Goal: Task Accomplishment & Management: Complete application form

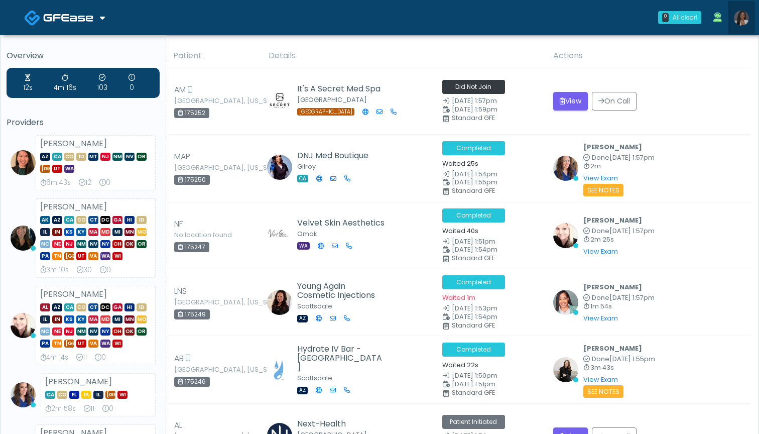
click at [739, 24] on img at bounding box center [741, 18] width 15 height 15
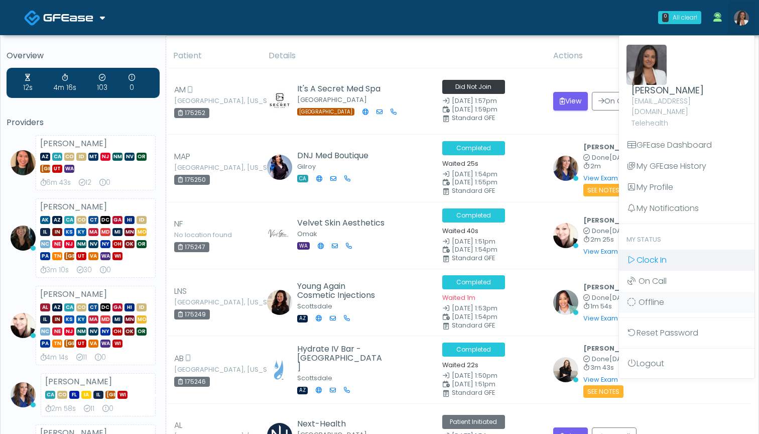
click at [679, 249] on link "Clock In" at bounding box center [686, 259] width 135 height 21
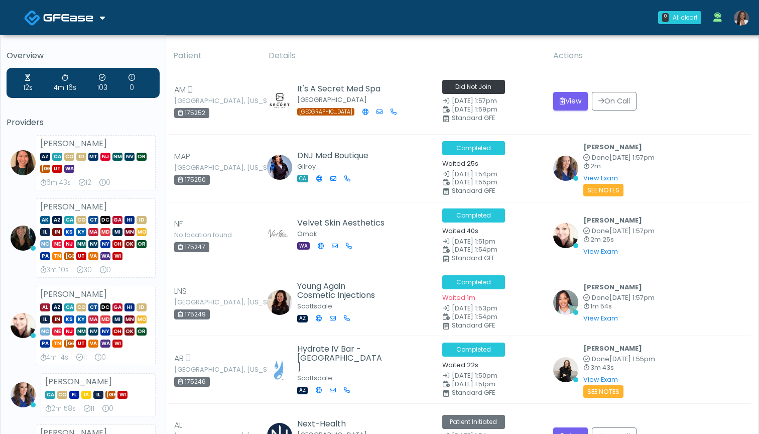
click at [563, 3] on div "0 All clear! All clear! Aila Paredes AZ CA CO ID MT NJ NM NV OR TX UT WA 6m 43s…" at bounding box center [439, 17] width 630 height 33
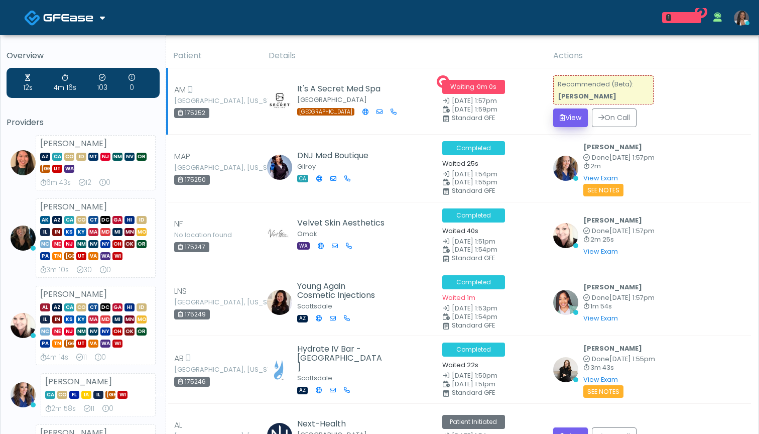
click at [563, 116] on button "View" at bounding box center [570, 117] width 35 height 19
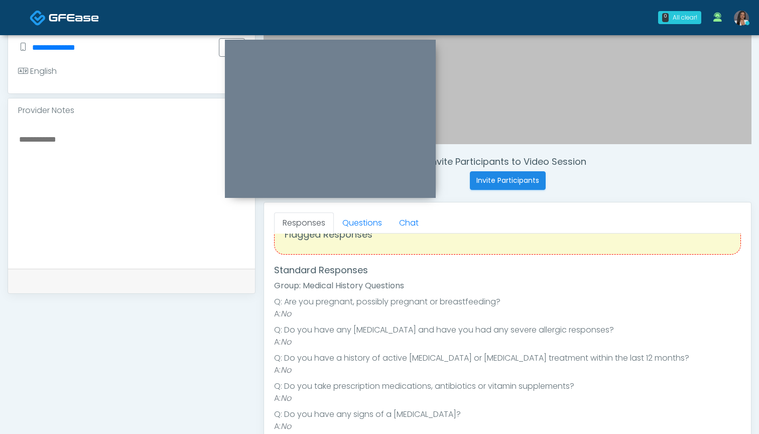
scroll to position [21, 0]
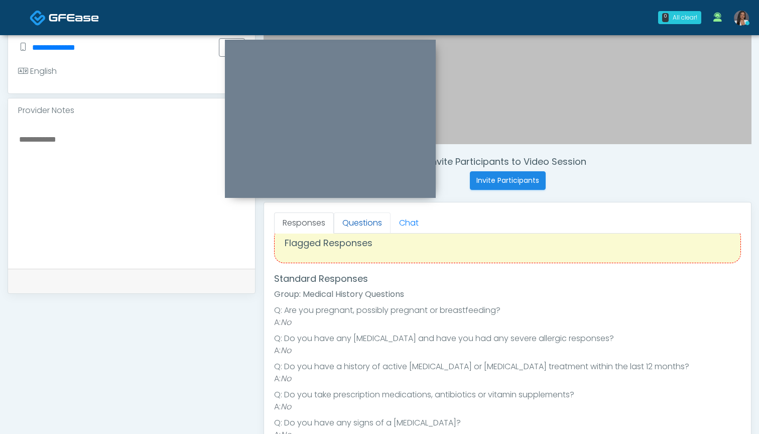
click at [357, 220] on link "Questions" at bounding box center [362, 222] width 57 height 21
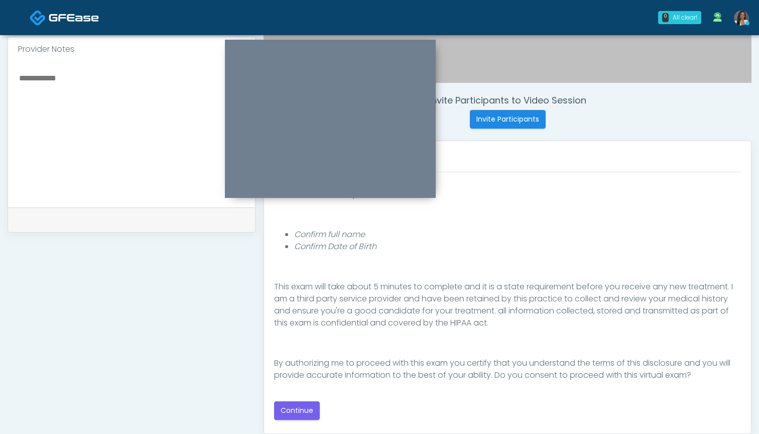
scroll to position [333, 0]
click at [306, 407] on button "Continue" at bounding box center [297, 410] width 46 height 19
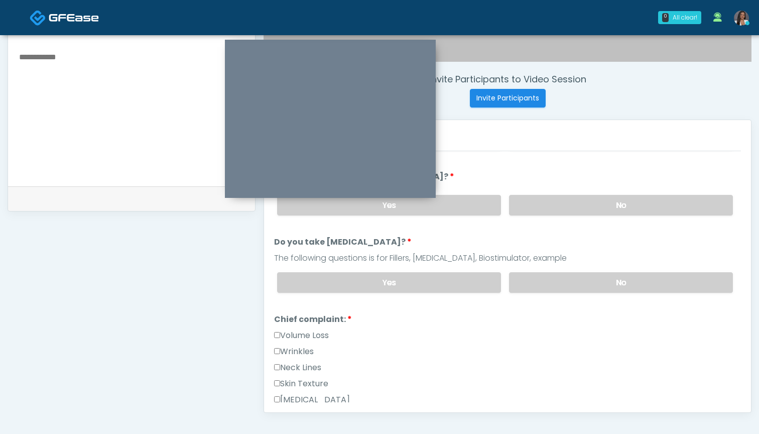
scroll to position [354, 0]
click at [313, 344] on div "Volume Loss" at bounding box center [507, 337] width 467 height 16
click at [314, 339] on label "Volume Loss" at bounding box center [301, 335] width 55 height 12
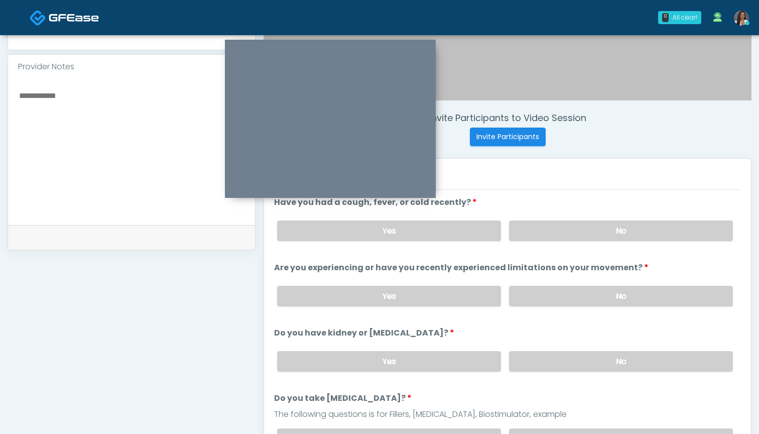
scroll to position [304, 0]
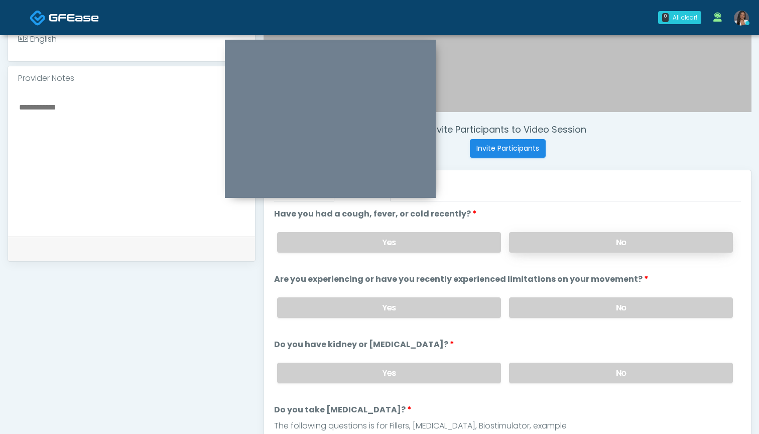
click at [539, 250] on label "No" at bounding box center [621, 242] width 224 height 21
click at [544, 371] on label "No" at bounding box center [621, 372] width 224 height 21
click at [539, 299] on label "No" at bounding box center [621, 307] width 224 height 21
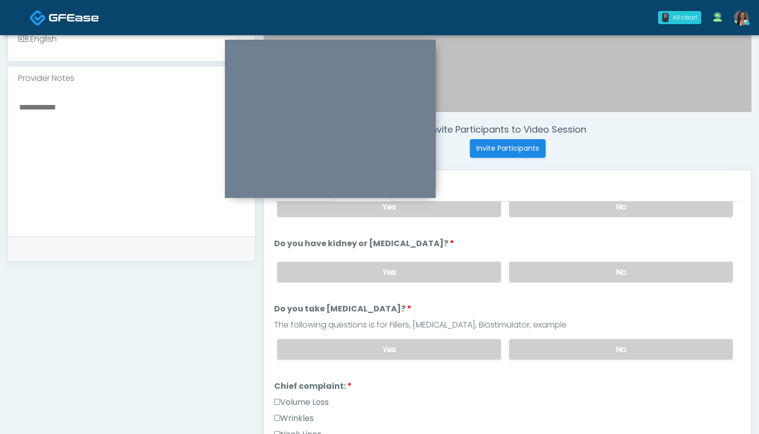
scroll to position [105, 0]
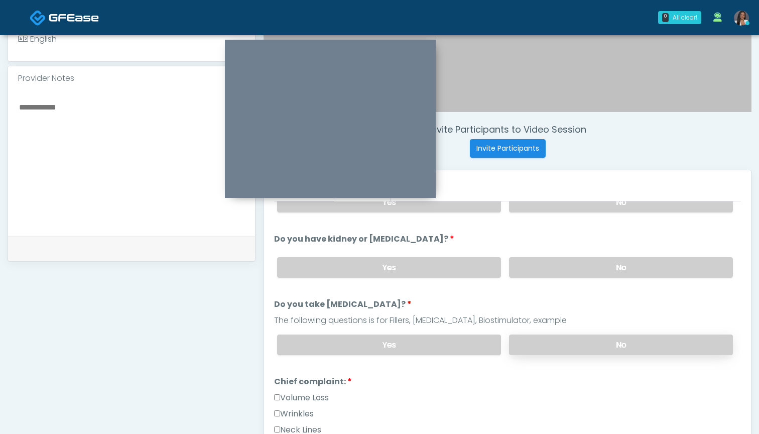
click at [550, 343] on label "No" at bounding box center [621, 344] width 224 height 21
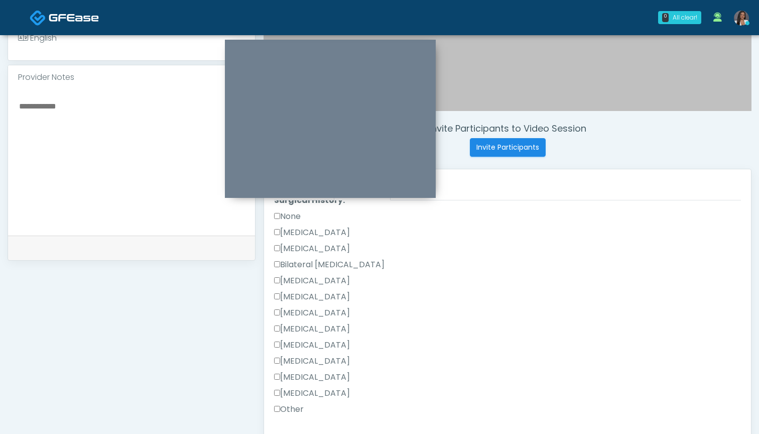
scroll to position [0, 0]
click at [297, 408] on label "Other" at bounding box center [289, 410] width 30 height 12
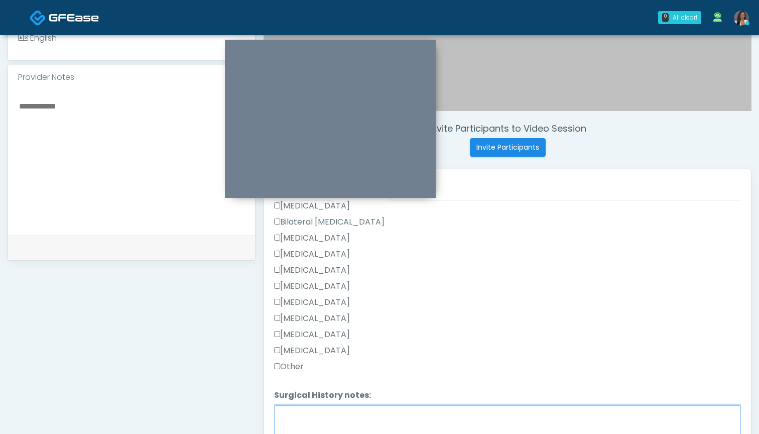
click at [313, 415] on textarea "Surgical History notes:" at bounding box center [507, 426] width 467 height 43
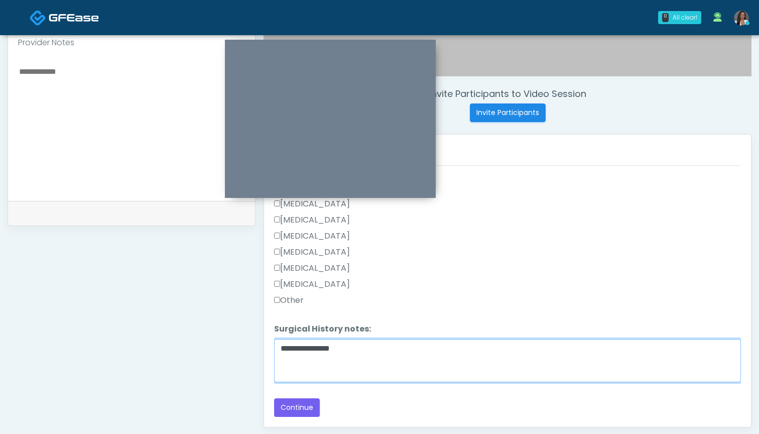
scroll to position [339, 0]
type textarea "**********"
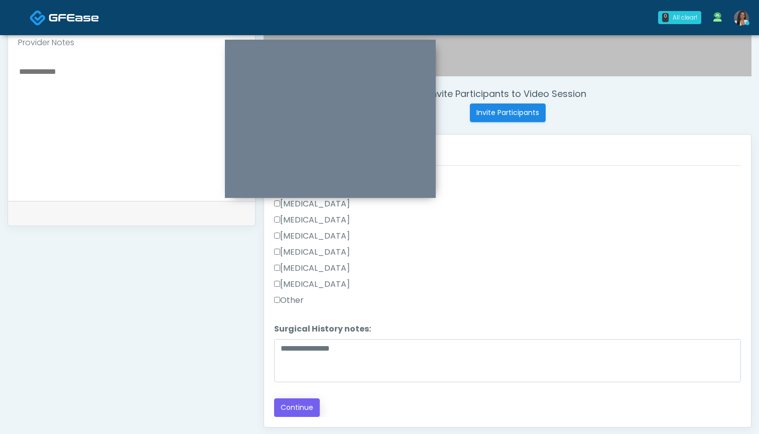
click at [300, 405] on button "Continue" at bounding box center [297, 407] width 46 height 19
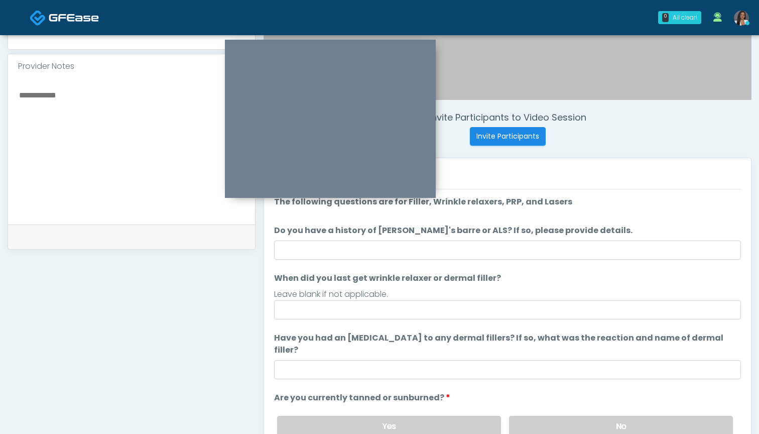
scroll to position [307, 0]
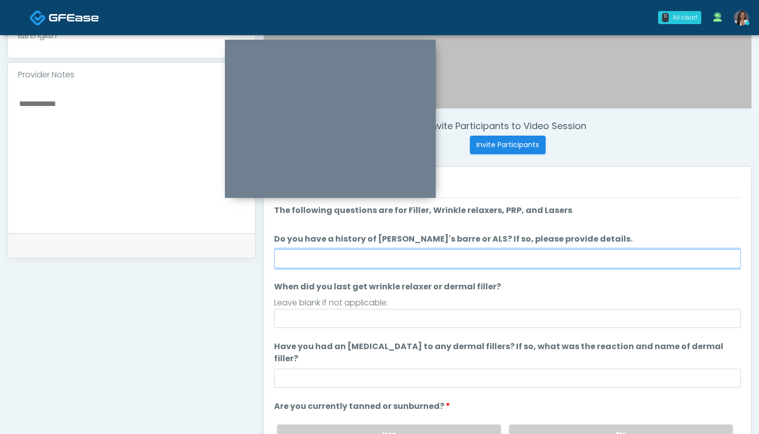
click at [496, 254] on input "Do you have a history of Guillain's barre or ALS? If so, please provide details." at bounding box center [507, 258] width 467 height 19
type input "**"
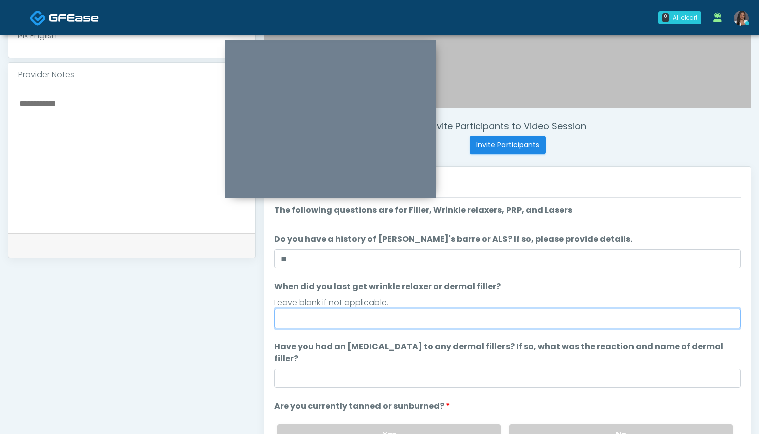
click at [400, 319] on input "When did you last get wrinkle relaxer or dermal filler?" at bounding box center [507, 318] width 467 height 19
type input "**********"
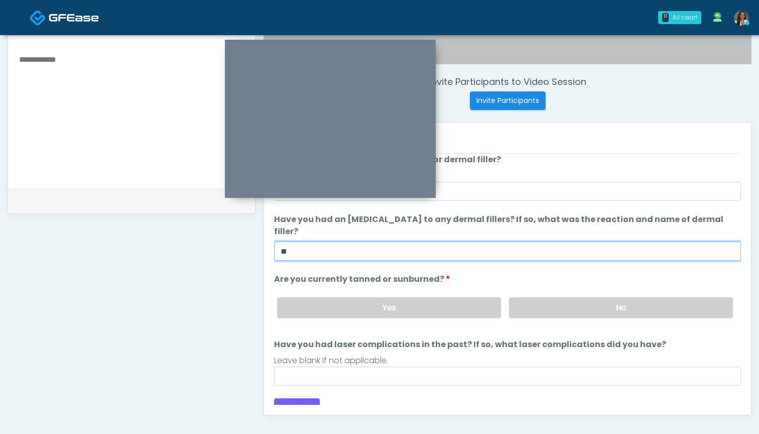
scroll to position [347, 0]
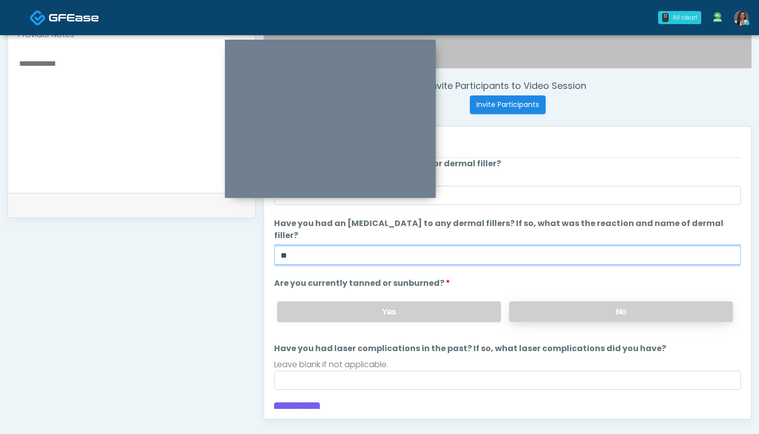
type input "**"
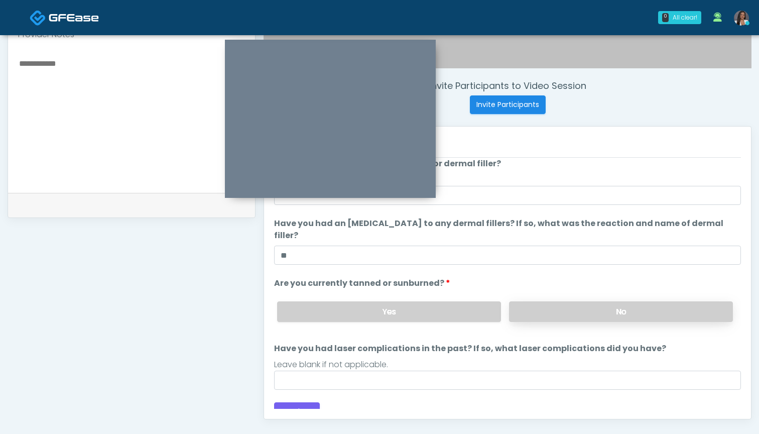
click at [518, 308] on label "No" at bounding box center [621, 311] width 224 height 21
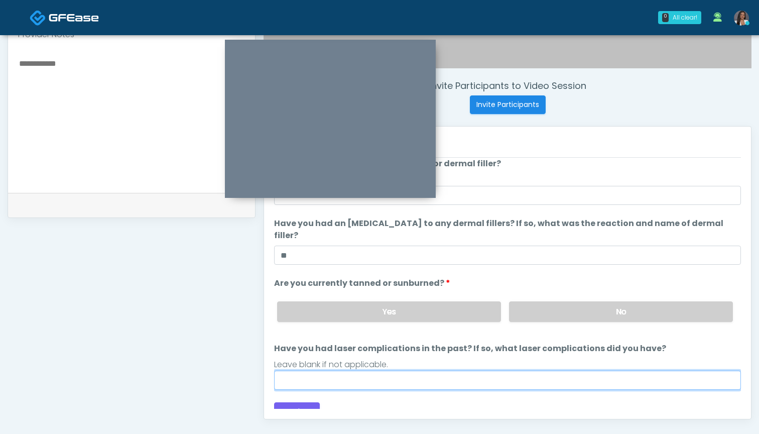
click at [483, 370] on input "Have you had laser complications in the past? If so, what laser complications d…" at bounding box center [507, 379] width 467 height 19
type input "***"
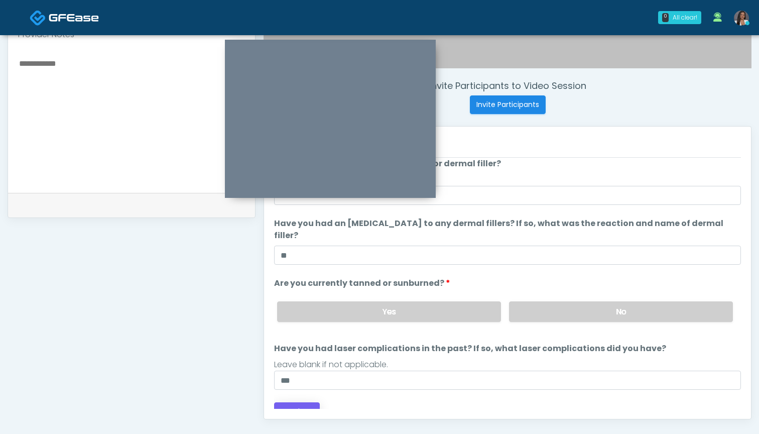
click at [281, 402] on button "Continue" at bounding box center [297, 411] width 46 height 19
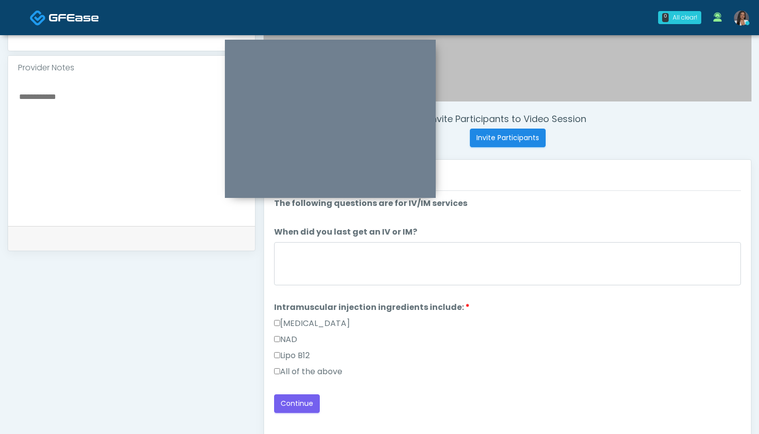
scroll to position [271, 0]
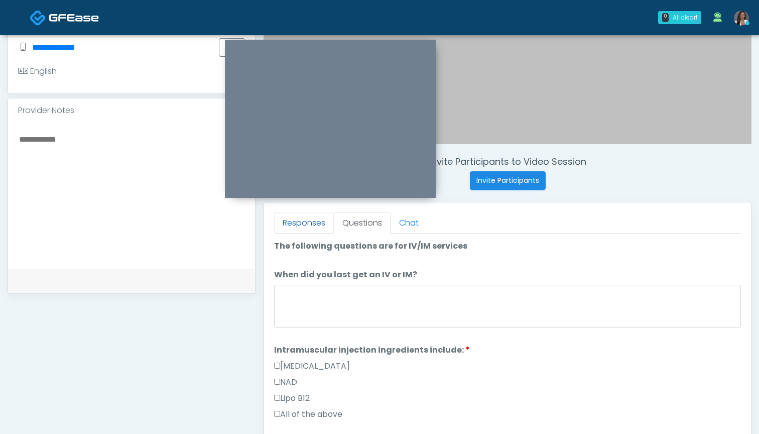
click at [311, 222] on link "Responses" at bounding box center [304, 222] width 60 height 21
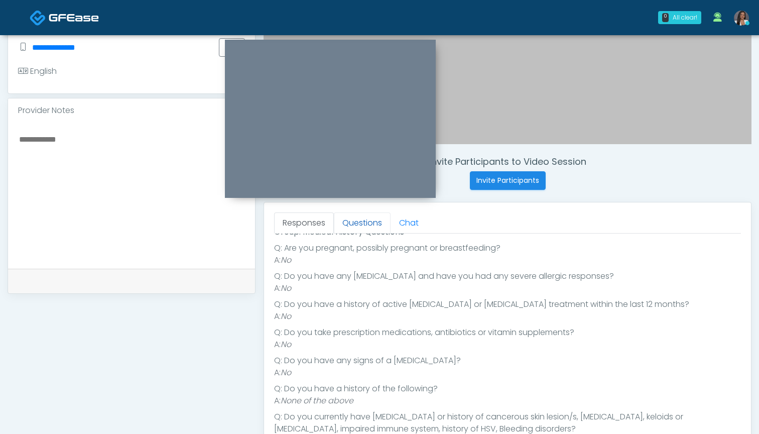
click at [356, 222] on link "Questions" at bounding box center [362, 222] width 57 height 21
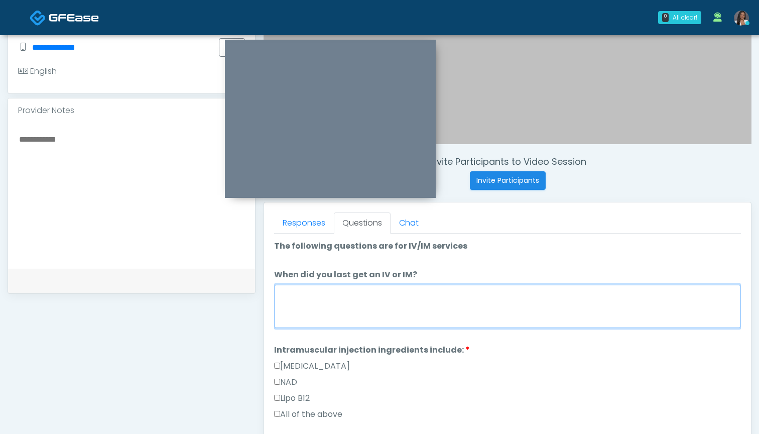
click at [386, 298] on textarea "When did you last get an IV or IM?" at bounding box center [507, 306] width 467 height 43
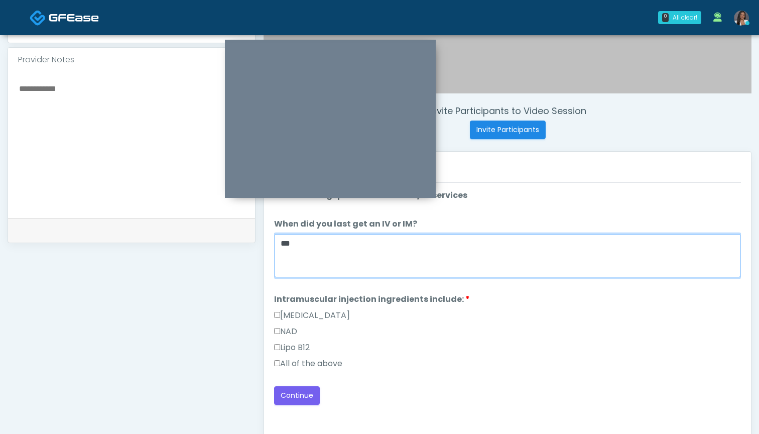
scroll to position [341, 0]
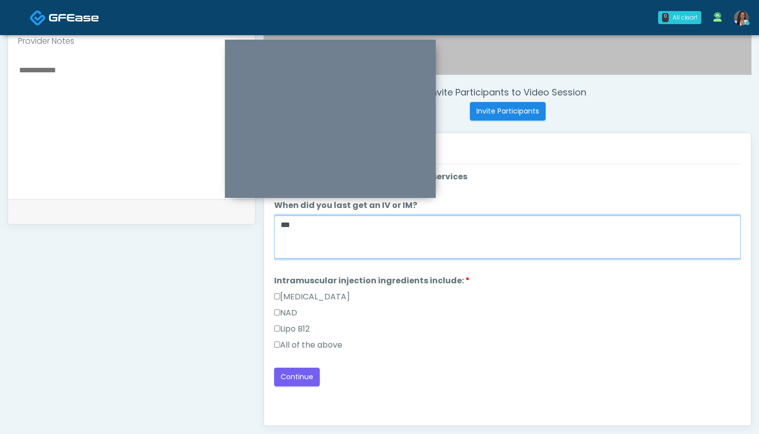
type textarea "***"
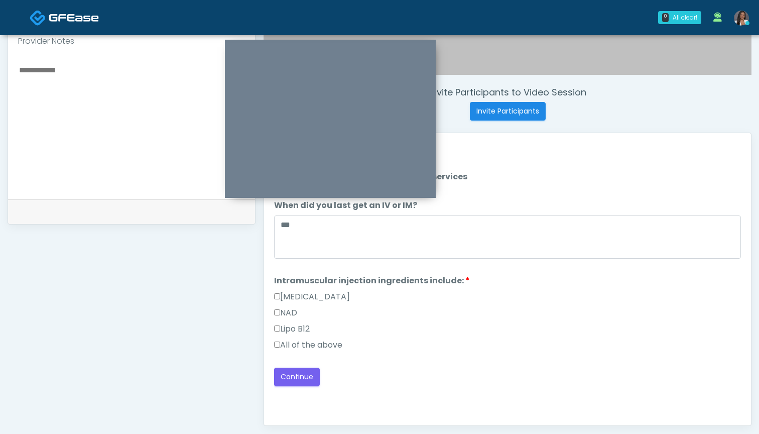
click at [334, 344] on label "All of the above" at bounding box center [308, 345] width 68 height 12
click at [296, 374] on button "Continue" at bounding box center [297, 376] width 46 height 19
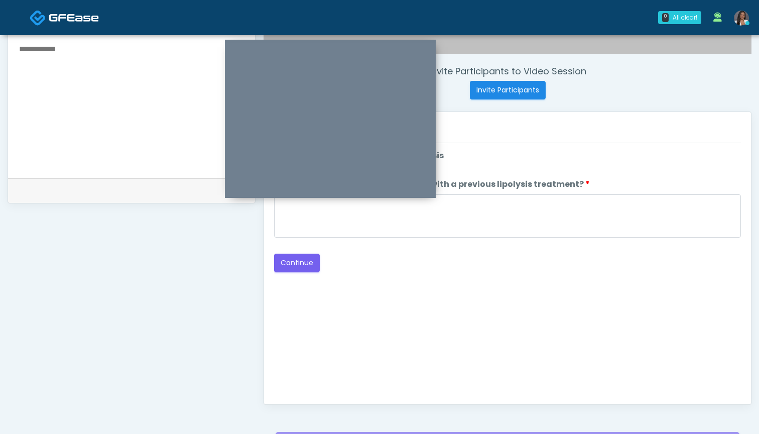
scroll to position [316, 0]
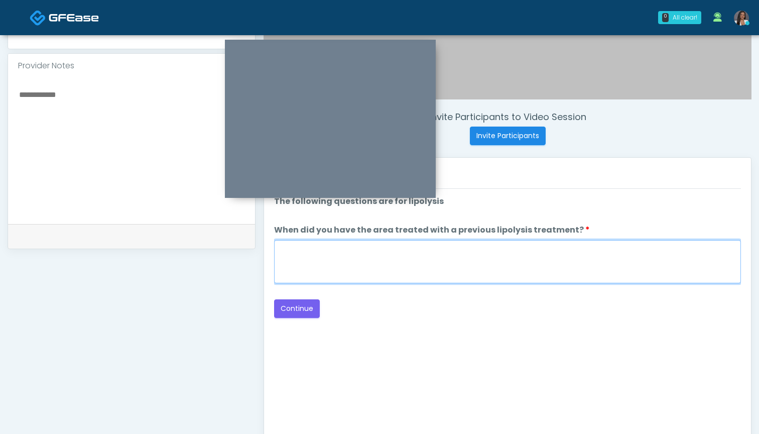
click at [481, 273] on textarea "When did you have the area treated with a previous lipolysis treatment?" at bounding box center [507, 261] width 467 height 43
type textarea "***"
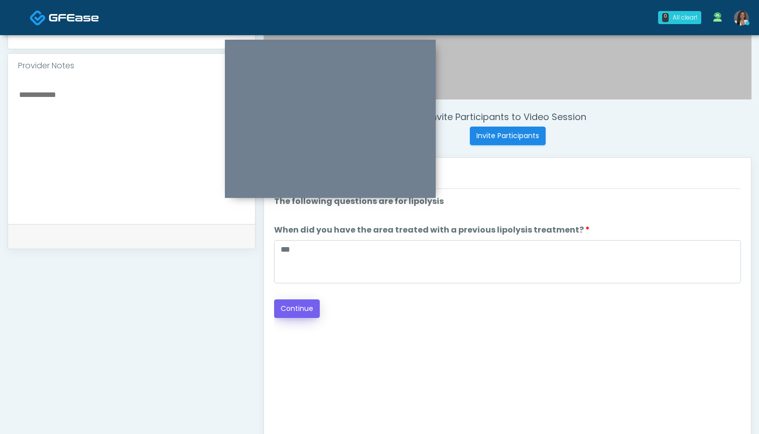
click at [308, 308] on button "Continue" at bounding box center [297, 308] width 46 height 19
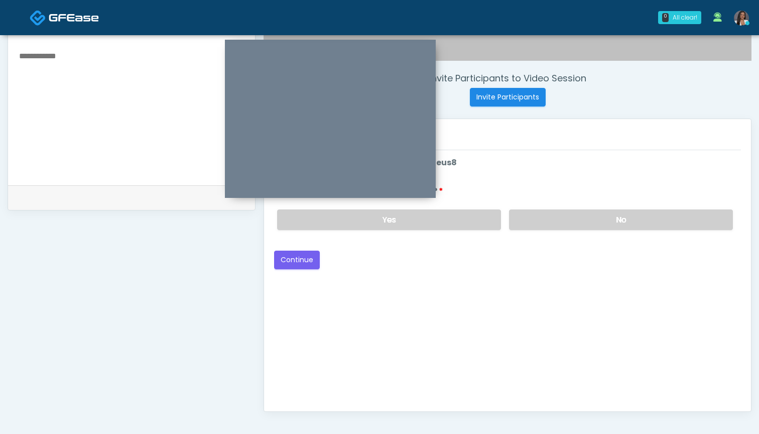
scroll to position [295, 0]
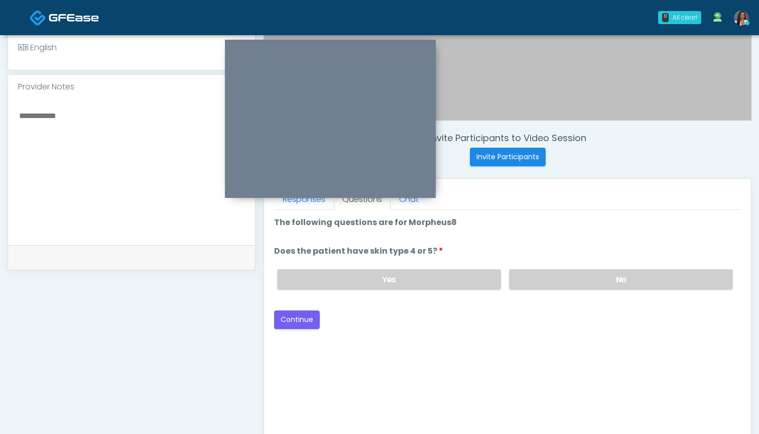
click at [412, 290] on div "Yes No" at bounding box center [505, 279] width 472 height 37
click at [412, 278] on label "Yes" at bounding box center [389, 279] width 224 height 21
click at [302, 322] on button "Continue" at bounding box center [297, 319] width 46 height 19
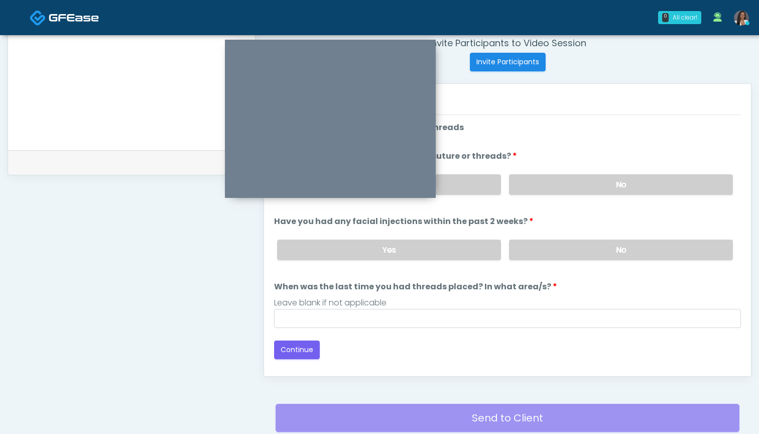
scroll to position [390, 0]
click at [542, 178] on label "No" at bounding box center [621, 184] width 224 height 21
click at [521, 255] on label "No" at bounding box center [621, 249] width 224 height 21
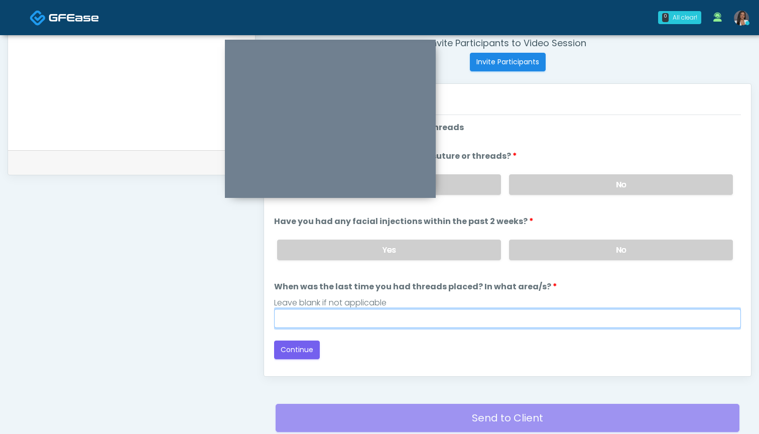
click at [494, 318] on input "When was the last time you had threads placed? In what area/s?" at bounding box center [507, 318] width 467 height 19
type input "***"
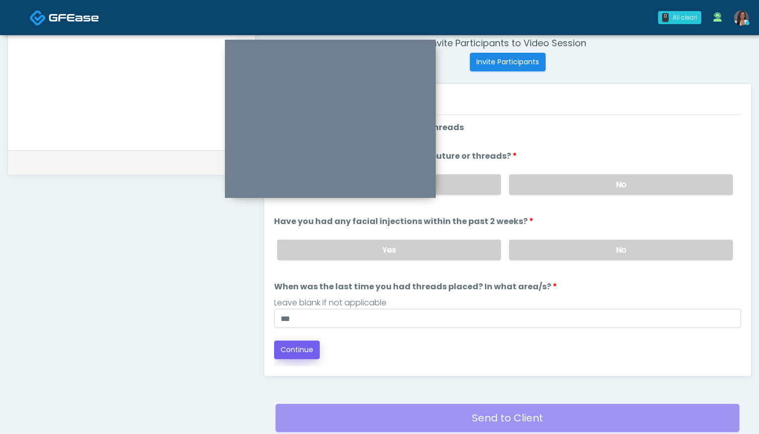
click at [285, 343] on button "Continue" at bounding box center [297, 349] width 46 height 19
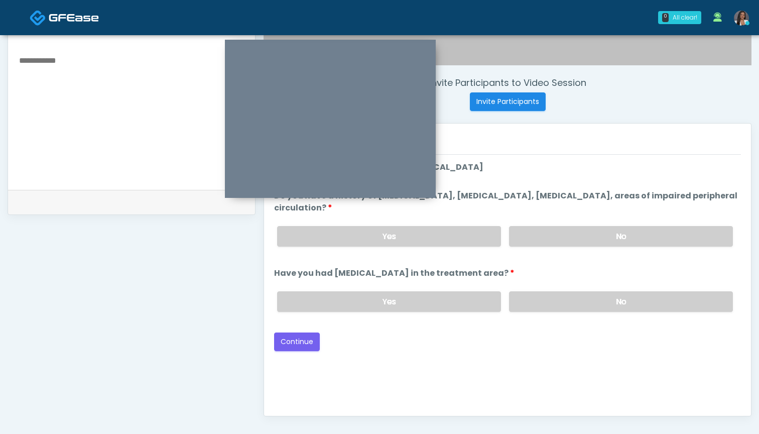
scroll to position [325, 0]
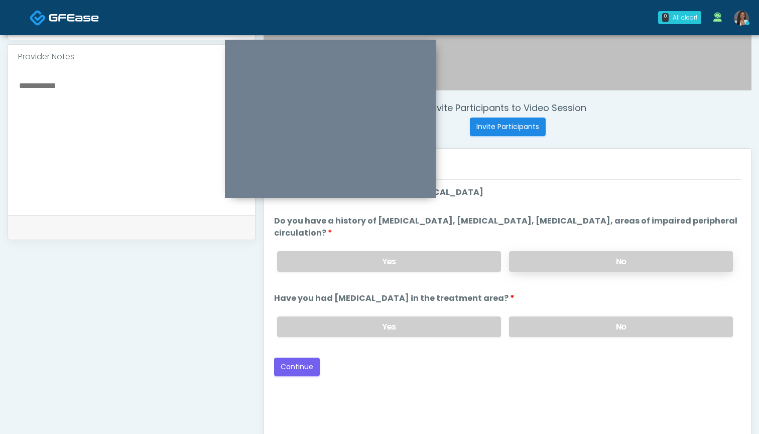
click at [545, 261] on label "No" at bounding box center [621, 261] width 224 height 21
click at [538, 331] on label "No" at bounding box center [621, 326] width 224 height 21
click at [303, 366] on button "Continue" at bounding box center [297, 366] width 46 height 19
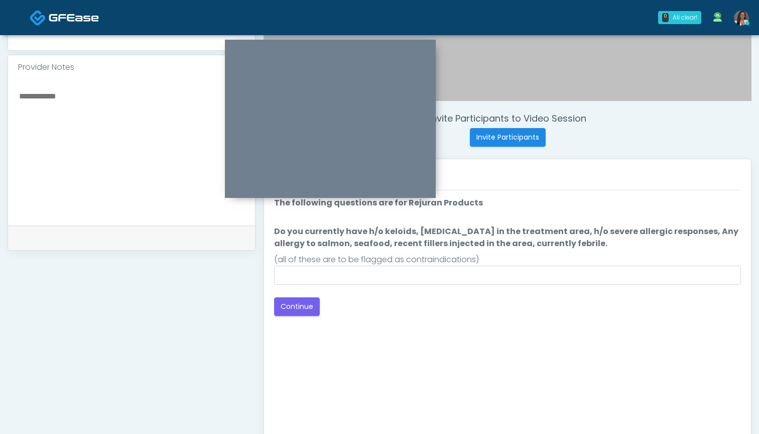
scroll to position [299, 0]
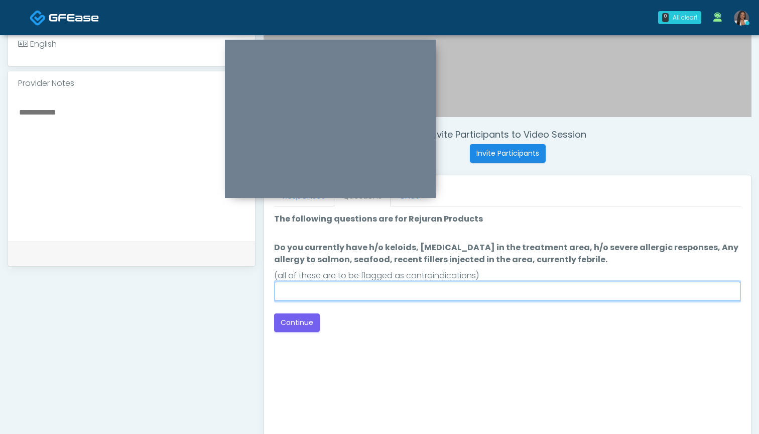
click at [469, 289] on input "Do you currently have h/o keloids, skin infection in the treatment area, h/o se…" at bounding box center [507, 291] width 467 height 19
type input "**"
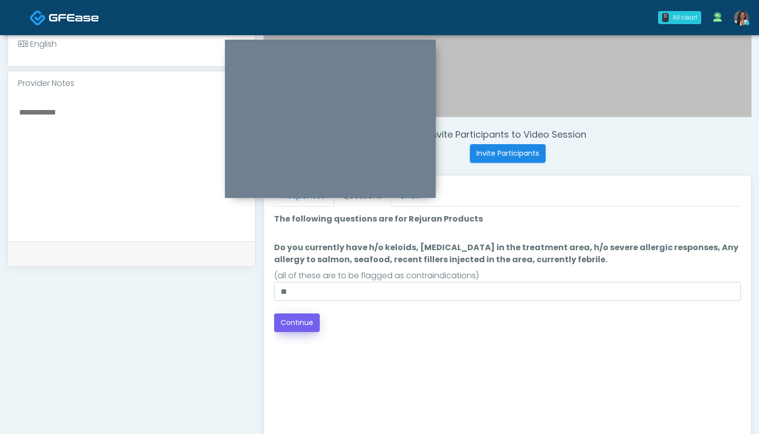
click at [311, 328] on button "Continue" at bounding box center [297, 322] width 46 height 19
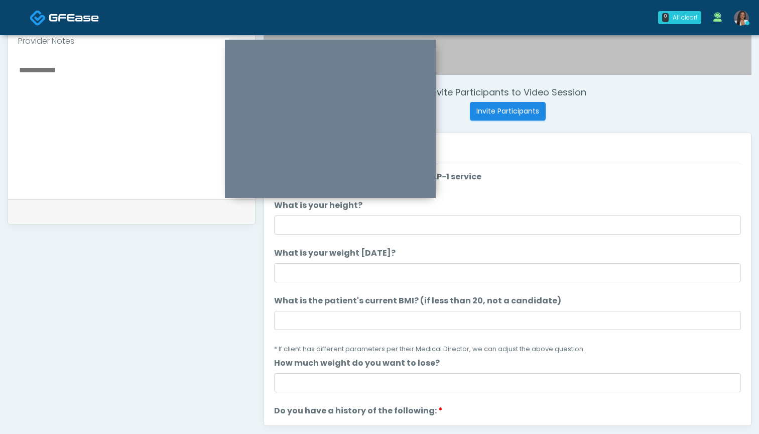
scroll to position [339, 0]
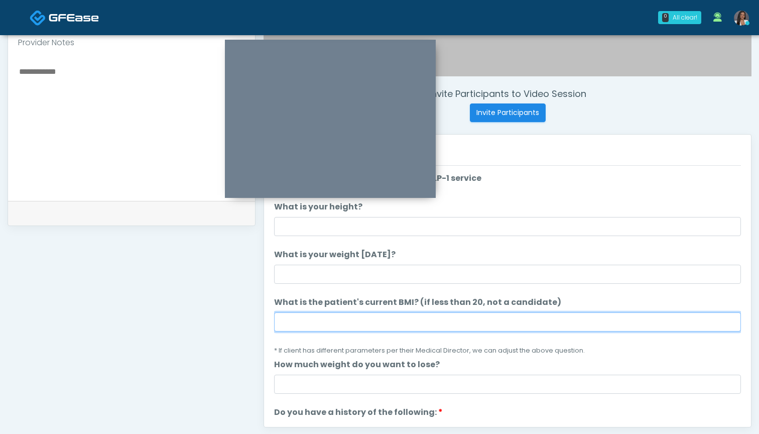
click at [364, 321] on input "What is the patient's current BMI? (if less than 20, not a candidate)" at bounding box center [507, 321] width 467 height 19
type input "****"
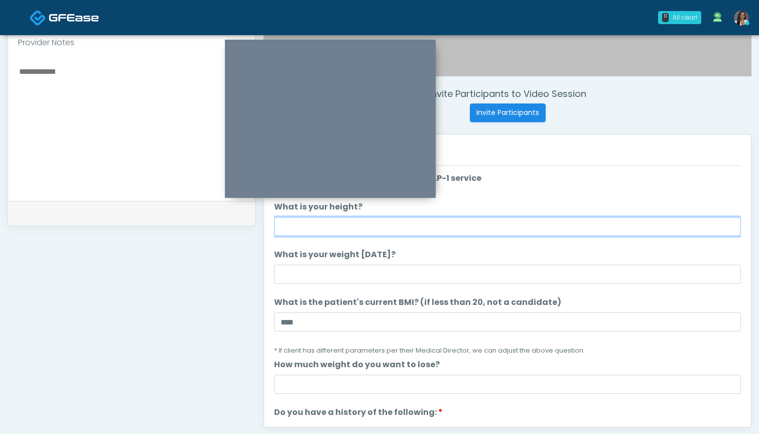
click at [359, 223] on input "What is your height?" at bounding box center [507, 226] width 467 height 19
type input "*****"
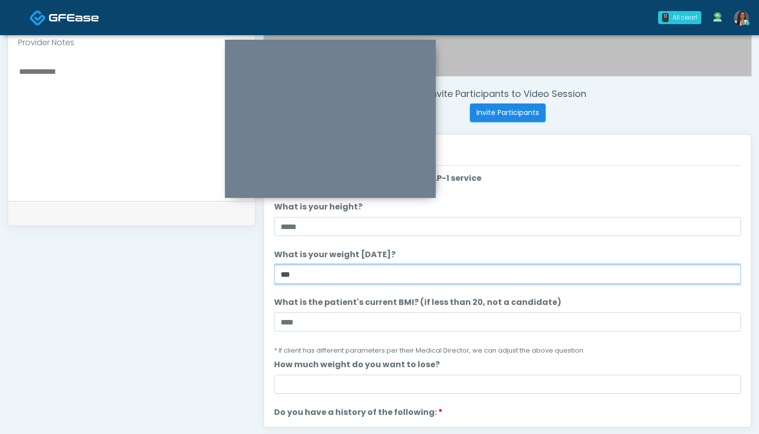
type input "***"
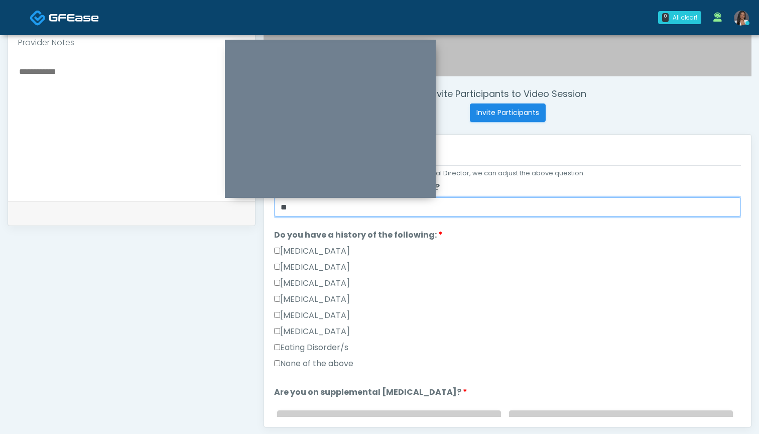
scroll to position [169, 0]
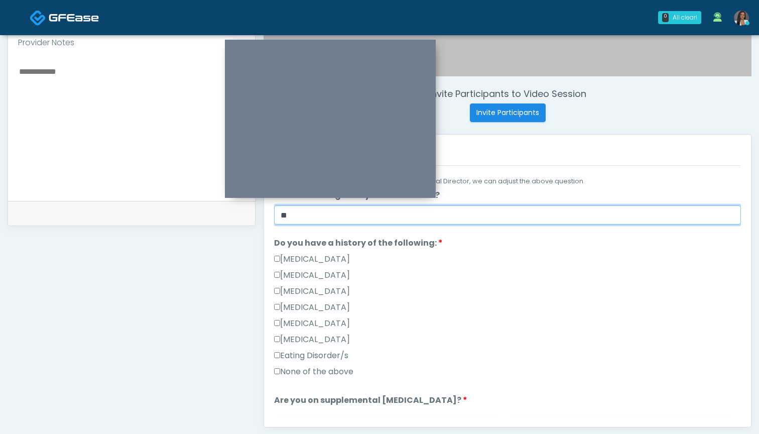
type input "**"
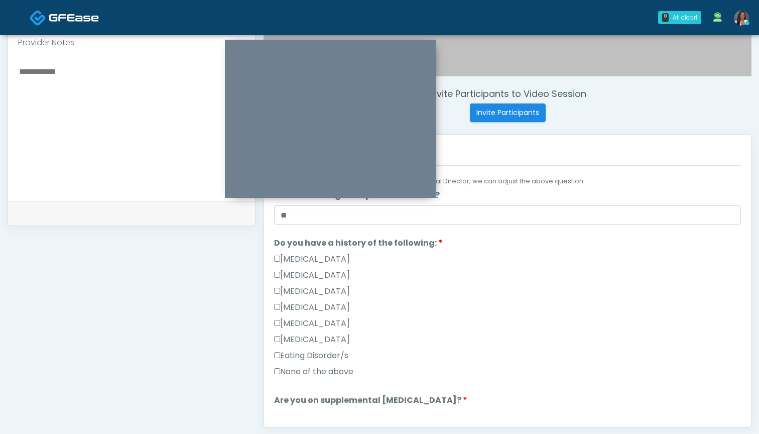
click at [341, 374] on label "None of the above" at bounding box center [313, 371] width 79 height 12
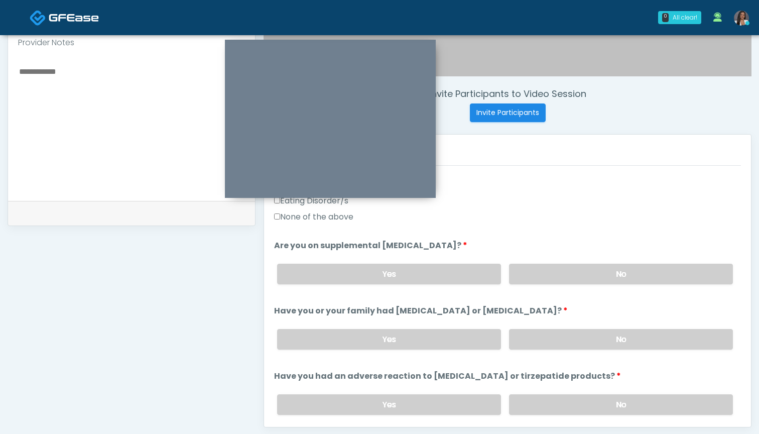
scroll to position [335, 0]
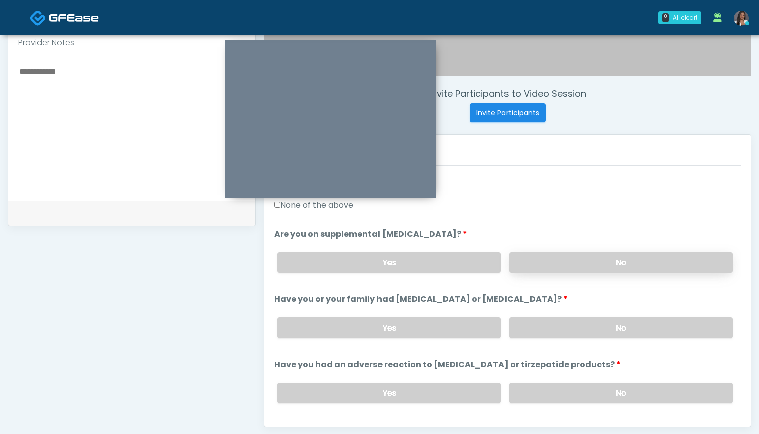
click at [536, 263] on label "No" at bounding box center [621, 262] width 224 height 21
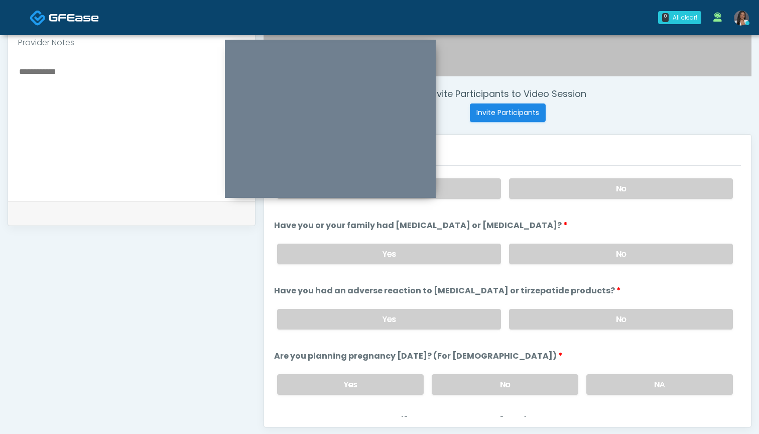
scroll to position [421, 0]
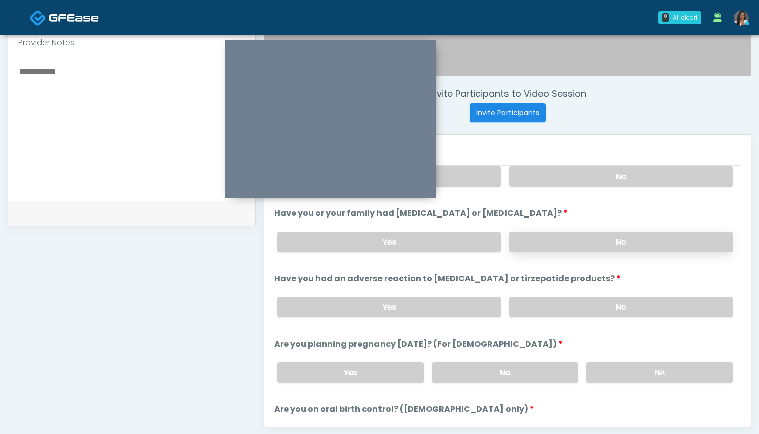
click at [543, 245] on label "No" at bounding box center [621, 241] width 224 height 21
click at [545, 309] on label "No" at bounding box center [621, 307] width 224 height 21
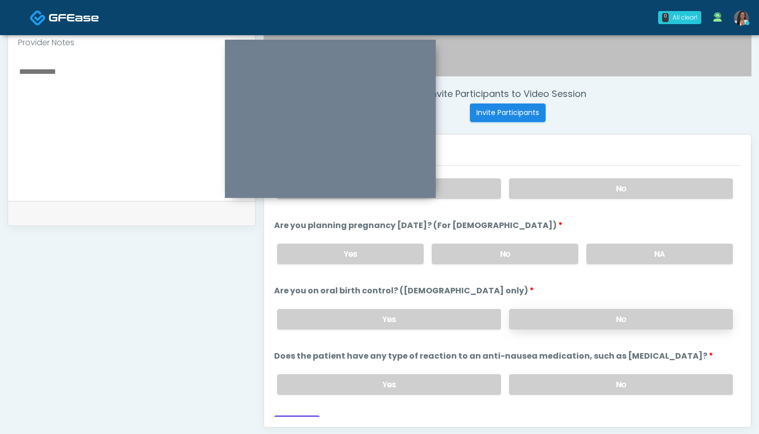
scroll to position [537, 0]
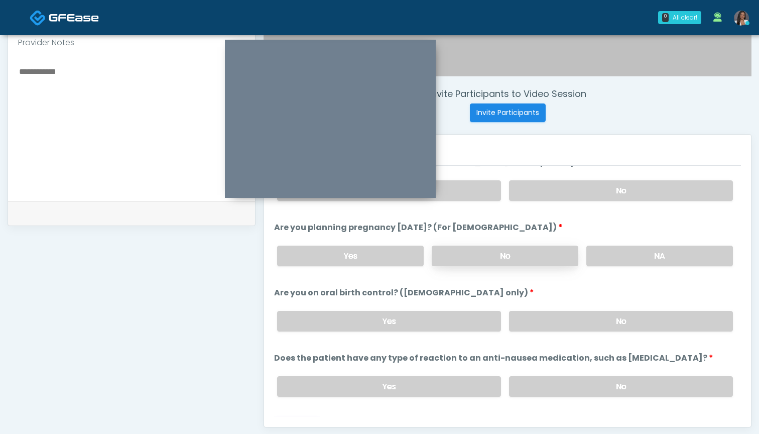
click at [482, 253] on label "No" at bounding box center [505, 255] width 147 height 21
click at [539, 320] on label "No" at bounding box center [621, 321] width 224 height 21
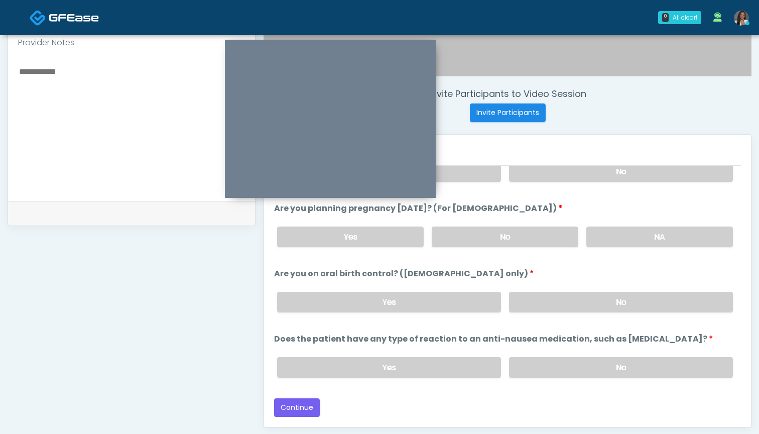
scroll to position [345, 0]
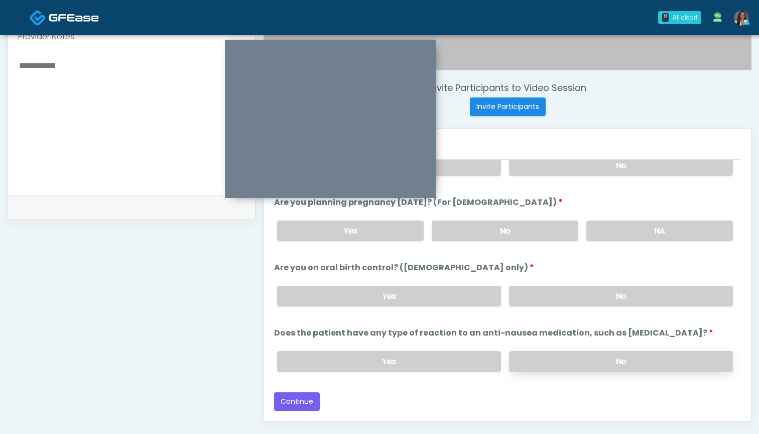
click at [532, 362] on label "No" at bounding box center [621, 361] width 224 height 21
click at [302, 398] on button "Continue" at bounding box center [297, 401] width 46 height 19
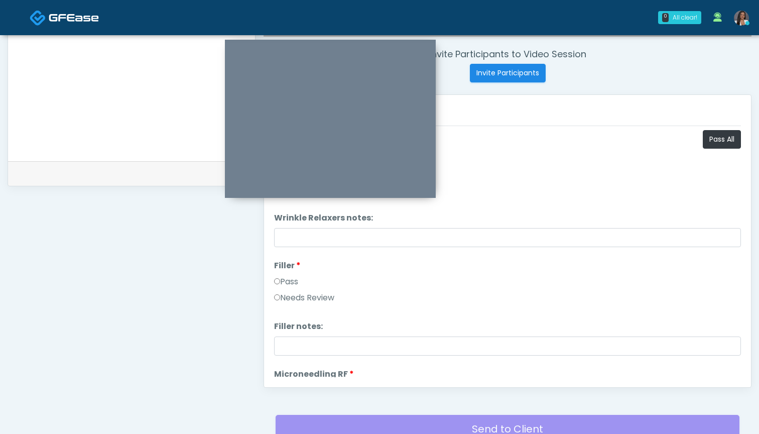
scroll to position [227, 0]
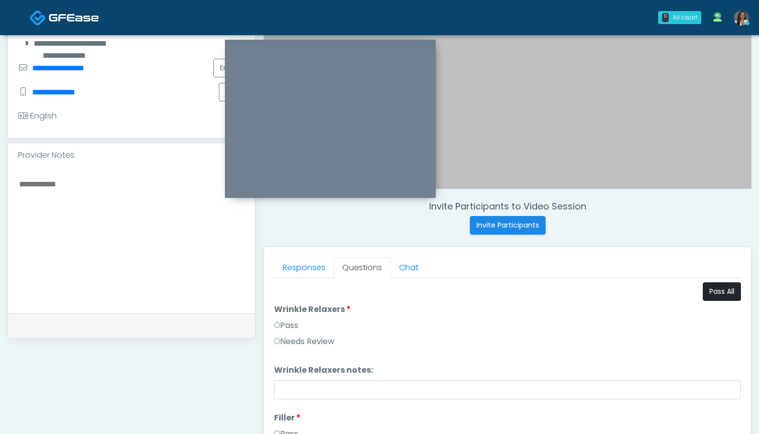
click at [716, 293] on button "Pass All" at bounding box center [722, 291] width 38 height 19
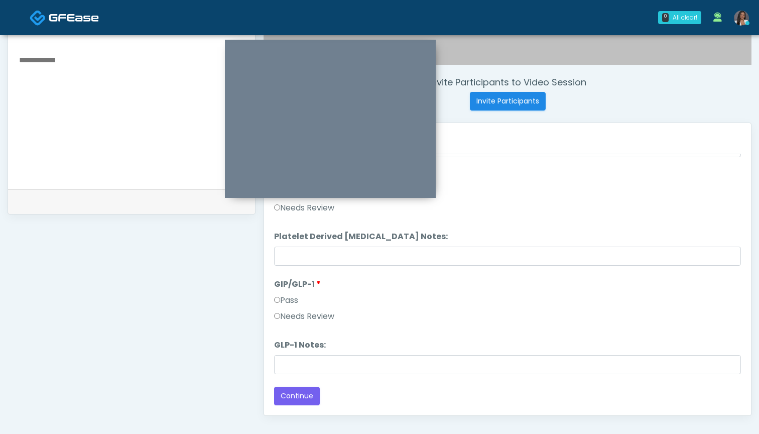
scroll to position [374, 0]
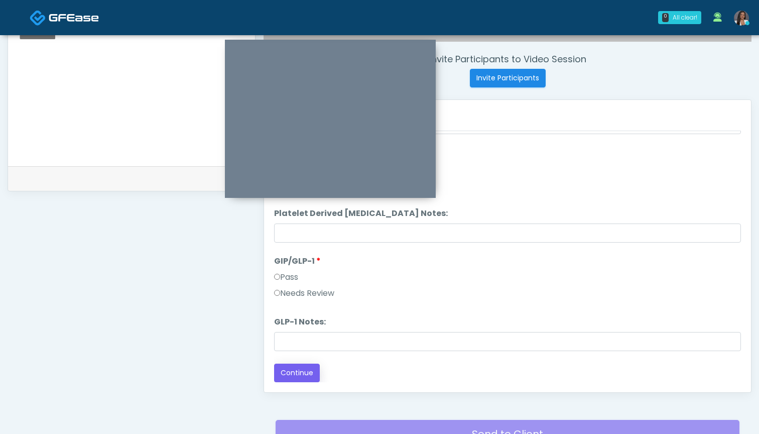
click at [307, 369] on button "Continue" at bounding box center [297, 372] width 46 height 19
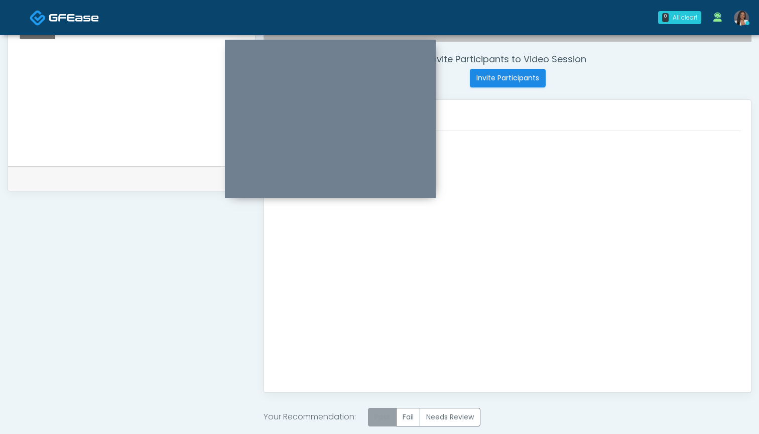
click at [389, 412] on label "Pass" at bounding box center [382, 416] width 29 height 19
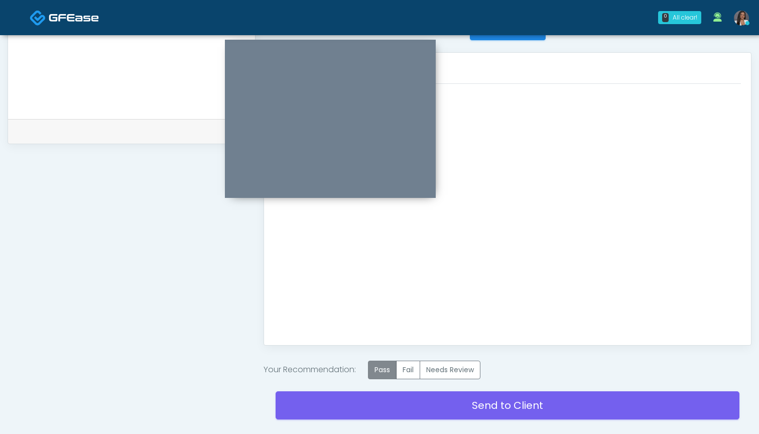
scroll to position [427, 0]
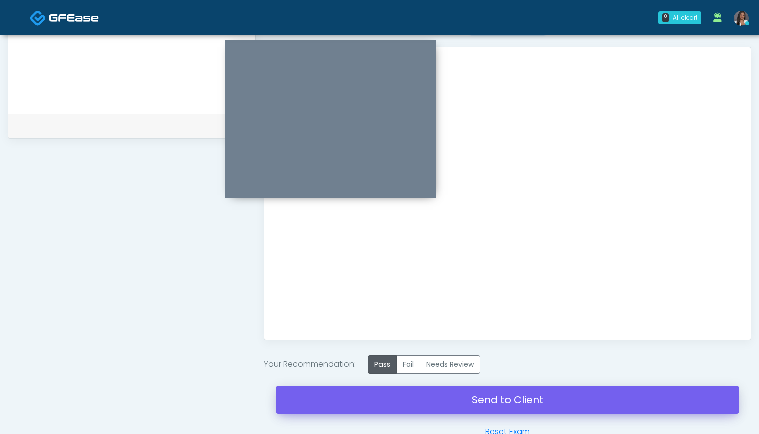
click at [395, 403] on link "Send to Client" at bounding box center [507, 399] width 464 height 28
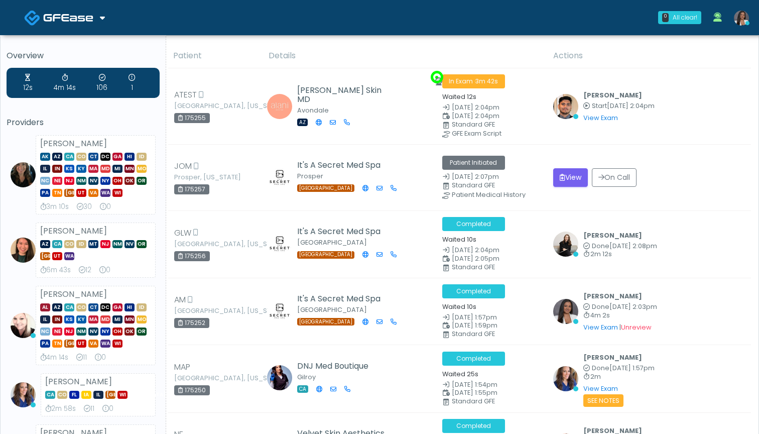
click at [371, 48] on th "Details" at bounding box center [404, 56] width 285 height 25
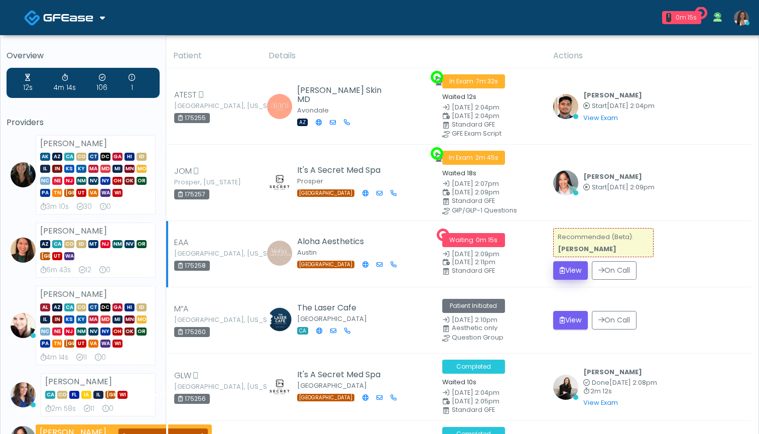
click at [565, 266] on button "View" at bounding box center [570, 270] width 35 height 19
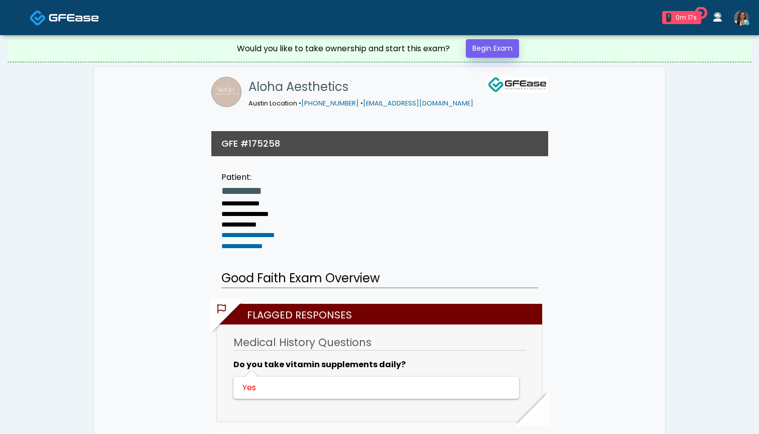
click at [480, 50] on link "Begin Exam" at bounding box center [492, 48] width 53 height 19
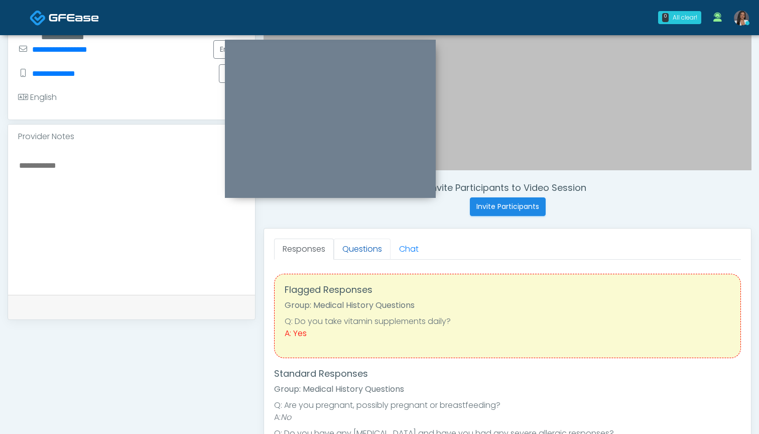
scroll to position [242, 0]
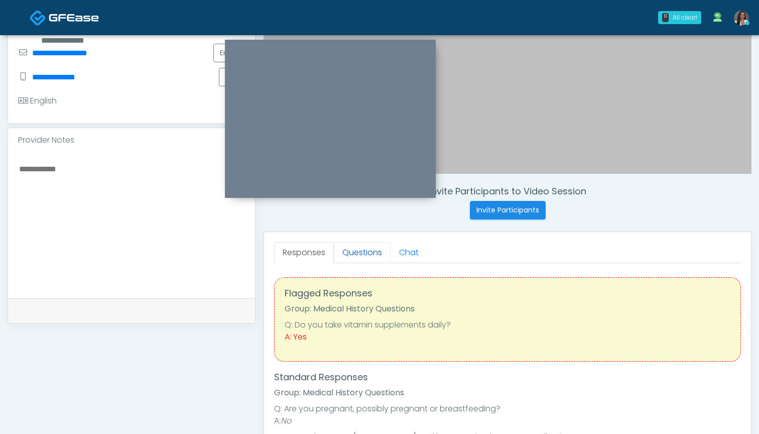
click at [360, 252] on link "Questions" at bounding box center [362, 252] width 57 height 21
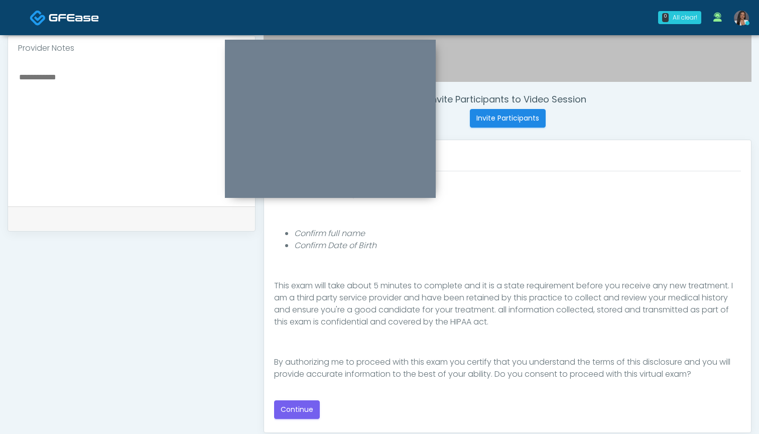
scroll to position [334, 0]
click at [301, 406] on button "Continue" at bounding box center [297, 409] width 46 height 19
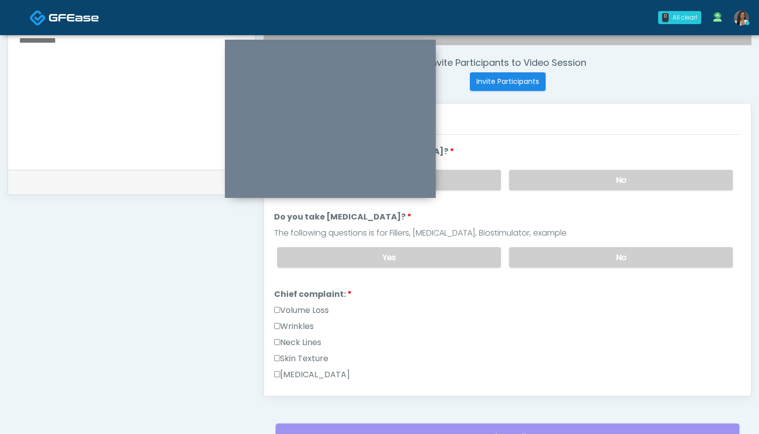
scroll to position [354, 0]
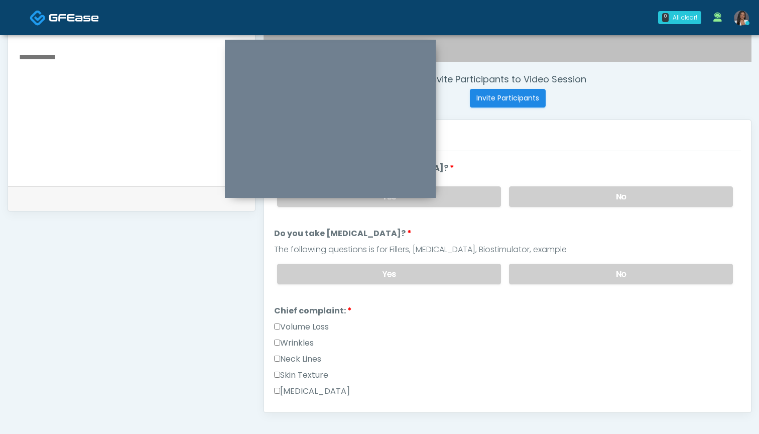
click at [295, 341] on label "Wrinkles" at bounding box center [294, 343] width 40 height 12
click at [306, 327] on label "Volume Loss" at bounding box center [301, 327] width 55 height 12
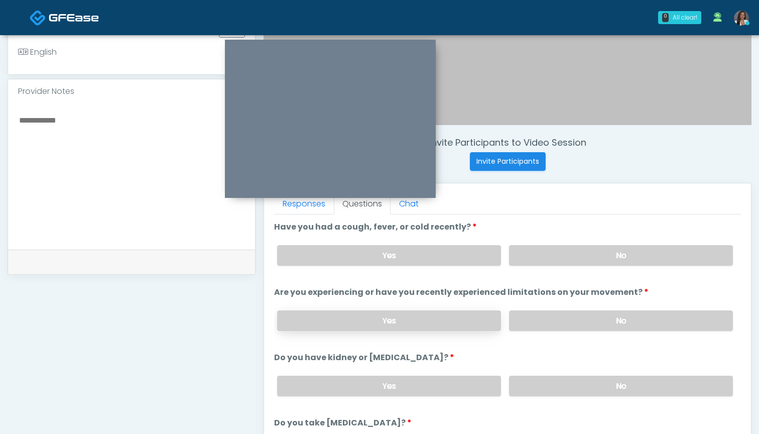
scroll to position [289, 0]
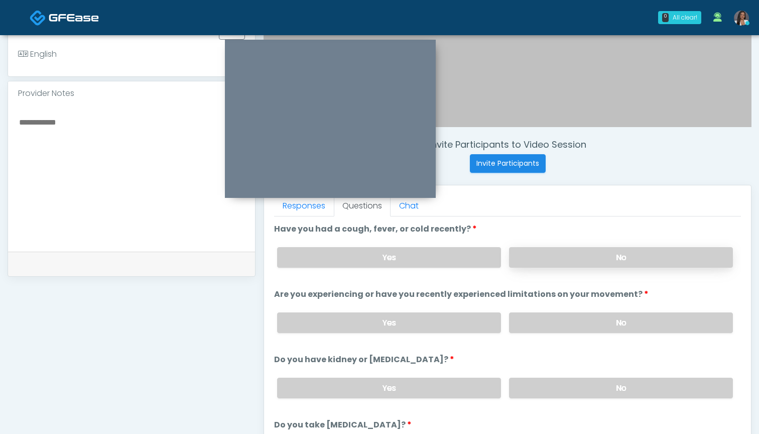
click at [554, 250] on label "No" at bounding box center [621, 257] width 224 height 21
click at [522, 317] on label "No" at bounding box center [621, 322] width 224 height 21
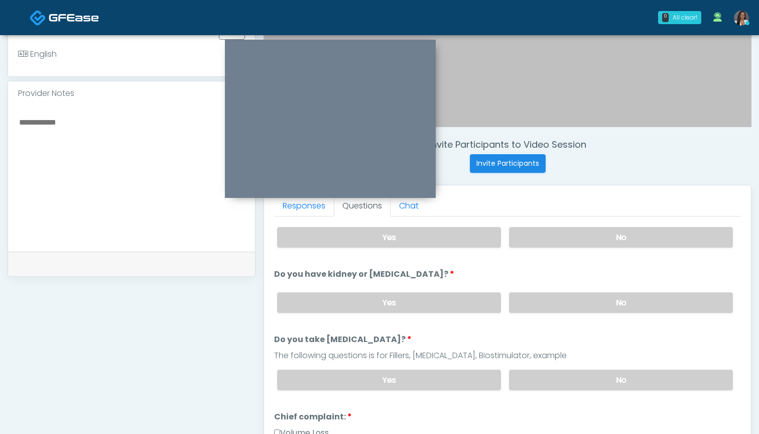
scroll to position [93, 0]
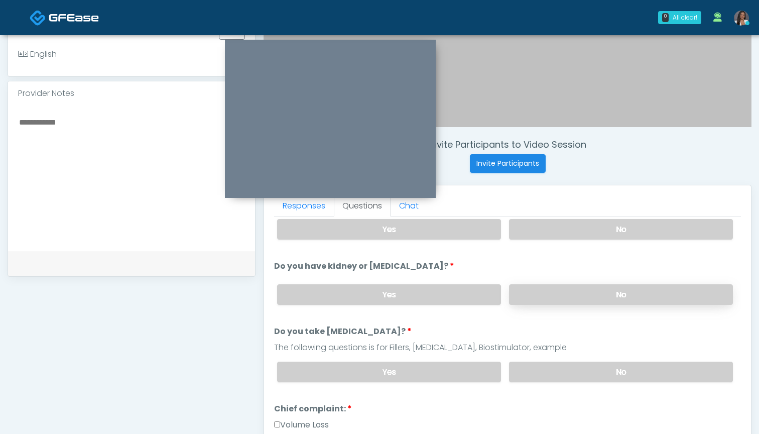
click at [539, 296] on label "No" at bounding box center [621, 294] width 224 height 21
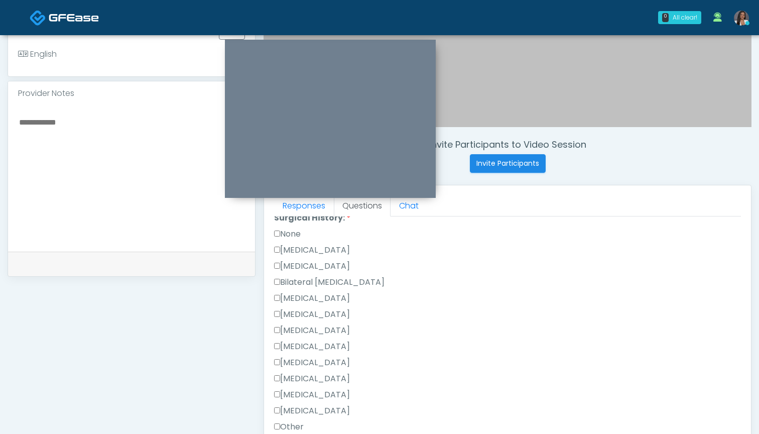
scroll to position [585, 0]
click at [290, 230] on label "None" at bounding box center [287, 229] width 27 height 12
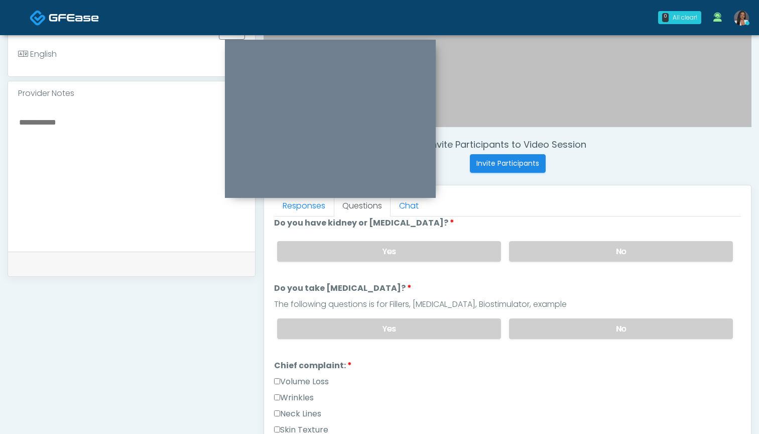
scroll to position [59, 0]
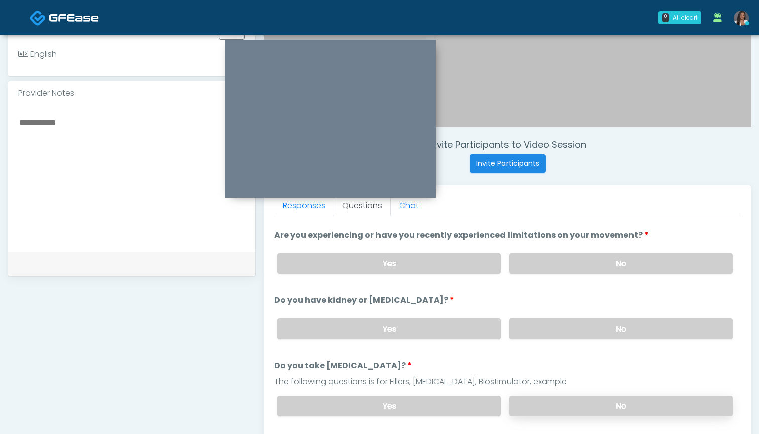
click at [570, 404] on label "No" at bounding box center [621, 405] width 224 height 21
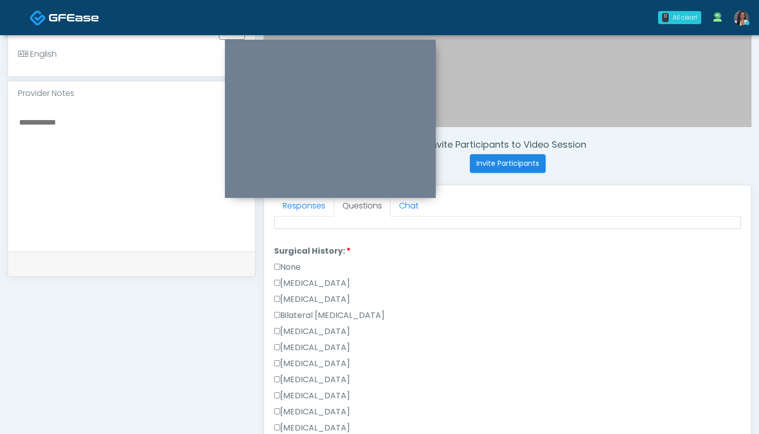
scroll to position [553, 0]
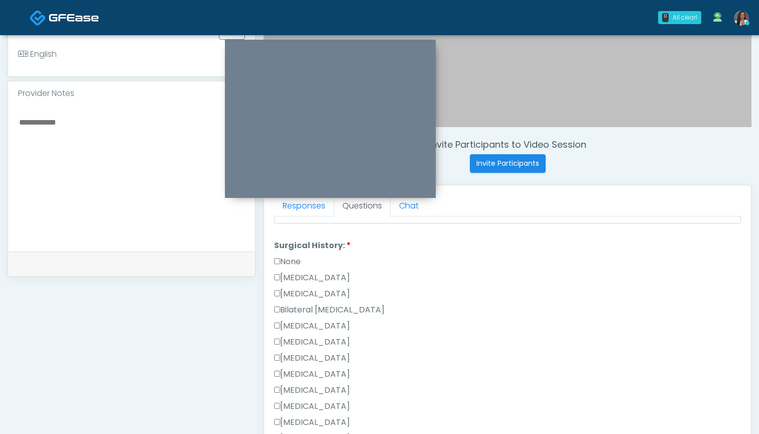
click at [299, 264] on label "None" at bounding box center [287, 261] width 27 height 12
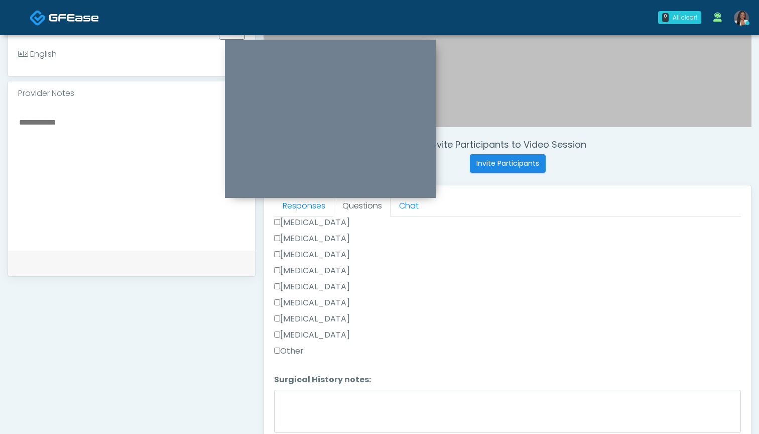
scroll to position [656, 0]
drag, startPoint x: 296, startPoint y: 350, endPoint x: 296, endPoint y: 376, distance: 26.6
click at [296, 350] on label "Other" at bounding box center [289, 351] width 30 height 12
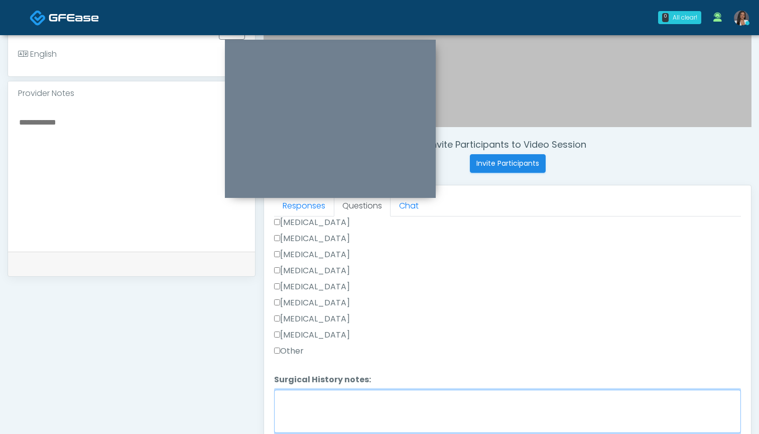
click at [298, 397] on textarea "Surgical History notes:" at bounding box center [507, 410] width 467 height 43
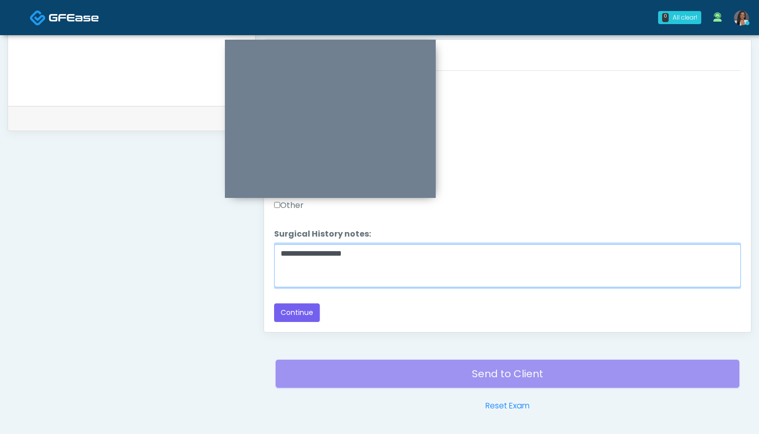
scroll to position [441, 0]
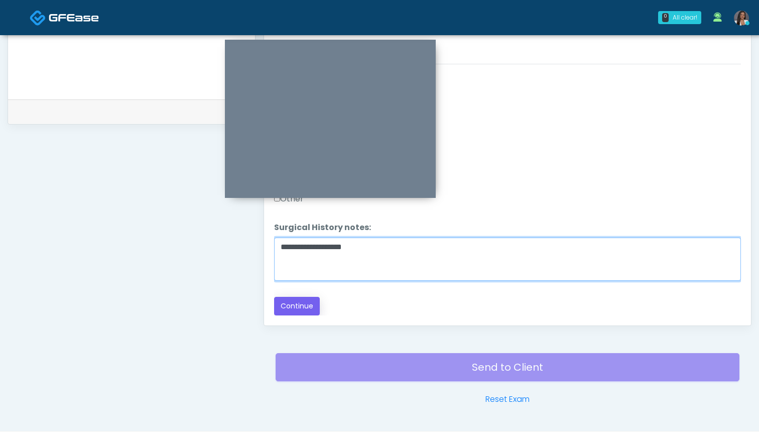
type textarea "**********"
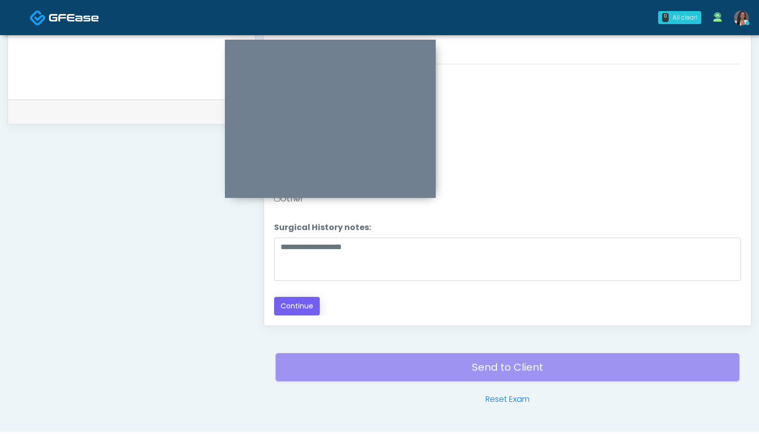
click at [292, 308] on button "Continue" at bounding box center [297, 306] width 46 height 19
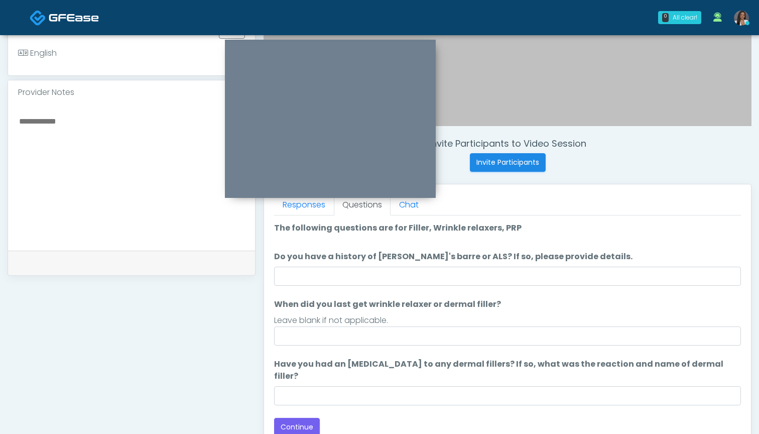
scroll to position [243, 0]
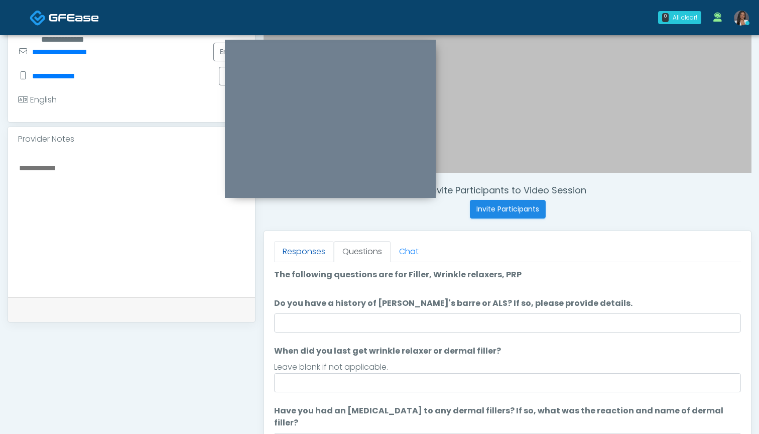
click at [309, 244] on link "Responses" at bounding box center [304, 251] width 60 height 21
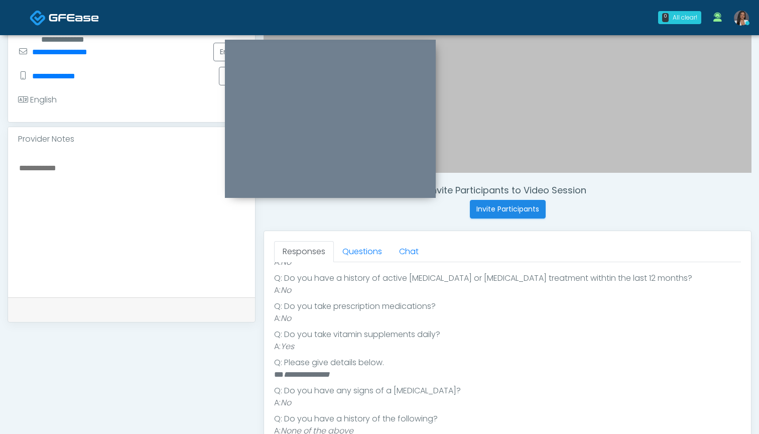
scroll to position [186, 0]
click at [366, 245] on link "Questions" at bounding box center [362, 251] width 57 height 21
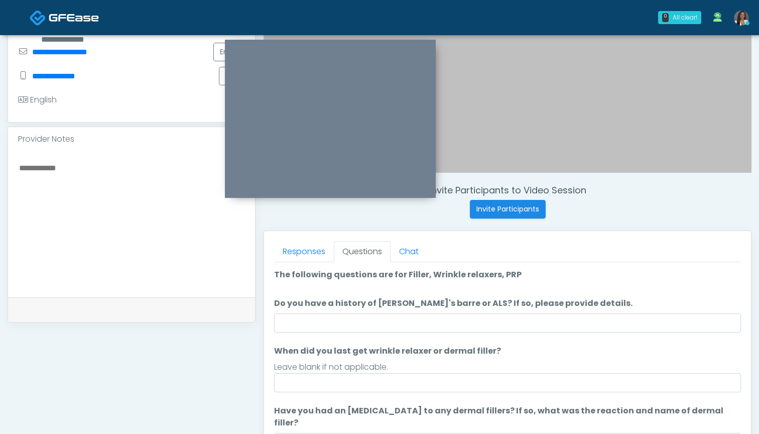
scroll to position [0, 0]
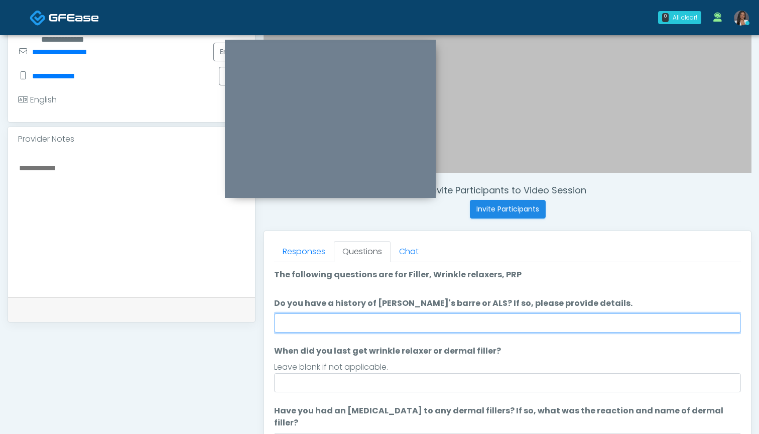
click at [398, 326] on input "Do you have a history of [PERSON_NAME]'s barre or ALS? If so, please provide de…" at bounding box center [507, 322] width 467 height 19
type input "**"
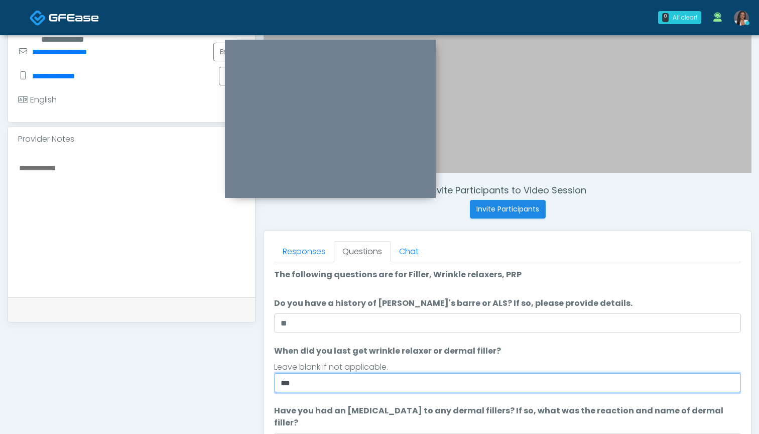
type input "***"
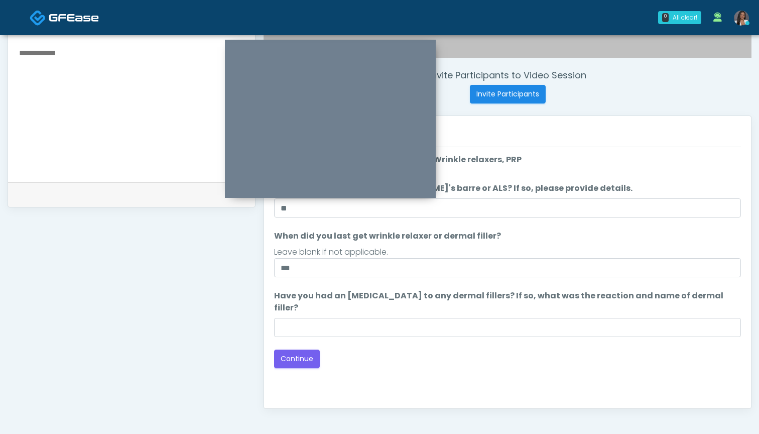
scroll to position [354, 0]
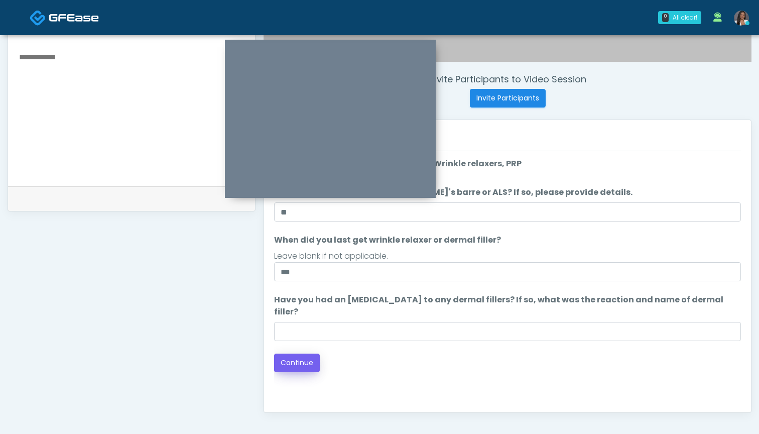
click at [304, 356] on button "Continue" at bounding box center [297, 362] width 46 height 19
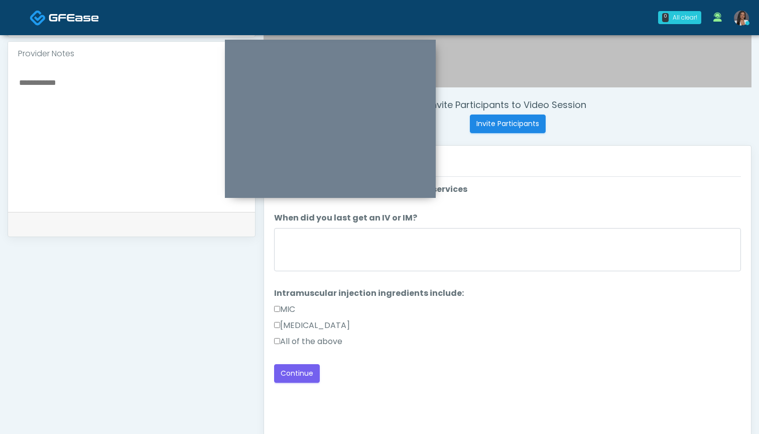
scroll to position [302, 0]
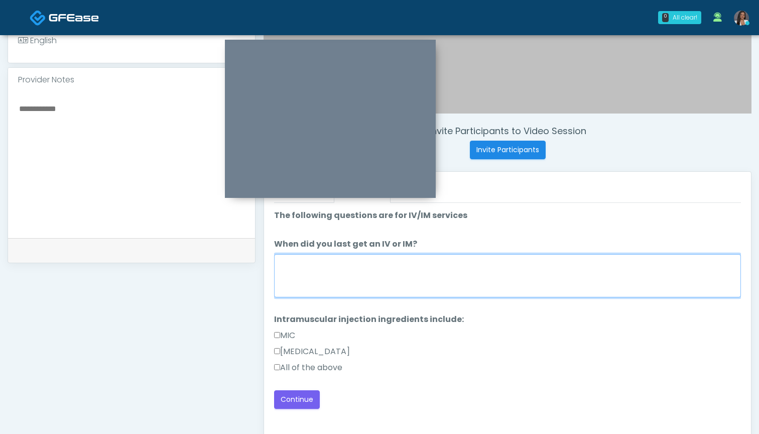
click at [471, 290] on textarea "When did you last get an IV or IM?" at bounding box center [507, 275] width 467 height 43
type textarea "***"
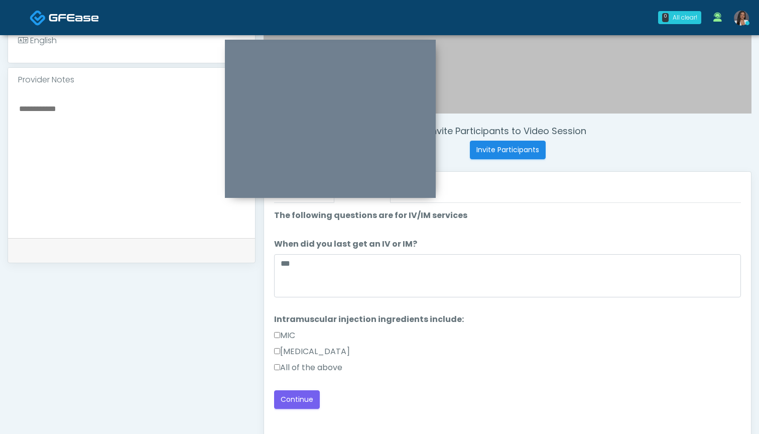
click at [319, 370] on label "All of the above" at bounding box center [308, 367] width 68 height 12
click at [297, 398] on button "Continue" at bounding box center [297, 399] width 46 height 19
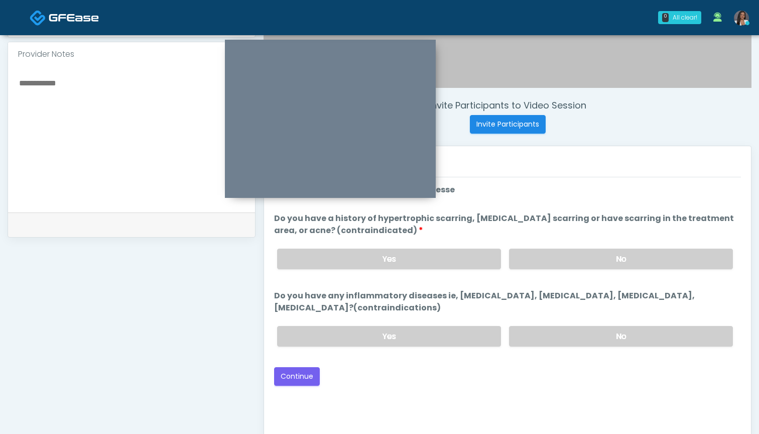
scroll to position [317, 0]
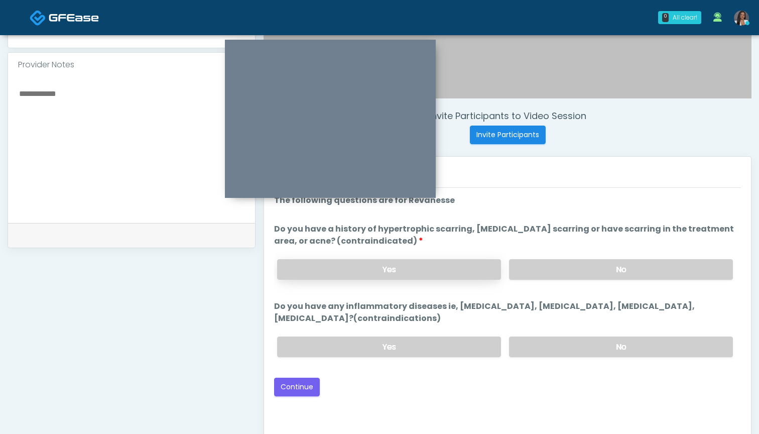
click at [462, 270] on label "Yes" at bounding box center [389, 269] width 224 height 21
click at [542, 344] on label "No" at bounding box center [621, 346] width 224 height 21
click at [305, 388] on button "Continue" at bounding box center [297, 386] width 46 height 19
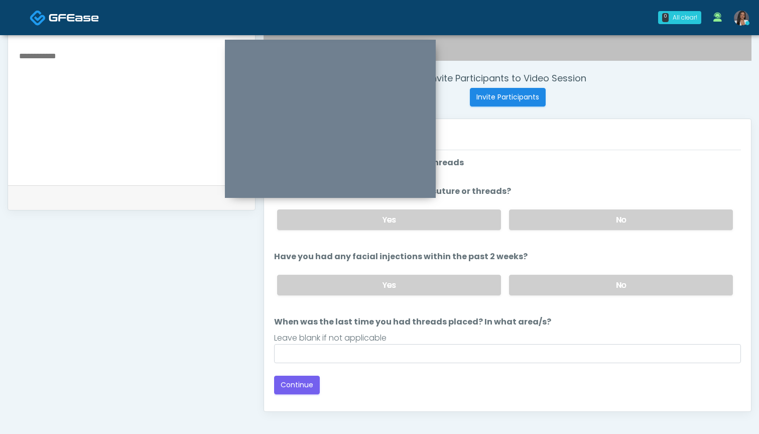
scroll to position [355, 0]
click at [112, 133] on textarea at bounding box center [131, 110] width 227 height 122
type textarea "**********"
drag, startPoint x: 552, startPoint y: 214, endPoint x: 551, endPoint y: 235, distance: 21.1
click at [552, 214] on label "No" at bounding box center [621, 219] width 224 height 21
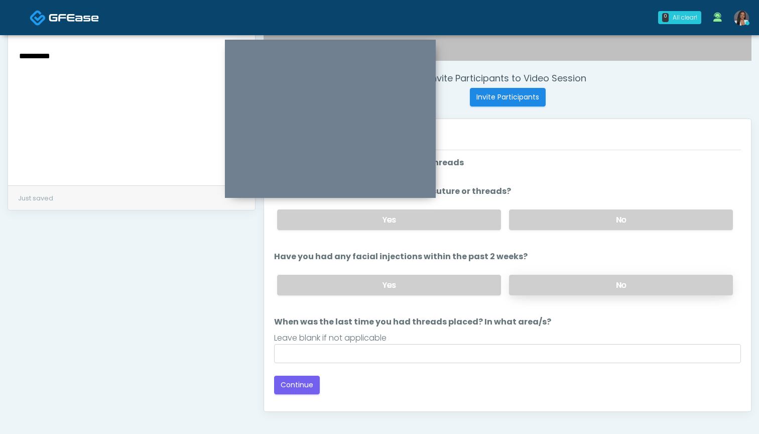
click at [544, 285] on label "No" at bounding box center [621, 284] width 224 height 21
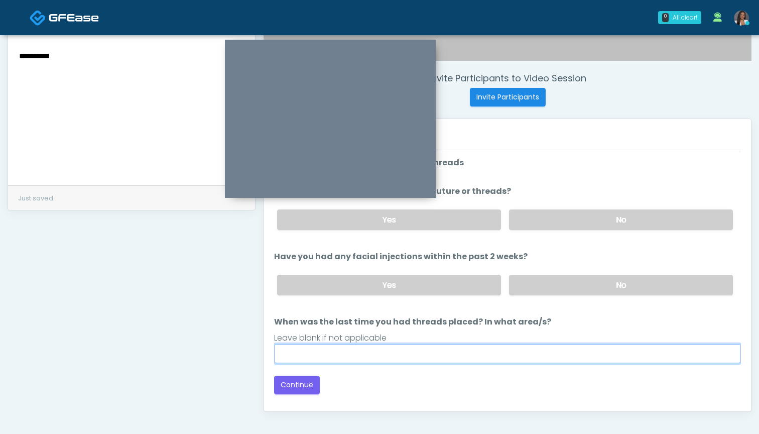
click at [514, 353] on input "When was the last time you had threads placed? In what area/s?" at bounding box center [507, 353] width 467 height 19
type input "***"
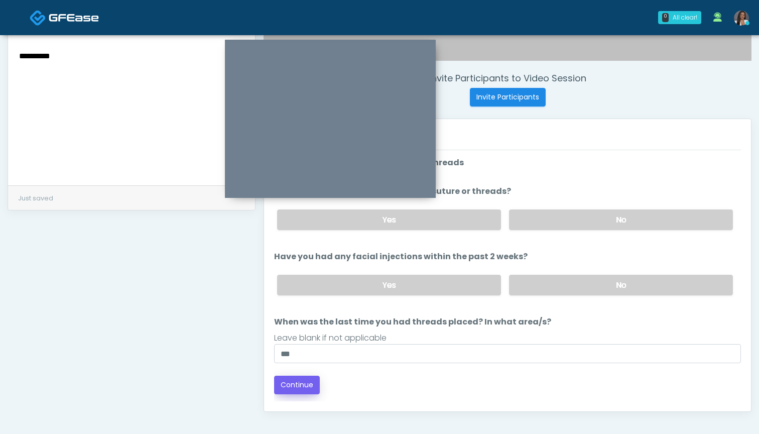
click at [296, 379] on button "Continue" at bounding box center [297, 384] width 46 height 19
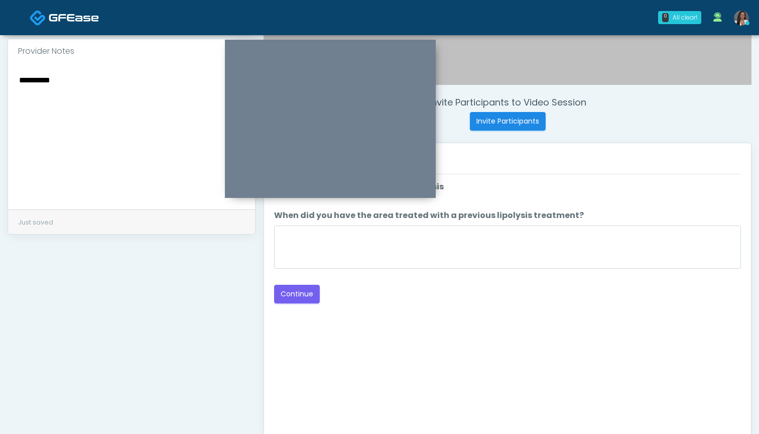
scroll to position [287, 0]
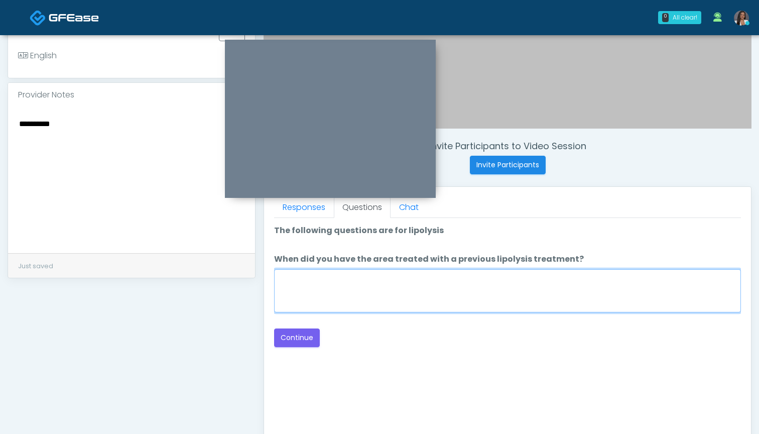
click at [394, 278] on textarea "When did you have the area treated with a previous lipolysis treatment?" at bounding box center [507, 290] width 467 height 43
type textarea "***"
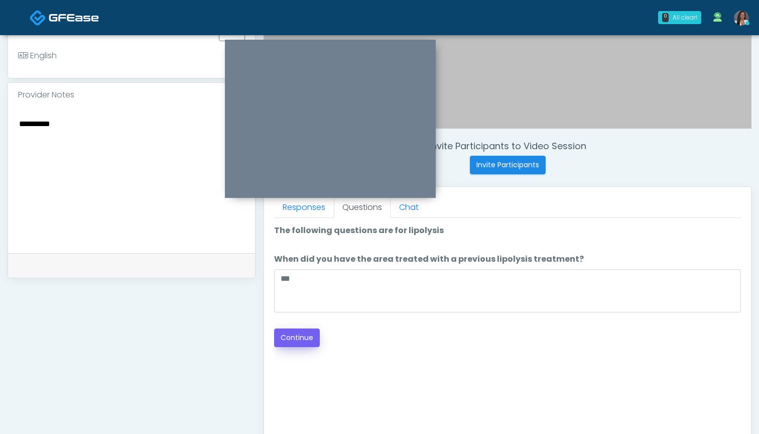
click at [305, 334] on button "Continue" at bounding box center [297, 337] width 46 height 19
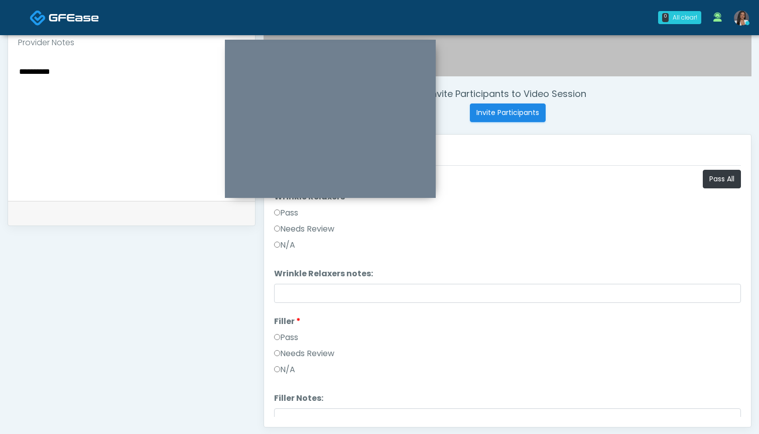
scroll to position [305, 0]
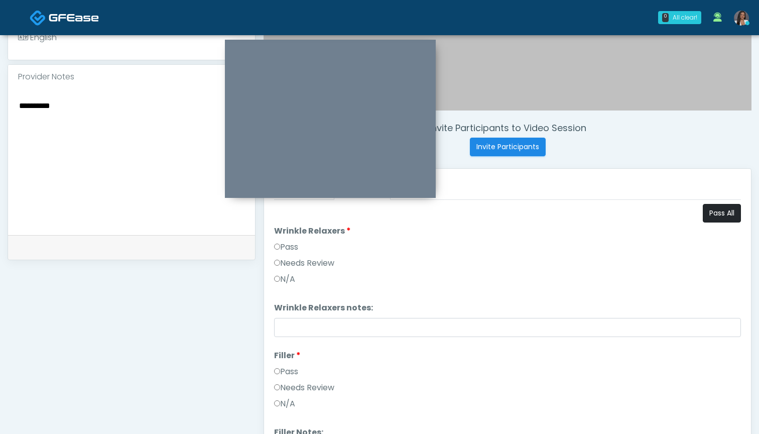
click at [708, 216] on button "Pass All" at bounding box center [722, 213] width 38 height 19
drag, startPoint x: 76, startPoint y: 117, endPoint x: 0, endPoint y: 100, distance: 78.2
click at [0, 100] on div "**********" at bounding box center [379, 147] width 759 height 835
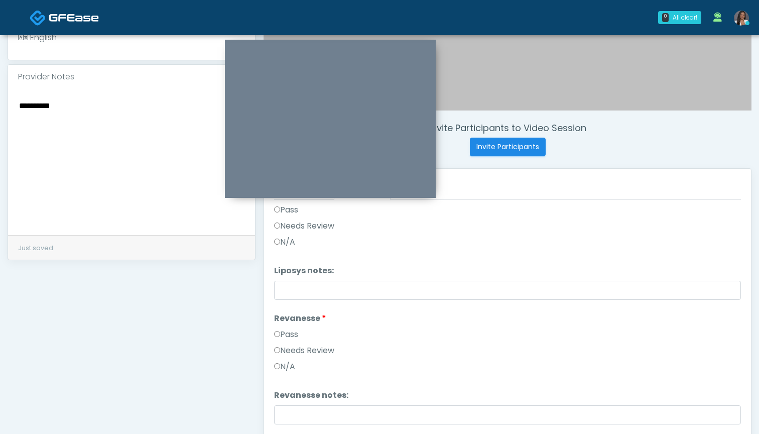
scroll to position [573, 0]
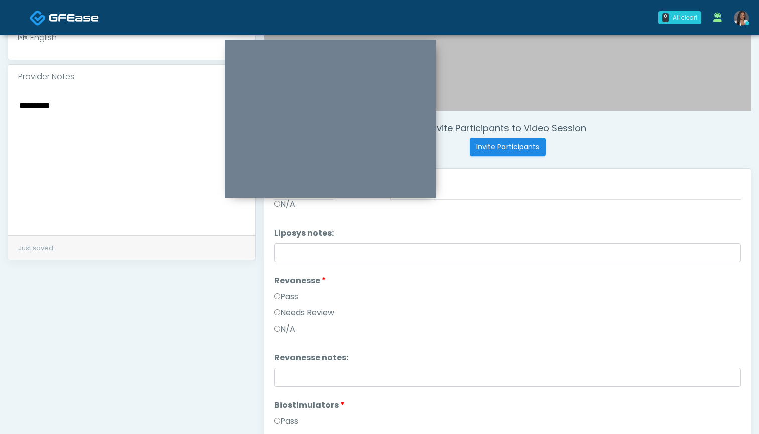
click at [314, 312] on label "Needs Review" at bounding box center [304, 313] width 60 height 12
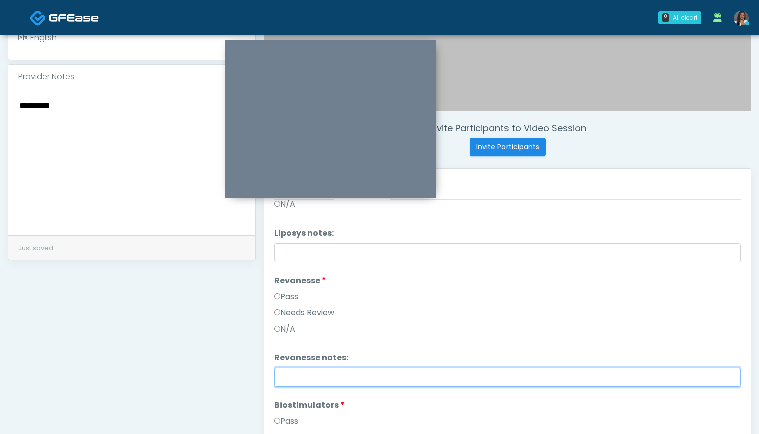
click at [335, 379] on input "Revanesse notes:" at bounding box center [507, 376] width 467 height 19
paste input "**********"
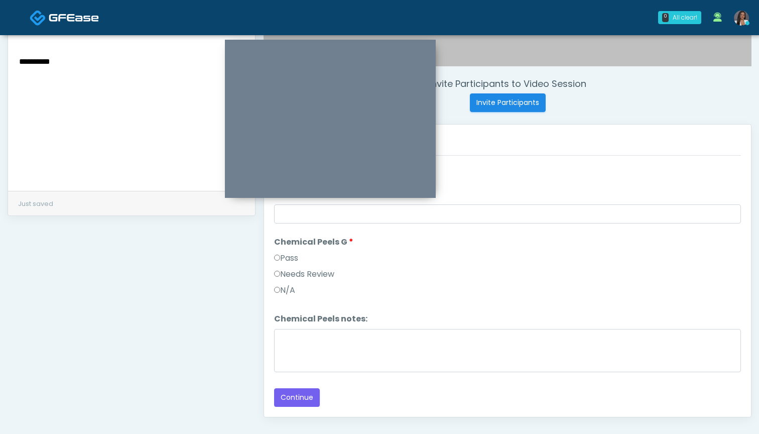
scroll to position [357, 0]
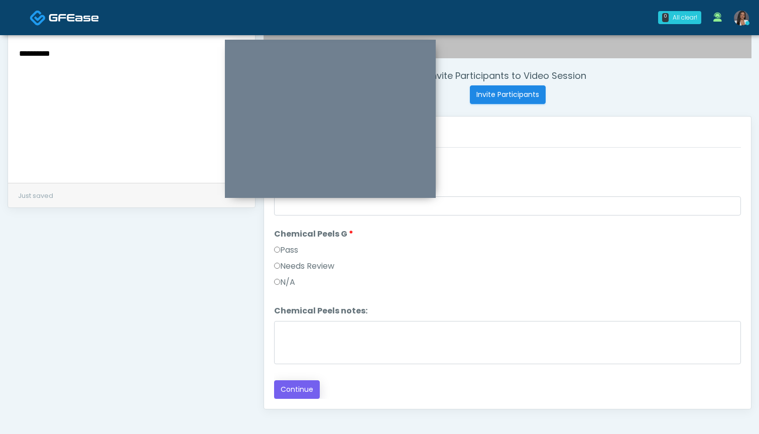
type input "**********"
click at [304, 386] on button "Continue" at bounding box center [297, 389] width 46 height 19
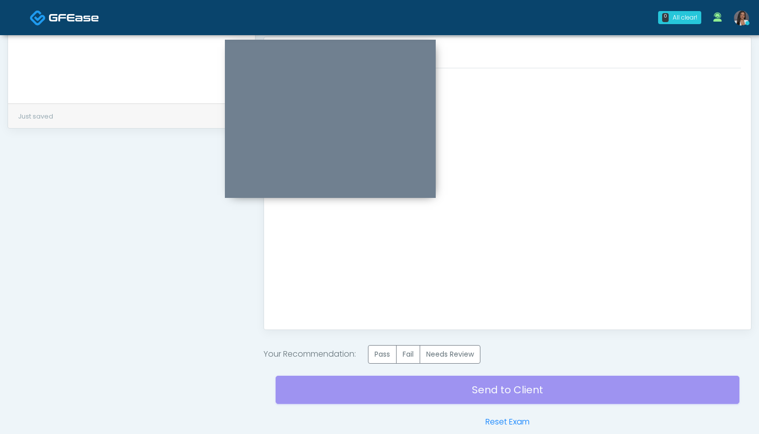
scroll to position [460, 0]
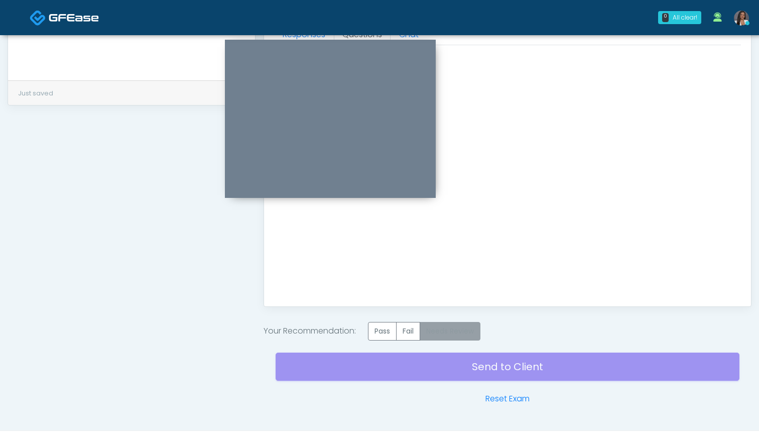
click at [451, 333] on label "Needs Review" at bounding box center [449, 331] width 61 height 19
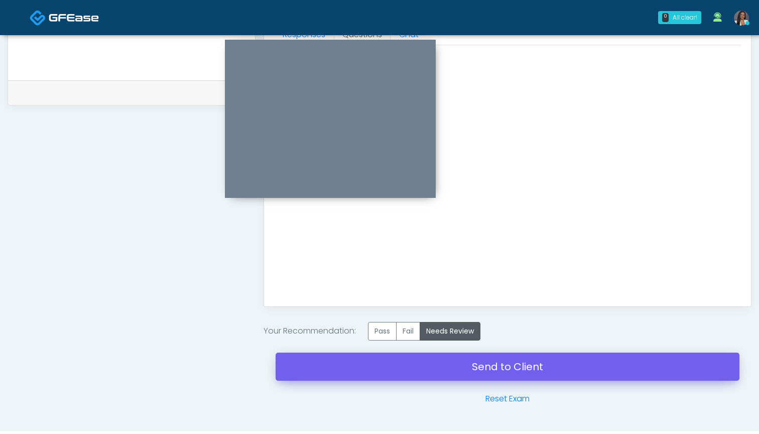
click at [506, 366] on link "Send to Client" at bounding box center [507, 366] width 464 height 28
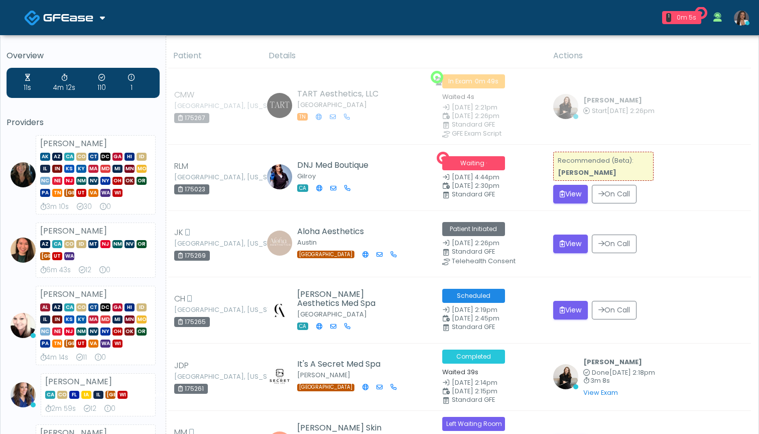
click at [563, 191] on button "View" at bounding box center [570, 194] width 35 height 19
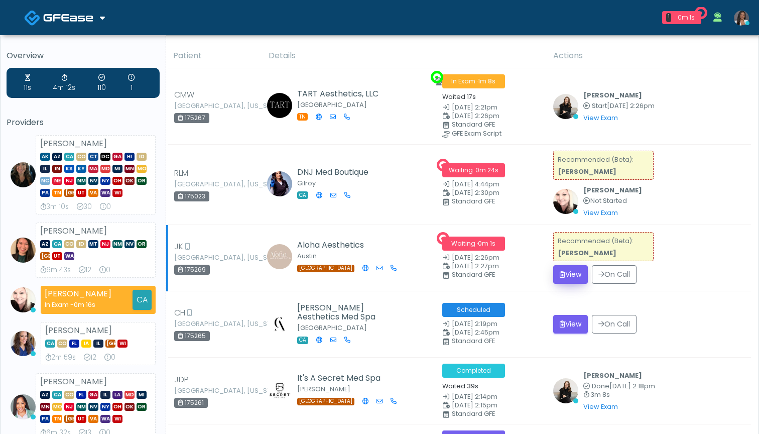
click at [565, 275] on button "View" at bounding box center [570, 274] width 35 height 19
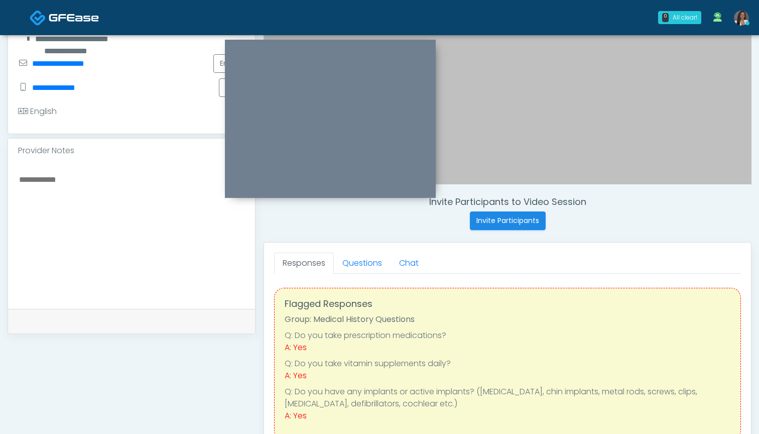
scroll to position [223, 0]
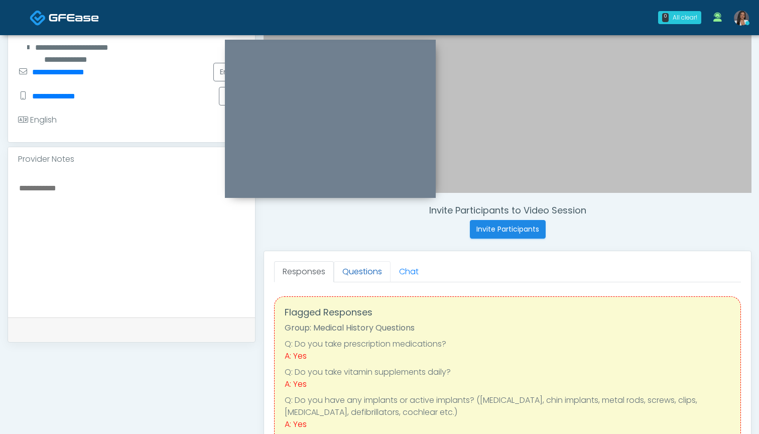
click at [363, 268] on link "Questions" at bounding box center [362, 271] width 57 height 21
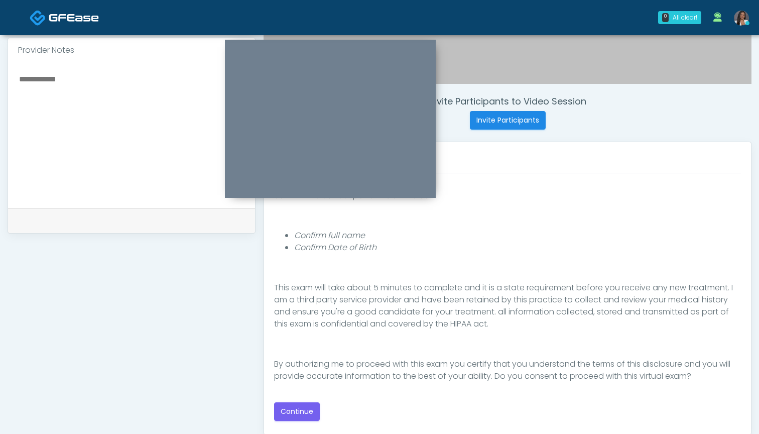
scroll to position [332, 0]
click at [295, 409] on button "Continue" at bounding box center [297, 411] width 46 height 19
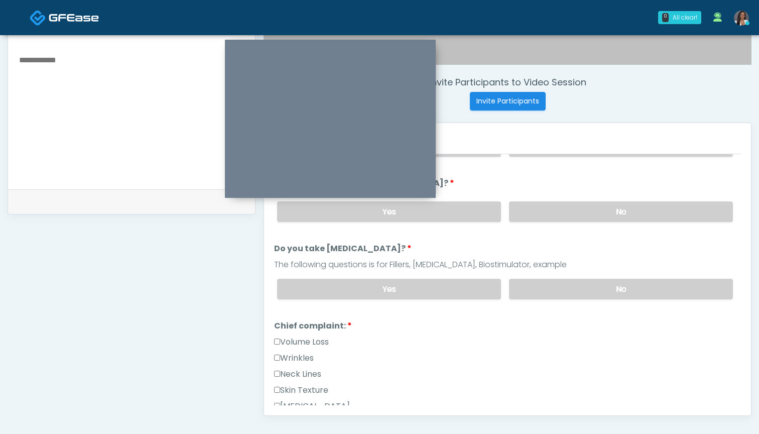
scroll to position [347, 0]
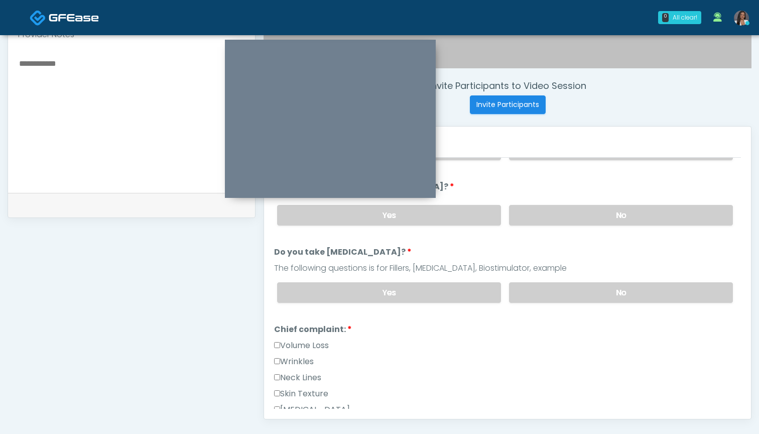
click at [313, 360] on label "Wrinkles" at bounding box center [294, 361] width 40 height 12
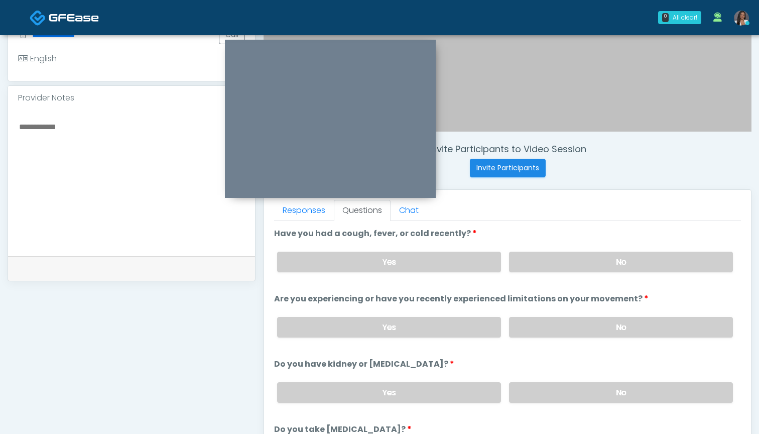
scroll to position [274, 0]
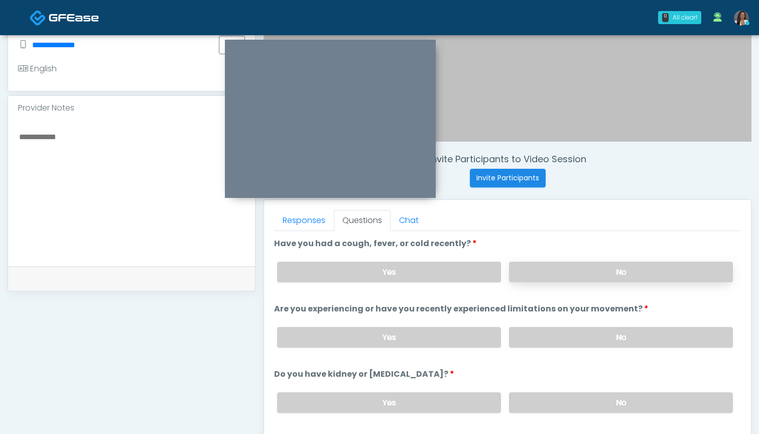
click at [547, 271] on label "No" at bounding box center [621, 271] width 224 height 21
click at [532, 341] on label "No" at bounding box center [621, 337] width 224 height 21
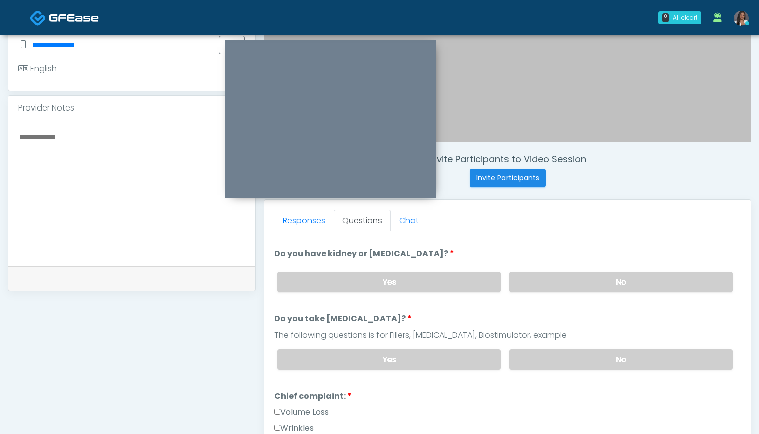
scroll to position [0, 0]
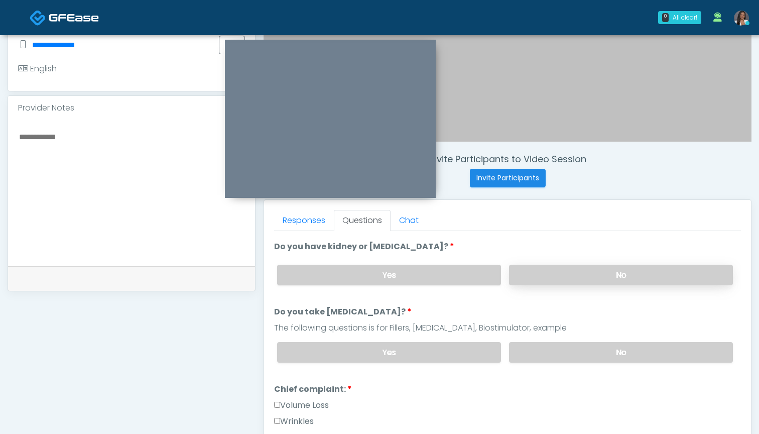
click at [531, 277] on label "No" at bounding box center [621, 274] width 224 height 21
click at [535, 348] on label "No" at bounding box center [621, 352] width 224 height 21
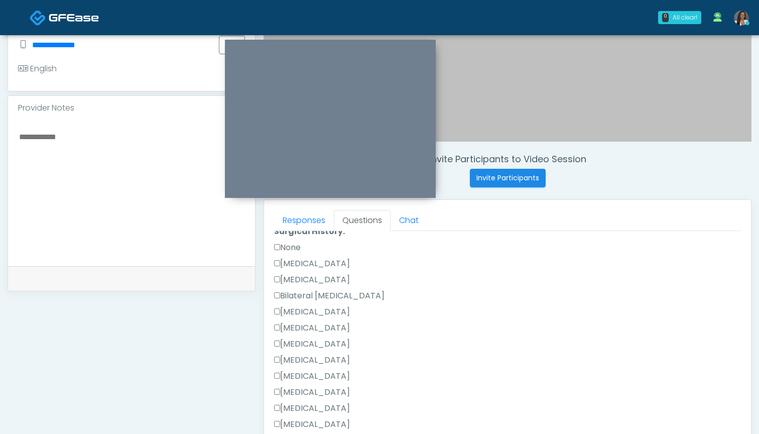
scroll to position [574, 0]
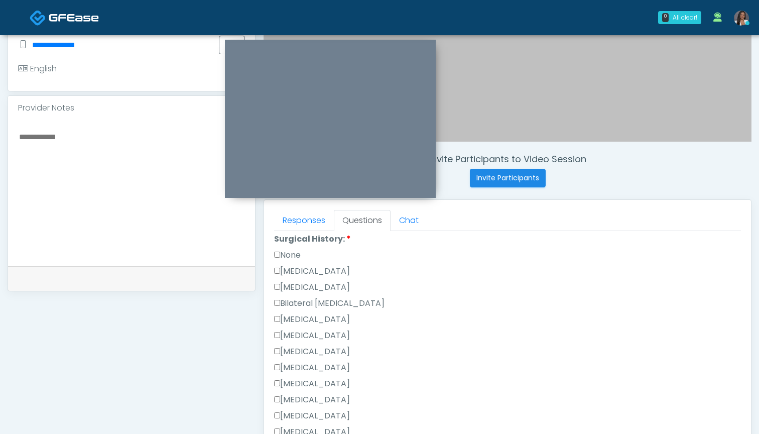
click at [293, 253] on label "None" at bounding box center [287, 255] width 27 height 12
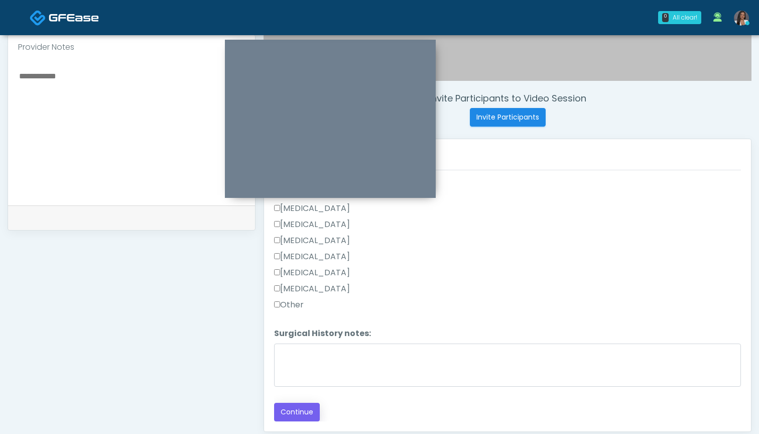
click at [288, 413] on button "Continue" at bounding box center [297, 411] width 46 height 19
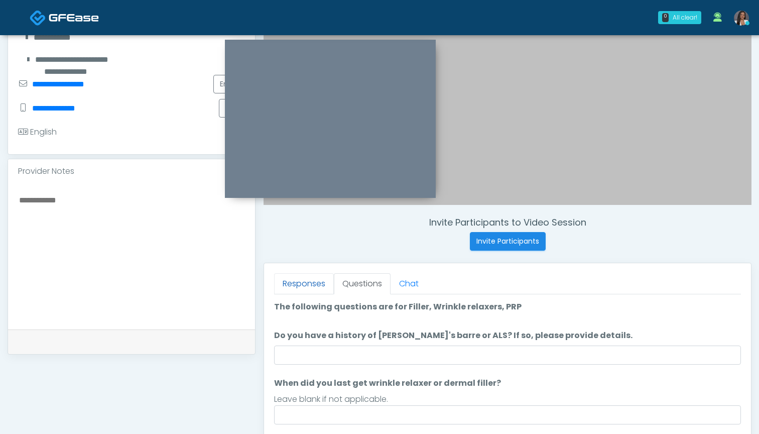
click at [325, 286] on link "Responses" at bounding box center [304, 283] width 60 height 21
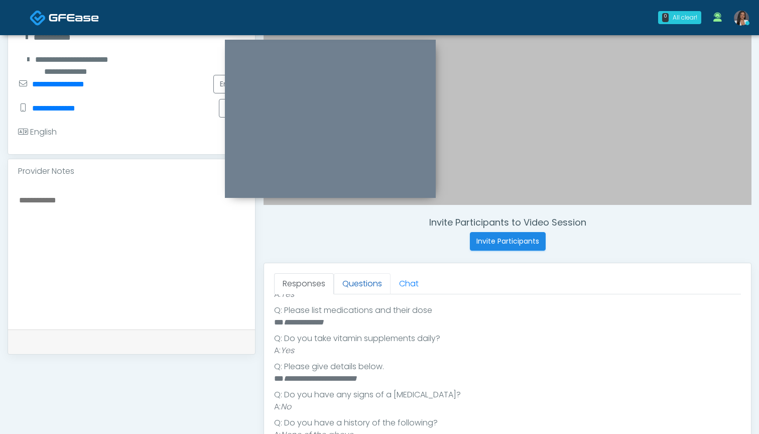
click at [350, 285] on link "Questions" at bounding box center [362, 283] width 57 height 21
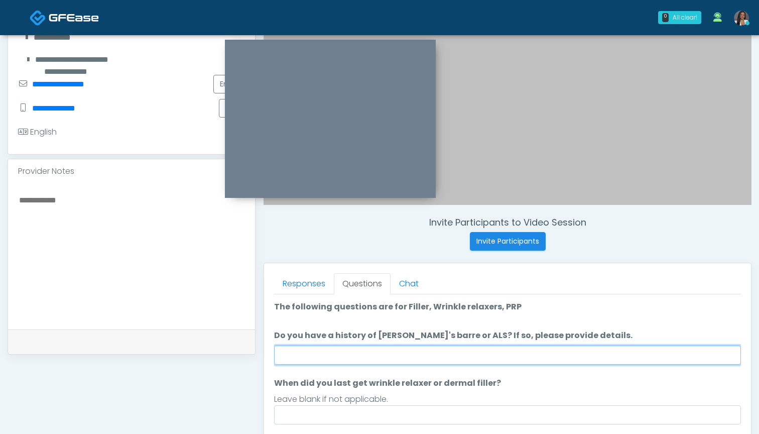
click at [463, 350] on input "Do you have a history of Guillain's barre or ALS? If so, please provide details." at bounding box center [507, 354] width 467 height 19
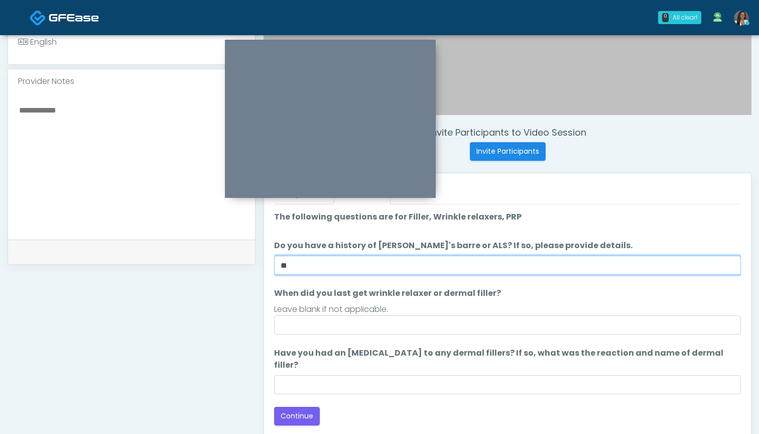
type input "**"
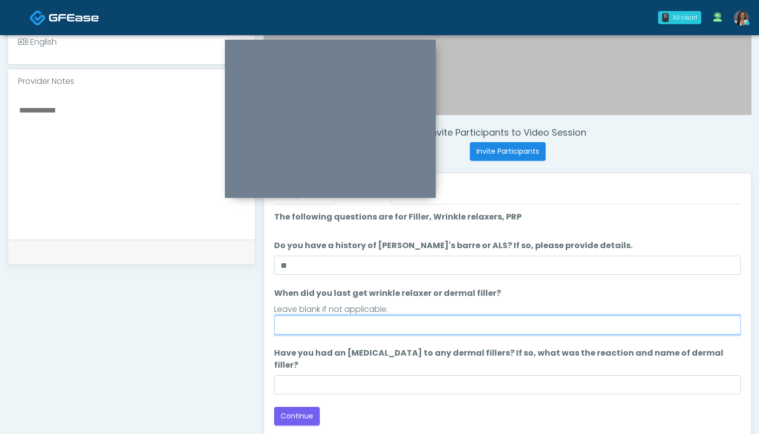
click at [382, 326] on input "When did you last get wrinkle relaxer or dermal filler?" at bounding box center [507, 324] width 467 height 19
type input "*"
type input "**********"
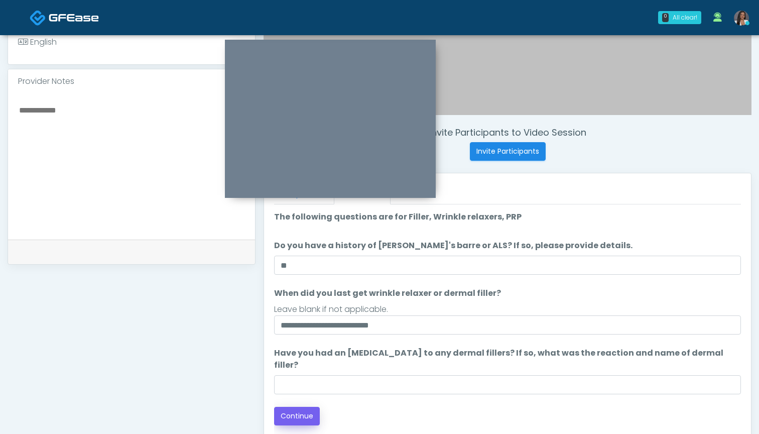
click at [302, 406] on button "Continue" at bounding box center [297, 415] width 46 height 19
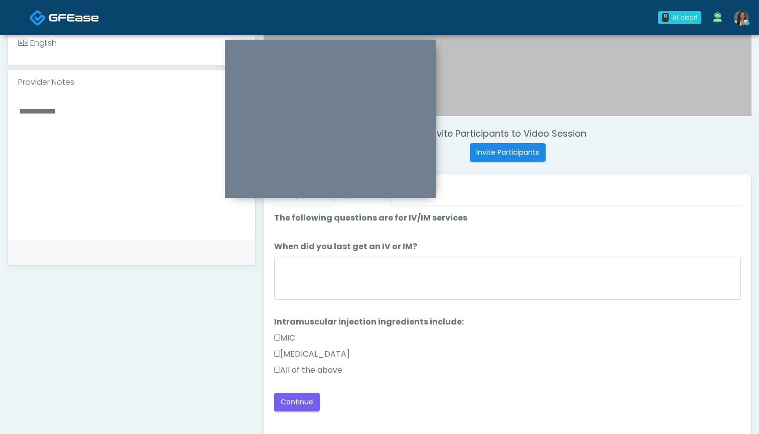
scroll to position [301, 0]
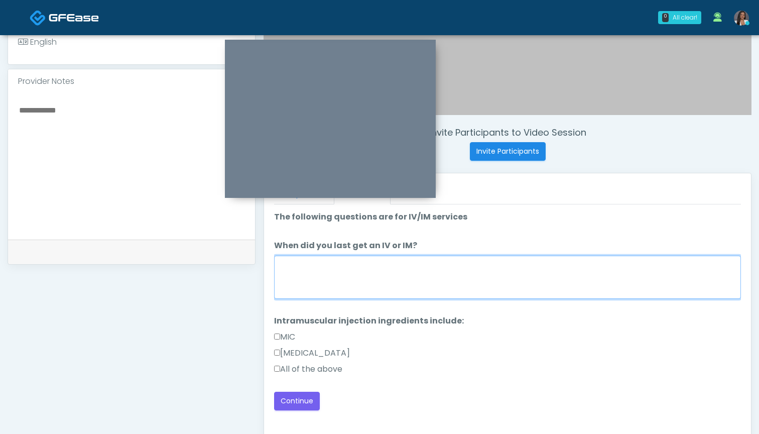
click at [456, 276] on textarea "When did you last get an IV or IM?" at bounding box center [507, 276] width 467 height 43
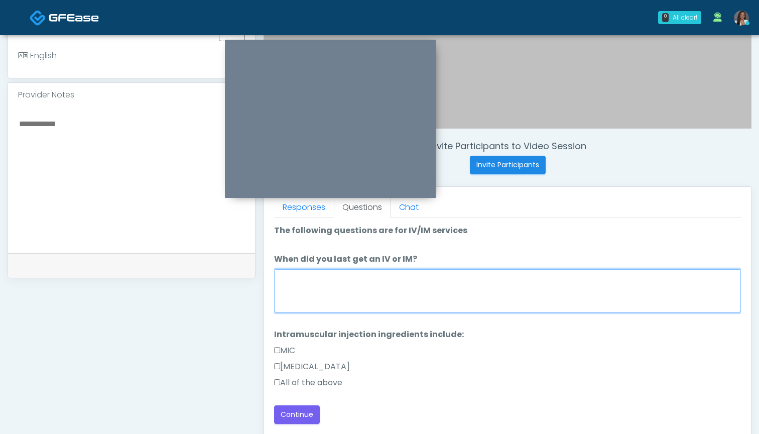
scroll to position [287, 0]
type textarea "***"
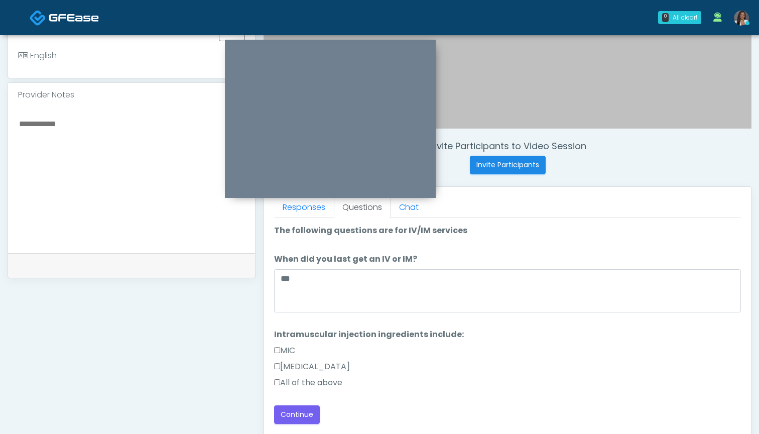
click at [300, 380] on label "All of the above" at bounding box center [308, 382] width 68 height 12
click at [300, 413] on button "Continue" at bounding box center [297, 414] width 46 height 19
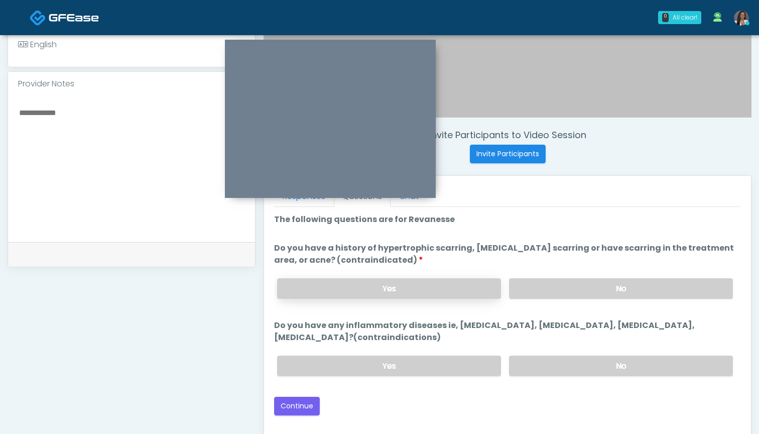
scroll to position [297, 0]
click at [552, 291] on label "No" at bounding box center [621, 289] width 224 height 21
click at [539, 364] on label "No" at bounding box center [621, 366] width 224 height 21
click at [298, 404] on button "Continue" at bounding box center [297, 406] width 46 height 19
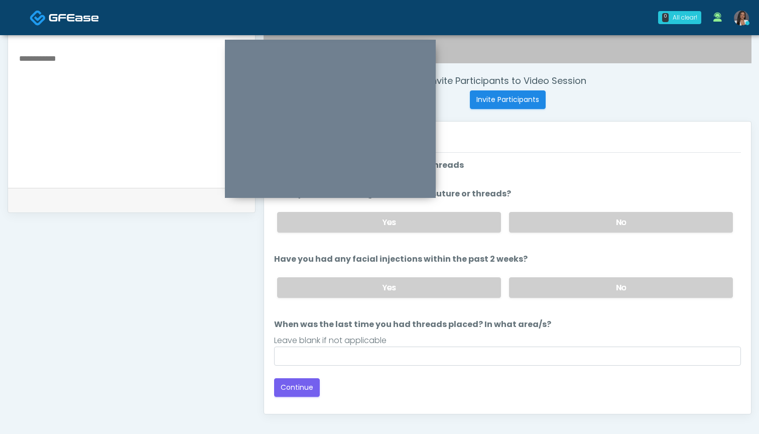
scroll to position [358, 0]
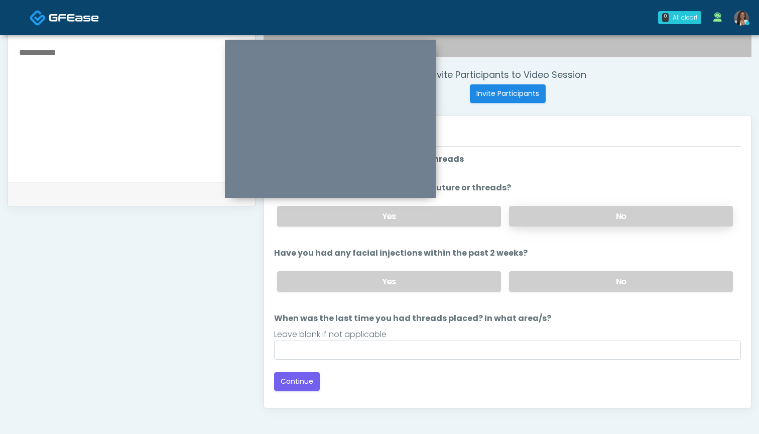
click at [532, 210] on label "No" at bounding box center [621, 216] width 224 height 21
click at [532, 290] on label "No" at bounding box center [621, 281] width 224 height 21
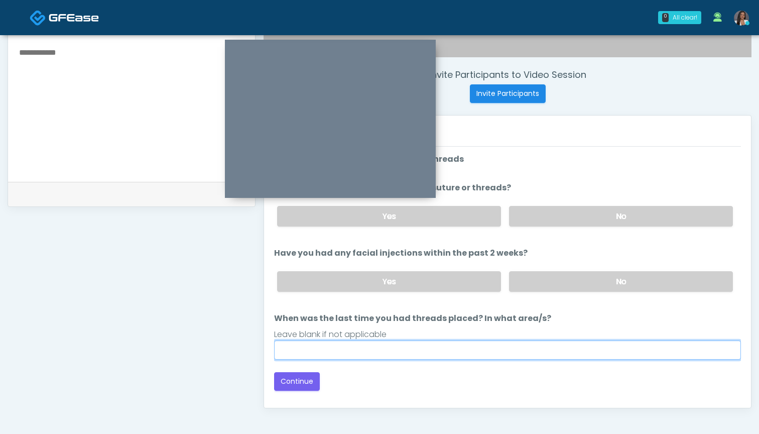
click at [509, 346] on input "When was the last time you had threads placed? In what area/s?" at bounding box center [507, 349] width 467 height 19
type input "***"
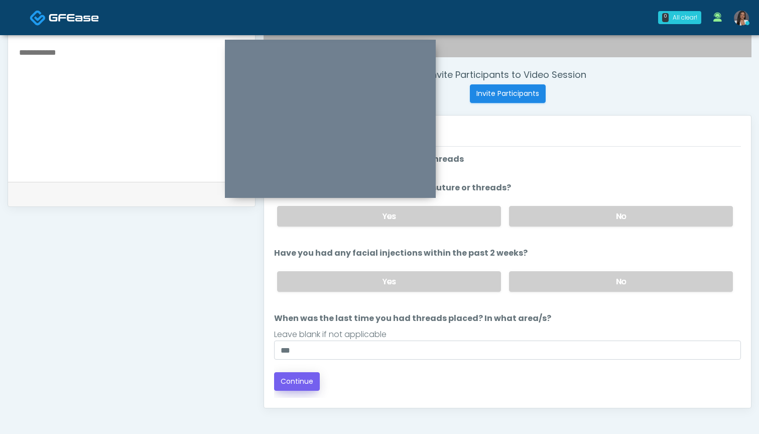
click at [286, 382] on button "Continue" at bounding box center [297, 381] width 46 height 19
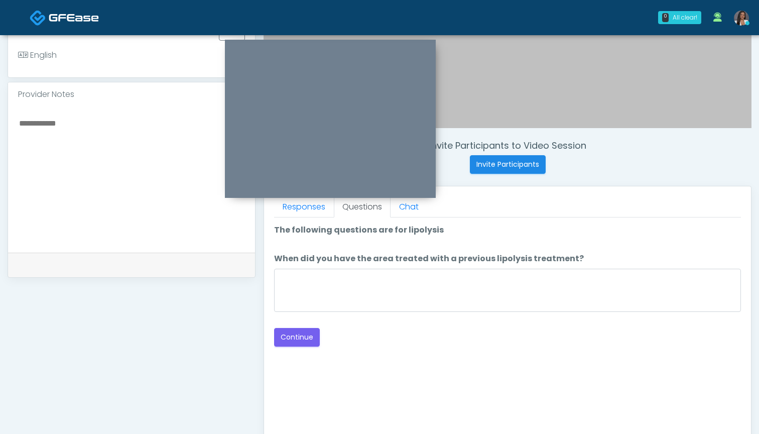
scroll to position [285, 0]
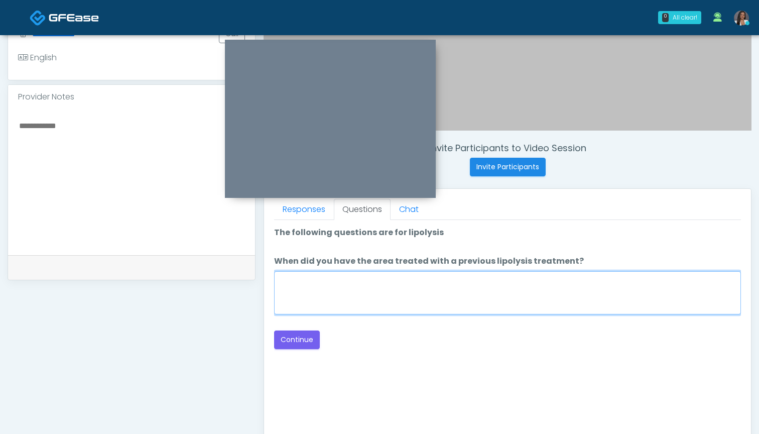
click at [460, 295] on textarea "When did you have the area treated with a previous lipolysis treatment?" at bounding box center [507, 292] width 467 height 43
type textarea "***"
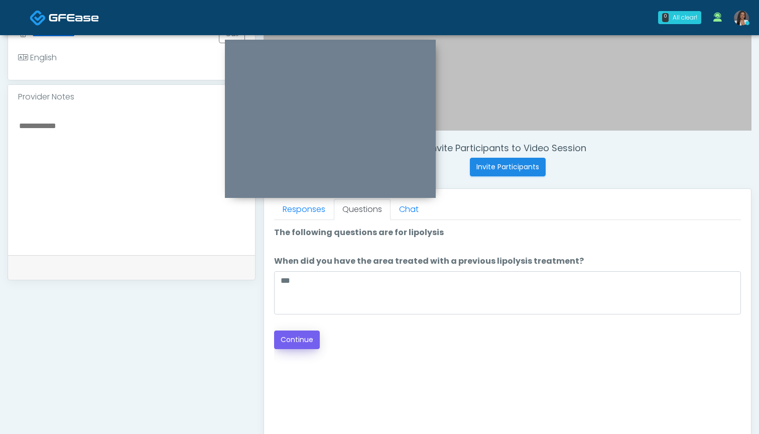
click at [301, 339] on button "Continue" at bounding box center [297, 339] width 46 height 19
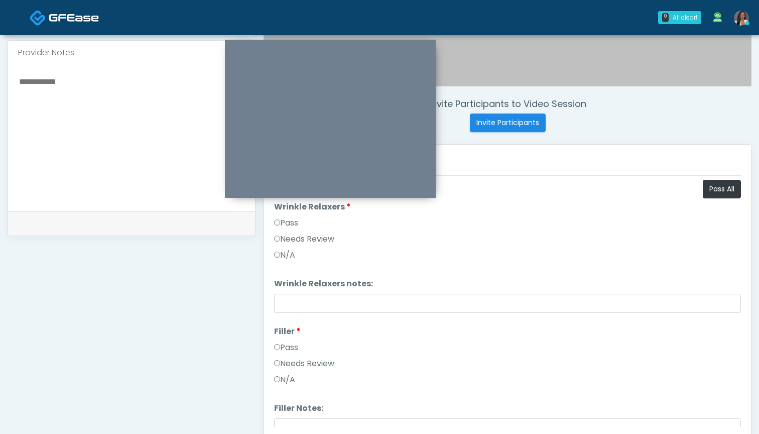
scroll to position [304, 0]
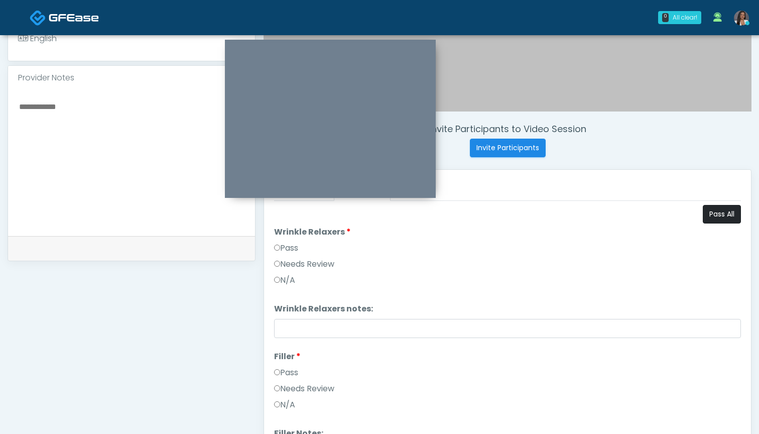
click at [722, 215] on button "Pass All" at bounding box center [722, 214] width 38 height 19
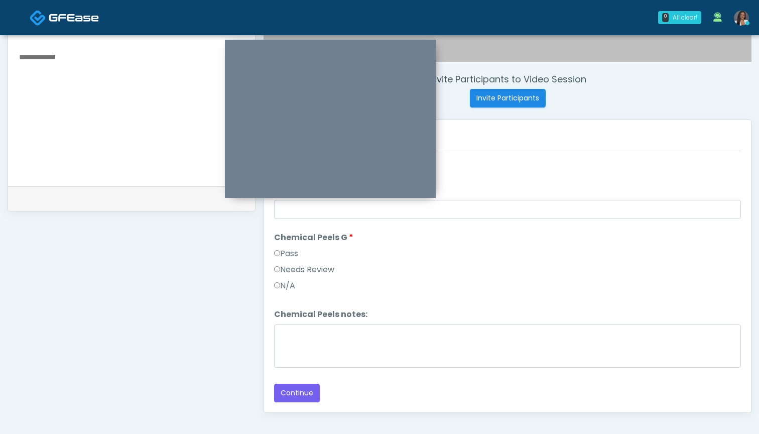
scroll to position [363, 0]
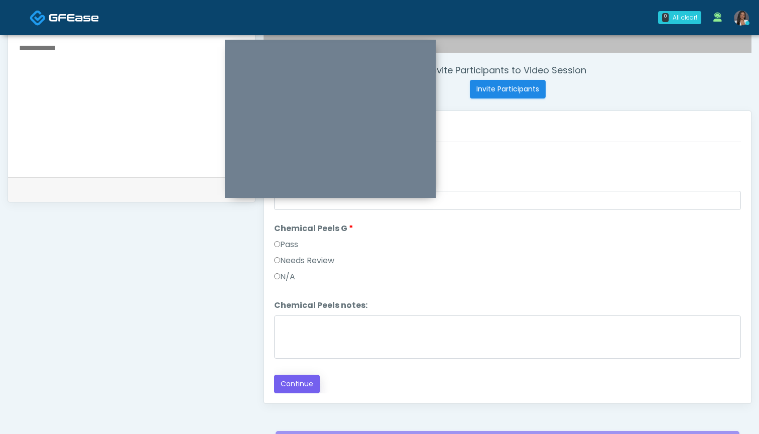
click at [294, 384] on button "Continue" at bounding box center [297, 383] width 46 height 19
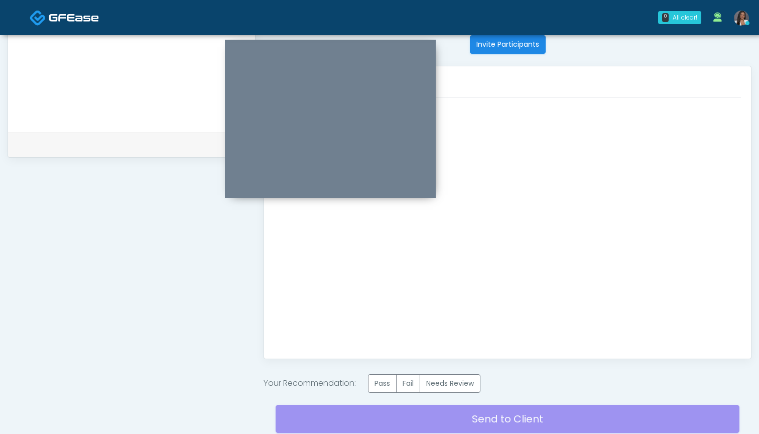
scroll to position [419, 0]
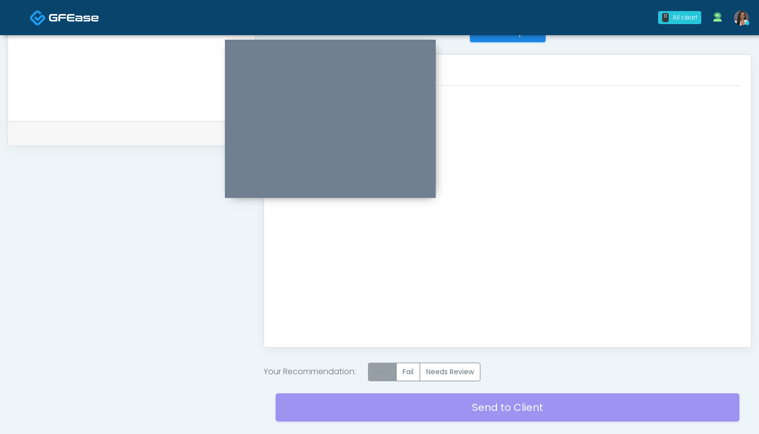
click at [387, 374] on label "Pass" at bounding box center [382, 371] width 29 height 19
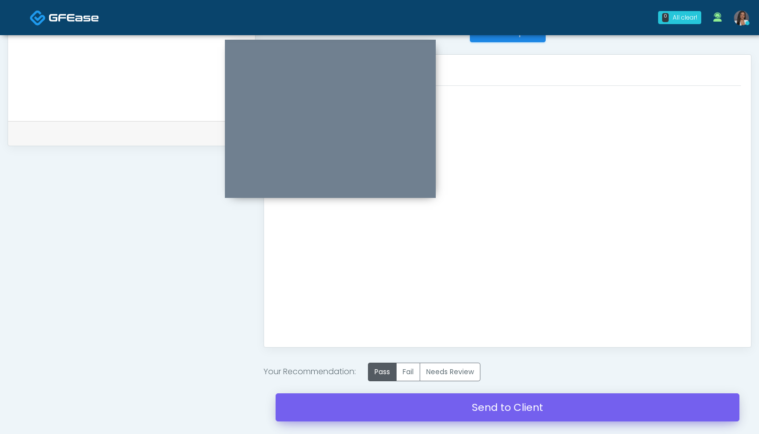
click at [490, 404] on link "Send to Client" at bounding box center [507, 407] width 464 height 28
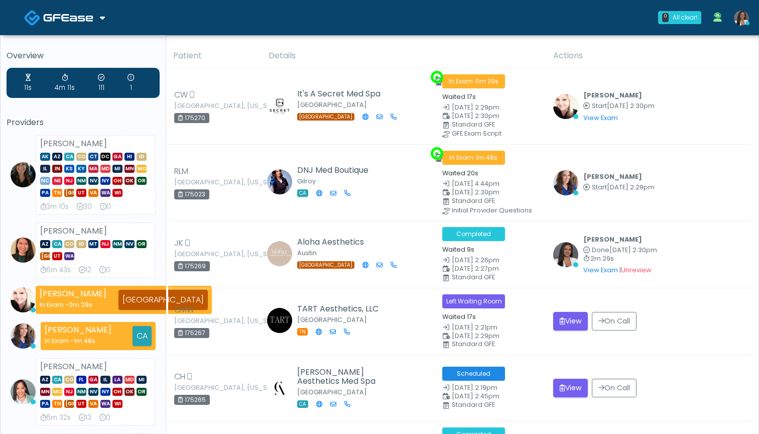
click at [364, 47] on th "Details" at bounding box center [404, 56] width 285 height 25
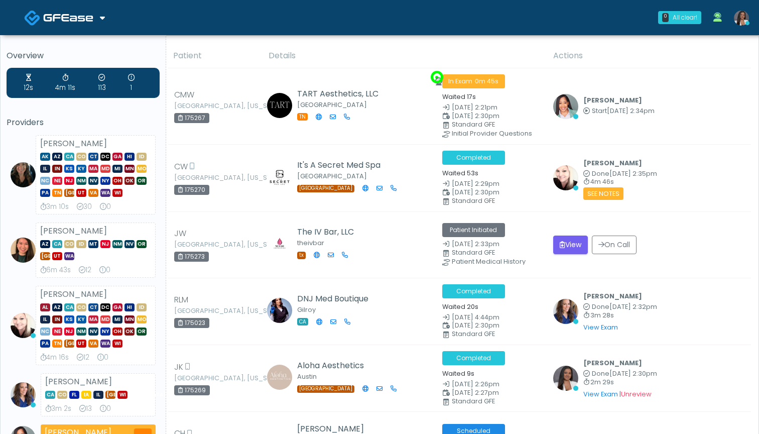
click at [356, 47] on th "Details" at bounding box center [404, 56] width 285 height 25
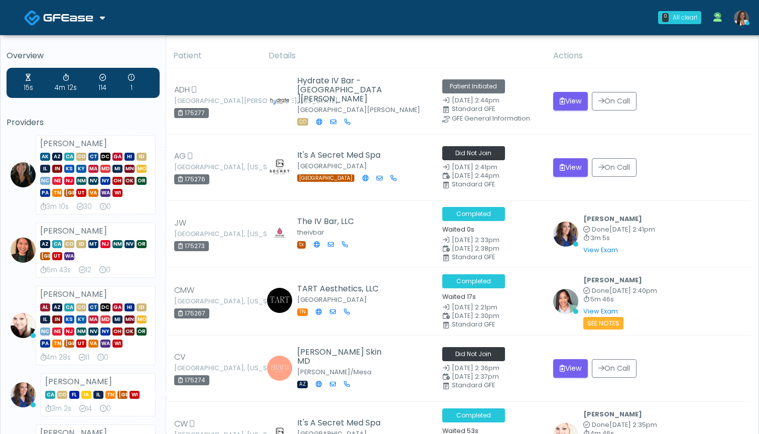
click at [468, 52] on th "Details" at bounding box center [404, 56] width 285 height 25
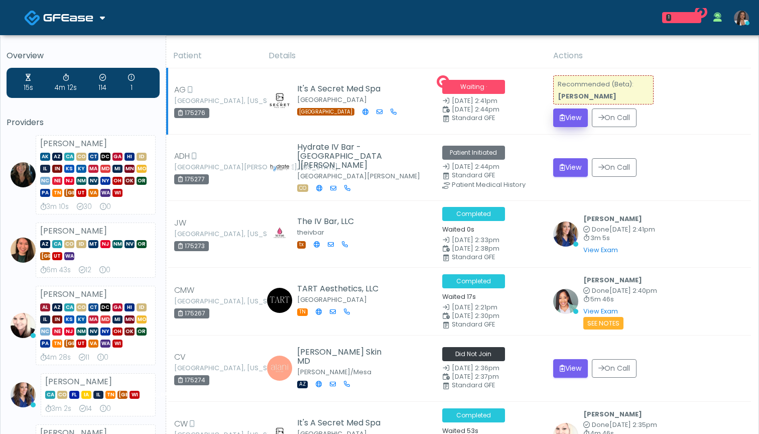
click at [572, 118] on button "View" at bounding box center [570, 117] width 35 height 19
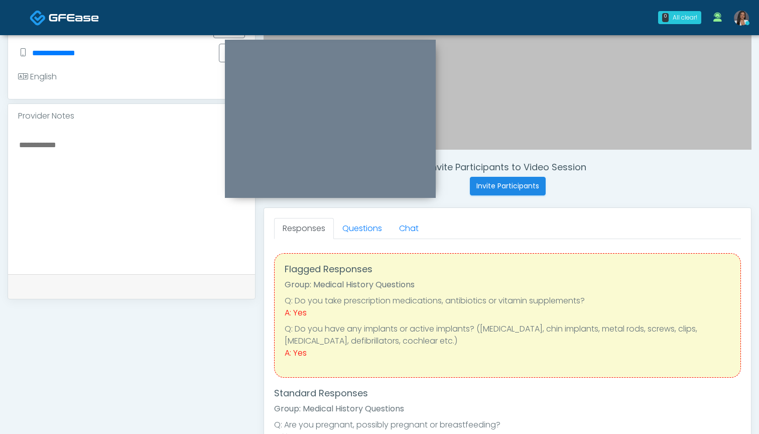
scroll to position [250, 0]
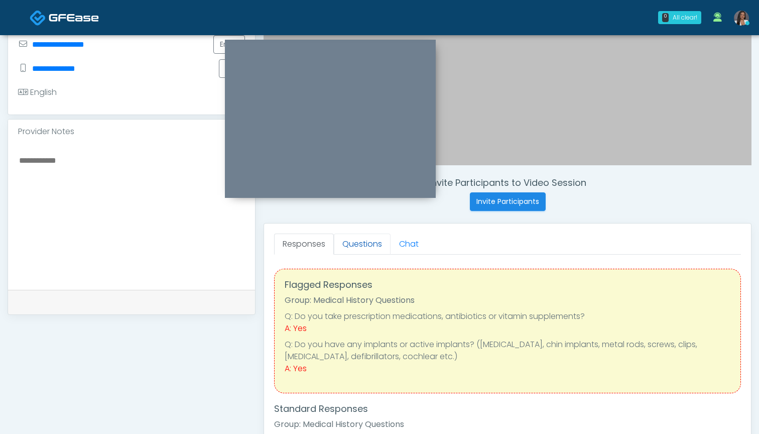
click at [358, 244] on link "Questions" at bounding box center [362, 243] width 57 height 21
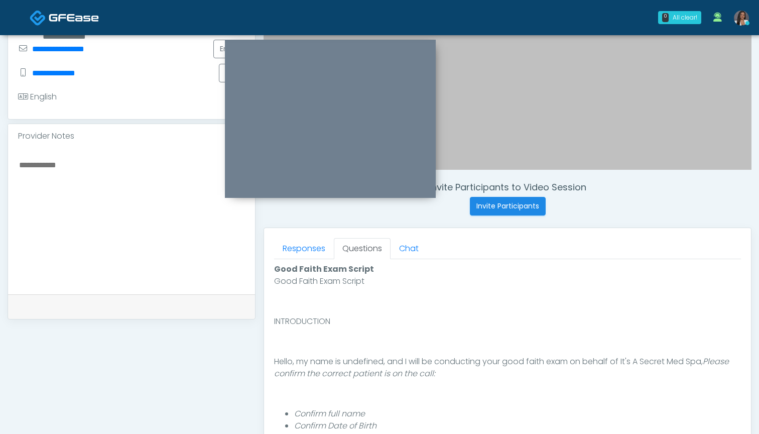
scroll to position [223, 0]
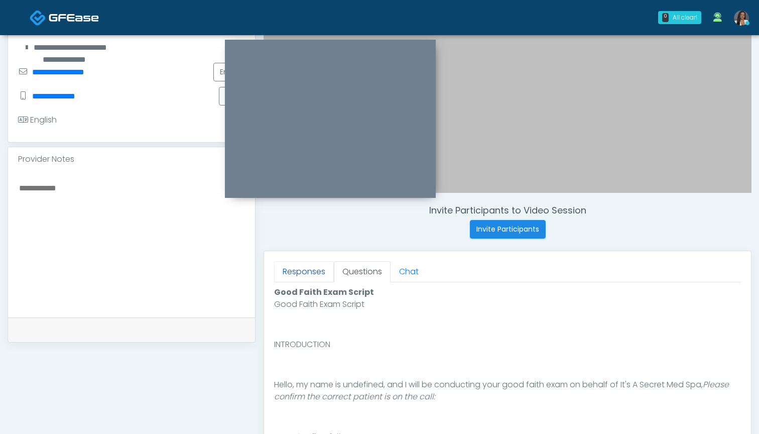
click at [309, 273] on link "Responses" at bounding box center [304, 271] width 60 height 21
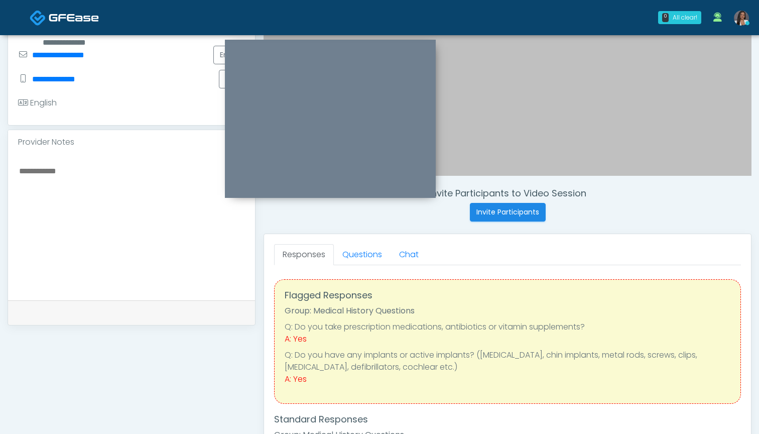
scroll to position [230, 0]
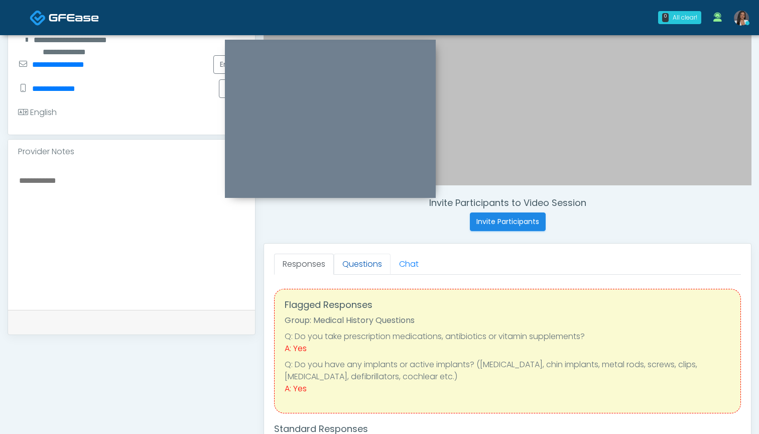
click at [359, 261] on link "Questions" at bounding box center [362, 263] width 57 height 21
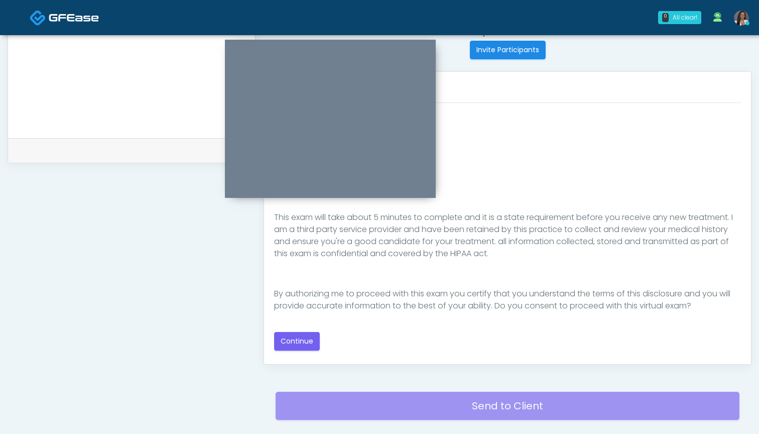
scroll to position [403, 0]
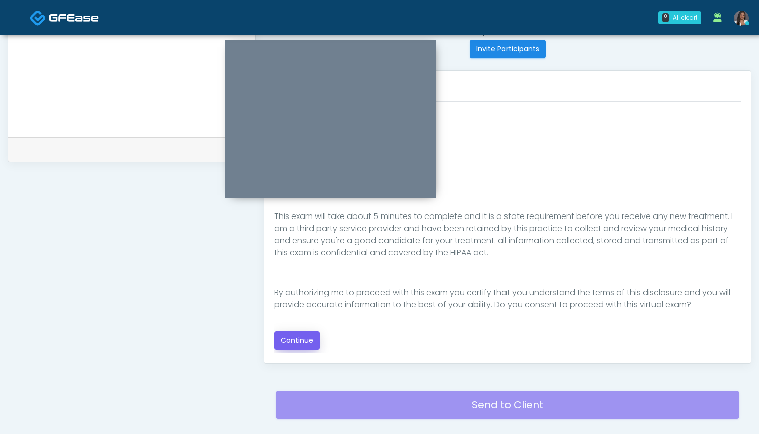
click at [295, 338] on button "Continue" at bounding box center [297, 340] width 46 height 19
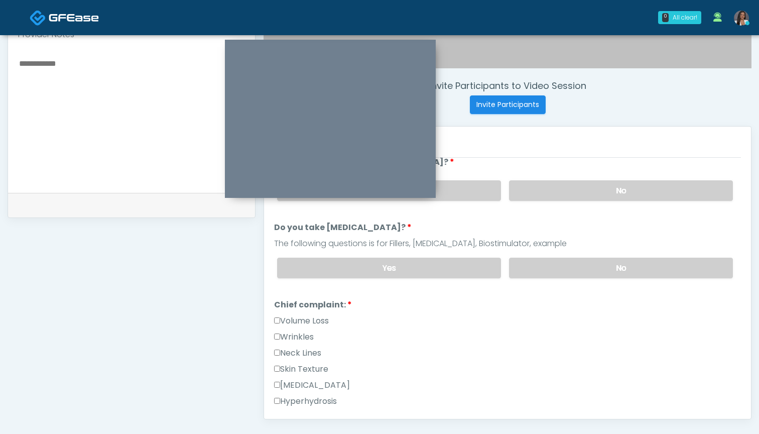
scroll to position [0, 0]
click at [297, 325] on label "Volume Loss" at bounding box center [301, 321] width 55 height 12
click at [297, 335] on label "Wrinkles" at bounding box center [294, 337] width 40 height 12
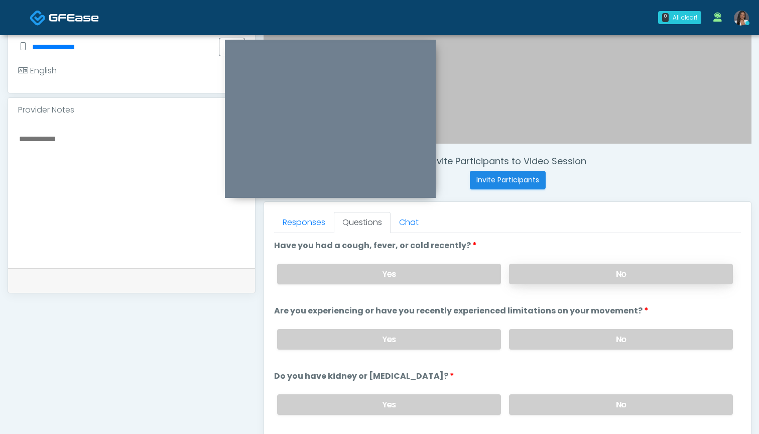
click at [548, 274] on label "No" at bounding box center [621, 273] width 224 height 21
click at [555, 333] on label "No" at bounding box center [621, 339] width 224 height 21
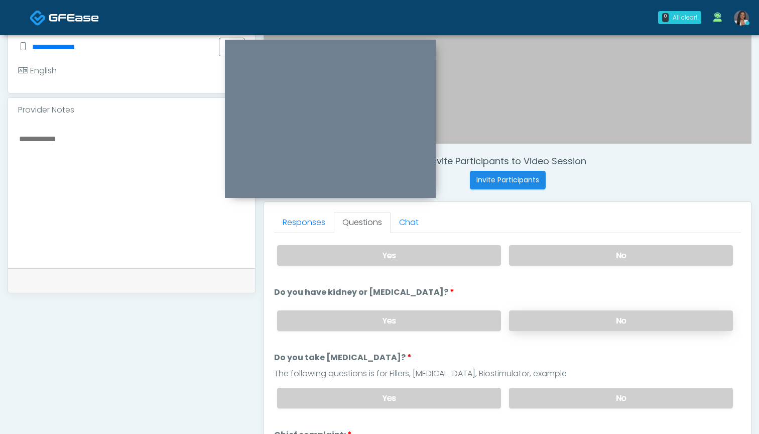
click at [536, 321] on label "No" at bounding box center [621, 320] width 224 height 21
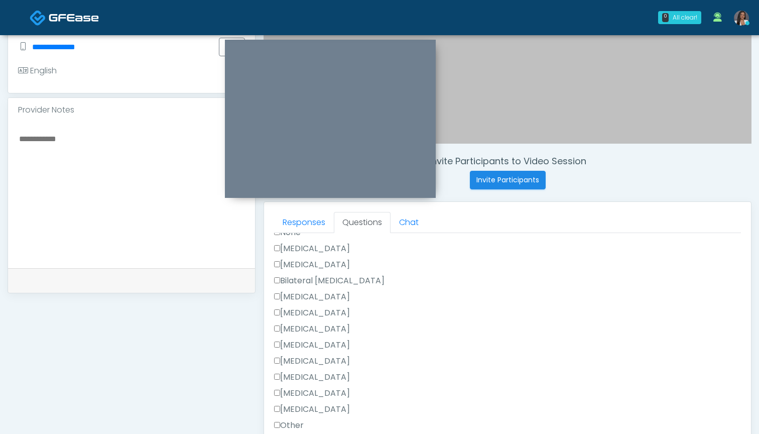
click at [350, 298] on label "Breast Augmentation" at bounding box center [312, 297] width 76 height 12
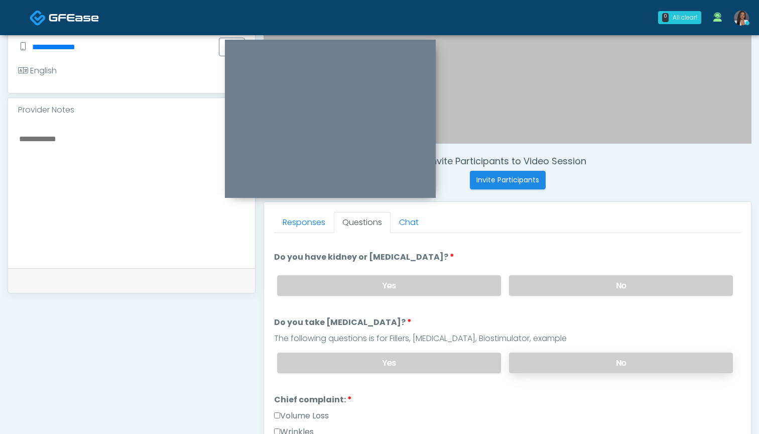
click at [539, 360] on label "No" at bounding box center [621, 362] width 224 height 21
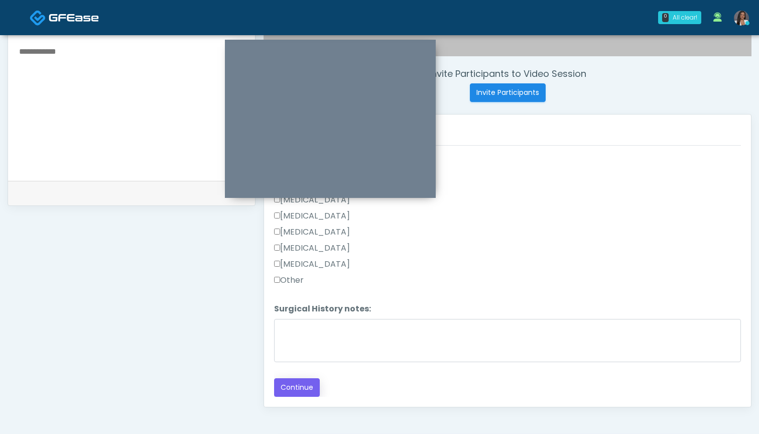
click at [311, 383] on button "Continue" at bounding box center [297, 387] width 46 height 19
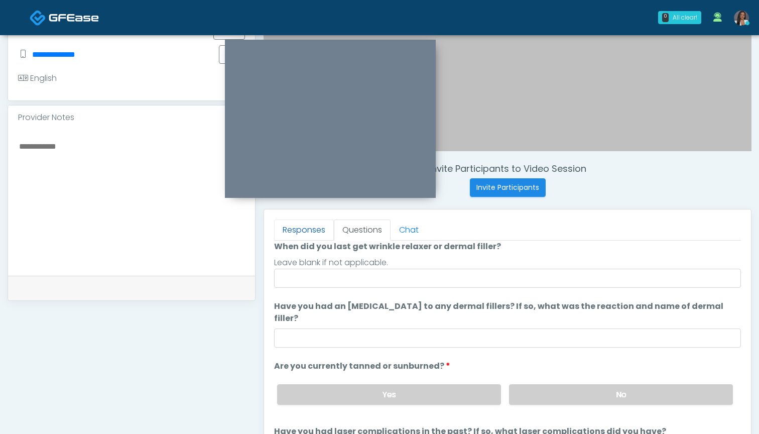
click at [311, 231] on link "Responses" at bounding box center [304, 229] width 60 height 21
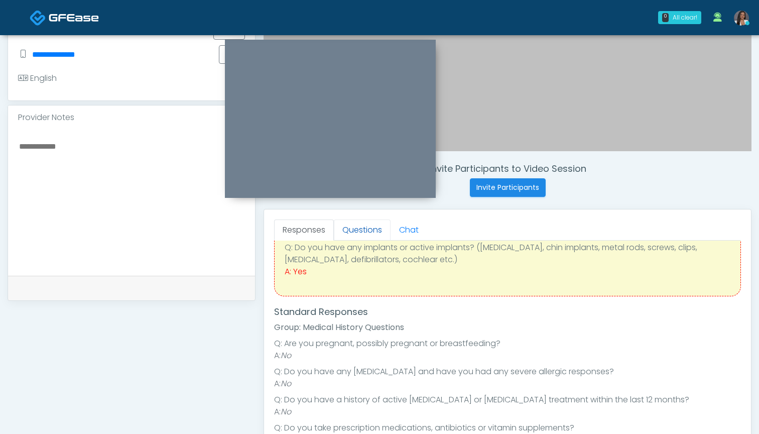
click at [371, 230] on link "Questions" at bounding box center [362, 229] width 57 height 21
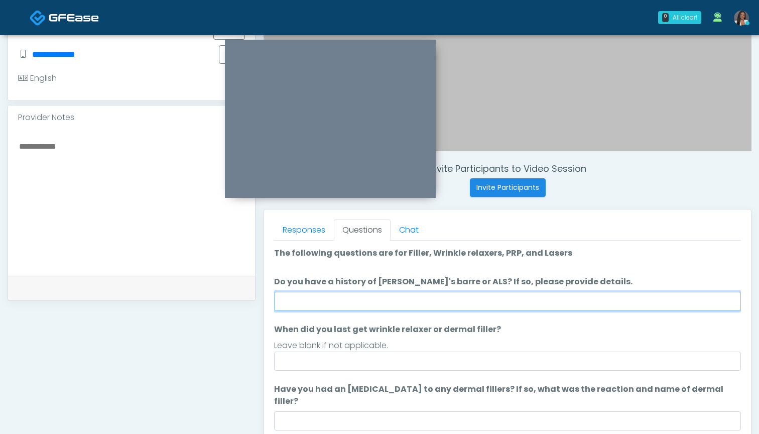
click at [406, 303] on input "Do you have a history of Guillain's barre or ALS? If so, please provide details." at bounding box center [507, 301] width 467 height 19
type input "**"
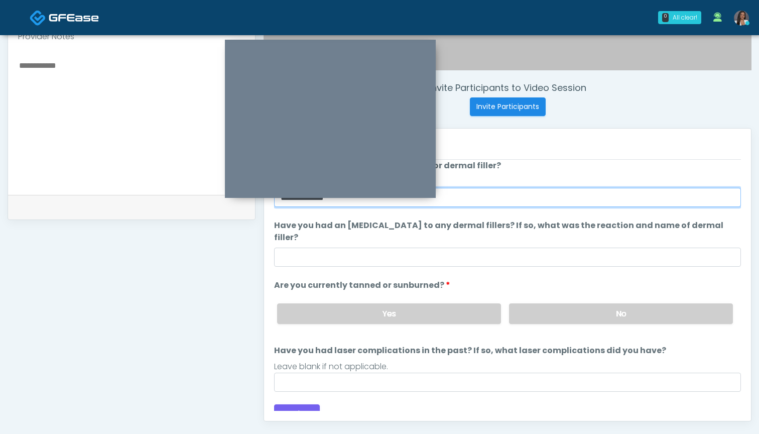
scroll to position [344, 0]
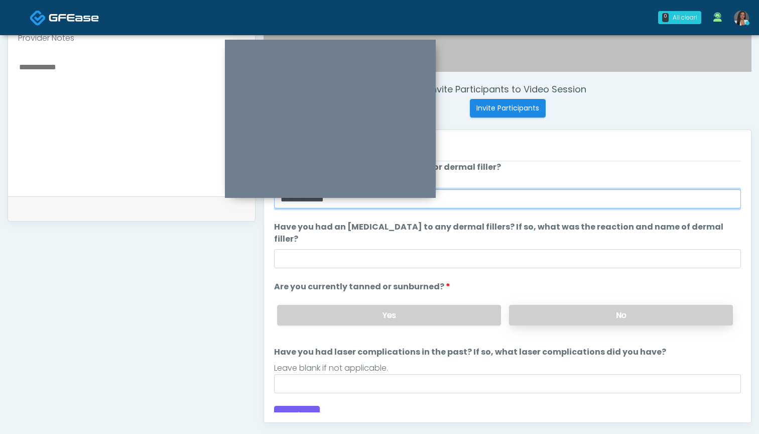
type input "**********"
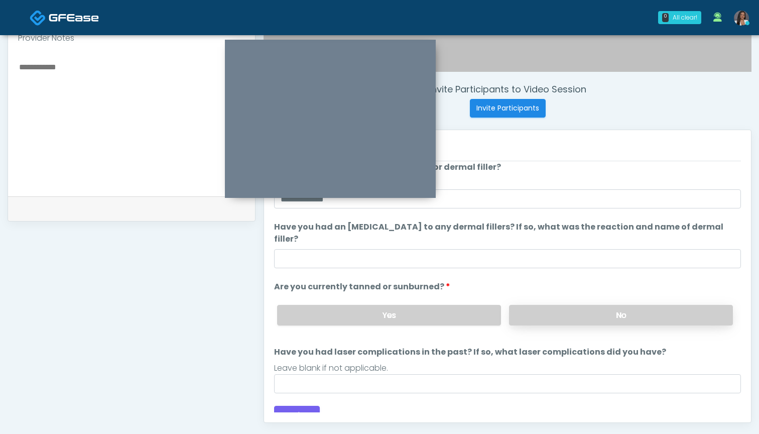
click at [579, 309] on label "No" at bounding box center [621, 315] width 224 height 21
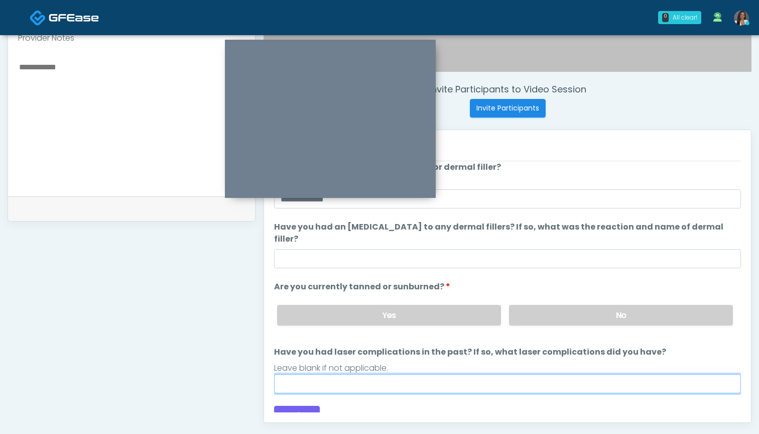
click at [466, 374] on input "Have you had laser complications in the past? If so, what laser complications d…" at bounding box center [507, 383] width 467 height 19
type input "**********"
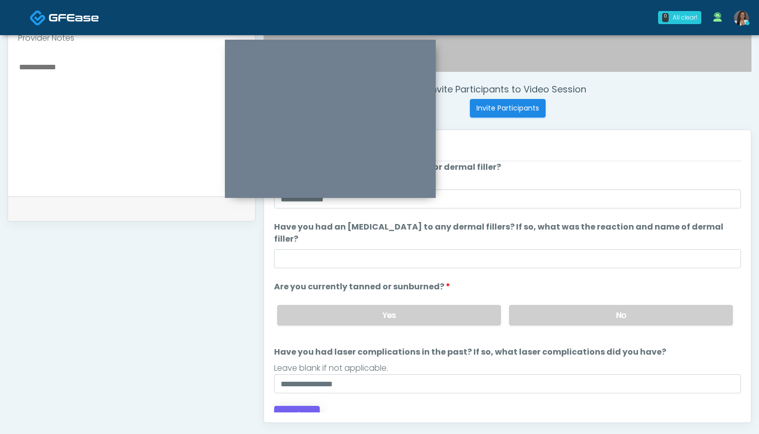
drag, startPoint x: 466, startPoint y: 372, endPoint x: 297, endPoint y: 404, distance: 172.6
click at [297, 405] on button "Continue" at bounding box center [297, 414] width 46 height 19
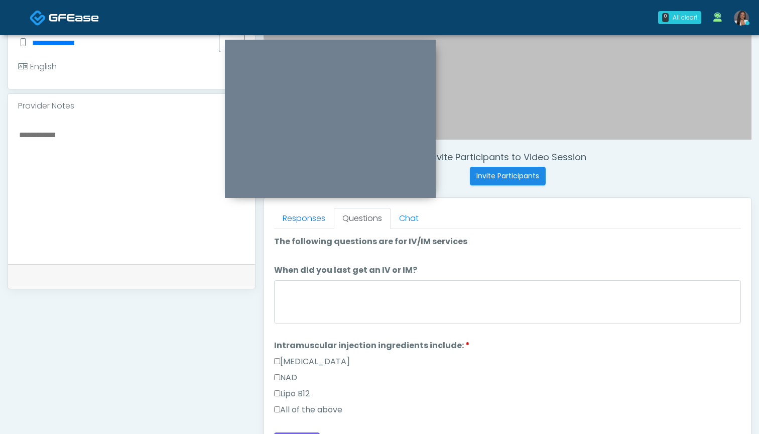
scroll to position [270, 0]
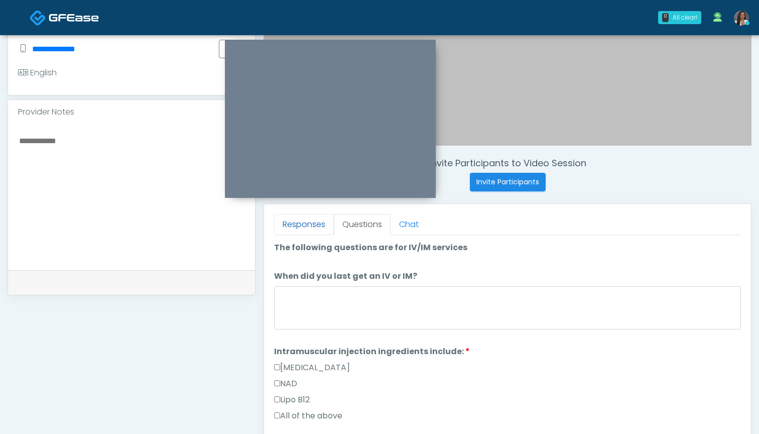
click at [286, 220] on link "Responses" at bounding box center [304, 224] width 60 height 21
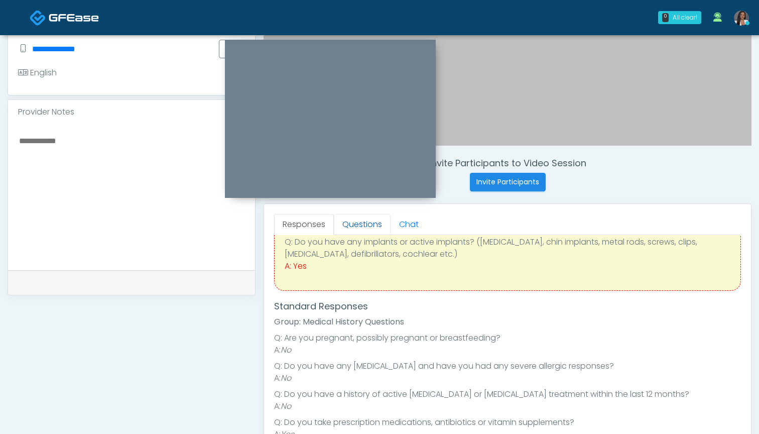
click at [371, 224] on link "Questions" at bounding box center [362, 224] width 57 height 21
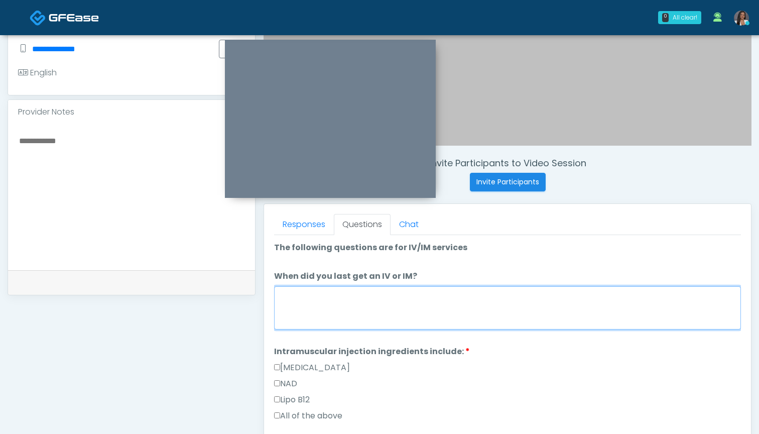
click at [404, 309] on textarea "When did you last get an IV or IM?" at bounding box center [507, 307] width 467 height 43
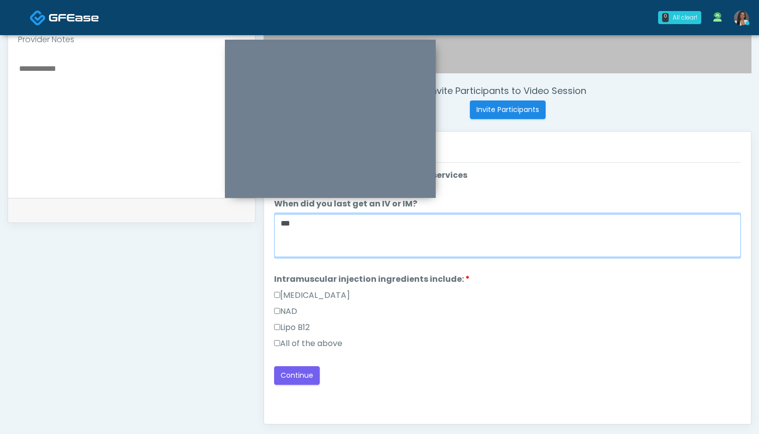
scroll to position [342, 0]
type textarea "***"
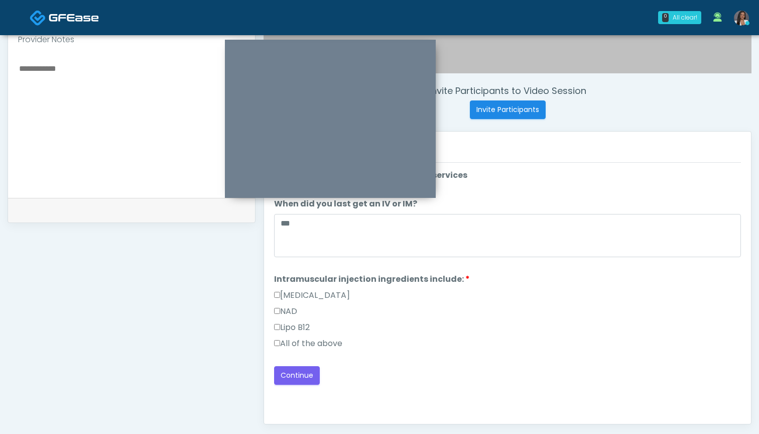
click at [292, 344] on label "All of the above" at bounding box center [308, 343] width 68 height 12
click at [302, 374] on button "Continue" at bounding box center [297, 375] width 46 height 19
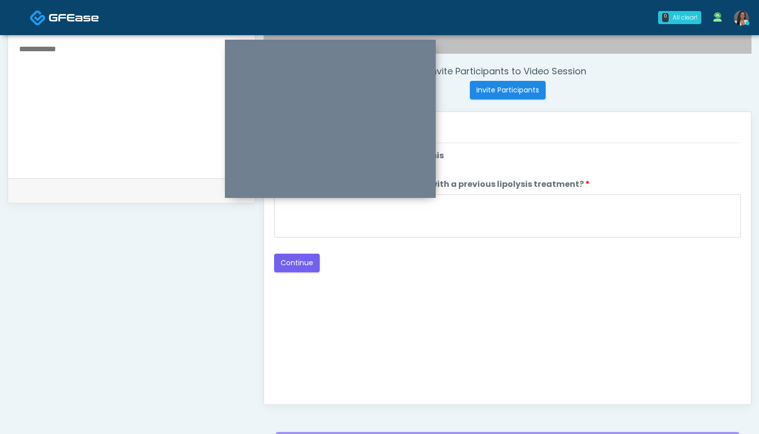
scroll to position [331, 0]
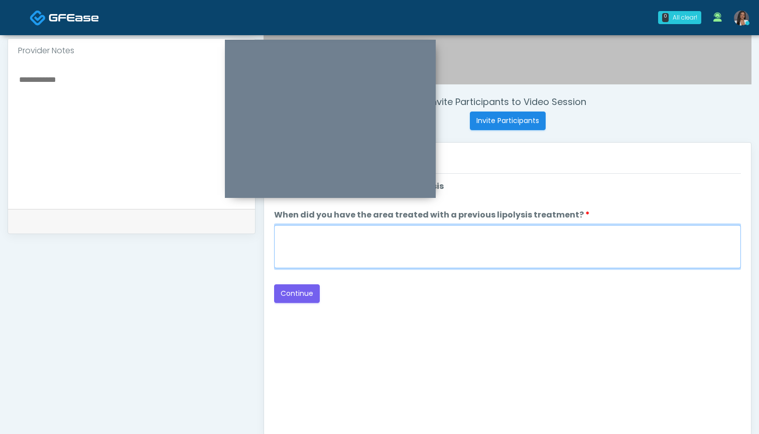
click at [470, 241] on textarea "When did you have the area treated with a previous lipolysis treatment?" at bounding box center [507, 246] width 467 height 43
type textarea "***"
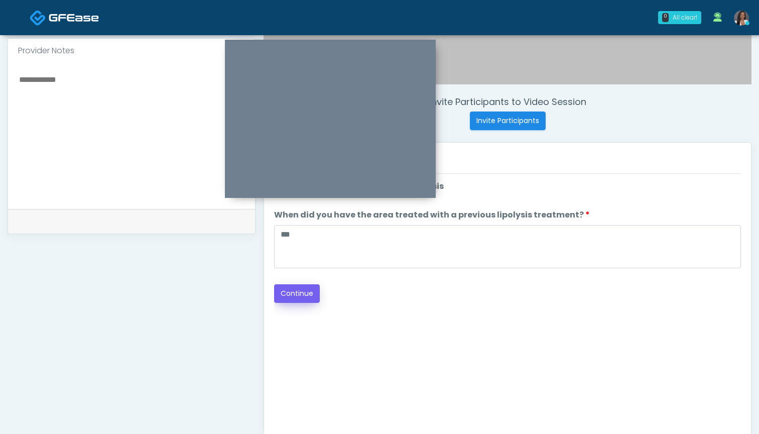
click at [298, 288] on button "Continue" at bounding box center [297, 293] width 46 height 19
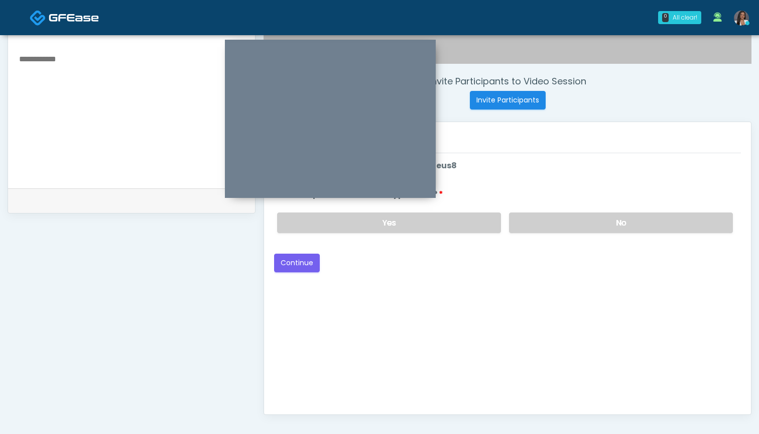
scroll to position [262, 0]
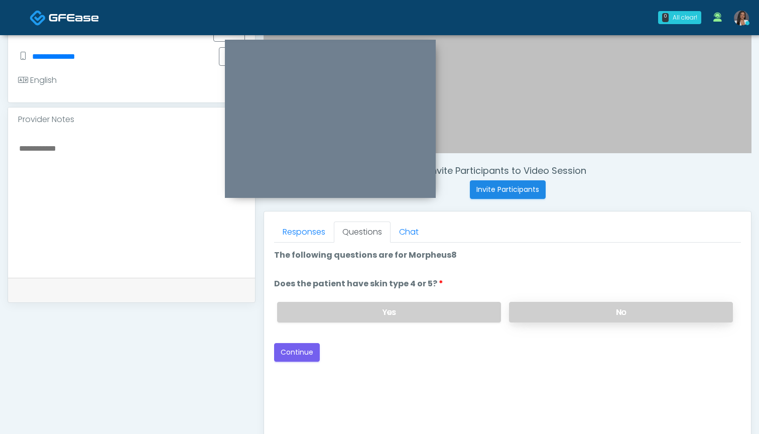
click at [521, 308] on label "No" at bounding box center [621, 312] width 224 height 21
click at [300, 347] on button "Continue" at bounding box center [297, 352] width 46 height 19
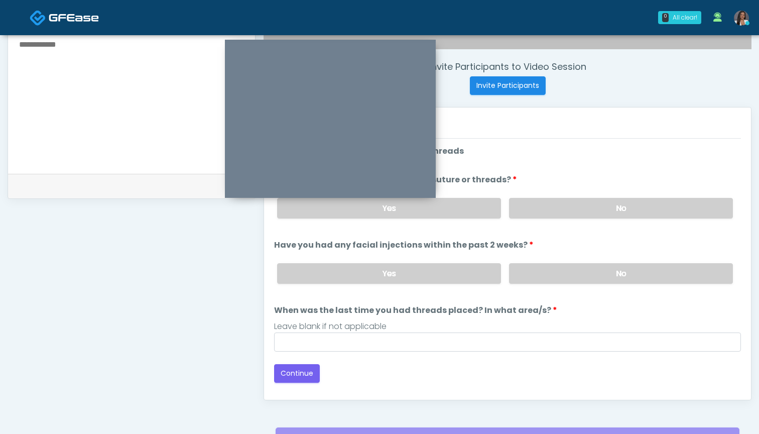
scroll to position [360, 0]
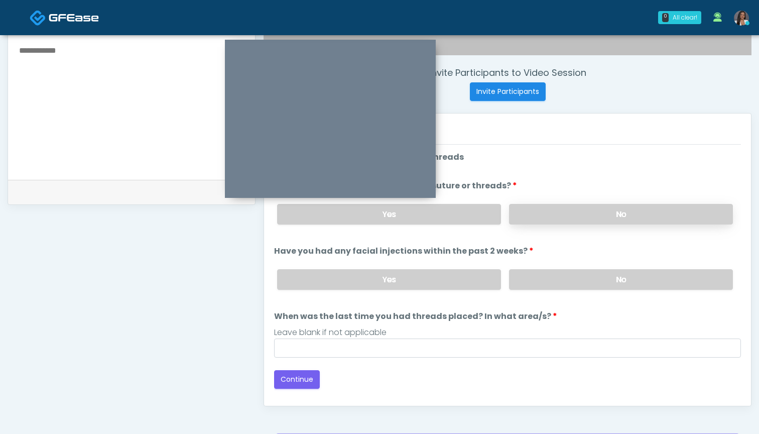
click at [527, 213] on label "No" at bounding box center [621, 214] width 224 height 21
click at [531, 276] on label "No" at bounding box center [621, 279] width 224 height 21
click at [500, 360] on div "Loading... Connecting to your agent... Please wait while we prepare your person…" at bounding box center [507, 269] width 467 height 237
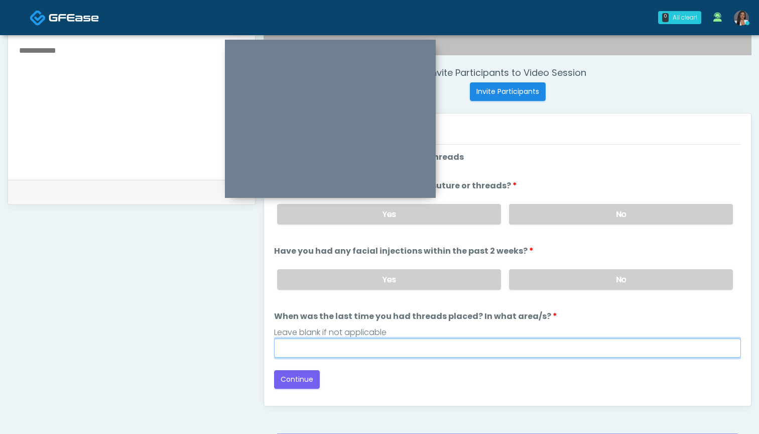
click at [502, 352] on input "When was the last time you had threads placed? In what area/s?" at bounding box center [507, 347] width 467 height 19
type input "***"
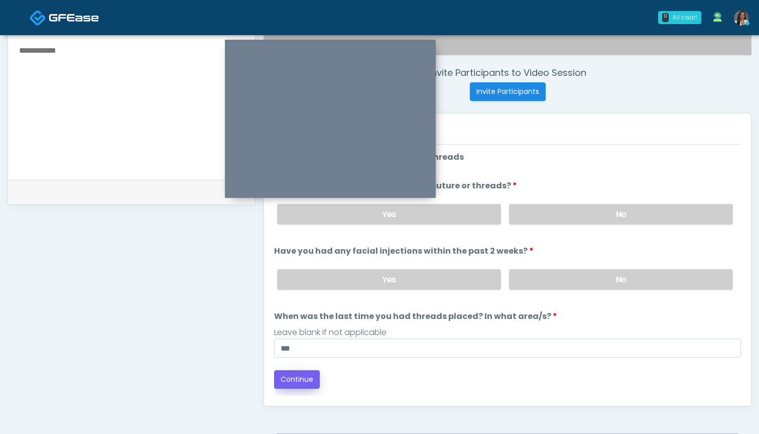
click at [300, 380] on button "Continue" at bounding box center [297, 379] width 46 height 19
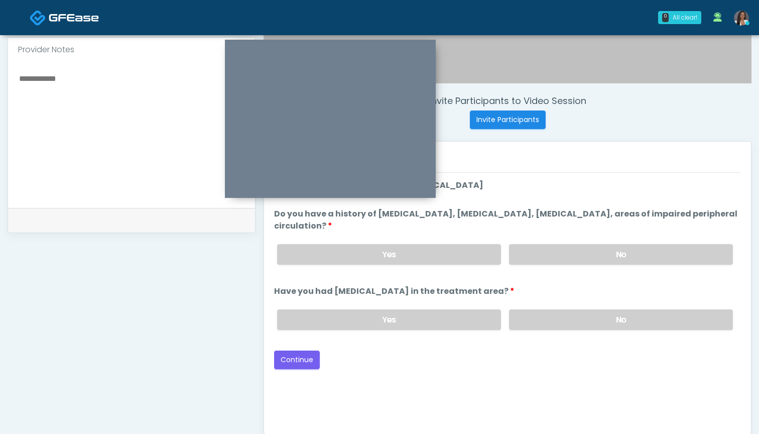
scroll to position [323, 0]
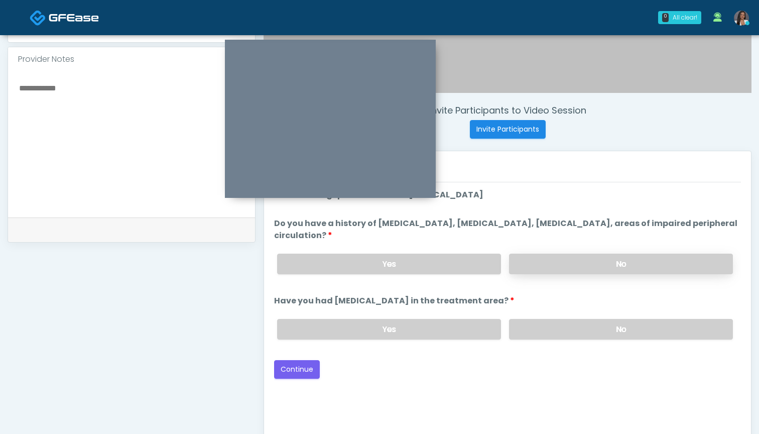
click at [542, 259] on label "No" at bounding box center [621, 263] width 224 height 21
click at [535, 332] on label "No" at bounding box center [621, 329] width 224 height 21
click at [304, 369] on button "Continue" at bounding box center [297, 369] width 46 height 19
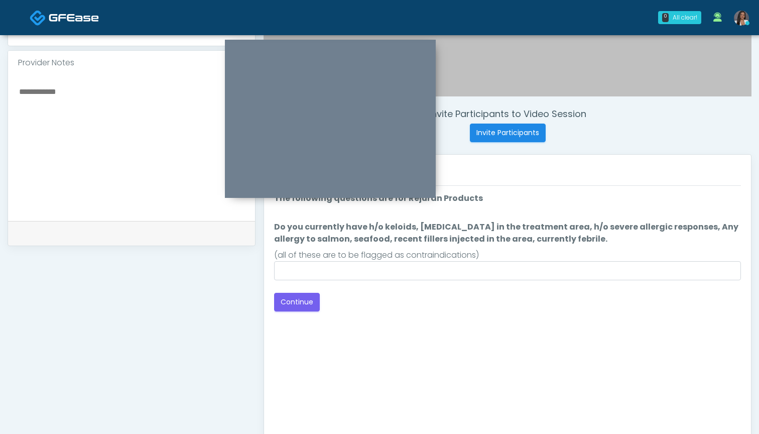
scroll to position [315, 0]
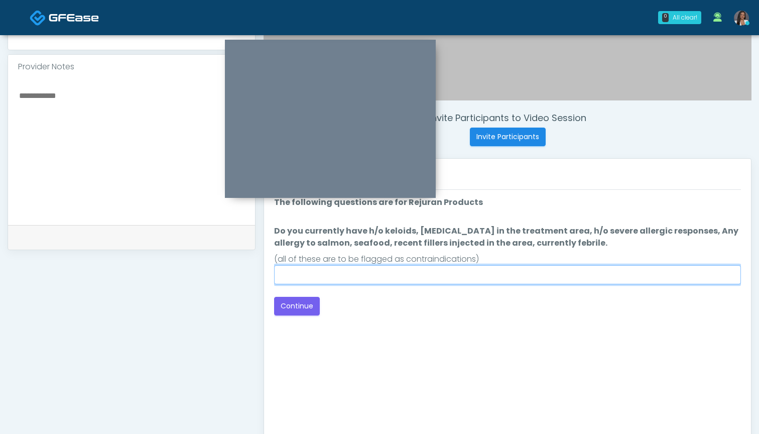
click at [505, 275] on input "Do you currently have h/o keloids, skin infection in the treatment area, h/o se…" at bounding box center [507, 274] width 467 height 19
type input "**"
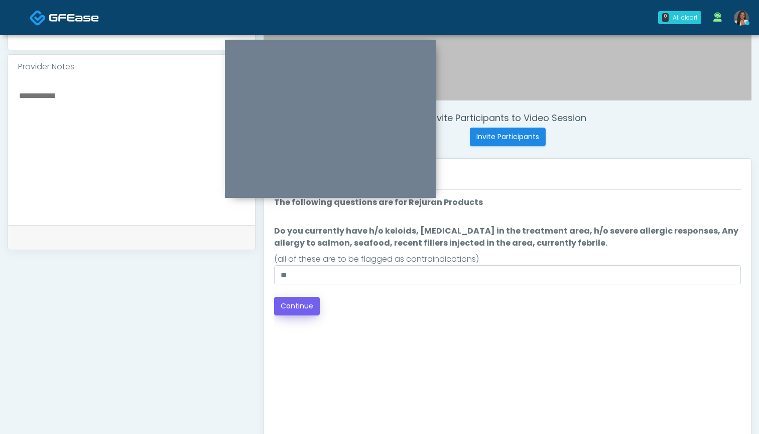
click at [296, 307] on button "Continue" at bounding box center [297, 306] width 46 height 19
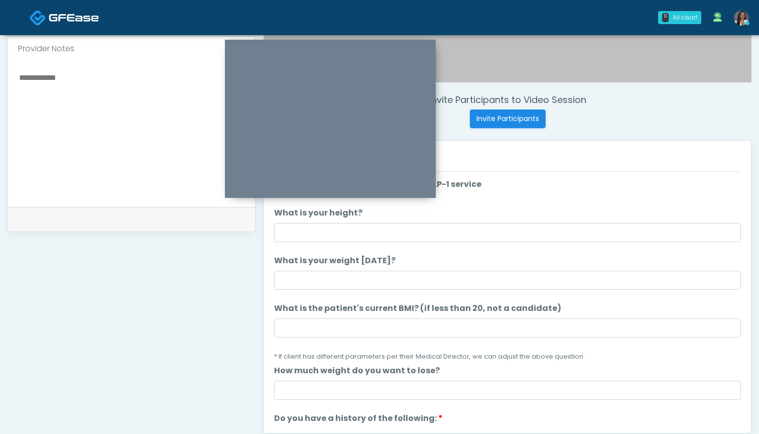
scroll to position [334, 0]
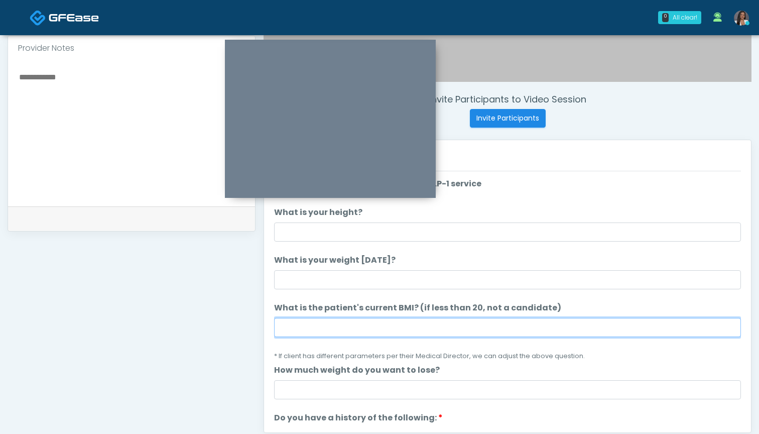
click at [434, 326] on input "What is the patient's current BMI? (if less than 20, not a candidate)" at bounding box center [507, 327] width 467 height 19
type input "****"
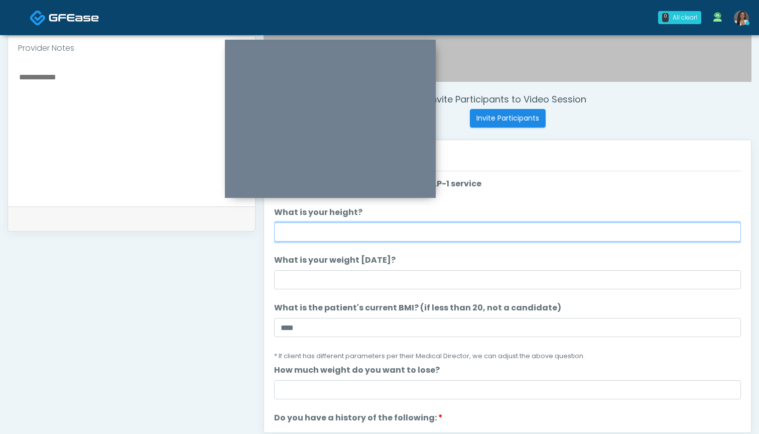
click at [442, 237] on input "What is your height?" at bounding box center [507, 231] width 467 height 19
type input "*****"
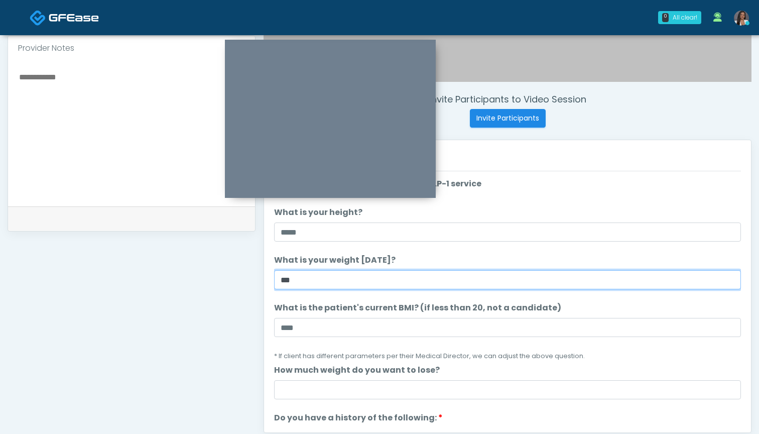
type input "***"
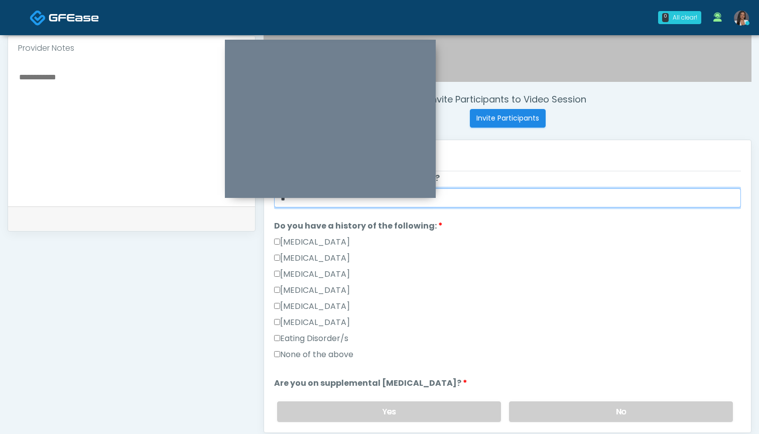
scroll to position [189, 0]
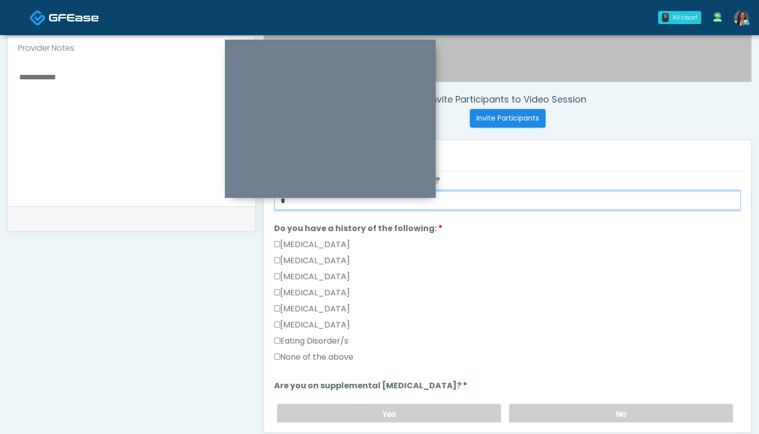
type input "*"
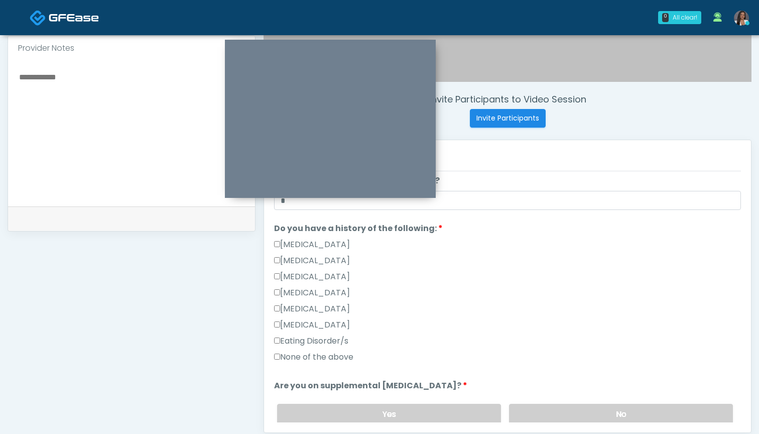
click at [343, 356] on label "None of the above" at bounding box center [313, 357] width 79 height 12
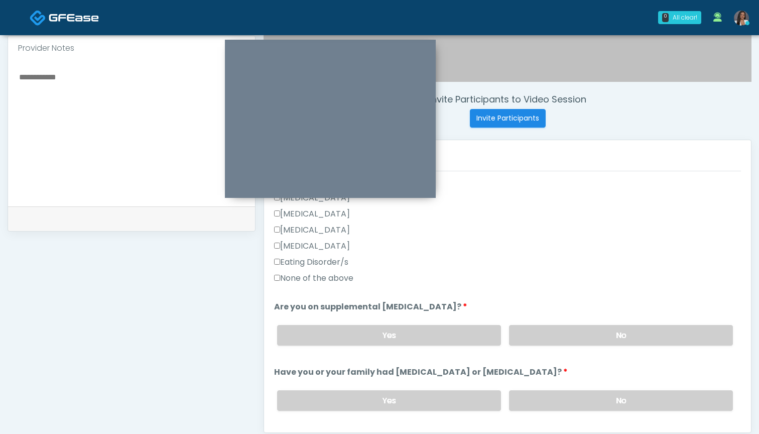
scroll to position [281, 0]
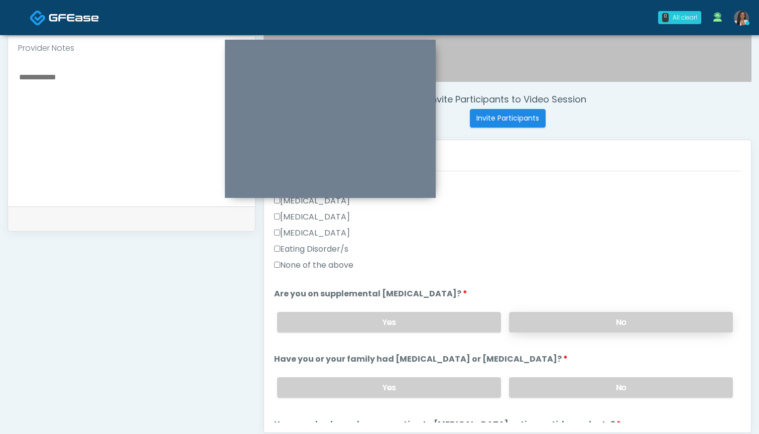
click at [543, 324] on label "No" at bounding box center [621, 322] width 224 height 21
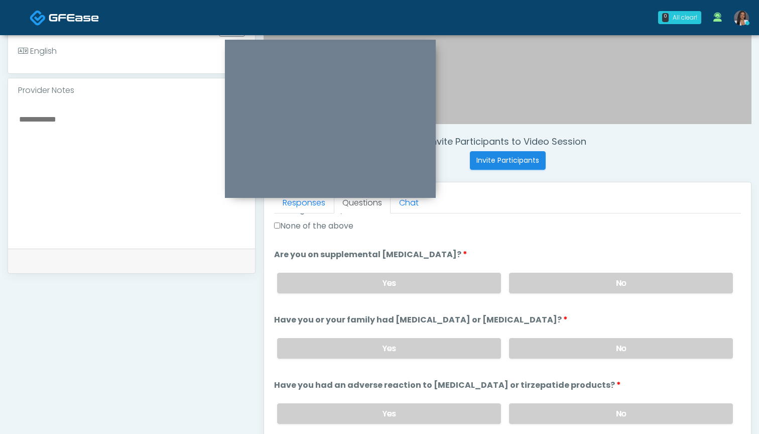
scroll to position [292, 0]
click at [375, 279] on label "Yes" at bounding box center [389, 282] width 224 height 21
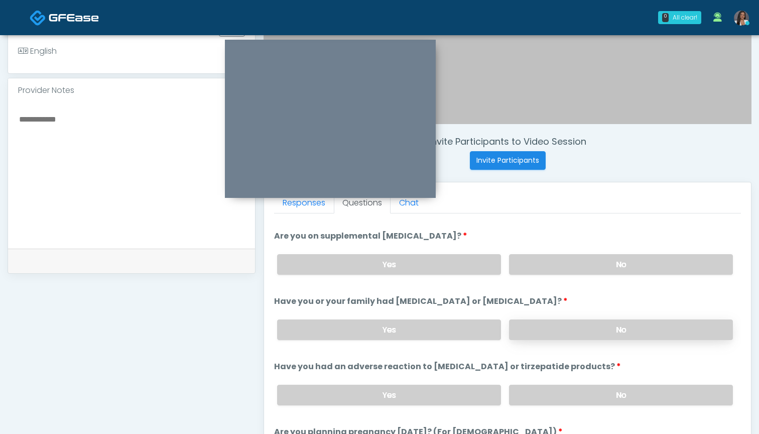
click at [558, 330] on label "No" at bounding box center [621, 329] width 224 height 21
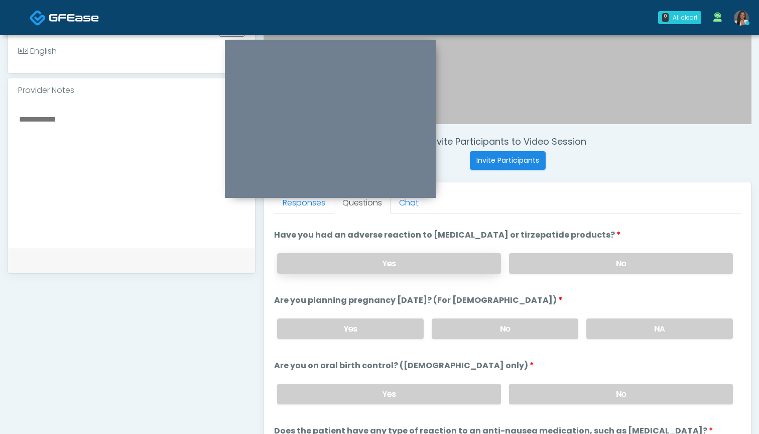
scroll to position [507, 0]
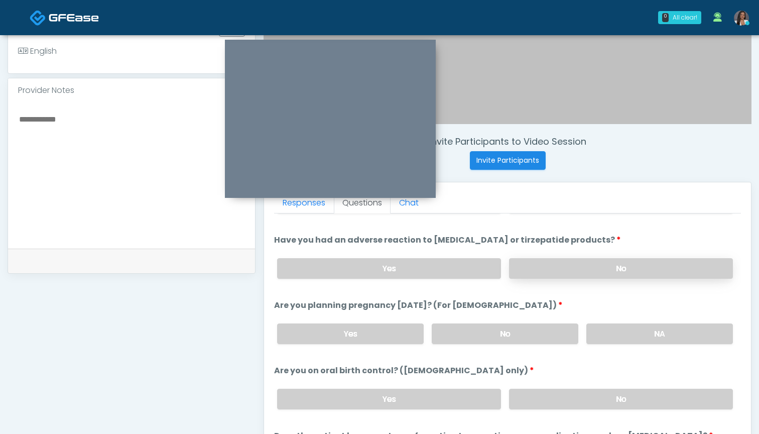
click at [553, 268] on label "No" at bounding box center [621, 268] width 224 height 21
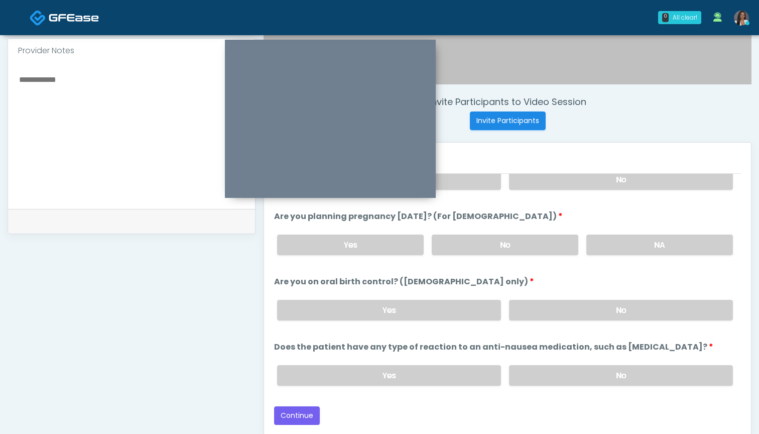
scroll to position [332, 0]
click at [486, 239] on label "No" at bounding box center [505, 244] width 147 height 21
click at [539, 310] on label "No" at bounding box center [621, 309] width 224 height 21
click at [523, 369] on label "No" at bounding box center [621, 374] width 224 height 21
click at [307, 411] on button "Continue" at bounding box center [297, 414] width 46 height 19
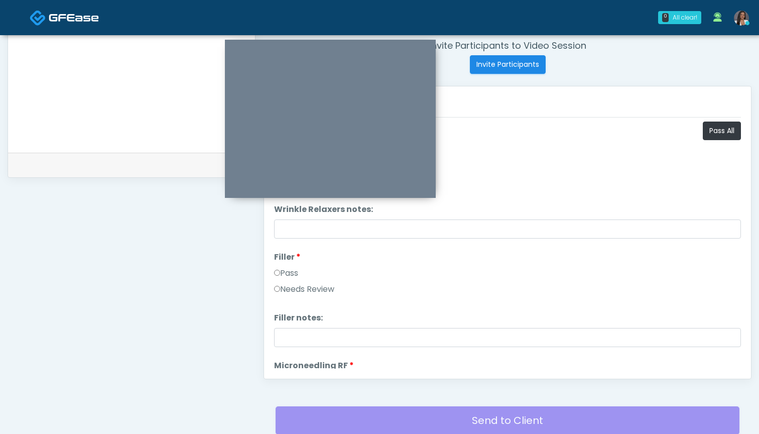
scroll to position [375, 0]
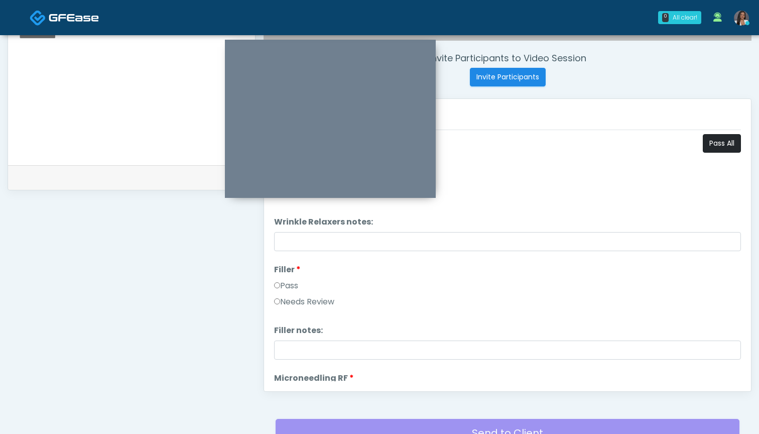
click at [710, 141] on button "Pass All" at bounding box center [722, 143] width 38 height 19
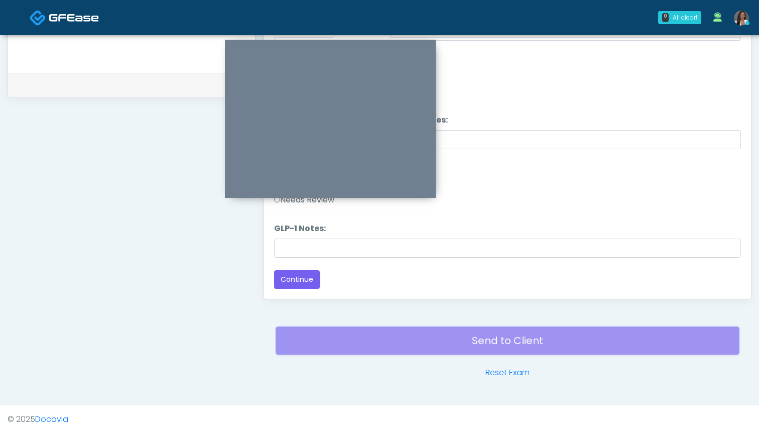
scroll to position [467, 0]
click at [301, 279] on button "Continue" at bounding box center [297, 279] width 46 height 19
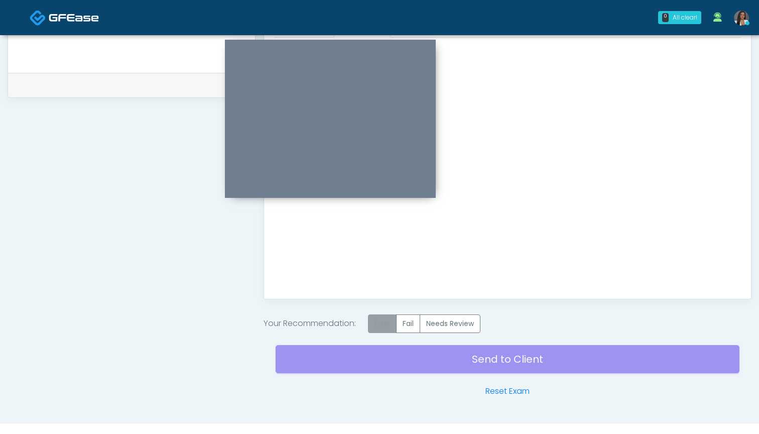
click at [387, 320] on label "Pass" at bounding box center [382, 323] width 29 height 19
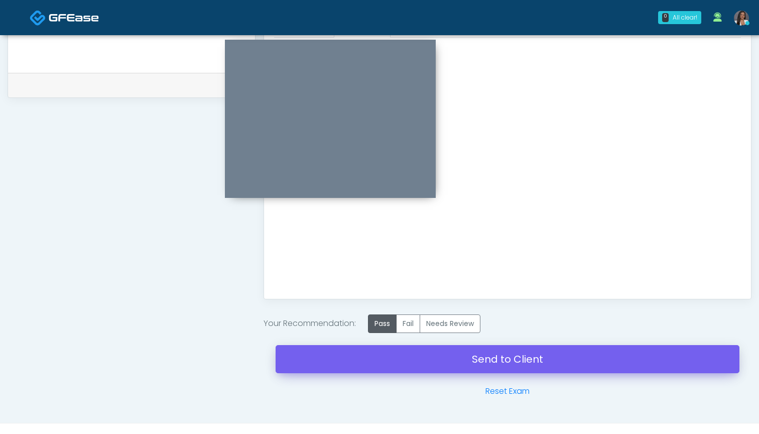
click at [476, 356] on link "Send to Client" at bounding box center [507, 359] width 464 height 28
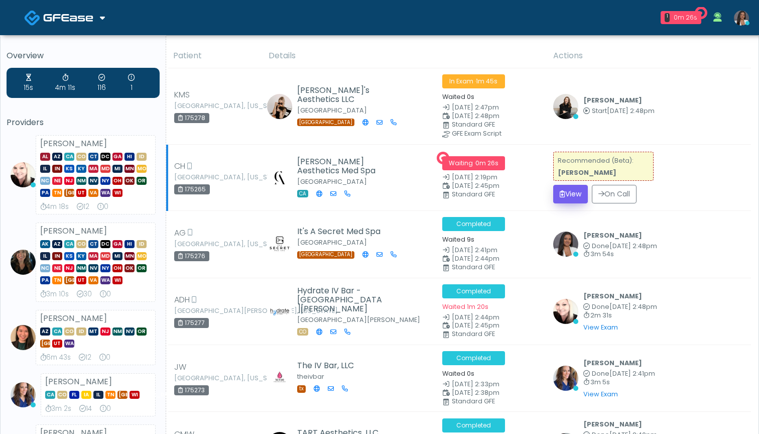
click at [564, 194] on button "View" at bounding box center [570, 194] width 35 height 19
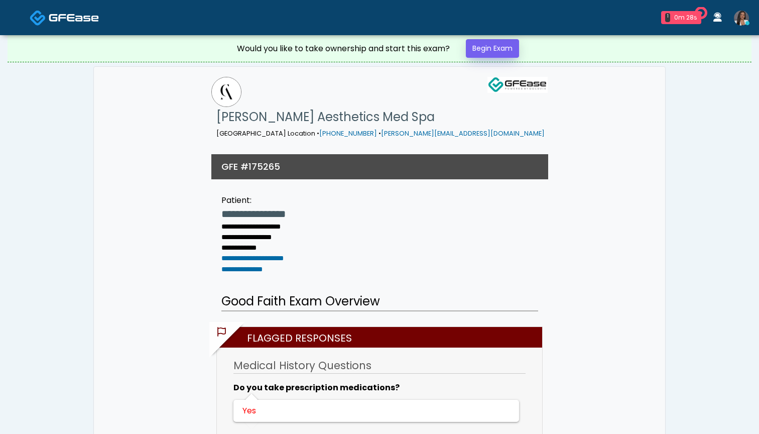
click at [484, 48] on link "Begin Exam" at bounding box center [492, 48] width 53 height 19
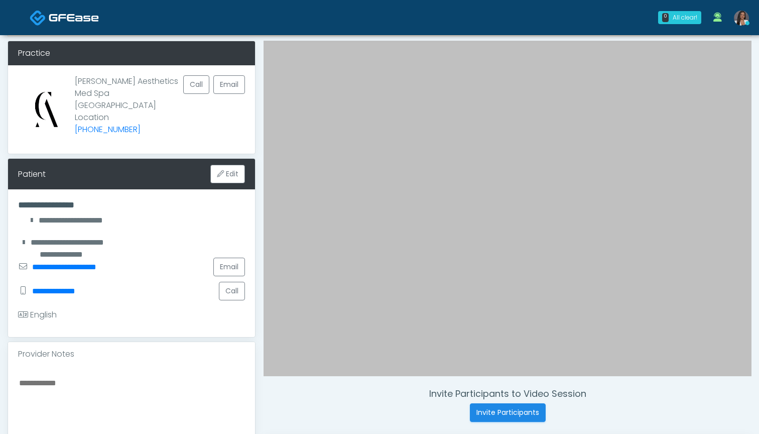
scroll to position [40, 0]
click at [237, 282] on button "Call" at bounding box center [232, 291] width 26 height 19
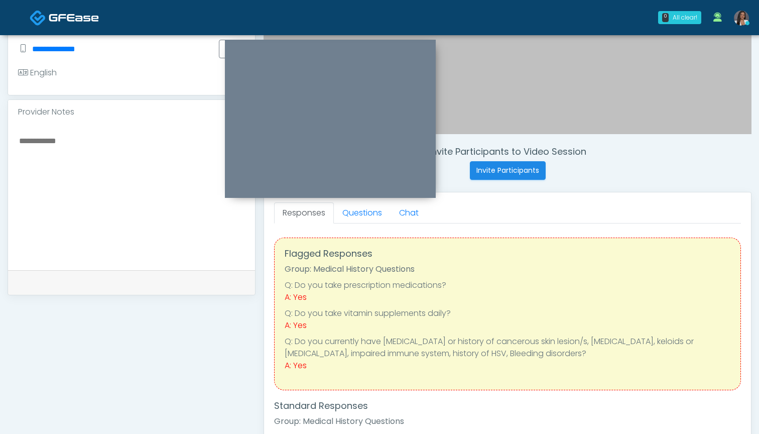
scroll to position [269, 0]
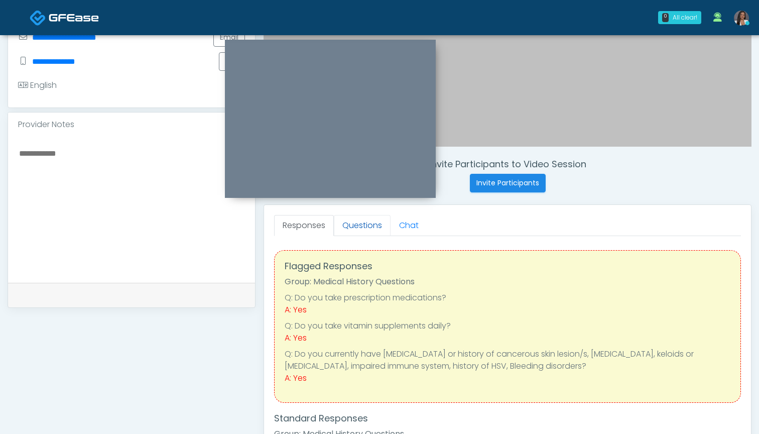
click at [355, 227] on link "Questions" at bounding box center [362, 225] width 57 height 21
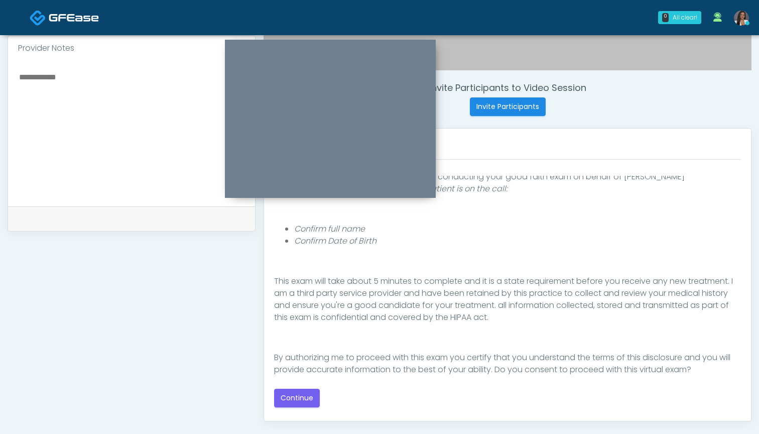
scroll to position [344, 0]
click at [294, 395] on button "Continue" at bounding box center [297, 398] width 46 height 19
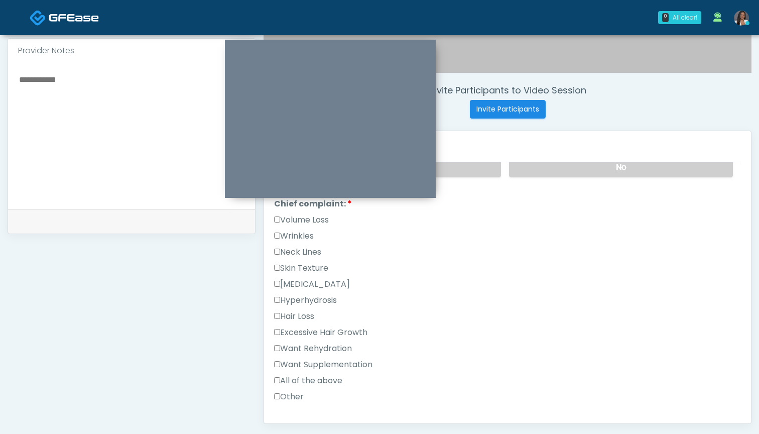
scroll to position [256, 0]
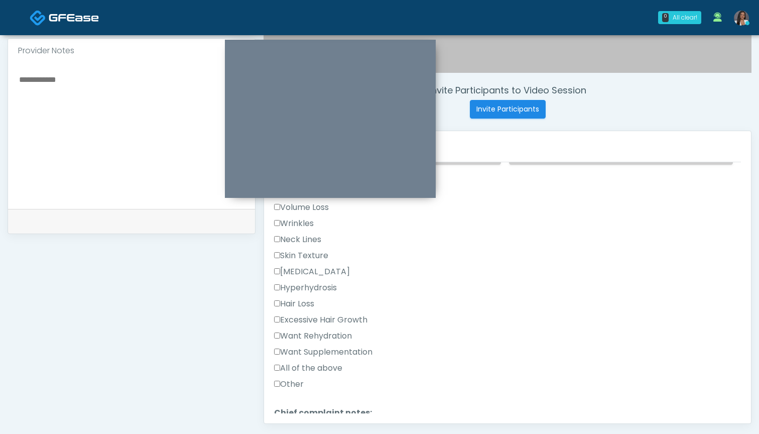
click at [308, 256] on label "Skin Texture" at bounding box center [301, 255] width 54 height 12
click at [310, 349] on label "Want Supplementation" at bounding box center [323, 352] width 98 height 12
click at [315, 332] on label "Want Rehydration" at bounding box center [313, 336] width 78 height 12
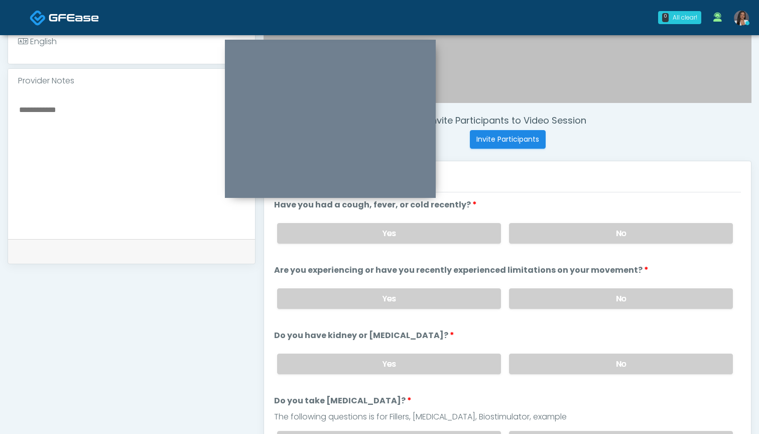
scroll to position [288, 0]
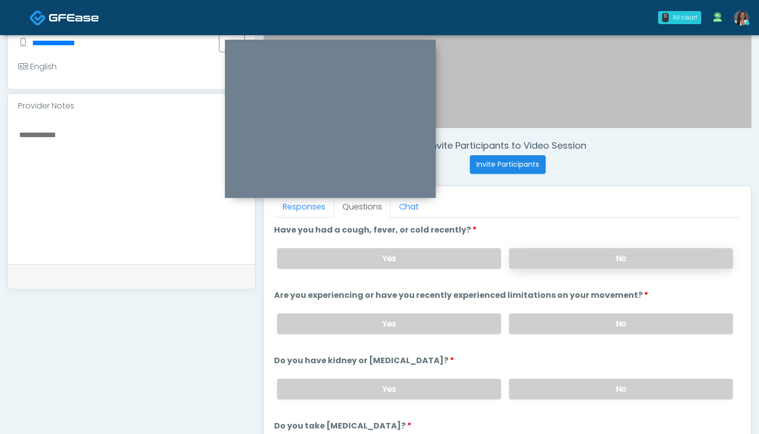
click at [526, 264] on label "No" at bounding box center [621, 258] width 224 height 21
click at [538, 330] on label "No" at bounding box center [621, 323] width 224 height 21
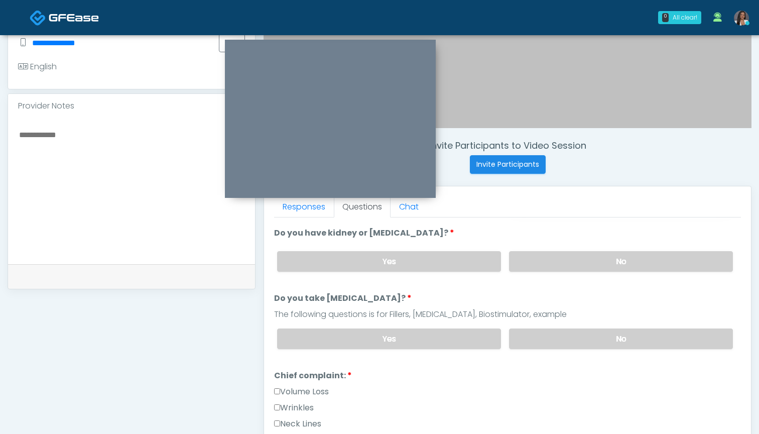
scroll to position [139, 0]
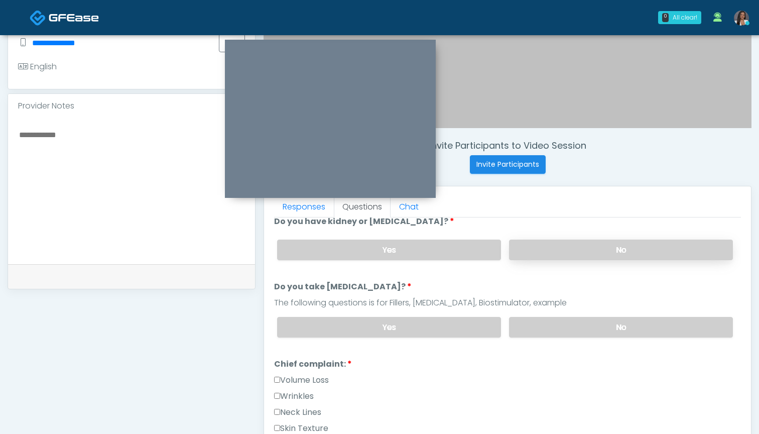
click at [534, 253] on label "No" at bounding box center [621, 249] width 224 height 21
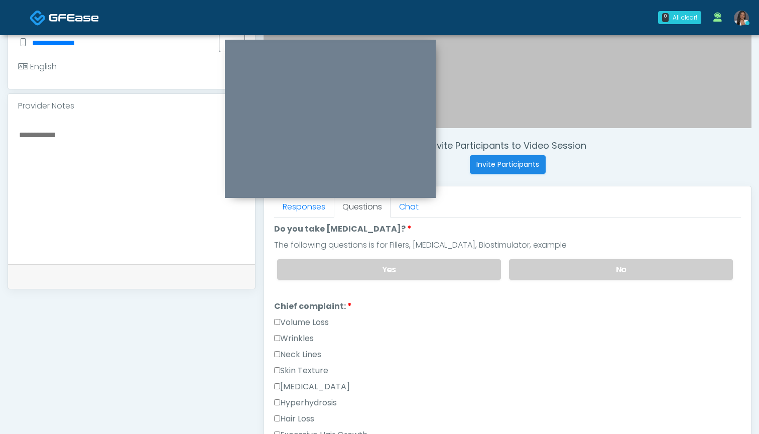
scroll to position [192, 0]
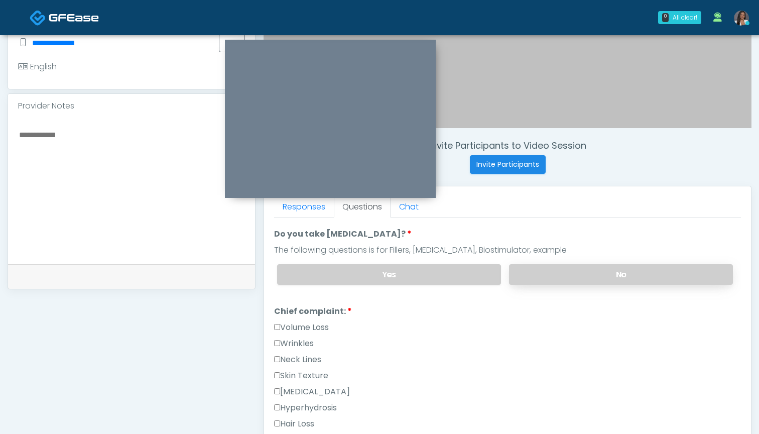
click at [535, 277] on label "No" at bounding box center [621, 274] width 224 height 21
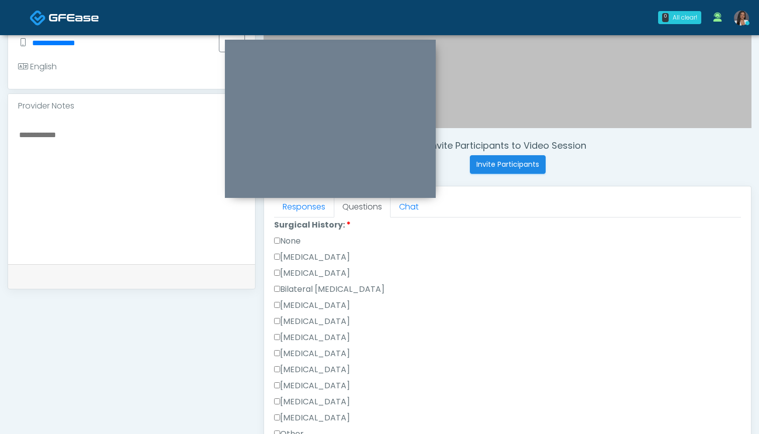
scroll to position [580, 0]
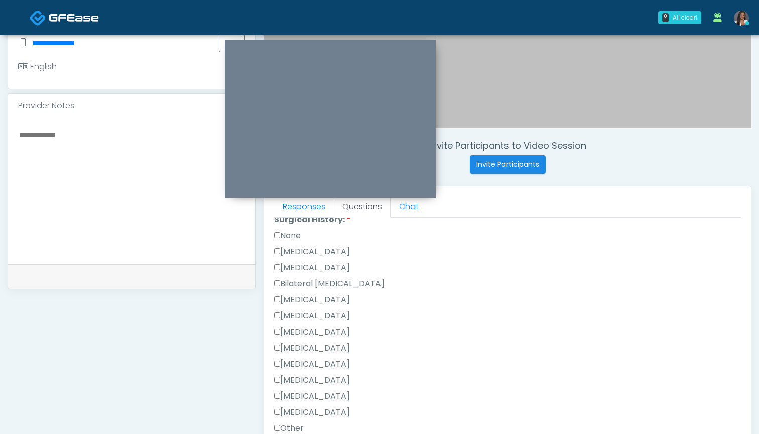
click at [307, 267] on label "Hysterectomy" at bounding box center [312, 267] width 76 height 12
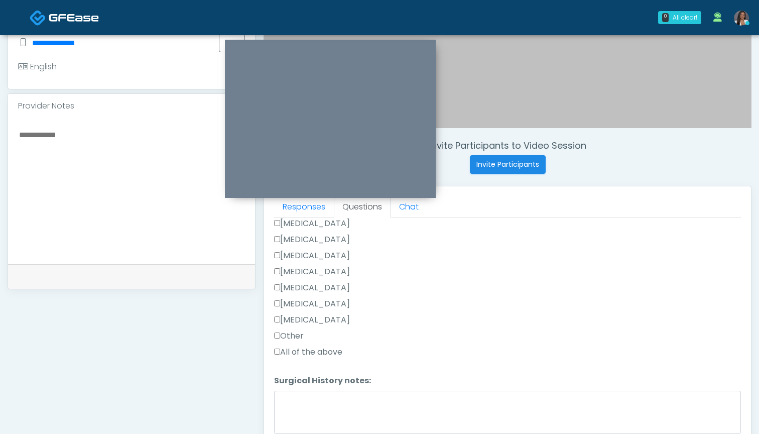
scroll to position [672, 0]
click at [292, 335] on label "Other" at bounding box center [289, 336] width 30 height 12
click at [297, 386] on label "Surgical History notes:" at bounding box center [322, 380] width 97 height 12
click at [297, 390] on textarea "Surgical History notes:" at bounding box center [507, 411] width 467 height 43
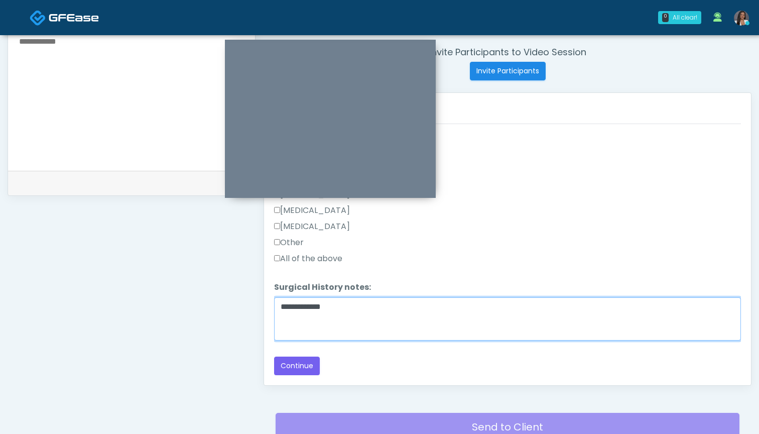
scroll to position [388, 0]
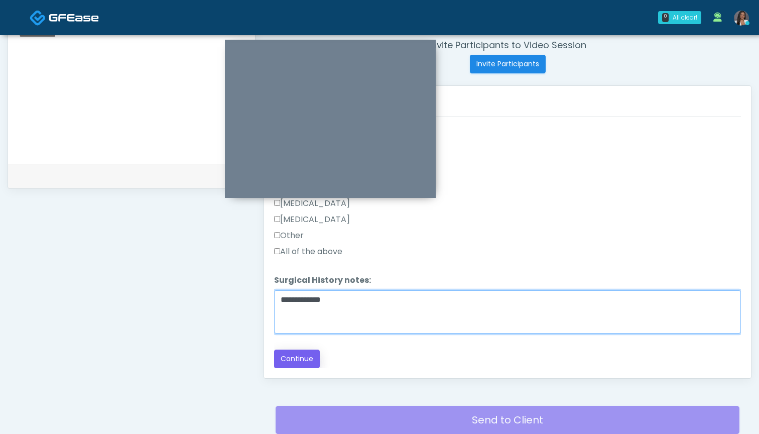
type textarea "**********"
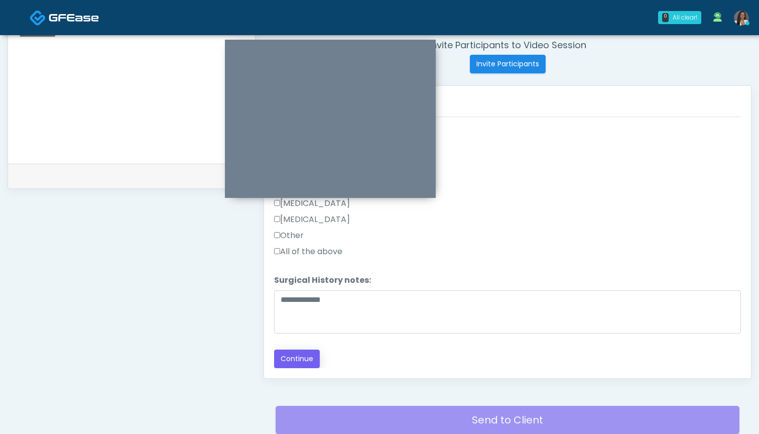
click at [295, 361] on button "Continue" at bounding box center [297, 358] width 46 height 19
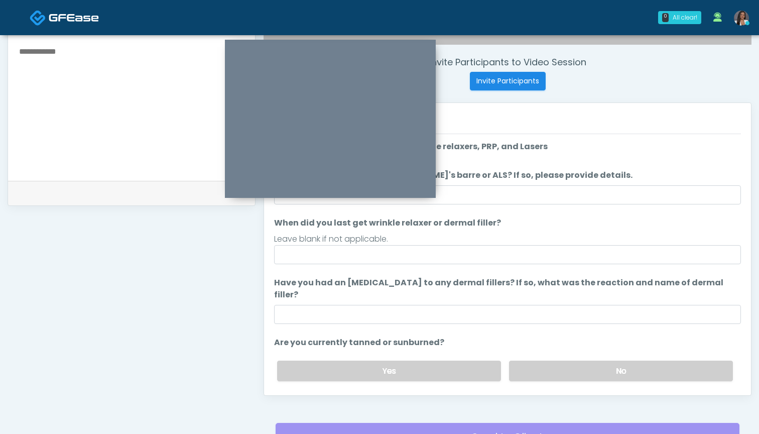
scroll to position [352, 0]
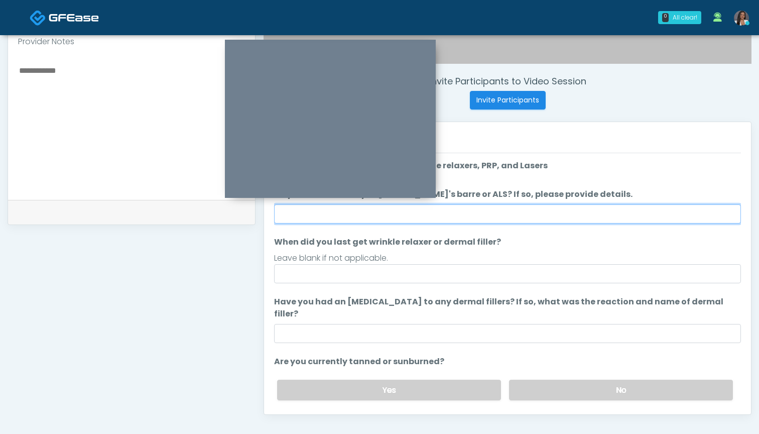
click at [530, 217] on input "Do you have a history of [PERSON_NAME]'s barre or ALS? If so, please provide de…" at bounding box center [507, 213] width 467 height 19
type input "**"
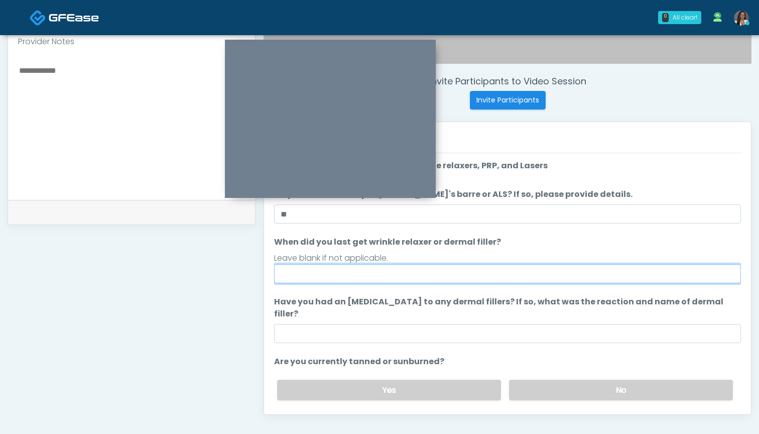
click at [520, 277] on input "When did you last get wrinkle relaxer or dermal filler?" at bounding box center [507, 273] width 467 height 19
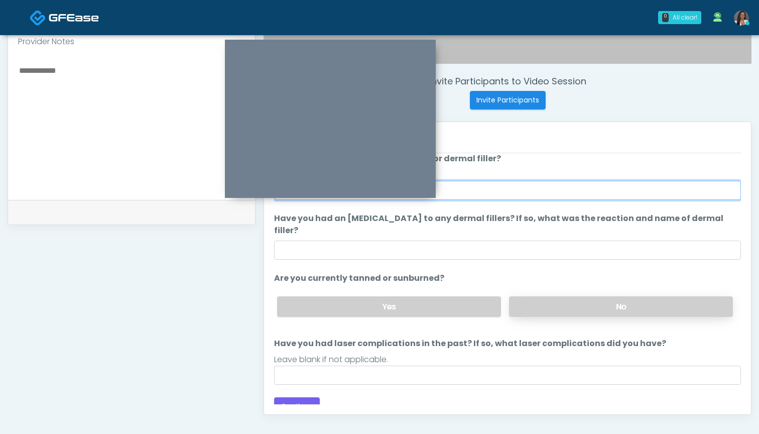
scroll to position [83, 0]
type input "**********"
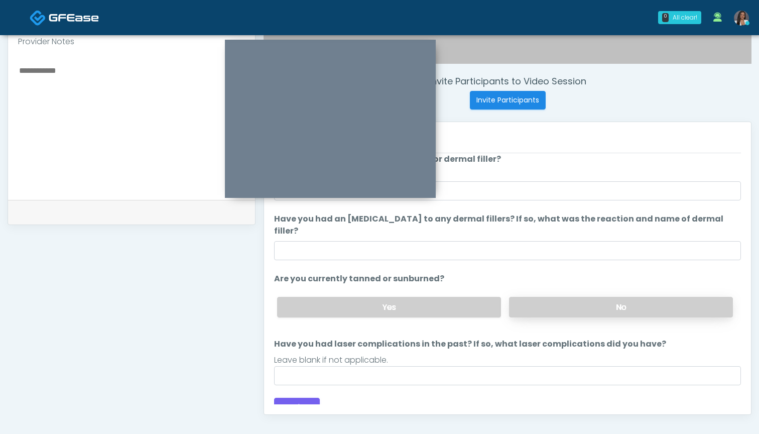
click at [556, 297] on label "No" at bounding box center [621, 307] width 224 height 21
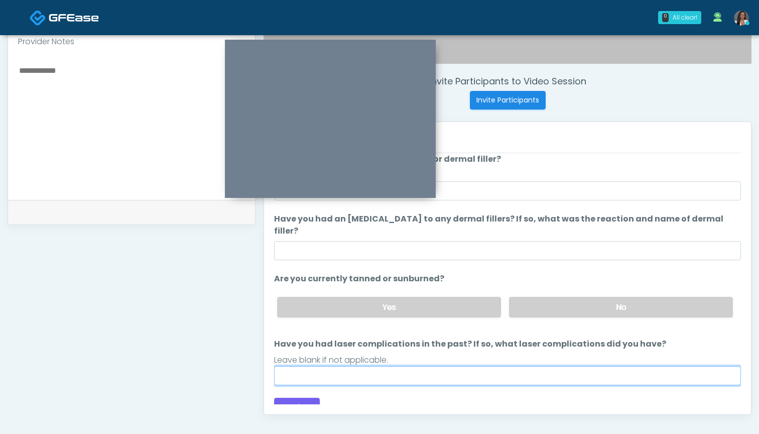
click at [476, 366] on input "Have you had laser complications in the past? If so, what laser complications d…" at bounding box center [507, 375] width 467 height 19
type input "**********"
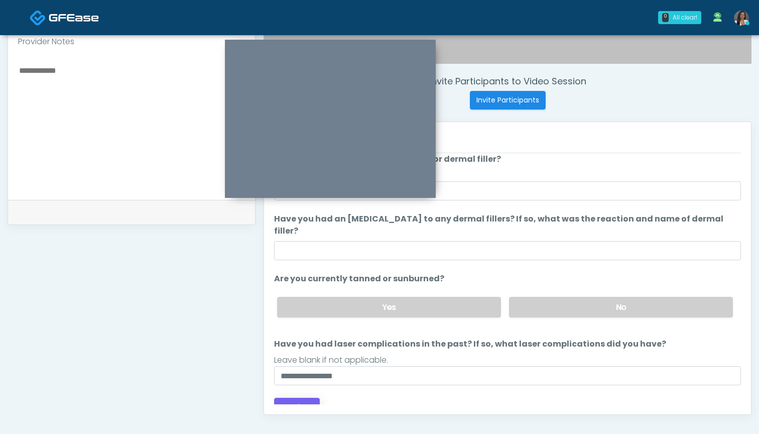
drag, startPoint x: 476, startPoint y: 365, endPoint x: 306, endPoint y: 394, distance: 172.6
click at [306, 397] on button "Continue" at bounding box center [297, 406] width 46 height 19
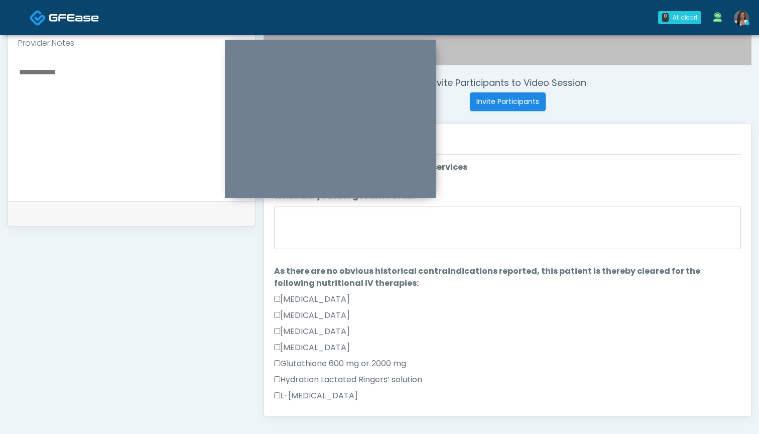
scroll to position [326, 0]
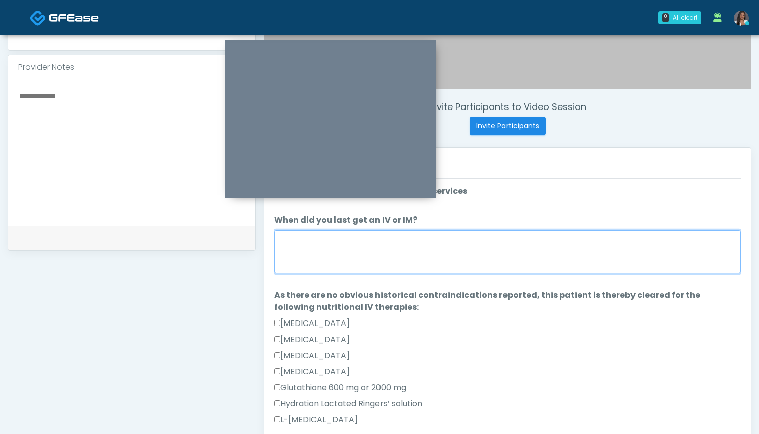
click at [553, 245] on textarea "When did you last get an IV or IM?" at bounding box center [507, 251] width 467 height 43
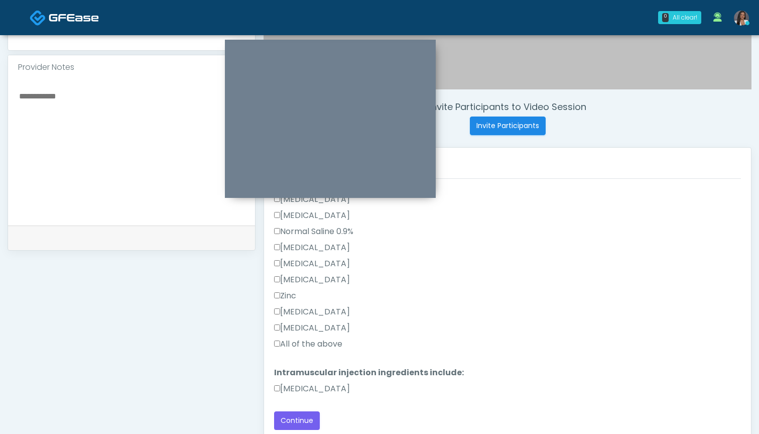
scroll to position [285, 0]
type textarea "***"
click at [340, 343] on label "All of the above" at bounding box center [308, 344] width 68 height 12
click at [337, 388] on label "Methylcobalamin" at bounding box center [312, 388] width 76 height 12
click at [140, 189] on textarea at bounding box center [131, 150] width 227 height 122
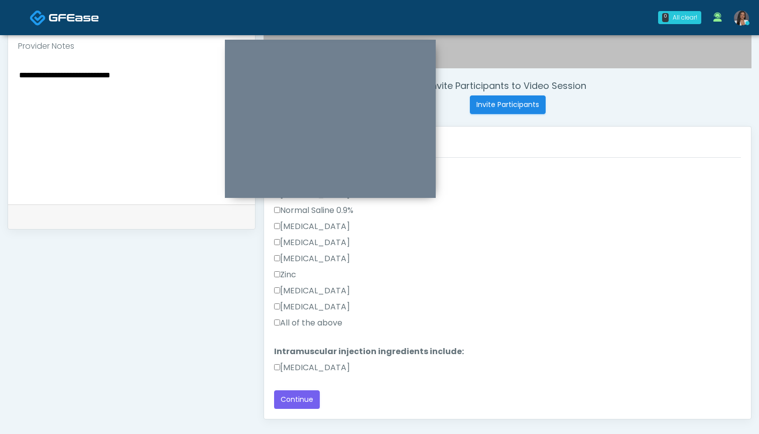
scroll to position [348, 0]
type textarea "**********"
click at [296, 400] on button "Continue" at bounding box center [297, 398] width 46 height 19
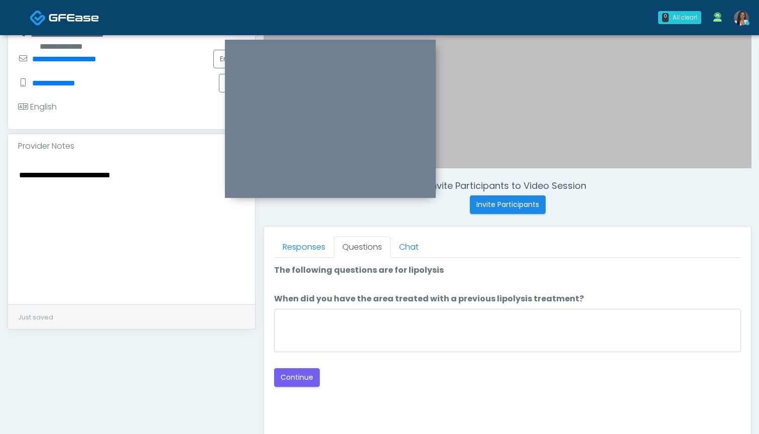
scroll to position [238, 0]
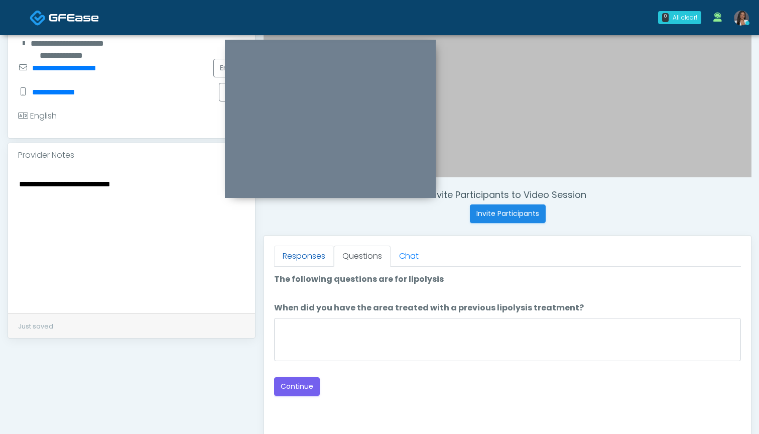
click at [311, 256] on link "Responses" at bounding box center [304, 255] width 60 height 21
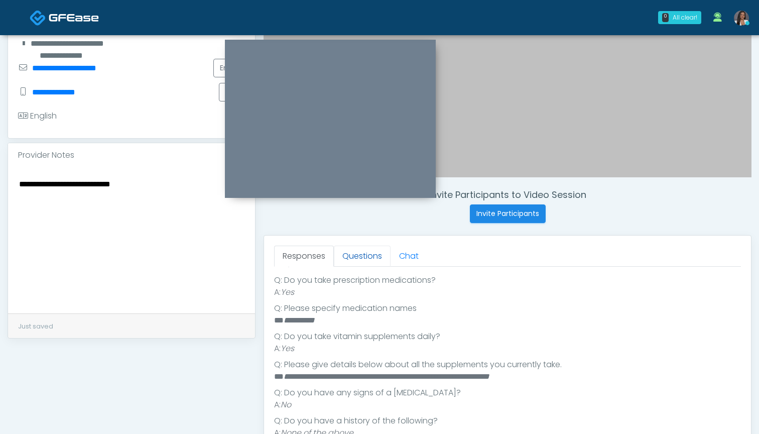
click at [340, 256] on link "Questions" at bounding box center [362, 255] width 57 height 21
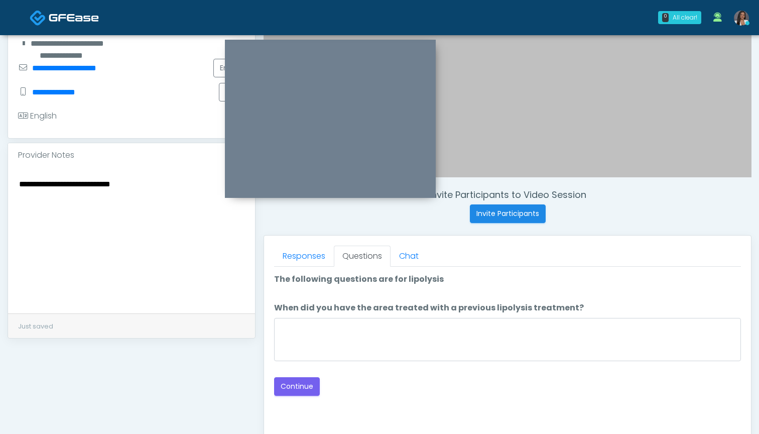
scroll to position [0, 0]
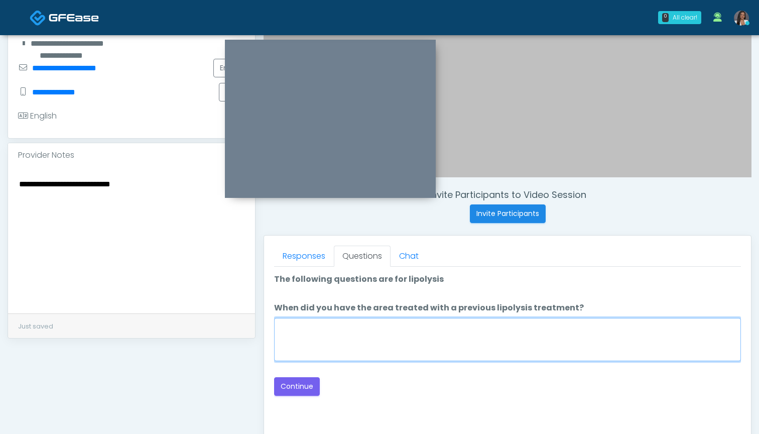
click at [413, 337] on textarea "When did you have the area treated with a previous lipolysis treatment?" at bounding box center [507, 339] width 467 height 43
type textarea "***"
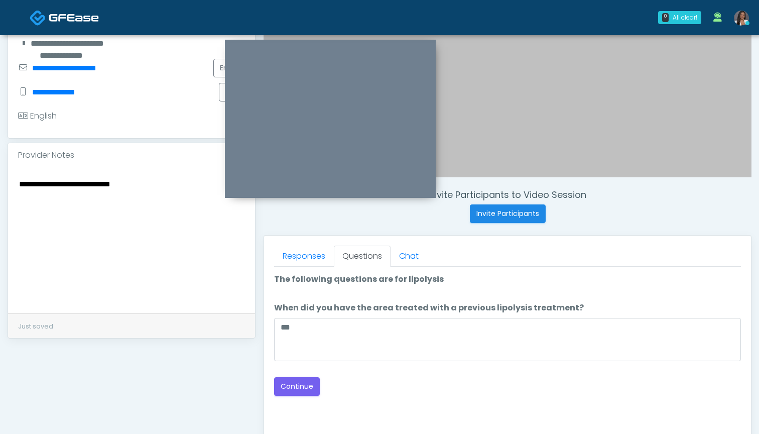
click at [104, 177] on textarea "**********" at bounding box center [131, 238] width 227 height 122
type textarea "**********"
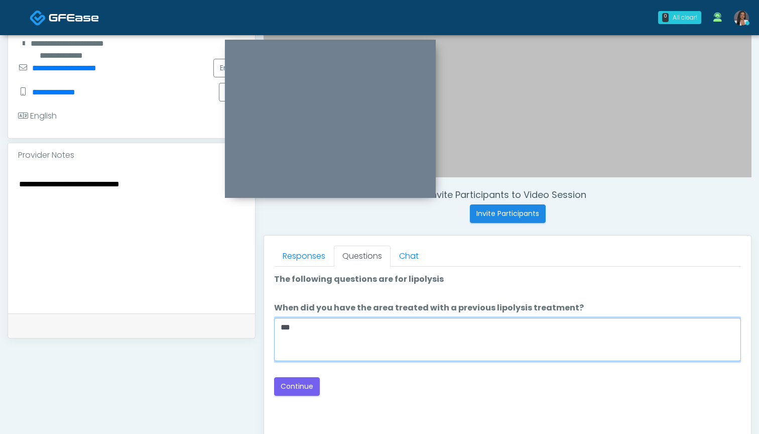
click at [393, 344] on textarea "***" at bounding box center [507, 339] width 467 height 43
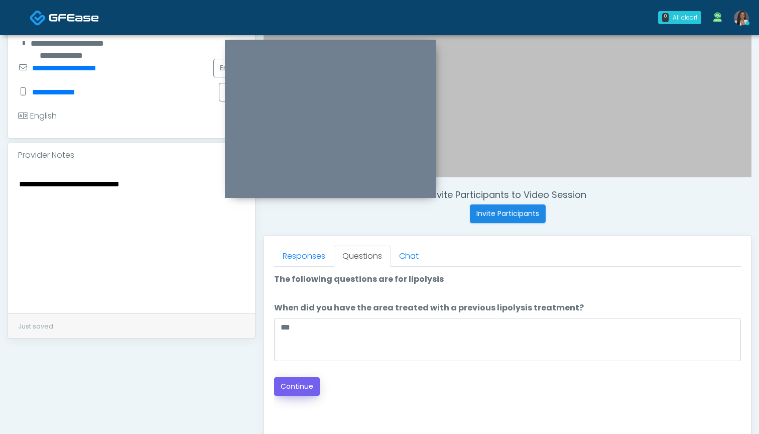
click at [304, 388] on button "Continue" at bounding box center [297, 386] width 46 height 19
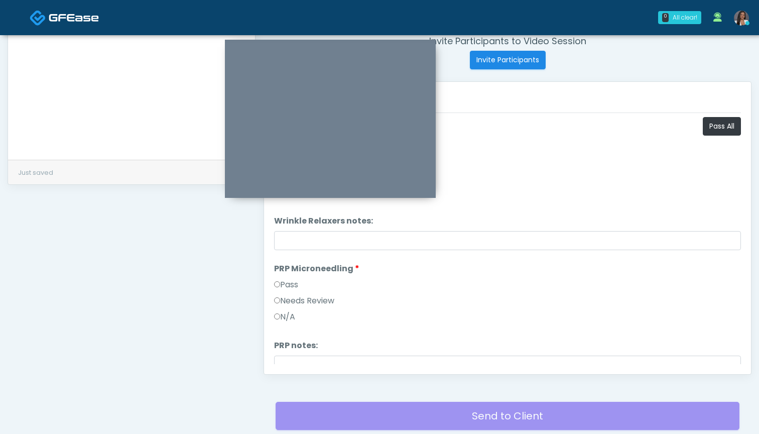
scroll to position [339, 0]
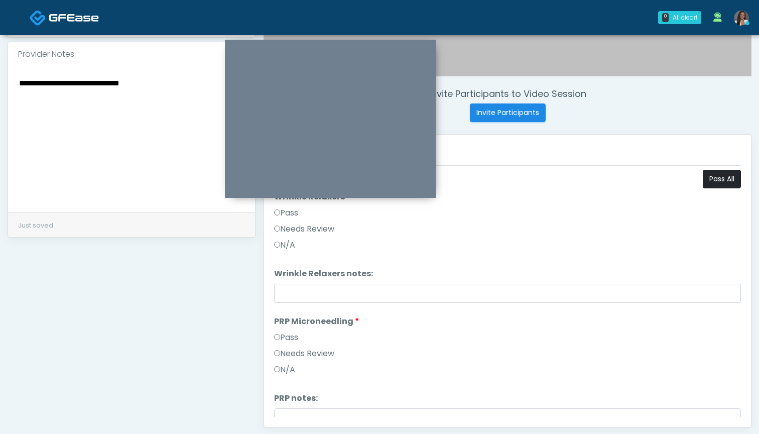
click at [716, 181] on button "Pass All" at bounding box center [722, 179] width 38 height 19
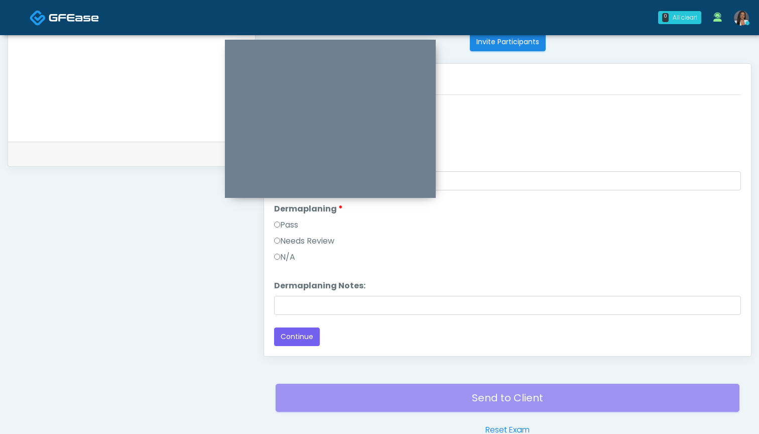
scroll to position [413, 0]
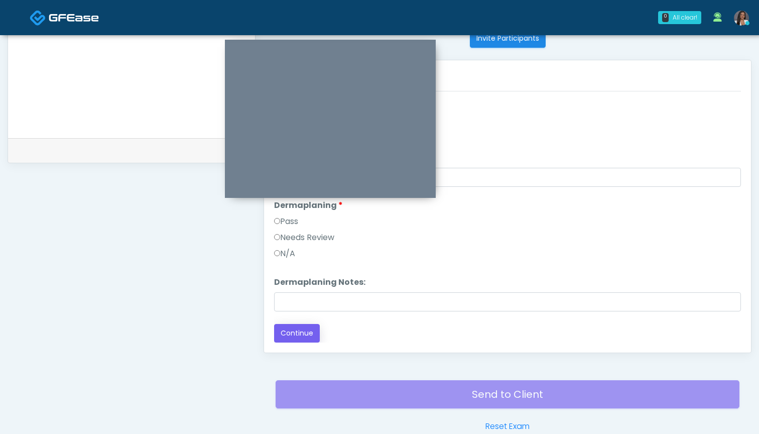
click at [294, 331] on button "Continue" at bounding box center [297, 333] width 46 height 19
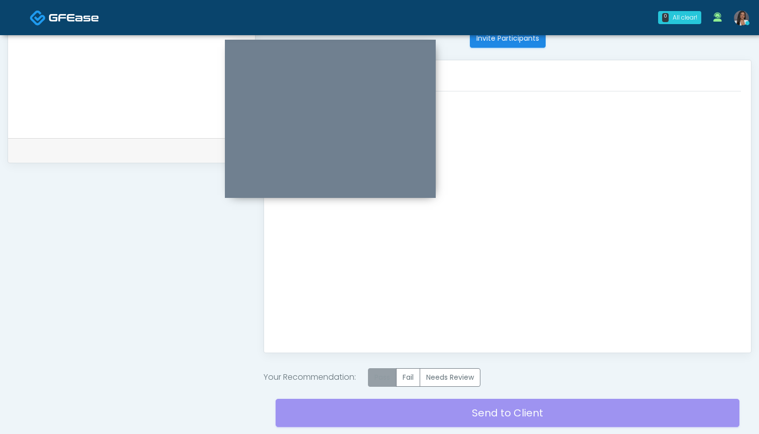
click at [382, 370] on label "Pass" at bounding box center [382, 377] width 29 height 19
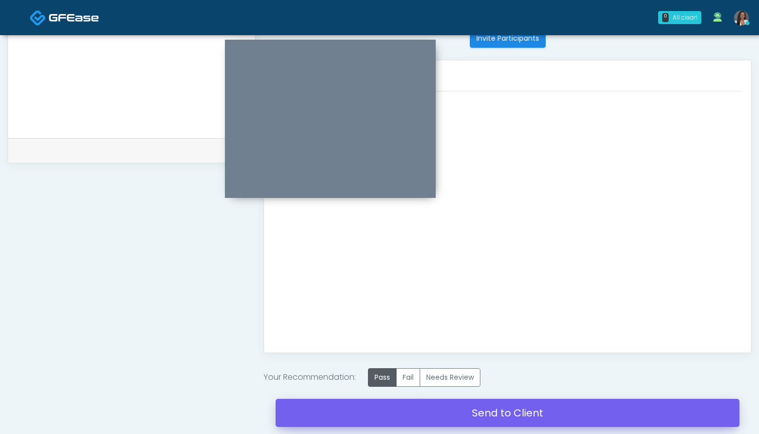
click at [481, 410] on link "Send to Client" at bounding box center [507, 412] width 464 height 28
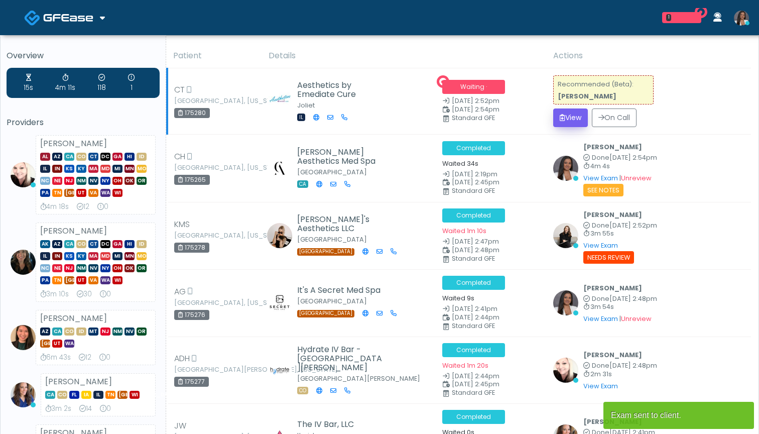
click at [572, 119] on button "View" at bounding box center [570, 117] width 35 height 19
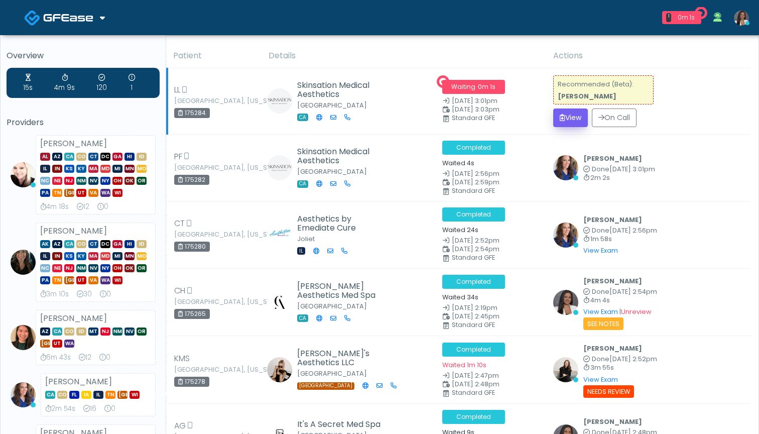
click at [566, 122] on button "View" at bounding box center [570, 117] width 35 height 19
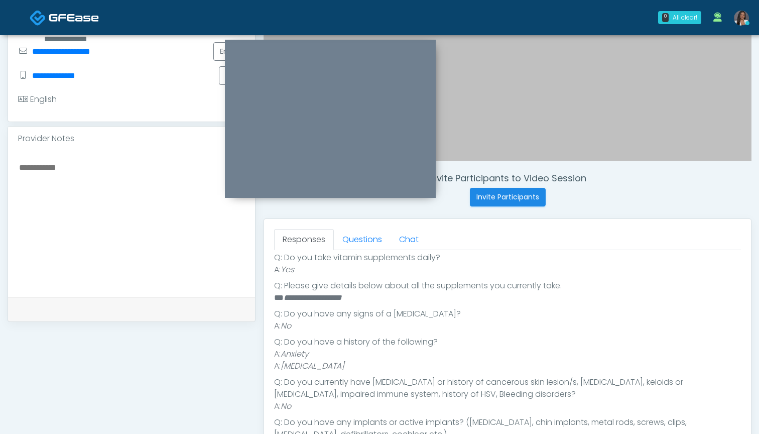
scroll to position [339, 0]
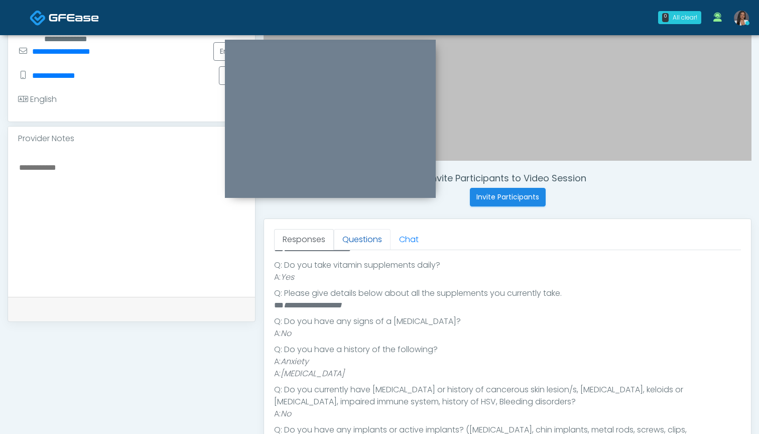
click at [366, 237] on link "Questions" at bounding box center [362, 239] width 57 height 21
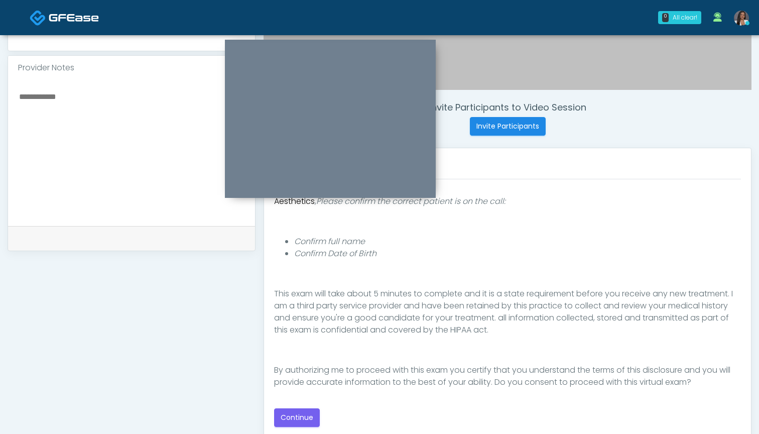
scroll to position [328, 0]
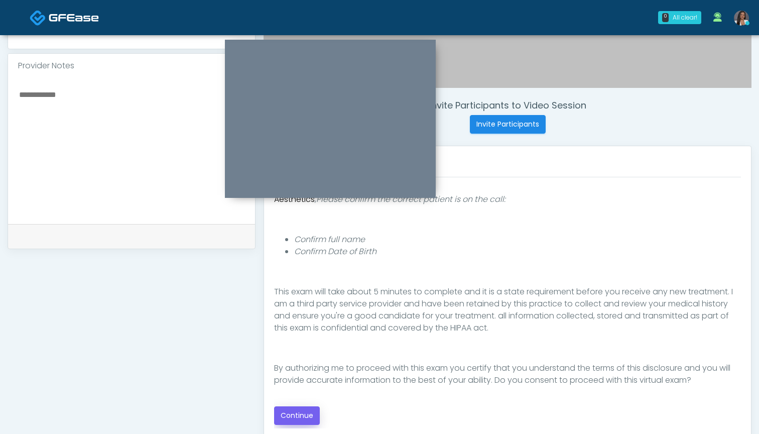
click at [305, 414] on button "Continue" at bounding box center [297, 415] width 46 height 19
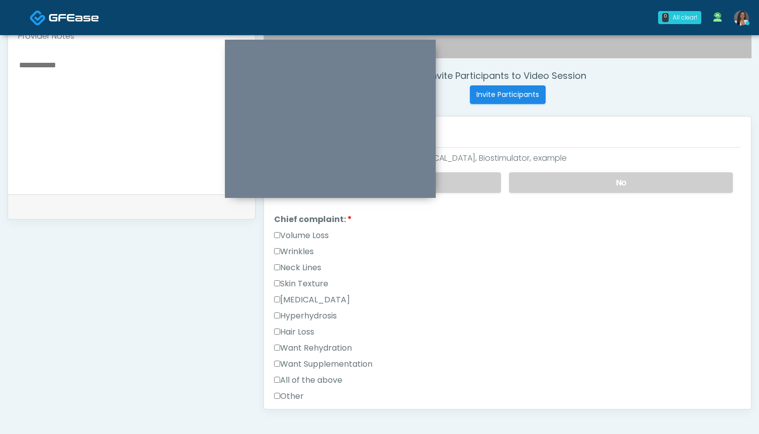
scroll to position [224, 0]
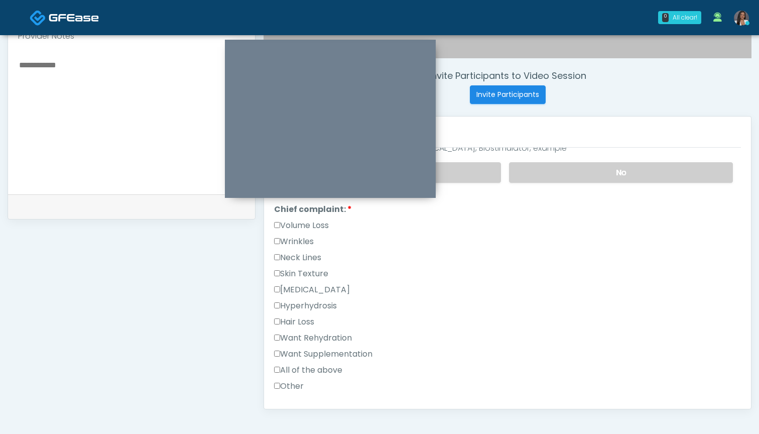
click at [323, 355] on label "Want Supplementation" at bounding box center [323, 354] width 98 height 12
click at [337, 335] on label "Want Rehydration" at bounding box center [313, 338] width 78 height 12
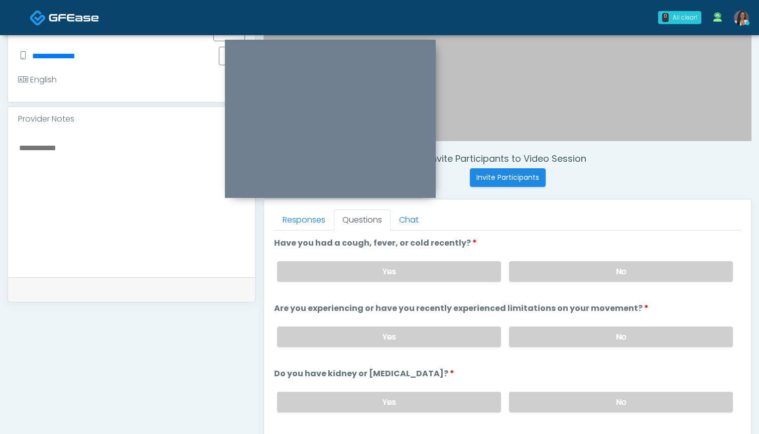
scroll to position [253, 0]
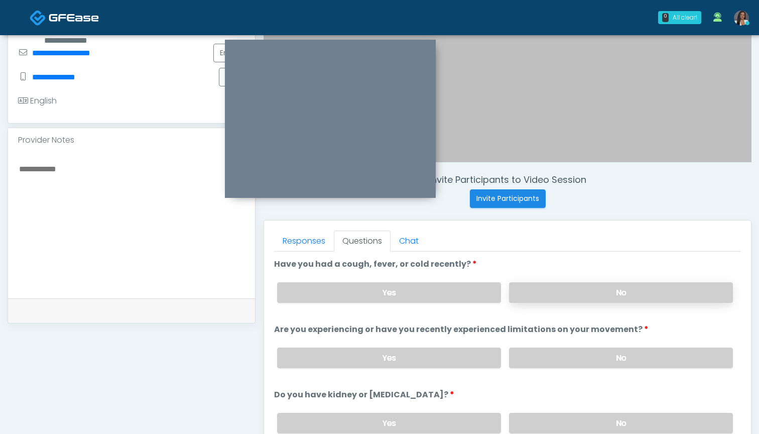
click at [546, 295] on label "No" at bounding box center [621, 292] width 224 height 21
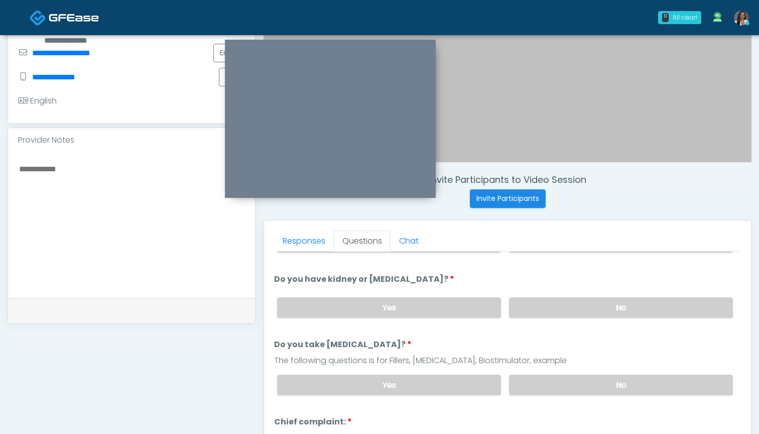
scroll to position [92, 0]
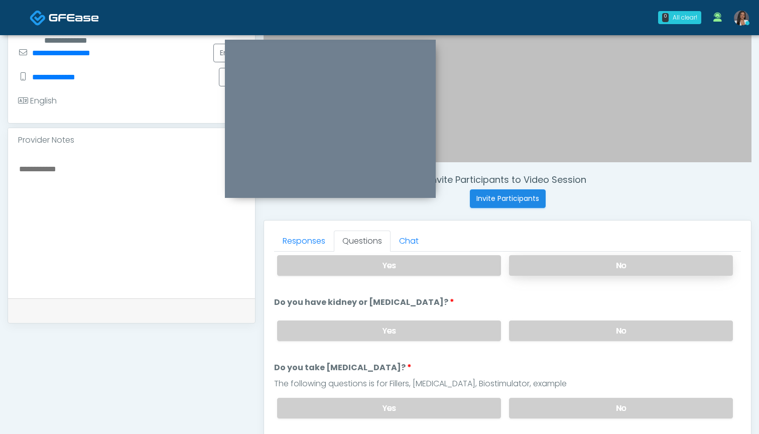
click at [531, 271] on label "No" at bounding box center [621, 265] width 224 height 21
click at [531, 327] on label "No" at bounding box center [621, 330] width 224 height 21
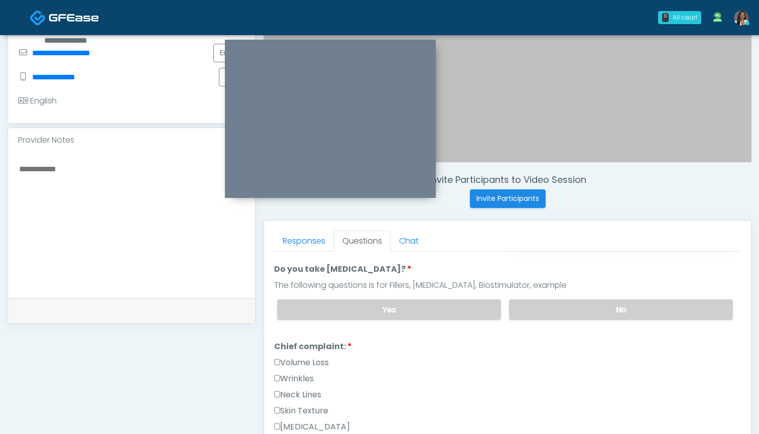
scroll to position [188, 0]
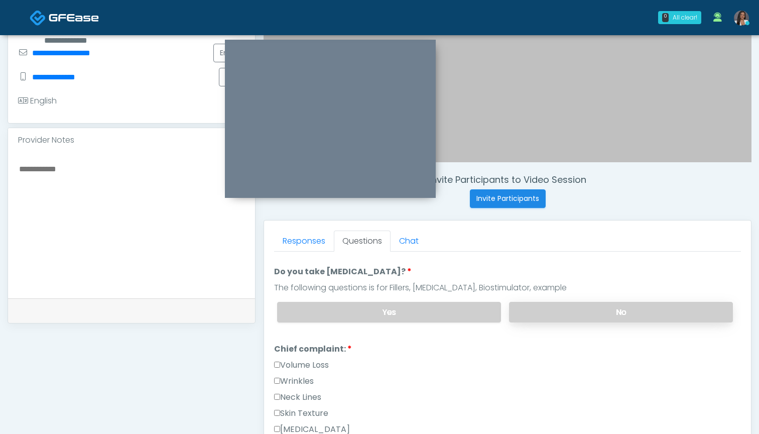
click at [531, 312] on label "No" at bounding box center [621, 312] width 224 height 21
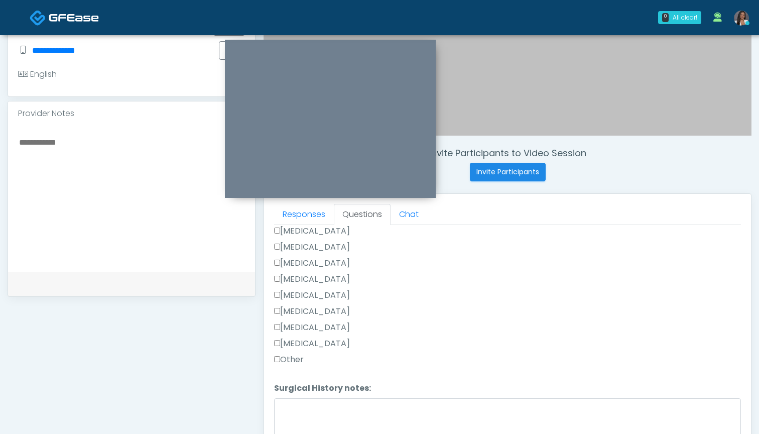
scroll to position [640, 0]
click at [297, 359] on label "Other" at bounding box center [289, 359] width 30 height 12
click at [315, 409] on textarea "Surgical History notes:" at bounding box center [507, 419] width 467 height 43
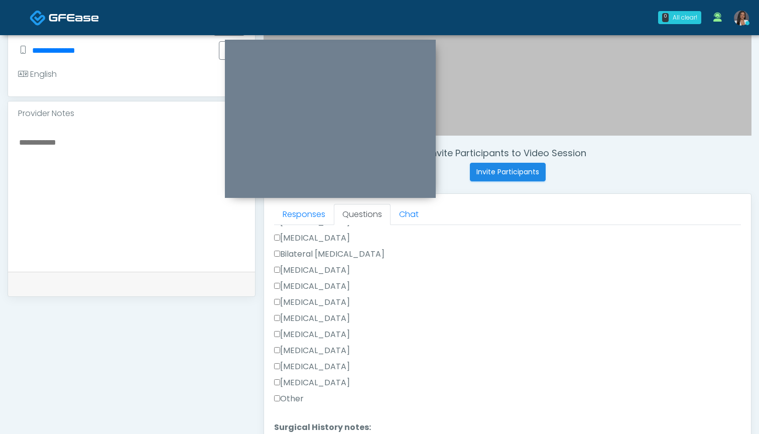
scroll to position [549, 0]
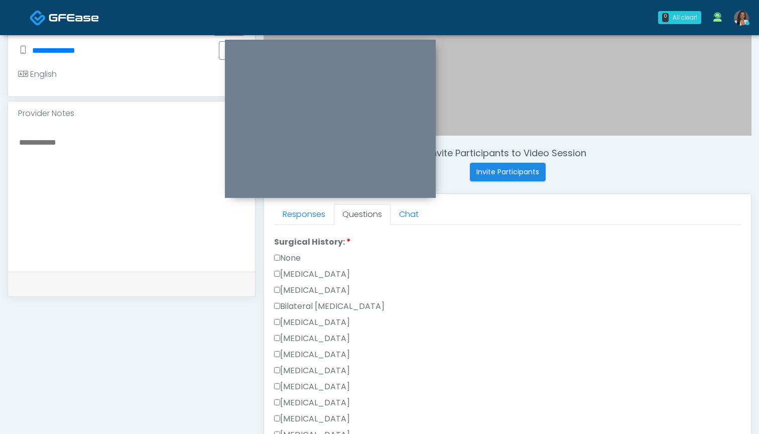
type textarea "**********"
click at [329, 294] on label "Hysterectomy" at bounding box center [312, 290] width 76 height 12
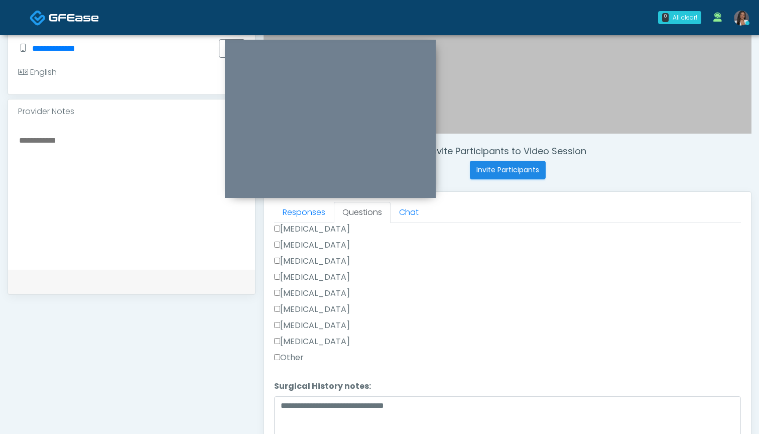
scroll to position [338, 0]
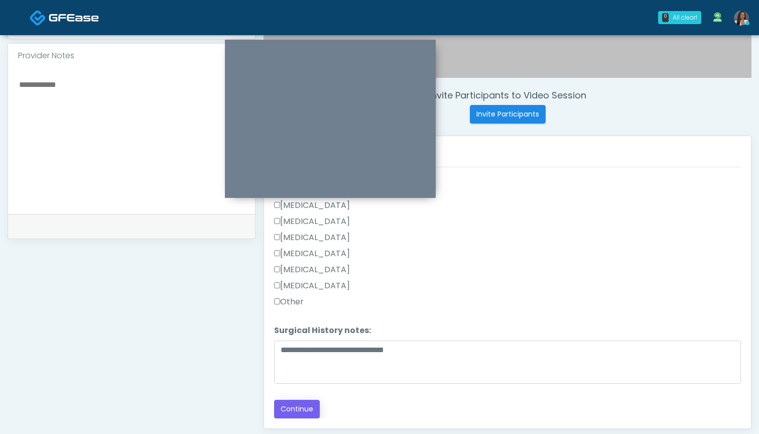
click at [291, 412] on button "Continue" at bounding box center [297, 408] width 46 height 19
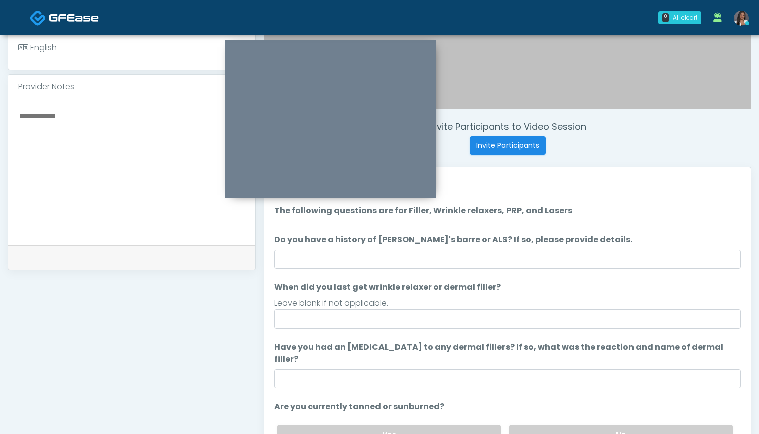
scroll to position [0, 0]
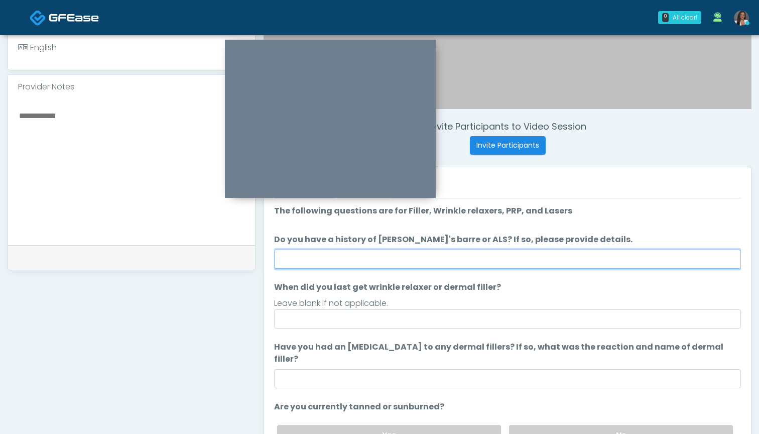
click at [430, 258] on input "Do you have a history of Guillain's barre or ALS? If so, please provide details." at bounding box center [507, 258] width 467 height 19
type input "**"
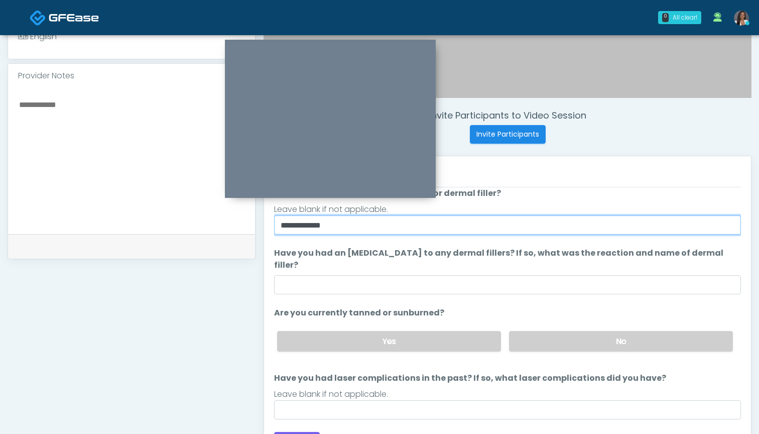
scroll to position [324, 0]
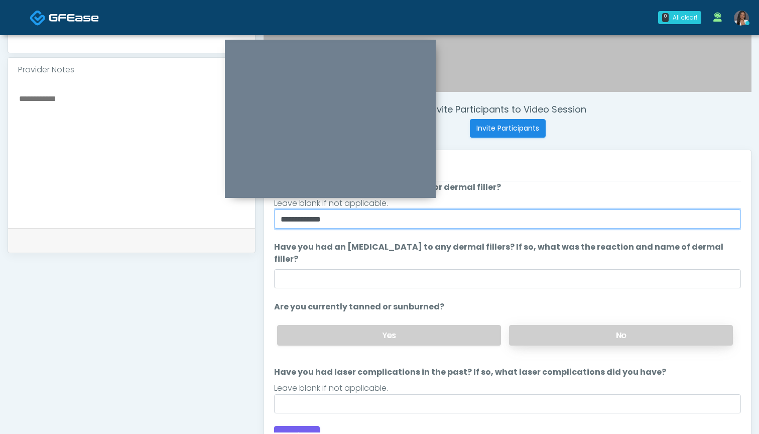
type input "**********"
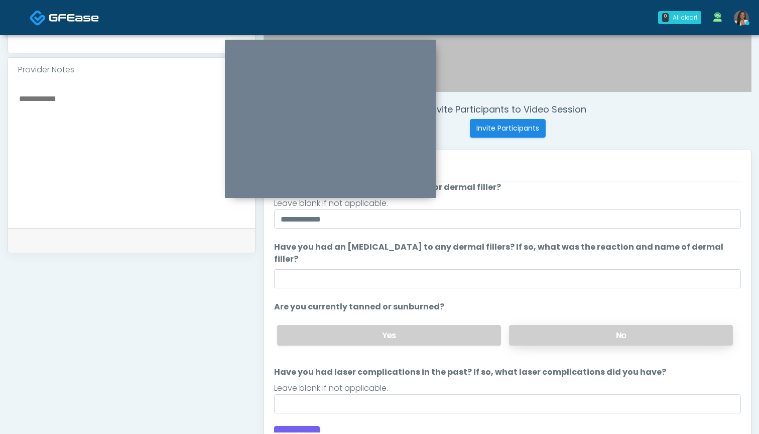
click at [529, 325] on label "No" at bounding box center [621, 335] width 224 height 21
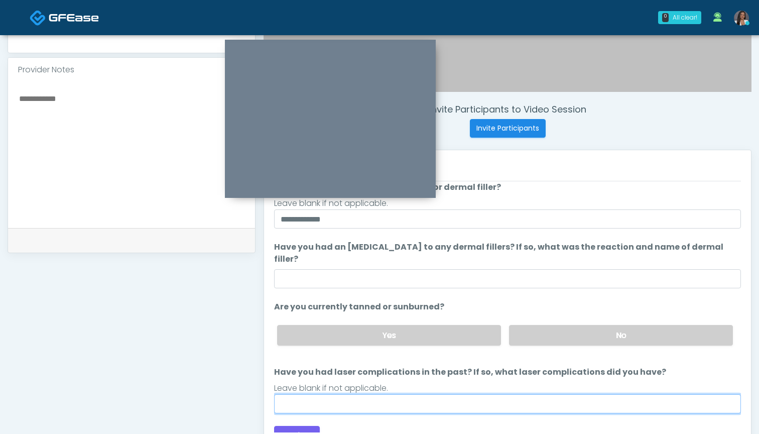
click at [518, 394] on input "Have you had laser complications in the past? If so, what laser complications d…" at bounding box center [507, 403] width 467 height 19
type input "***"
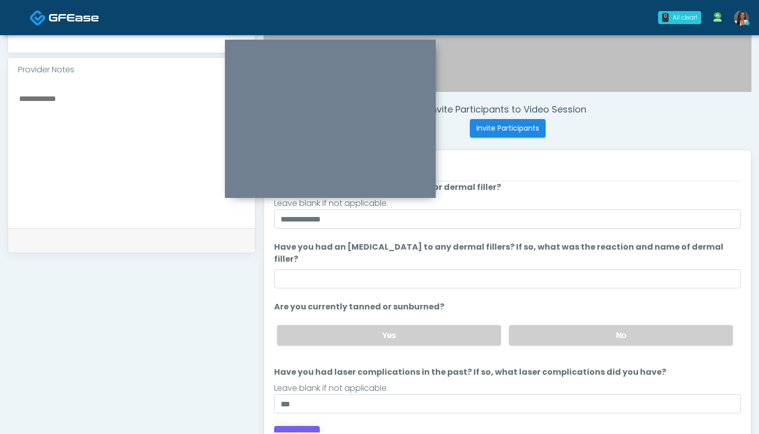
click at [308, 426] on button "Continue" at bounding box center [297, 435] width 46 height 19
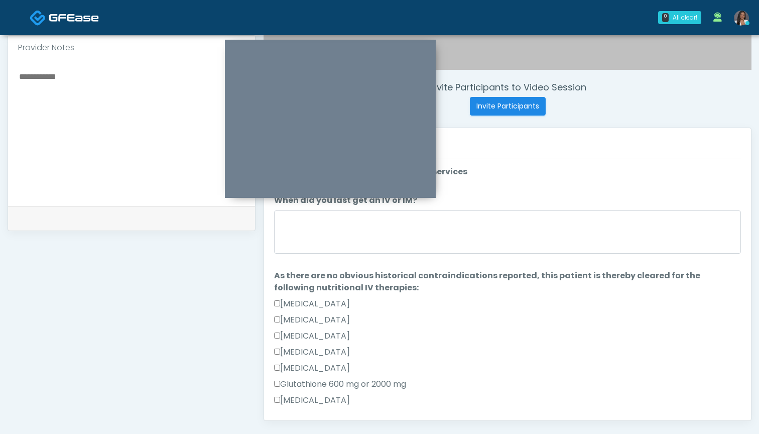
scroll to position [336, 0]
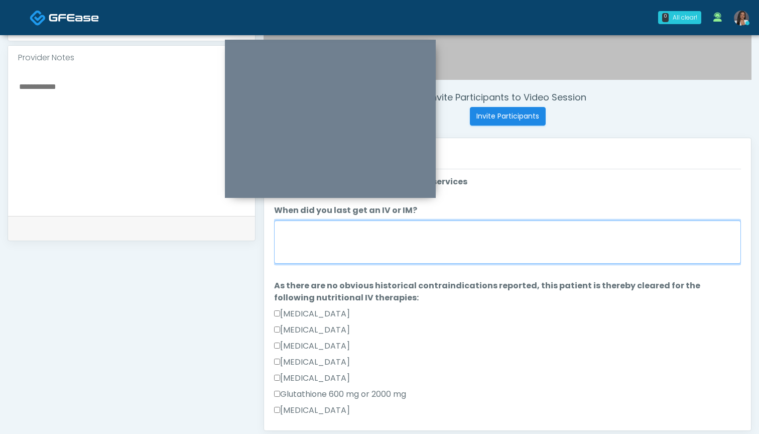
click at [505, 263] on textarea "When did you last get an IV or IM?" at bounding box center [507, 241] width 467 height 43
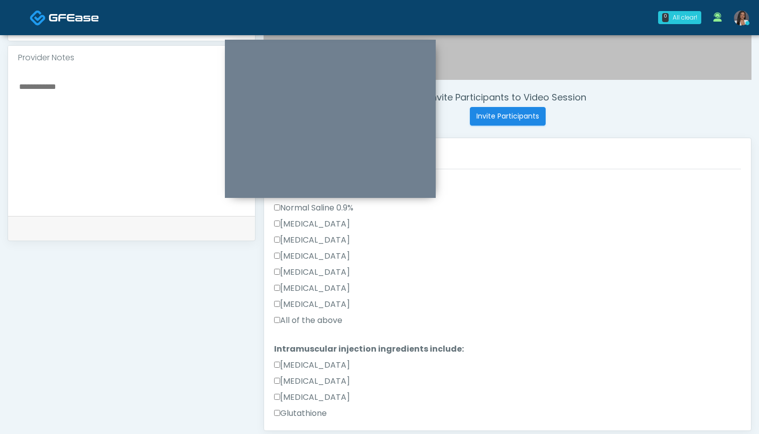
type textarea "***"
click at [335, 325] on label "All of the above" at bounding box center [308, 320] width 68 height 12
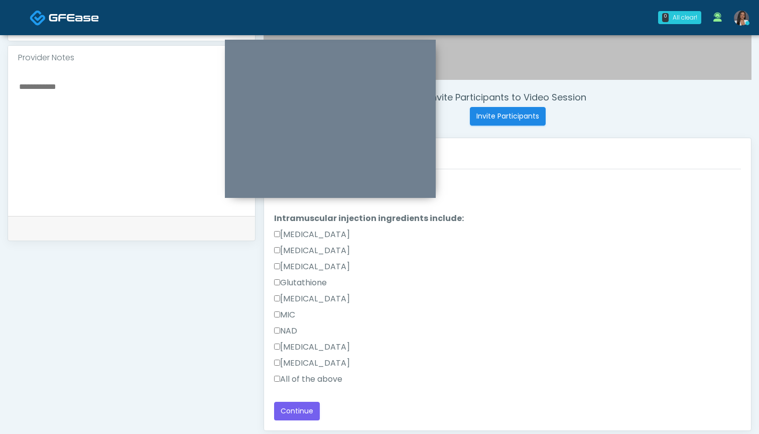
scroll to position [381, 0]
click at [325, 382] on label "All of the above" at bounding box center [308, 379] width 68 height 12
click at [290, 412] on button "Continue" at bounding box center [297, 410] width 46 height 19
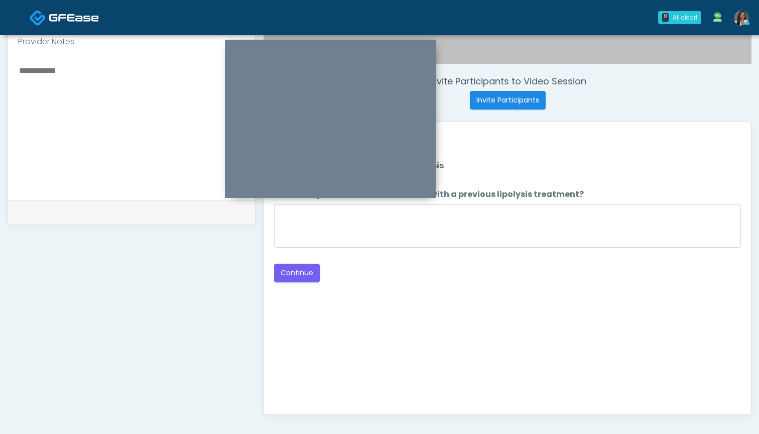
scroll to position [333, 0]
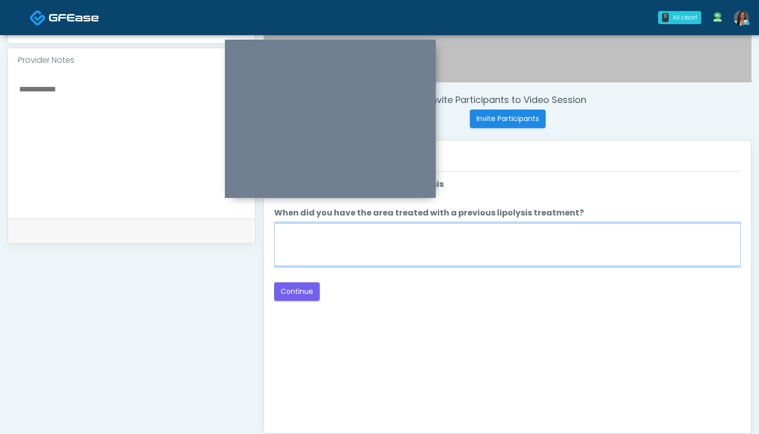
click at [535, 245] on textarea "When did you have the area treated with a previous lipolysis treatment?" at bounding box center [507, 244] width 467 height 43
type textarea "***"
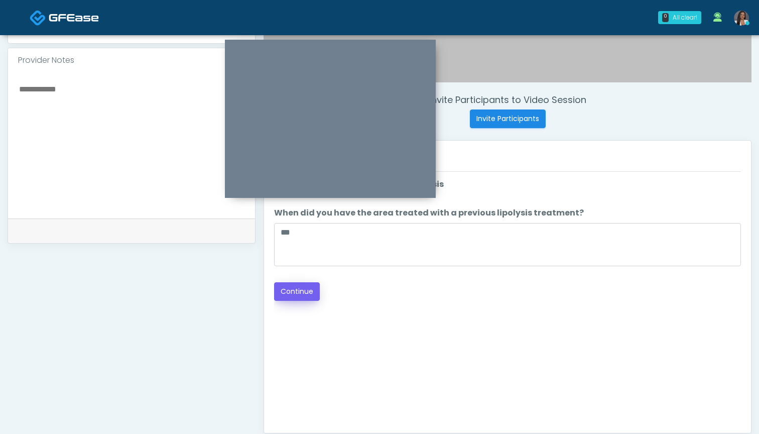
click at [299, 289] on button "Continue" at bounding box center [297, 291] width 46 height 19
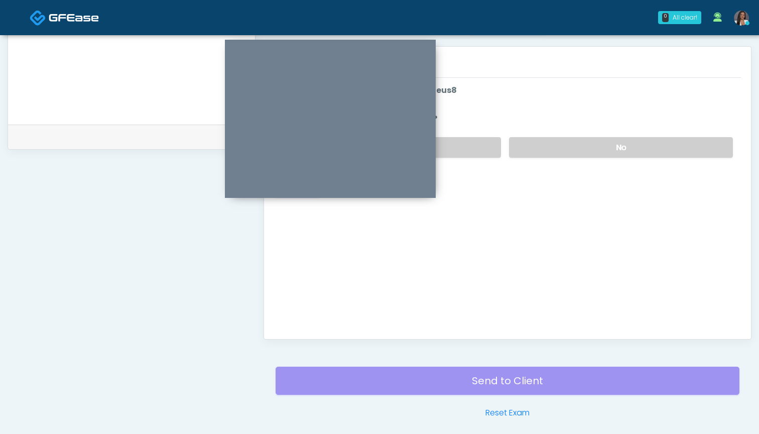
scroll to position [306, 0]
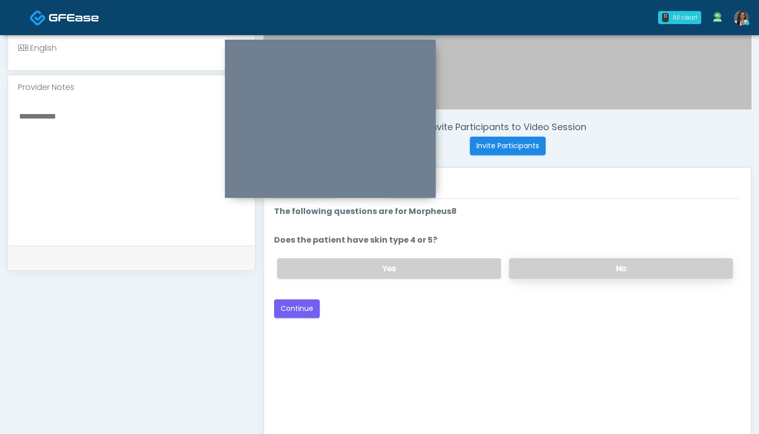
click at [564, 274] on label "No" at bounding box center [621, 268] width 224 height 21
click at [291, 311] on button "Continue" at bounding box center [297, 308] width 46 height 19
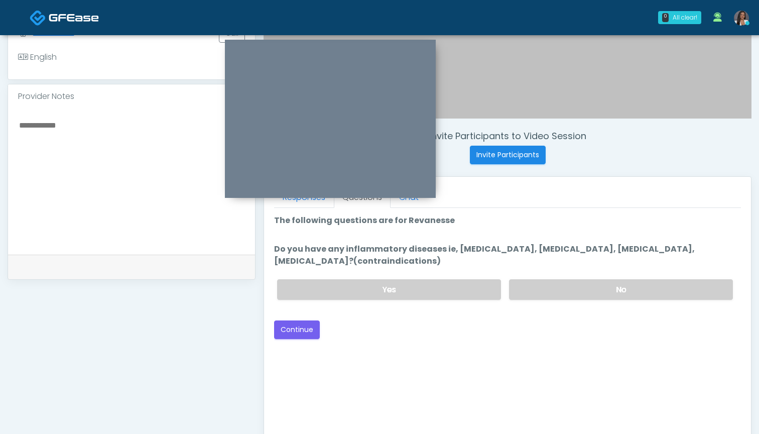
scroll to position [295, 0]
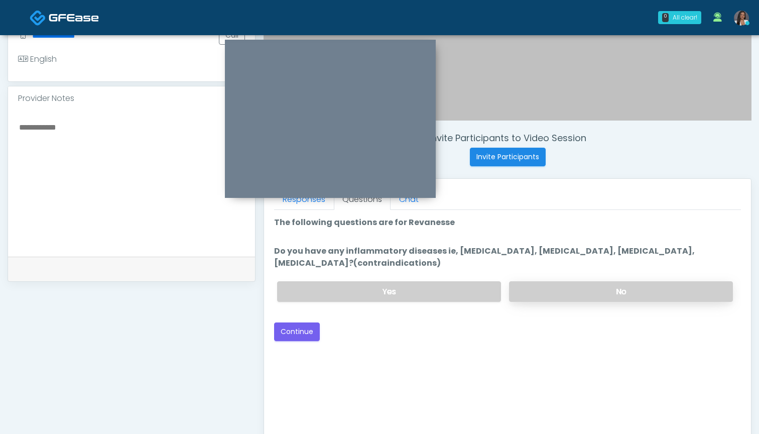
click at [542, 289] on label "No" at bounding box center [621, 291] width 224 height 21
click at [301, 328] on button "Continue" at bounding box center [297, 331] width 46 height 19
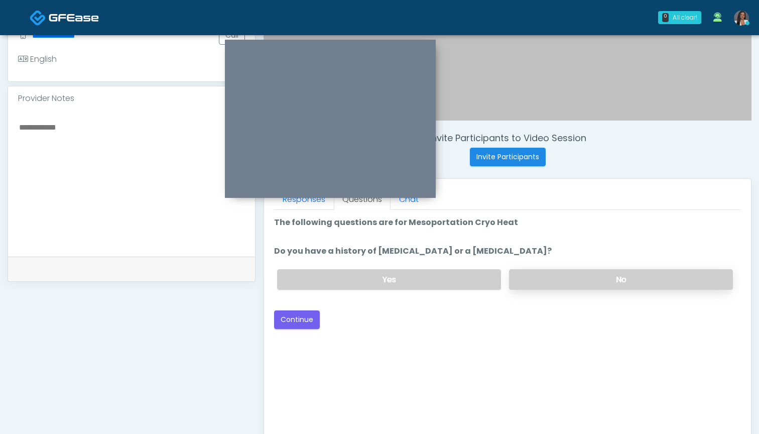
click at [537, 273] on label "No" at bounding box center [621, 279] width 224 height 21
click at [298, 322] on button "Continue" at bounding box center [297, 319] width 46 height 19
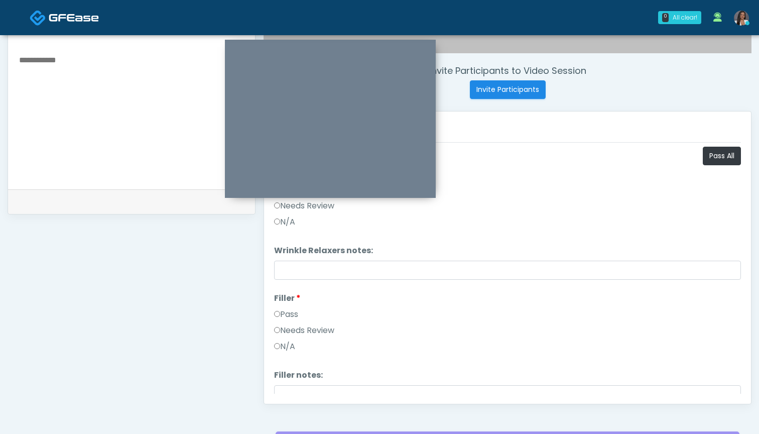
scroll to position [351, 0]
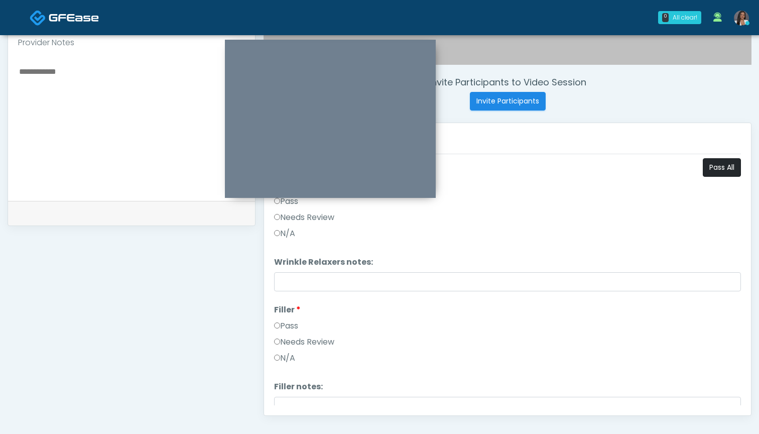
click at [723, 163] on button "Pass All" at bounding box center [722, 167] width 38 height 19
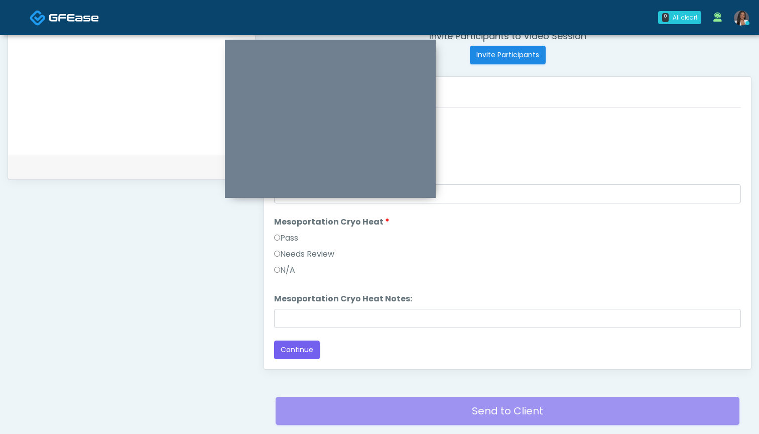
scroll to position [418, 0]
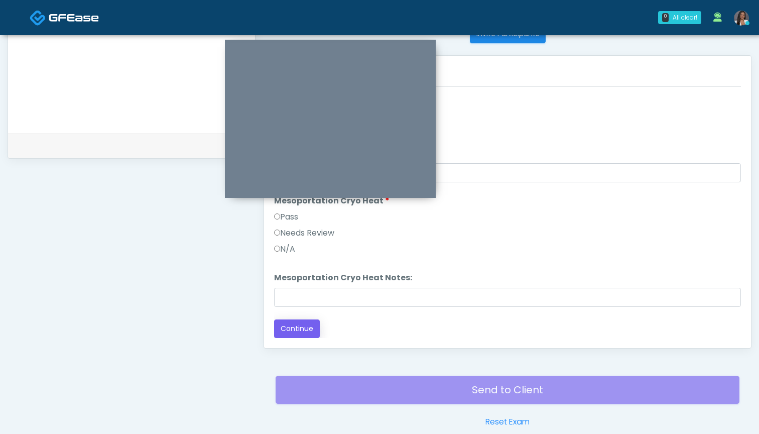
click at [299, 330] on button "Continue" at bounding box center [297, 328] width 46 height 19
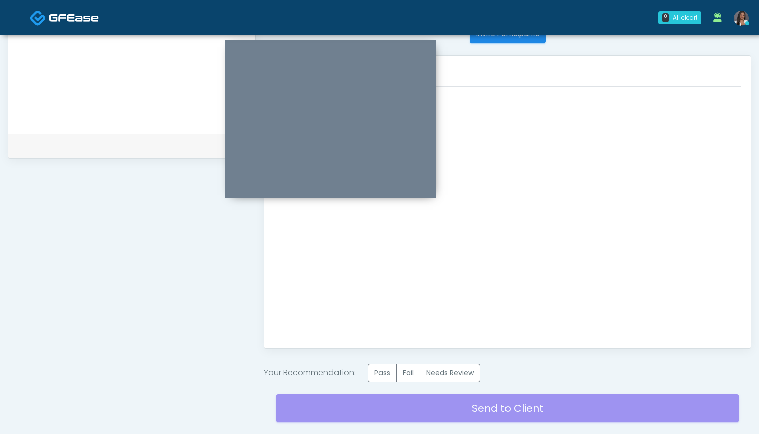
click at [391, 361] on div "Invite Participants to Video Session Invite Participants Responses Questions Ch…" at bounding box center [503, 54] width 496 height 784
click at [388, 372] on label "Pass" at bounding box center [382, 372] width 29 height 19
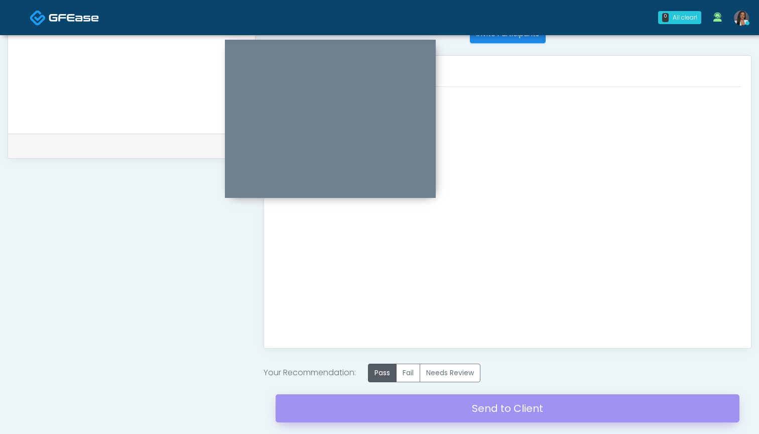
click at [490, 407] on link "Send to Client" at bounding box center [507, 408] width 464 height 28
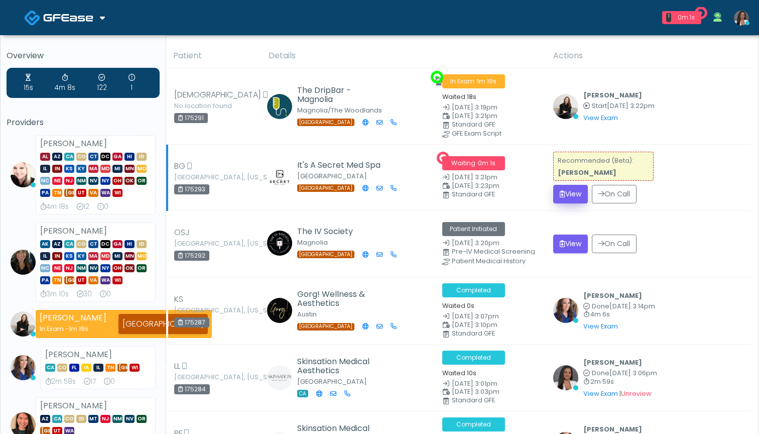
click at [571, 190] on button "View" at bounding box center [570, 194] width 35 height 19
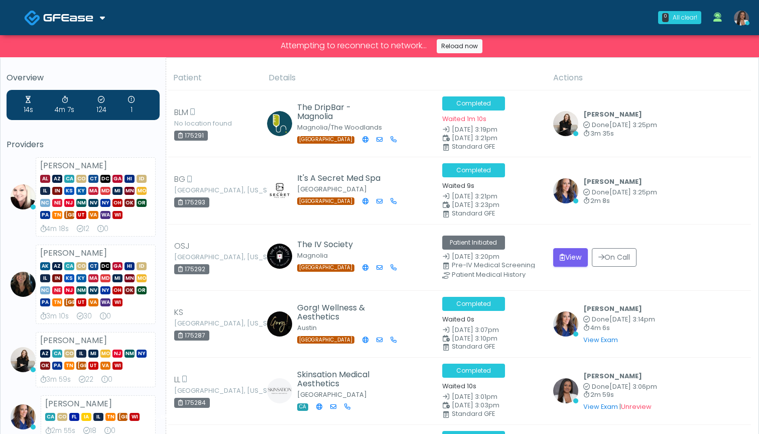
click at [463, 73] on th "Details" at bounding box center [404, 78] width 285 height 25
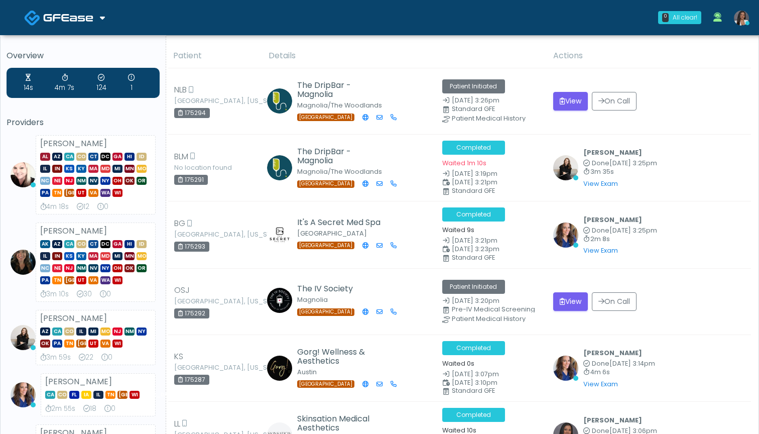
click at [457, 48] on th "Details" at bounding box center [404, 56] width 285 height 25
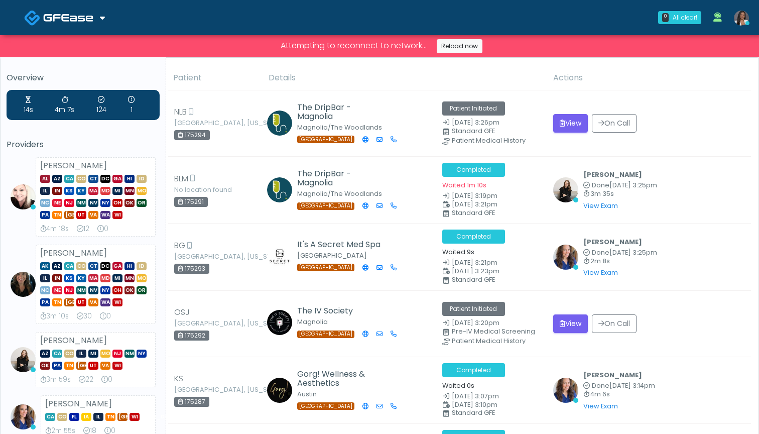
click at [468, 74] on th "Details" at bounding box center [404, 78] width 285 height 25
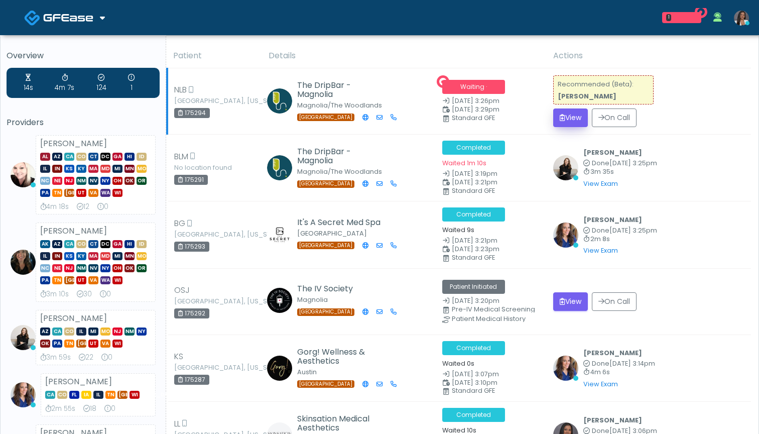
click at [566, 117] on button "View" at bounding box center [570, 117] width 35 height 19
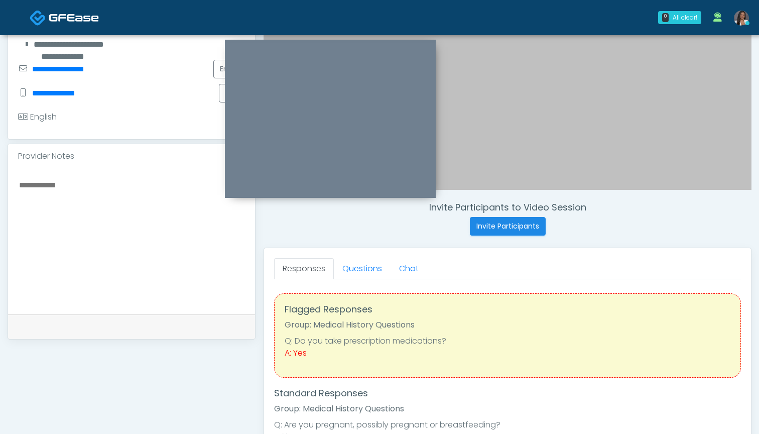
scroll to position [224, 0]
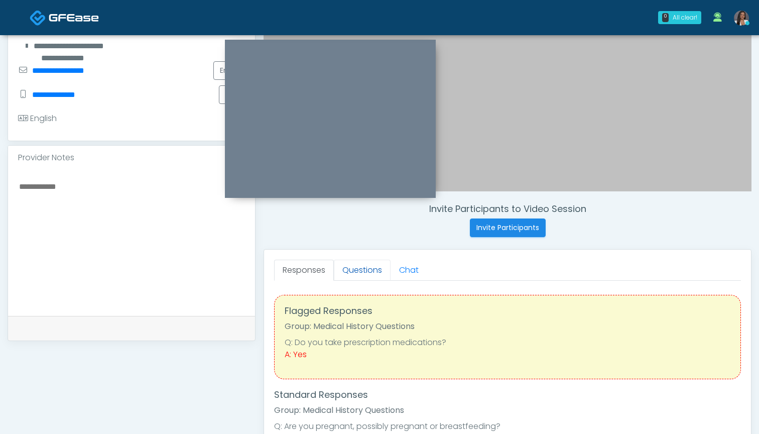
click at [359, 271] on link "Questions" at bounding box center [362, 269] width 57 height 21
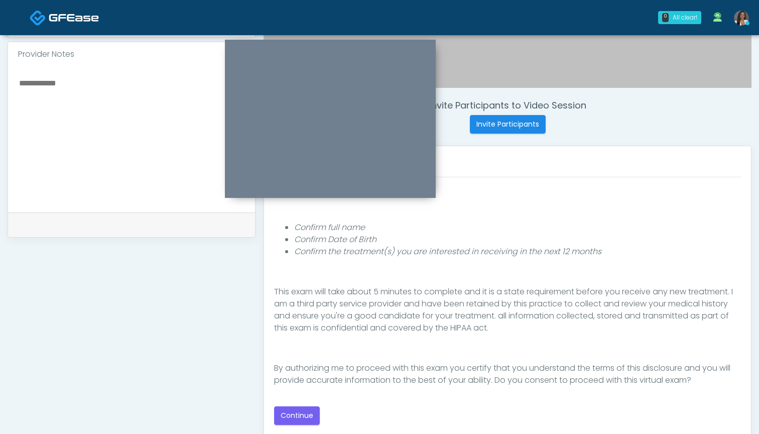
scroll to position [328, 0]
click at [294, 412] on button "Continue" at bounding box center [297, 415] width 46 height 19
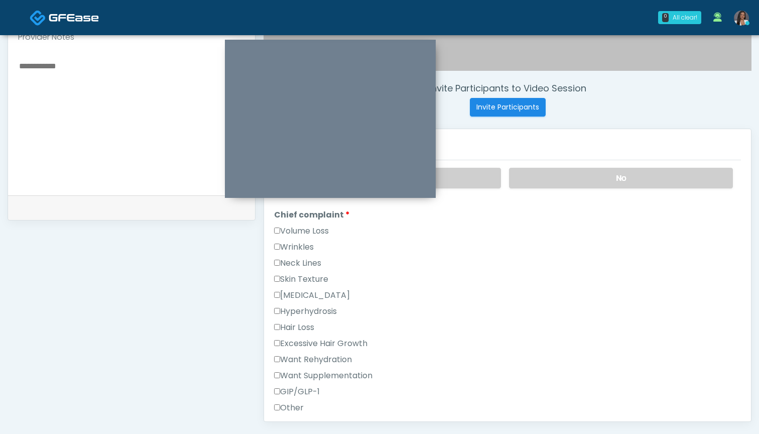
scroll to position [245, 0]
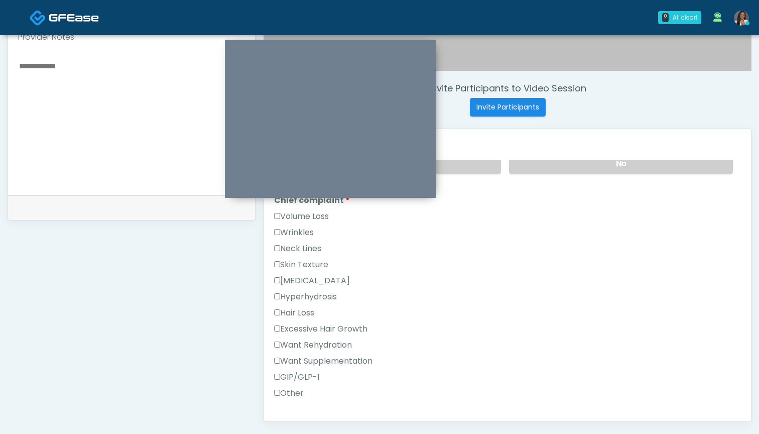
click at [329, 345] on label "Want Rehydration" at bounding box center [313, 345] width 78 height 12
click at [329, 356] on label "Want Supplementation" at bounding box center [323, 361] width 98 height 12
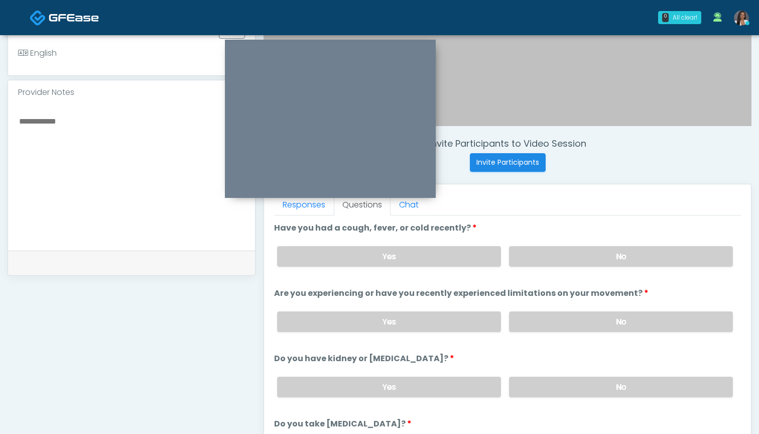
scroll to position [284, 0]
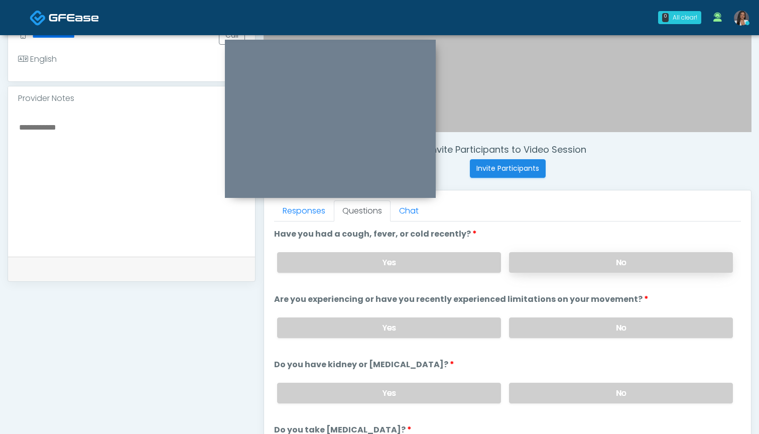
click at [544, 257] on label "No" at bounding box center [621, 262] width 224 height 21
click at [545, 325] on label "No" at bounding box center [621, 327] width 224 height 21
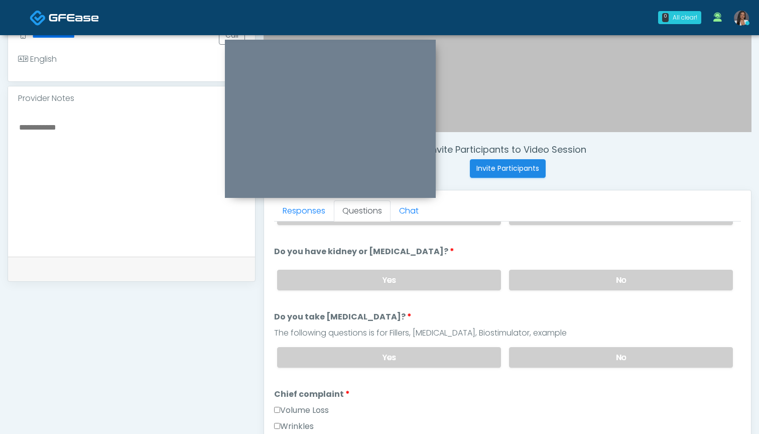
scroll to position [117, 0]
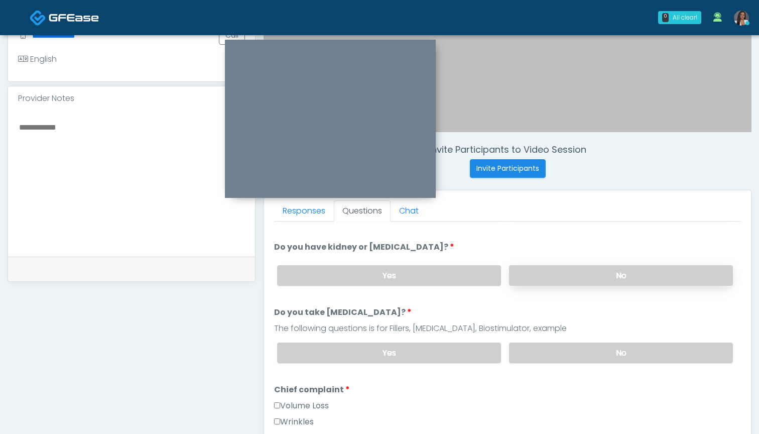
click at [539, 276] on label "No" at bounding box center [621, 275] width 224 height 21
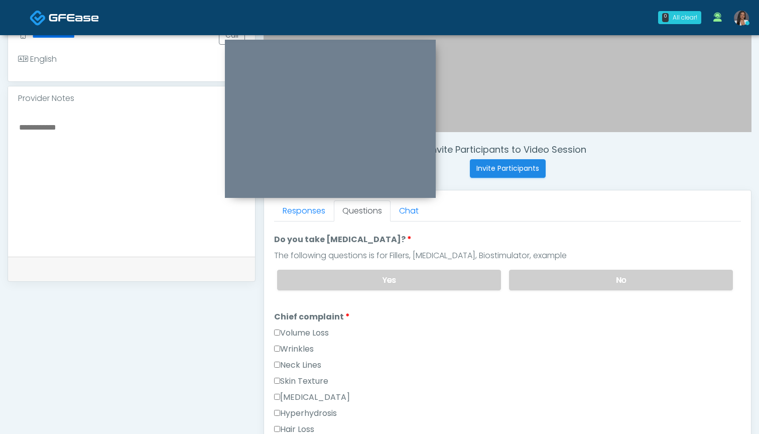
scroll to position [188, 0]
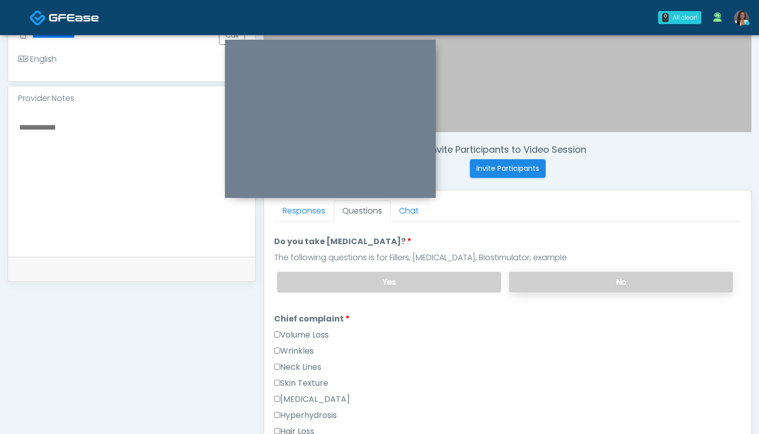
click at [533, 277] on label "No" at bounding box center [621, 281] width 224 height 21
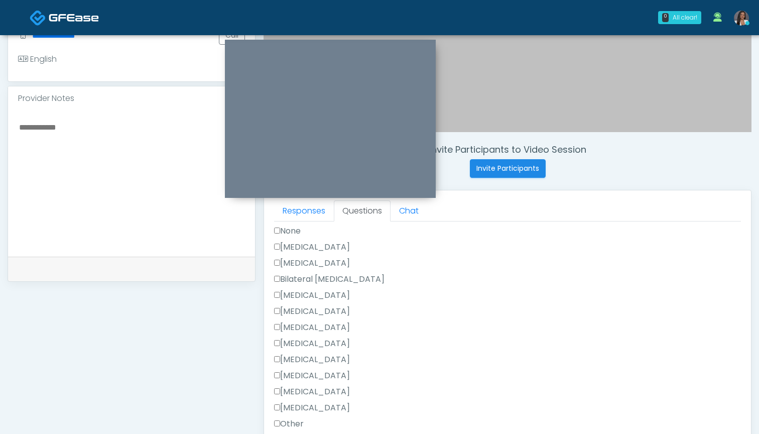
scroll to position [592, 0]
click at [281, 416] on label "Other" at bounding box center [289, 420] width 30 height 12
click at [335, 242] on label "[MEDICAL_DATA]" at bounding box center [312, 244] width 76 height 12
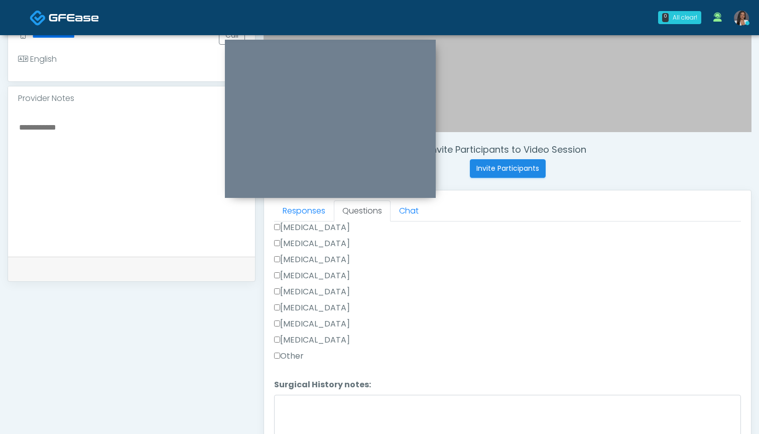
scroll to position [656, 0]
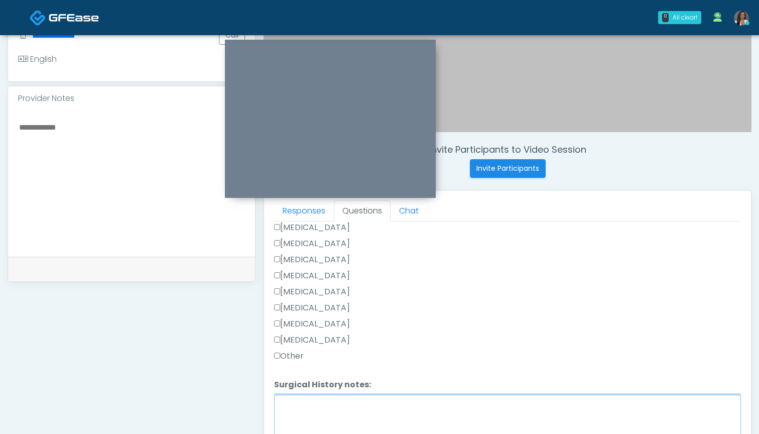
click at [343, 411] on textarea "Surgical History notes:" at bounding box center [507, 415] width 467 height 43
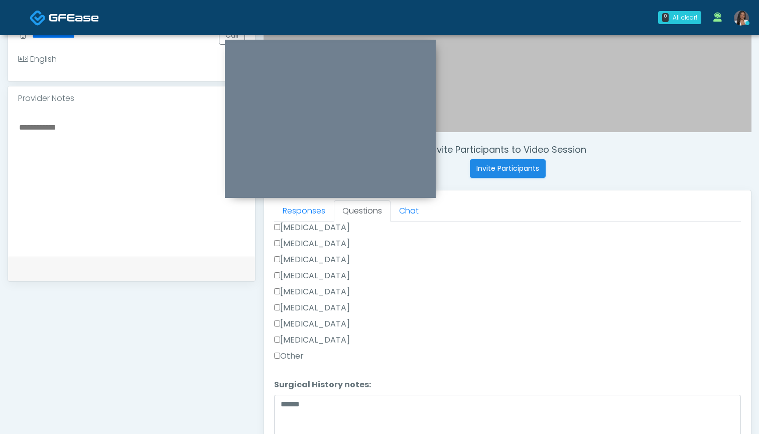
click at [340, 311] on label "[MEDICAL_DATA]" at bounding box center [312, 308] width 76 height 12
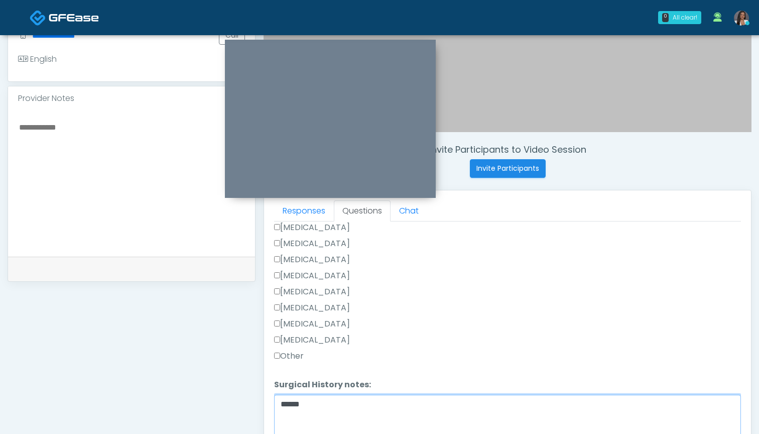
click at [370, 407] on textarea "******" at bounding box center [507, 415] width 467 height 43
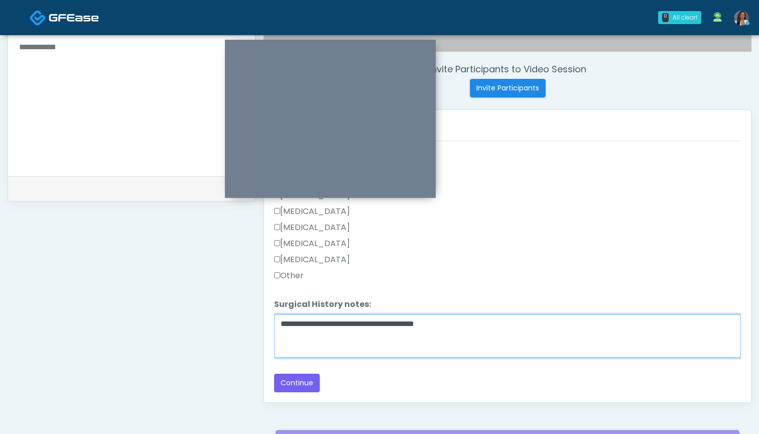
scroll to position [376, 0]
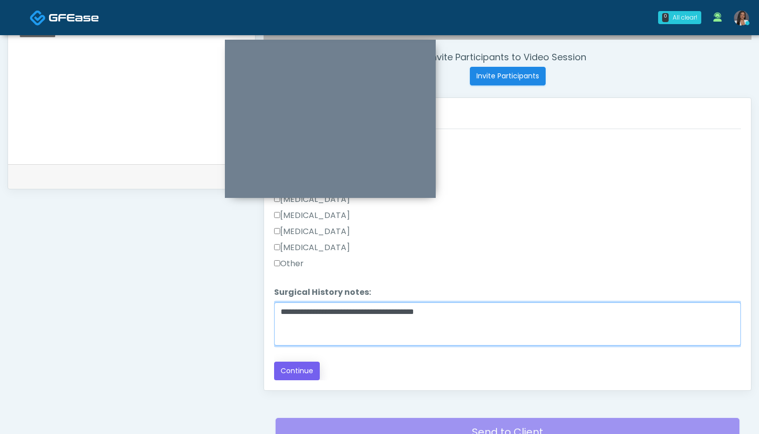
type textarea "**********"
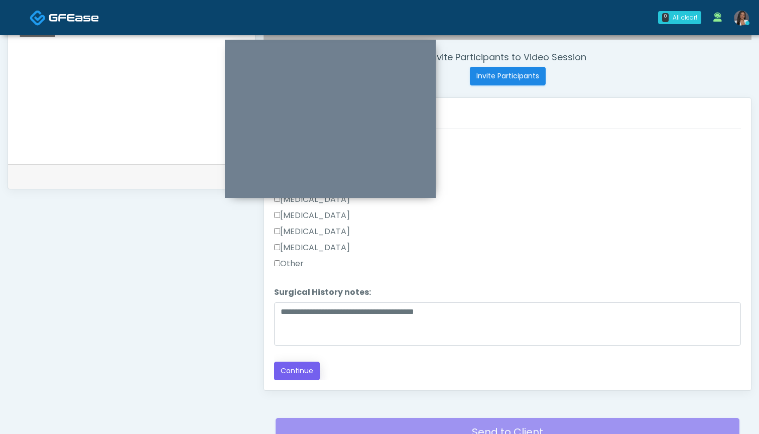
click at [296, 372] on button "Continue" at bounding box center [297, 370] width 46 height 19
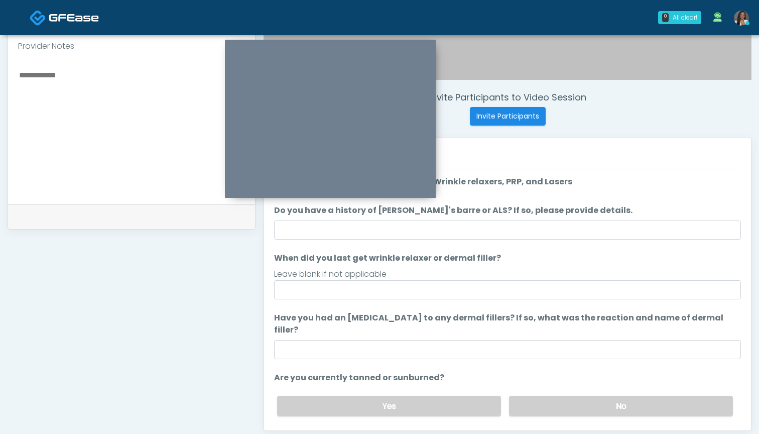
scroll to position [327, 0]
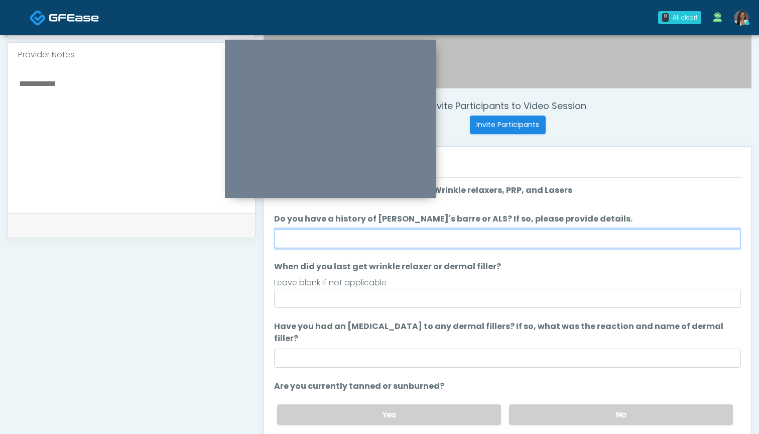
click at [499, 234] on input "Do you have a history of Guillain's barre or ALS? If so, please provide details." at bounding box center [507, 238] width 467 height 19
type input "**"
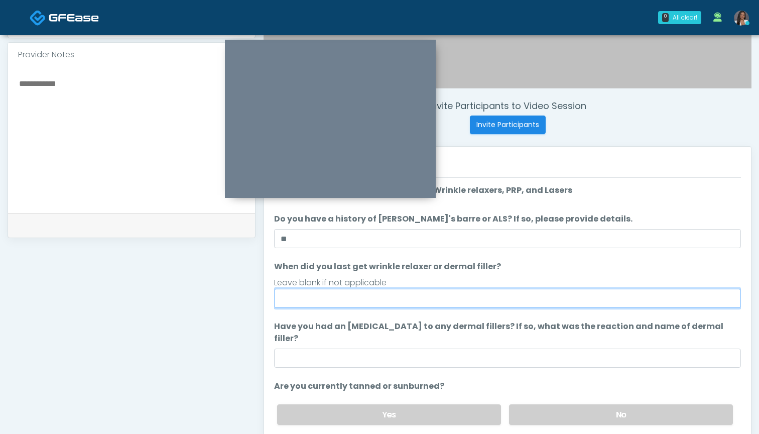
click at [459, 300] on input "When did you last get wrinkle relaxer or dermal filler?" at bounding box center [507, 298] width 467 height 19
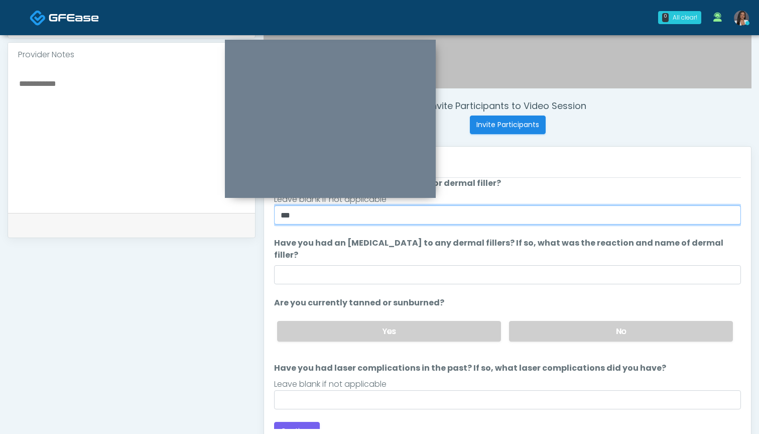
scroll to position [83, 0]
type input "***"
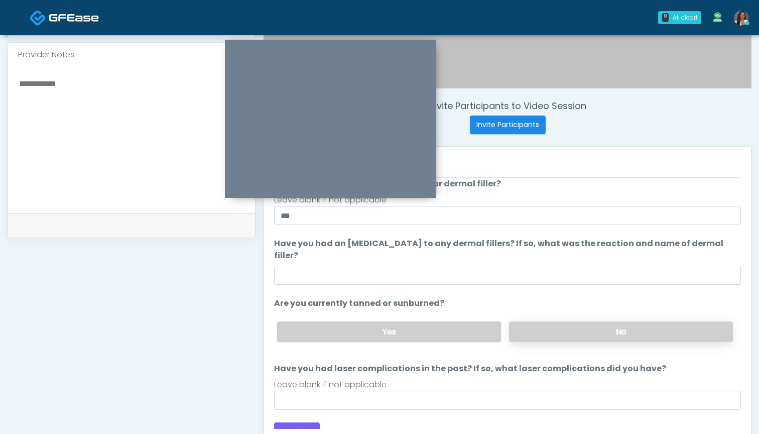
click at [537, 326] on label "No" at bounding box center [621, 331] width 224 height 21
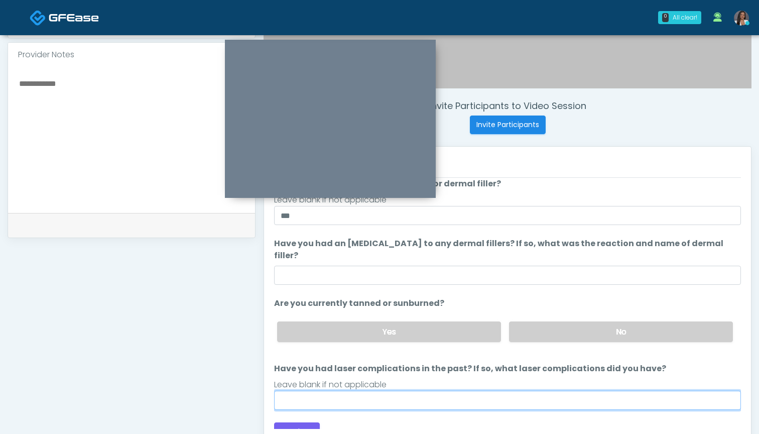
click at [429, 390] on input "Have you had laser complications in the past? If so, what laser complications d…" at bounding box center [507, 399] width 467 height 19
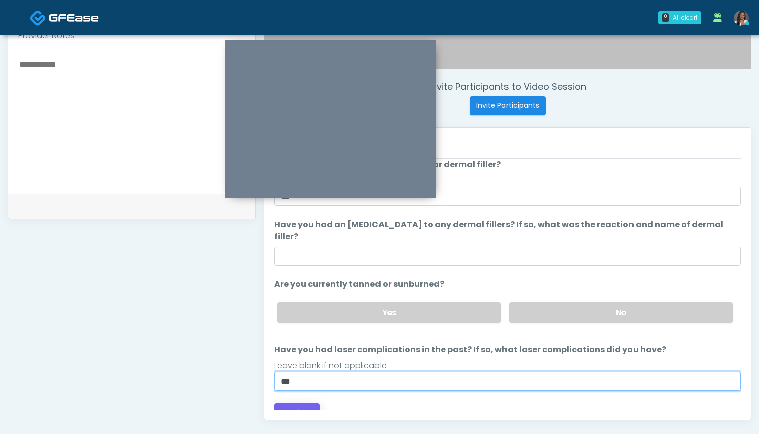
type input "***"
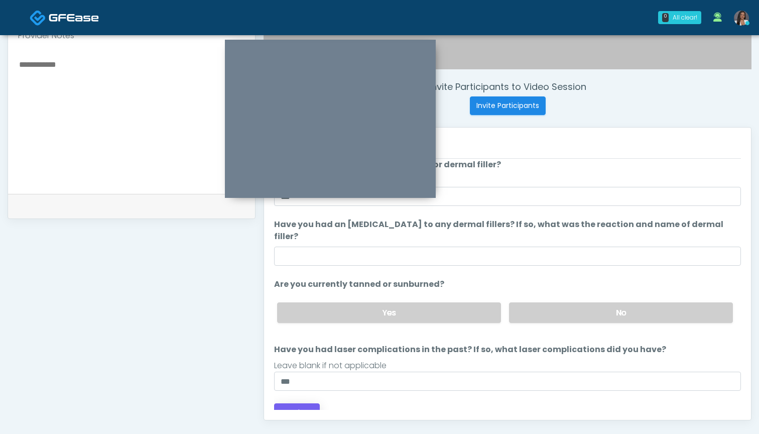
click at [291, 403] on button "Continue" at bounding box center [297, 412] width 46 height 19
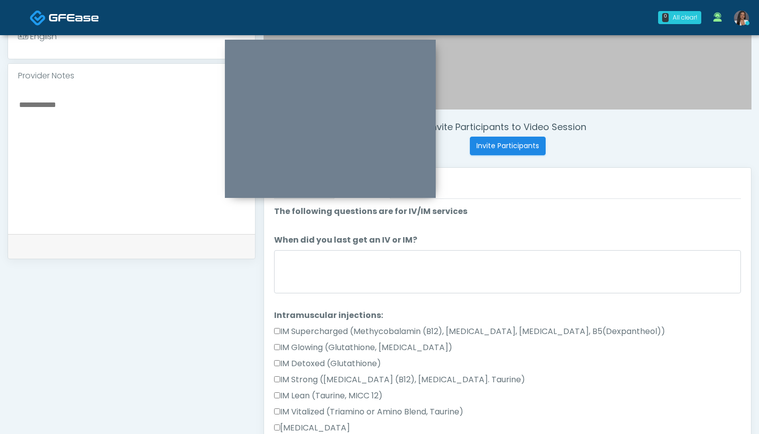
scroll to position [303, 0]
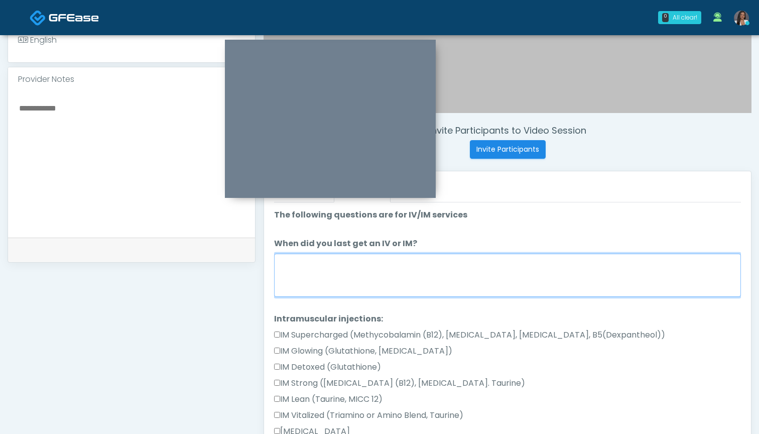
click at [474, 262] on textarea "When did you last get an IV or IM?" at bounding box center [507, 274] width 467 height 43
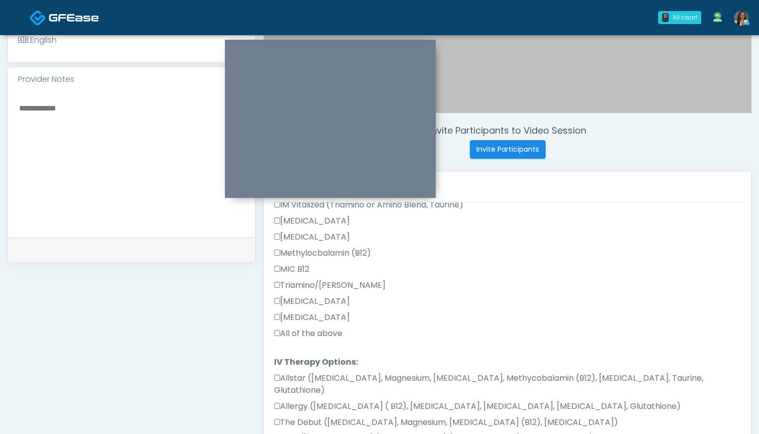
scroll to position [213, 0]
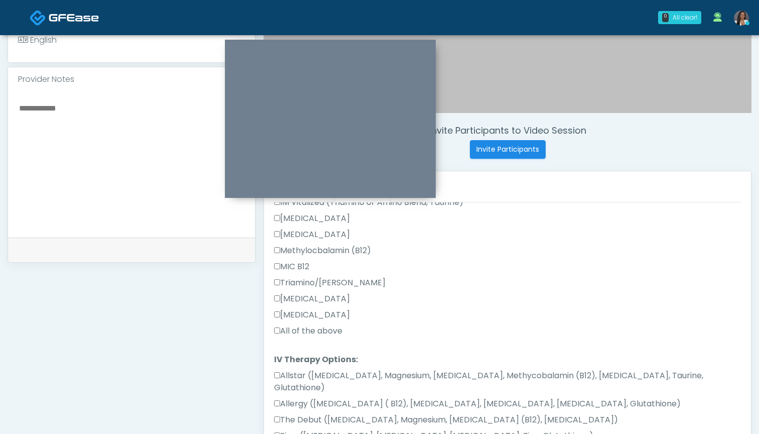
type textarea "***"
click at [335, 329] on label "All of the above" at bounding box center [308, 331] width 68 height 12
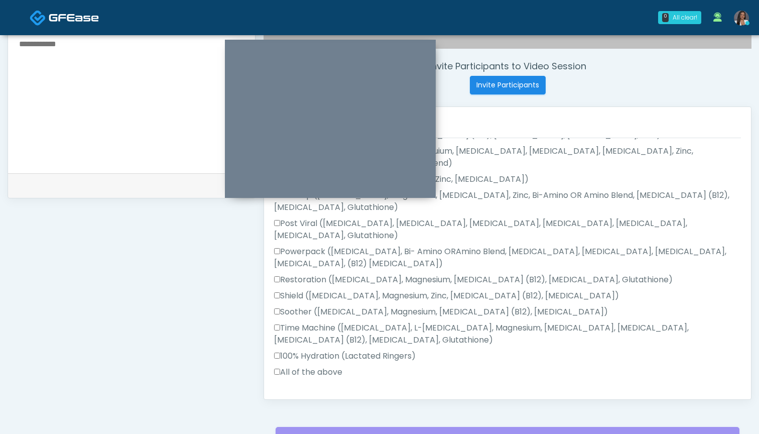
scroll to position [369, 0]
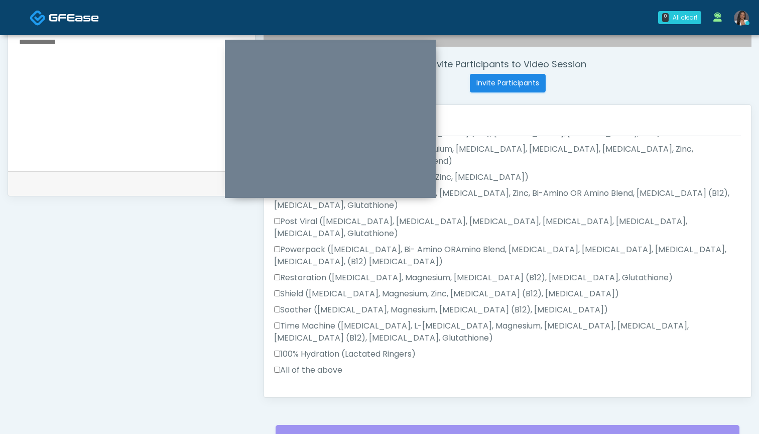
click at [327, 364] on label "All of the above" at bounding box center [308, 370] width 68 height 12
click at [304, 392] on button "Continue" at bounding box center [297, 401] width 46 height 19
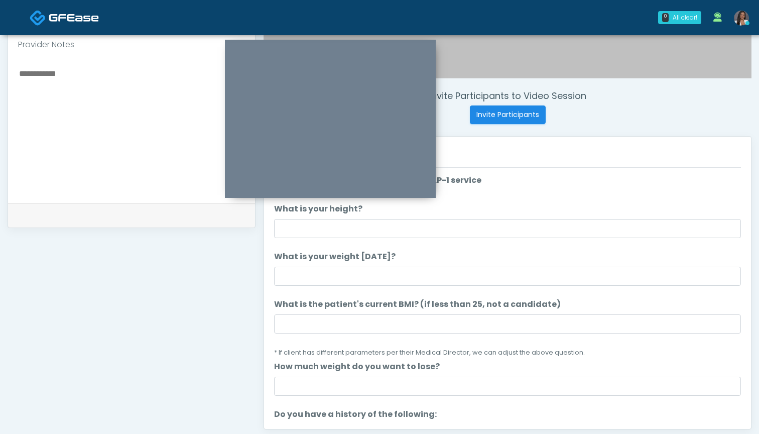
scroll to position [336, 0]
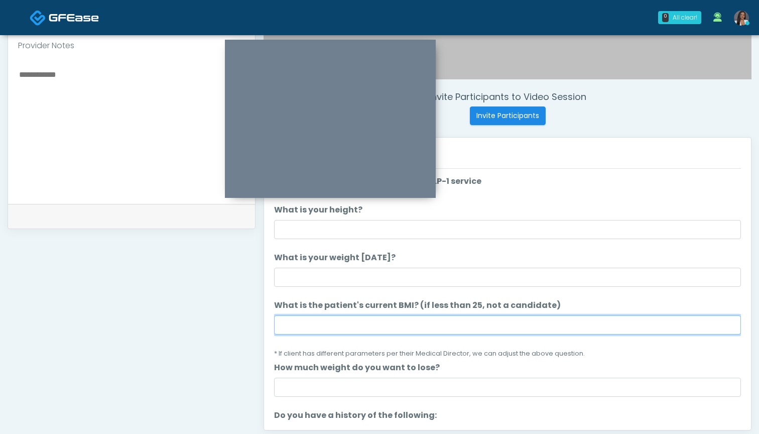
click at [352, 323] on input "What is the patient's current BMI? (if less than 25, not a candidate)" at bounding box center [507, 324] width 467 height 19
type input "****"
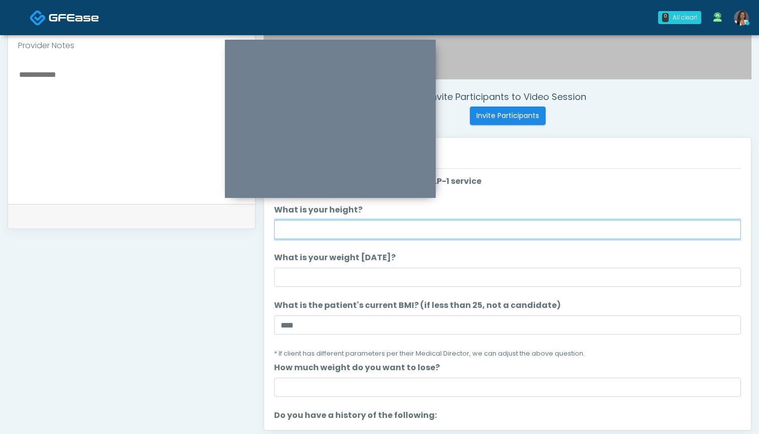
click at [380, 228] on input "What is your height?" at bounding box center [507, 229] width 467 height 19
type input "*****"
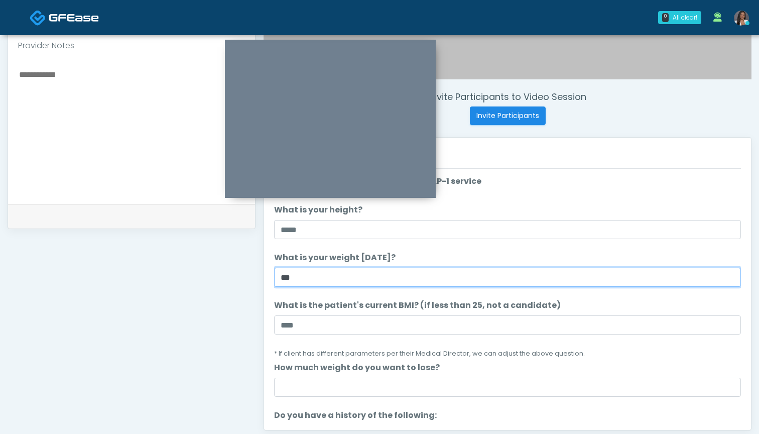
type input "***"
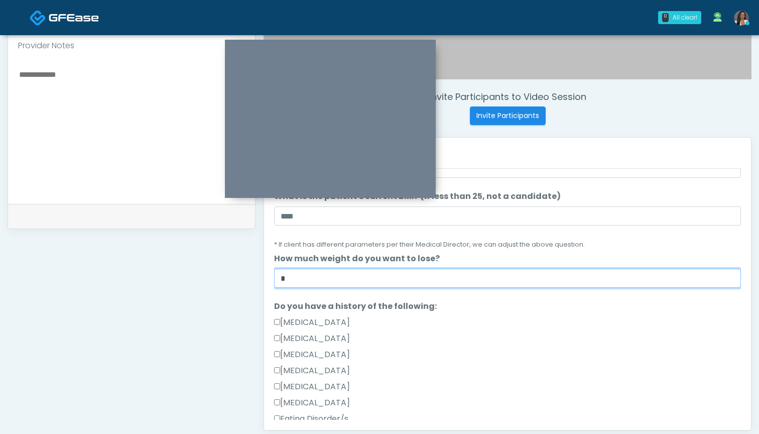
scroll to position [175, 0]
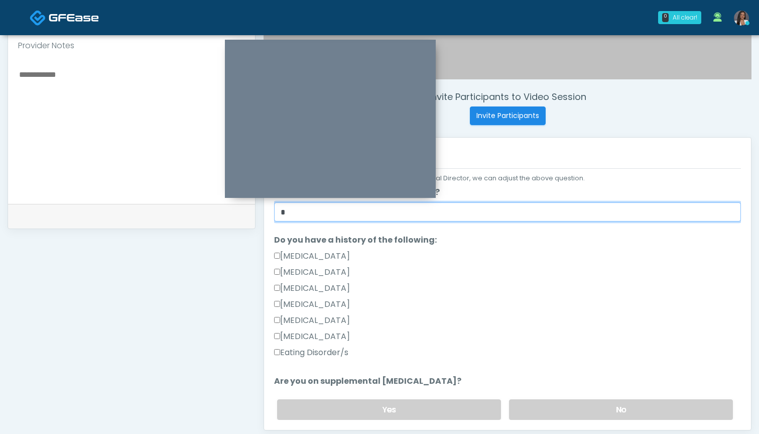
type input "*"
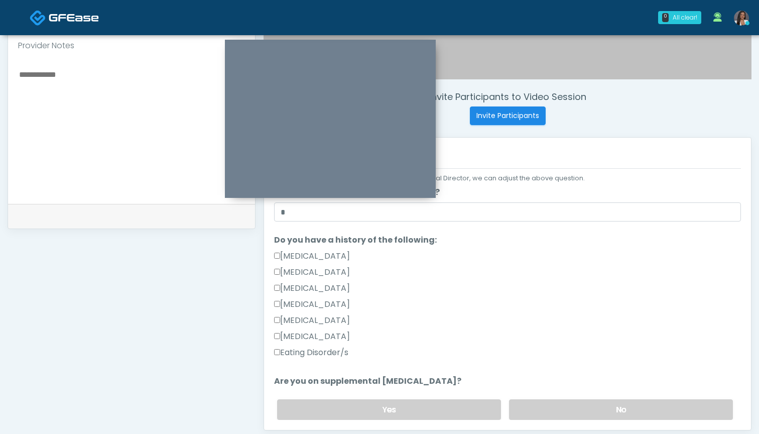
click at [348, 260] on label "[MEDICAL_DATA]" at bounding box center [312, 256] width 76 height 12
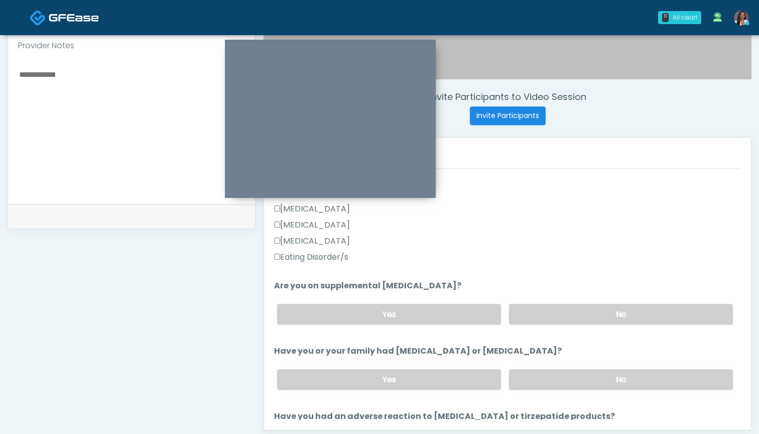
scroll to position [279, 0]
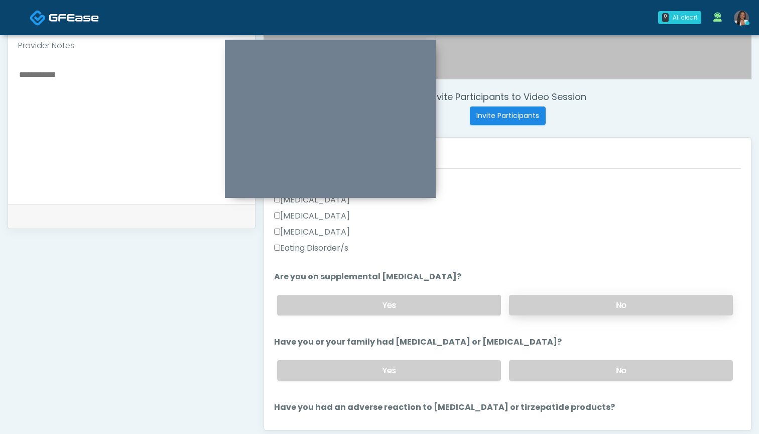
click at [535, 307] on label "No" at bounding box center [621, 305] width 224 height 21
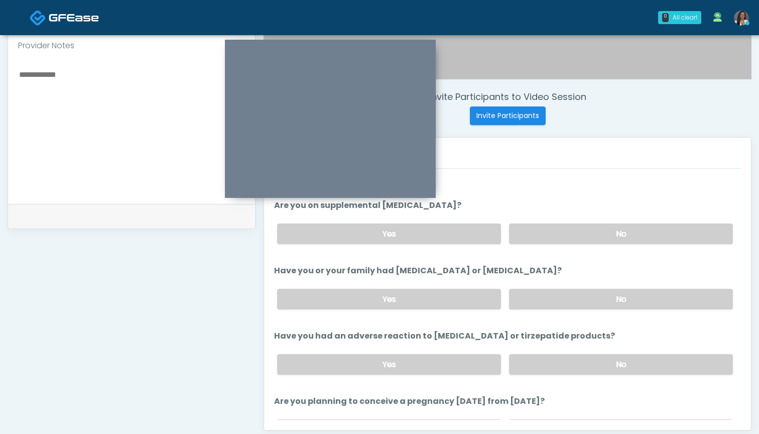
scroll to position [354, 0]
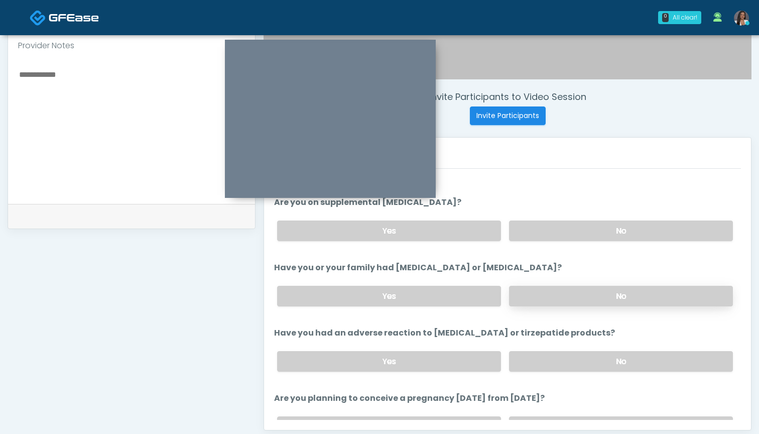
click at [539, 287] on label "No" at bounding box center [621, 296] width 224 height 21
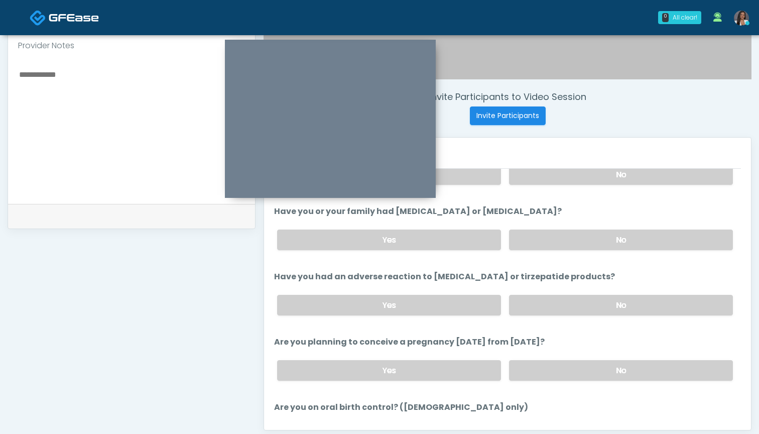
scroll to position [428, 0]
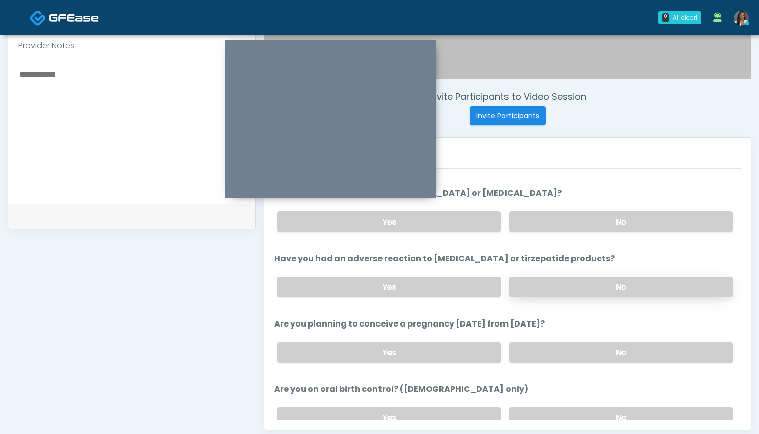
click at [533, 285] on label "No" at bounding box center [621, 286] width 224 height 21
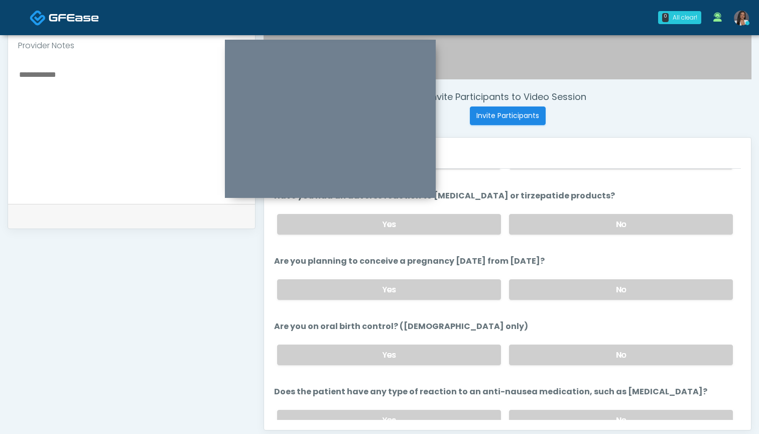
scroll to position [497, 0]
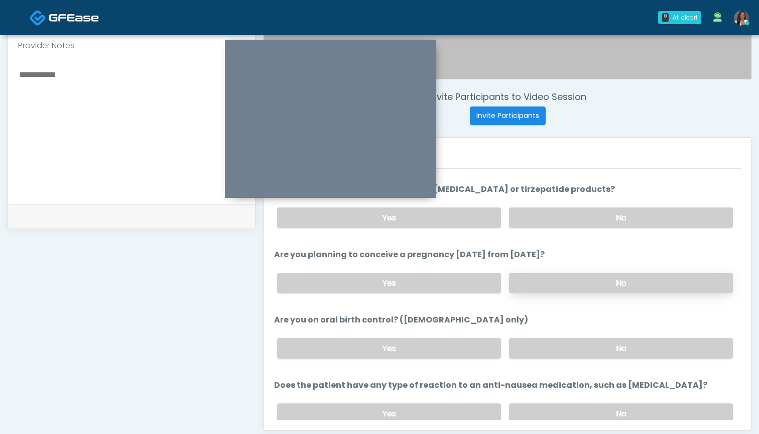
click at [536, 276] on label "No" at bounding box center [621, 282] width 224 height 21
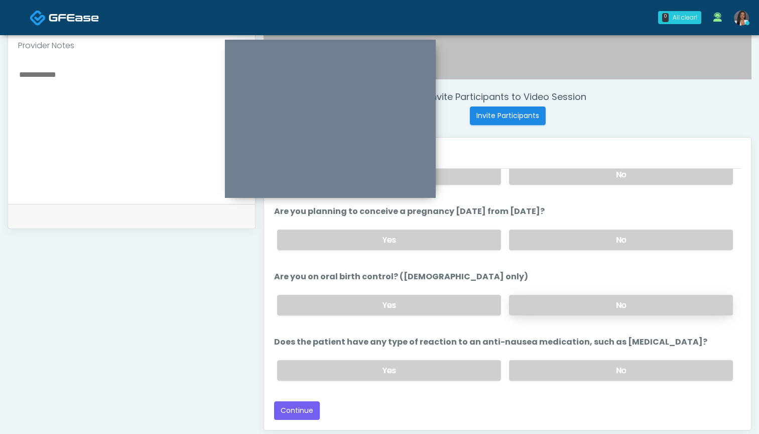
scroll to position [540, 0]
click at [544, 307] on label "No" at bounding box center [621, 305] width 224 height 21
click at [551, 369] on label "No" at bounding box center [621, 370] width 224 height 21
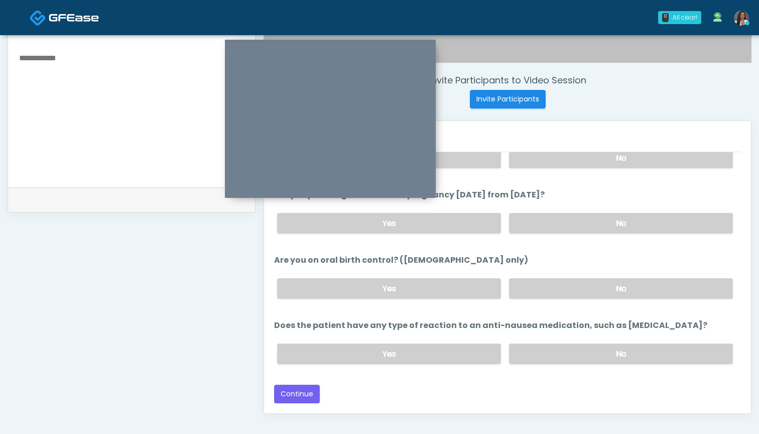
scroll to position [353, 0]
click at [309, 391] on button "Continue" at bounding box center [297, 393] width 46 height 19
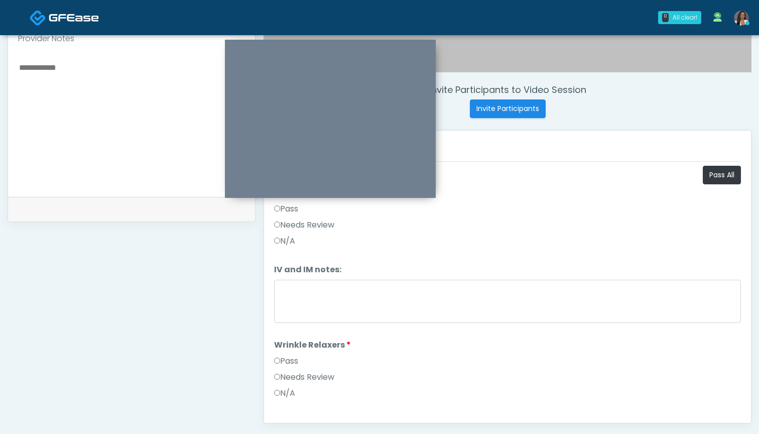
scroll to position [287, 0]
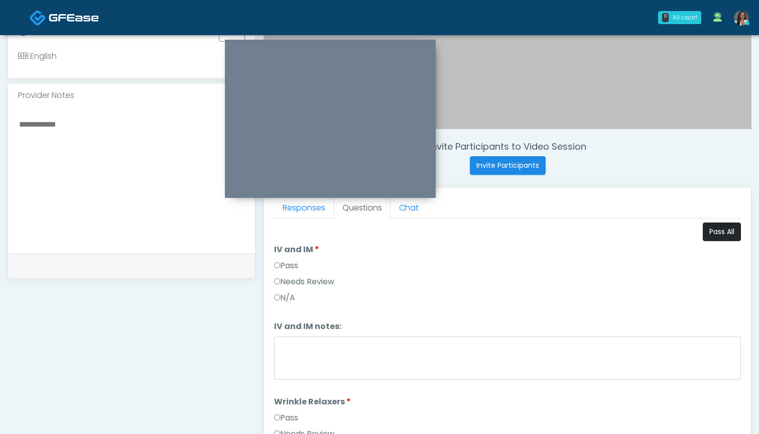
click at [719, 230] on button "Pass All" at bounding box center [722, 231] width 38 height 19
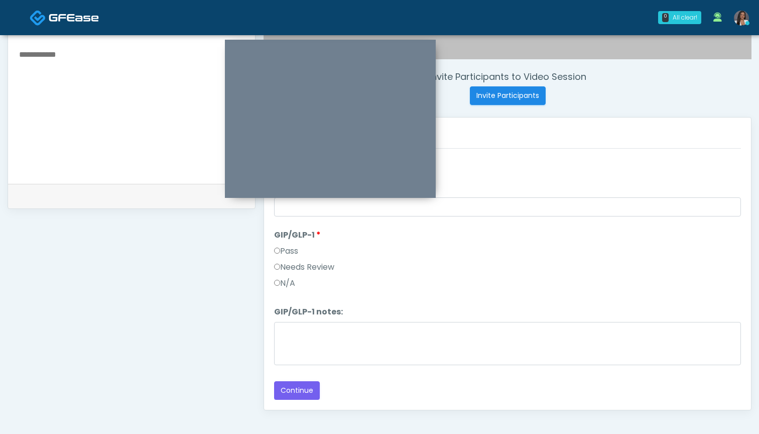
scroll to position [373, 0]
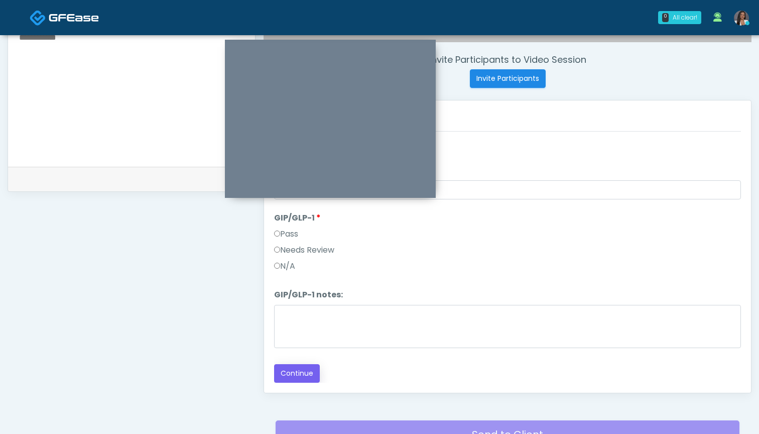
click at [302, 372] on button "Continue" at bounding box center [297, 373] width 46 height 19
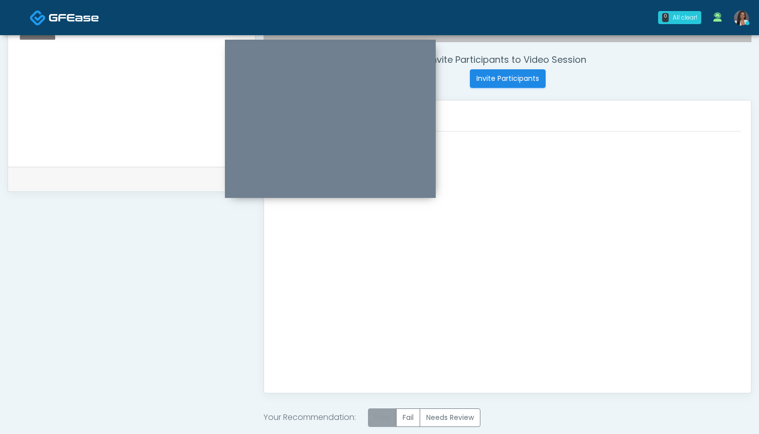
click at [389, 420] on label "Pass" at bounding box center [382, 417] width 29 height 19
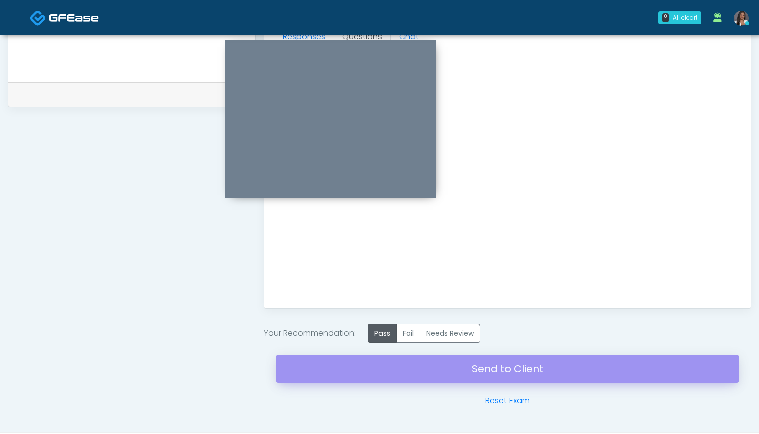
scroll to position [459, 0]
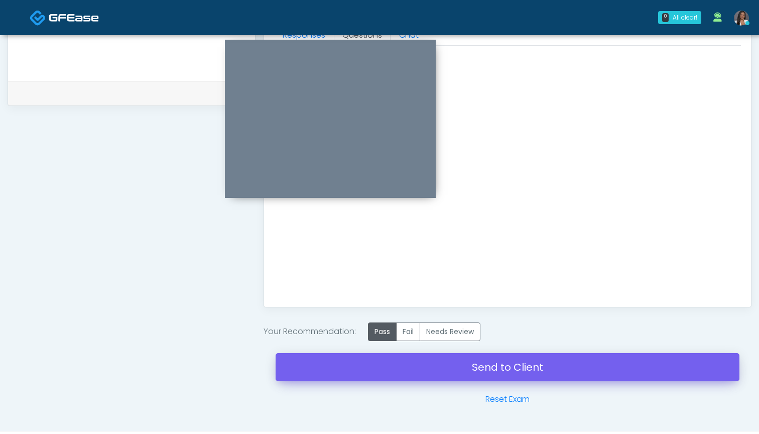
click at [434, 359] on link "Send to Client" at bounding box center [507, 367] width 464 height 28
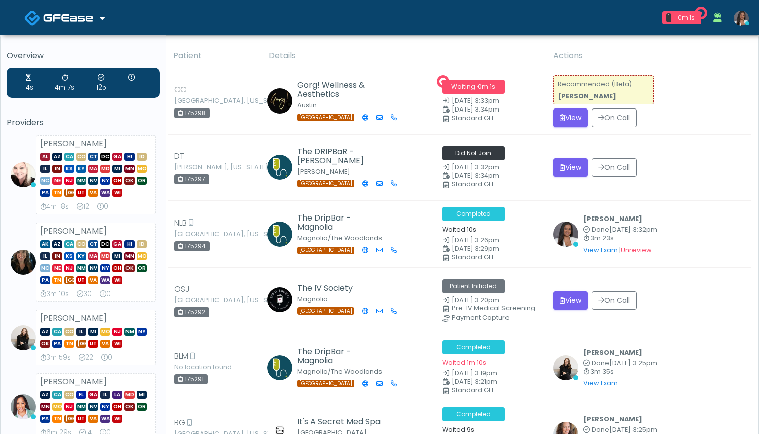
click at [567, 119] on button "View" at bounding box center [570, 117] width 35 height 19
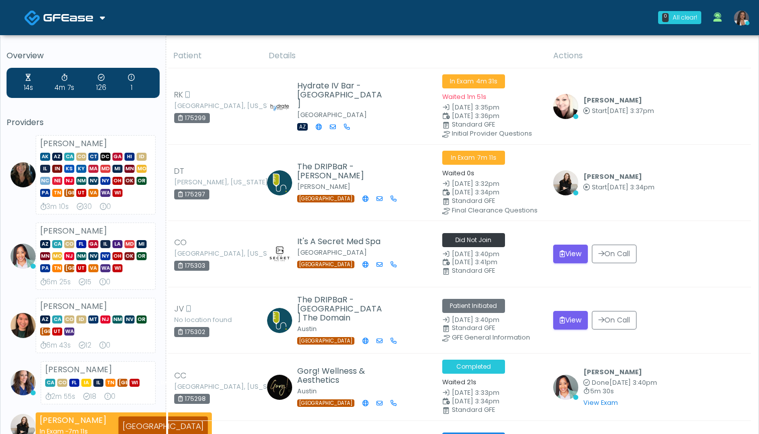
click at [520, 50] on th "Details" at bounding box center [404, 56] width 285 height 25
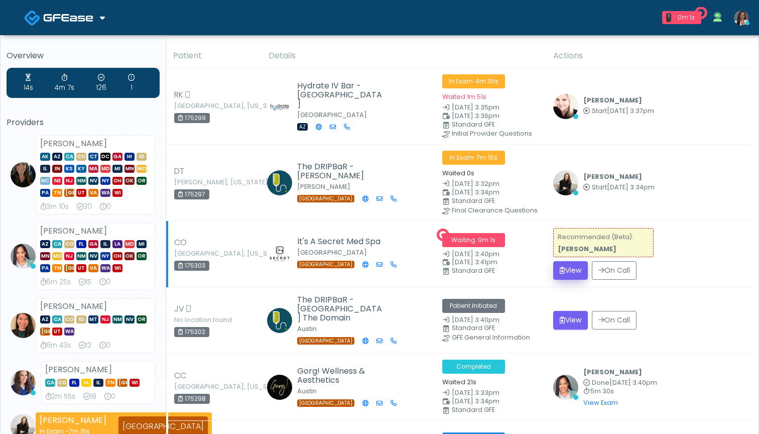
click at [564, 267] on button "View" at bounding box center [570, 270] width 35 height 19
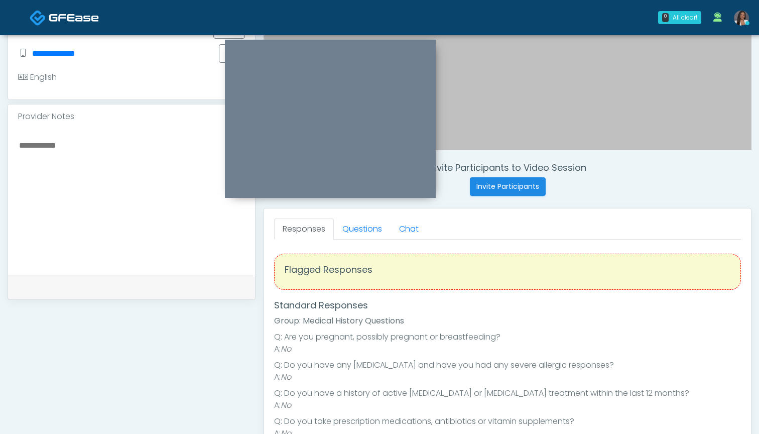
scroll to position [249, 0]
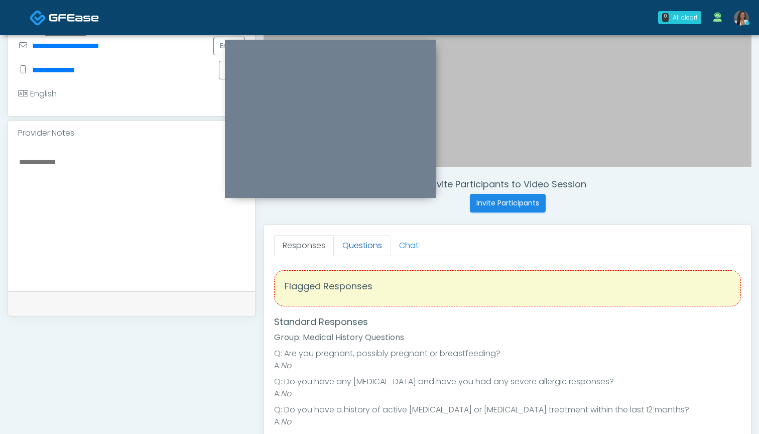
click at [369, 244] on link "Questions" at bounding box center [362, 245] width 57 height 21
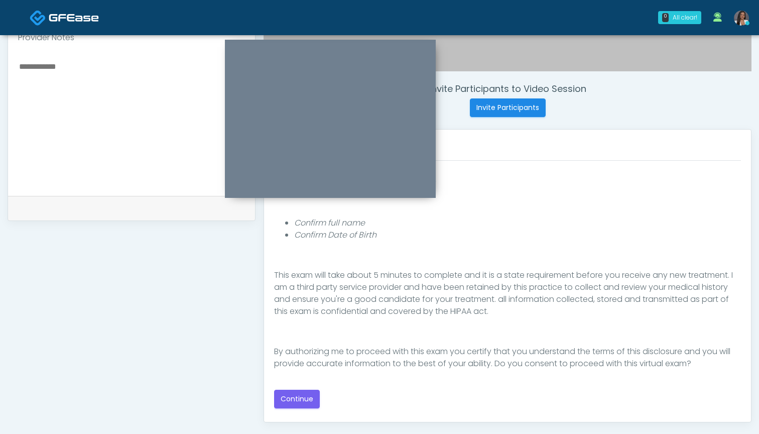
scroll to position [328, 0]
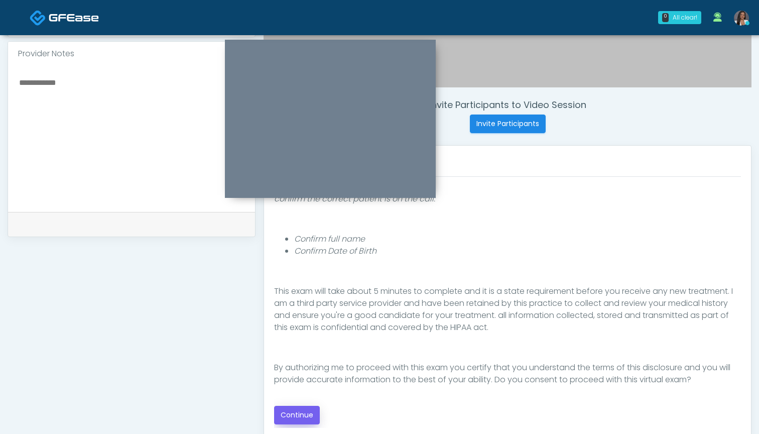
click at [290, 414] on button "Continue" at bounding box center [297, 414] width 46 height 19
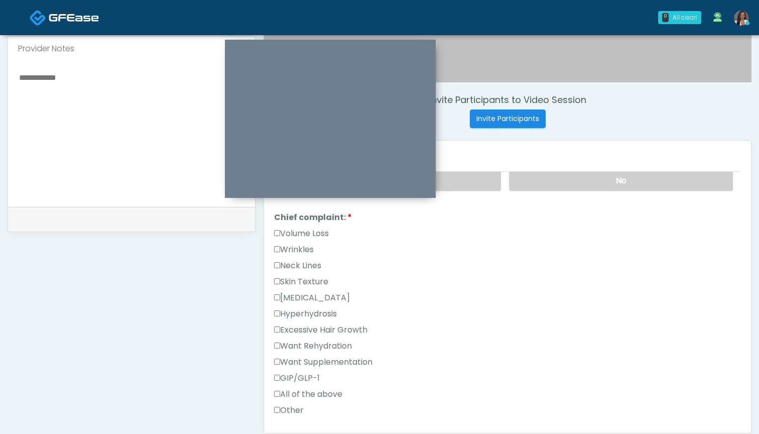
scroll to position [241, 0]
click at [303, 246] on label "Wrinkles" at bounding box center [294, 248] width 40 height 12
click at [309, 231] on label "Volume Loss" at bounding box center [301, 232] width 55 height 12
click at [303, 250] on label "Wrinkles" at bounding box center [294, 248] width 40 height 12
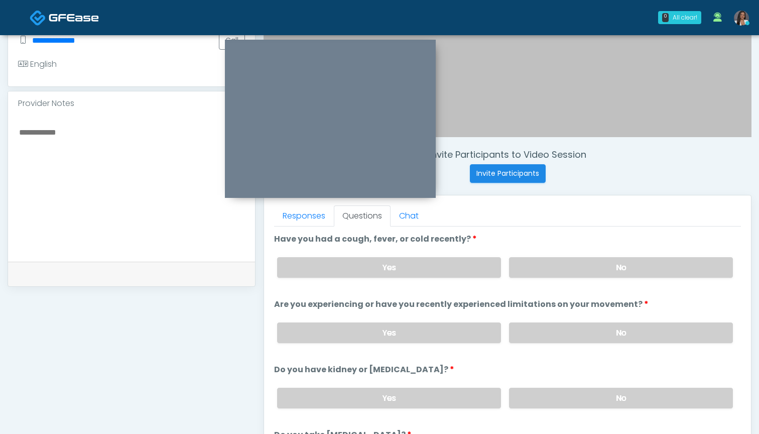
scroll to position [277, 0]
click at [540, 274] on label "No" at bounding box center [621, 268] width 224 height 21
click at [544, 332] on label "No" at bounding box center [621, 333] width 224 height 21
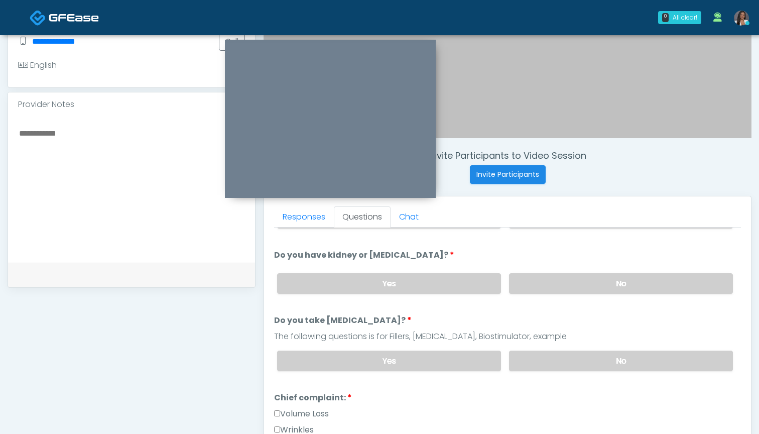
scroll to position [116, 0]
click at [548, 292] on label "No" at bounding box center [621, 282] width 224 height 21
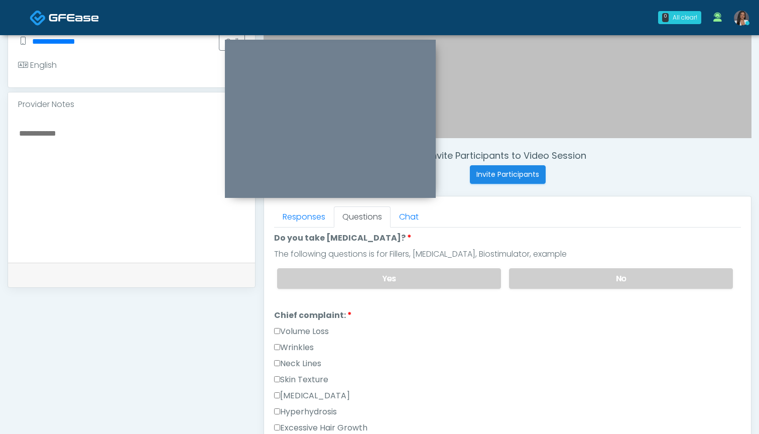
scroll to position [195, 0]
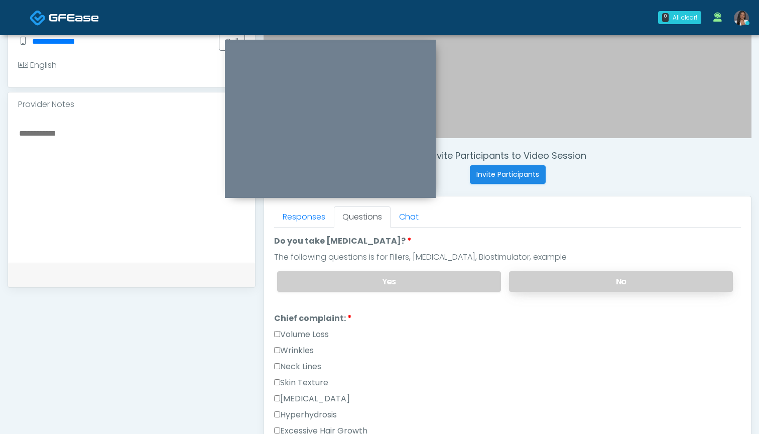
click at [534, 281] on label "No" at bounding box center [621, 281] width 224 height 21
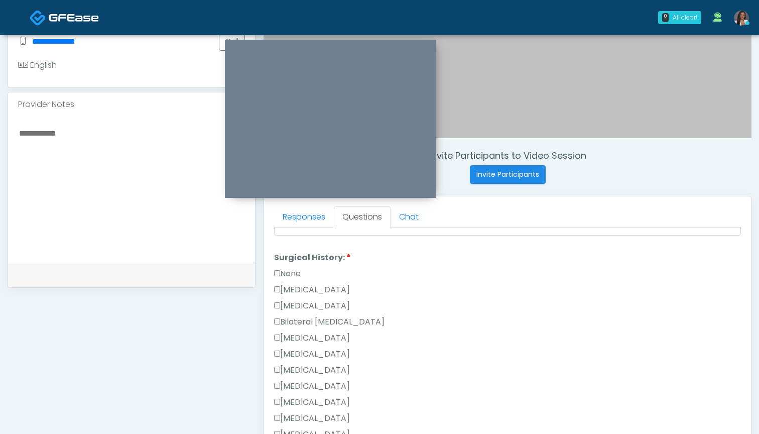
scroll to position [572, 0]
click at [290, 255] on label "None" at bounding box center [287, 254] width 27 height 12
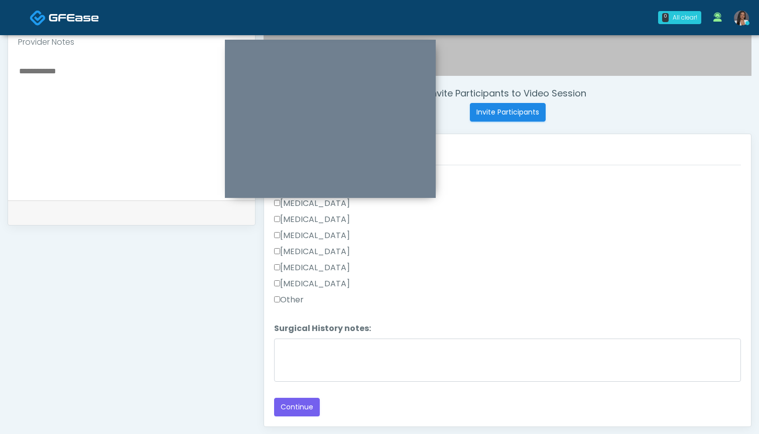
scroll to position [384, 0]
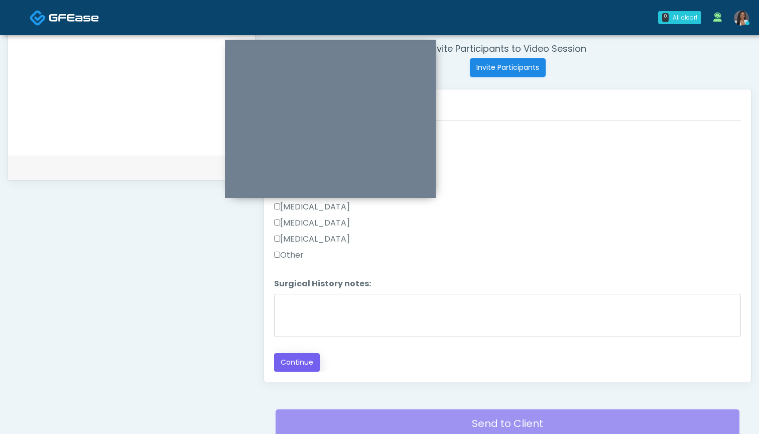
click at [301, 366] on button "Continue" at bounding box center [297, 362] width 46 height 19
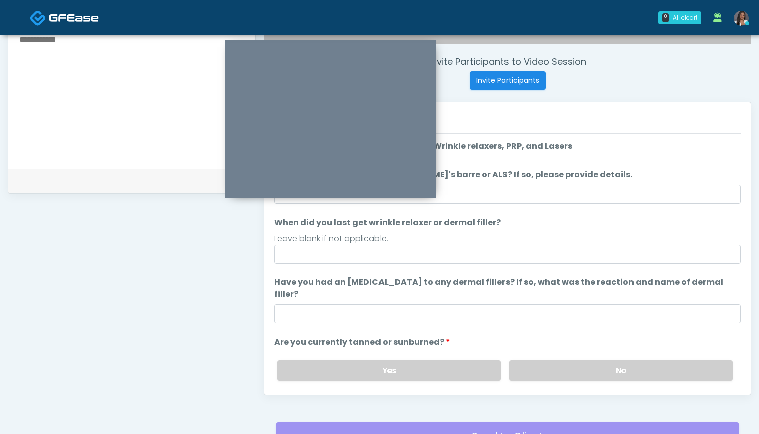
scroll to position [298, 0]
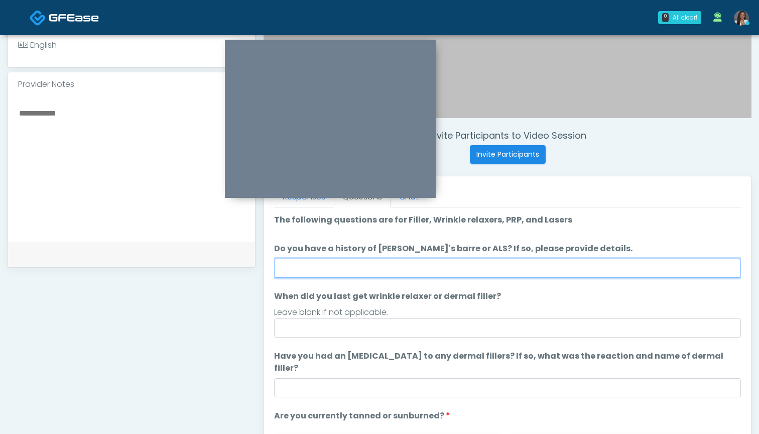
click at [492, 274] on input "Do you have a history of Guillain's barre or ALS? If so, please provide details." at bounding box center [507, 267] width 467 height 19
type input "**"
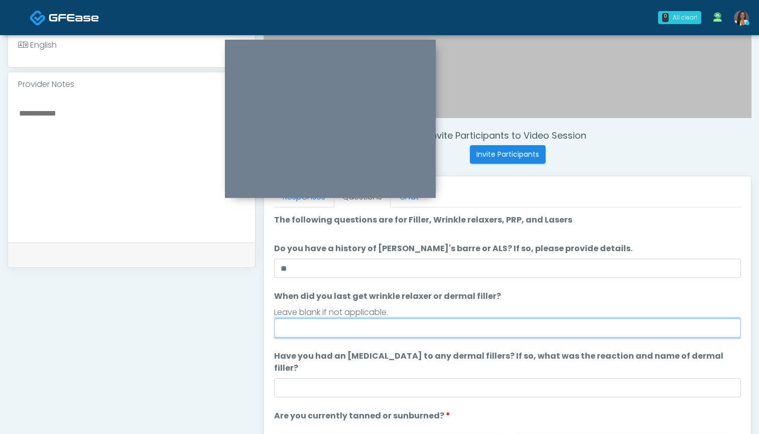
click at [460, 329] on input "When did you last get wrinkle relaxer or dermal filler?" at bounding box center [507, 327] width 467 height 19
type input "**********"
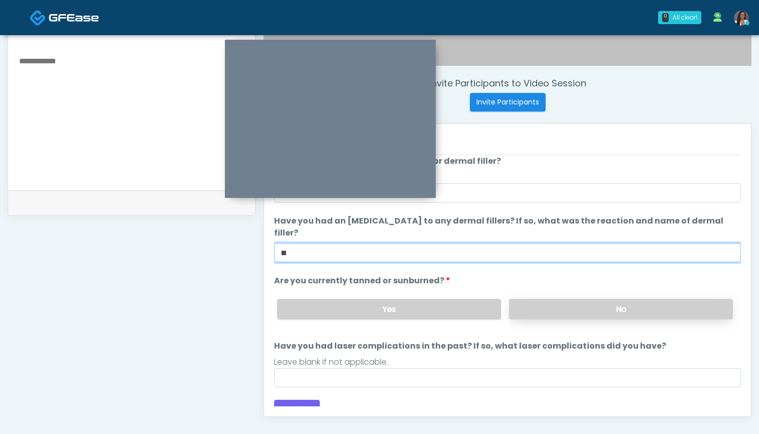
scroll to position [348, 0]
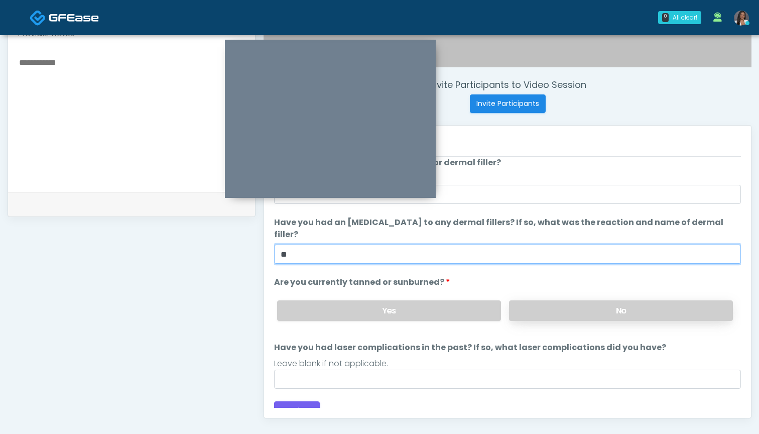
type input "**"
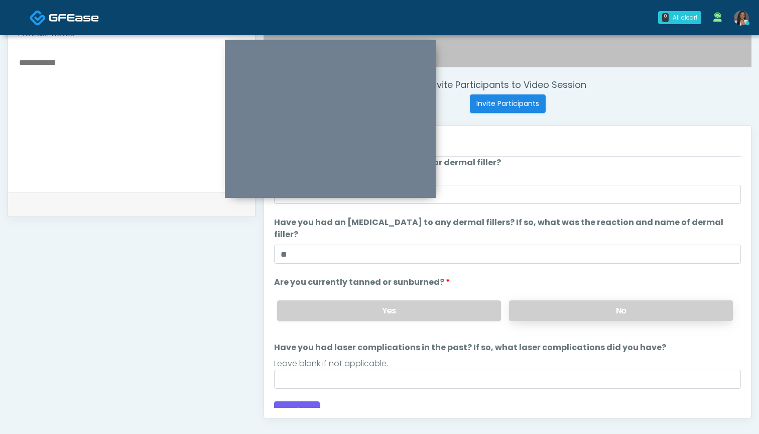
click at [529, 300] on label "No" at bounding box center [621, 310] width 224 height 21
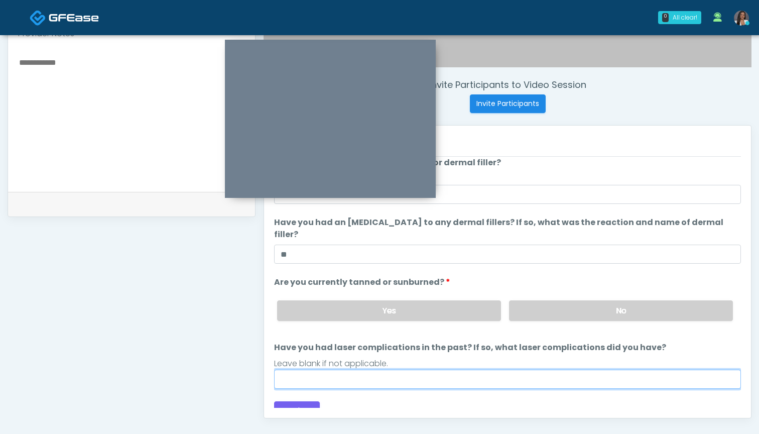
click at [475, 369] on input "Have you had laser complications in the past? If so, what laser complications d…" at bounding box center [507, 378] width 467 height 19
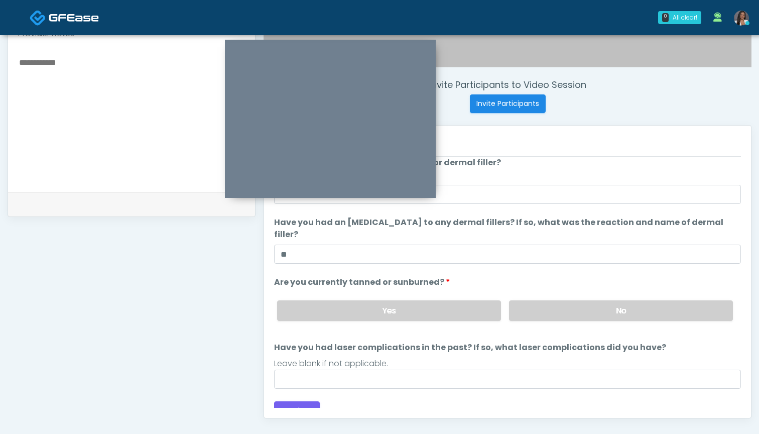
click at [146, 139] on textarea at bounding box center [131, 117] width 227 height 122
type textarea "**********"
click at [369, 305] on label "Yes" at bounding box center [389, 310] width 224 height 21
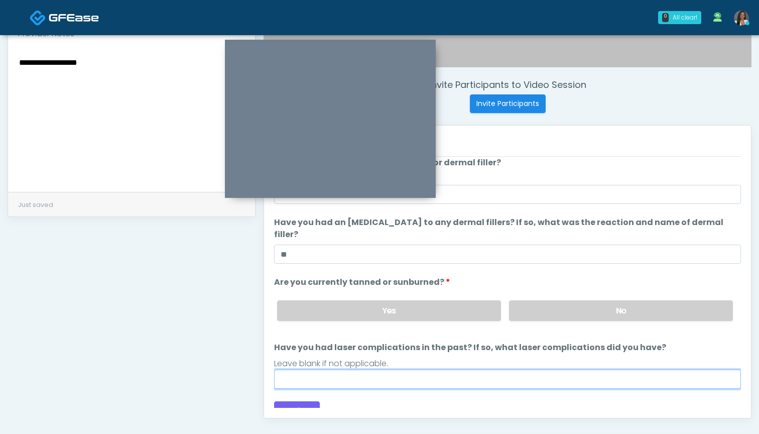
click at [382, 369] on input "Have you had laser complications in the past? If so, what laser complications d…" at bounding box center [507, 378] width 467 height 19
type input "**********"
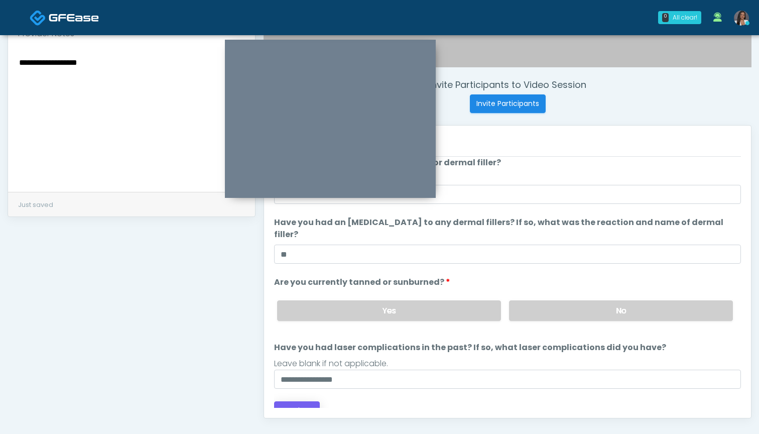
drag, startPoint x: 382, startPoint y: 366, endPoint x: 293, endPoint y: 401, distance: 95.3
click at [293, 401] on button "Continue" at bounding box center [297, 410] width 46 height 19
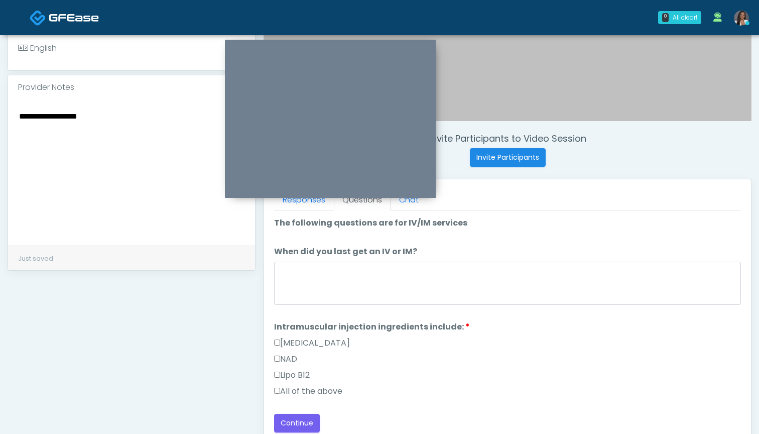
scroll to position [287, 0]
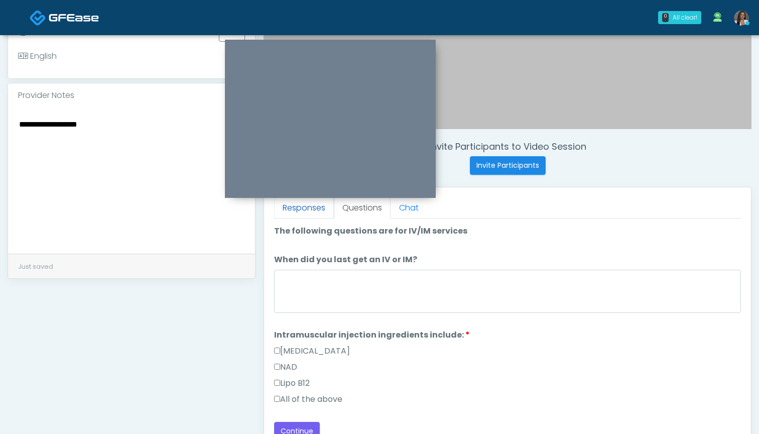
click at [318, 209] on link "Responses" at bounding box center [304, 207] width 60 height 21
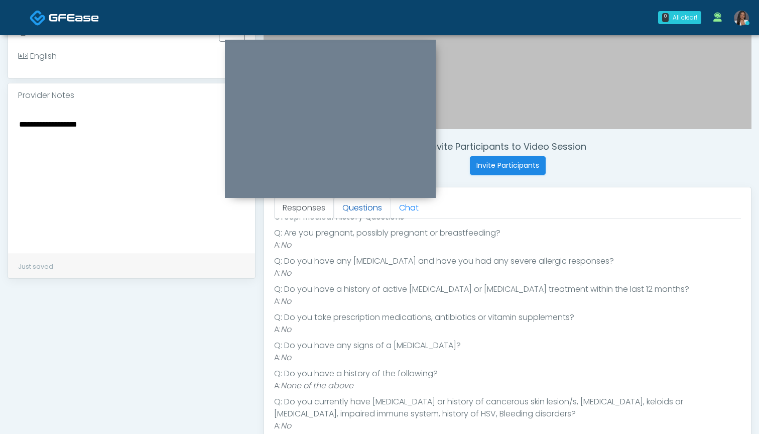
click at [355, 207] on link "Questions" at bounding box center [362, 207] width 57 height 21
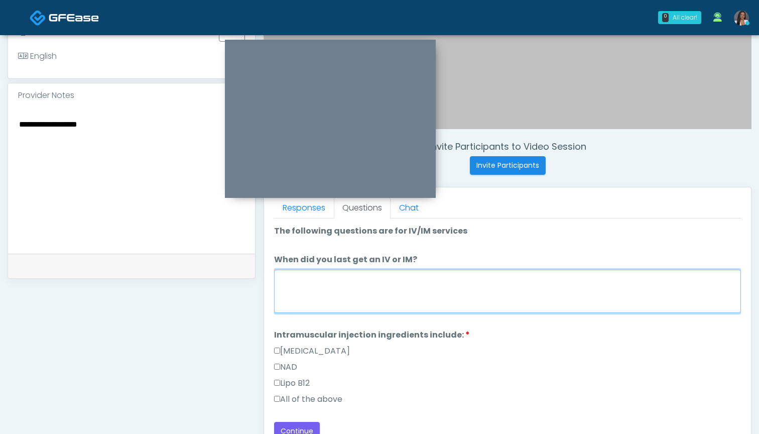
click at [407, 292] on textarea "When did you last get an IV or IM?" at bounding box center [507, 290] width 467 height 43
type textarea "***"
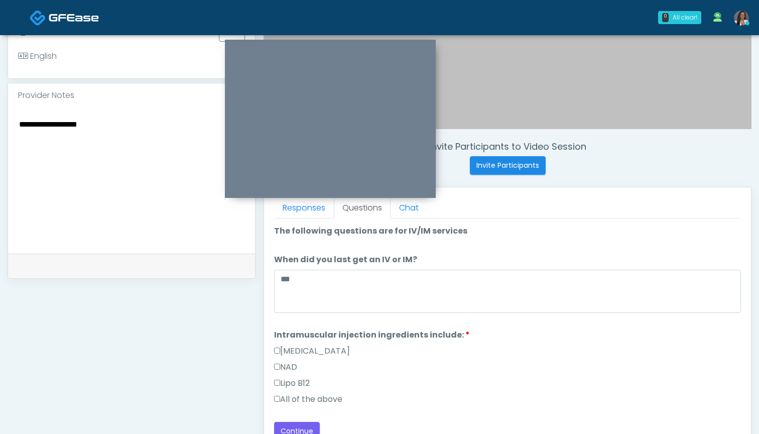
click at [320, 396] on label "All of the above" at bounding box center [308, 399] width 68 height 12
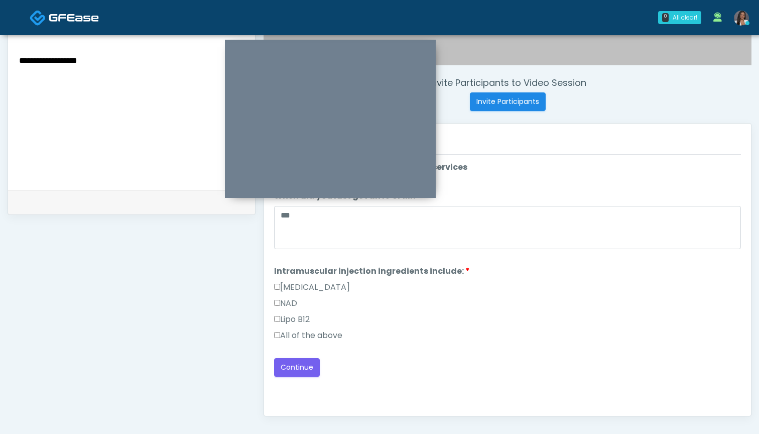
scroll to position [352, 0]
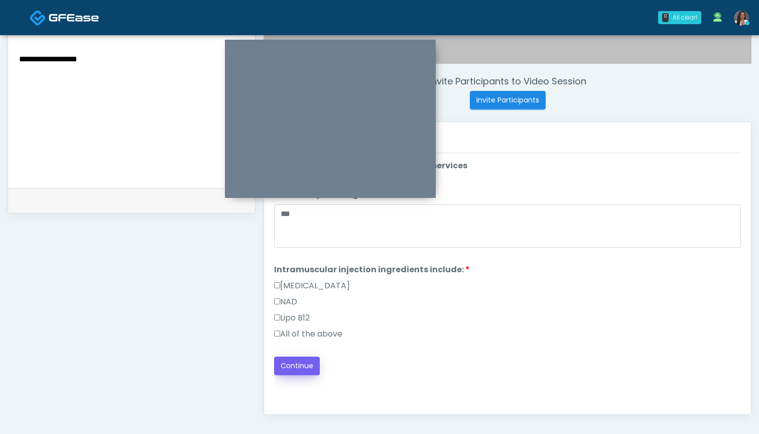
click at [303, 364] on button "Continue" at bounding box center [297, 365] width 46 height 19
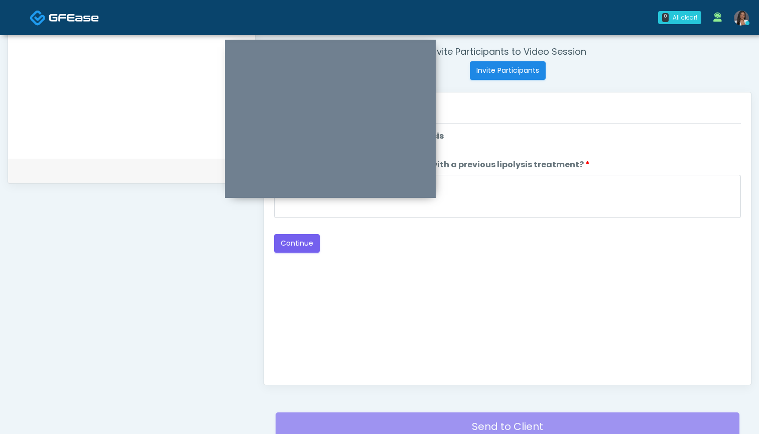
scroll to position [323, 0]
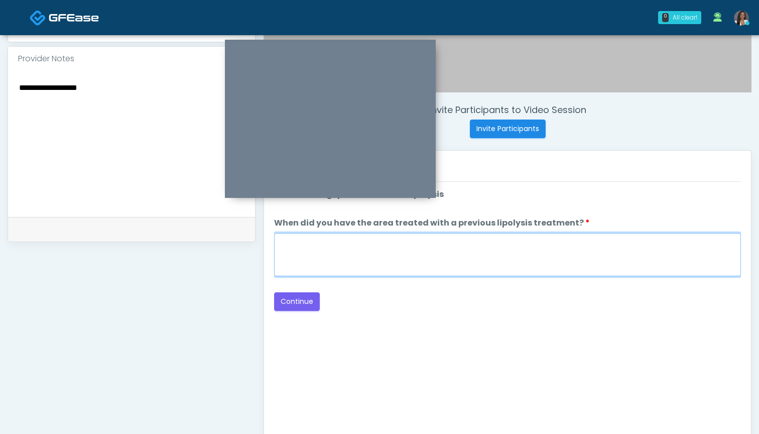
click at [495, 253] on textarea "When did you have the area treated with a previous lipolysis treatment?" at bounding box center [507, 254] width 467 height 43
type textarea "***"
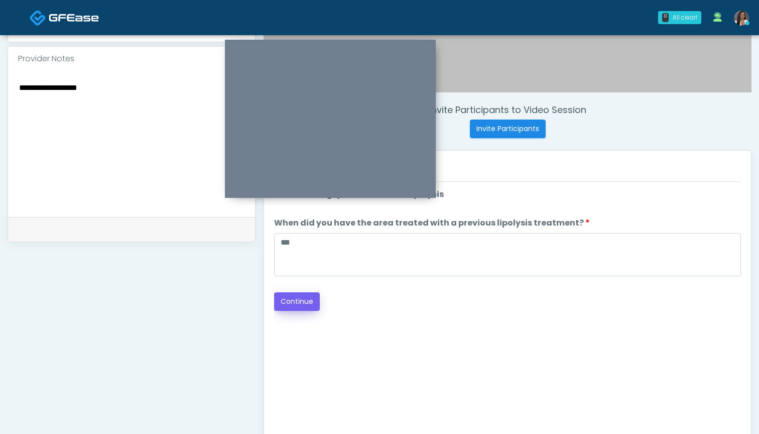
click at [303, 301] on button "Continue" at bounding box center [297, 301] width 46 height 19
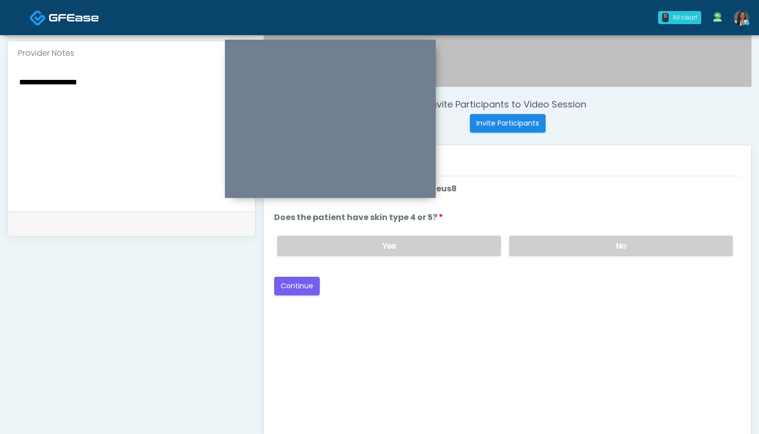
scroll to position [301, 0]
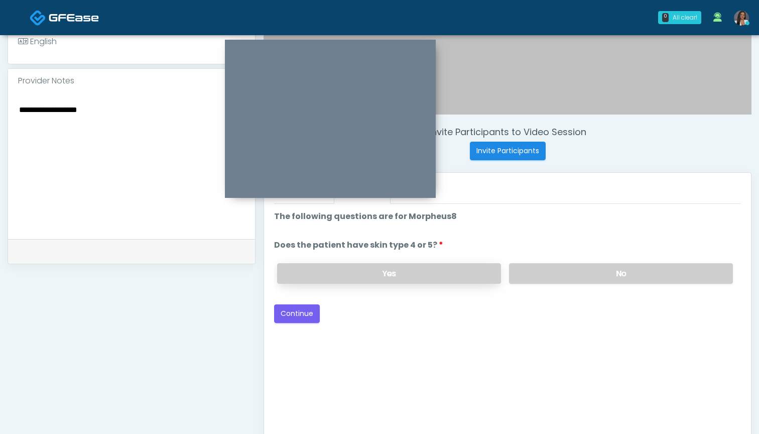
click at [438, 264] on label "Yes" at bounding box center [389, 273] width 224 height 21
click at [272, 314] on div "Responses Questions Chat Good Faith Exam Script Good Faith Exam Script INTRODUC…" at bounding box center [507, 319] width 487 height 292
click at [296, 311] on button "Continue" at bounding box center [297, 313] width 46 height 19
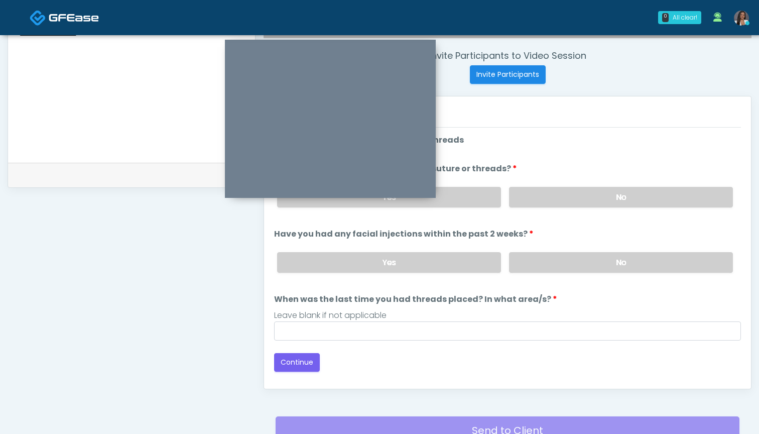
scroll to position [348, 0]
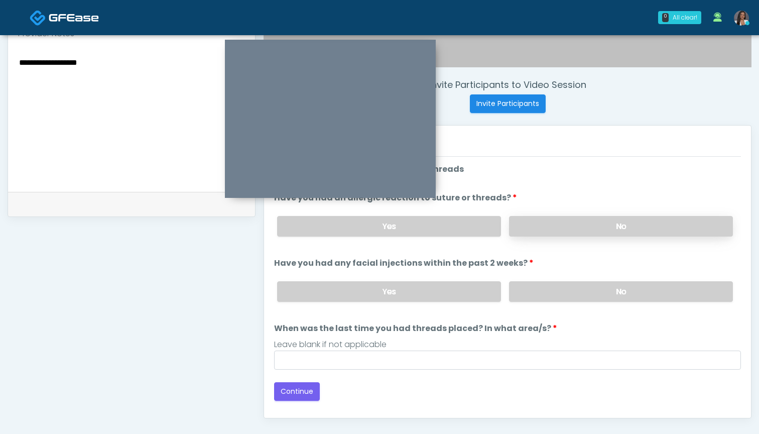
click at [527, 230] on label "No" at bounding box center [621, 226] width 224 height 21
click at [526, 291] on label "No" at bounding box center [621, 291] width 224 height 21
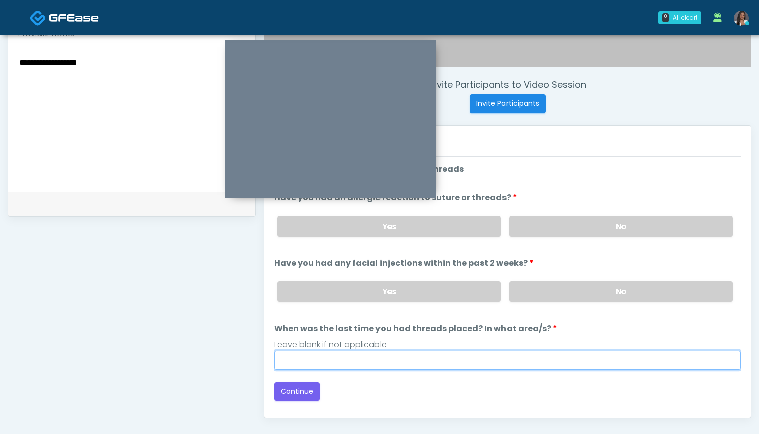
click at [502, 356] on input "When was the last time you had threads placed? In what area/s?" at bounding box center [507, 359] width 467 height 19
type input "***"
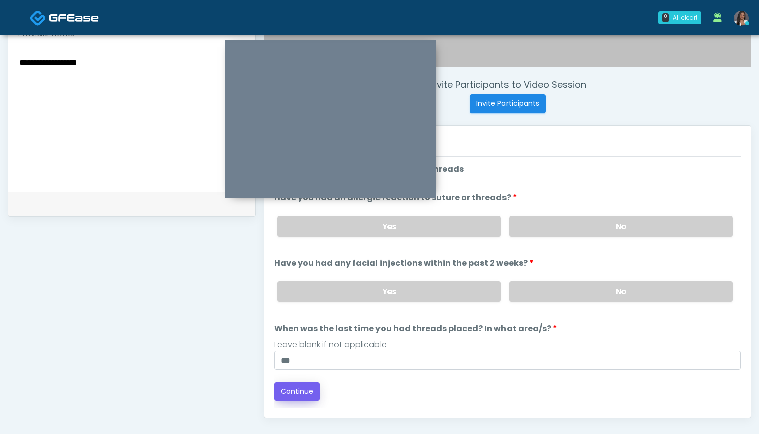
click at [290, 387] on button "Continue" at bounding box center [297, 391] width 46 height 19
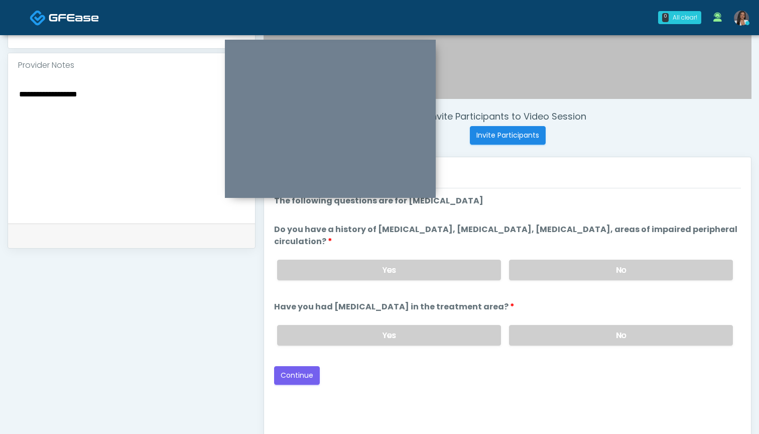
scroll to position [313, 0]
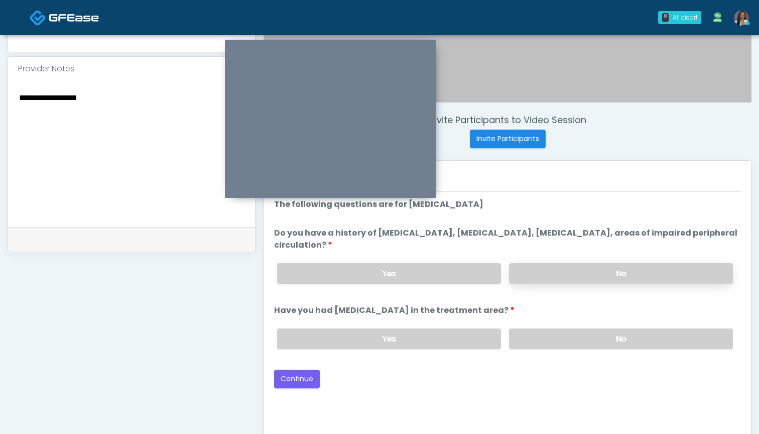
click at [528, 274] on label "No" at bounding box center [621, 273] width 224 height 21
click at [533, 347] on label "No" at bounding box center [621, 338] width 224 height 21
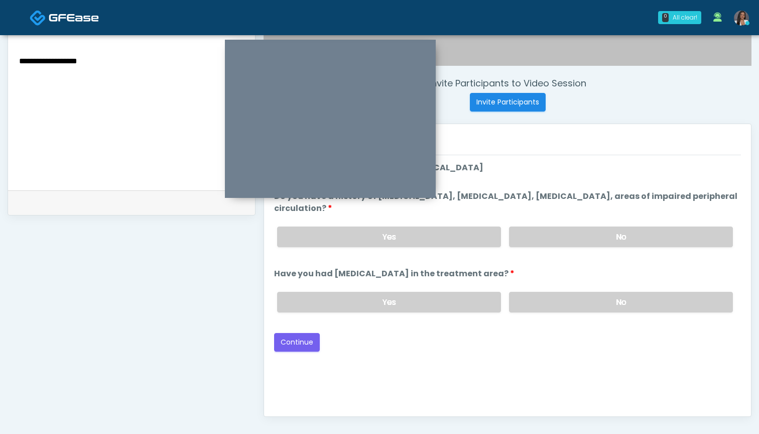
scroll to position [350, 0]
click at [301, 342] on button "Continue" at bounding box center [297, 342] width 46 height 19
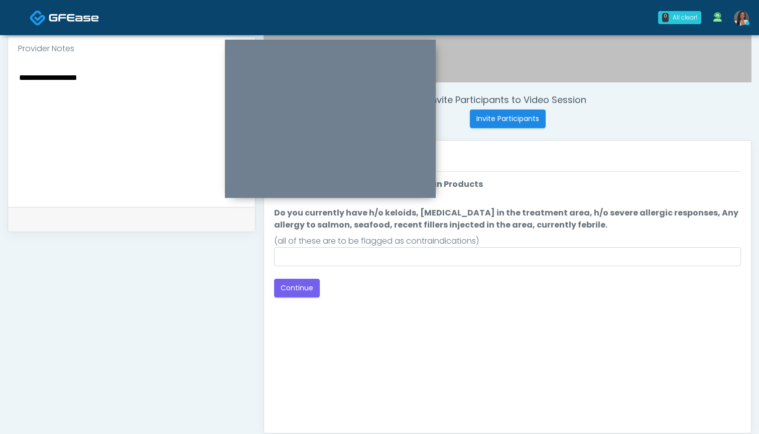
scroll to position [325, 0]
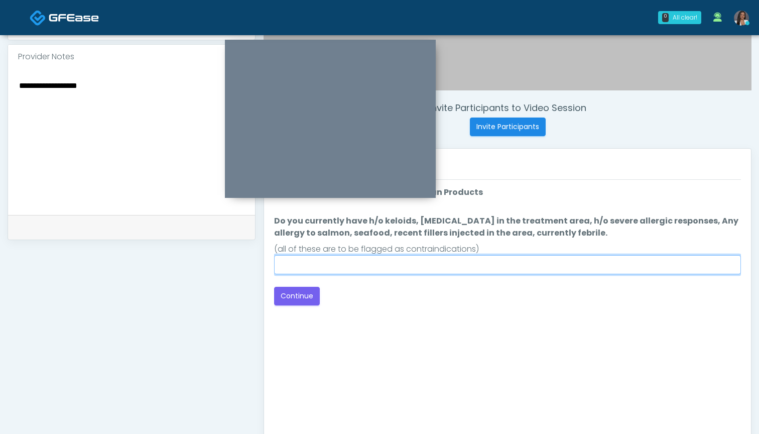
click at [483, 263] on input "Do you currently have h/o keloids, skin infection in the treatment area, h/o se…" at bounding box center [507, 264] width 467 height 19
type input "**"
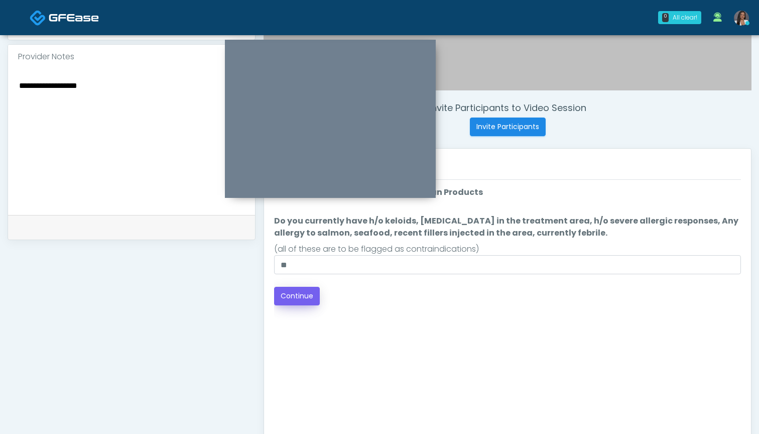
click at [297, 297] on button "Continue" at bounding box center [297, 296] width 46 height 19
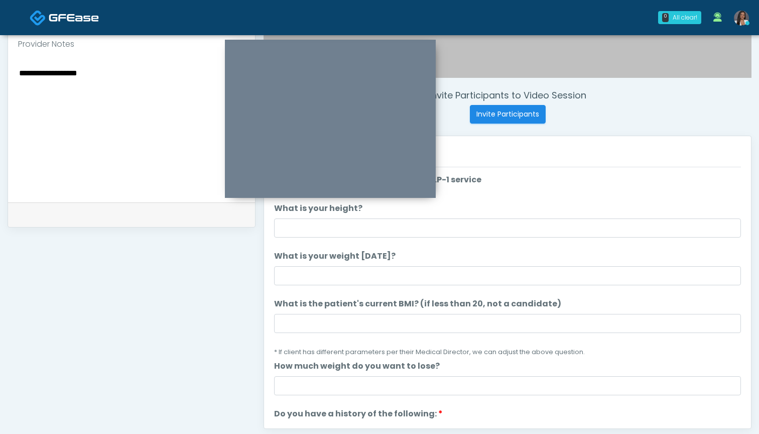
scroll to position [333, 0]
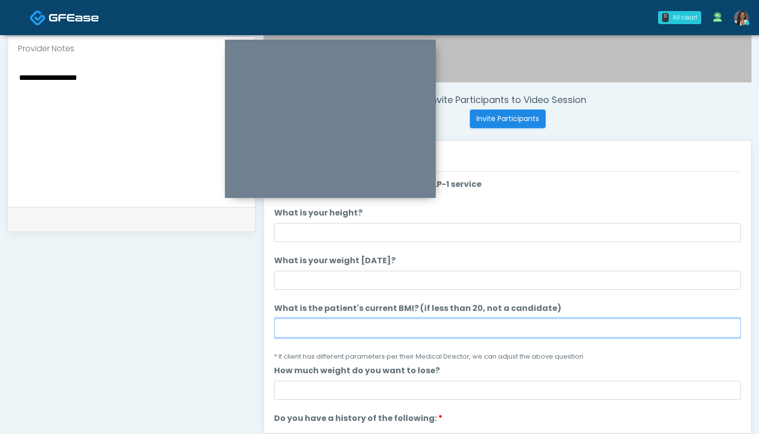
click at [392, 329] on input "What is the patient's current BMI? (if less than 20, not a candidate)" at bounding box center [507, 327] width 467 height 19
type input "****"
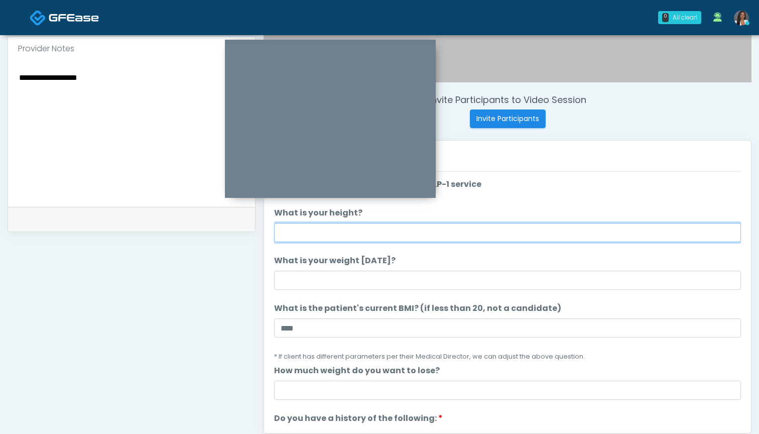
click at [406, 236] on input "What is your height?" at bounding box center [507, 232] width 467 height 19
type input "*****"
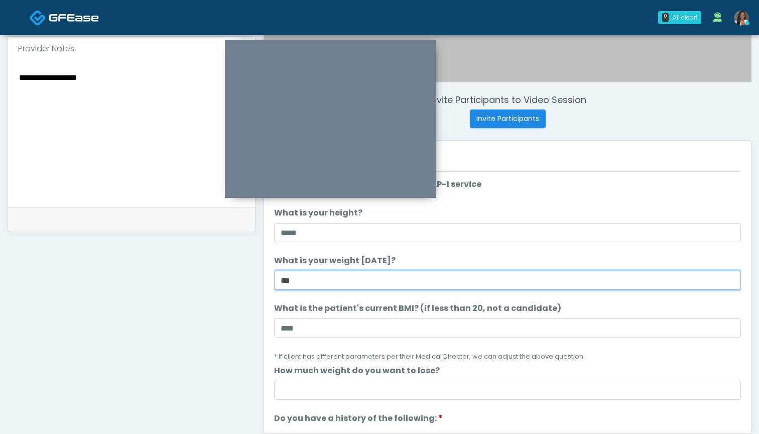
type input "***"
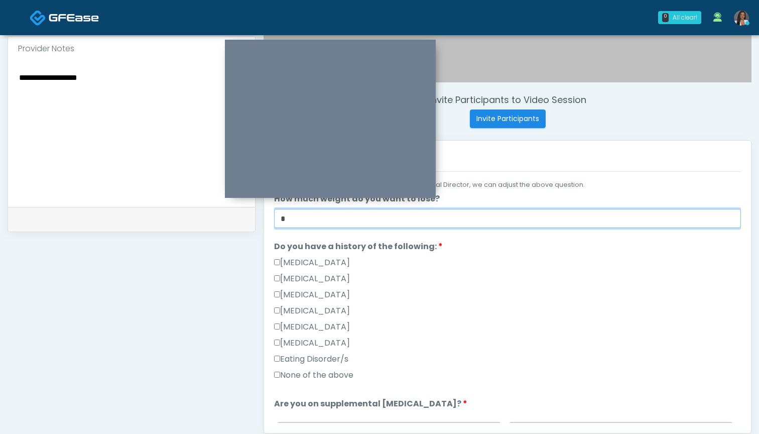
scroll to position [187, 0]
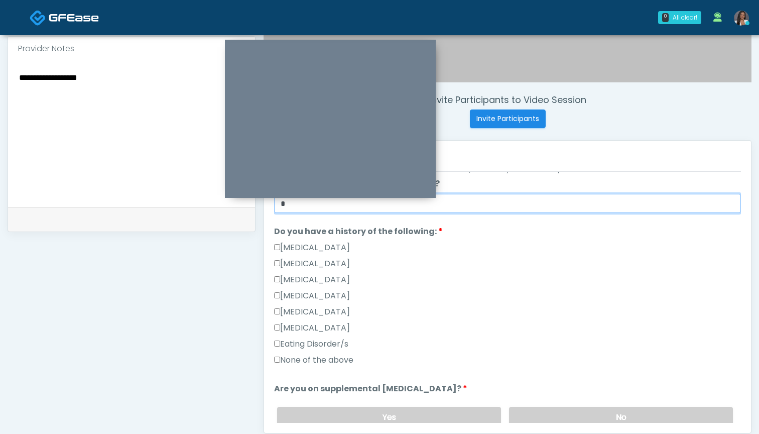
type input "*"
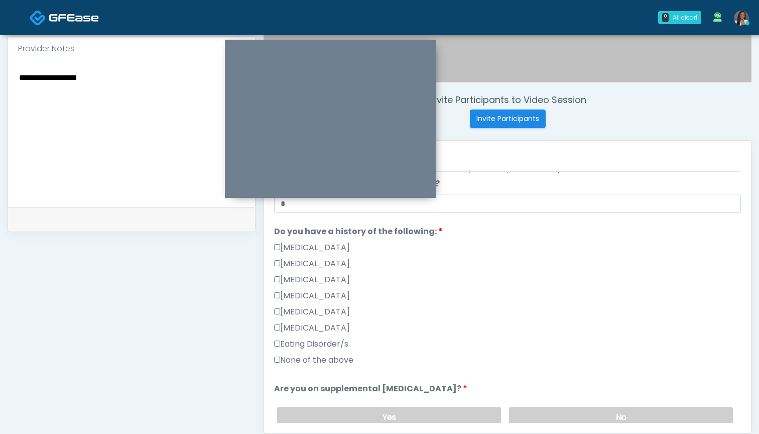
click at [319, 357] on label "None of the above" at bounding box center [313, 360] width 79 height 12
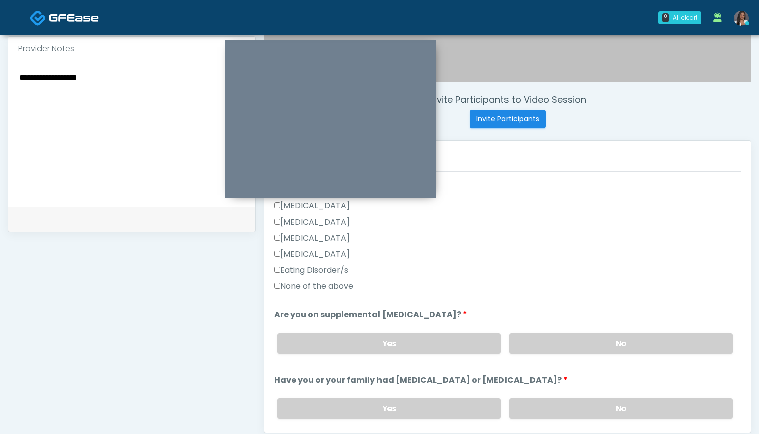
scroll to position [283, 0]
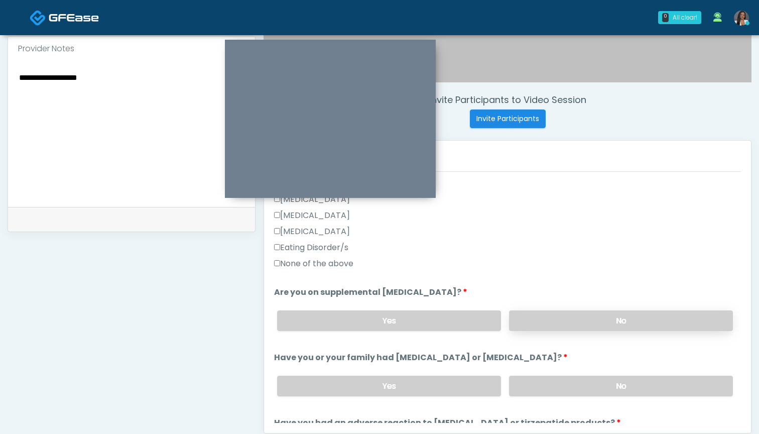
click at [529, 319] on label "No" at bounding box center [621, 320] width 224 height 21
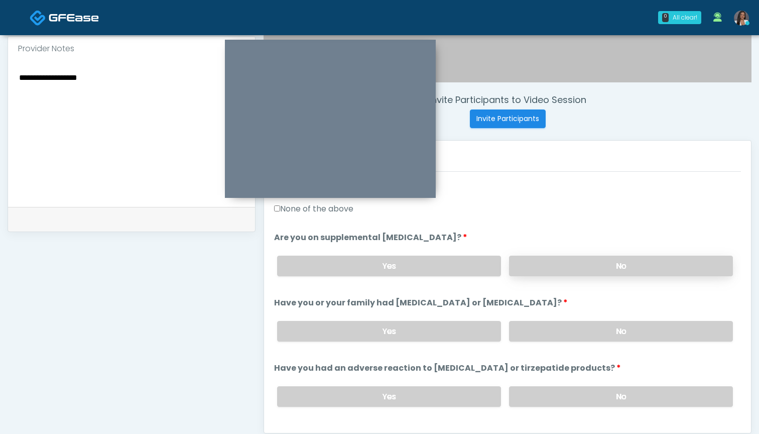
scroll to position [355, 0]
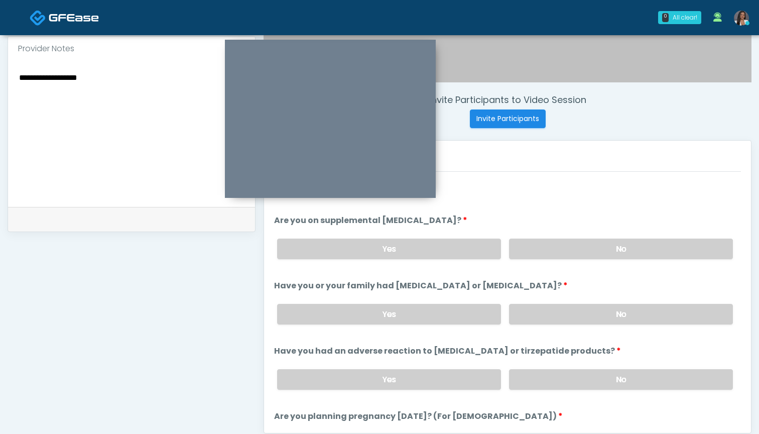
click at [543, 301] on div "Yes No" at bounding box center [505, 314] width 472 height 37
click at [539, 312] on label "No" at bounding box center [621, 314] width 224 height 21
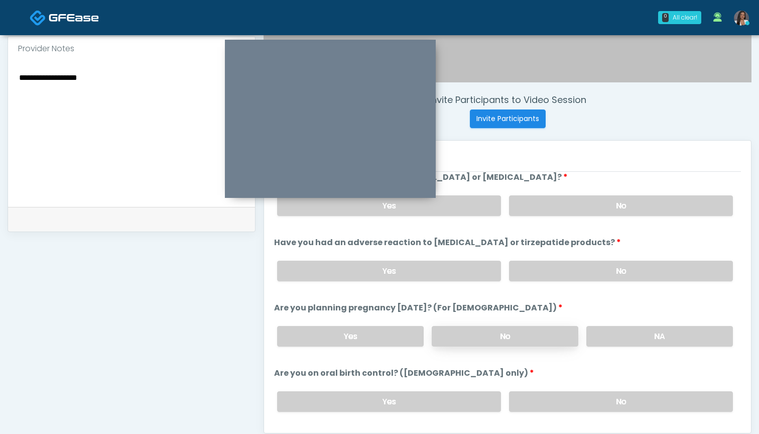
scroll to position [463, 0]
click at [531, 275] on label "No" at bounding box center [621, 271] width 224 height 21
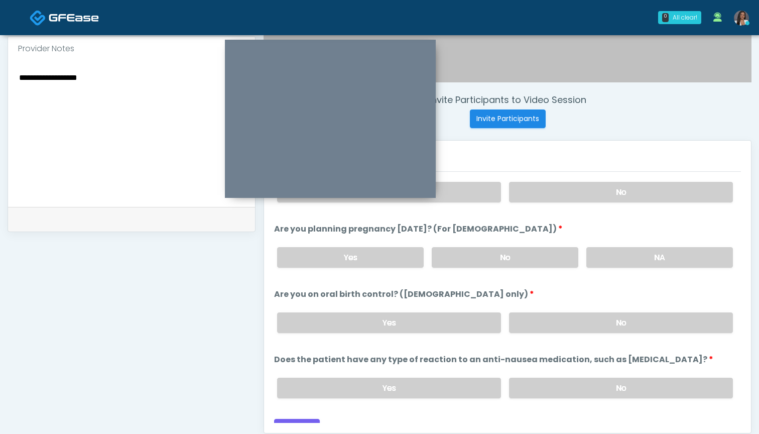
scroll to position [542, 0]
click at [506, 257] on label "No" at bounding box center [505, 256] width 147 height 21
click at [532, 319] on label "No" at bounding box center [621, 322] width 224 height 21
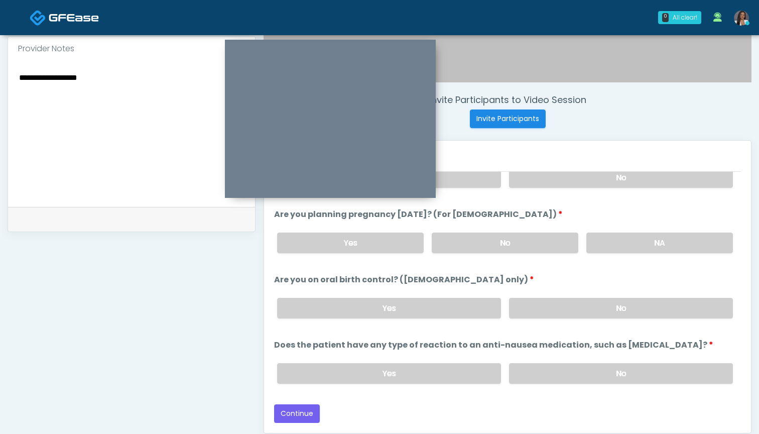
scroll to position [556, 0]
drag, startPoint x: 102, startPoint y: 74, endPoint x: 0, endPoint y: 73, distance: 101.9
click at [0, 73] on div "**********" at bounding box center [379, 119] width 759 height 835
click at [497, 342] on label "Does the patient have any type of reaction to an anti-nausea medication, such a…" at bounding box center [493, 345] width 439 height 12
click at [556, 380] on label "No" at bounding box center [621, 373] width 224 height 21
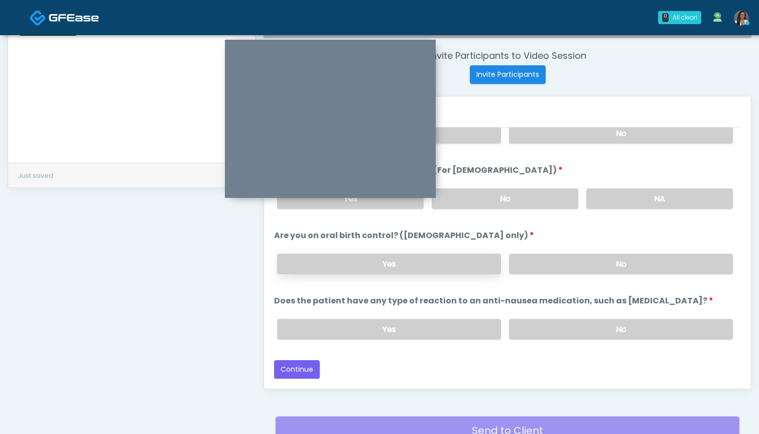
scroll to position [378, 0]
click at [301, 366] on button "Continue" at bounding box center [297, 368] width 46 height 19
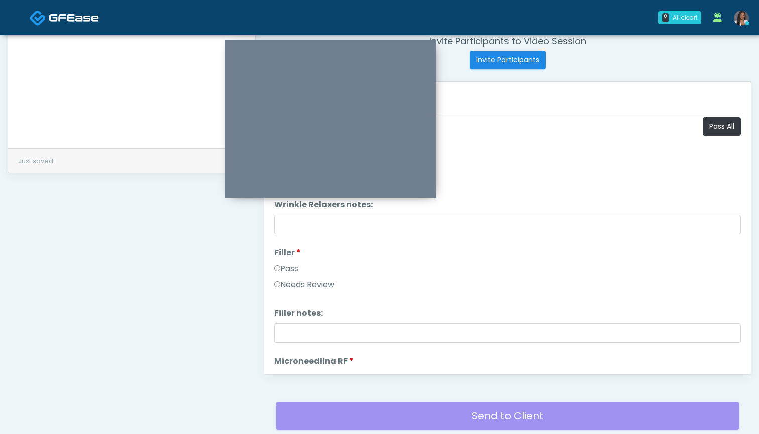
scroll to position [361, 0]
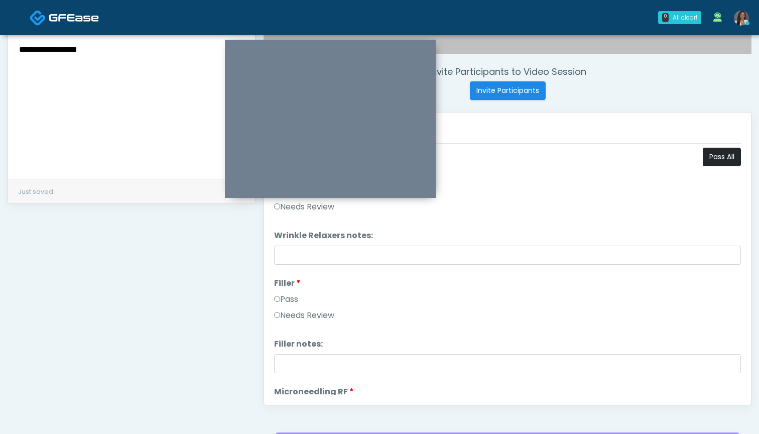
click at [717, 157] on button "Pass All" at bounding box center [722, 157] width 38 height 19
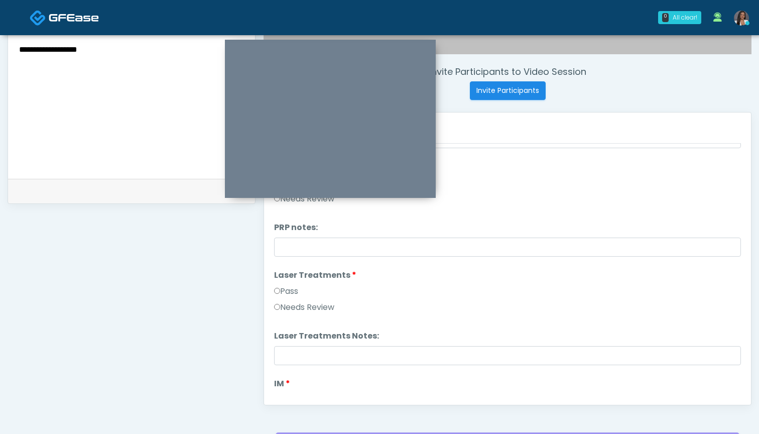
scroll to position [359, 0]
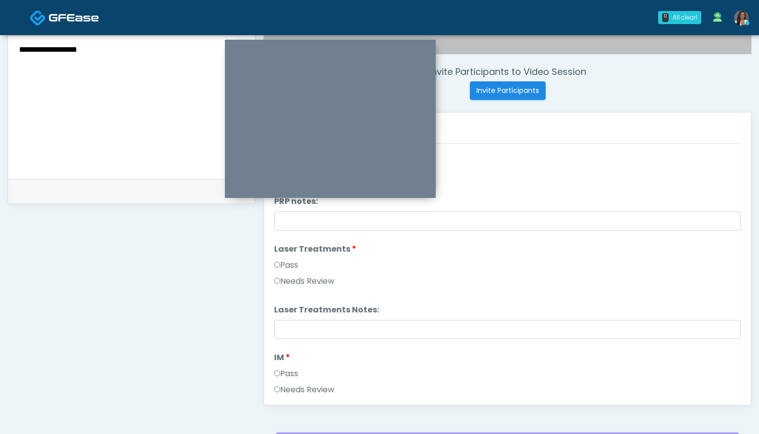
click at [319, 287] on label "Needs Review" at bounding box center [304, 281] width 60 height 12
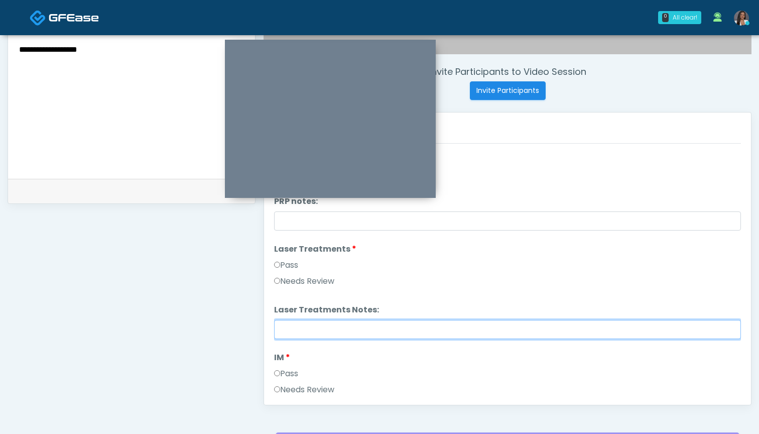
click at [385, 331] on input "Laser Treatments Notes:" at bounding box center [507, 329] width 467 height 19
paste input "**********"
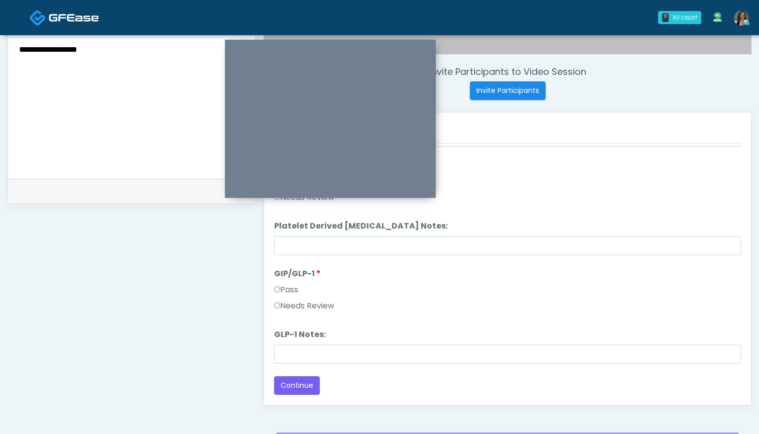
scroll to position [1977, 0]
type input "**********"
click at [298, 387] on button "Continue" at bounding box center [297, 385] width 46 height 19
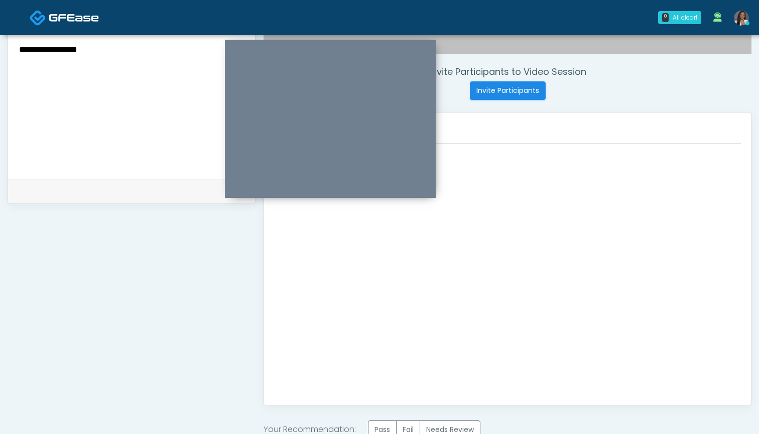
scroll to position [0, 0]
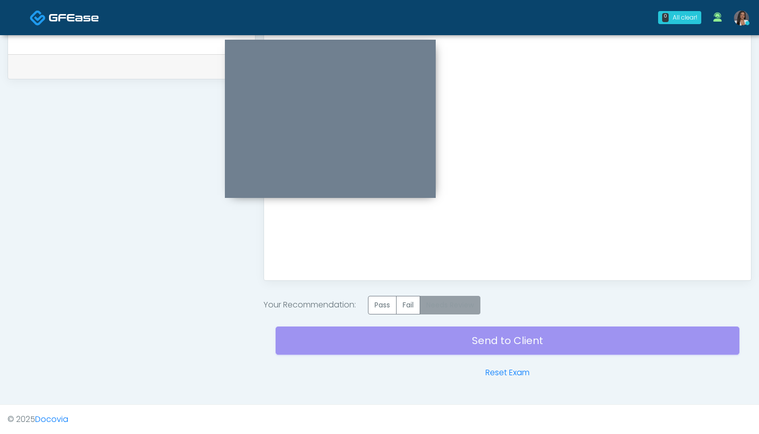
click at [463, 300] on label "Needs Review" at bounding box center [449, 305] width 61 height 19
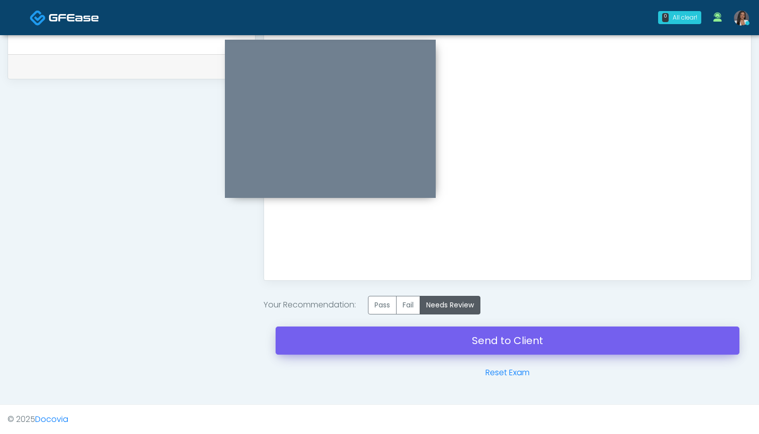
click at [500, 336] on link "Send to Client" at bounding box center [507, 340] width 464 height 28
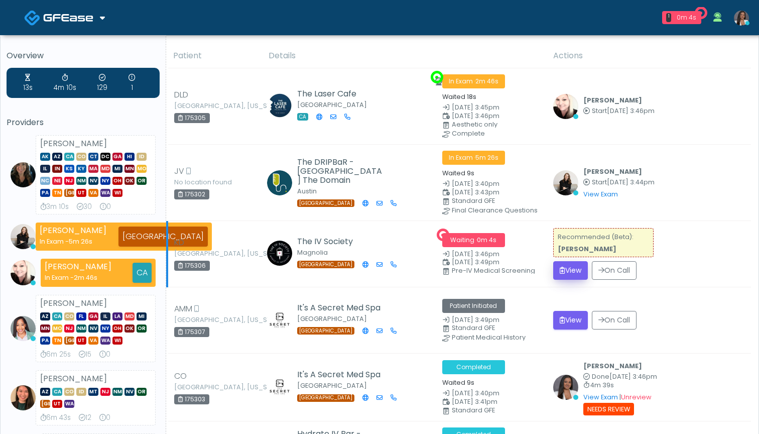
click at [566, 270] on button "View" at bounding box center [570, 270] width 35 height 19
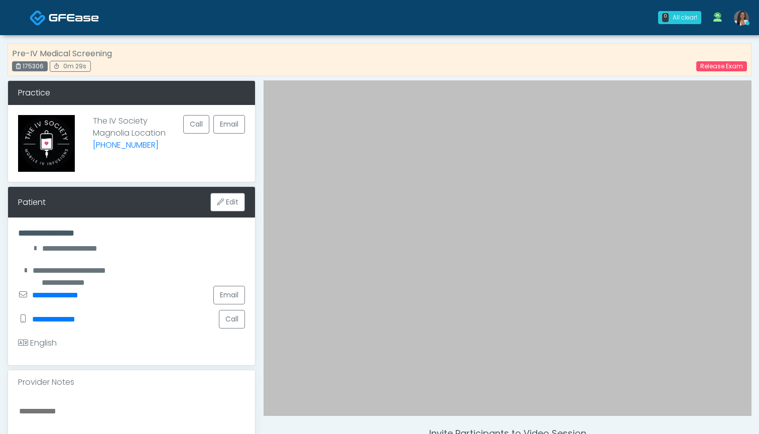
drag, startPoint x: 44, startPoint y: 63, endPoint x: 27, endPoint y: 64, distance: 17.6
click at [24, 64] on div "175306" at bounding box center [30, 66] width 36 height 10
copy div "175306"
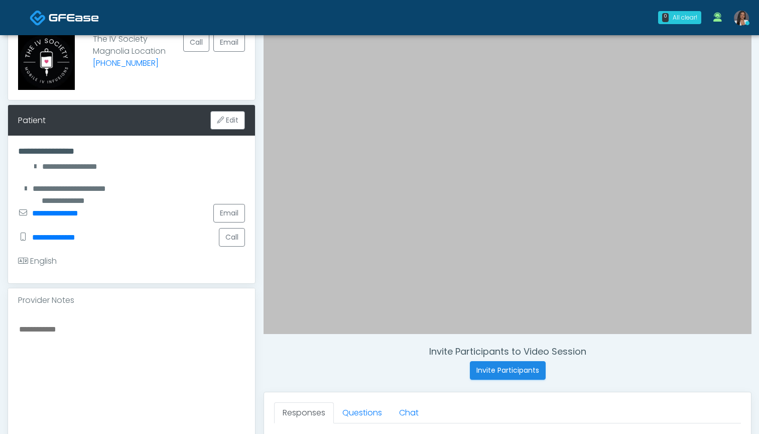
scroll to position [80, 0]
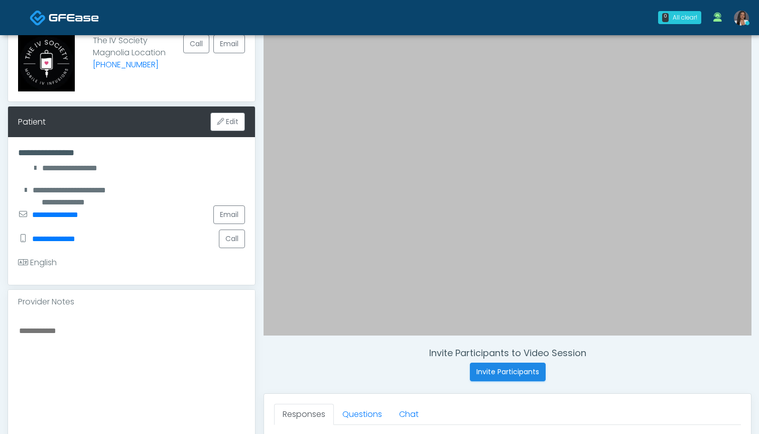
drag, startPoint x: 233, startPoint y: 239, endPoint x: 297, endPoint y: 355, distance: 132.5
click at [298, 355] on div "**********" at bounding box center [380, 382] width 744 height 765
drag, startPoint x: 227, startPoint y: 236, endPoint x: 406, endPoint y: 368, distance: 222.1
click at [406, 368] on div "**********" at bounding box center [380, 382] width 744 height 765
click at [231, 239] on button "Call" at bounding box center [232, 238] width 26 height 19
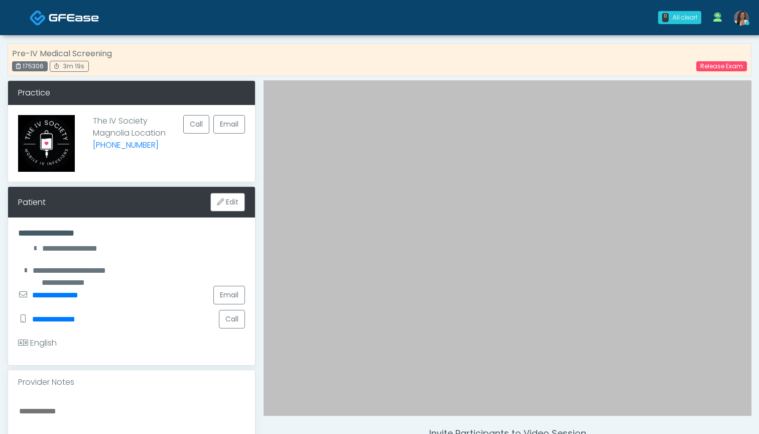
scroll to position [0, 0]
click at [710, 65] on link "Release Exam" at bounding box center [721, 66] width 51 height 10
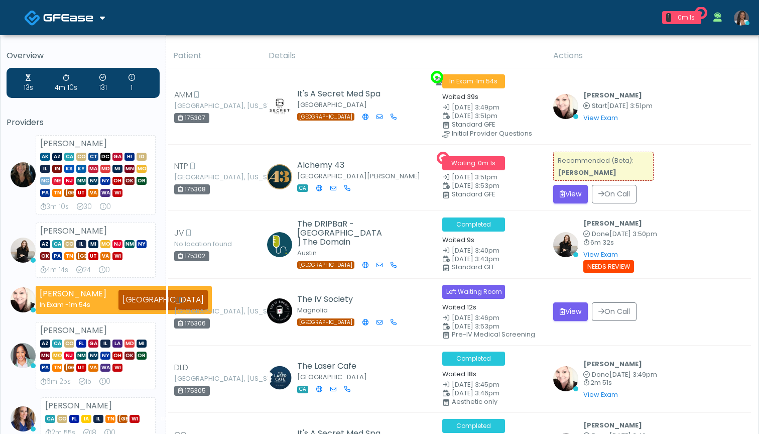
click at [568, 192] on button "View" at bounding box center [570, 194] width 35 height 19
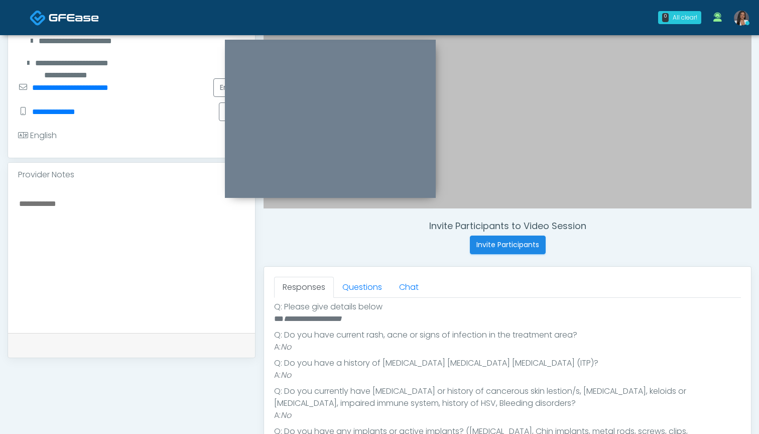
scroll to position [200, 0]
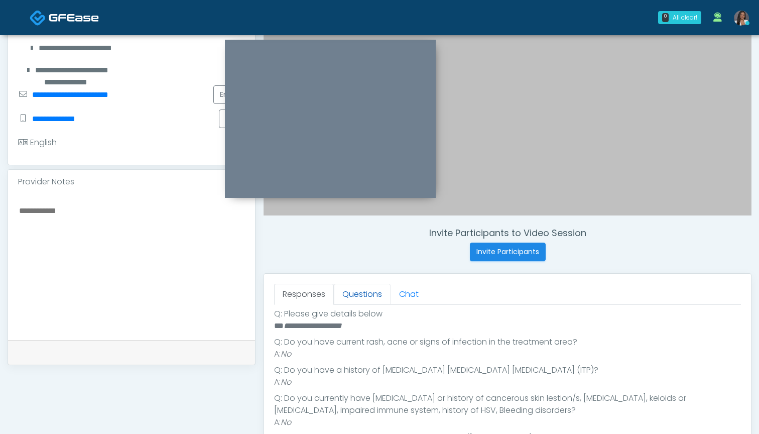
click at [355, 296] on link "Questions" at bounding box center [362, 294] width 57 height 21
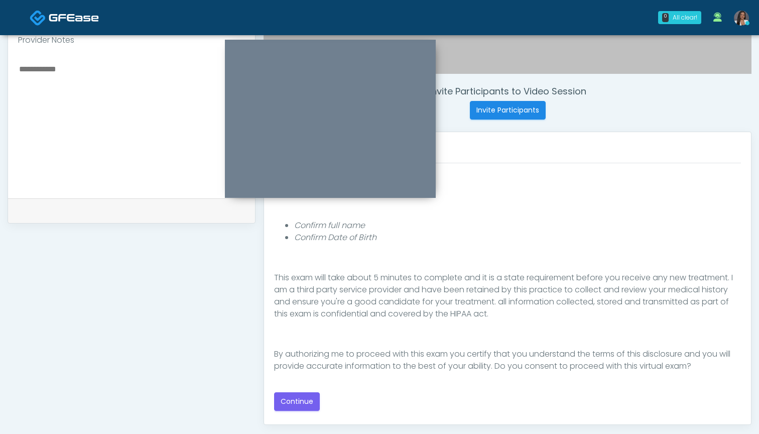
scroll to position [342, 0]
click at [298, 401] on button "Continue" at bounding box center [297, 401] width 46 height 19
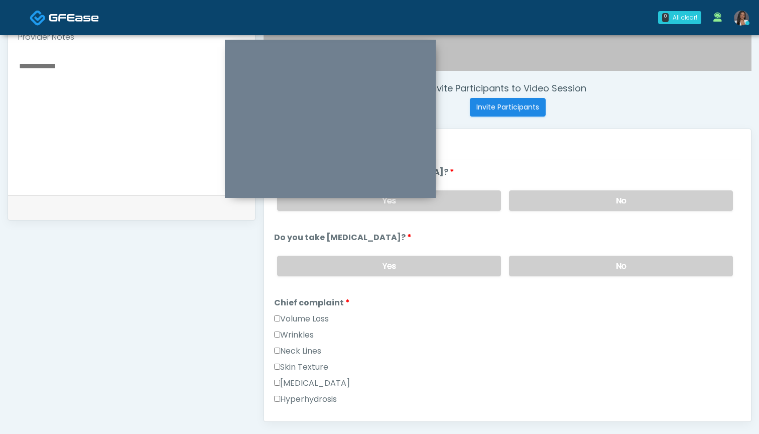
scroll to position [344, 0]
click at [306, 336] on label "Wrinkles" at bounding box center [294, 335] width 40 height 12
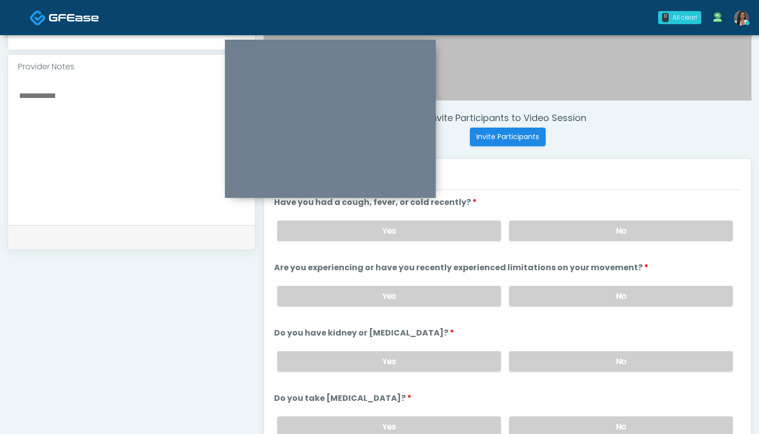
scroll to position [307, 0]
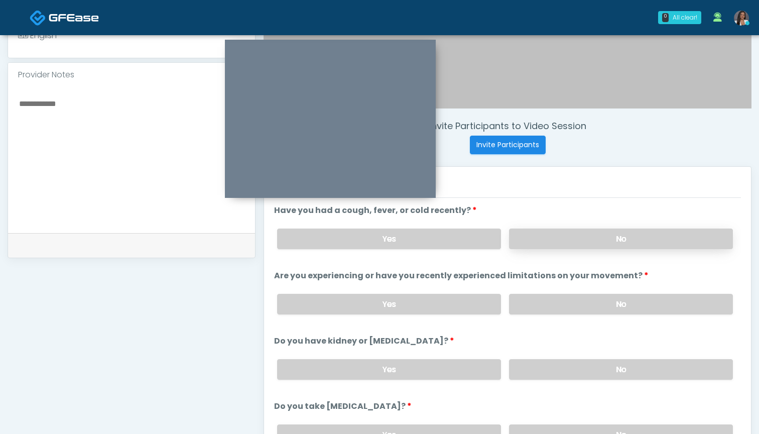
click at [543, 229] on div "Yes No" at bounding box center [505, 238] width 472 height 37
click at [542, 236] on label "No" at bounding box center [621, 238] width 224 height 21
click at [550, 305] on label "No" at bounding box center [621, 304] width 224 height 21
click at [556, 376] on label "No" at bounding box center [621, 369] width 224 height 21
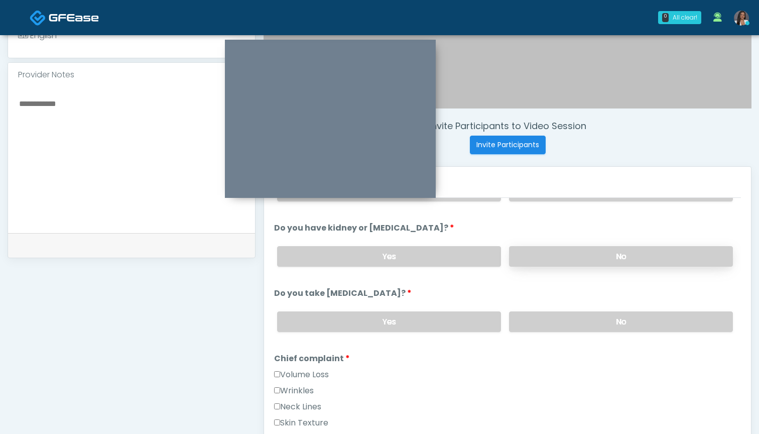
scroll to position [127, 0]
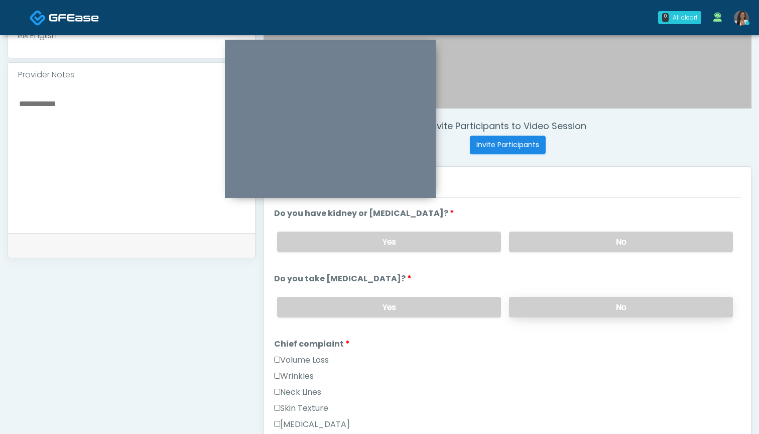
click at [553, 310] on label "No" at bounding box center [621, 307] width 224 height 21
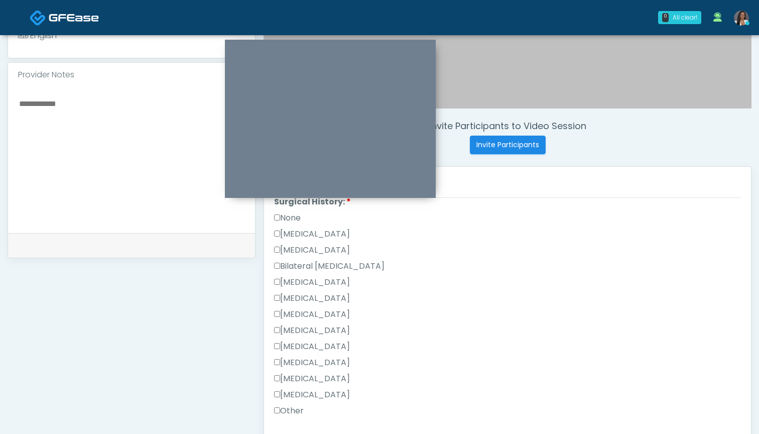
scroll to position [567, 0]
click at [303, 405] on label "Other" at bounding box center [289, 409] width 30 height 12
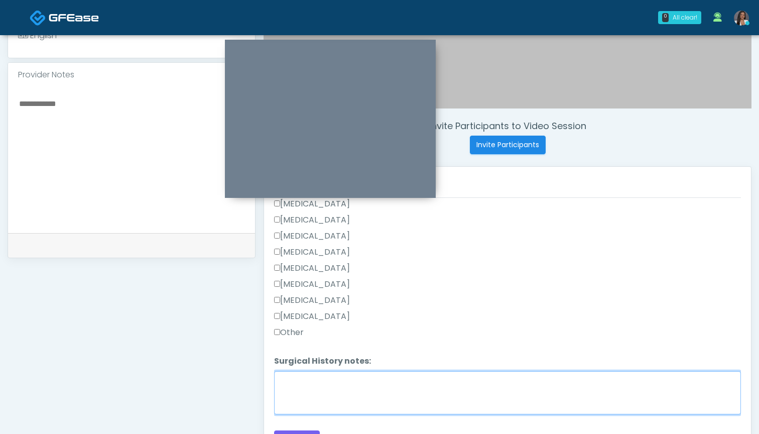
click at [316, 380] on textarea "Surgical History notes:" at bounding box center [507, 392] width 467 height 43
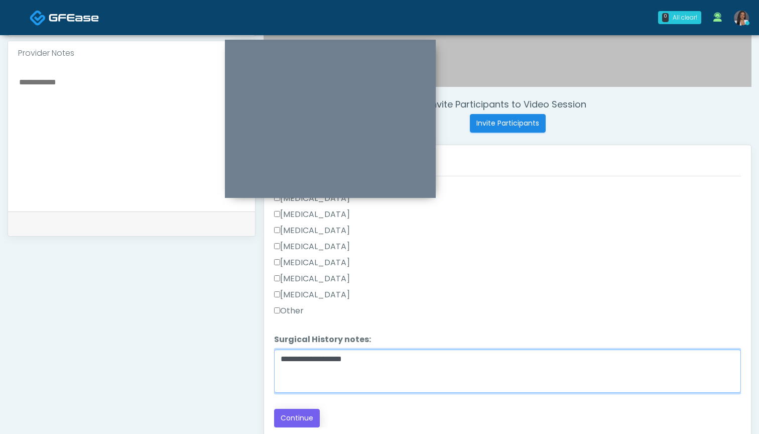
type textarea "**********"
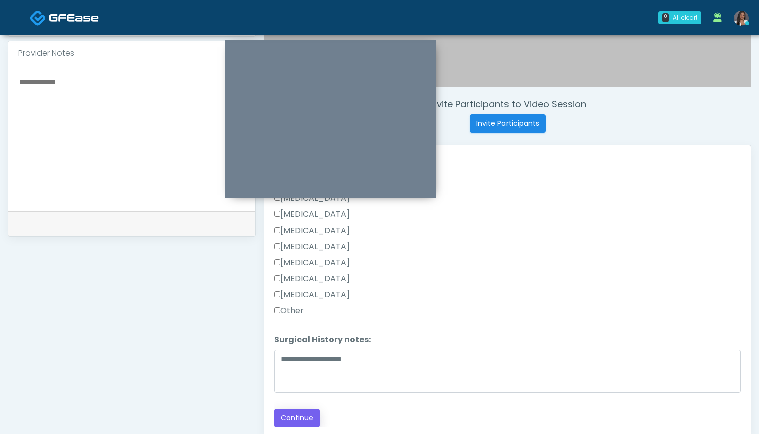
click at [301, 416] on button "Continue" at bounding box center [297, 417] width 46 height 19
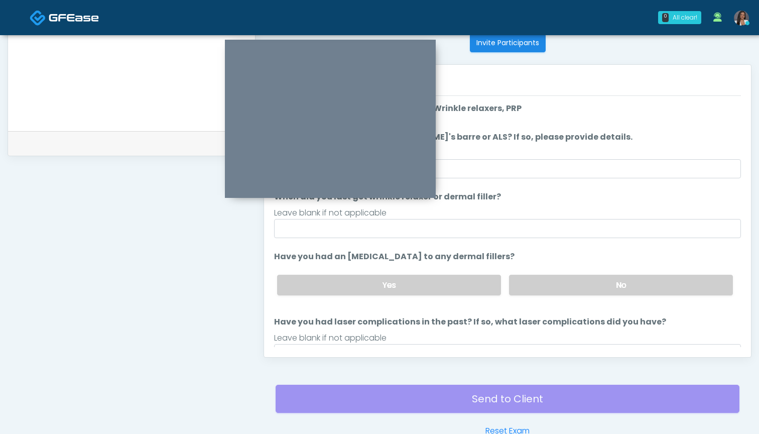
scroll to position [381, 0]
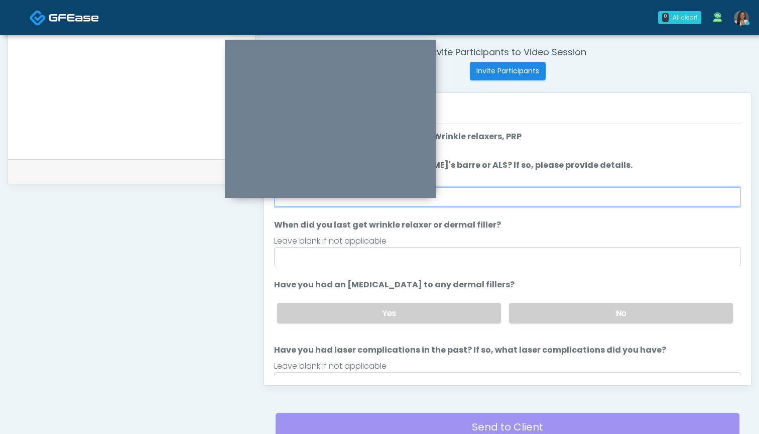
click at [484, 194] on input "Do you have a history of Guillain's barre or ALS? If so, please provide details." at bounding box center [507, 196] width 467 height 19
type input "**"
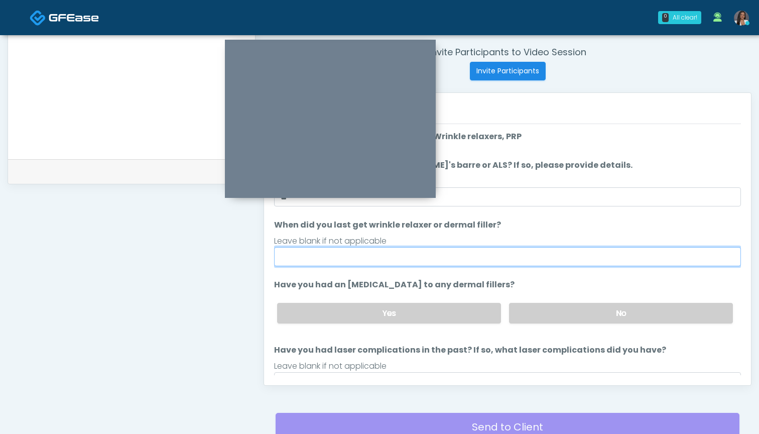
click at [489, 255] on input "When did you last get wrinkle relaxer or dermal filler?" at bounding box center [507, 256] width 467 height 19
type input "*"
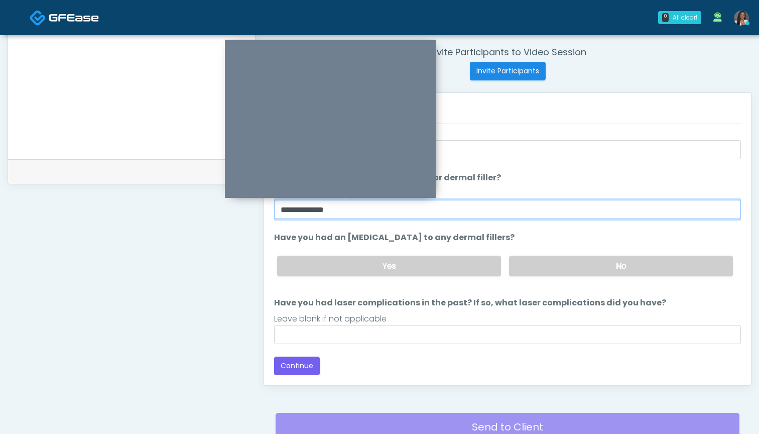
scroll to position [47, 0]
type input "**********"
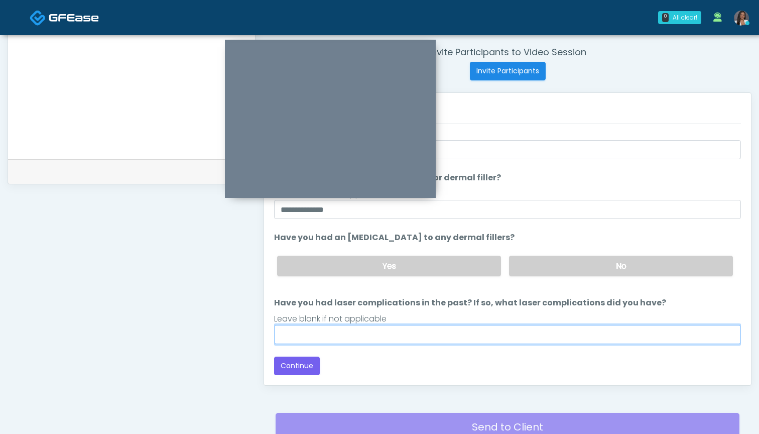
click at [448, 337] on input "Have you had laser complications in the past? If so, what laser complications d…" at bounding box center [507, 334] width 467 height 19
type input "***"
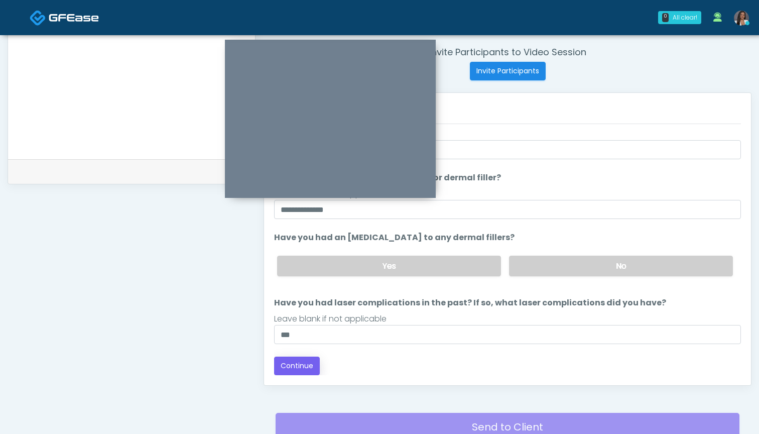
click at [308, 364] on button "Continue" at bounding box center [297, 365] width 46 height 19
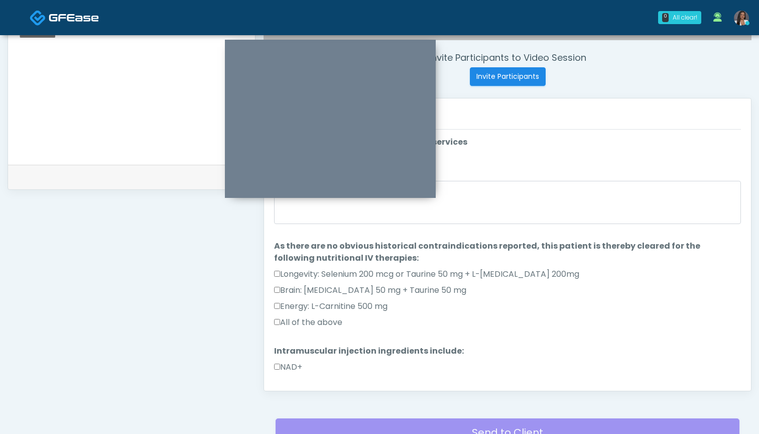
scroll to position [315, 0]
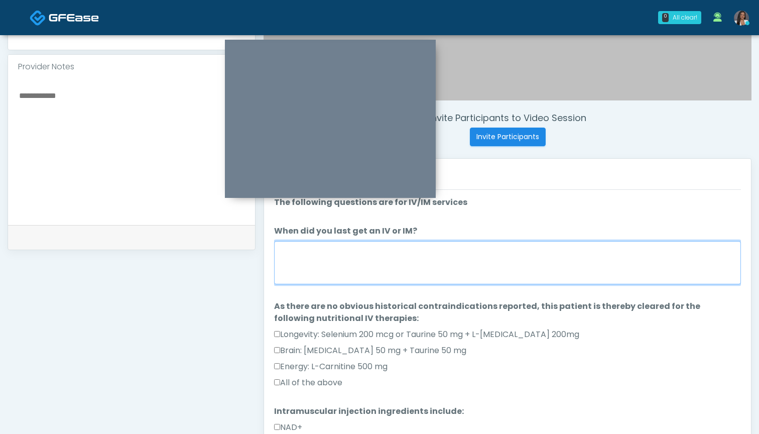
click at [487, 270] on textarea "When did you last get an IV or IM?" at bounding box center [507, 262] width 467 height 43
type textarea "***"
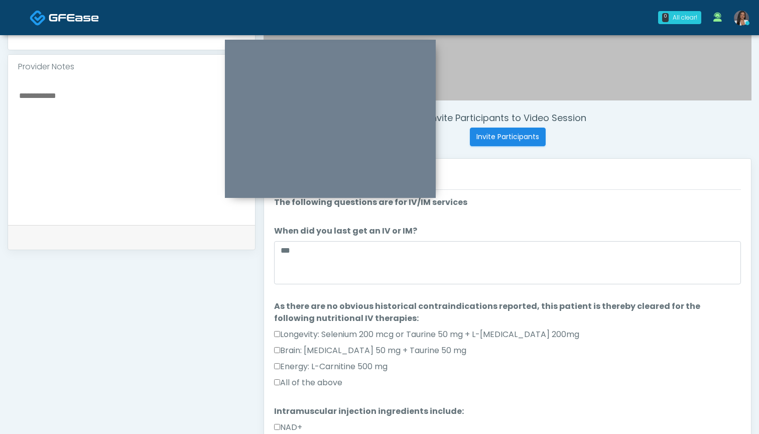
click at [333, 381] on label "All of the above" at bounding box center [308, 382] width 68 height 12
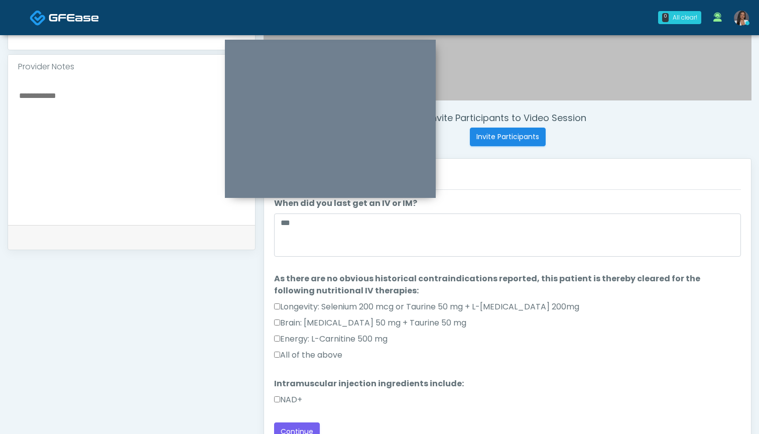
scroll to position [28, 0]
click at [294, 397] on label "NAD+" at bounding box center [288, 399] width 28 height 12
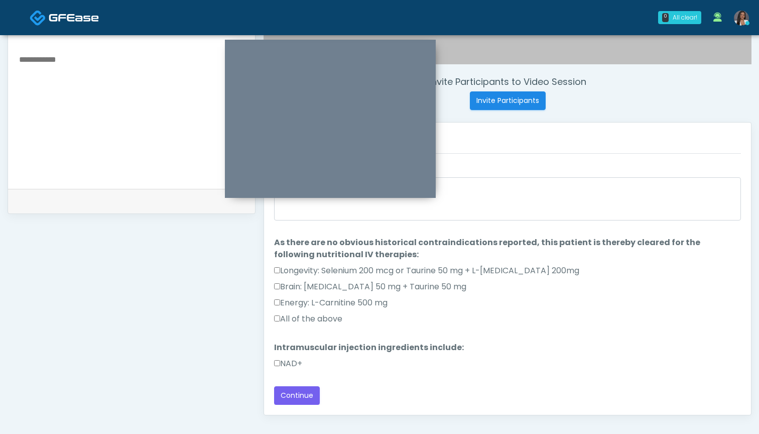
scroll to position [357, 0]
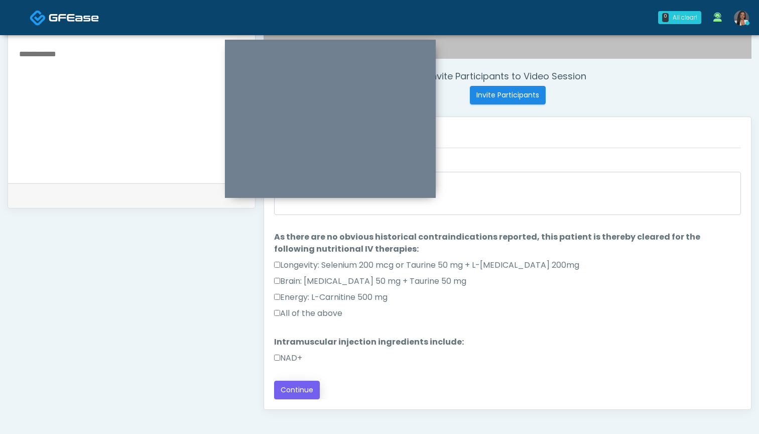
click at [301, 388] on button "Continue" at bounding box center [297, 389] width 46 height 19
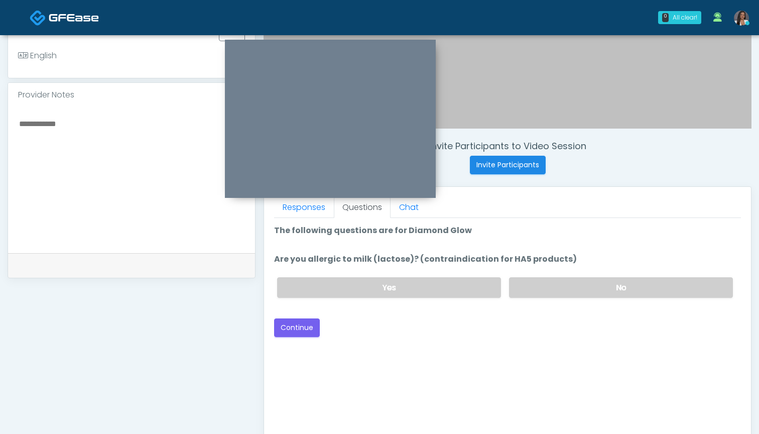
scroll to position [0, 0]
click at [541, 264] on label "Are you allergic to milk (lactose)? (contraindication for HA5 products)" at bounding box center [425, 259] width 303 height 12
click at [540, 293] on label "No" at bounding box center [621, 287] width 224 height 21
click at [301, 328] on button "Continue" at bounding box center [297, 327] width 46 height 19
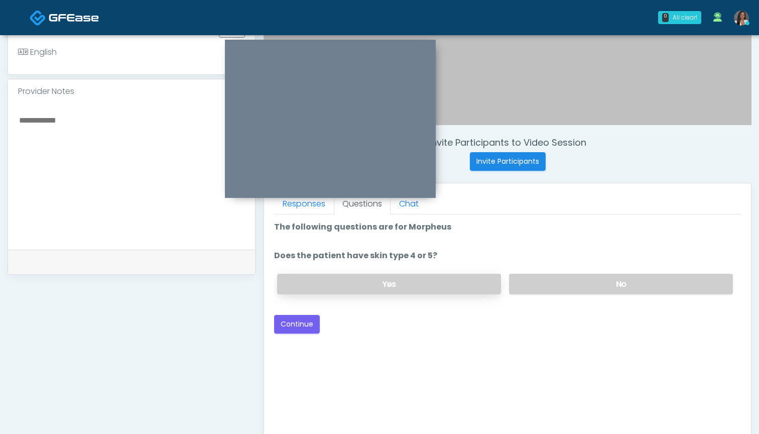
scroll to position [286, 0]
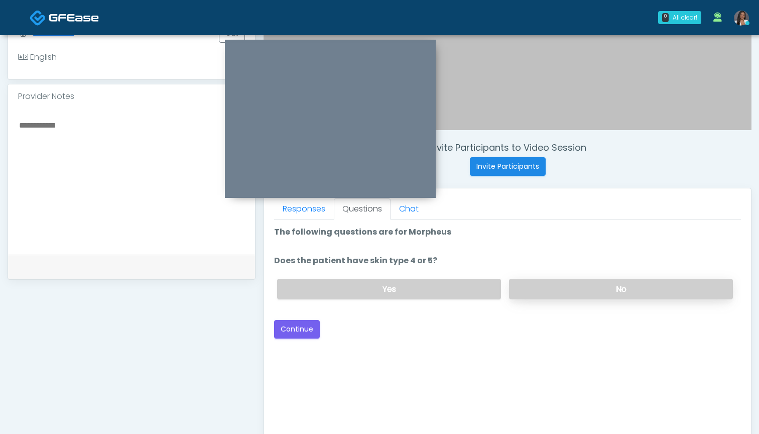
click at [524, 281] on label "No" at bounding box center [621, 288] width 224 height 21
click at [300, 328] on button "Continue" at bounding box center [297, 329] width 46 height 19
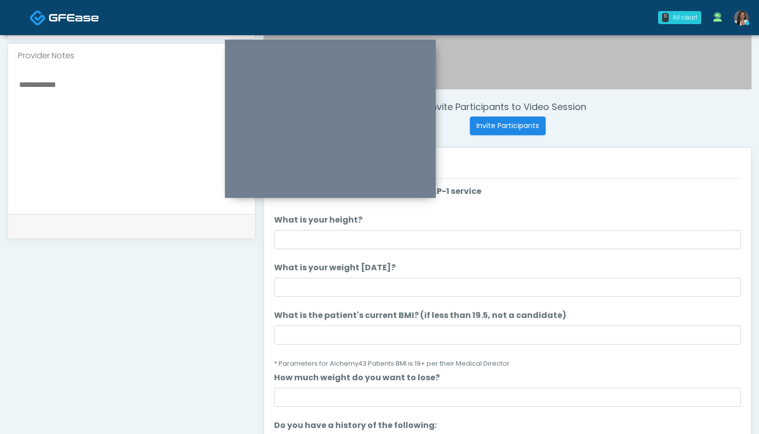
scroll to position [312, 0]
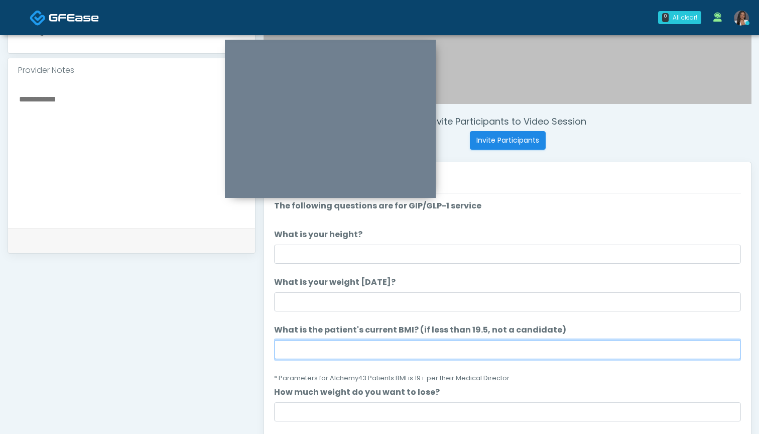
click at [463, 343] on input "What is the patient's current BMI? (if less than 19.5, not a candidate)" at bounding box center [507, 349] width 467 height 19
drag, startPoint x: 416, startPoint y: 347, endPoint x: 256, endPoint y: 346, distance: 160.6
click at [257, 346] on div "Invite Participants to Video Session Invite Participants Responses Questions Ch…" at bounding box center [503, 151] width 496 height 765
type input "****"
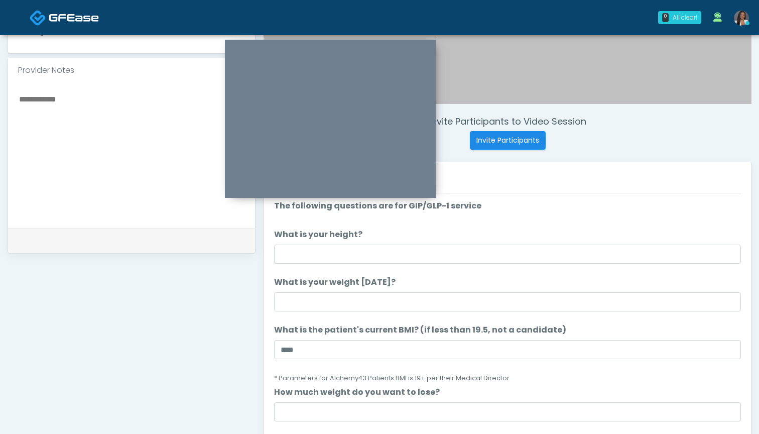
click at [138, 162] on textarea at bounding box center [131, 153] width 227 height 122
paste textarea "*****"
type textarea "********"
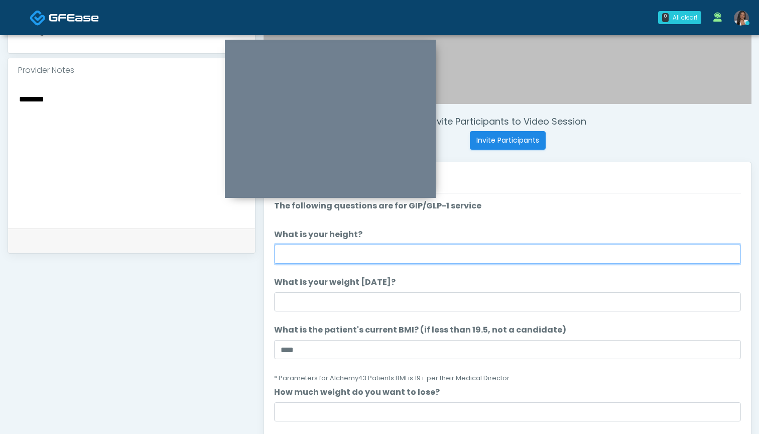
click at [326, 259] on input "What is your height?" at bounding box center [507, 253] width 467 height 19
type input "*****"
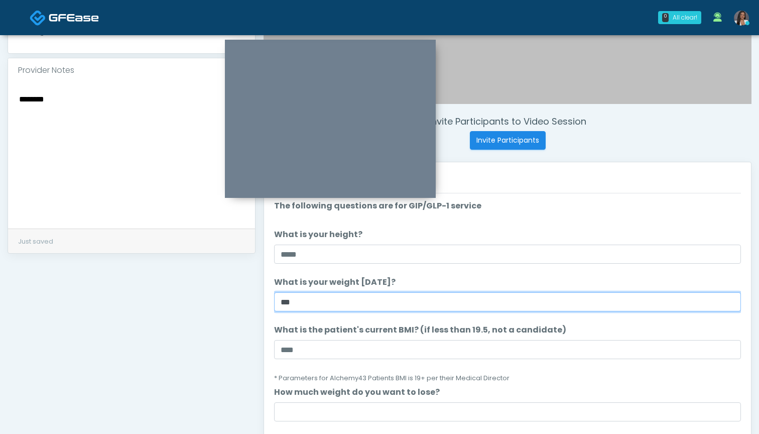
type input "***"
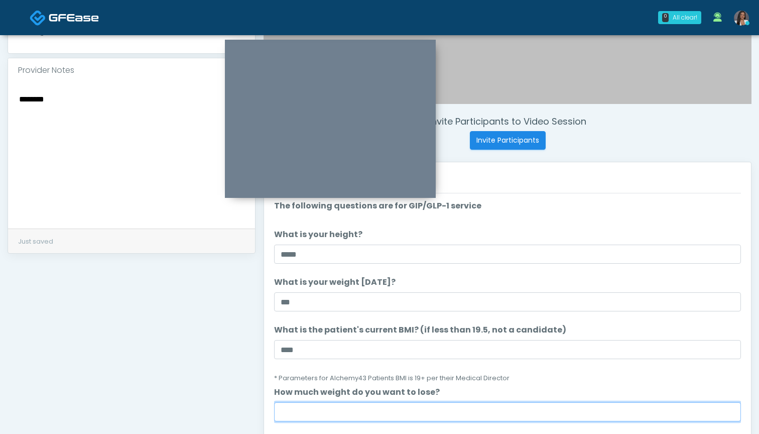
click at [360, 407] on input "How much weight do you want to lose?" at bounding box center [507, 411] width 467 height 19
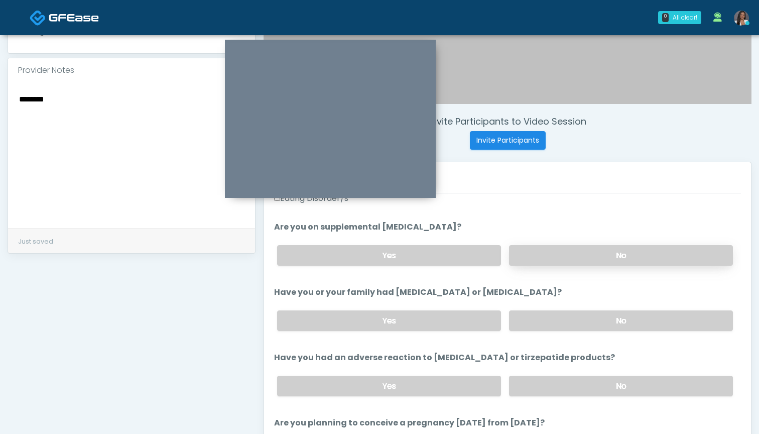
scroll to position [358, 0]
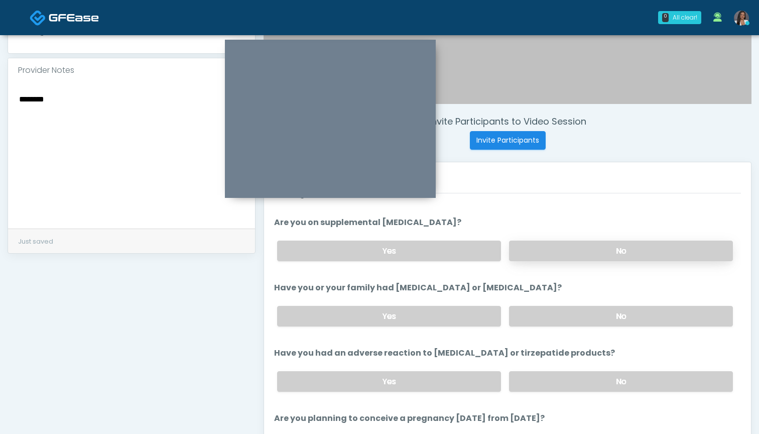
type input "*"
click at [538, 253] on label "No" at bounding box center [621, 250] width 224 height 21
click at [557, 314] on label "No" at bounding box center [621, 316] width 224 height 21
click at [560, 380] on label "No" at bounding box center [621, 381] width 224 height 21
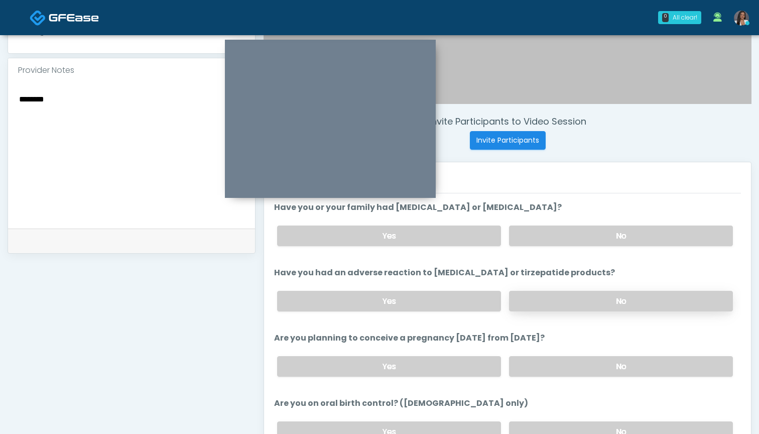
scroll to position [461, 0]
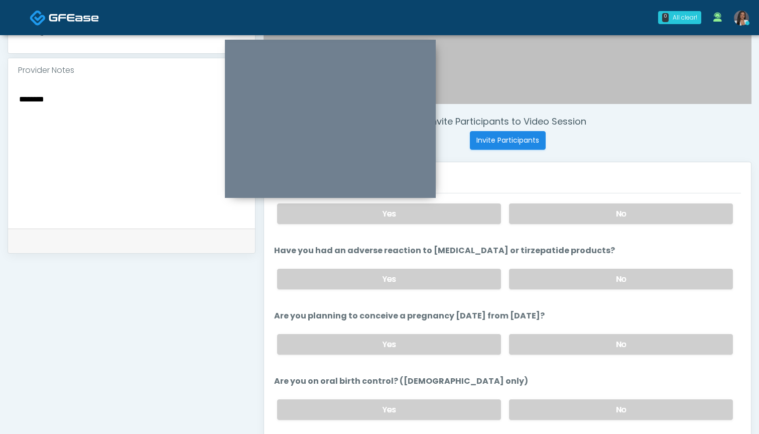
drag, startPoint x: 69, startPoint y: 101, endPoint x: 0, endPoint y: 102, distance: 68.8
click at [0, 102] on div "**********" at bounding box center [379, 141] width 759 height 835
click at [463, 311] on label "Are you planning to conceive a pregnancy within 2 months from today?" at bounding box center [409, 316] width 270 height 12
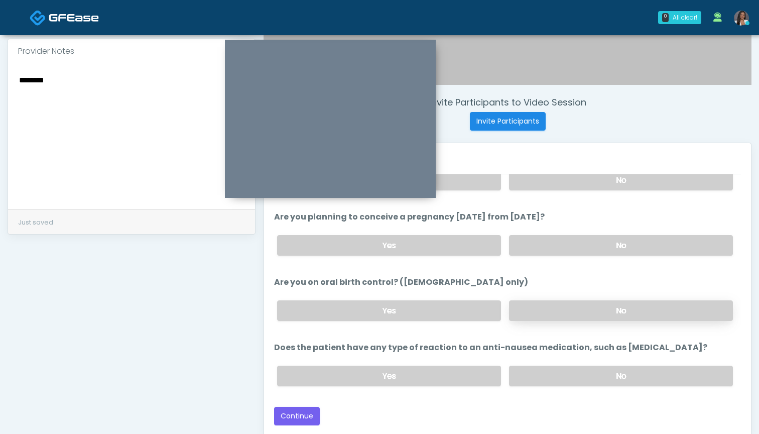
scroll to position [330, 0]
click at [538, 248] on label "No" at bounding box center [621, 246] width 224 height 21
click at [537, 313] on label "No" at bounding box center [621, 311] width 224 height 21
click at [538, 381] on label "No" at bounding box center [621, 376] width 224 height 21
click at [302, 415] on button "Continue" at bounding box center [297, 416] width 46 height 19
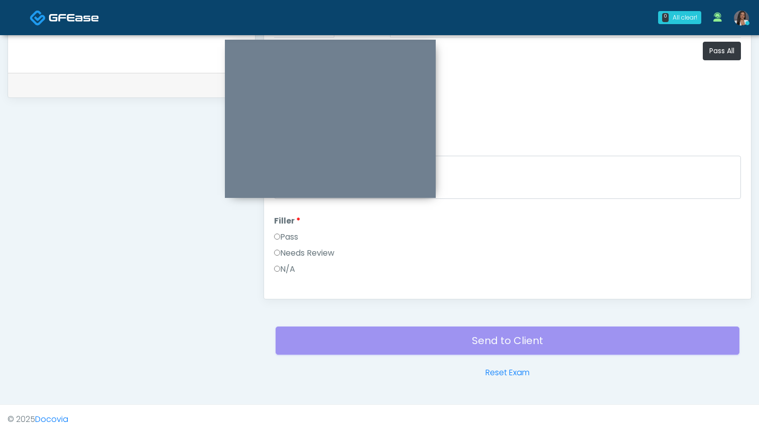
scroll to position [0, 0]
click at [716, 57] on button "Pass All" at bounding box center [722, 51] width 38 height 19
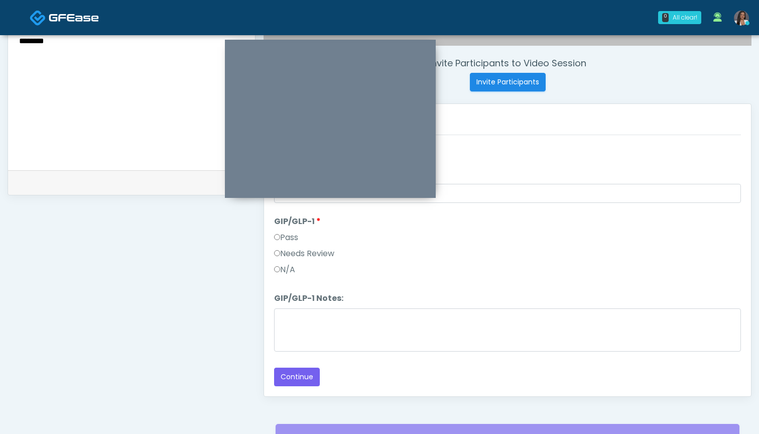
scroll to position [368, 0]
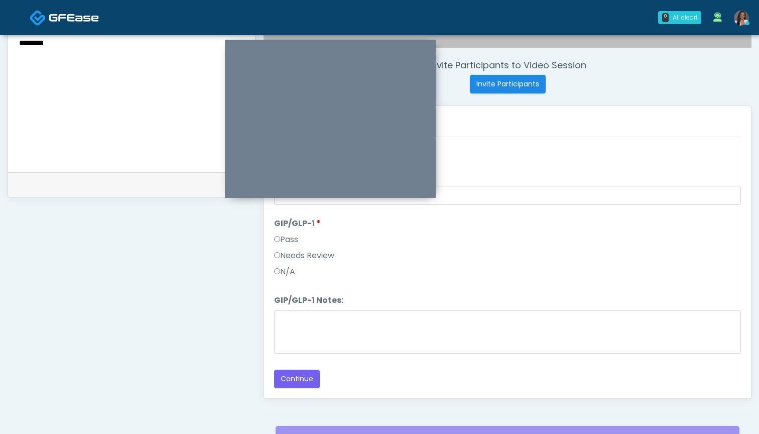
click at [328, 255] on label "Needs Review" at bounding box center [304, 255] width 60 height 12
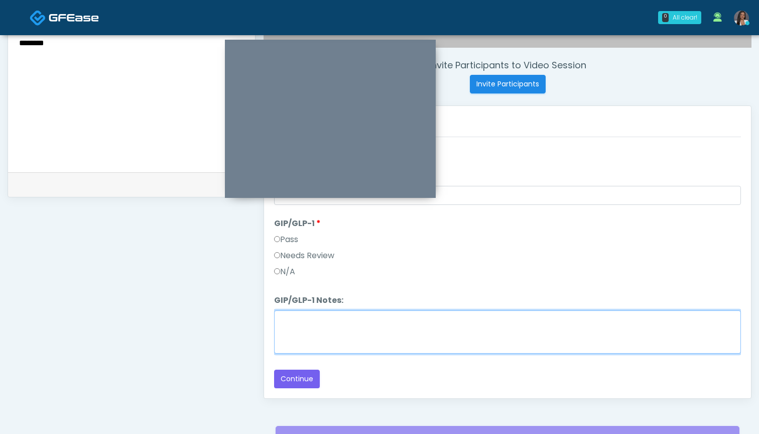
click at [367, 336] on textarea "GIP/GLP-1 Notes:" at bounding box center [507, 331] width 467 height 43
paste textarea "********"
type textarea "********"
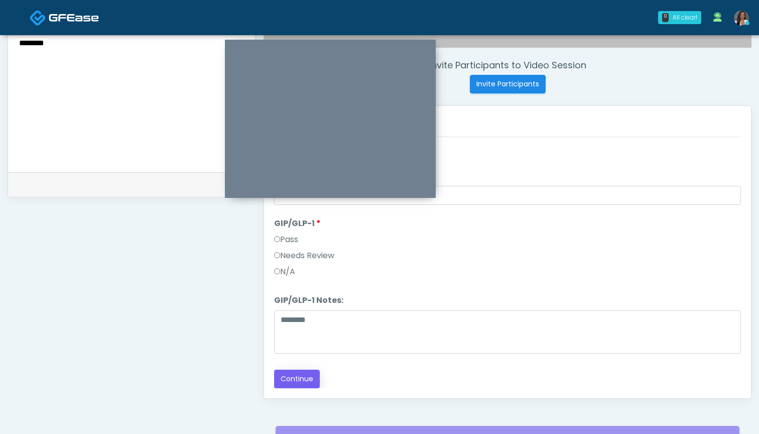
click at [307, 378] on button "Continue" at bounding box center [297, 378] width 46 height 19
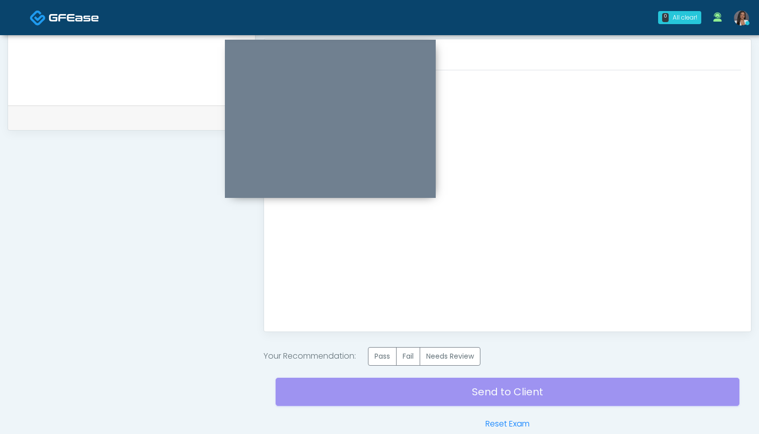
scroll to position [439, 0]
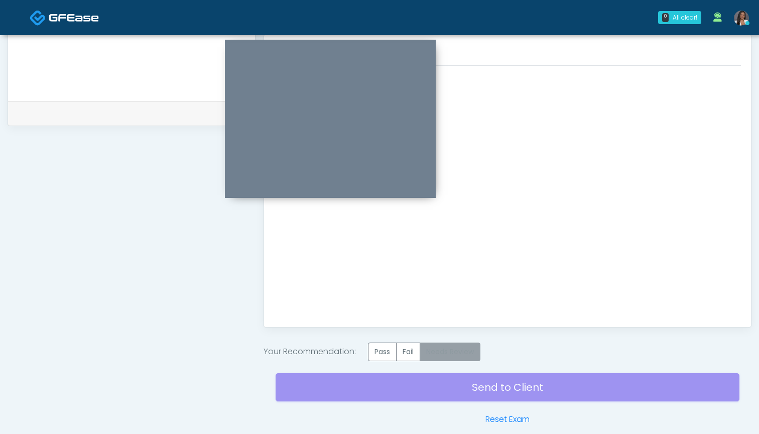
click at [458, 351] on label "Needs Review" at bounding box center [449, 351] width 61 height 19
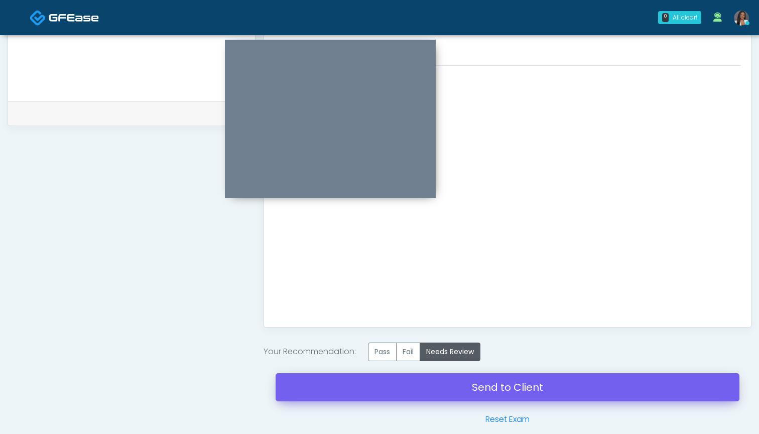
click at [503, 385] on link "Send to Client" at bounding box center [507, 387] width 464 height 28
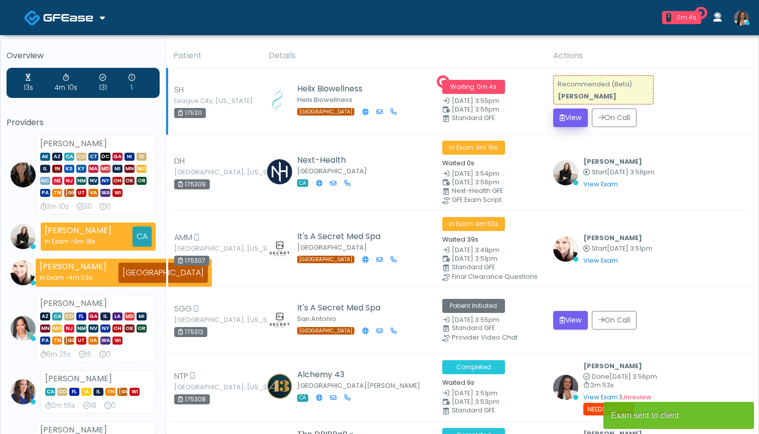
click at [564, 120] on button "View" at bounding box center [570, 117] width 35 height 19
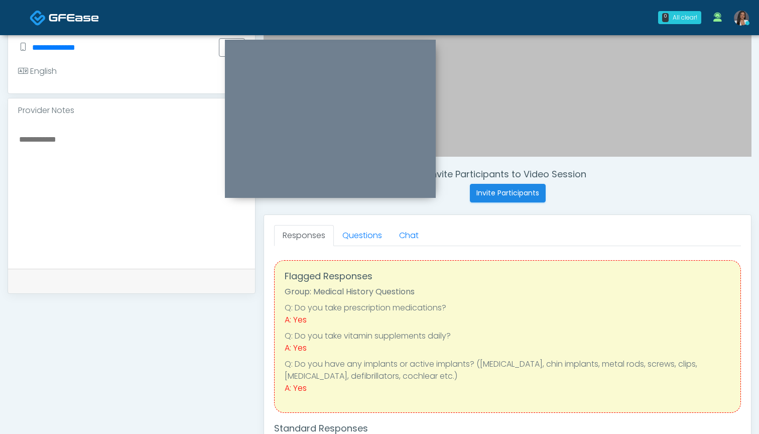
scroll to position [246, 0]
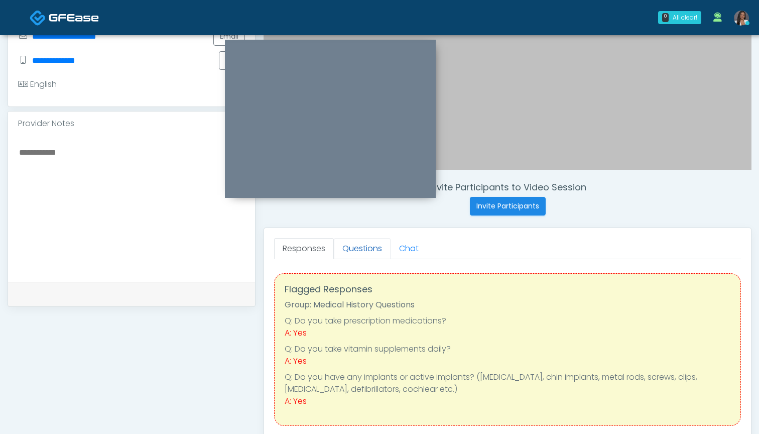
click at [363, 246] on link "Questions" at bounding box center [362, 248] width 57 height 21
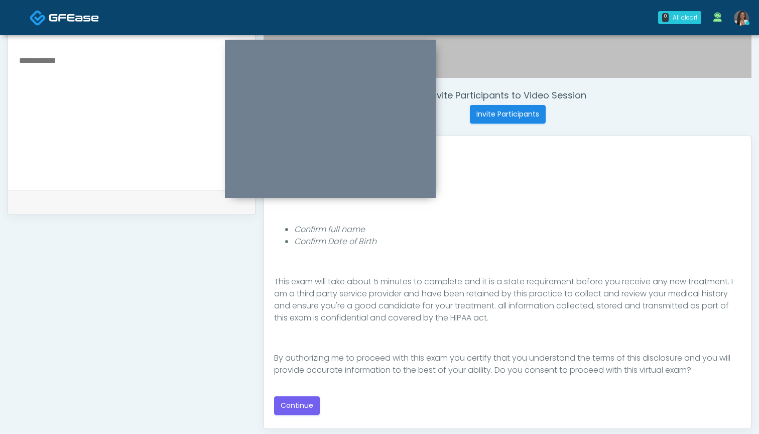
scroll to position [336, 0]
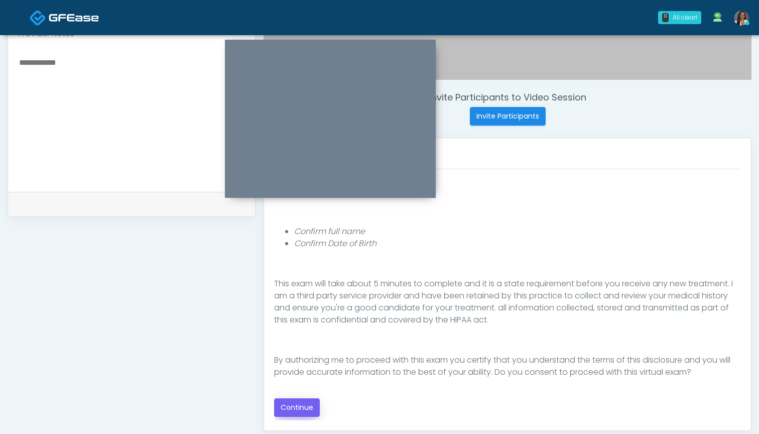
click at [306, 405] on button "Continue" at bounding box center [297, 407] width 46 height 19
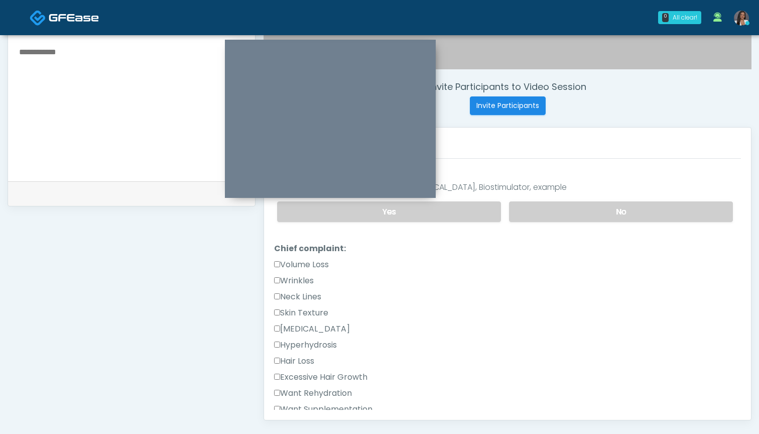
scroll to position [203, 0]
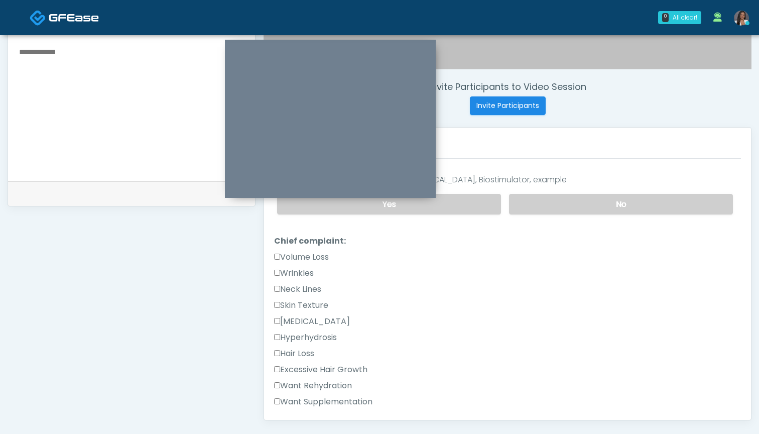
click at [337, 386] on label "Want Rehydration" at bounding box center [313, 385] width 78 height 12
click at [337, 398] on label "Want Supplementation" at bounding box center [323, 401] width 98 height 12
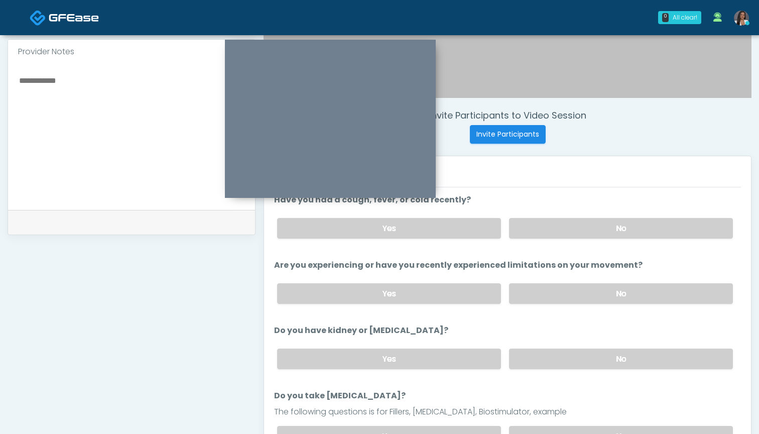
scroll to position [300, 0]
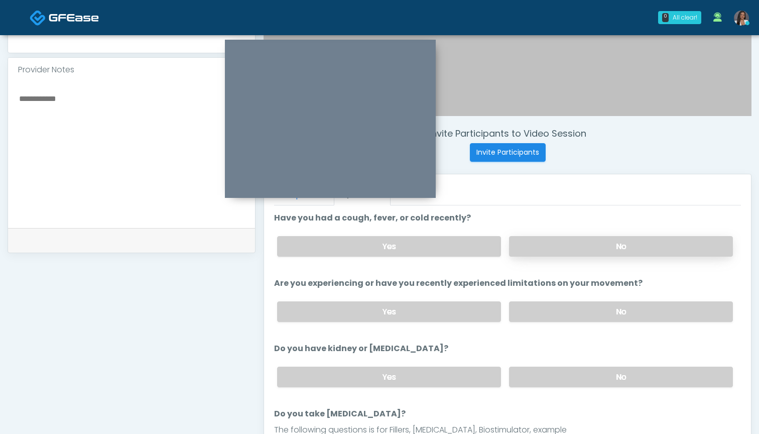
click at [528, 247] on label "No" at bounding box center [621, 246] width 224 height 21
click at [538, 312] on label "No" at bounding box center [621, 311] width 224 height 21
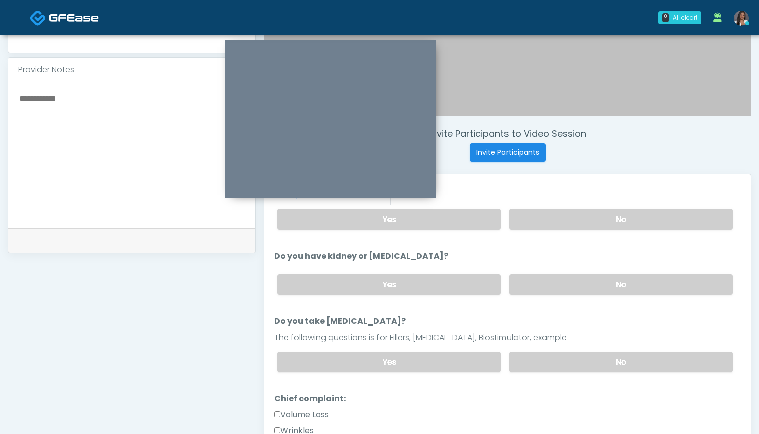
scroll to position [102, 0]
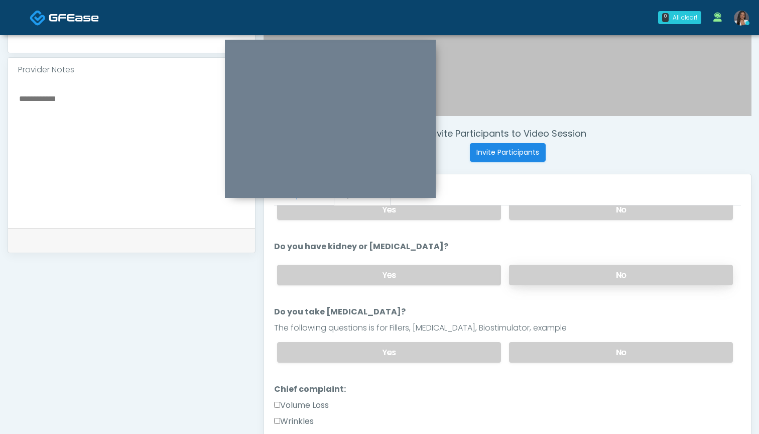
click at [528, 274] on label "No" at bounding box center [621, 274] width 224 height 21
click at [545, 352] on label "No" at bounding box center [621, 352] width 224 height 21
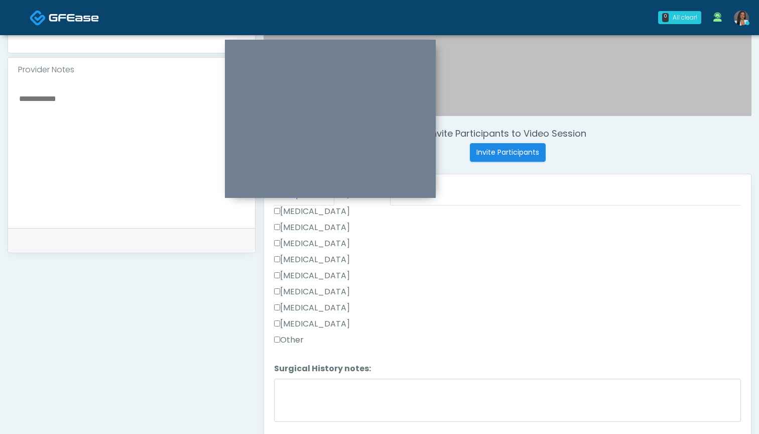
scroll to position [656, 0]
click at [290, 334] on label "Other" at bounding box center [289, 340] width 30 height 12
click at [304, 307] on label "[MEDICAL_DATA]" at bounding box center [312, 308] width 76 height 12
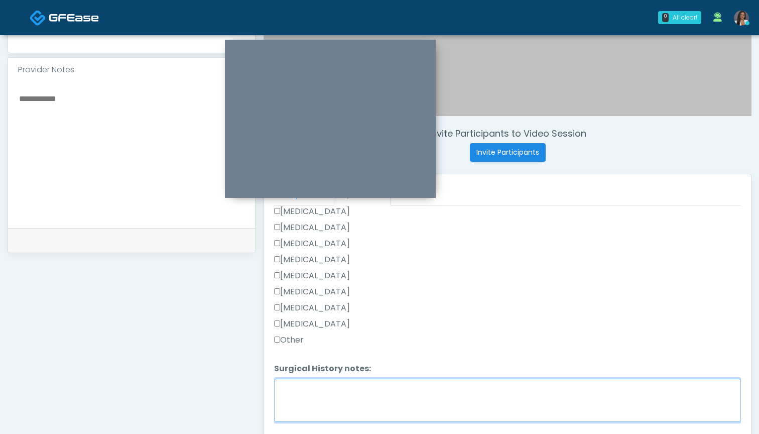
click at [316, 417] on textarea "Surgical History notes:" at bounding box center [507, 399] width 467 height 43
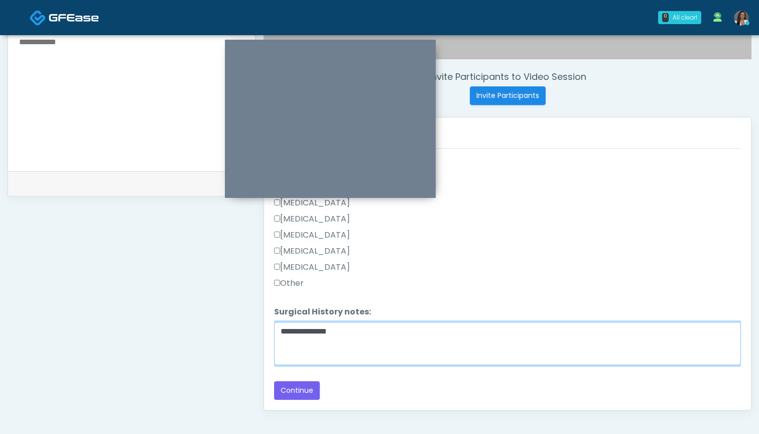
scroll to position [375, 0]
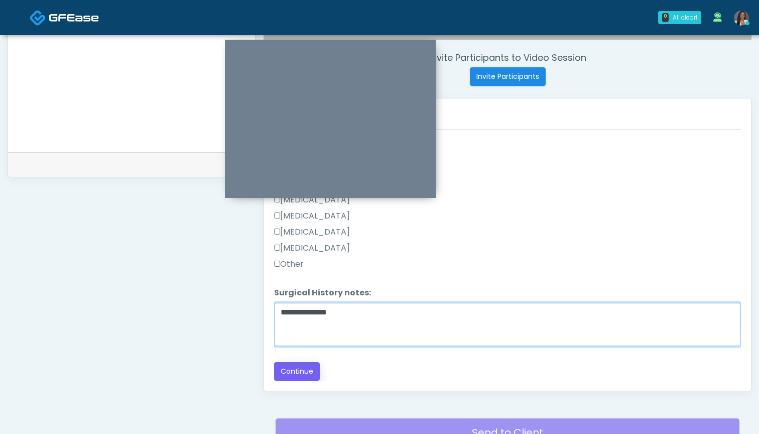
type textarea "**********"
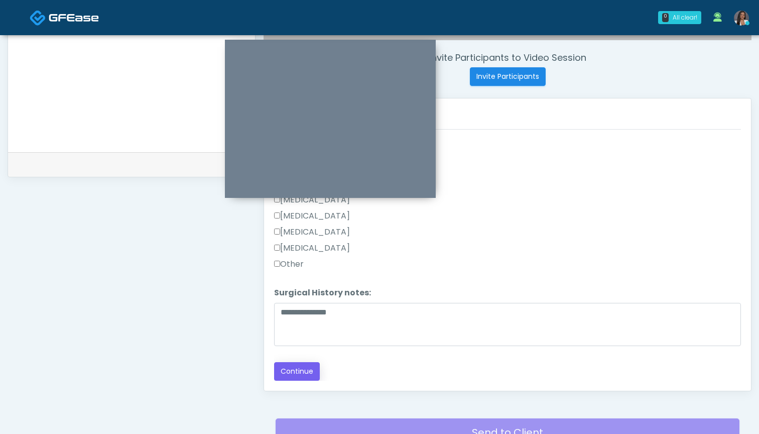
click at [303, 375] on button "Continue" at bounding box center [297, 371] width 46 height 19
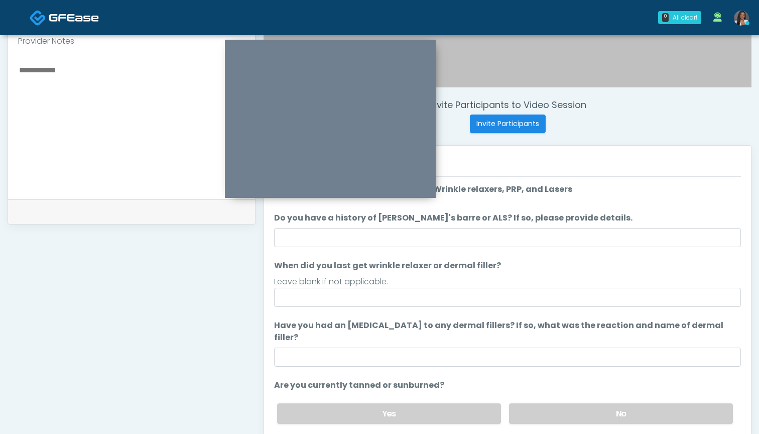
scroll to position [322, 0]
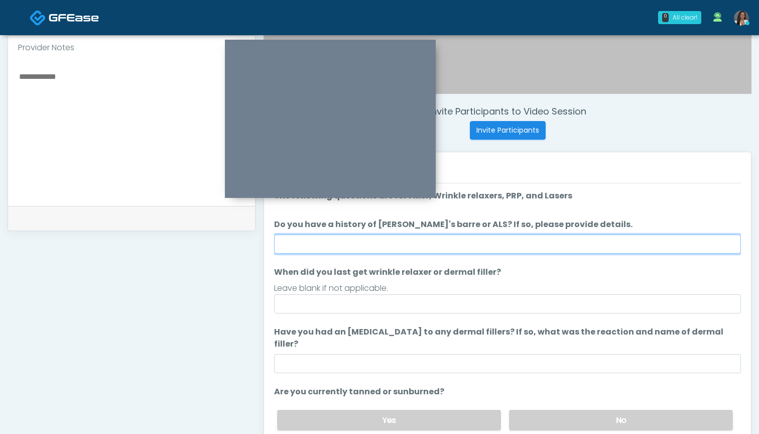
click at [471, 244] on input "Do you have a history of Guillain's barre or ALS? If so, please provide details." at bounding box center [507, 243] width 467 height 19
type input "**"
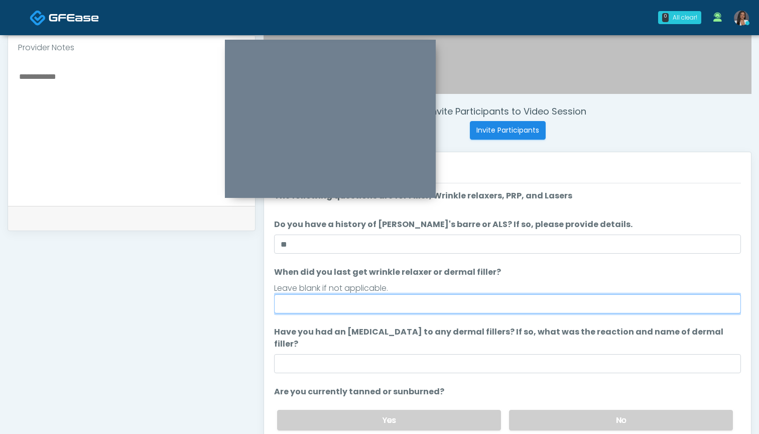
click at [461, 305] on input "When did you last get wrinkle relaxer or dermal filler?" at bounding box center [507, 303] width 467 height 19
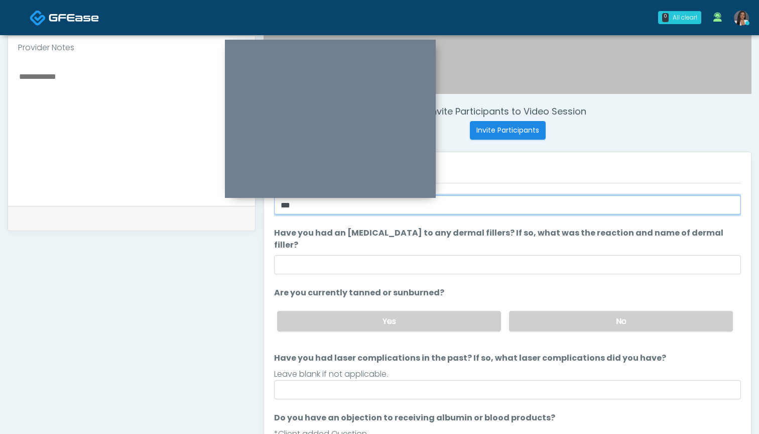
scroll to position [106, 0]
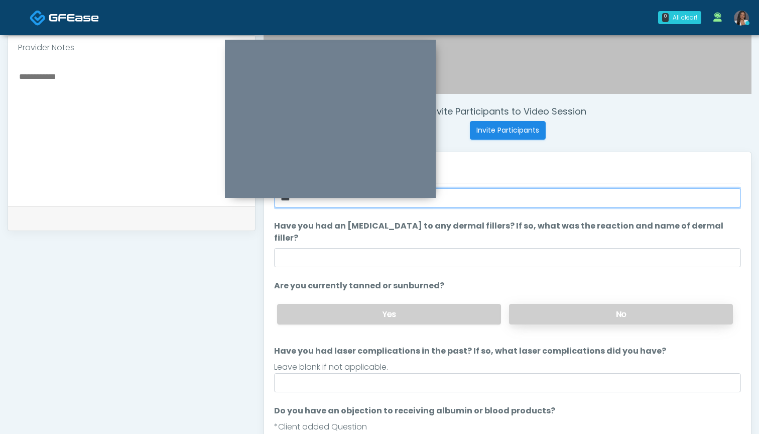
type input "***"
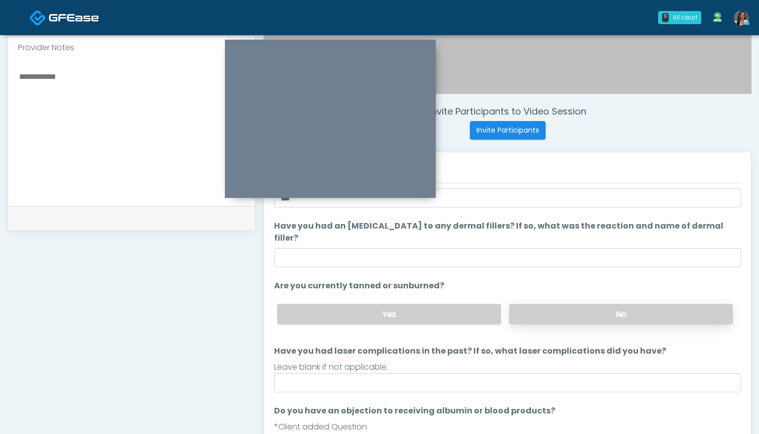
click at [530, 304] on label "No" at bounding box center [621, 314] width 224 height 21
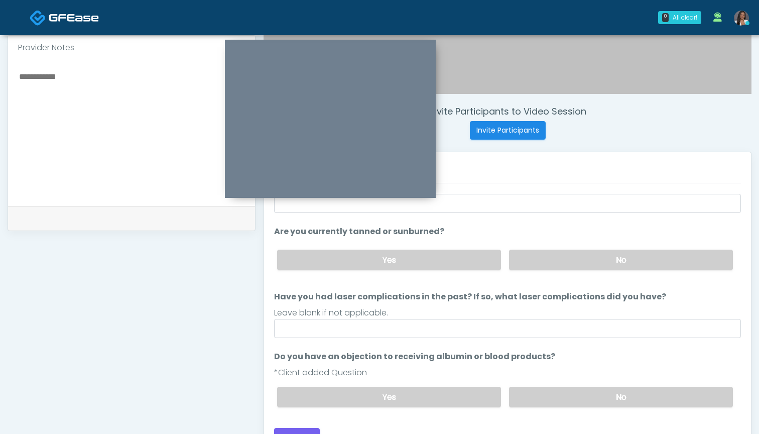
scroll to position [336, 0]
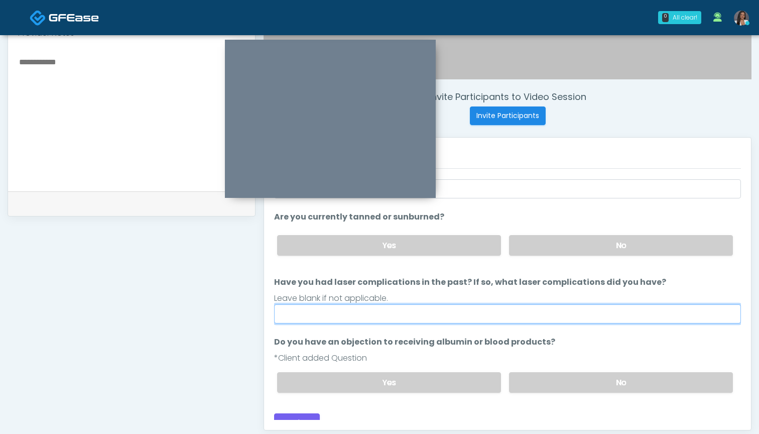
click at [399, 306] on input "Have you had laser complications in the past? If so, what laser complications d…" at bounding box center [507, 313] width 467 height 19
type input "***"
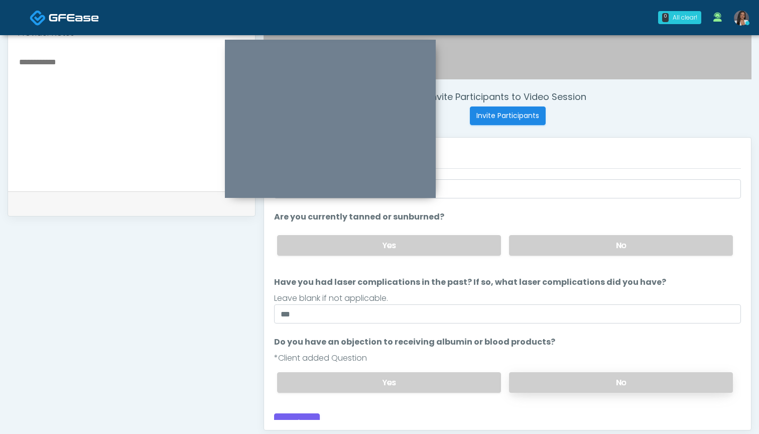
click at [523, 372] on label "No" at bounding box center [621, 382] width 224 height 21
click at [303, 413] on button "Continue" at bounding box center [297, 422] width 46 height 19
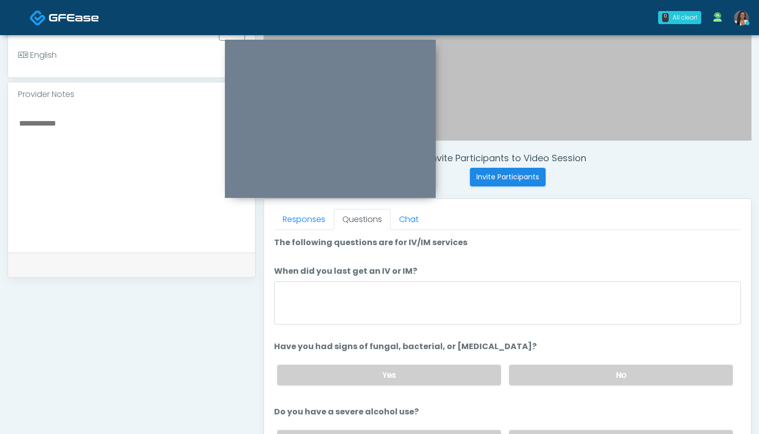
scroll to position [287, 0]
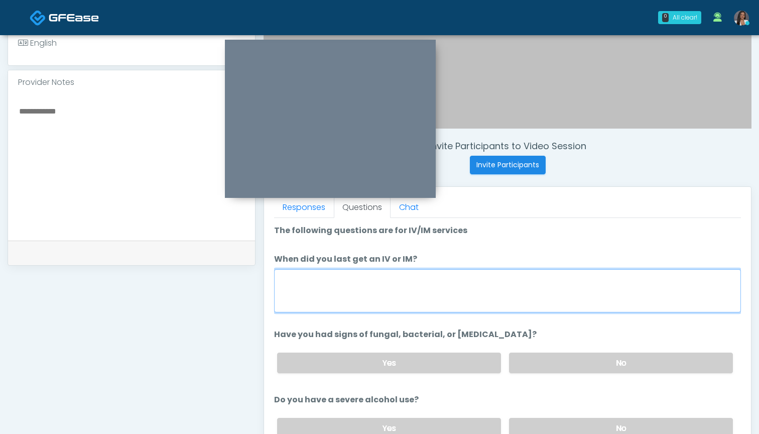
click at [480, 283] on textarea "When did you last get an IV or IM?" at bounding box center [507, 290] width 467 height 43
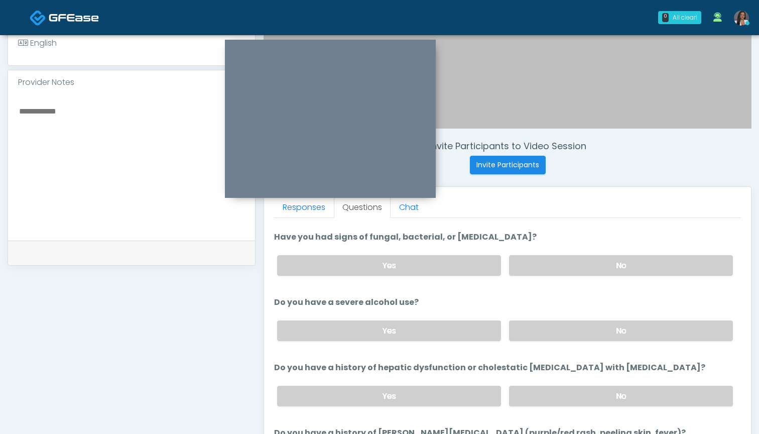
scroll to position [102, 0]
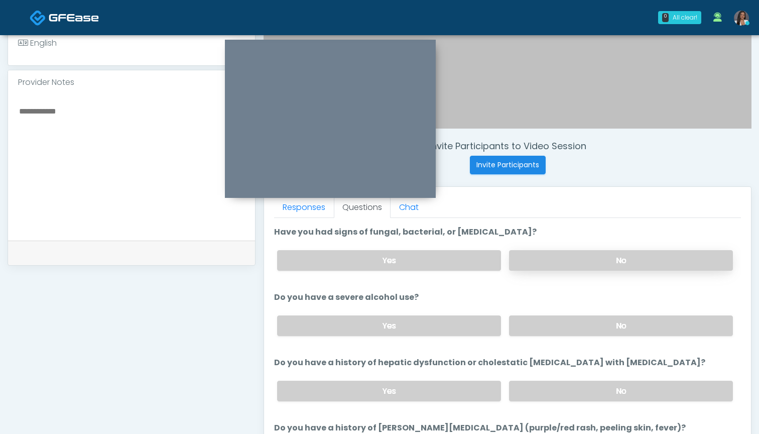
type textarea "*******"
click at [557, 251] on label "No" at bounding box center [621, 260] width 224 height 21
click at [535, 324] on label "No" at bounding box center [621, 325] width 224 height 21
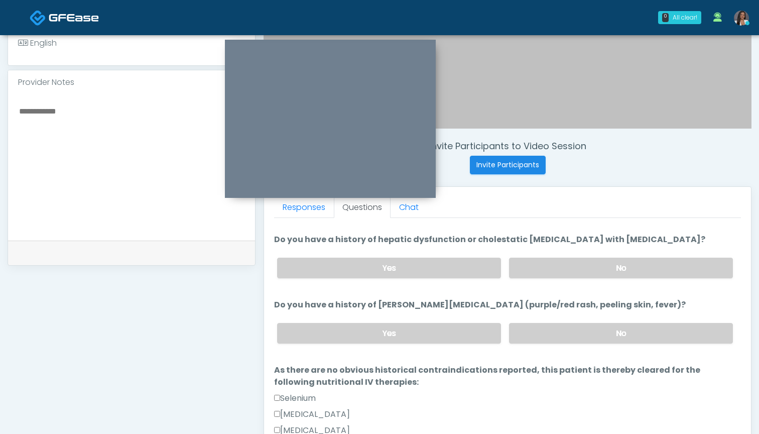
scroll to position [226, 0]
click at [532, 269] on label "No" at bounding box center [621, 267] width 224 height 21
click at [523, 332] on label "No" at bounding box center [621, 332] width 224 height 21
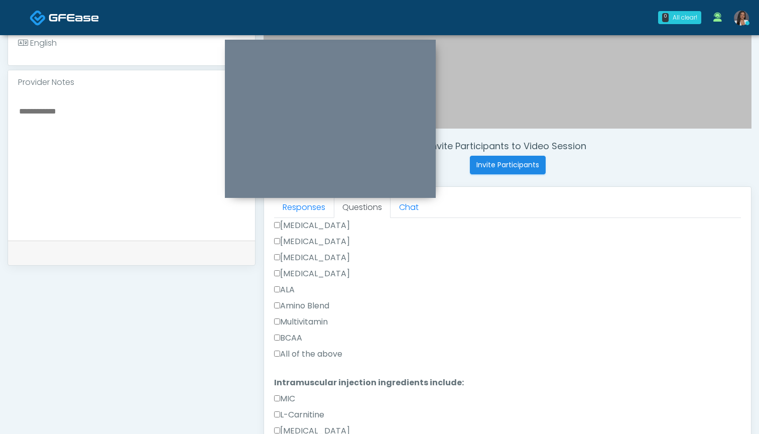
scroll to position [817, 0]
click at [325, 351] on label "All of the above" at bounding box center [308, 352] width 68 height 12
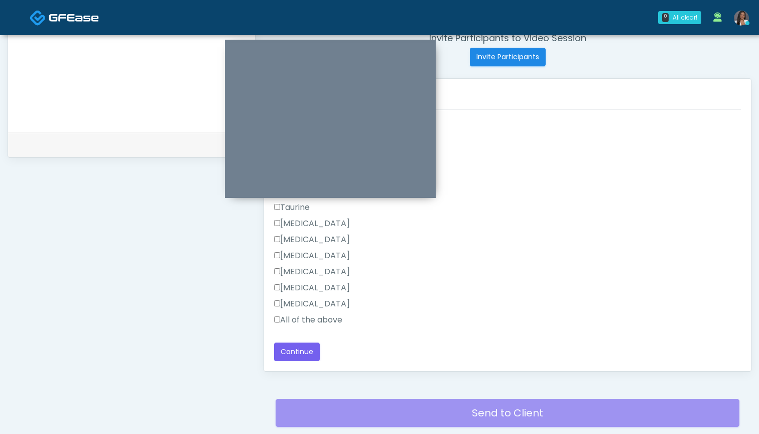
scroll to position [445, 0]
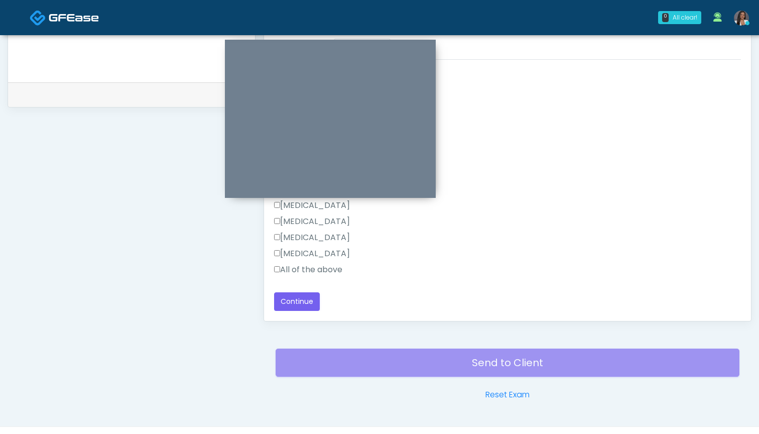
click at [309, 266] on label "All of the above" at bounding box center [308, 269] width 68 height 12
click at [302, 299] on button "Continue" at bounding box center [297, 301] width 46 height 19
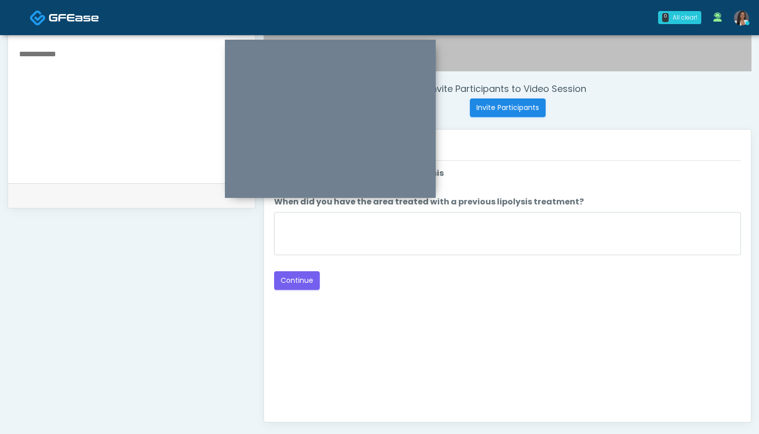
scroll to position [220, 0]
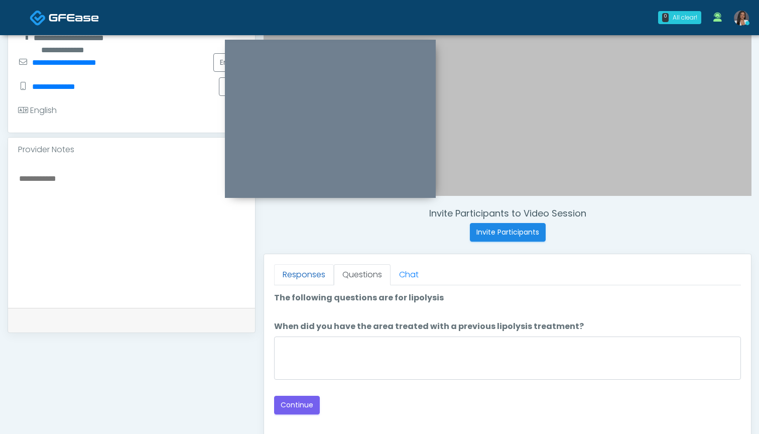
click at [285, 279] on link "Responses" at bounding box center [304, 274] width 60 height 21
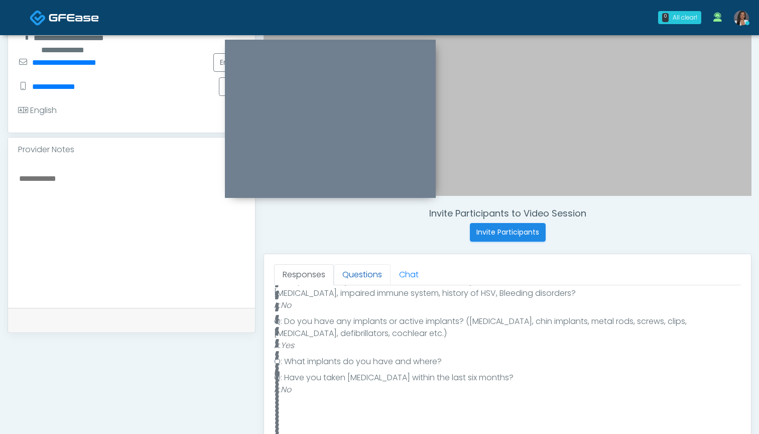
scroll to position [350, 0]
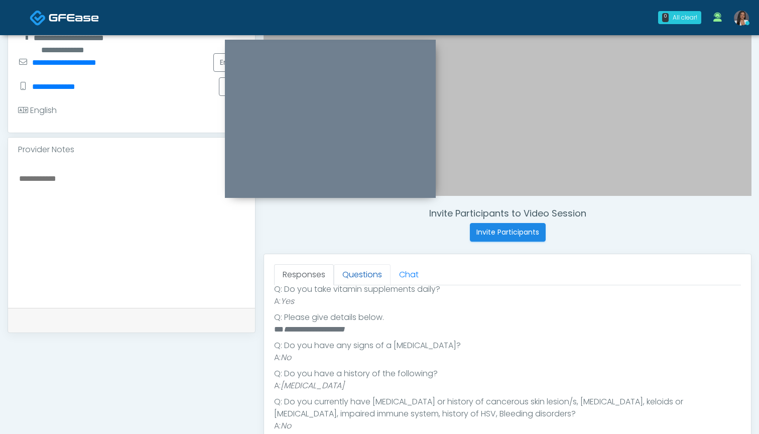
click at [364, 270] on link "Questions" at bounding box center [362, 274] width 57 height 21
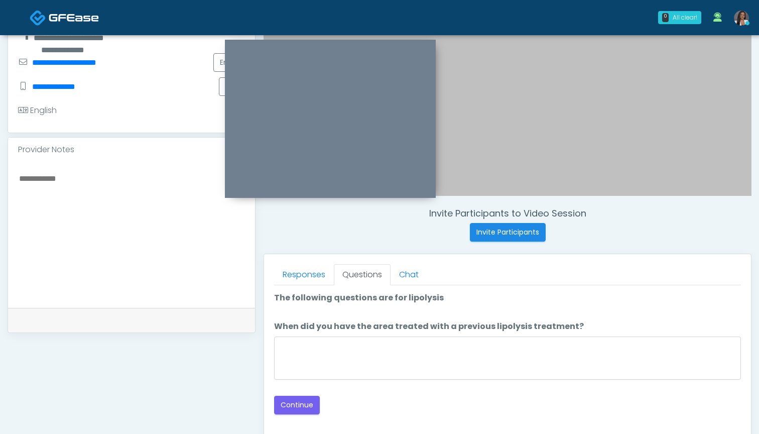
scroll to position [0, 0]
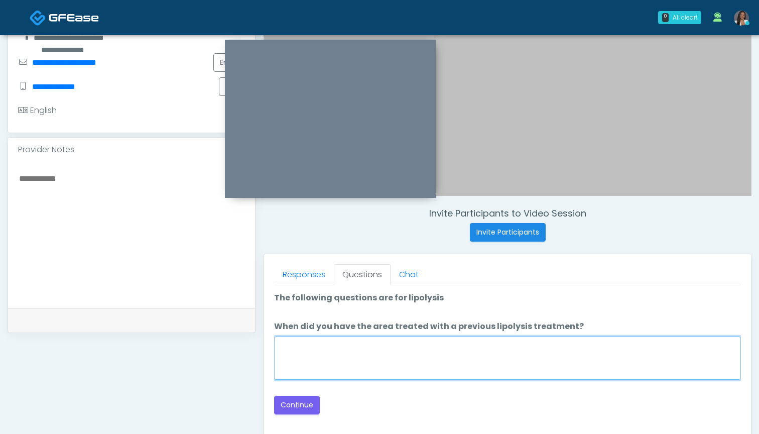
click at [432, 348] on textarea "When did you have the area treated with a previous lipolysis treatment?" at bounding box center [507, 357] width 467 height 43
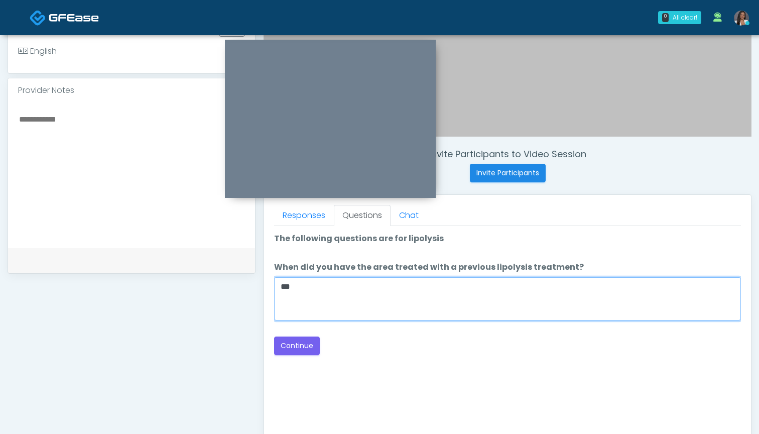
scroll to position [277, 0]
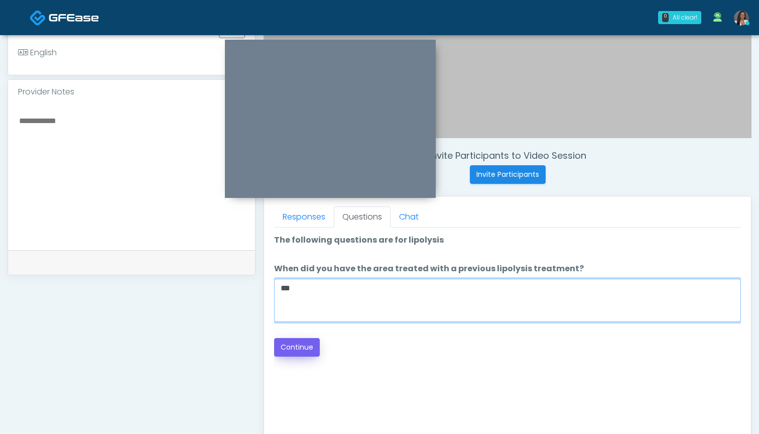
type textarea "***"
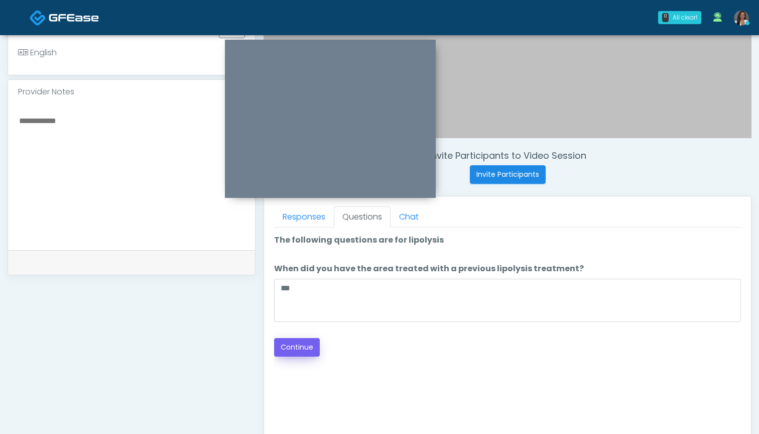
click at [307, 345] on button "Continue" at bounding box center [297, 347] width 46 height 19
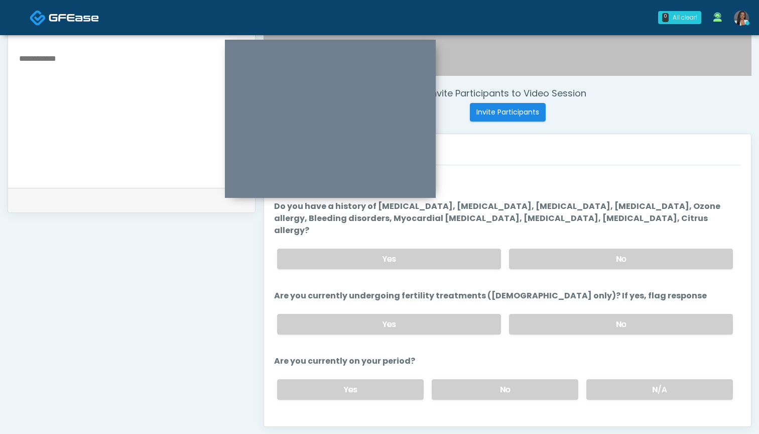
scroll to position [324, 0]
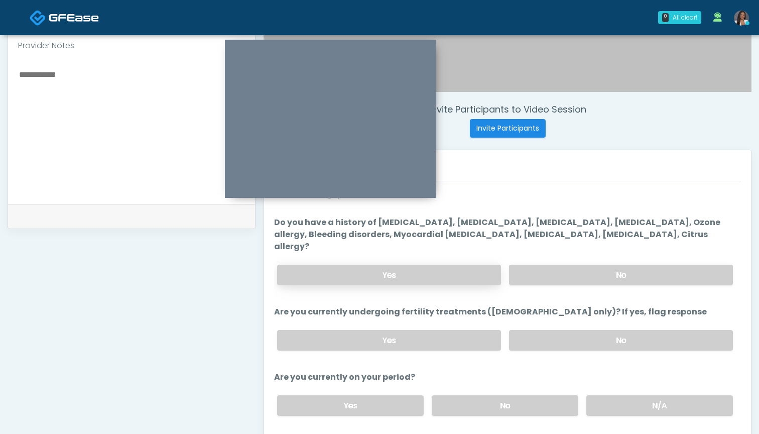
click at [451, 264] on label "Yes" at bounding box center [389, 274] width 224 height 21
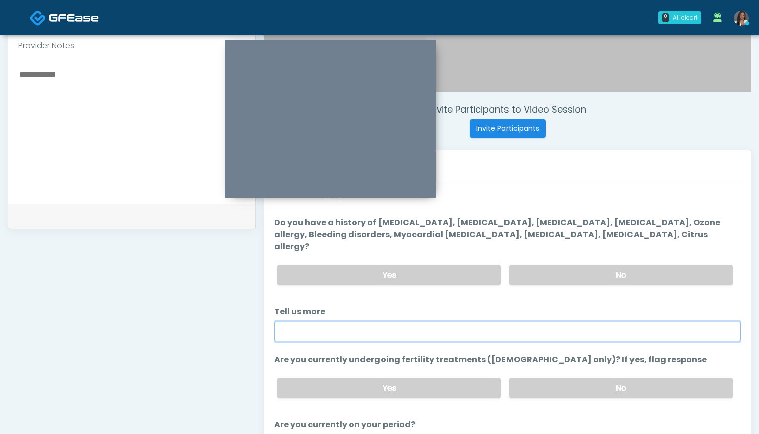
click at [404, 322] on input "Tell us more" at bounding box center [507, 331] width 467 height 19
drag, startPoint x: 341, startPoint y: 319, endPoint x: 248, endPoint y: 318, distance: 93.3
click at [248, 318] on div "**********" at bounding box center [380, 139] width 744 height 765
type input "**********"
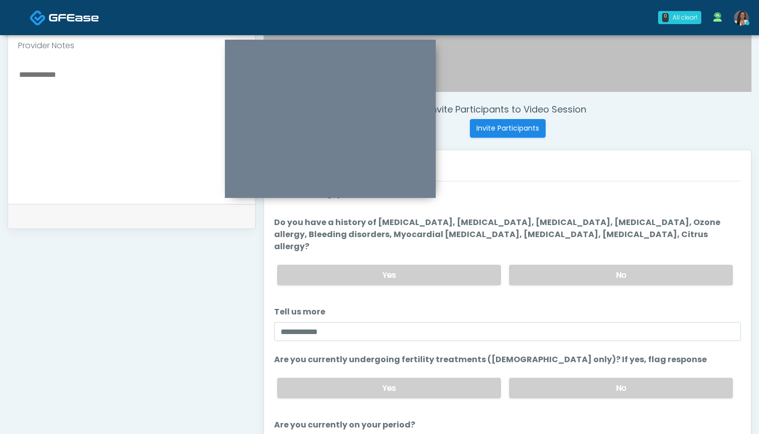
click at [128, 161] on textarea at bounding box center [131, 129] width 227 height 122
paste textarea "**********"
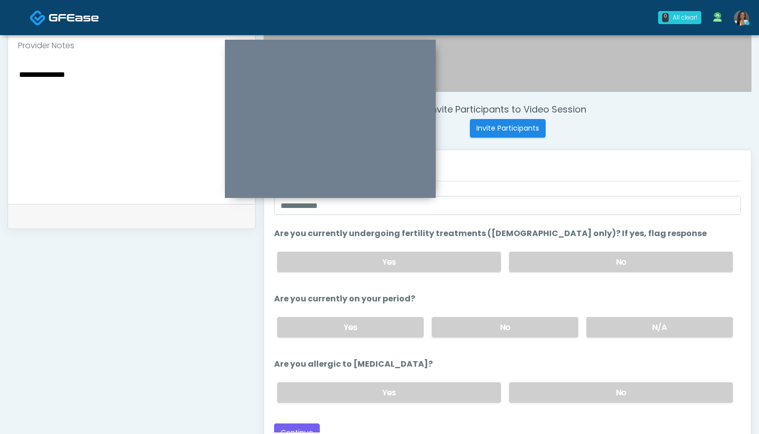
scroll to position [342, 0]
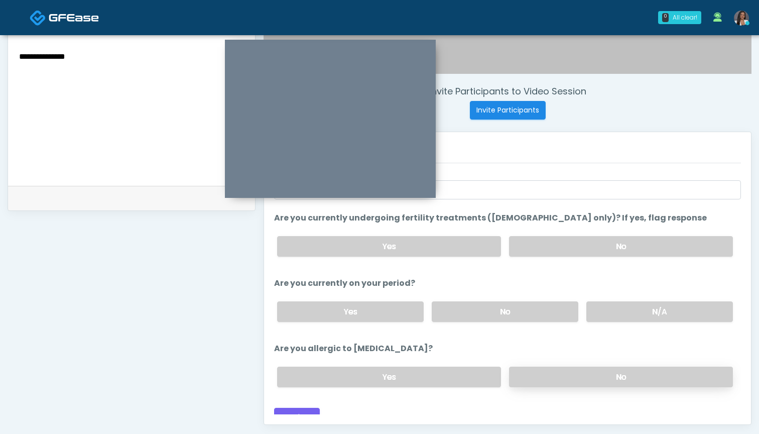
type textarea "**********"
click at [545, 366] on label "No" at bounding box center [621, 376] width 224 height 21
click at [303, 407] on button "Continue" at bounding box center [297, 416] width 46 height 19
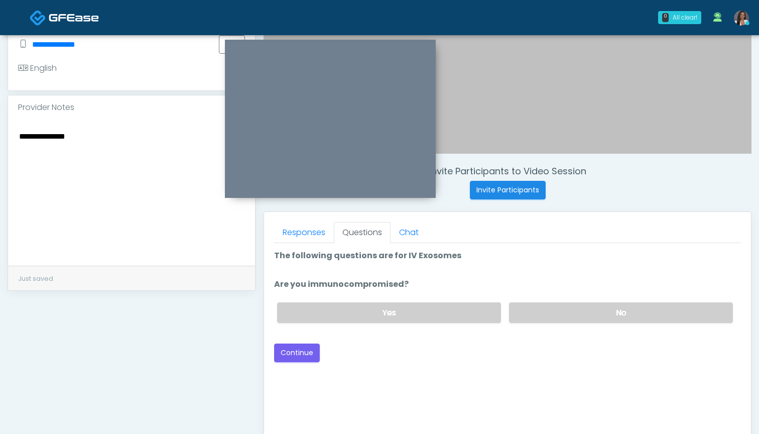
scroll to position [259, 0]
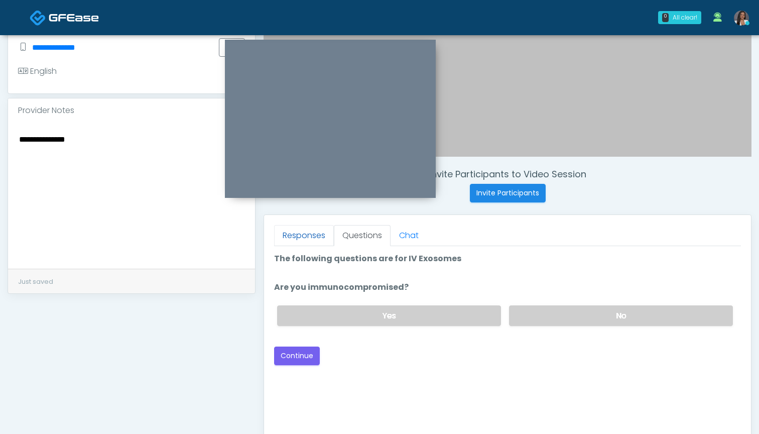
click at [311, 242] on link "Responses" at bounding box center [304, 235] width 60 height 21
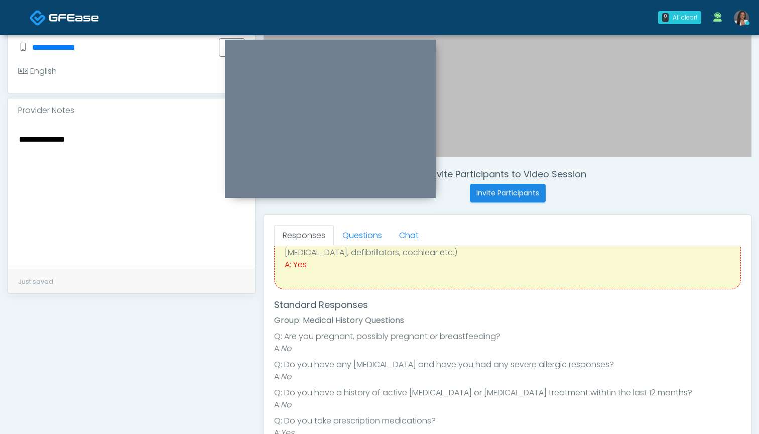
click at [331, 242] on link "Responses" at bounding box center [304, 235] width 60 height 21
click at [355, 239] on link "Questions" at bounding box center [362, 235] width 57 height 21
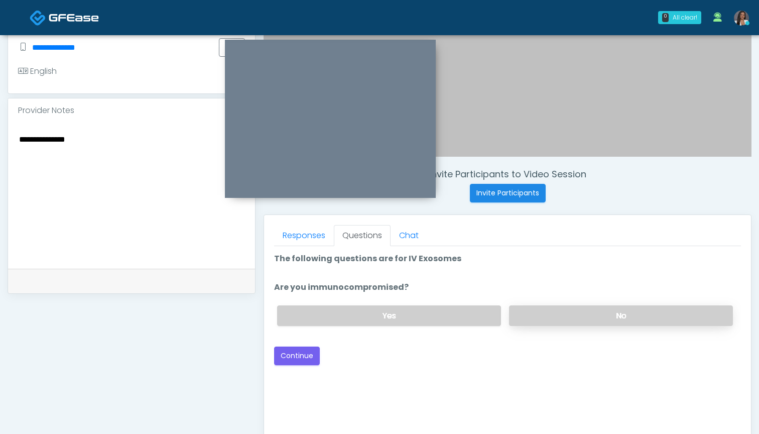
click at [520, 318] on label "No" at bounding box center [621, 315] width 224 height 21
click at [296, 353] on button "Continue" at bounding box center [297, 355] width 46 height 19
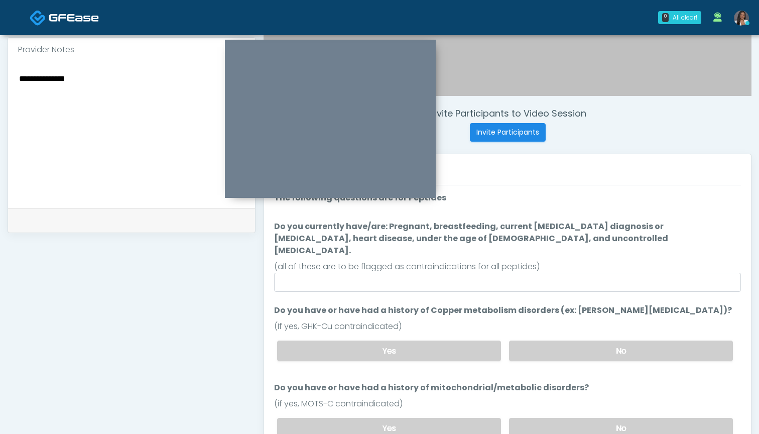
scroll to position [319, 0]
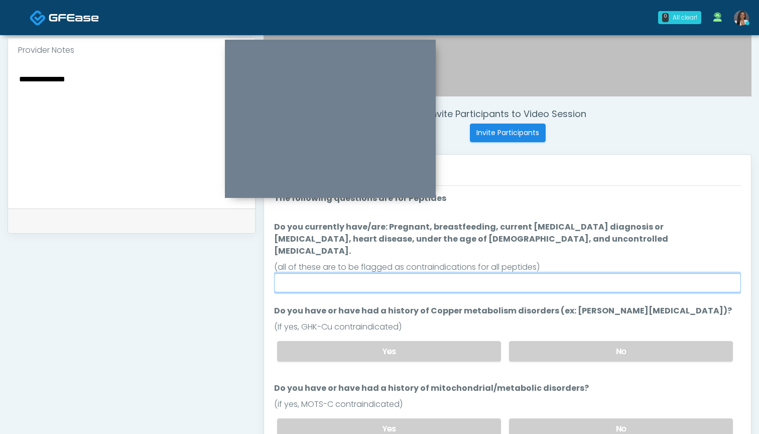
click at [433, 273] on input "Do you currently have/are: Pregnant, breastfeeding, current cancer diagnosis or…" at bounding box center [507, 282] width 467 height 19
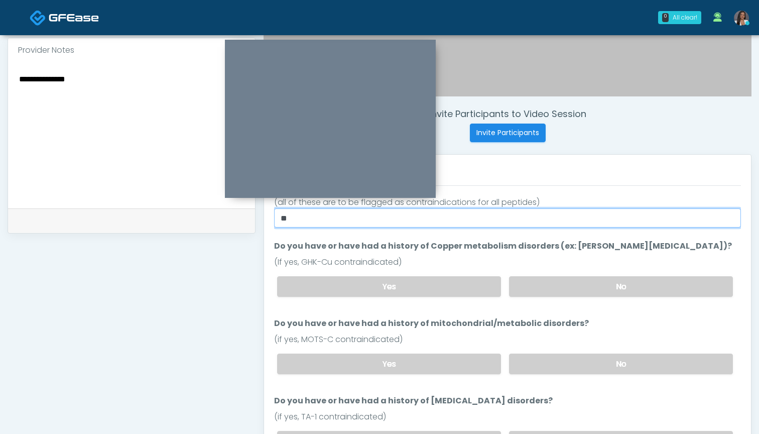
scroll to position [64, 0]
type input "**"
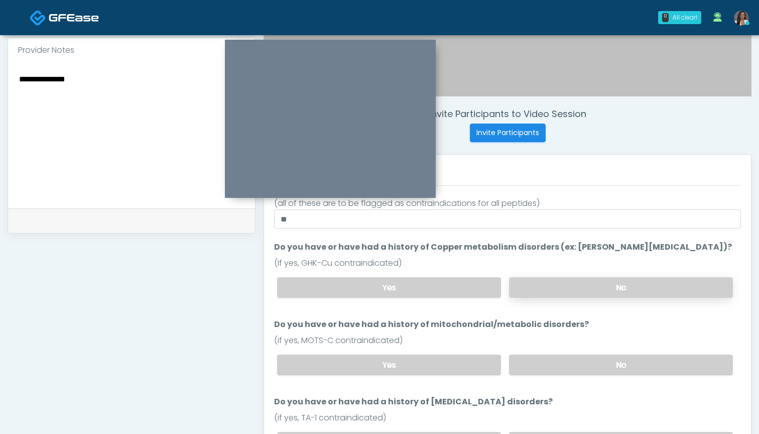
click at [545, 277] on label "No" at bounding box center [621, 287] width 224 height 21
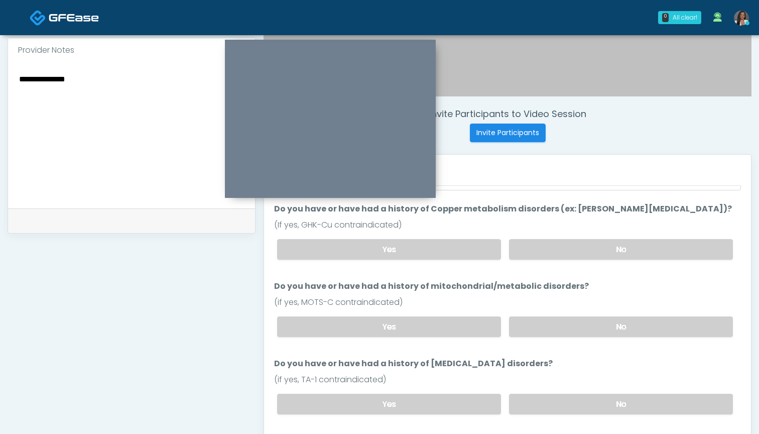
scroll to position [103, 0]
click at [535, 315] on label "No" at bounding box center [621, 325] width 224 height 21
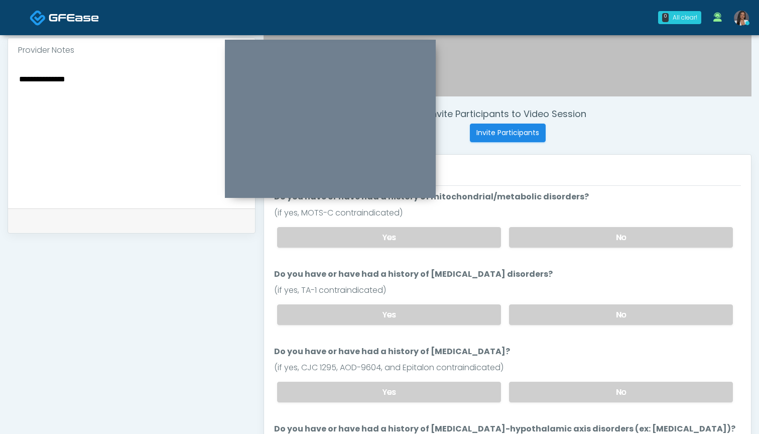
scroll to position [193, 0]
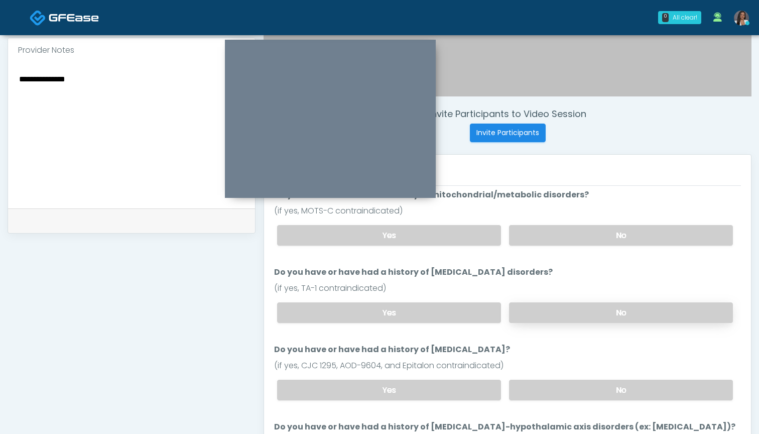
click at [537, 302] on label "No" at bounding box center [621, 312] width 224 height 21
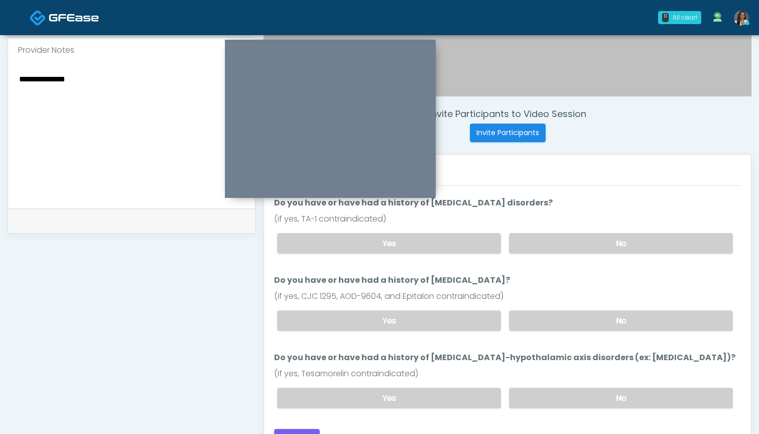
scroll to position [261, 0]
click at [538, 312] on label "No" at bounding box center [621, 322] width 224 height 21
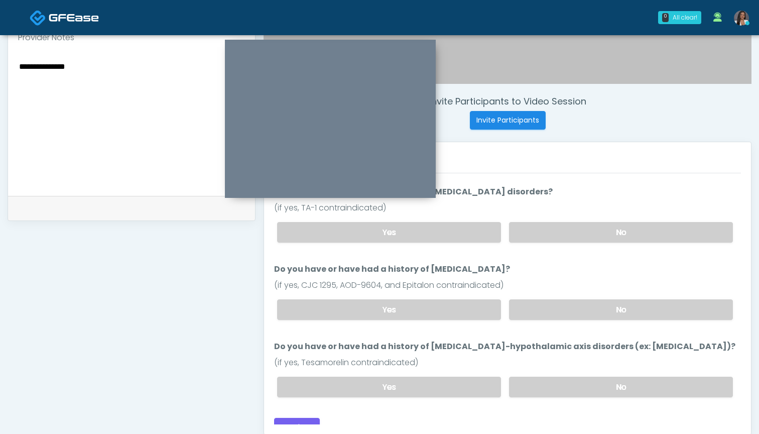
scroll to position [333, 0]
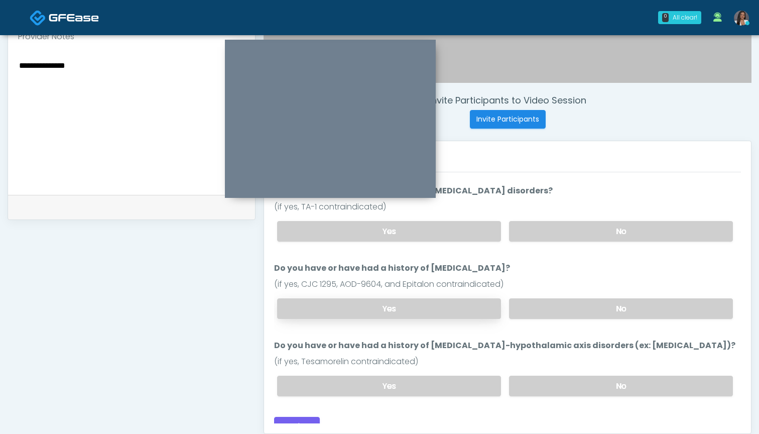
click at [457, 298] on label "Yes" at bounding box center [389, 308] width 224 height 21
click at [558, 298] on label "No" at bounding box center [621, 308] width 224 height 21
click at [534, 376] on label "No" at bounding box center [621, 385] width 224 height 21
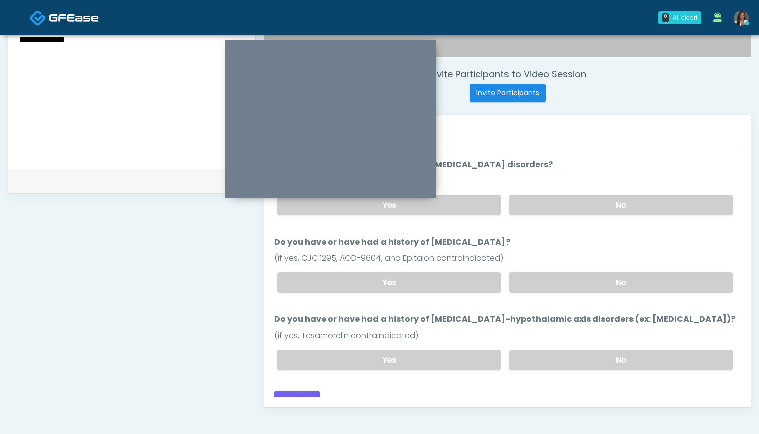
scroll to position [368, 0]
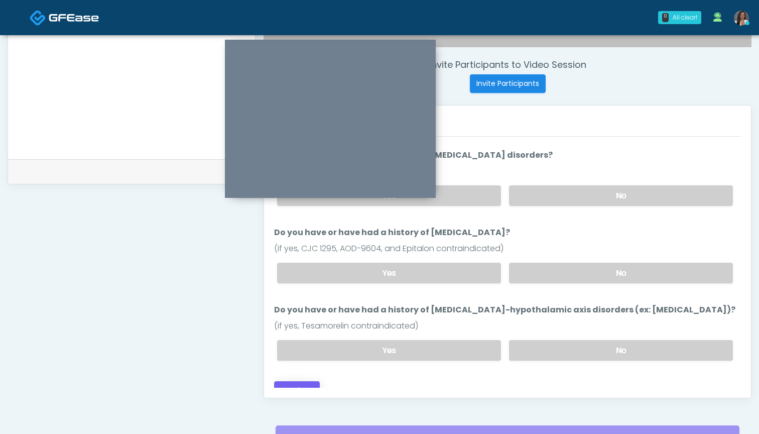
click at [293, 381] on button "Continue" at bounding box center [297, 390] width 46 height 19
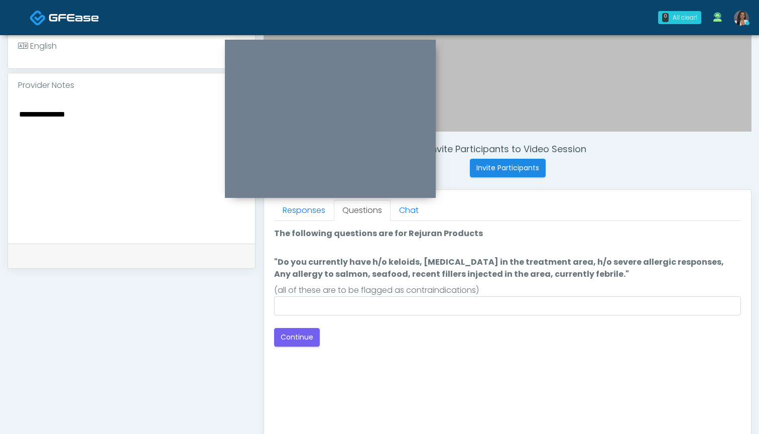
scroll to position [268, 0]
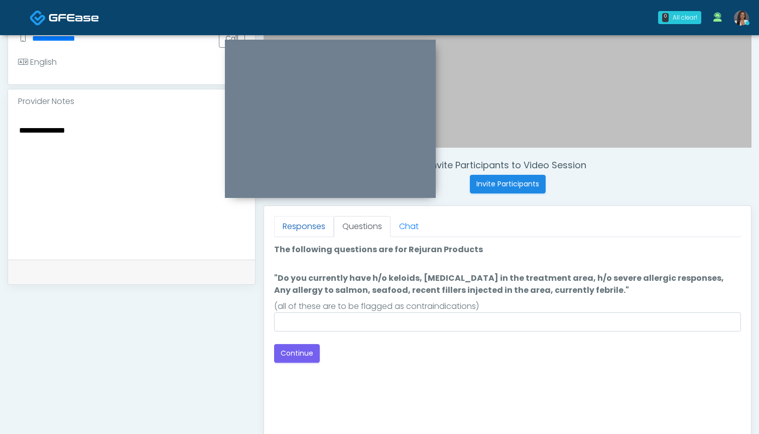
click at [314, 224] on link "Responses" at bounding box center [304, 226] width 60 height 21
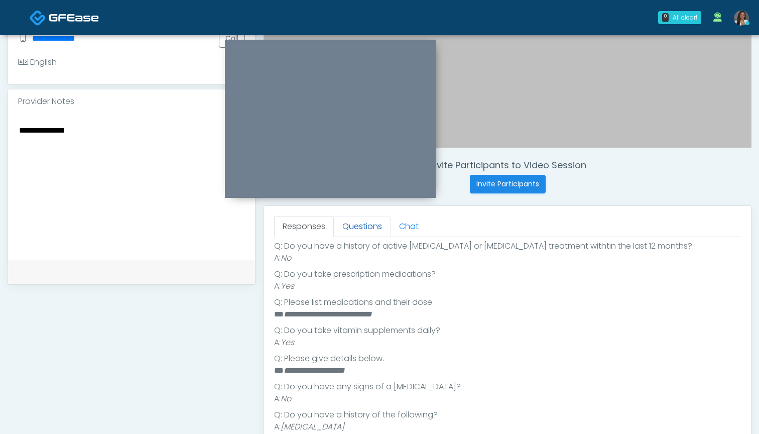
click at [372, 223] on link "Questions" at bounding box center [362, 226] width 57 height 21
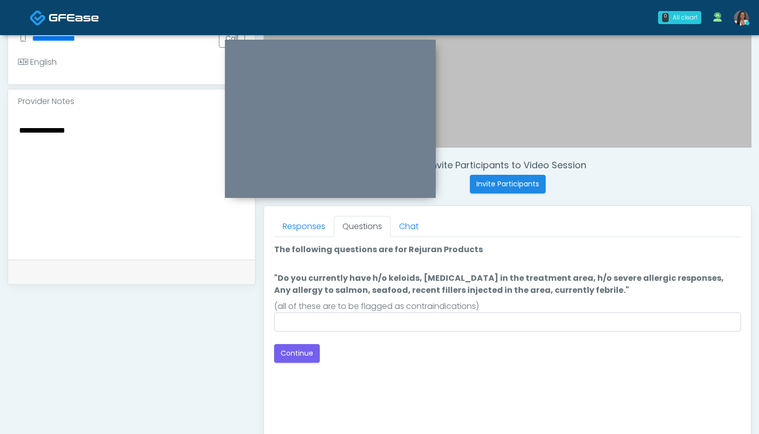
scroll to position [0, 0]
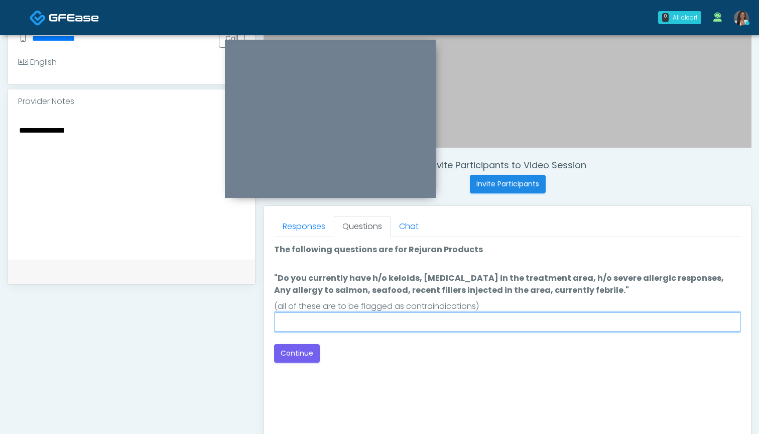
click at [478, 321] on input ""Do you currently have h/o keloids, skin infection in the treatment area, h/o s…" at bounding box center [507, 321] width 467 height 19
click at [539, 324] on input ""Do you currently have h/o keloids, skin infection in the treatment area, h/o s…" at bounding box center [507, 321] width 467 height 19
type input "**"
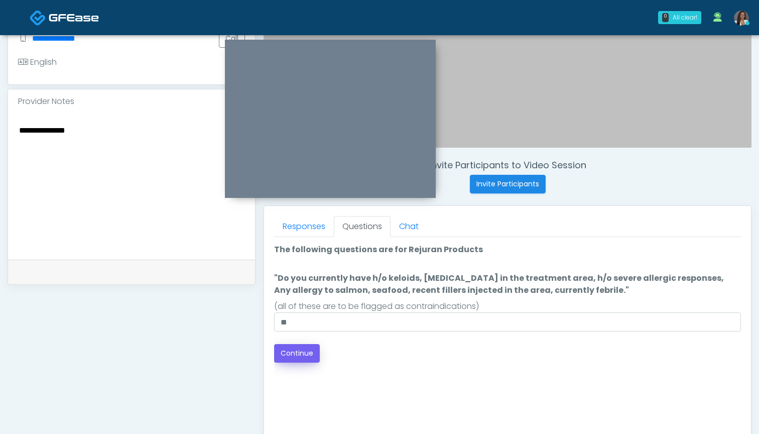
click at [301, 355] on button "Continue" at bounding box center [297, 353] width 46 height 19
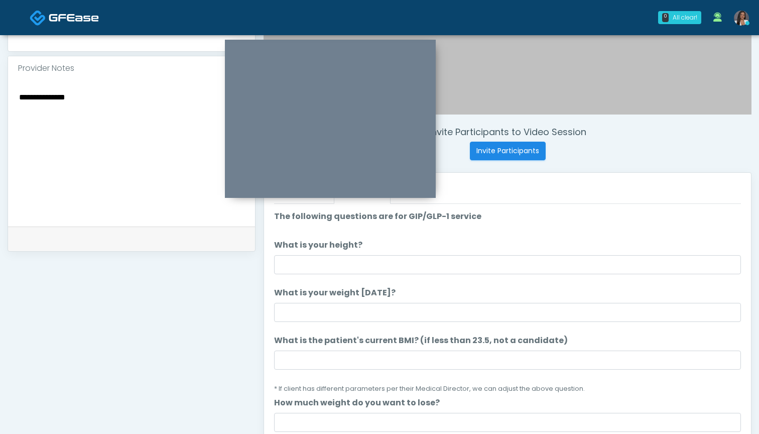
scroll to position [289, 0]
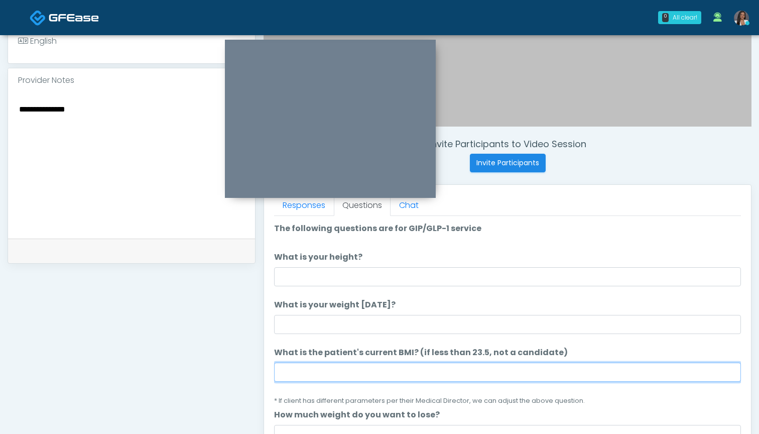
click at [395, 367] on input "What is the patient's current BMI? (if less than 23.5, not a candidate)" at bounding box center [507, 371] width 467 height 19
type input "*"
type input "****"
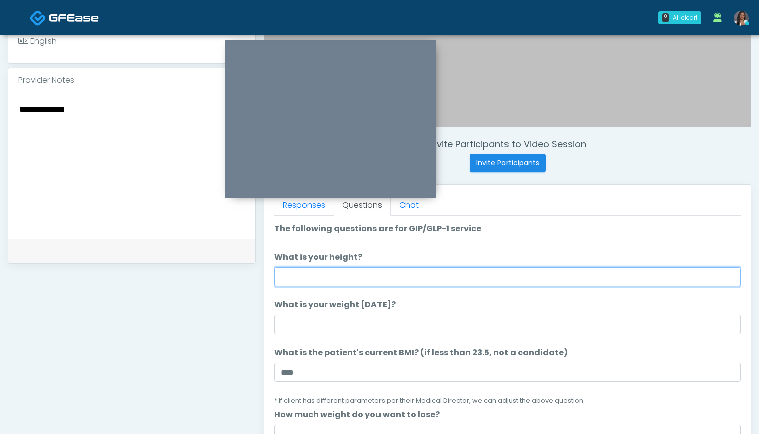
click at [409, 281] on input "What is your height?" at bounding box center [507, 276] width 467 height 19
type input "*****"
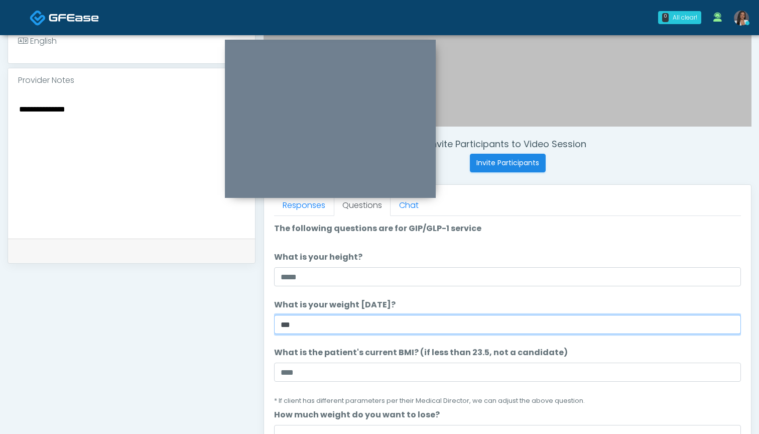
type input "***"
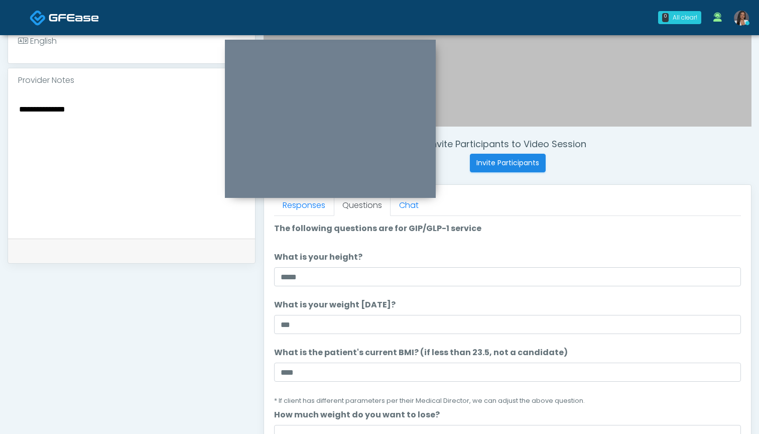
click at [120, 143] on textarea "**********" at bounding box center [131, 163] width 227 height 122
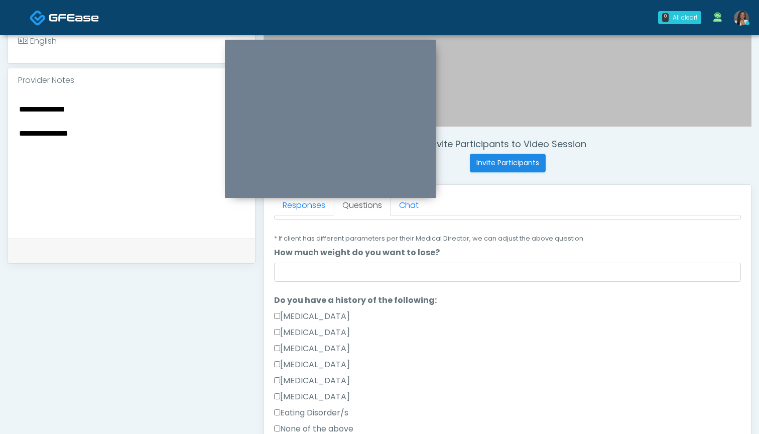
scroll to position [163, 0]
type textarea "**********"
click at [318, 383] on label "Hypoglycemia" at bounding box center [312, 380] width 76 height 12
click at [326, 367] on label "Type 1 Diabetes" at bounding box center [312, 364] width 76 height 12
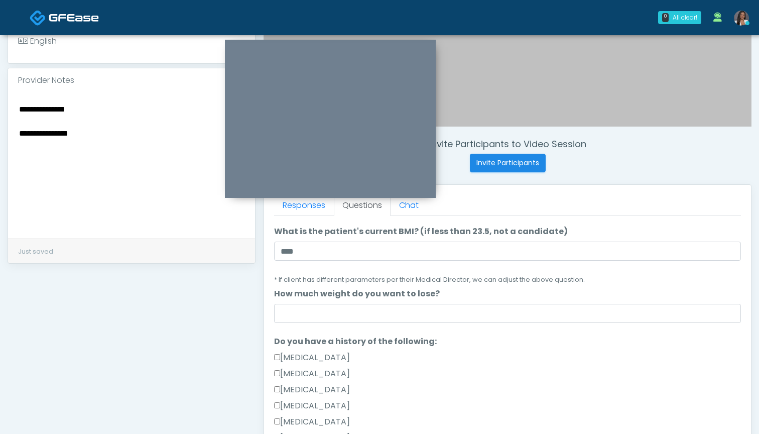
scroll to position [101, 0]
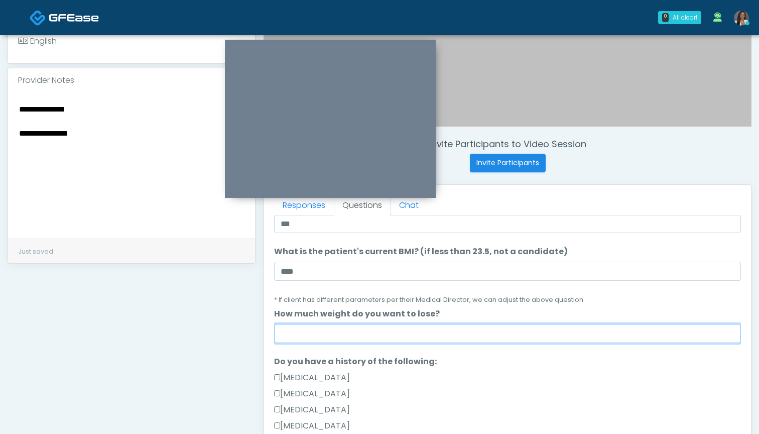
click at [355, 335] on input "How much weight do you want to lose?" at bounding box center [507, 333] width 467 height 19
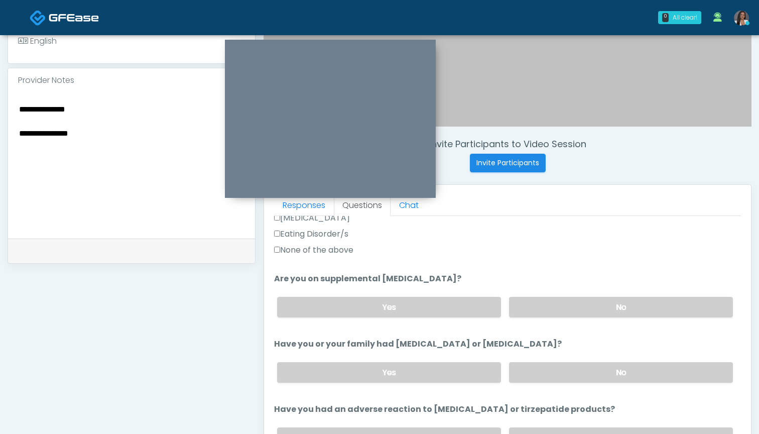
scroll to position [340, 0]
type input "*"
click at [536, 304] on label "No" at bounding box center [621, 308] width 224 height 21
click at [98, 142] on textarea "**********" at bounding box center [131, 163] width 227 height 122
click at [19, 133] on textarea "**********" at bounding box center [131, 163] width 227 height 122
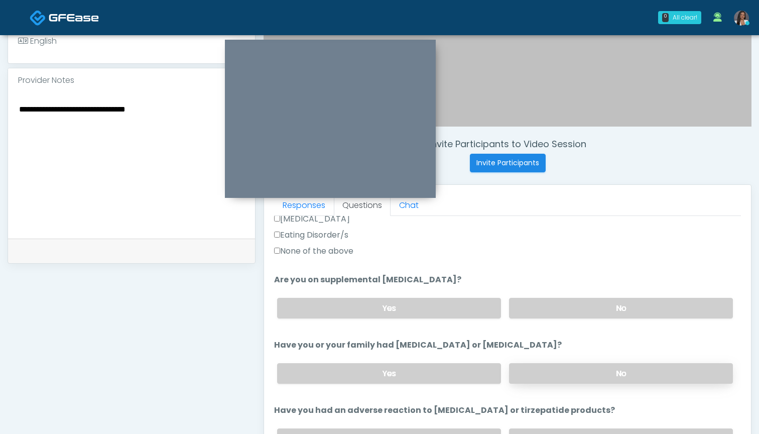
type textarea "**********"
click at [612, 376] on label "No" at bounding box center [621, 373] width 224 height 21
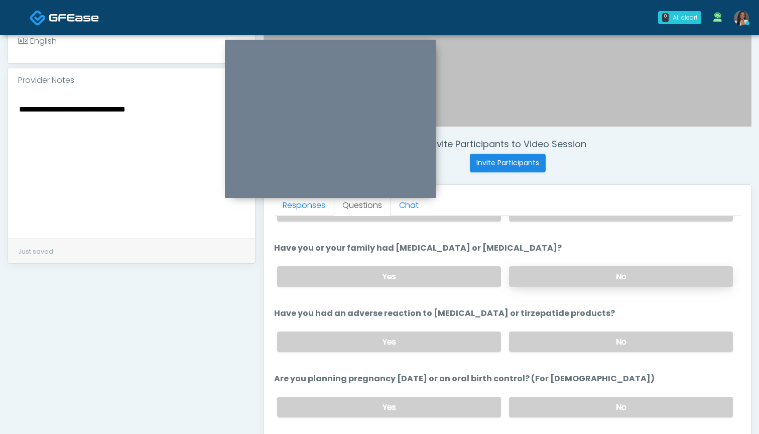
scroll to position [468, 0]
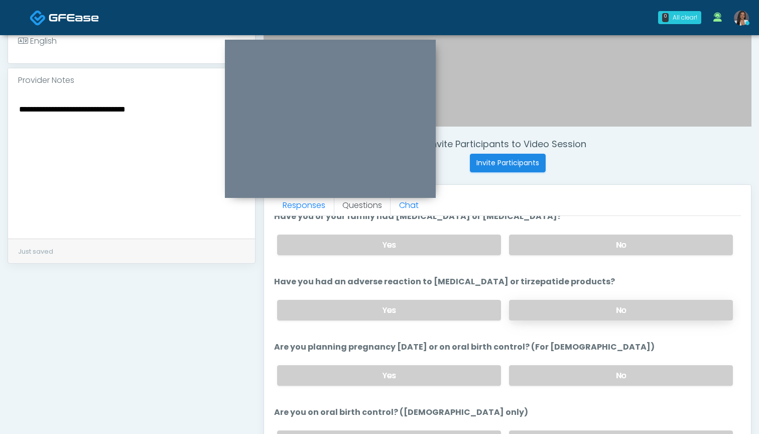
click at [572, 303] on label "No" at bounding box center [621, 310] width 224 height 21
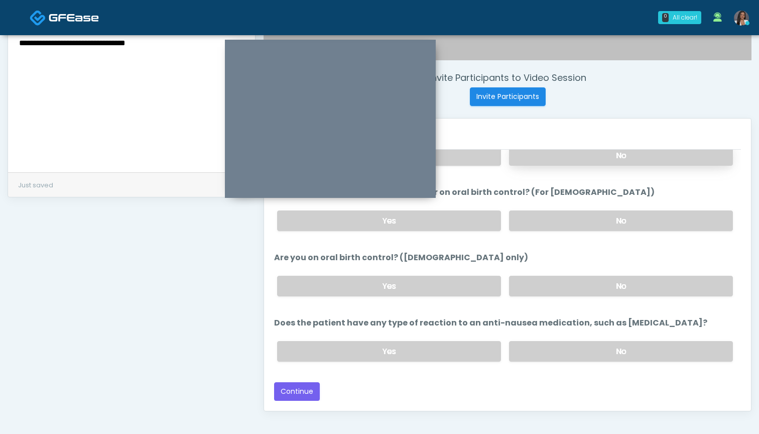
scroll to position [356, 0]
click at [555, 355] on label "No" at bounding box center [621, 350] width 224 height 21
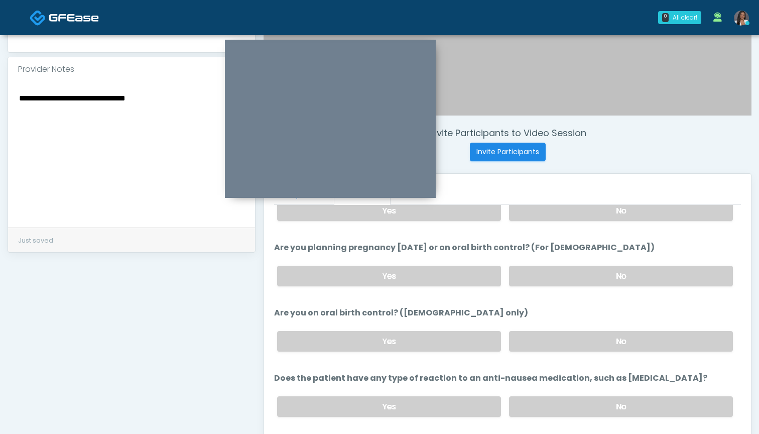
scroll to position [285, 0]
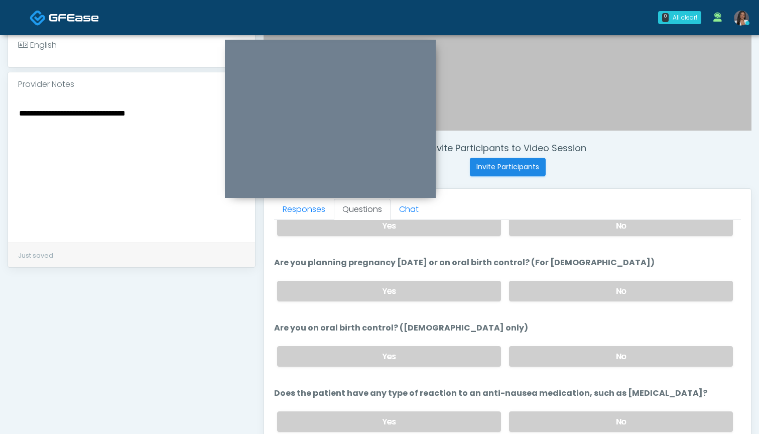
drag, startPoint x: 168, startPoint y: 111, endPoint x: 0, endPoint y: 96, distance: 168.3
click at [0, 96] on div "**********" at bounding box center [379, 167] width 759 height 835
click at [356, 292] on label "Yes" at bounding box center [389, 291] width 224 height 21
click at [525, 294] on label "No" at bounding box center [621, 291] width 224 height 21
click at [538, 347] on label "No" at bounding box center [621, 356] width 224 height 21
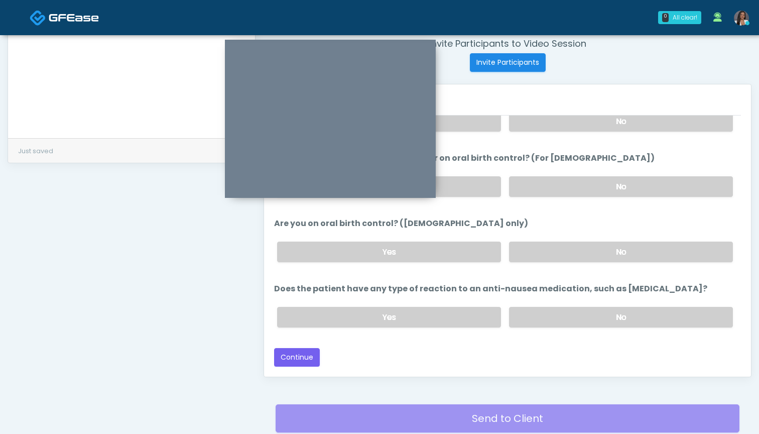
scroll to position [397, 0]
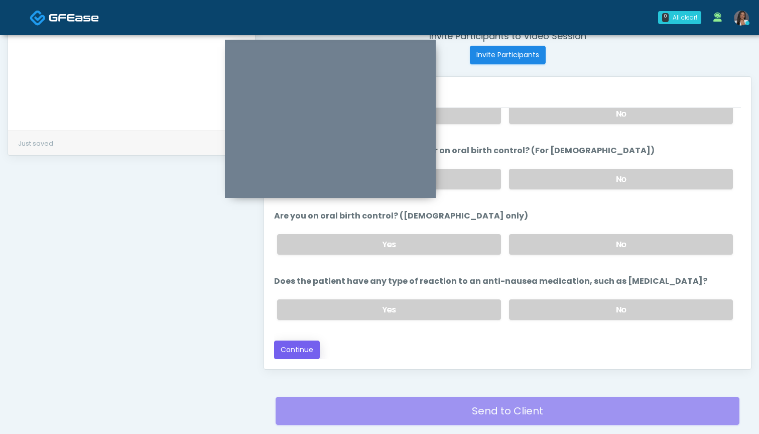
click at [301, 348] on button "Continue" at bounding box center [297, 349] width 46 height 19
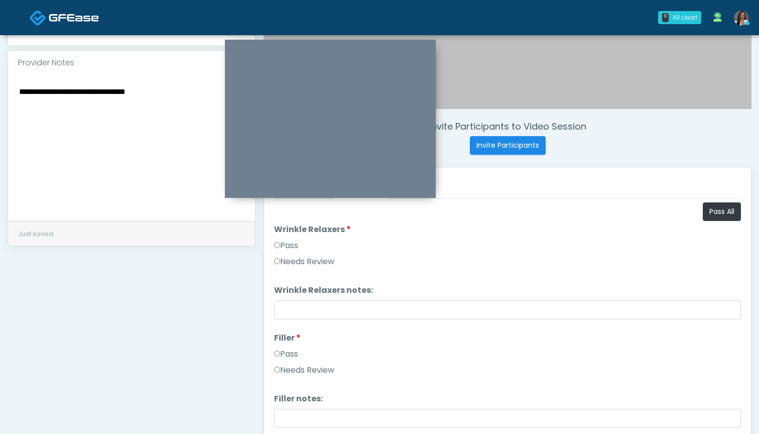
scroll to position [219, 0]
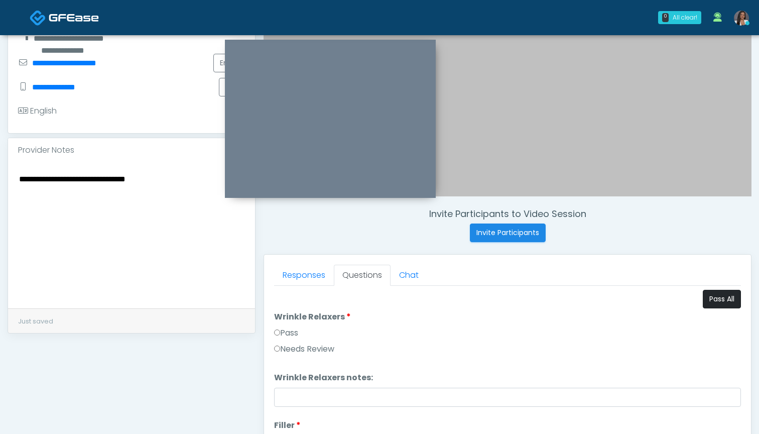
click at [714, 295] on button "Pass All" at bounding box center [722, 299] width 38 height 19
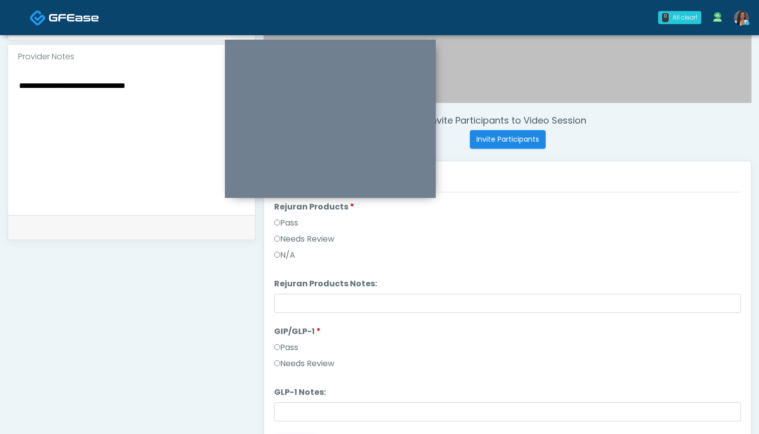
scroll to position [1641, 0]
click at [328, 241] on label "Needs Review" at bounding box center [304, 240] width 60 height 12
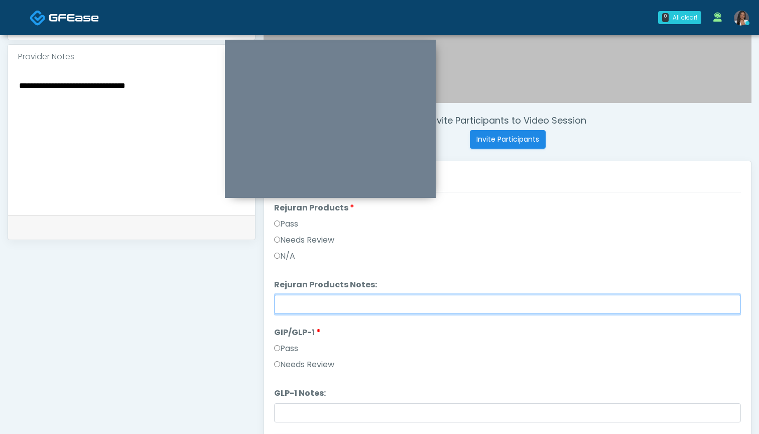
click at [344, 306] on input "Rejuran Products Notes:" at bounding box center [507, 304] width 467 height 19
paste input "**********"
type input "**********"
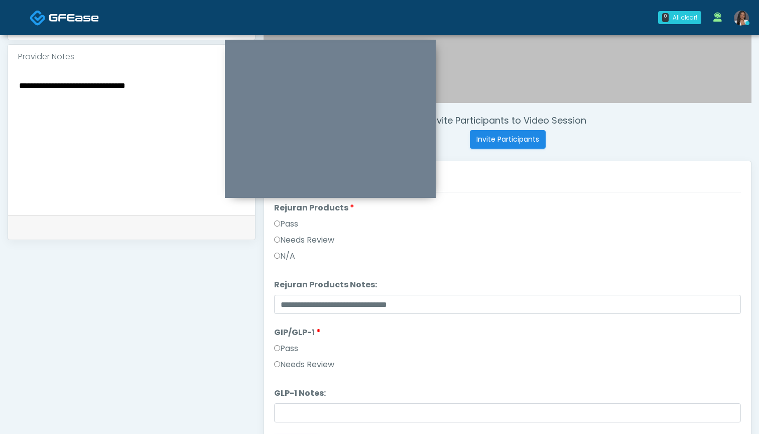
click at [315, 361] on label "Needs Review" at bounding box center [304, 364] width 60 height 12
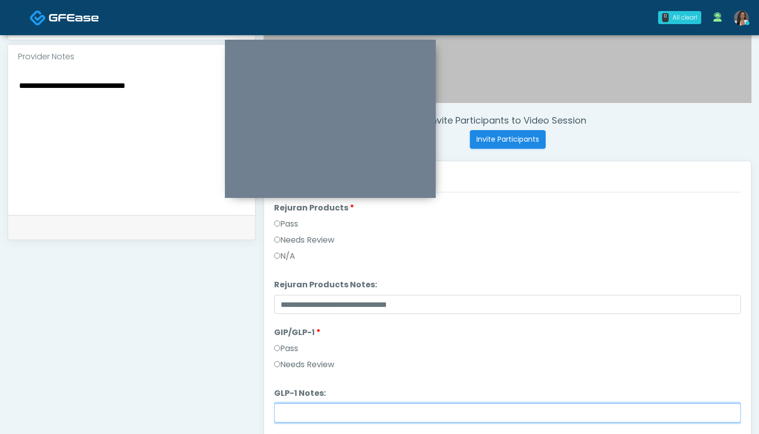
click at [321, 412] on input "GLP-1 Notes:" at bounding box center [507, 412] width 467 height 19
paste input "**********"
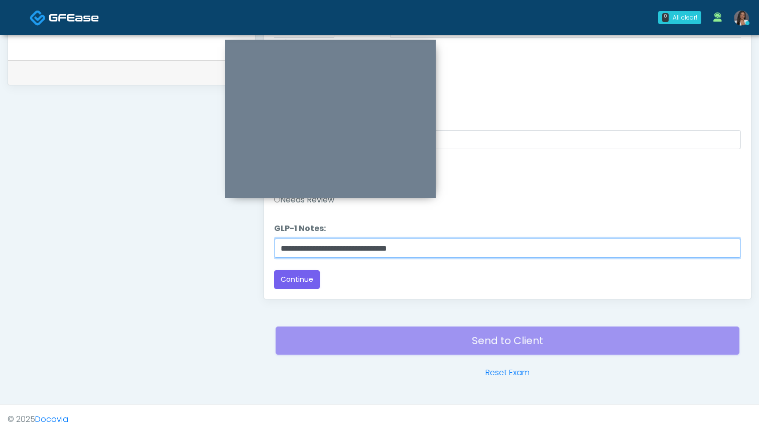
scroll to position [467, 0]
type input "**********"
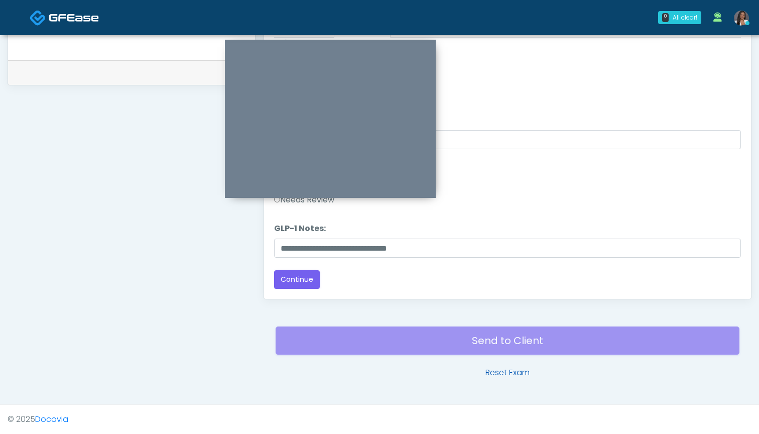
click at [511, 373] on link "Reset Exam" at bounding box center [507, 372] width 44 height 12
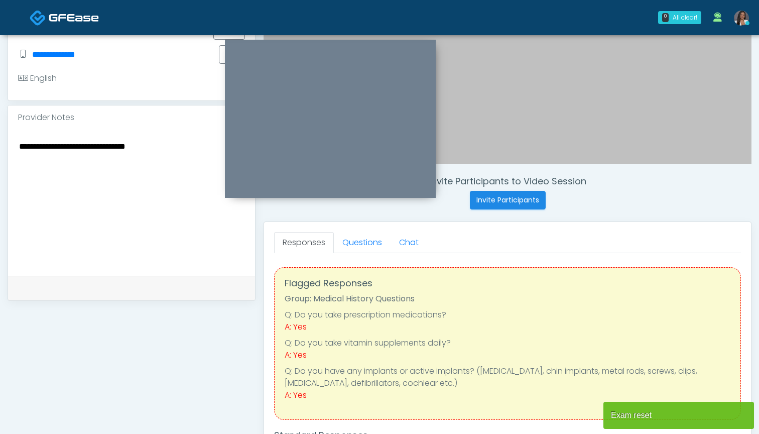
scroll to position [3, 0]
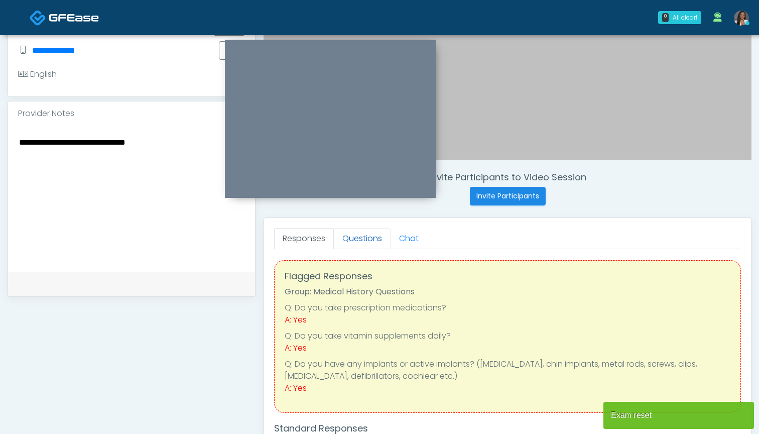
click at [367, 235] on link "Questions" at bounding box center [362, 238] width 57 height 21
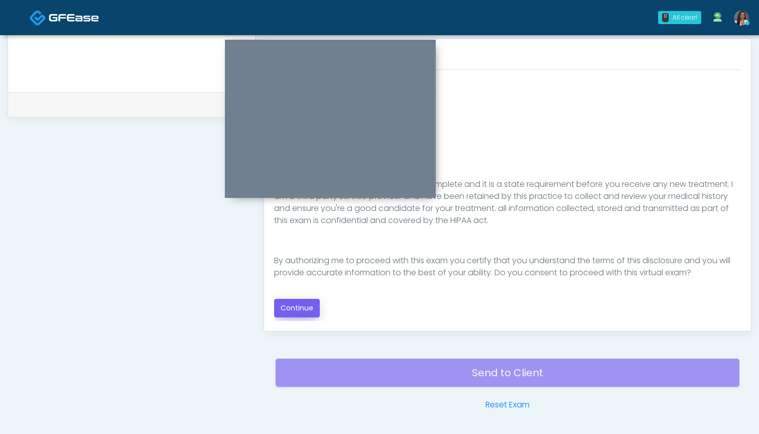
scroll to position [0, 0]
click at [293, 305] on button "Continue" at bounding box center [297, 308] width 46 height 19
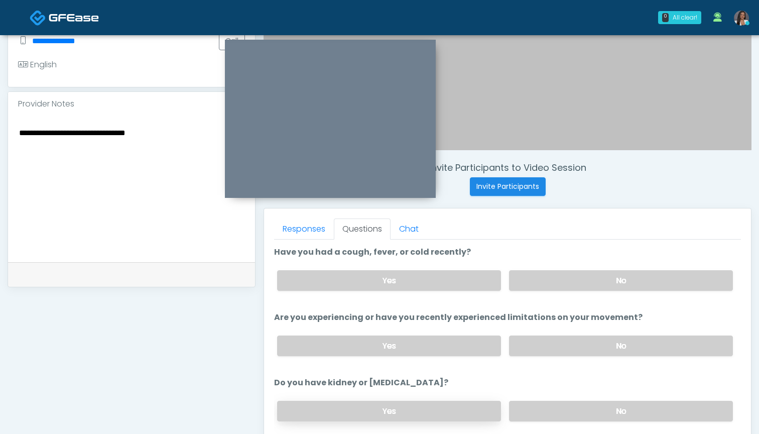
scroll to position [221, 0]
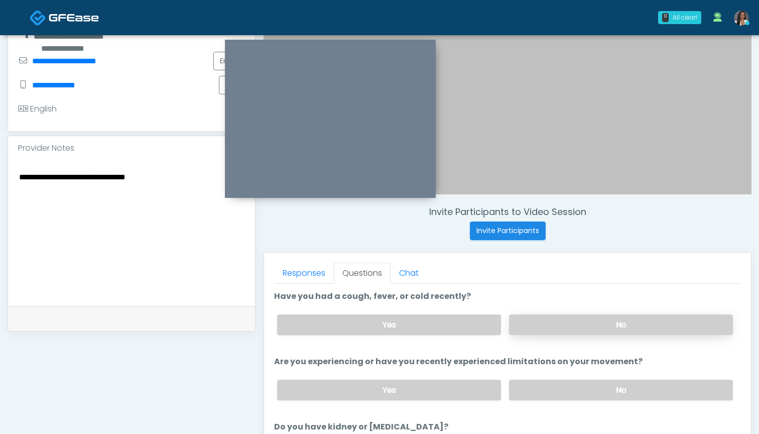
click at [533, 326] on label "No" at bounding box center [621, 324] width 224 height 21
click at [539, 388] on label "No" at bounding box center [621, 389] width 224 height 21
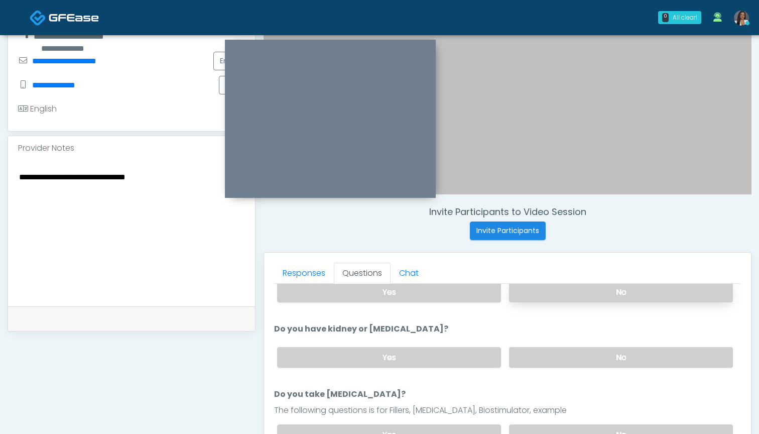
scroll to position [102, 0]
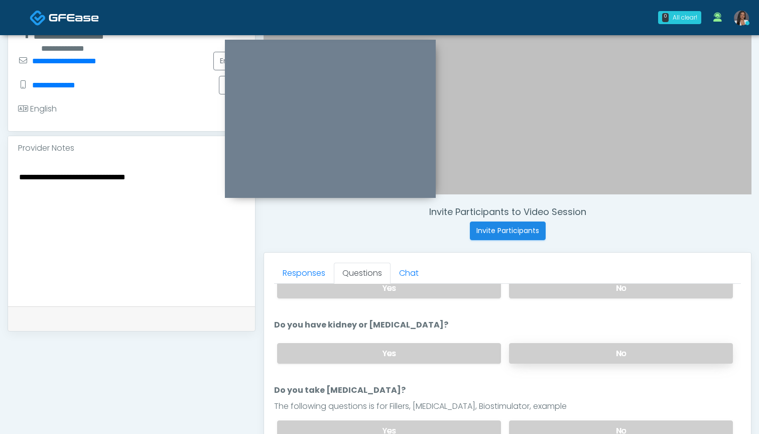
click at [544, 362] on label "No" at bounding box center [621, 353] width 224 height 21
click at [538, 426] on label "No" at bounding box center [621, 430] width 224 height 21
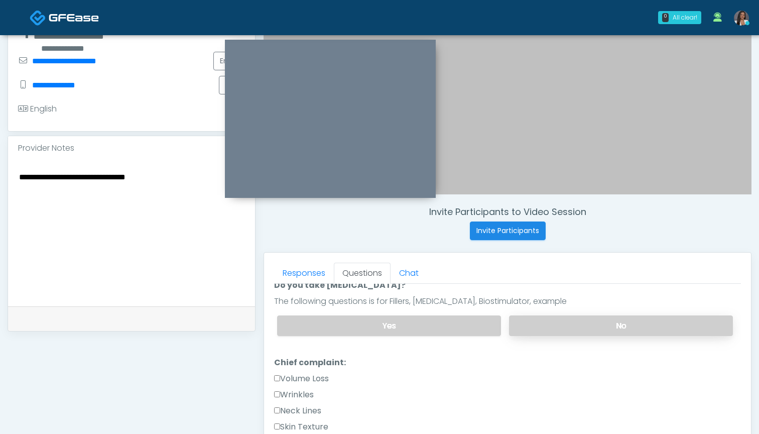
scroll to position [301, 0]
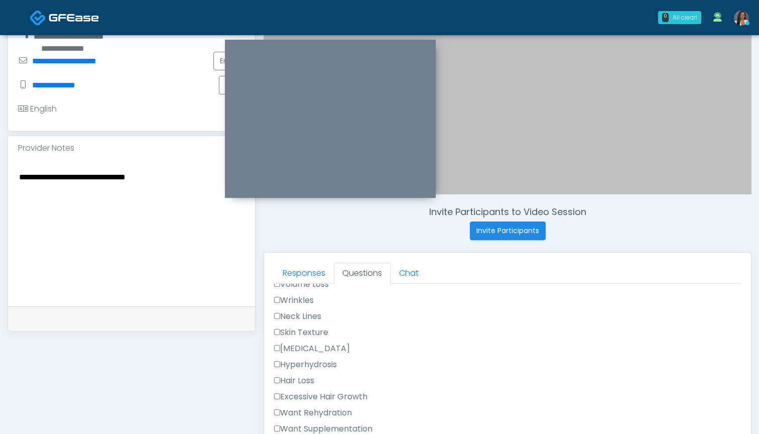
click at [330, 409] on label "Want Rehydration" at bounding box center [313, 412] width 78 height 12
click at [333, 426] on label "Want Supplementation" at bounding box center [323, 429] width 98 height 12
click at [293, 305] on label "None" at bounding box center [287, 303] width 27 height 12
click at [224, 378] on div "**********" at bounding box center [132, 241] width 248 height 765
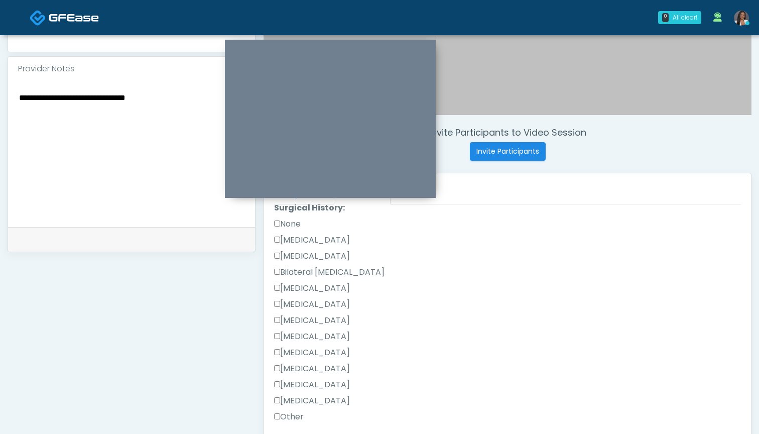
scroll to position [308, 0]
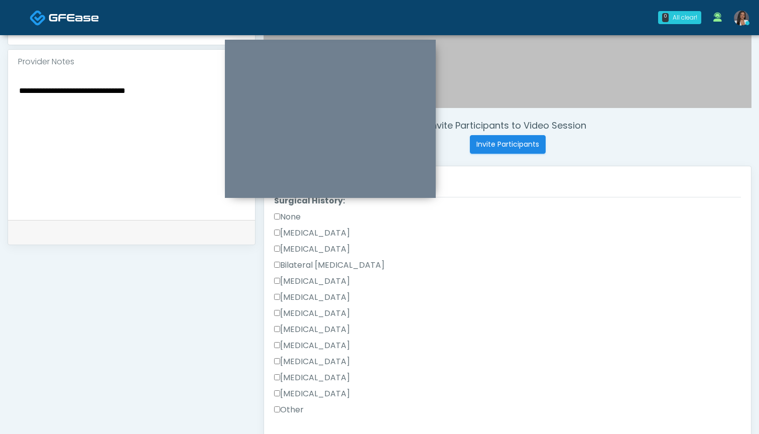
click at [284, 377] on label "Appendectomy" at bounding box center [312, 377] width 76 height 12
click at [297, 214] on label "None" at bounding box center [287, 217] width 27 height 12
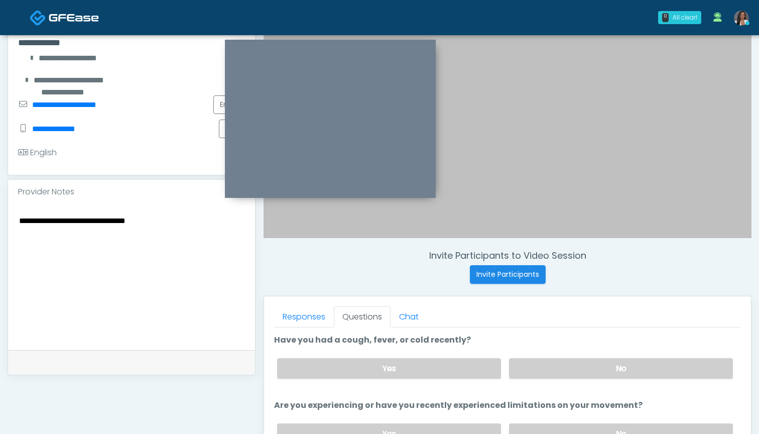
scroll to position [82, 0]
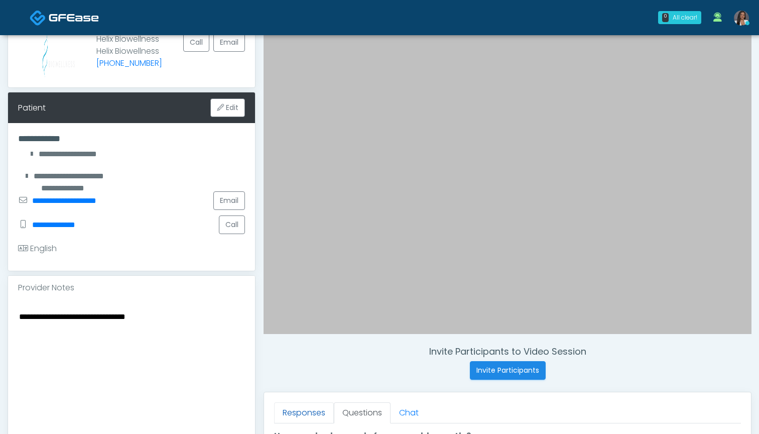
click at [299, 412] on link "Responses" at bounding box center [304, 412] width 60 height 21
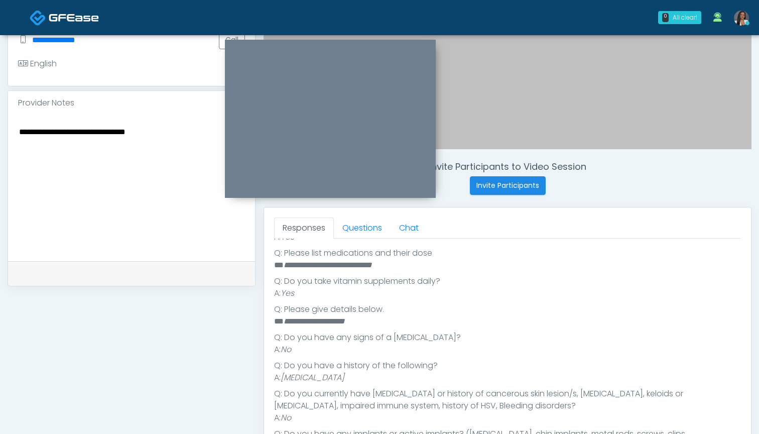
scroll to position [303, 0]
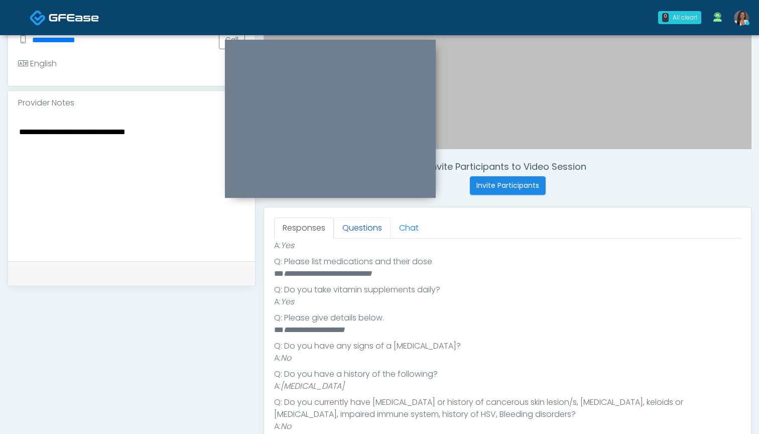
click at [359, 221] on link "Questions" at bounding box center [362, 227] width 57 height 21
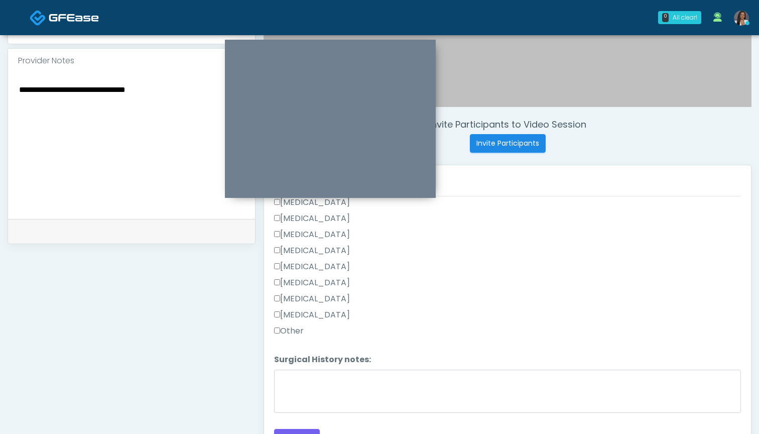
scroll to position [315, 0]
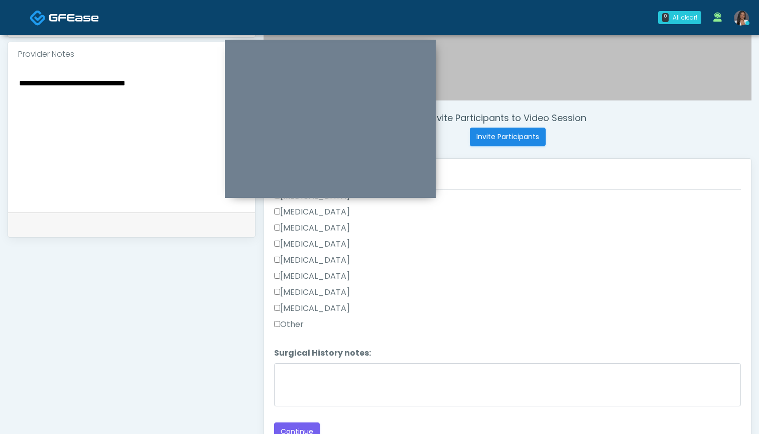
click at [299, 324] on label "Other" at bounding box center [289, 324] width 30 height 12
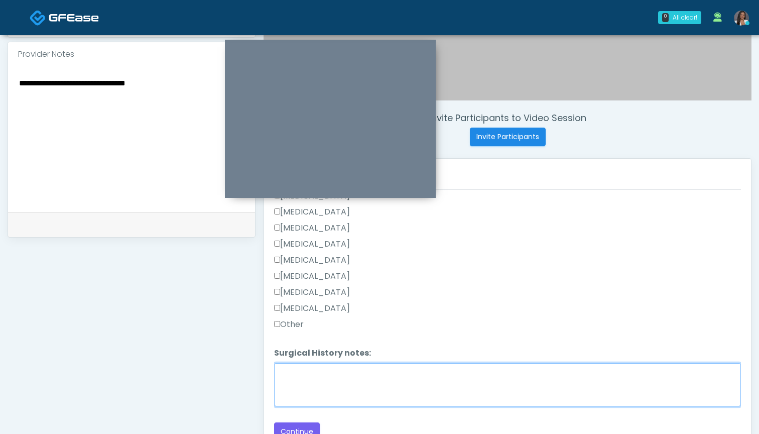
click at [308, 370] on textarea "Surgical History notes:" at bounding box center [507, 384] width 467 height 43
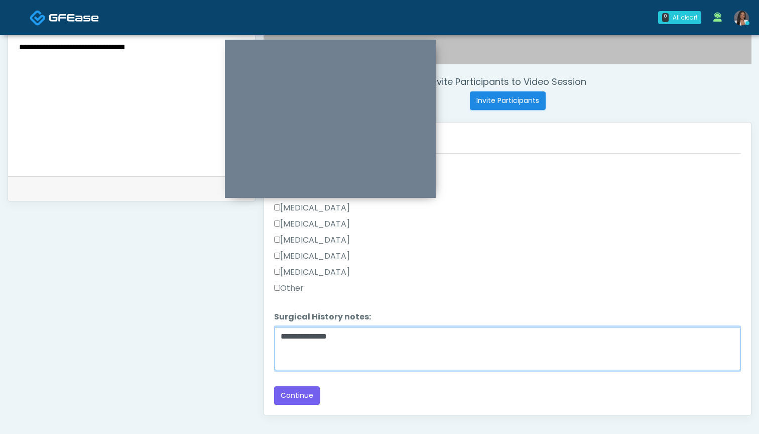
scroll to position [355, 0]
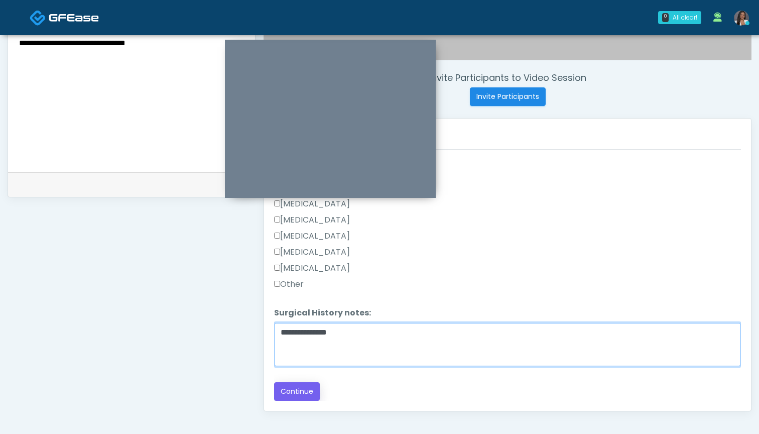
type textarea "**********"
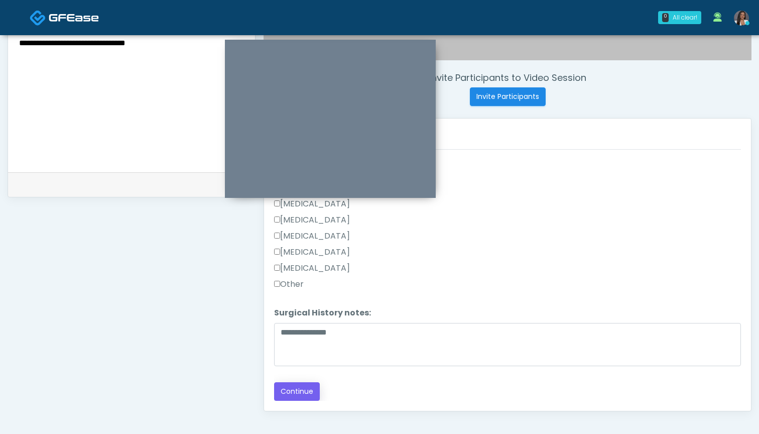
click at [301, 393] on button "Continue" at bounding box center [297, 391] width 46 height 19
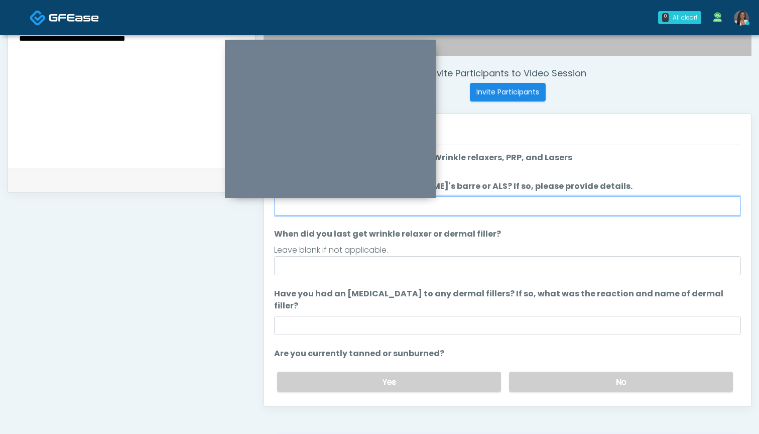
click at [524, 204] on input "Do you have a history of Guillain's barre or ALS? If so, please provide details." at bounding box center [507, 205] width 467 height 19
type input "**"
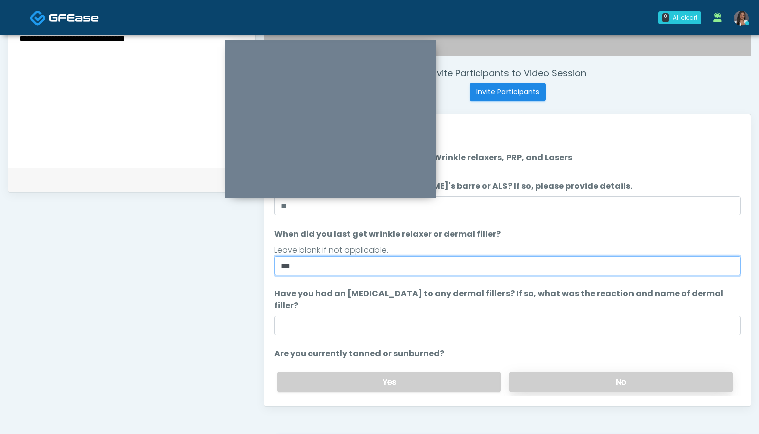
type input "***"
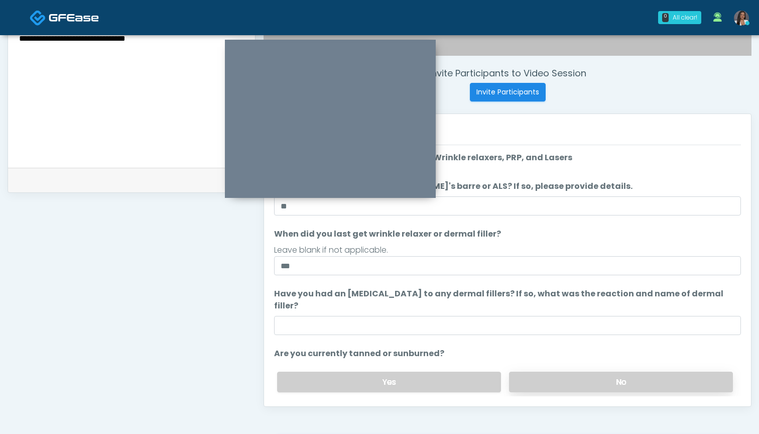
click at [533, 371] on label "No" at bounding box center [621, 381] width 224 height 21
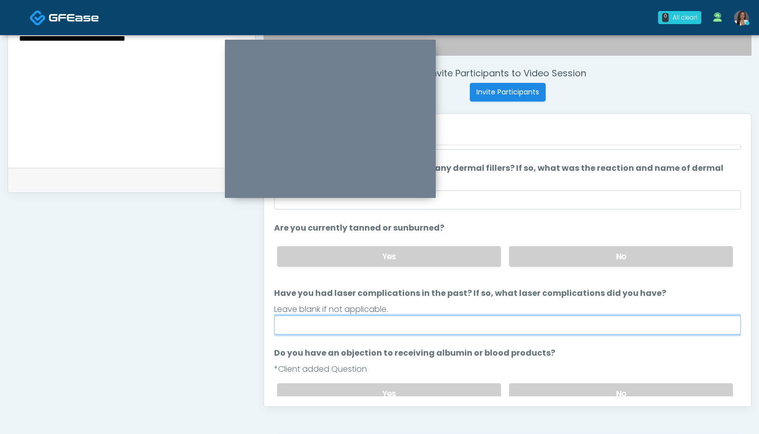
click at [494, 320] on input "Have you had laser complications in the past? If so, what laser complications d…" at bounding box center [507, 324] width 467 height 19
type input "***"
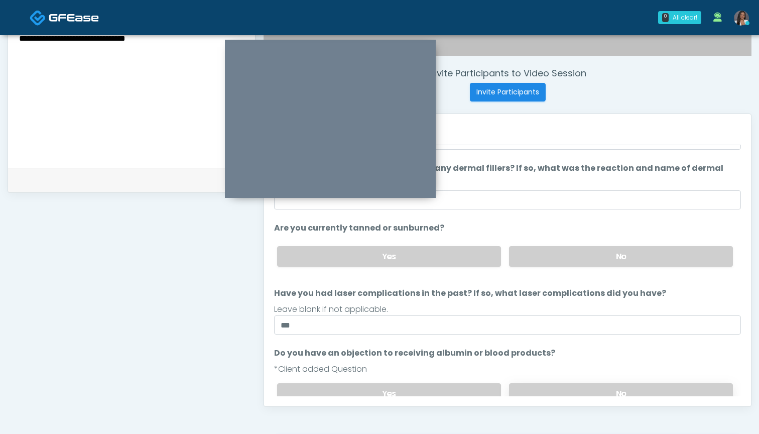
click at [552, 384] on label "No" at bounding box center [621, 393] width 224 height 21
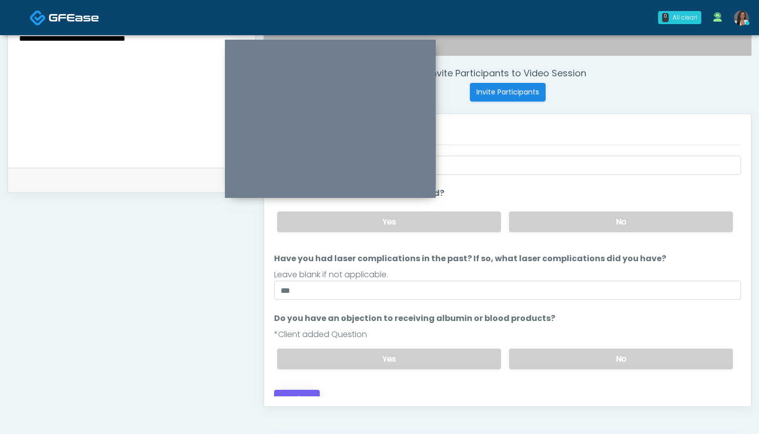
click at [302, 389] on button "Continue" at bounding box center [297, 398] width 46 height 19
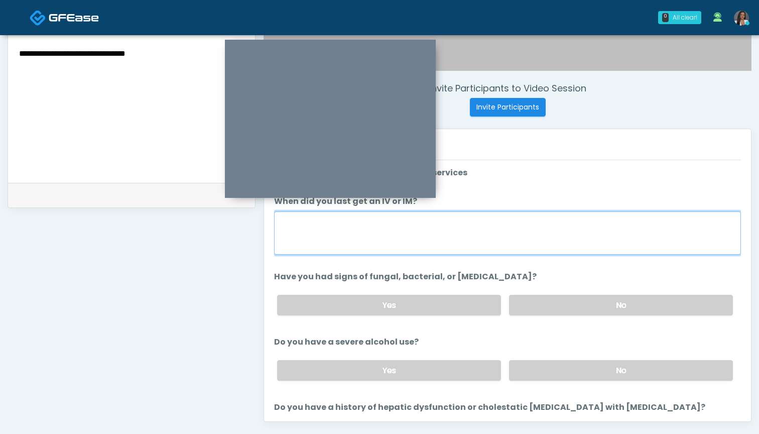
click at [562, 234] on textarea "When did you last get an IV or IM?" at bounding box center [507, 232] width 467 height 43
type textarea "*******"
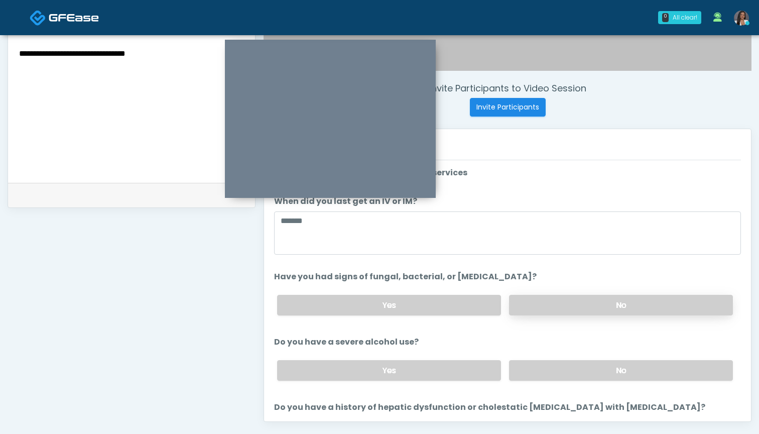
click at [576, 308] on label "No" at bounding box center [621, 305] width 224 height 21
click at [563, 375] on label "No" at bounding box center [621, 370] width 224 height 21
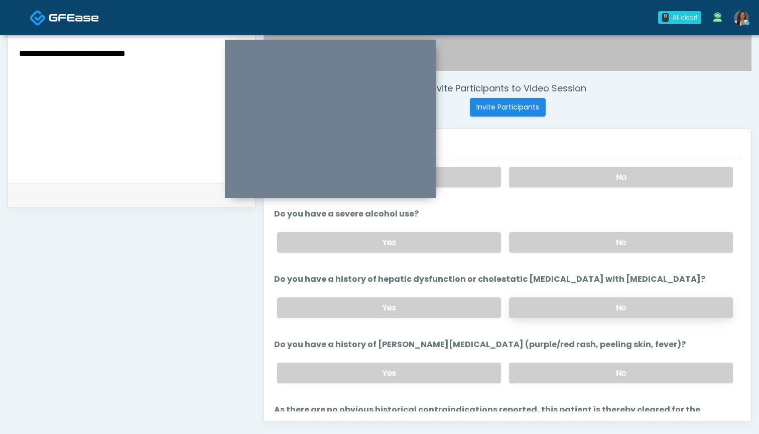
click at [560, 306] on label "No" at bounding box center [621, 307] width 224 height 21
click at [560, 366] on label "No" at bounding box center [621, 372] width 224 height 21
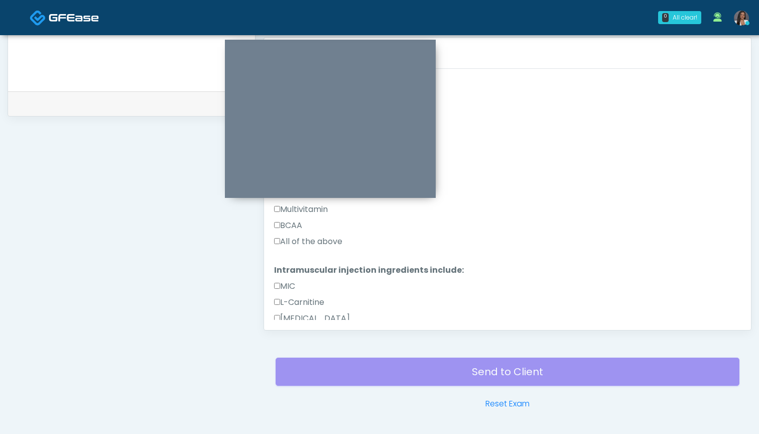
click at [315, 238] on label "All of the above" at bounding box center [308, 241] width 68 height 12
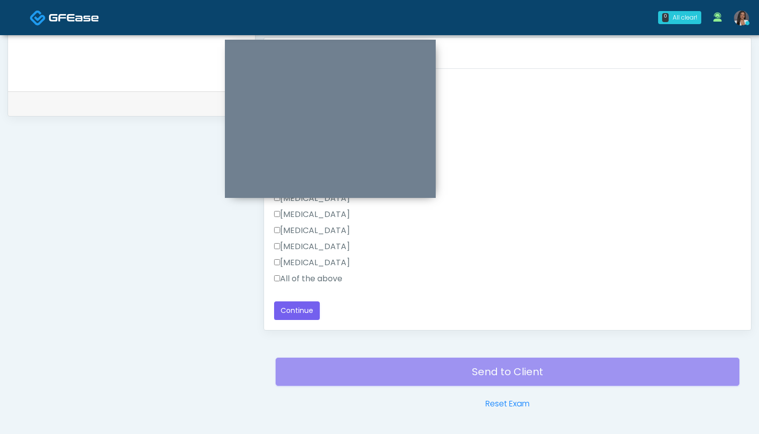
click at [314, 279] on label "All of the above" at bounding box center [308, 278] width 68 height 12
click at [306, 314] on button "Continue" at bounding box center [297, 310] width 46 height 19
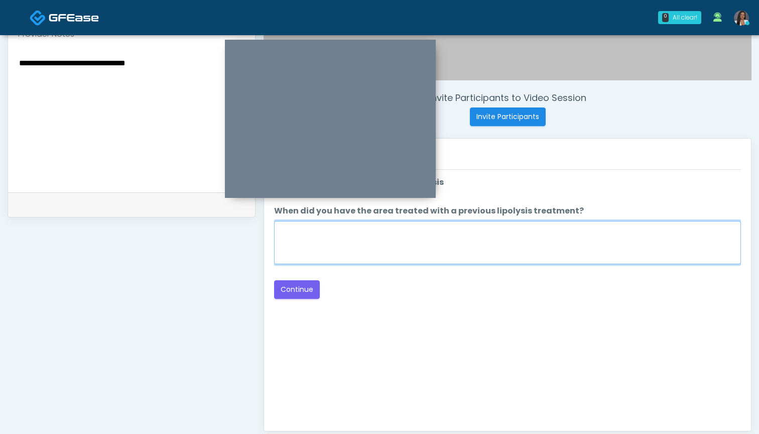
click at [391, 242] on textarea "When did you have the area treated with a previous lipolysis treatment?" at bounding box center [507, 242] width 467 height 43
type textarea "***"
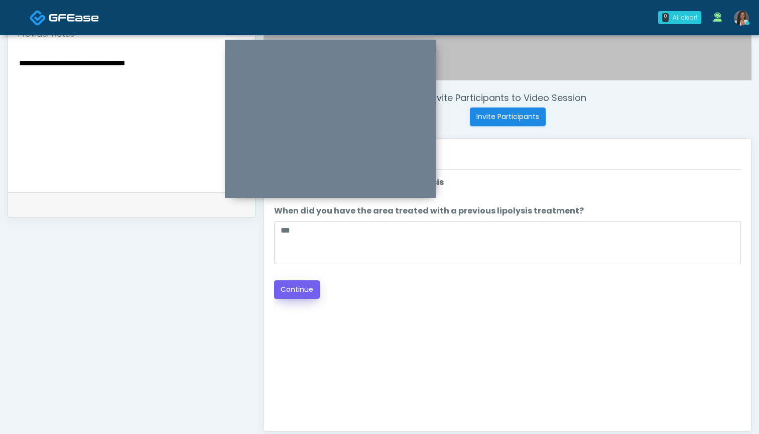
click at [294, 294] on button "Continue" at bounding box center [297, 289] width 46 height 19
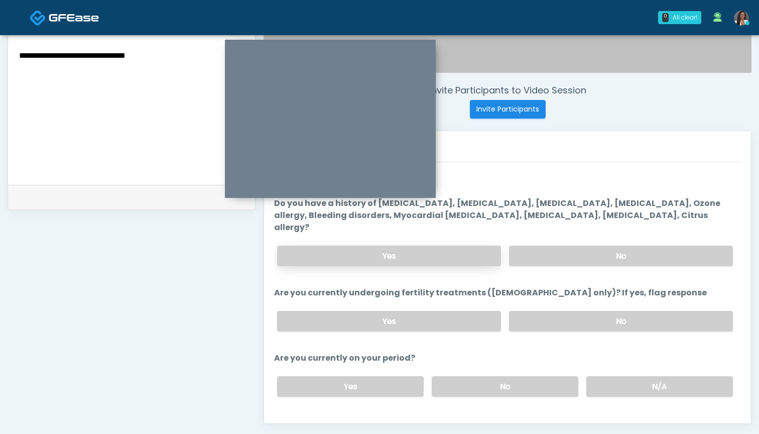
click at [464, 245] on label "Yes" at bounding box center [389, 255] width 224 height 21
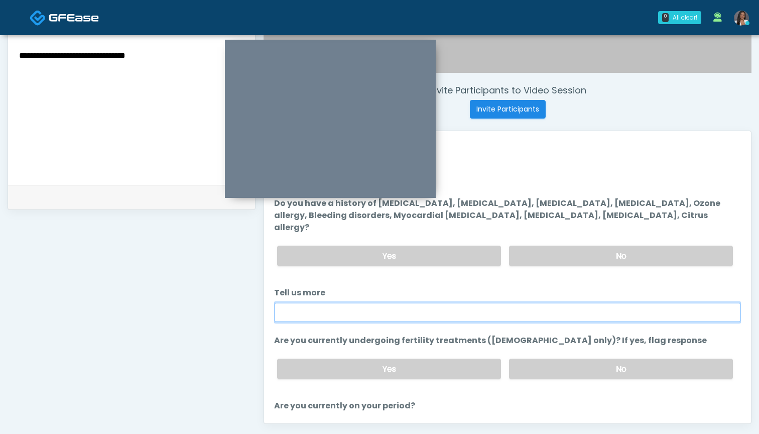
click at [457, 303] on input "Tell us more" at bounding box center [507, 312] width 467 height 19
paste input "**********"
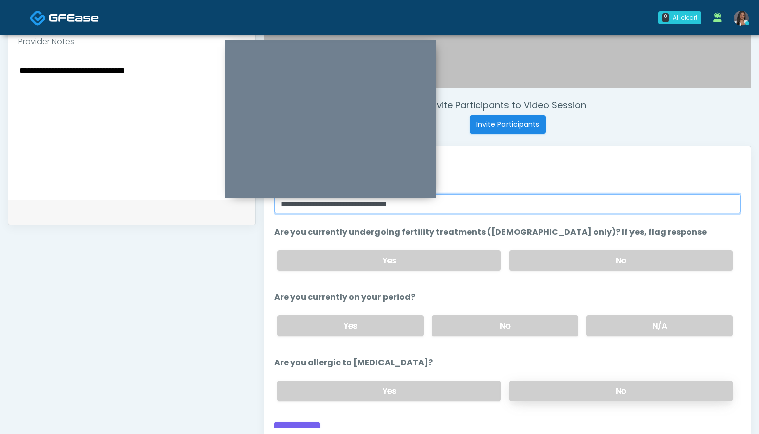
type input "**********"
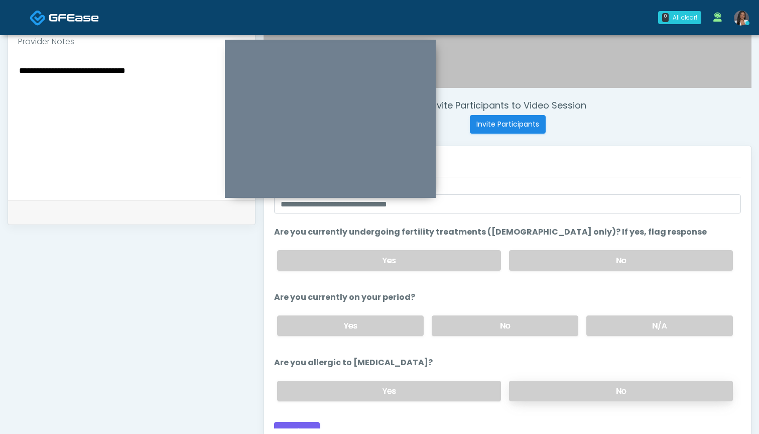
click at [534, 380] on label "No" at bounding box center [621, 390] width 224 height 21
click at [293, 422] on button "Continue" at bounding box center [297, 431] width 46 height 19
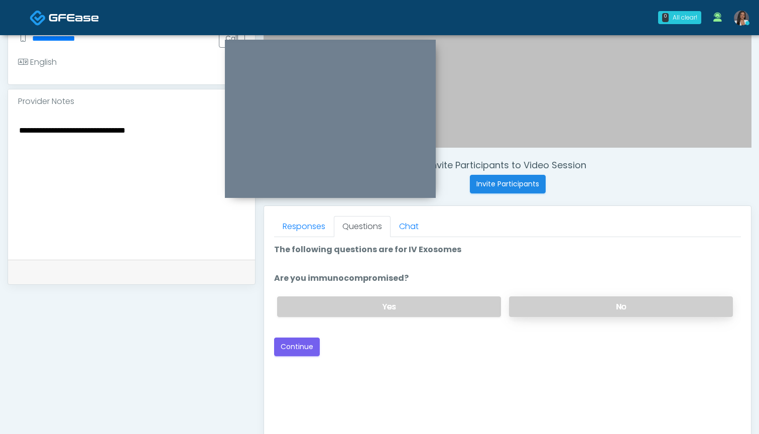
click at [532, 305] on label "No" at bounding box center [621, 306] width 224 height 21
click at [313, 343] on button "Continue" at bounding box center [297, 346] width 46 height 19
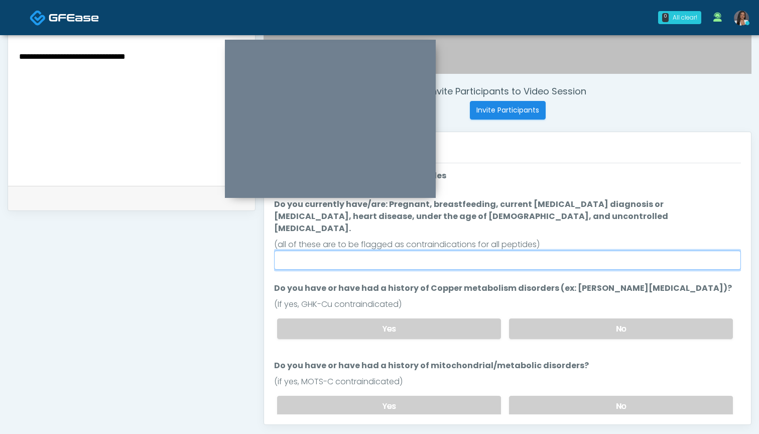
click at [507, 250] on input "Do you currently have/are: Pregnant, breastfeeding, current cancer diagnosis or…" at bounding box center [507, 259] width 467 height 19
type input "**"
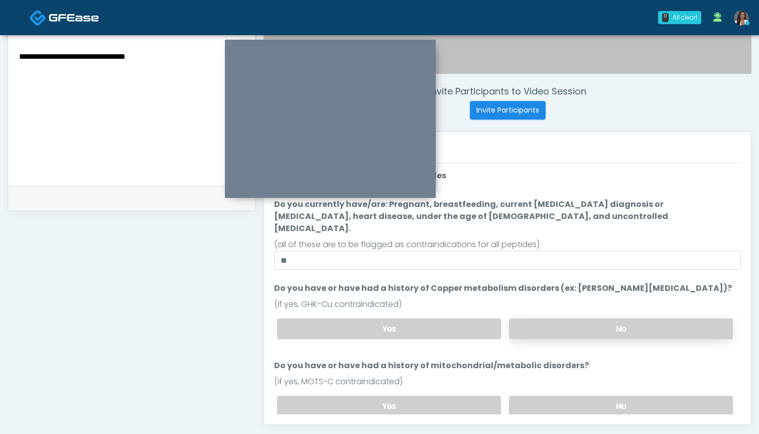
click at [582, 318] on label "No" at bounding box center [621, 328] width 224 height 21
click at [568, 396] on label "No" at bounding box center [621, 405] width 224 height 21
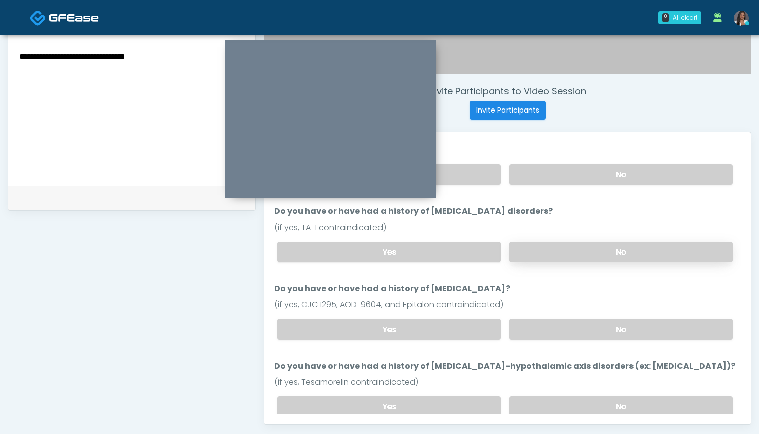
click at [544, 241] on label "No" at bounding box center [621, 251] width 224 height 21
click at [462, 321] on label "Yes" at bounding box center [389, 329] width 224 height 21
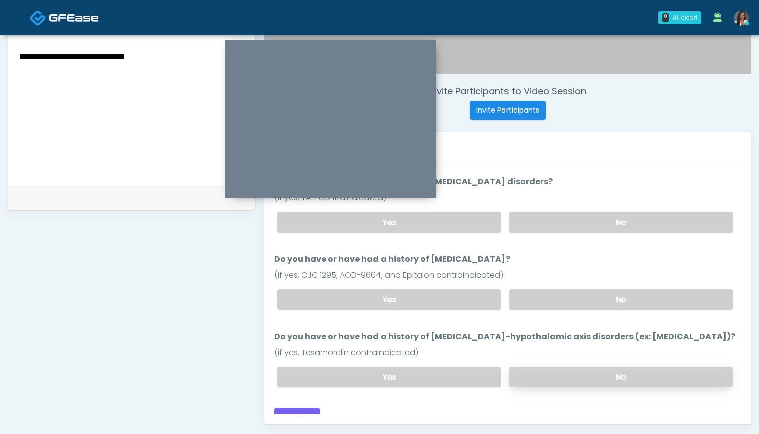
click at [532, 366] on label "No" at bounding box center [621, 376] width 224 height 21
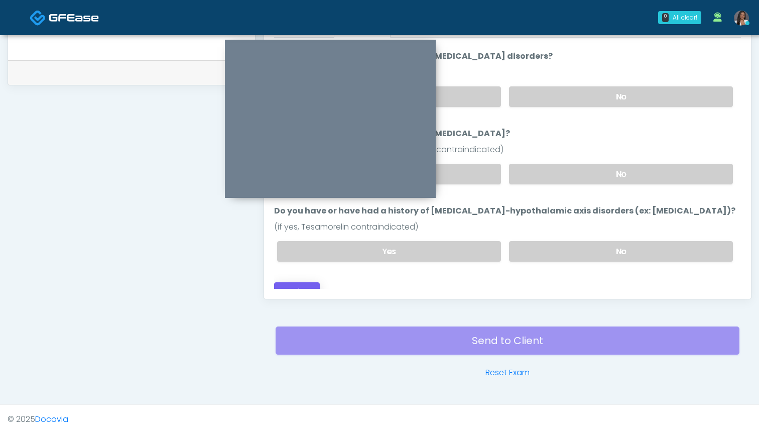
click at [301, 282] on button "Continue" at bounding box center [297, 291] width 46 height 19
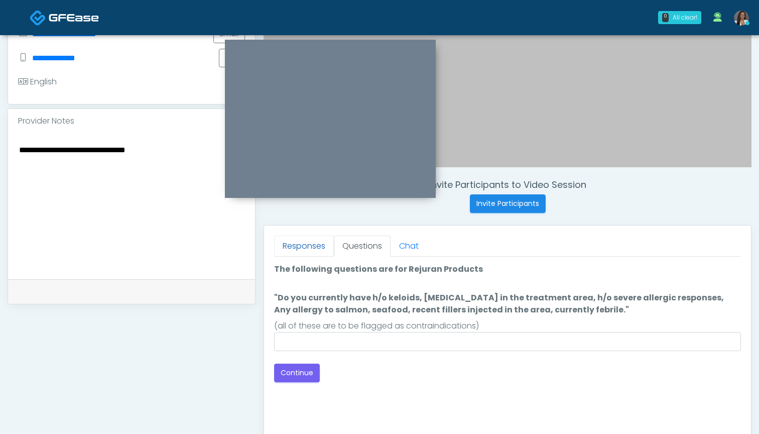
click at [318, 248] on link "Responses" at bounding box center [304, 245] width 60 height 21
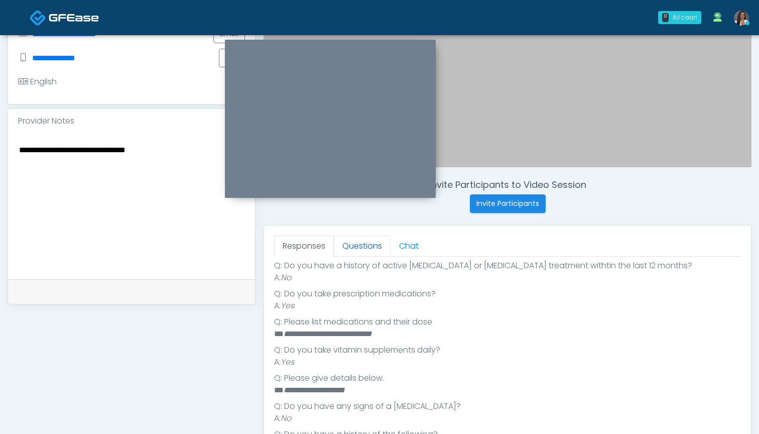
click at [365, 246] on link "Questions" at bounding box center [362, 245] width 57 height 21
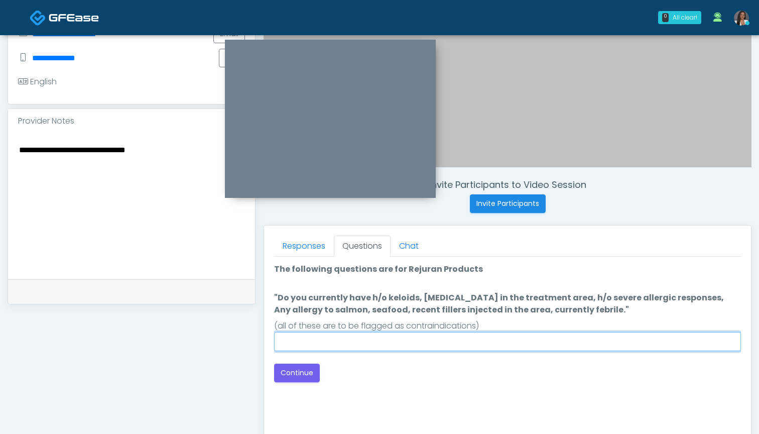
click at [485, 341] on input ""Do you currently have h/o keloids, skin infection in the treatment area, h/o s…" at bounding box center [507, 341] width 467 height 19
type input "**"
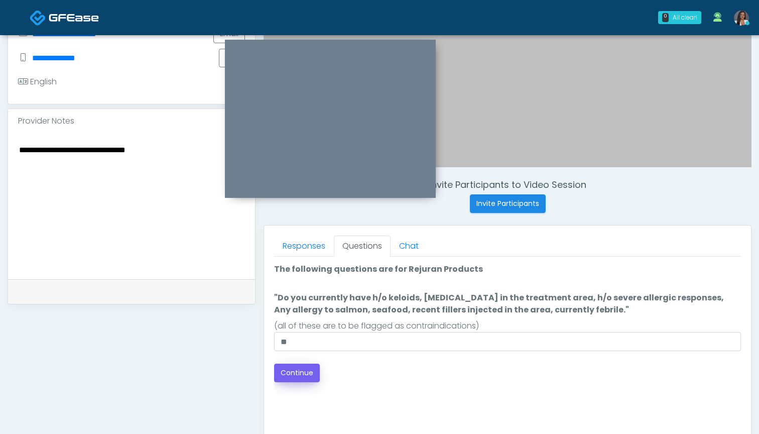
click at [305, 373] on button "Continue" at bounding box center [297, 372] width 46 height 19
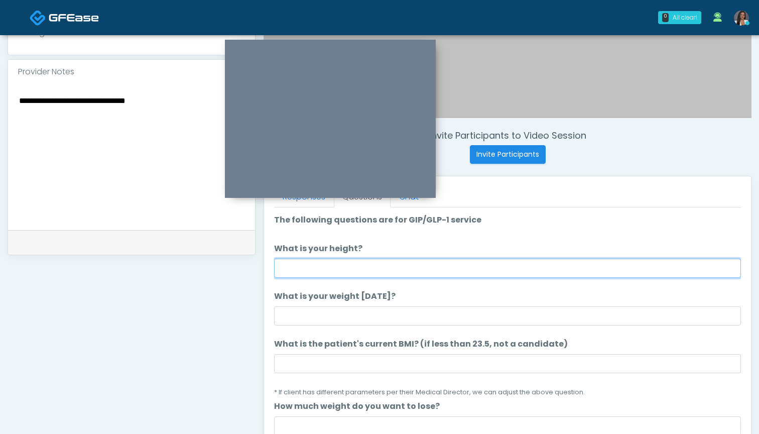
click at [488, 265] on input "What is your height?" at bounding box center [507, 267] width 467 height 19
type input "*****"
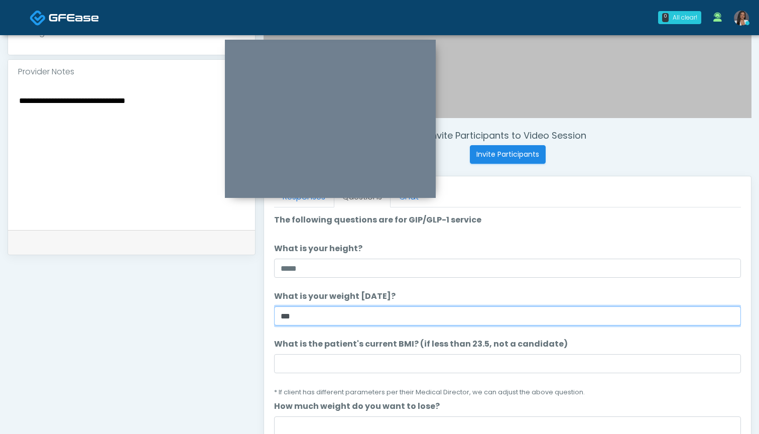
type input "***"
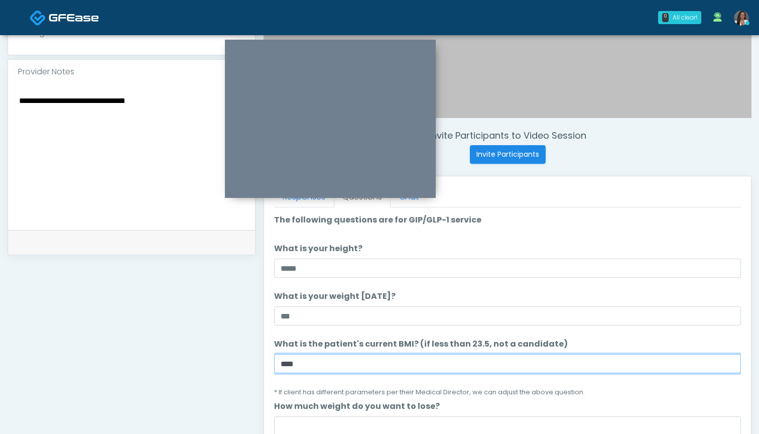
type input "****"
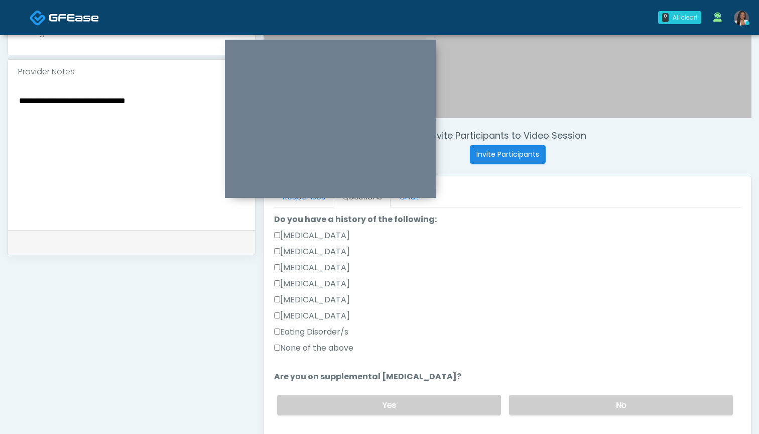
type input "*"
click at [310, 281] on label "Type 1 Diabetes" at bounding box center [312, 283] width 76 height 12
click at [310, 308] on div "Hypoglycemia" at bounding box center [507, 302] width 467 height 16
click at [315, 301] on label "Hypoglycemia" at bounding box center [312, 300] width 76 height 12
click at [521, 402] on label "No" at bounding box center [621, 404] width 224 height 21
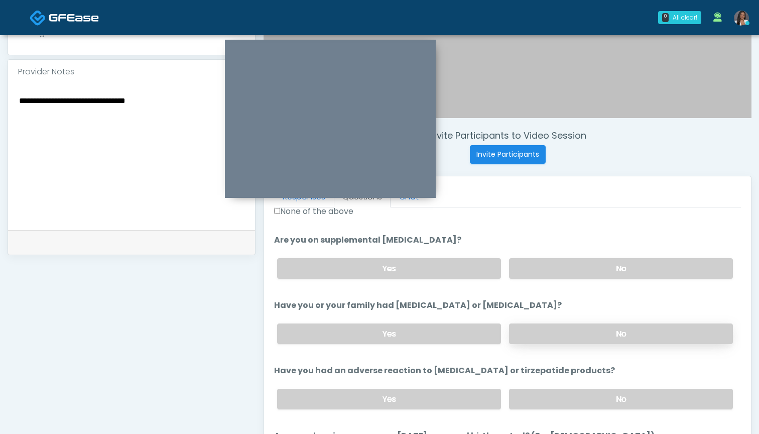
drag, startPoint x: 530, startPoint y: 325, endPoint x: 530, endPoint y: 331, distance: 5.5
click at [530, 325] on label "No" at bounding box center [621, 333] width 224 height 21
click at [533, 399] on label "No" at bounding box center [621, 398] width 224 height 21
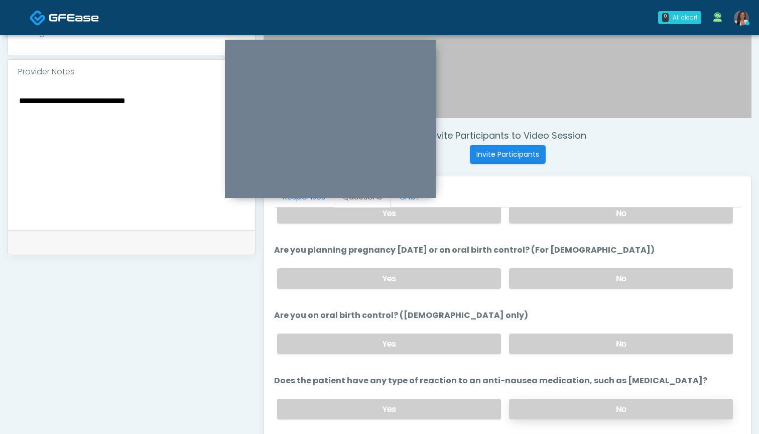
click at [540, 406] on label "No" at bounding box center [621, 408] width 224 height 21
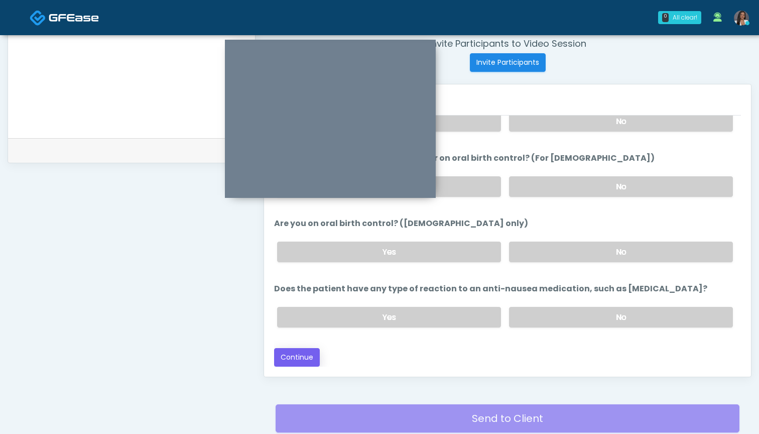
click at [289, 363] on button "Continue" at bounding box center [297, 357] width 46 height 19
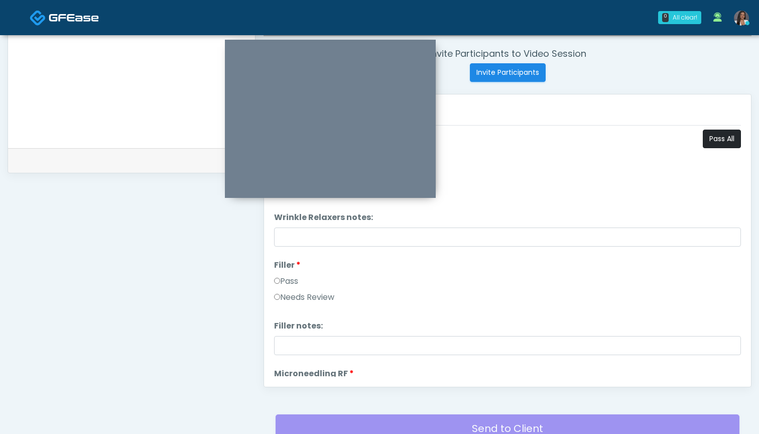
click at [712, 136] on button "Pass All" at bounding box center [722, 138] width 38 height 19
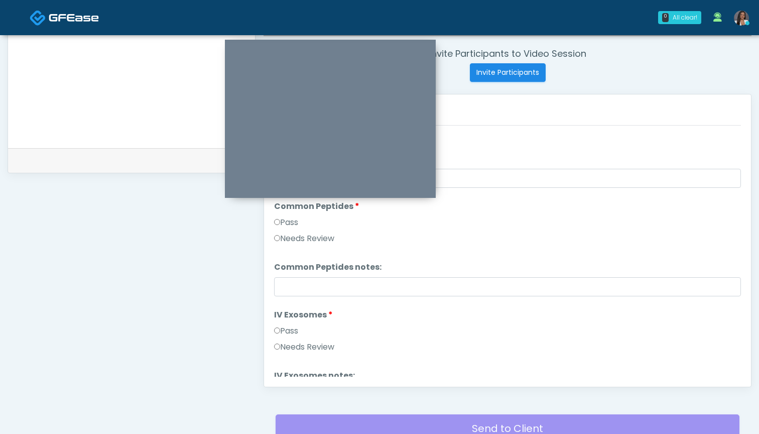
click at [282, 241] on label "Needs Review" at bounding box center [304, 238] width 60 height 12
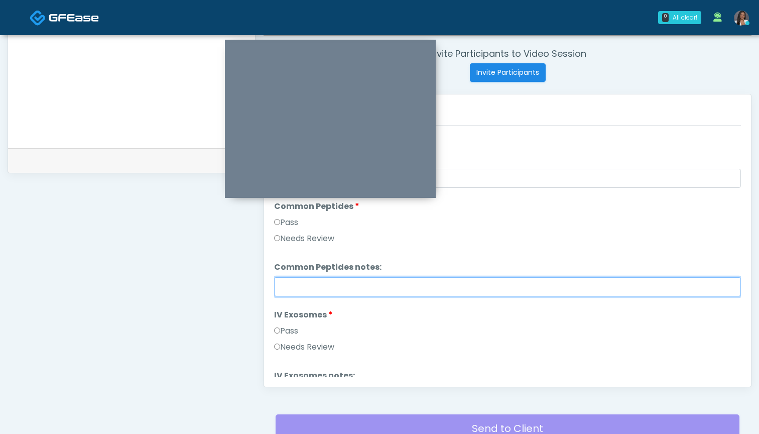
click at [314, 289] on input "Common Peptides notes:" at bounding box center [507, 286] width 467 height 19
paste input "**********"
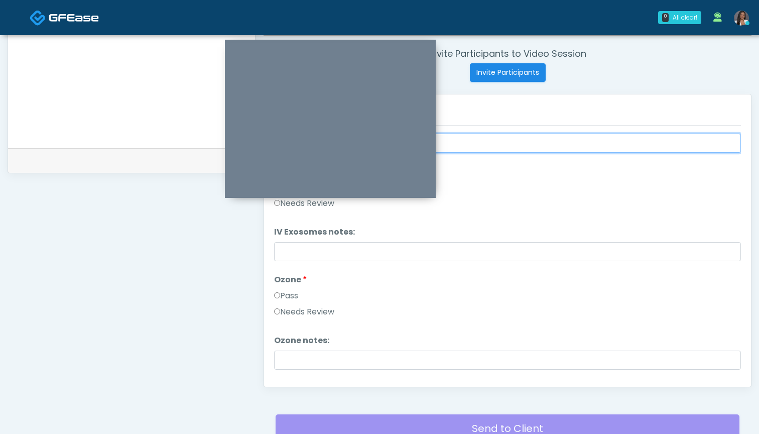
type input "**********"
click at [329, 310] on label "Needs Review" at bounding box center [304, 312] width 60 height 12
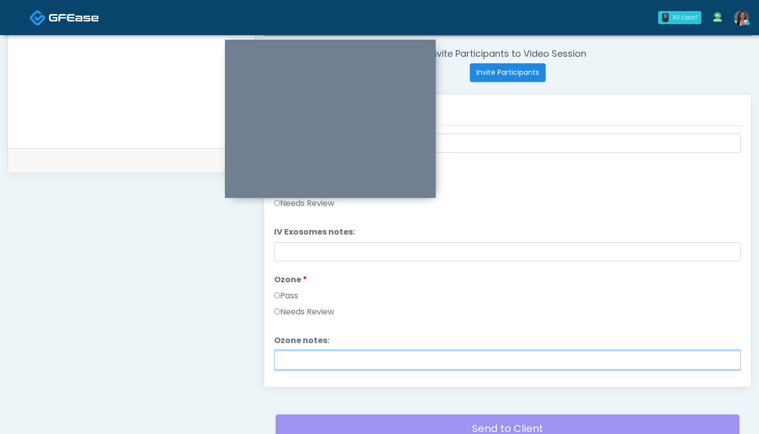
click at [331, 358] on input "Ozone notes:" at bounding box center [507, 359] width 467 height 19
paste input "**********"
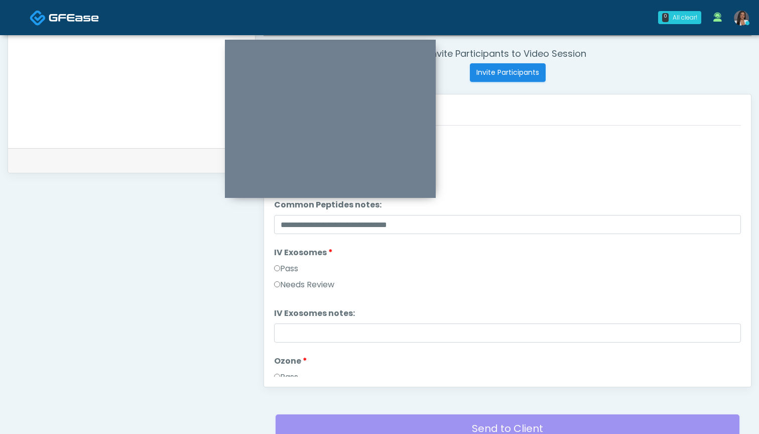
type input "**********"
click at [313, 278] on div "Pass" at bounding box center [507, 270] width 467 height 16
click at [317, 288] on label "Needs Review" at bounding box center [304, 284] width 60 height 12
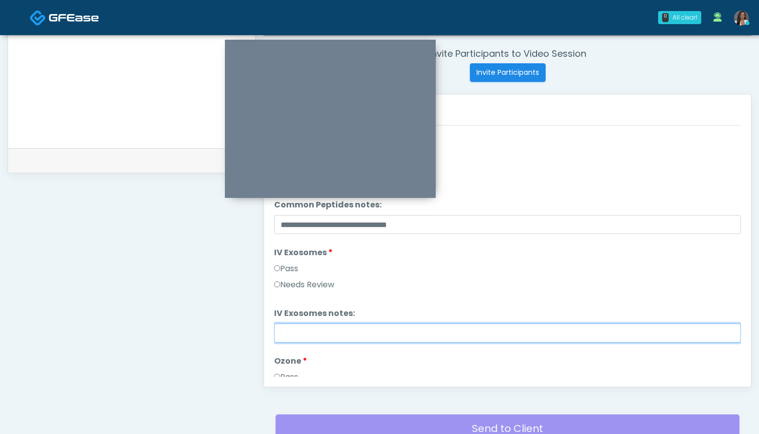
click at [321, 324] on input "IV Exosomes notes:" at bounding box center [507, 332] width 467 height 19
paste input "**********"
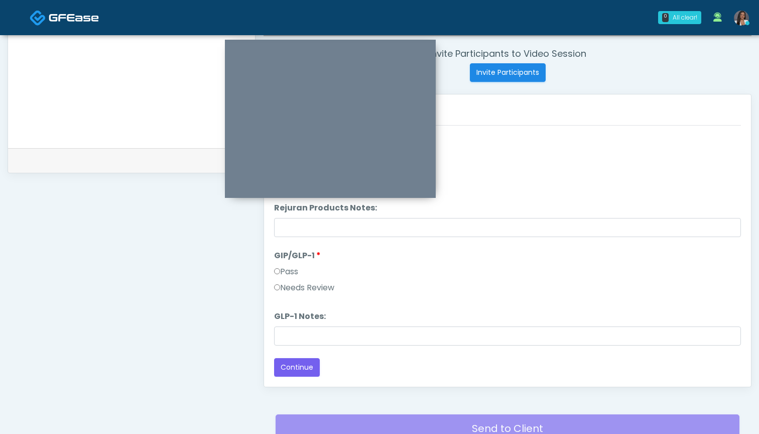
type input "**********"
click at [310, 291] on label "Needs Review" at bounding box center [304, 288] width 60 height 12
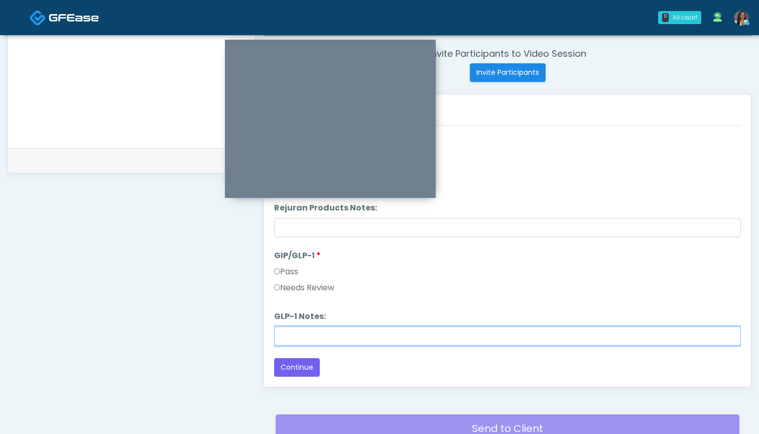
click at [310, 339] on input "GLP-1 Notes:" at bounding box center [507, 335] width 467 height 19
paste input "**********"
type input "**********"
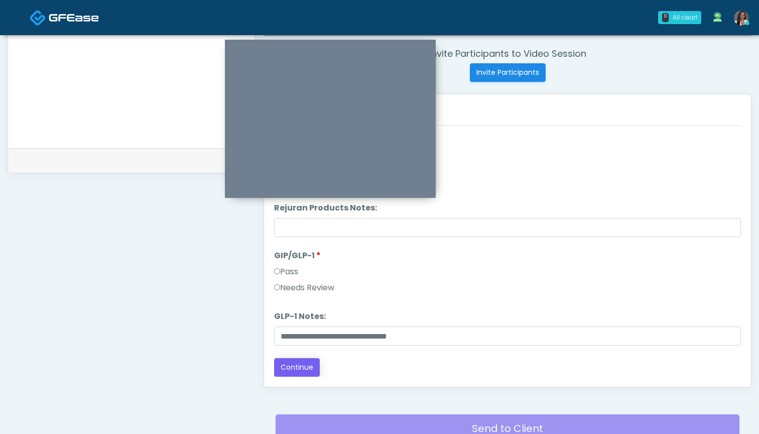
click at [298, 369] on button "Continue" at bounding box center [297, 367] width 46 height 19
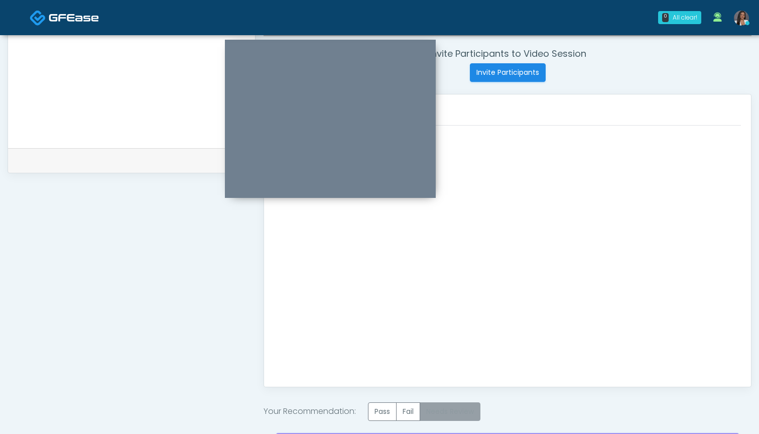
click at [461, 414] on label "Needs Review" at bounding box center [449, 411] width 61 height 19
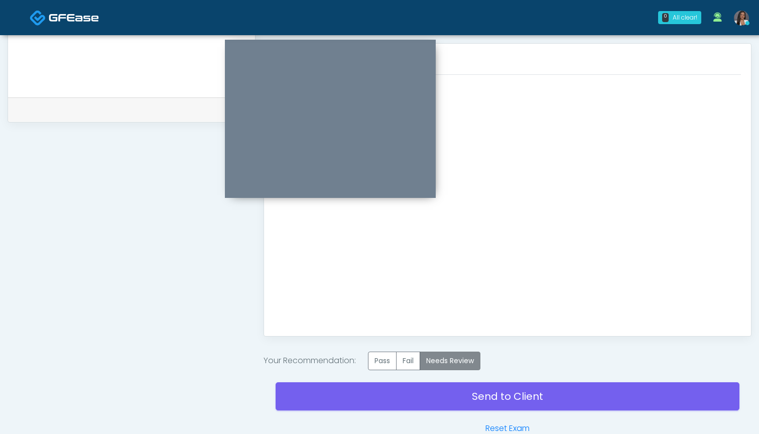
scroll to position [437, 0]
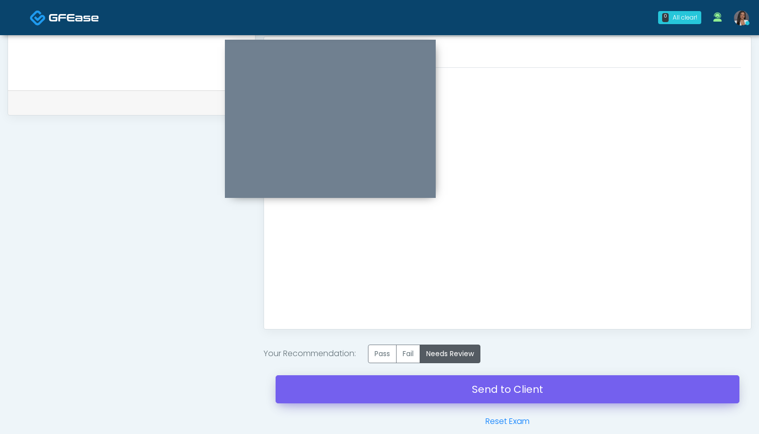
click at [466, 390] on link "Send to Client" at bounding box center [507, 389] width 464 height 28
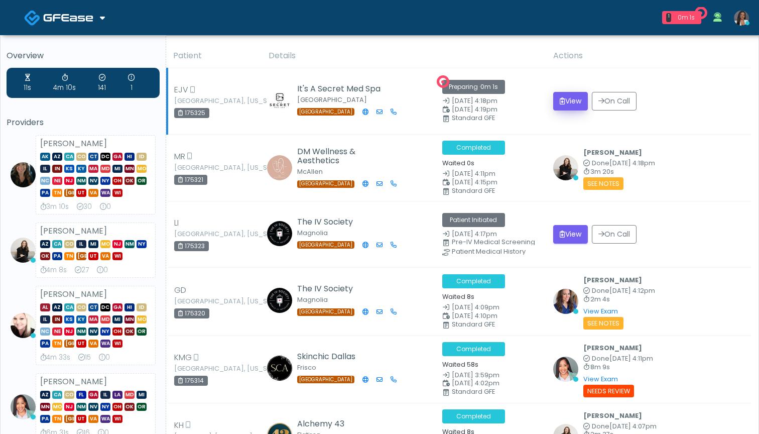
click at [567, 101] on button "View" at bounding box center [570, 101] width 35 height 19
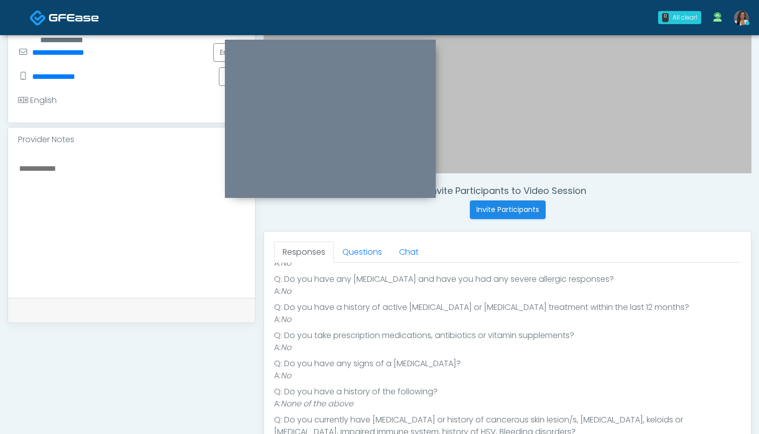
scroll to position [109, 0]
click at [365, 255] on link "Questions" at bounding box center [362, 251] width 57 height 21
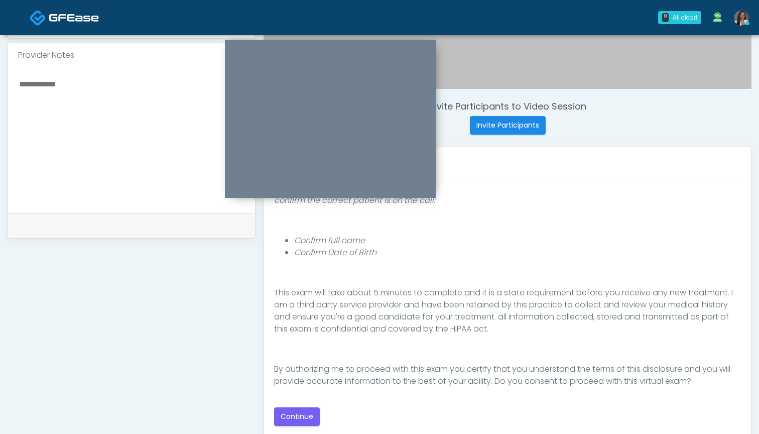
scroll to position [327, 0]
click at [299, 415] on button "Continue" at bounding box center [297, 416] width 46 height 19
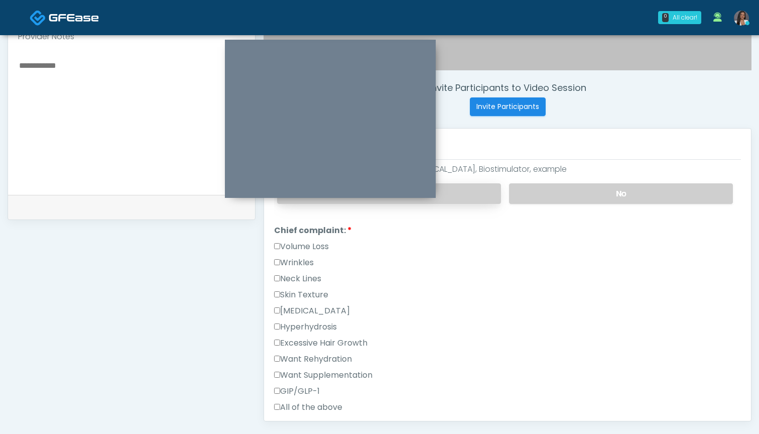
scroll to position [218, 0]
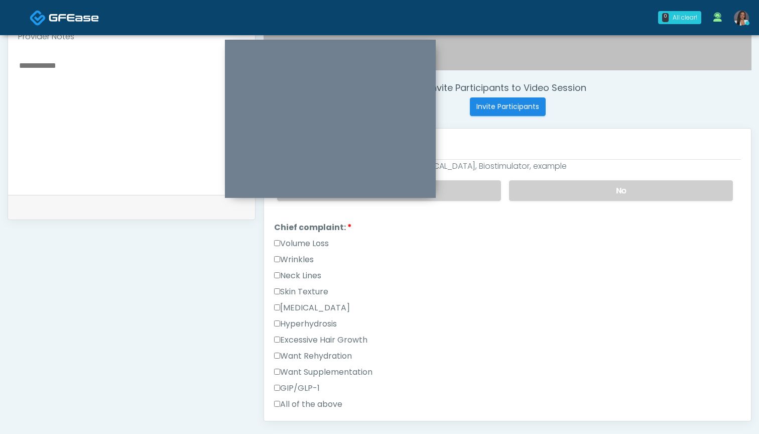
click at [336, 355] on label "Want Rehydration" at bounding box center [313, 356] width 78 height 12
click at [336, 356] on label "Want Rehydration" at bounding box center [313, 356] width 78 height 12
click at [307, 260] on label "Wrinkles" at bounding box center [294, 259] width 40 height 12
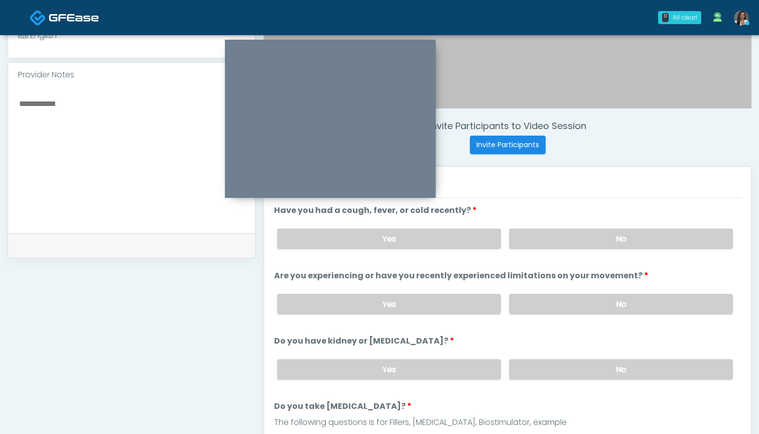
scroll to position [302, 0]
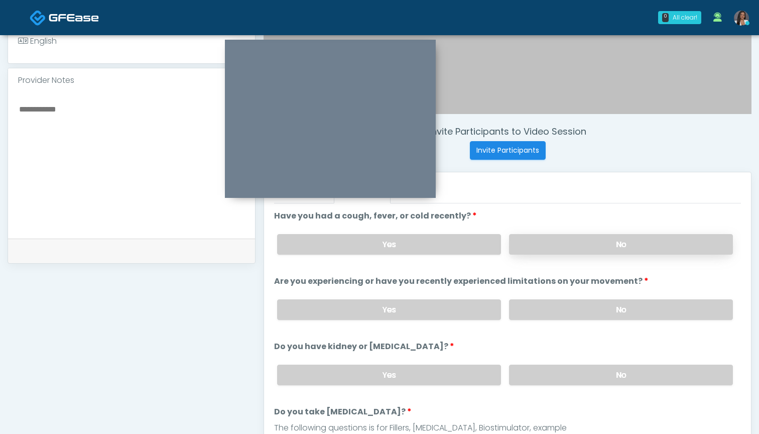
click at [528, 241] on label "No" at bounding box center [621, 244] width 224 height 21
click at [536, 309] on label "No" at bounding box center [621, 309] width 224 height 21
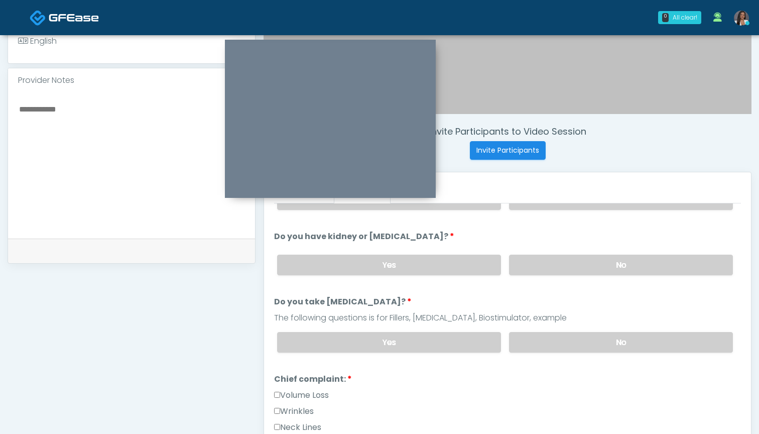
scroll to position [126, 0]
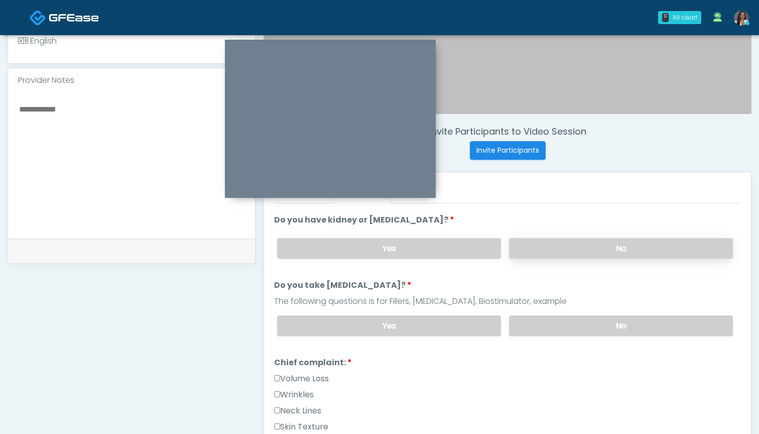
click at [532, 253] on label "No" at bounding box center [621, 248] width 224 height 21
click at [543, 324] on label "No" at bounding box center [621, 325] width 224 height 21
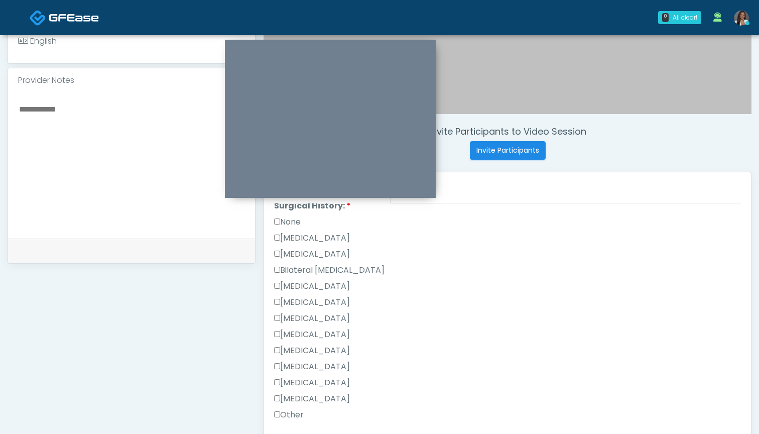
scroll to position [573, 0]
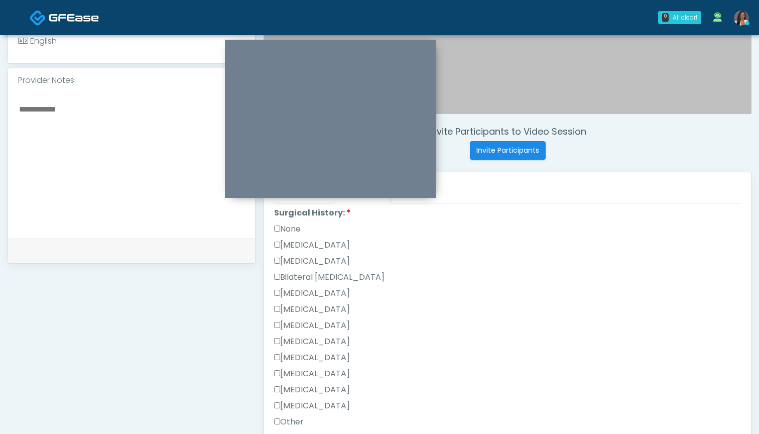
click at [292, 229] on label "None" at bounding box center [287, 229] width 27 height 12
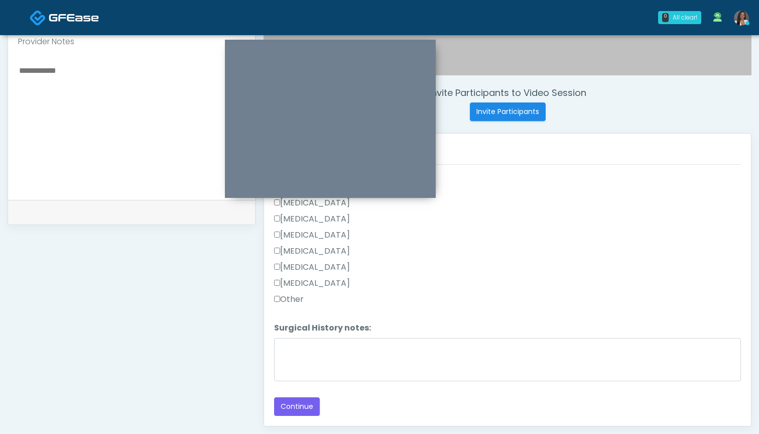
scroll to position [341, 0]
click at [303, 403] on button "Continue" at bounding box center [297, 405] width 46 height 19
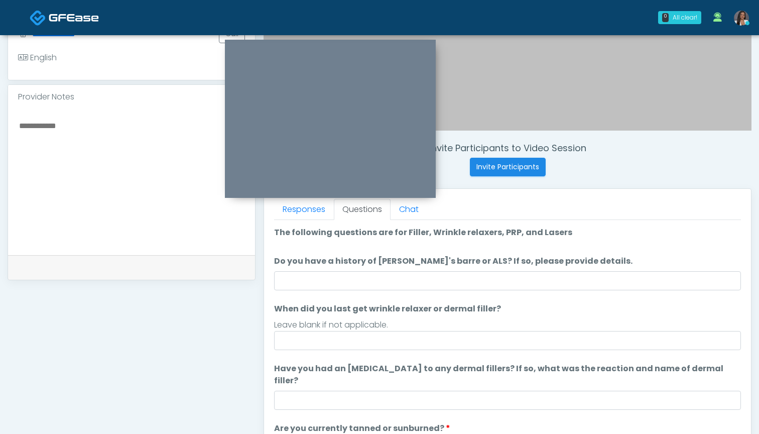
scroll to position [278, 0]
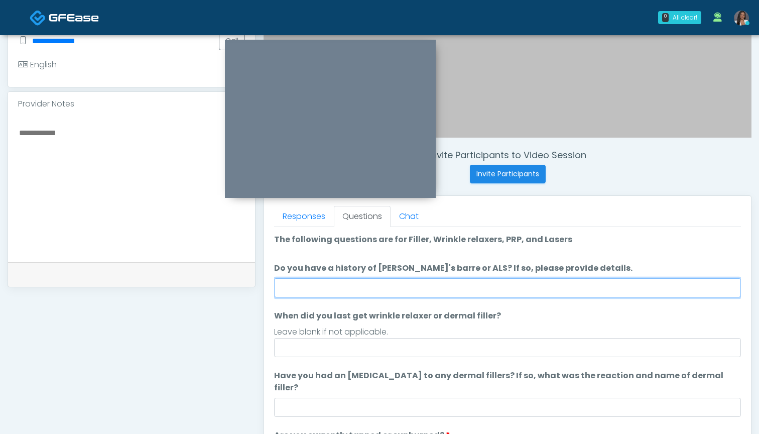
click at [524, 289] on input "Do you have a history of Guillain's barre or ALS? If so, please provide details." at bounding box center [507, 287] width 467 height 19
type input "**"
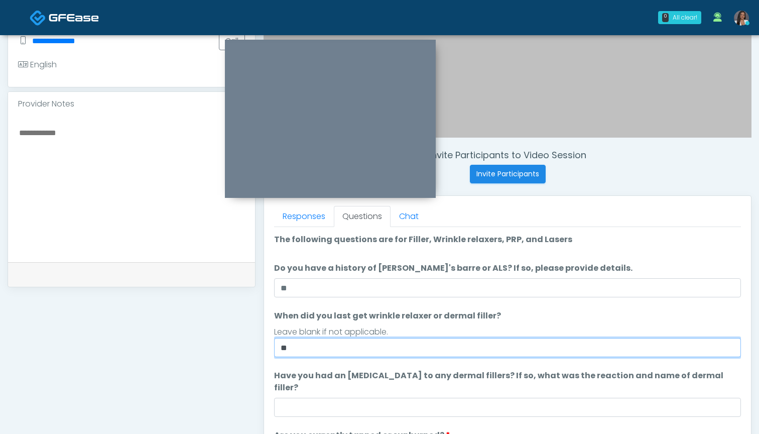
type input "*"
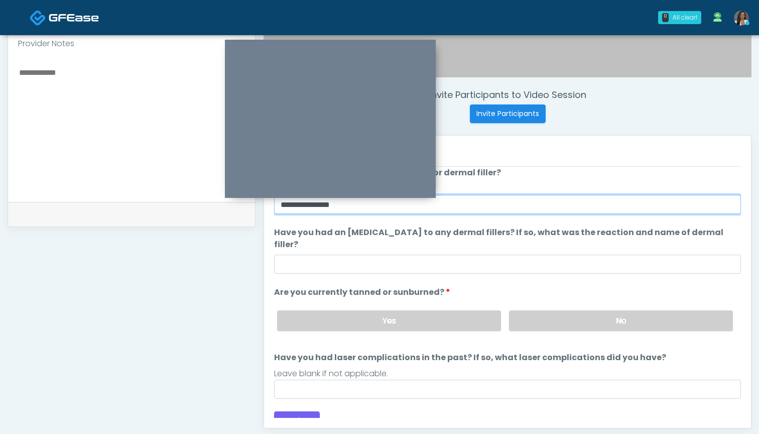
scroll to position [339, 0]
type input "**********"
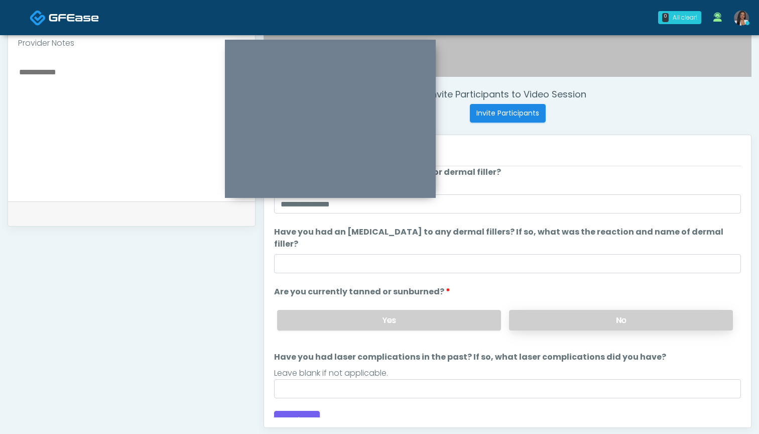
click at [568, 310] on label "No" at bounding box center [621, 320] width 224 height 21
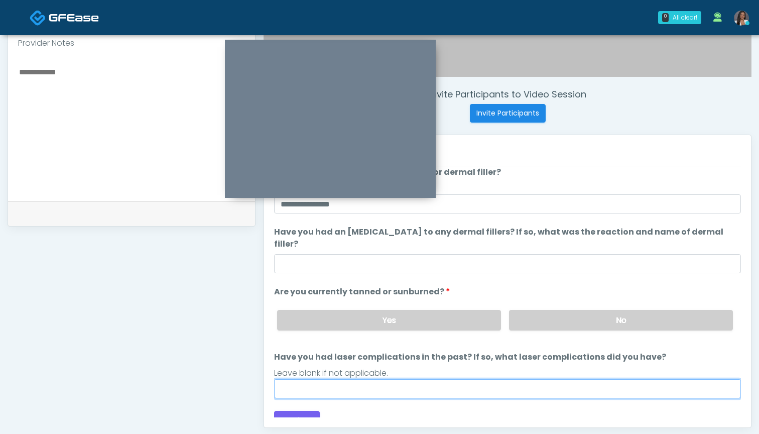
click at [521, 383] on input "Have you had laser complications in the past? If so, what laser complications d…" at bounding box center [507, 388] width 467 height 19
type input "***"
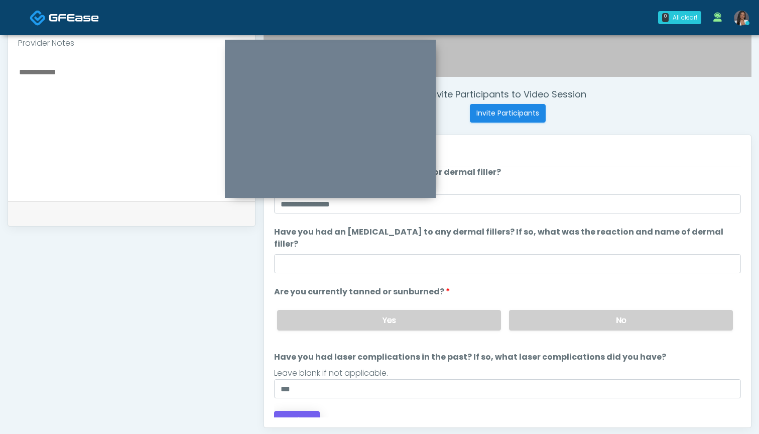
click at [308, 410] on button "Continue" at bounding box center [297, 419] width 46 height 19
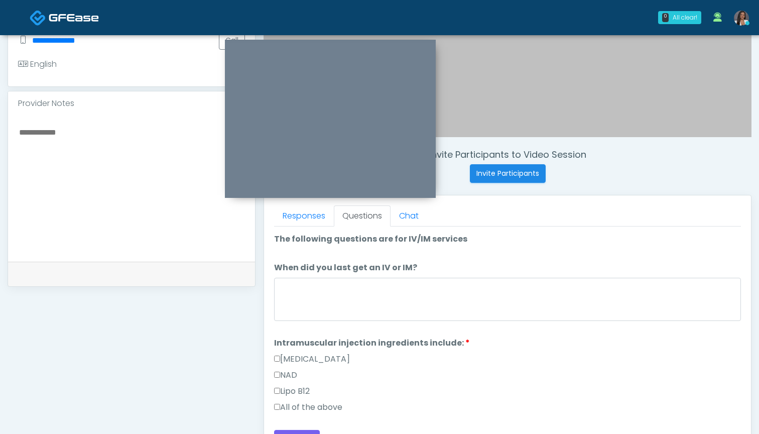
scroll to position [272, 0]
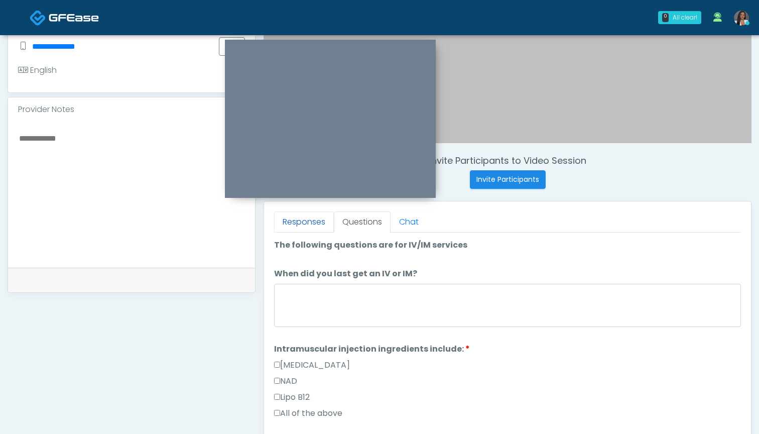
click at [301, 224] on link "Responses" at bounding box center [304, 221] width 60 height 21
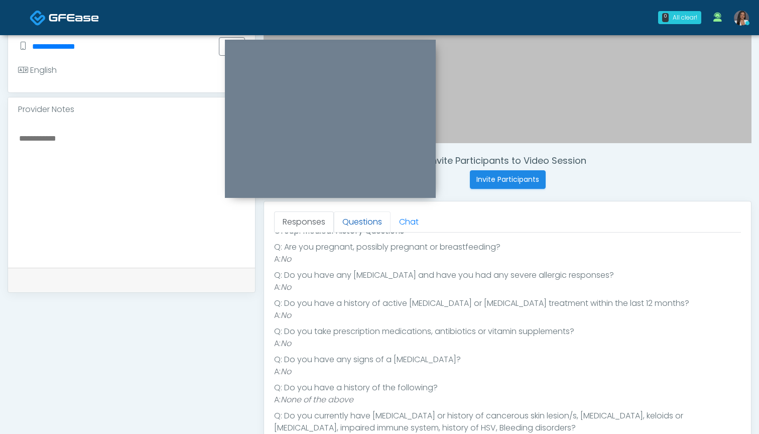
click at [368, 223] on link "Questions" at bounding box center [362, 221] width 57 height 21
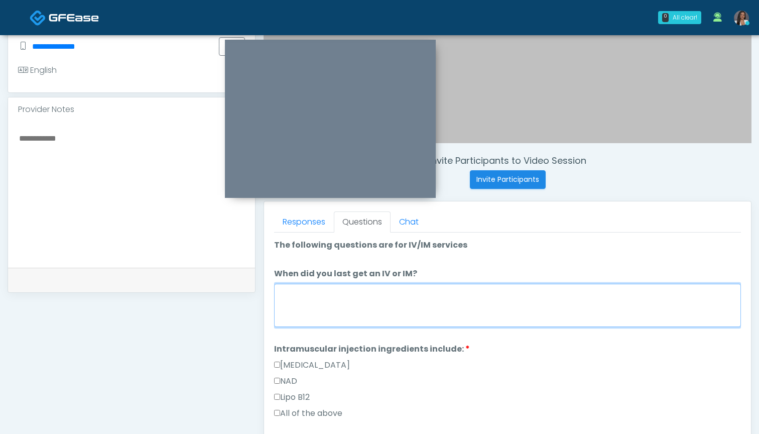
click at [371, 301] on textarea "When did you last get an IV or IM?" at bounding box center [507, 305] width 467 height 43
type textarea "*"
type textarea "***"
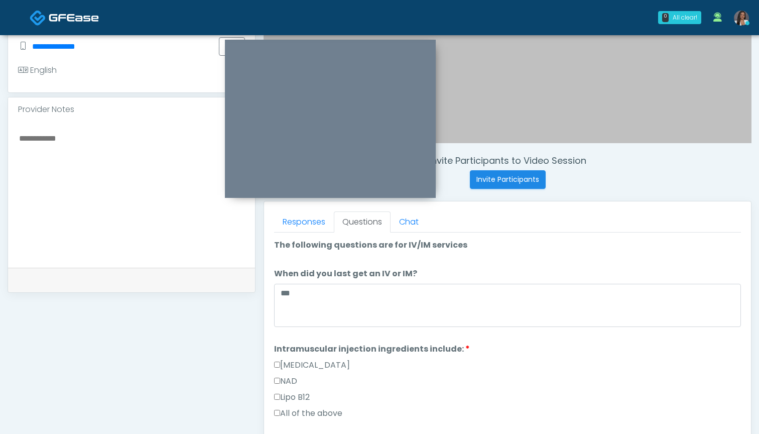
click at [312, 414] on label "All of the above" at bounding box center [308, 413] width 68 height 12
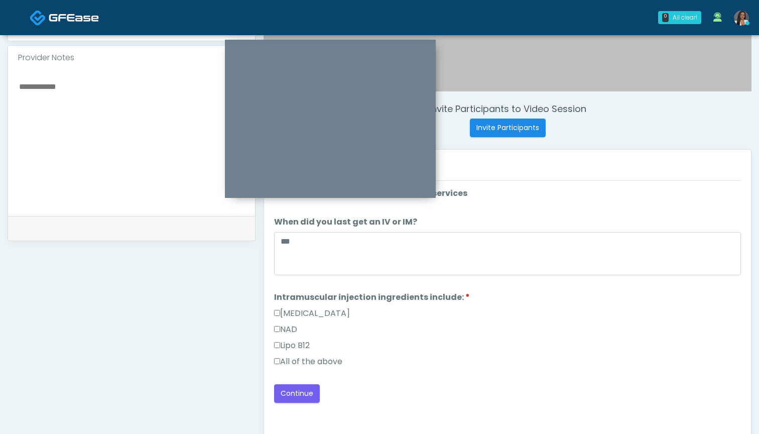
scroll to position [325, 0]
click at [293, 397] on button "Continue" at bounding box center [297, 392] width 46 height 19
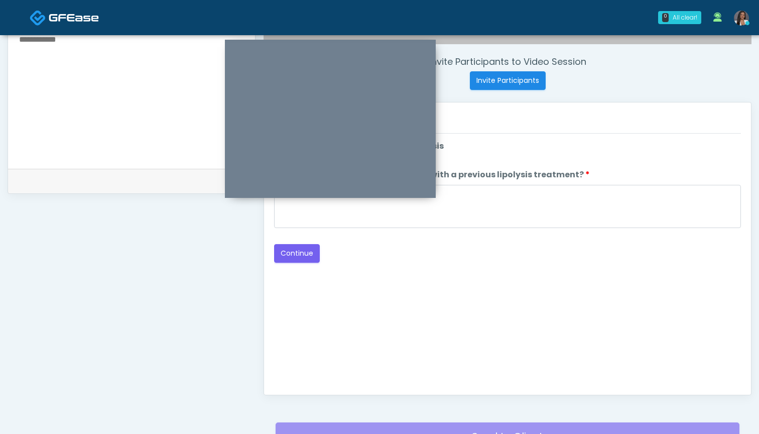
scroll to position [320, 0]
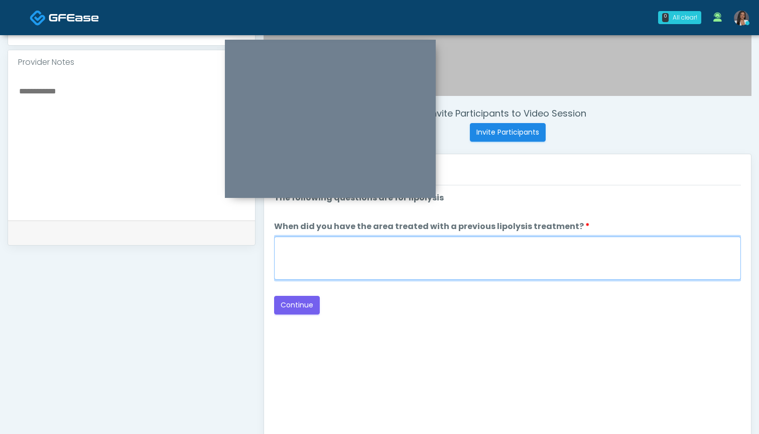
click at [479, 255] on textarea "When did you have the area treated with a previous lipolysis treatment?" at bounding box center [507, 257] width 467 height 43
type textarea "***"
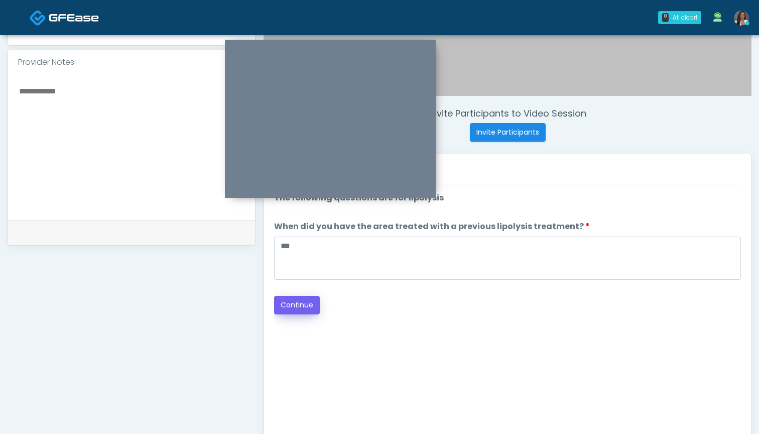
click at [302, 305] on button "Continue" at bounding box center [297, 305] width 46 height 19
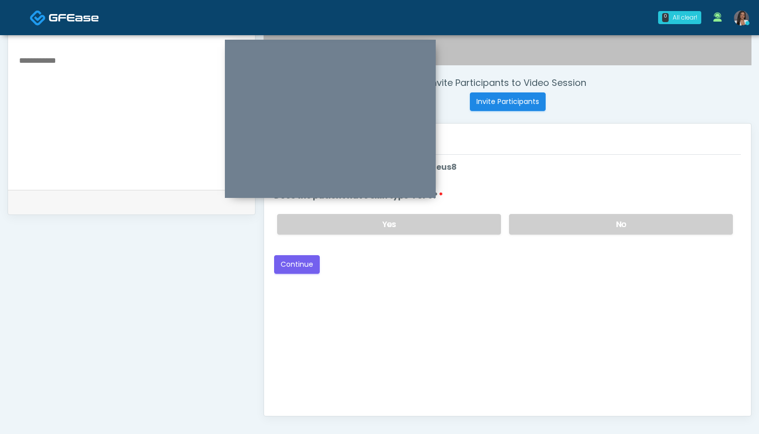
scroll to position [349, 0]
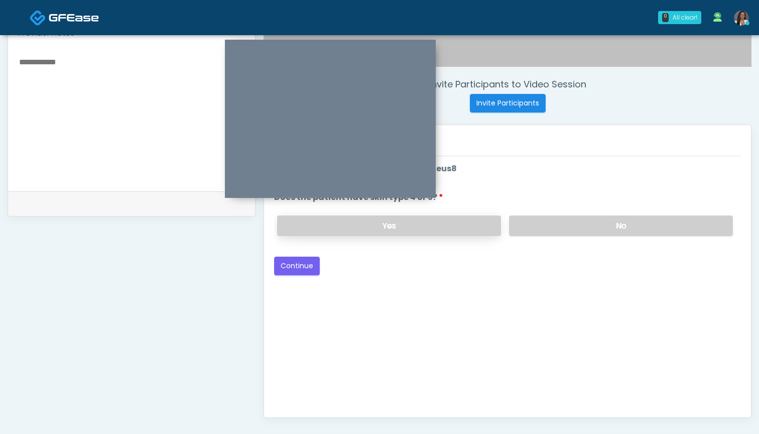
click at [456, 222] on label "Yes" at bounding box center [389, 225] width 224 height 21
click at [304, 266] on button "Continue" at bounding box center [297, 265] width 46 height 19
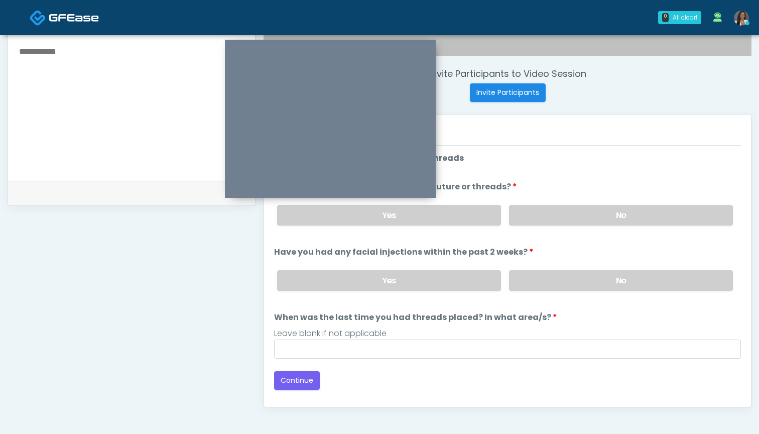
scroll to position [345, 0]
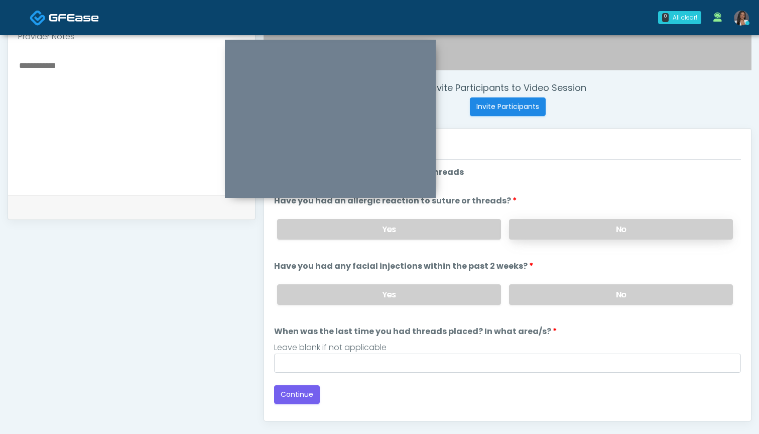
click at [521, 232] on label "No" at bounding box center [621, 229] width 224 height 21
click at [531, 292] on label "No" at bounding box center [621, 294] width 224 height 21
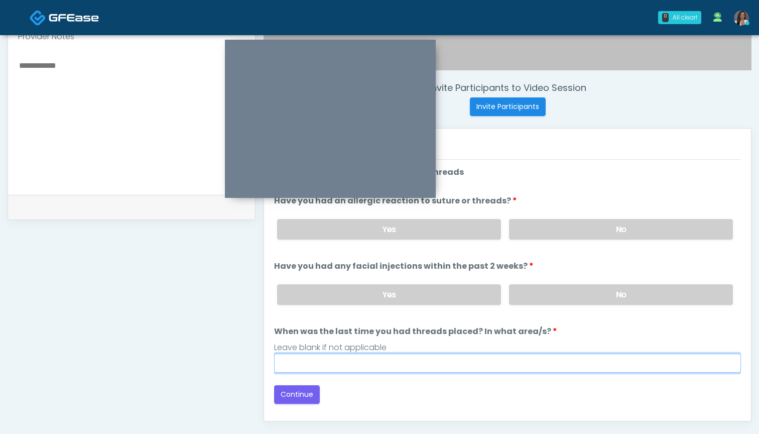
click at [499, 361] on input "When was the last time you had threads placed? In what area/s?" at bounding box center [507, 362] width 467 height 19
type input "***"
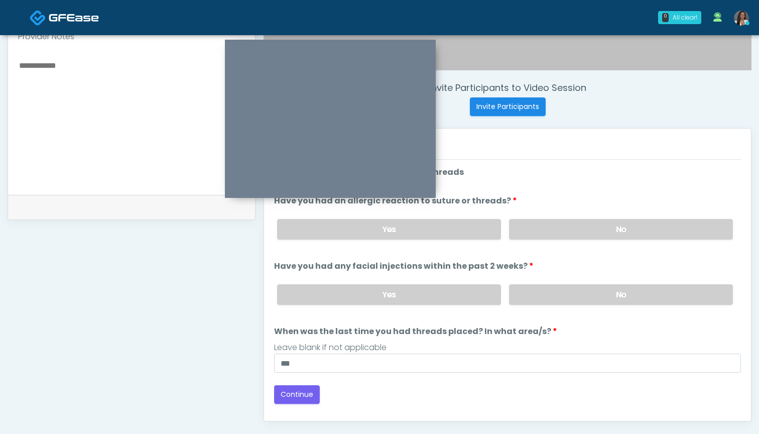
click at [328, 333] on label "When was the last time you had threads placed? In what area/s?" at bounding box center [415, 331] width 283 height 12
click at [328, 353] on input "***" at bounding box center [507, 362] width 467 height 19
click at [299, 399] on button "Continue" at bounding box center [297, 394] width 46 height 19
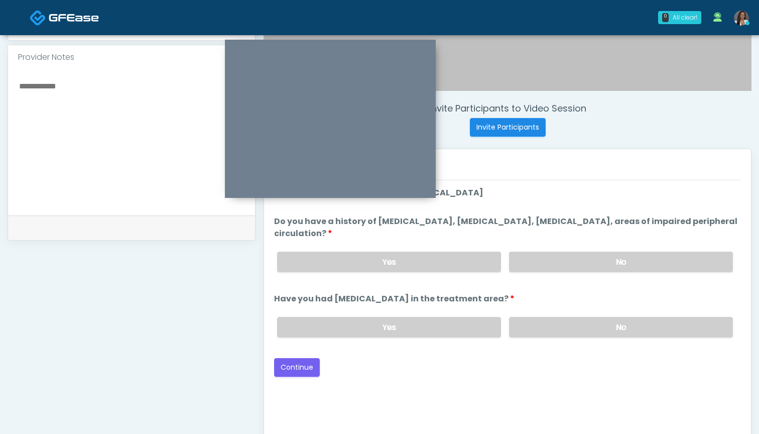
scroll to position [312, 0]
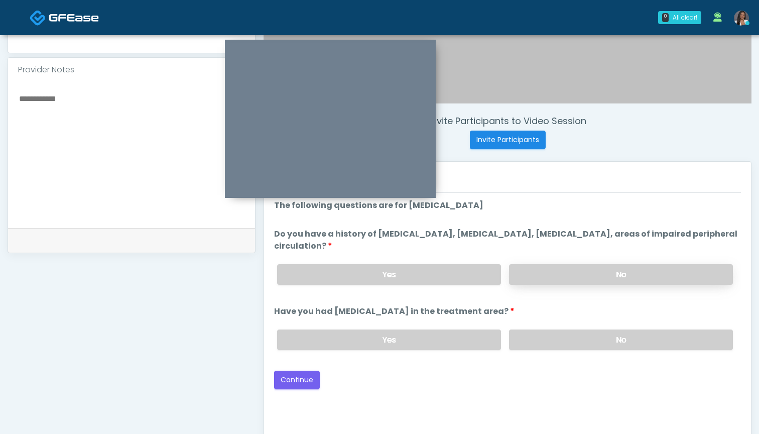
click at [548, 272] on label "No" at bounding box center [621, 274] width 224 height 21
click at [541, 346] on label "No" at bounding box center [621, 339] width 224 height 21
click at [299, 379] on button "Continue" at bounding box center [297, 379] width 46 height 19
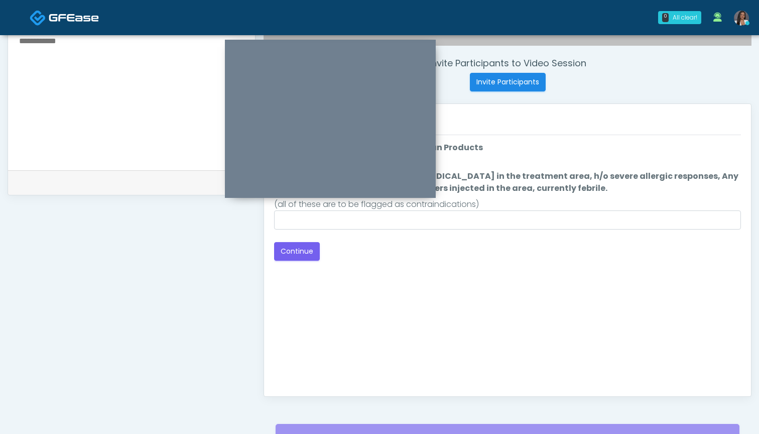
scroll to position [300, 0]
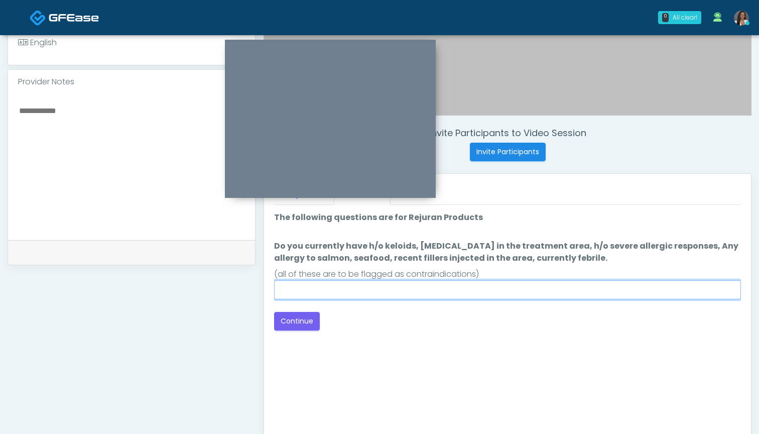
click at [485, 282] on input "Do you currently have h/o keloids, skin infection in the treatment area, h/o se…" at bounding box center [507, 289] width 467 height 19
type input "**"
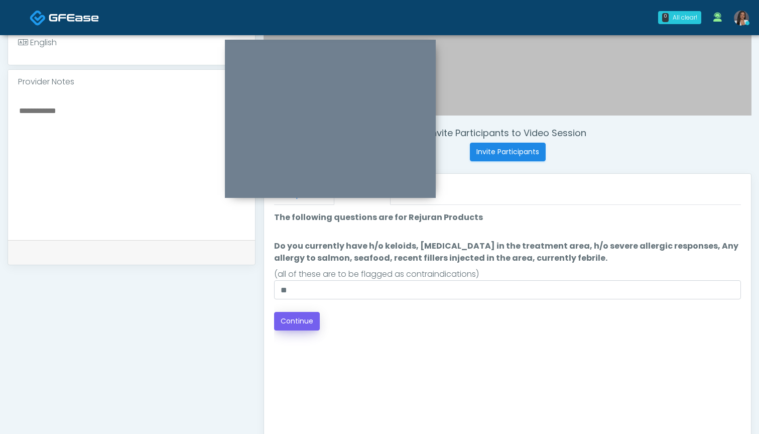
click at [299, 322] on button "Continue" at bounding box center [297, 321] width 46 height 19
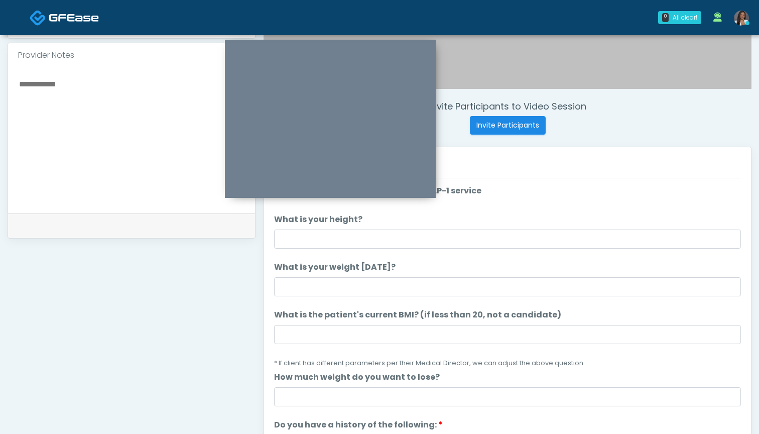
scroll to position [322, 0]
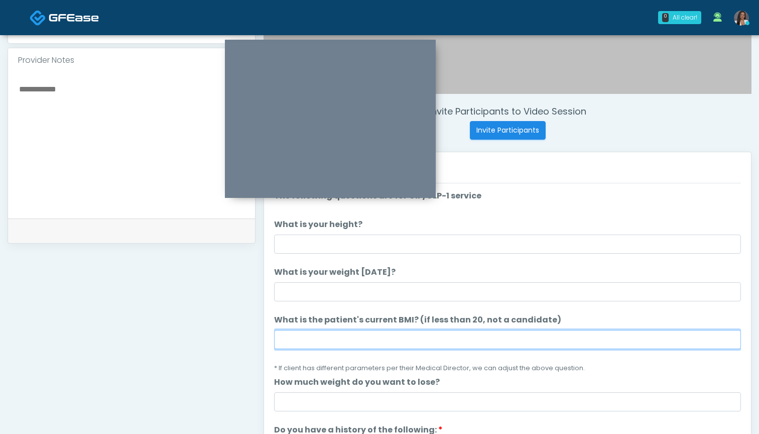
click at [387, 346] on input "What is the patient's current BMI? (if less than 20, not a candidate)" at bounding box center [507, 339] width 467 height 19
type input "****"
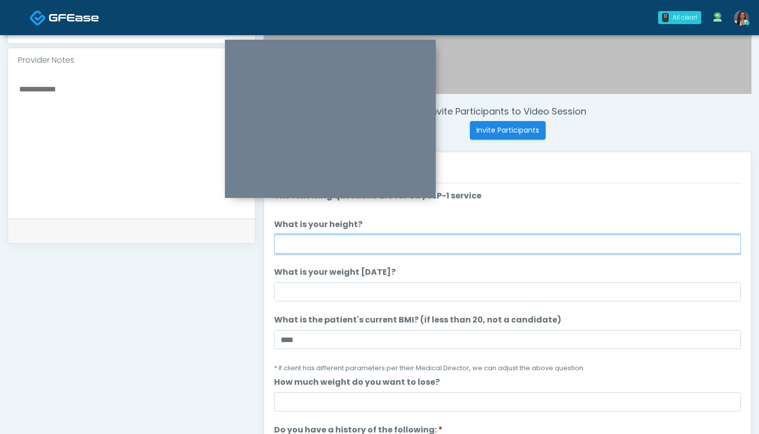
click at [400, 244] on input "What is your height?" at bounding box center [507, 243] width 467 height 19
type input "*****"
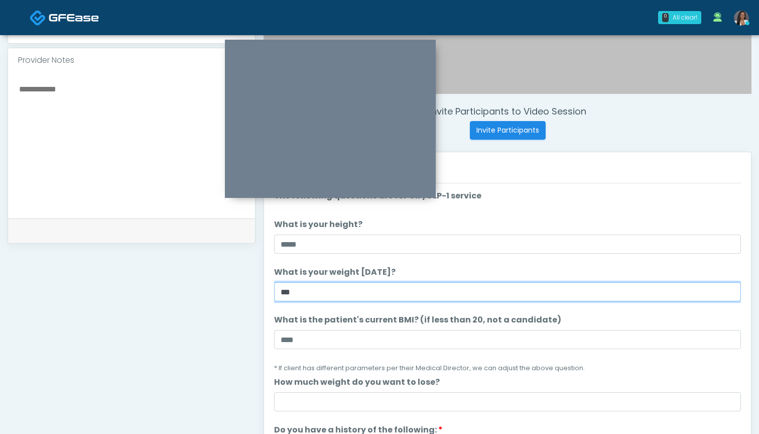
type input "***"
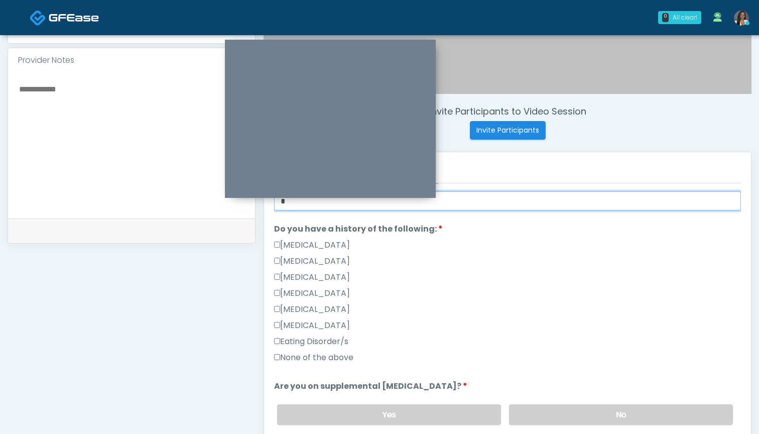
scroll to position [207, 0]
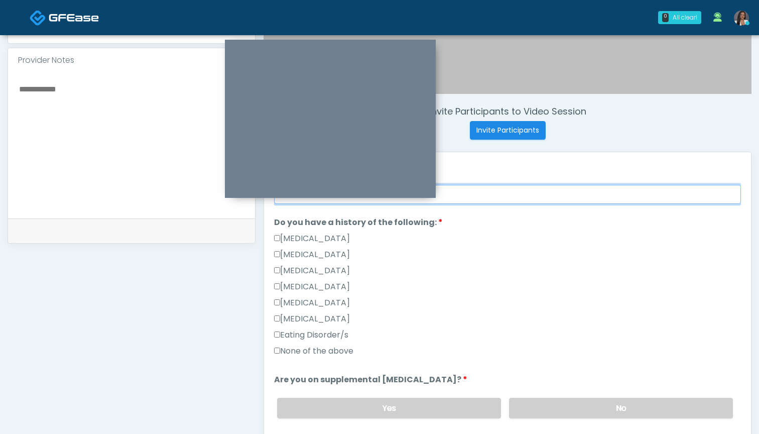
type input "*"
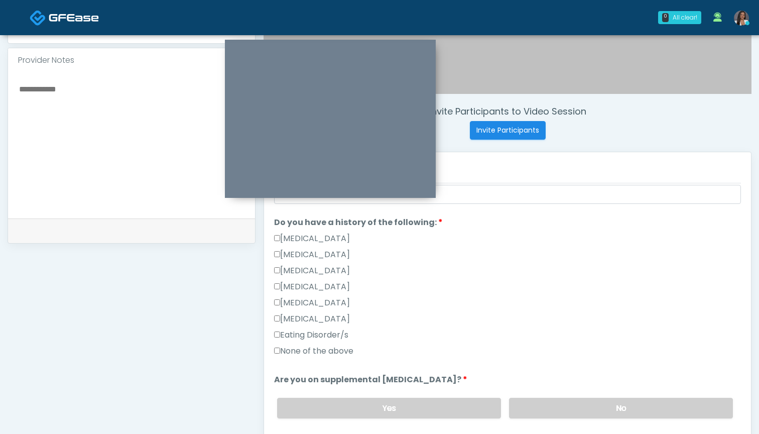
click at [343, 347] on label "None of the above" at bounding box center [313, 351] width 79 height 12
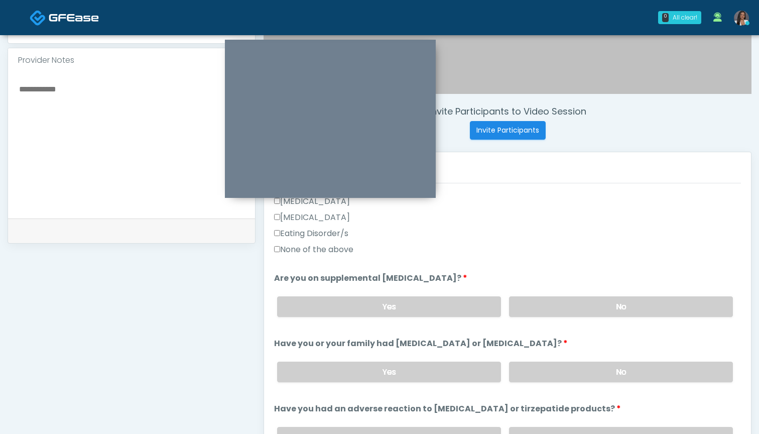
scroll to position [329, 0]
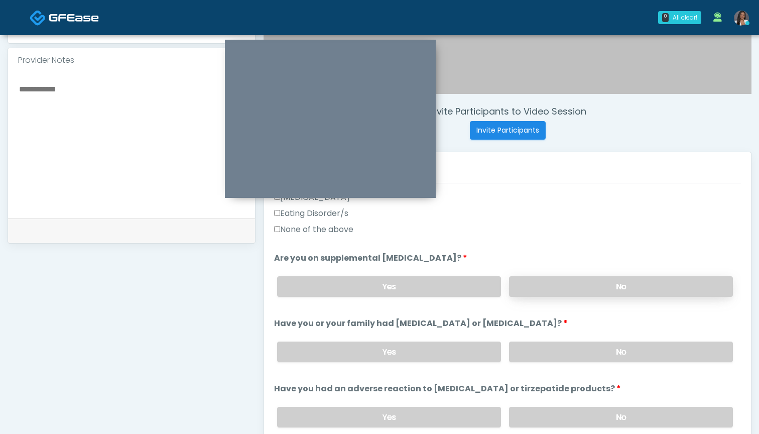
click at [577, 284] on label "No" at bounding box center [621, 286] width 224 height 21
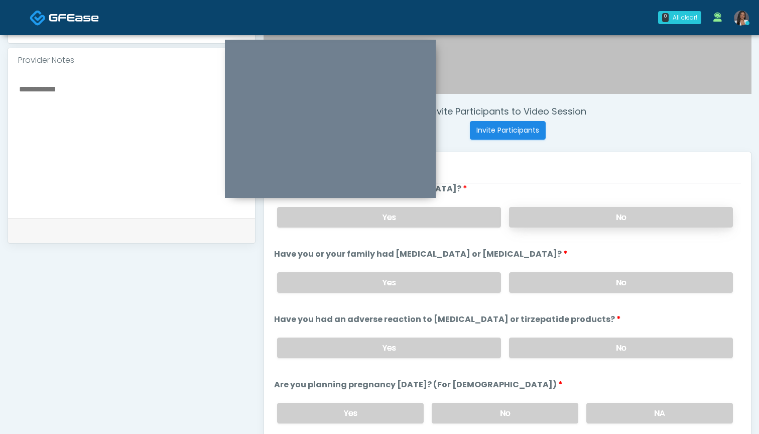
scroll to position [399, 0]
click at [550, 278] on label "No" at bounding box center [621, 281] width 224 height 21
click at [554, 335] on div "Yes No" at bounding box center [505, 346] width 472 height 37
click at [551, 347] on label "No" at bounding box center [621, 346] width 224 height 21
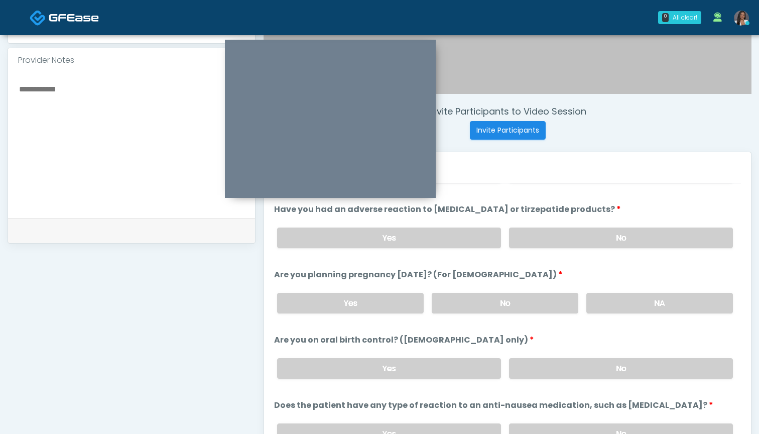
scroll to position [511, 0]
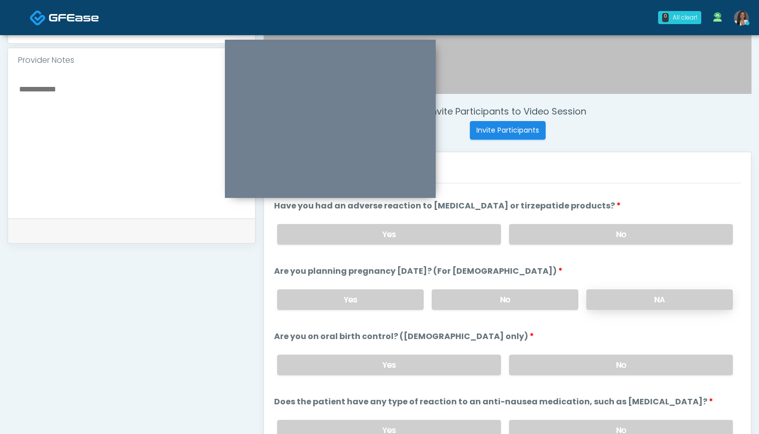
click at [615, 304] on label "NA" at bounding box center [659, 299] width 147 height 21
click at [612, 374] on label "No" at bounding box center [621, 364] width 224 height 21
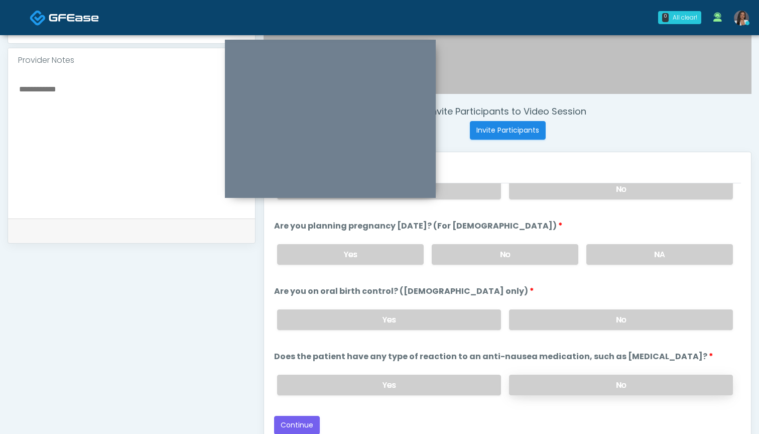
scroll to position [556, 0]
click at [545, 393] on label "No" at bounding box center [621, 384] width 224 height 21
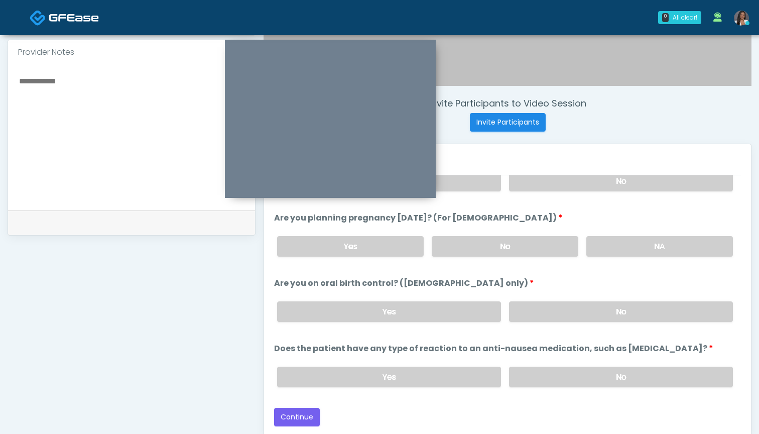
scroll to position [330, 0]
click at [300, 413] on button "Continue" at bounding box center [297, 416] width 46 height 19
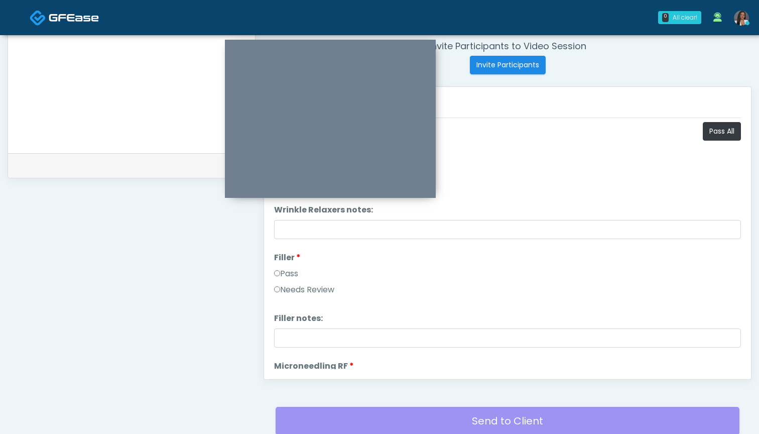
scroll to position [357, 0]
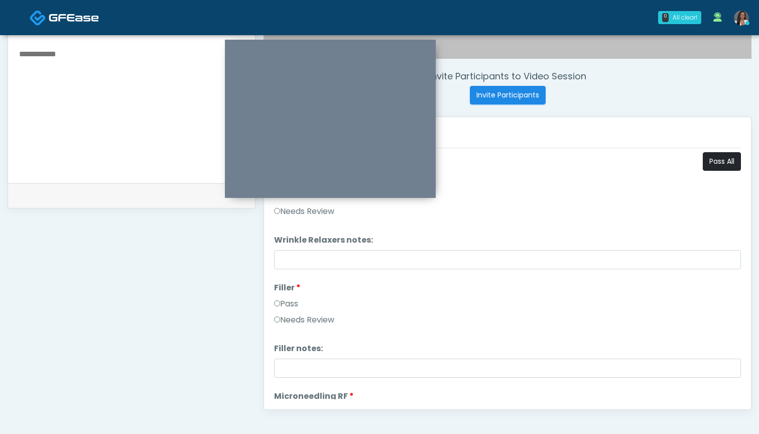
click at [720, 164] on button "Pass All" at bounding box center [722, 161] width 38 height 19
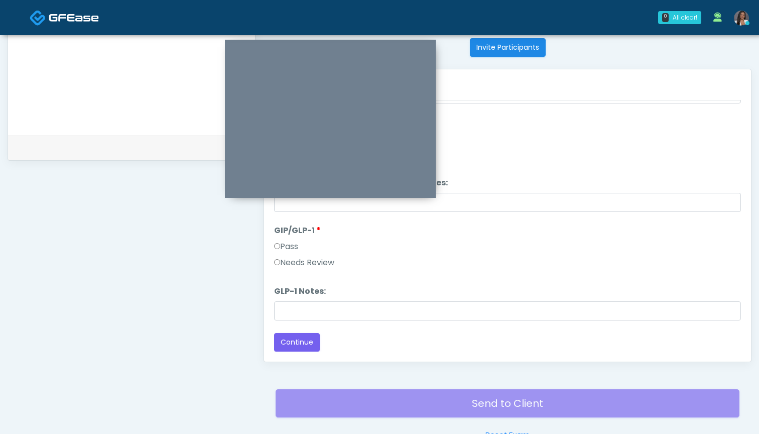
scroll to position [433, 0]
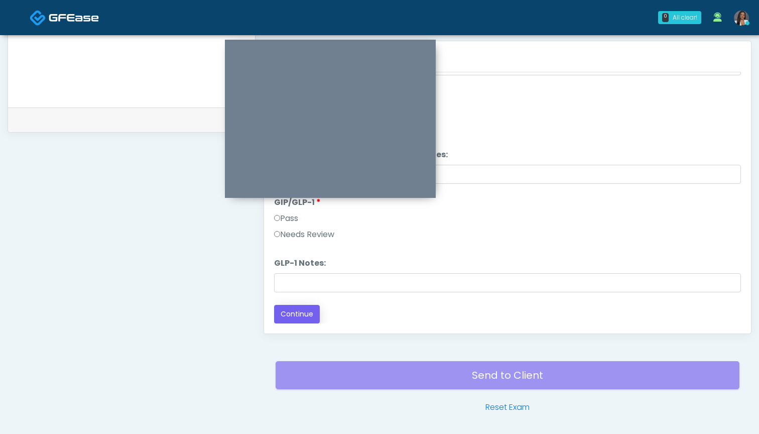
click at [302, 308] on button "Continue" at bounding box center [297, 314] width 46 height 19
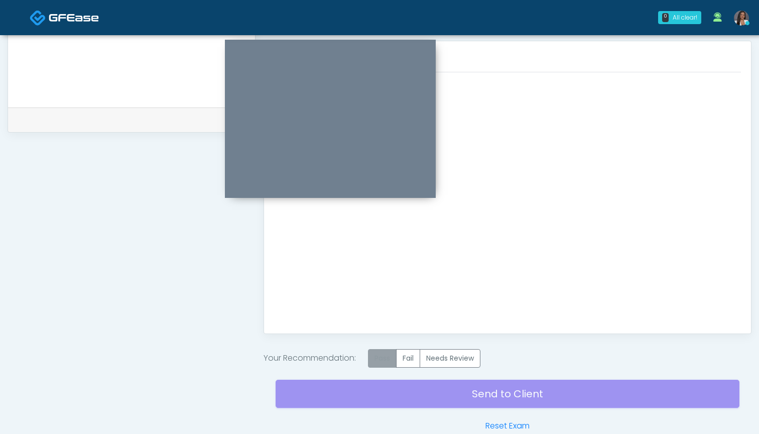
click at [387, 354] on label "Pass" at bounding box center [382, 358] width 29 height 19
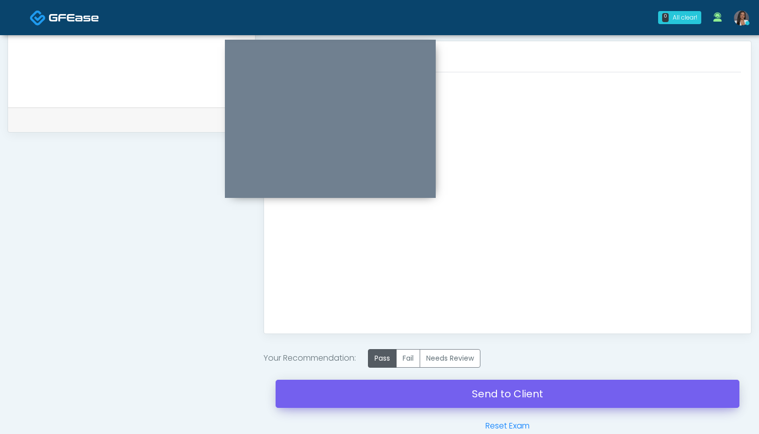
click at [490, 387] on link "Send to Client" at bounding box center [507, 393] width 464 height 28
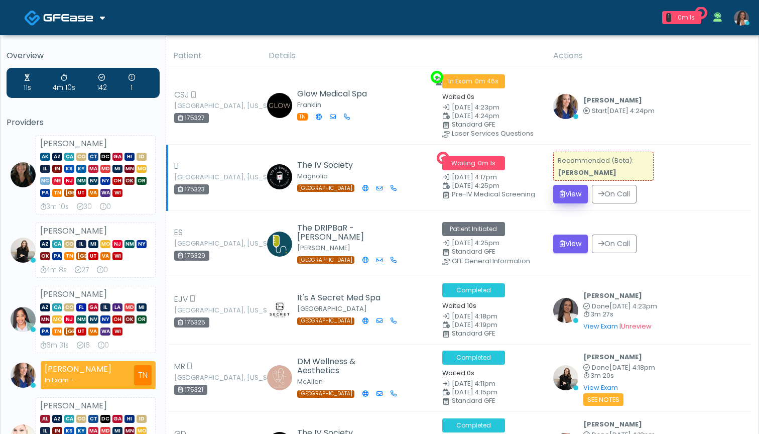
click at [565, 189] on button "View" at bounding box center [570, 194] width 35 height 19
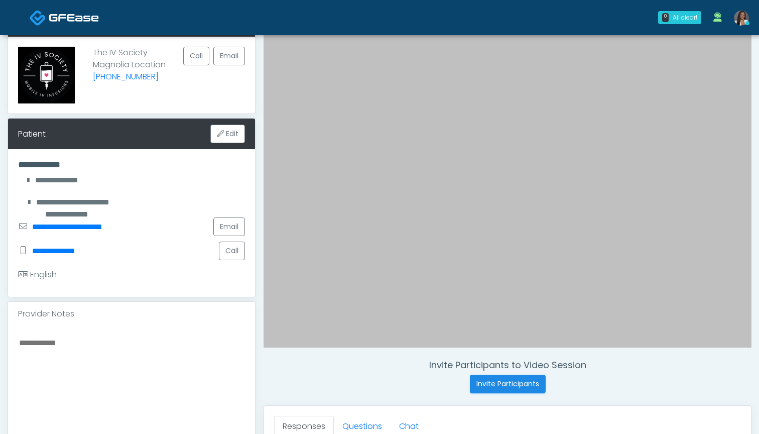
scroll to position [67, 0]
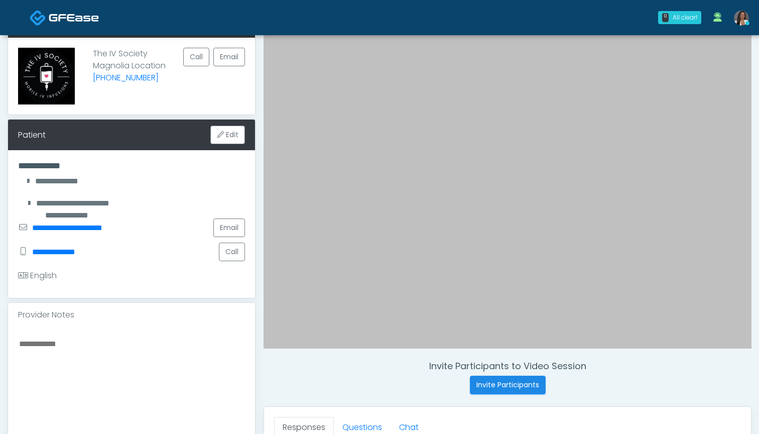
click at [191, 375] on textarea at bounding box center [131, 398] width 227 height 122
click at [268, 382] on div "Invite Participants to Video Session Invite Participants" at bounding box center [507, 377] width 488 height 34
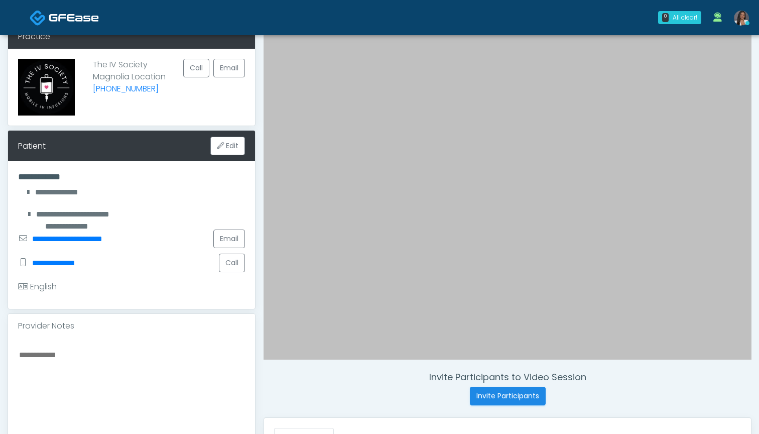
scroll to position [57, 0]
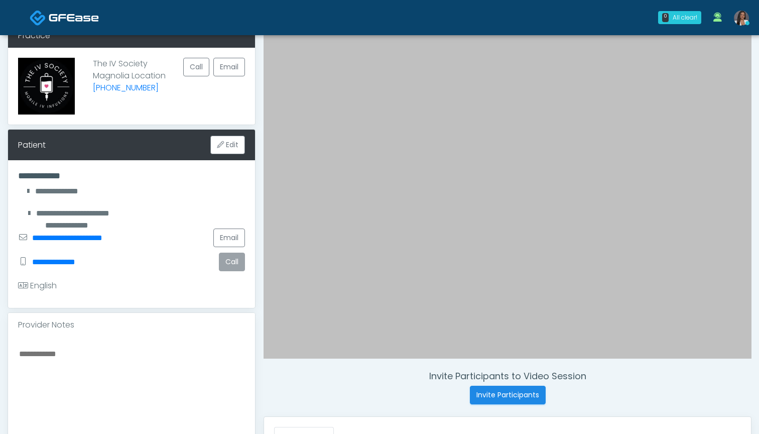
click at [230, 263] on button "Call" at bounding box center [232, 261] width 26 height 19
click at [133, 360] on textarea at bounding box center [131, 408] width 227 height 122
type textarea "*"
click at [125, 365] on textarea at bounding box center [131, 408] width 227 height 122
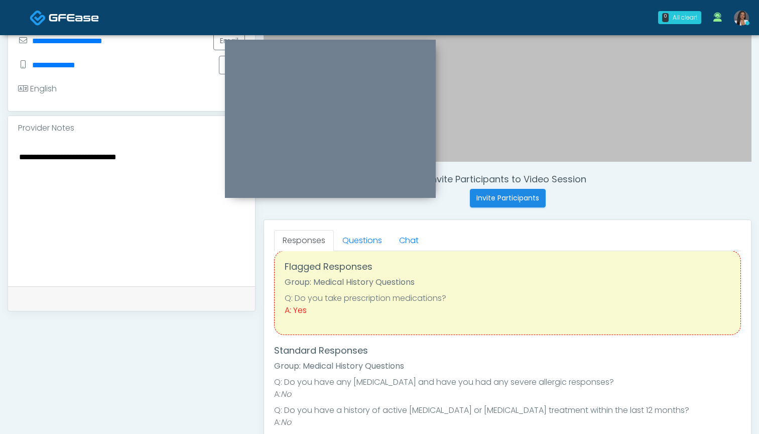
scroll to position [13, 0]
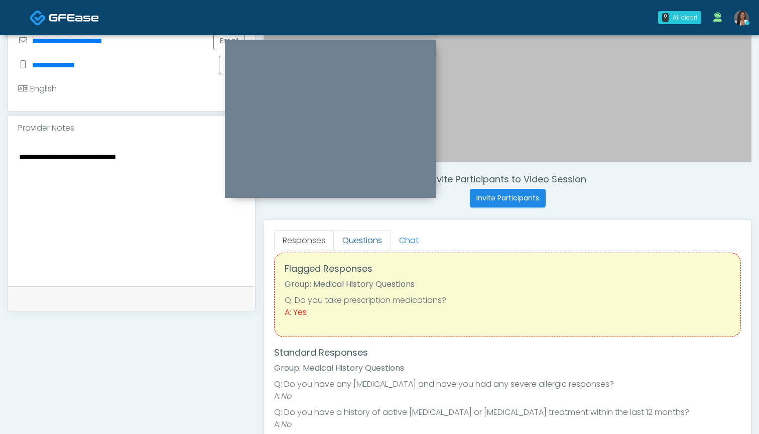
click at [349, 242] on link "Questions" at bounding box center [362, 240] width 57 height 21
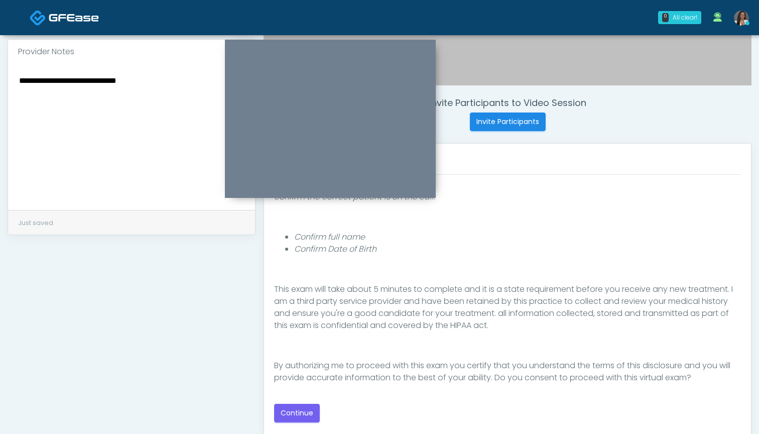
scroll to position [332, 0]
click at [301, 409] on button "Continue" at bounding box center [297, 411] width 46 height 19
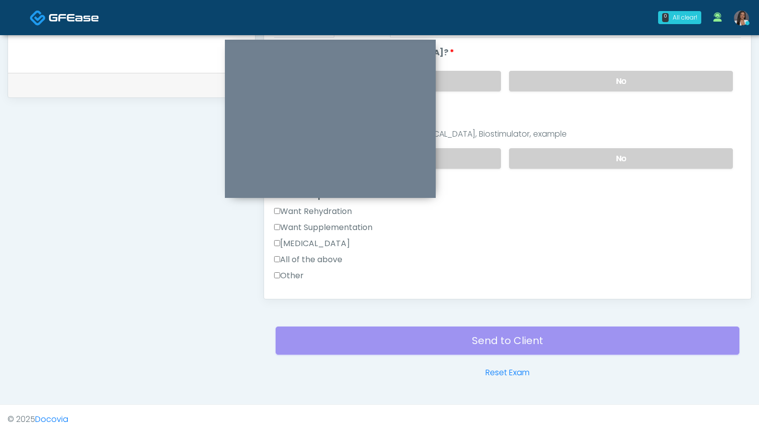
scroll to position [114, 0]
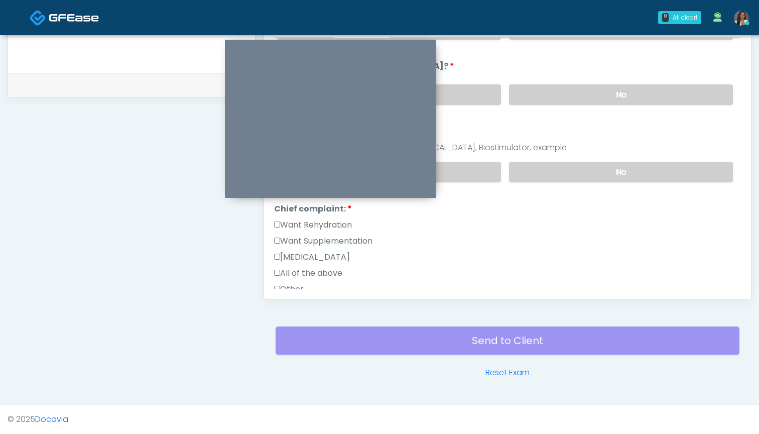
click at [342, 224] on label "Want Rehydration" at bounding box center [313, 225] width 78 height 12
click at [349, 245] on label "Want Supplementation" at bounding box center [323, 241] width 98 height 12
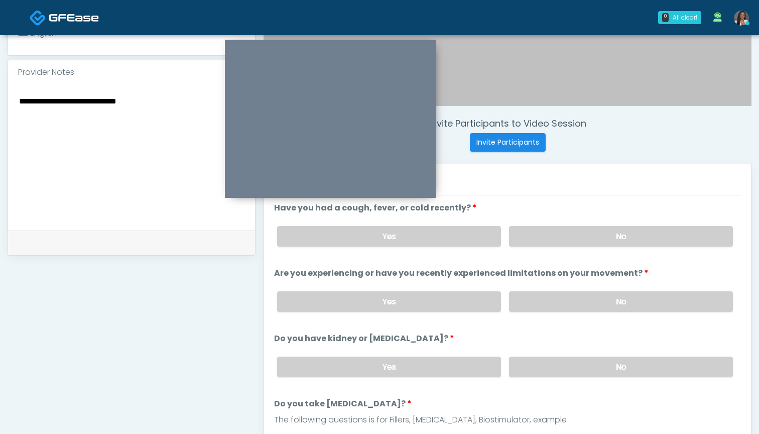
scroll to position [307, 0]
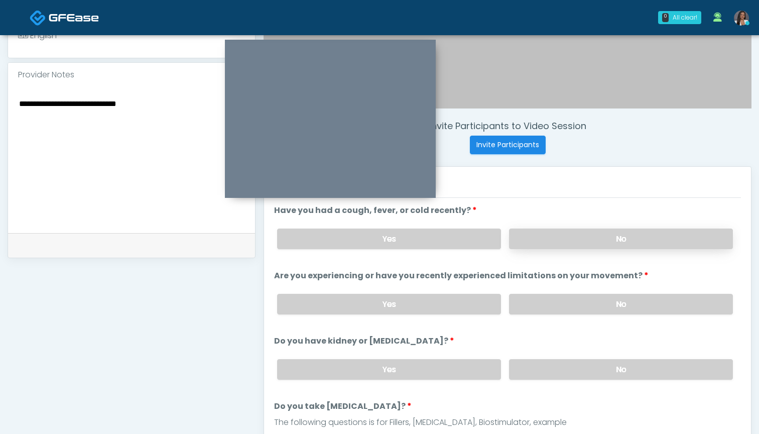
click at [533, 241] on label "No" at bounding box center [621, 238] width 224 height 21
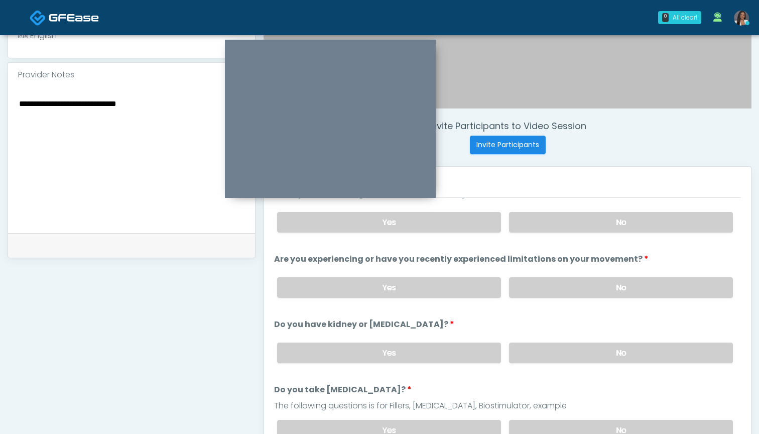
scroll to position [8, 0]
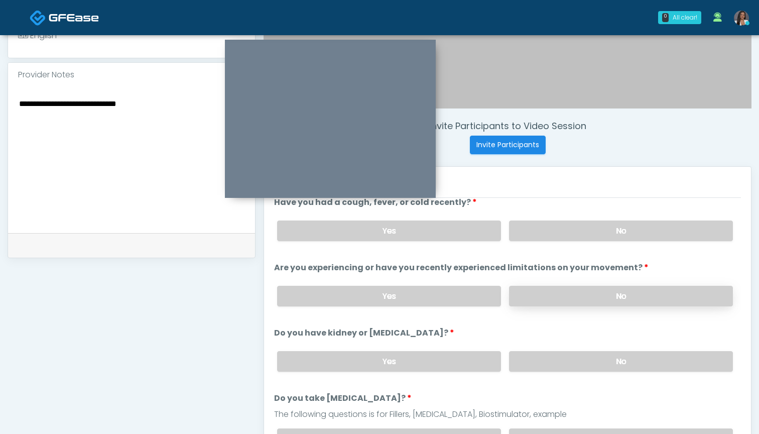
click at [530, 296] on label "No" at bounding box center [621, 296] width 224 height 21
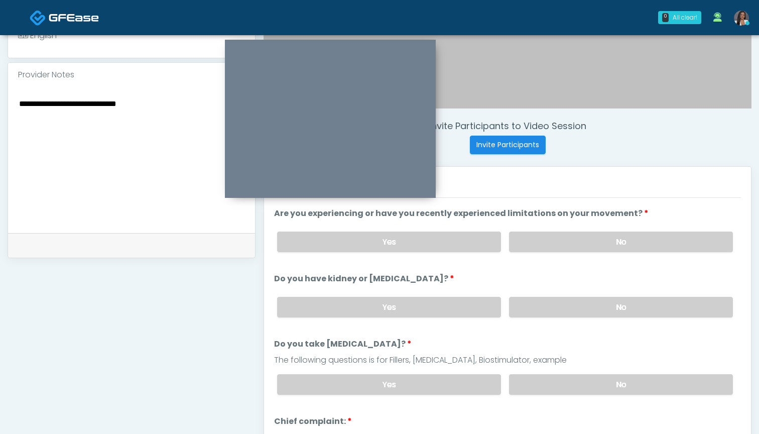
scroll to position [61, 0]
click at [450, 243] on label "Yes" at bounding box center [389, 242] width 224 height 21
click at [534, 307] on label "No" at bounding box center [621, 308] width 224 height 21
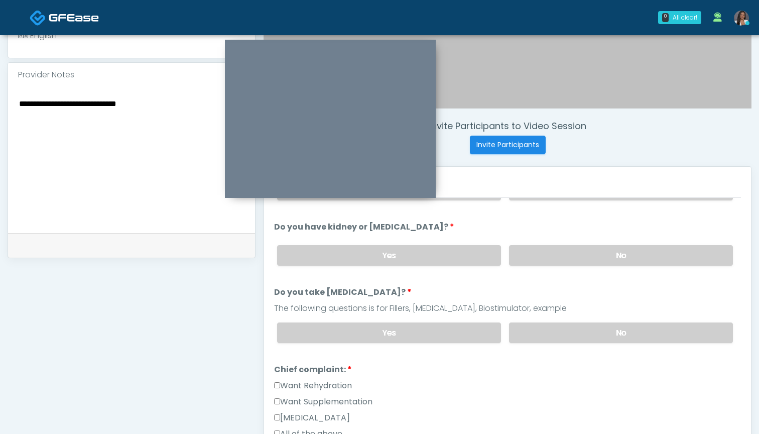
scroll to position [122, 0]
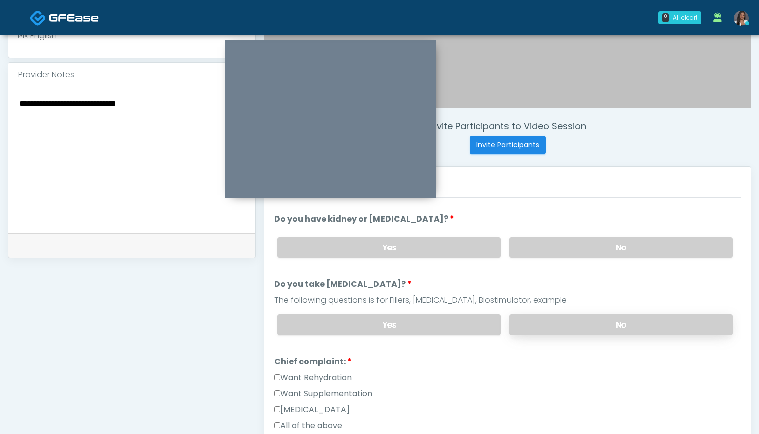
click at [531, 321] on label "No" at bounding box center [621, 324] width 224 height 21
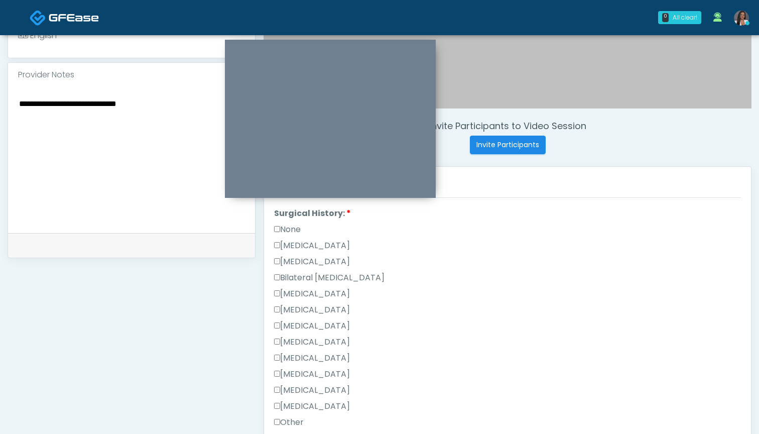
scroll to position [455, 0]
click at [319, 259] on label "[MEDICAL_DATA]" at bounding box center [312, 261] width 76 height 12
click at [337, 374] on label "[MEDICAL_DATA]" at bounding box center [312, 373] width 76 height 12
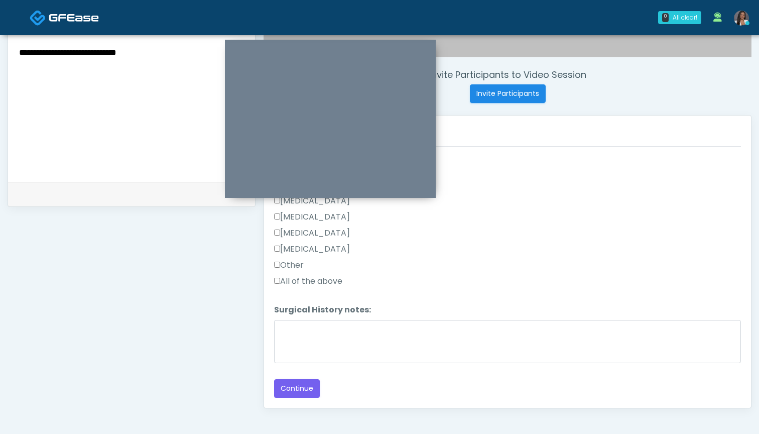
scroll to position [376, 0]
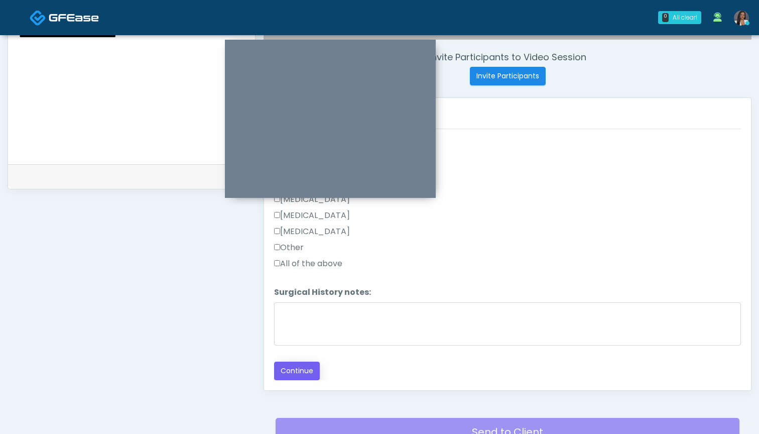
click at [300, 369] on button "Continue" at bounding box center [297, 370] width 46 height 19
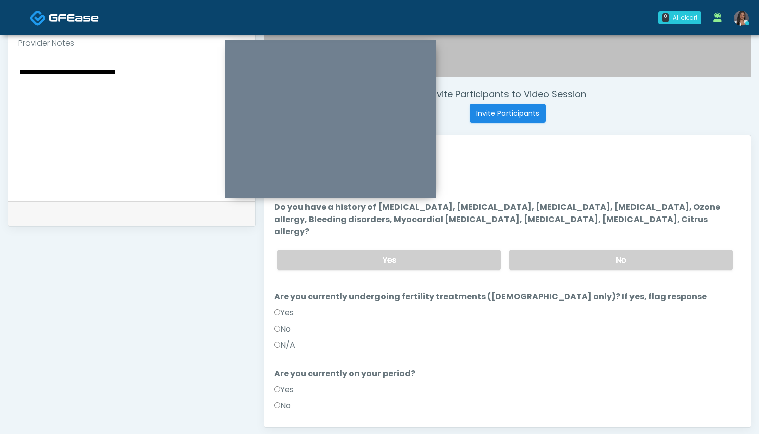
scroll to position [272, 0]
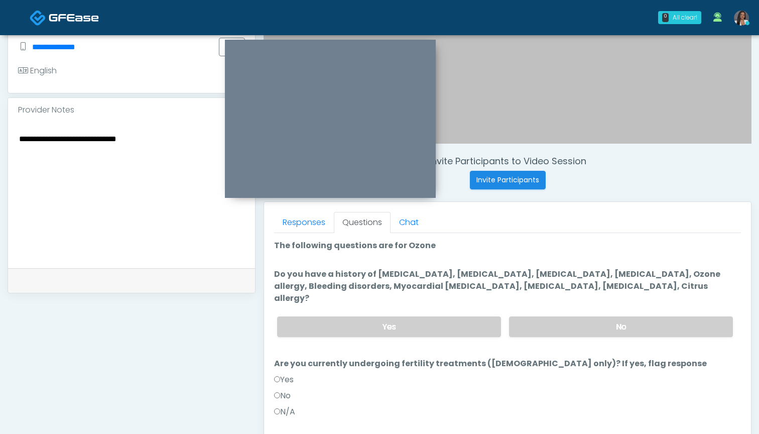
click at [289, 389] on label "No" at bounding box center [282, 395] width 17 height 12
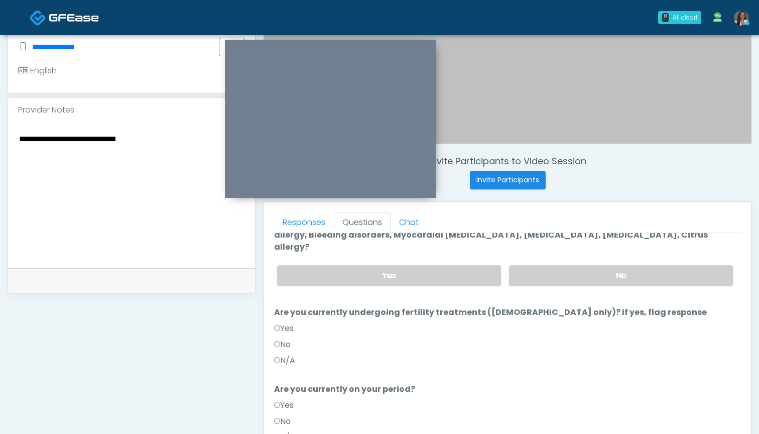
scroll to position [58, 0]
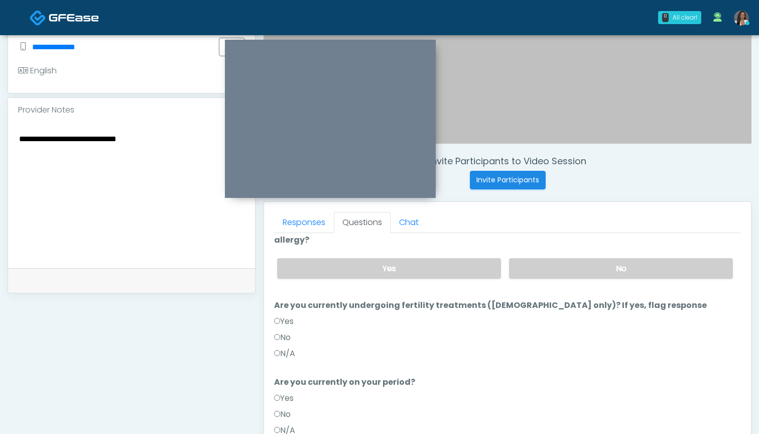
click at [283, 408] on label "No" at bounding box center [282, 414] width 17 height 12
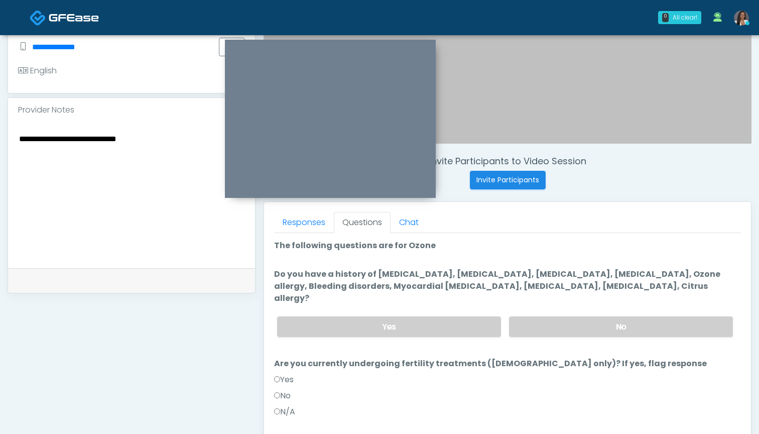
scroll to position [0, 0]
click at [528, 316] on label "No" at bounding box center [621, 326] width 224 height 21
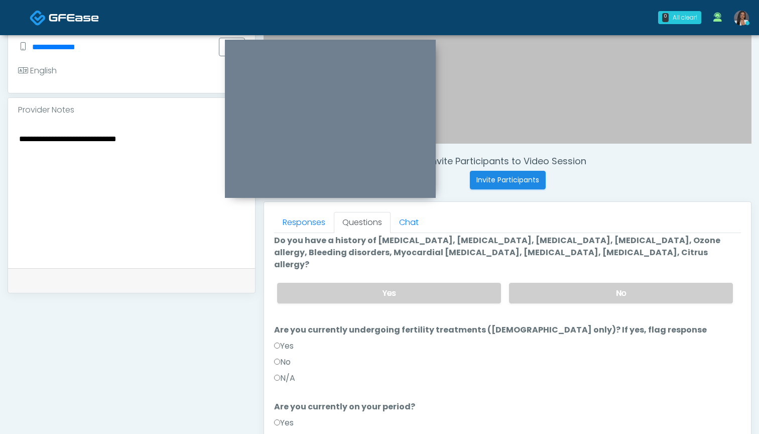
scroll to position [38, 0]
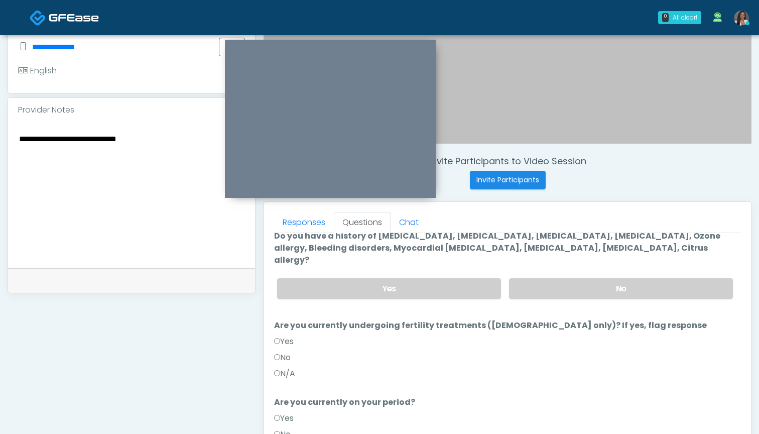
click at [172, 169] on textarea "**********" at bounding box center [131, 193] width 227 height 122
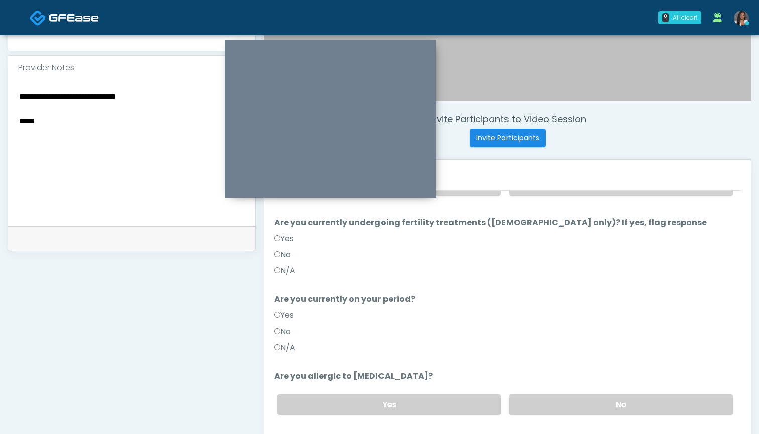
scroll to position [324, 0]
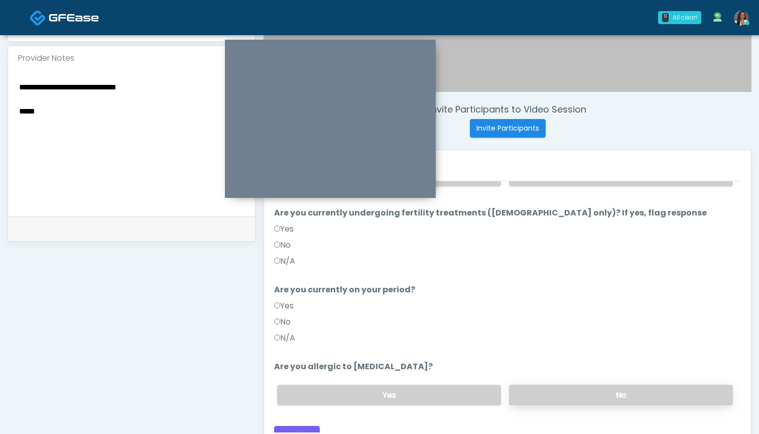
type textarea "**********"
click at [532, 385] on label "No" at bounding box center [621, 394] width 224 height 21
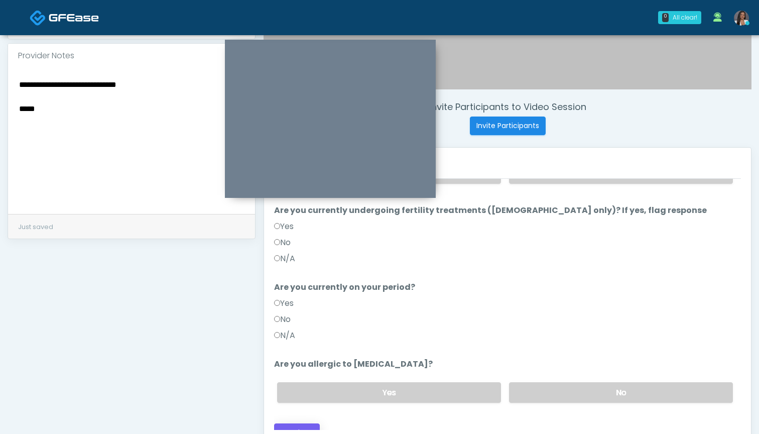
click at [298, 423] on button "Continue" at bounding box center [297, 432] width 46 height 19
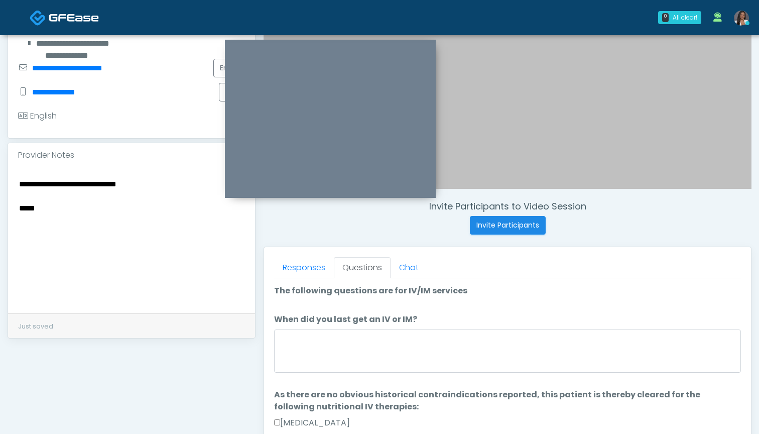
scroll to position [227, 0]
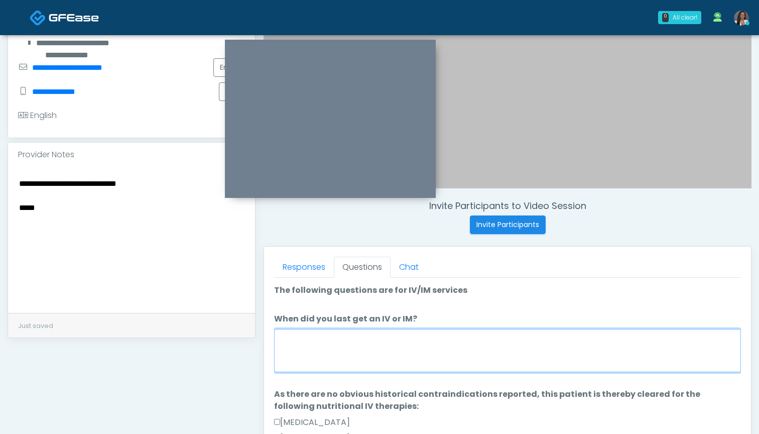
click at [423, 338] on textarea "When did you last get an IV or IM?" at bounding box center [507, 350] width 467 height 43
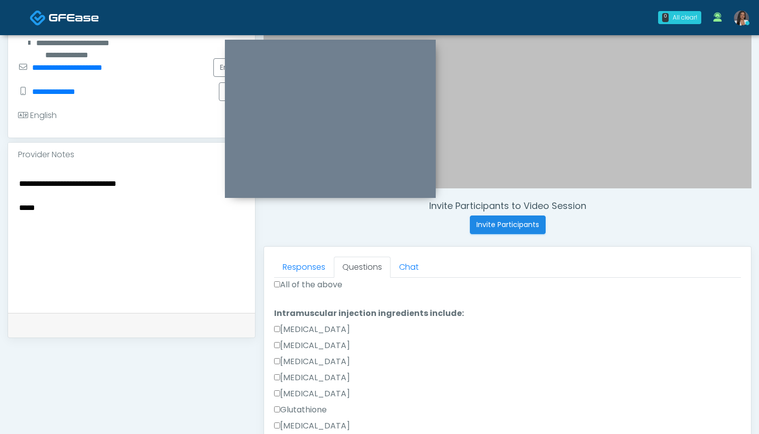
scroll to position [469, 0]
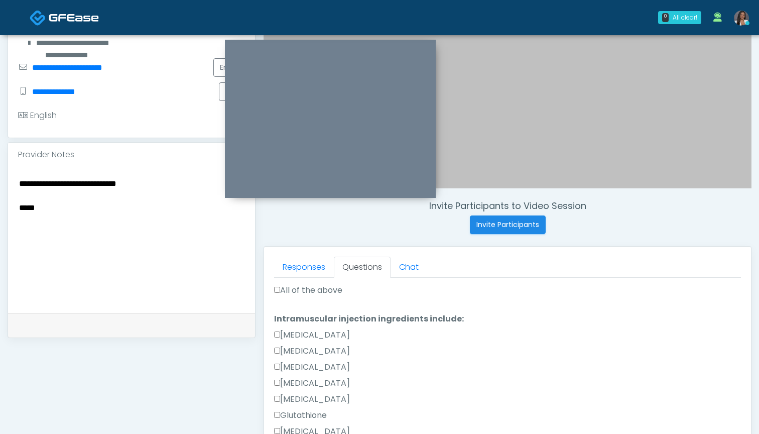
type textarea "*******"
click at [316, 294] on label "All of the above" at bounding box center [308, 290] width 68 height 12
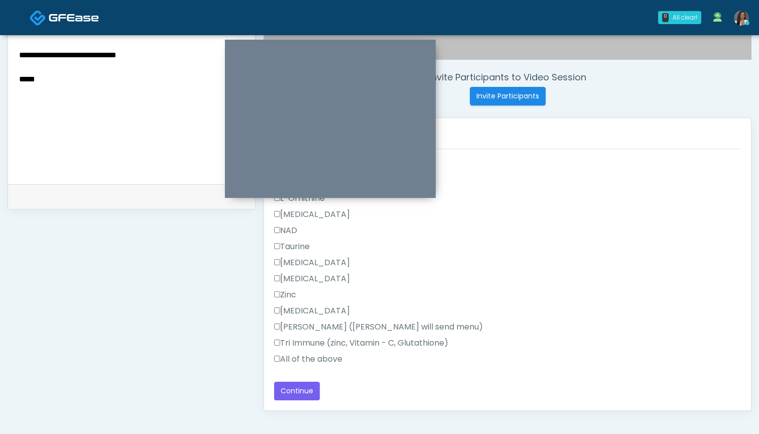
scroll to position [363, 0]
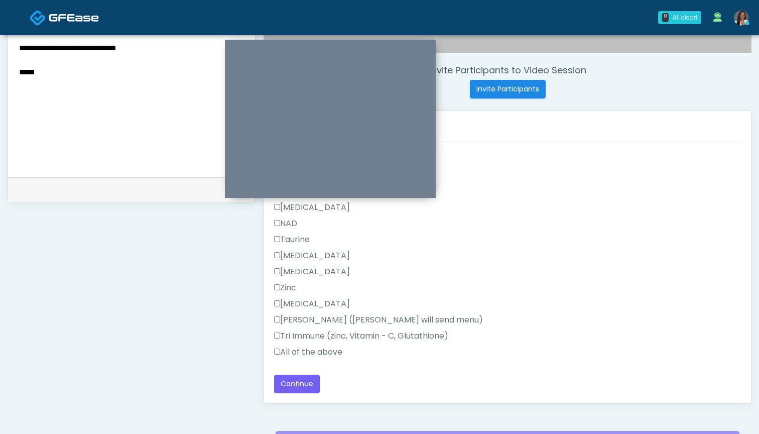
click at [326, 353] on label "All of the above" at bounding box center [308, 352] width 68 height 12
click at [302, 386] on button "Continue" at bounding box center [297, 383] width 46 height 19
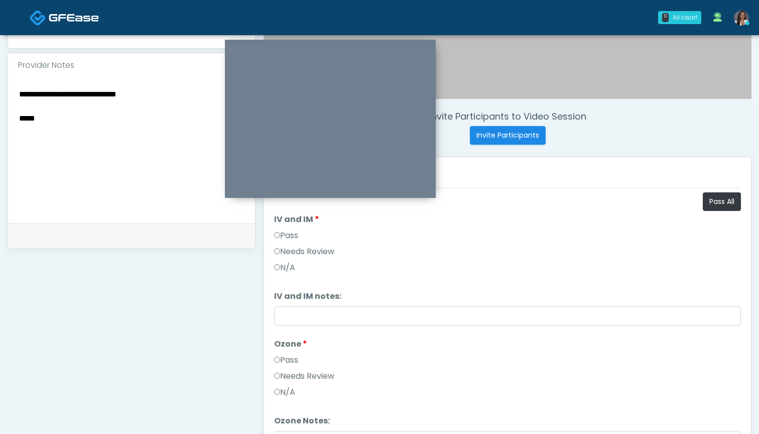
scroll to position [305, 0]
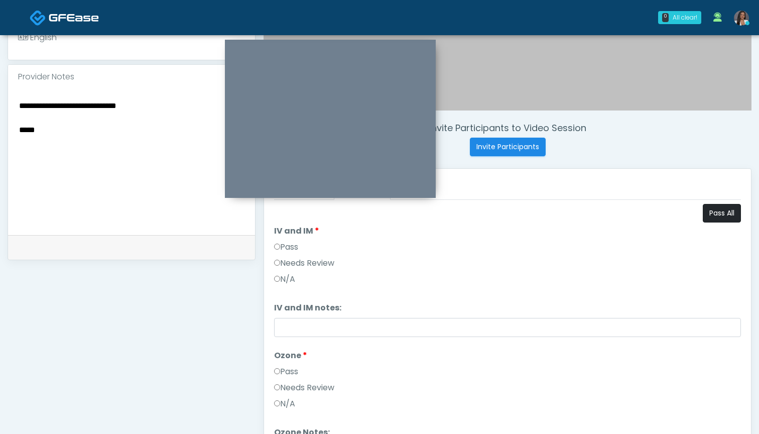
click at [718, 215] on button "Pass All" at bounding box center [722, 213] width 38 height 19
drag, startPoint x: 37, startPoint y: 122, endPoint x: 13, endPoint y: 114, distance: 25.7
click at [13, 114] on div "**********" at bounding box center [131, 162] width 247 height 146
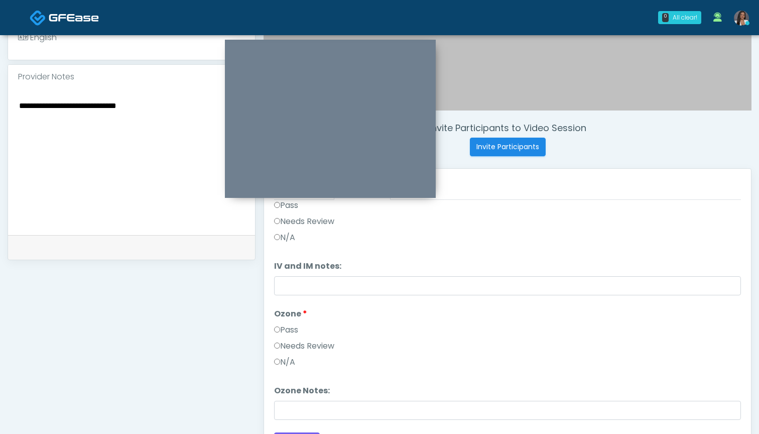
scroll to position [42, 0]
type textarea "**********"
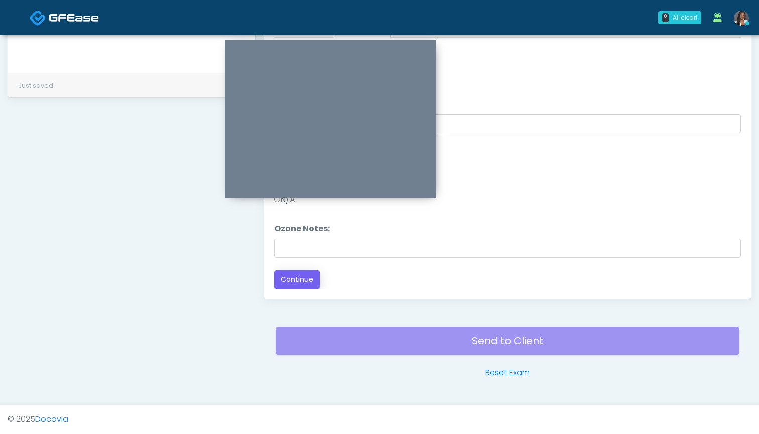
scroll to position [467, 0]
click at [305, 278] on button "Continue" at bounding box center [297, 279] width 46 height 19
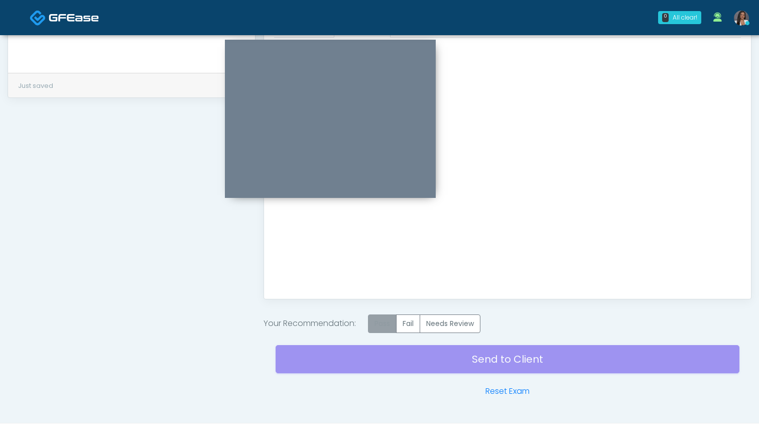
click at [393, 326] on label "Pass" at bounding box center [382, 323] width 29 height 19
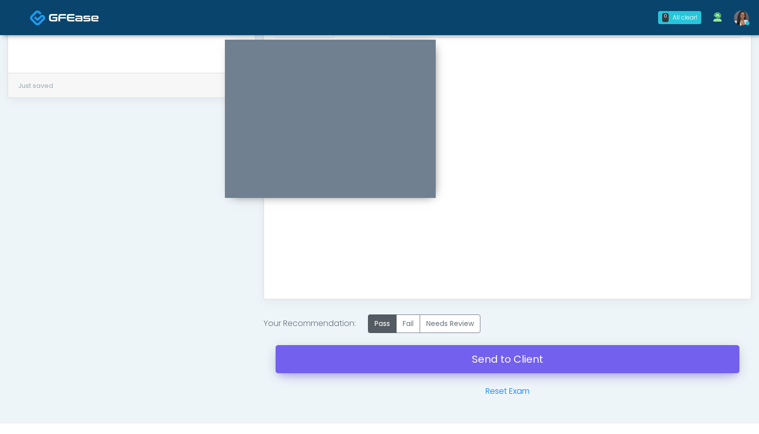
click at [494, 357] on link "Send to Client" at bounding box center [507, 359] width 464 height 28
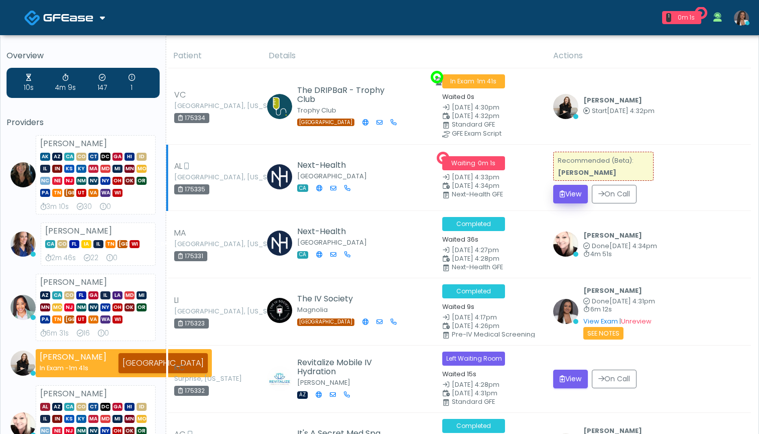
click at [570, 196] on button "View" at bounding box center [570, 194] width 35 height 19
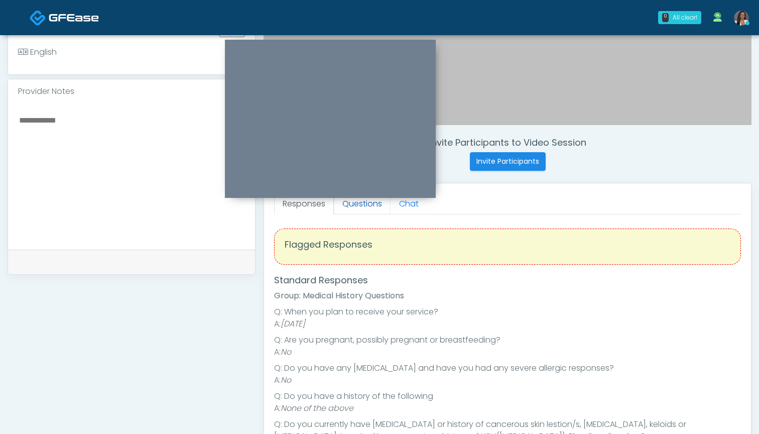
click at [361, 205] on link "Questions" at bounding box center [362, 203] width 57 height 21
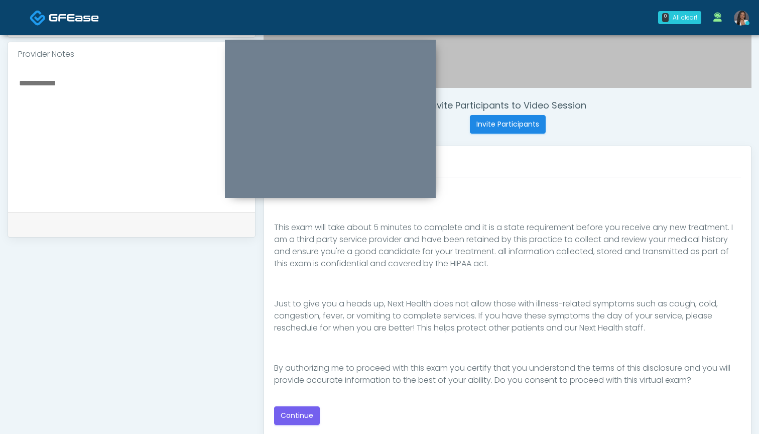
scroll to position [328, 0]
click at [306, 413] on button "Continue" at bounding box center [297, 415] width 46 height 19
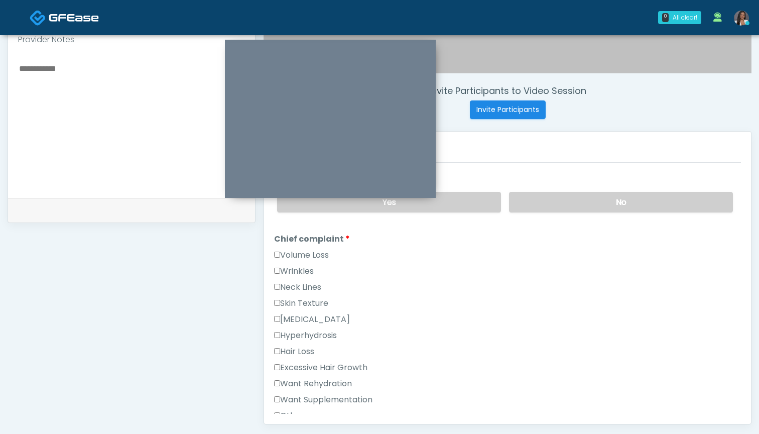
scroll to position [200, 0]
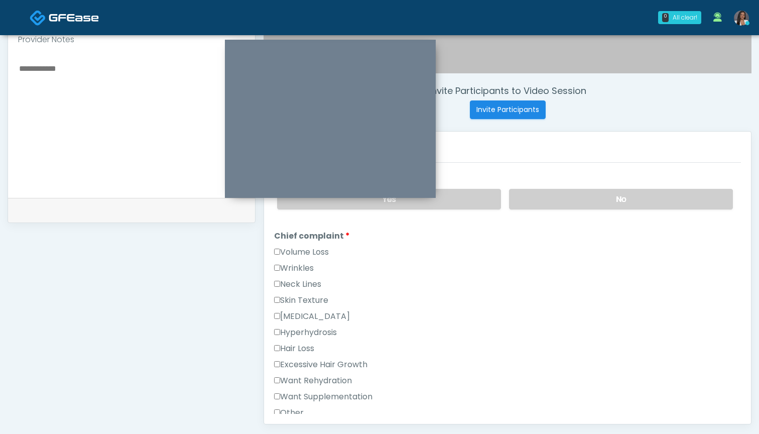
click at [332, 392] on label "Want Supplementation" at bounding box center [323, 396] width 98 height 12
click at [340, 378] on label "Want Rehydration" at bounding box center [313, 380] width 78 height 12
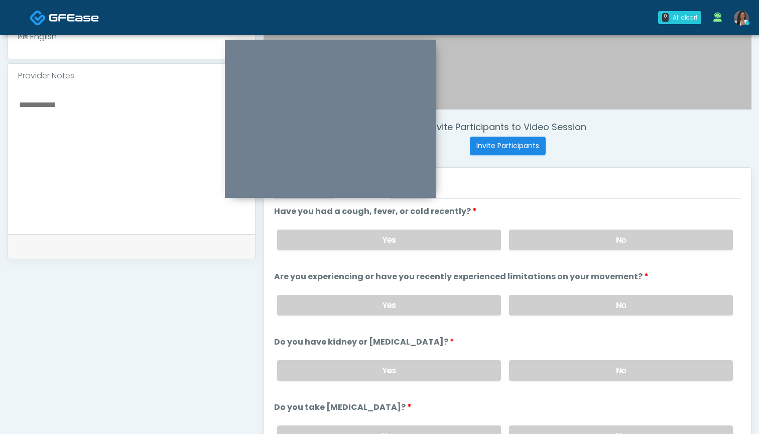
scroll to position [296, 0]
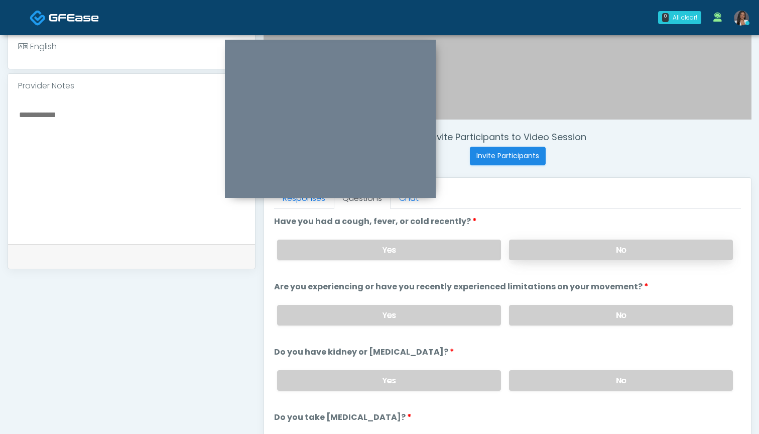
click at [539, 250] on label "No" at bounding box center [621, 249] width 224 height 21
click at [427, 257] on label "Yes" at bounding box center [389, 249] width 224 height 21
click at [155, 159] on textarea at bounding box center [131, 169] width 227 height 122
click at [550, 314] on label "No" at bounding box center [621, 315] width 224 height 21
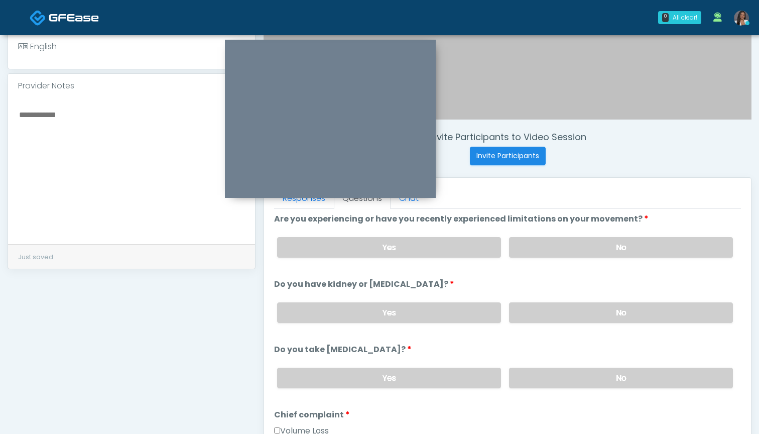
scroll to position [66, 0]
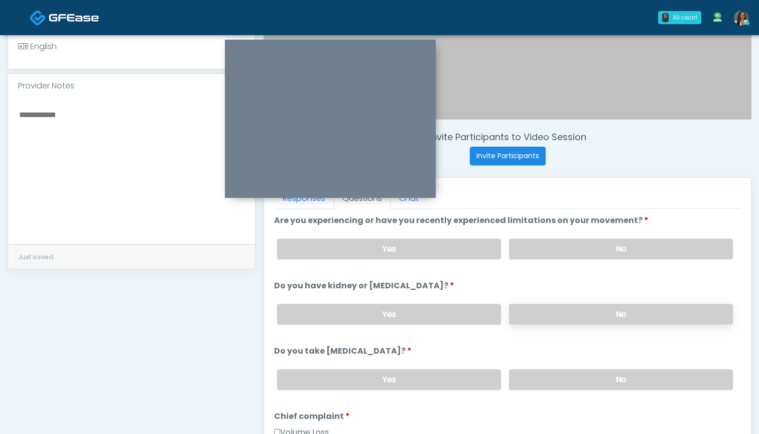
click at [532, 315] on label "No" at bounding box center [621, 314] width 224 height 21
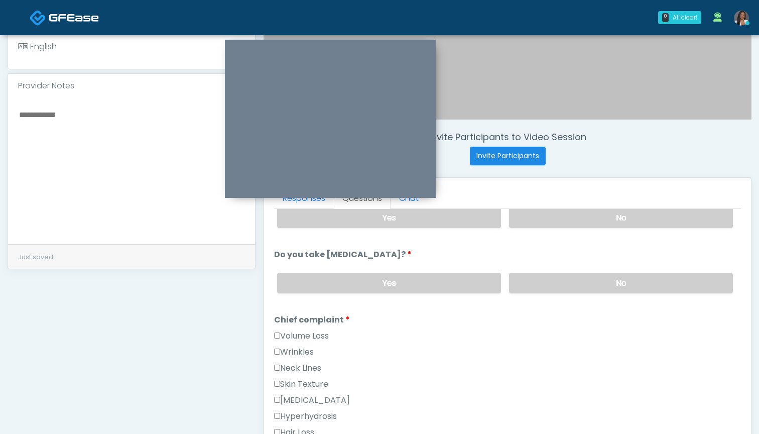
scroll to position [181, 0]
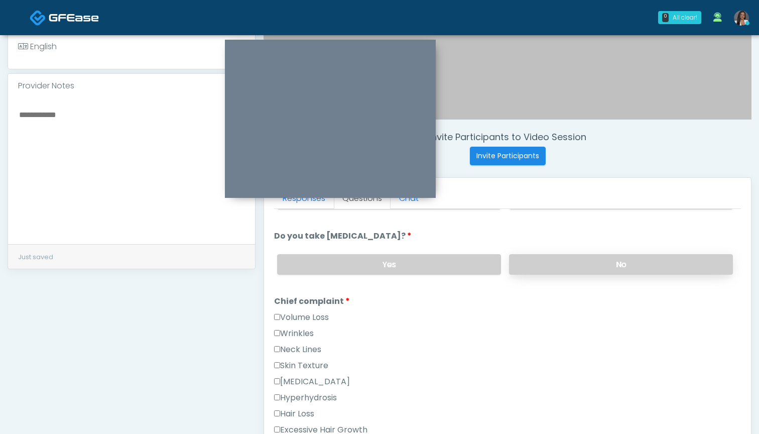
click at [538, 262] on label "No" at bounding box center [621, 264] width 224 height 21
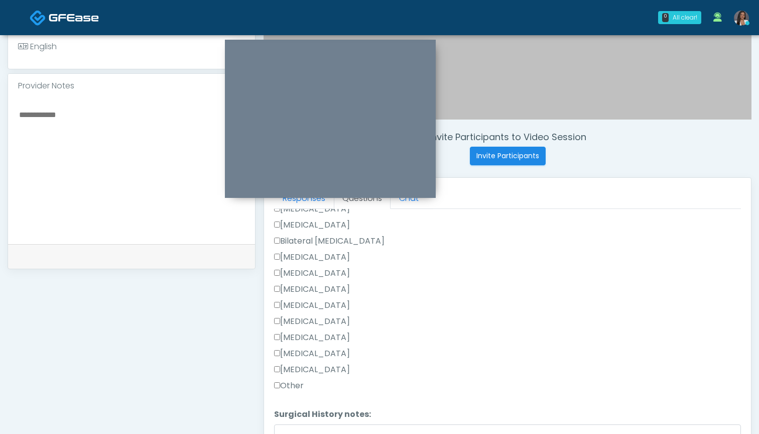
scroll to position [588, 0]
click at [292, 384] on label "Other" at bounding box center [289, 384] width 30 height 12
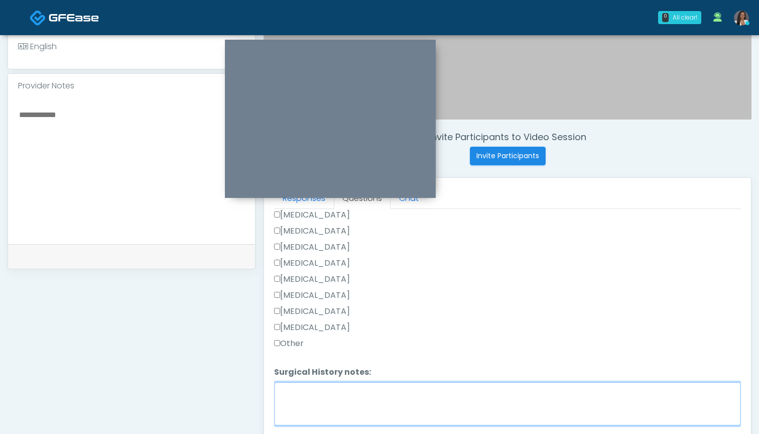
click at [294, 391] on textarea "Surgical History notes:" at bounding box center [507, 403] width 467 height 43
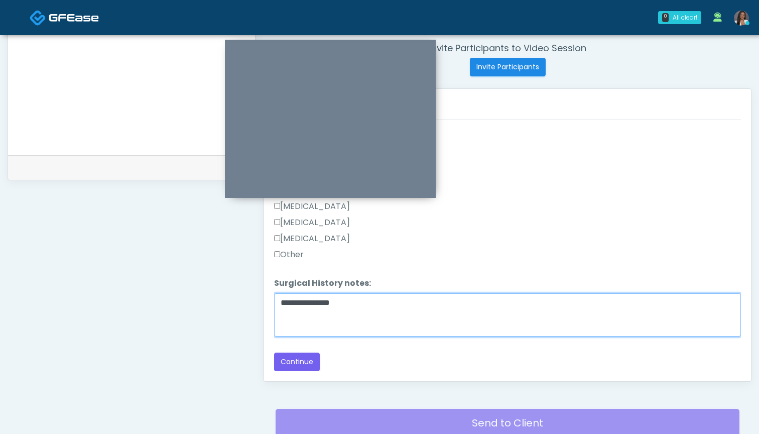
scroll to position [404, 0]
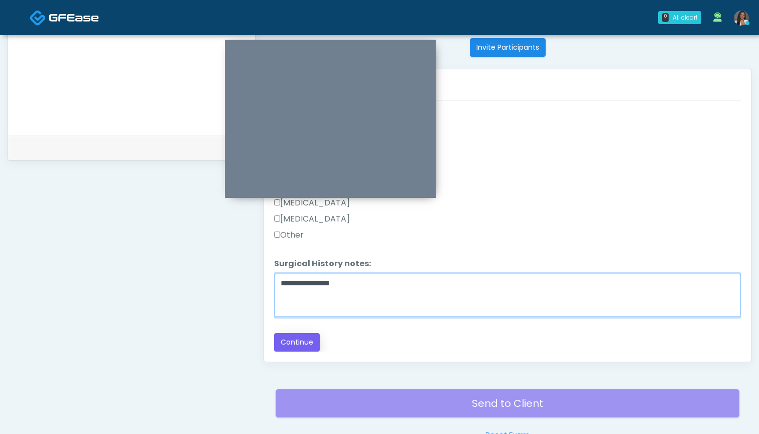
type textarea "**********"
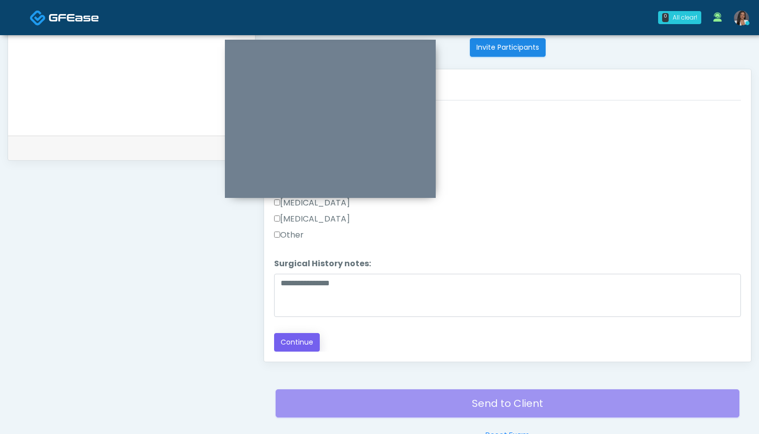
click at [300, 335] on button "Continue" at bounding box center [297, 342] width 46 height 19
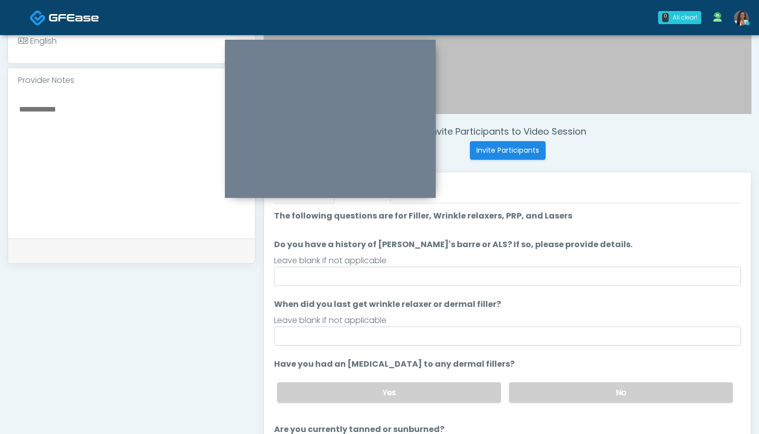
scroll to position [300, 0]
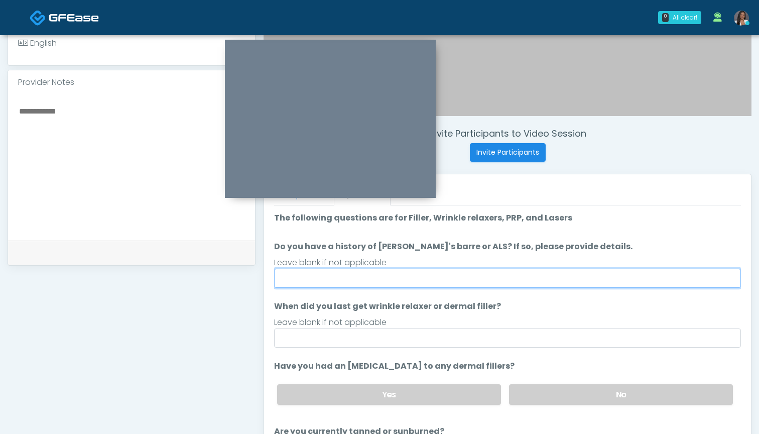
click at [518, 278] on input "Do you have a history of Guillain's barre or ALS? If so, please provide details." at bounding box center [507, 277] width 467 height 19
click at [490, 275] on input "Do you have a history of [PERSON_NAME]'s barre or ALS? If so, please provide de…" at bounding box center [507, 277] width 467 height 19
type input "**"
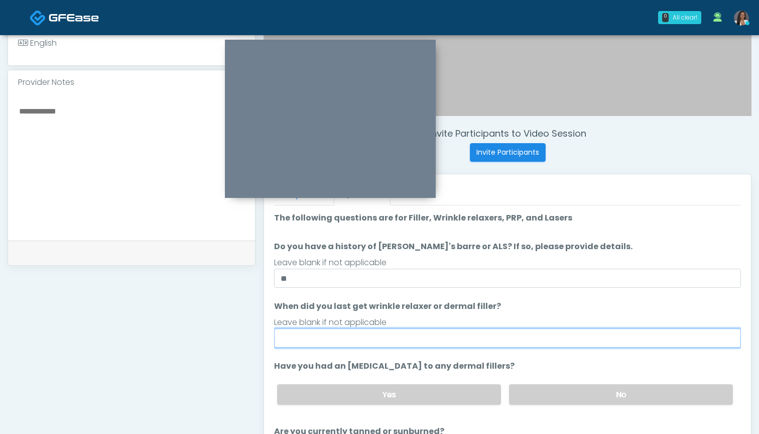
click at [480, 340] on input "When did you last get wrinkle relaxer or dermal filler?" at bounding box center [507, 337] width 467 height 19
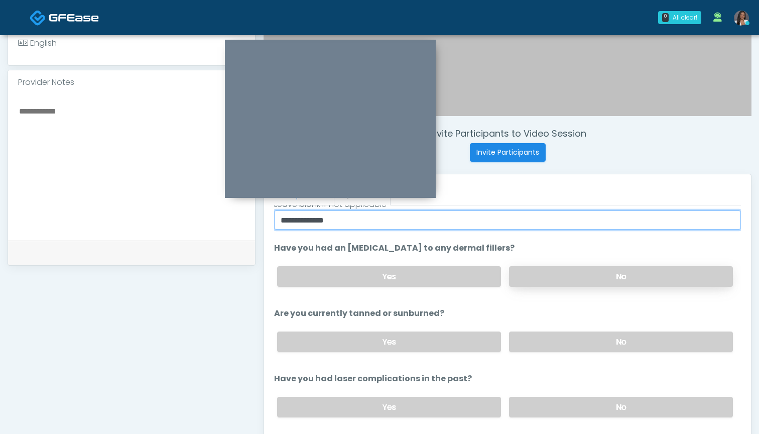
scroll to position [118, 0]
type input "**********"
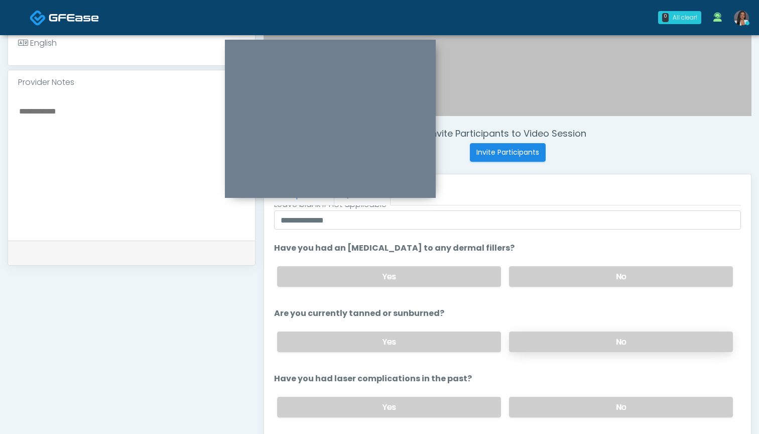
click at [546, 337] on label "No" at bounding box center [621, 341] width 224 height 21
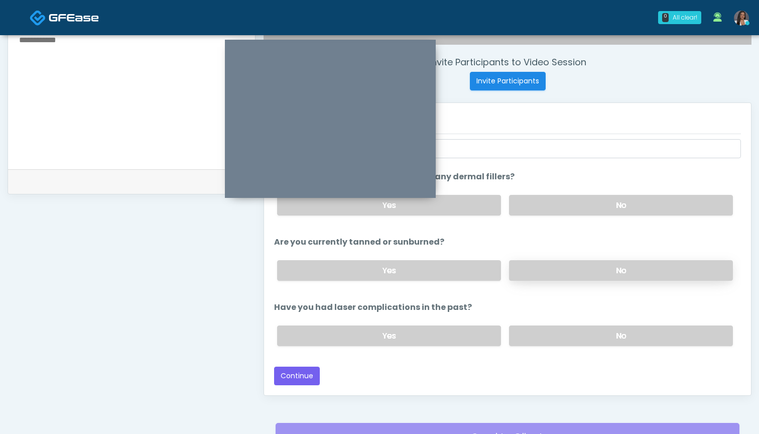
scroll to position [378, 0]
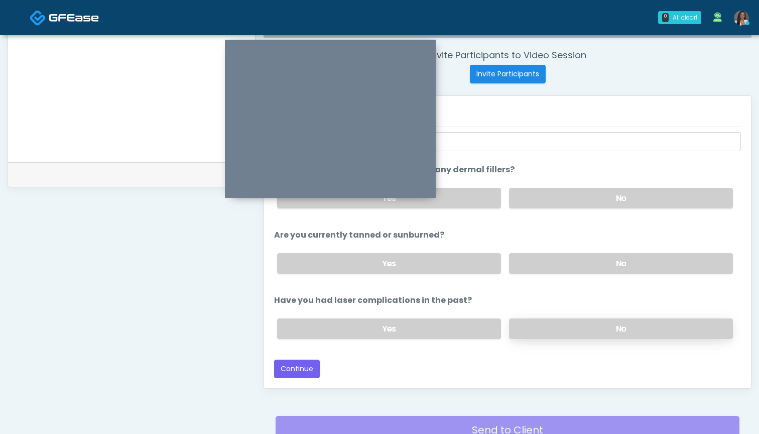
click at [546, 329] on label "No" at bounding box center [621, 328] width 224 height 21
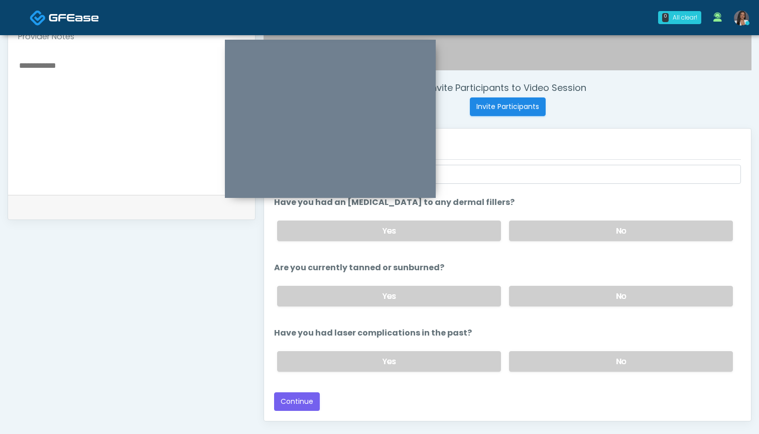
scroll to position [336, 0]
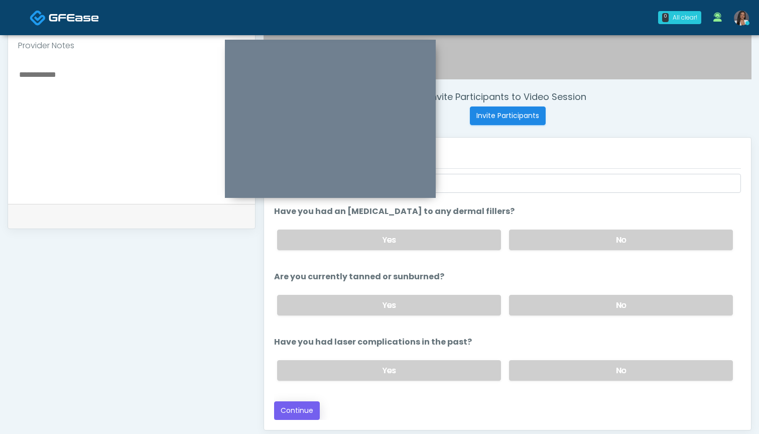
click at [294, 408] on button "Continue" at bounding box center [297, 410] width 46 height 19
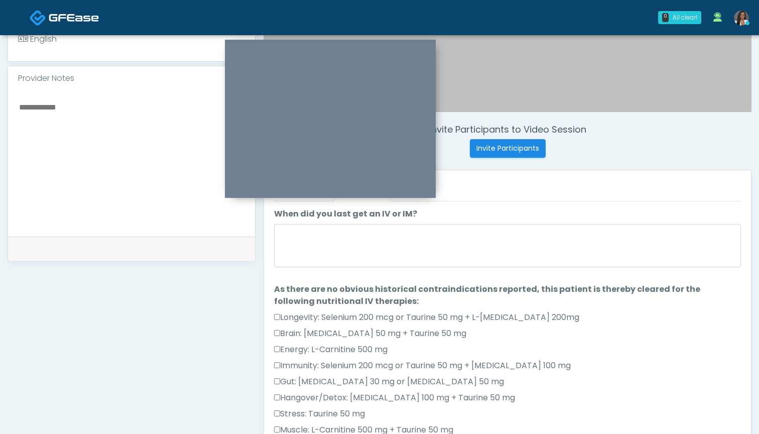
scroll to position [301, 0]
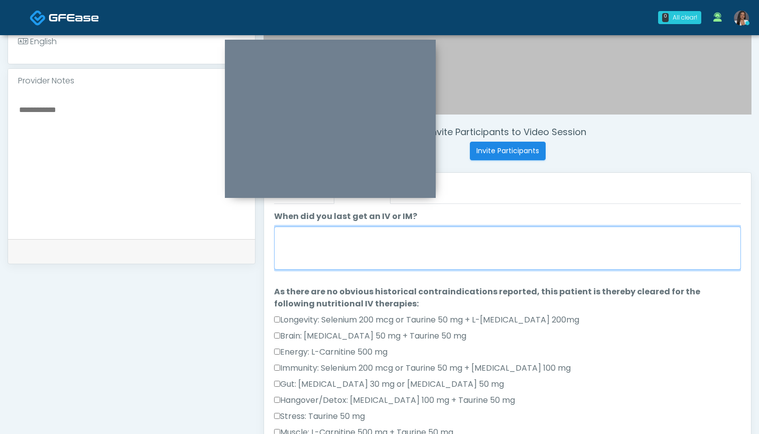
click at [505, 244] on textarea "When did you last get an IV or IM?" at bounding box center [507, 247] width 467 height 43
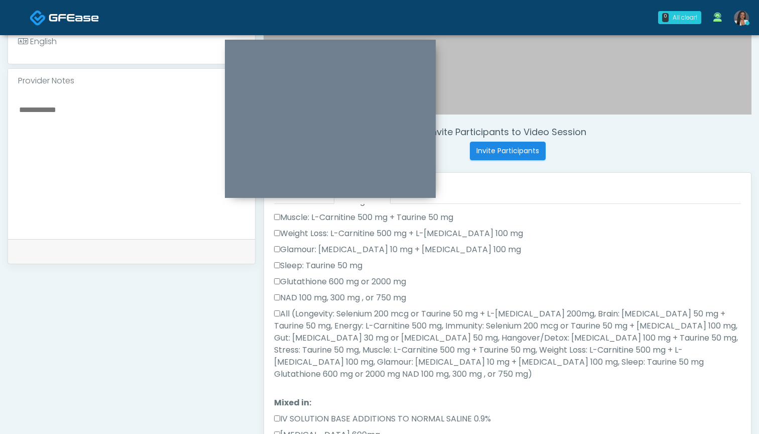
scroll to position [220, 0]
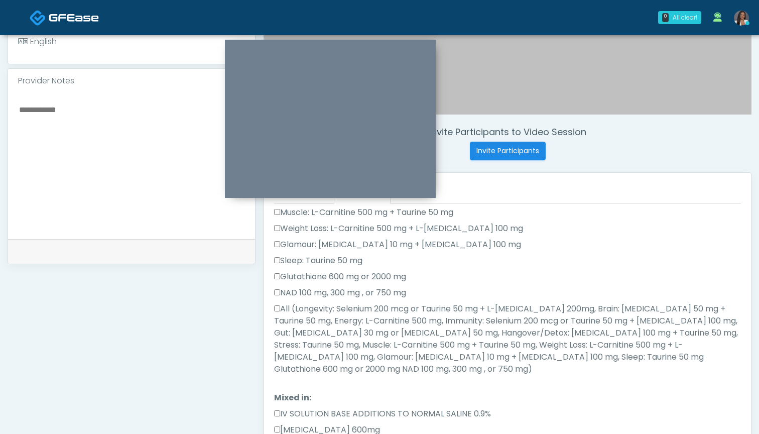
type textarea "********"
click at [477, 309] on label "All (Longevity: Selenium 200 mcg or Taurine 50 mg + L-Arginine 200mg, Brain: Gl…" at bounding box center [507, 339] width 467 height 72
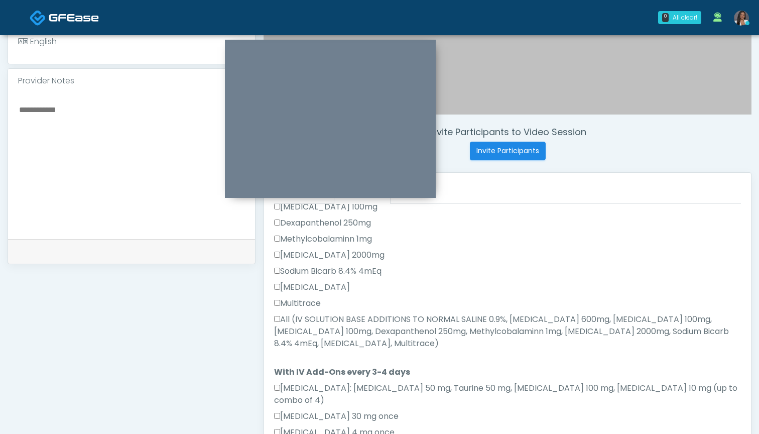
click at [473, 313] on label "All (IV SOLUTION BASE ADDITIONS TO NORMAL SALINE 0.9%, Magnesium Chloride 600mg…" at bounding box center [507, 331] width 467 height 36
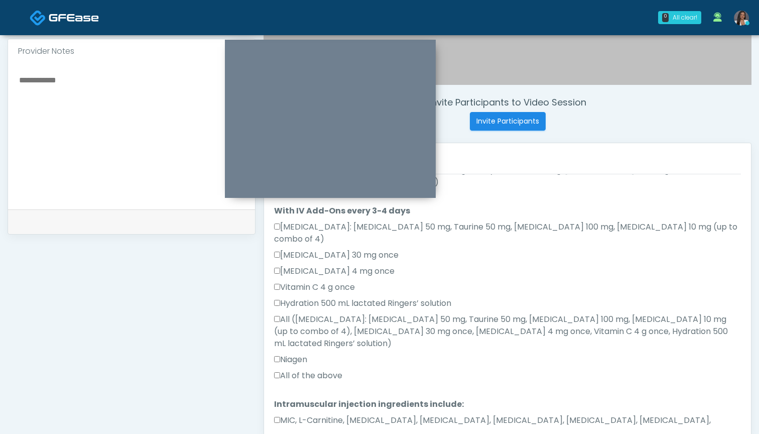
scroll to position [340, 0]
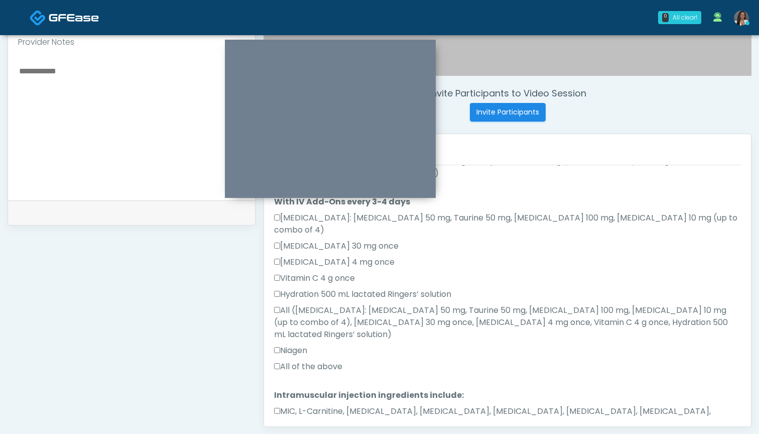
click at [329, 344] on div "Niagen" at bounding box center [507, 352] width 467 height 16
click at [334, 360] on label "All of the above" at bounding box center [308, 366] width 68 height 12
click at [342, 405] on label "MIC, L-Carnitine, Methylcobalamin, Glycine, B-Complex, Lycine, Biotin, Vitamin …" at bounding box center [507, 417] width 467 height 24
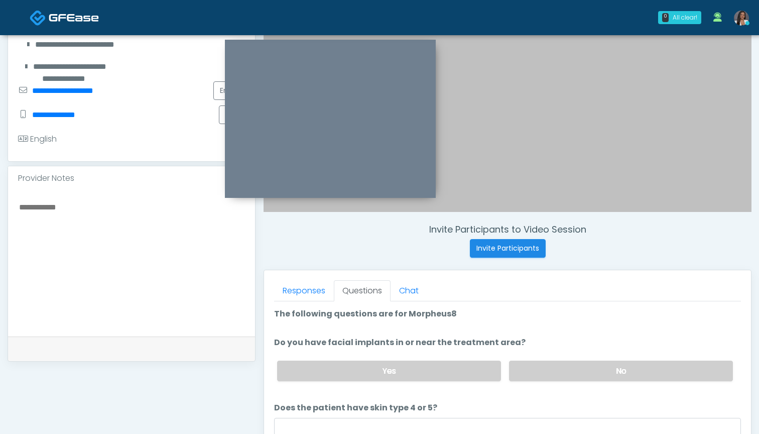
scroll to position [203, 0]
click at [317, 297] on link "Responses" at bounding box center [304, 291] width 60 height 21
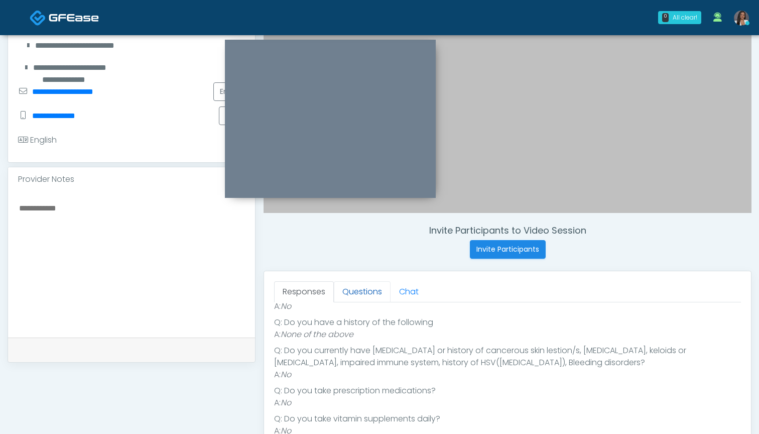
click at [363, 296] on link "Questions" at bounding box center [362, 291] width 57 height 21
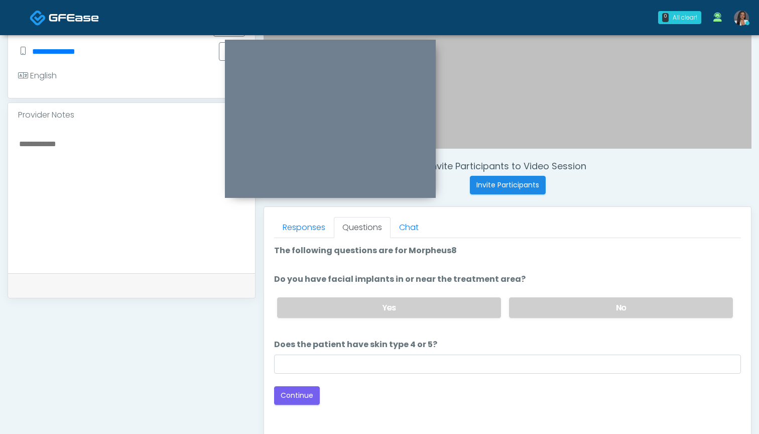
scroll to position [267, 0]
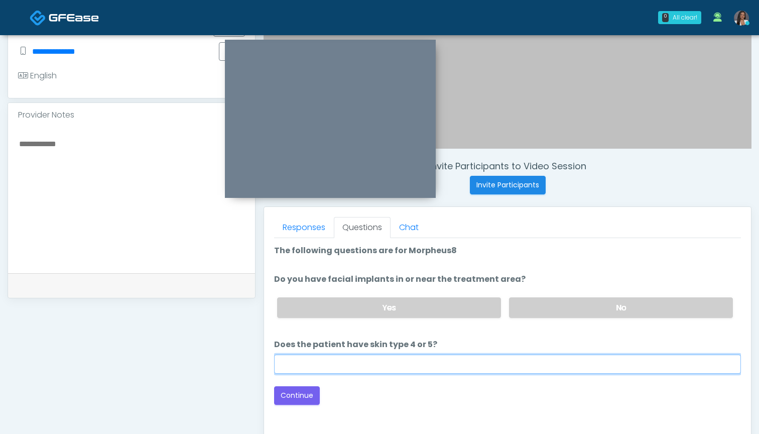
click at [508, 370] on input "Does the patient have skin type 4 or 5?" at bounding box center [507, 363] width 467 height 19
type input "**"
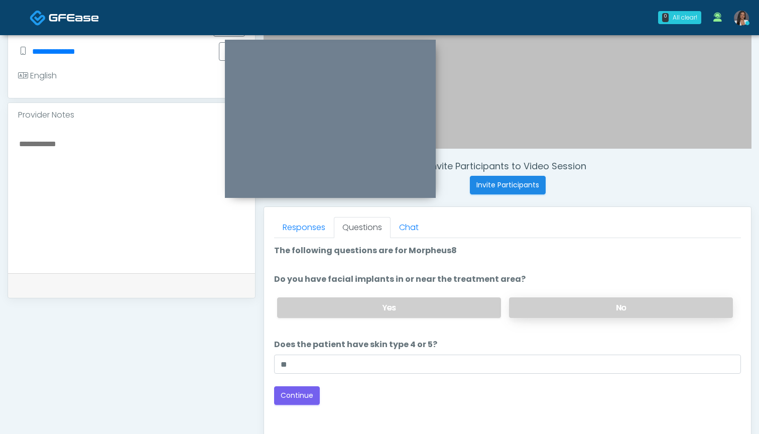
click at [557, 312] on label "No" at bounding box center [621, 307] width 224 height 21
click at [306, 400] on button "Continue" at bounding box center [297, 395] width 46 height 19
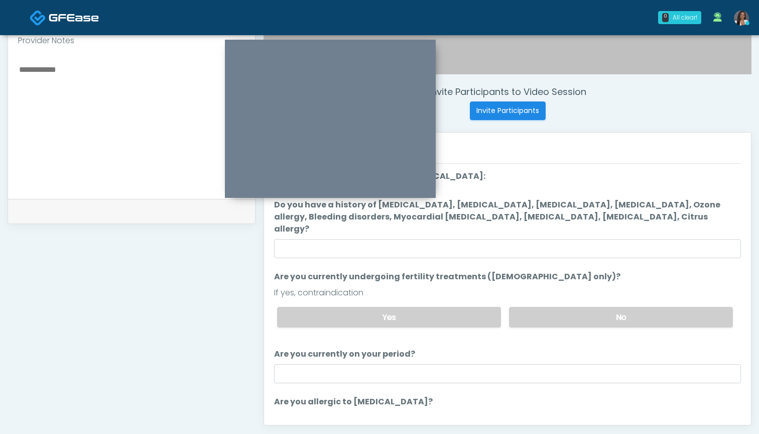
scroll to position [319, 0]
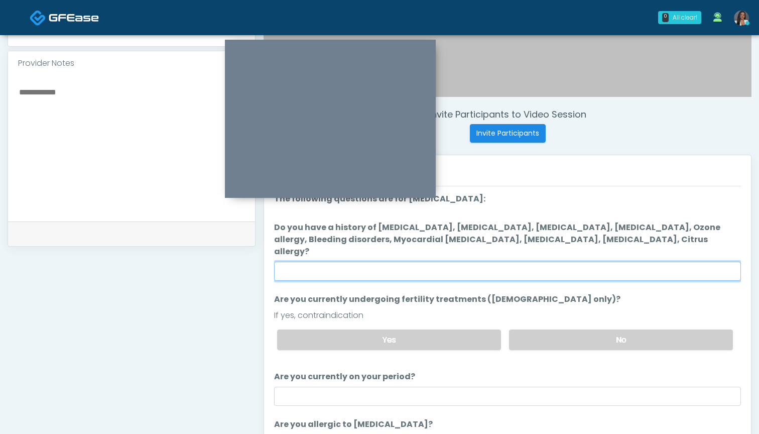
click at [488, 262] on input "Do you have a history of Hyperthyroidism, Hypotension, Hypocalcemia, Hypoglycem…" at bounding box center [507, 270] width 467 height 19
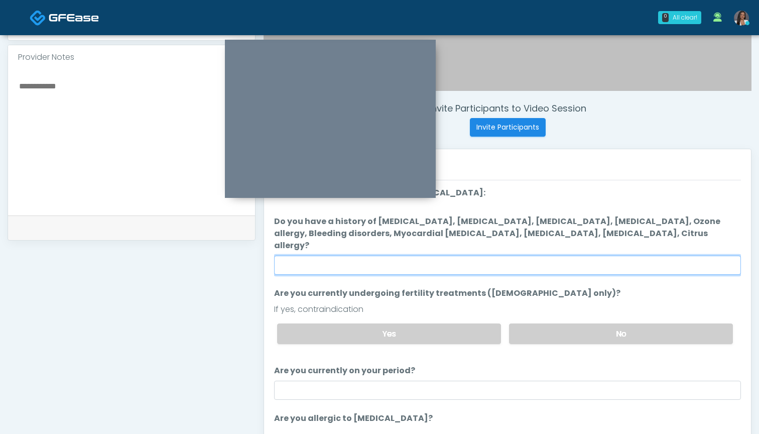
scroll to position [324, 0]
click at [446, 256] on input "Do you have a history of Hyperthyroidism, Hypotension, Hypocalcemia, Hypoglycem…" at bounding box center [507, 265] width 467 height 19
type input "**"
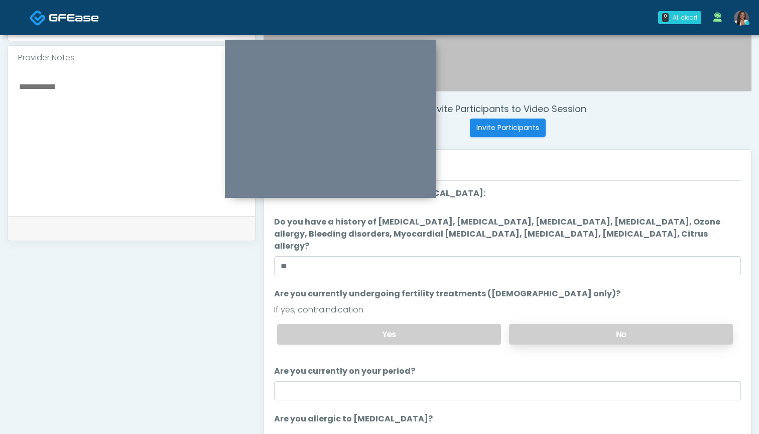
click at [519, 324] on label "No" at bounding box center [621, 334] width 224 height 21
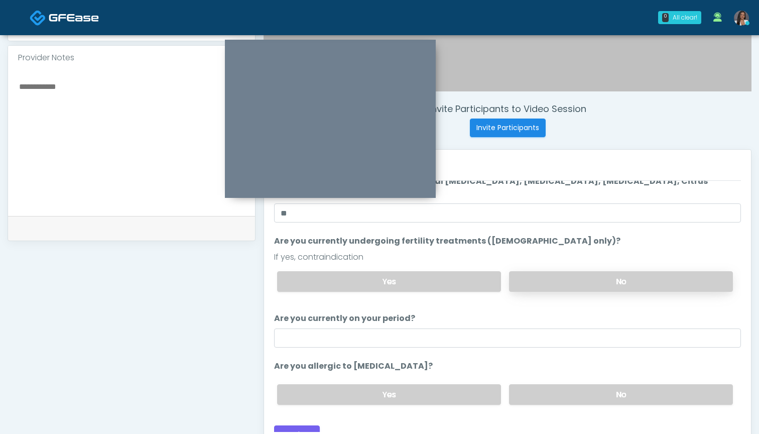
scroll to position [338, 0]
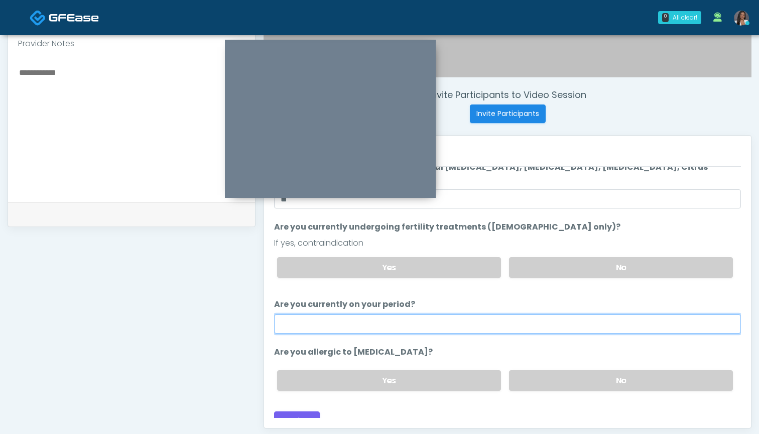
click at [519, 314] on input "Are you currently on your period?" at bounding box center [507, 323] width 467 height 19
type input "**"
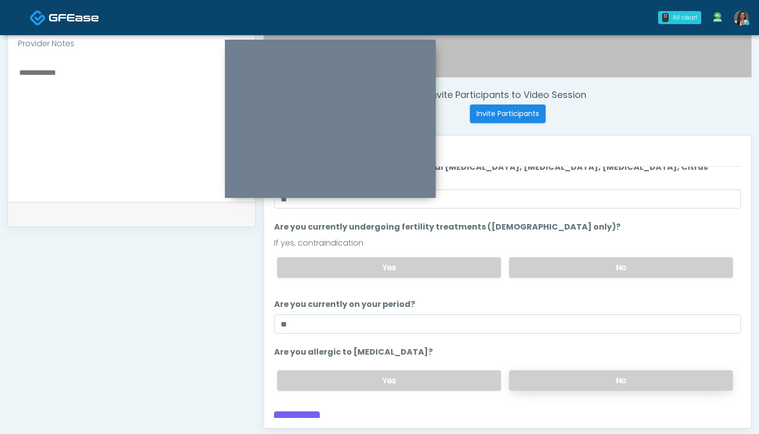
click at [562, 370] on label "No" at bounding box center [621, 380] width 224 height 21
click at [297, 411] on button "Continue" at bounding box center [297, 420] width 46 height 19
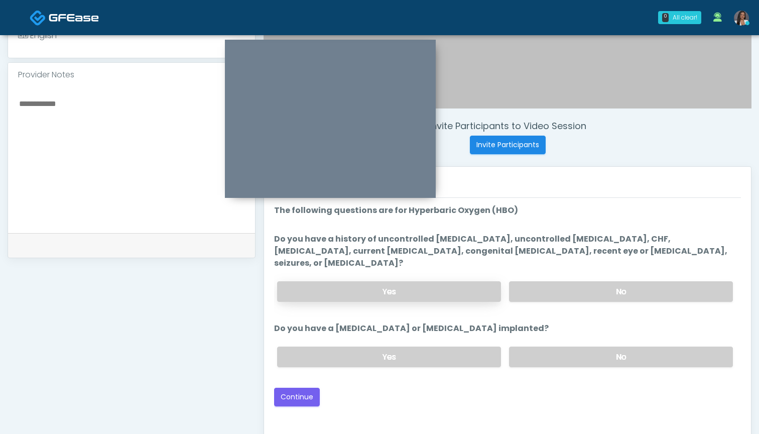
scroll to position [0, 0]
click at [562, 346] on label "No" at bounding box center [621, 356] width 224 height 21
click at [548, 281] on label "No" at bounding box center [621, 291] width 224 height 21
click at [298, 387] on button "Continue" at bounding box center [297, 396] width 46 height 19
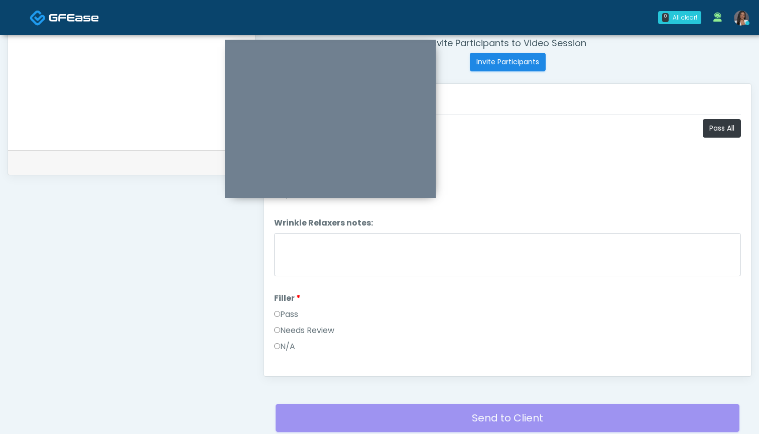
scroll to position [379, 0]
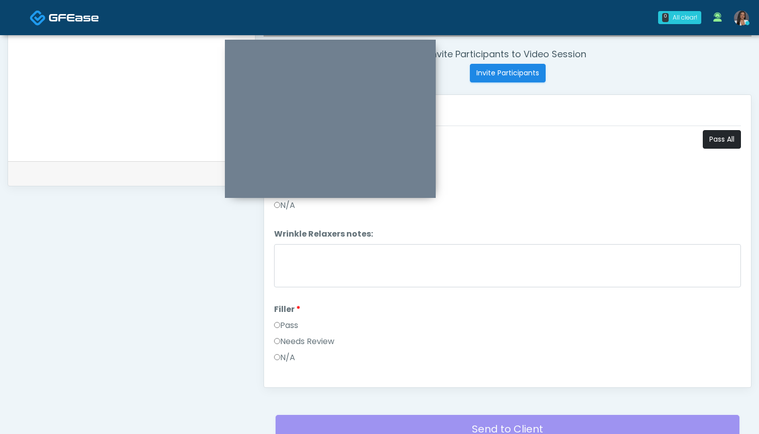
click at [716, 136] on button "Pass All" at bounding box center [722, 139] width 38 height 19
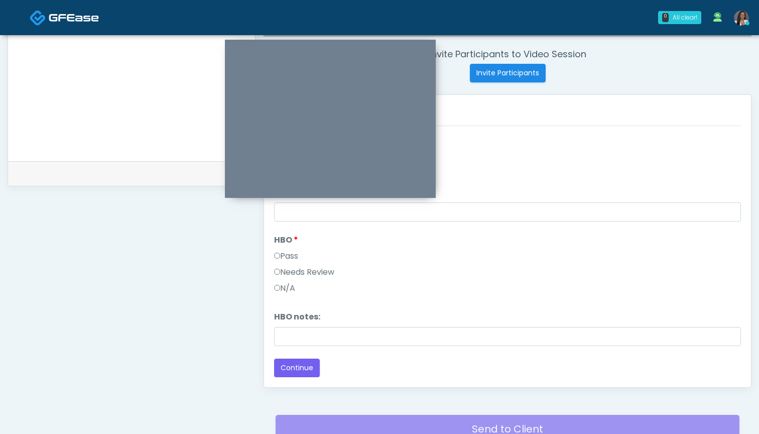
scroll to position [1258, 0]
click at [311, 369] on button "Continue" at bounding box center [297, 367] width 46 height 19
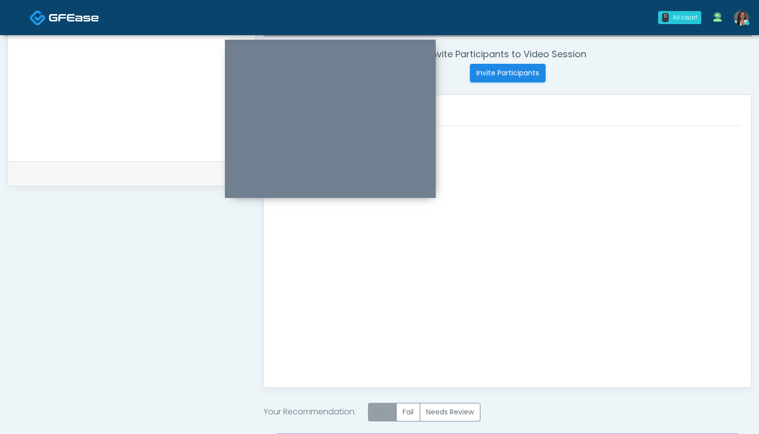
click at [382, 413] on label "Pass" at bounding box center [382, 411] width 29 height 19
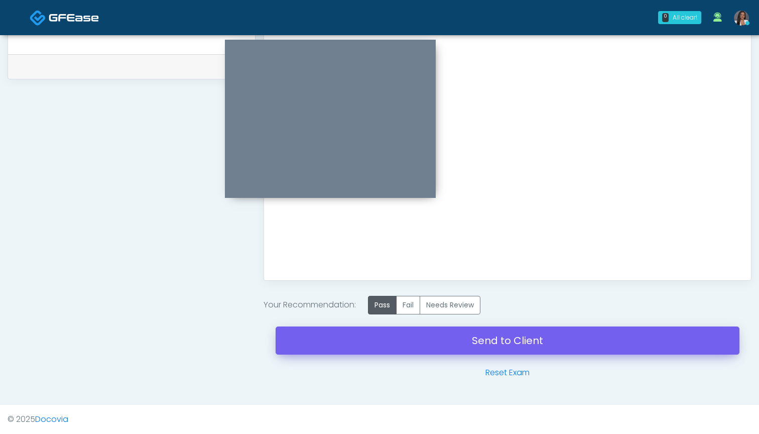
scroll to position [486, 0]
click at [425, 343] on link "Send to Client" at bounding box center [507, 340] width 464 height 28
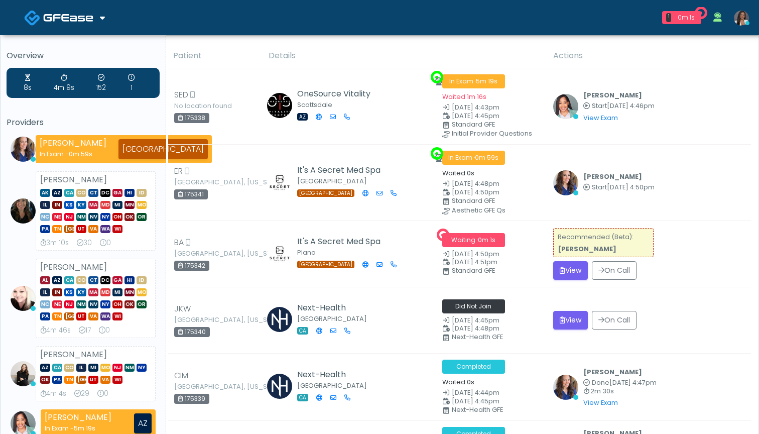
click at [566, 267] on button "View" at bounding box center [570, 270] width 35 height 19
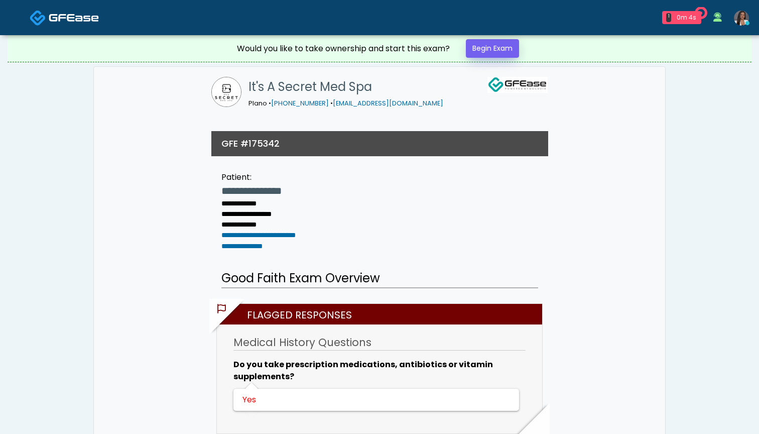
click at [488, 49] on link "Begin Exam" at bounding box center [492, 48] width 53 height 19
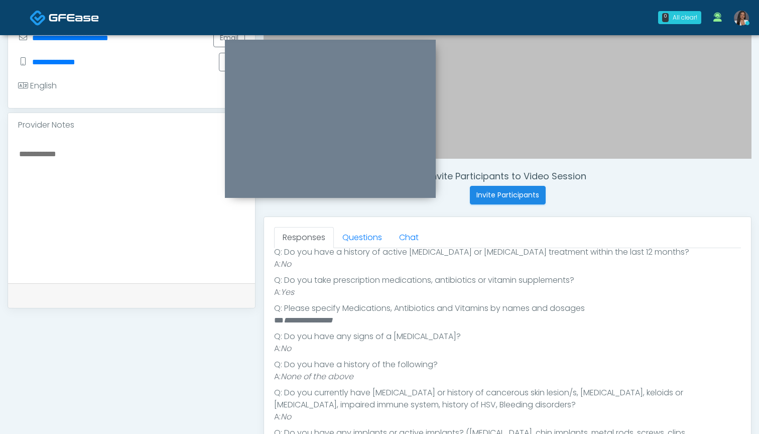
scroll to position [198, 0]
click at [351, 243] on link "Questions" at bounding box center [362, 237] width 57 height 21
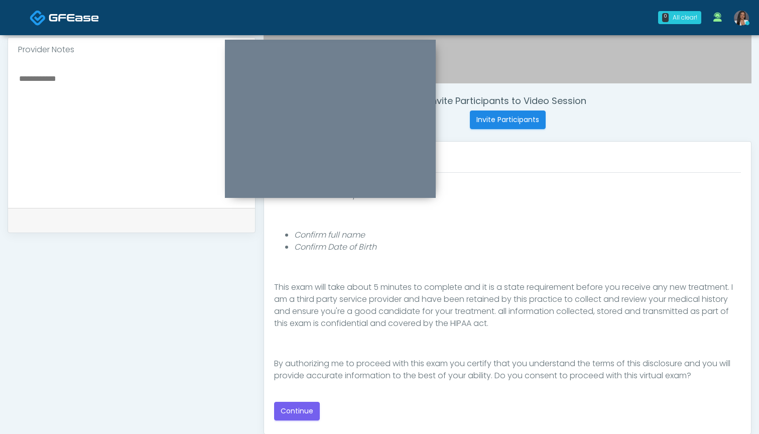
scroll to position [332, 0]
click at [296, 407] on button "Continue" at bounding box center [297, 410] width 46 height 19
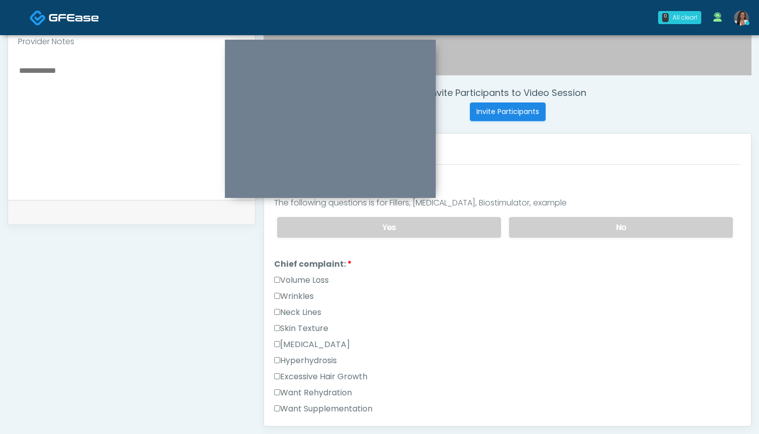
scroll to position [340, 0]
click at [305, 296] on label "Wrinkles" at bounding box center [294, 297] width 40 height 12
click at [309, 278] on label "Volume Loss" at bounding box center [301, 280] width 55 height 12
click at [306, 293] on label "Wrinkles" at bounding box center [294, 297] width 40 height 12
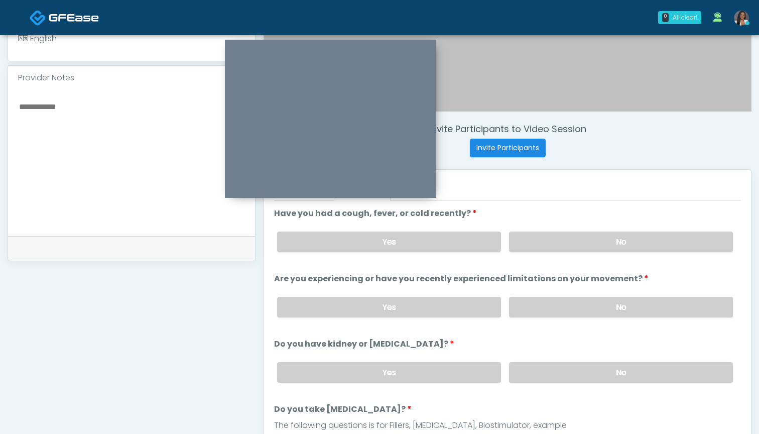
scroll to position [277, 0]
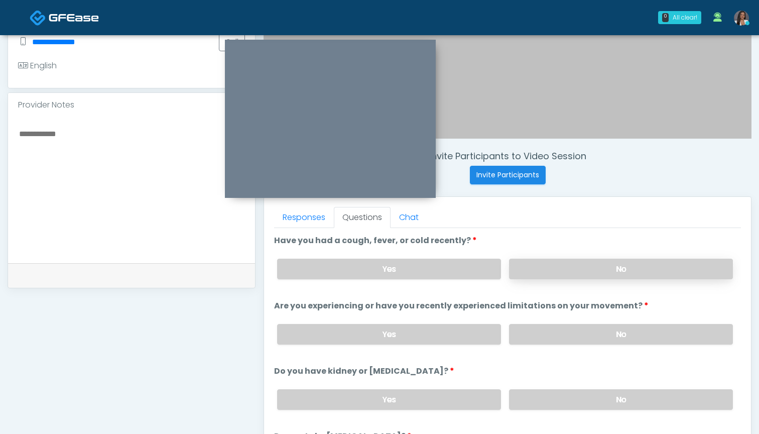
click at [544, 272] on label "No" at bounding box center [621, 268] width 224 height 21
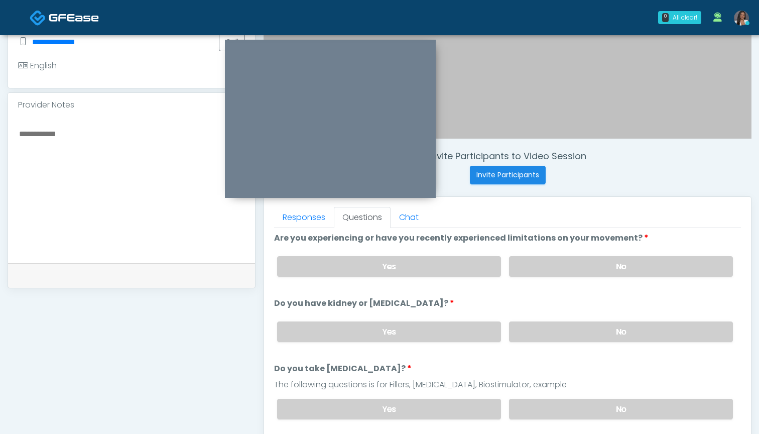
scroll to position [71, 0]
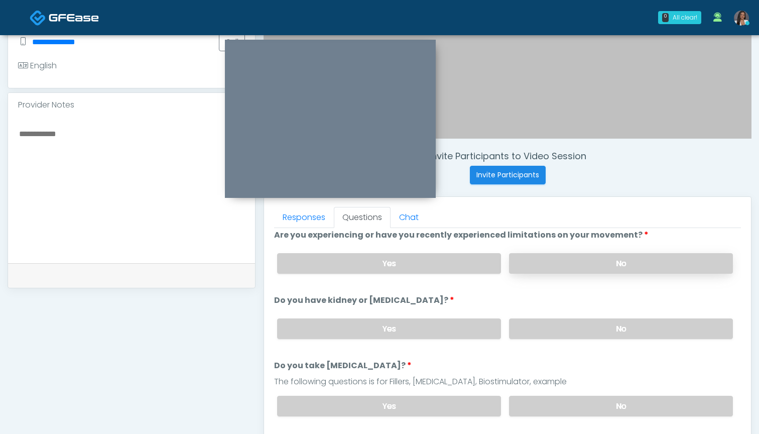
click at [538, 262] on label "No" at bounding box center [621, 263] width 224 height 21
click at [545, 325] on label "No" at bounding box center [621, 328] width 224 height 21
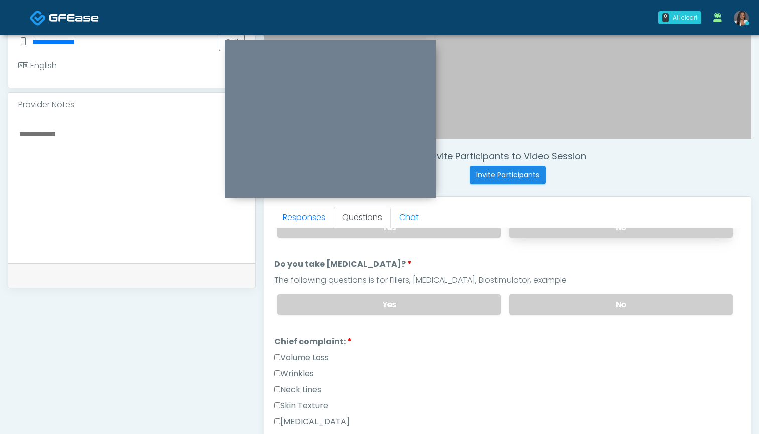
scroll to position [173, 0]
click at [554, 298] on label "No" at bounding box center [621, 303] width 224 height 21
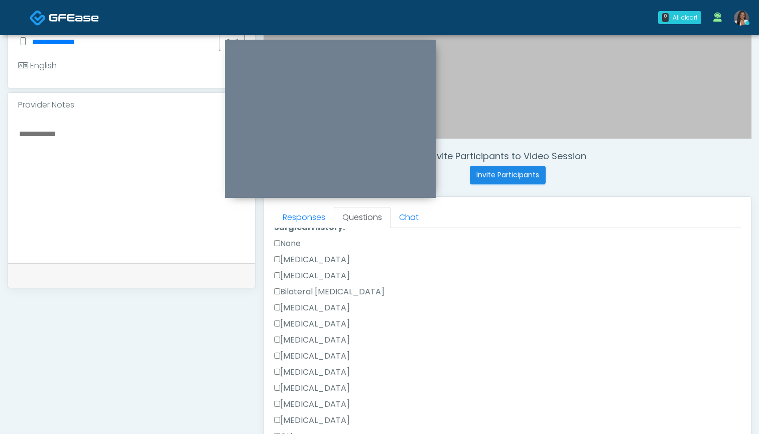
scroll to position [576, 0]
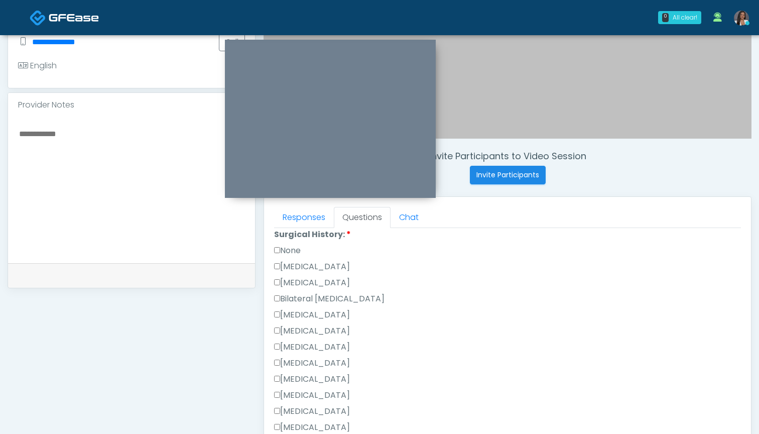
click at [293, 249] on label "None" at bounding box center [287, 250] width 27 height 12
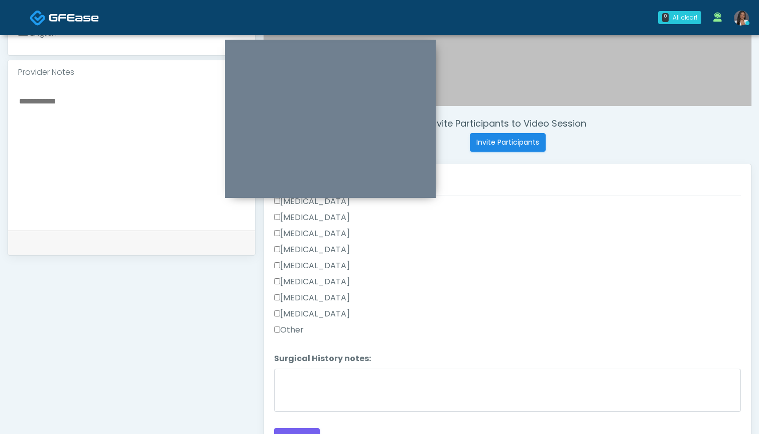
scroll to position [333, 0]
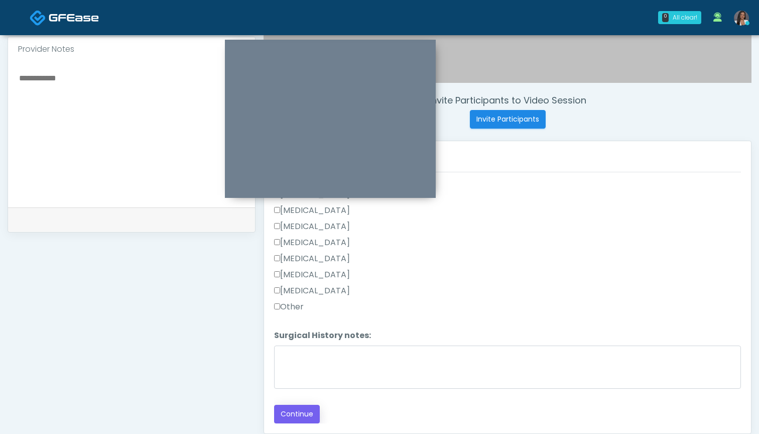
click at [311, 410] on button "Continue" at bounding box center [297, 413] width 46 height 19
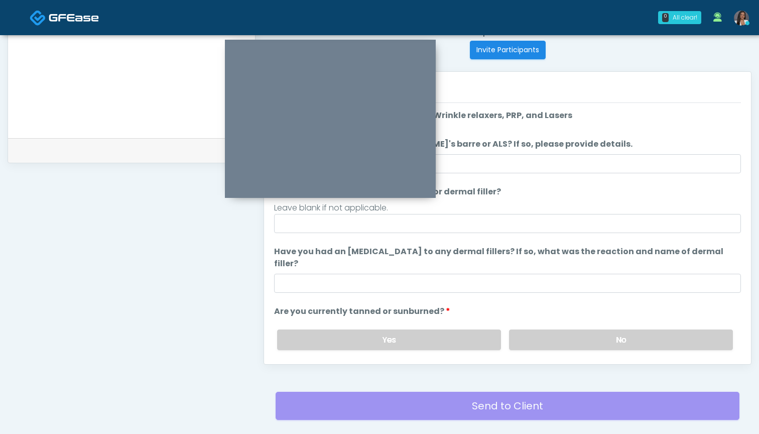
scroll to position [379, 0]
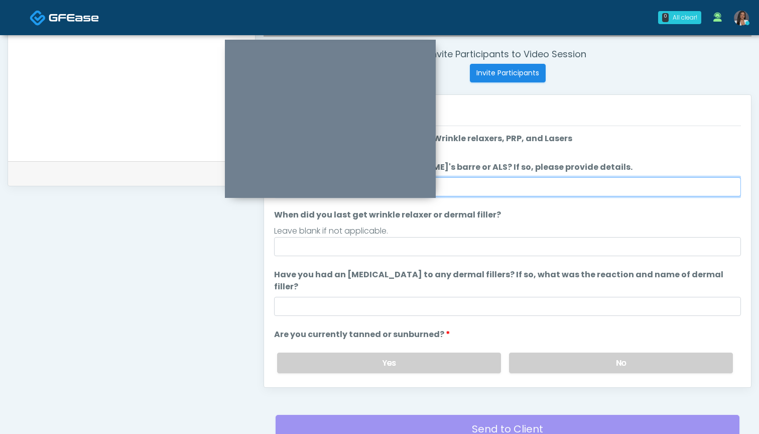
click at [530, 188] on input "Do you have a history of Guillain's barre or ALS? If so, please provide details." at bounding box center [507, 186] width 467 height 19
type input "**"
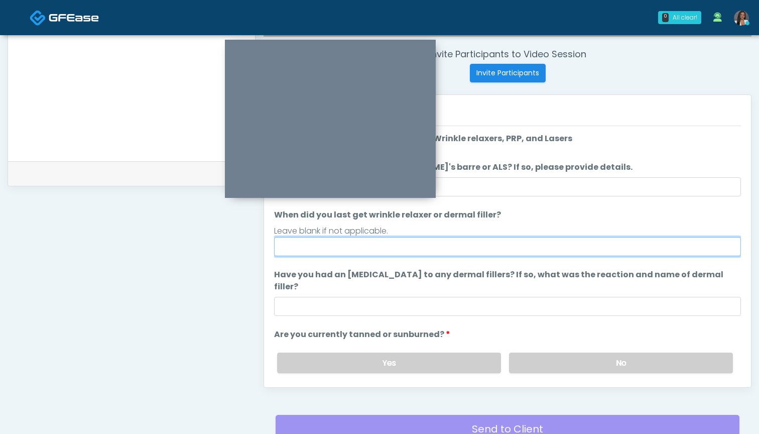
click at [527, 249] on input "When did you last get wrinkle relaxer or dermal filler?" at bounding box center [507, 246] width 467 height 19
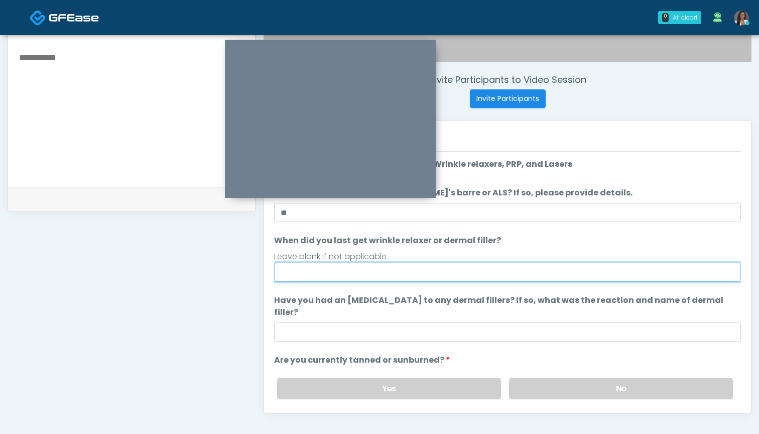
scroll to position [337, 0]
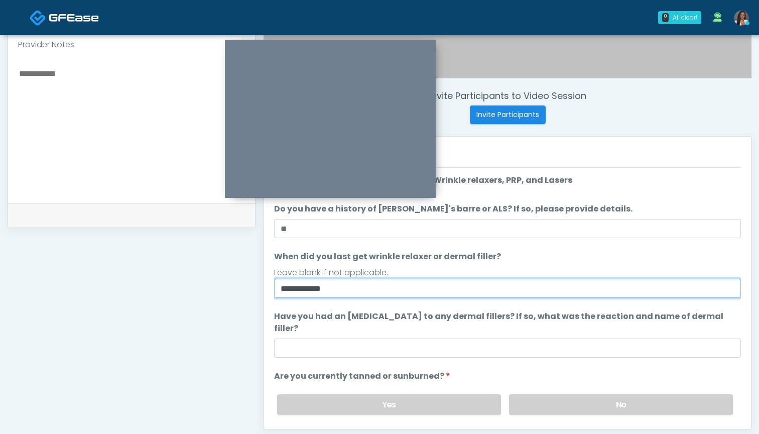
type input "**********"
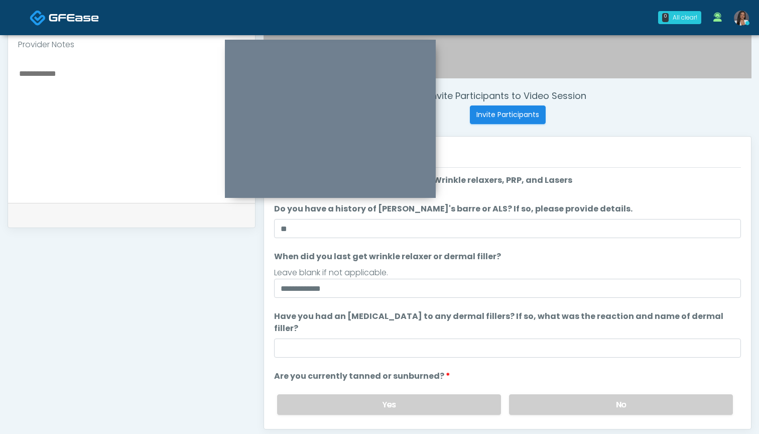
click at [553, 346] on ol "**********" at bounding box center [507, 328] width 467 height 308
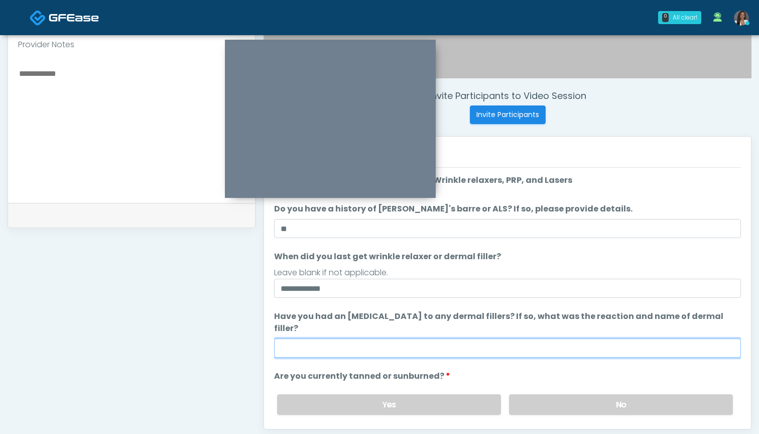
click at [554, 338] on input "Have you had an allergic response to any dermal fillers? If so, what was the re…" at bounding box center [507, 347] width 467 height 19
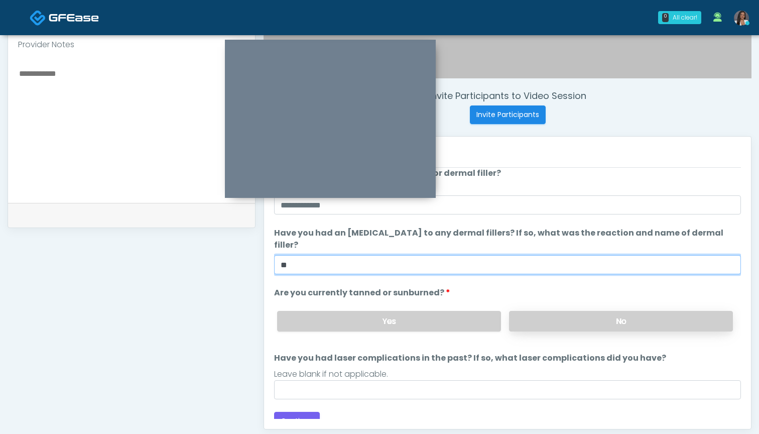
scroll to position [83, 0]
type input "**"
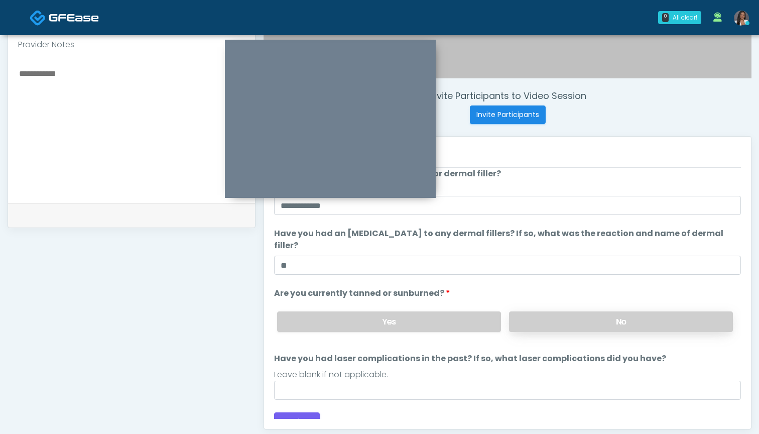
click at [567, 312] on label "No" at bounding box center [621, 321] width 224 height 21
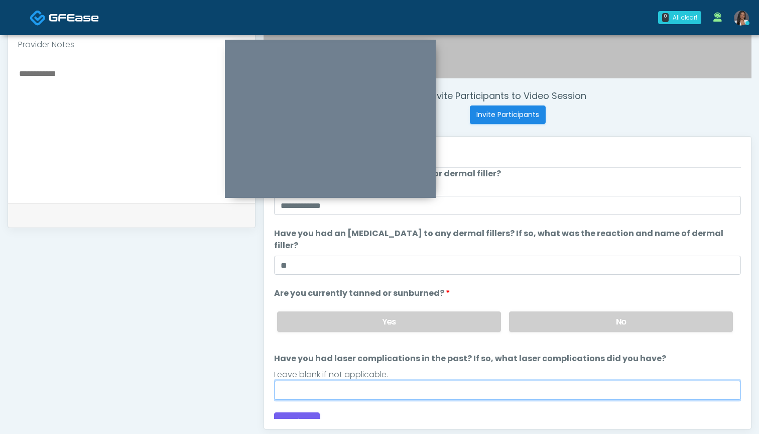
click at [483, 380] on input "Have you had laser complications in the past? If so, what laser complications d…" at bounding box center [507, 389] width 467 height 19
type input "***"
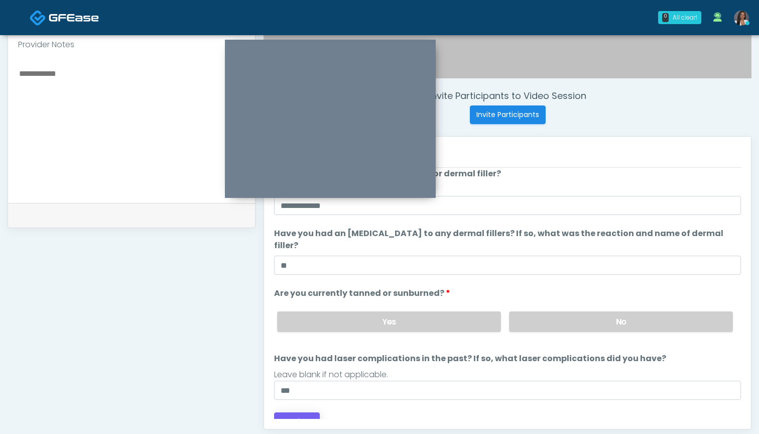
click at [311, 412] on button "Continue" at bounding box center [297, 421] width 46 height 19
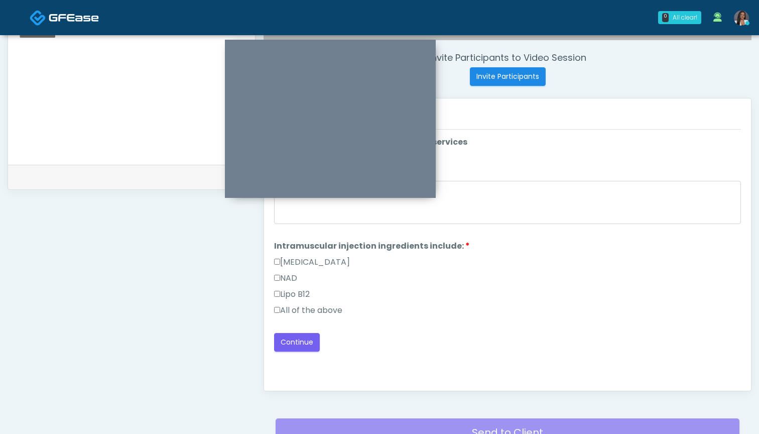
scroll to position [327, 0]
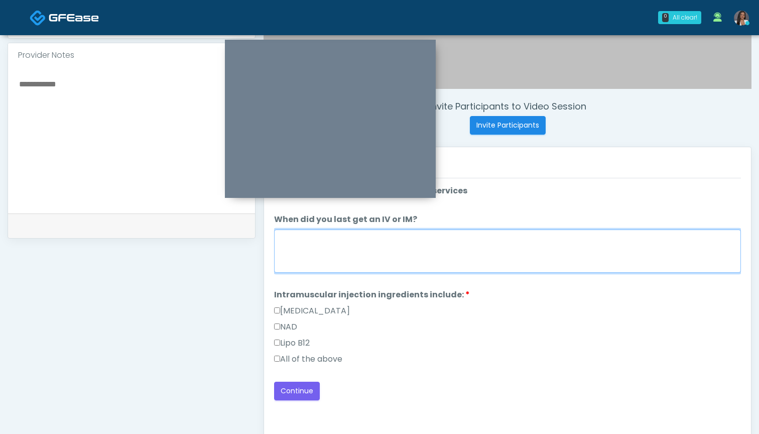
click at [492, 258] on textarea "When did you last get an IV or IM?" at bounding box center [507, 250] width 467 height 43
type textarea "***"
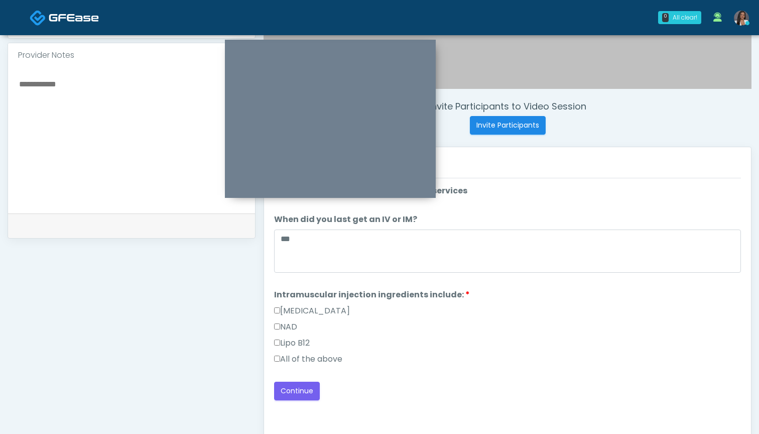
click at [325, 360] on label "All of the above" at bounding box center [308, 359] width 68 height 12
click at [300, 392] on button "Continue" at bounding box center [297, 390] width 46 height 19
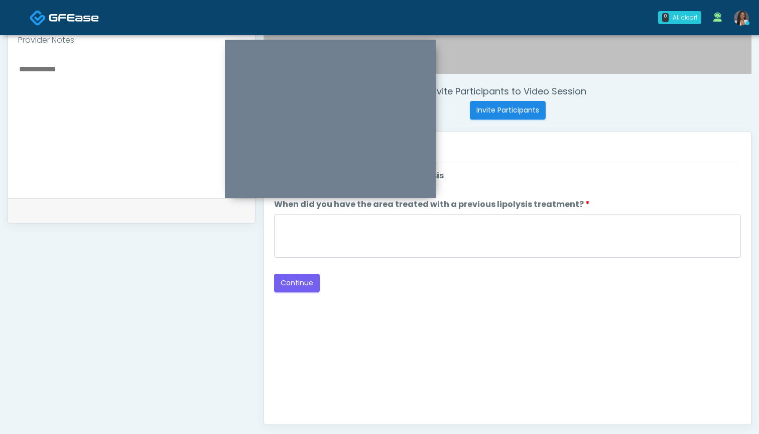
scroll to position [338, 0]
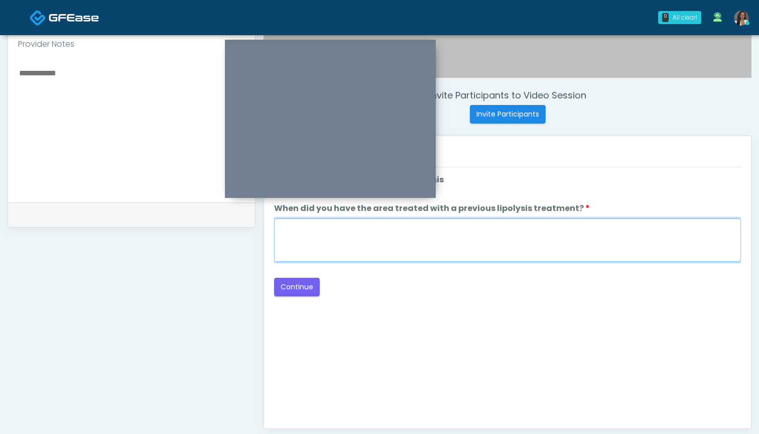
click at [484, 249] on textarea "When did you have the area treated with a previous lipolysis treatment?" at bounding box center [507, 239] width 467 height 43
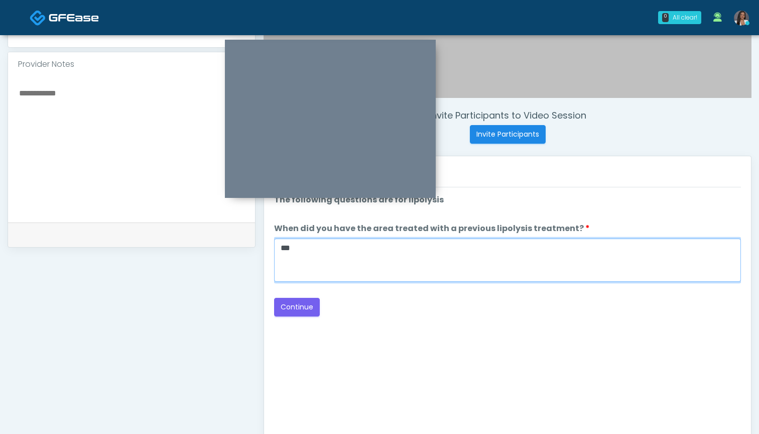
scroll to position [308, 0]
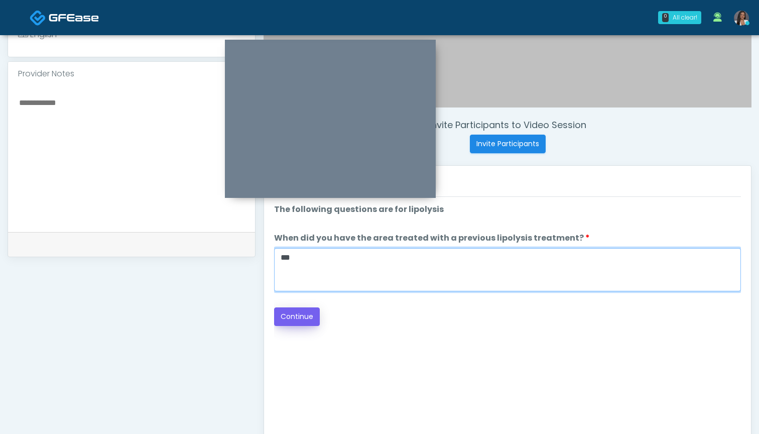
type textarea "***"
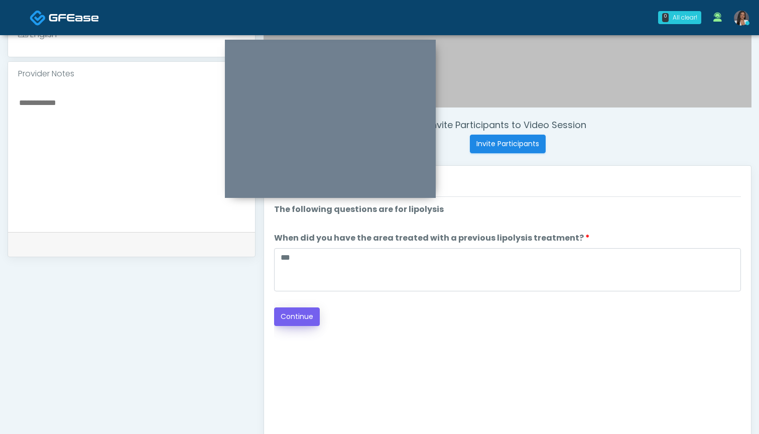
click at [288, 314] on button "Continue" at bounding box center [297, 316] width 46 height 19
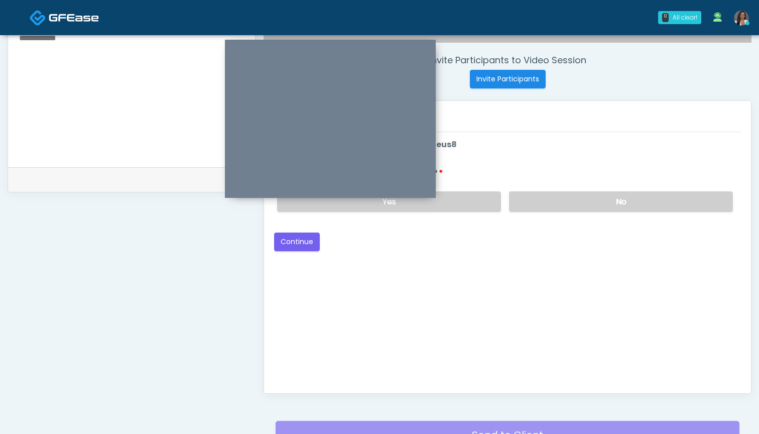
scroll to position [294, 0]
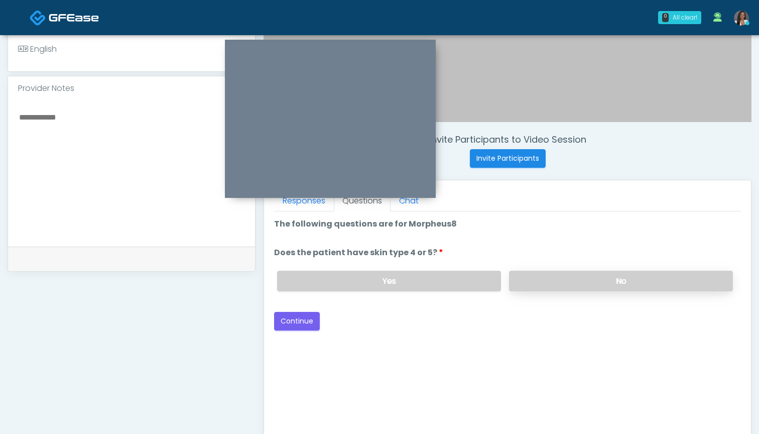
click at [554, 273] on label "No" at bounding box center [621, 280] width 224 height 21
click at [395, 281] on label "Yes" at bounding box center [389, 280] width 224 height 21
click at [295, 319] on button "Continue" at bounding box center [297, 321] width 46 height 19
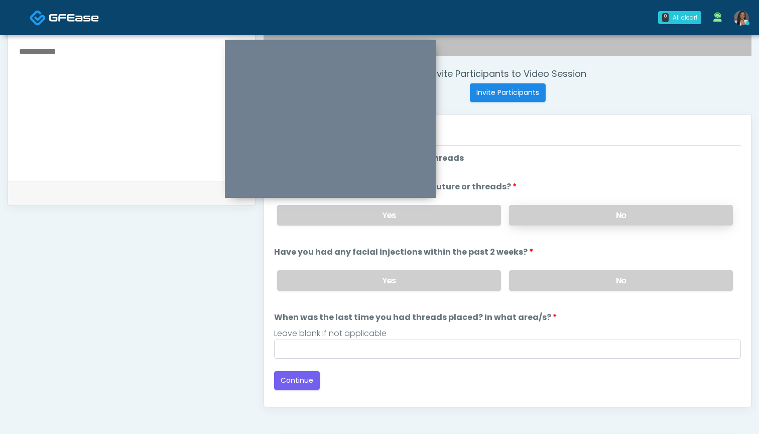
scroll to position [357, 0]
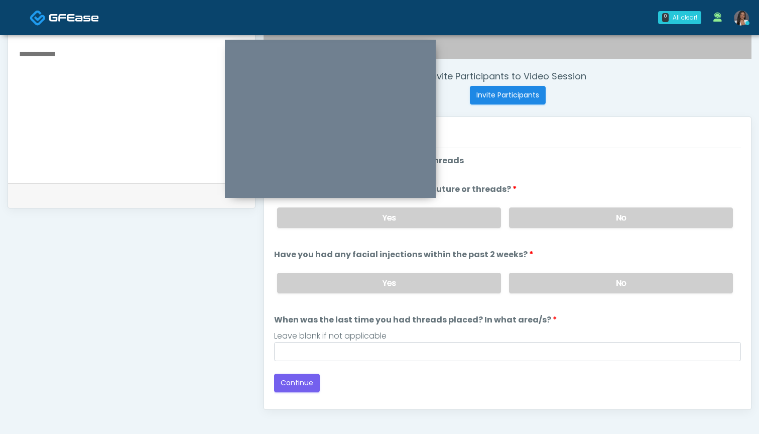
click at [551, 206] on div "Yes No" at bounding box center [505, 217] width 472 height 37
click at [550, 215] on label "No" at bounding box center [621, 217] width 224 height 21
click at [543, 279] on label "No" at bounding box center [621, 282] width 224 height 21
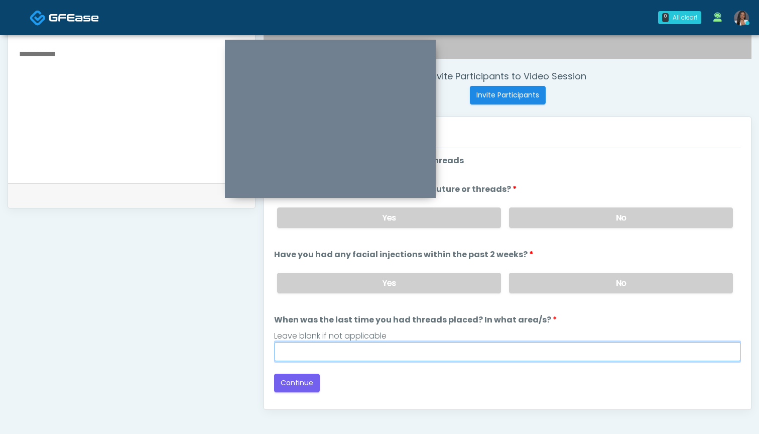
click at [526, 351] on input "When was the last time you had threads placed? In what area/s?" at bounding box center [507, 351] width 467 height 19
type input "***"
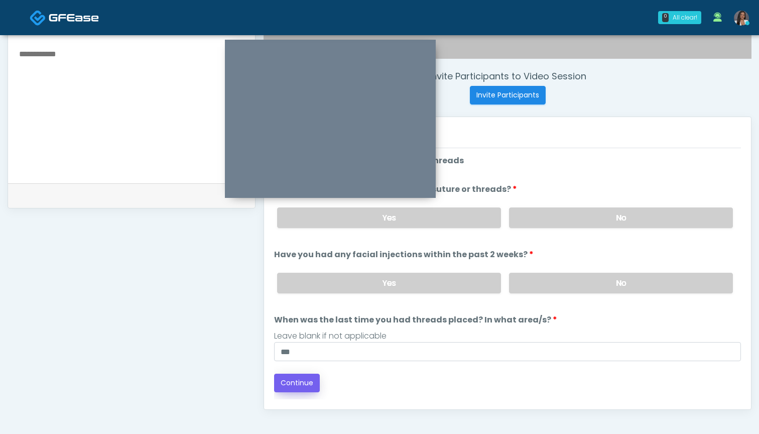
click at [300, 382] on button "Continue" at bounding box center [297, 382] width 46 height 19
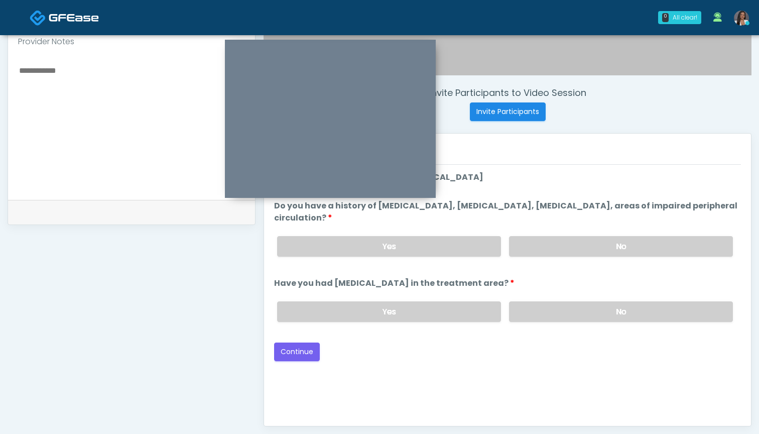
scroll to position [326, 0]
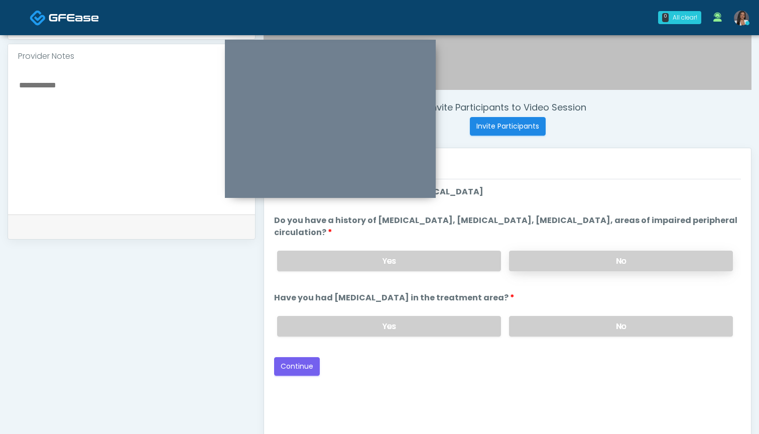
click at [530, 256] on label "No" at bounding box center [621, 260] width 224 height 21
click at [529, 337] on div "Yes No" at bounding box center [505, 326] width 472 height 37
click at [534, 321] on label "No" at bounding box center [621, 326] width 224 height 21
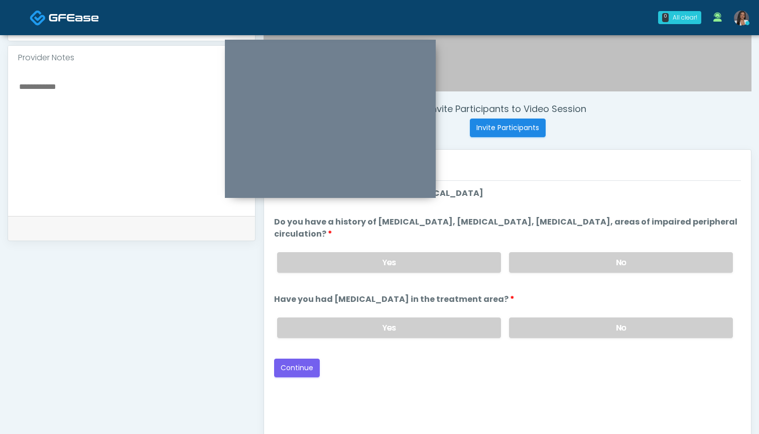
scroll to position [330, 0]
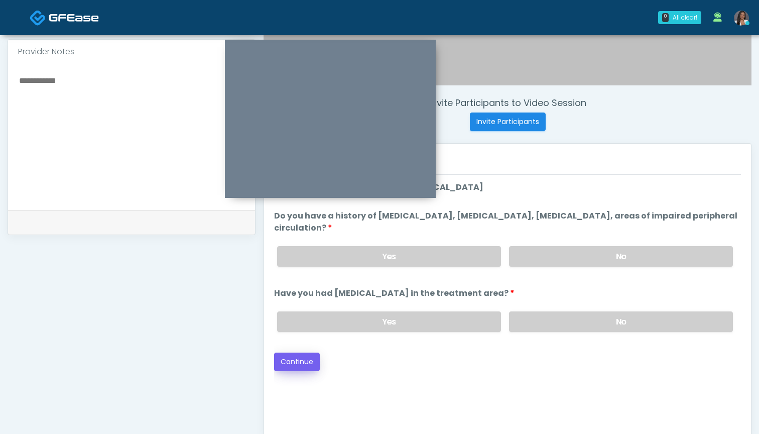
click at [294, 357] on button "Continue" at bounding box center [297, 361] width 46 height 19
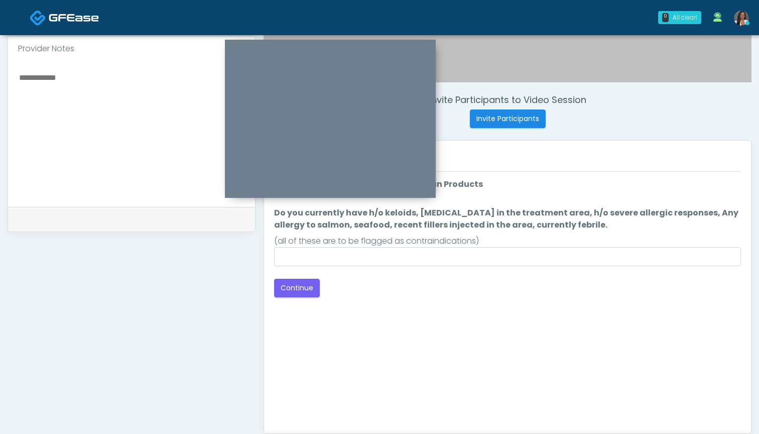
scroll to position [327, 0]
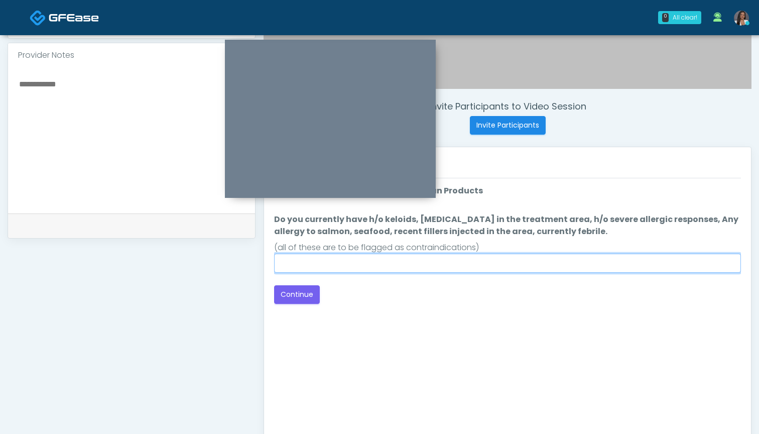
click at [468, 264] on input "Do you currently have h/o keloids, skin infection in the treatment area, h/o se…" at bounding box center [507, 262] width 467 height 19
type input "**"
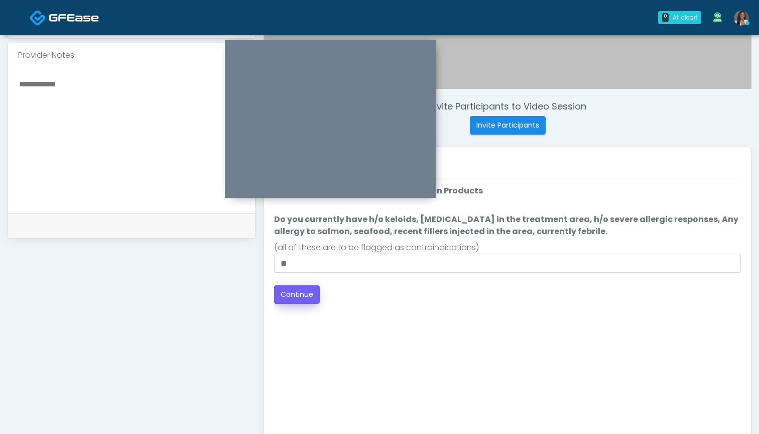
click at [295, 293] on button "Continue" at bounding box center [297, 294] width 46 height 19
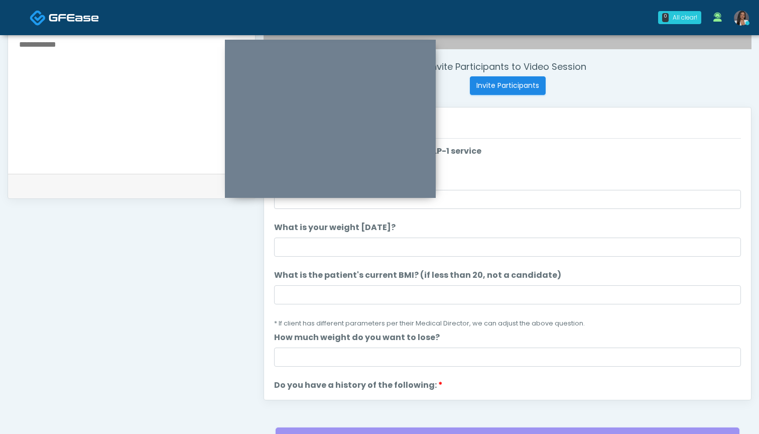
scroll to position [306, 0]
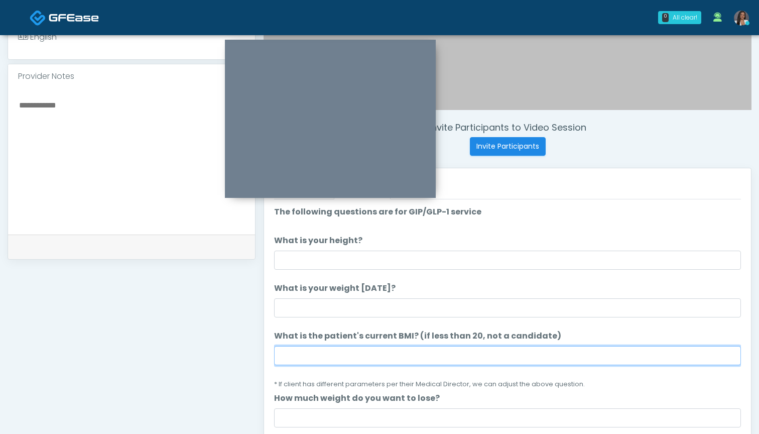
click at [365, 352] on input "What is the patient's current BMI? (if less than 20, not a candidate)" at bounding box center [507, 355] width 467 height 19
type input "****"
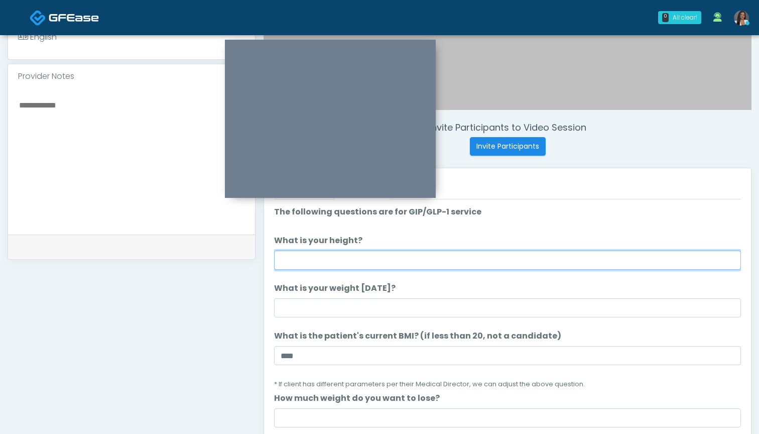
click at [370, 264] on input "What is your height?" at bounding box center [507, 259] width 467 height 19
type input "*****"
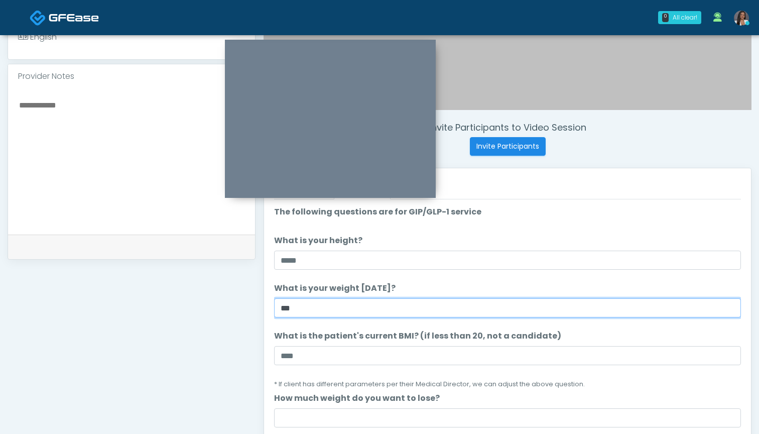
type input "***"
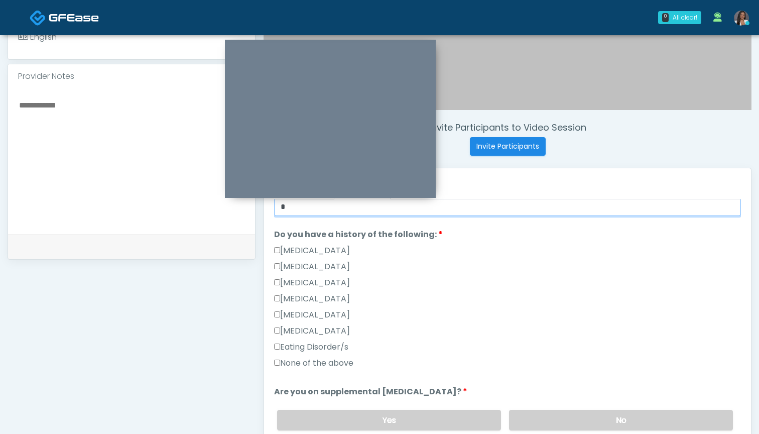
scroll to position [211, 0]
type input "*"
click at [326, 365] on label "None of the above" at bounding box center [313, 363] width 79 height 12
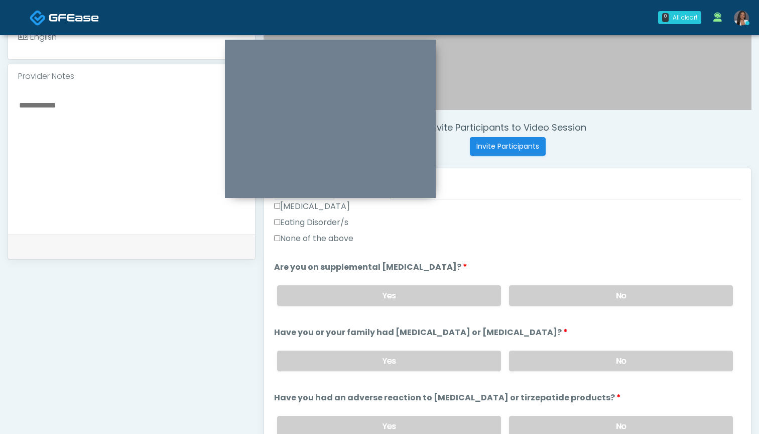
scroll to position [343, 0]
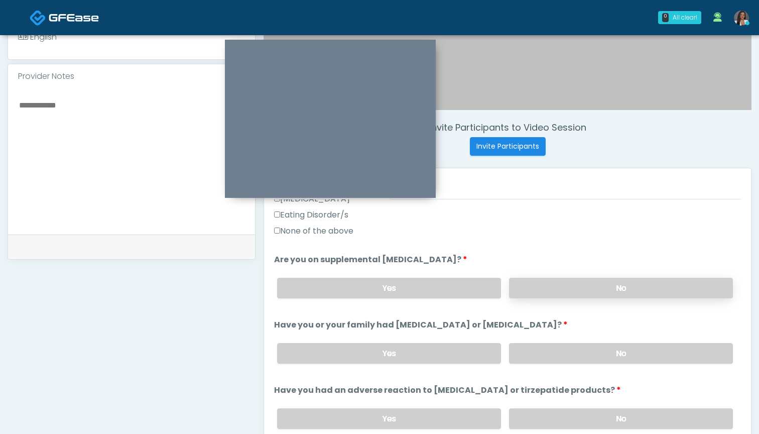
click at [547, 286] on label "No" at bounding box center [621, 287] width 224 height 21
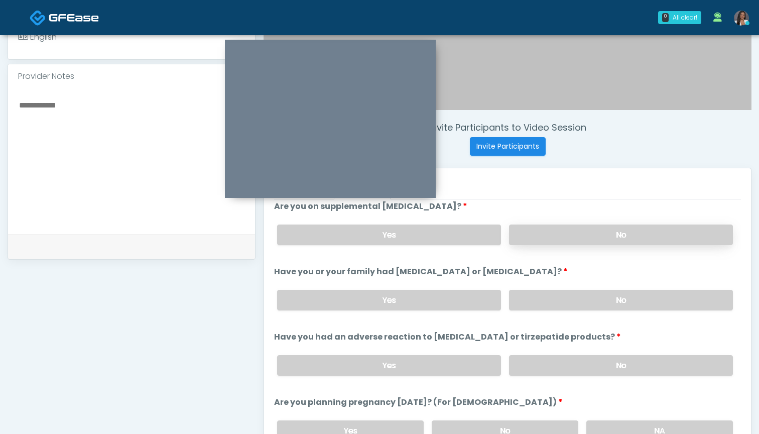
scroll to position [393, 0]
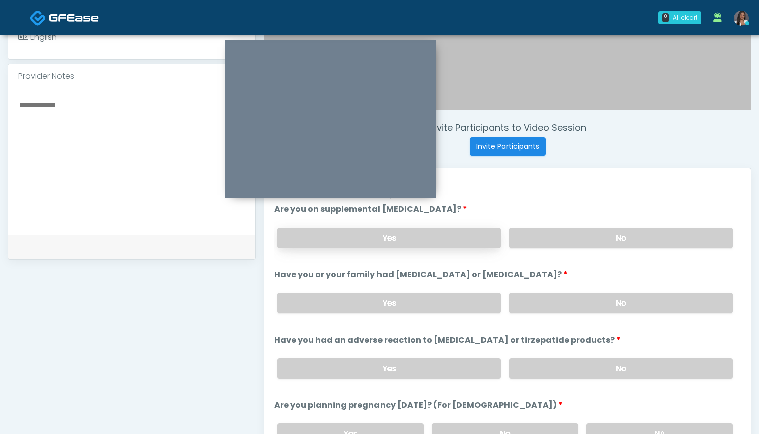
click at [442, 238] on label "Yes" at bounding box center [389, 237] width 224 height 21
click at [555, 302] on label "No" at bounding box center [621, 303] width 224 height 21
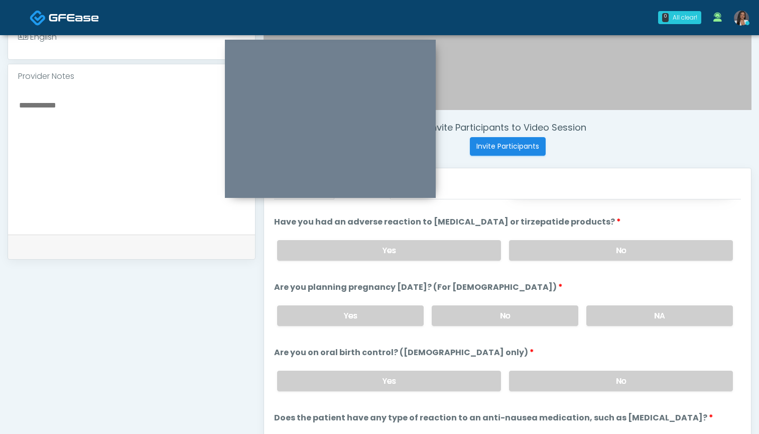
scroll to position [518, 0]
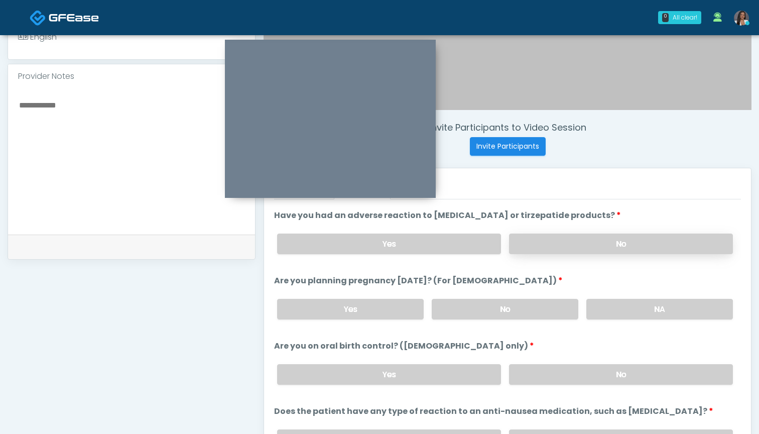
click at [541, 245] on label "No" at bounding box center [621, 243] width 224 height 21
click at [513, 308] on label "No" at bounding box center [505, 309] width 147 height 21
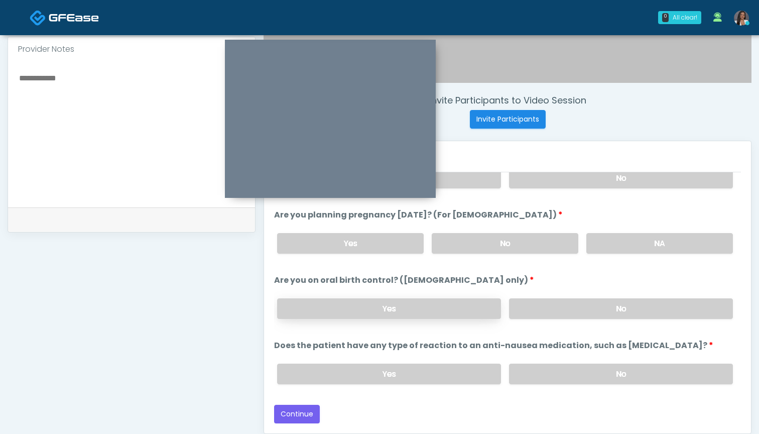
scroll to position [337, 0]
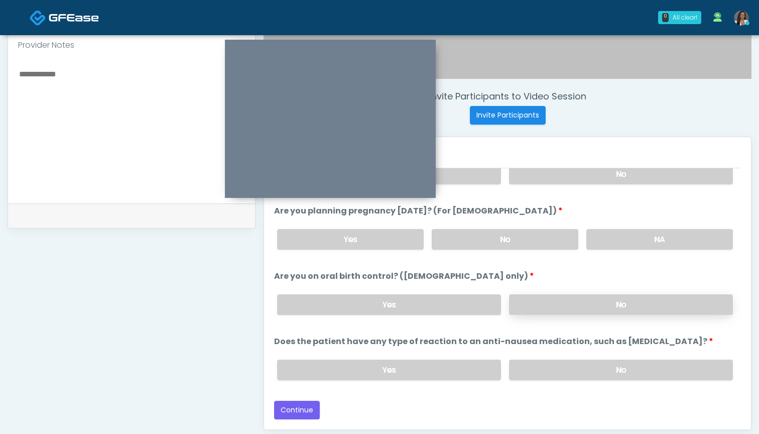
click at [530, 303] on label "No" at bounding box center [621, 304] width 224 height 21
click at [533, 367] on label "No" at bounding box center [621, 369] width 224 height 21
click at [302, 411] on button "Continue" at bounding box center [297, 409] width 46 height 19
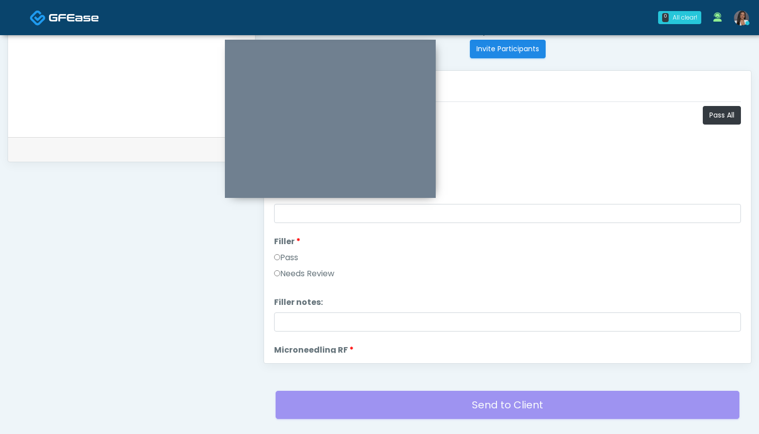
scroll to position [393, 0]
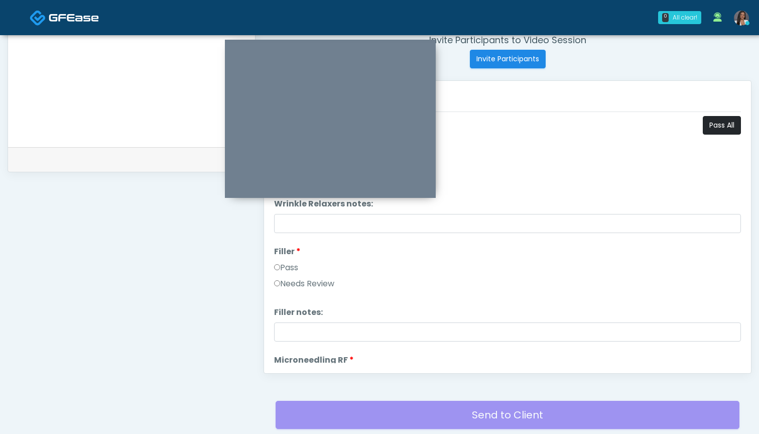
click at [717, 130] on button "Pass All" at bounding box center [722, 125] width 38 height 19
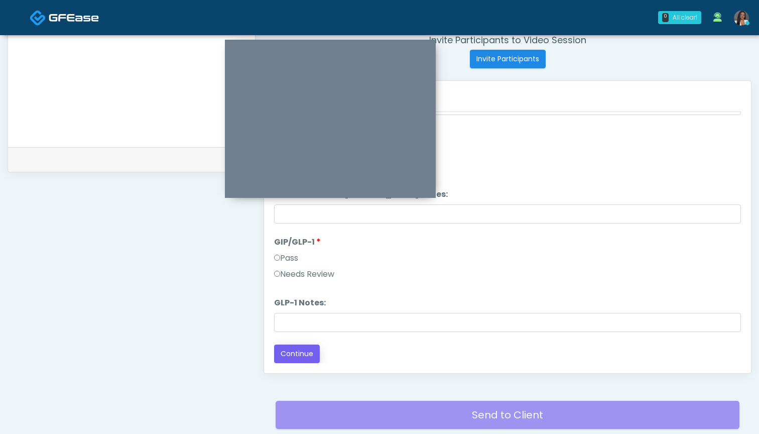
scroll to position [1977, 0]
click at [295, 350] on button "Continue" at bounding box center [297, 353] width 46 height 19
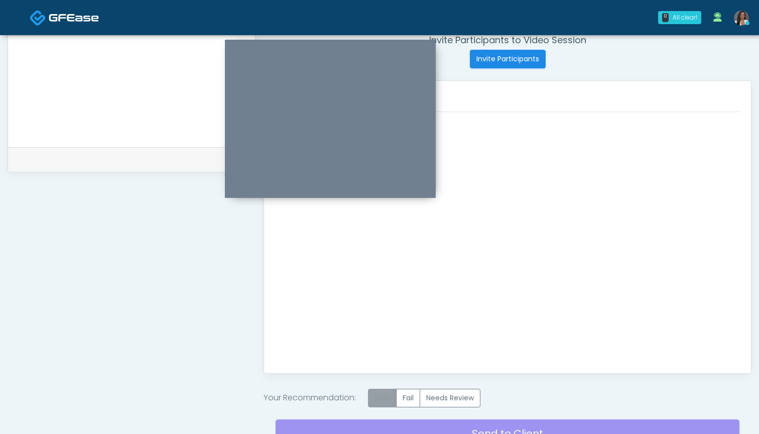
click at [382, 397] on label "Pass" at bounding box center [382, 397] width 29 height 19
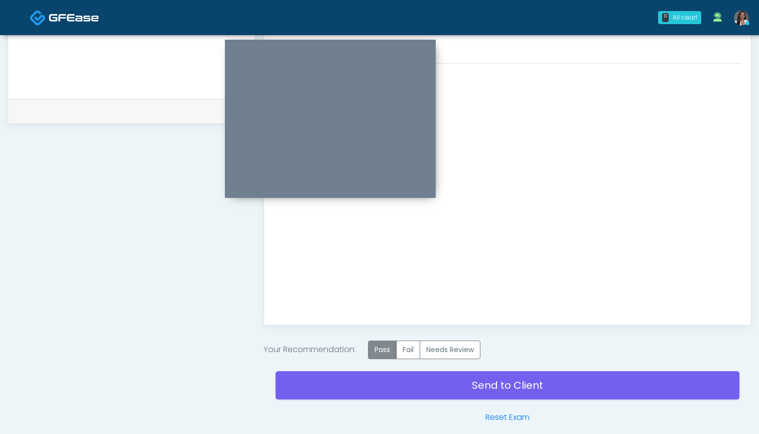
scroll to position [448, 0]
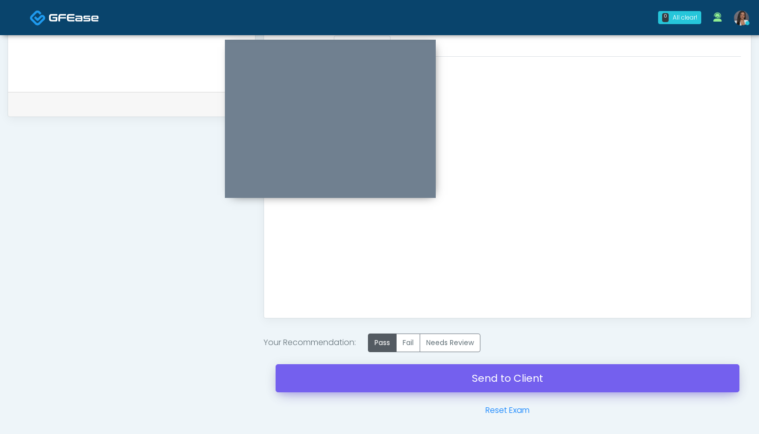
click at [400, 380] on link "Send to Client" at bounding box center [507, 378] width 464 height 28
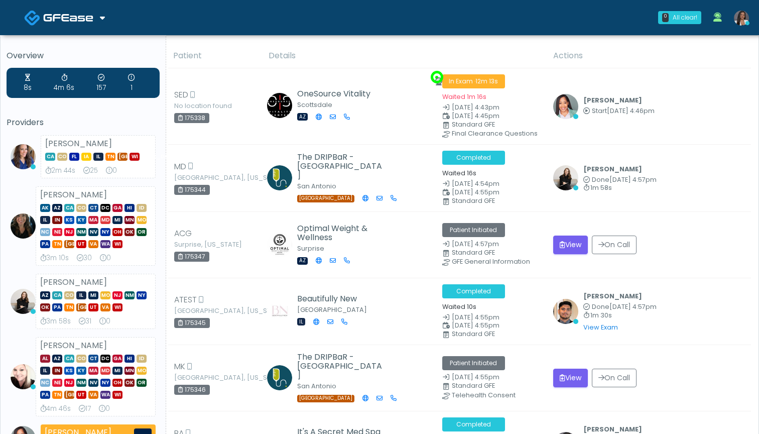
click at [341, 48] on th "Details" at bounding box center [404, 56] width 285 height 25
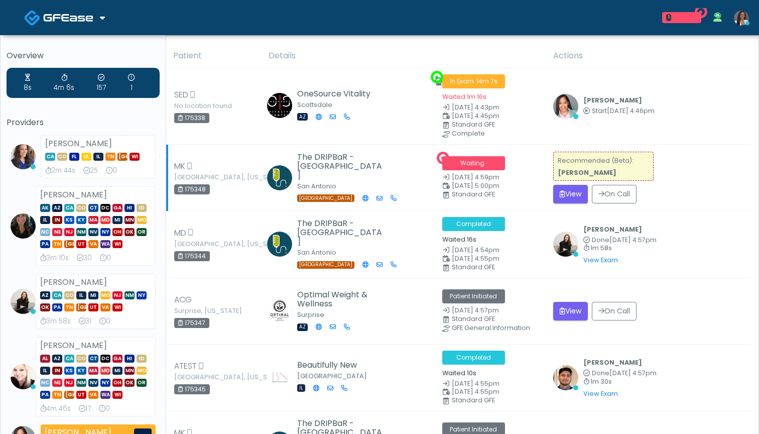
click at [565, 178] on div "Recommended (Beta): [PERSON_NAME]" at bounding box center [603, 166] width 100 height 29
click at [562, 189] on button "View" at bounding box center [570, 194] width 35 height 19
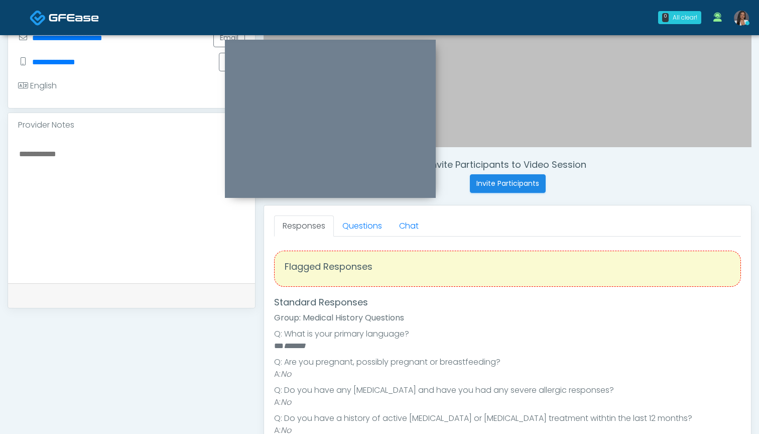
scroll to position [260, 0]
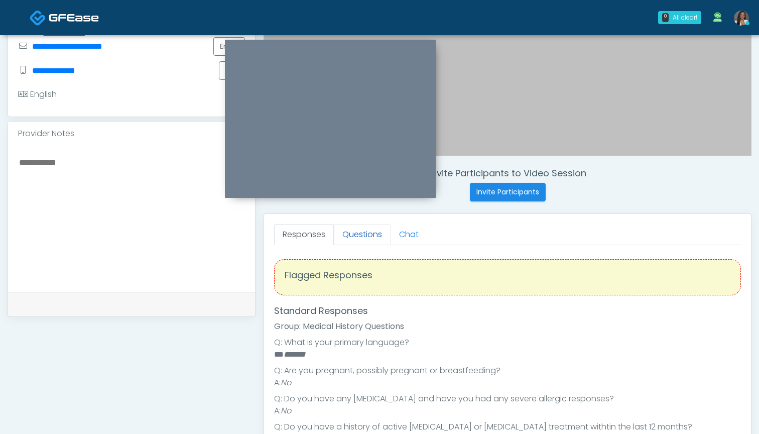
click at [364, 234] on link "Questions" at bounding box center [362, 234] width 57 height 21
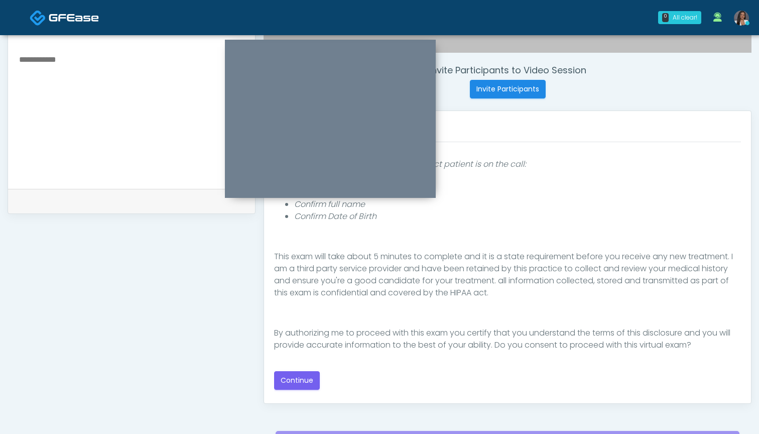
scroll to position [389, 0]
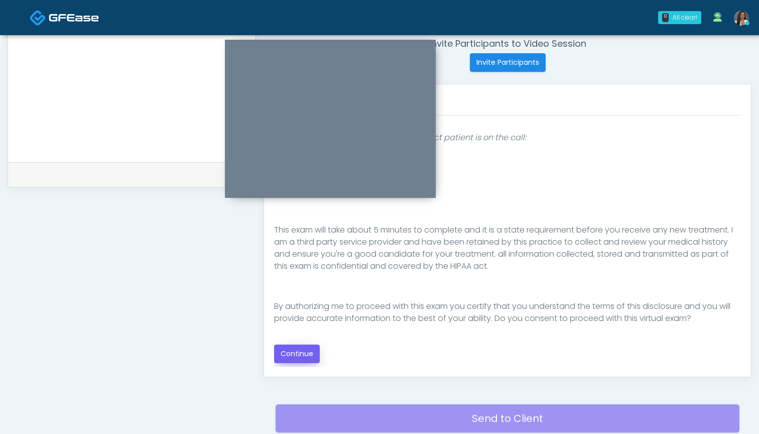
click at [298, 355] on button "Continue" at bounding box center [297, 353] width 46 height 19
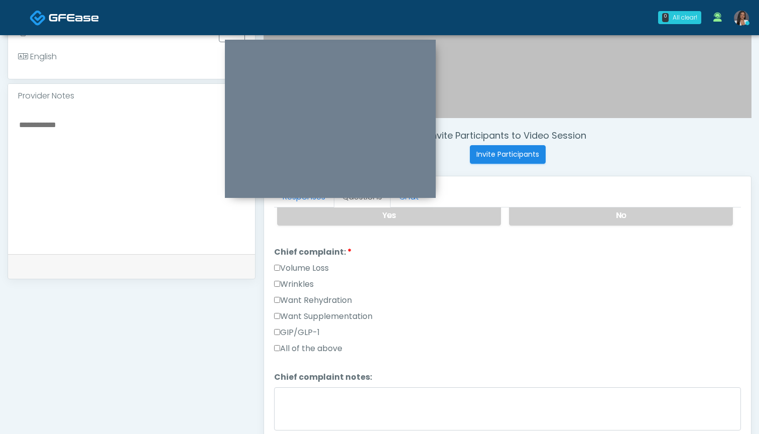
scroll to position [232, 0]
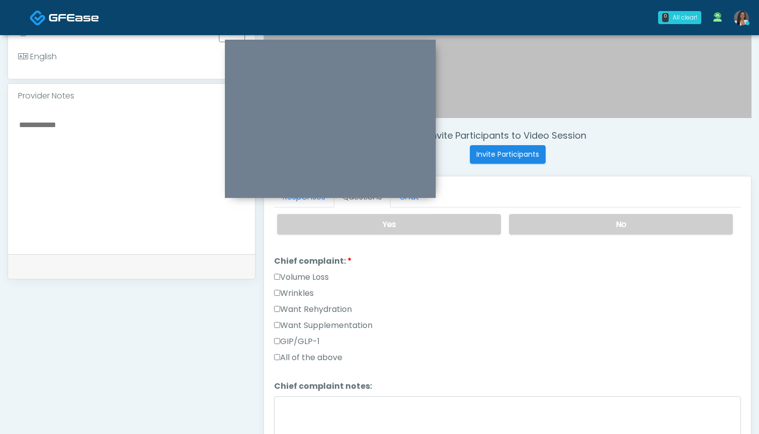
click at [315, 309] on label "Want Rehydration" at bounding box center [313, 309] width 78 height 12
click at [328, 325] on label "Want Supplementation" at bounding box center [323, 325] width 98 height 12
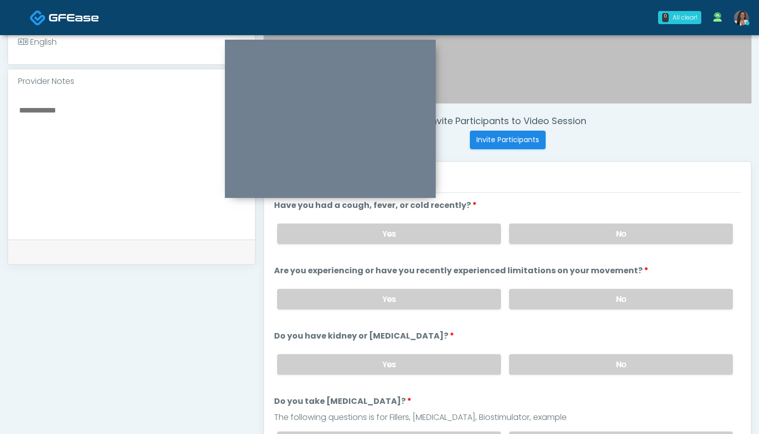
scroll to position [311, 0]
click at [557, 234] on label "No" at bounding box center [621, 234] width 224 height 21
click at [542, 297] on label "No" at bounding box center [621, 300] width 224 height 21
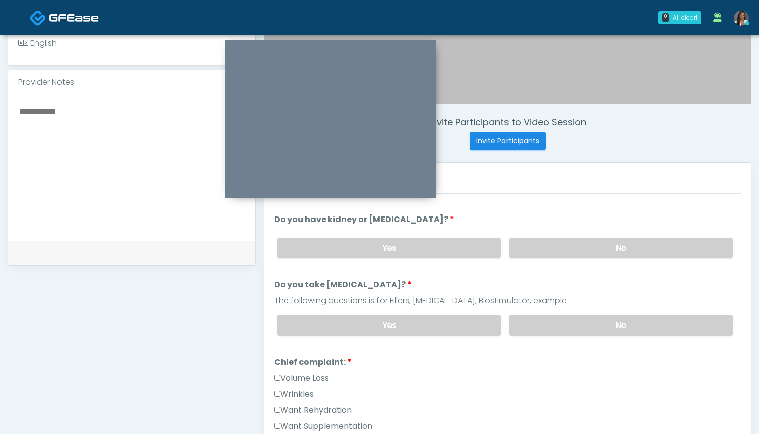
scroll to position [120, 0]
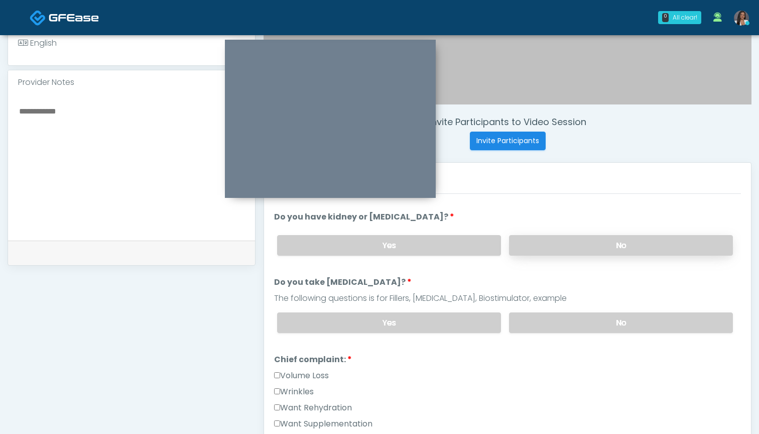
click at [547, 244] on label "No" at bounding box center [621, 245] width 224 height 21
click at [543, 323] on label "No" at bounding box center [621, 322] width 224 height 21
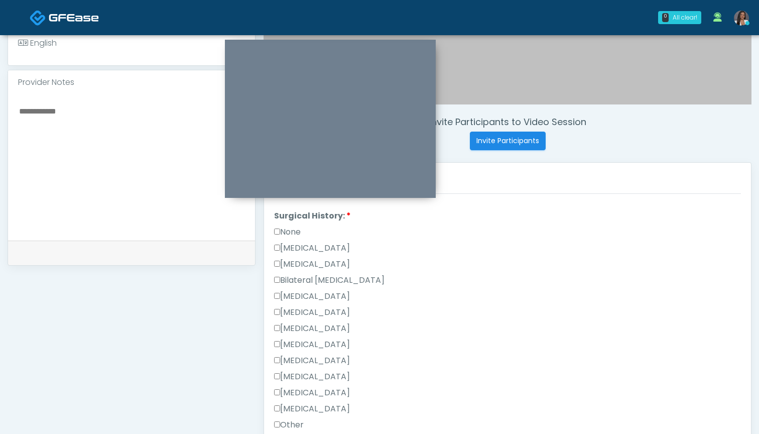
scroll to position [471, 0]
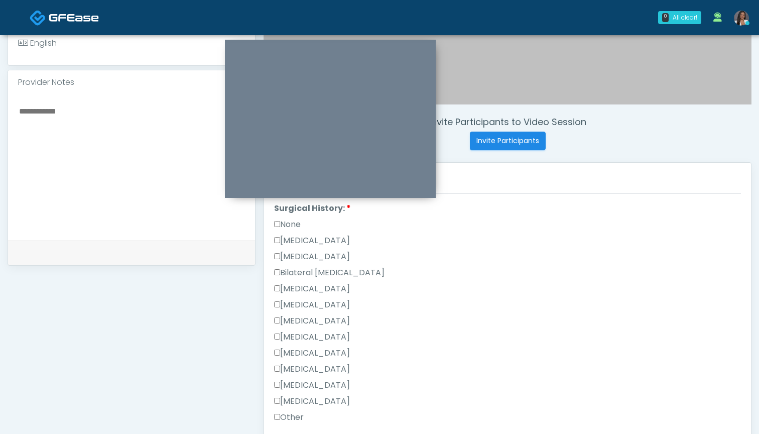
click at [302, 385] on label "[MEDICAL_DATA]" at bounding box center [312, 385] width 76 height 12
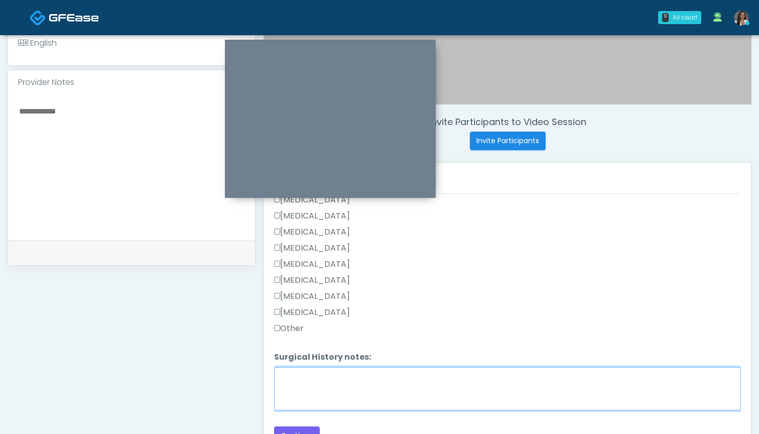
click at [357, 389] on textarea "Surgical History notes:" at bounding box center [507, 388] width 467 height 43
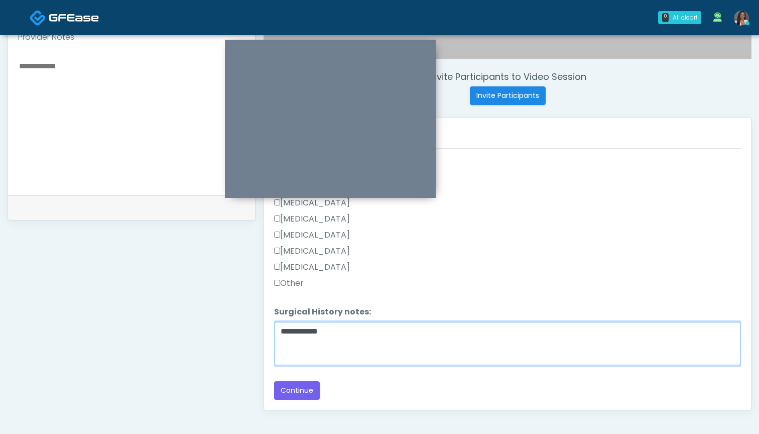
scroll to position [362, 0]
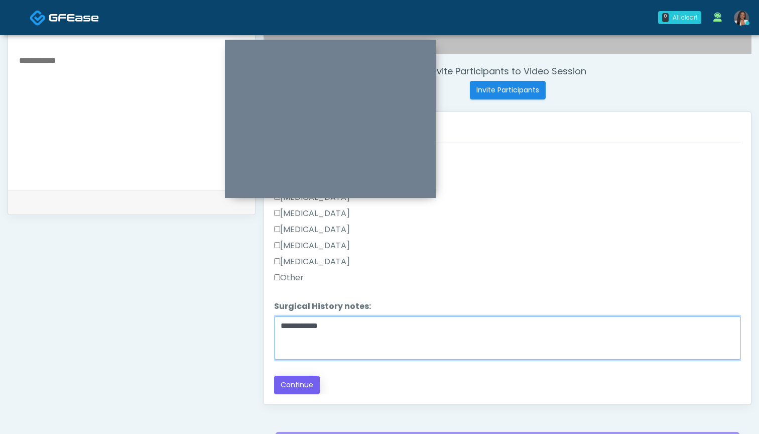
type textarea "**********"
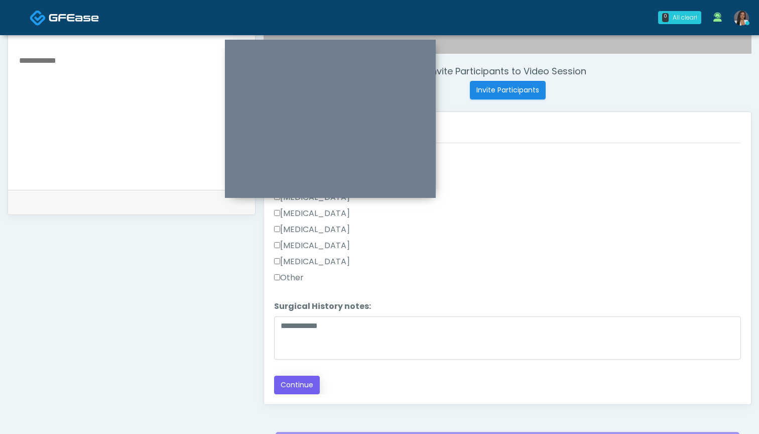
click at [303, 385] on button "Continue" at bounding box center [297, 384] width 46 height 19
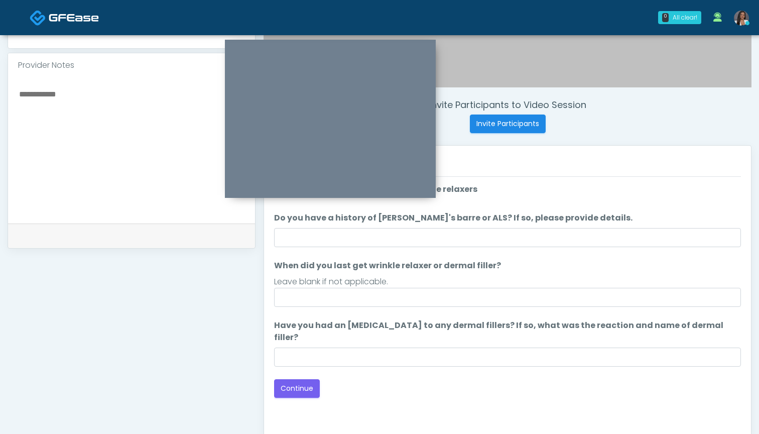
scroll to position [323, 0]
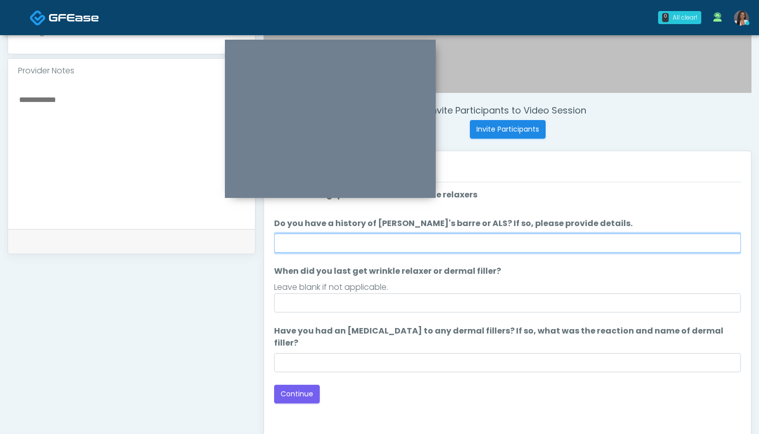
click at [482, 247] on input "Do you have a history of Guillain's barre or ALS? If so, please provide details." at bounding box center [507, 242] width 467 height 19
type input "**"
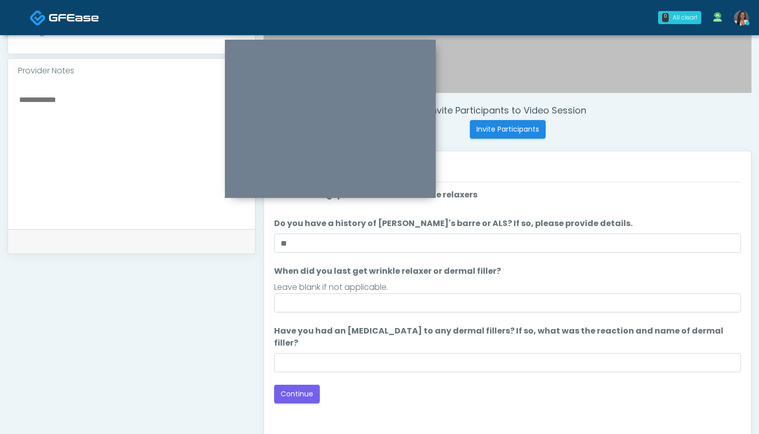
click at [469, 293] on div "Leave blank if not applicable." at bounding box center [507, 287] width 467 height 12
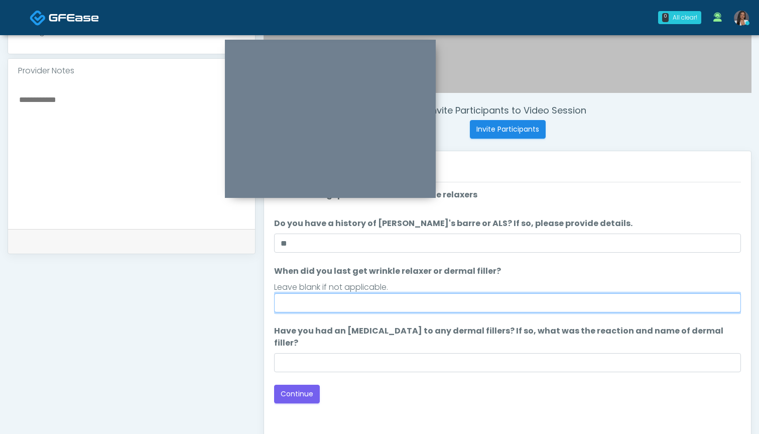
click at [467, 300] on input "When did you last get wrinkle relaxer or dermal filler?" at bounding box center [507, 302] width 467 height 19
type input "*"
drag, startPoint x: 305, startPoint y: 302, endPoint x: 247, endPoint y: 300, distance: 57.2
click at [247, 300] on div "**********" at bounding box center [380, 140] width 744 height 765
type input "******"
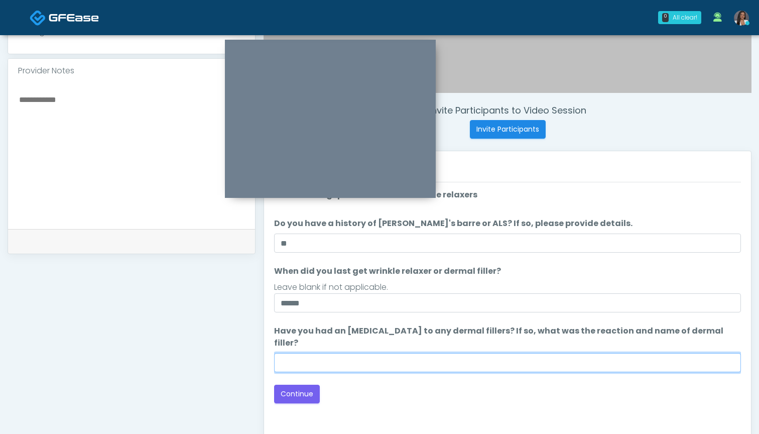
click at [325, 353] on input "Have you had an allergic response to any dermal fillers? If so, what was the re…" at bounding box center [507, 362] width 467 height 19
type input "**"
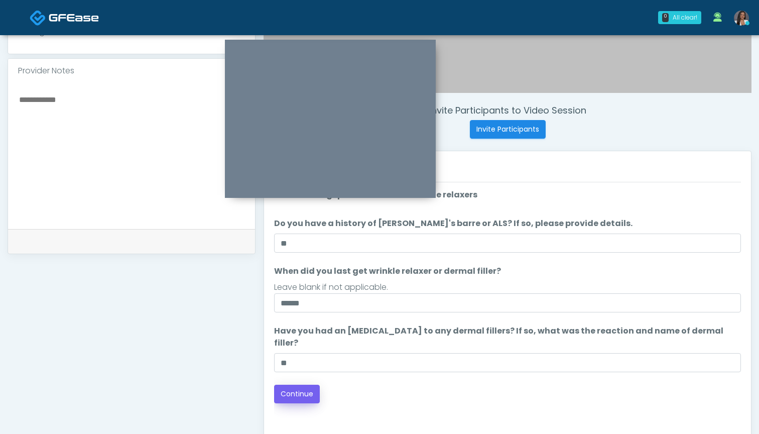
click at [298, 384] on button "Continue" at bounding box center [297, 393] width 46 height 19
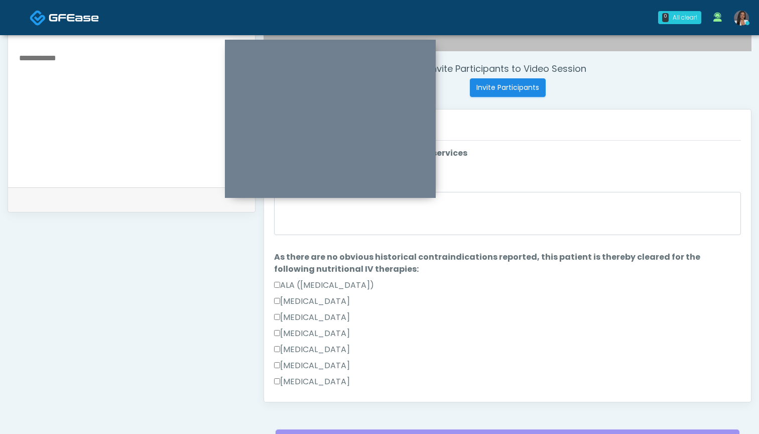
scroll to position [314, 0]
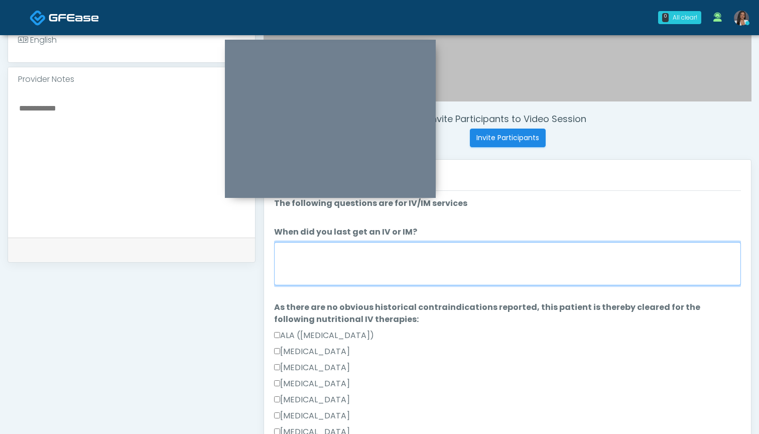
click at [444, 270] on textarea "When did you last get an IV or IM?" at bounding box center [507, 263] width 467 height 43
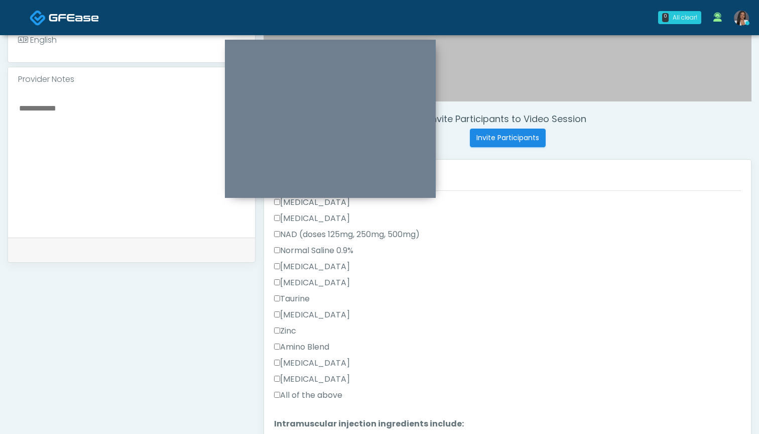
scroll to position [384, 0]
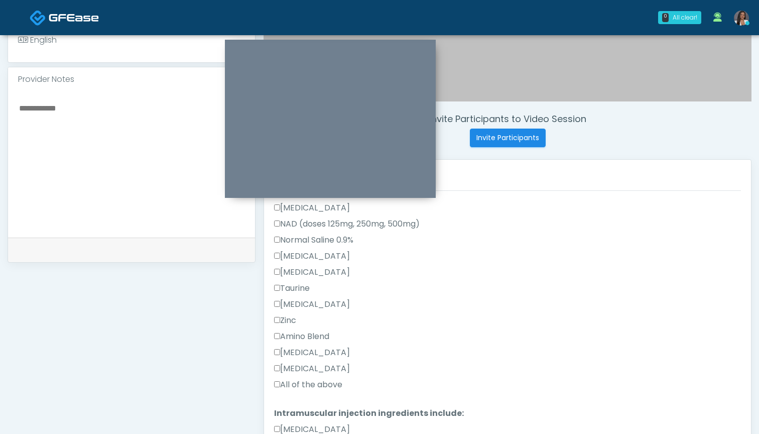
type textarea "********"
click at [334, 380] on label "All of the above" at bounding box center [308, 384] width 68 height 12
click at [84, 164] on textarea at bounding box center [131, 162] width 227 height 122
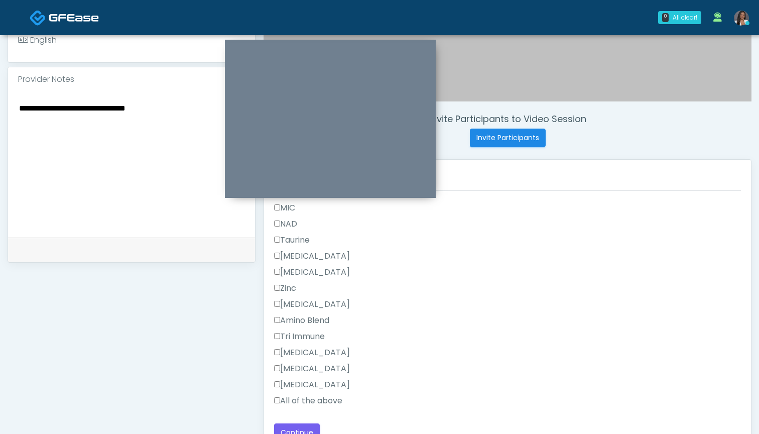
scroll to position [718, 0]
click at [319, 399] on label "All of the above" at bounding box center [308, 400] width 68 height 12
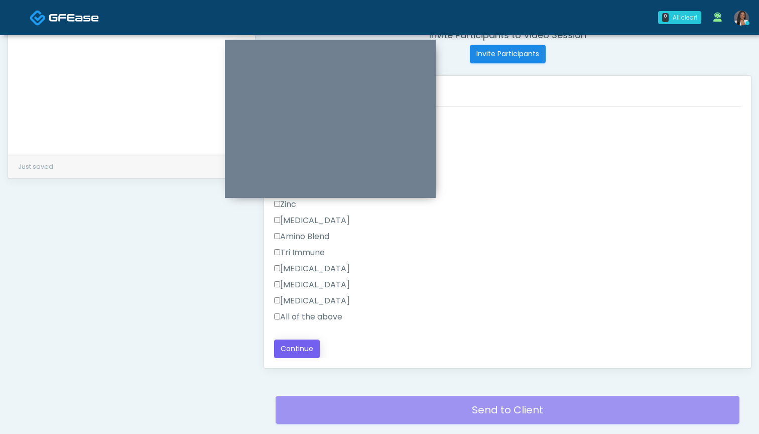
scroll to position [398, 0]
click at [305, 348] on button "Continue" at bounding box center [297, 348] width 46 height 19
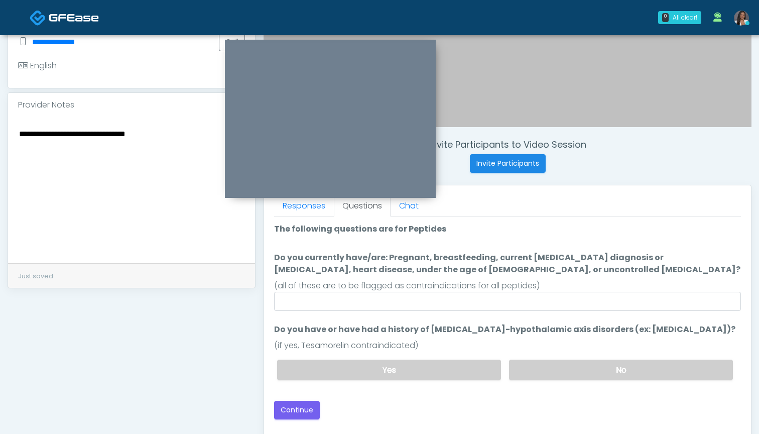
scroll to position [250, 0]
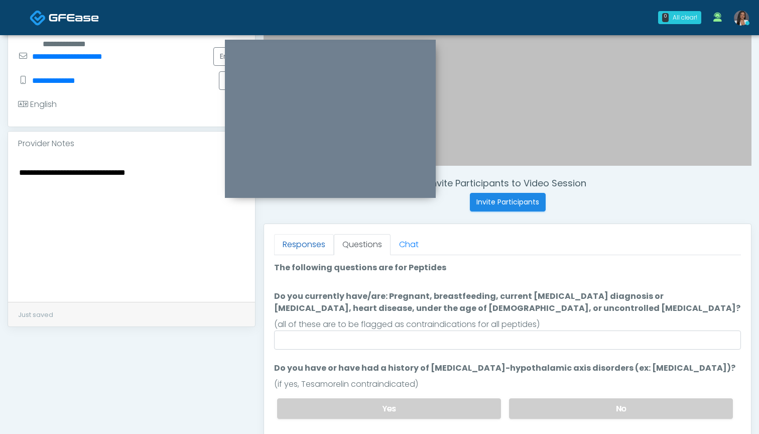
click at [290, 247] on link "Responses" at bounding box center [304, 244] width 60 height 21
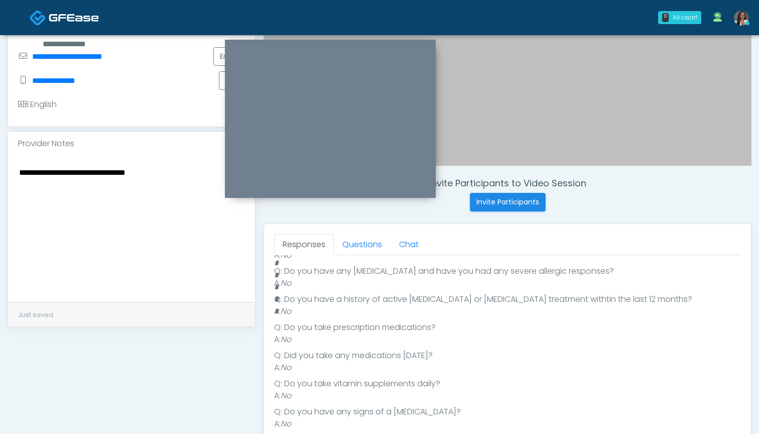
scroll to position [125, 0]
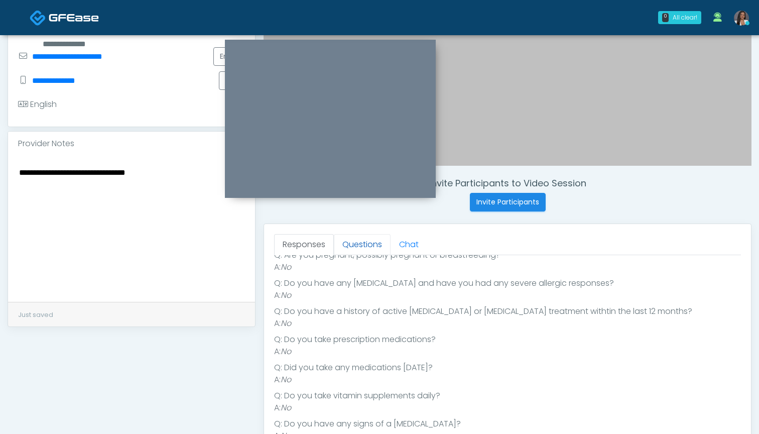
click at [361, 244] on link "Questions" at bounding box center [362, 244] width 57 height 21
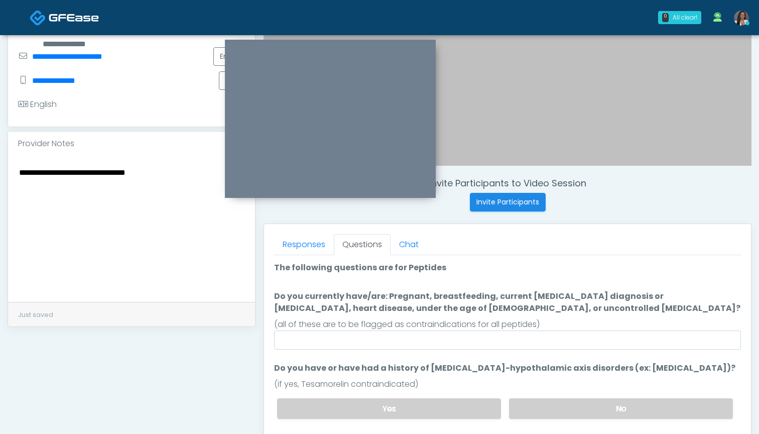
scroll to position [0, 0]
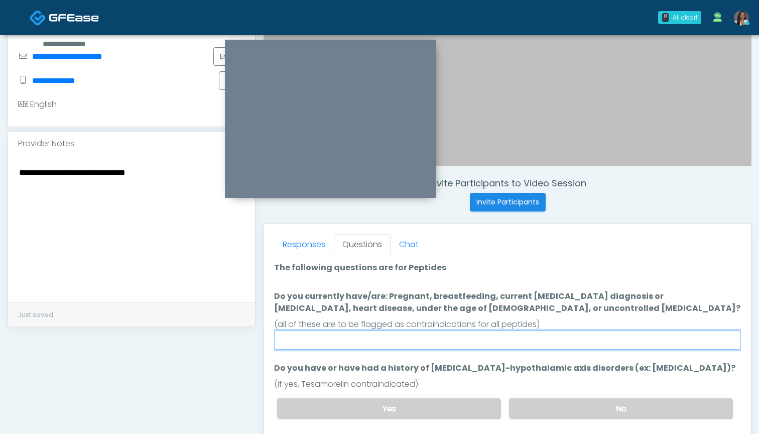
click at [448, 335] on input "Do you currently have/are: Pregnant, breastfeeding, current cancer diagnosis or…" at bounding box center [507, 339] width 467 height 19
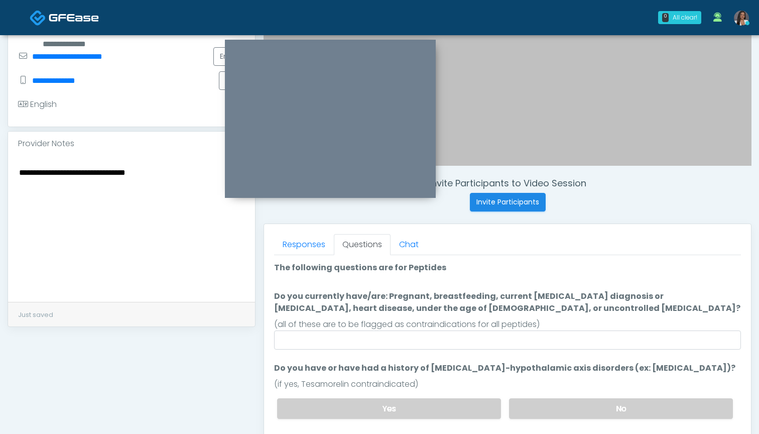
click at [173, 166] on textarea "**********" at bounding box center [131, 227] width 227 height 122
drag, startPoint x: 133, startPoint y: 161, endPoint x: 114, endPoint y: 163, distance: 19.1
click at [114, 166] on textarea "**********" at bounding box center [131, 227] width 227 height 122
click at [164, 166] on textarea "**********" at bounding box center [131, 227] width 227 height 122
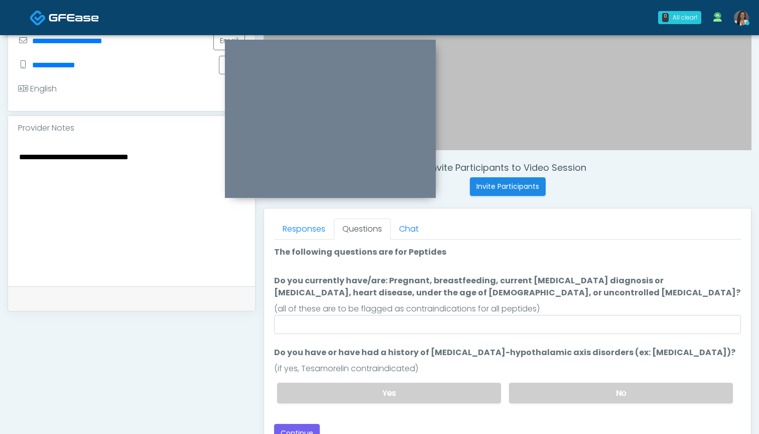
scroll to position [266, 0]
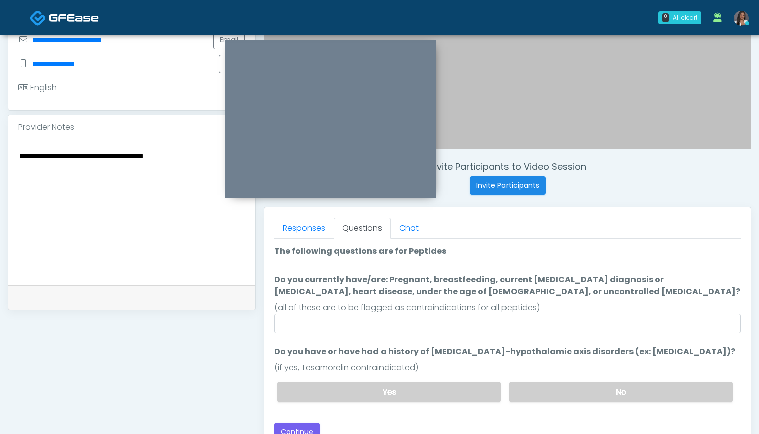
drag, startPoint x: 139, startPoint y: 146, endPoint x: 116, endPoint y: 148, distance: 23.7
click at [116, 149] on textarea "**********" at bounding box center [131, 210] width 227 height 122
type textarea "**********"
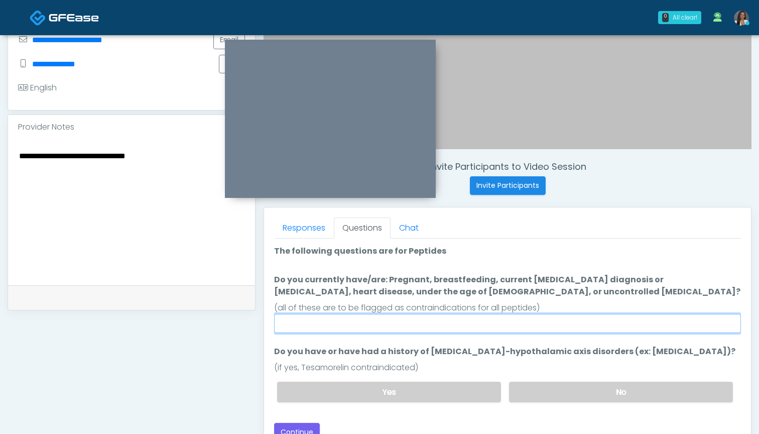
click at [433, 328] on input "Do you currently have/are: Pregnant, breastfeeding, current cancer diagnosis or…" at bounding box center [507, 323] width 467 height 19
type input "**"
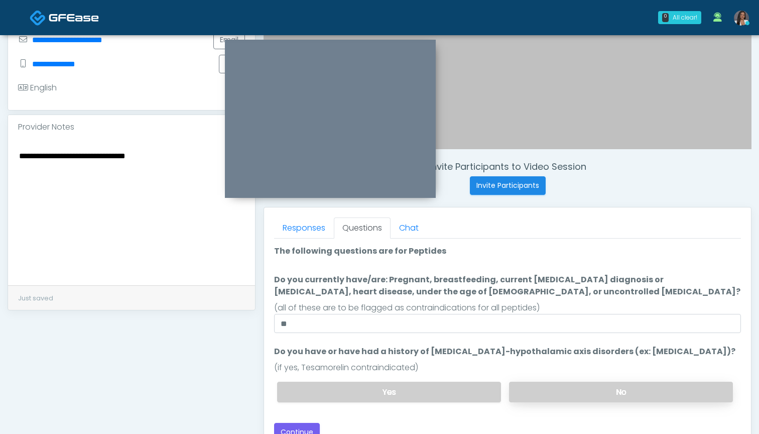
click at [590, 399] on label "No" at bounding box center [621, 391] width 224 height 21
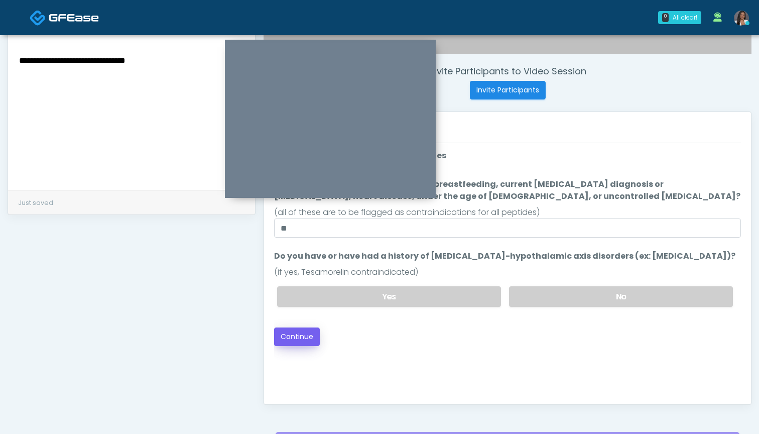
scroll to position [364, 0]
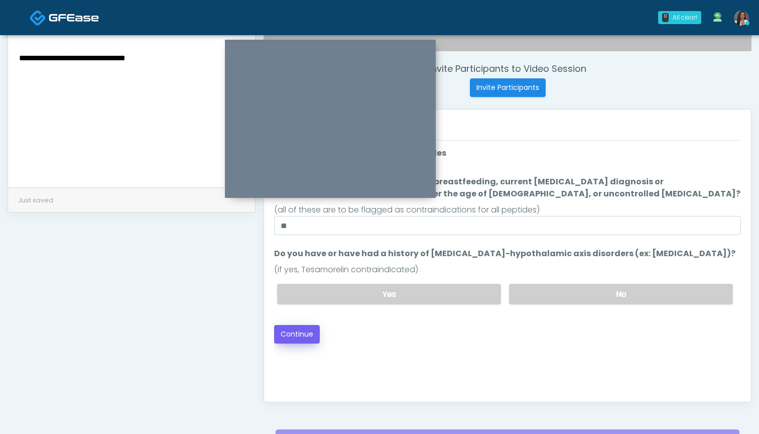
click at [289, 339] on button "Continue" at bounding box center [297, 334] width 46 height 19
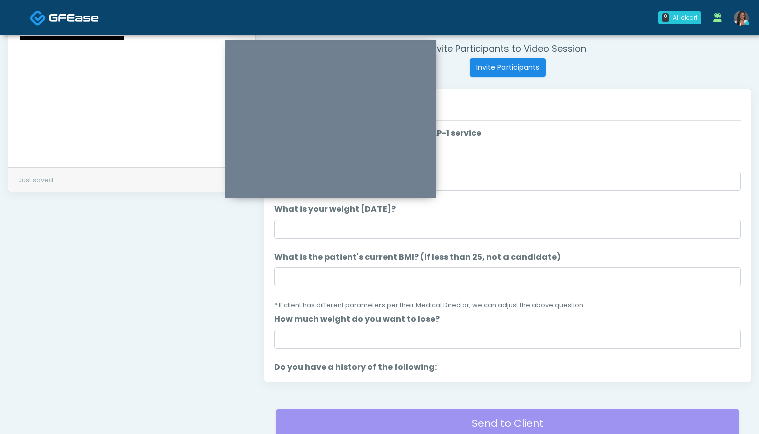
scroll to position [325, 0]
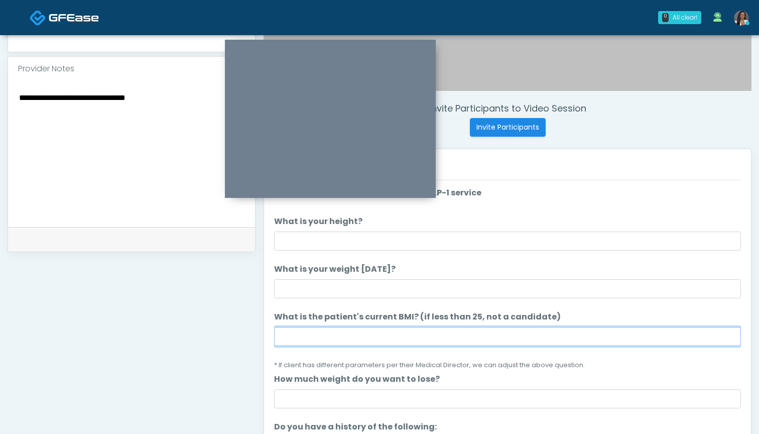
click at [391, 333] on input "What is the patient's current BMI? (if less than 25, not a candidate)" at bounding box center [507, 336] width 467 height 19
type input "****"
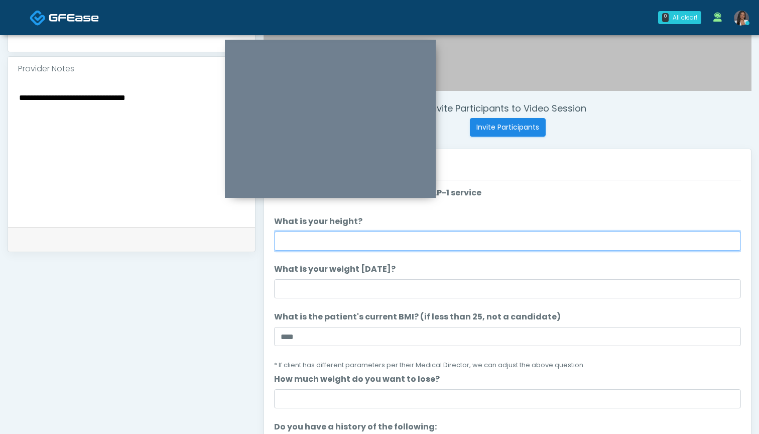
click at [411, 239] on input "What is your height?" at bounding box center [507, 240] width 467 height 19
type input "*****"
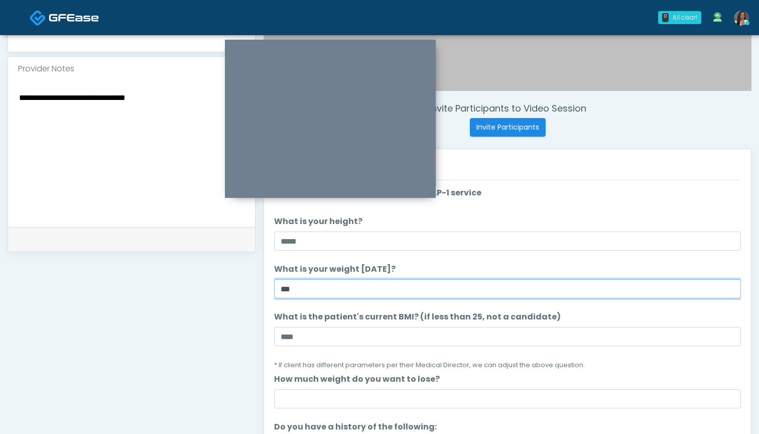
type input "***"
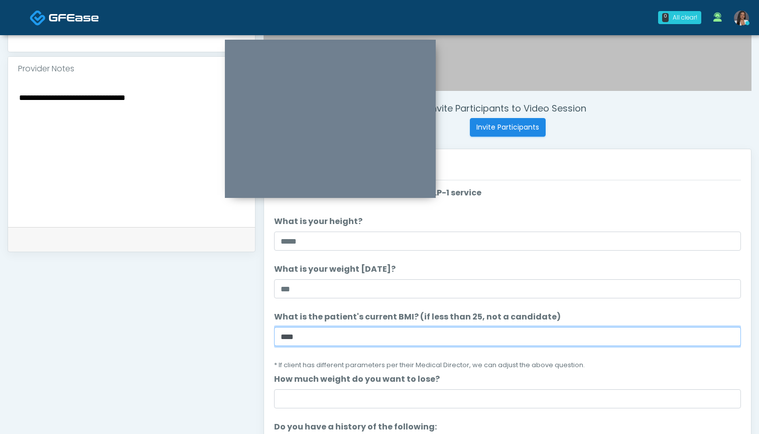
drag, startPoint x: 375, startPoint y: 340, endPoint x: 235, endPoint y: 323, distance: 140.6
click at [235, 323] on div "**********" at bounding box center [380, 138] width 744 height 765
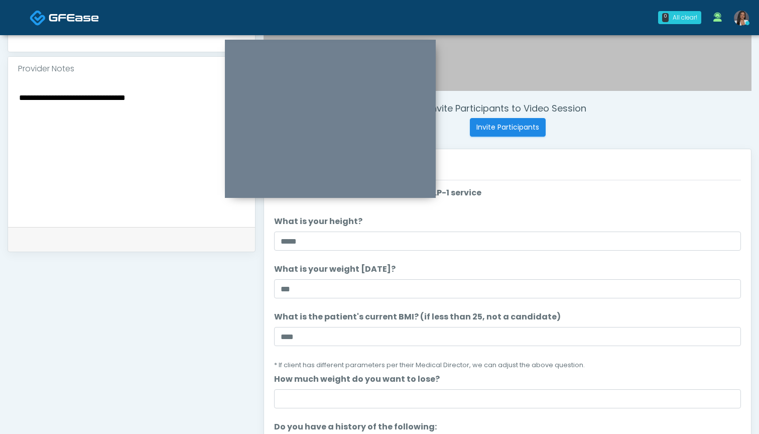
click at [190, 118] on textarea "**********" at bounding box center [131, 152] width 227 height 122
paste textarea "*****"
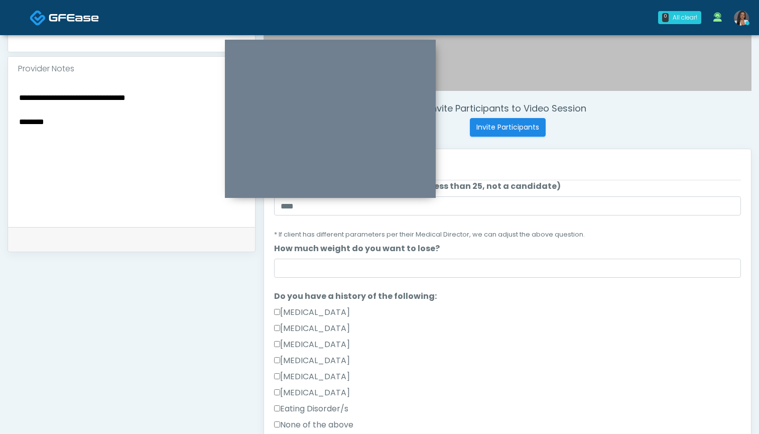
scroll to position [137, 0]
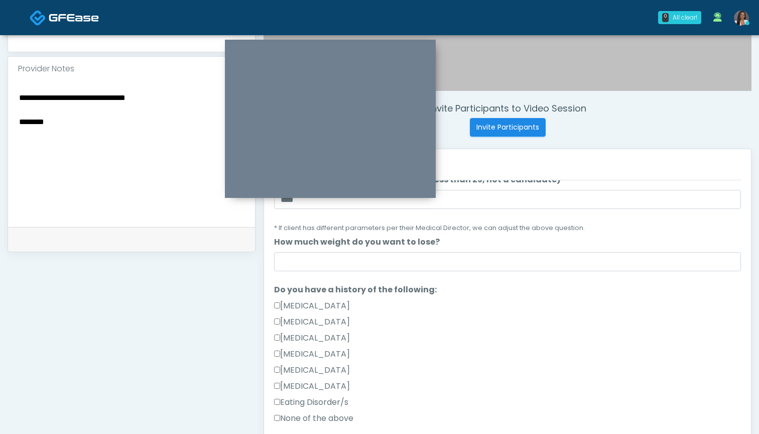
type textarea "**********"
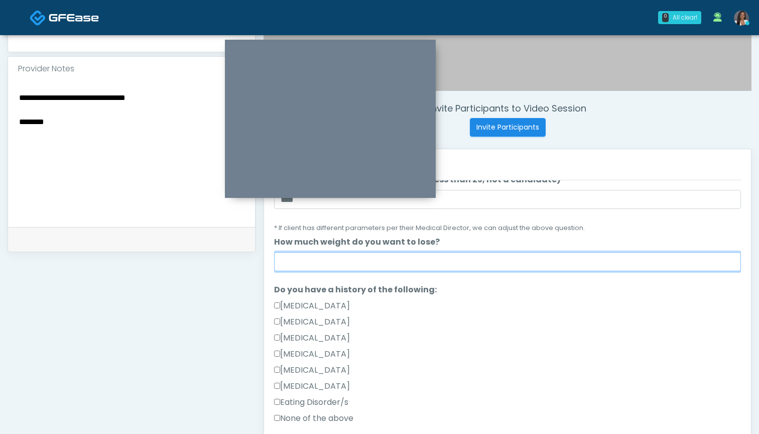
click at [391, 263] on input "How much weight do you want to lose?" at bounding box center [507, 261] width 467 height 19
type input "*"
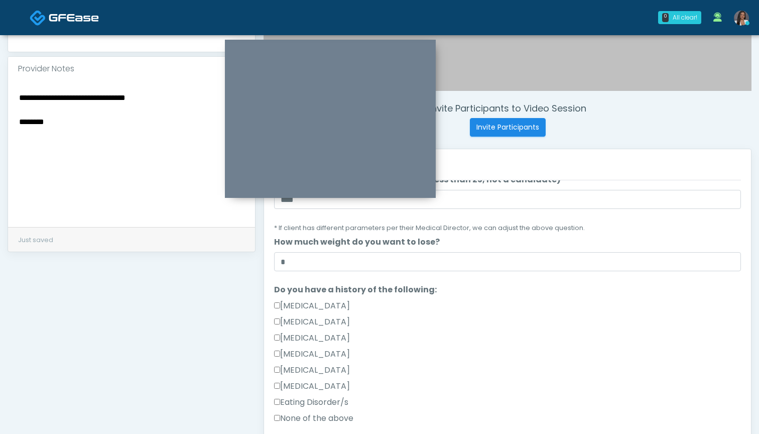
click at [333, 415] on label "None of the above" at bounding box center [313, 418] width 79 height 12
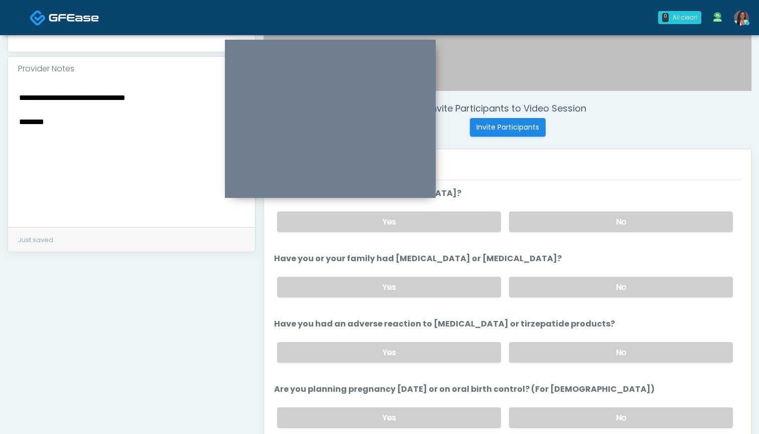
scroll to position [370, 0]
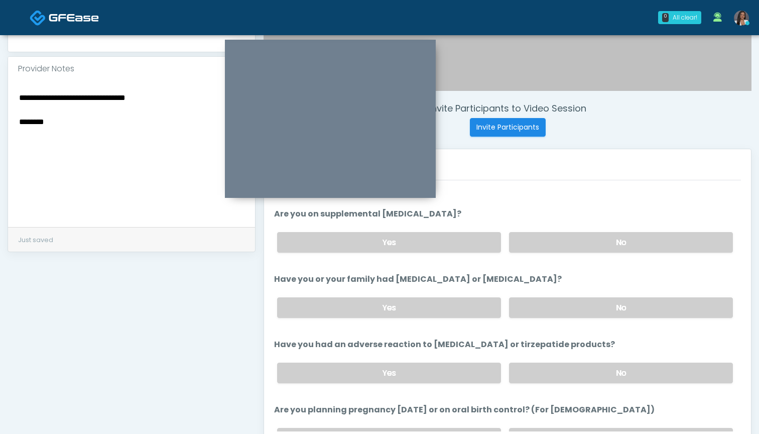
click at [547, 255] on div "Yes No" at bounding box center [505, 242] width 472 height 37
click at [551, 231] on div "Yes No" at bounding box center [505, 242] width 472 height 37
click at [549, 238] on label "No" at bounding box center [621, 242] width 224 height 21
click at [541, 300] on label "No" at bounding box center [621, 307] width 224 height 21
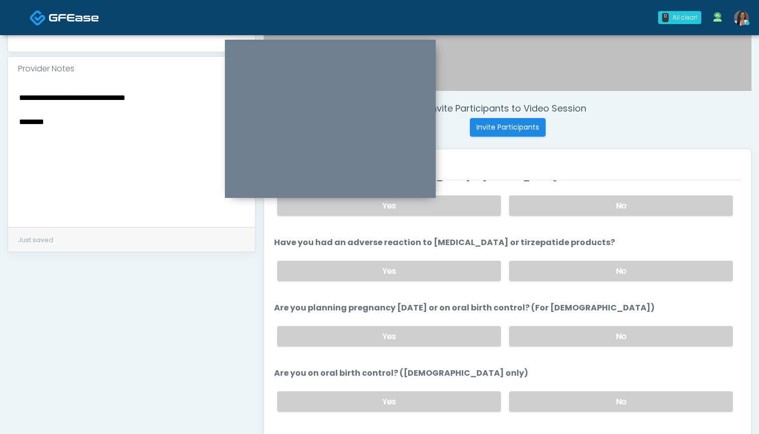
scroll to position [473, 0]
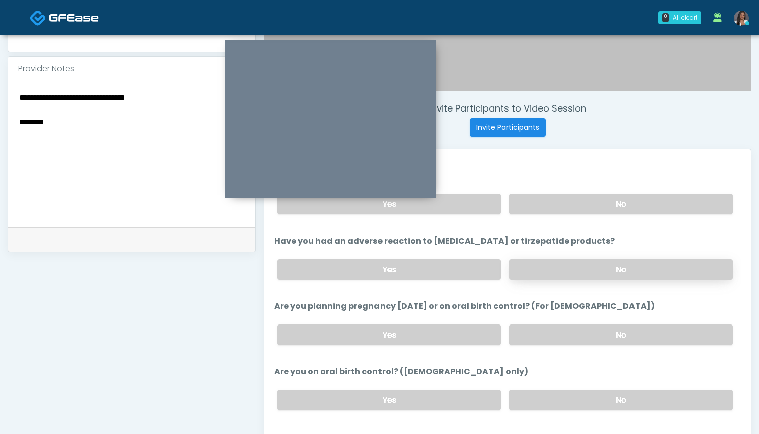
click at [537, 269] on label "No" at bounding box center [621, 269] width 224 height 21
click at [547, 334] on label "No" at bounding box center [621, 334] width 224 height 21
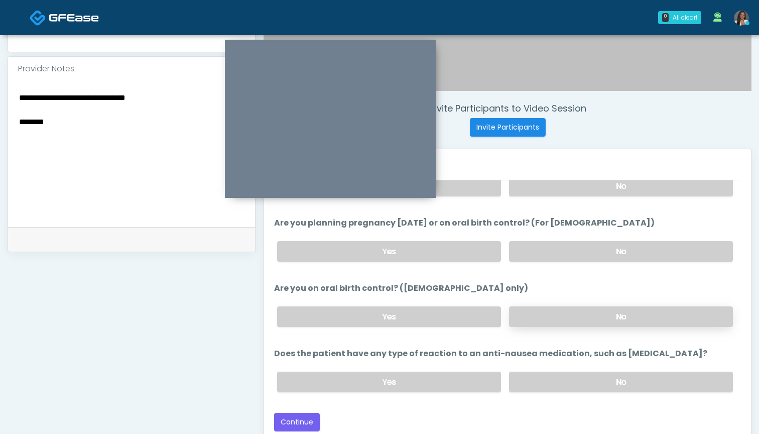
scroll to position [556, 0]
click at [553, 319] on label "No" at bounding box center [621, 316] width 224 height 21
click at [527, 377] on label "No" at bounding box center [621, 381] width 224 height 21
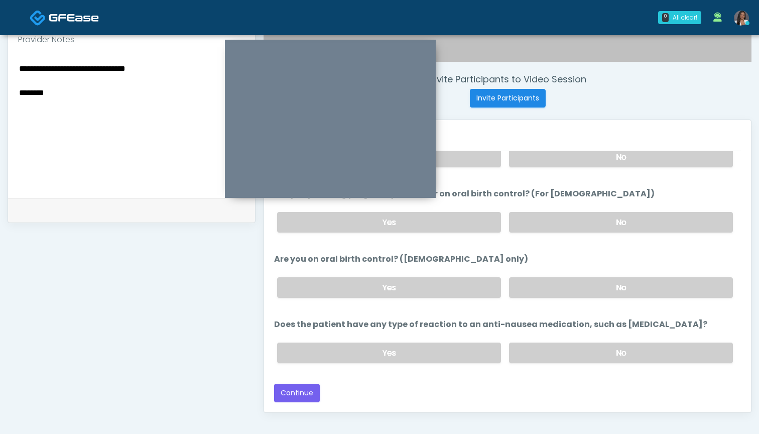
scroll to position [359, 0]
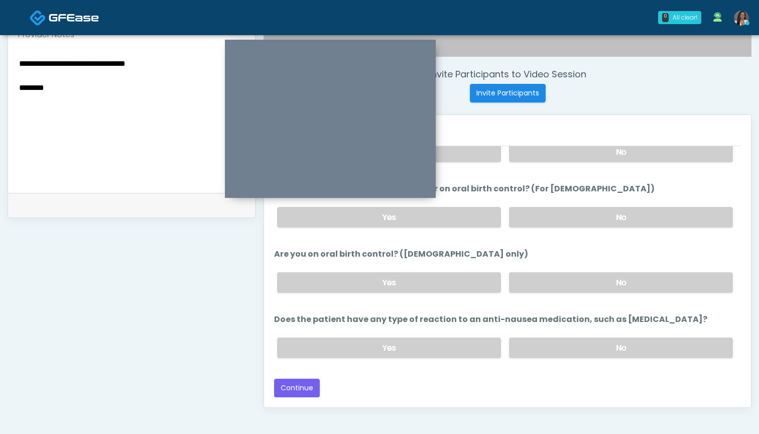
drag, startPoint x: 64, startPoint y: 78, endPoint x: 8, endPoint y: 77, distance: 56.2
click at [7, 77] on div "**********" at bounding box center [379, 93] width 759 height 835
click at [304, 384] on button "Continue" at bounding box center [297, 387] width 46 height 19
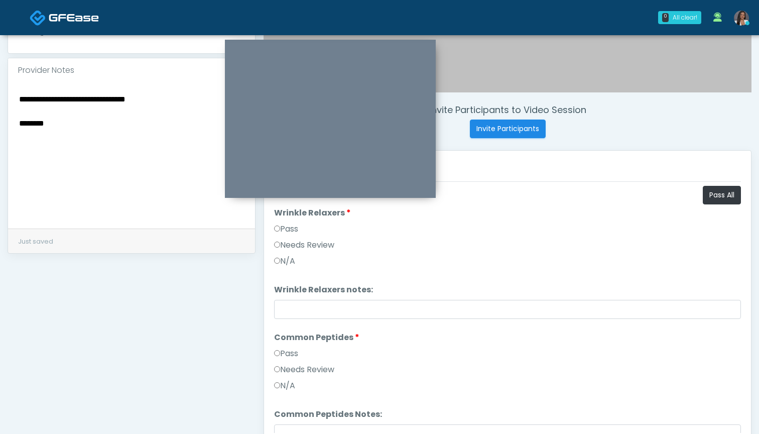
scroll to position [307, 0]
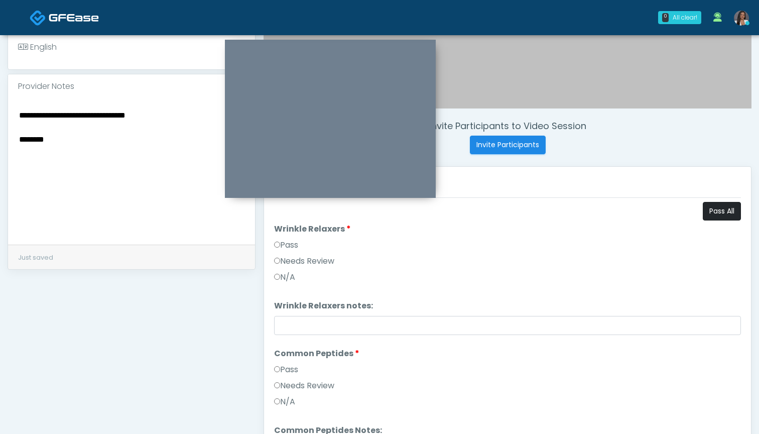
click at [705, 215] on button "Pass All" at bounding box center [722, 211] width 38 height 19
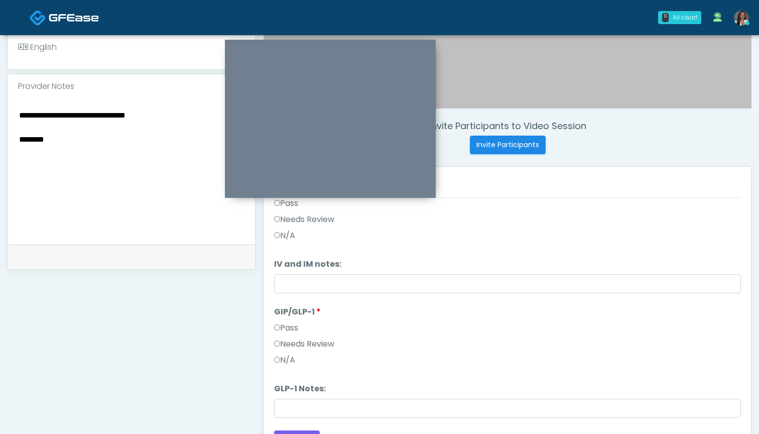
scroll to position [291, 0]
click at [303, 345] on label "Needs Review" at bounding box center [304, 344] width 60 height 12
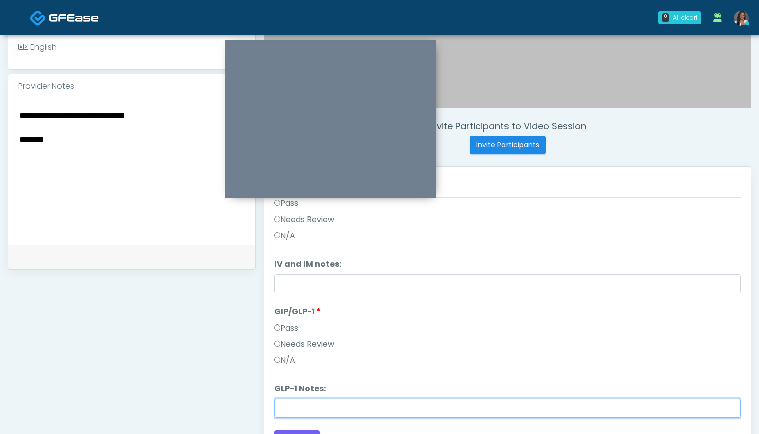
click at [308, 403] on input "GLP-1 Notes:" at bounding box center [507, 407] width 467 height 19
paste input "********"
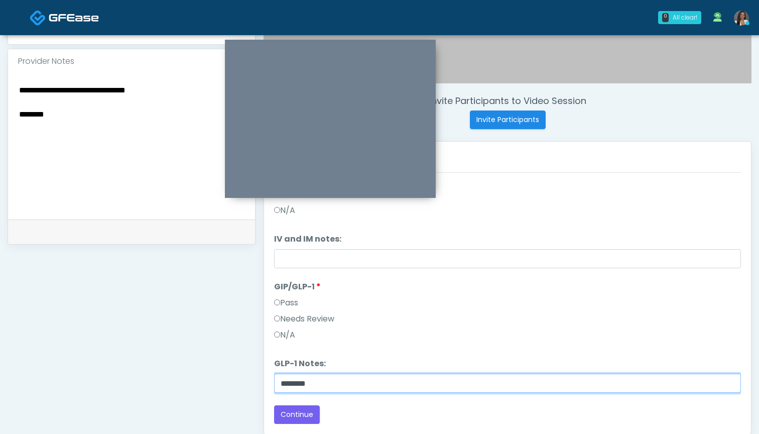
scroll to position [346, 0]
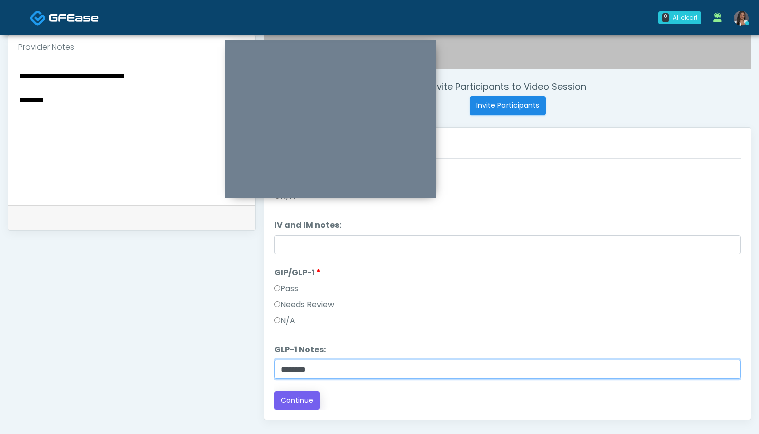
type input "********"
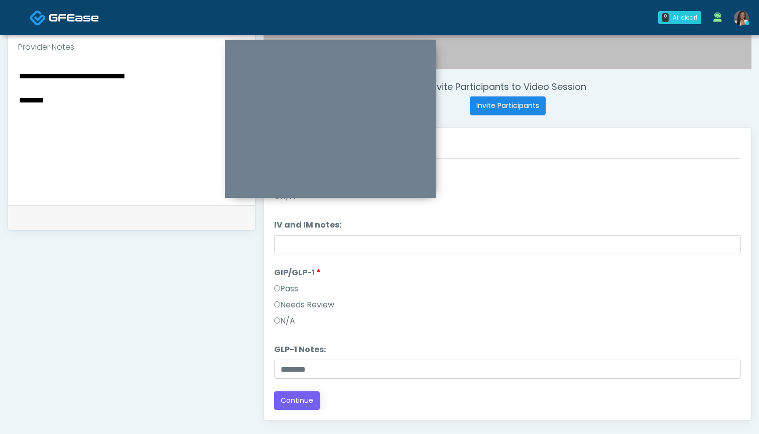
click at [301, 397] on button "Continue" at bounding box center [297, 400] width 46 height 19
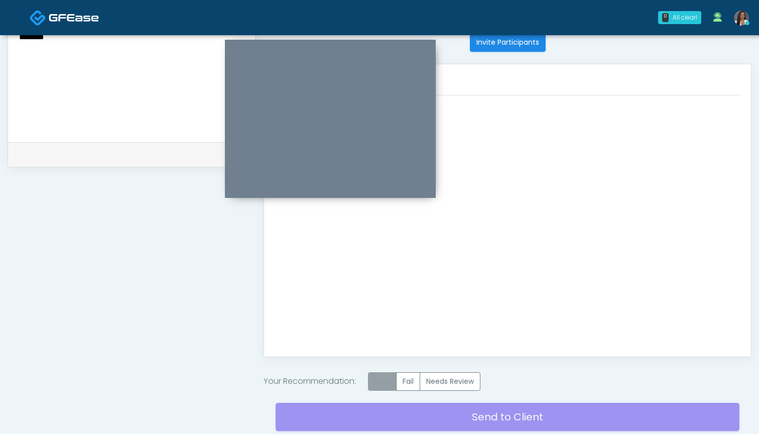
scroll to position [0, 0]
click at [386, 384] on label "Pass" at bounding box center [382, 381] width 29 height 19
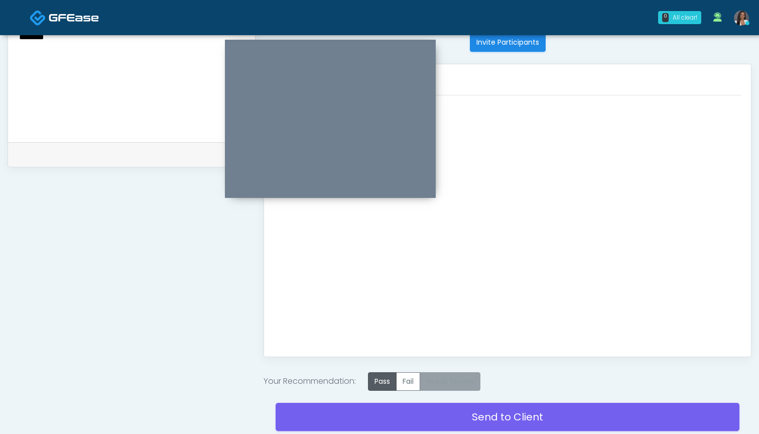
click at [455, 380] on label "Needs Review" at bounding box center [449, 381] width 61 height 19
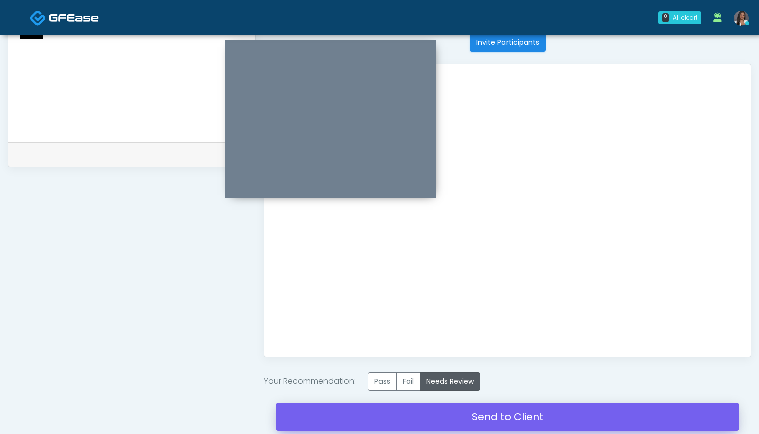
click at [493, 412] on link "Send to Client" at bounding box center [507, 416] width 464 height 28
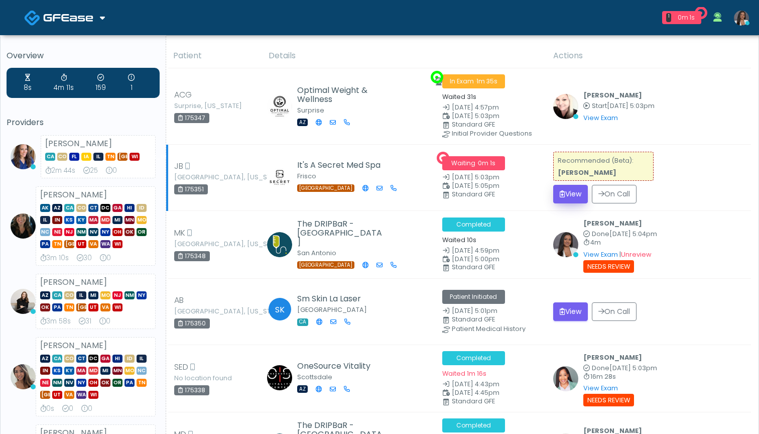
click at [563, 192] on button "View" at bounding box center [570, 194] width 35 height 19
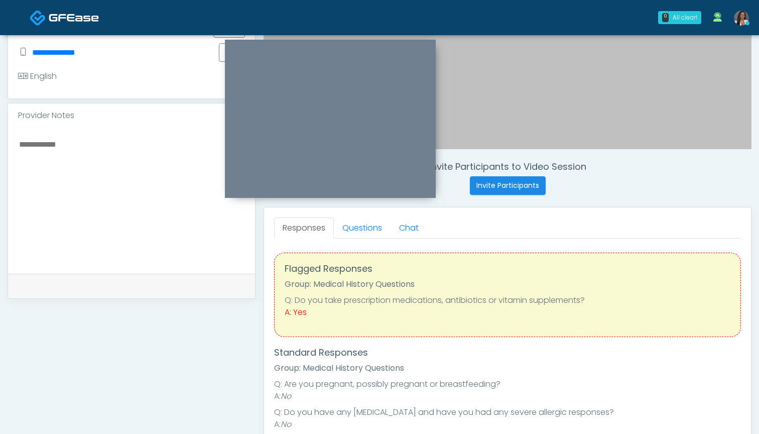
scroll to position [256, 0]
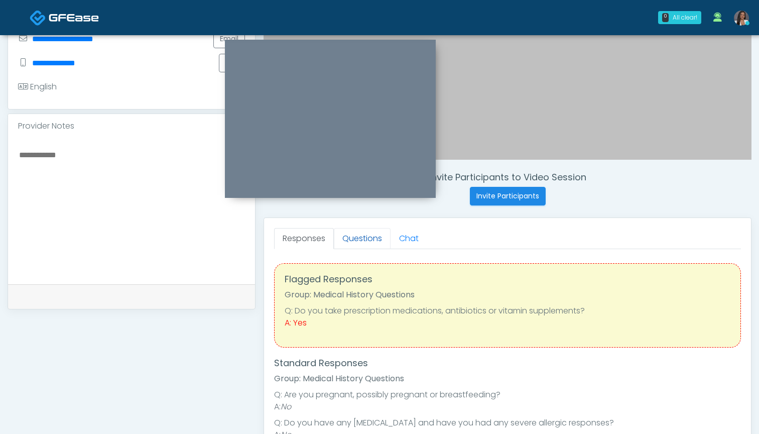
click at [366, 244] on link "Questions" at bounding box center [362, 238] width 57 height 21
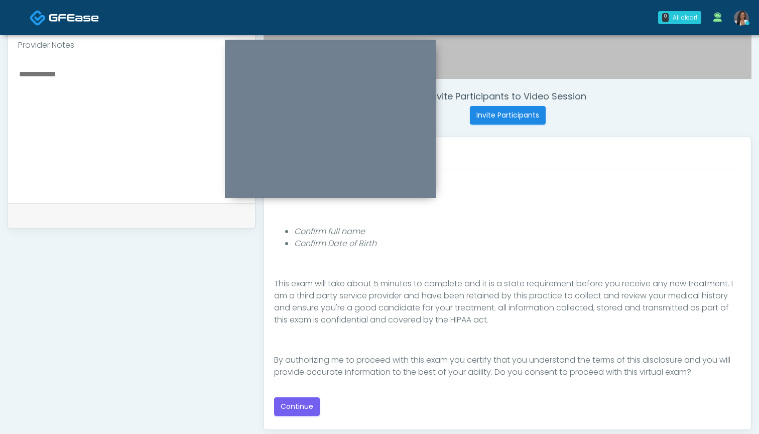
scroll to position [337, 0]
click at [303, 405] on button "Continue" at bounding box center [297, 406] width 46 height 19
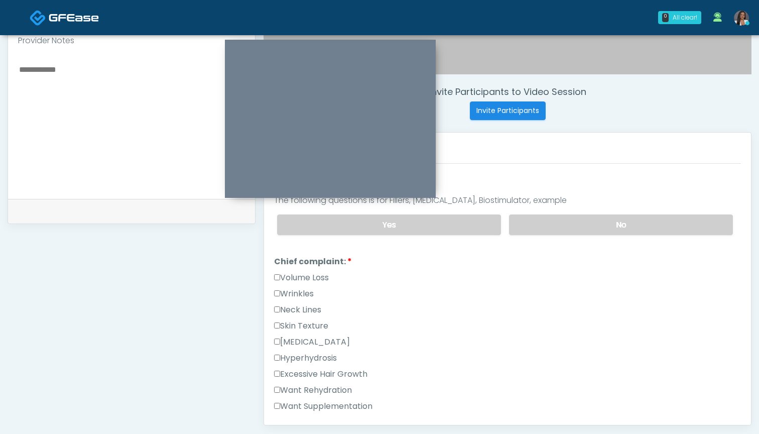
scroll to position [214, 0]
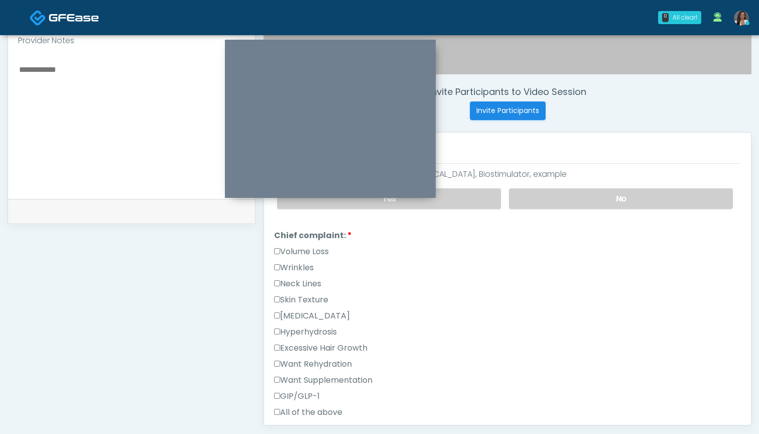
click at [313, 347] on label "Excessive Hair Growth" at bounding box center [320, 348] width 93 height 12
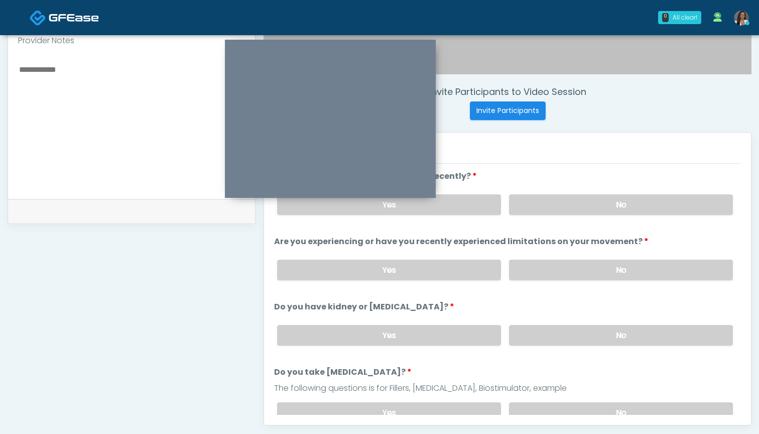
scroll to position [323, 0]
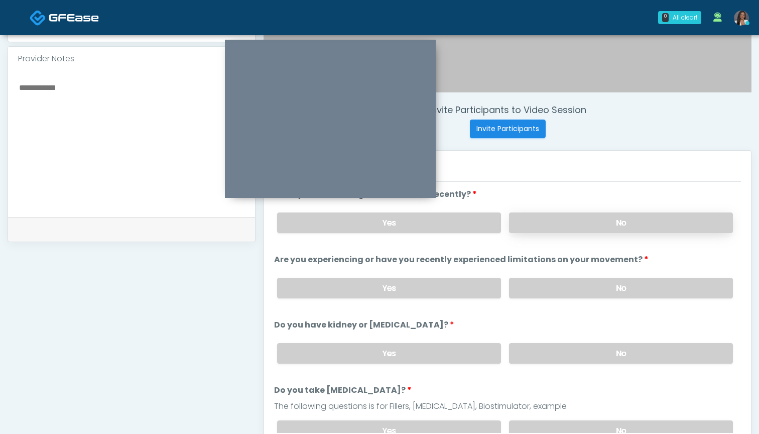
click at [533, 225] on label "No" at bounding box center [621, 222] width 224 height 21
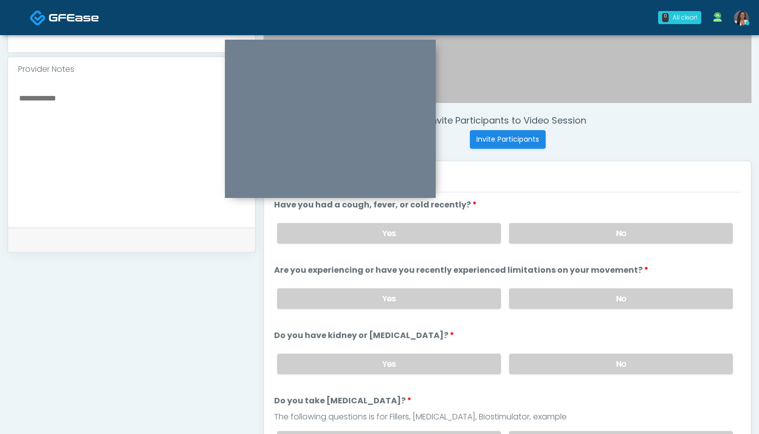
scroll to position [317, 0]
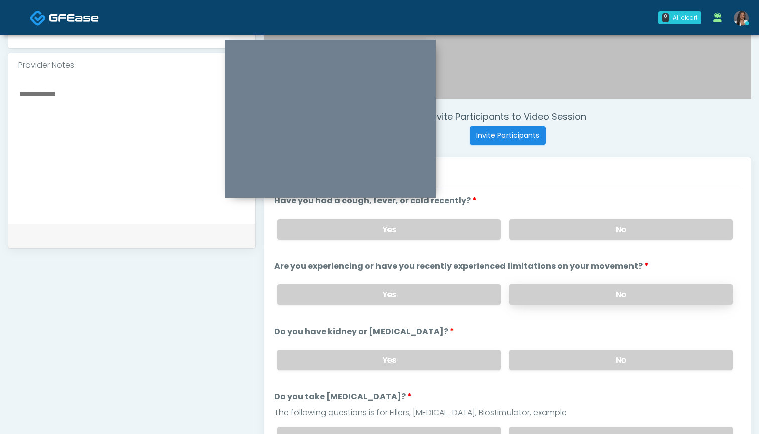
click at [536, 291] on label "No" at bounding box center [621, 294] width 224 height 21
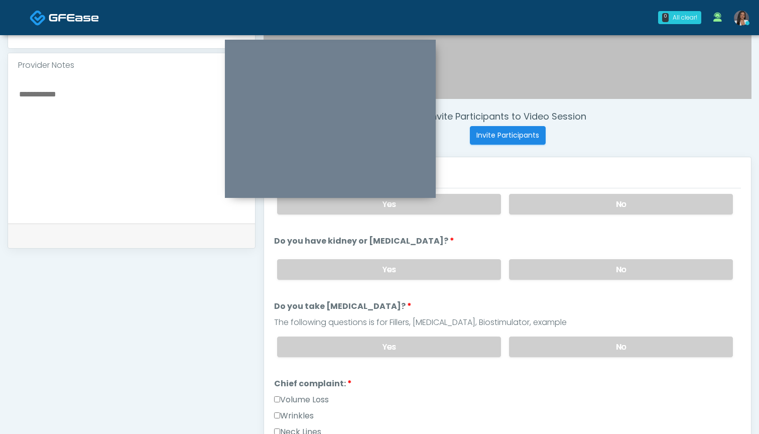
scroll to position [91, 0]
click at [526, 267] on label "No" at bounding box center [621, 268] width 224 height 21
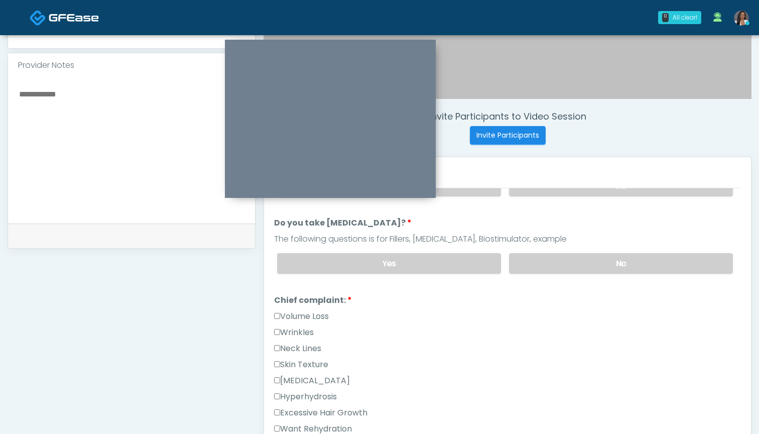
scroll to position [187, 0]
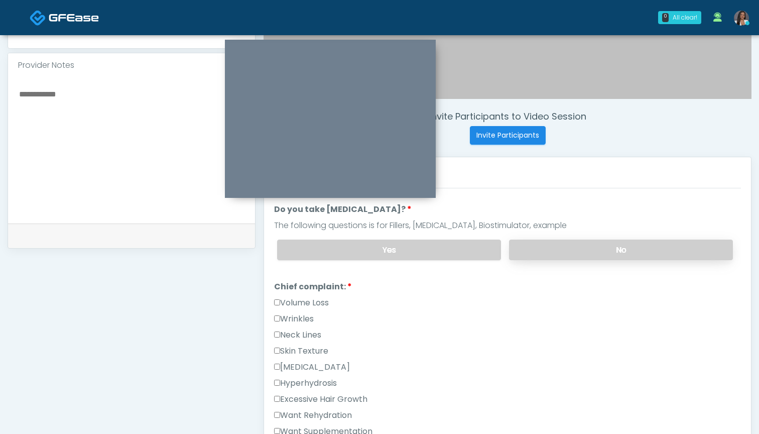
click at [539, 255] on label "No" at bounding box center [621, 249] width 224 height 21
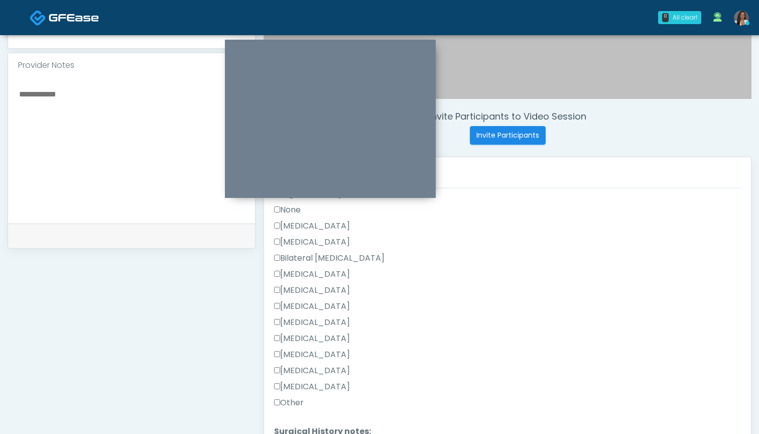
scroll to position [578, 0]
click at [314, 242] on label "Hysterectomy" at bounding box center [312, 241] width 76 height 12
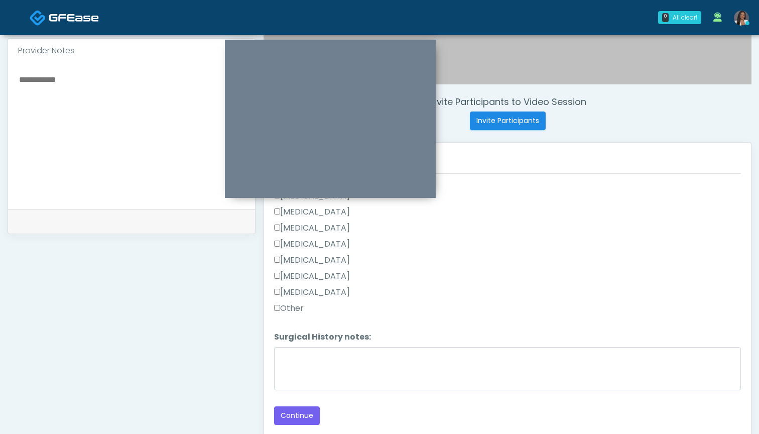
scroll to position [338, 0]
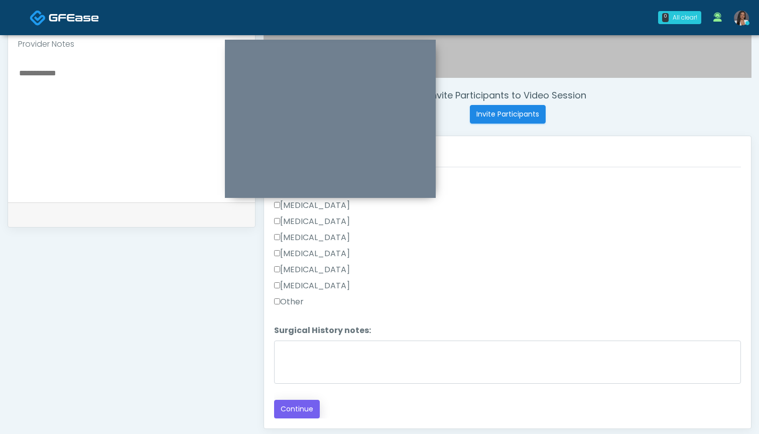
click at [298, 409] on button "Continue" at bounding box center [297, 408] width 46 height 19
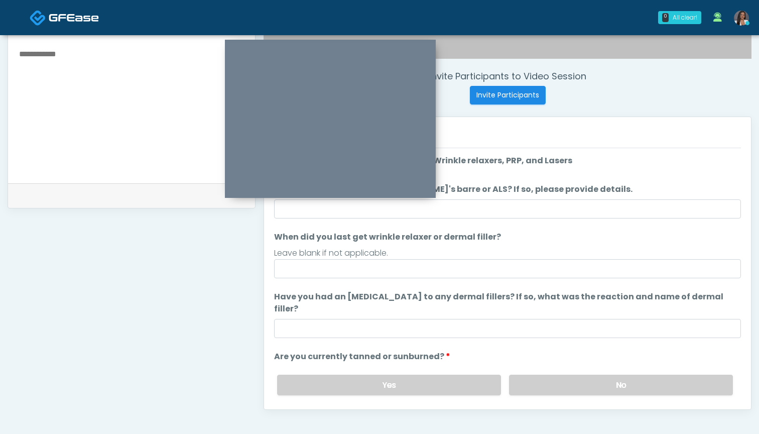
scroll to position [350, 0]
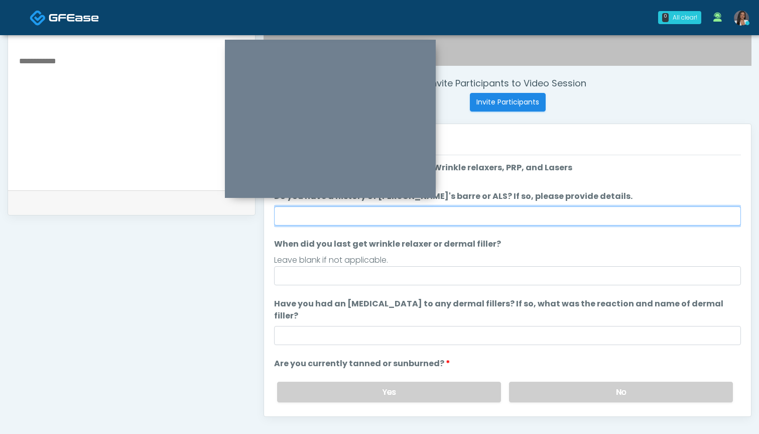
click at [494, 219] on input "Do you have a history of Guillain's barre or ALS? If so, please provide details." at bounding box center [507, 215] width 467 height 19
type input "**"
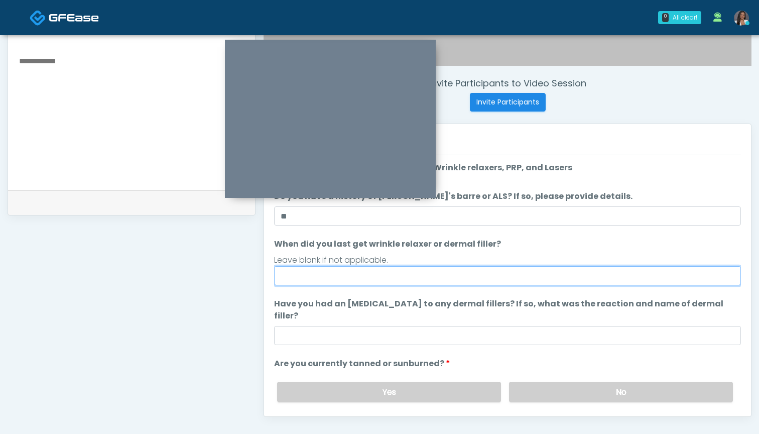
click at [494, 273] on input "When did you last get wrinkle relaxer or dermal filler?" at bounding box center [507, 275] width 467 height 19
click at [384, 270] on input "**********" at bounding box center [507, 275] width 467 height 19
drag, startPoint x: 388, startPoint y: 270, endPoint x: 365, endPoint y: 273, distance: 23.2
click at [365, 273] on input "**********" at bounding box center [507, 275] width 467 height 19
type input "**********"
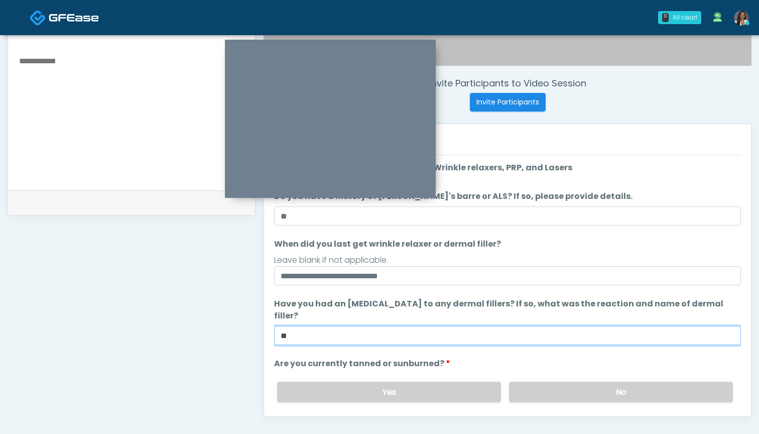
type input "**"
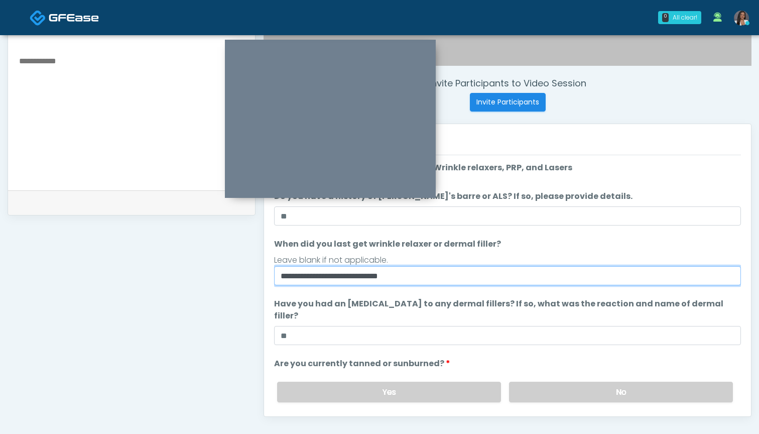
click at [376, 277] on input "**********" at bounding box center [507, 275] width 467 height 19
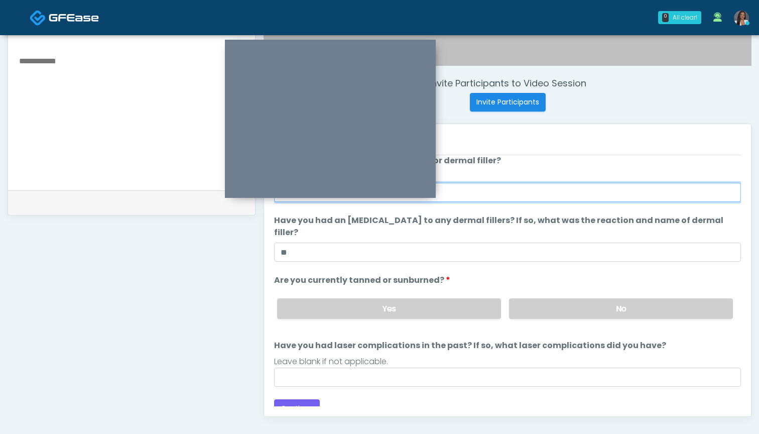
scroll to position [83, 0]
type input "**********"
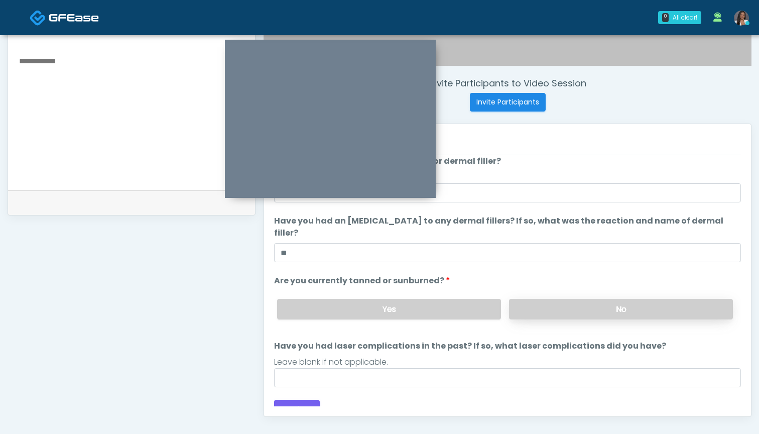
click at [540, 299] on label "No" at bounding box center [621, 309] width 224 height 21
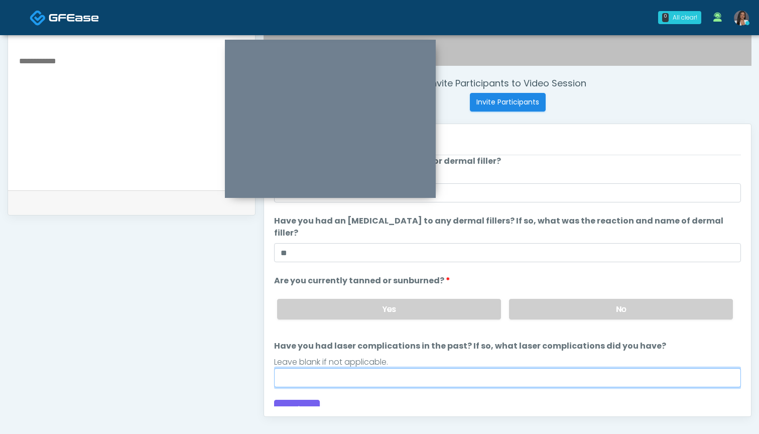
click at [512, 368] on input "Have you had laser complications in the past? If so, what laser complications d…" at bounding box center [507, 377] width 467 height 19
type input "**********"
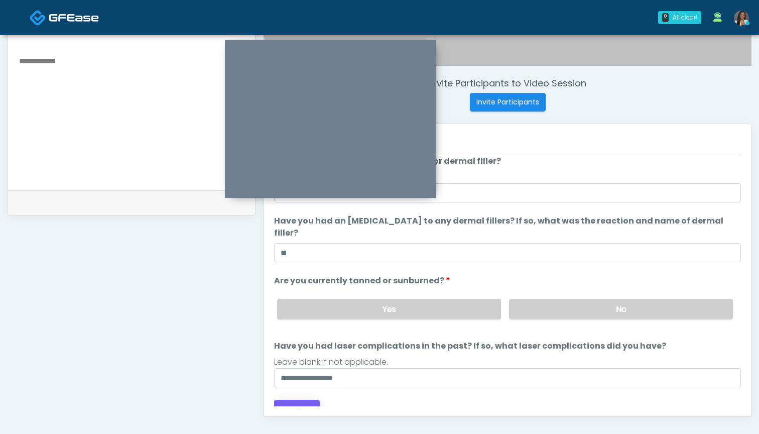
drag, startPoint x: 433, startPoint y: 364, endPoint x: 304, endPoint y: 397, distance: 133.1
click at [304, 399] on button "Continue" at bounding box center [297, 408] width 46 height 19
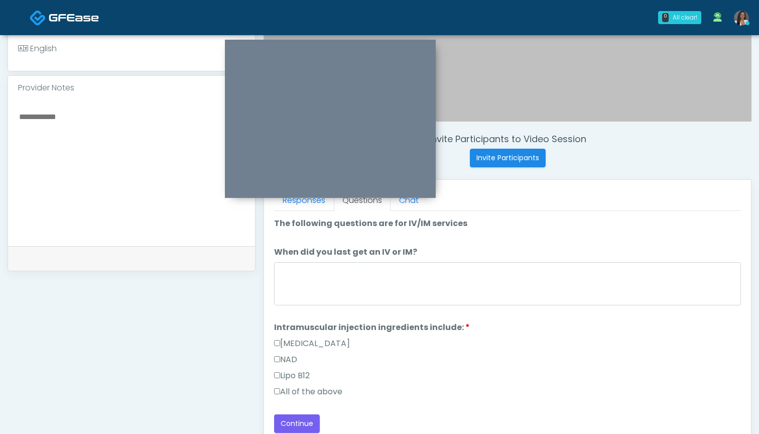
scroll to position [314, 0]
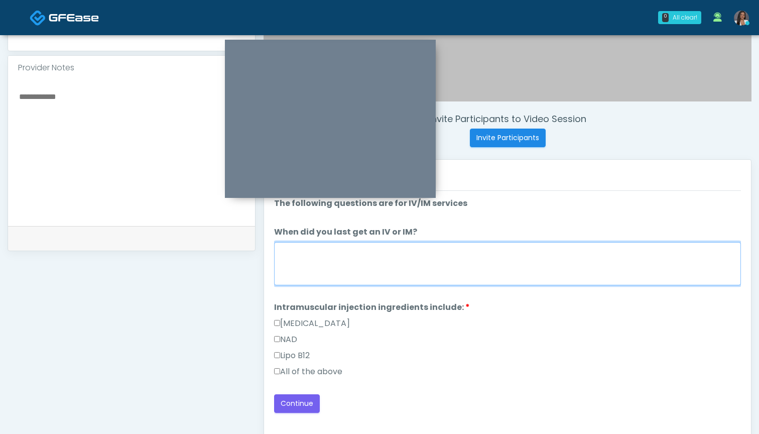
click at [431, 261] on textarea "When did you last get an IV or IM?" at bounding box center [507, 263] width 467 height 43
type textarea "***"
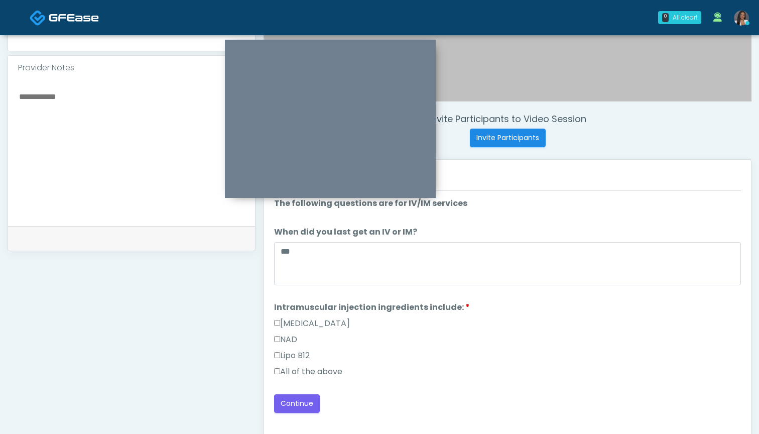
click at [301, 363] on div "Lipo B12" at bounding box center [507, 357] width 467 height 16
click at [300, 377] on label "All of the above" at bounding box center [308, 371] width 68 height 12
click at [290, 402] on button "Continue" at bounding box center [297, 403] width 46 height 19
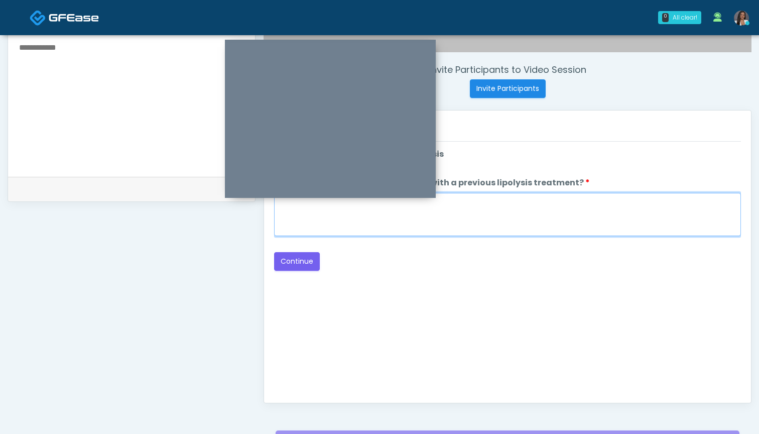
click at [463, 225] on textarea "When did you have the area treated with a previous lipolysis treatment?" at bounding box center [507, 214] width 467 height 43
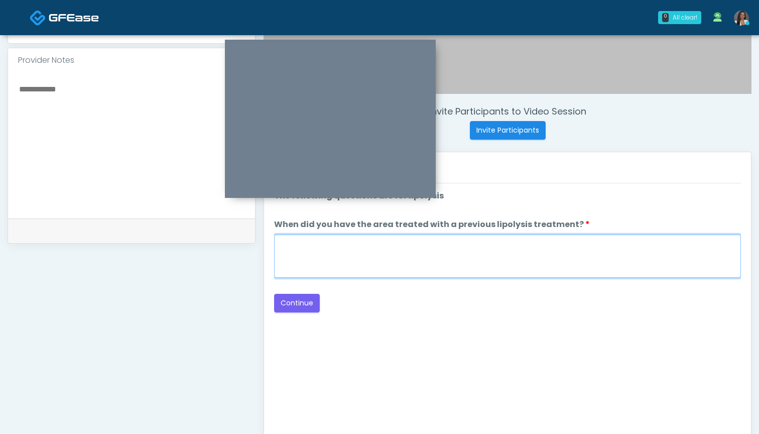
scroll to position [313, 0]
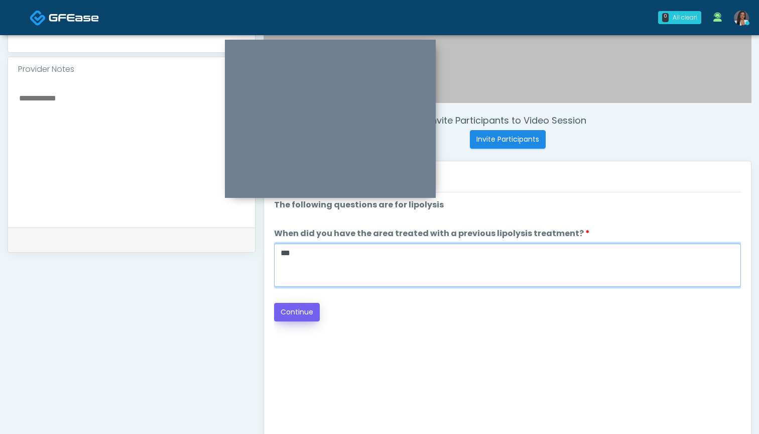
type textarea "***"
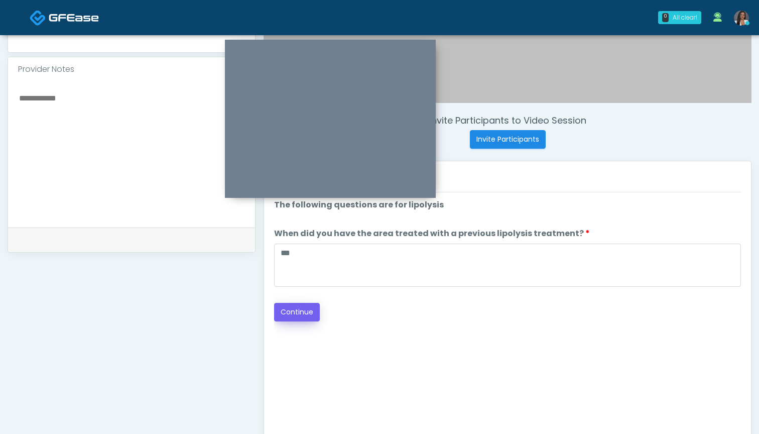
click at [306, 312] on button "Continue" at bounding box center [297, 312] width 46 height 19
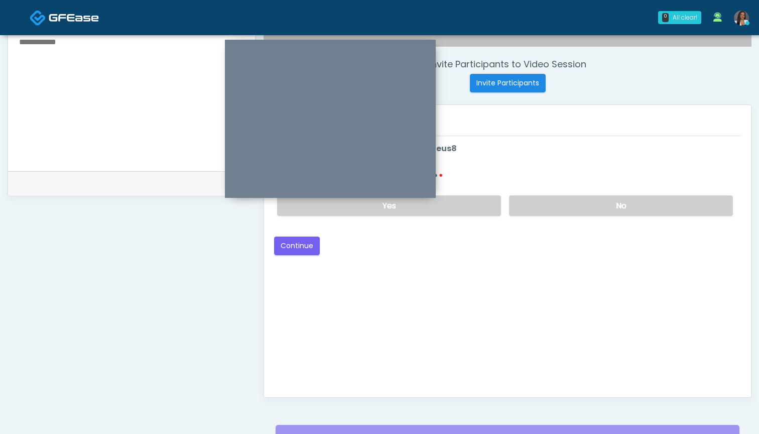
scroll to position [332, 0]
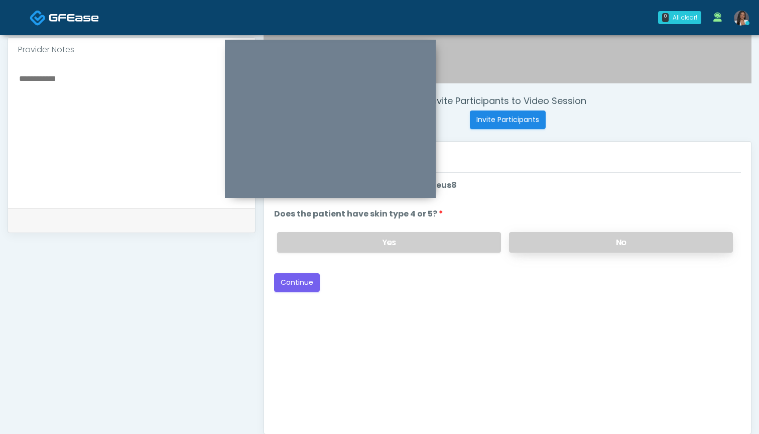
click at [535, 243] on label "No" at bounding box center [621, 242] width 224 height 21
click at [286, 285] on button "Continue" at bounding box center [297, 282] width 46 height 19
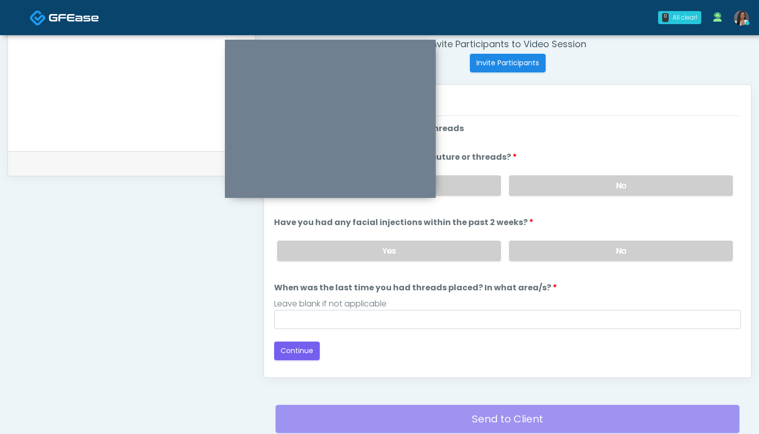
scroll to position [358, 0]
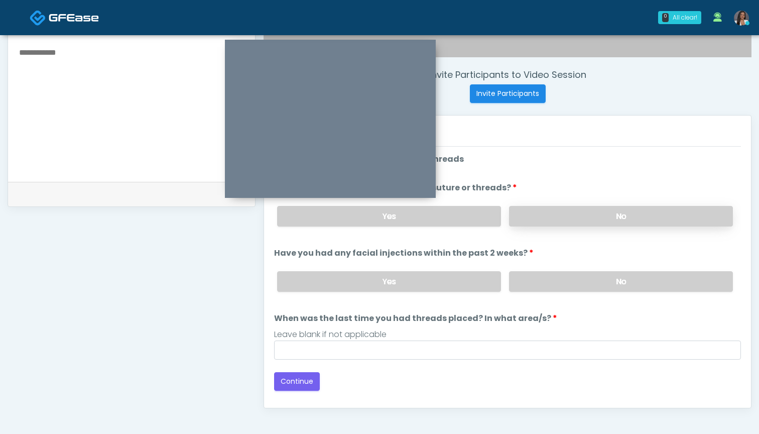
click at [548, 207] on label "No" at bounding box center [621, 216] width 224 height 21
click at [536, 288] on label "No" at bounding box center [621, 281] width 224 height 21
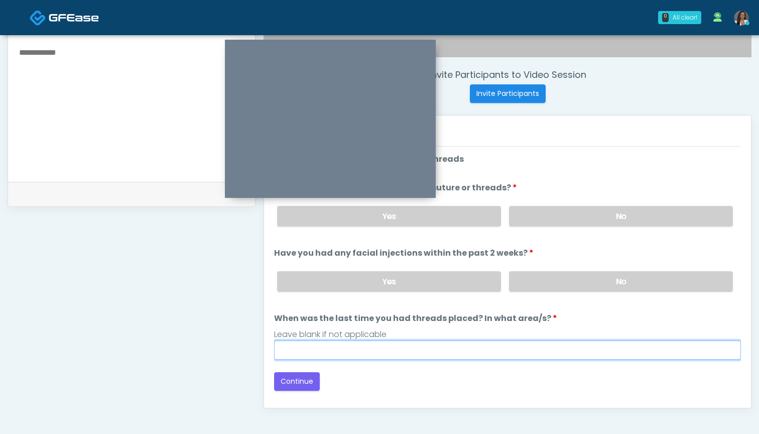
click at [513, 347] on input "When was the last time you had threads placed? In what area/s?" at bounding box center [507, 349] width 467 height 19
type input "***"
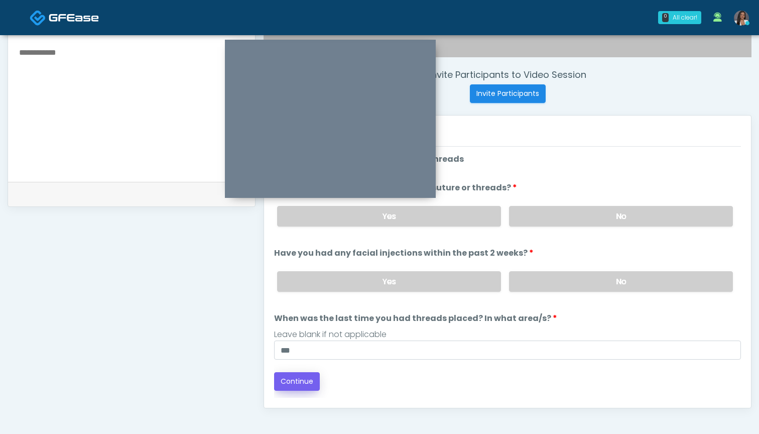
click at [308, 376] on button "Continue" at bounding box center [297, 381] width 46 height 19
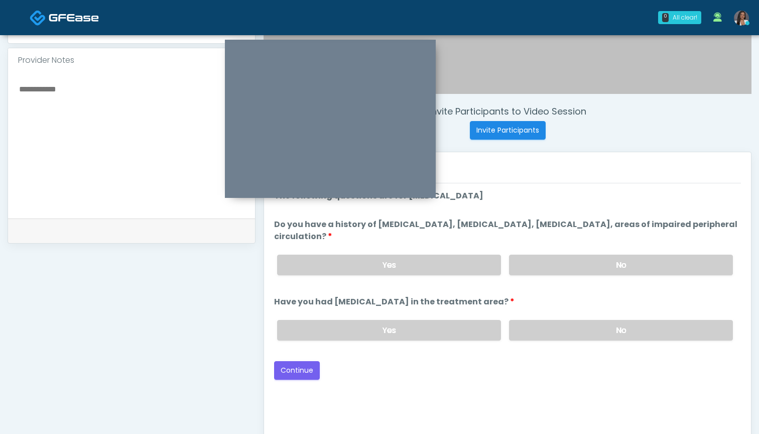
scroll to position [315, 0]
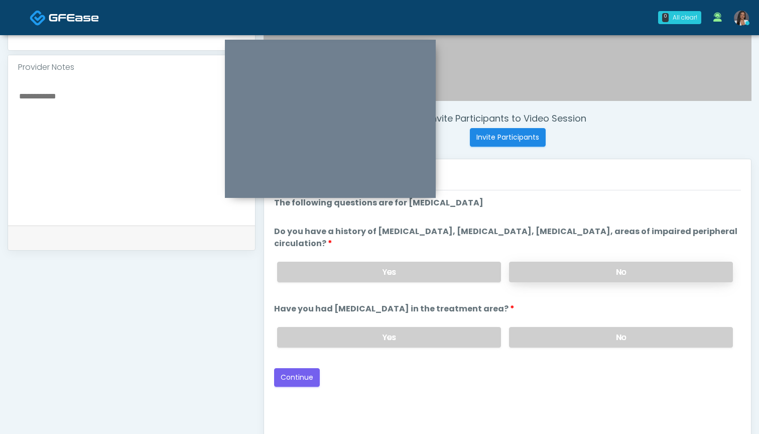
click at [537, 268] on label "No" at bounding box center [621, 271] width 224 height 21
click at [538, 340] on label "No" at bounding box center [621, 337] width 224 height 21
click at [298, 375] on button "Continue" at bounding box center [297, 377] width 46 height 19
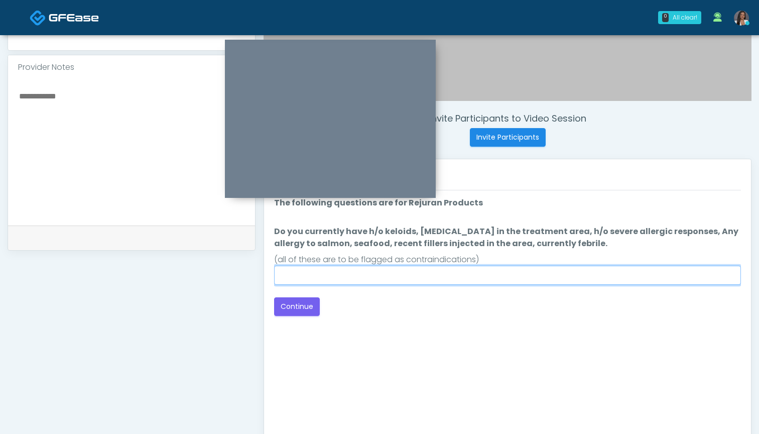
click at [520, 276] on input "Do you currently have h/o keloids, skin infection in the treatment area, h/o se…" at bounding box center [507, 274] width 467 height 19
type input "**"
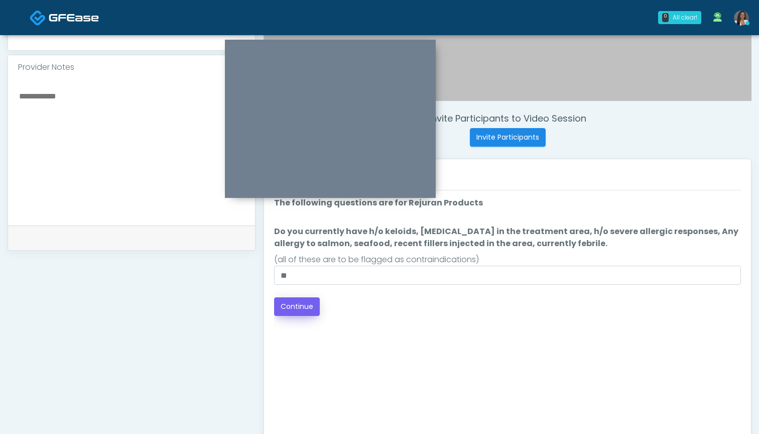
click at [294, 304] on button "Continue" at bounding box center [297, 306] width 46 height 19
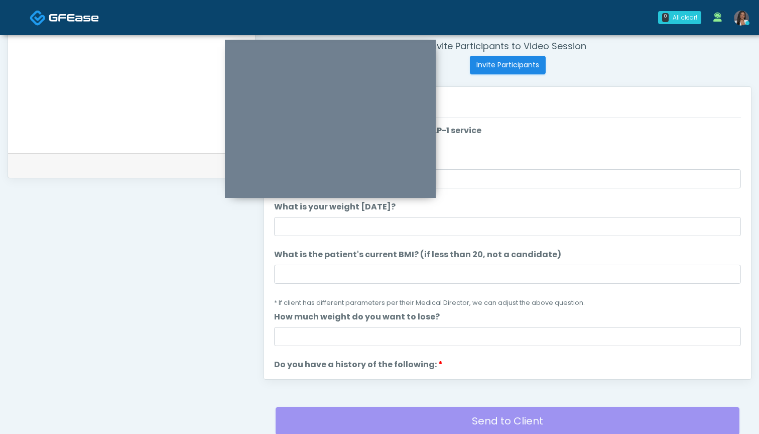
scroll to position [336, 0]
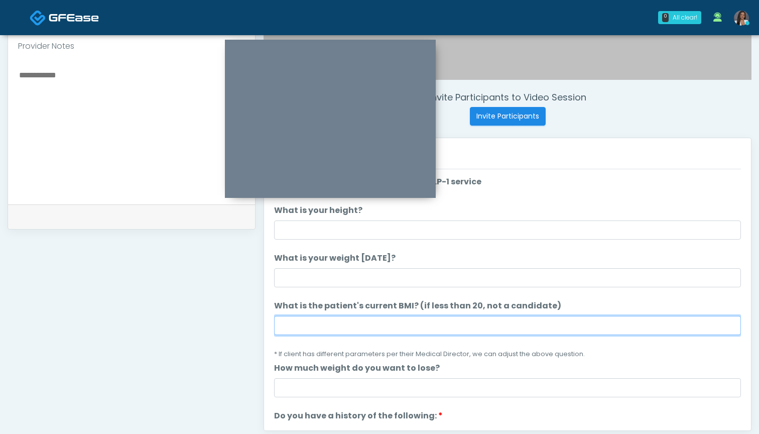
click at [370, 331] on input "What is the patient's current BMI? (if less than 20, not a candidate)" at bounding box center [507, 325] width 467 height 19
type input "****"
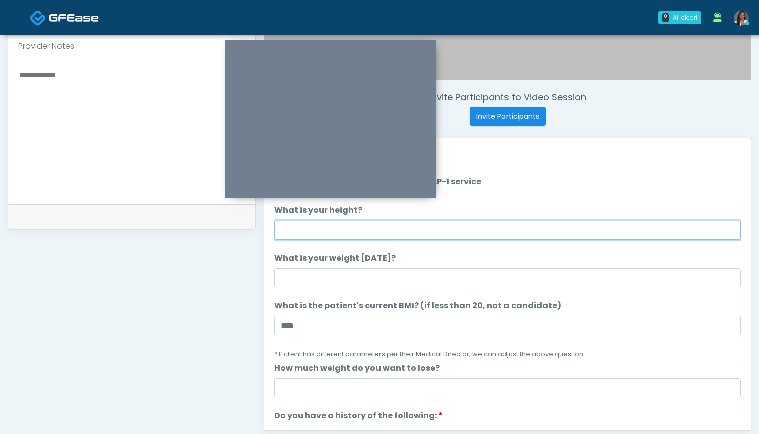
click at [375, 227] on input "What is your height?" at bounding box center [507, 229] width 467 height 19
type input "*****"
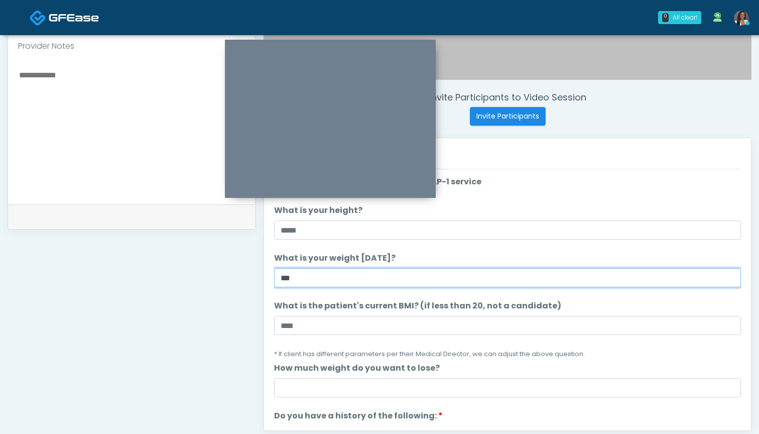
type input "***"
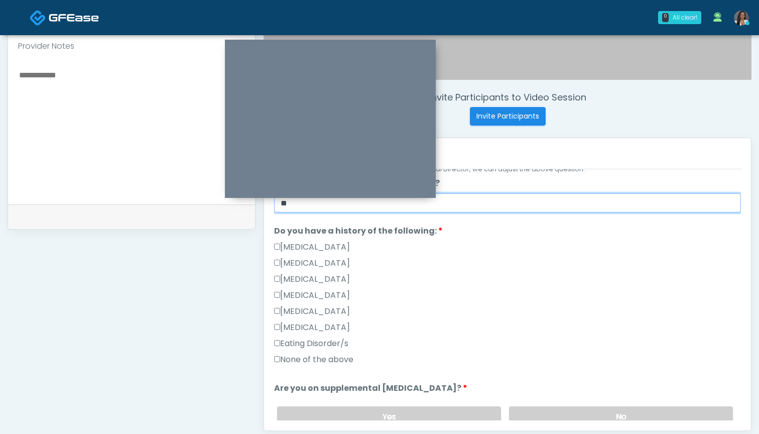
scroll to position [203, 0]
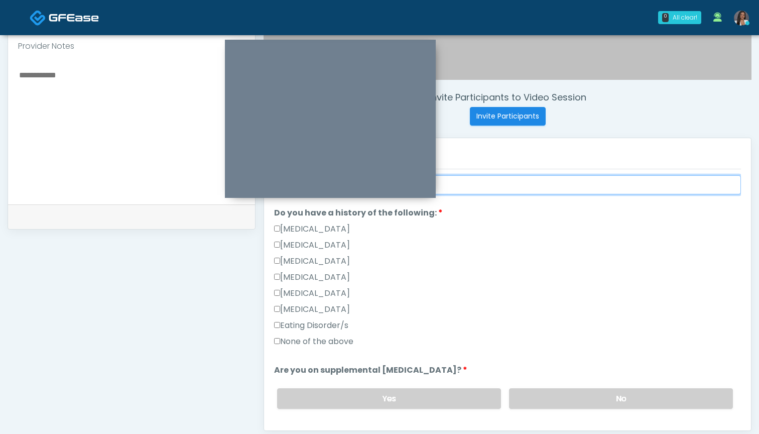
type input "**"
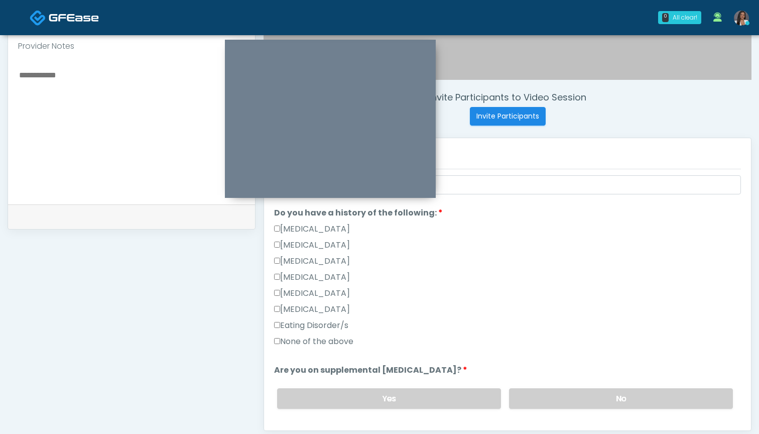
click at [341, 337] on label "None of the above" at bounding box center [313, 341] width 79 height 12
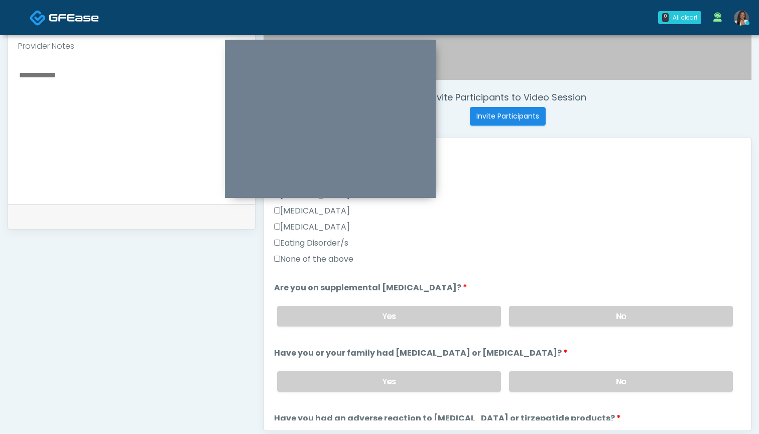
scroll to position [292, 0]
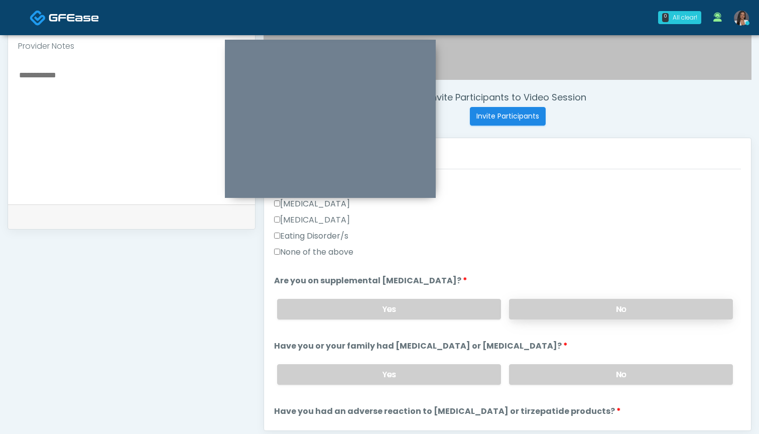
click at [524, 304] on label "No" at bounding box center [621, 309] width 224 height 21
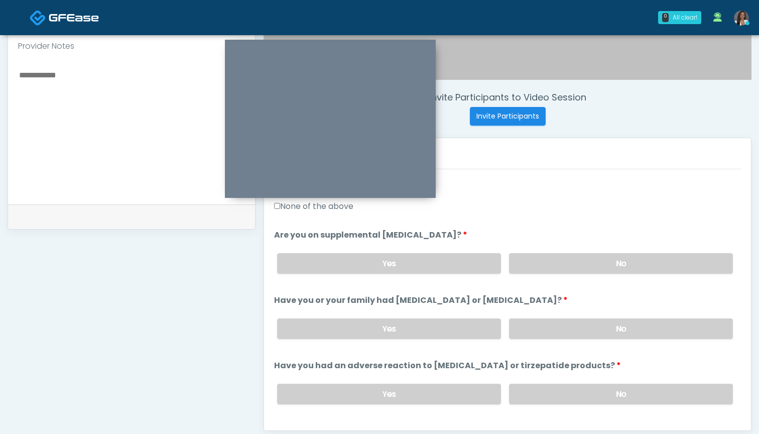
scroll to position [340, 0]
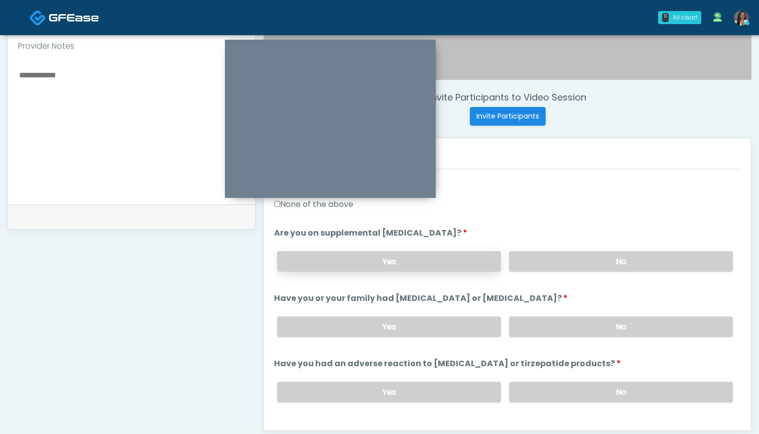
click at [389, 261] on label "Yes" at bounding box center [389, 261] width 224 height 21
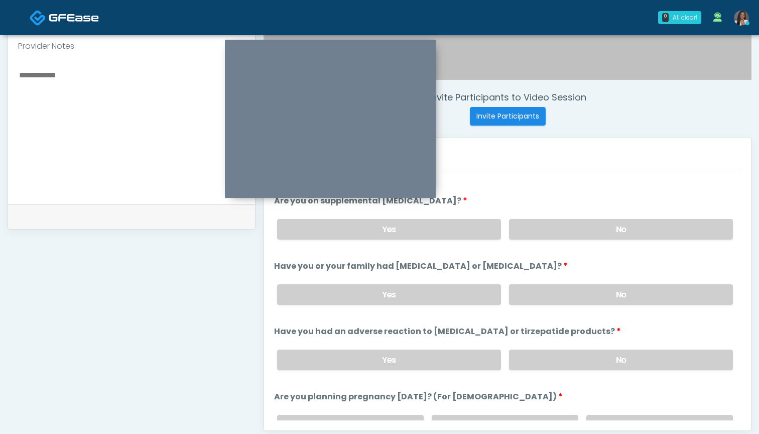
scroll to position [375, 0]
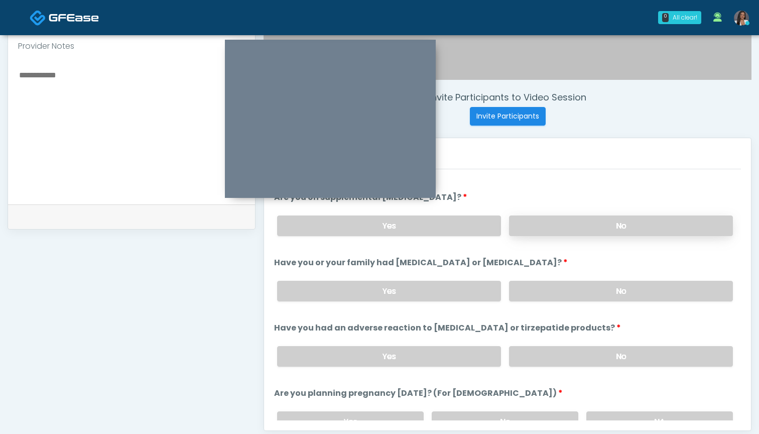
click at [545, 232] on label "No" at bounding box center [621, 225] width 224 height 21
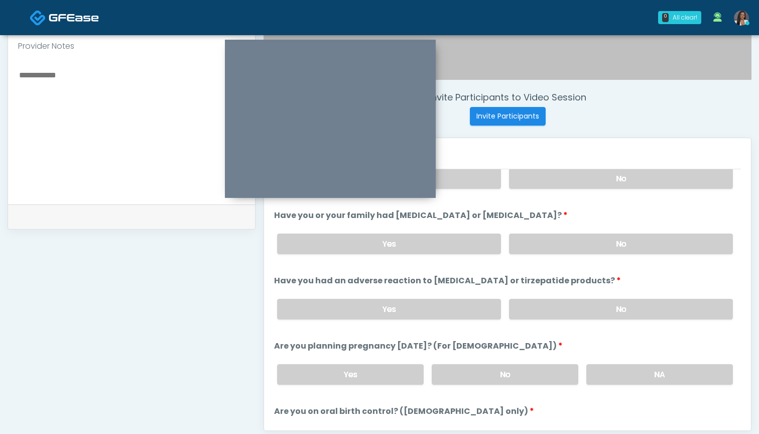
scroll to position [423, 0]
click at [533, 244] on label "No" at bounding box center [621, 243] width 224 height 21
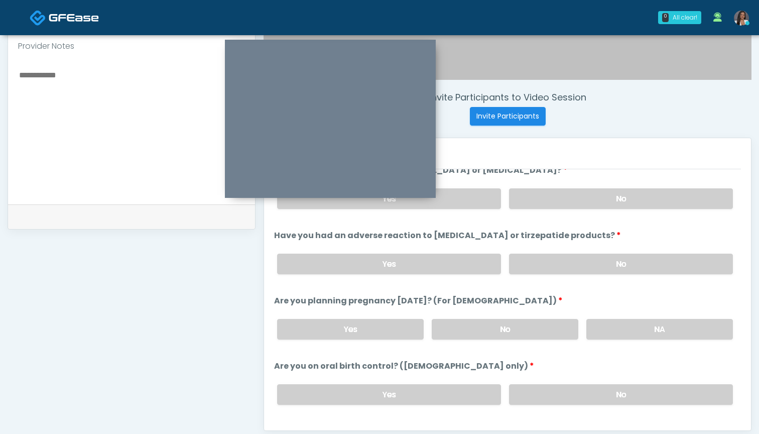
scroll to position [469, 0]
click at [536, 262] on label "No" at bounding box center [621, 262] width 224 height 21
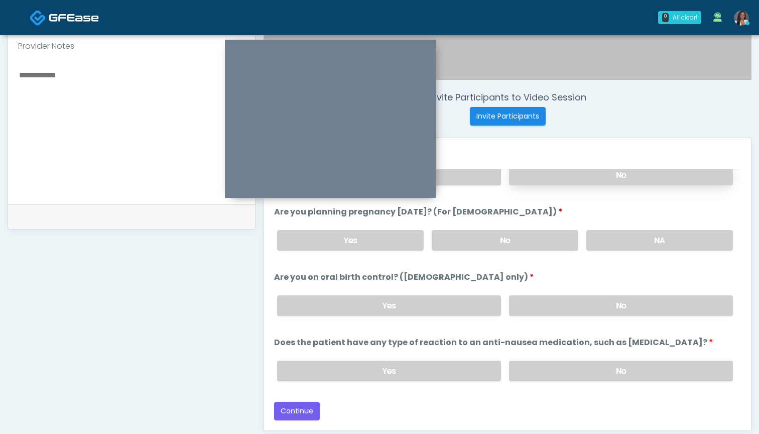
scroll to position [556, 0]
click at [549, 368] on label "No" at bounding box center [621, 370] width 224 height 21
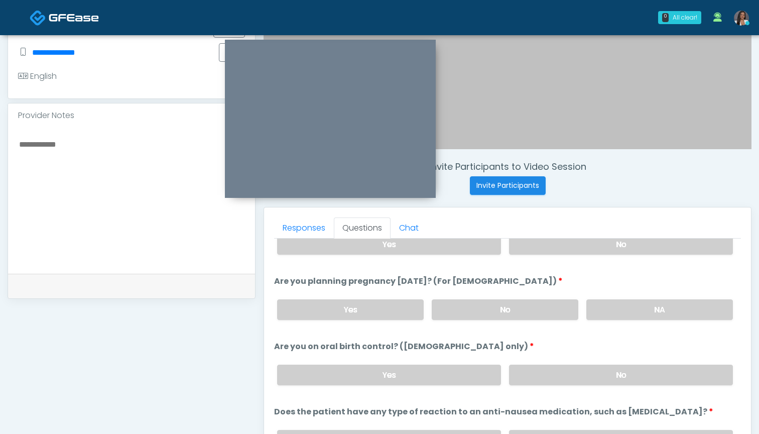
scroll to position [276, 0]
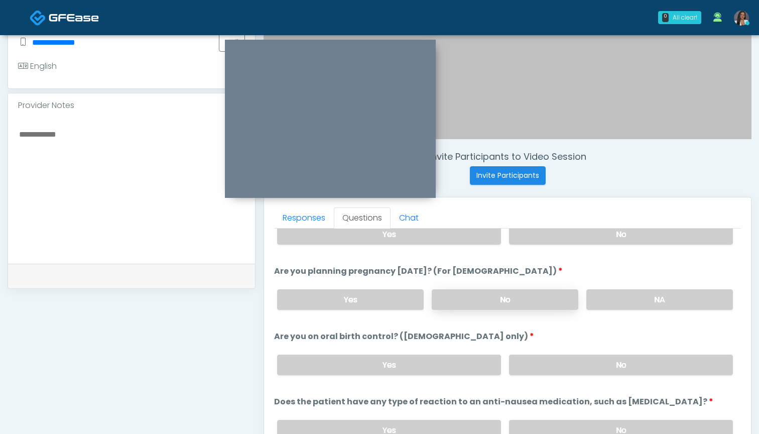
click at [530, 297] on label "No" at bounding box center [505, 299] width 147 height 21
click at [555, 361] on label "No" at bounding box center [621, 364] width 224 height 21
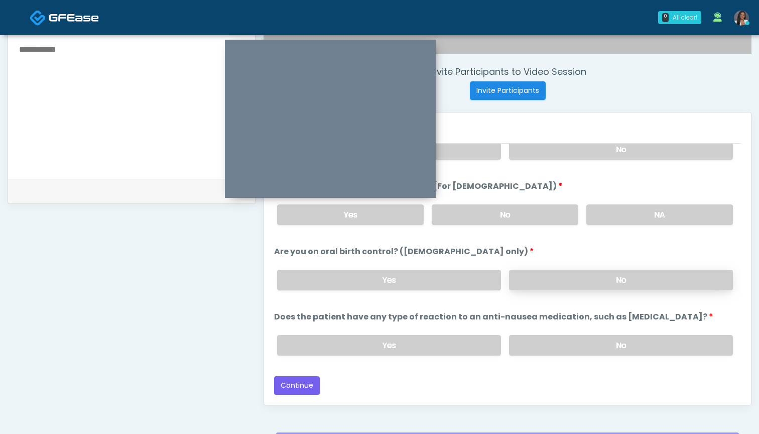
scroll to position [362, 0]
click at [291, 384] on button "Continue" at bounding box center [297, 384] width 46 height 19
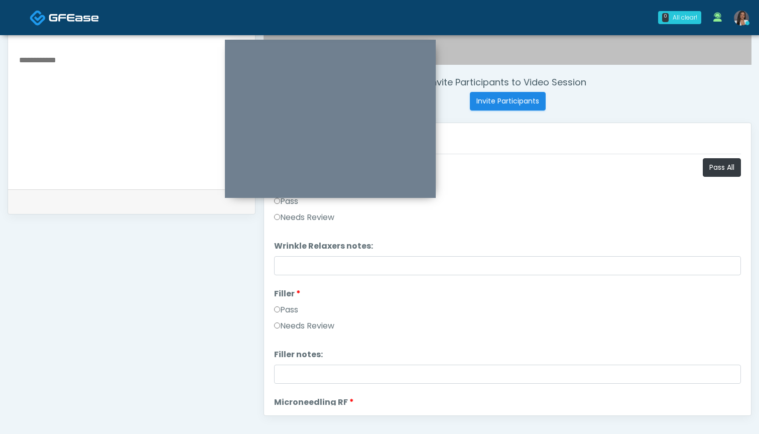
scroll to position [288, 0]
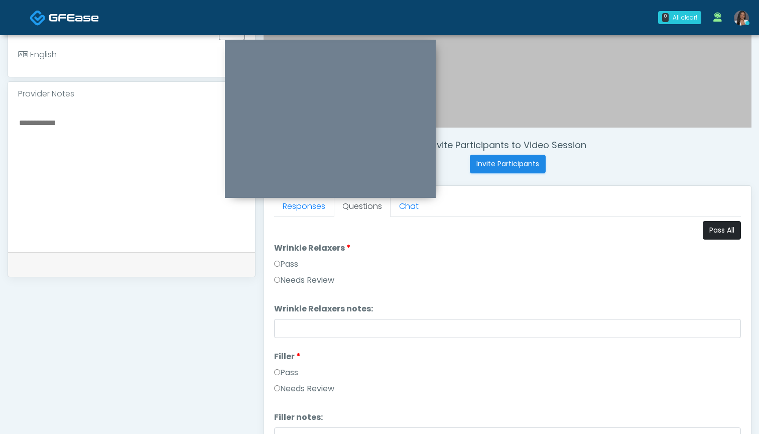
click at [725, 227] on button "Pass All" at bounding box center [722, 230] width 38 height 19
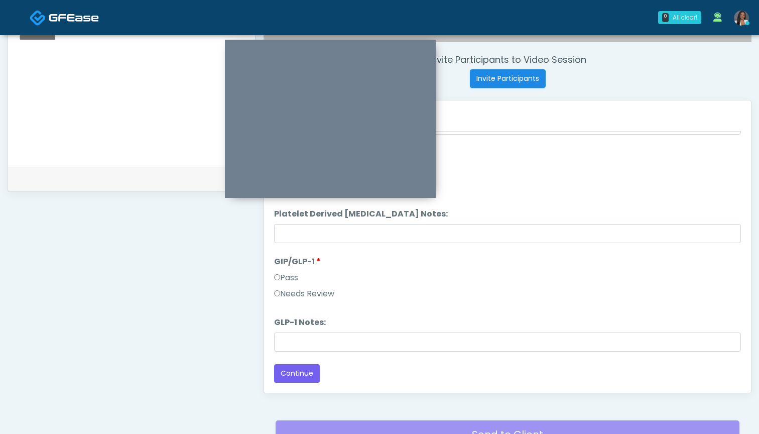
scroll to position [386, 0]
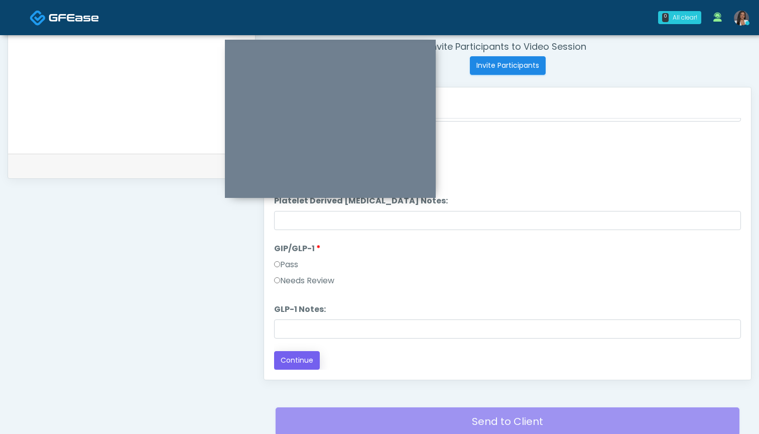
click at [306, 362] on button "Continue" at bounding box center [297, 360] width 46 height 19
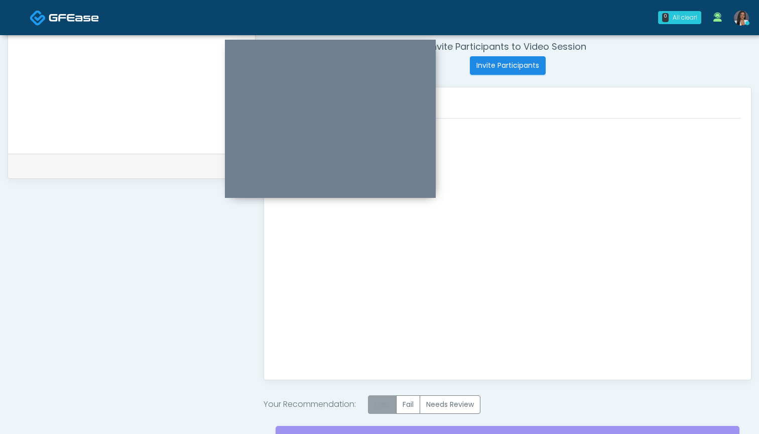
click at [381, 410] on label "Pass" at bounding box center [382, 404] width 29 height 19
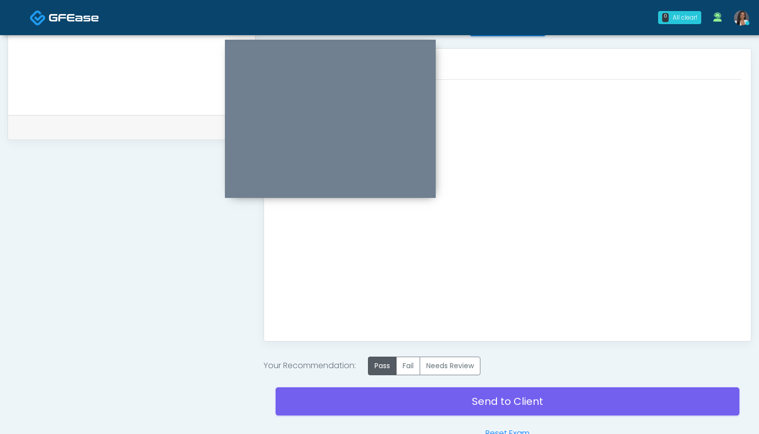
scroll to position [435, 0]
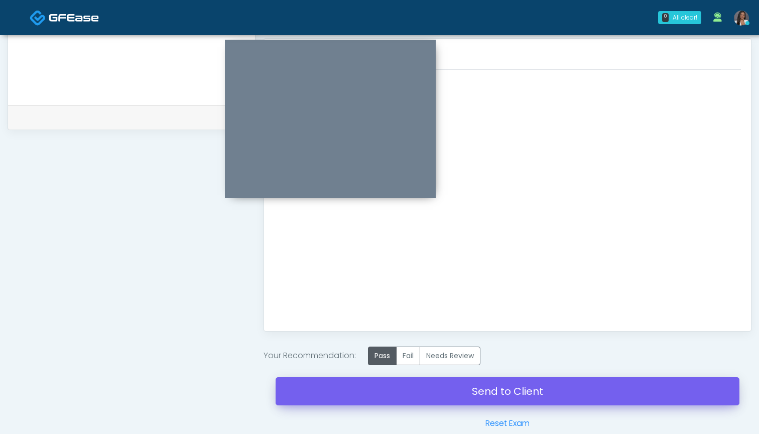
click at [459, 386] on link "Send to Client" at bounding box center [507, 391] width 464 height 28
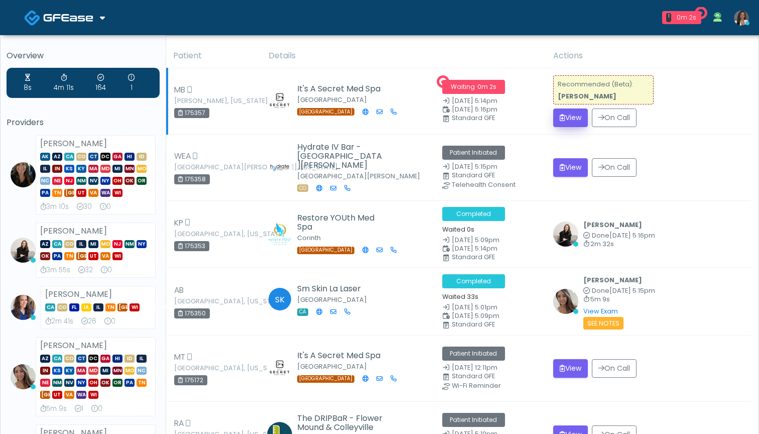
click at [565, 116] on button "View" at bounding box center [570, 117] width 35 height 19
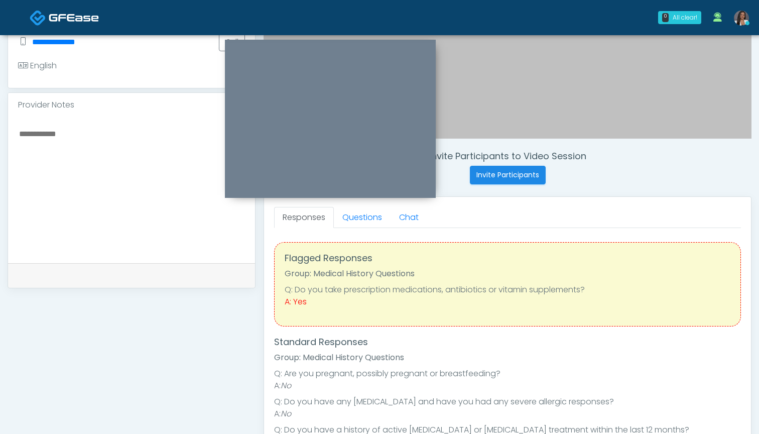
scroll to position [253, 0]
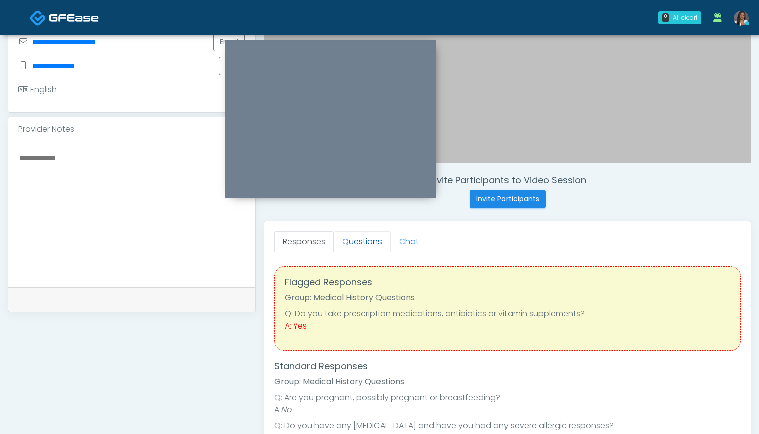
click at [365, 240] on link "Questions" at bounding box center [362, 241] width 57 height 21
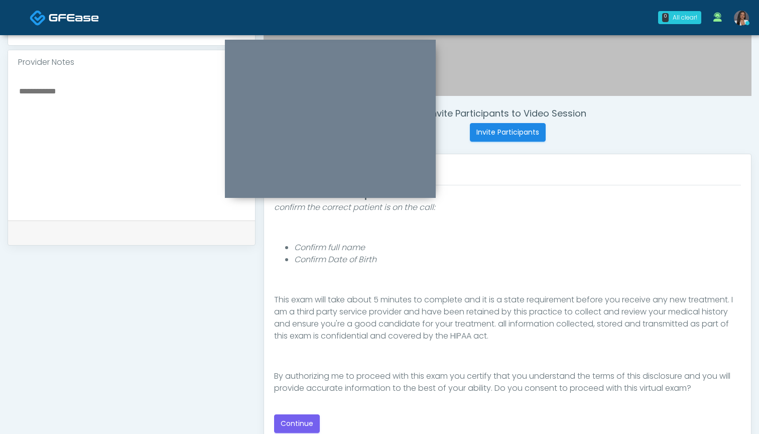
scroll to position [323, 0]
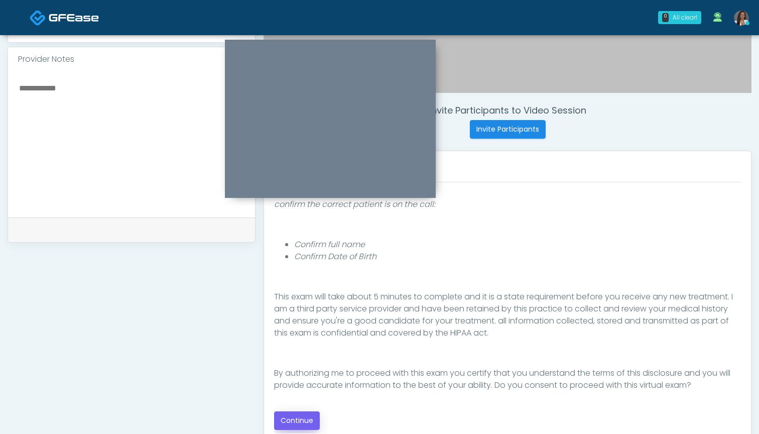
click at [295, 416] on button "Continue" at bounding box center [297, 420] width 46 height 19
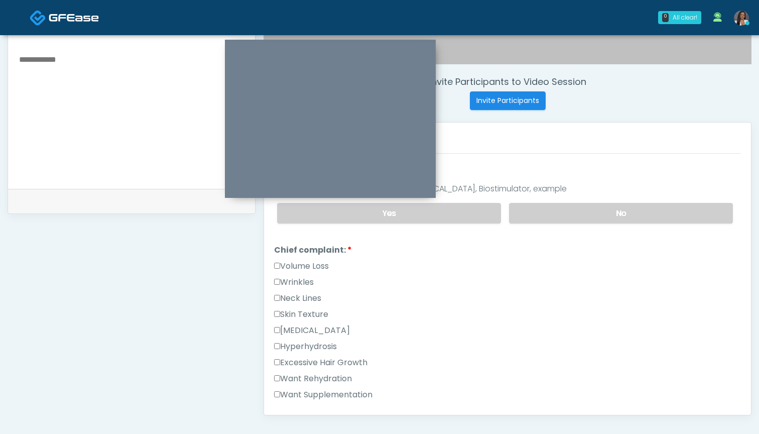
scroll to position [190, 0]
click at [305, 277] on label "Wrinkles" at bounding box center [294, 281] width 40 height 12
click at [314, 263] on label "Volume Loss" at bounding box center [301, 265] width 55 height 12
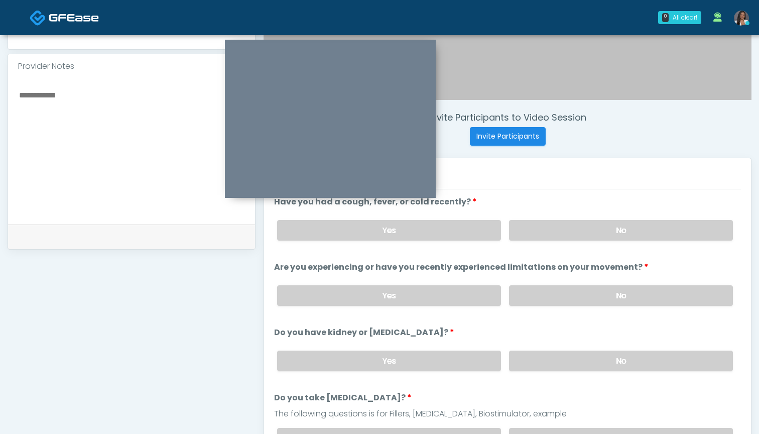
scroll to position [309, 0]
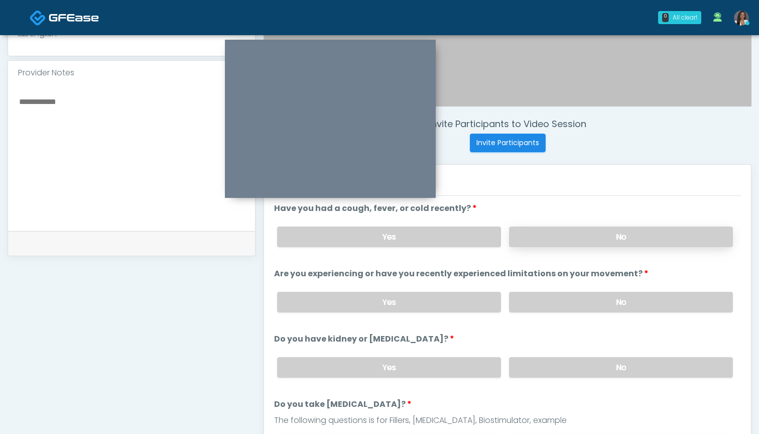
click at [528, 235] on label "No" at bounding box center [621, 236] width 224 height 21
click at [547, 305] on label "No" at bounding box center [621, 302] width 224 height 21
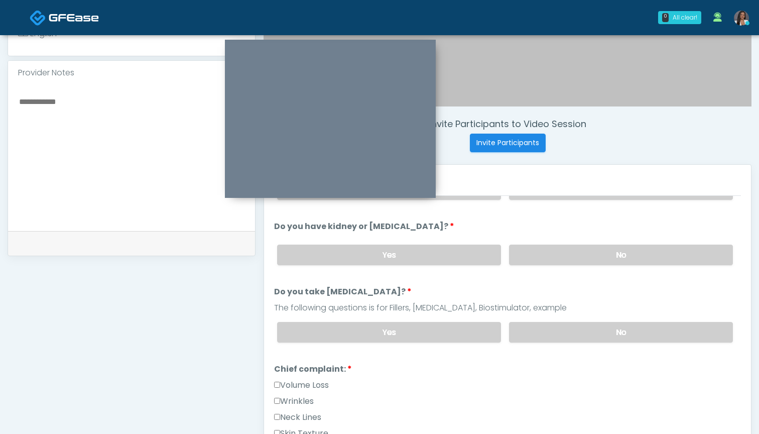
scroll to position [114, 0]
click at [533, 257] on label "No" at bounding box center [621, 253] width 224 height 21
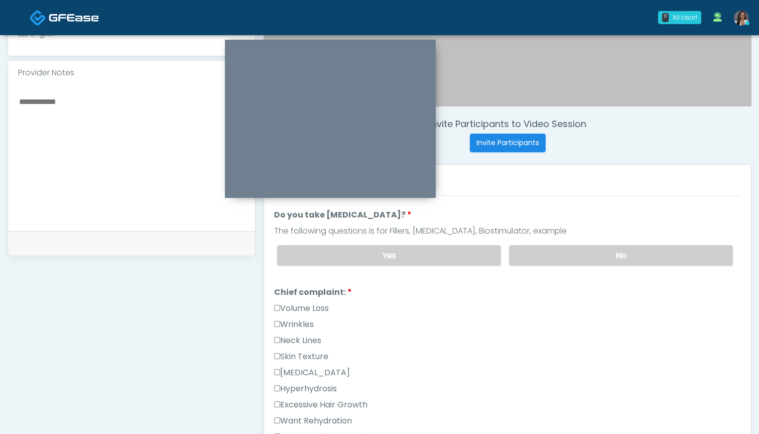
scroll to position [188, 0]
click at [550, 254] on label "No" at bounding box center [621, 256] width 224 height 21
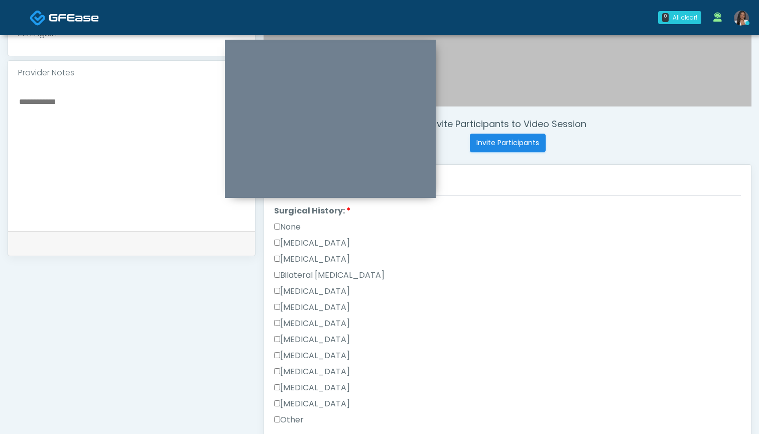
scroll to position [565, 0]
click at [291, 230] on label "None" at bounding box center [287, 229] width 27 height 12
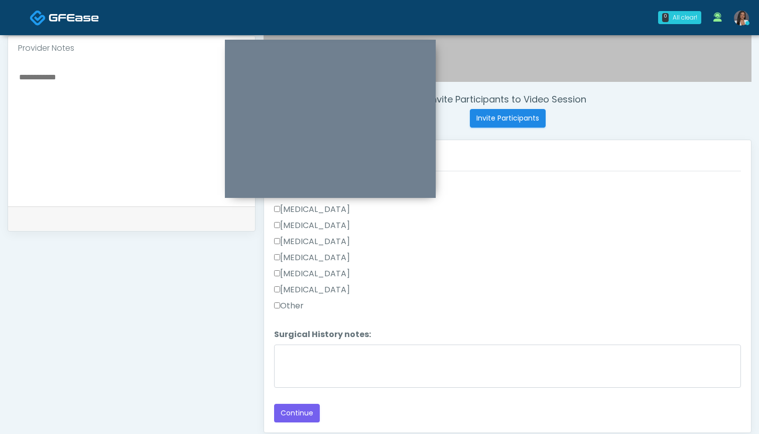
scroll to position [342, 0]
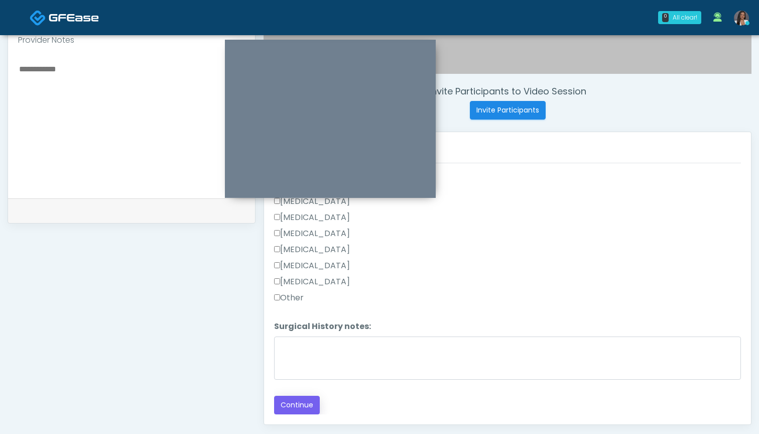
click at [294, 405] on button "Continue" at bounding box center [297, 404] width 46 height 19
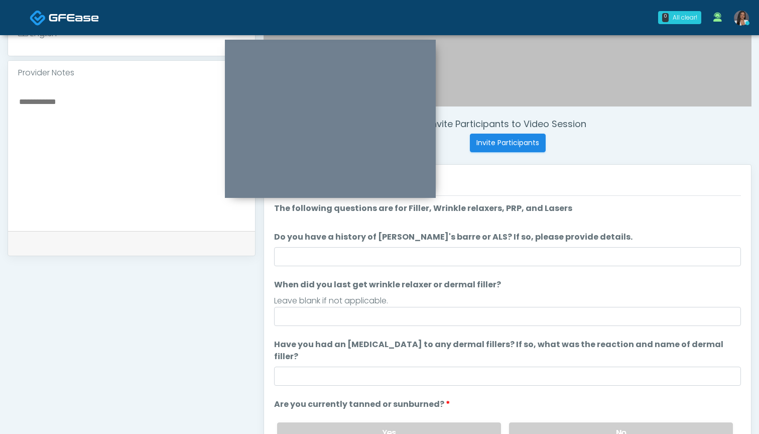
scroll to position [282, 0]
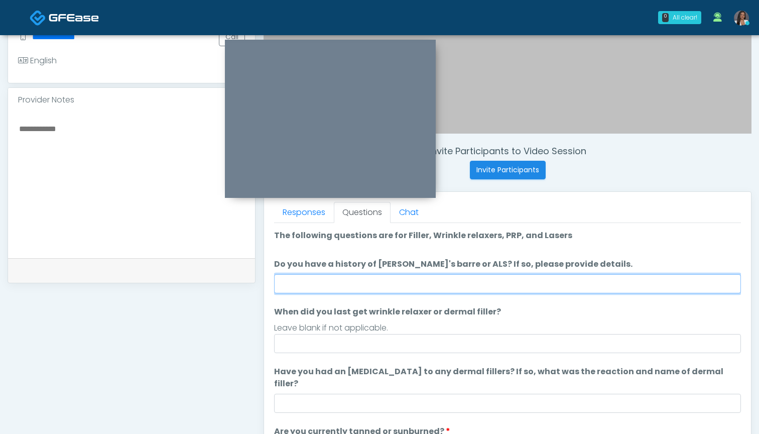
click at [494, 283] on input "Do you have a history of Guillain's barre or ALS? If so, please provide details." at bounding box center [507, 283] width 467 height 19
type input "**"
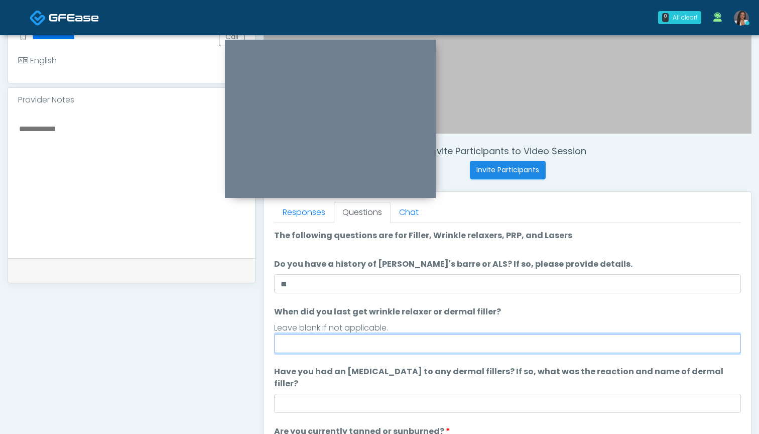
click at [490, 340] on input "When did you last get wrinkle relaxer or dermal filler?" at bounding box center [507, 343] width 467 height 19
drag, startPoint x: 310, startPoint y: 345, endPoint x: 265, endPoint y: 345, distance: 44.7
click at [265, 345] on div "Responses Questions Chat Good Faith Exam Script Good Faith Exam Script INTRODUC…" at bounding box center [507, 338] width 487 height 292
type input "******"
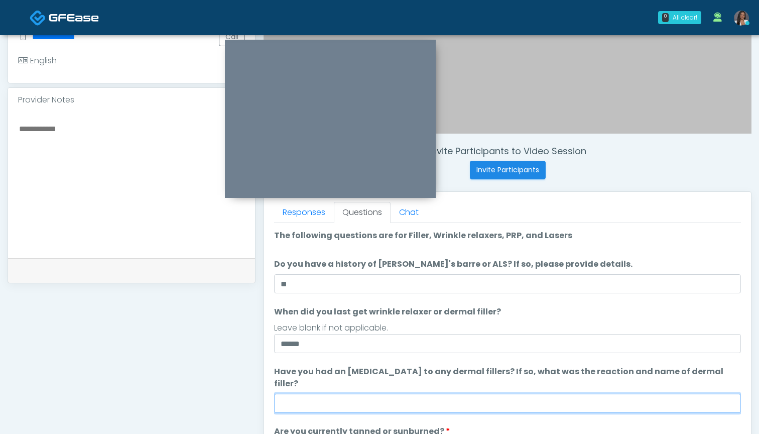
click at [322, 393] on input "Have you had an allergic response to any dermal fillers? If so, what was the re…" at bounding box center [507, 402] width 467 height 19
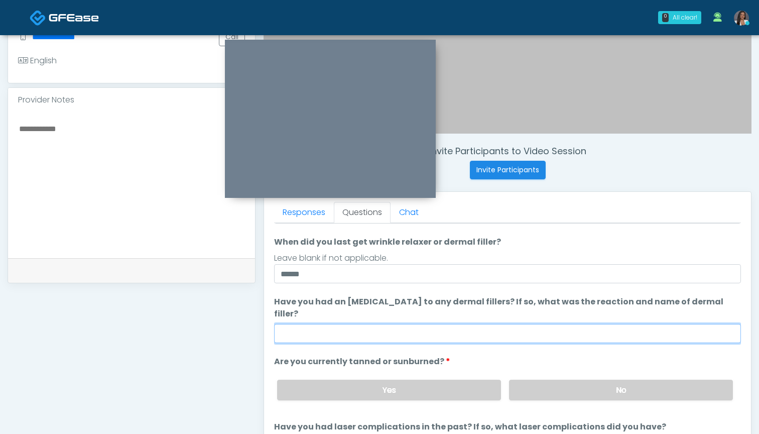
scroll to position [83, 0]
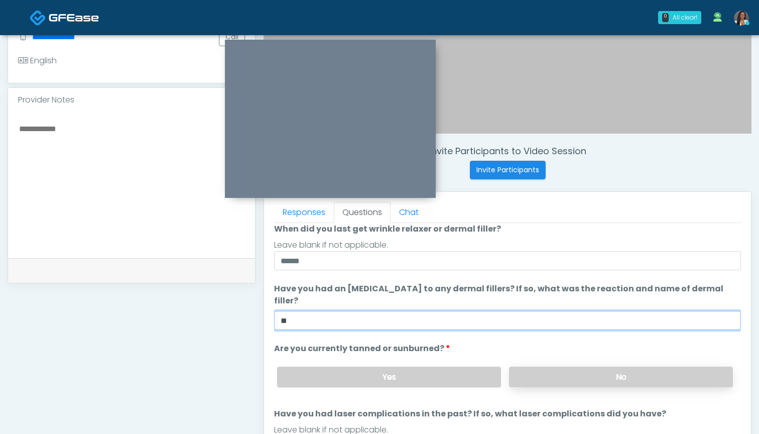
type input "**"
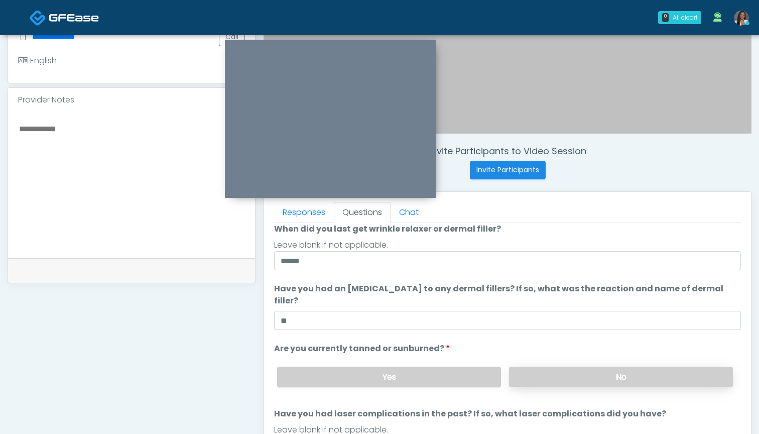
click at [540, 366] on label "No" at bounding box center [621, 376] width 224 height 21
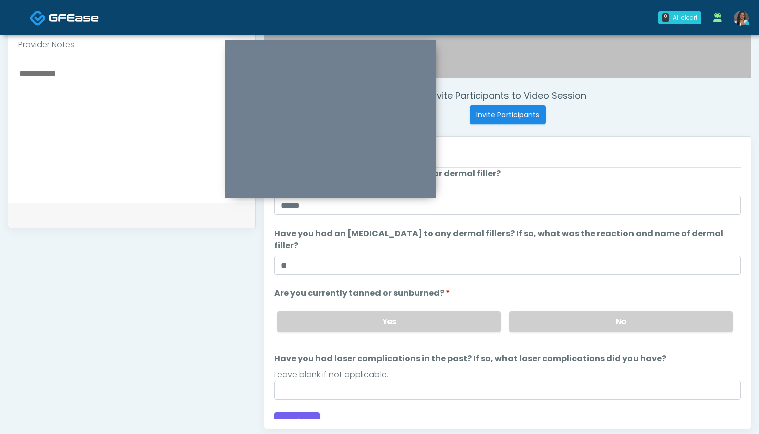
scroll to position [342, 0]
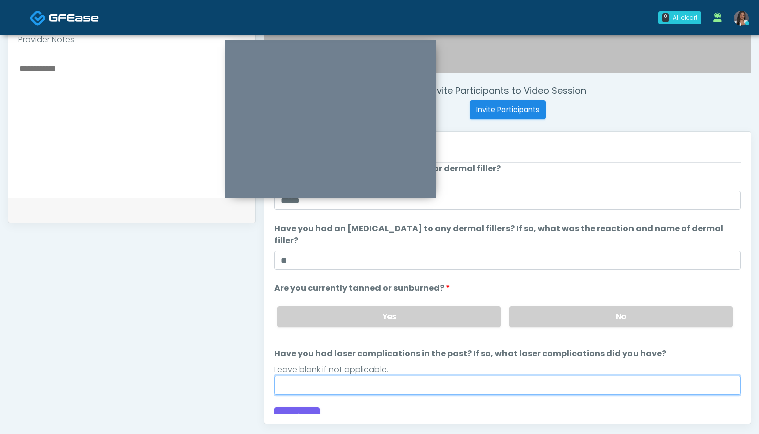
click at [502, 376] on input "Have you had laser complications in the past? If so, what laser complications d…" at bounding box center [507, 384] width 467 height 19
type input "**********"
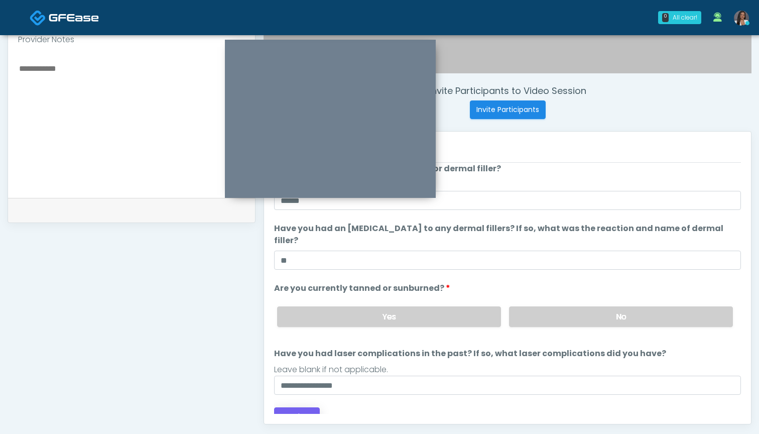
drag, startPoint x: 502, startPoint y: 376, endPoint x: 297, endPoint y: 403, distance: 207.6
click at [297, 407] on button "Continue" at bounding box center [297, 416] width 46 height 19
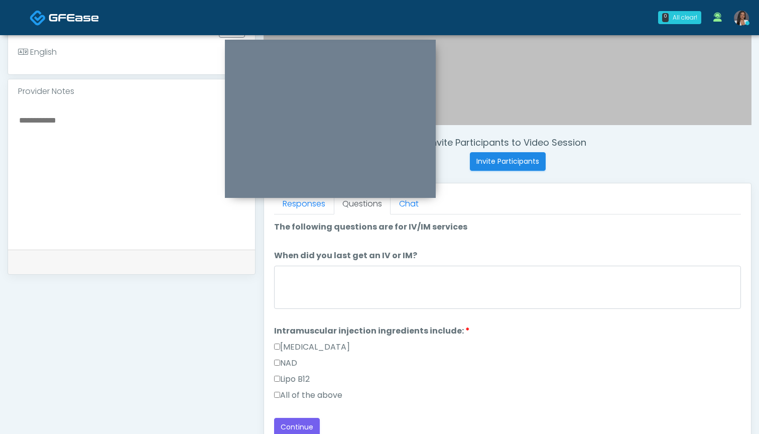
scroll to position [283, 0]
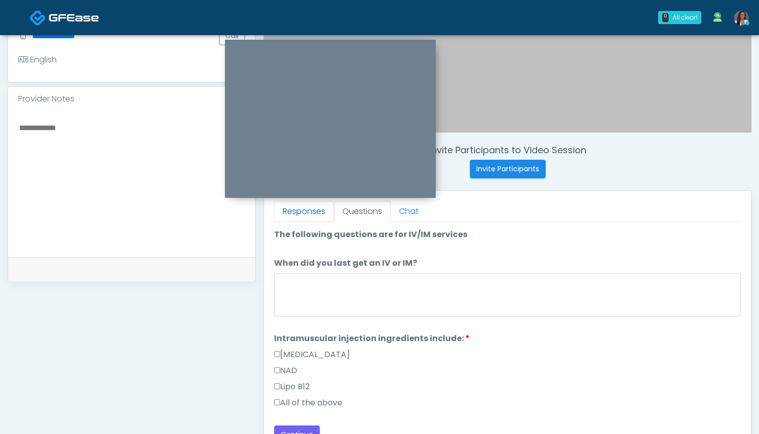
click at [311, 207] on link "Responses" at bounding box center [304, 211] width 60 height 21
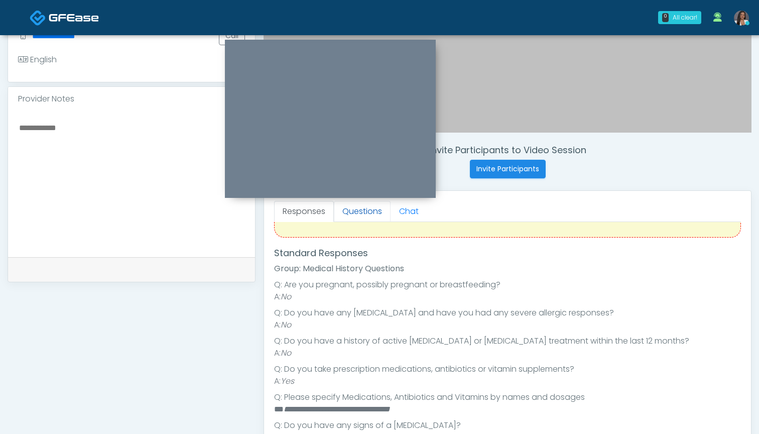
click at [371, 209] on link "Questions" at bounding box center [362, 211] width 57 height 21
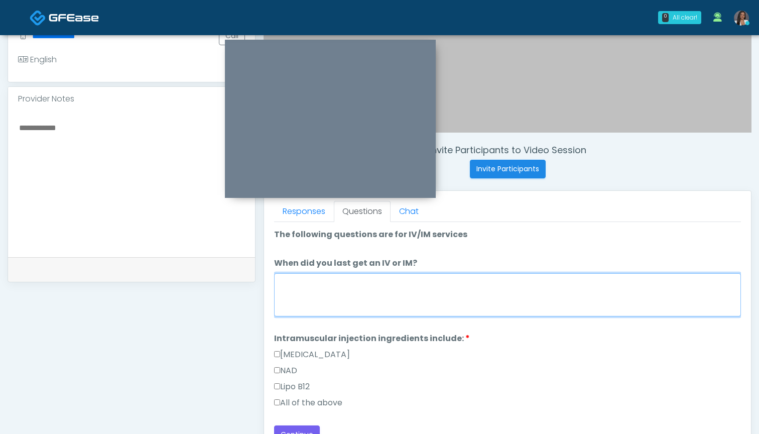
click at [384, 294] on textarea "When did you last get an IV or IM?" at bounding box center [507, 294] width 467 height 43
type textarea "***"
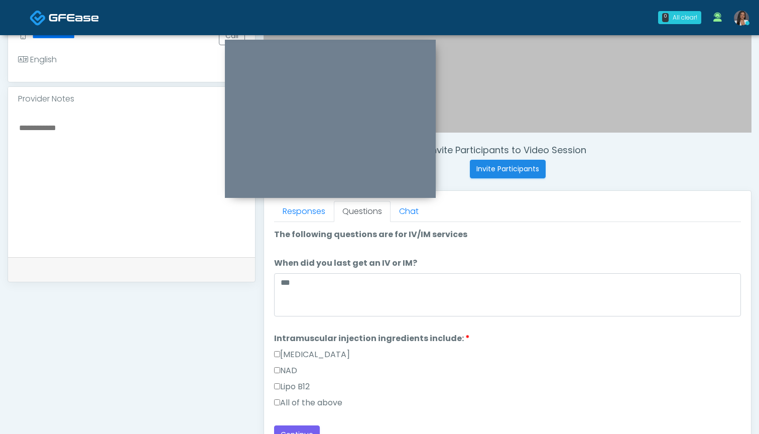
click at [323, 403] on label "All of the above" at bounding box center [308, 402] width 68 height 12
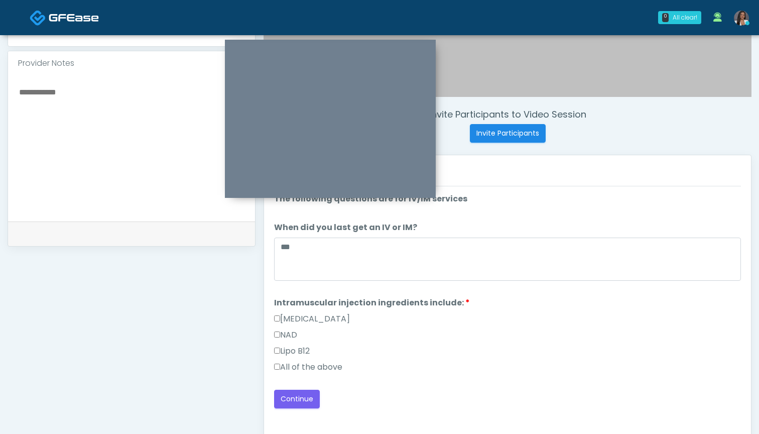
scroll to position [323, 0]
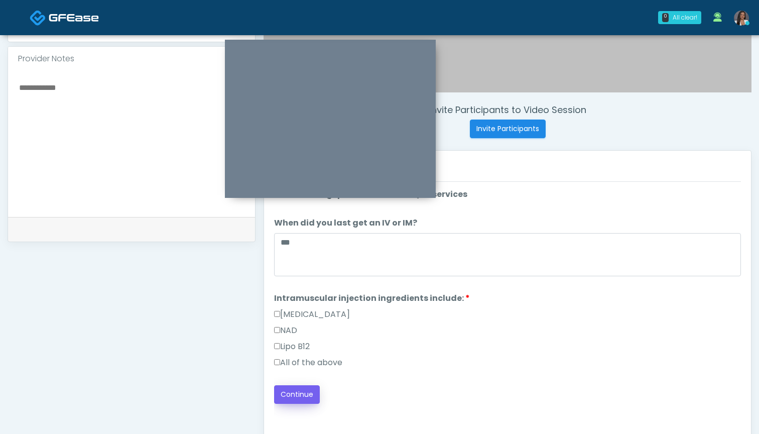
click at [300, 392] on button "Continue" at bounding box center [297, 394] width 46 height 19
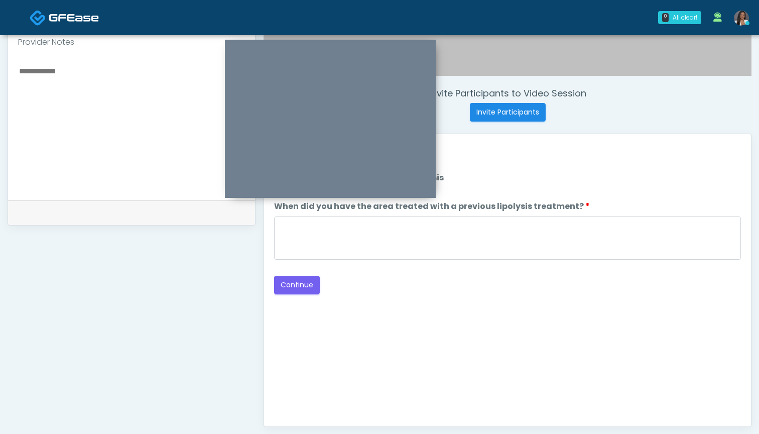
scroll to position [335, 0]
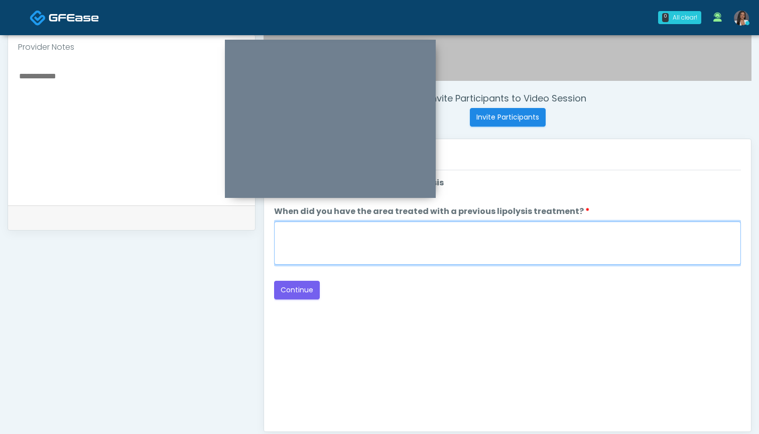
click at [467, 252] on textarea "When did you have the area treated with a previous lipolysis treatment?" at bounding box center [507, 242] width 467 height 43
type textarea "***"
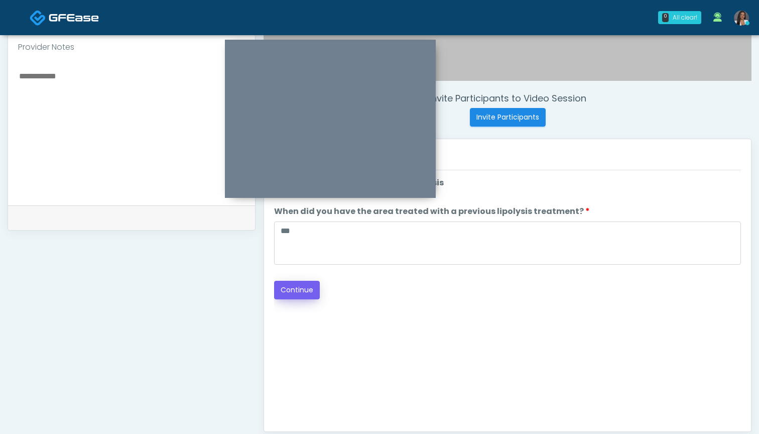
click at [299, 292] on button "Continue" at bounding box center [297, 290] width 46 height 19
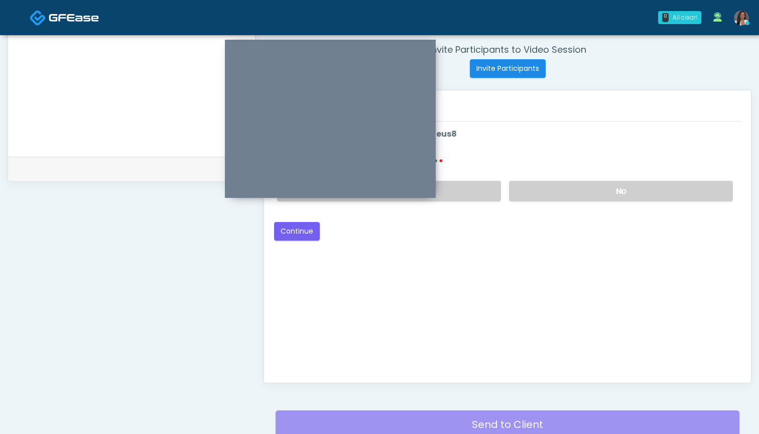
scroll to position [351, 0]
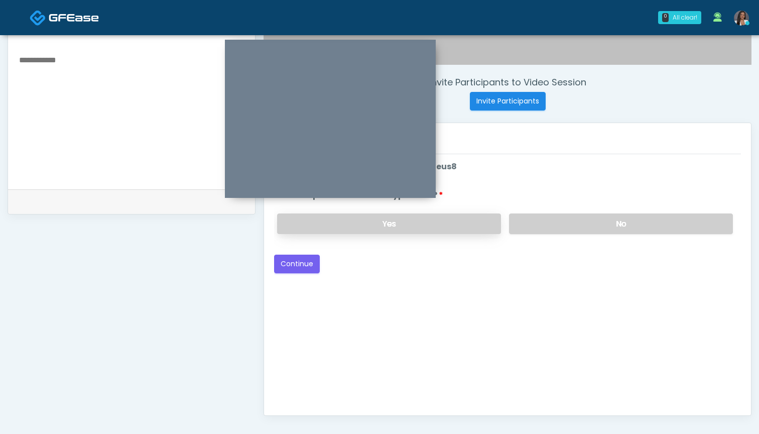
click at [466, 228] on label "Yes" at bounding box center [389, 223] width 224 height 21
click at [309, 263] on button "Continue" at bounding box center [297, 263] width 46 height 19
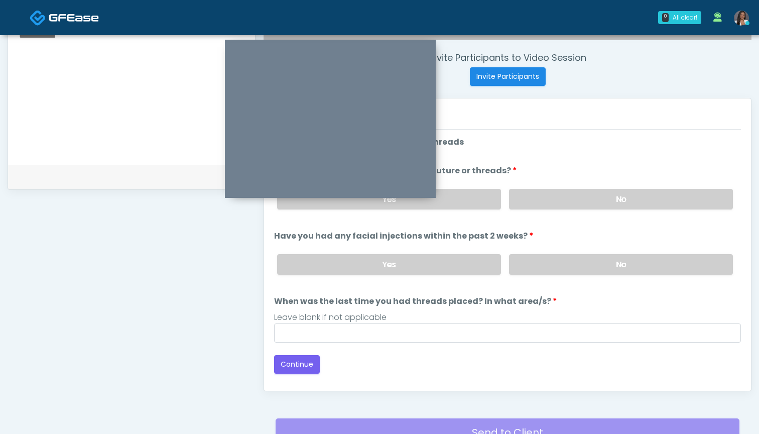
scroll to position [373, 0]
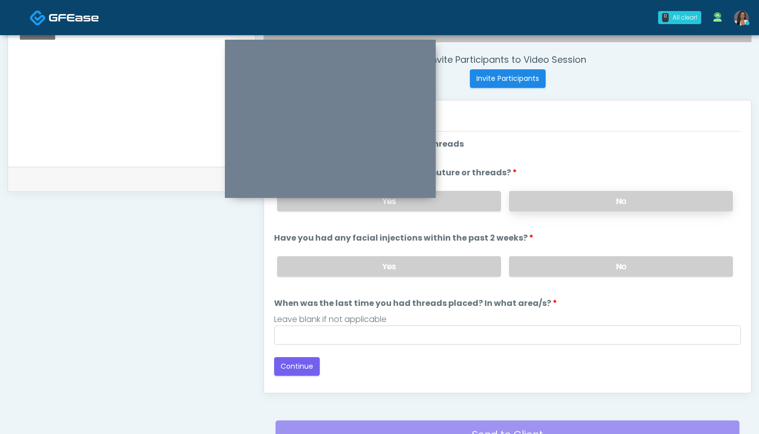
click at [566, 195] on label "No" at bounding box center [621, 201] width 224 height 21
click at [555, 267] on label "No" at bounding box center [621, 266] width 224 height 21
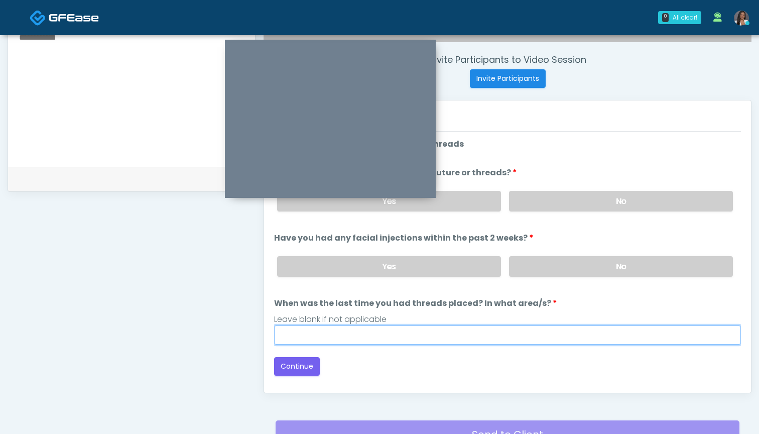
click at [520, 334] on input "When was the last time you had threads placed? In what area/s?" at bounding box center [507, 334] width 467 height 19
type input "***"
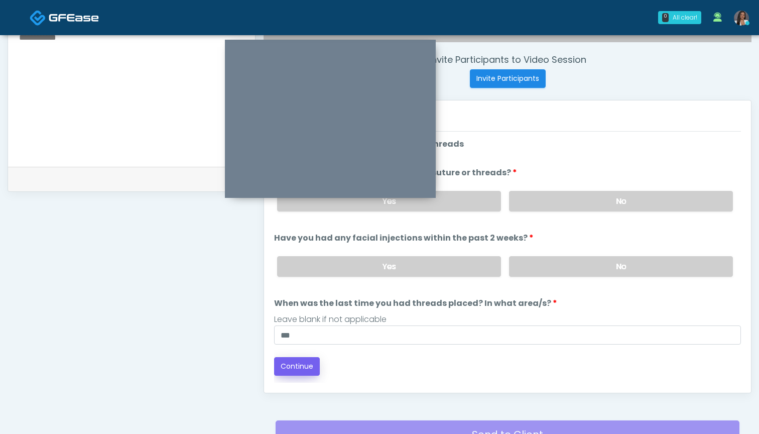
click at [295, 363] on button "Continue" at bounding box center [297, 366] width 46 height 19
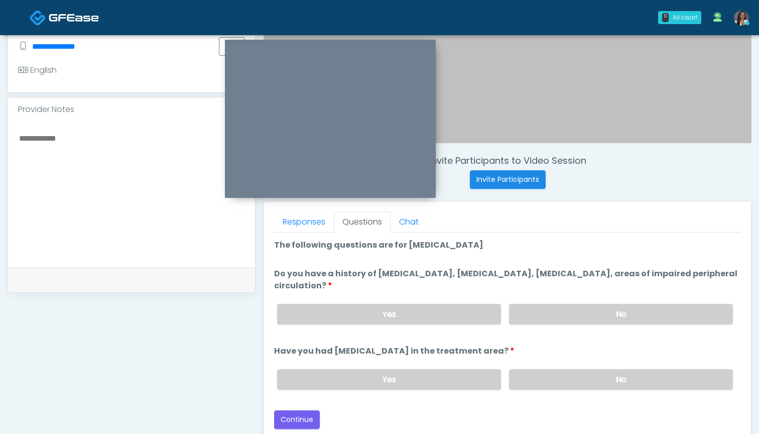
scroll to position [300, 0]
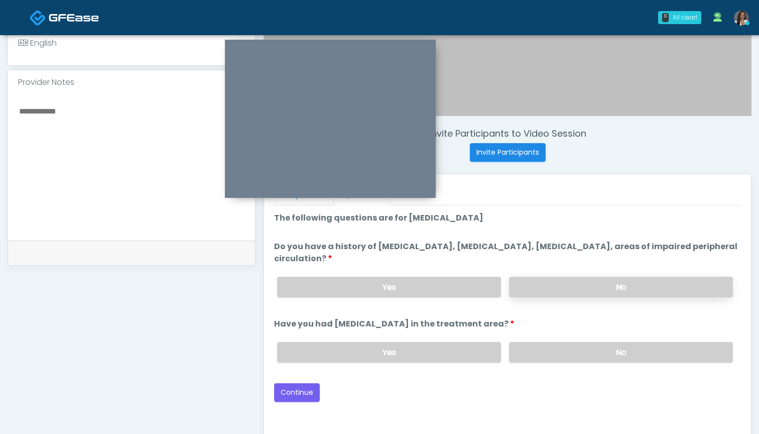
click at [543, 291] on label "No" at bounding box center [621, 286] width 224 height 21
click at [543, 344] on label "No" at bounding box center [621, 352] width 224 height 21
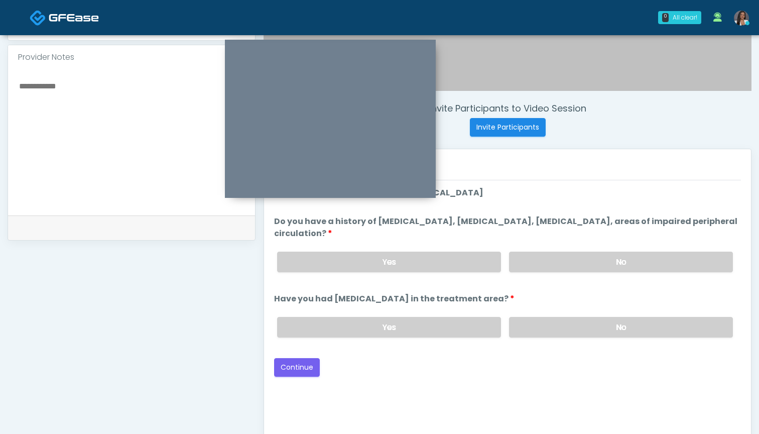
scroll to position [322, 0]
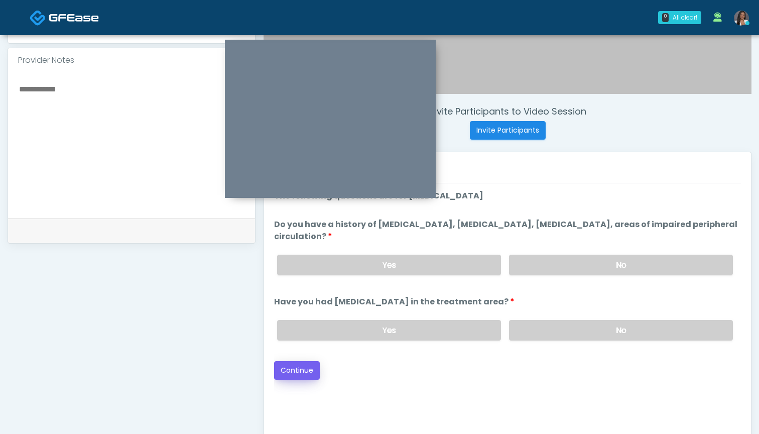
click at [297, 369] on button "Continue" at bounding box center [297, 370] width 46 height 19
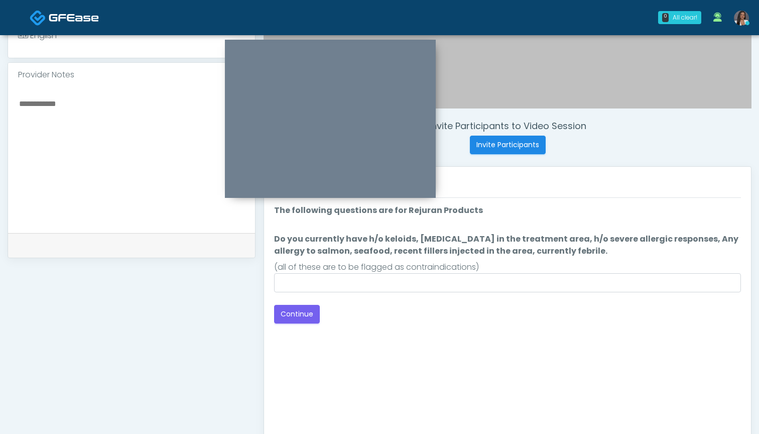
scroll to position [306, 0]
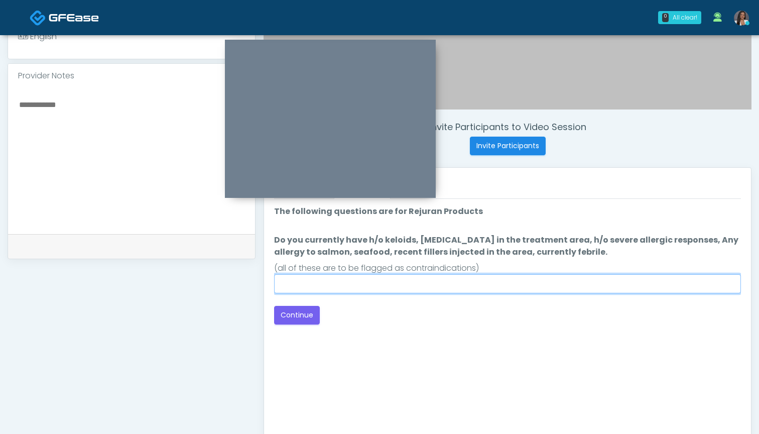
click at [476, 279] on input "Do you currently have h/o keloids, skin infection in the treatment area, h/o se…" at bounding box center [507, 283] width 467 height 19
type input "**"
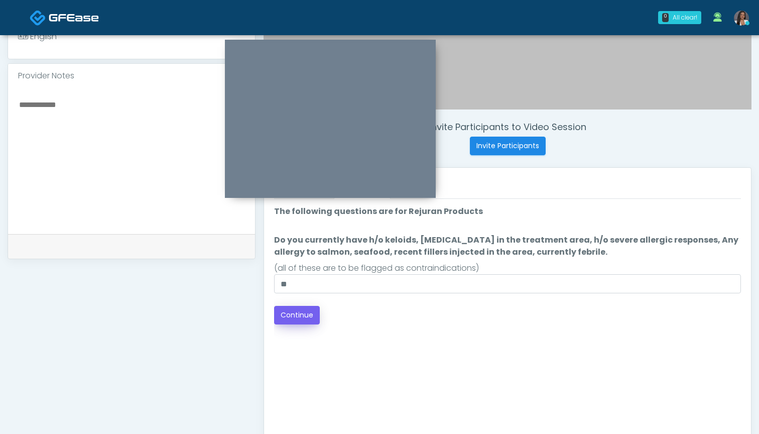
click at [302, 311] on button "Continue" at bounding box center [297, 315] width 46 height 19
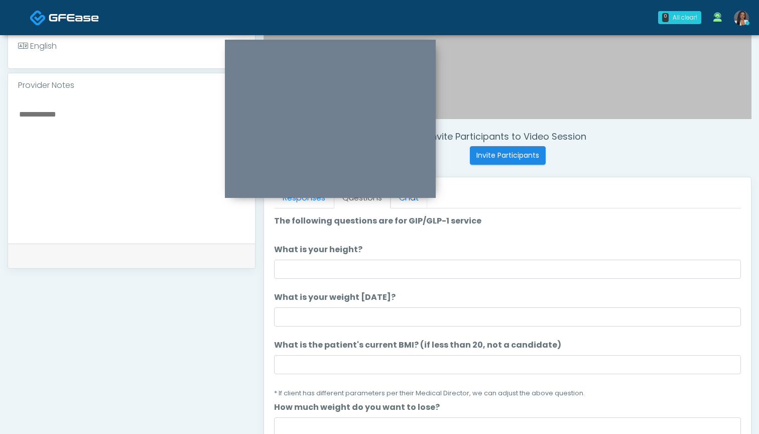
scroll to position [290, 0]
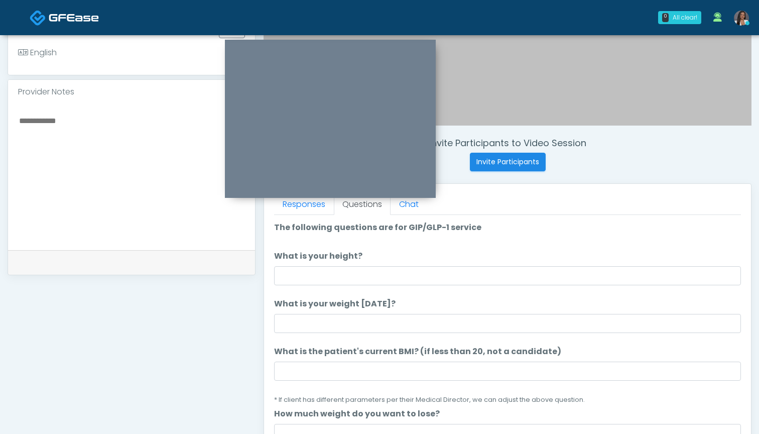
click at [352, 380] on li "What is the patient's current BMI? (if less than 20, not a candidate) What is t…" at bounding box center [507, 375] width 467 height 60
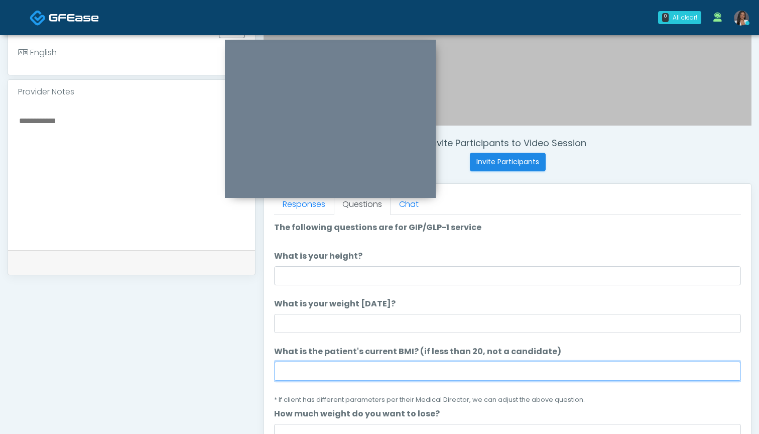
click at [353, 373] on input "What is the patient's current BMI? (if less than 20, not a candidate)" at bounding box center [507, 370] width 467 height 19
type input "****"
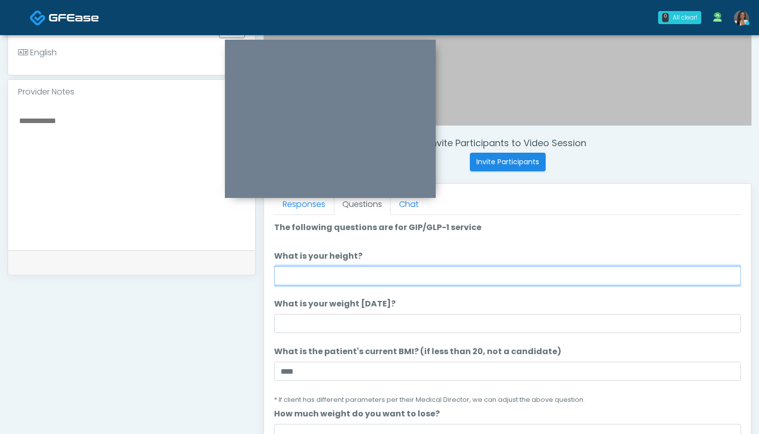
click at [378, 274] on input "What is your height?" at bounding box center [507, 275] width 467 height 19
type input "*****"
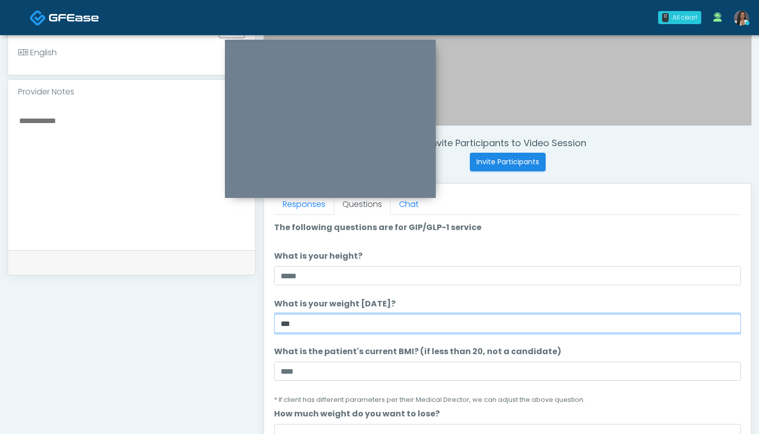
type input "***"
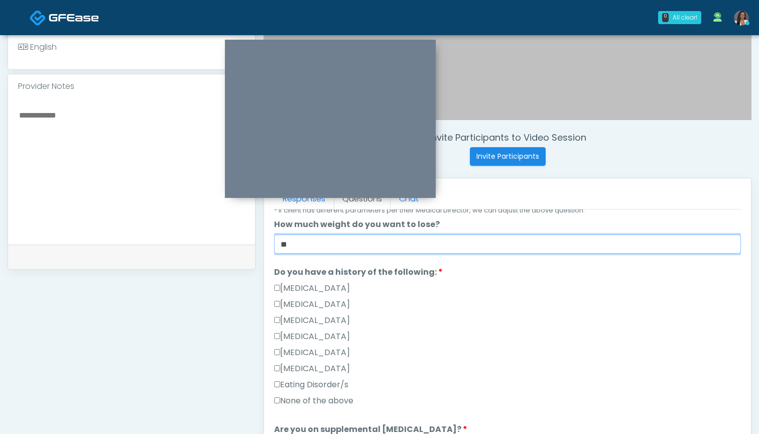
scroll to position [190, 0]
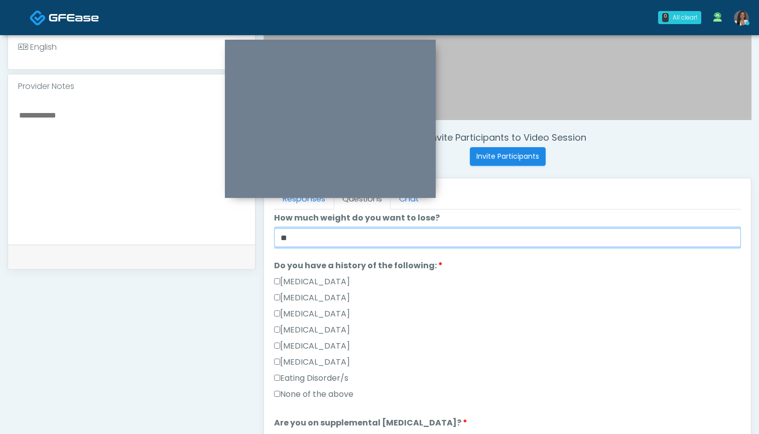
type input "**"
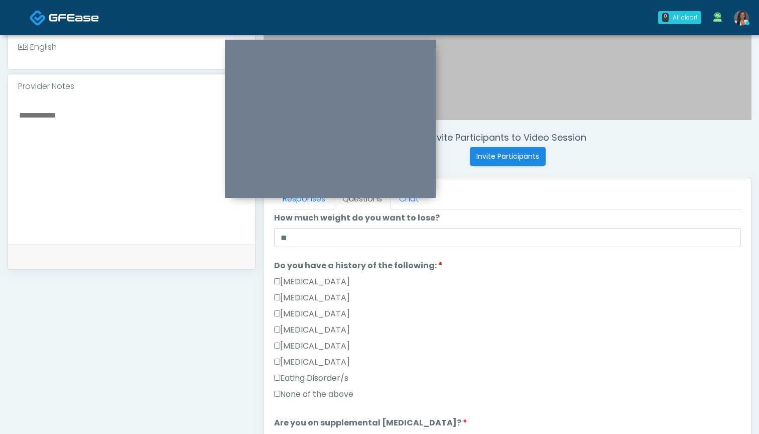
click at [349, 387] on div "Eating Disorder/s" at bounding box center [507, 380] width 467 height 16
click at [348, 392] on label "None of the above" at bounding box center [313, 394] width 79 height 12
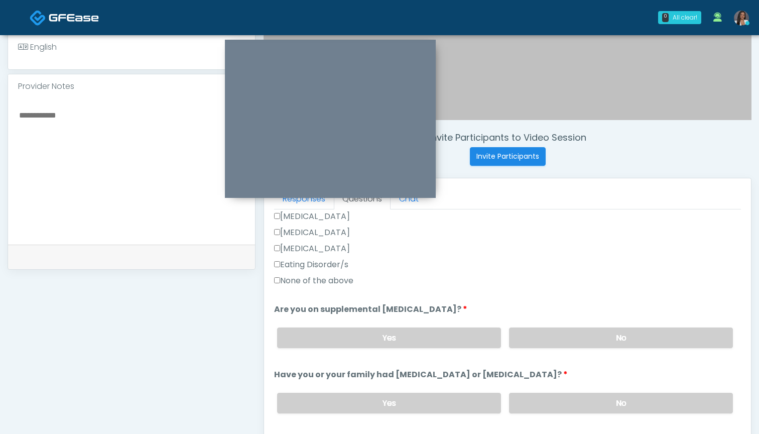
scroll to position [312, 0]
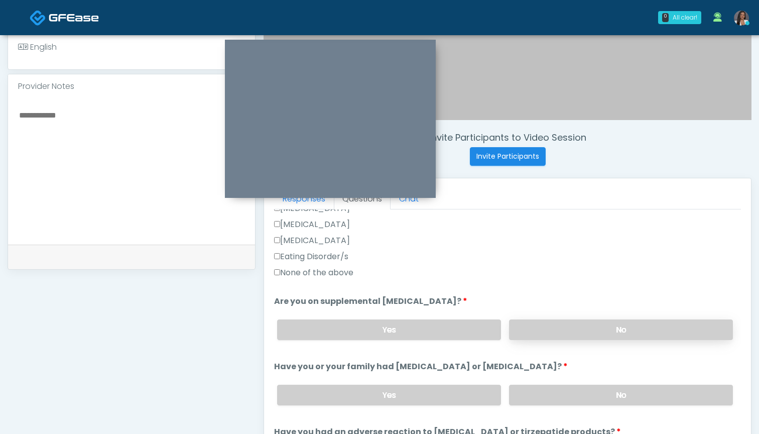
click at [526, 328] on label "No" at bounding box center [621, 329] width 224 height 21
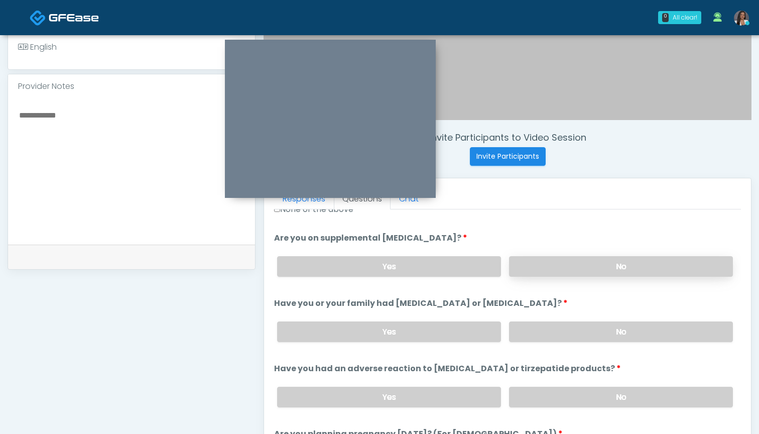
scroll to position [385, 0]
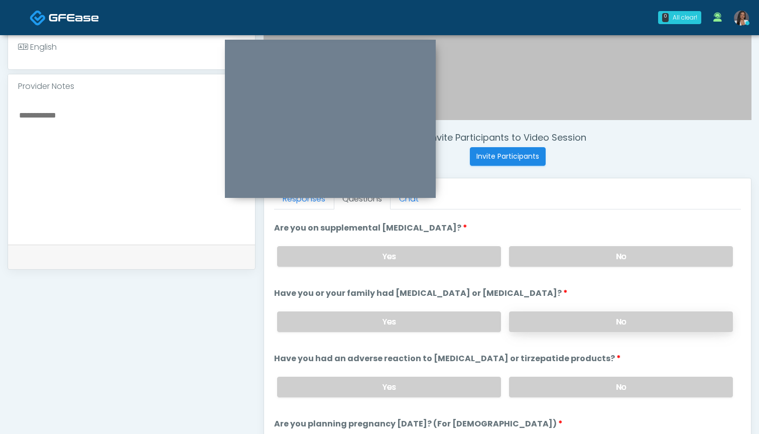
click at [542, 326] on label "No" at bounding box center [621, 321] width 224 height 21
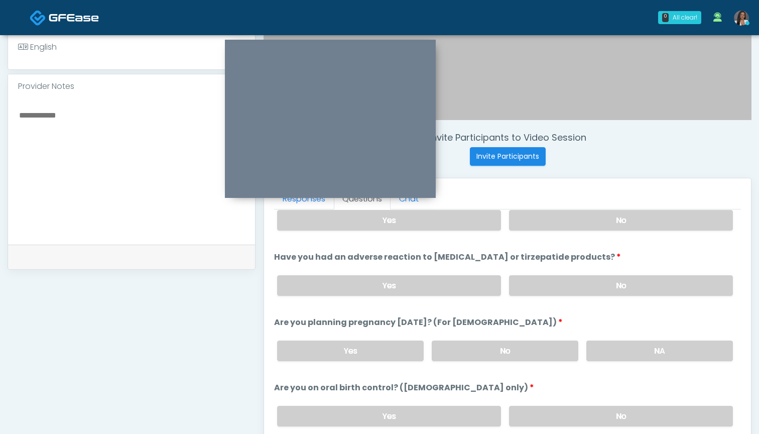
scroll to position [487, 0]
click at [529, 279] on label "No" at bounding box center [621, 284] width 224 height 21
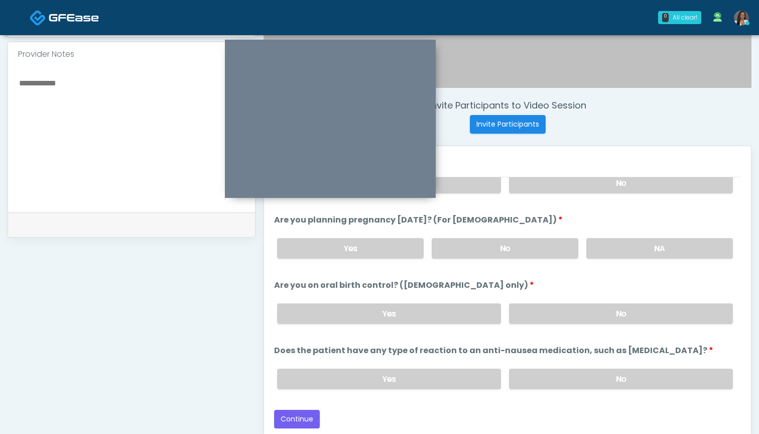
scroll to position [329, 0]
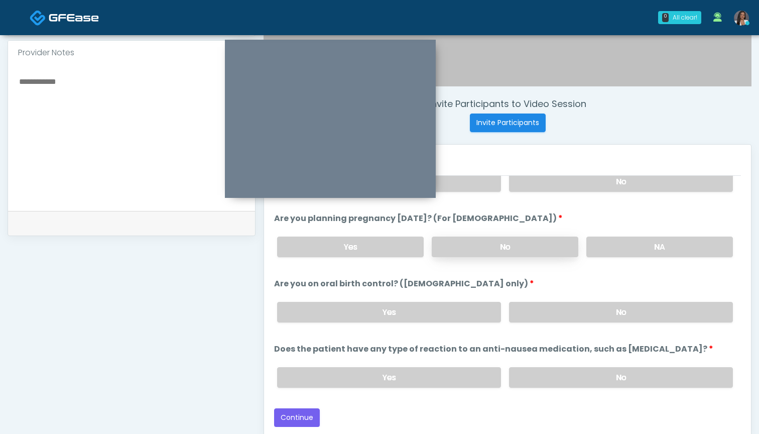
click at [503, 244] on label "No" at bounding box center [505, 246] width 147 height 21
click at [535, 311] on label "No" at bounding box center [621, 312] width 224 height 21
click at [540, 376] on label "No" at bounding box center [621, 377] width 224 height 21
click at [306, 420] on button "Continue" at bounding box center [297, 417] width 46 height 19
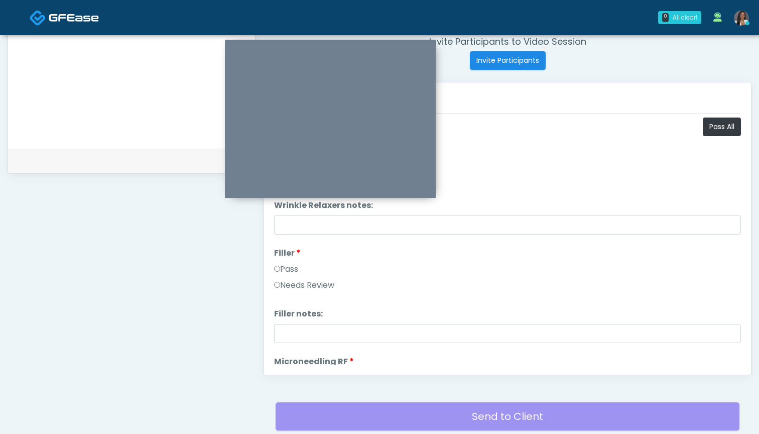
scroll to position [368, 0]
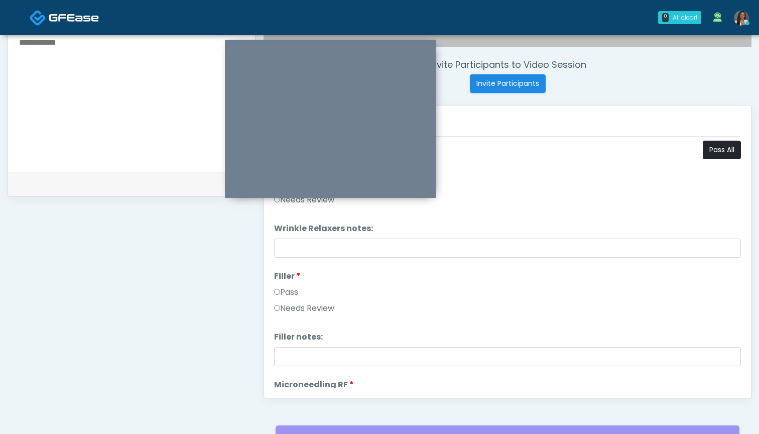
click at [712, 152] on button "Pass All" at bounding box center [722, 150] width 38 height 19
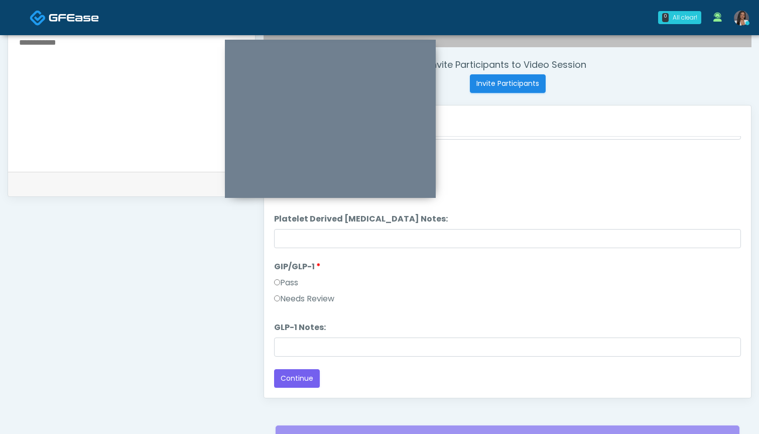
scroll to position [1977, 0]
click at [296, 384] on button "Continue" at bounding box center [297, 378] width 46 height 19
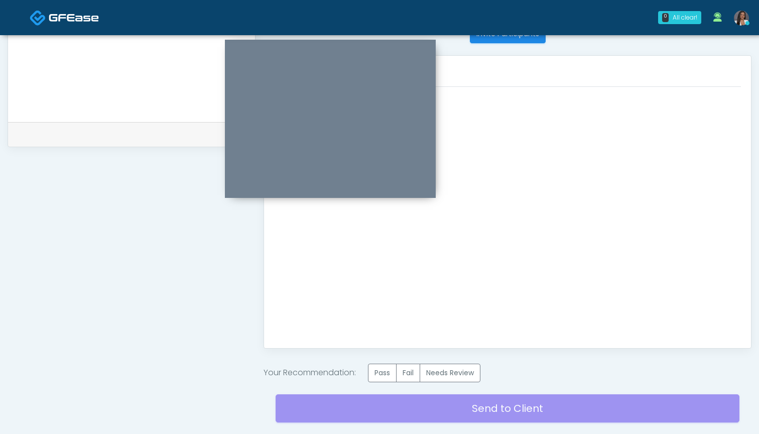
scroll to position [424, 0]
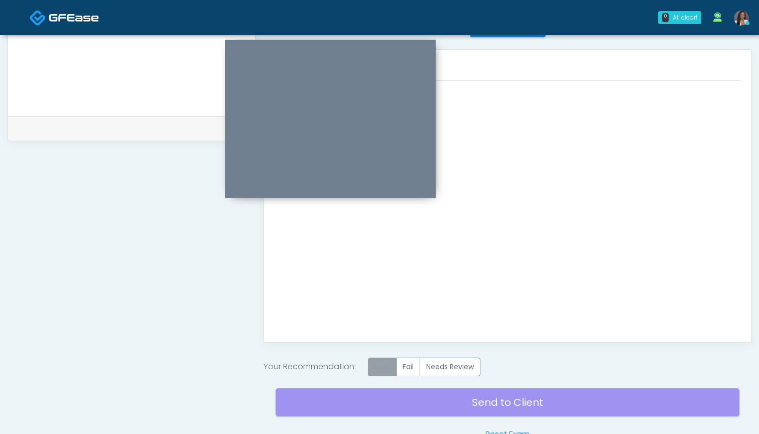
click at [381, 366] on label "Pass" at bounding box center [382, 366] width 29 height 19
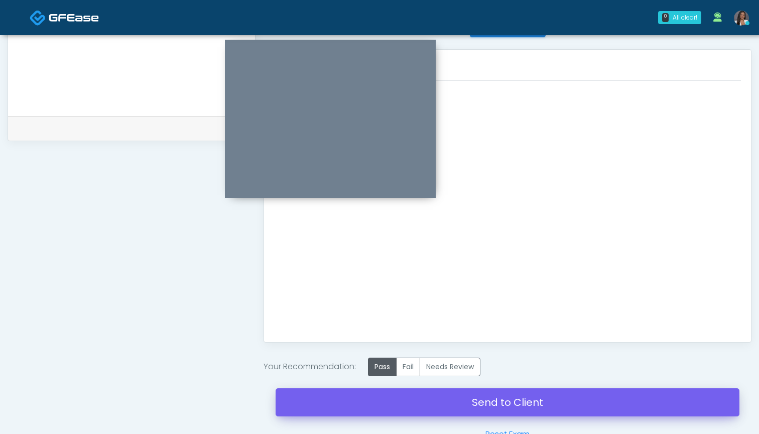
click at [452, 395] on link "Send to Client" at bounding box center [507, 402] width 464 height 28
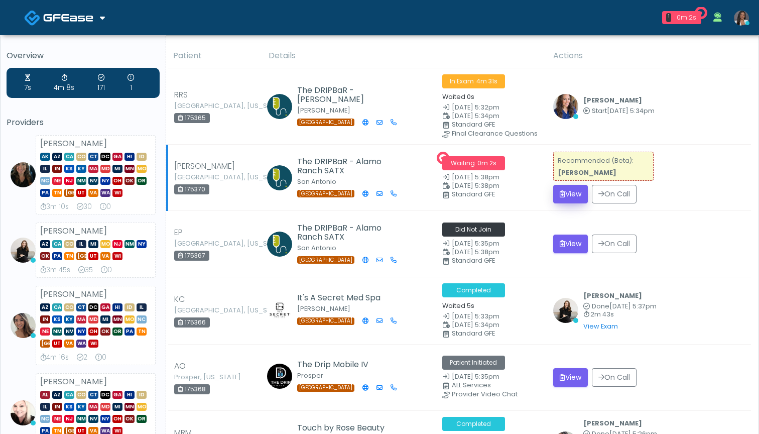
click at [569, 192] on button "View" at bounding box center [570, 194] width 35 height 19
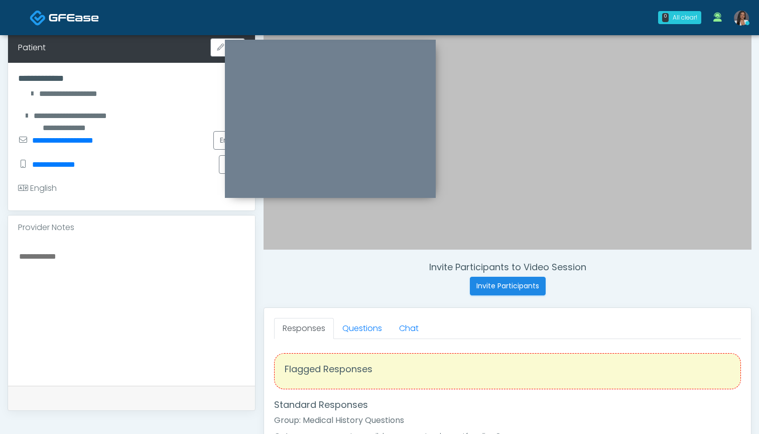
scroll to position [162, 0]
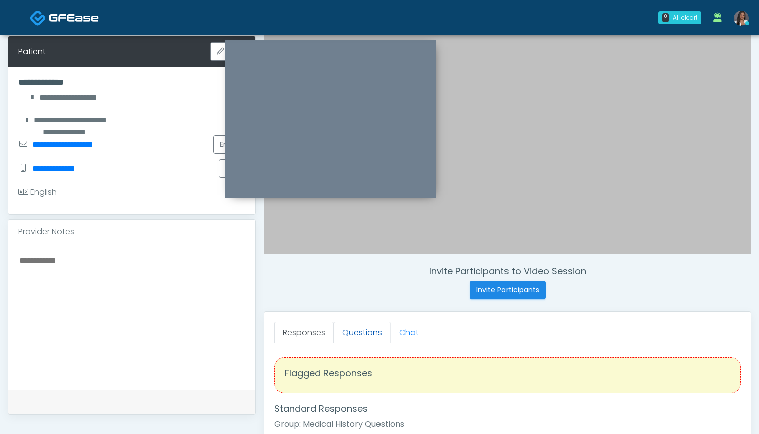
click at [363, 331] on link "Questions" at bounding box center [362, 332] width 57 height 21
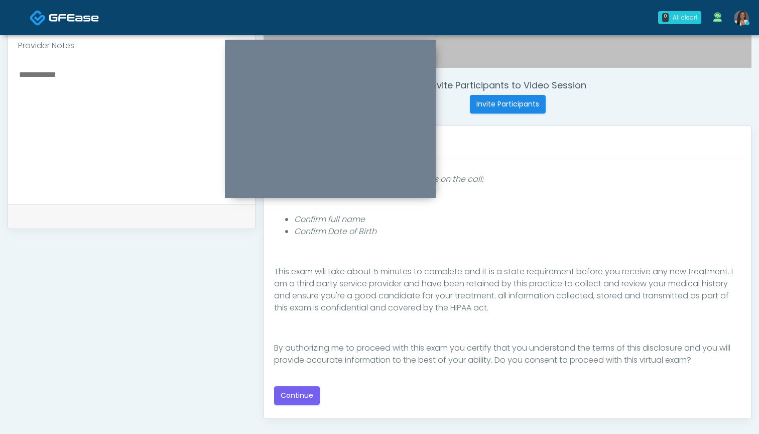
scroll to position [351, 0]
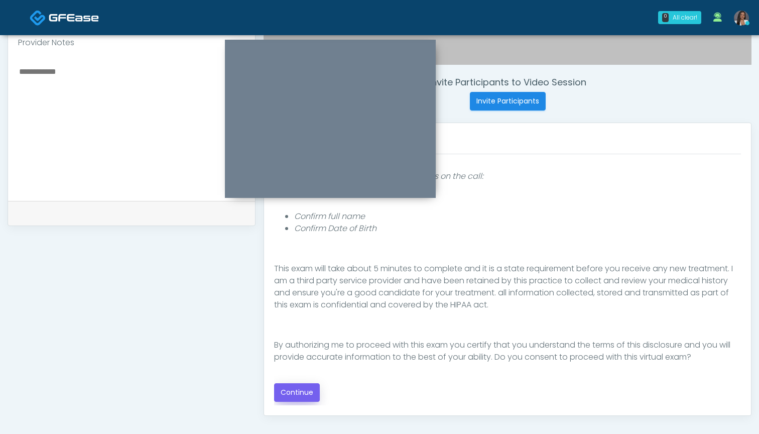
click at [297, 391] on button "Continue" at bounding box center [297, 392] width 46 height 19
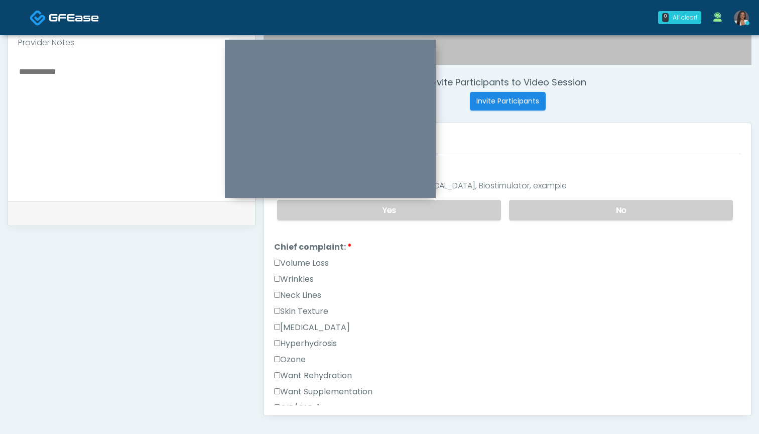
click at [321, 379] on label "Want Rehydration" at bounding box center [313, 375] width 78 height 12
click at [323, 392] on label "Want Supplementation" at bounding box center [323, 391] width 98 height 12
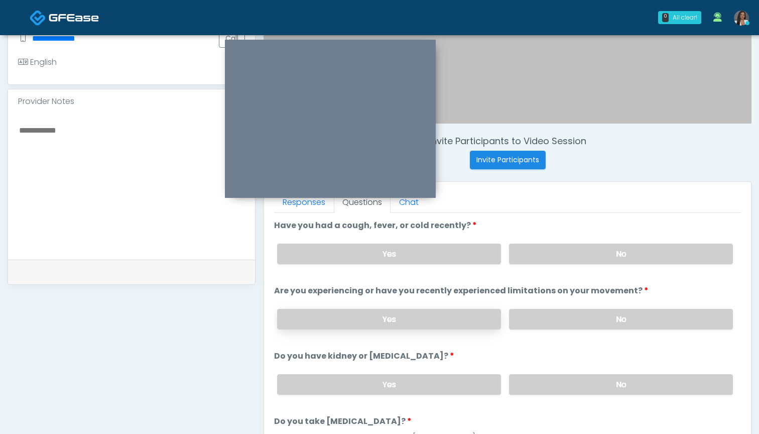
scroll to position [289, 0]
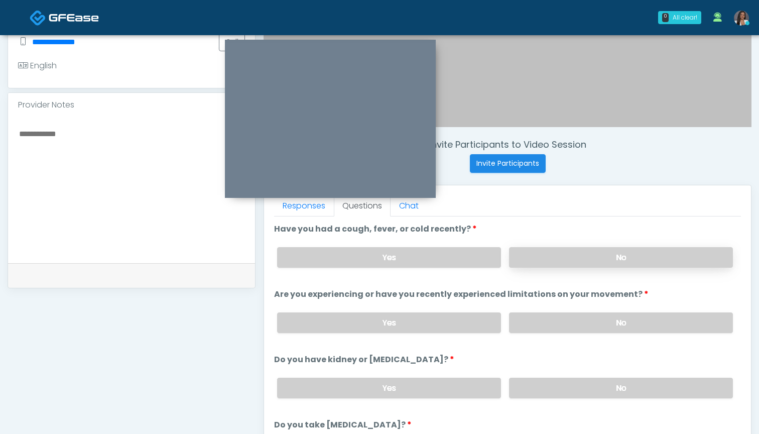
click at [548, 259] on label "No" at bounding box center [621, 257] width 224 height 21
click at [541, 322] on label "No" at bounding box center [621, 322] width 224 height 21
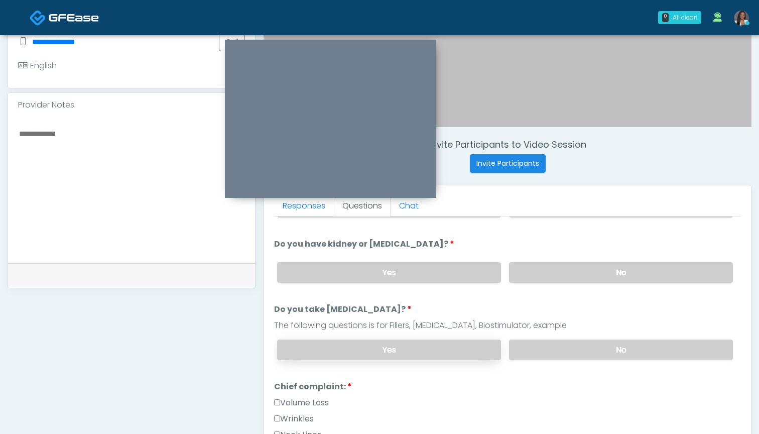
scroll to position [115, 0]
click at [554, 281] on label "No" at bounding box center [621, 272] width 224 height 21
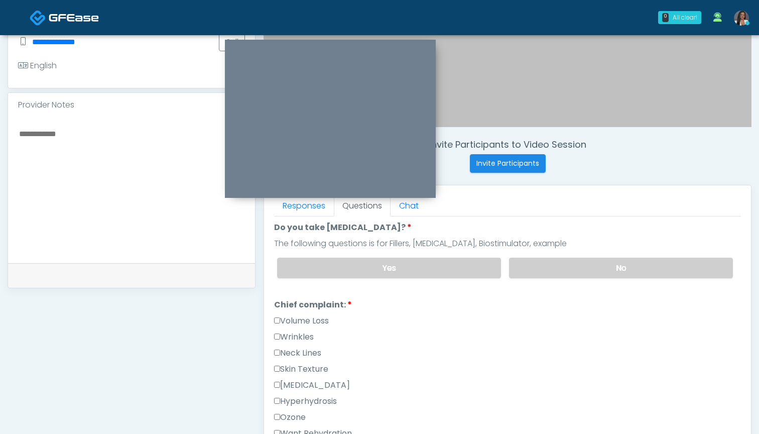
scroll to position [198, 0]
click at [539, 265] on label "No" at bounding box center [621, 267] width 224 height 21
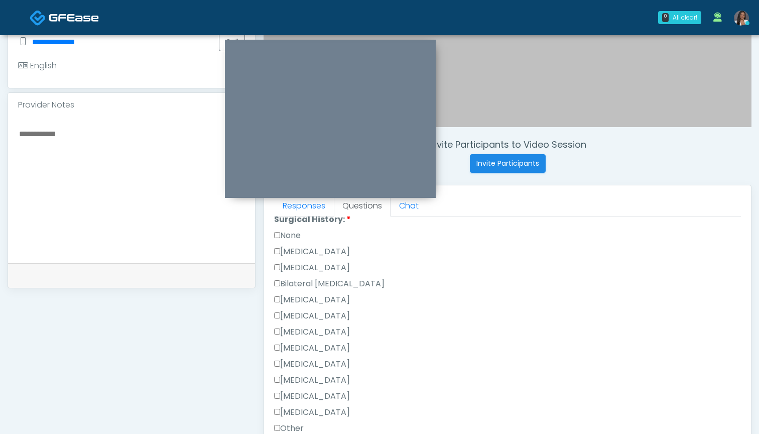
scroll to position [551, 0]
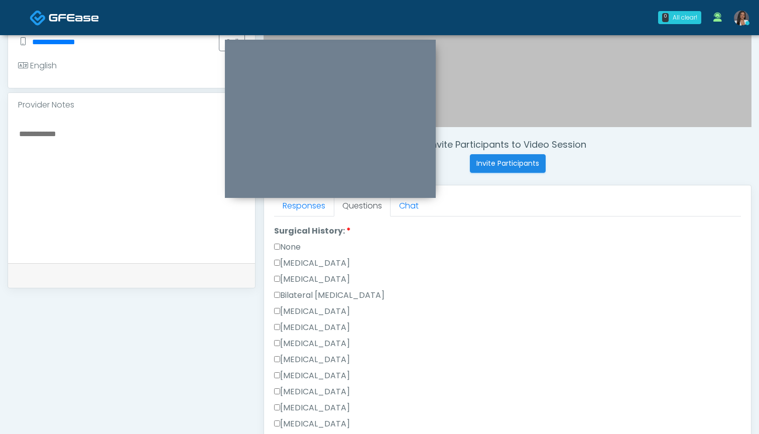
click at [292, 249] on label "None" at bounding box center [287, 247] width 27 height 12
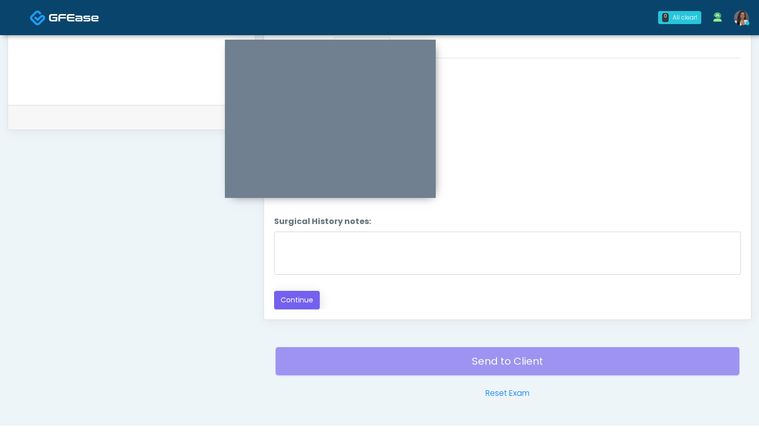
scroll to position [448, 0]
click at [299, 303] on button "Continue" at bounding box center [297, 299] width 46 height 19
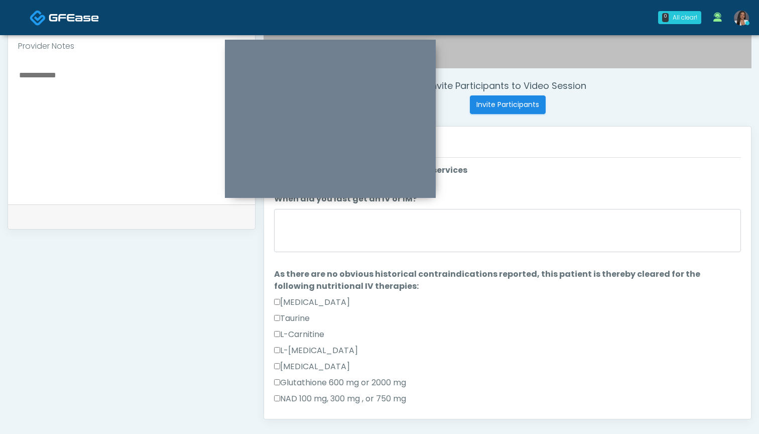
scroll to position [327, 0]
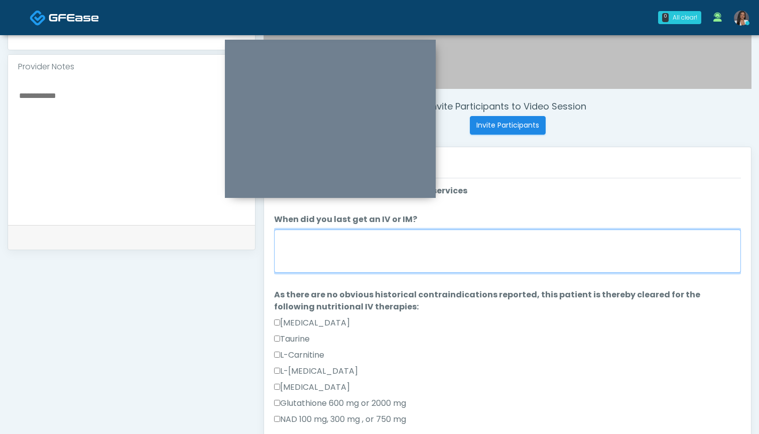
click at [490, 252] on textarea "When did you last get an IV or IM?" at bounding box center [507, 250] width 467 height 43
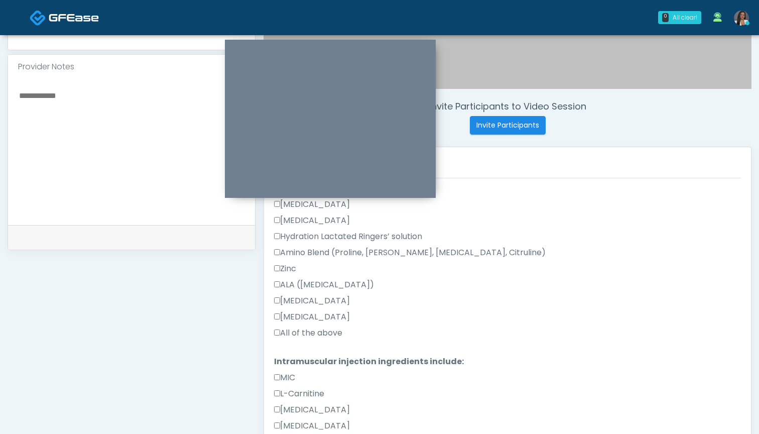
scroll to position [383, 0]
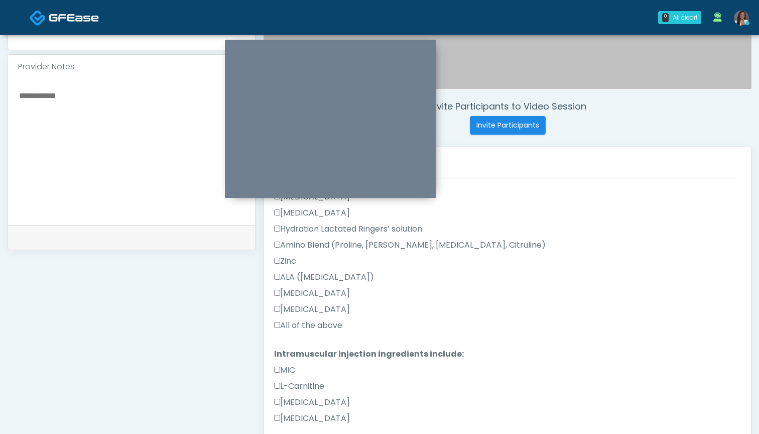
type textarea "***"
click at [333, 328] on label "All of the above" at bounding box center [308, 325] width 68 height 12
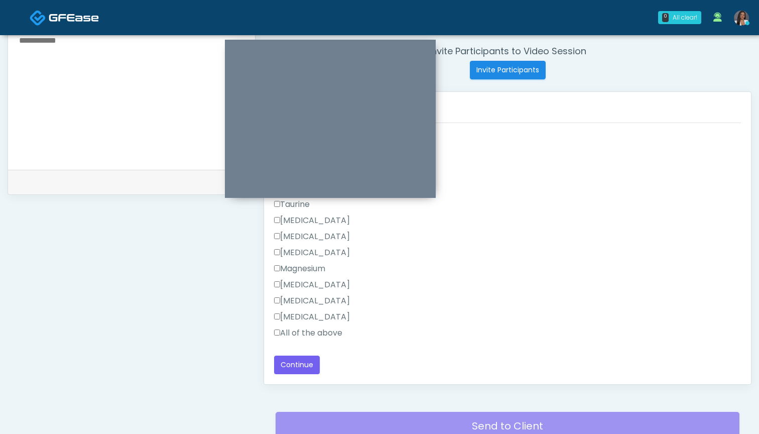
scroll to position [394, 0]
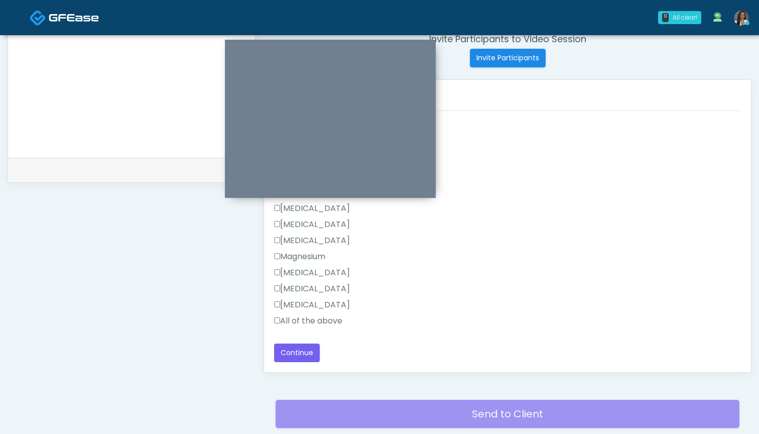
click at [334, 321] on label "All of the above" at bounding box center [308, 321] width 68 height 12
click at [304, 353] on button "Continue" at bounding box center [297, 352] width 46 height 19
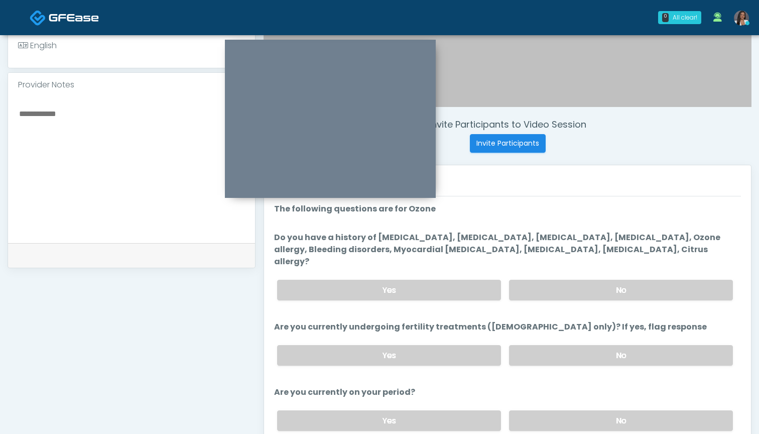
scroll to position [296, 0]
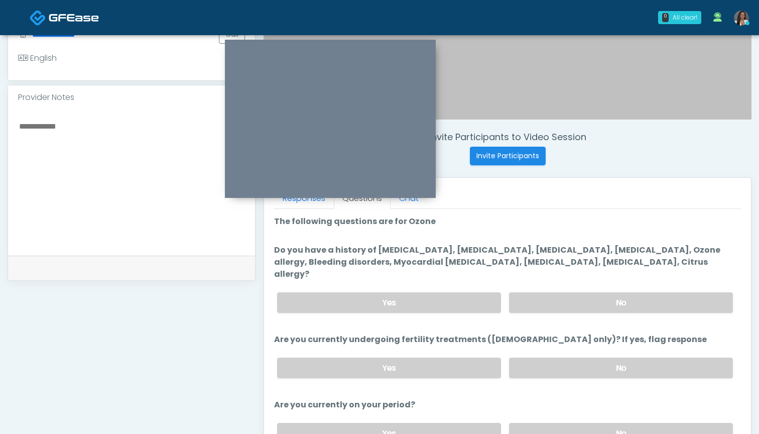
click at [504, 265] on label "Do you have a history of Hyperthyroidism, Hypotension, Hypocalcemia, Hypoglycem…" at bounding box center [507, 262] width 467 height 36
click at [573, 293] on label "No" at bounding box center [621, 302] width 224 height 21
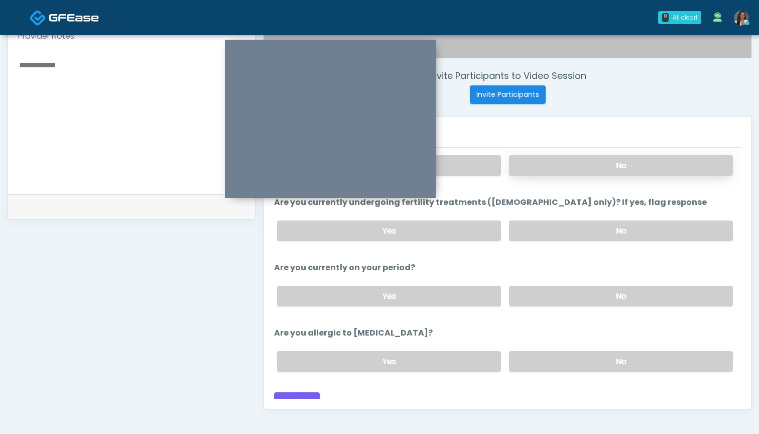
scroll to position [372, 0]
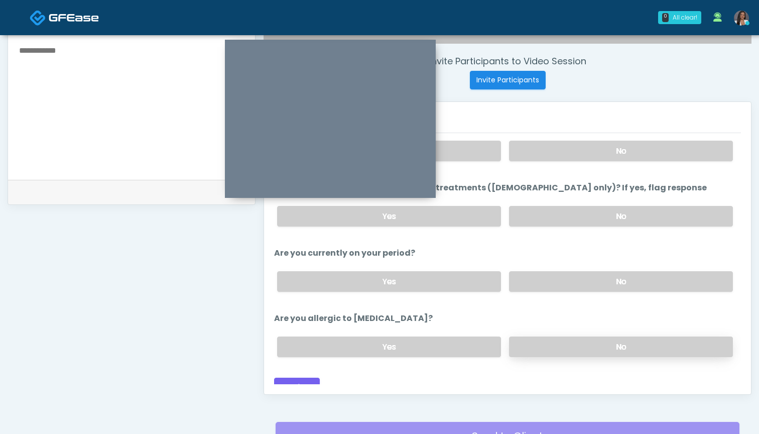
click at [530, 336] on label "No" at bounding box center [621, 346] width 224 height 21
click at [305, 377] on button "Continue" at bounding box center [297, 386] width 46 height 19
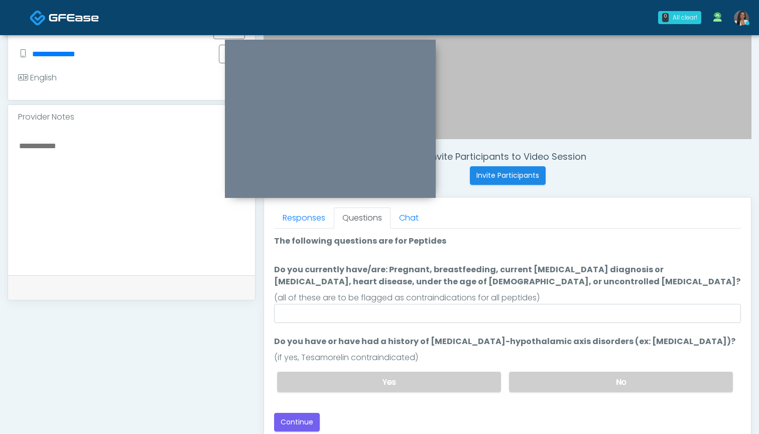
scroll to position [0, 0]
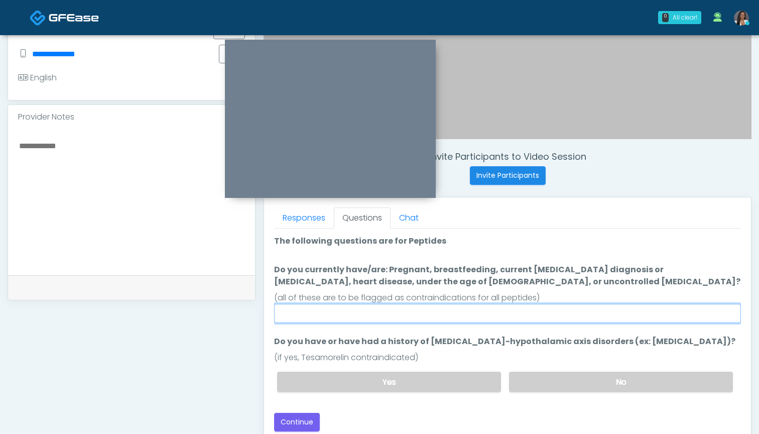
click at [509, 314] on input "Do you currently have/are: Pregnant, breastfeeding, current cancer diagnosis or…" at bounding box center [507, 313] width 467 height 19
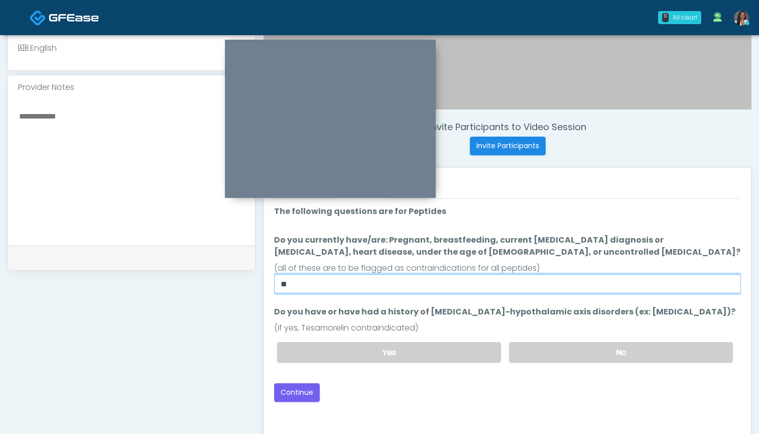
scroll to position [305, 0]
type input "**"
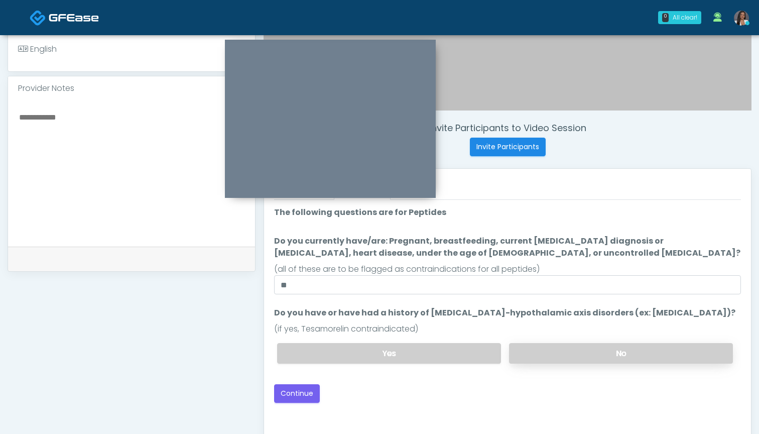
click at [557, 350] on label "No" at bounding box center [621, 353] width 224 height 21
click at [306, 390] on button "Continue" at bounding box center [297, 393] width 46 height 19
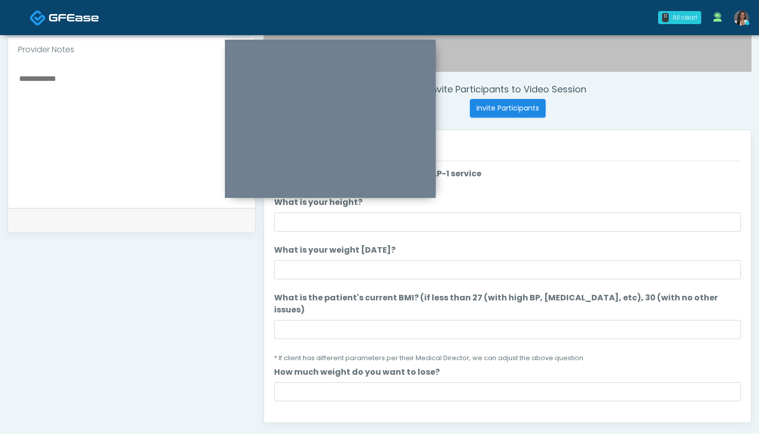
scroll to position [323, 0]
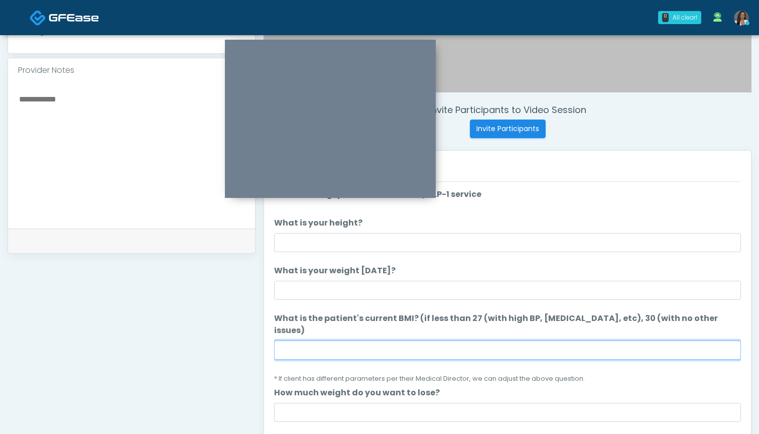
click at [415, 340] on input "What is the patient's current BMI? (if less than 27 (with high BP, diabetes, et…" at bounding box center [507, 349] width 467 height 19
type input "****"
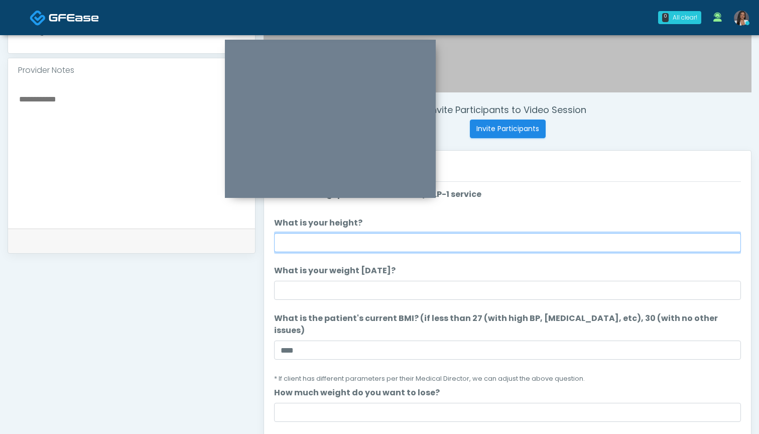
click at [417, 248] on input "What is your height?" at bounding box center [507, 242] width 467 height 19
type input "*****"
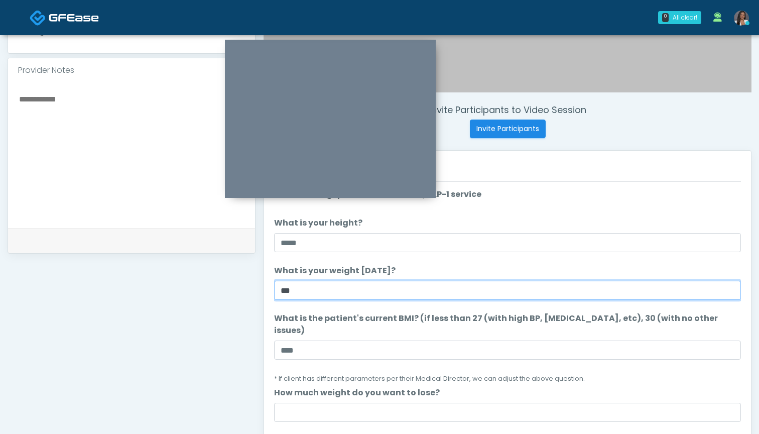
type input "***"
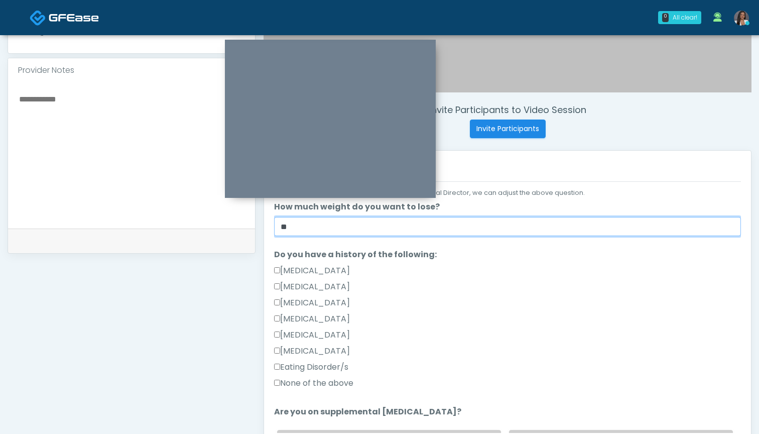
scroll to position [214, 0]
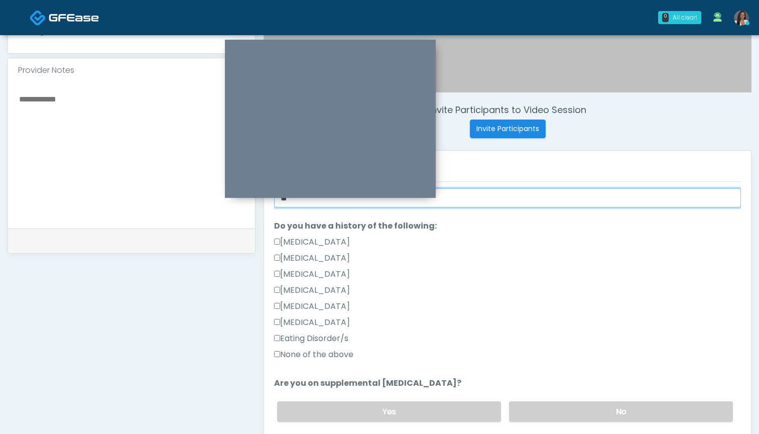
type input "**"
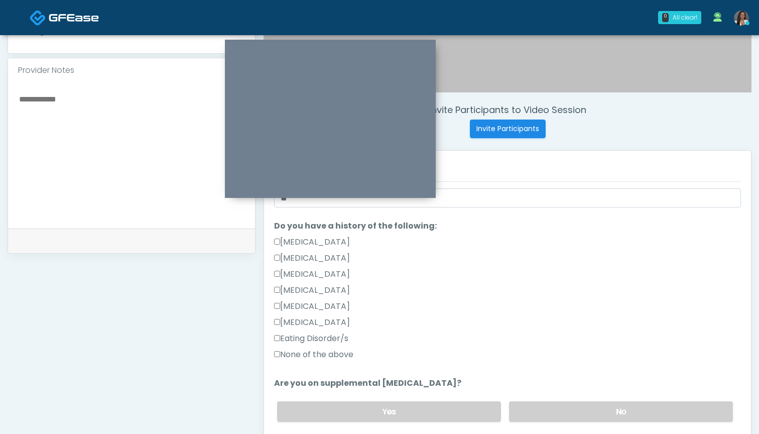
click at [323, 348] on label "None of the above" at bounding box center [313, 354] width 79 height 12
click at [550, 407] on label "No" at bounding box center [621, 411] width 224 height 21
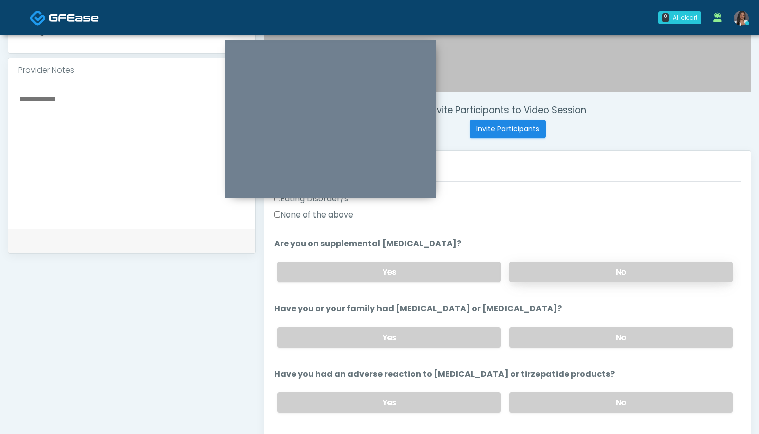
scroll to position [368, 0]
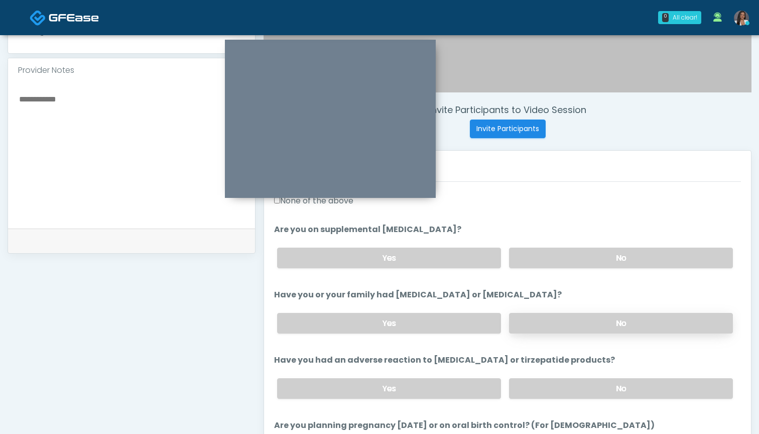
click at [549, 313] on label "No" at bounding box center [621, 323] width 224 height 21
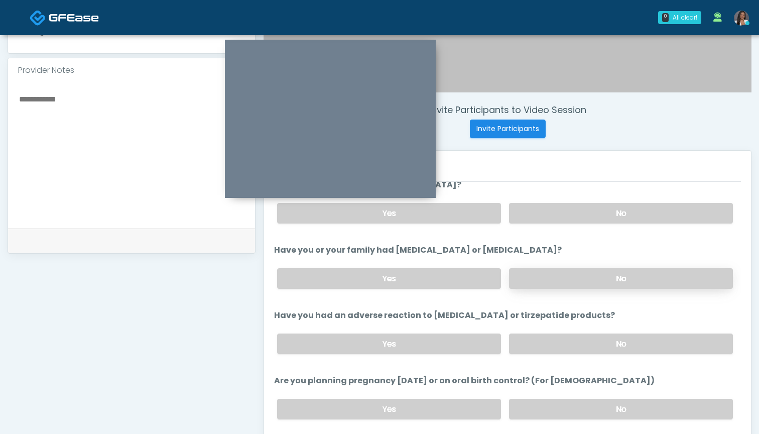
scroll to position [411, 0]
click at [551, 334] on label "No" at bounding box center [621, 344] width 224 height 21
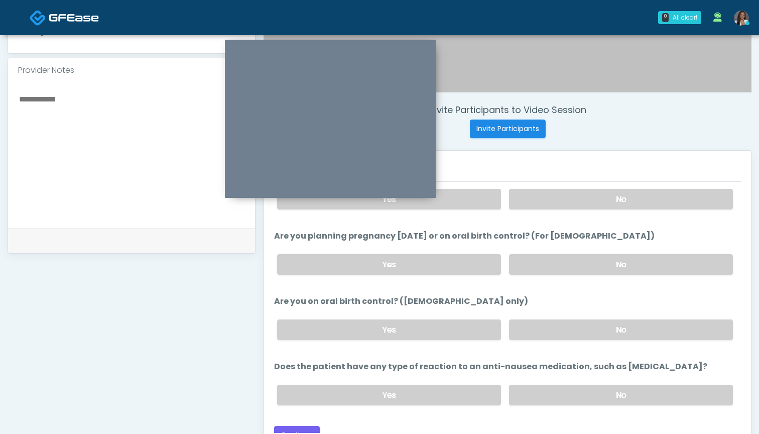
scroll to position [556, 0]
click at [536, 385] on label "No" at bounding box center [621, 395] width 224 height 21
click at [290, 426] on button "Continue" at bounding box center [297, 435] width 46 height 19
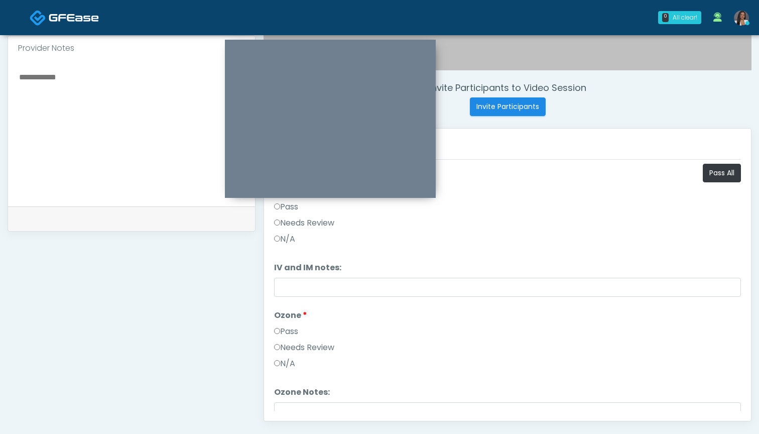
scroll to position [339, 0]
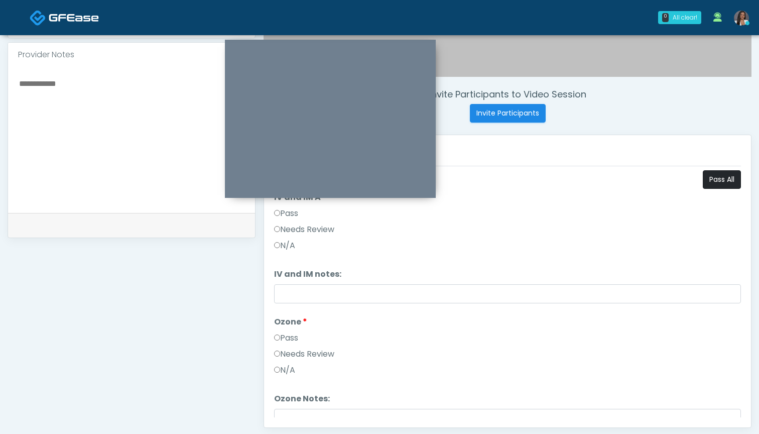
click at [719, 172] on button "Pass All" at bounding box center [722, 179] width 38 height 19
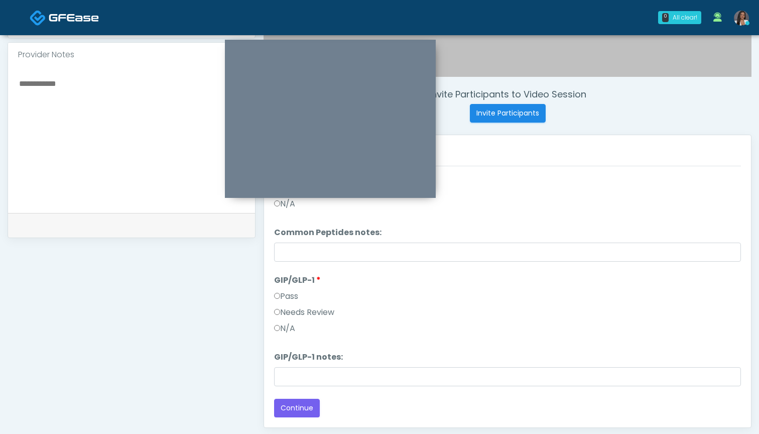
scroll to position [291, 0]
click at [311, 413] on button "Continue" at bounding box center [297, 407] width 46 height 19
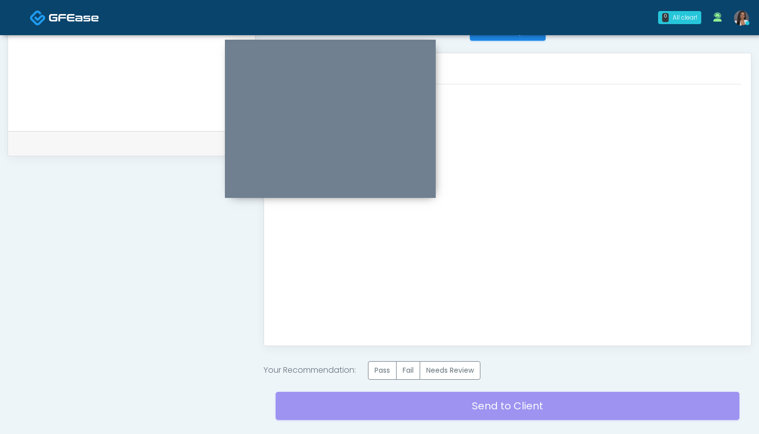
scroll to position [431, 0]
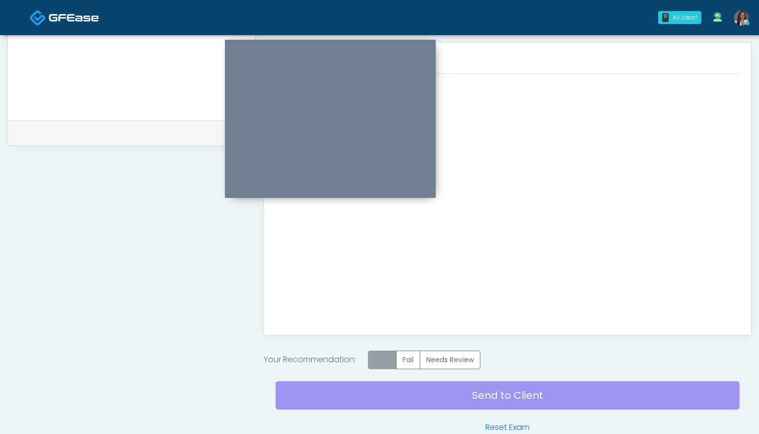
click at [387, 358] on label "Pass" at bounding box center [382, 359] width 29 height 19
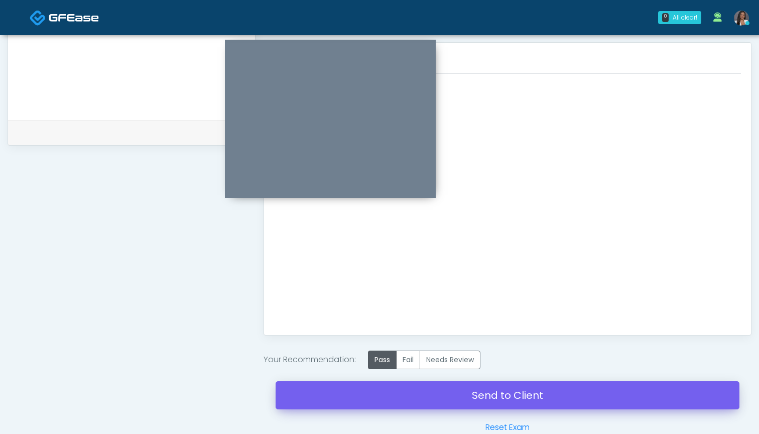
click at [478, 396] on link "Send to Client" at bounding box center [507, 395] width 464 height 28
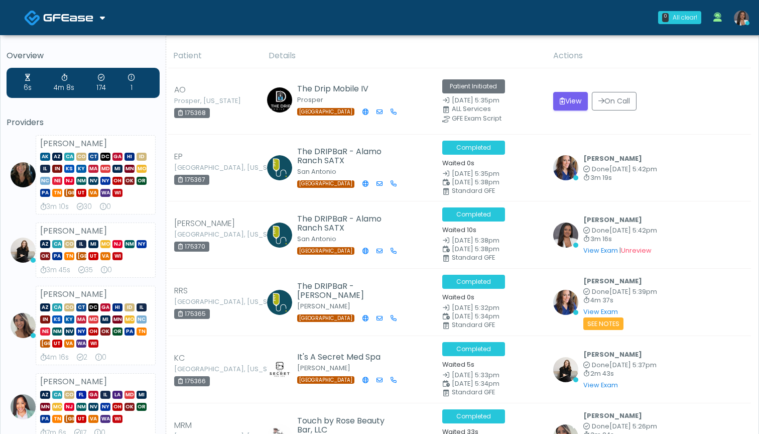
click at [467, 54] on th "Details" at bounding box center [404, 56] width 285 height 25
click at [469, 52] on th "Details" at bounding box center [404, 56] width 285 height 25
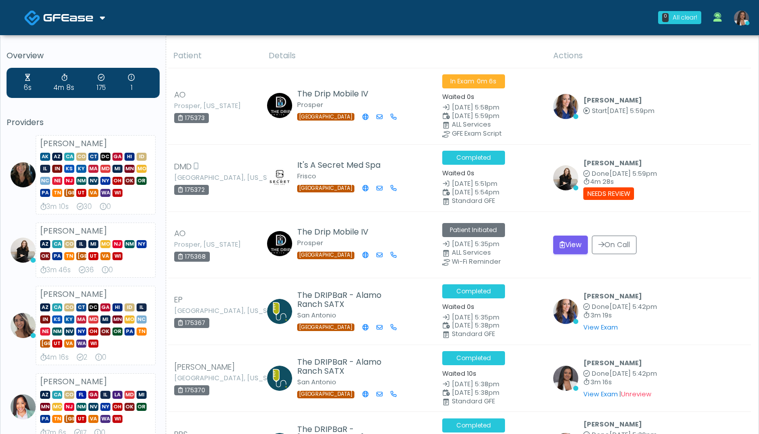
click at [406, 44] on th "Details" at bounding box center [404, 56] width 285 height 25
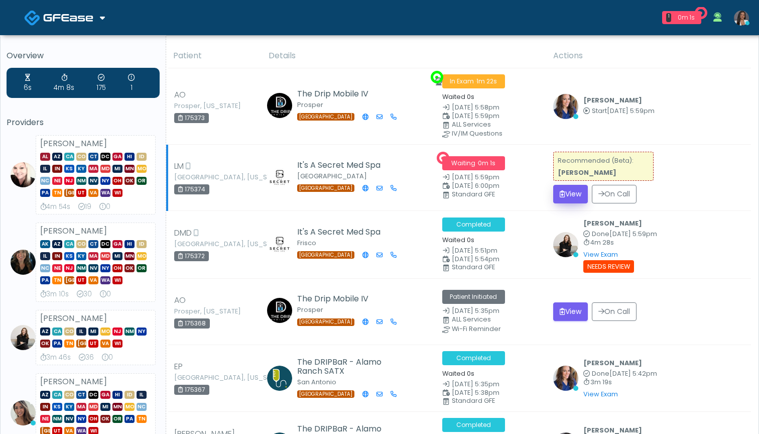
click at [567, 192] on button "View" at bounding box center [570, 194] width 35 height 19
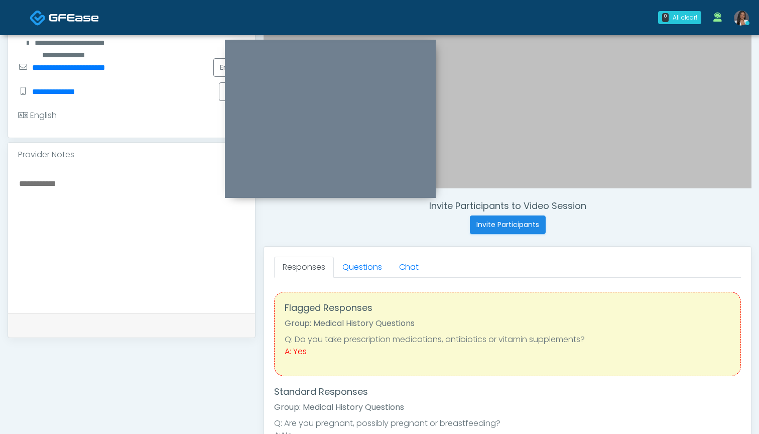
scroll to position [216, 0]
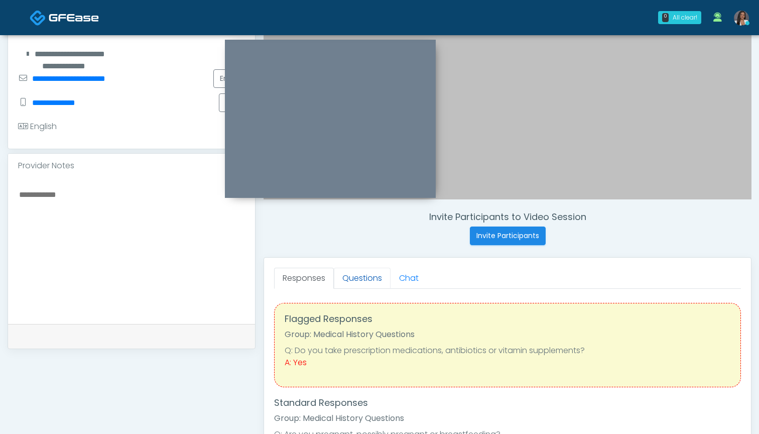
click at [360, 281] on link "Questions" at bounding box center [362, 277] width 57 height 21
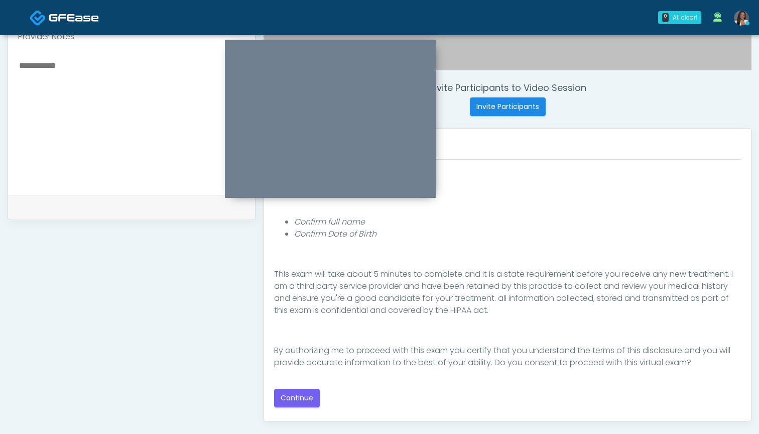
scroll to position [344, 0]
click at [300, 395] on button "Continue" at bounding box center [297, 399] width 46 height 19
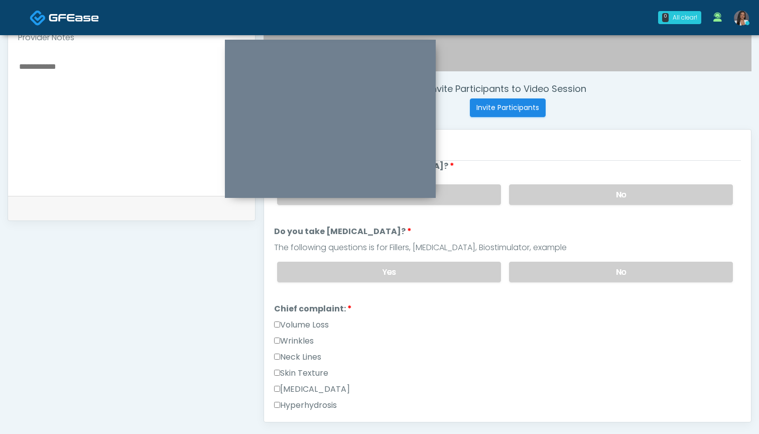
scroll to position [344, 0]
click at [306, 343] on label "Wrinkles" at bounding box center [294, 341] width 40 height 12
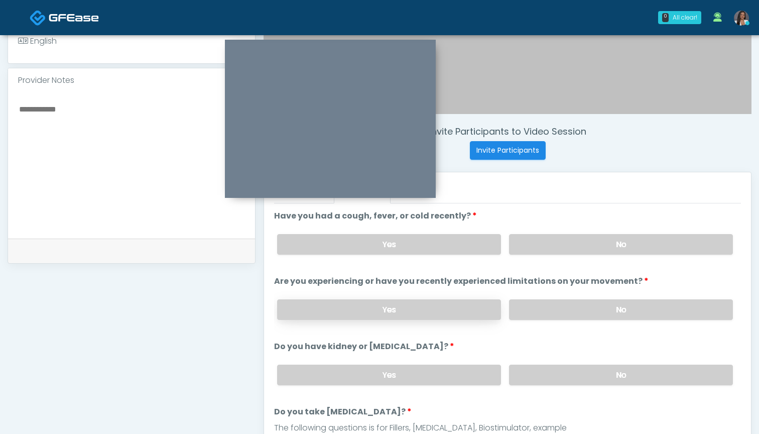
scroll to position [297, 0]
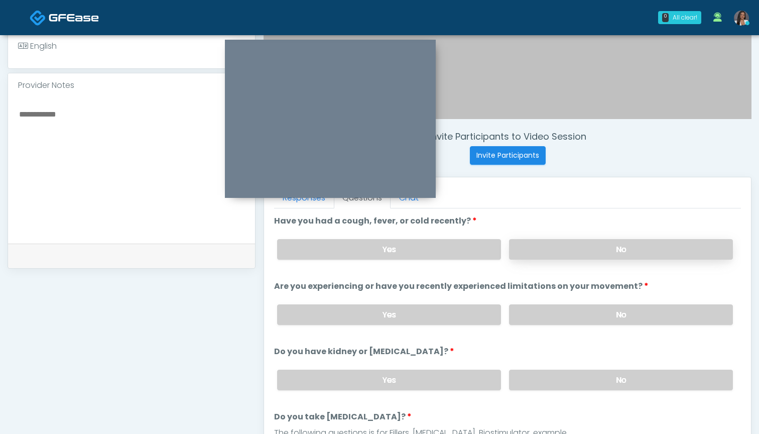
click at [541, 254] on label "No" at bounding box center [621, 249] width 224 height 21
click at [546, 319] on label "No" at bounding box center [621, 314] width 224 height 21
click at [531, 388] on label "No" at bounding box center [621, 379] width 224 height 21
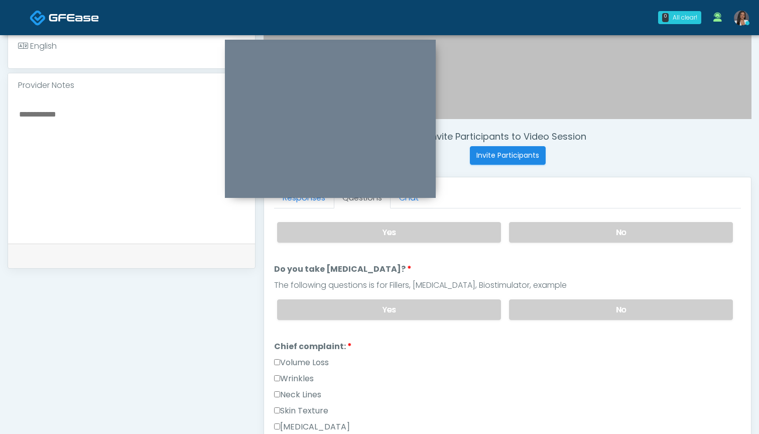
scroll to position [141, 0]
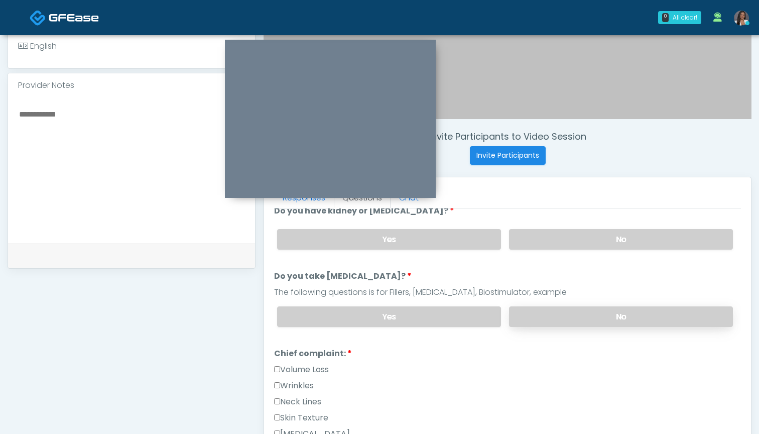
click at [532, 316] on label "No" at bounding box center [621, 316] width 224 height 21
click at [434, 312] on label "Yes" at bounding box center [389, 316] width 224 height 21
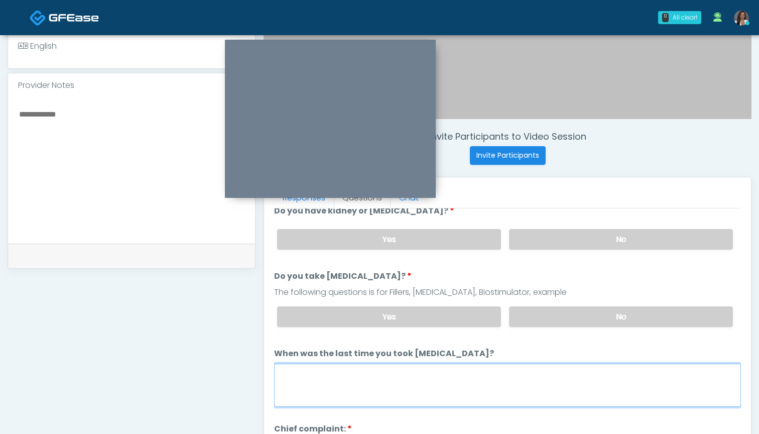
click at [441, 381] on textarea "When was the last time you took blood thinners?" at bounding box center [507, 384] width 467 height 43
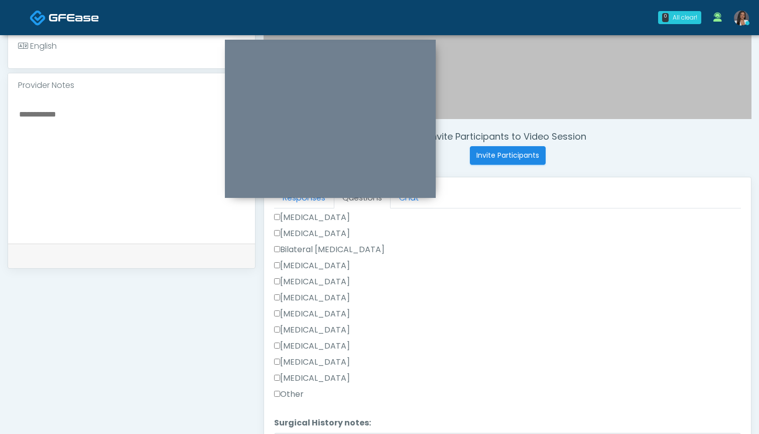
scroll to position [680, 0]
type textarea "**********"
click at [320, 298] on label "Rhinoplasty" at bounding box center [312, 298] width 76 height 12
click at [317, 285] on label "Liposuction" at bounding box center [312, 281] width 76 height 12
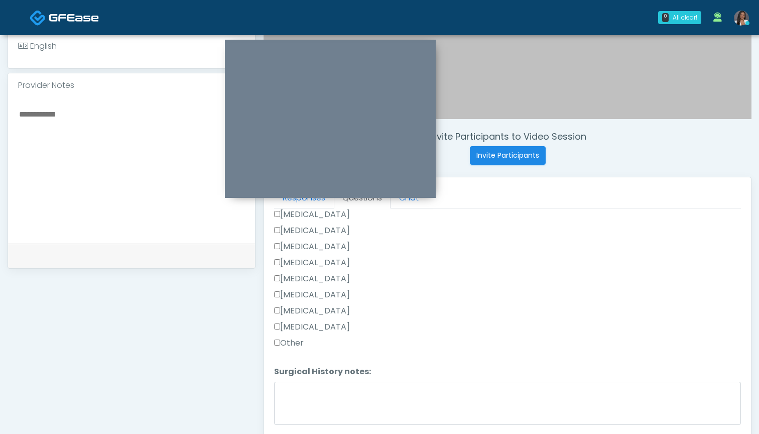
scroll to position [314, 0]
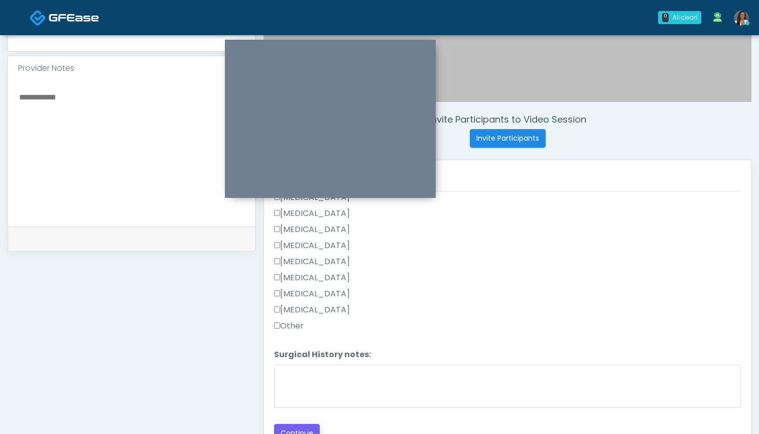
click at [297, 430] on button "Continue" at bounding box center [297, 433] width 46 height 19
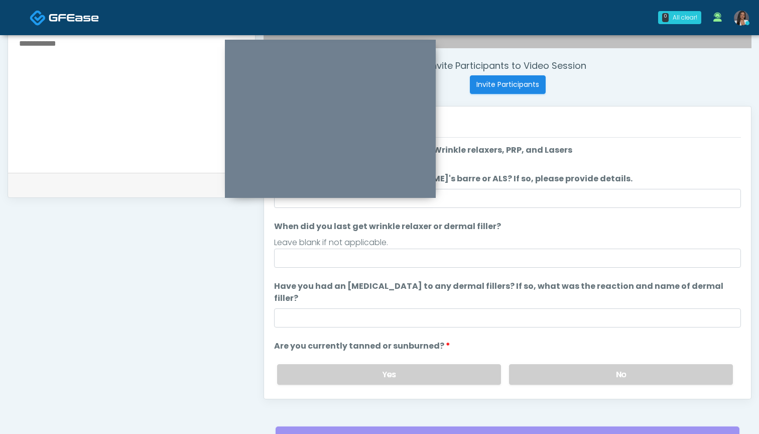
scroll to position [321, 0]
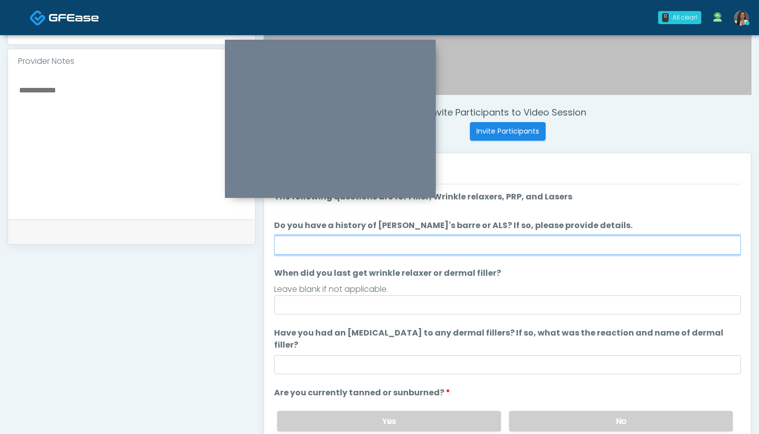
click at [499, 247] on input "Do you have a history of Guillain's barre or ALS? If so, please provide details." at bounding box center [507, 244] width 467 height 19
type input "**"
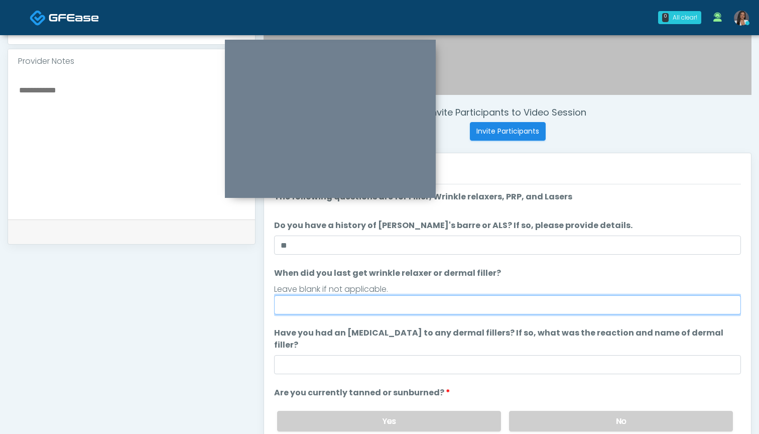
click at [462, 309] on input "When did you last get wrinkle relaxer or dermal filler?" at bounding box center [507, 304] width 467 height 19
type input "**********"
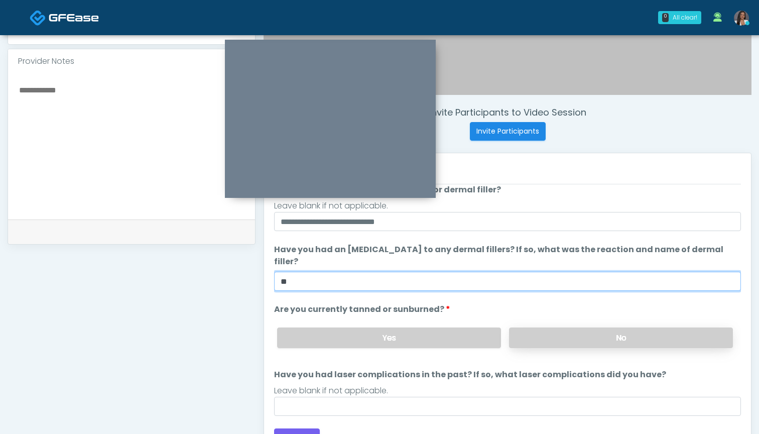
scroll to position [83, 0]
type input "**"
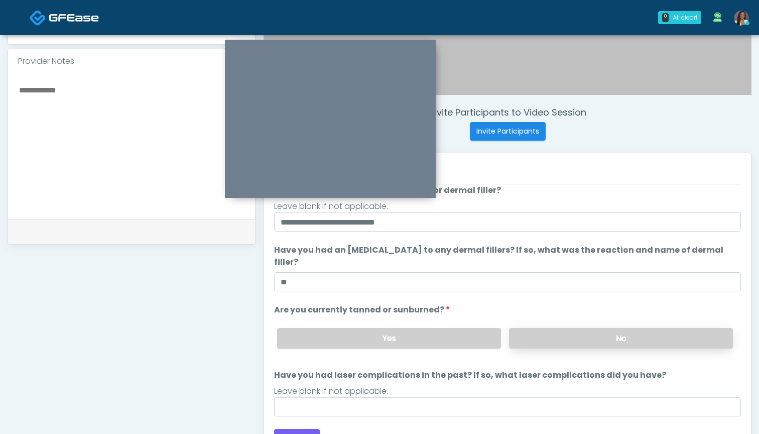
click at [520, 328] on label "No" at bounding box center [621, 338] width 224 height 21
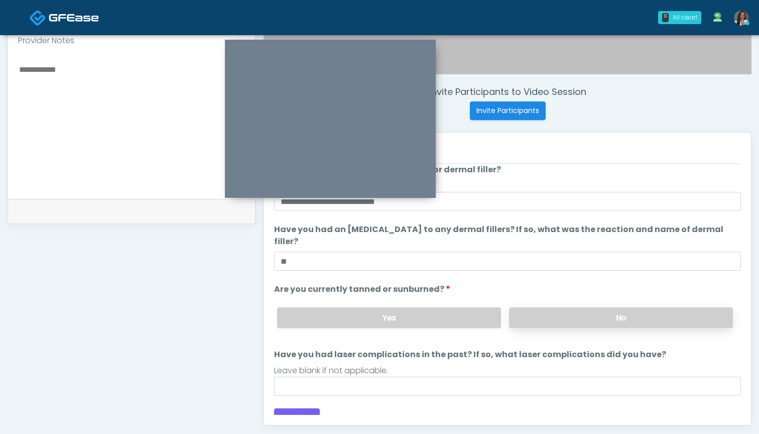
scroll to position [335, 0]
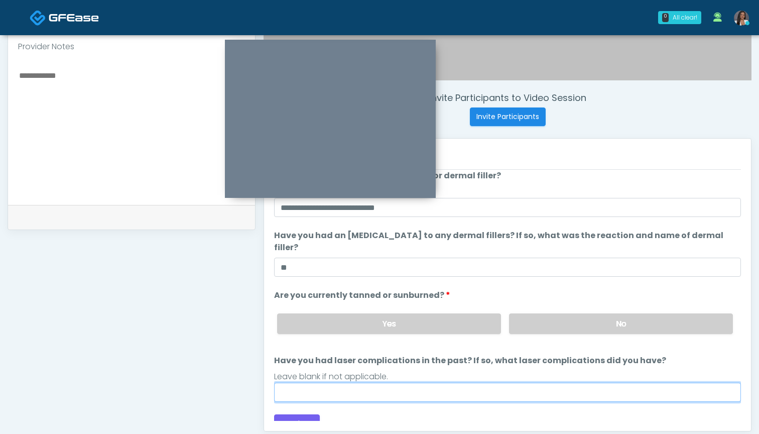
click at [426, 382] on input "Have you had laser complications in the past? If so, what laser complications d…" at bounding box center [507, 391] width 467 height 19
type input "**********"
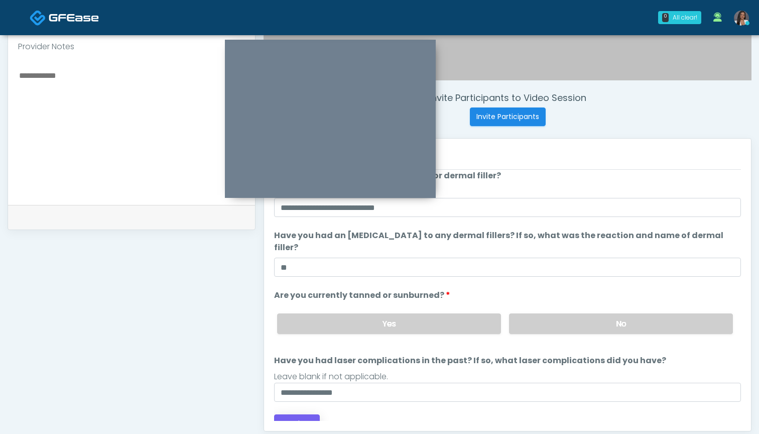
drag, startPoint x: 426, startPoint y: 378, endPoint x: 289, endPoint y: 413, distance: 141.9
click at [289, 414] on button "Continue" at bounding box center [297, 423] width 46 height 19
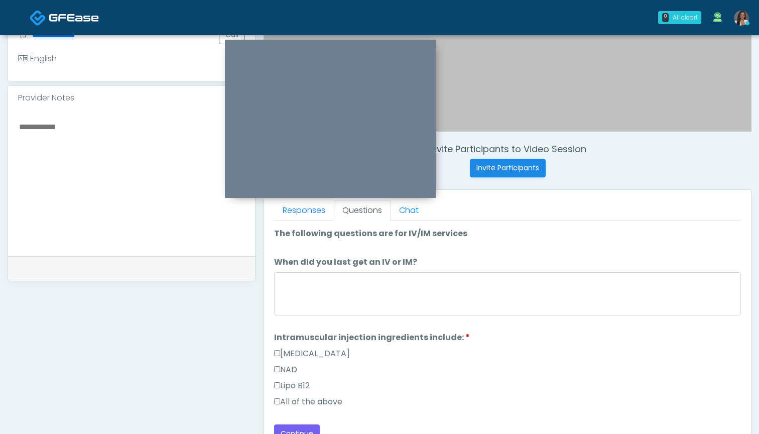
scroll to position [282, 0]
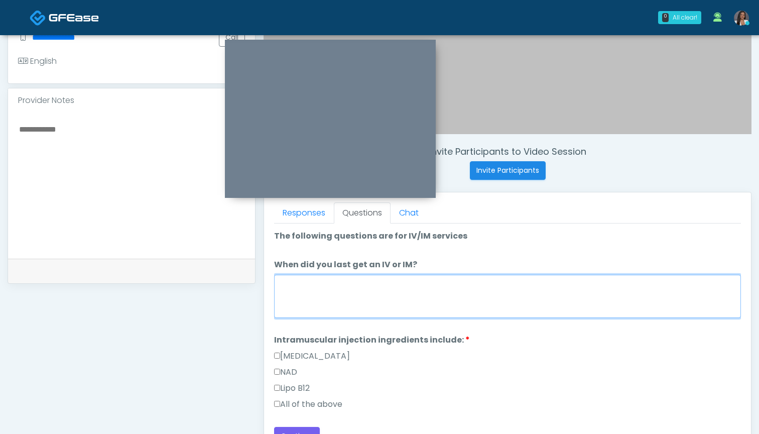
click at [476, 288] on textarea "When did you last get an IV or IM?" at bounding box center [507, 295] width 467 height 43
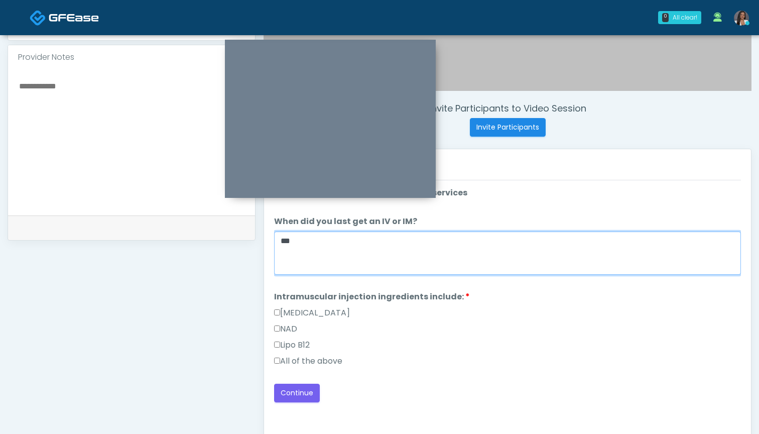
scroll to position [324, 0]
type textarea "***"
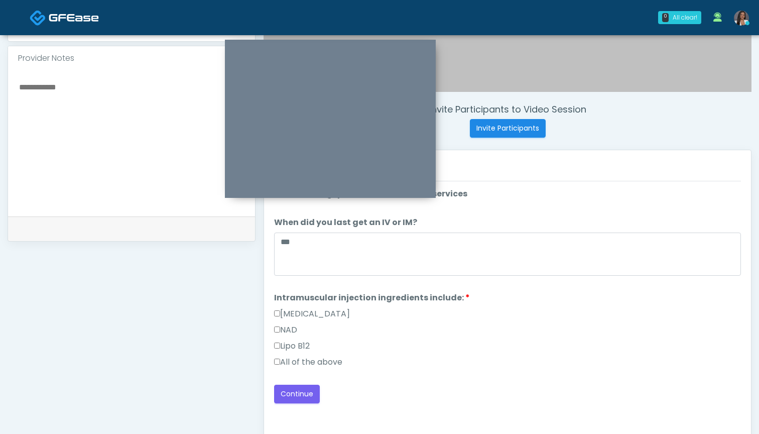
click at [342, 363] on label "All of the above" at bounding box center [308, 362] width 68 height 12
click at [297, 397] on button "Continue" at bounding box center [297, 393] width 46 height 19
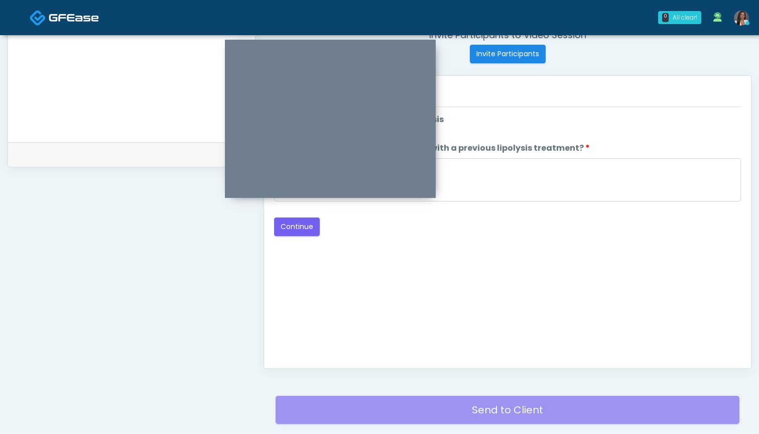
scroll to position [350, 0]
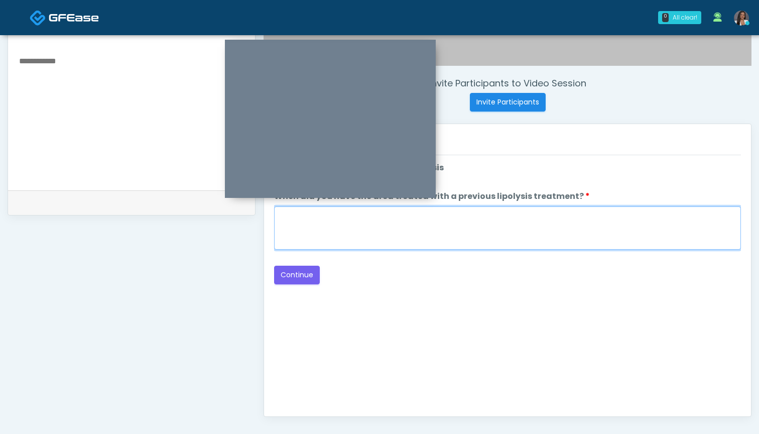
click at [506, 246] on textarea "When did you have the area treated with a previous lipolysis treatment?" at bounding box center [507, 227] width 467 height 43
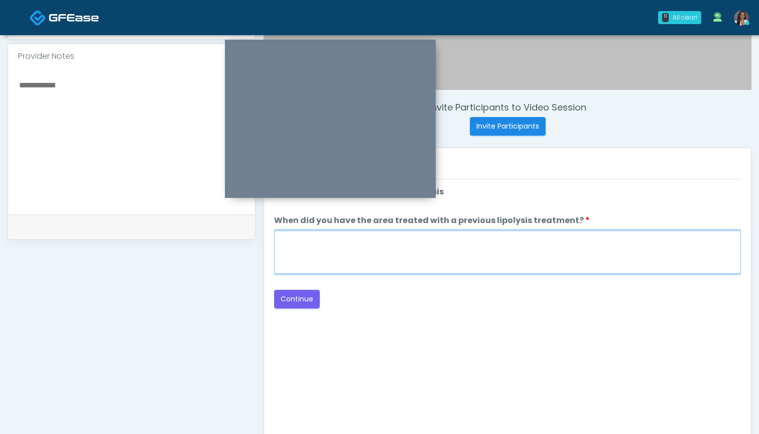
scroll to position [326, 0]
type textarea "***"
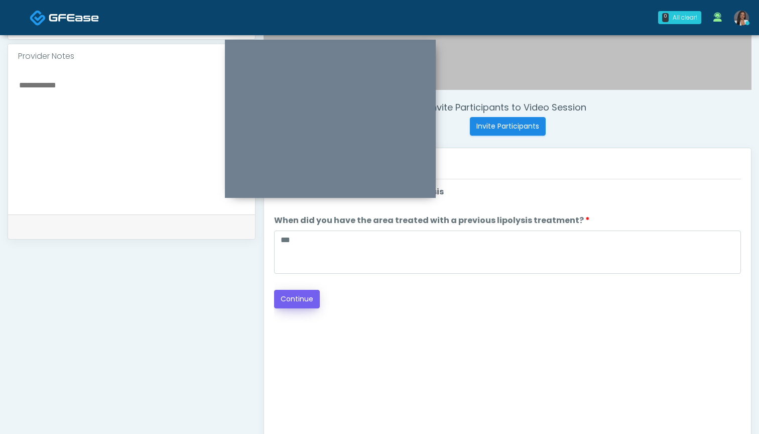
click at [290, 306] on button "Continue" at bounding box center [297, 299] width 46 height 19
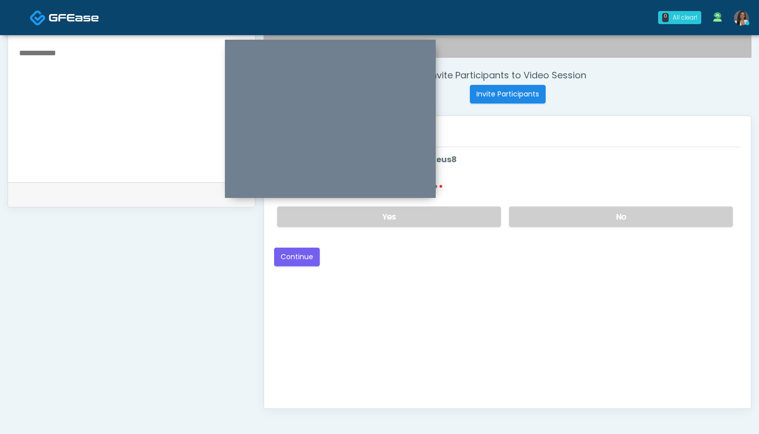
scroll to position [327, 0]
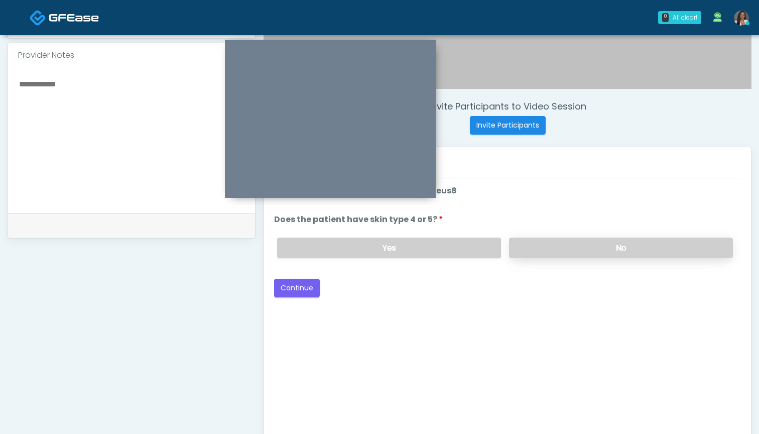
click at [572, 251] on label "No" at bounding box center [621, 247] width 224 height 21
click at [287, 287] on button "Continue" at bounding box center [297, 287] width 46 height 19
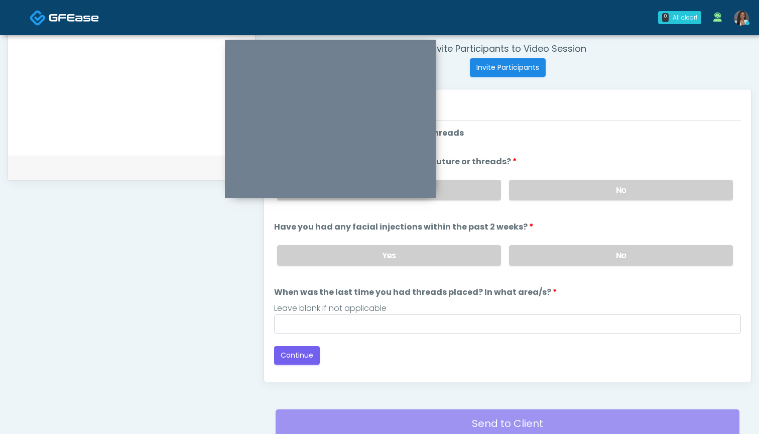
scroll to position [368, 0]
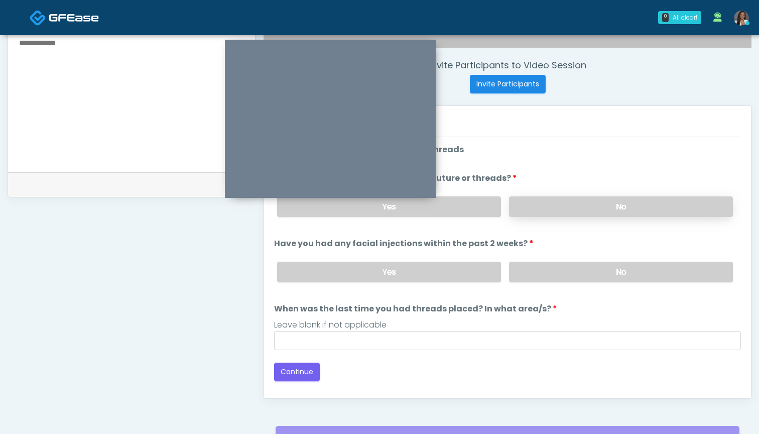
click at [540, 203] on label "No" at bounding box center [621, 206] width 224 height 21
click at [529, 273] on label "No" at bounding box center [621, 271] width 224 height 21
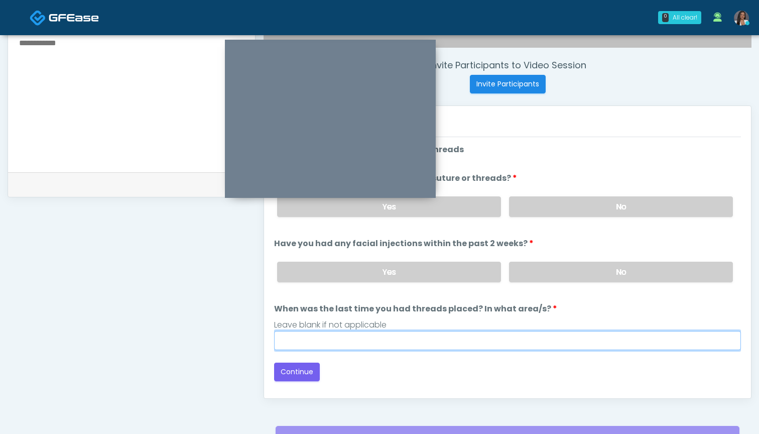
click at [508, 343] on input "When was the last time you had threads placed? In what area/s?" at bounding box center [507, 340] width 467 height 19
type input "***"
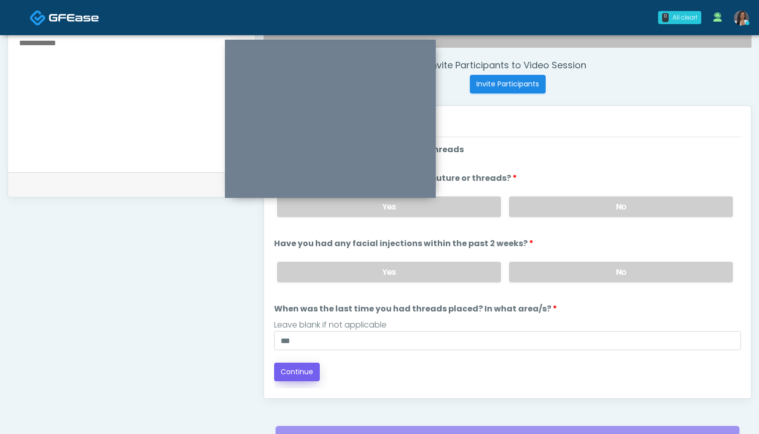
click at [288, 371] on button "Continue" at bounding box center [297, 371] width 46 height 19
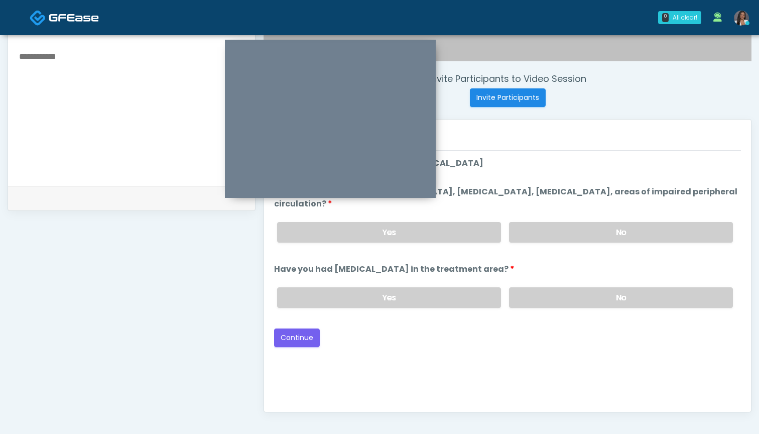
scroll to position [347, 0]
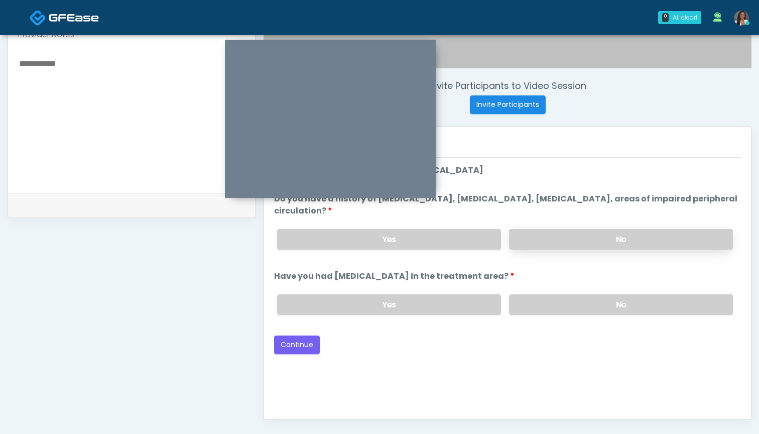
click at [535, 239] on label "No" at bounding box center [621, 239] width 224 height 21
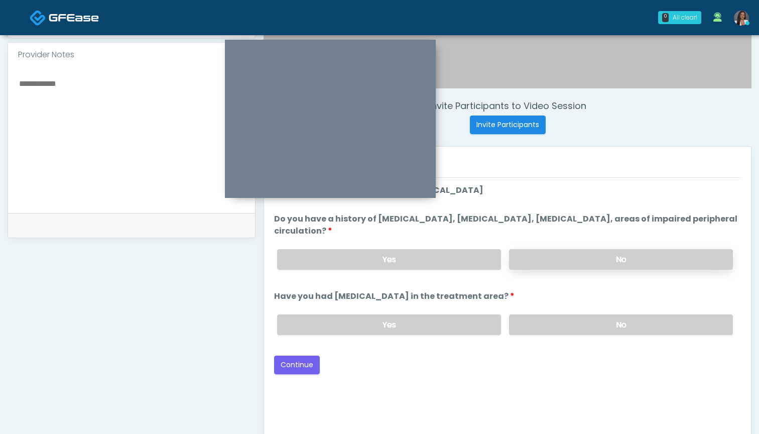
scroll to position [327, 0]
click at [545, 320] on label "No" at bounding box center [621, 324] width 224 height 21
click at [295, 364] on button "Continue" at bounding box center [297, 364] width 46 height 19
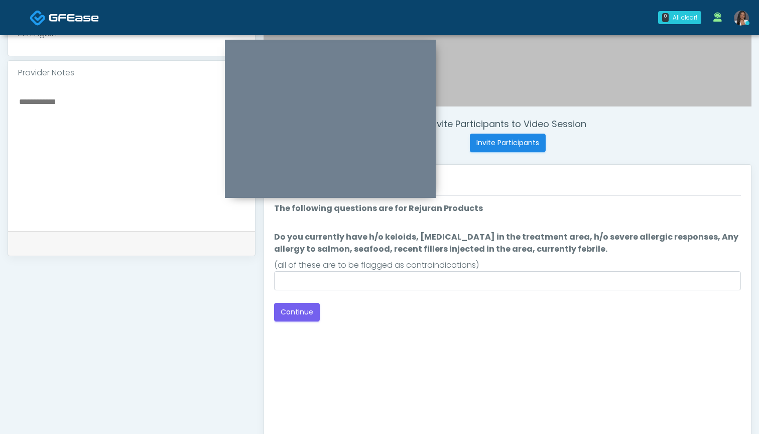
scroll to position [279, 0]
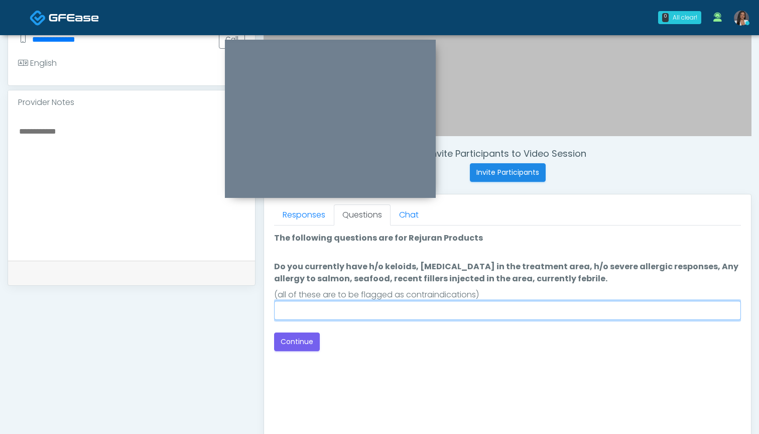
click at [493, 312] on input "Do you currently have h/o keloids, [MEDICAL_DATA] in the treatment area, h/o se…" at bounding box center [507, 310] width 467 height 19
click at [494, 310] on input "Do you currently have h/o keloids, [MEDICAL_DATA] in the treatment area, h/o se…" at bounding box center [507, 310] width 467 height 19
type input "**"
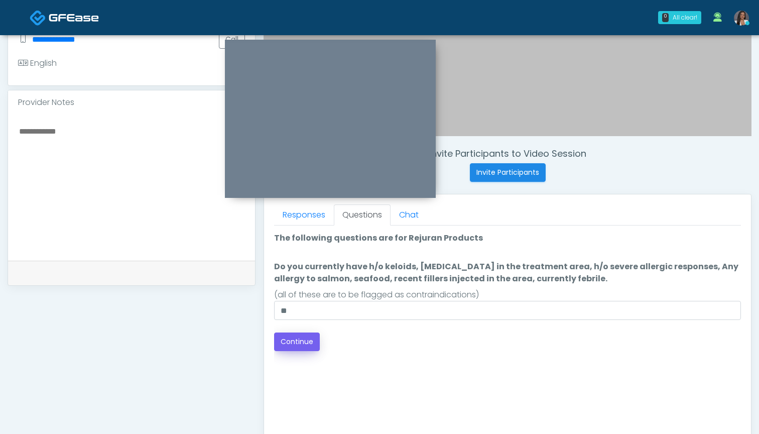
click at [288, 339] on button "Continue" at bounding box center [297, 341] width 46 height 19
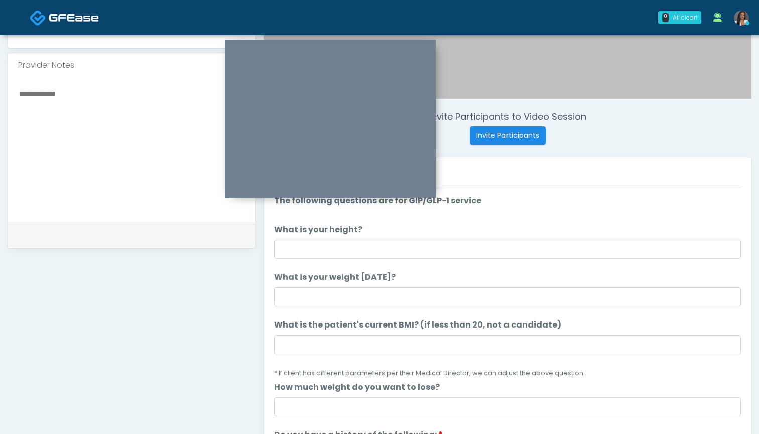
scroll to position [283, 0]
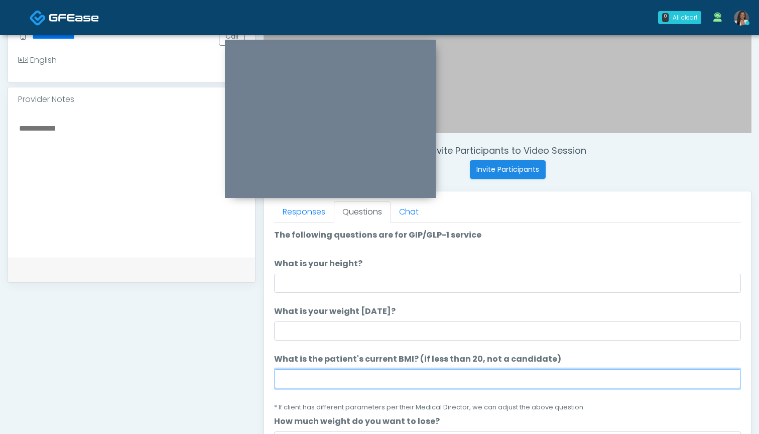
click at [407, 379] on input "What is the patient's current BMI? (if less than 20, not a candidate)" at bounding box center [507, 378] width 467 height 19
type input "****"
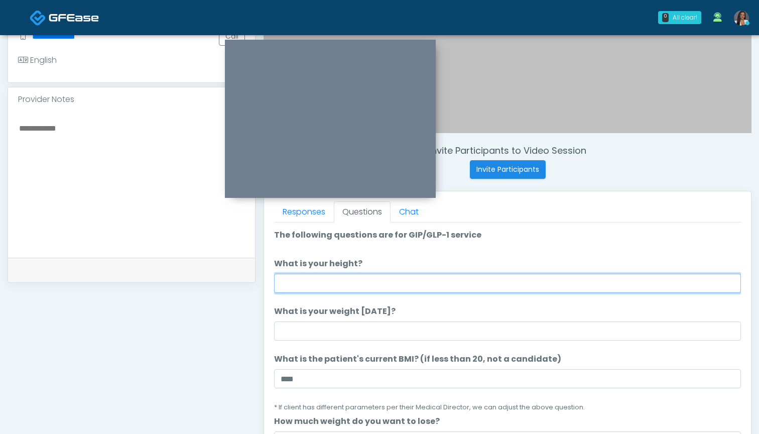
click at [419, 281] on input "What is your height?" at bounding box center [507, 282] width 467 height 19
type input "*****"
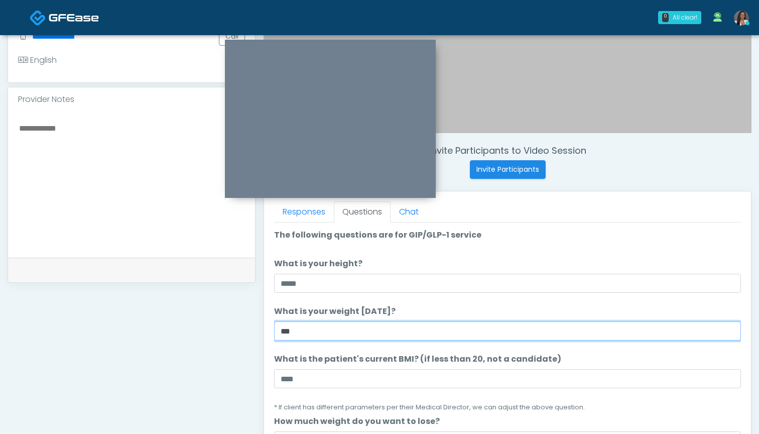
type input "***"
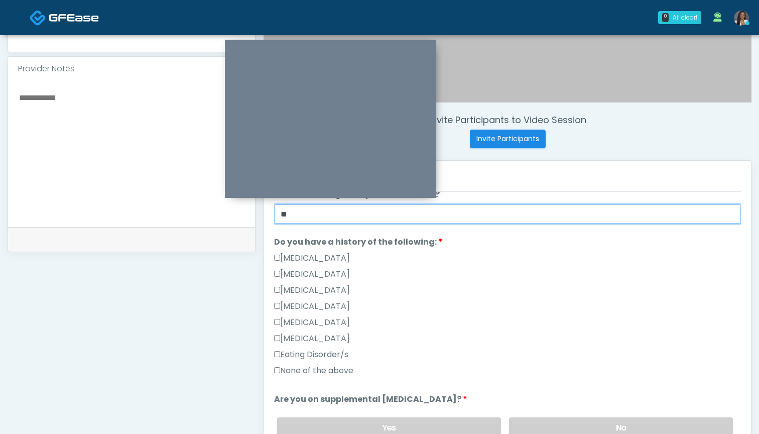
scroll to position [248, 0]
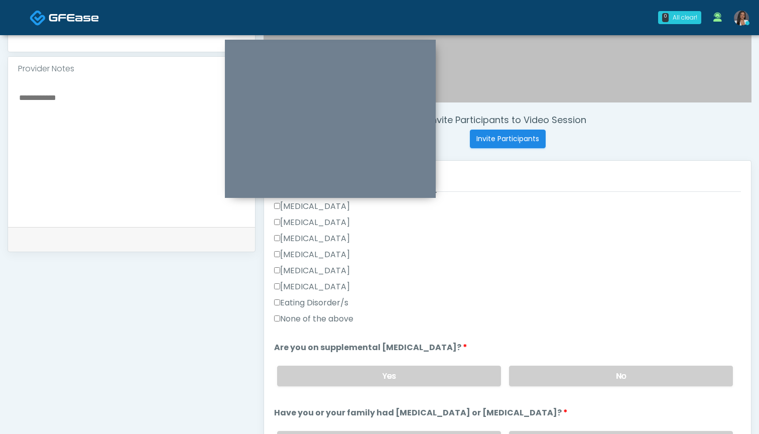
type input "**"
click at [320, 320] on label "None of the above" at bounding box center [313, 319] width 79 height 12
click at [566, 379] on label "No" at bounding box center [621, 375] width 224 height 21
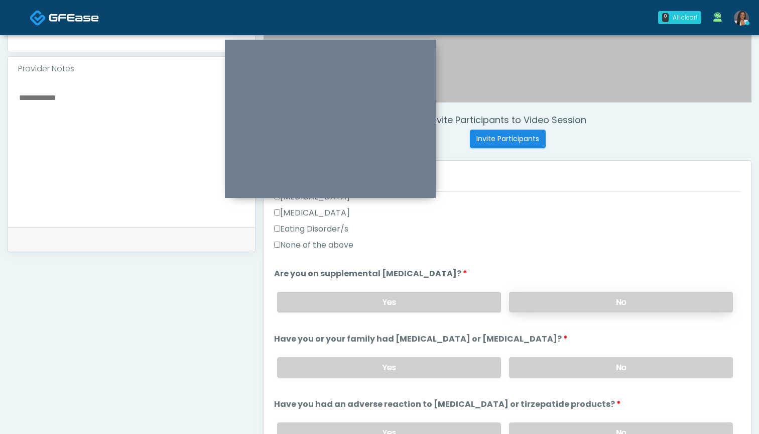
scroll to position [382, 0]
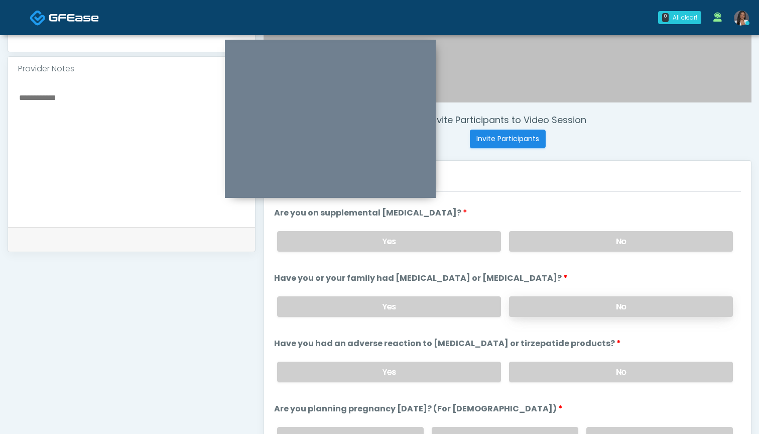
click at [569, 303] on label "No" at bounding box center [621, 306] width 224 height 21
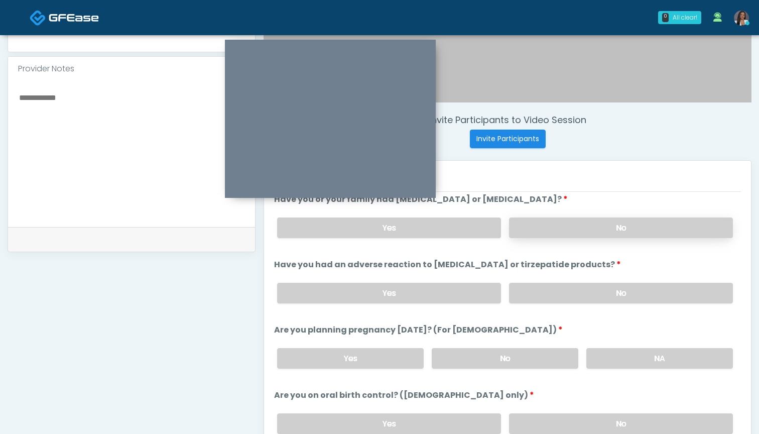
scroll to position [467, 0]
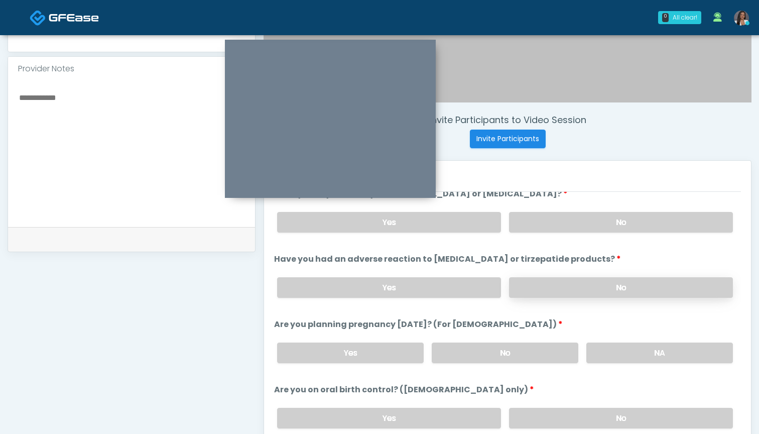
click at [563, 288] on label "No" at bounding box center [621, 287] width 224 height 21
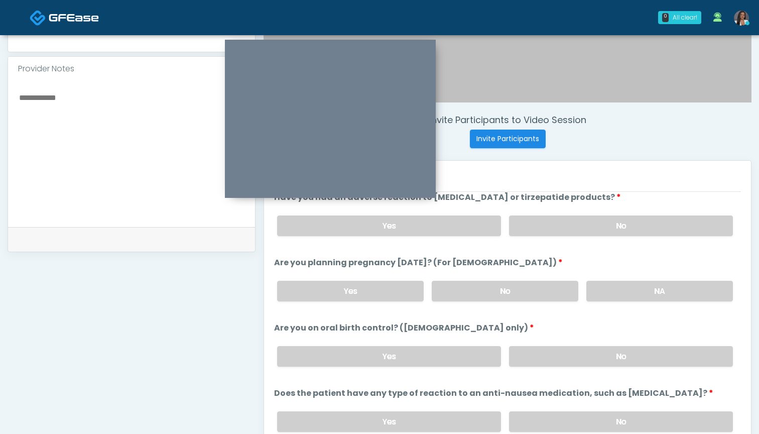
scroll to position [532, 0]
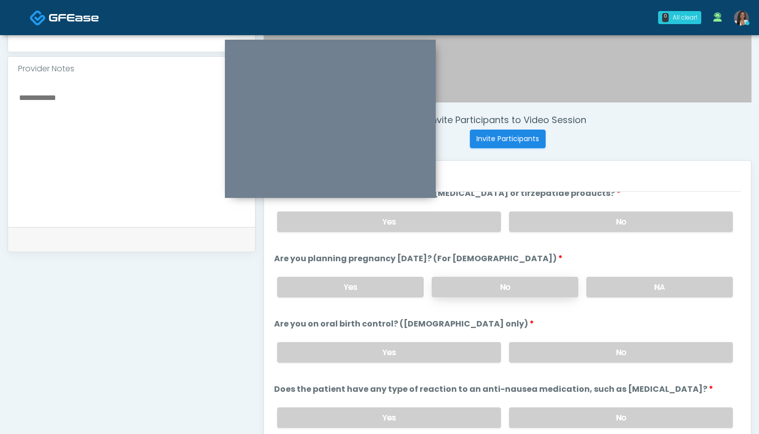
click at [492, 284] on label "No" at bounding box center [505, 286] width 147 height 21
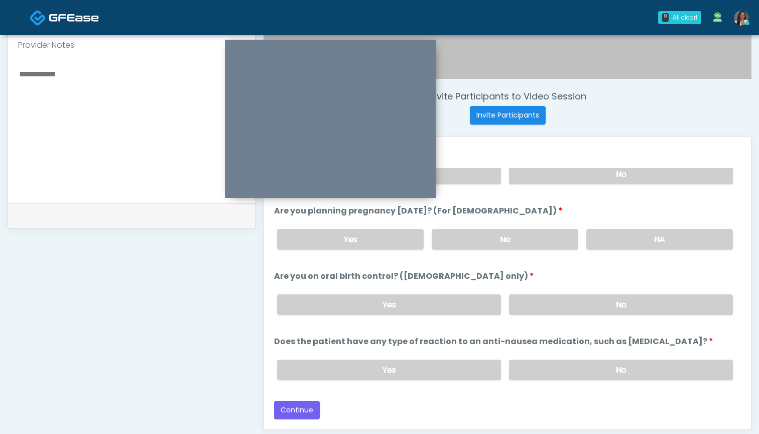
scroll to position [341, 0]
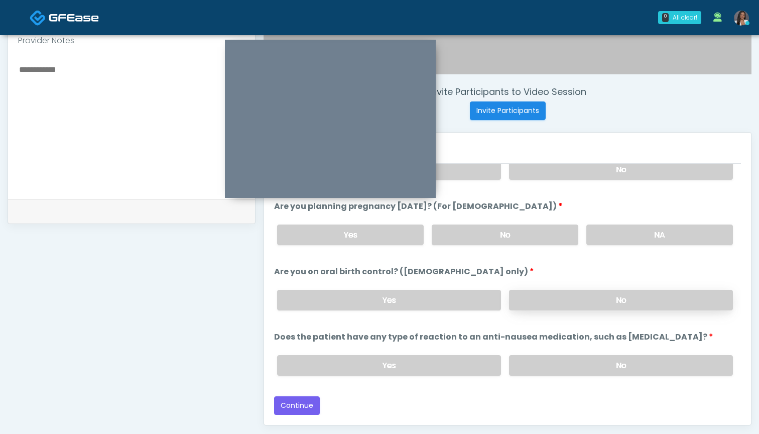
click at [538, 298] on label "No" at bounding box center [621, 300] width 224 height 21
click at [524, 363] on label "No" at bounding box center [621, 365] width 224 height 21
click at [418, 296] on label "Yes" at bounding box center [389, 300] width 224 height 21
click at [308, 405] on button "Continue" at bounding box center [297, 405] width 46 height 19
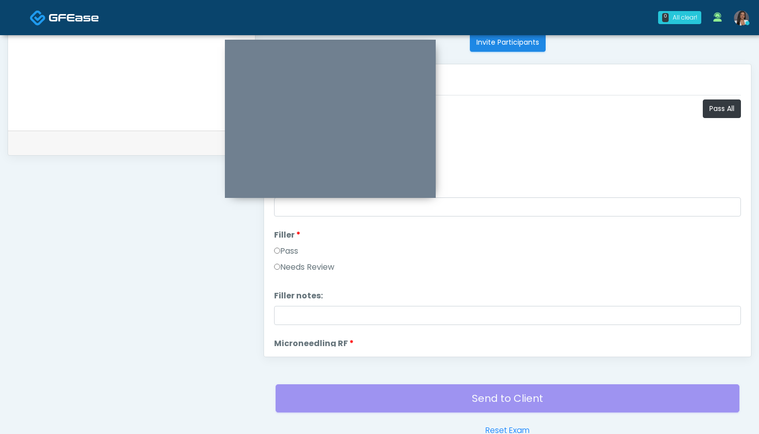
scroll to position [219, 0]
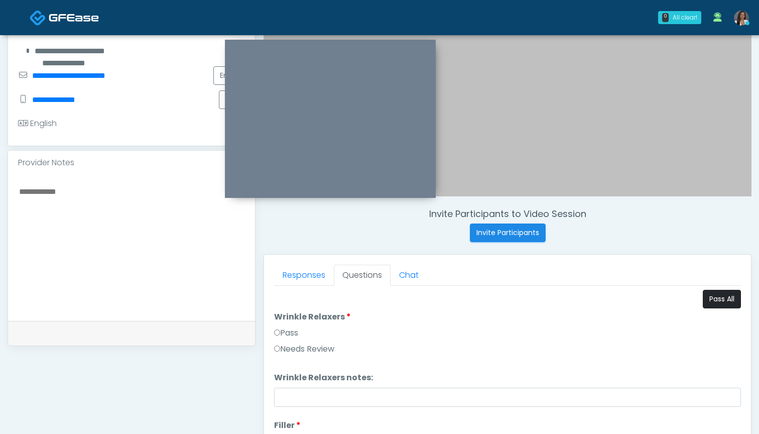
click at [707, 298] on button "Pass All" at bounding box center [722, 299] width 38 height 19
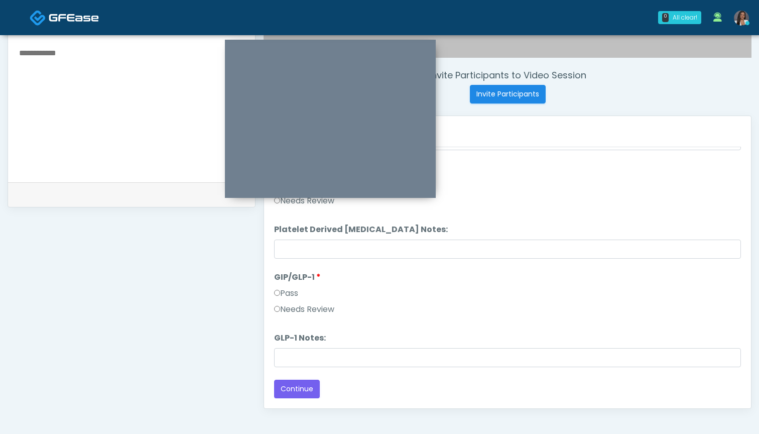
scroll to position [360, 0]
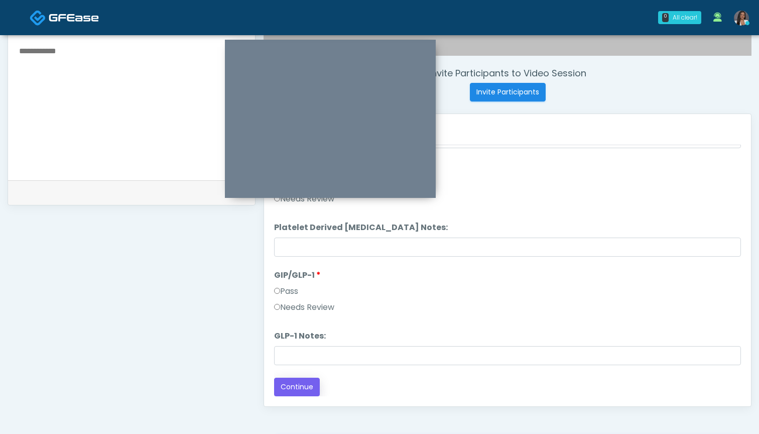
click at [307, 384] on button "Continue" at bounding box center [297, 386] width 46 height 19
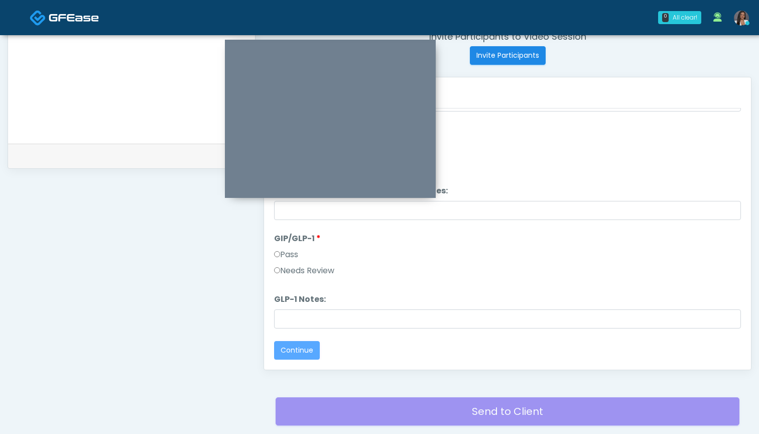
scroll to position [406, 0]
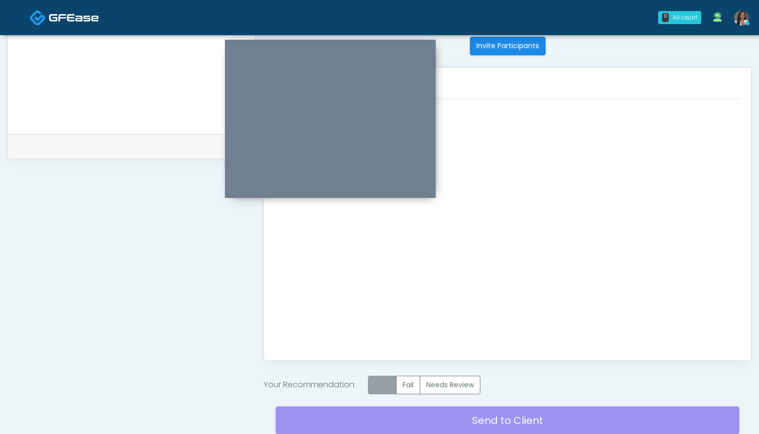
click at [389, 383] on label "Pass" at bounding box center [382, 384] width 29 height 19
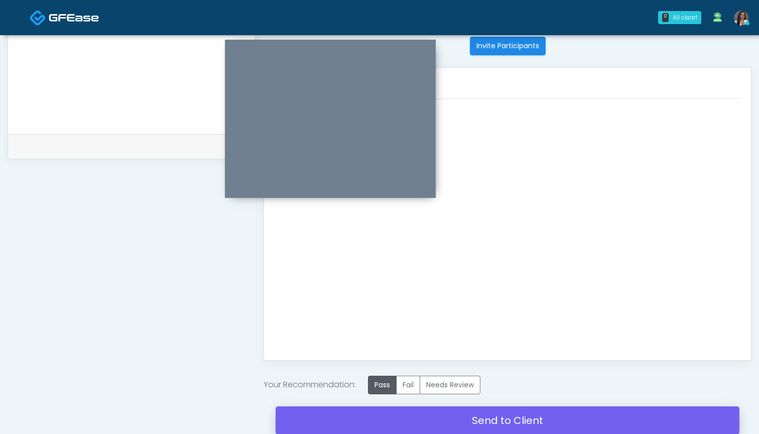
click at [459, 413] on link "Send to Client" at bounding box center [507, 420] width 464 height 28
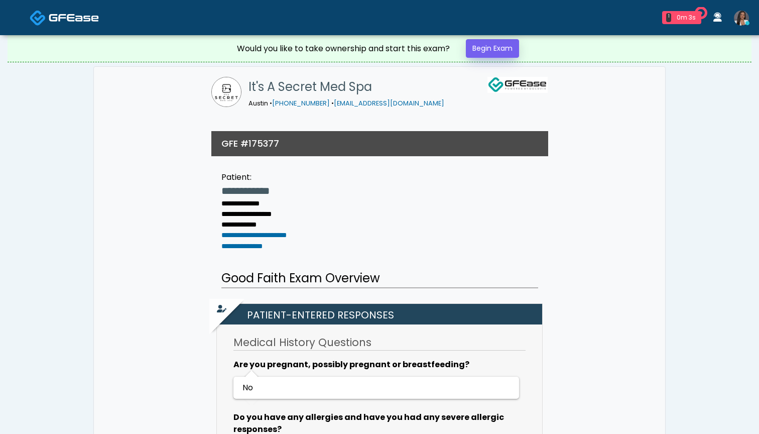
click at [484, 49] on link "Begin Exam" at bounding box center [492, 48] width 53 height 19
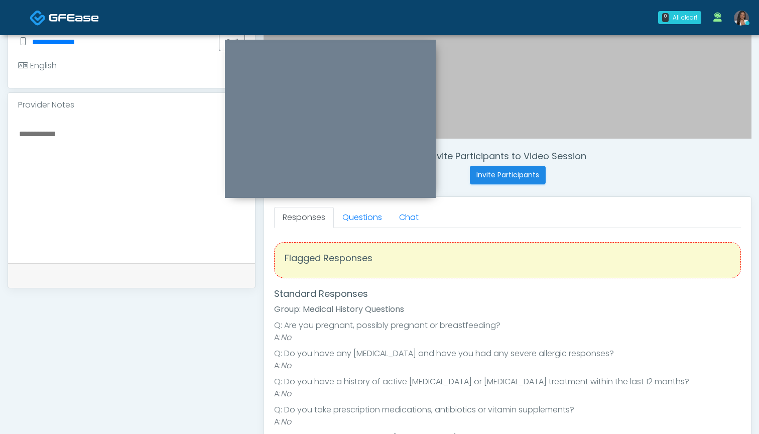
scroll to position [264, 0]
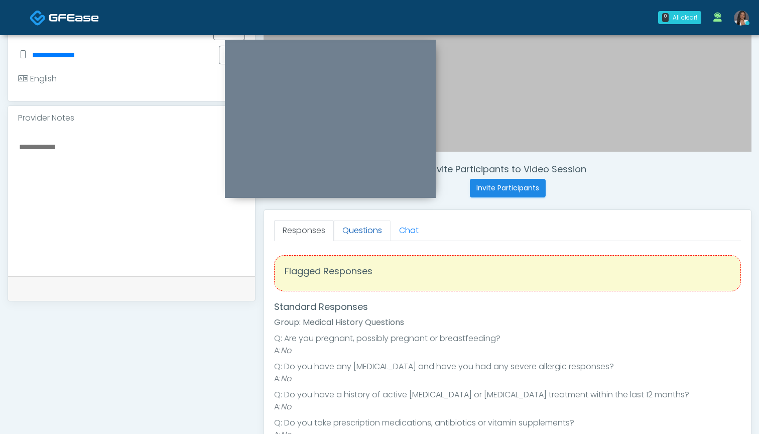
click at [345, 224] on link "Questions" at bounding box center [362, 230] width 57 height 21
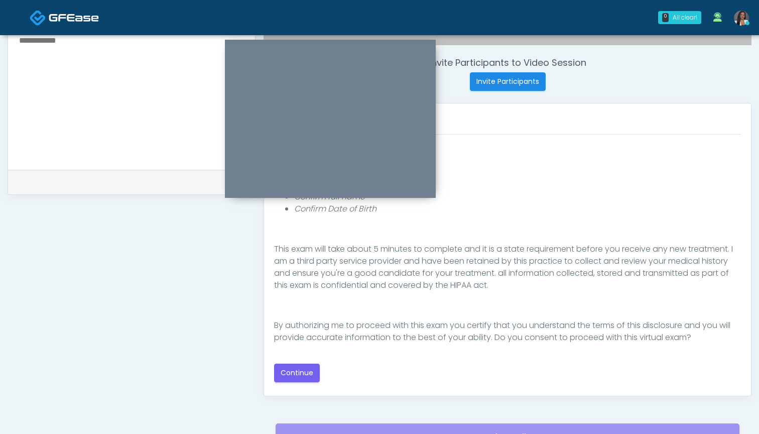
scroll to position [383, 0]
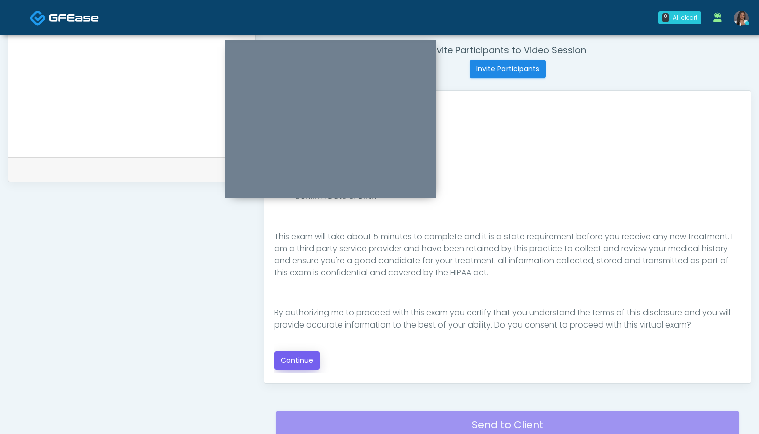
click at [302, 359] on button "Continue" at bounding box center [297, 360] width 46 height 19
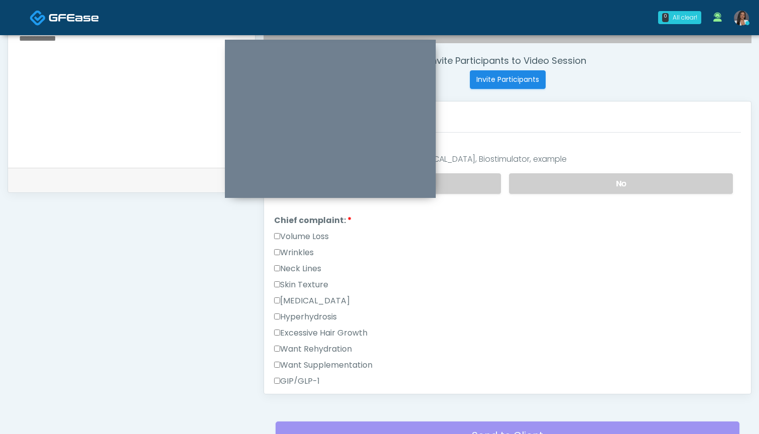
scroll to position [202, 0]
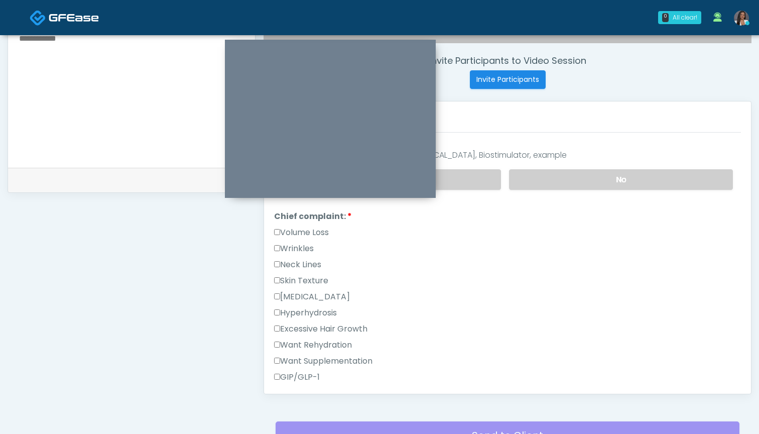
click at [313, 282] on label "Skin Texture" at bounding box center [301, 280] width 54 height 12
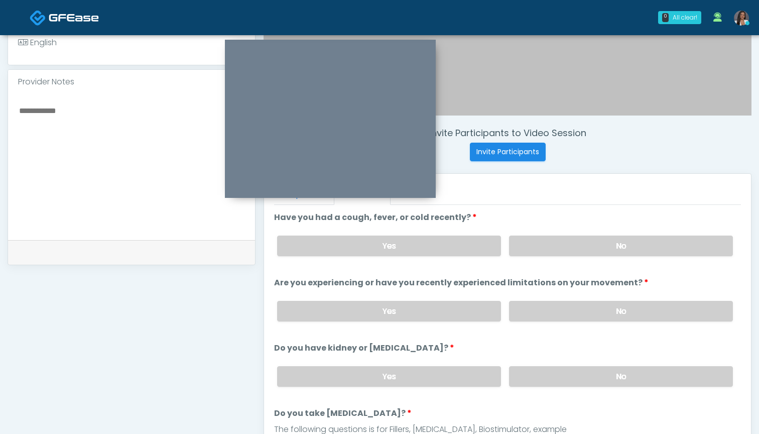
scroll to position [295, 0]
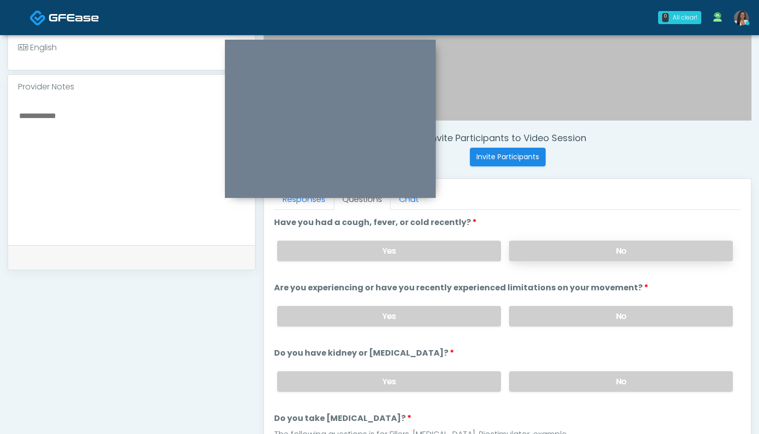
click at [544, 253] on label "No" at bounding box center [621, 250] width 224 height 21
click at [556, 315] on label "No" at bounding box center [621, 316] width 224 height 21
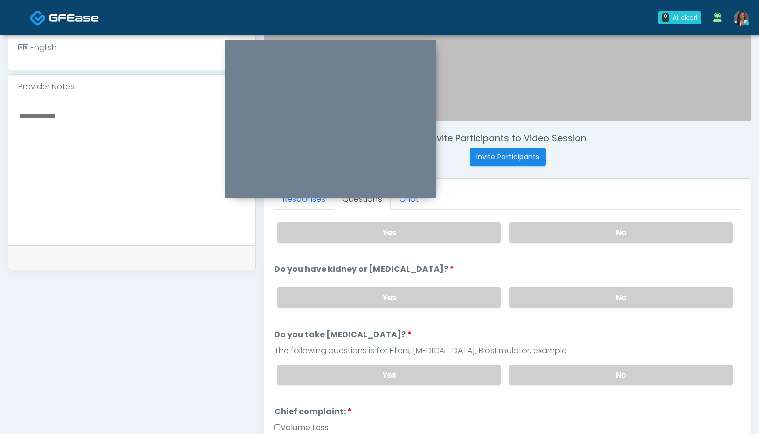
scroll to position [89, 0]
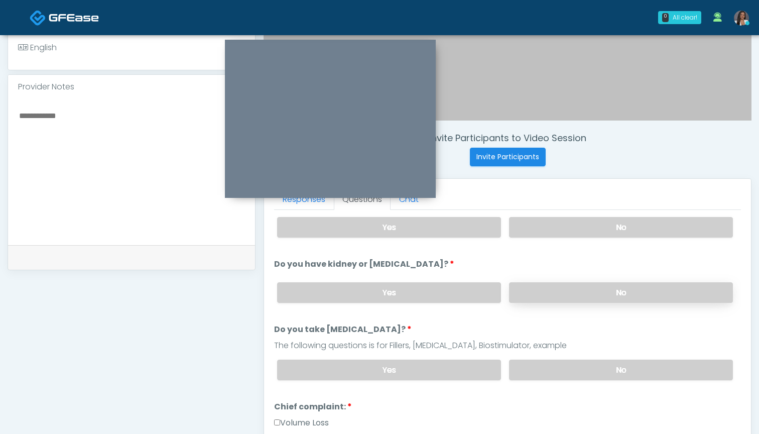
click at [551, 291] on label "No" at bounding box center [621, 292] width 224 height 21
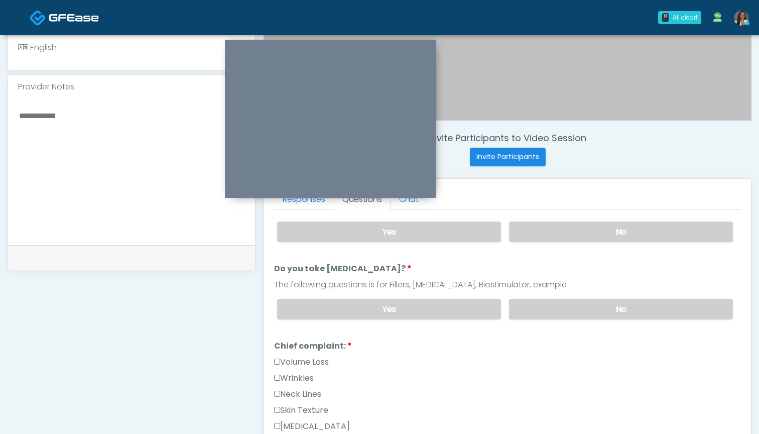
scroll to position [159, 0]
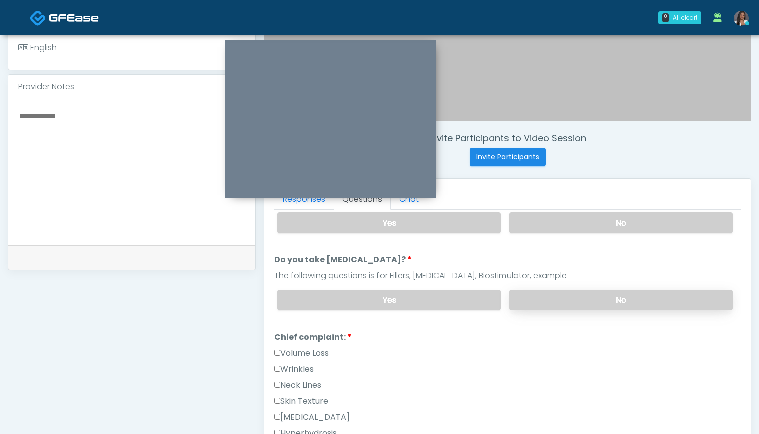
click at [545, 302] on label "No" at bounding box center [621, 300] width 224 height 21
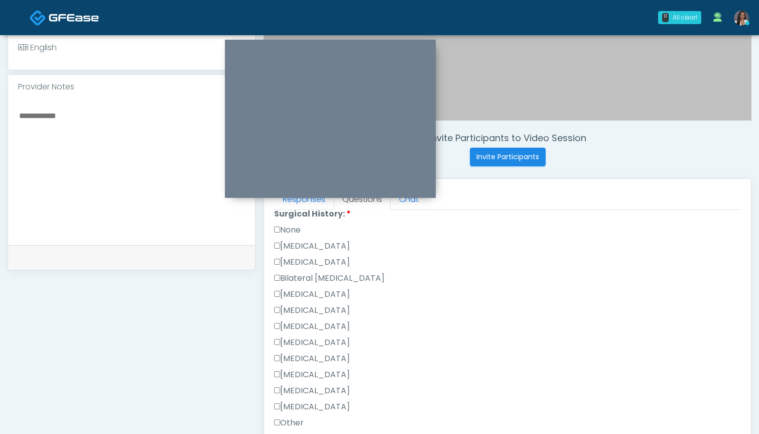
scroll to position [578, 0]
click at [290, 235] on label "None" at bounding box center [287, 230] width 27 height 12
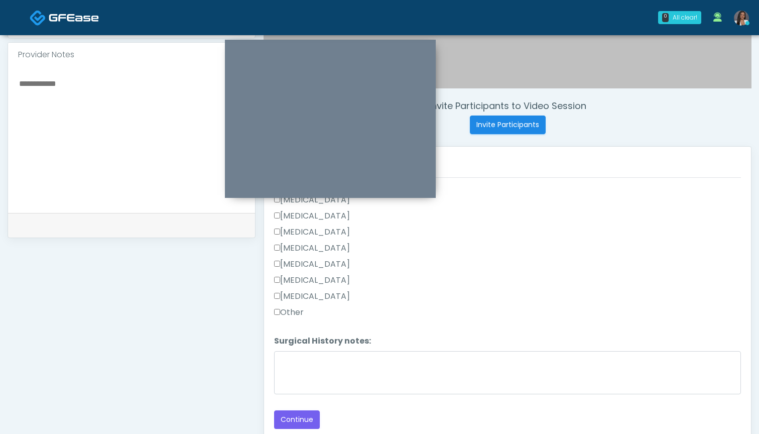
scroll to position [342, 0]
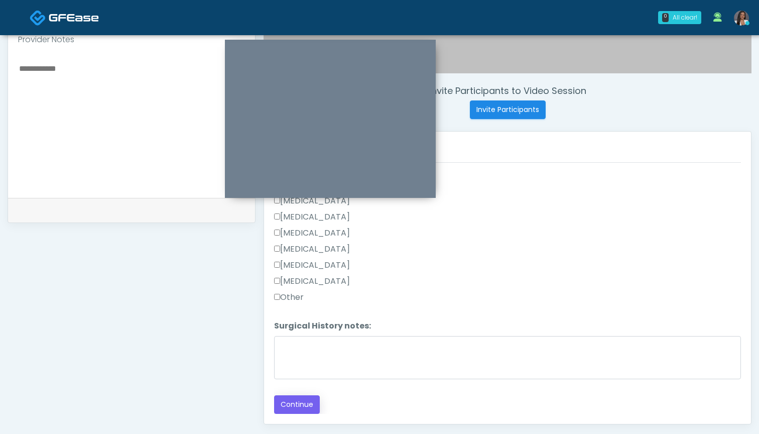
click at [303, 401] on button "Continue" at bounding box center [297, 404] width 46 height 19
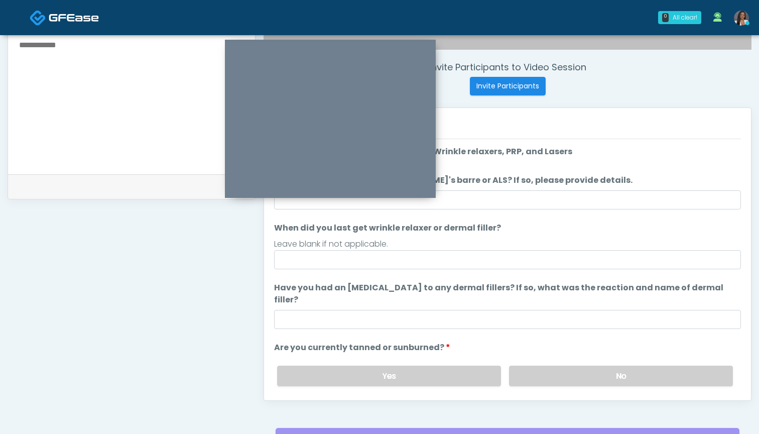
scroll to position [351, 0]
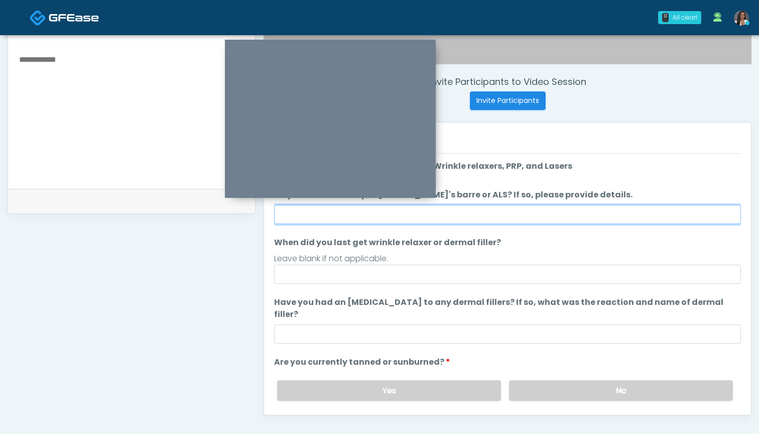
click at [514, 218] on input "Do you have a history of [PERSON_NAME]'s barre or ALS? If so, please provide de…" at bounding box center [507, 214] width 467 height 19
type input "**"
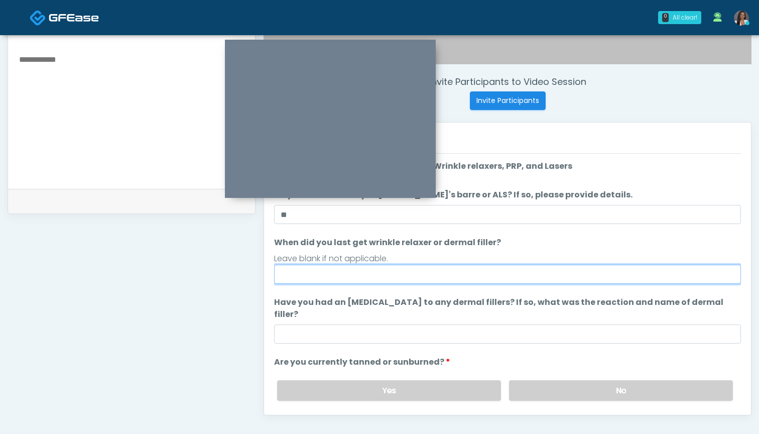
click at [519, 273] on input "When did you last get wrinkle relaxer or dermal filler?" at bounding box center [507, 273] width 467 height 19
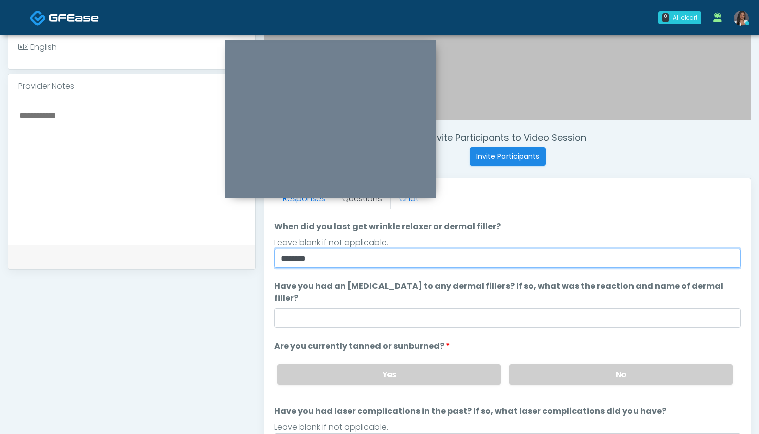
scroll to position [71, 0]
type input "********"
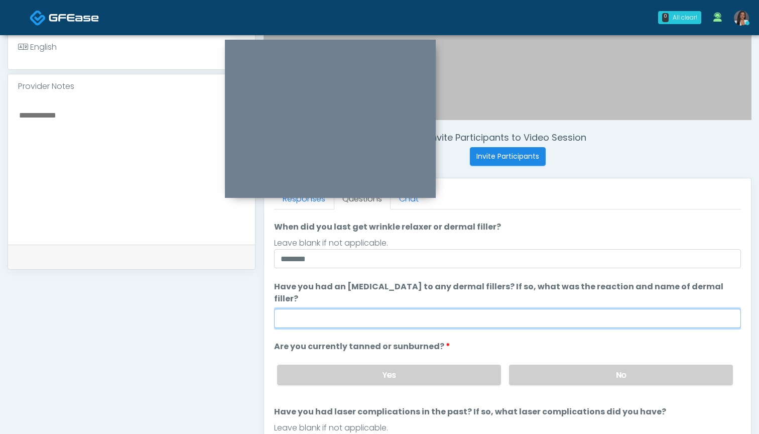
click at [516, 309] on input "Have you had an [MEDICAL_DATA] to any dermal fillers? If so, what was the react…" at bounding box center [507, 318] width 467 height 19
type input "**"
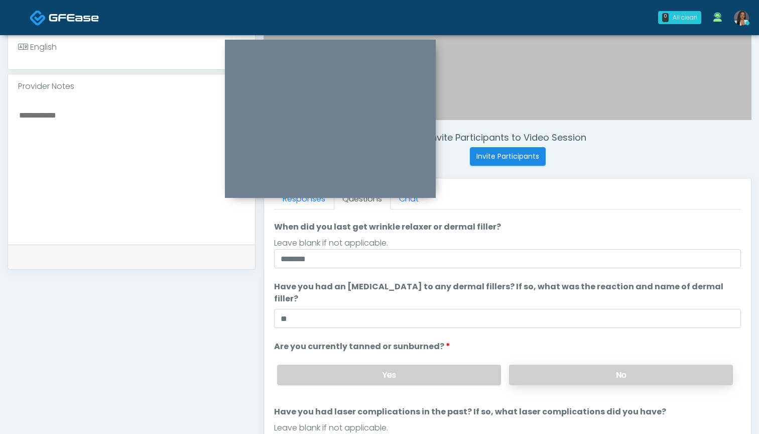
click at [550, 364] on label "No" at bounding box center [621, 374] width 224 height 21
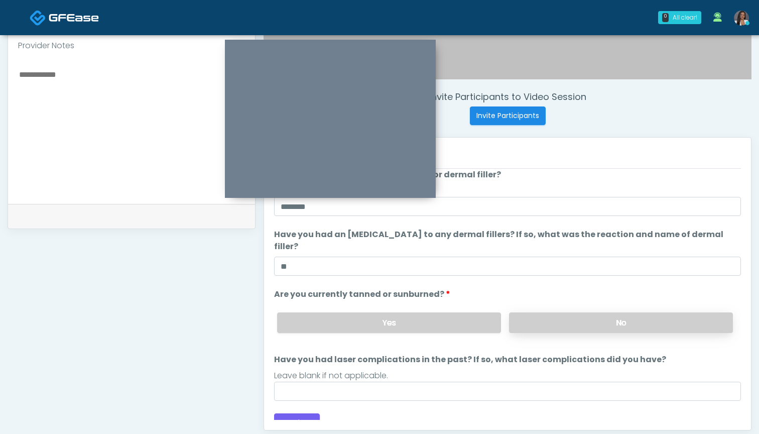
scroll to position [341, 0]
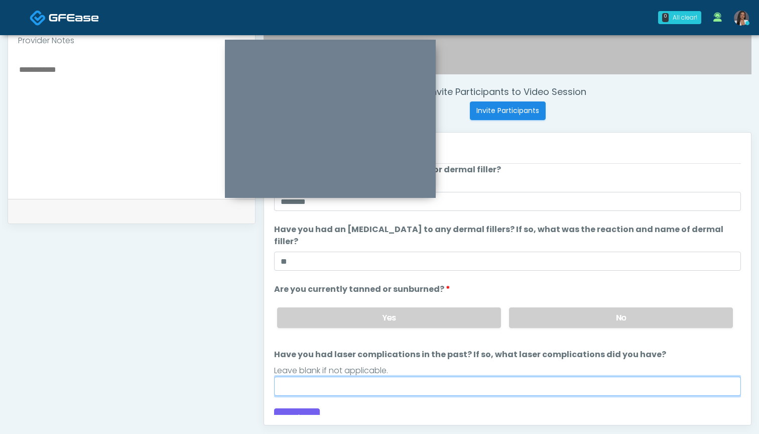
click at [505, 376] on input "Have you had laser complications in the past? If so, what laser complications d…" at bounding box center [507, 385] width 467 height 19
type input "***"
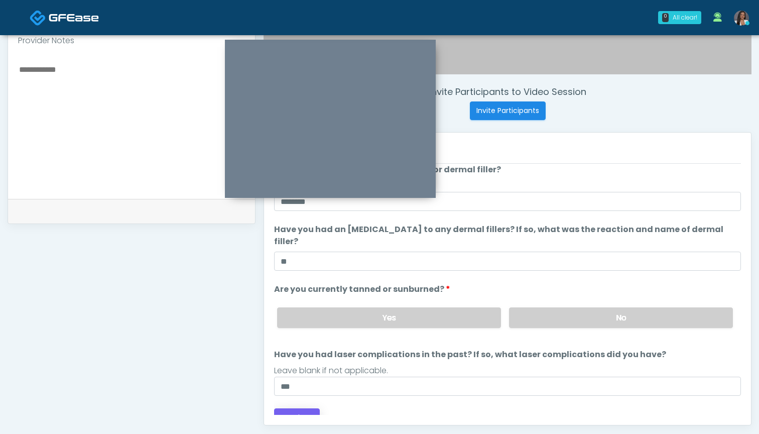
click at [309, 408] on button "Continue" at bounding box center [297, 417] width 46 height 19
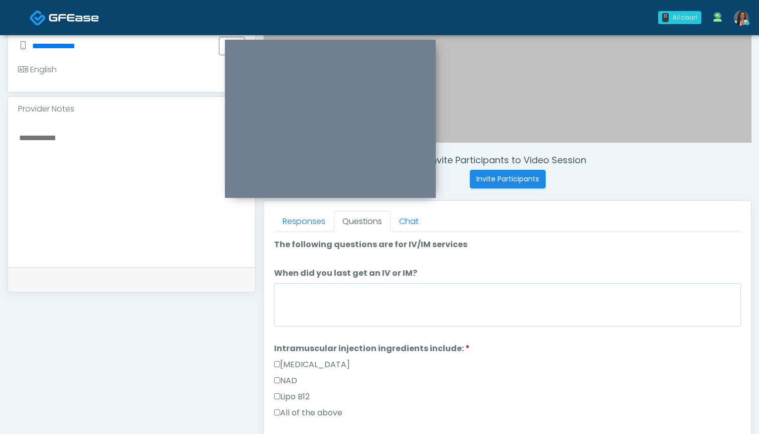
scroll to position [267, 0]
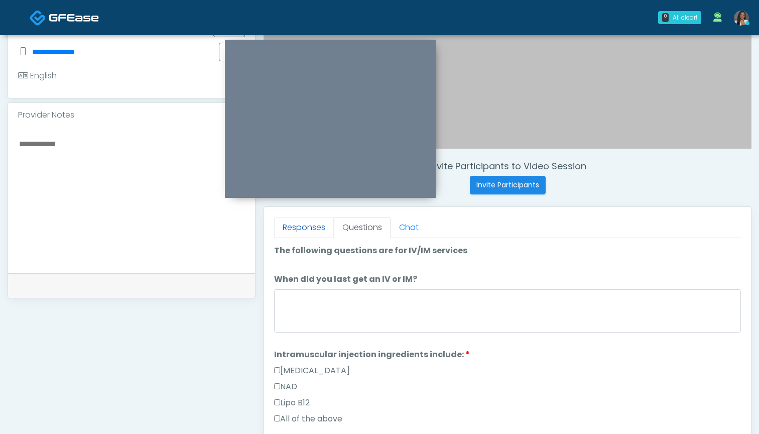
click at [317, 230] on link "Responses" at bounding box center [304, 227] width 60 height 21
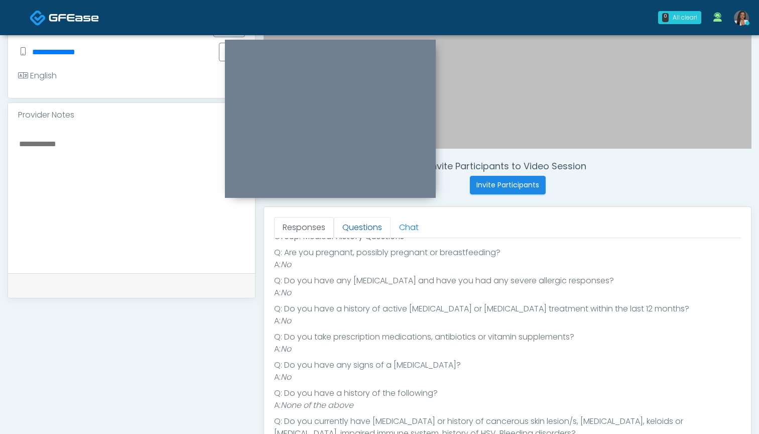
click at [358, 227] on link "Questions" at bounding box center [362, 227] width 57 height 21
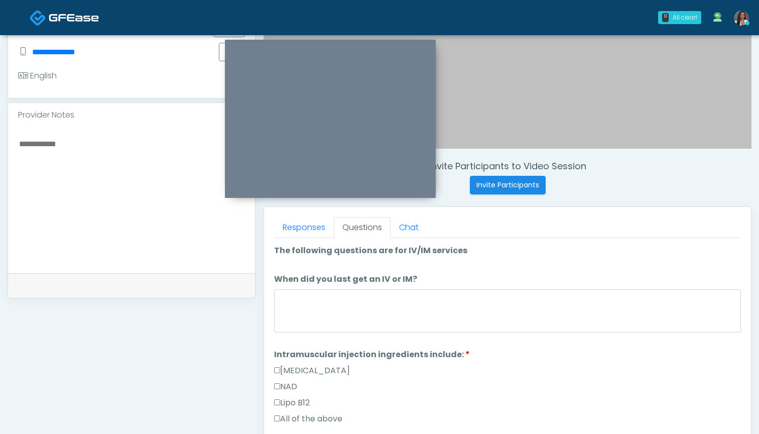
scroll to position [0, 0]
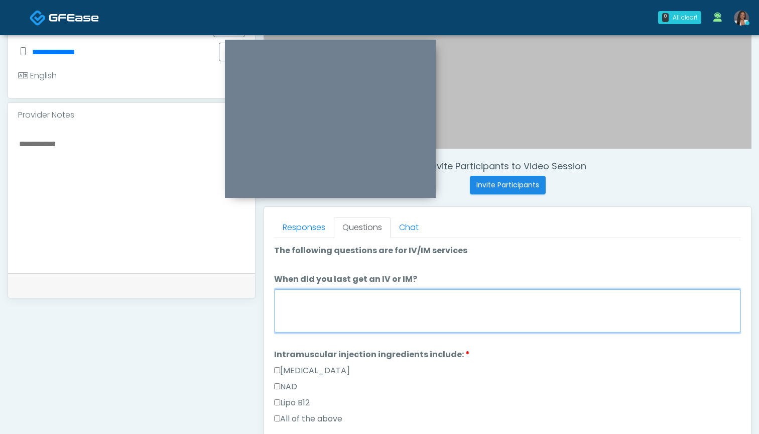
click at [396, 307] on textarea "When did you last get an IV or IM?" at bounding box center [507, 310] width 467 height 43
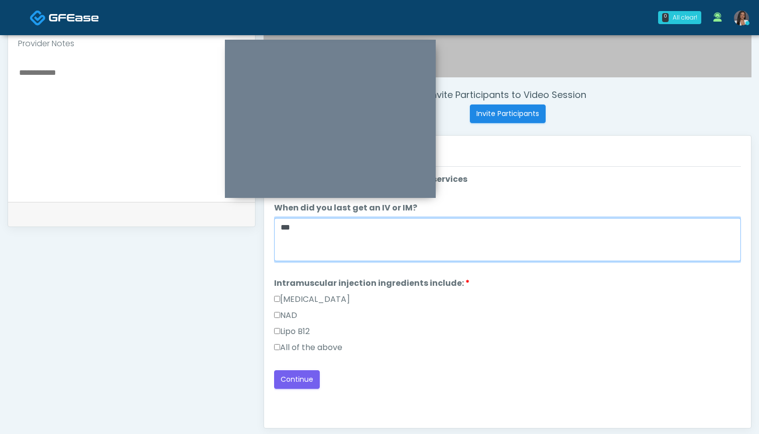
scroll to position [349, 0]
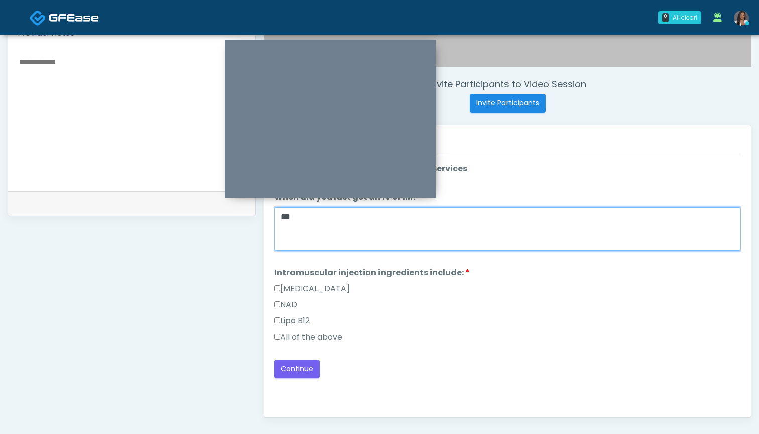
type textarea "***"
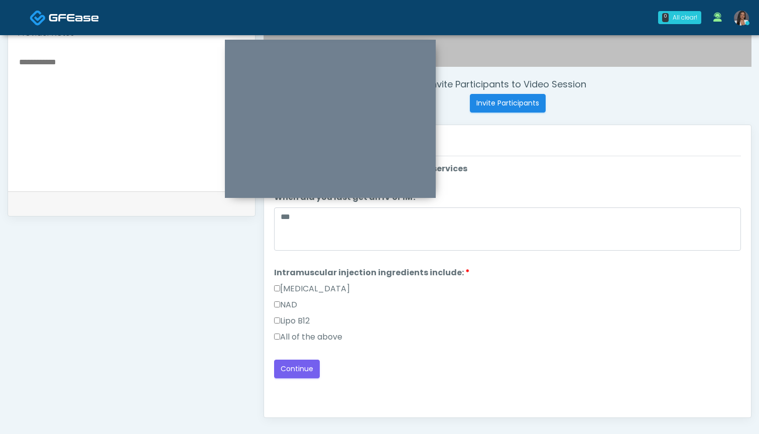
click at [330, 338] on label "All of the above" at bounding box center [308, 337] width 68 height 12
click at [293, 368] on button "Continue" at bounding box center [297, 368] width 46 height 19
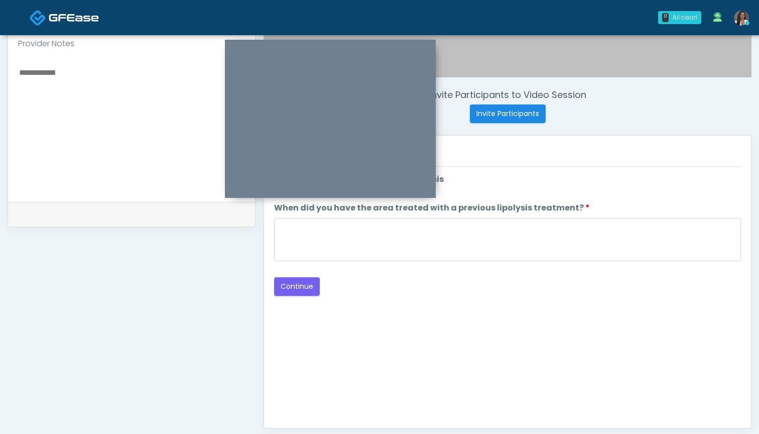
scroll to position [279, 0]
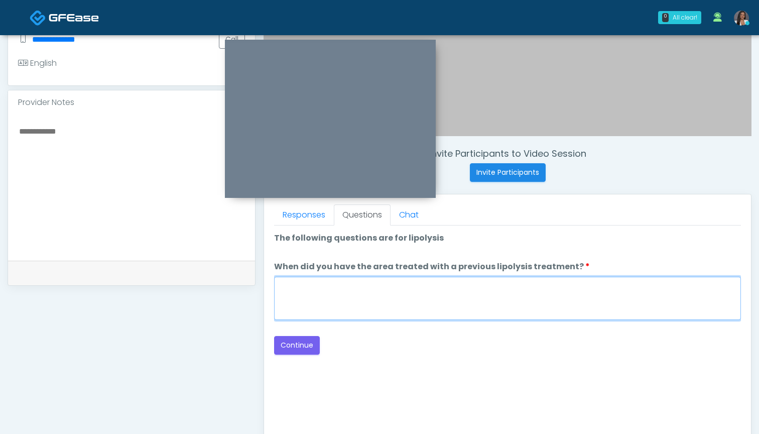
click at [474, 301] on textarea "When did you have the area treated with a previous lipolysis treatment?" at bounding box center [507, 297] width 467 height 43
type textarea "***"
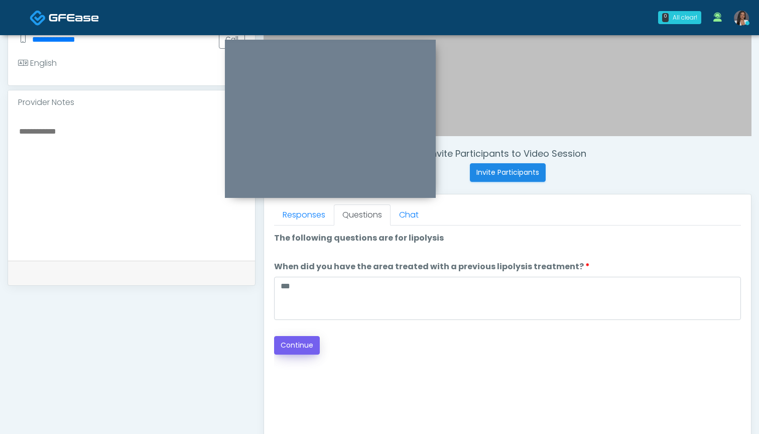
click at [300, 346] on button "Continue" at bounding box center [297, 345] width 46 height 19
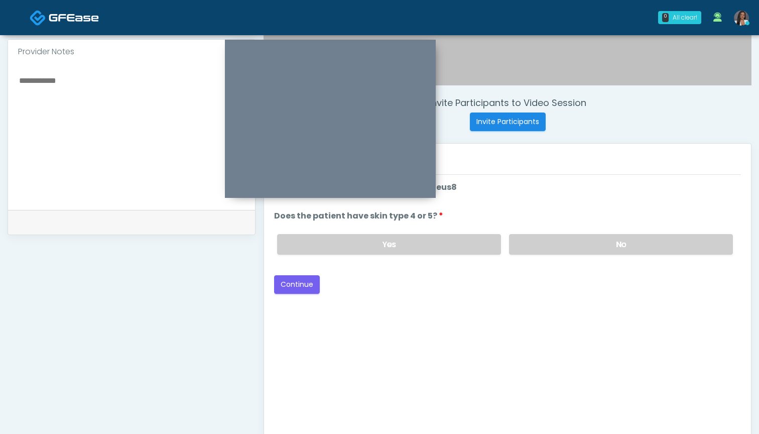
scroll to position [267, 0]
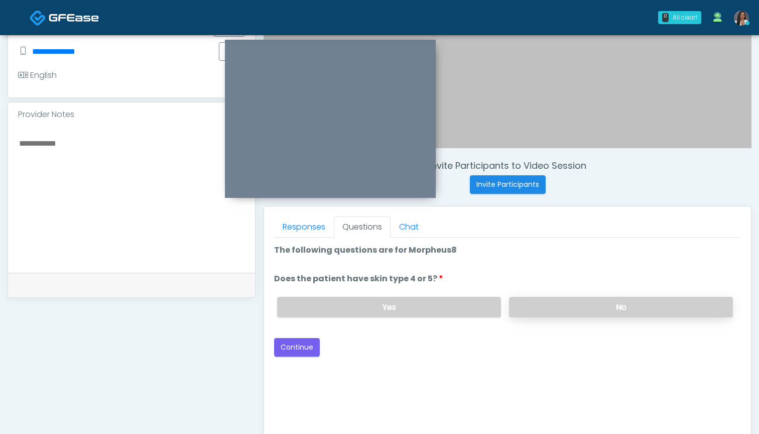
click at [547, 316] on label "No" at bounding box center [621, 307] width 224 height 21
click at [303, 346] on button "Continue" at bounding box center [297, 347] width 46 height 19
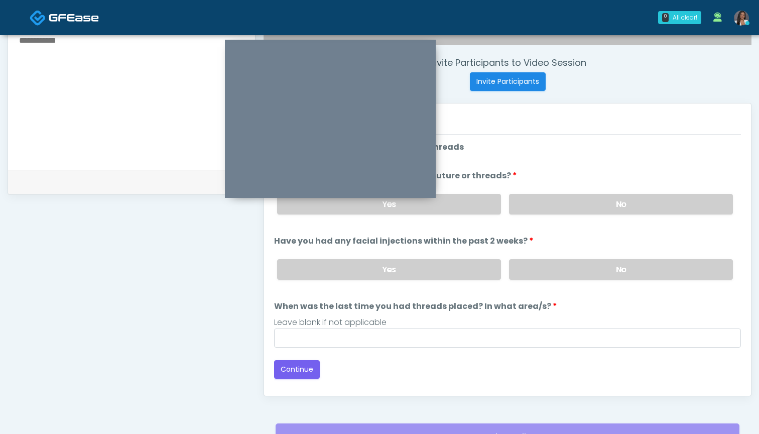
scroll to position [346, 0]
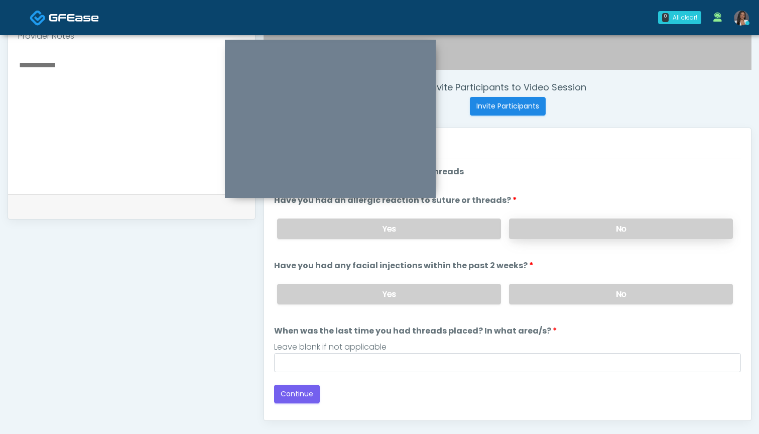
click at [539, 233] on label "No" at bounding box center [621, 228] width 224 height 21
click at [538, 296] on label "No" at bounding box center [621, 294] width 224 height 21
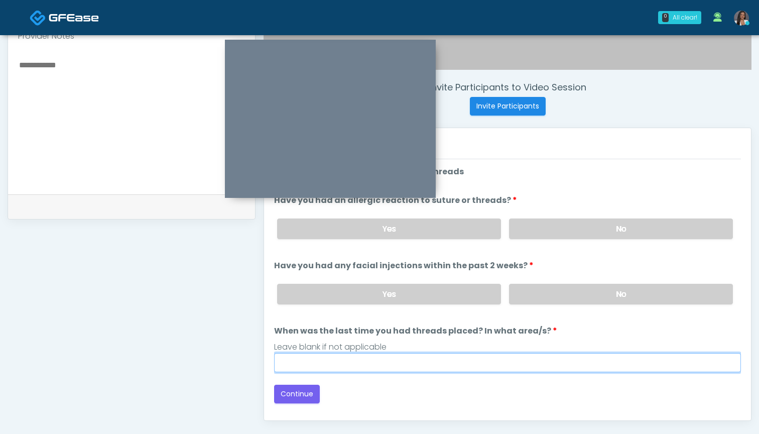
click at [513, 371] on input "When was the last time you had threads placed? In what area/s?" at bounding box center [507, 362] width 467 height 19
type input "***"
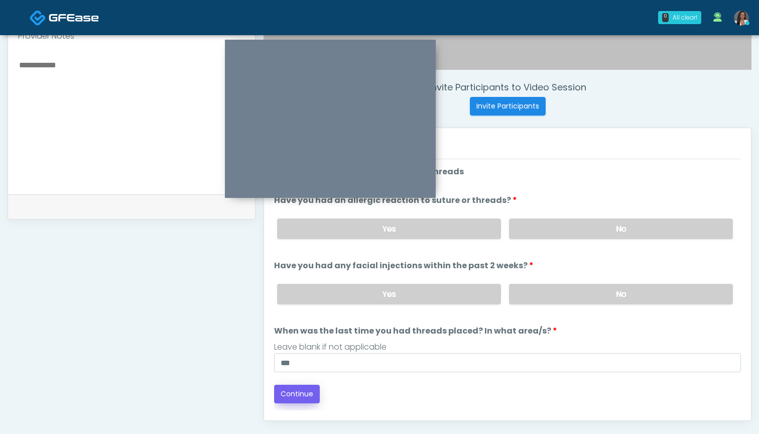
click at [309, 388] on button "Continue" at bounding box center [297, 393] width 46 height 19
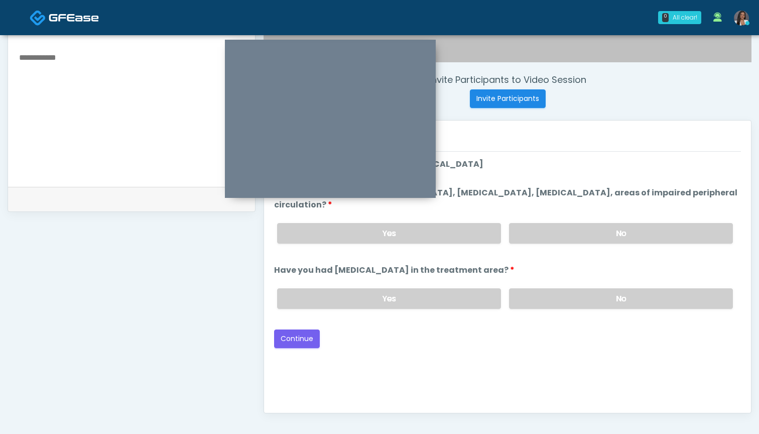
scroll to position [326, 0]
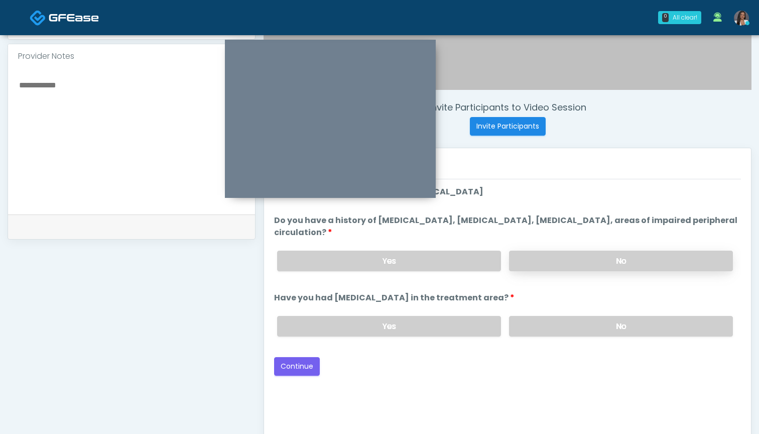
click at [546, 265] on label "No" at bounding box center [621, 260] width 224 height 21
click at [544, 333] on label "No" at bounding box center [621, 326] width 224 height 21
click at [295, 372] on button "Continue" at bounding box center [297, 366] width 46 height 19
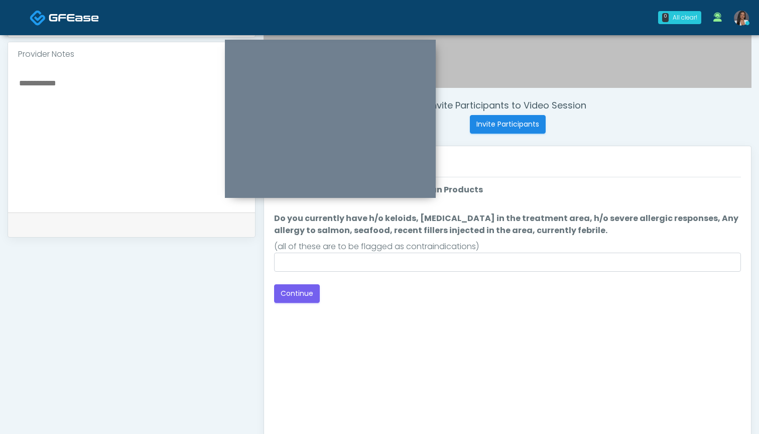
scroll to position [314, 0]
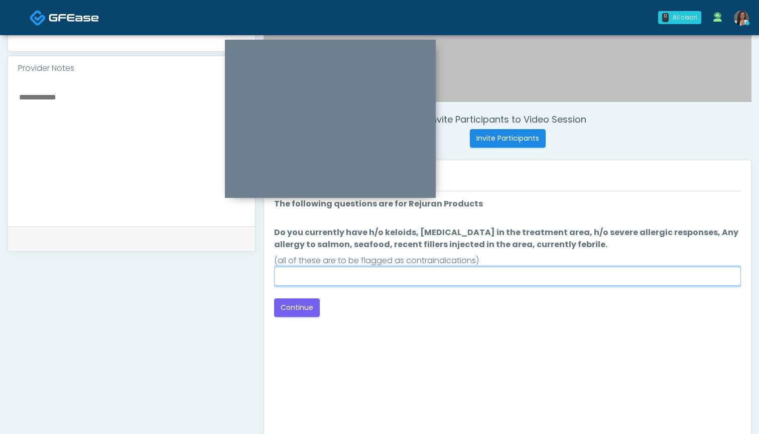
click at [525, 279] on input "Do you currently have h/o keloids, skin infection in the treatment area, h/o se…" at bounding box center [507, 275] width 467 height 19
type input "**"
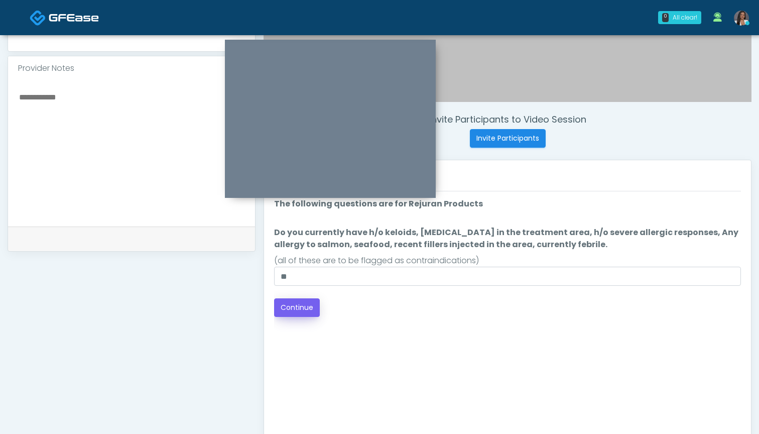
click at [298, 304] on button "Continue" at bounding box center [297, 307] width 46 height 19
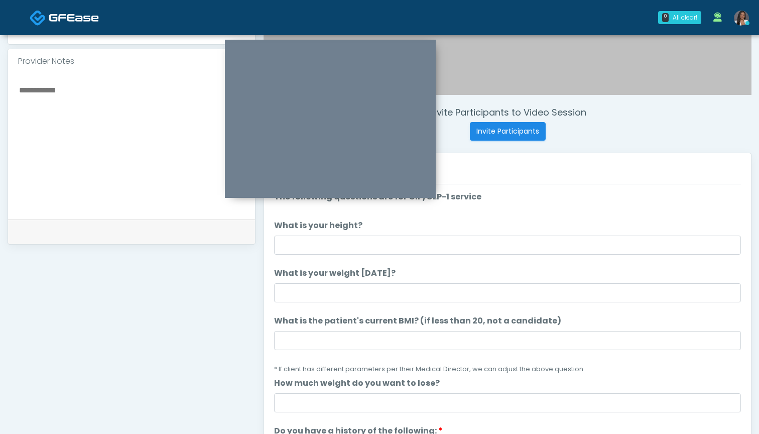
scroll to position [302, 0]
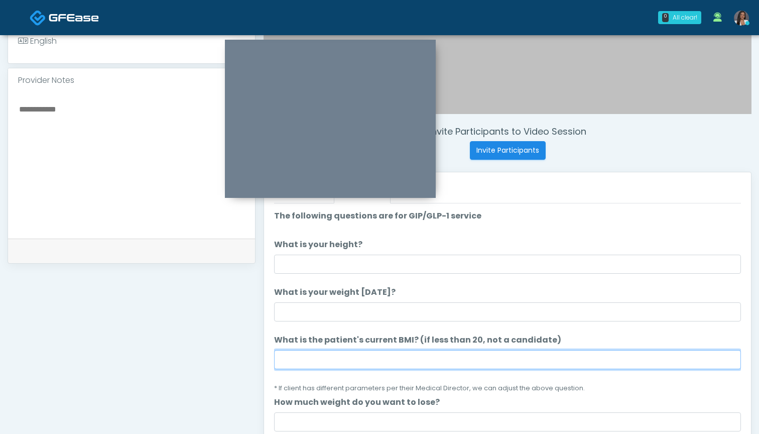
click at [366, 360] on input "What is the patient's current BMI? (if less than 20, not a candidate)" at bounding box center [507, 359] width 467 height 19
type input "****"
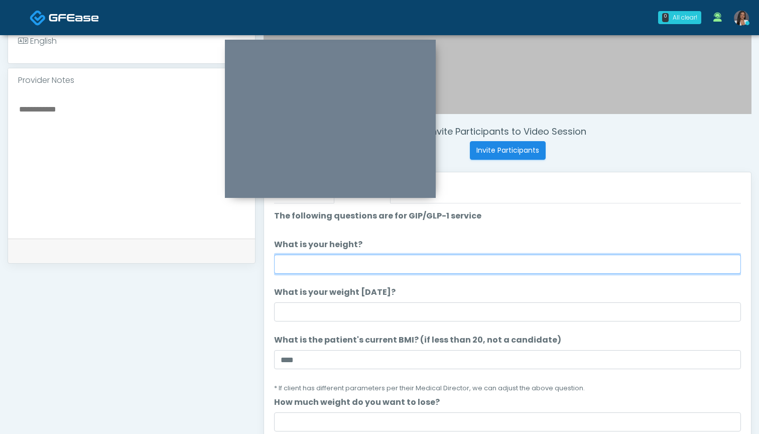
click at [384, 261] on input "What is your height?" at bounding box center [507, 263] width 467 height 19
type input "*****"
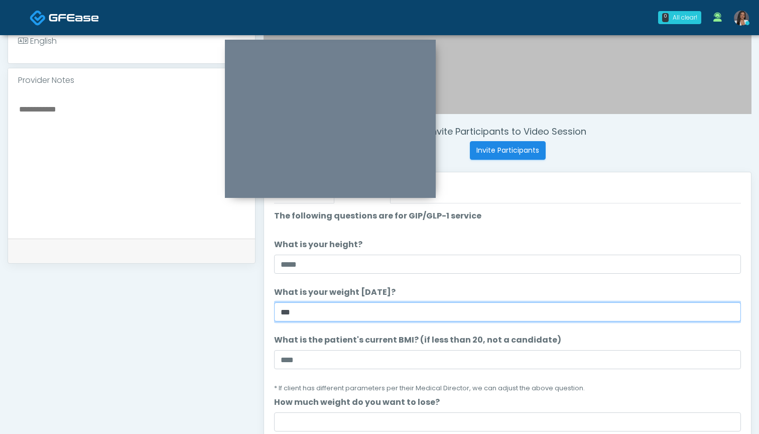
type input "***"
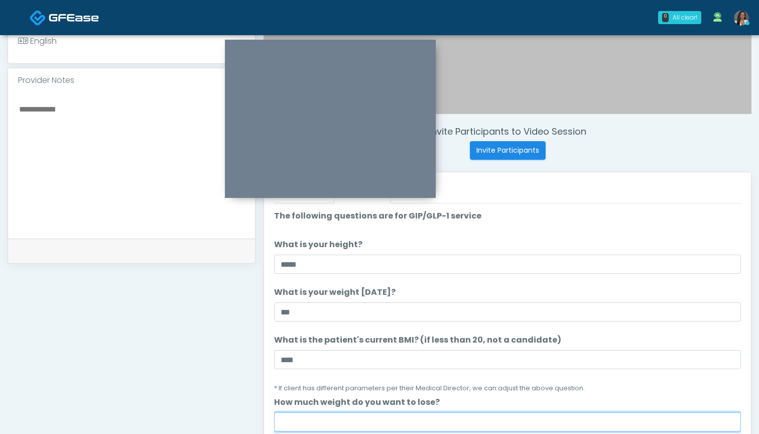
click at [364, 413] on input "How much weight do you want to lose?" at bounding box center [507, 421] width 467 height 19
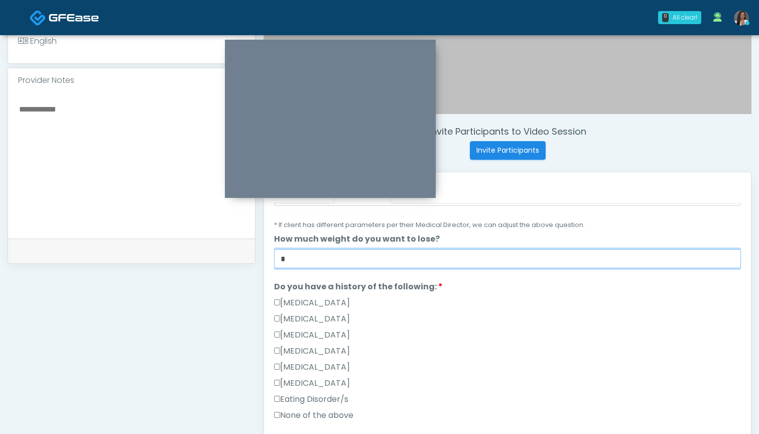
scroll to position [273, 0]
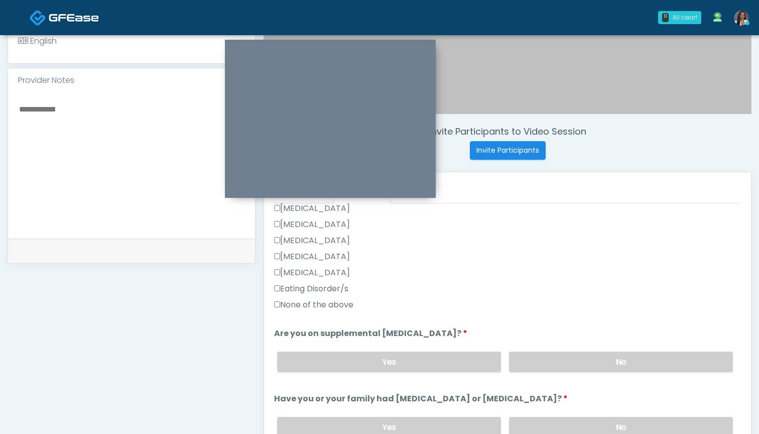
type input "*"
click at [336, 303] on label "None of the above" at bounding box center [313, 305] width 79 height 12
click at [551, 352] on label "No" at bounding box center [621, 361] width 224 height 21
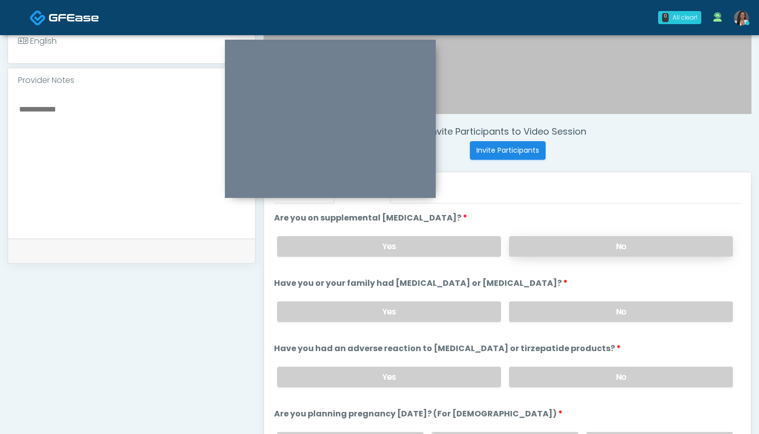
scroll to position [460, 0]
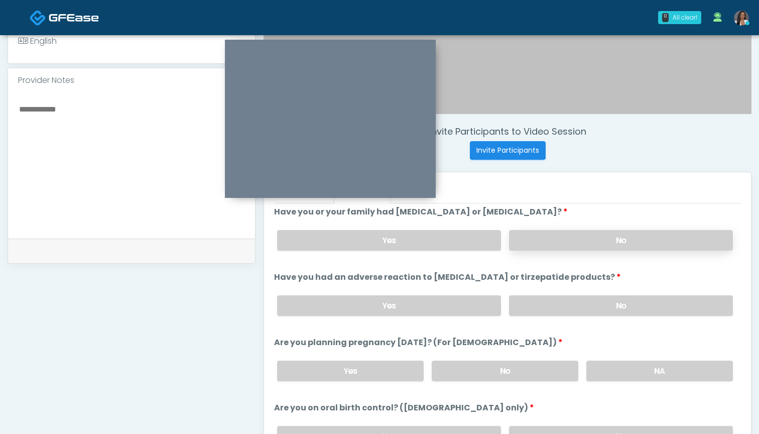
click at [544, 239] on label "No" at bounding box center [621, 240] width 224 height 21
click at [557, 309] on label "No" at bounding box center [621, 305] width 224 height 21
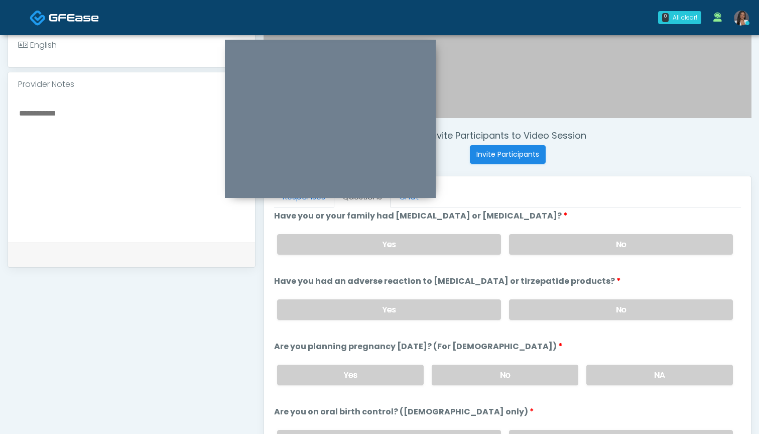
scroll to position [314, 0]
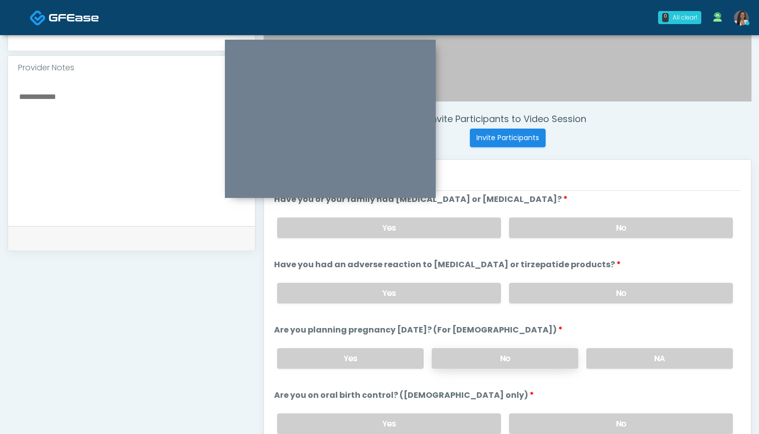
click at [469, 356] on label "No" at bounding box center [505, 358] width 147 height 21
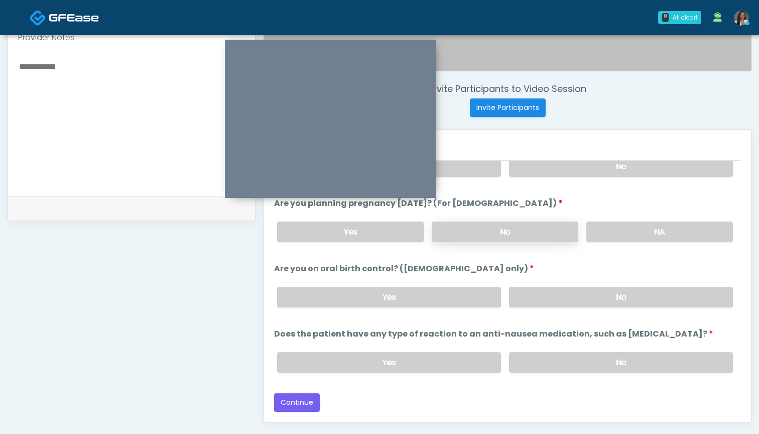
scroll to position [555, 0]
click at [552, 301] on label "No" at bounding box center [621, 298] width 224 height 21
click at [524, 361] on label "No" at bounding box center [621, 363] width 224 height 21
click at [288, 405] on button "Continue" at bounding box center [297, 403] width 46 height 19
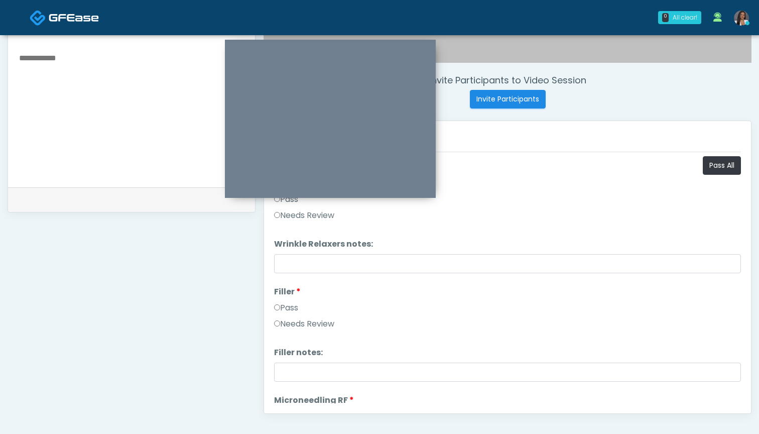
scroll to position [263, 0]
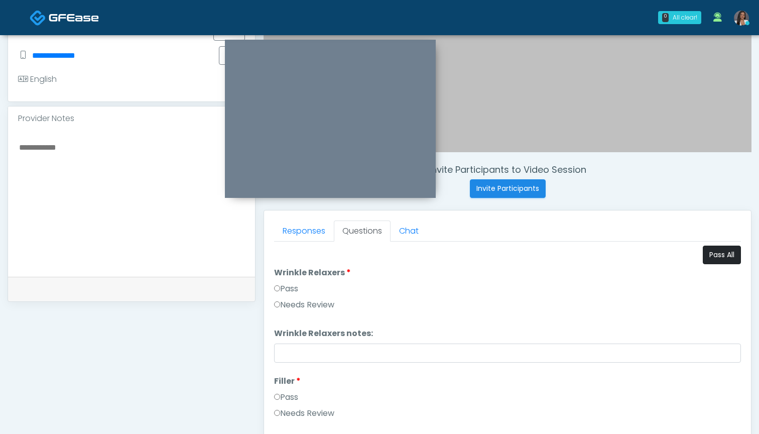
click at [715, 252] on button "Pass All" at bounding box center [722, 254] width 38 height 19
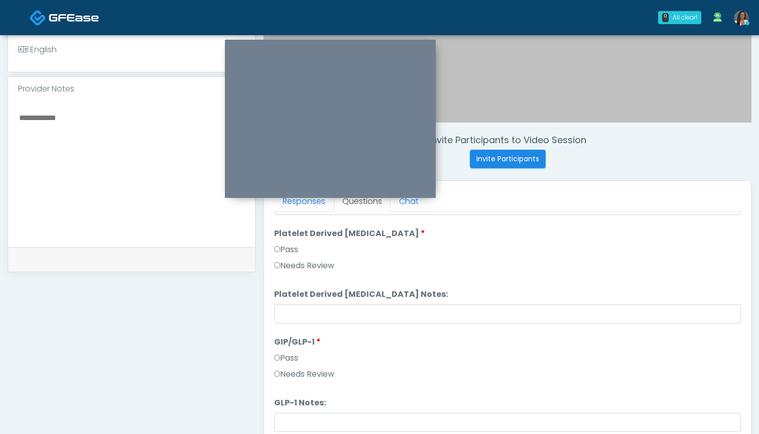
scroll to position [402, 0]
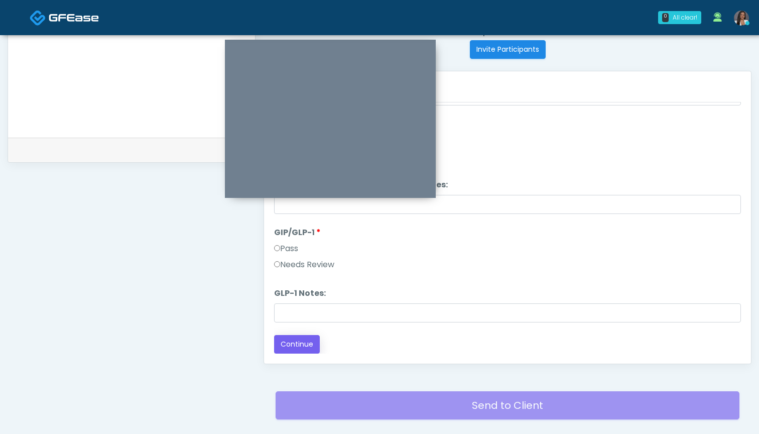
click at [303, 347] on button "Continue" at bounding box center [297, 344] width 46 height 19
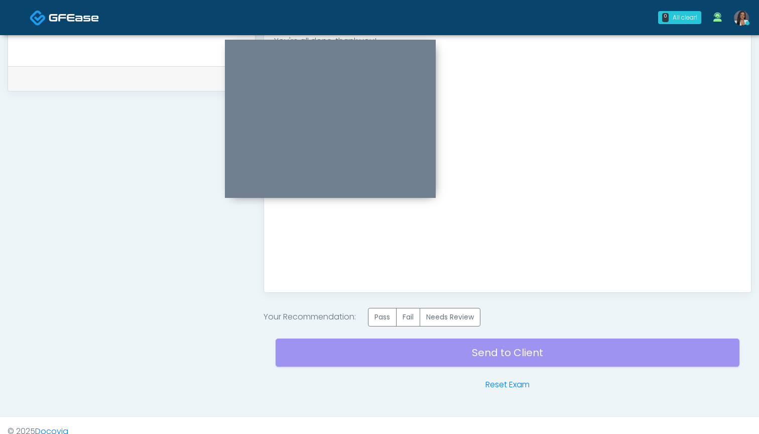
scroll to position [486, 0]
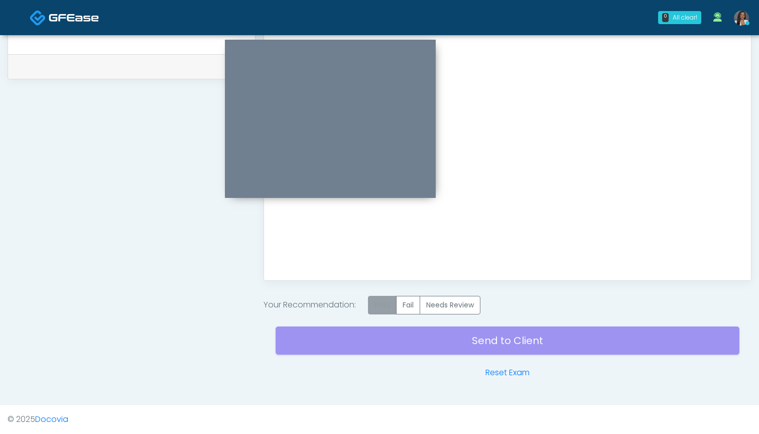
click at [376, 309] on label "Pass" at bounding box center [382, 305] width 29 height 19
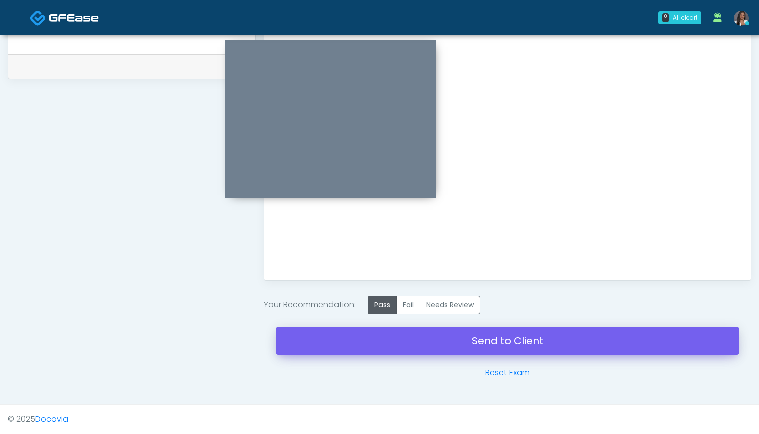
click at [493, 341] on link "Send to Client" at bounding box center [507, 340] width 464 height 28
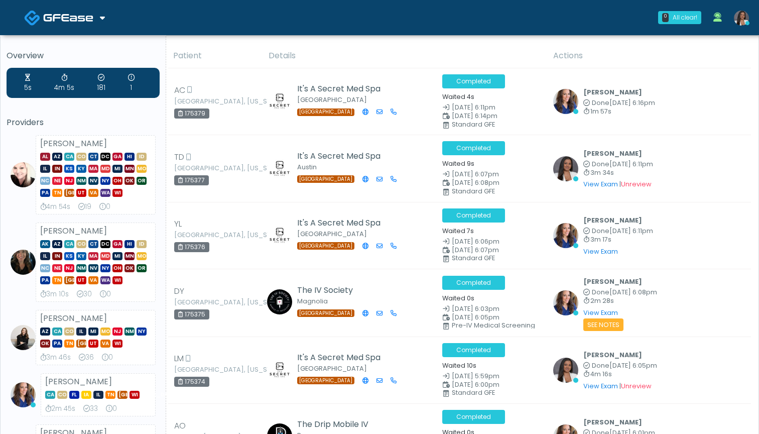
click at [395, 54] on th "Details" at bounding box center [404, 56] width 285 height 25
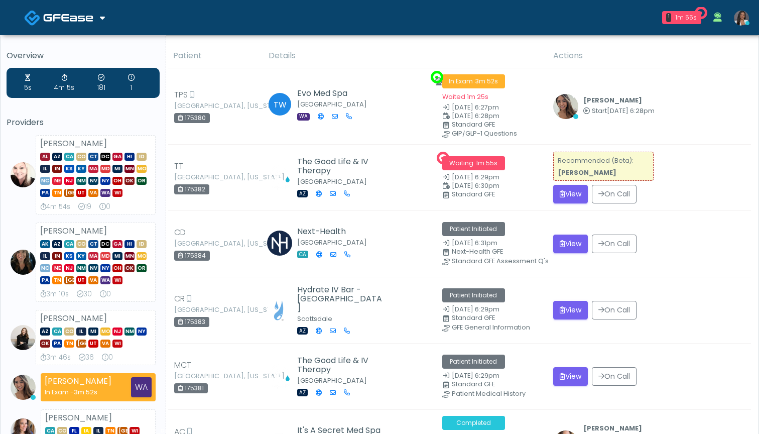
click at [367, 50] on th "Details" at bounding box center [404, 56] width 285 height 25
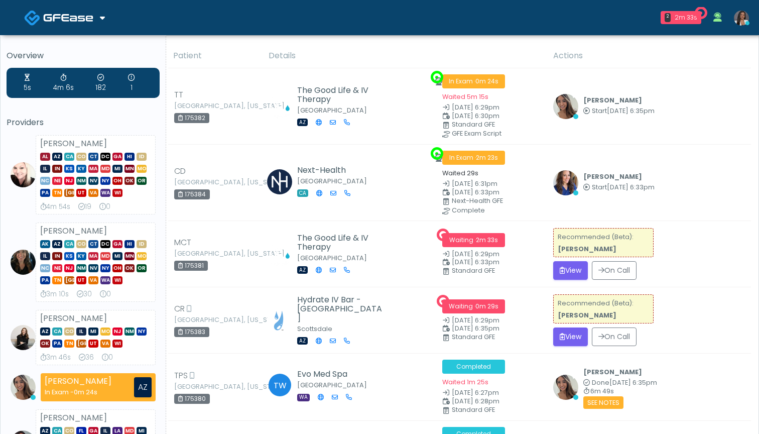
click at [422, 53] on th "Details" at bounding box center [404, 56] width 285 height 25
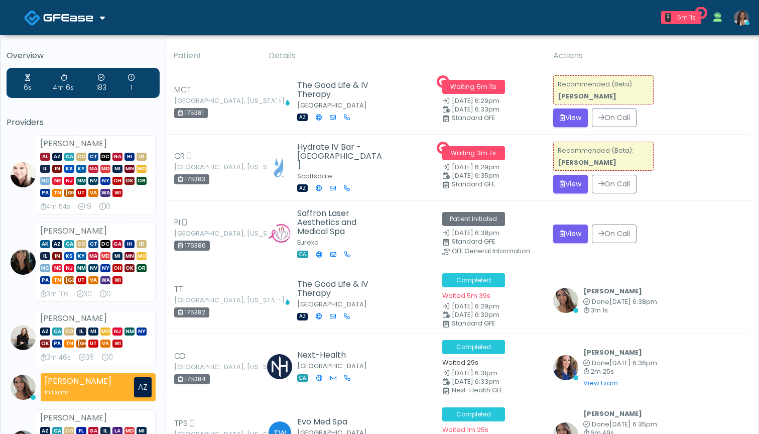
click at [376, 51] on th "Details" at bounding box center [404, 56] width 285 height 25
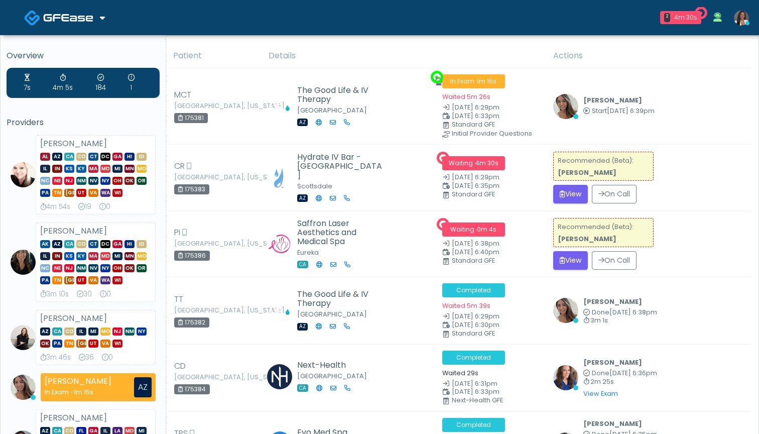
click at [471, 49] on th "Details" at bounding box center [404, 56] width 285 height 25
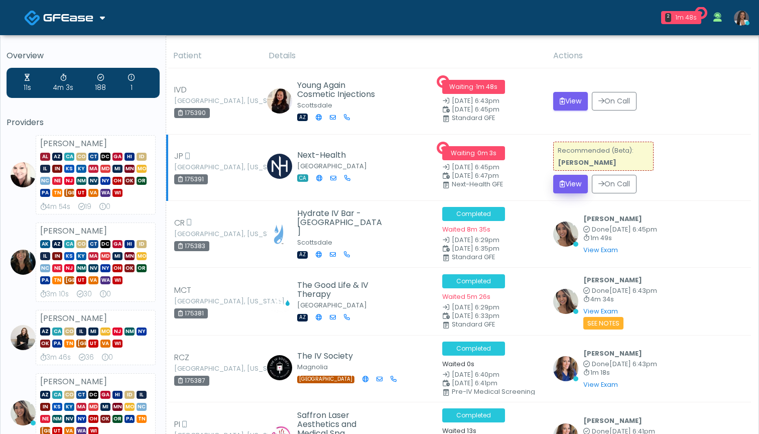
click at [563, 184] on button "View" at bounding box center [570, 184] width 35 height 19
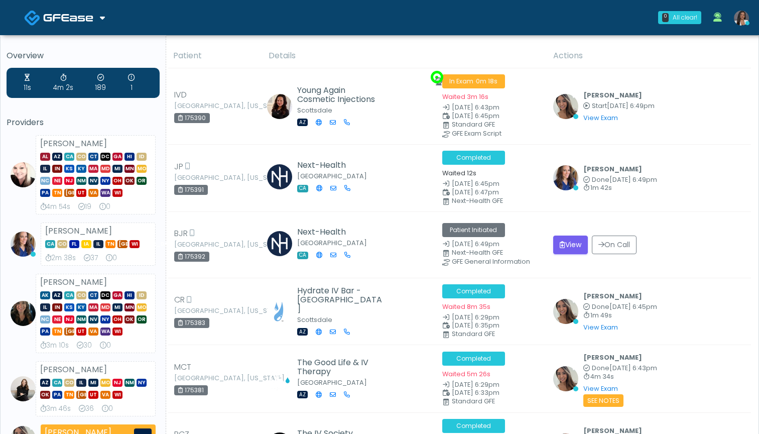
click at [507, 35] on nav "Docovia Staffing GFEase 0 All clear! All clear! Cynthia Petersen AL AZ CA CO CT…" at bounding box center [379, 17] width 759 height 35
click at [468, 51] on th "Details" at bounding box center [404, 56] width 285 height 25
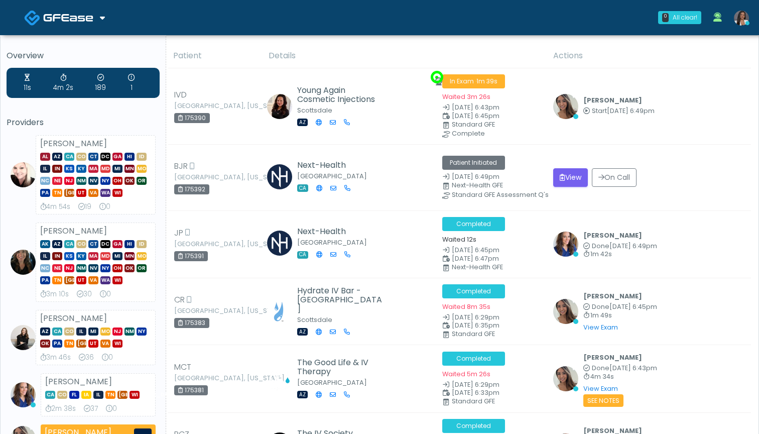
click at [466, 51] on th "Details" at bounding box center [404, 56] width 285 height 25
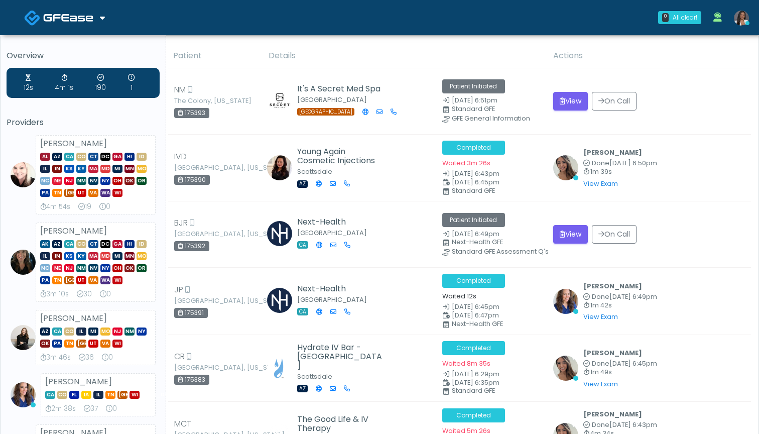
click at [468, 55] on th "Details" at bounding box center [404, 56] width 285 height 25
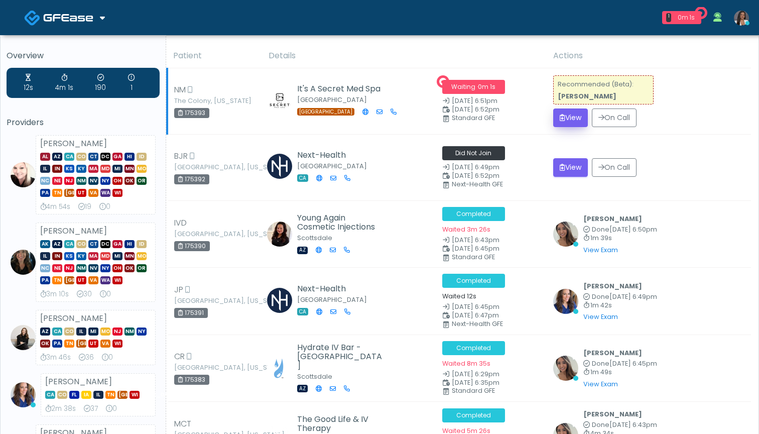
click at [565, 114] on button "View" at bounding box center [570, 117] width 35 height 19
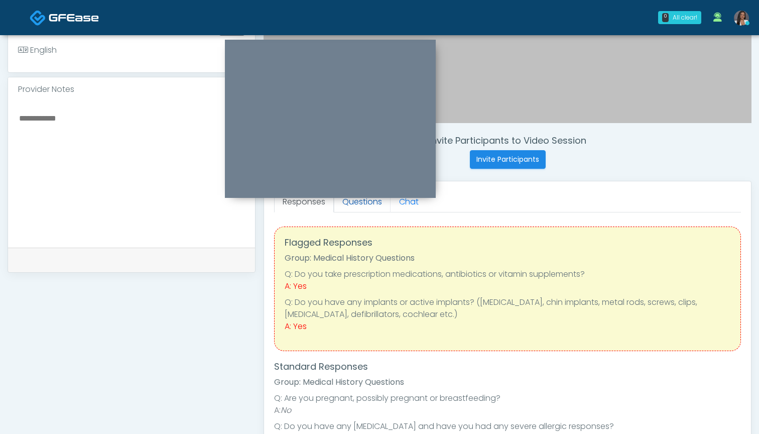
click at [369, 205] on link "Questions" at bounding box center [362, 201] width 57 height 21
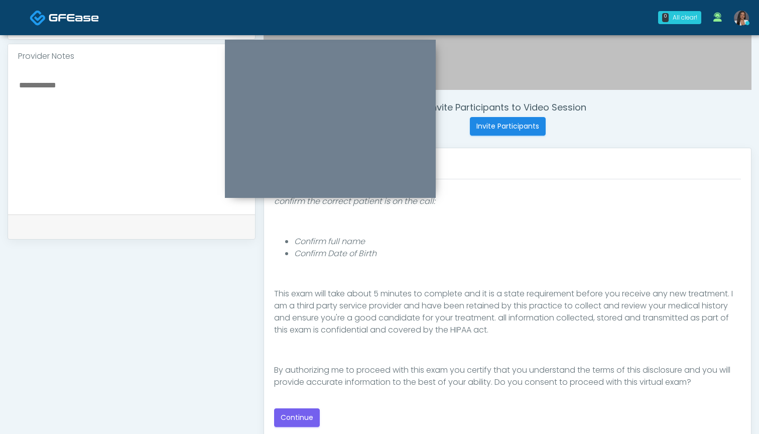
scroll to position [327, 0]
click at [295, 414] on button "Continue" at bounding box center [297, 416] width 46 height 19
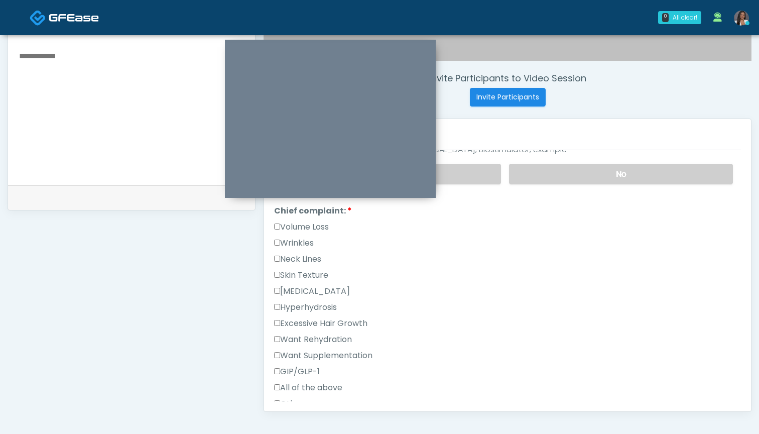
scroll to position [234, 0]
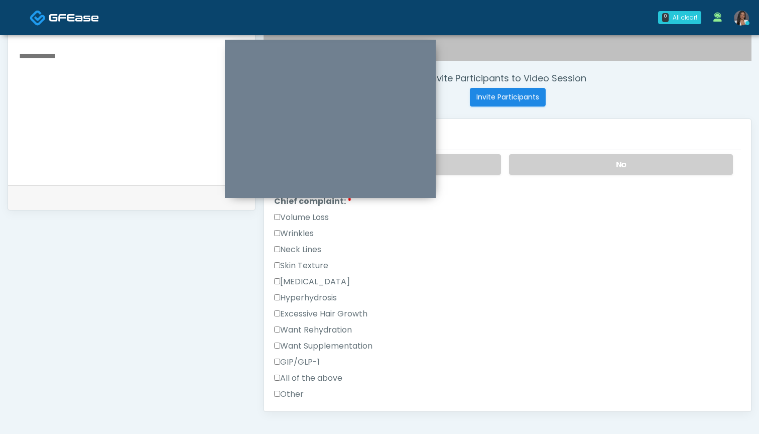
click at [306, 229] on label "Wrinkles" at bounding box center [294, 233] width 40 height 12
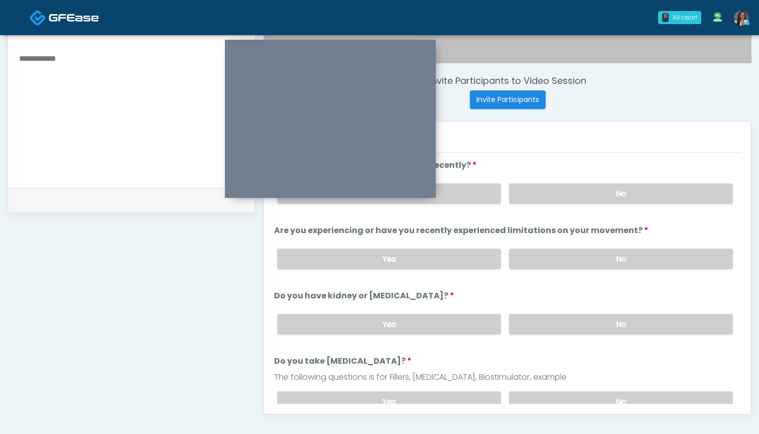
scroll to position [313, 0]
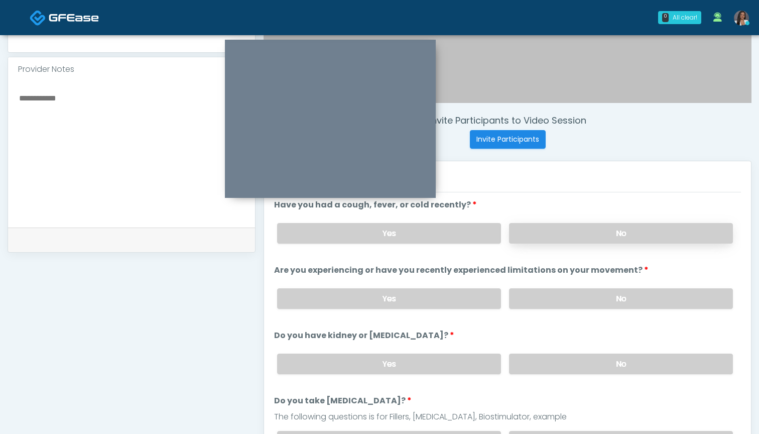
click at [562, 228] on label "No" at bounding box center [621, 233] width 224 height 21
click at [553, 309] on div "Yes No" at bounding box center [505, 298] width 472 height 37
click at [561, 295] on label "No" at bounding box center [621, 298] width 224 height 21
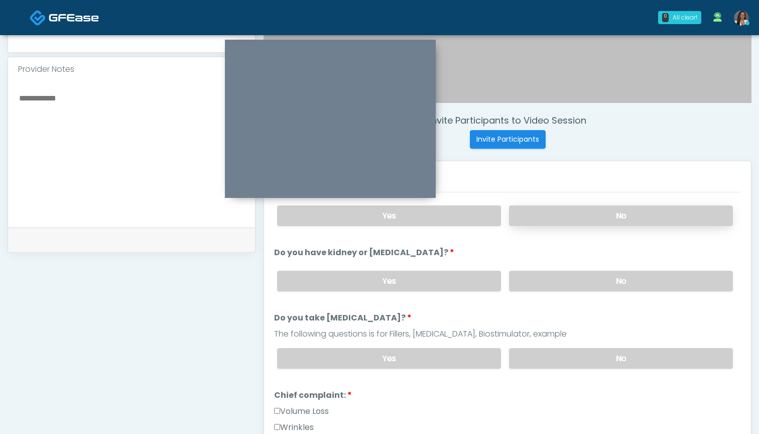
scroll to position [89, 0]
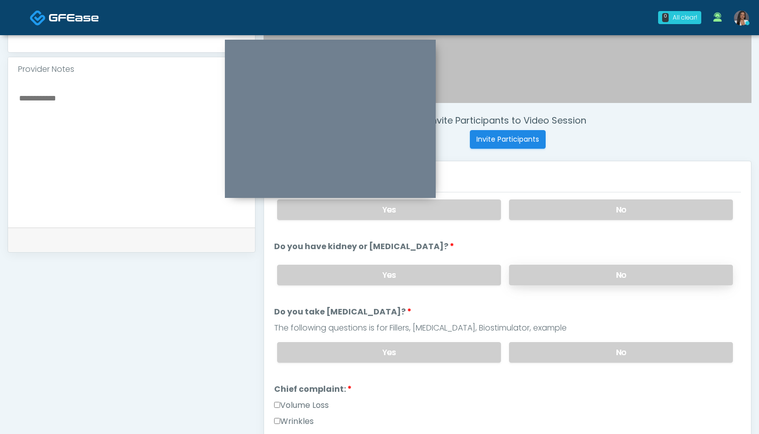
click at [557, 277] on label "No" at bounding box center [621, 274] width 224 height 21
click at [544, 355] on label "No" at bounding box center [621, 352] width 224 height 21
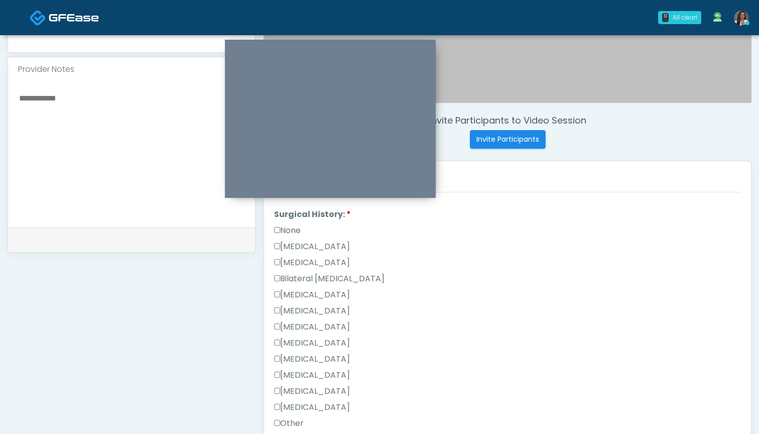
scroll to position [563, 0]
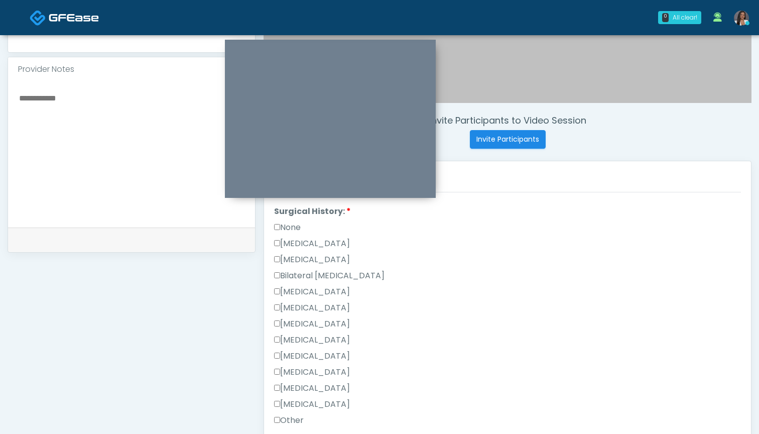
click at [315, 327] on label "Rhinoplasty" at bounding box center [312, 324] width 76 height 12
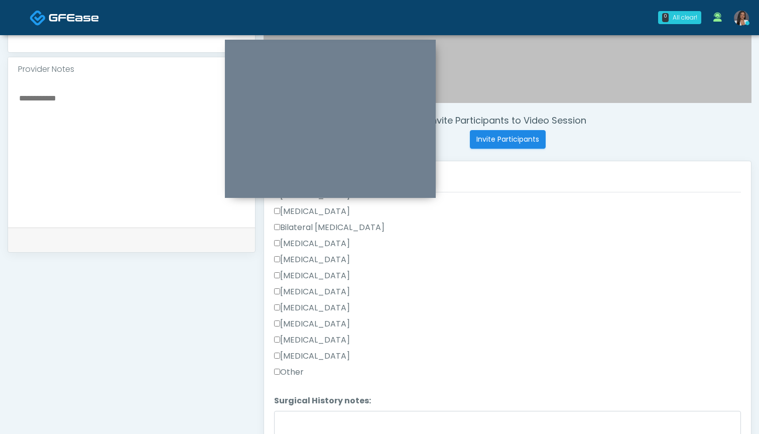
scroll to position [647, 0]
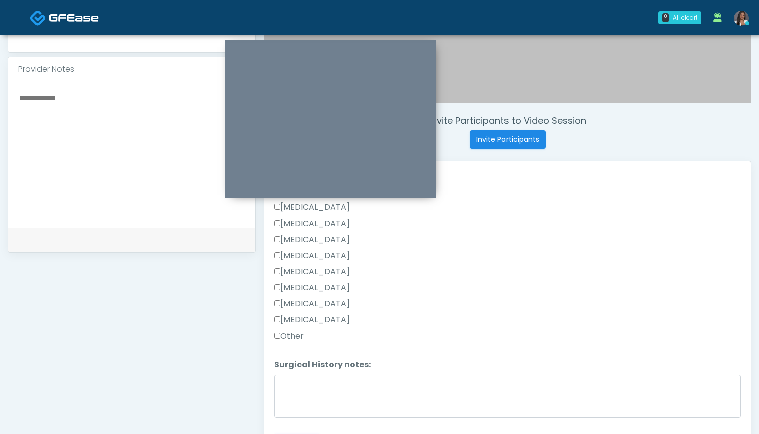
click at [302, 339] on label "Other" at bounding box center [289, 336] width 30 height 12
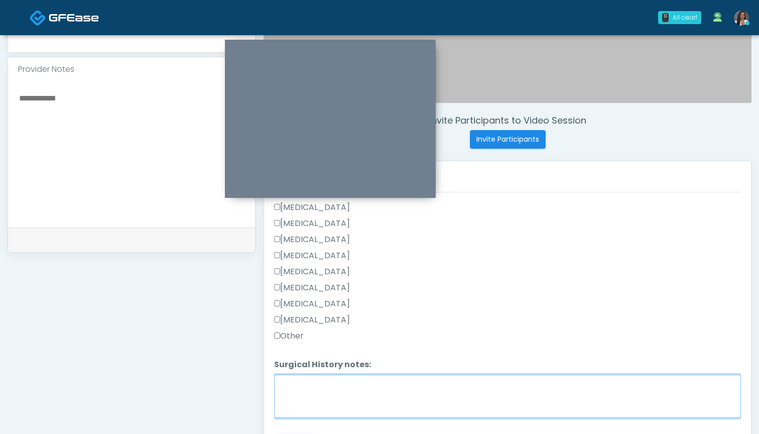
click at [305, 386] on textarea "Surgical History notes:" at bounding box center [507, 395] width 467 height 43
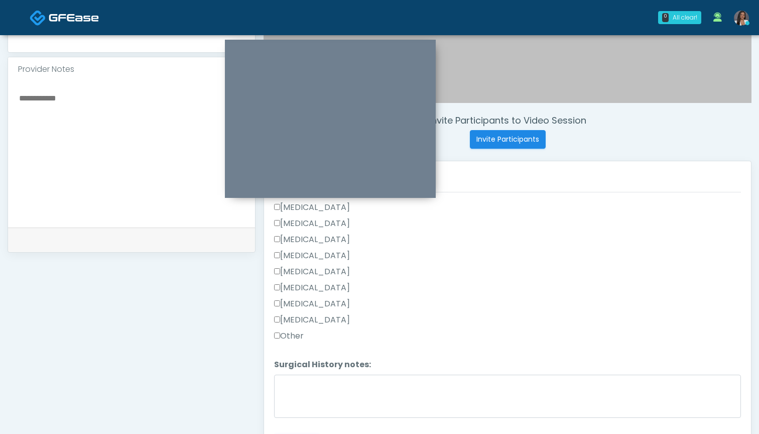
click at [312, 322] on label "Tonsillectomy" at bounding box center [312, 320] width 76 height 12
click at [314, 374] on li "Surgical History notes: Surgical History notes:" at bounding box center [507, 389] width 467 height 63
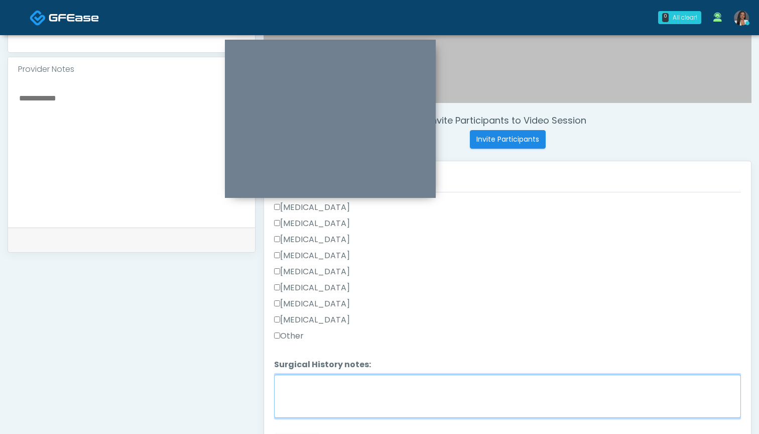
click at [313, 389] on textarea "Surgical History notes:" at bounding box center [507, 395] width 467 height 43
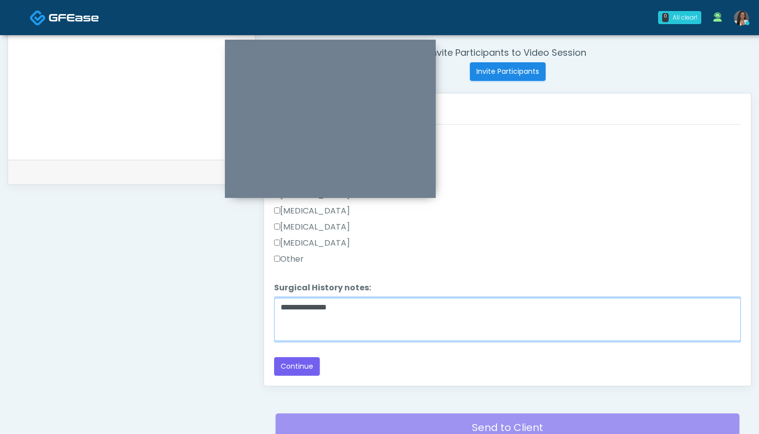
scroll to position [385, 0]
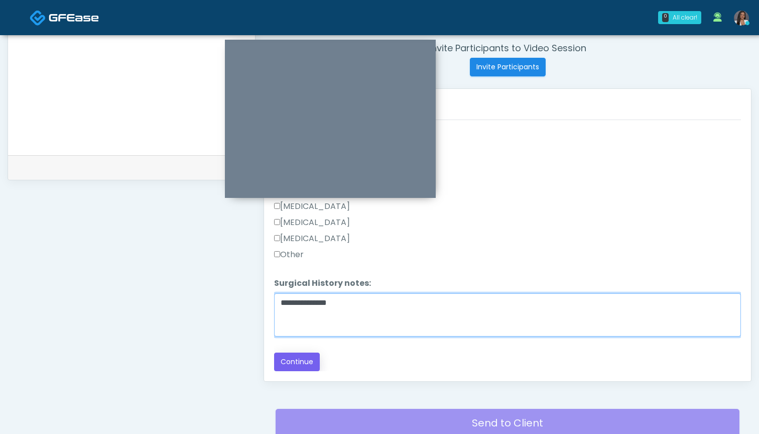
type textarea "**********"
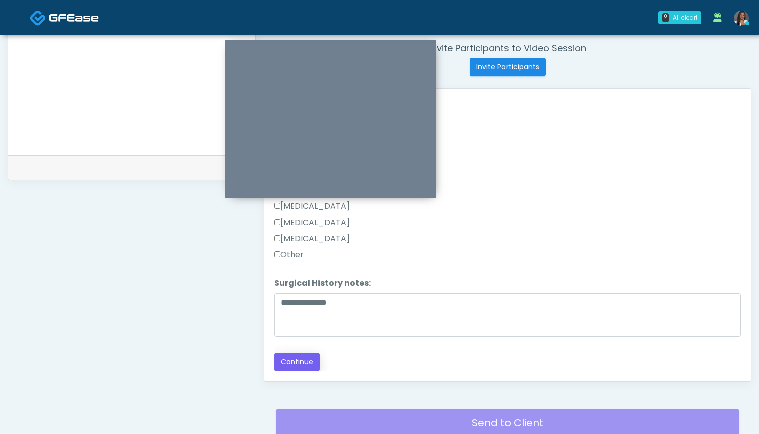
click at [307, 362] on button "Continue" at bounding box center [297, 361] width 46 height 19
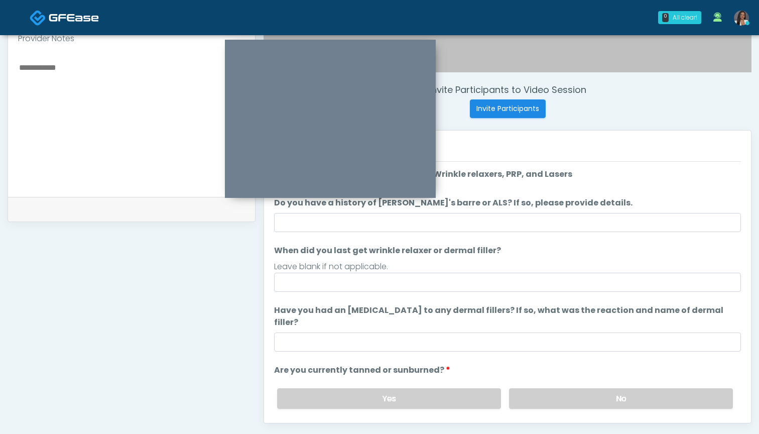
scroll to position [294, 0]
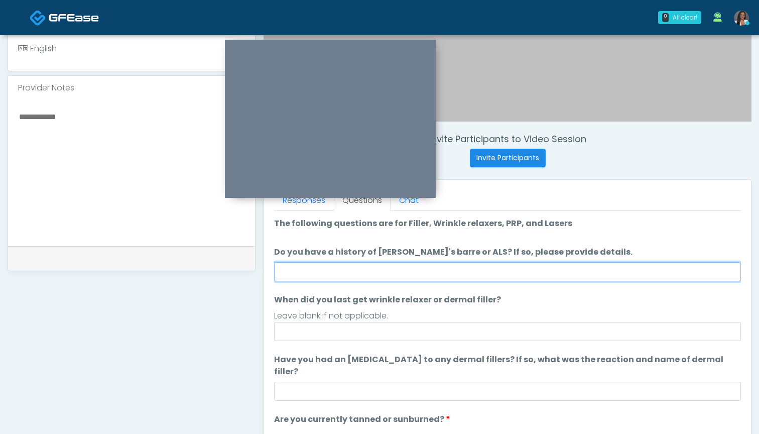
click at [468, 277] on input "Do you have a history of Guillain's barre or ALS? If so, please provide details." at bounding box center [507, 271] width 467 height 19
type input "**"
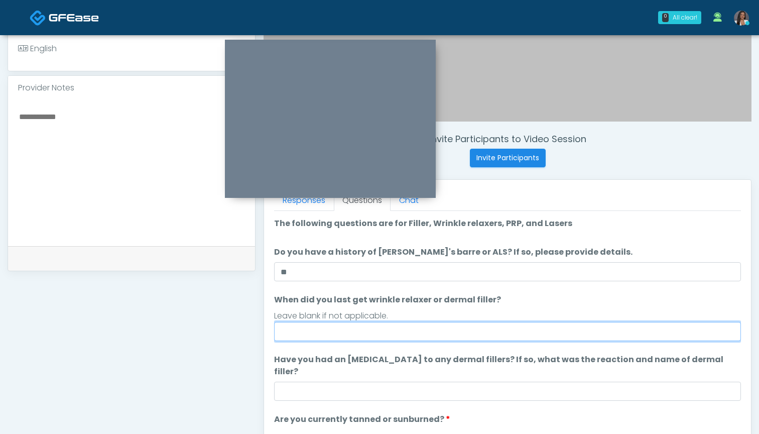
click at [468, 327] on input "When did you last get wrinkle relaxer or dermal filler?" at bounding box center [507, 331] width 467 height 19
type input "**********"
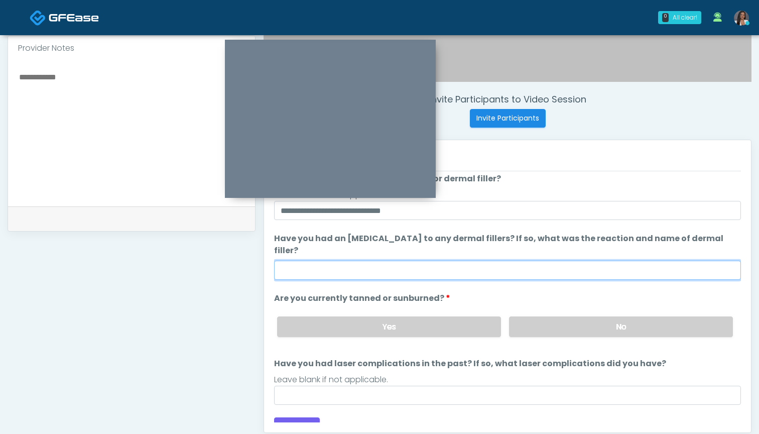
scroll to position [334, 0]
click at [304, 260] on input "**********" at bounding box center [507, 269] width 467 height 19
click at [383, 263] on input "**********" at bounding box center [507, 269] width 467 height 19
click at [382, 260] on input "**********" at bounding box center [507, 269] width 467 height 19
drag, startPoint x: 382, startPoint y: 258, endPoint x: 335, endPoint y: 259, distance: 47.7
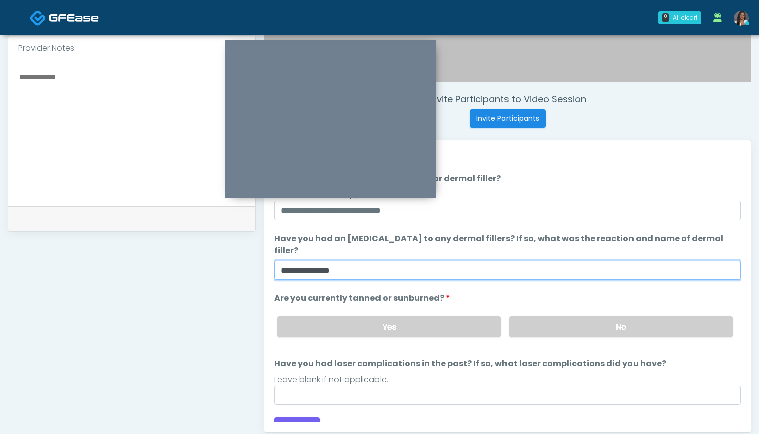
click at [334, 260] on input "**********" at bounding box center [507, 269] width 467 height 19
click at [365, 260] on input "**********" at bounding box center [507, 269] width 467 height 19
drag, startPoint x: 376, startPoint y: 257, endPoint x: 250, endPoint y: 253, distance: 125.5
click at [250, 253] on div "**********" at bounding box center [380, 129] width 744 height 765
type input "**********"
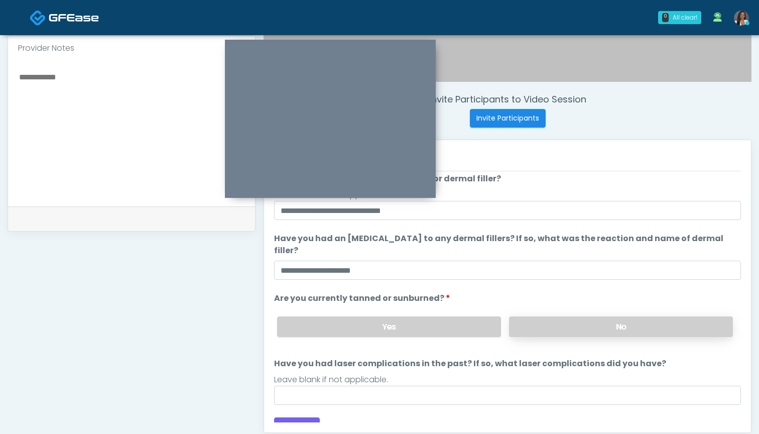
click at [547, 319] on label "No" at bounding box center [621, 326] width 224 height 21
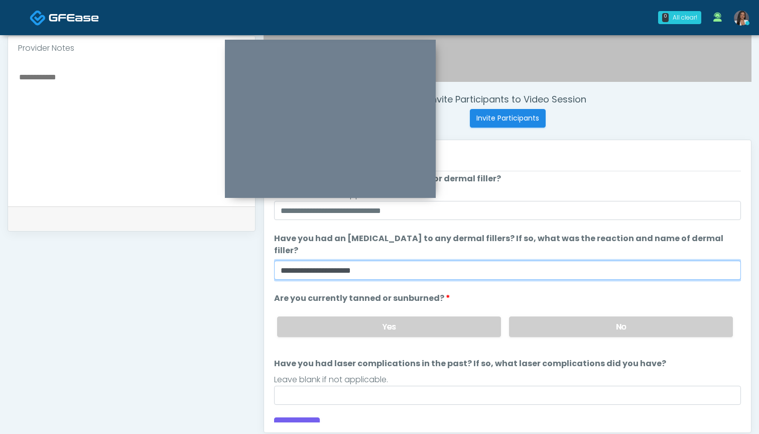
click at [447, 260] on input "**********" at bounding box center [507, 269] width 467 height 19
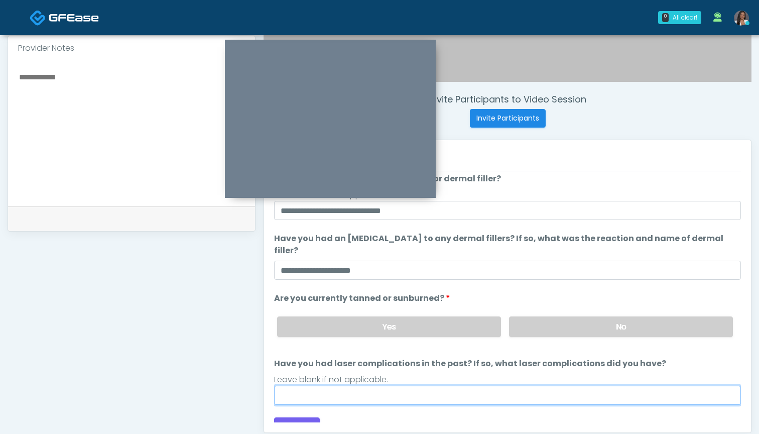
click at [423, 385] on input "Have you had laser complications in the past? If so, what laser complications d…" at bounding box center [507, 394] width 467 height 19
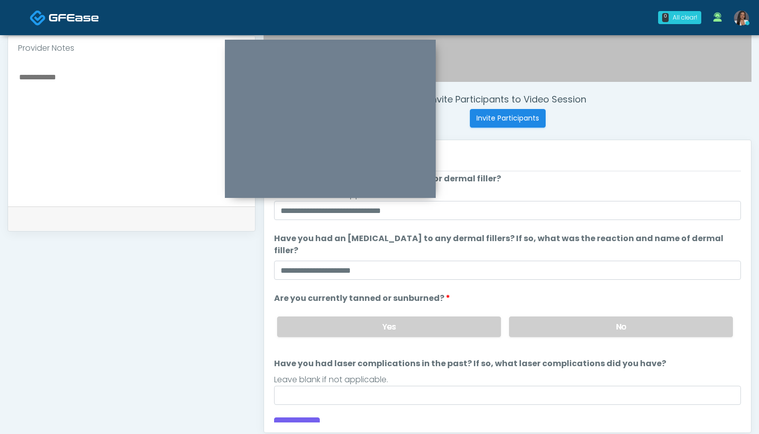
click at [70, 106] on textarea at bounding box center [131, 131] width 227 height 122
paste textarea "**********"
type textarea "**********"
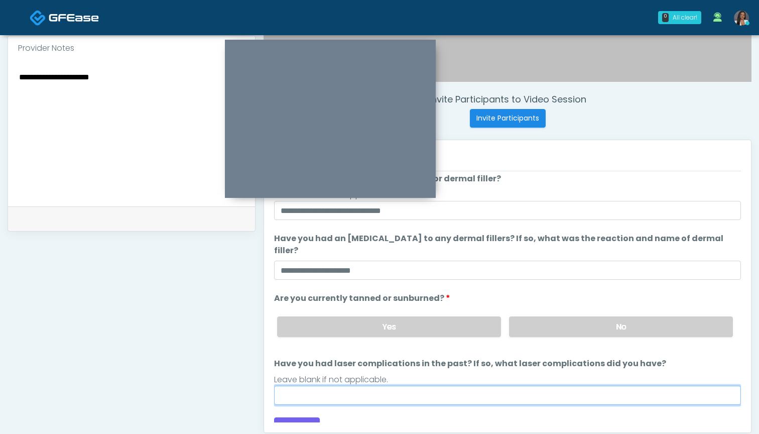
click at [404, 385] on input "Have you had laser complications in the past? If so, what laser complications d…" at bounding box center [507, 394] width 467 height 19
type input "**********"
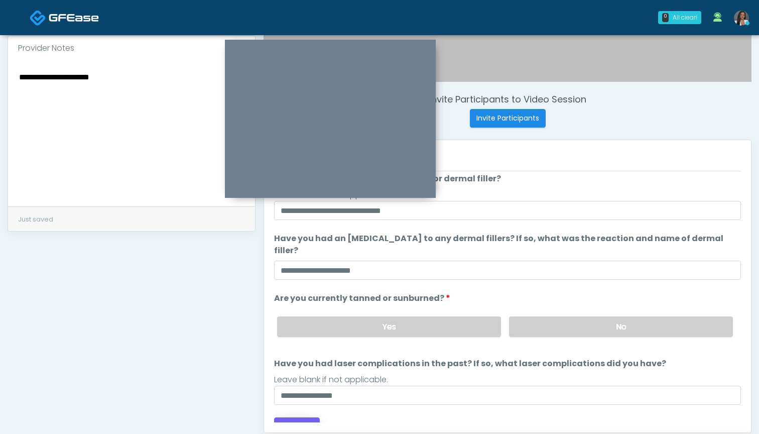
drag, startPoint x: 404, startPoint y: 381, endPoint x: 288, endPoint y: 412, distance: 120.5
click at [288, 417] on button "Continue" at bounding box center [297, 426] width 46 height 19
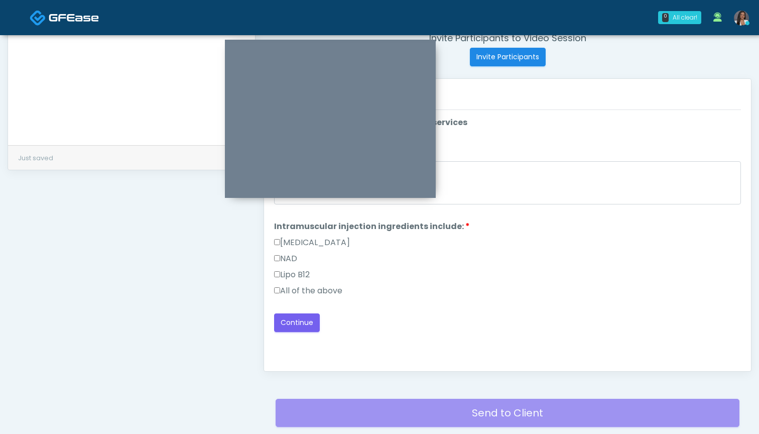
scroll to position [208, 0]
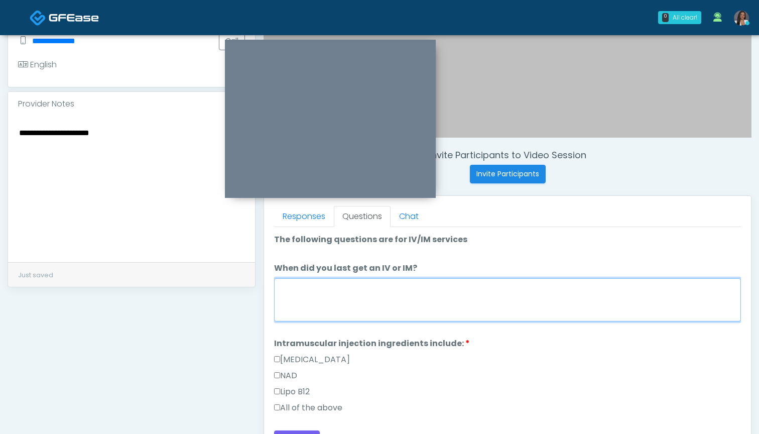
click at [423, 296] on textarea "When did you last get an IV or IM?" at bounding box center [507, 299] width 467 height 43
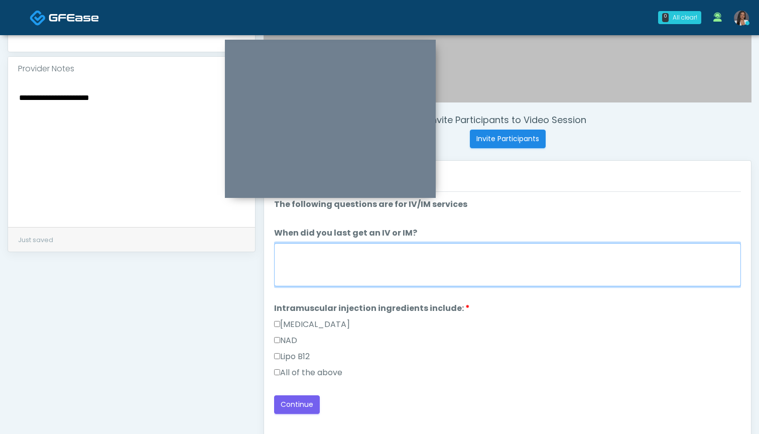
scroll to position [325, 0]
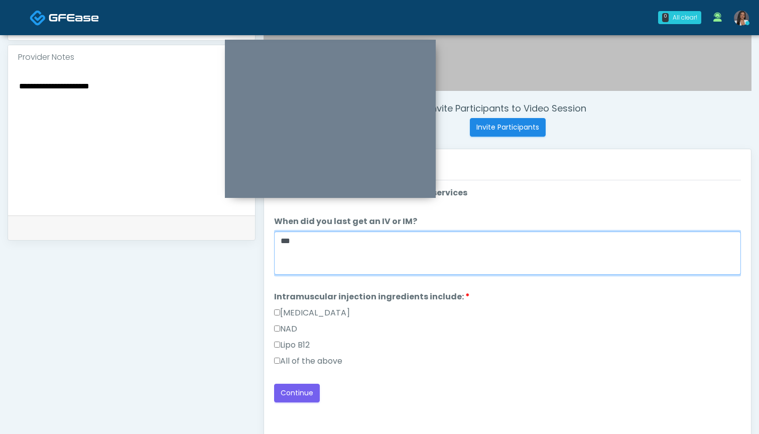
type textarea "***"
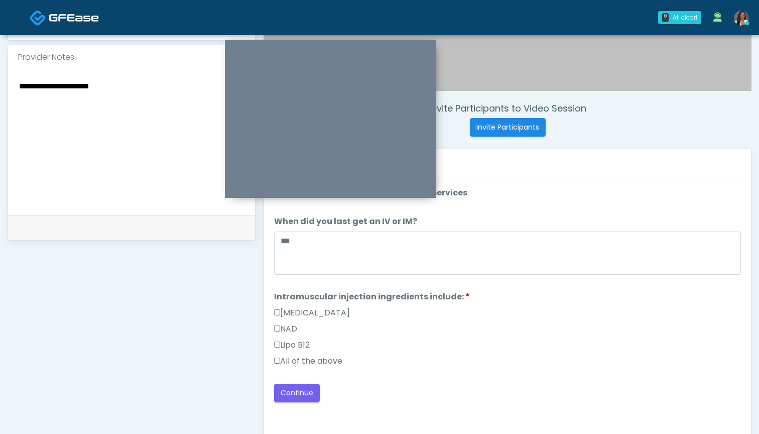
click at [301, 361] on label "All of the above" at bounding box center [308, 361] width 68 height 12
click at [397, 329] on div "NAD" at bounding box center [507, 331] width 467 height 16
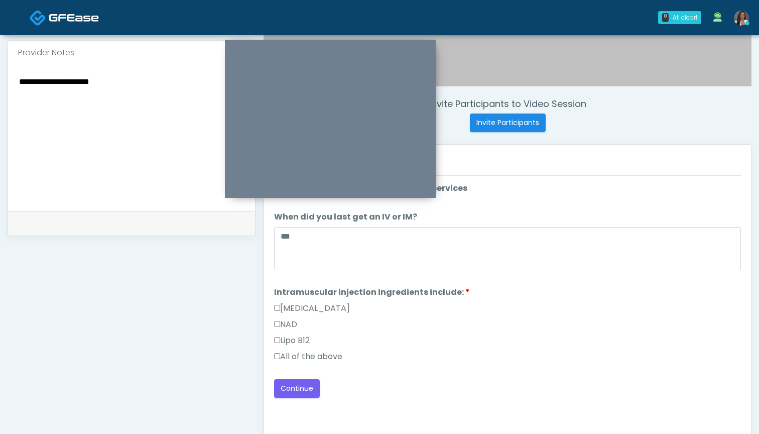
scroll to position [328, 0]
click at [296, 388] on button "Continue" at bounding box center [297, 389] width 46 height 19
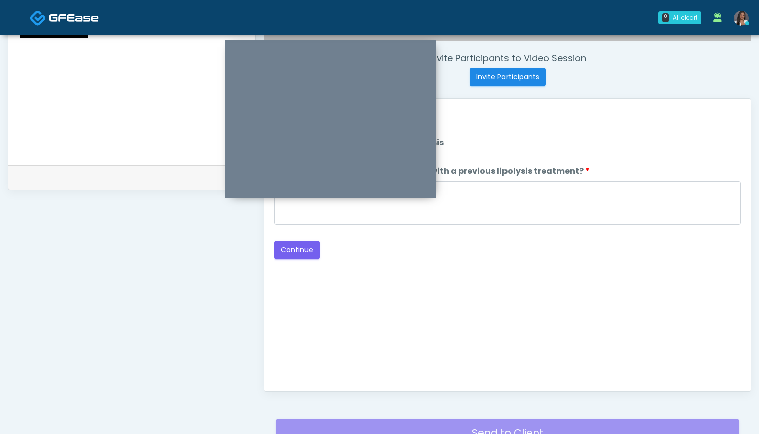
scroll to position [366, 0]
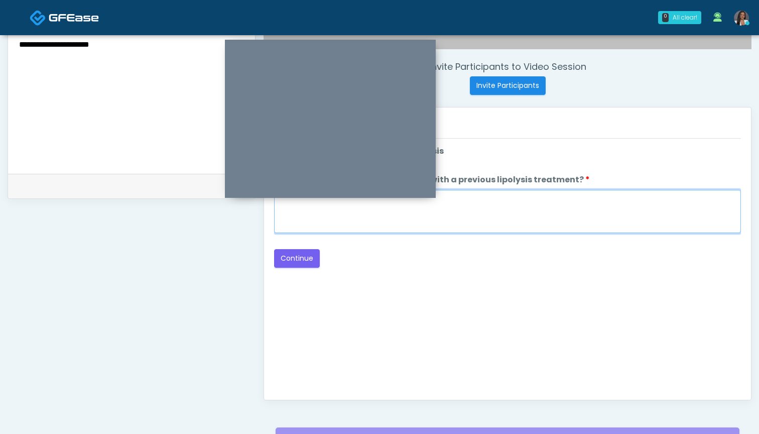
click at [489, 215] on textarea "When did you have the area treated with a previous lipolysis treatment?" at bounding box center [507, 211] width 467 height 43
type textarea "***"
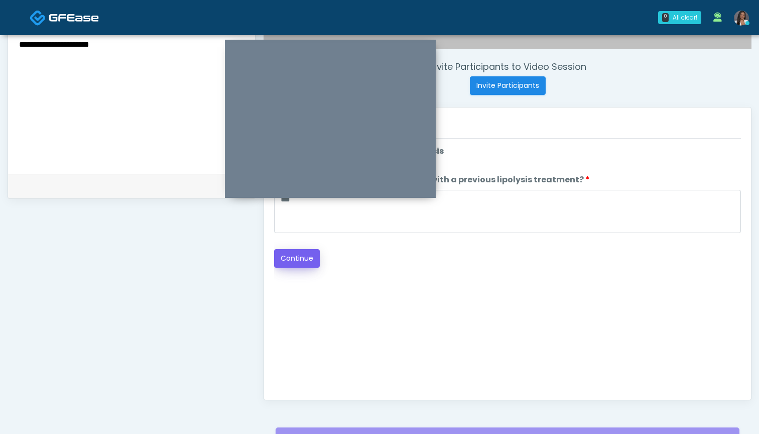
click at [306, 262] on button "Continue" at bounding box center [297, 258] width 46 height 19
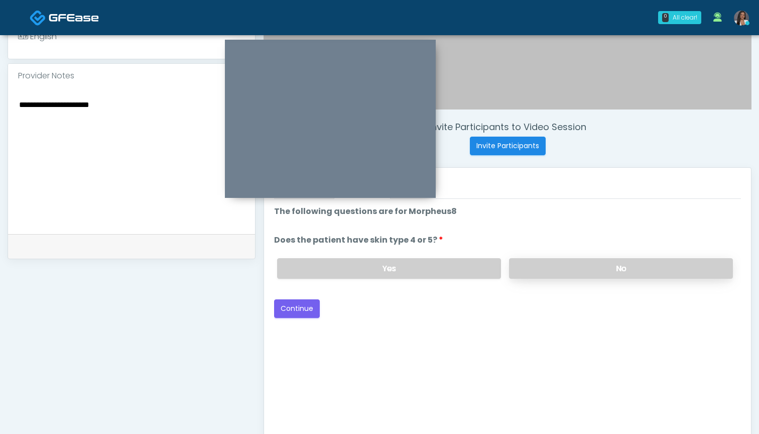
scroll to position [305, 0]
click at [531, 269] on label "No" at bounding box center [621, 269] width 224 height 21
click at [301, 315] on button "Continue" at bounding box center [297, 309] width 46 height 19
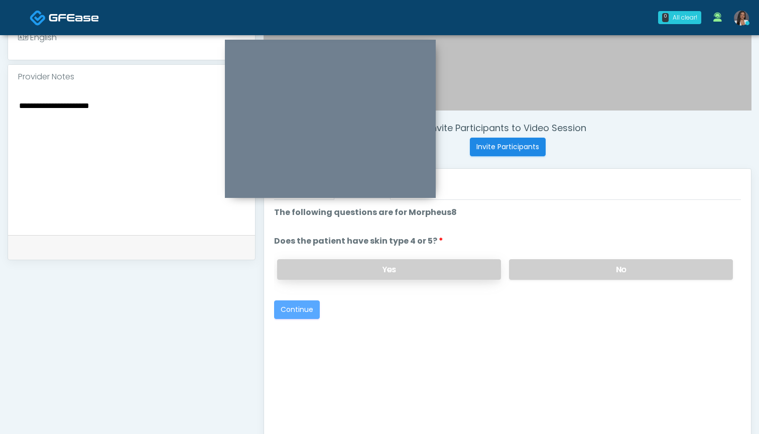
scroll to position [467, 0]
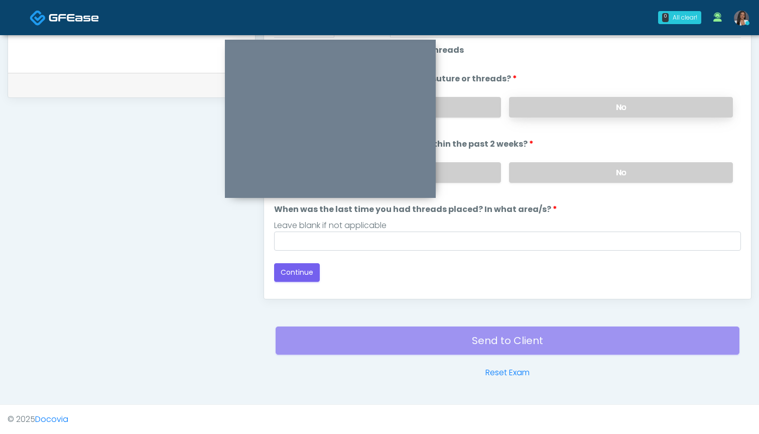
click at [538, 114] on label "No" at bounding box center [621, 107] width 224 height 21
click at [538, 177] on label "No" at bounding box center [621, 172] width 224 height 21
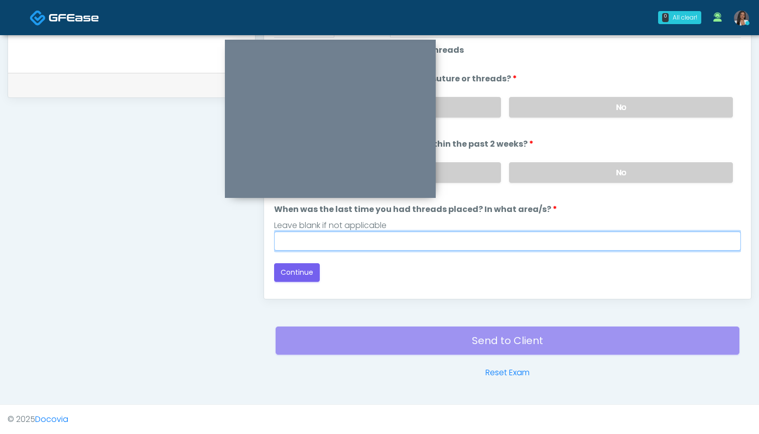
click at [524, 238] on input "When was the last time you had threads placed? In what area/s?" at bounding box center [507, 240] width 467 height 19
type input "***"
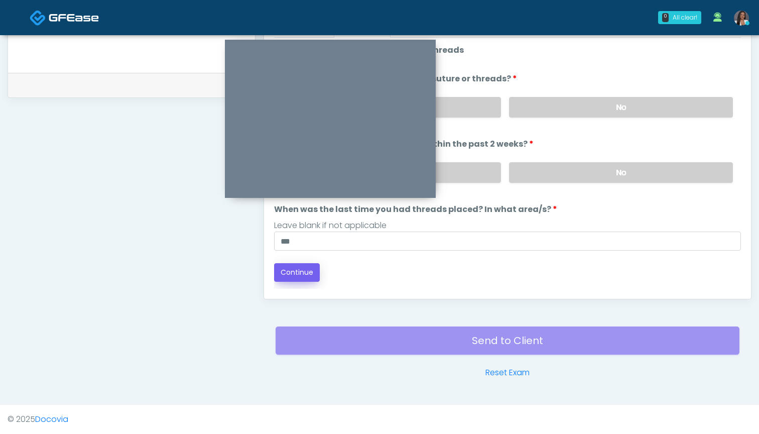
click at [293, 271] on button "Continue" at bounding box center [297, 272] width 46 height 19
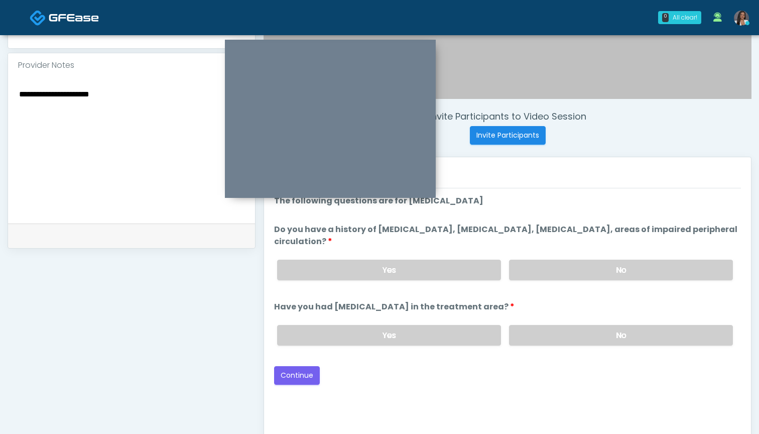
scroll to position [312, 0]
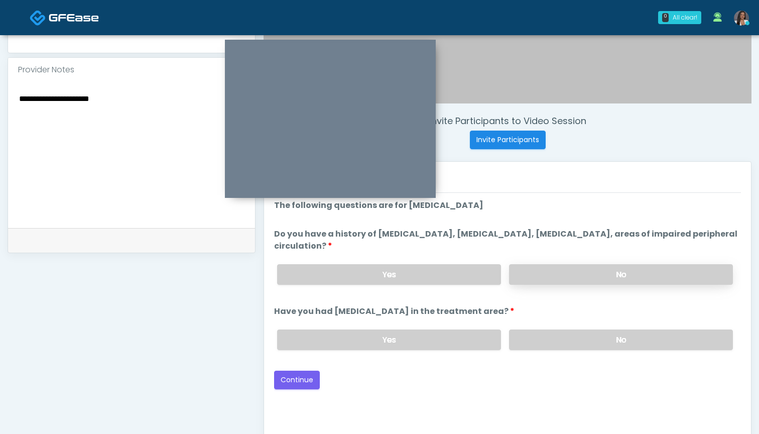
click at [535, 277] on label "No" at bounding box center [621, 274] width 224 height 21
click at [524, 338] on label "No" at bounding box center [621, 339] width 224 height 21
click at [309, 337] on label "Yes" at bounding box center [389, 339] width 224 height 21
click at [543, 340] on label "No" at bounding box center [621, 339] width 224 height 21
click at [298, 375] on button "Continue" at bounding box center [297, 379] width 46 height 19
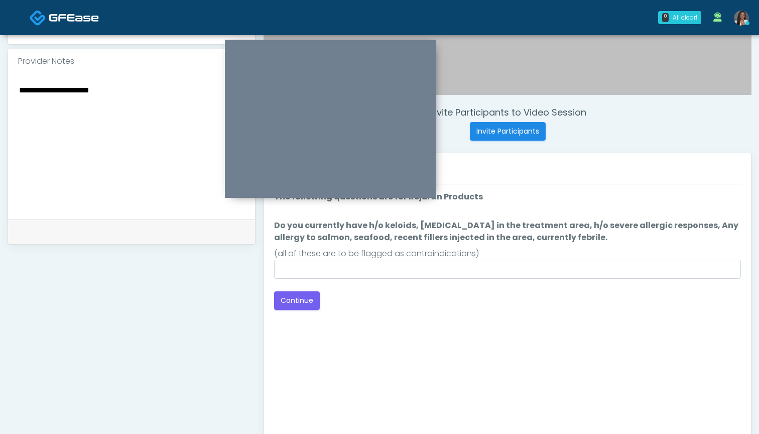
scroll to position [316, 0]
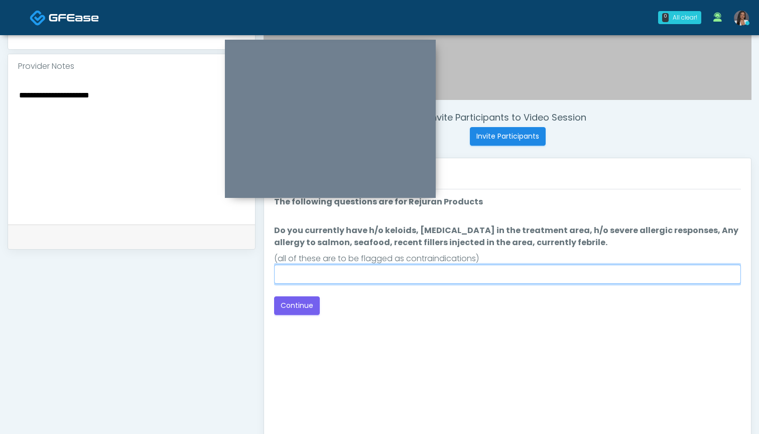
click at [446, 273] on input "Do you currently have h/o keloids, skin infection in the treatment area, h/o se…" at bounding box center [507, 273] width 467 height 19
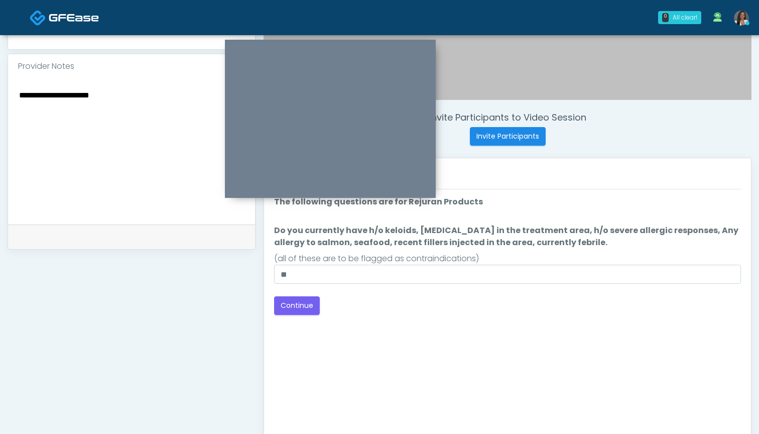
drag, startPoint x: 119, startPoint y: 90, endPoint x: 0, endPoint y: 89, distance: 119.4
click at [0, 89] on div "**********" at bounding box center [379, 136] width 759 height 835
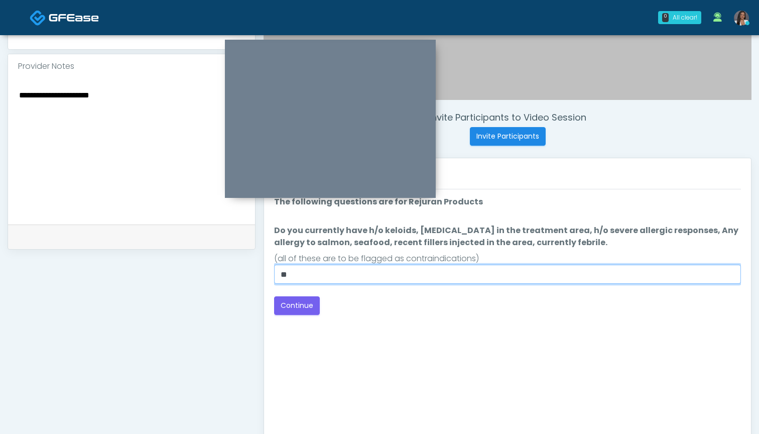
drag, startPoint x: 313, startPoint y: 274, endPoint x: 213, endPoint y: 257, distance: 101.4
click at [213, 257] on div "**********" at bounding box center [380, 147] width 744 height 765
paste input "**********"
type input "**********"
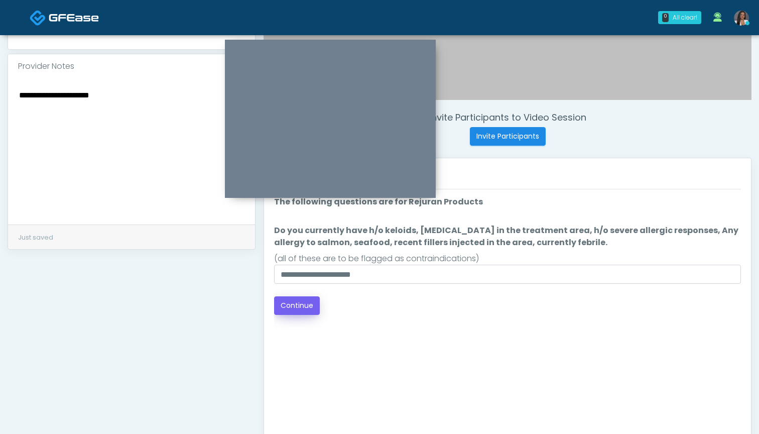
click at [303, 303] on button "Continue" at bounding box center [297, 305] width 46 height 19
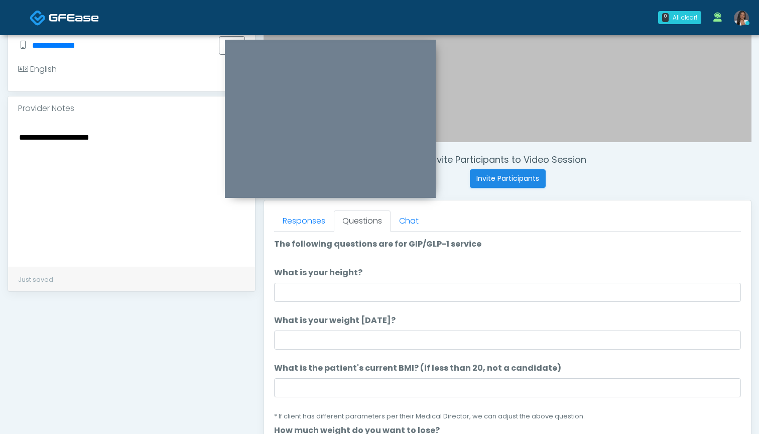
scroll to position [264, 0]
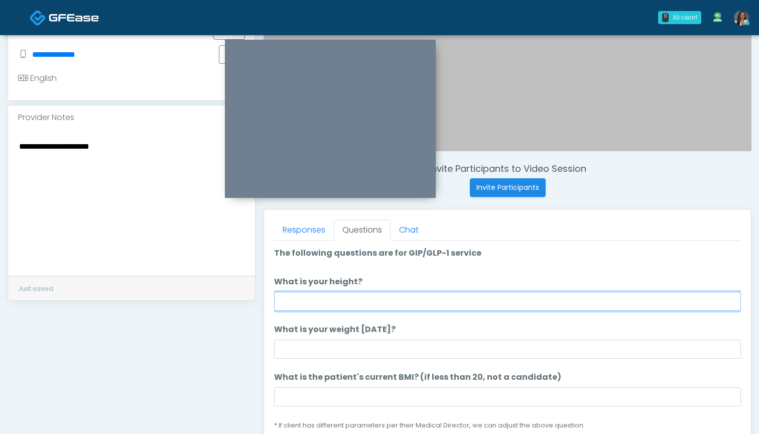
click at [442, 297] on input "What is your height?" at bounding box center [507, 301] width 467 height 19
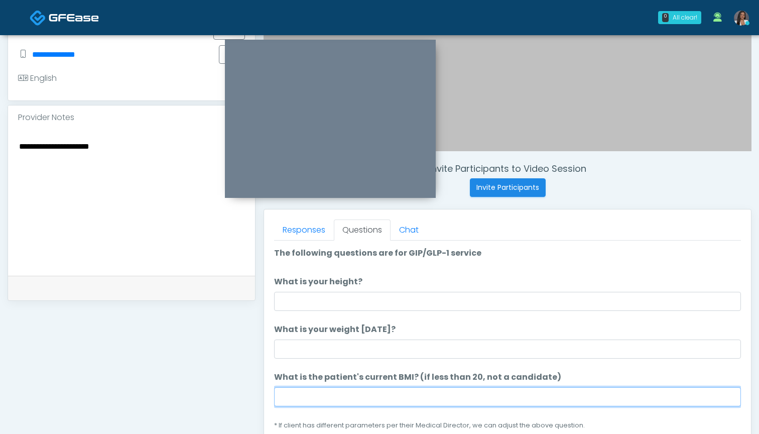
click at [424, 396] on input "What is the patient's current BMI? (if less than 20, not a candidate)" at bounding box center [507, 396] width 467 height 19
type input "****"
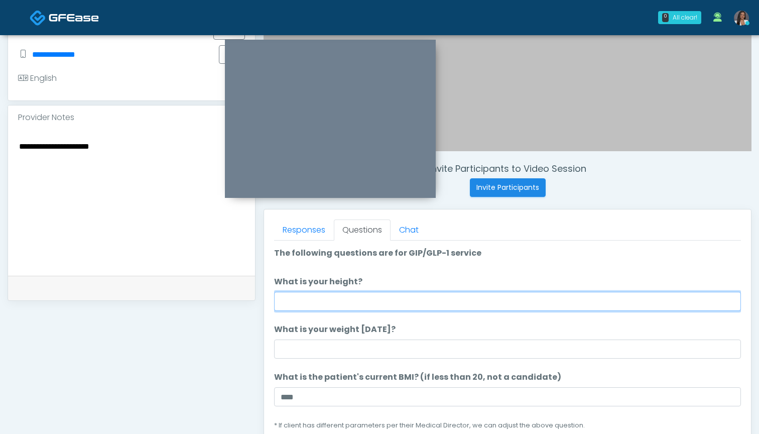
click at [440, 306] on input "What is your height?" at bounding box center [507, 301] width 467 height 19
type input "*****"
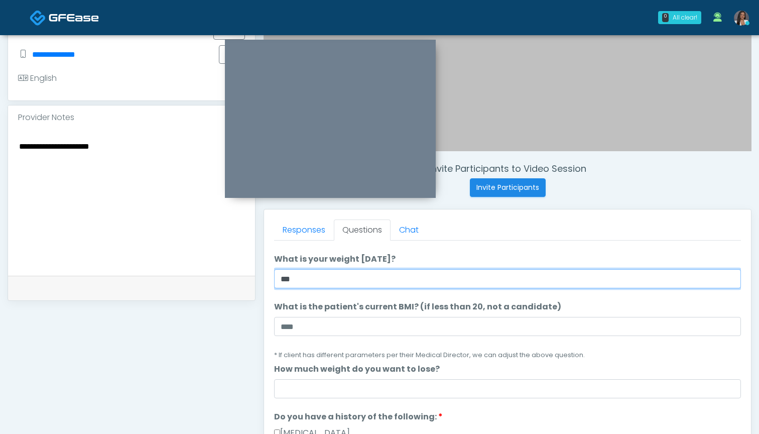
scroll to position [98, 0]
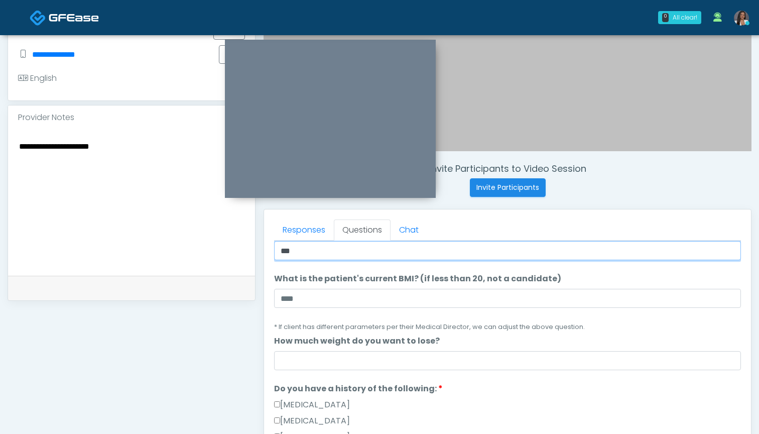
type input "***"
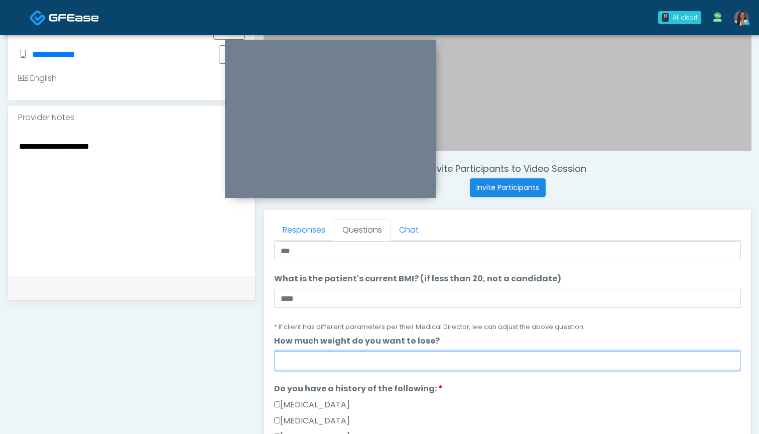
click at [370, 357] on input "How much weight do you want to lose?" at bounding box center [507, 360] width 467 height 19
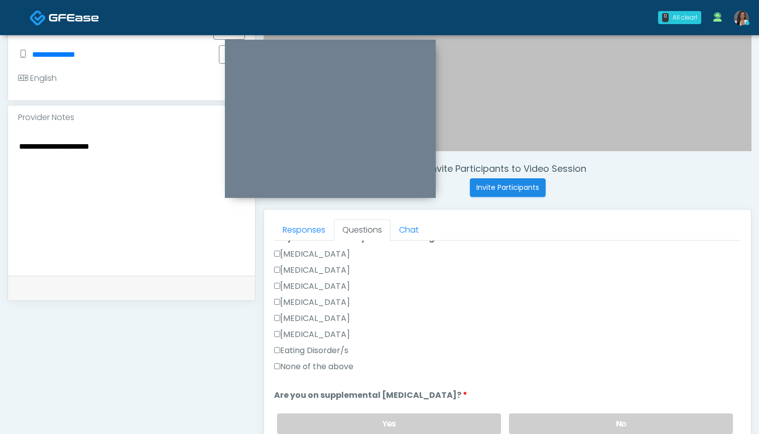
scroll to position [254, 0]
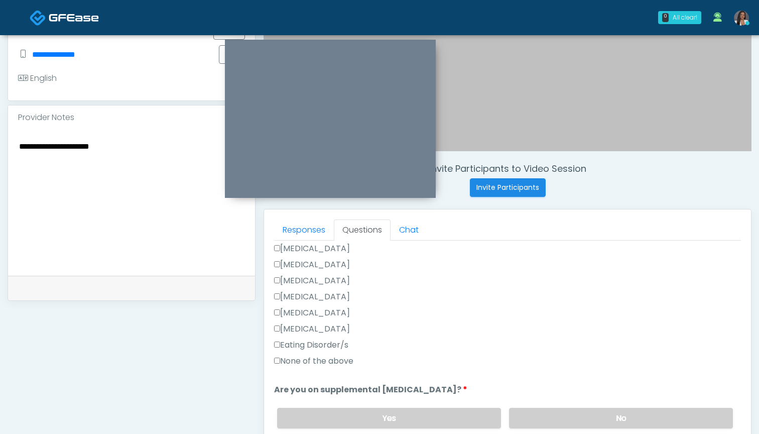
type input "*"
click at [321, 302] on label "Type 1 Diabetes" at bounding box center [312, 297] width 76 height 12
click at [320, 316] on label "Hypoglycemia" at bounding box center [312, 313] width 76 height 12
click at [323, 301] on label "Type 1 Diabetes" at bounding box center [312, 297] width 76 height 12
click at [142, 161] on textarea "**********" at bounding box center [131, 200] width 227 height 122
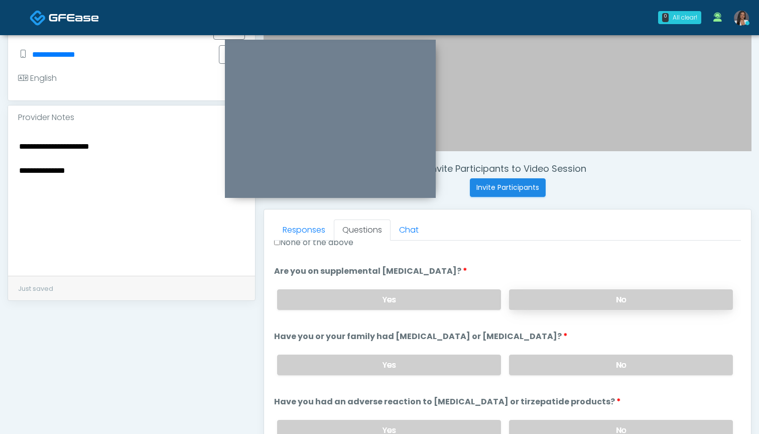
scroll to position [371, 0]
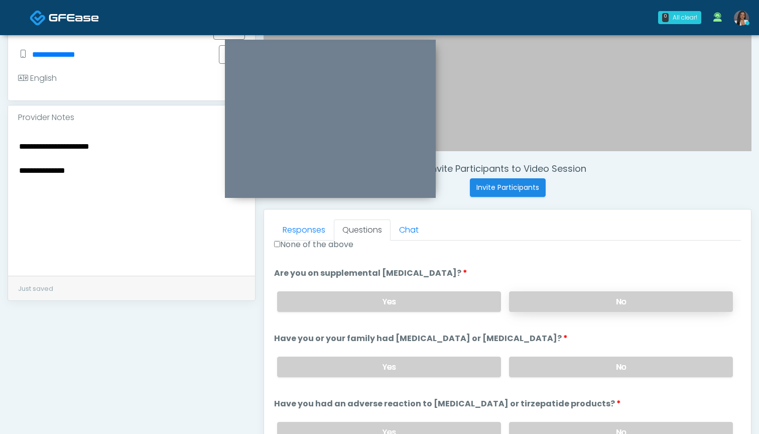
type textarea "**********"
click at [565, 303] on label "No" at bounding box center [621, 301] width 224 height 21
click at [562, 366] on label "No" at bounding box center [621, 366] width 224 height 21
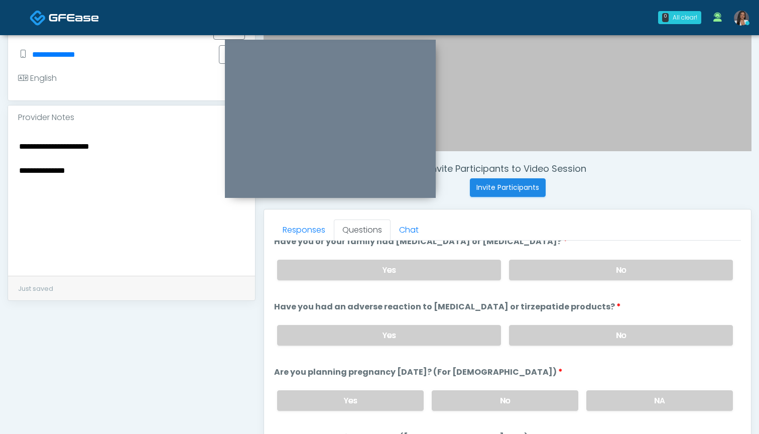
scroll to position [464, 0]
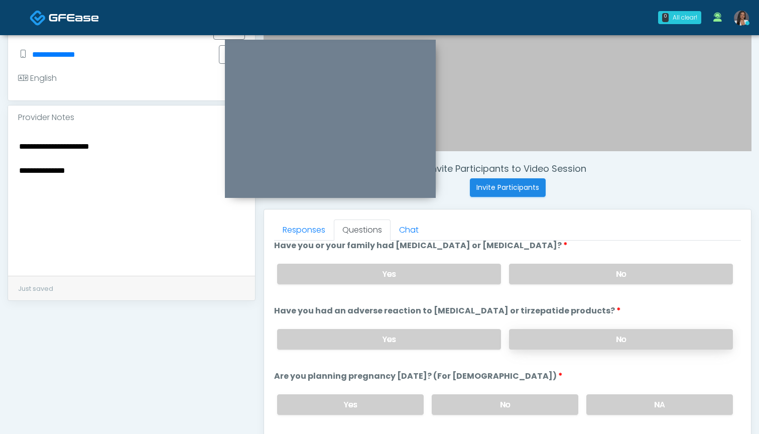
click at [559, 339] on label "No" at bounding box center [621, 339] width 224 height 21
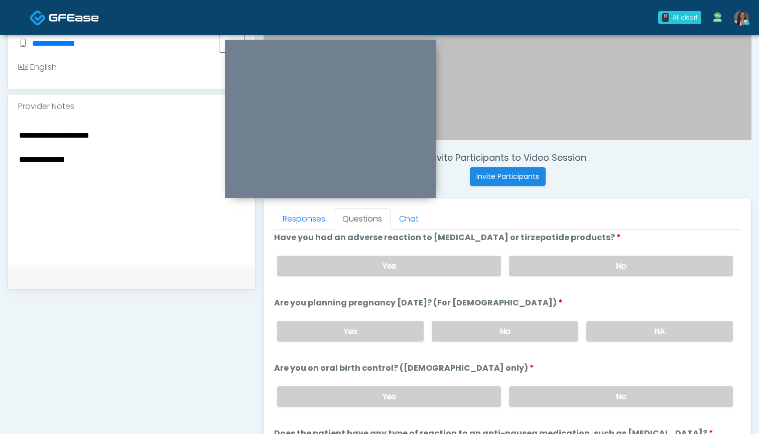
scroll to position [522, 0]
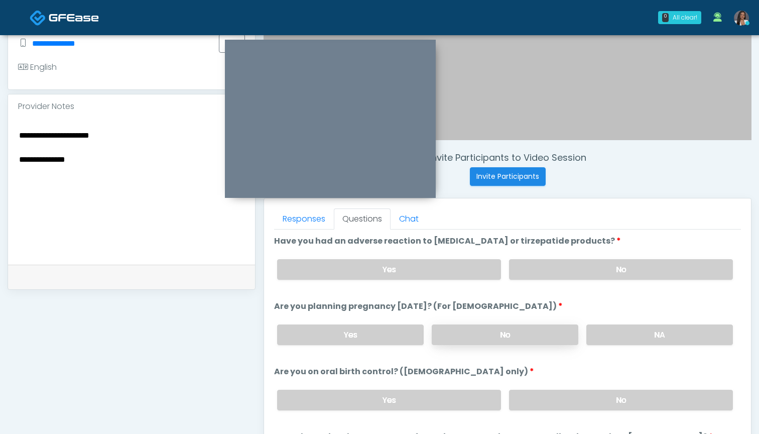
click at [493, 333] on label "No" at bounding box center [505, 334] width 147 height 21
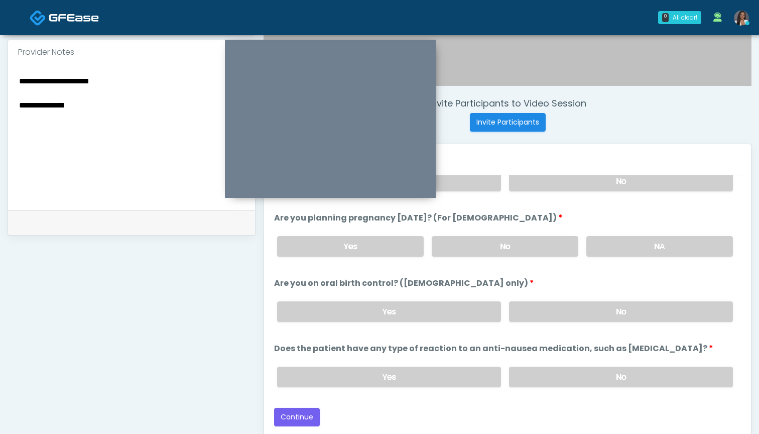
scroll to position [328, 0]
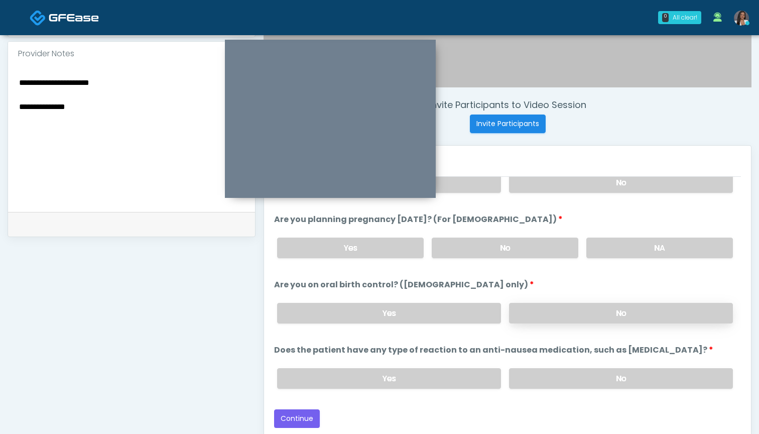
click at [526, 315] on label "No" at bounding box center [621, 313] width 224 height 21
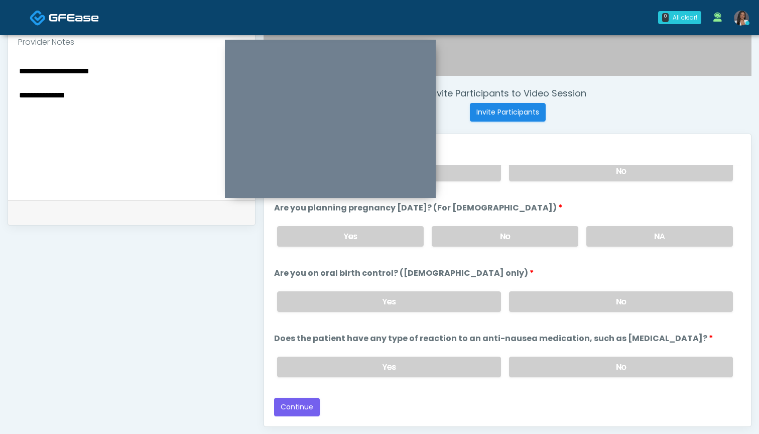
scroll to position [340, 0]
click at [389, 299] on label "Yes" at bounding box center [389, 301] width 224 height 21
click at [563, 371] on label "No" at bounding box center [621, 366] width 224 height 21
click at [287, 406] on button "Continue" at bounding box center [297, 406] width 46 height 19
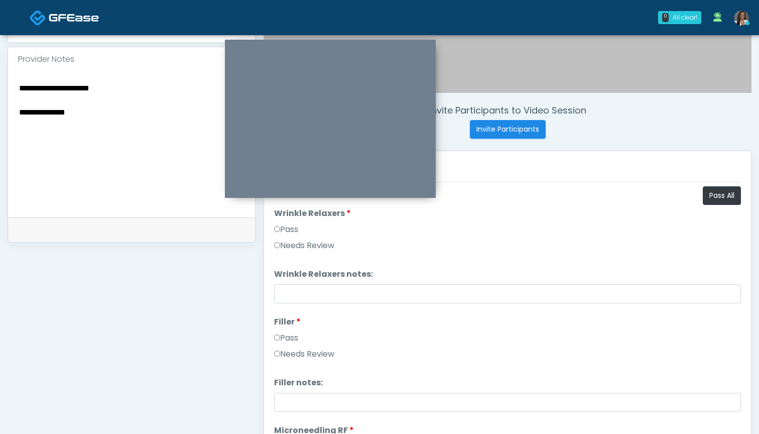
scroll to position [306, 0]
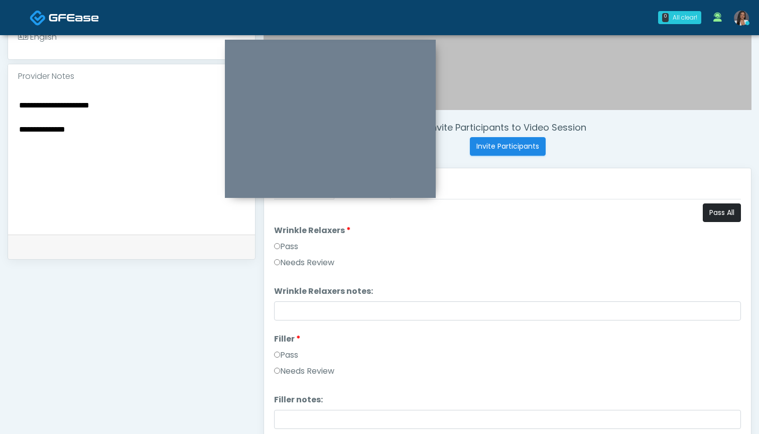
click at [712, 214] on button "Pass All" at bounding box center [722, 212] width 38 height 19
drag, startPoint x: 118, startPoint y: 109, endPoint x: 0, endPoint y: 100, distance: 118.3
click at [0, 100] on div "**********" at bounding box center [379, 147] width 759 height 835
click at [285, 370] on label "Needs Review" at bounding box center [304, 371] width 60 height 12
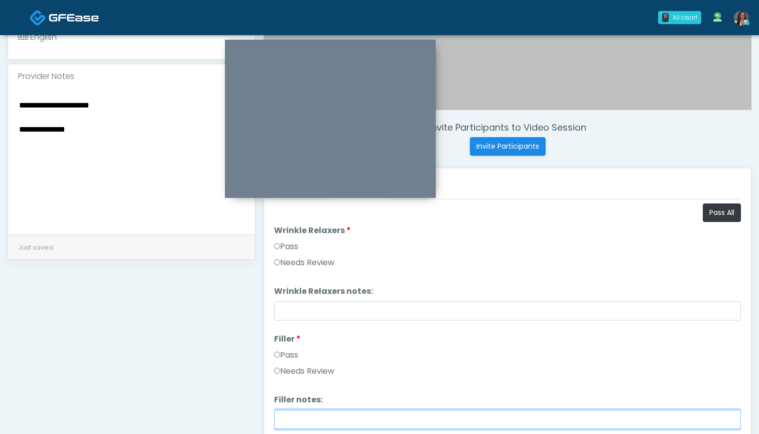
click at [292, 414] on input "Filler notes:" at bounding box center [507, 418] width 467 height 19
paste input "**********"
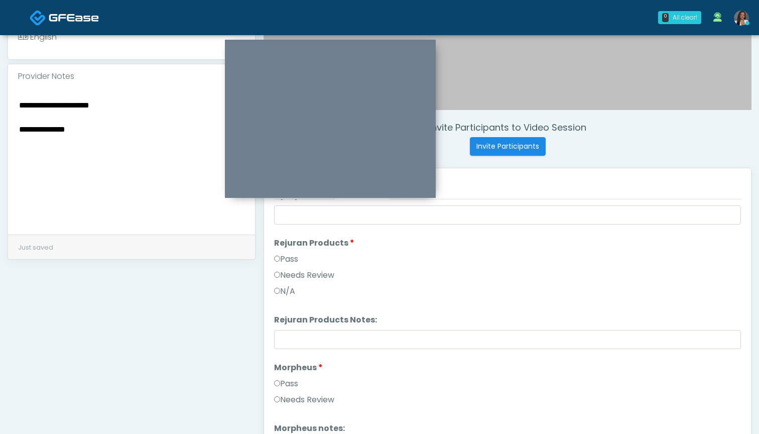
scroll to position [750, 0]
type input "**********"
click at [326, 271] on label "Needs Review" at bounding box center [304, 271] width 60 height 12
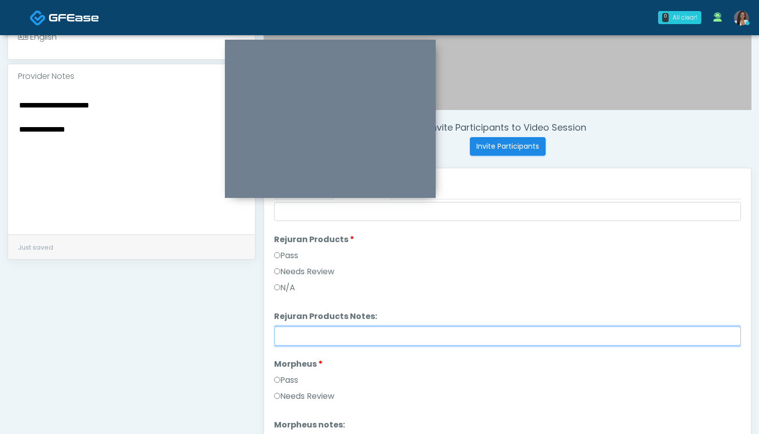
click at [326, 330] on input "Rejuran Products Notes:" at bounding box center [507, 335] width 467 height 19
paste input "**********"
type input "**********"
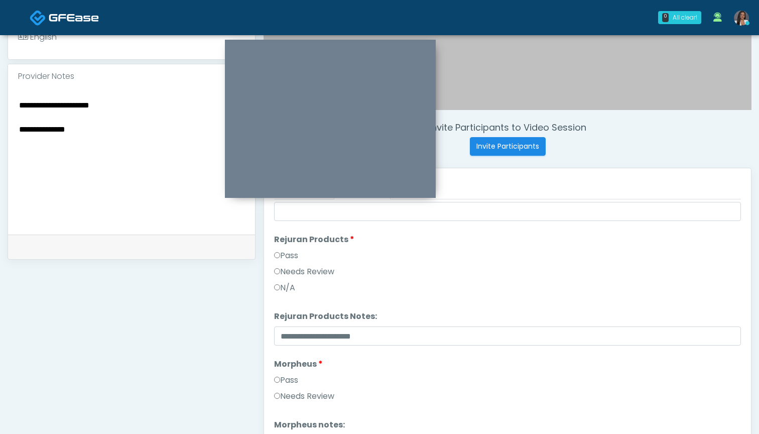
drag, startPoint x: 112, startPoint y: 141, endPoint x: 0, endPoint y: 125, distance: 113.4
click at [0, 125] on div "**********" at bounding box center [379, 147] width 759 height 835
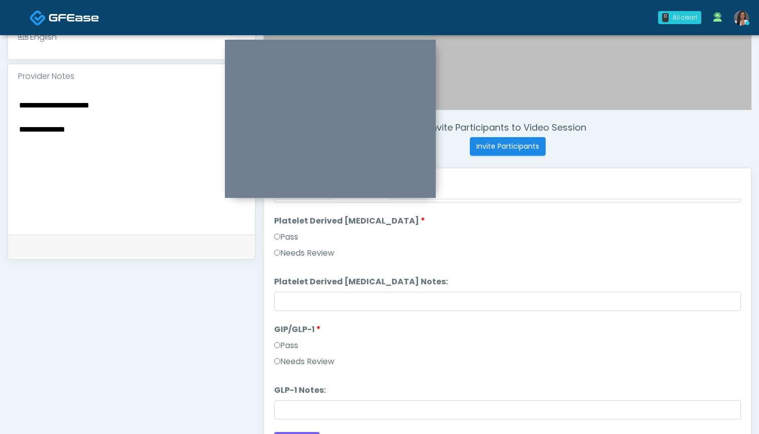
scroll to position [1977, 0]
click at [303, 363] on label "Needs Review" at bounding box center [304, 361] width 60 height 12
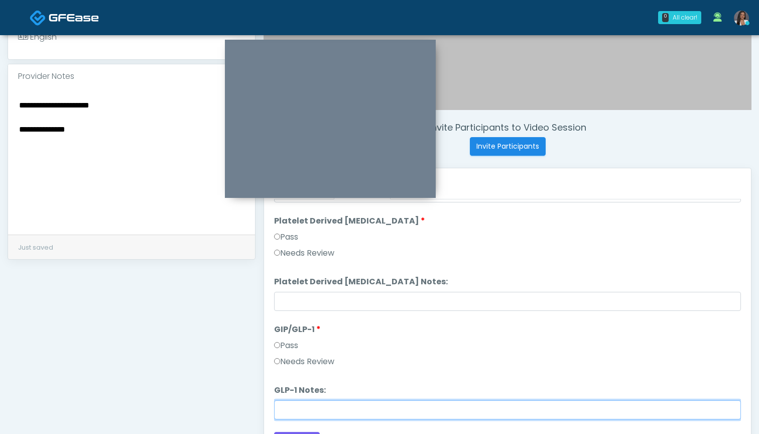
click at [306, 416] on input "GLP-1 Notes:" at bounding box center [507, 409] width 467 height 19
paste input "**********"
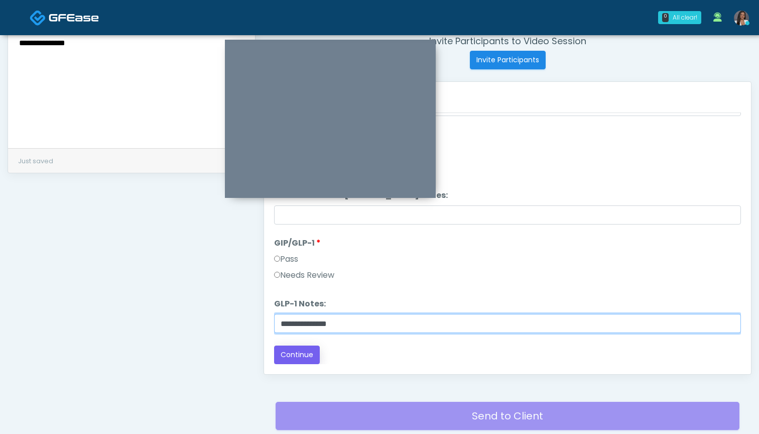
scroll to position [395, 0]
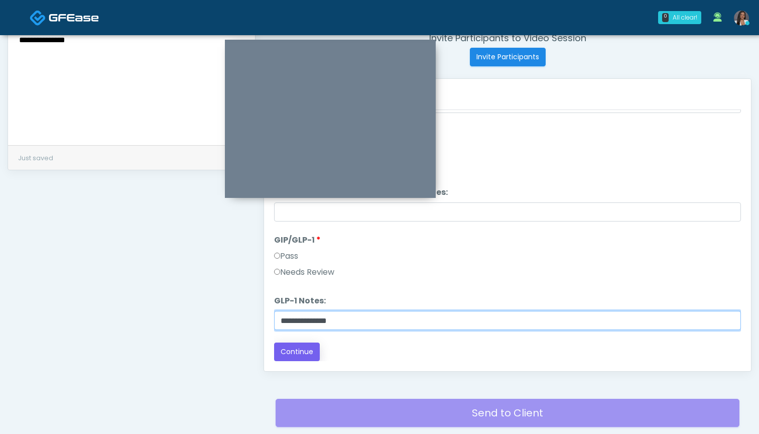
type input "**********"
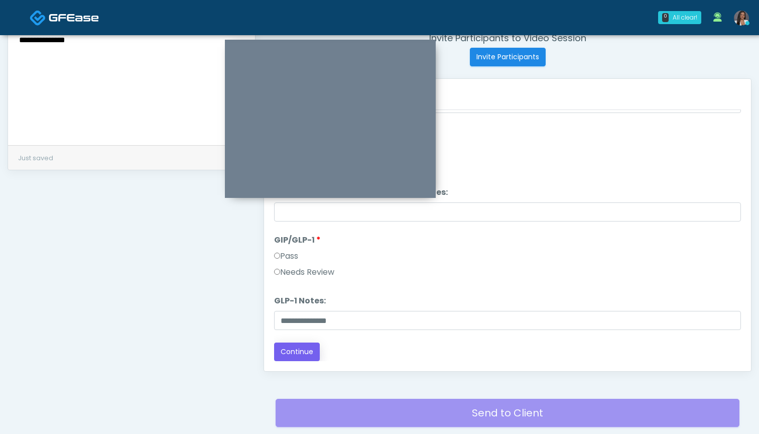
click at [300, 349] on button "Continue" at bounding box center [297, 351] width 46 height 19
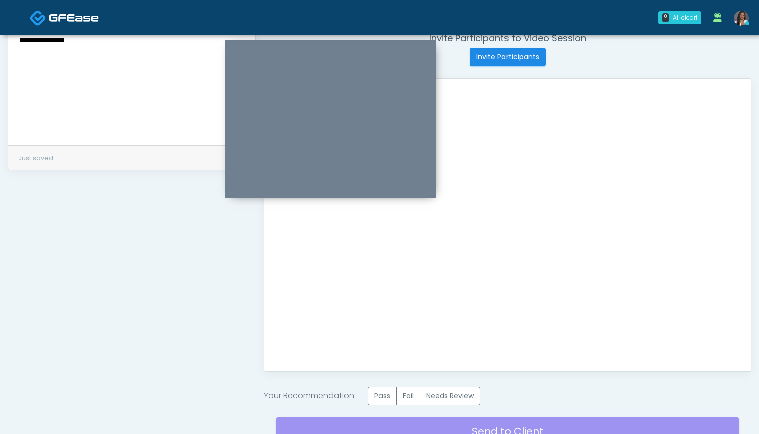
scroll to position [0, 0]
click at [458, 394] on label "Needs Review" at bounding box center [449, 395] width 61 height 19
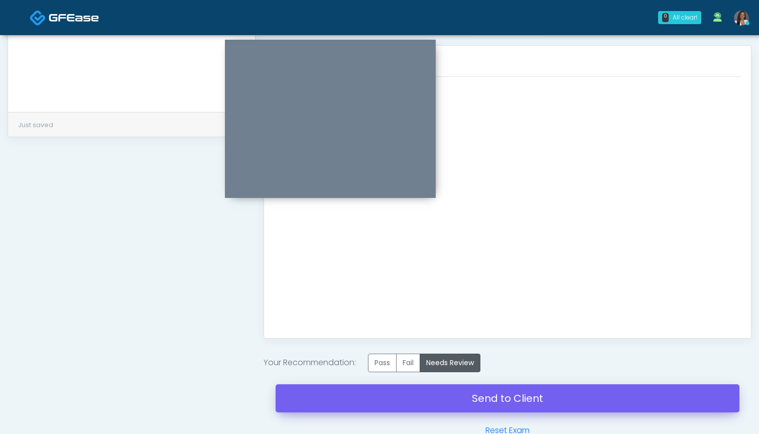
scroll to position [431, 0]
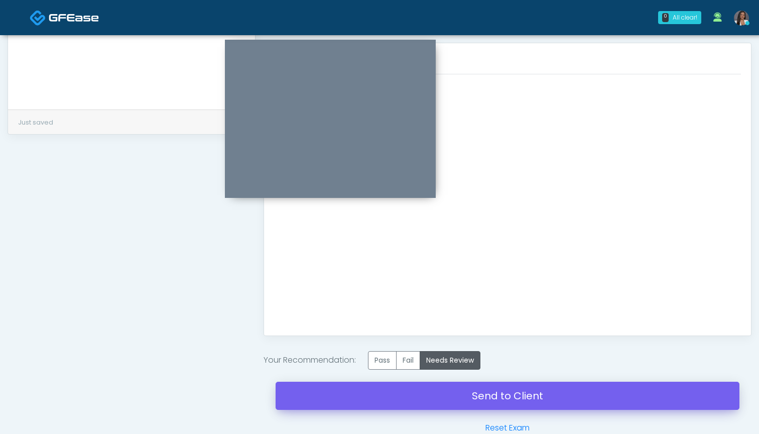
click at [474, 396] on link "Send to Client" at bounding box center [507, 395] width 464 height 28
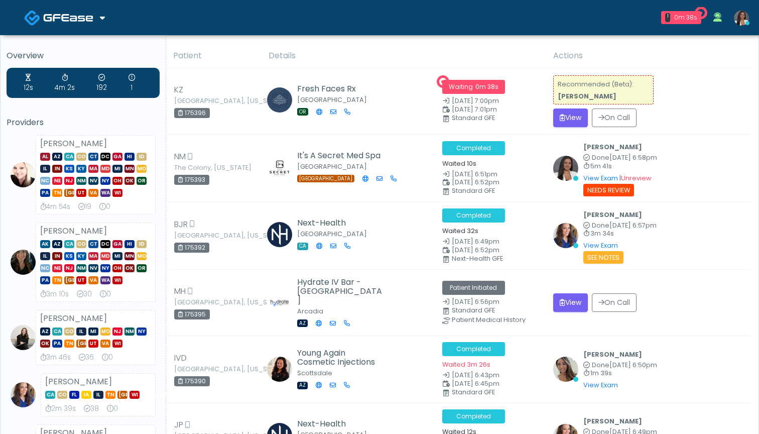
click at [467, 52] on th "Details" at bounding box center [404, 56] width 285 height 25
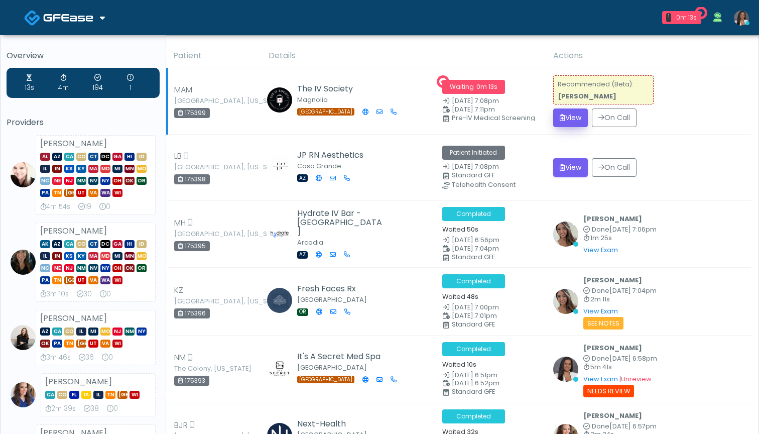
click at [570, 123] on button "View" at bounding box center [570, 117] width 35 height 19
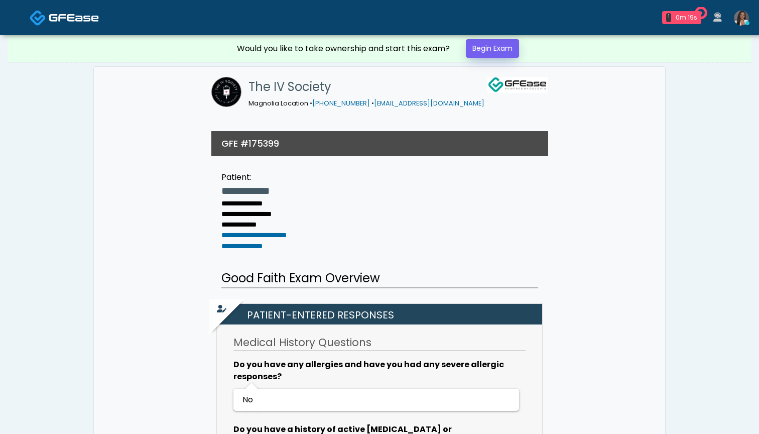
click at [497, 47] on link "Begin Exam" at bounding box center [492, 48] width 53 height 19
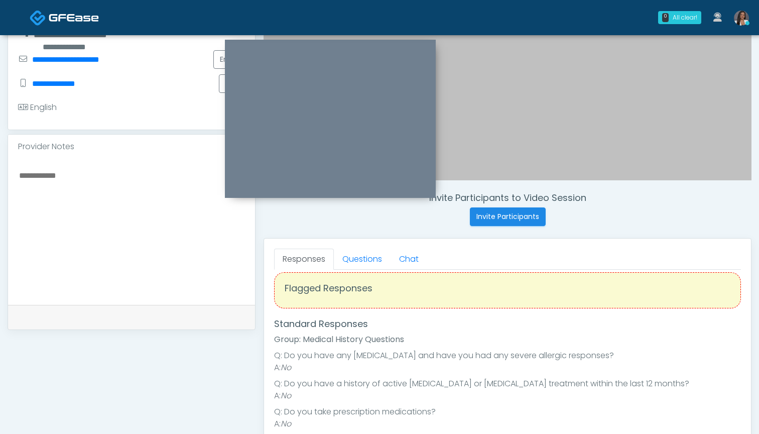
scroll to position [228, 0]
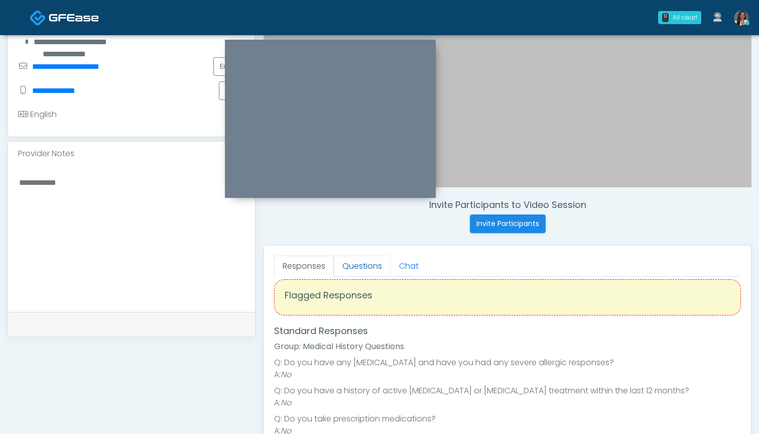
click at [359, 267] on link "Questions" at bounding box center [362, 265] width 57 height 21
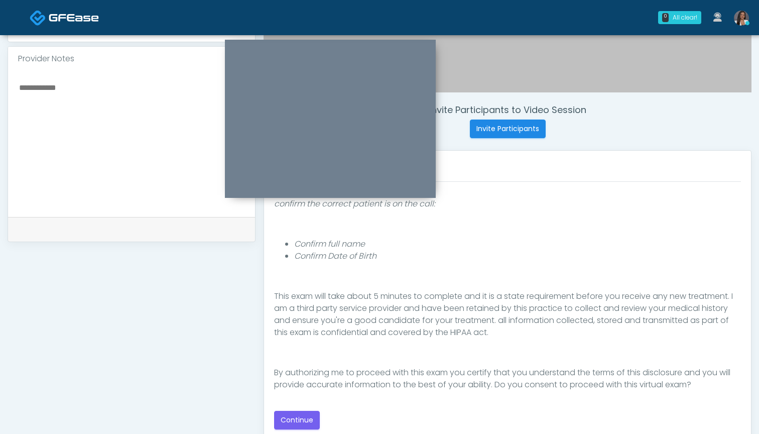
scroll to position [337, 0]
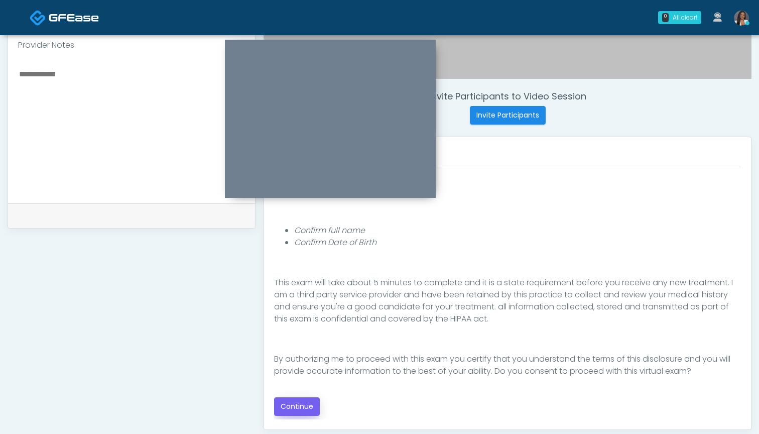
click at [282, 408] on button "Continue" at bounding box center [297, 406] width 46 height 19
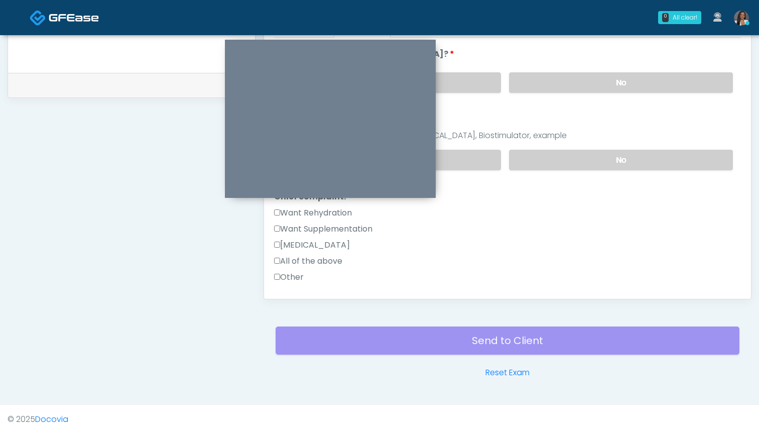
scroll to position [130, 0]
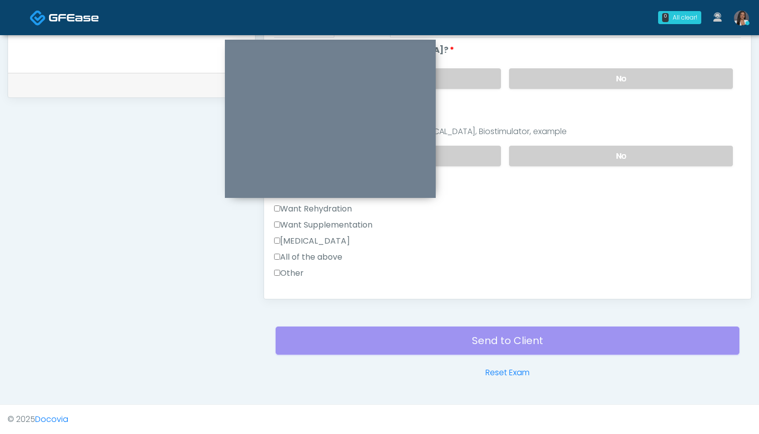
click at [336, 214] on label "Want Rehydration" at bounding box center [313, 209] width 78 height 12
click at [338, 224] on label "Want Supplementation" at bounding box center [323, 225] width 98 height 12
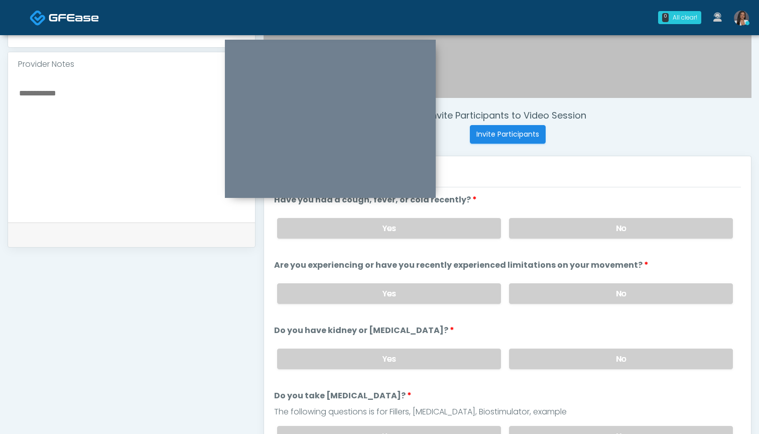
scroll to position [306, 0]
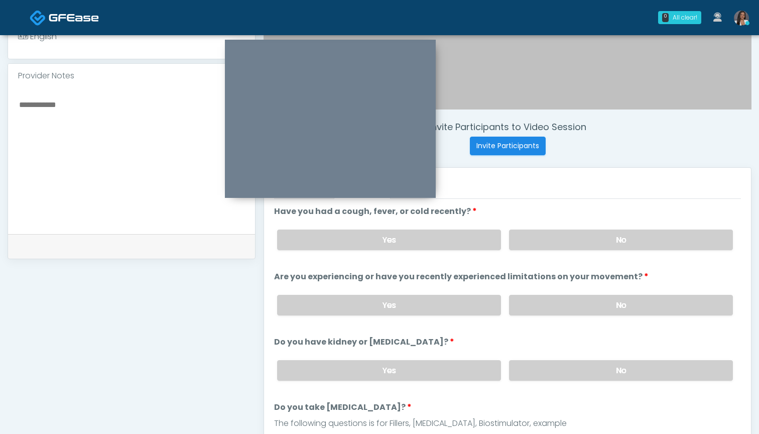
click at [539, 250] on div "Yes No" at bounding box center [505, 239] width 472 height 37
click at [543, 233] on label "No" at bounding box center [621, 239] width 224 height 21
click at [446, 239] on label "Yes" at bounding box center [389, 239] width 224 height 21
click at [555, 306] on label "No" at bounding box center [621, 305] width 224 height 21
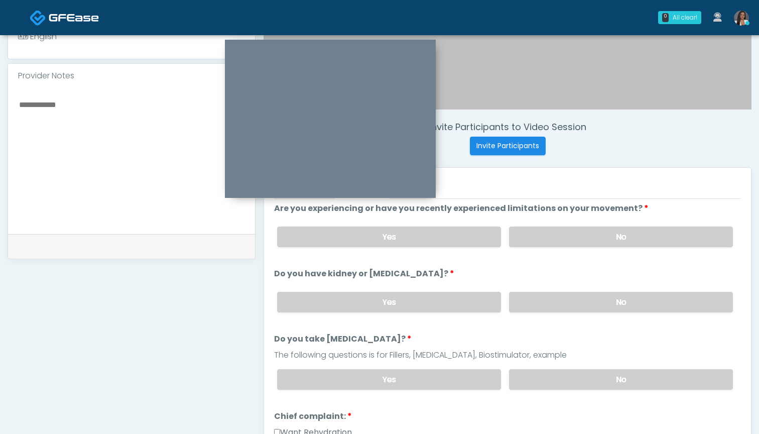
scroll to position [74, 0]
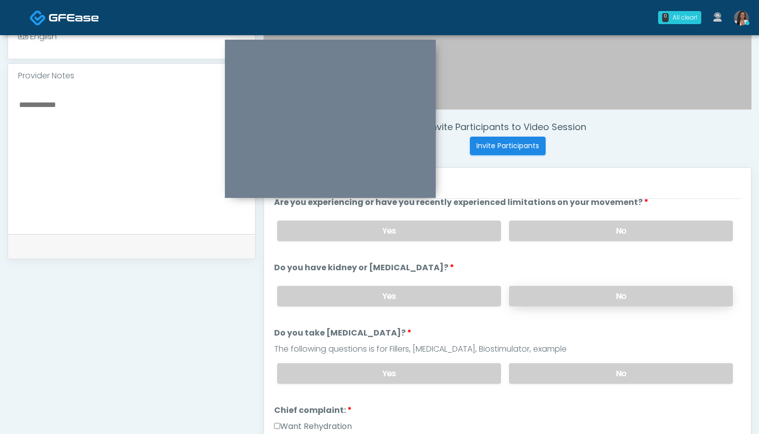
click at [532, 299] on label "No" at bounding box center [621, 296] width 224 height 21
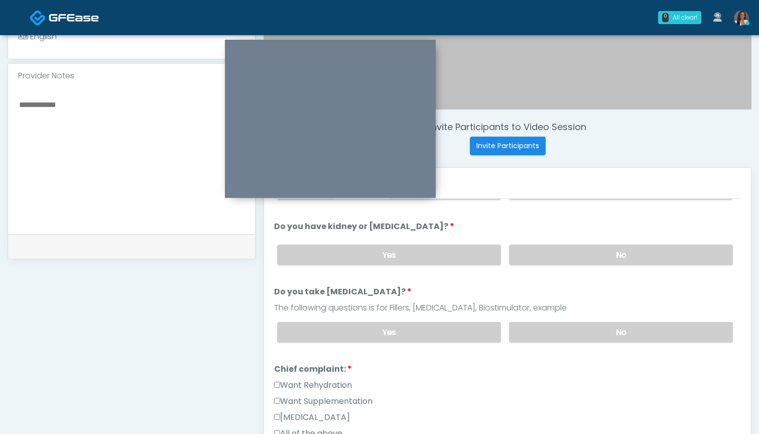
scroll to position [121, 0]
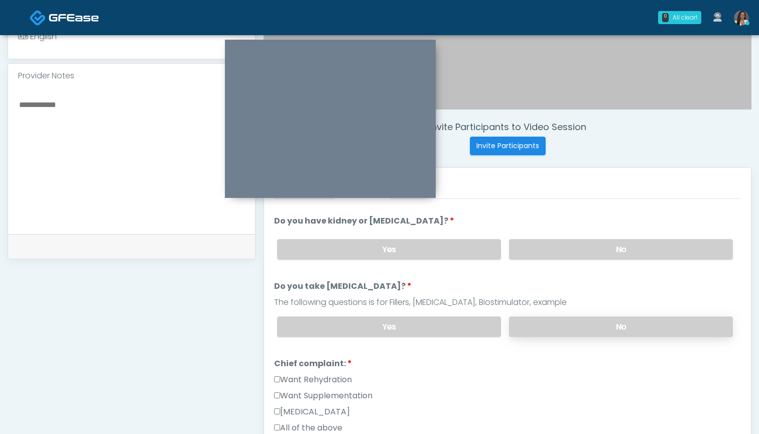
click at [542, 320] on label "No" at bounding box center [621, 326] width 224 height 21
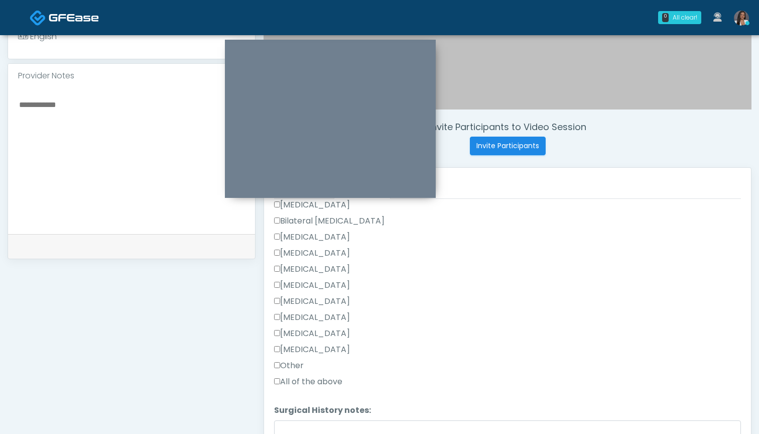
scroll to position [521, 0]
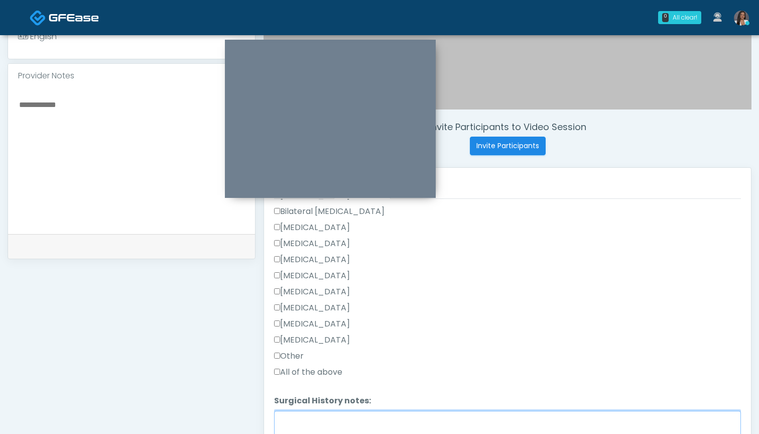
click at [327, 421] on textarea "Surgical History notes:" at bounding box center [507, 431] width 467 height 43
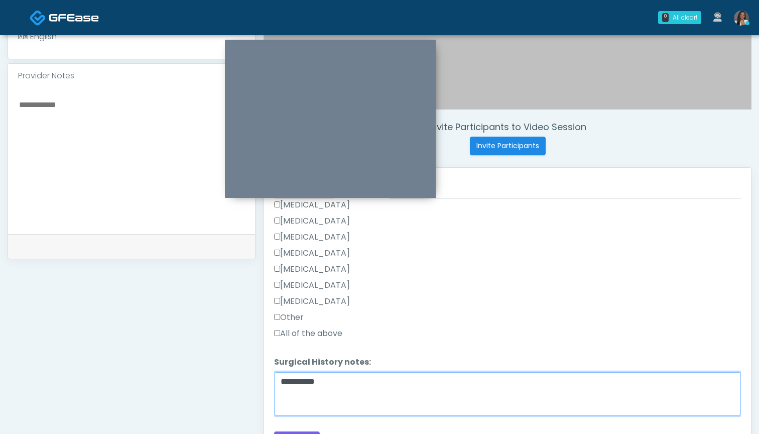
scroll to position [560, 0]
drag, startPoint x: 300, startPoint y: 382, endPoint x: 262, endPoint y: 381, distance: 37.6
click at [262, 381] on div "Invite Participants to Video Session Invite Participants Responses Questions Ch…" at bounding box center [503, 156] width 496 height 765
click at [362, 379] on textarea "**********" at bounding box center [507, 393] width 467 height 43
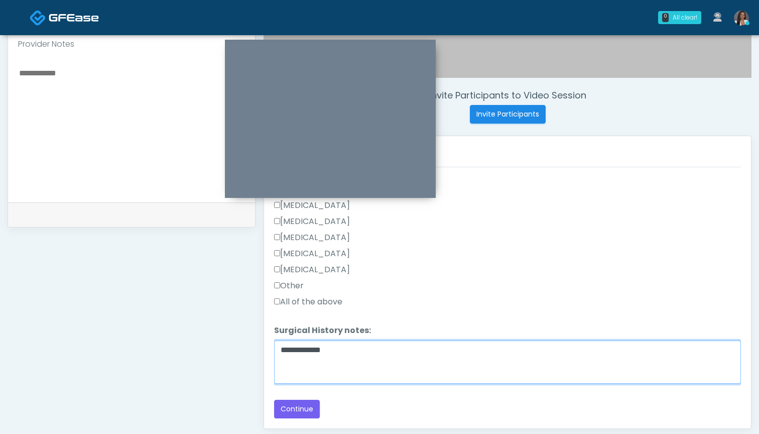
scroll to position [341, 0]
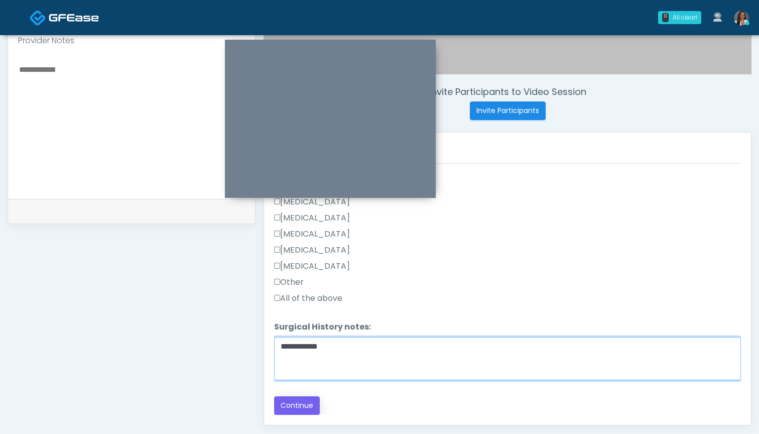
type textarea "**********"
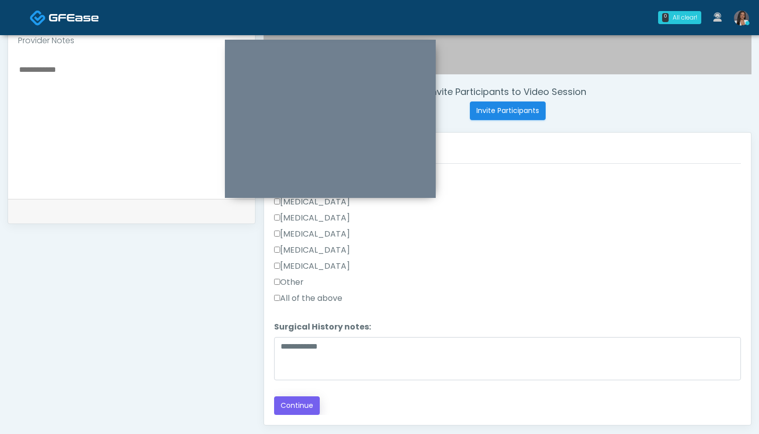
click at [300, 406] on button "Continue" at bounding box center [297, 405] width 46 height 19
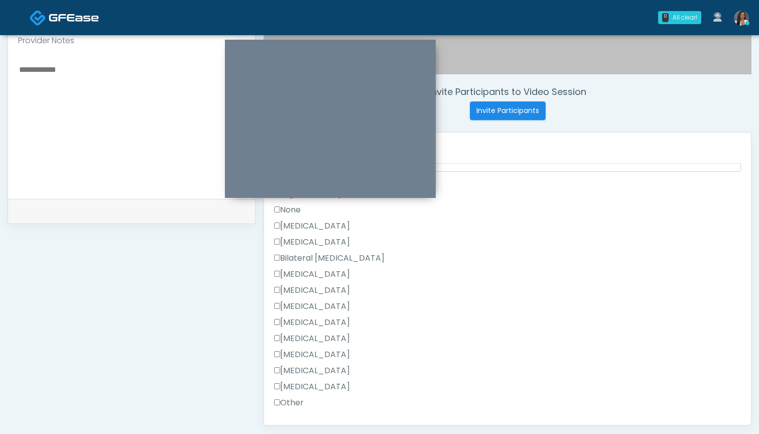
click at [283, 398] on label "Other" at bounding box center [289, 402] width 30 height 12
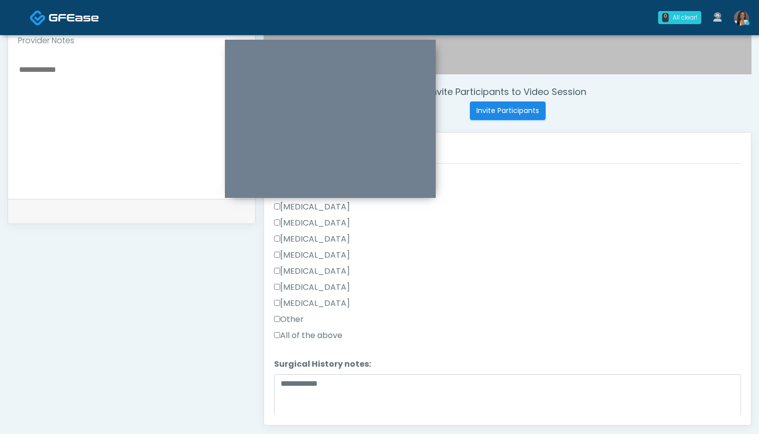
scroll to position [557, 0]
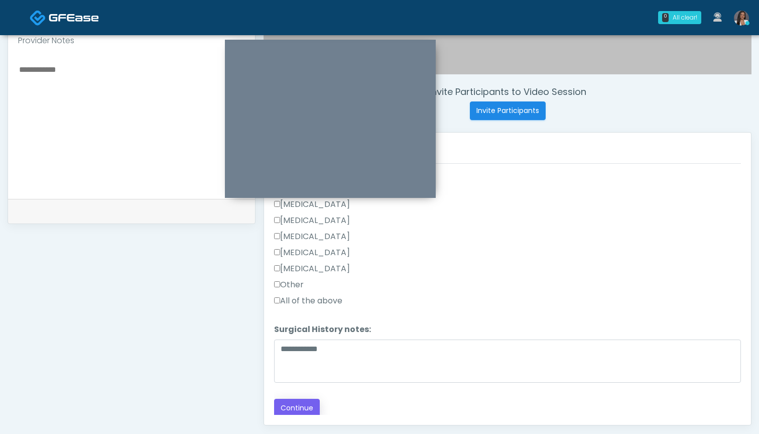
click at [294, 405] on button "Continue" at bounding box center [297, 407] width 46 height 19
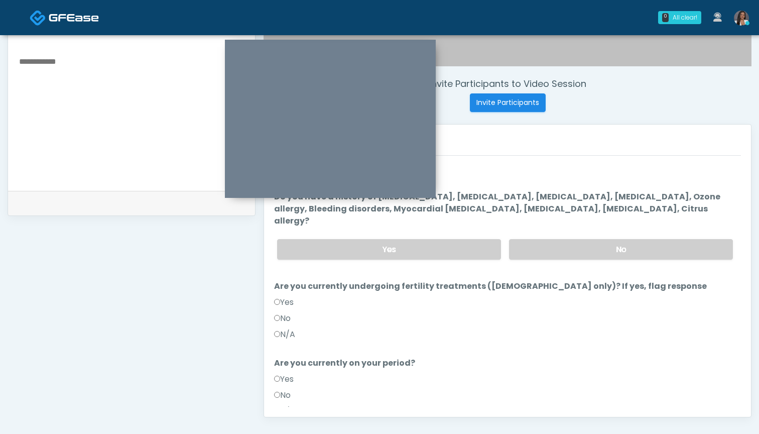
scroll to position [309, 0]
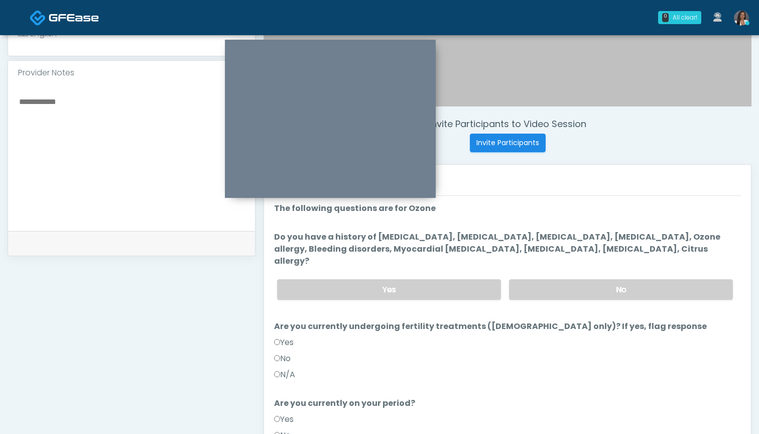
click at [287, 352] on label "No" at bounding box center [282, 358] width 17 height 12
click at [287, 429] on label "No" at bounding box center [282, 435] width 17 height 12
click at [582, 279] on label "No" at bounding box center [621, 289] width 224 height 21
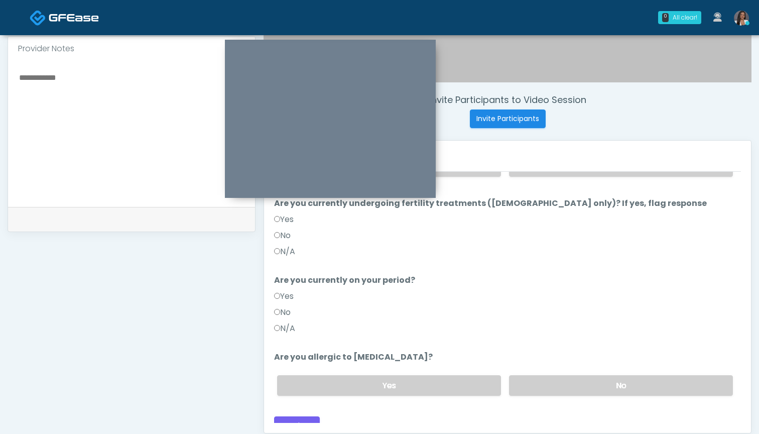
scroll to position [97, 0]
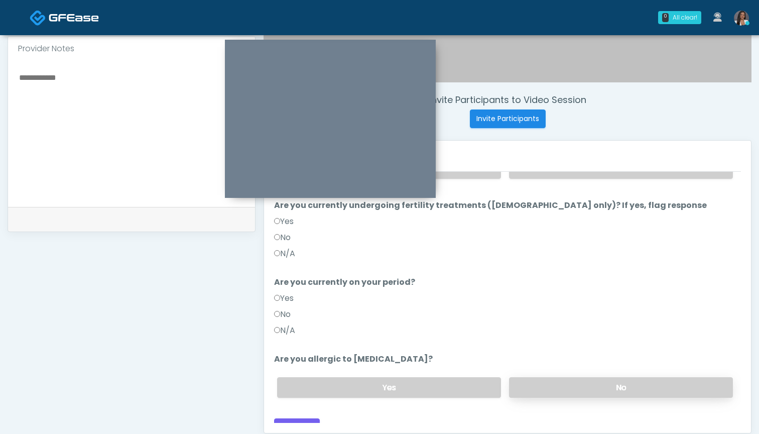
click at [530, 377] on label "No" at bounding box center [621, 387] width 224 height 21
click at [284, 292] on label "Yes" at bounding box center [284, 298] width 20 height 12
click at [307, 418] on button "Continue" at bounding box center [297, 427] width 46 height 19
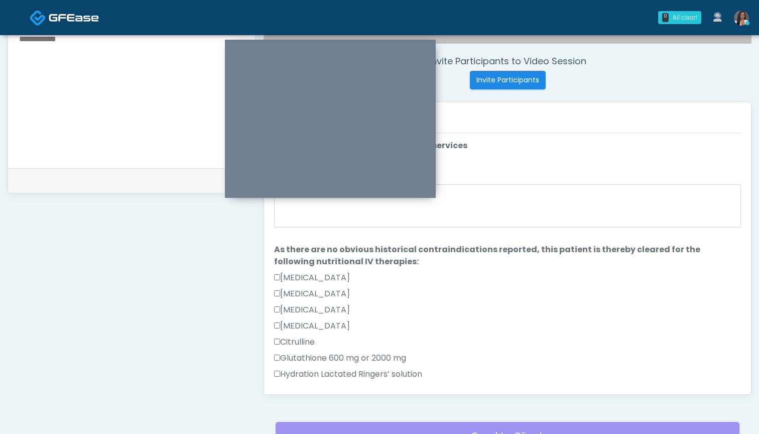
scroll to position [330, 0]
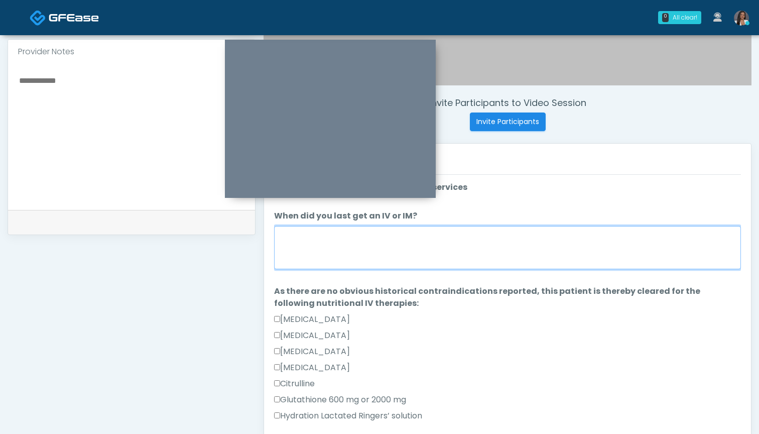
click at [530, 252] on textarea "When did you last get an IV or IM?" at bounding box center [507, 247] width 467 height 43
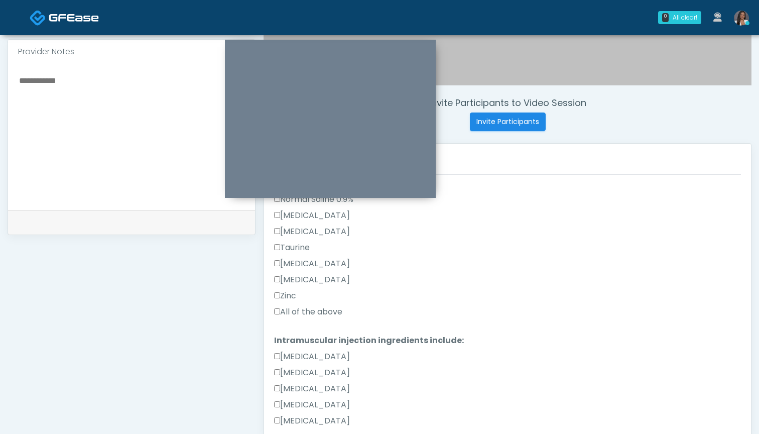
scroll to position [346, 0]
type textarea "********"
click at [303, 315] on label "All of the above" at bounding box center [308, 311] width 68 height 12
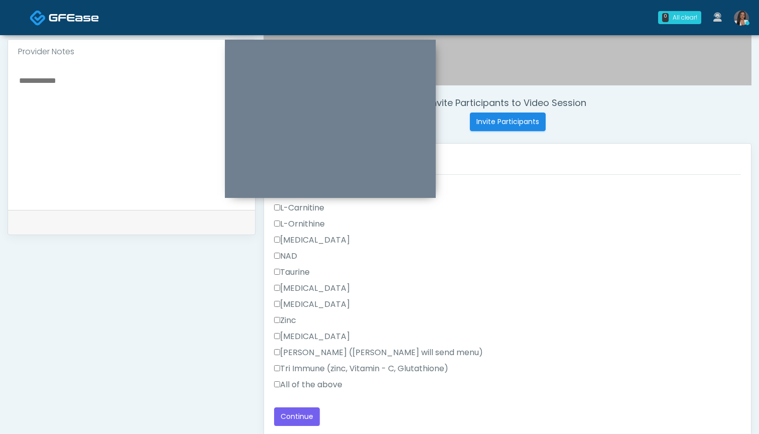
scroll to position [638, 0]
click at [308, 383] on label "All of the above" at bounding box center [308, 384] width 68 height 12
click at [137, 174] on textarea at bounding box center [131, 135] width 227 height 122
click at [62, 82] on textarea "**********" at bounding box center [131, 135] width 227 height 122
type textarea "**********"
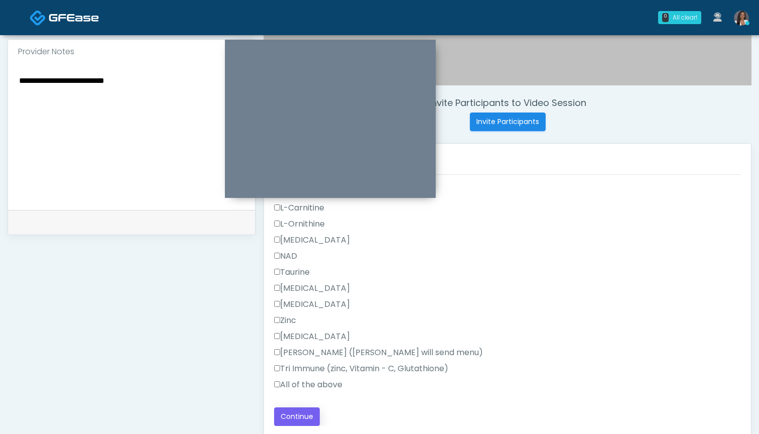
click at [302, 410] on button "Continue" at bounding box center [297, 416] width 46 height 19
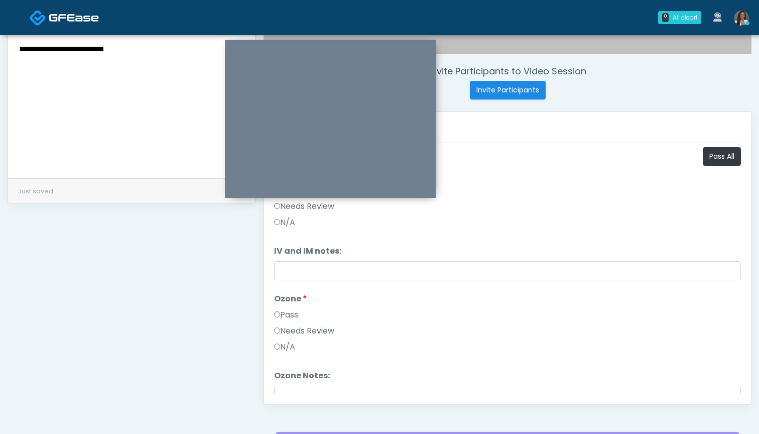
scroll to position [321, 0]
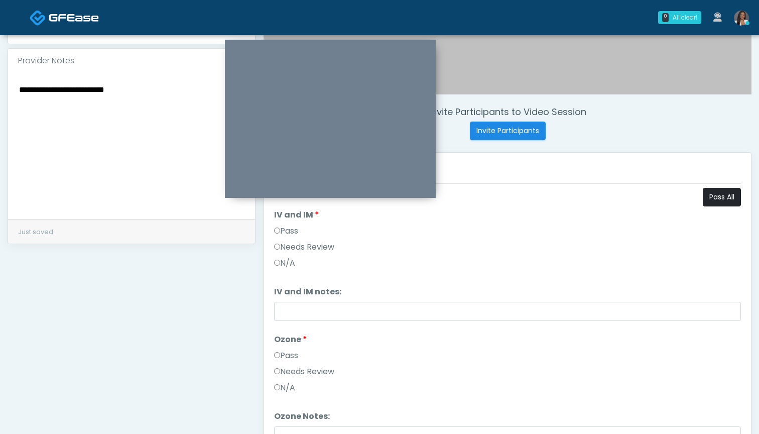
click at [722, 197] on button "Pass All" at bounding box center [722, 197] width 38 height 19
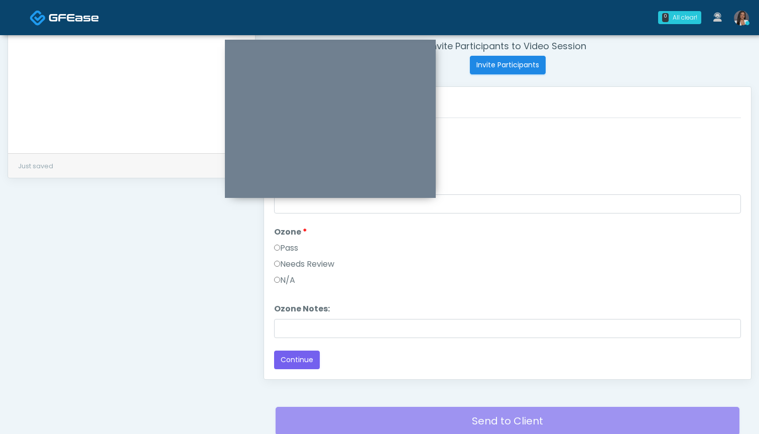
scroll to position [382, 0]
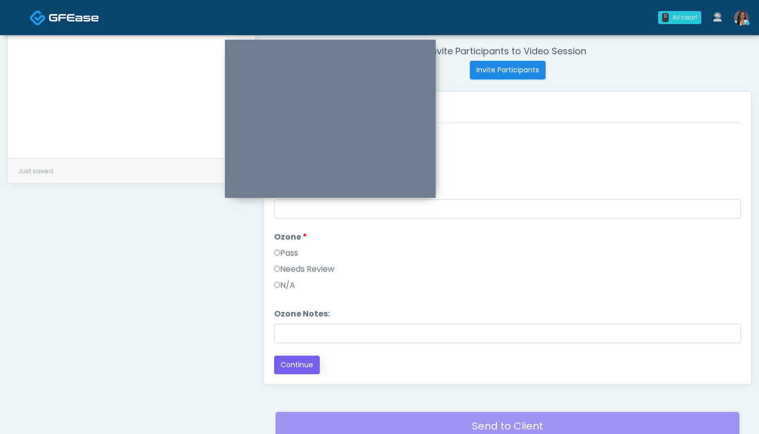
click at [293, 364] on button "Continue" at bounding box center [297, 364] width 46 height 19
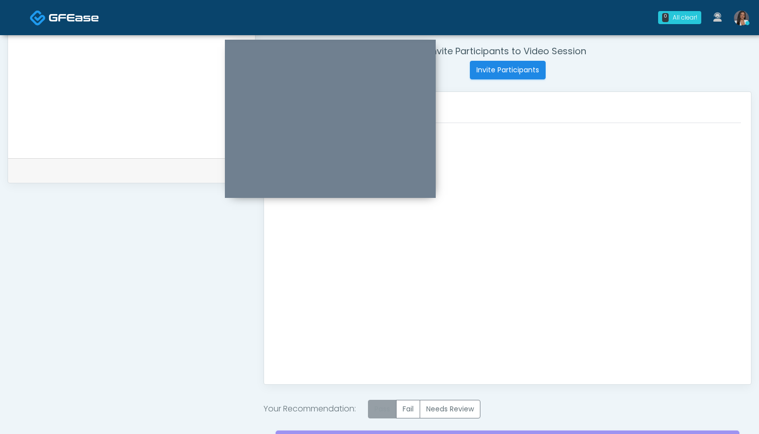
click at [384, 406] on label "Pass" at bounding box center [382, 408] width 29 height 19
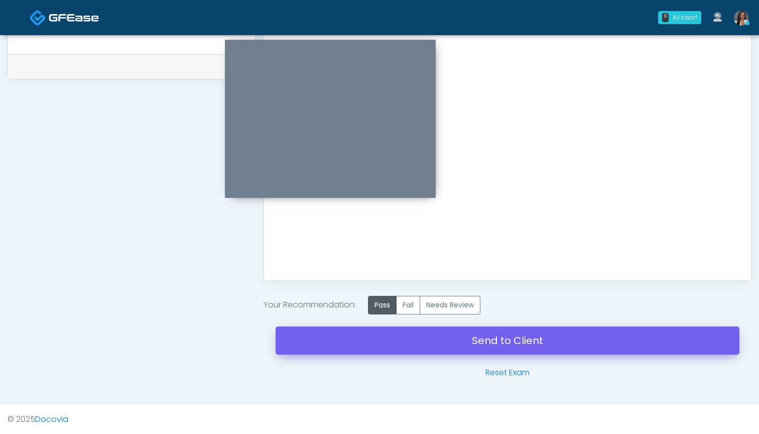
scroll to position [486, 0]
click at [426, 335] on link "Send to Client" at bounding box center [507, 340] width 464 height 28
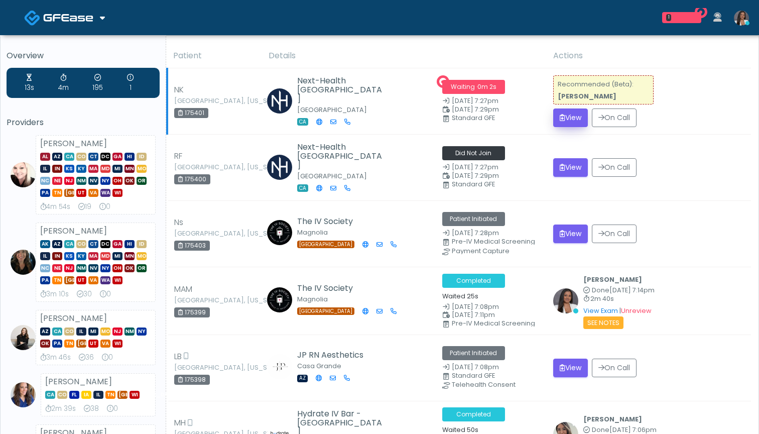
click at [568, 119] on button "View" at bounding box center [570, 117] width 35 height 19
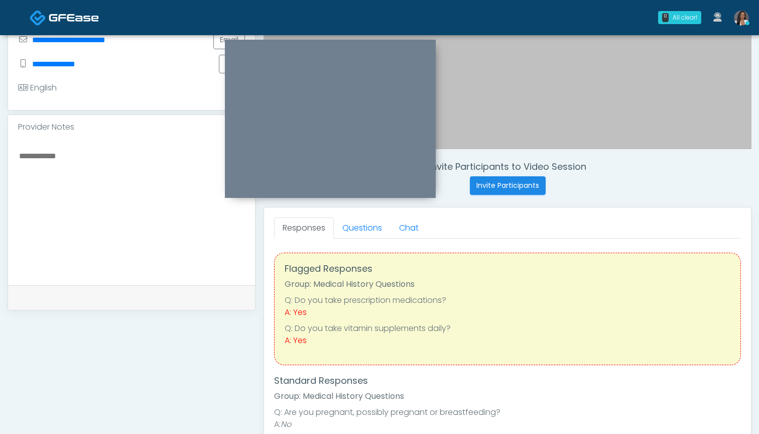
scroll to position [254, 0]
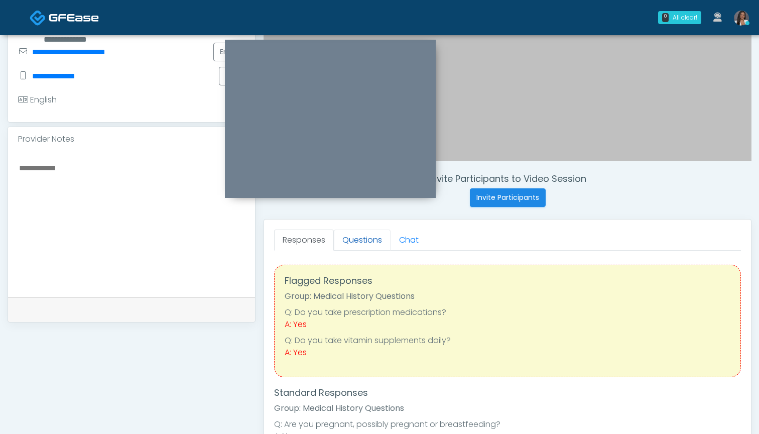
click at [355, 239] on link "Questions" at bounding box center [362, 239] width 57 height 21
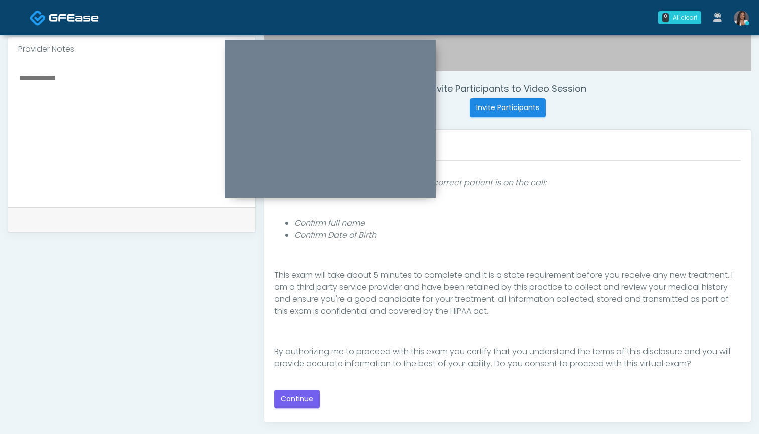
scroll to position [347, 0]
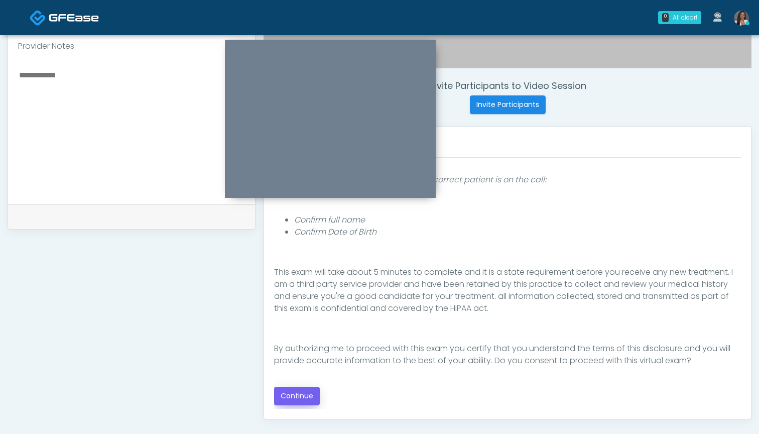
click at [302, 396] on button "Continue" at bounding box center [297, 395] width 46 height 19
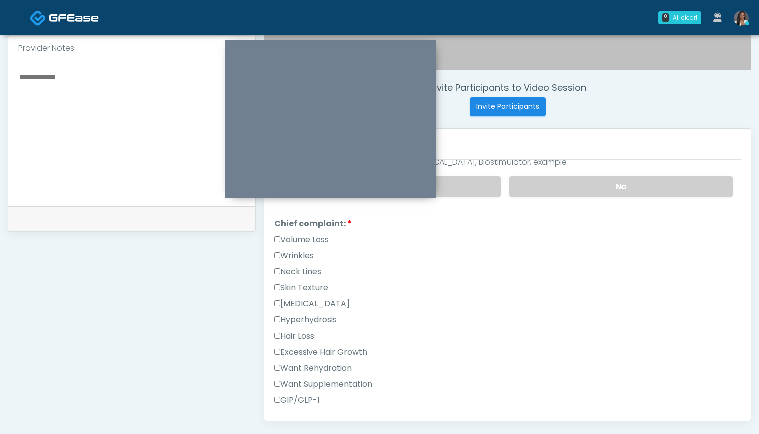
scroll to position [223, 0]
click at [327, 366] on label "Want Rehydration" at bounding box center [313, 366] width 78 height 12
click at [328, 379] on label "Want Supplementation" at bounding box center [323, 382] width 98 height 12
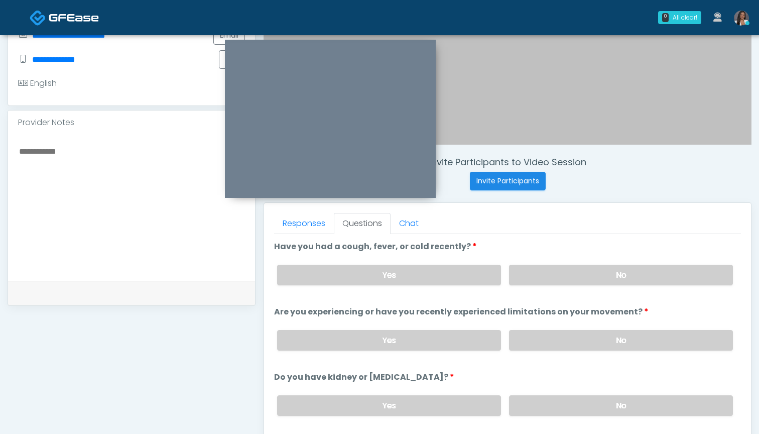
scroll to position [266, 0]
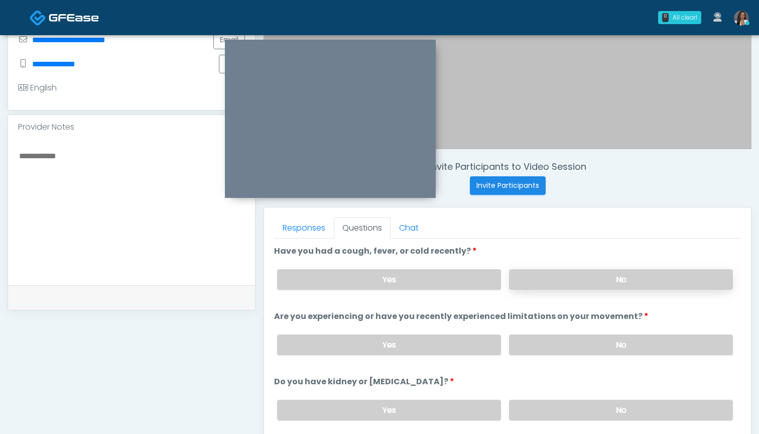
click at [564, 271] on label "No" at bounding box center [621, 279] width 224 height 21
click at [537, 346] on label "No" at bounding box center [621, 344] width 224 height 21
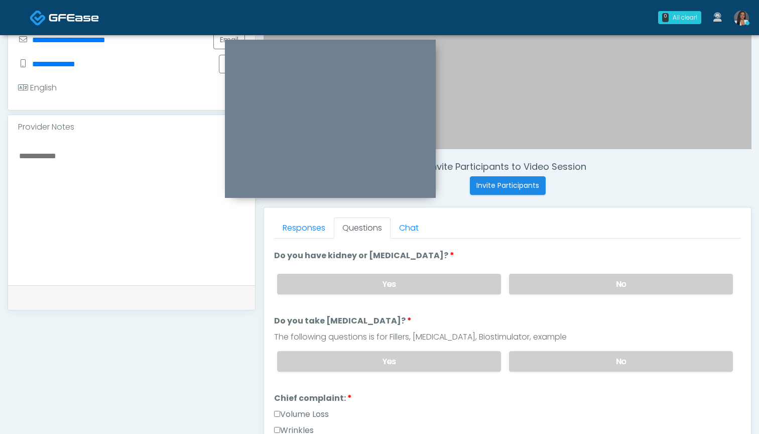
scroll to position [126, 0]
click at [531, 288] on label "No" at bounding box center [621, 283] width 224 height 21
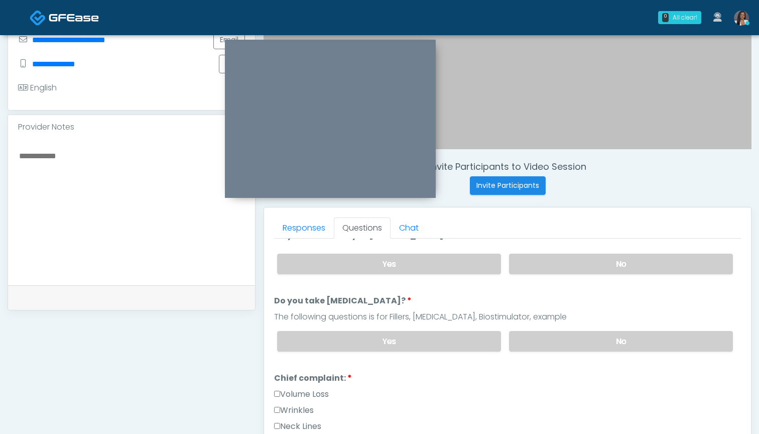
scroll to position [153, 0]
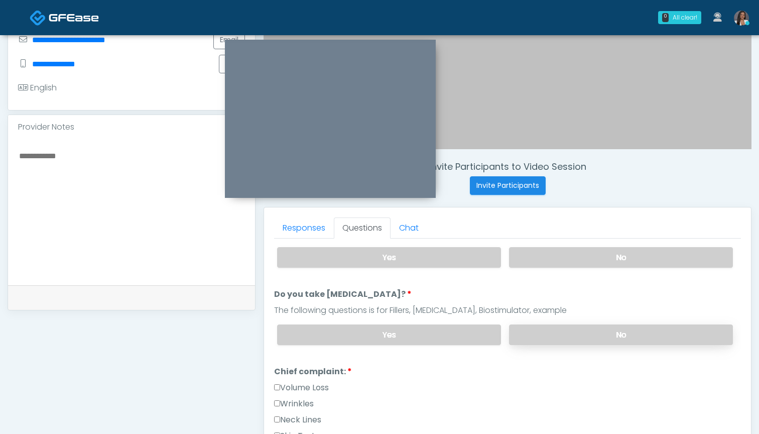
click at [542, 330] on label "No" at bounding box center [621, 334] width 224 height 21
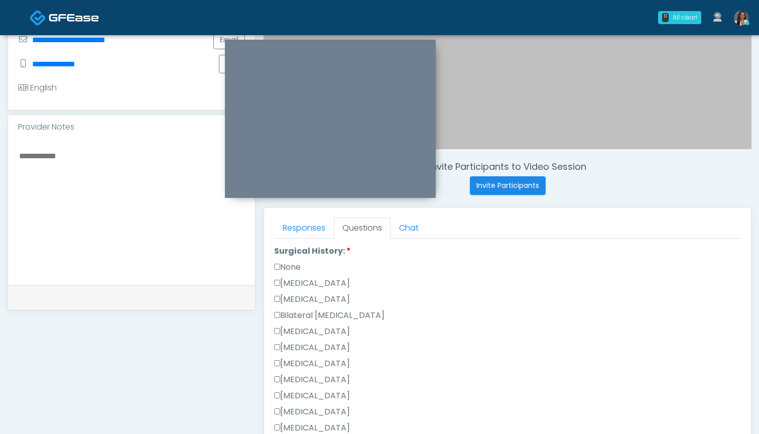
scroll to position [600, 0]
click at [298, 270] on label "None" at bounding box center [287, 268] width 27 height 12
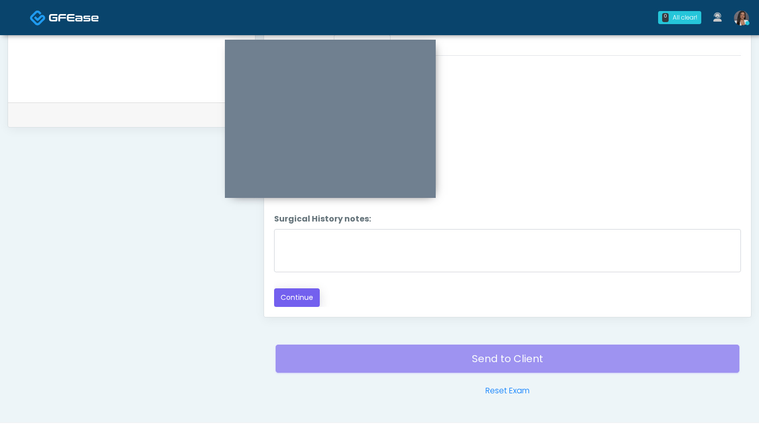
scroll to position [451, 0]
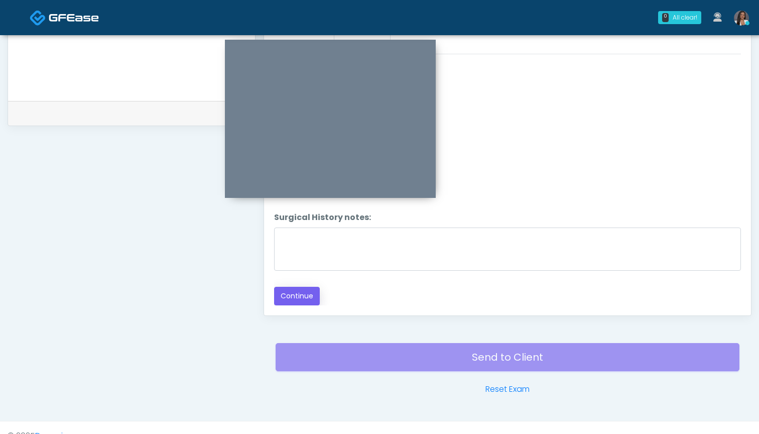
click at [294, 295] on button "Continue" at bounding box center [297, 296] width 46 height 19
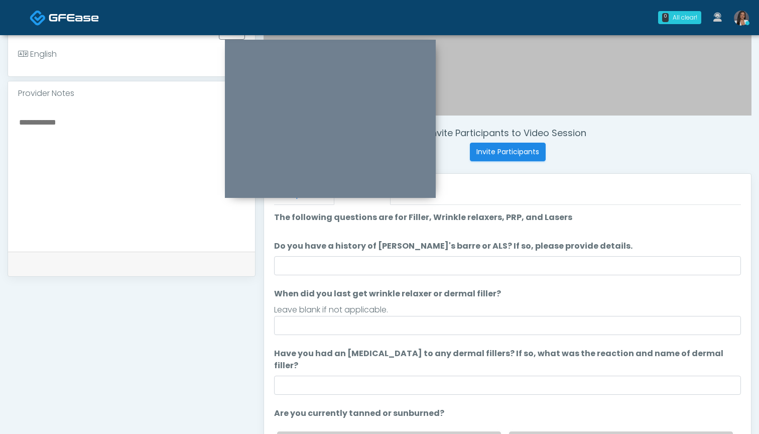
scroll to position [283, 0]
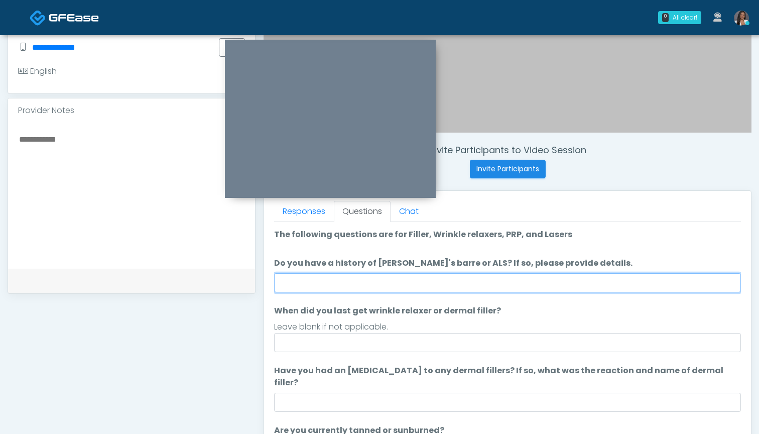
click at [467, 282] on input "Do you have a history of [PERSON_NAME]'s barre or ALS? If so, please provide de…" at bounding box center [507, 282] width 467 height 19
type input "**"
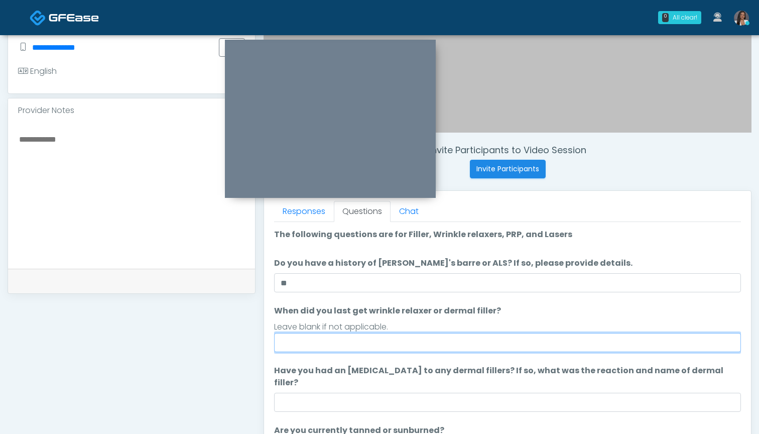
click at [452, 339] on input "When did you last get wrinkle relaxer or dermal filler?" at bounding box center [507, 342] width 467 height 19
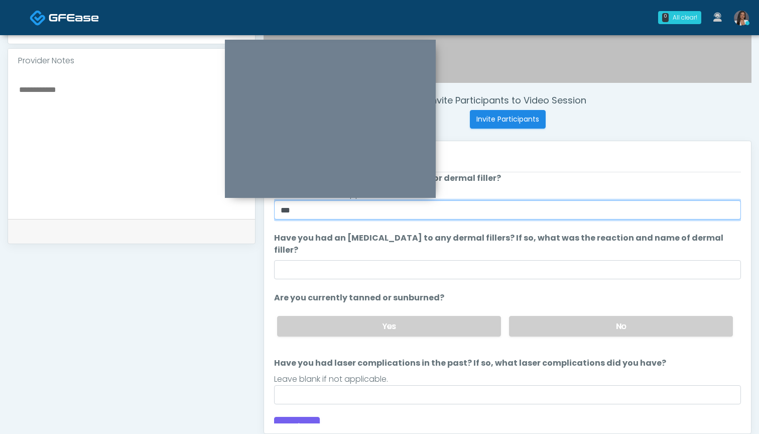
scroll to position [333, 0]
type input "***"
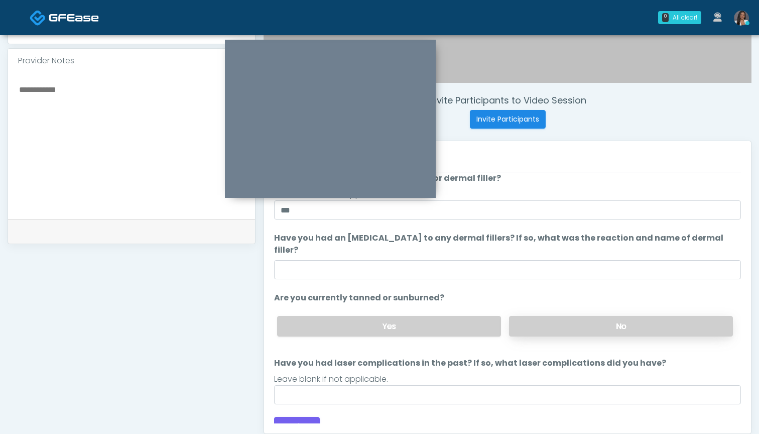
click at [544, 317] on label "No" at bounding box center [621, 326] width 224 height 21
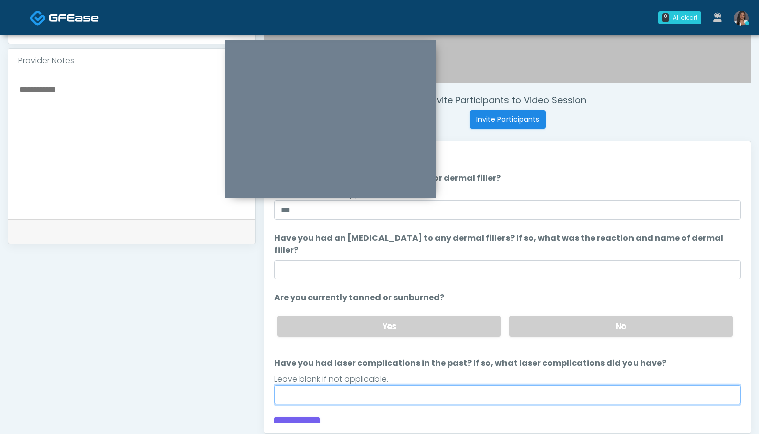
click at [453, 385] on input "Have you had laser complications in the past? If so, what laser complications d…" at bounding box center [507, 394] width 467 height 19
type input "***"
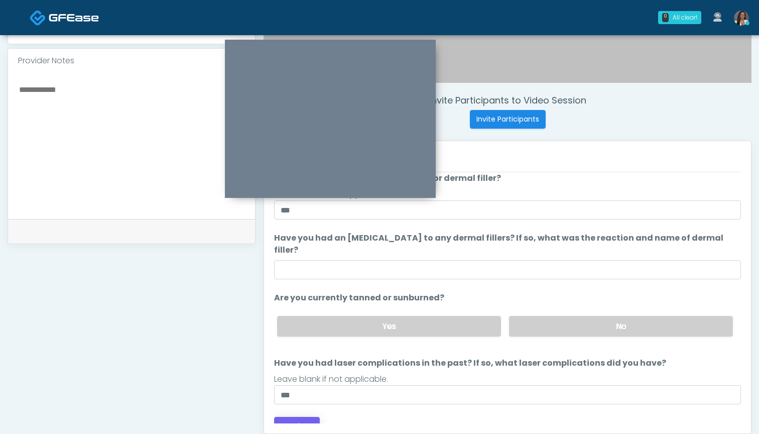
click at [295, 416] on button "Continue" at bounding box center [297, 425] width 46 height 19
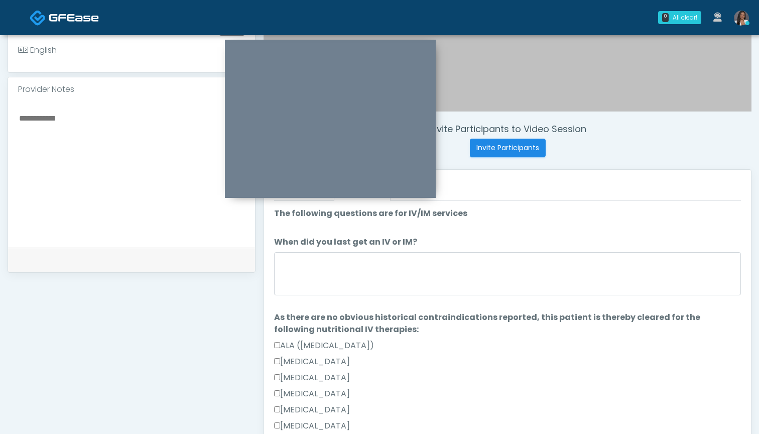
scroll to position [299, 0]
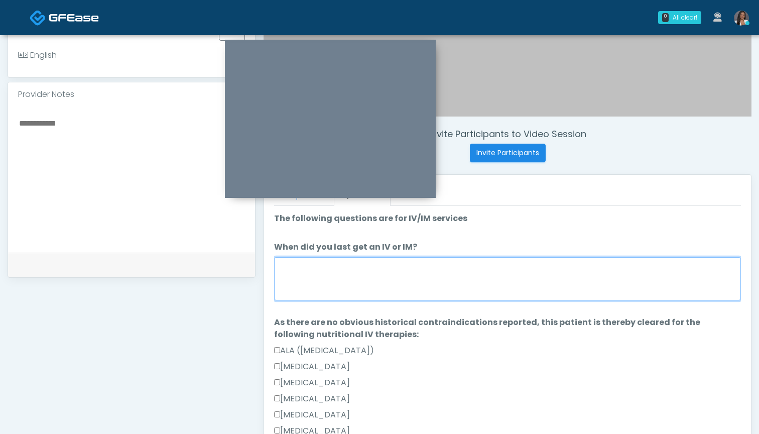
click at [514, 288] on textarea "When did you last get an IV or IM?" at bounding box center [507, 278] width 467 height 43
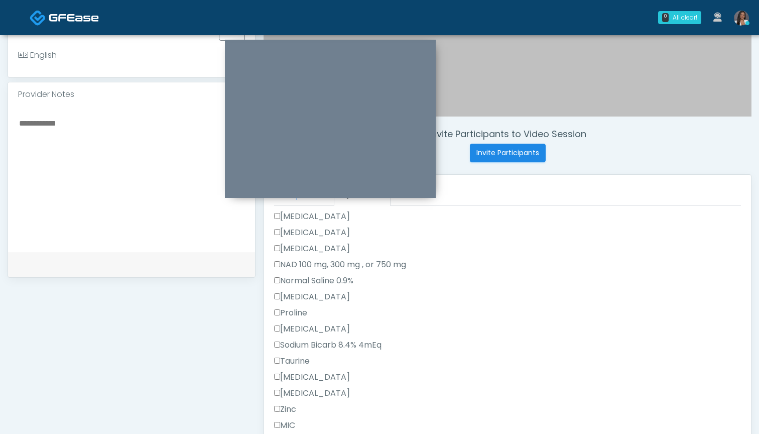
scroll to position [396, 0]
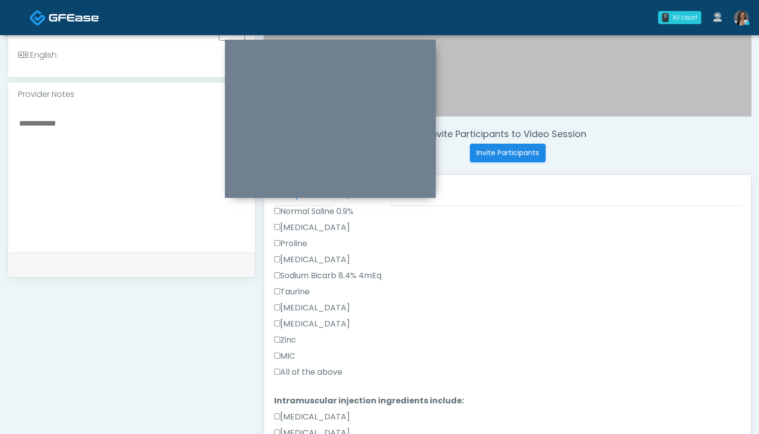
type textarea "********"
click at [310, 370] on label "All of the above" at bounding box center [308, 372] width 68 height 12
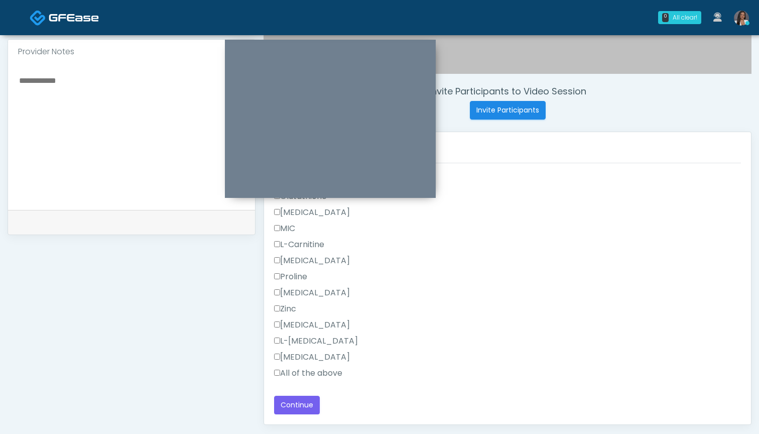
scroll to position [343, 0]
click at [310, 370] on label "All of the above" at bounding box center [308, 371] width 68 height 12
click at [307, 404] on button "Continue" at bounding box center [297, 403] width 46 height 19
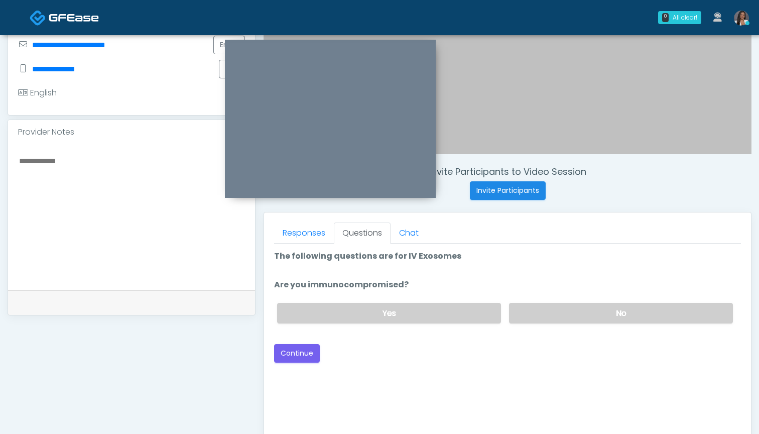
scroll to position [254, 0]
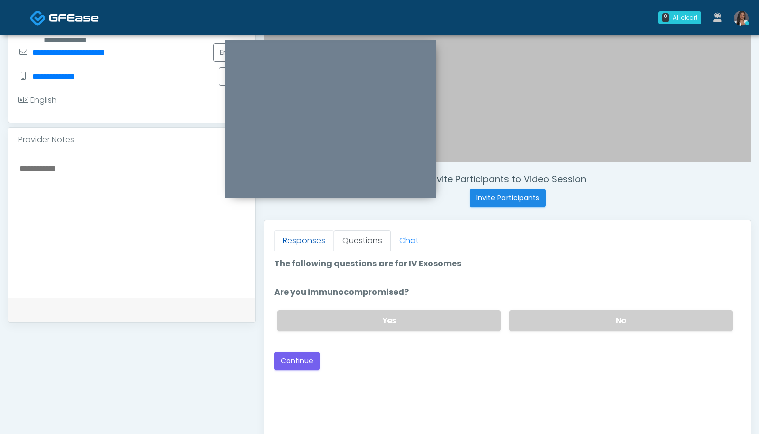
click at [314, 244] on link "Responses" at bounding box center [304, 240] width 60 height 21
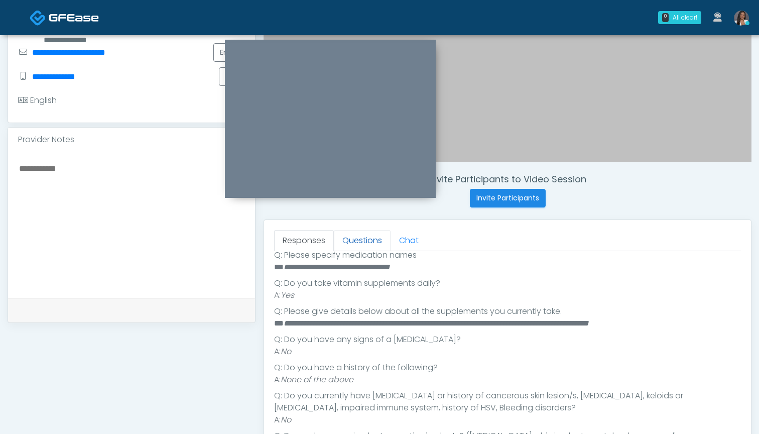
click at [340, 242] on link "Questions" at bounding box center [362, 240] width 57 height 21
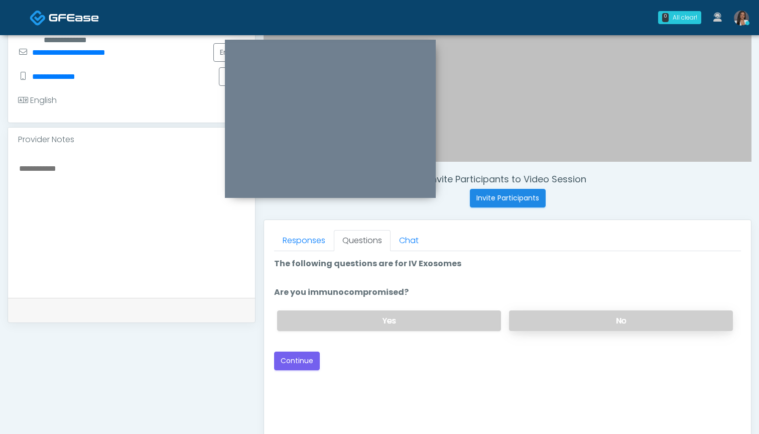
click at [533, 320] on label "No" at bounding box center [621, 320] width 224 height 21
click at [302, 362] on button "Continue" at bounding box center [297, 360] width 46 height 19
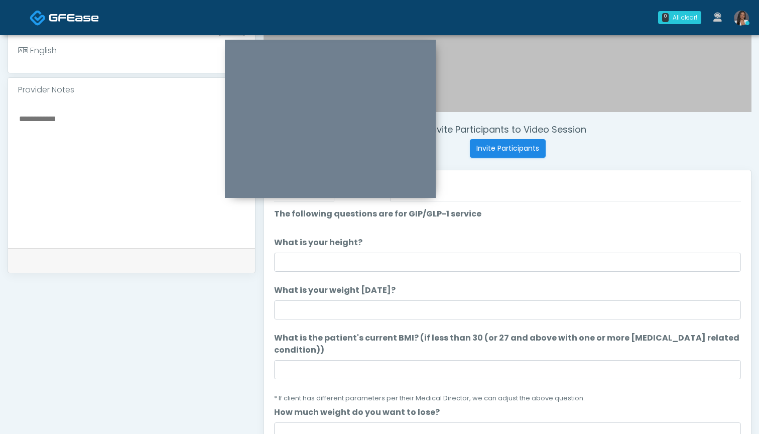
scroll to position [301, 0]
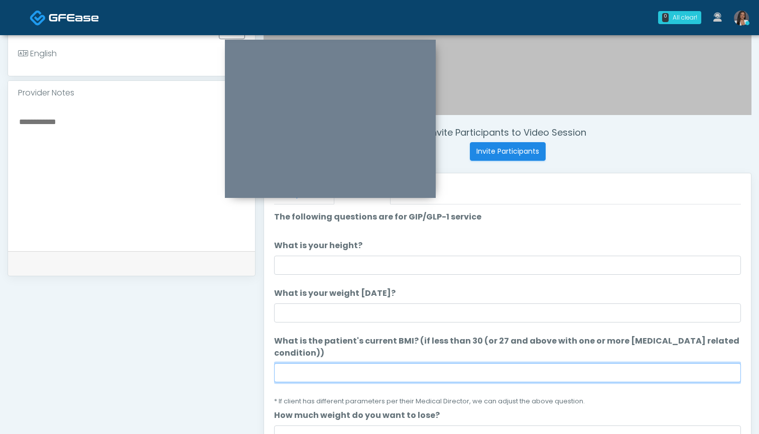
click at [385, 376] on input "What is the patient's current BMI? (if less than 30 (or 27 and above with one o…" at bounding box center [507, 372] width 467 height 19
type input "****"
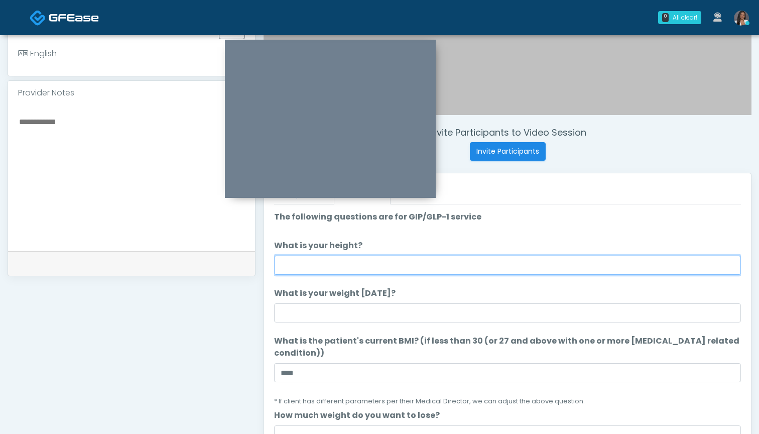
click at [316, 267] on input "What is your height?" at bounding box center [507, 264] width 467 height 19
type input "*****"
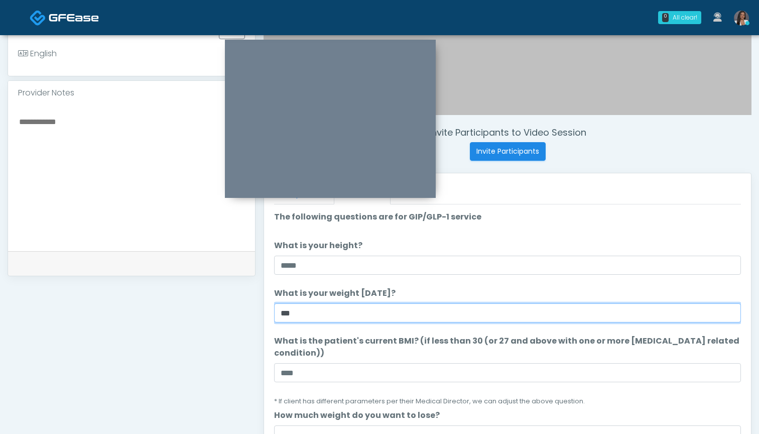
type input "***"
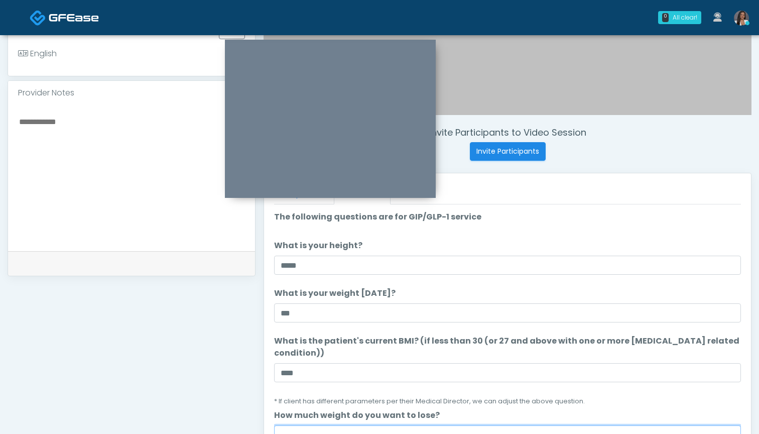
scroll to position [308, 0]
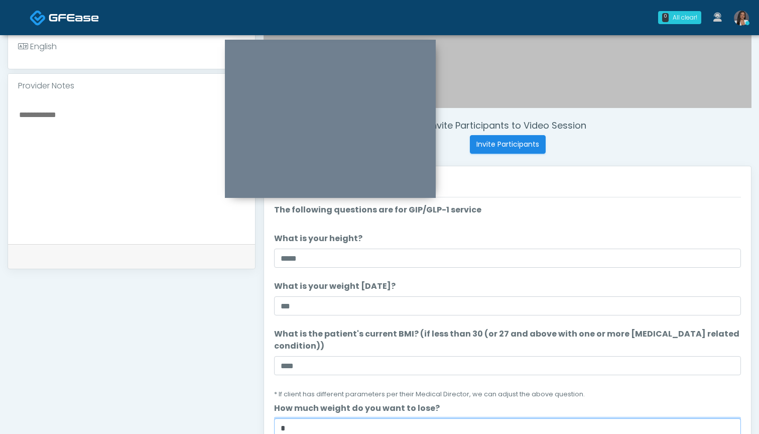
type input "*"
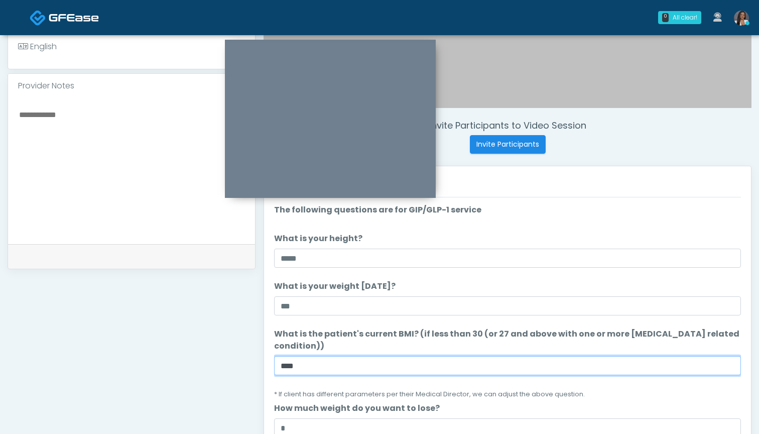
drag, startPoint x: 300, startPoint y: 366, endPoint x: 268, endPoint y: 366, distance: 31.6
click at [268, 366] on div "Responses Questions Chat Good Faith Exam Script Good Faith Exam Script INTRODUC…" at bounding box center [507, 312] width 487 height 292
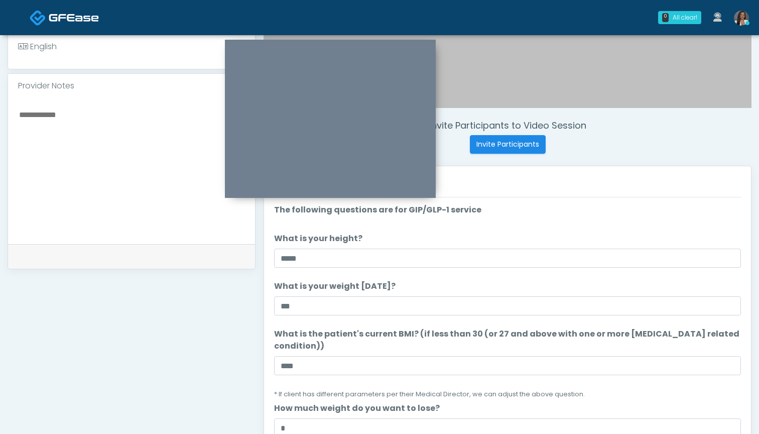
click at [132, 142] on textarea at bounding box center [131, 169] width 227 height 122
paste textarea "*****"
drag, startPoint x: 87, startPoint y: 116, endPoint x: 0, endPoint y: 114, distance: 87.3
click at [0, 114] on div "**********" at bounding box center [379, 145] width 759 height 835
drag, startPoint x: 65, startPoint y: 100, endPoint x: 0, endPoint y: 85, distance: 66.6
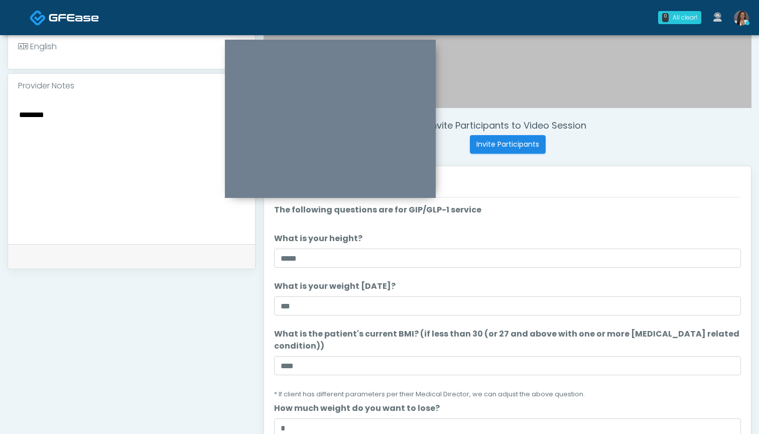
click at [0, 99] on div "**********" at bounding box center [379, 145] width 759 height 835
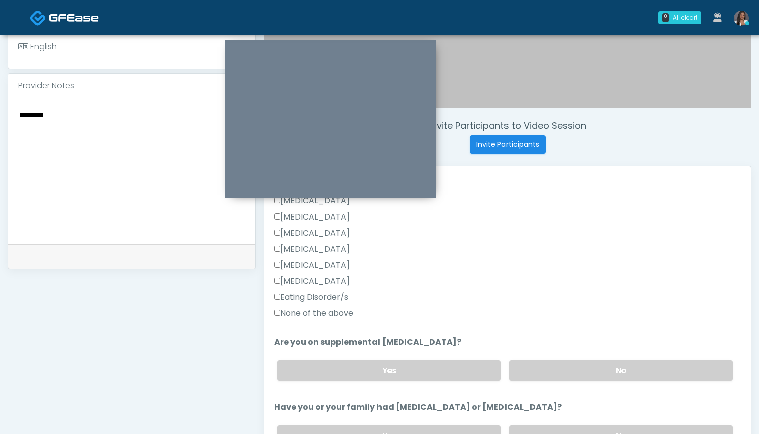
scroll to position [274, 0]
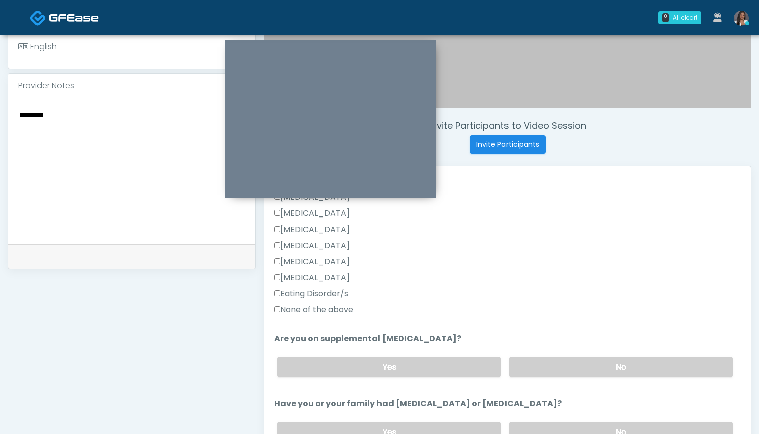
type textarea "********"
click at [345, 307] on label "None of the above" at bounding box center [313, 310] width 79 height 12
click at [567, 371] on label "No" at bounding box center [621, 366] width 224 height 21
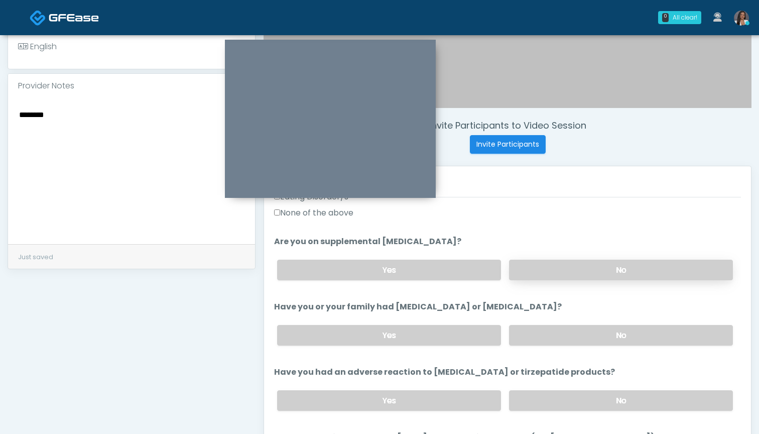
scroll to position [394, 0]
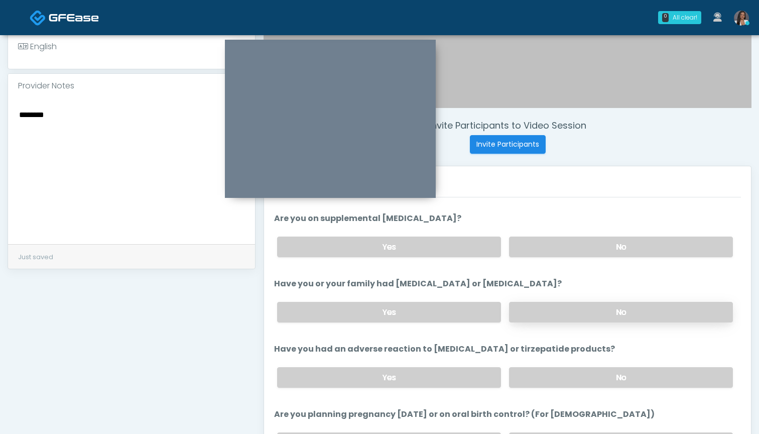
click at [556, 304] on label "No" at bounding box center [621, 312] width 224 height 21
click at [549, 379] on label "No" at bounding box center [621, 377] width 224 height 21
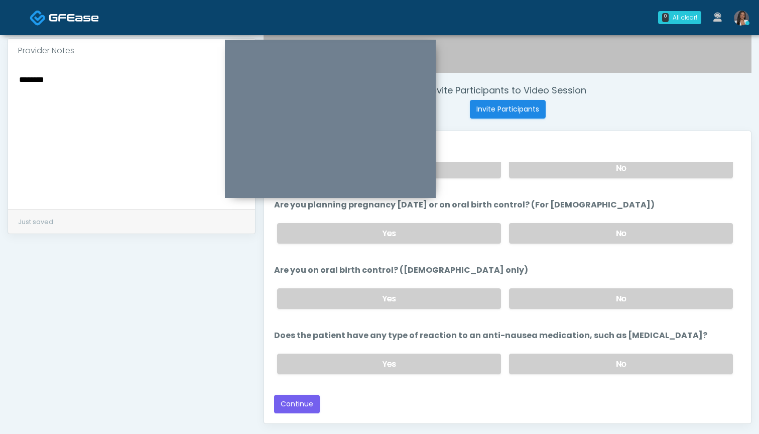
scroll to position [360, 0]
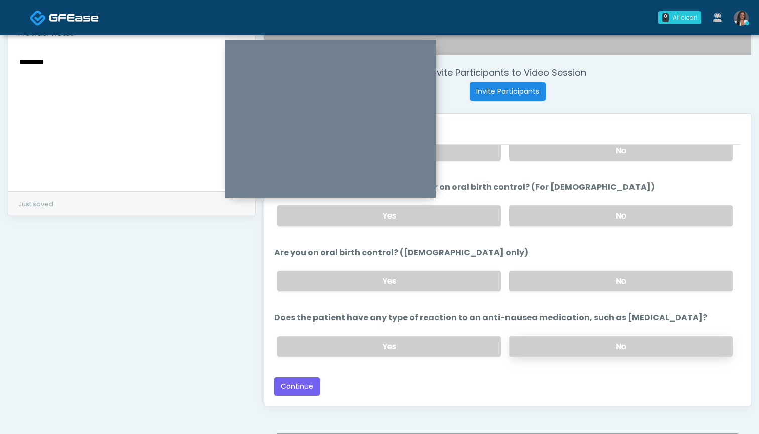
click at [539, 344] on label "No" at bounding box center [621, 346] width 224 height 21
click at [296, 382] on button "Continue" at bounding box center [297, 386] width 46 height 19
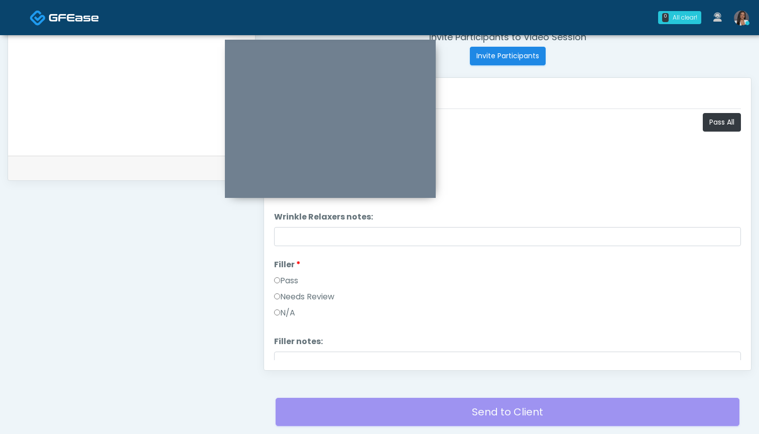
scroll to position [393, 0]
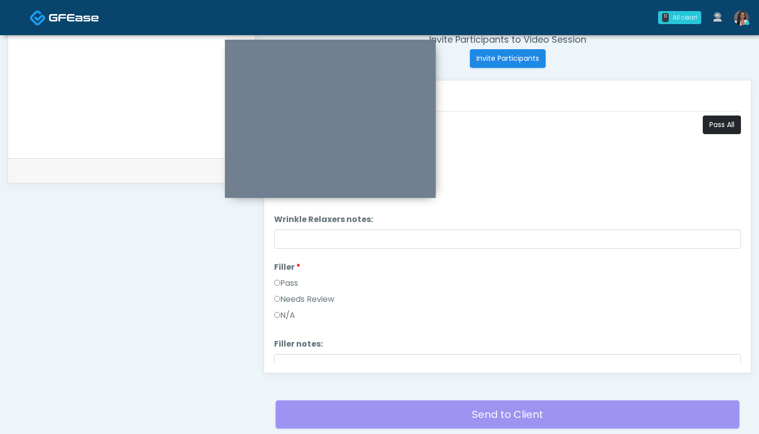
click at [720, 121] on button "Pass All" at bounding box center [722, 124] width 38 height 19
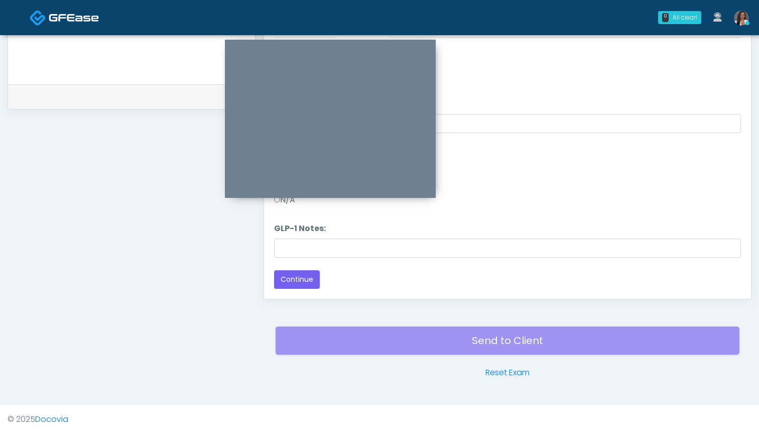
scroll to position [467, 0]
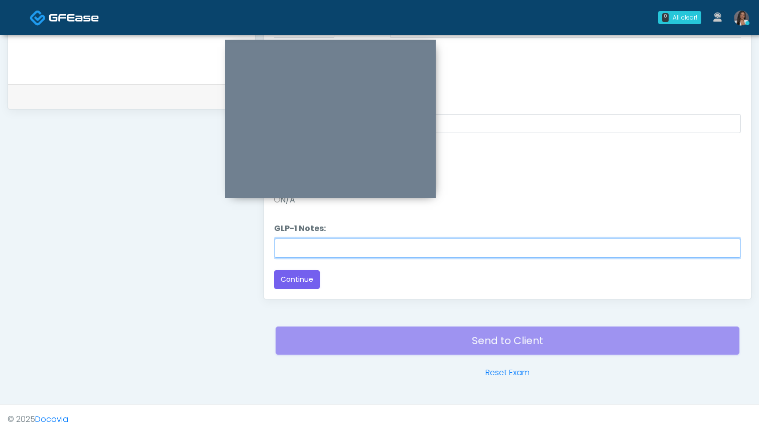
click at [512, 243] on input "GLP-1 Notes:" at bounding box center [507, 247] width 467 height 19
paste input "********"
type input "********"
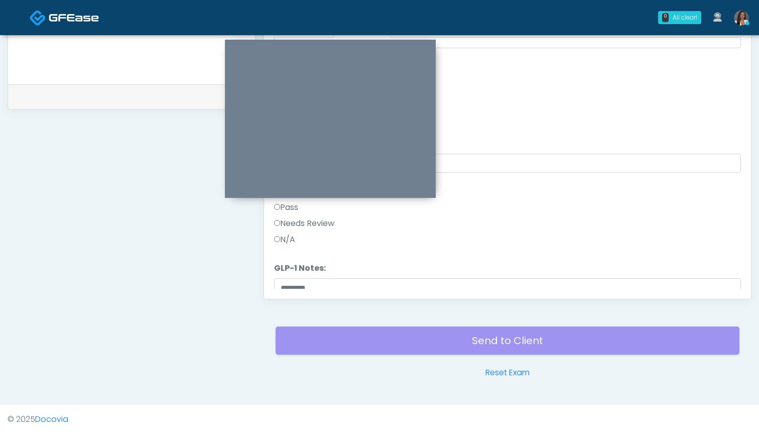
scroll to position [1112, 0]
click at [339, 226] on div "Pass" at bounding box center [507, 219] width 467 height 16
click at [327, 231] on label "Needs Review" at bounding box center [304, 233] width 60 height 12
click at [286, 275] on button "Continue" at bounding box center [297, 279] width 46 height 19
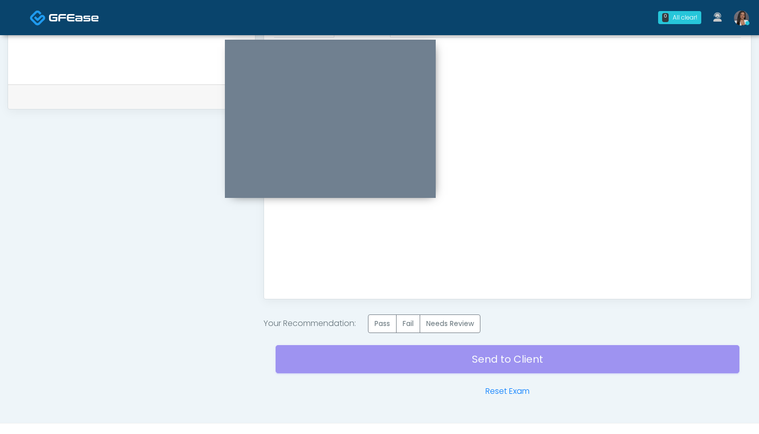
scroll to position [0, 0]
click at [432, 329] on label "Needs Review" at bounding box center [449, 323] width 61 height 19
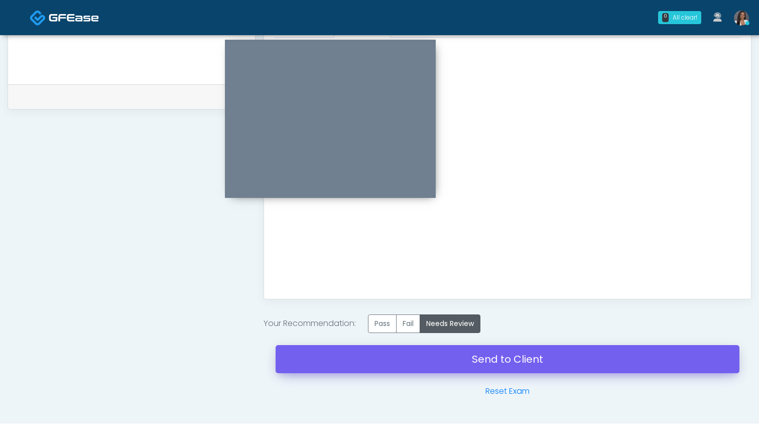
click at [448, 365] on link "Send to Client" at bounding box center [507, 359] width 464 height 28
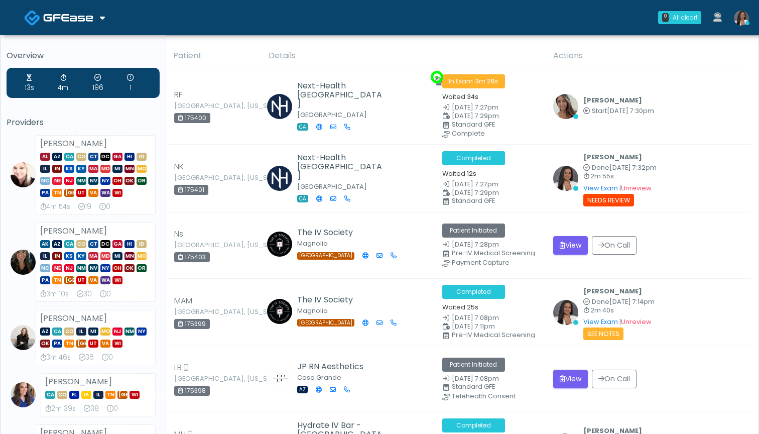
click at [466, 51] on th "Details" at bounding box center [404, 56] width 285 height 25
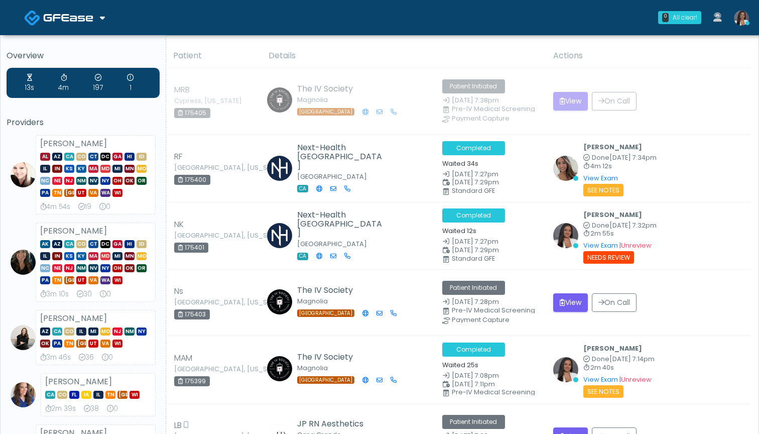
click at [467, 51] on th "Details" at bounding box center [404, 56] width 285 height 25
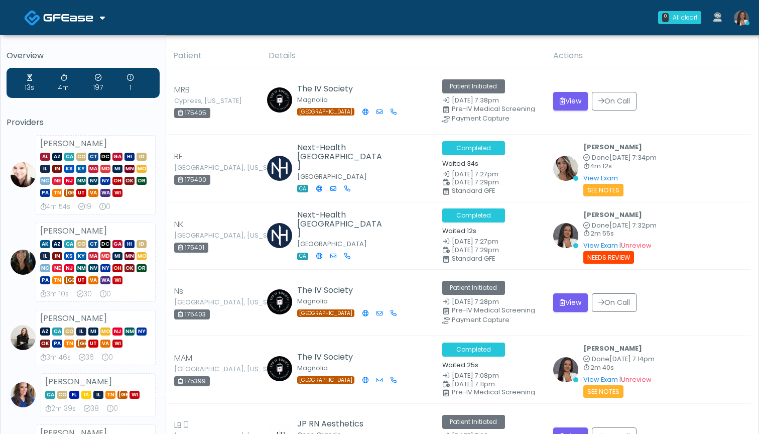
click at [467, 52] on th "Details" at bounding box center [404, 56] width 285 height 25
click at [466, 53] on th "Details" at bounding box center [404, 56] width 285 height 25
click at [467, 51] on th "Details" at bounding box center [404, 56] width 285 height 25
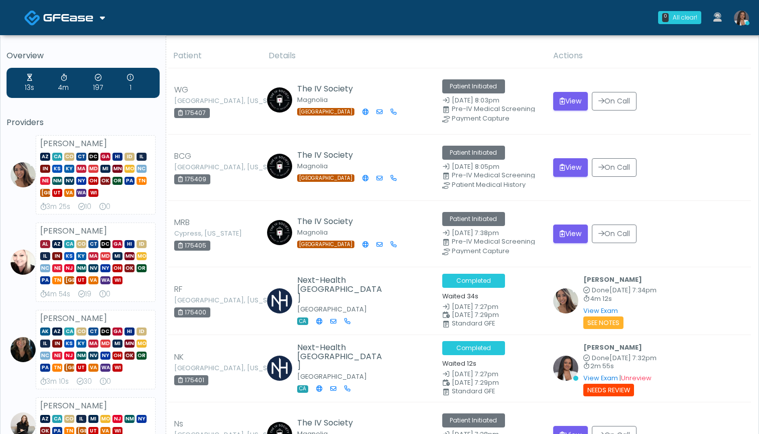
click at [470, 53] on th "Details" at bounding box center [404, 56] width 285 height 25
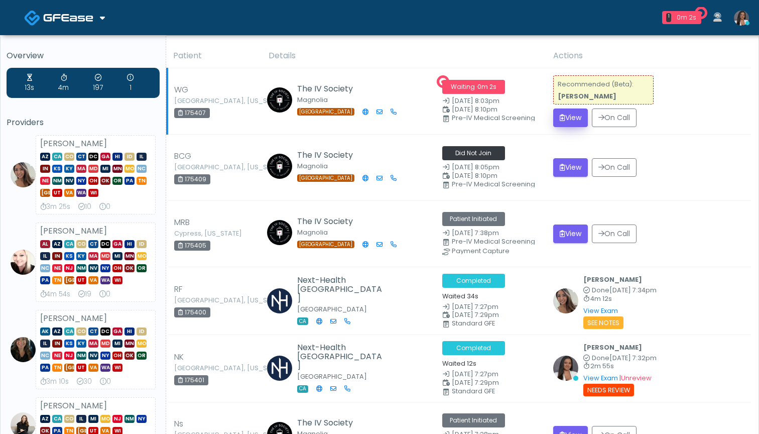
click at [563, 118] on button "View" at bounding box center [570, 117] width 35 height 19
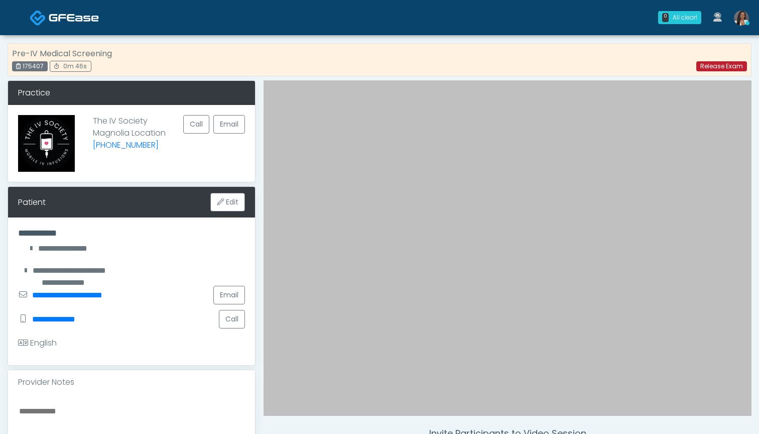
click at [714, 65] on link "Release Exam" at bounding box center [721, 66] width 51 height 10
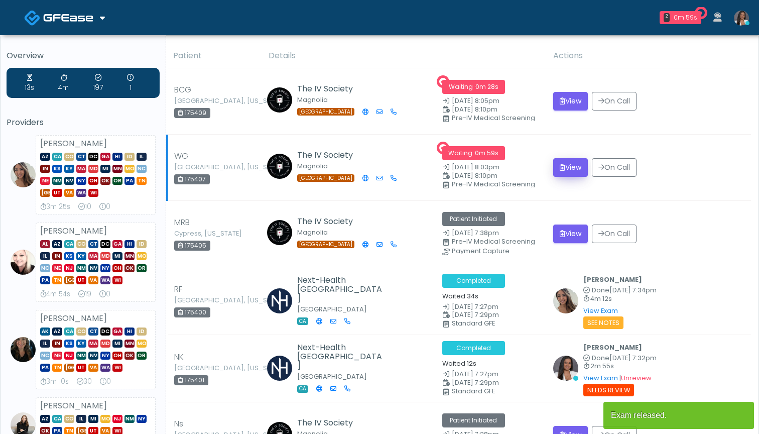
click at [569, 167] on button "View" at bounding box center [570, 167] width 35 height 19
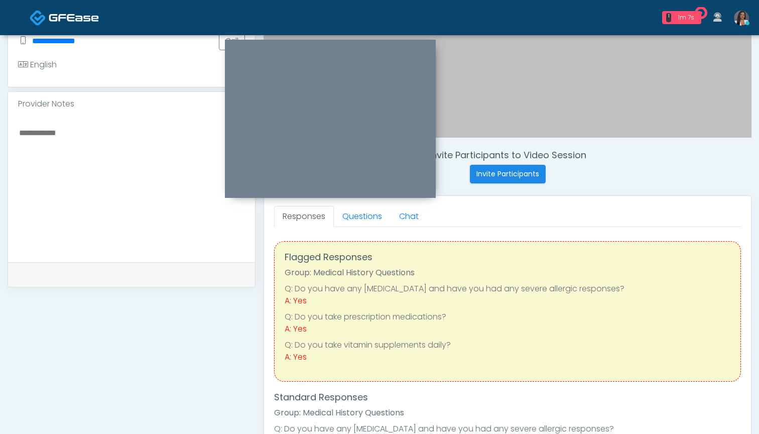
scroll to position [237, 0]
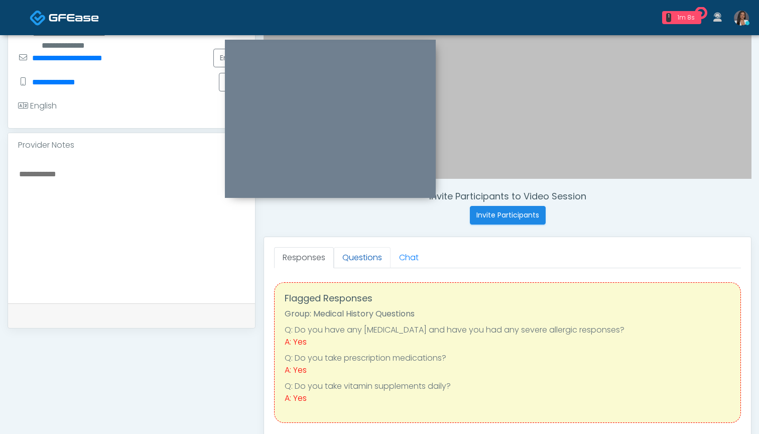
click at [366, 257] on link "Questions" at bounding box center [362, 257] width 57 height 21
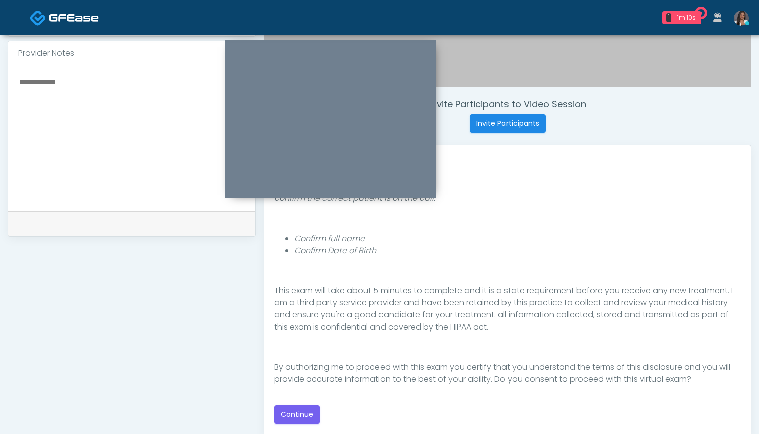
scroll to position [330, 0]
click at [293, 412] on button "Continue" at bounding box center [297, 413] width 46 height 19
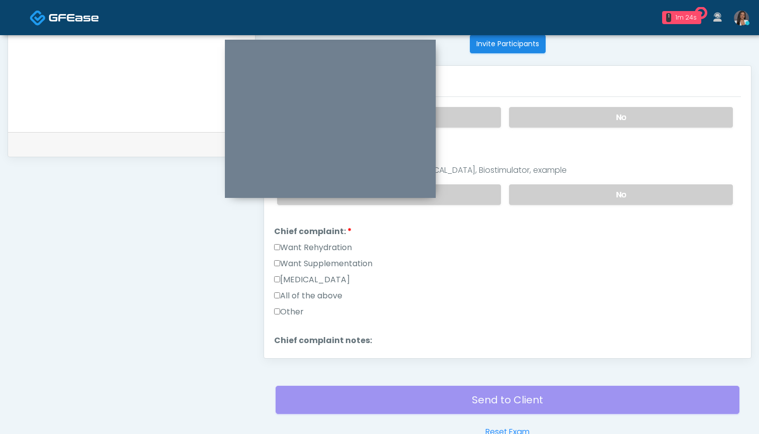
scroll to position [395, 0]
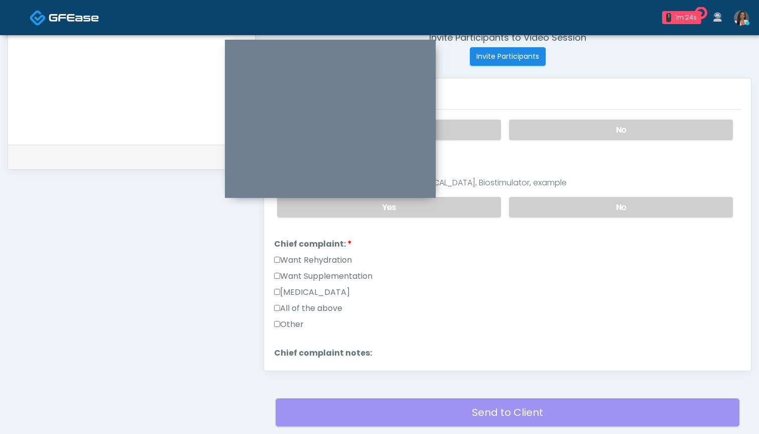
click at [311, 256] on label "Want Rehydration" at bounding box center [313, 260] width 78 height 12
click at [312, 277] on label "Want Supplementation" at bounding box center [323, 276] width 98 height 12
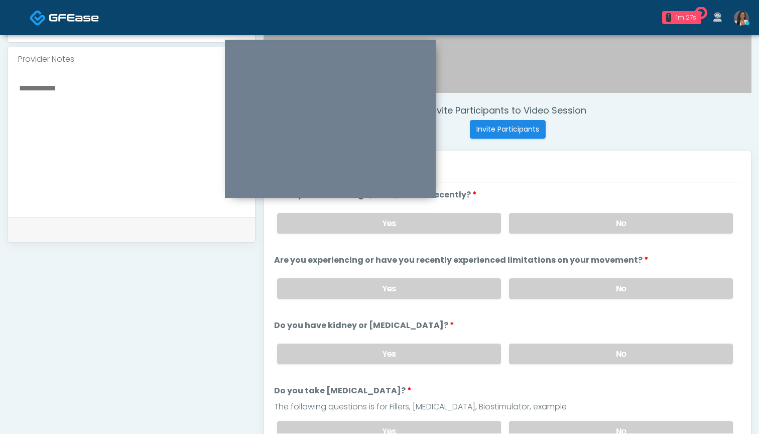
scroll to position [313, 0]
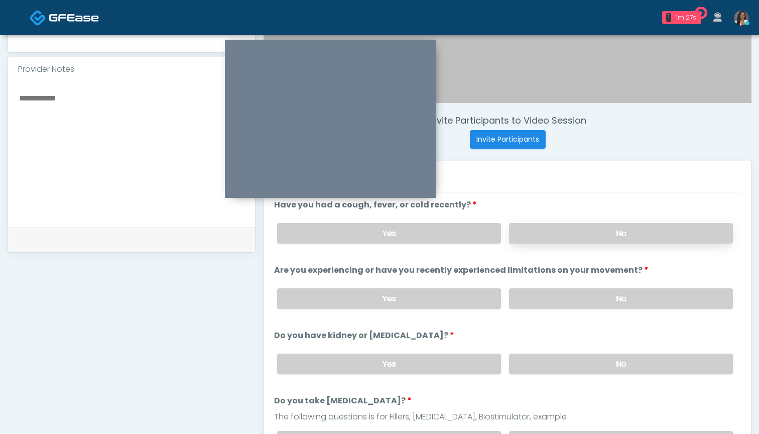
click at [534, 230] on label "No" at bounding box center [621, 233] width 224 height 21
click at [543, 298] on label "No" at bounding box center [621, 298] width 224 height 21
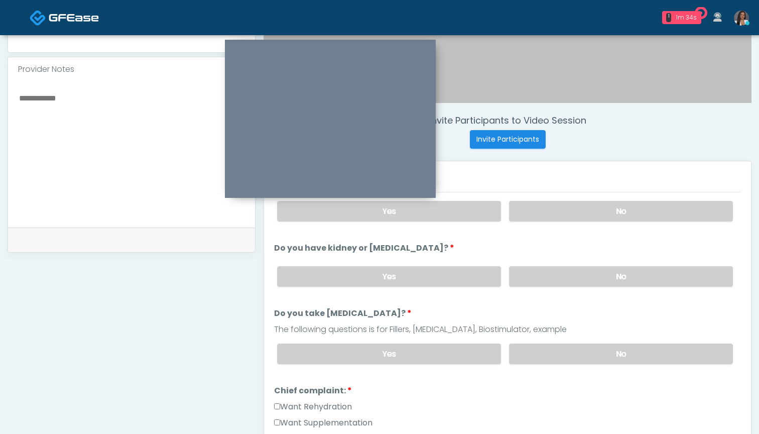
scroll to position [86, 0]
click at [528, 274] on label "No" at bounding box center [621, 277] width 224 height 21
click at [552, 356] on label "No" at bounding box center [621, 354] width 224 height 21
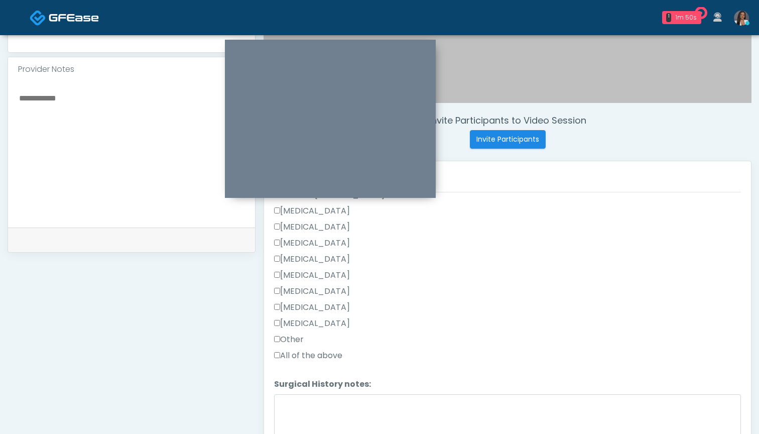
scroll to position [544, 0]
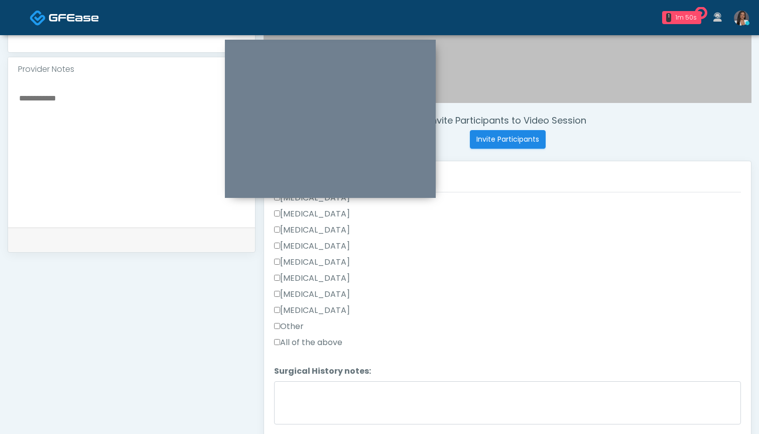
click at [298, 324] on label "Other" at bounding box center [289, 326] width 30 height 12
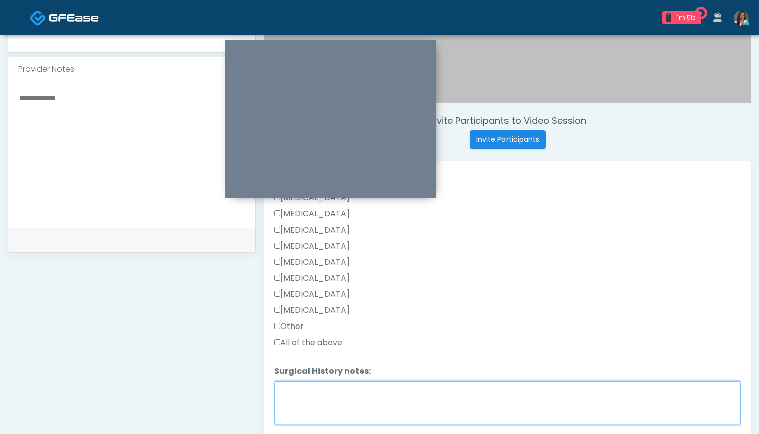
click at [319, 407] on textarea "Surgical History notes:" at bounding box center [507, 402] width 467 height 43
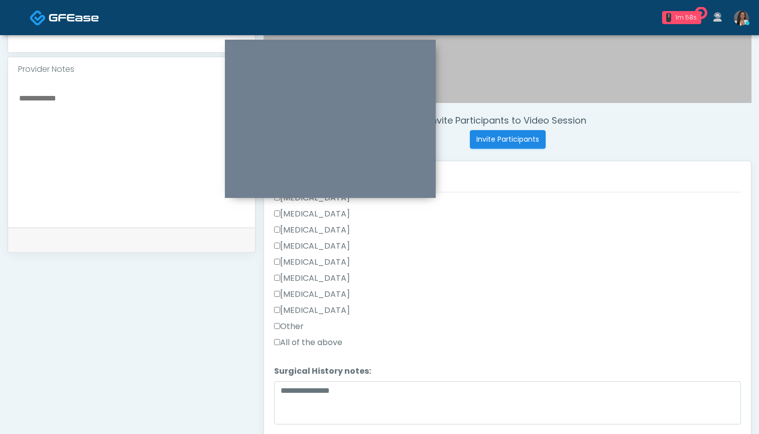
click at [299, 276] on label "Cholecystectomy" at bounding box center [312, 278] width 76 height 12
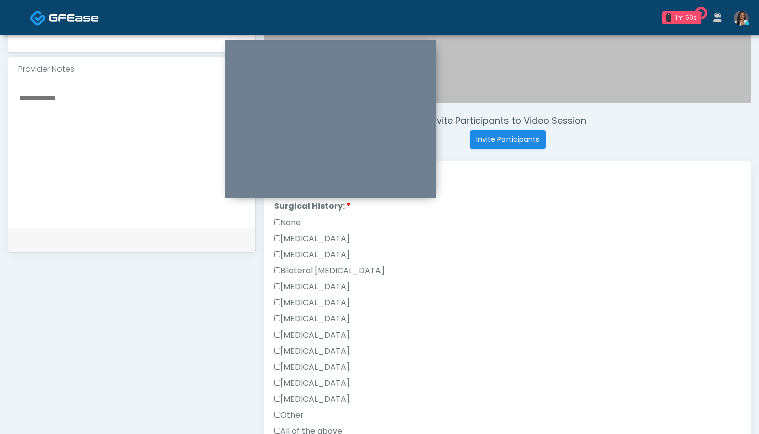
scroll to position [447, 0]
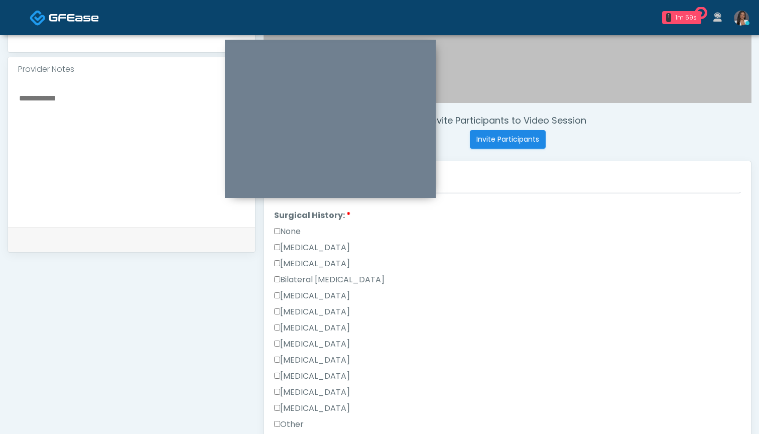
click at [306, 249] on label "Cesarean Section" at bounding box center [312, 247] width 76 height 12
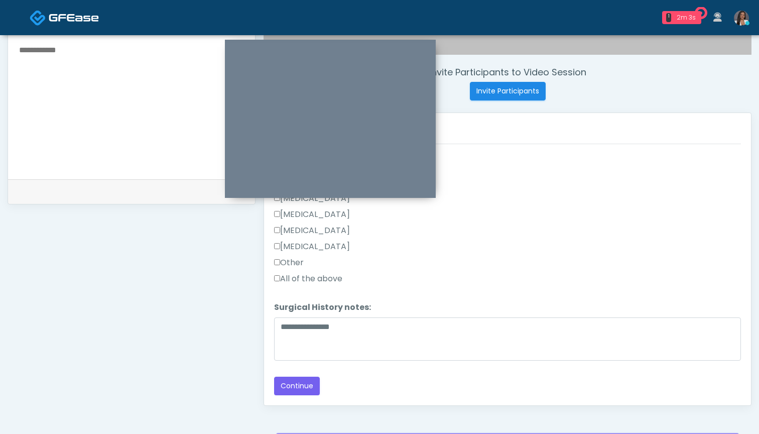
scroll to position [361, 0]
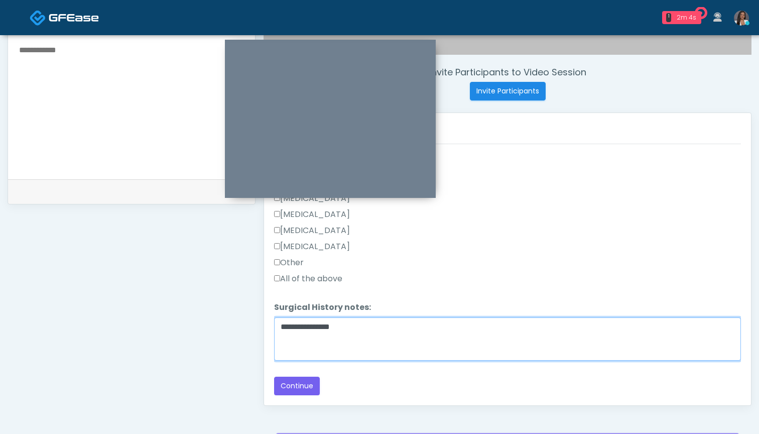
click at [381, 332] on textarea "**********" at bounding box center [507, 338] width 467 height 43
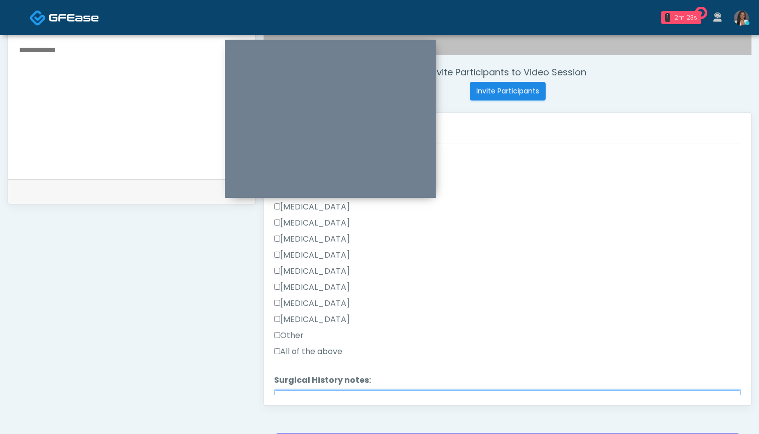
scroll to position [452, 0]
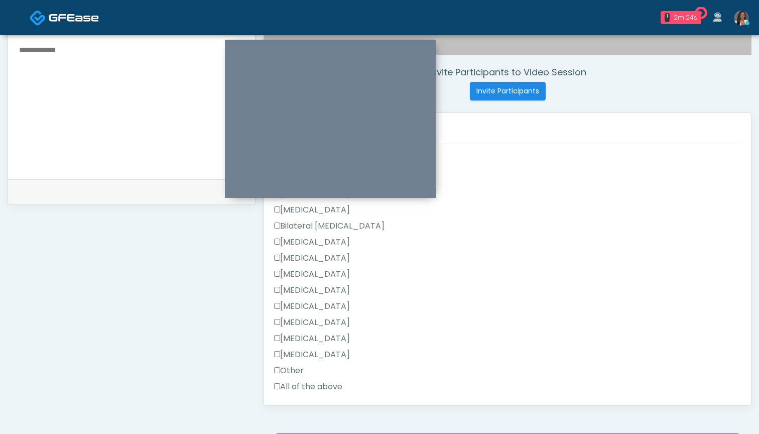
type textarea "**********"
click at [326, 238] on label "Breast Augmentation" at bounding box center [312, 242] width 76 height 12
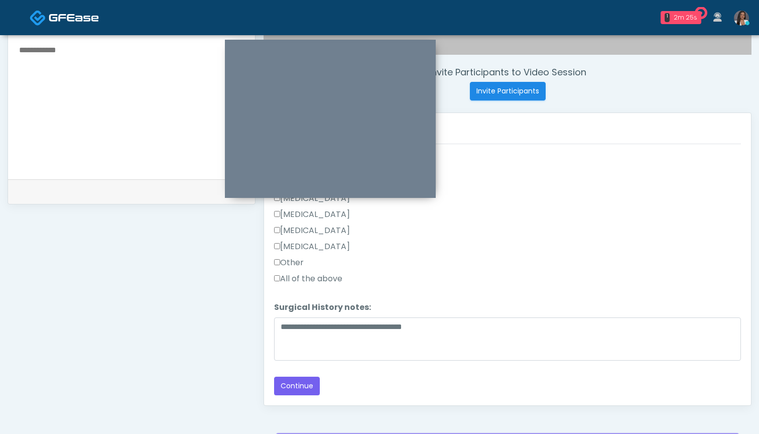
scroll to position [560, 0]
click at [301, 381] on button "Continue" at bounding box center [297, 385] width 46 height 19
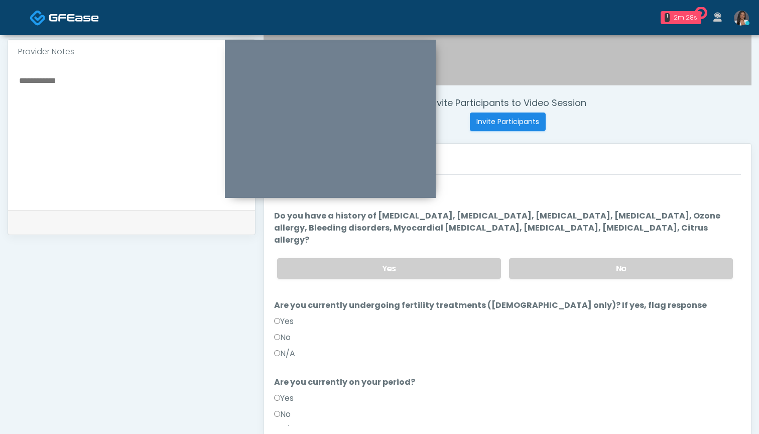
scroll to position [311, 0]
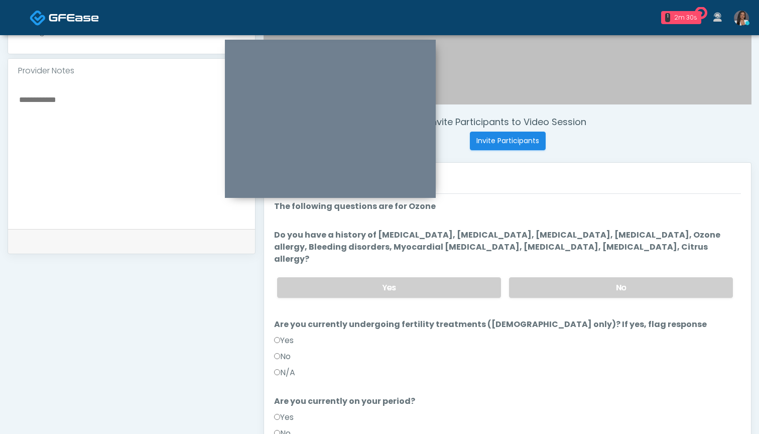
click at [283, 350] on label "No" at bounding box center [282, 356] width 17 height 12
click at [290, 427] on label "No" at bounding box center [282, 433] width 17 height 12
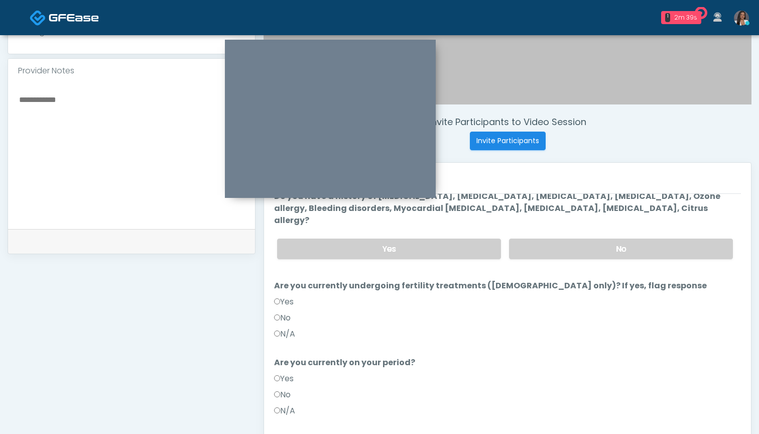
scroll to position [21, 0]
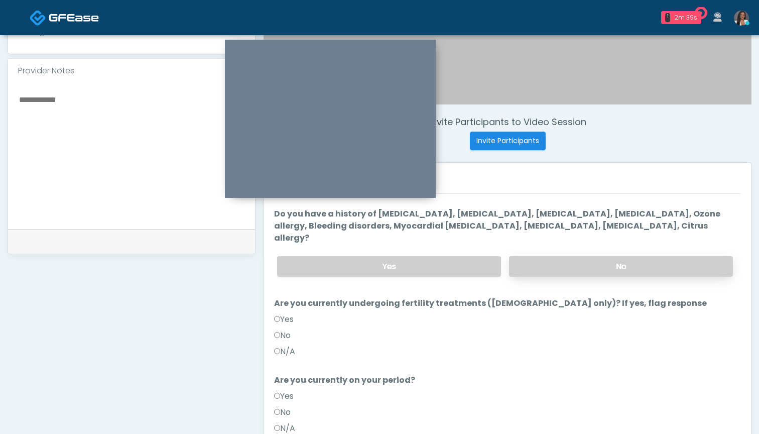
click at [557, 256] on label "No" at bounding box center [621, 266] width 224 height 21
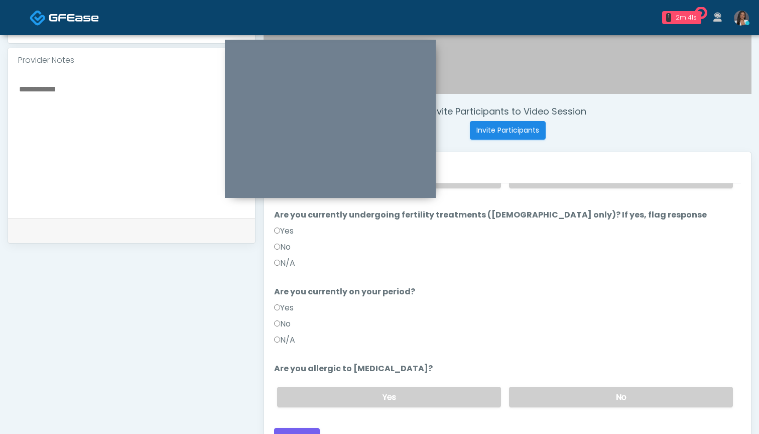
scroll to position [342, 0]
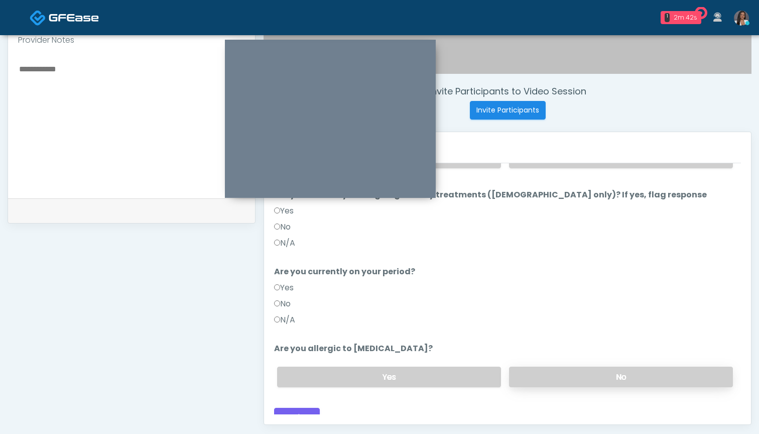
click at [550, 366] on label "No" at bounding box center [621, 376] width 224 height 21
click at [296, 407] on button "Continue" at bounding box center [297, 416] width 46 height 19
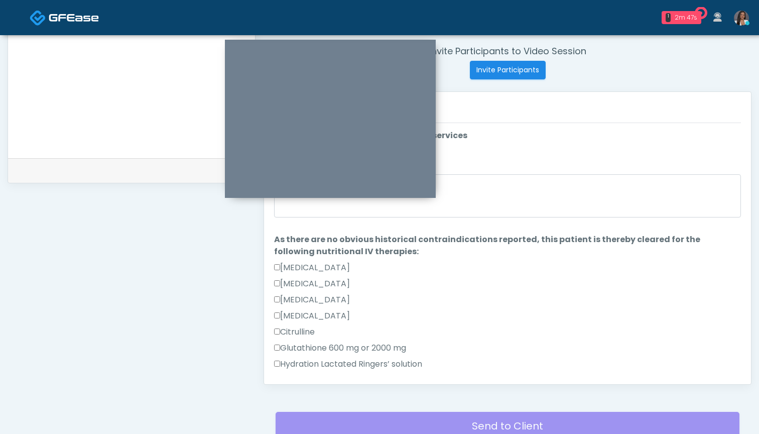
scroll to position [329, 0]
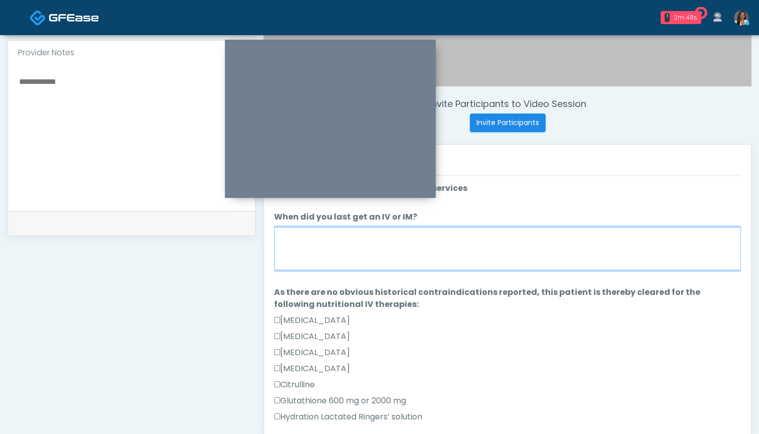
click at [478, 247] on textarea "When did you last get an IV or IM?" at bounding box center [507, 248] width 467 height 43
drag, startPoint x: 287, startPoint y: 237, endPoint x: 264, endPoint y: 234, distance: 22.7
click at [264, 234] on div "Responses Questions Chat Good Faith Exam Script Good Faith Exam Script INTRODUC…" at bounding box center [507, 291] width 487 height 292
click at [345, 257] on textarea "********" at bounding box center [507, 248] width 467 height 43
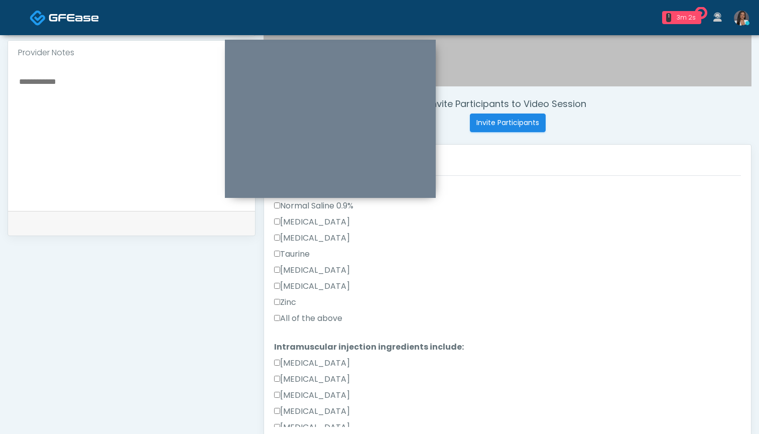
type textarea "********"
click at [302, 314] on label "All of the above" at bounding box center [308, 318] width 68 height 12
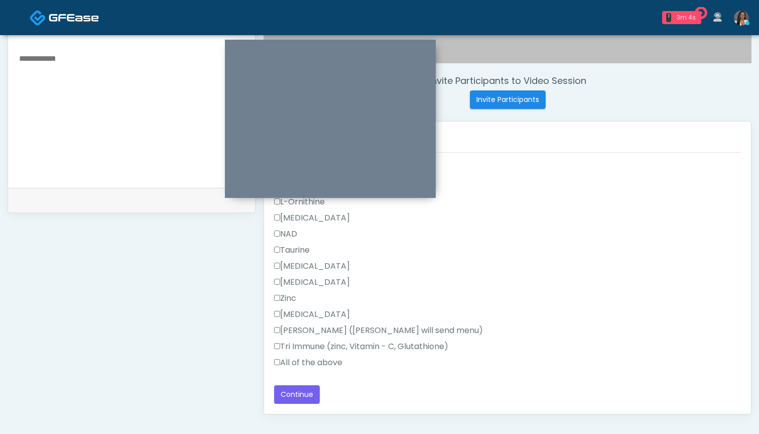
scroll to position [354, 0]
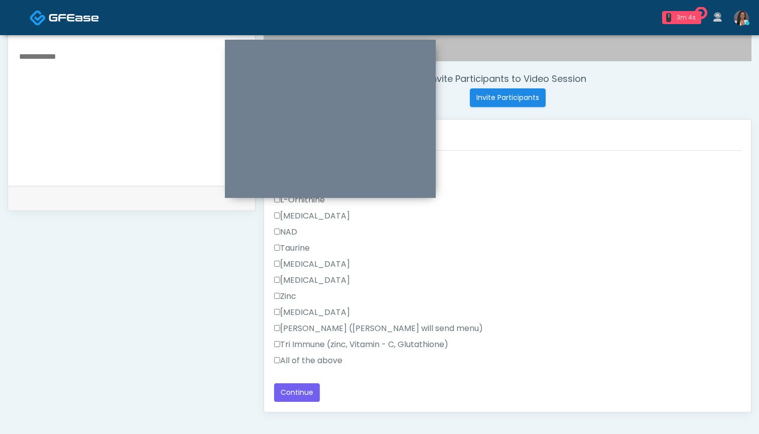
click at [302, 357] on label "All of the above" at bounding box center [308, 360] width 68 height 12
click at [302, 398] on button "Continue" at bounding box center [297, 392] width 46 height 19
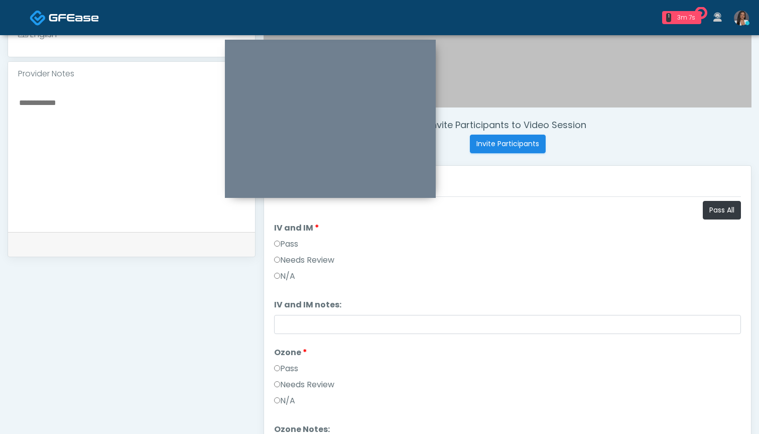
scroll to position [0, 0]
click at [708, 214] on button "Pass All" at bounding box center [722, 210] width 38 height 19
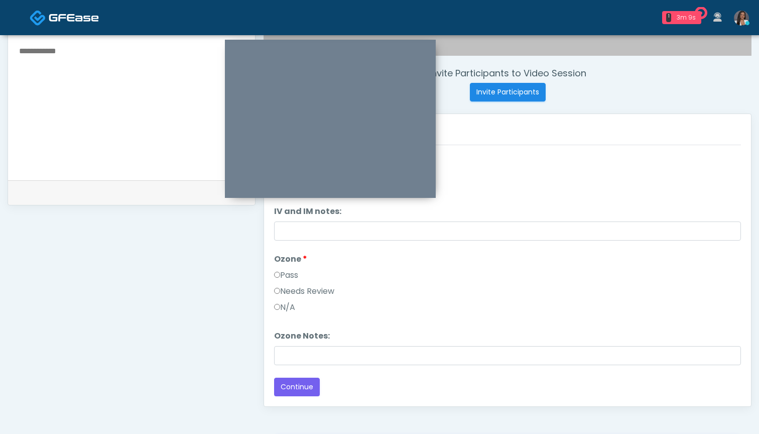
scroll to position [367, 0]
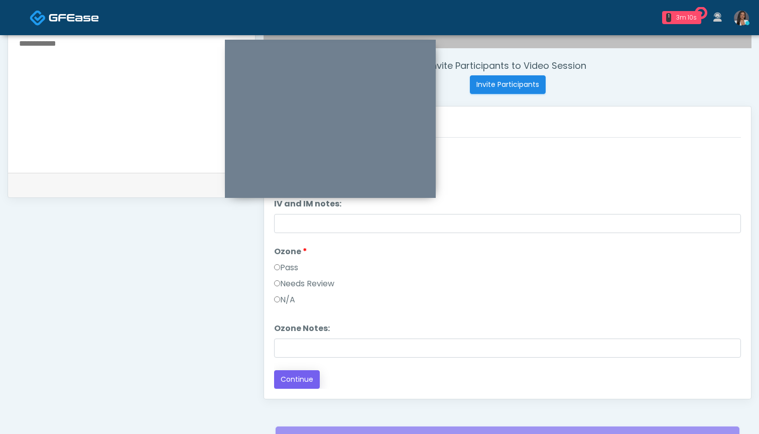
click at [288, 377] on button "Continue" at bounding box center [297, 379] width 46 height 19
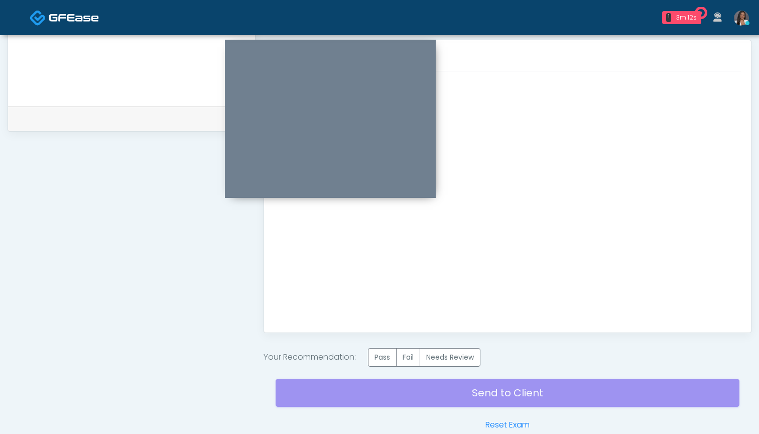
scroll to position [436, 0]
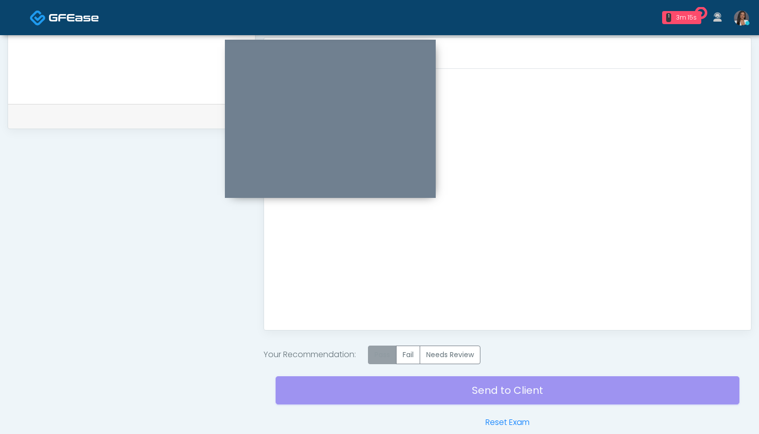
click at [389, 351] on label "Pass" at bounding box center [382, 354] width 29 height 19
click at [481, 394] on div "Send to Client Reset Exam" at bounding box center [507, 396] width 464 height 64
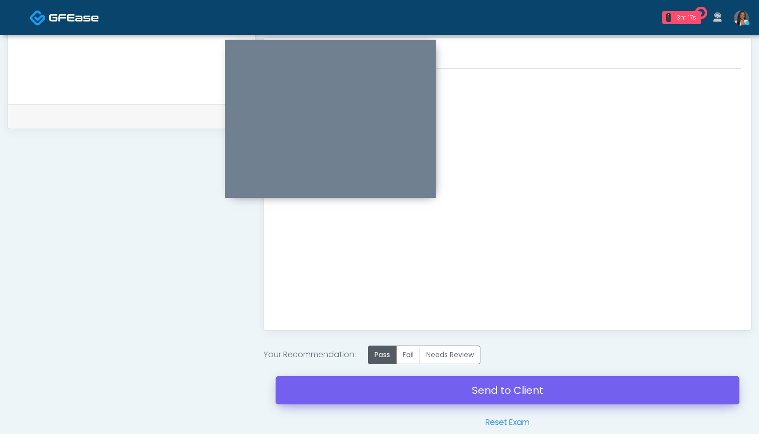
click at [483, 389] on link "Send to Client" at bounding box center [507, 390] width 464 height 28
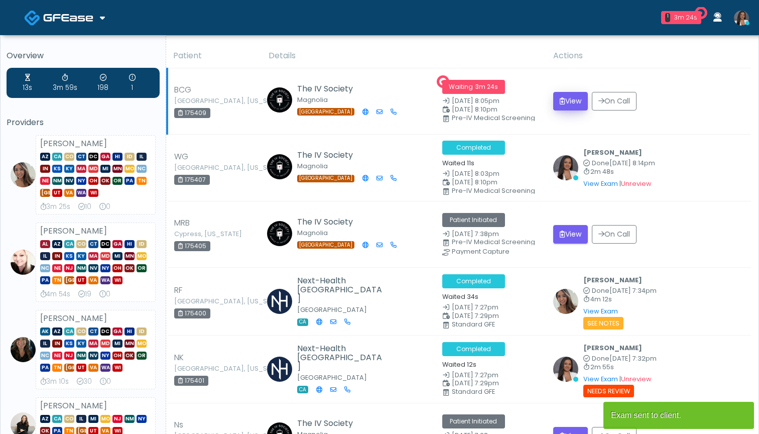
click at [564, 99] on button "View" at bounding box center [570, 101] width 35 height 19
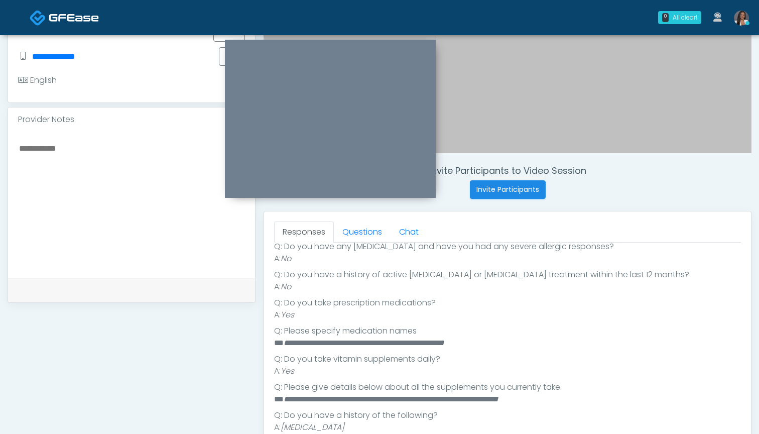
scroll to position [170, 0]
click at [354, 229] on link "Questions" at bounding box center [362, 231] width 57 height 21
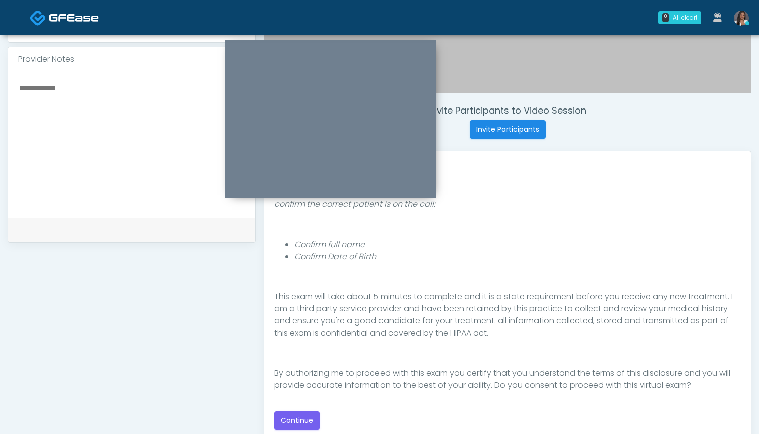
scroll to position [323, 0]
click at [291, 416] on button "Continue" at bounding box center [297, 419] width 46 height 19
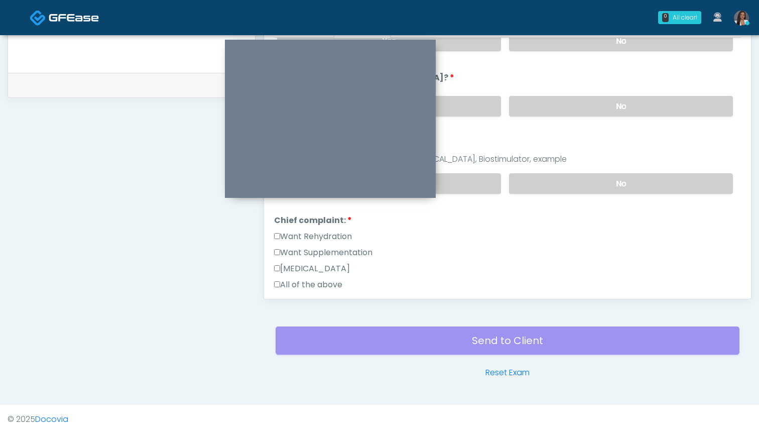
scroll to position [107, 0]
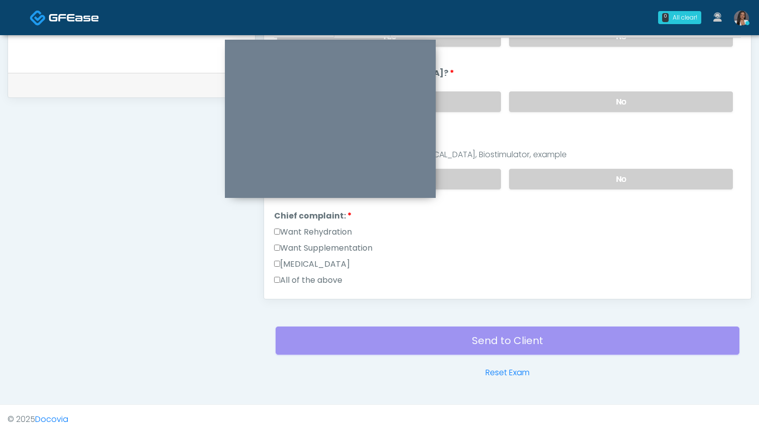
click at [321, 232] on label "Want Rehydration" at bounding box center [313, 232] width 78 height 12
click at [325, 248] on label "Want Supplementation" at bounding box center [323, 248] width 98 height 12
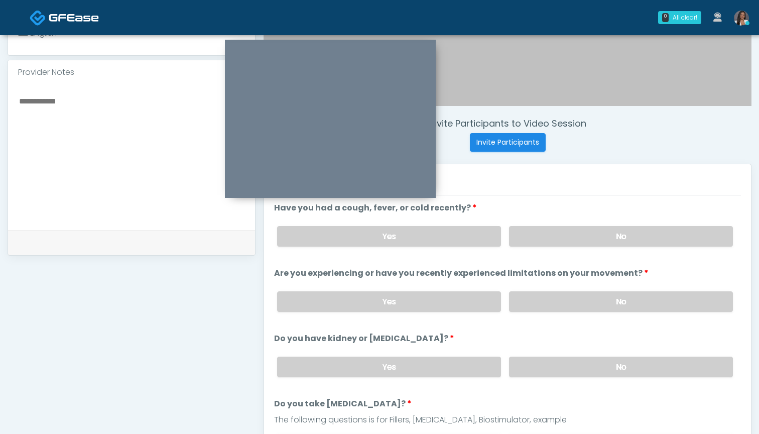
scroll to position [309, 0]
click at [544, 236] on label "No" at bounding box center [621, 237] width 224 height 21
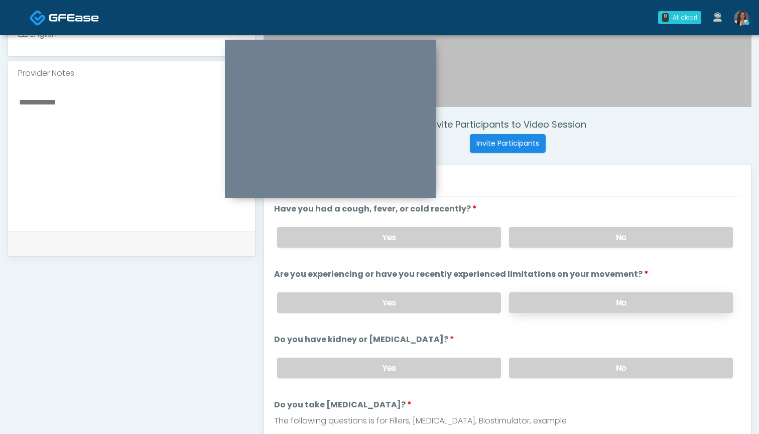
click at [536, 300] on label "No" at bounding box center [621, 302] width 224 height 21
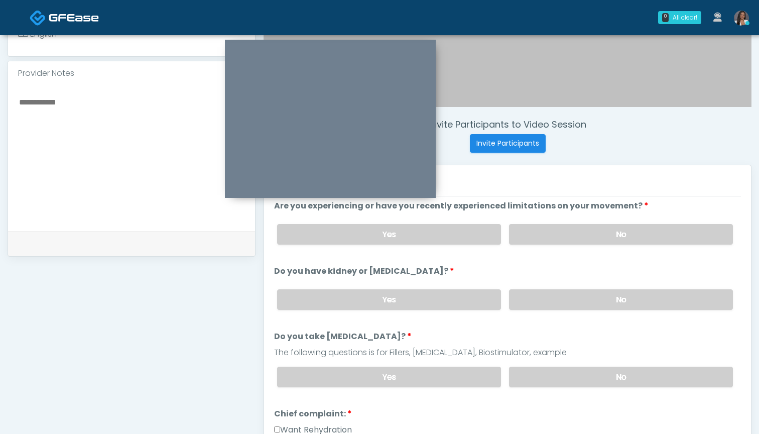
scroll to position [69, 0]
click at [533, 304] on label "No" at bounding box center [621, 298] width 224 height 21
click at [523, 372] on label "No" at bounding box center [621, 375] width 224 height 21
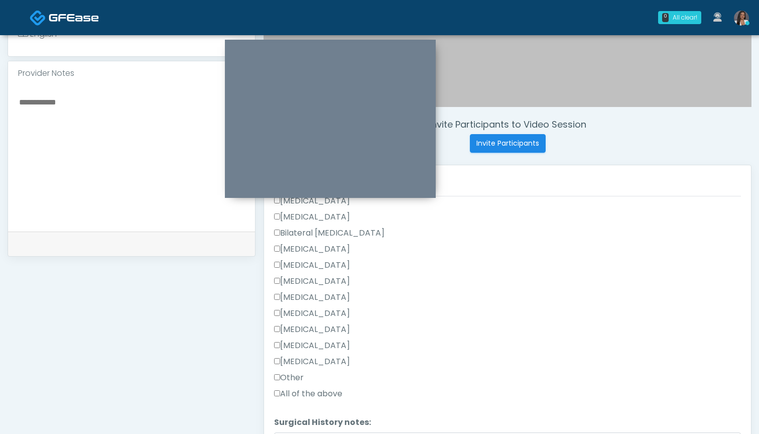
scroll to position [496, 0]
click at [303, 375] on label "Other" at bounding box center [289, 378] width 30 height 12
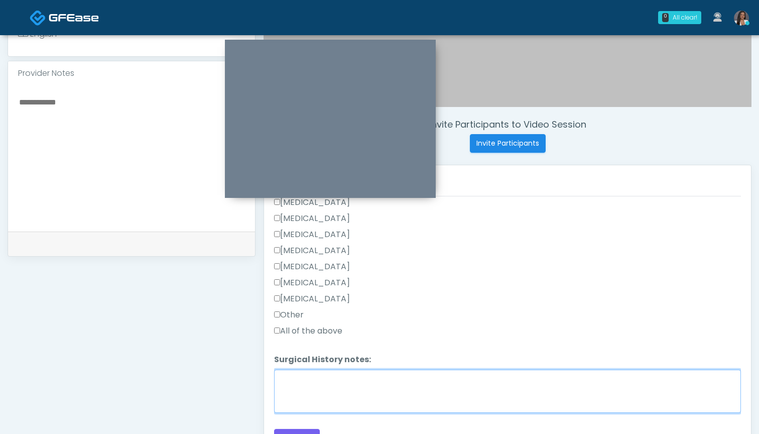
click at [388, 393] on textarea "Surgical History notes:" at bounding box center [507, 390] width 467 height 43
drag, startPoint x: 351, startPoint y: 383, endPoint x: 253, endPoint y: 376, distance: 97.6
click at [253, 376] on div "**********" at bounding box center [380, 154] width 744 height 765
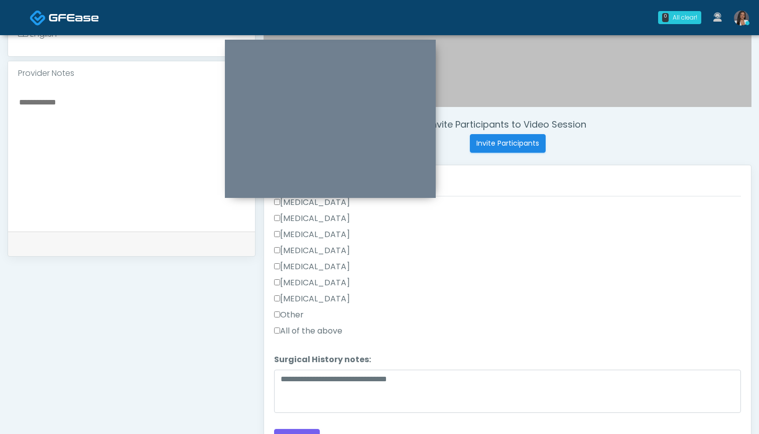
click at [303, 299] on label "Tonsillectomy" at bounding box center [312, 299] width 76 height 12
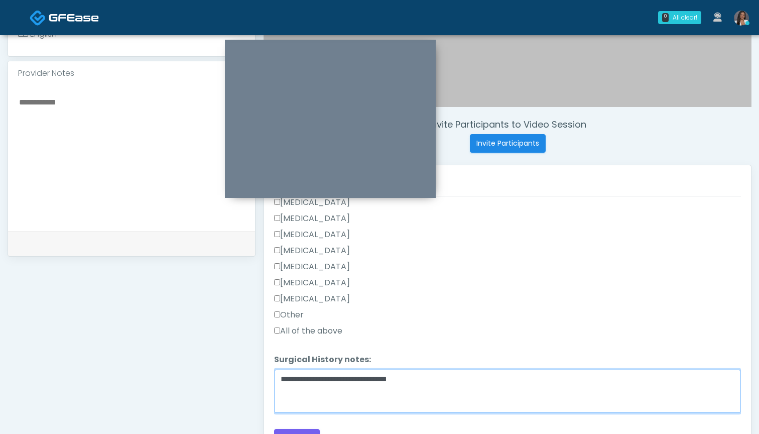
click at [444, 382] on textarea "**********" at bounding box center [507, 390] width 467 height 43
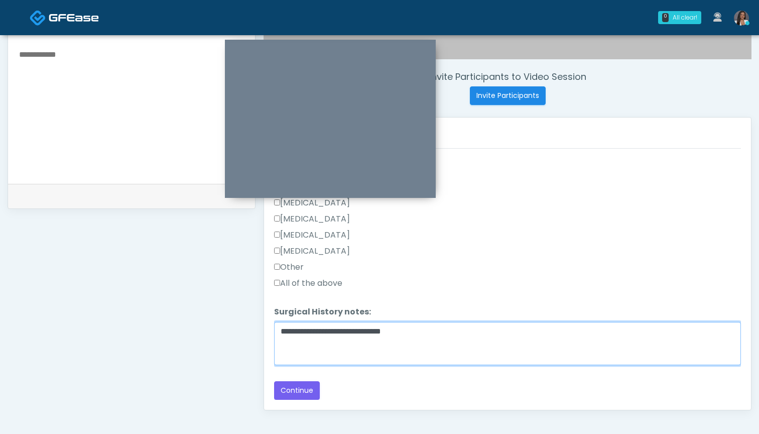
scroll to position [399, 0]
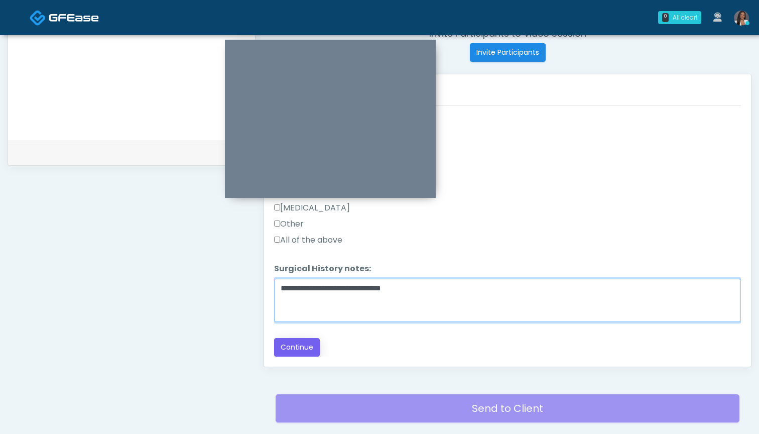
type textarea "**********"
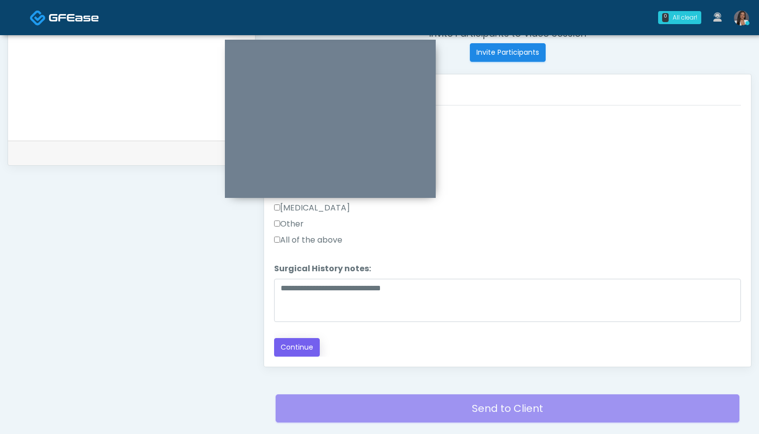
click at [289, 343] on button "Continue" at bounding box center [297, 347] width 46 height 19
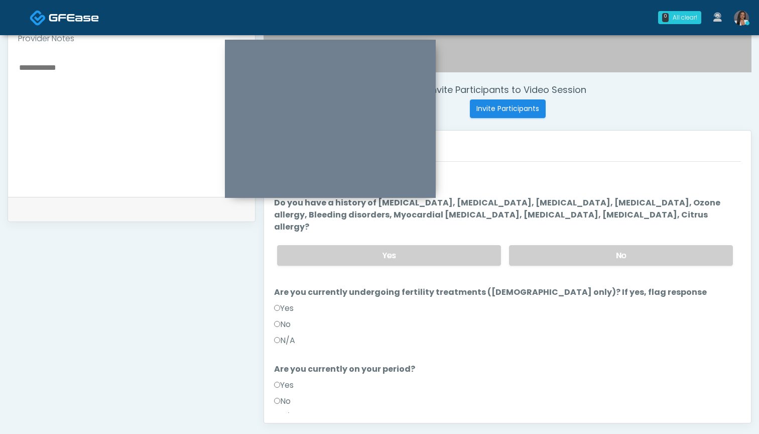
scroll to position [330, 0]
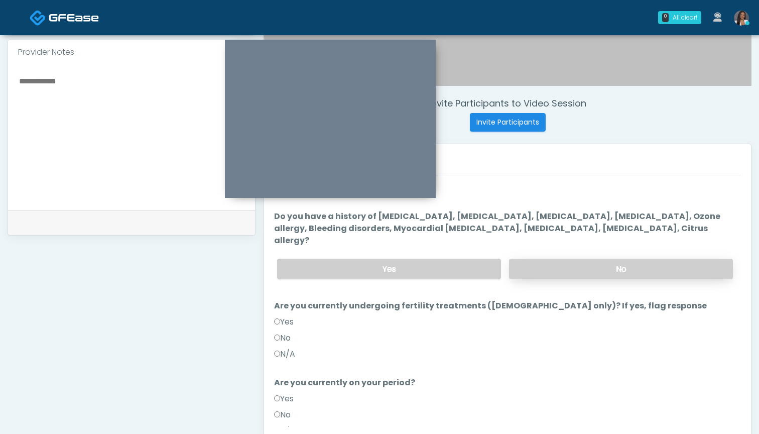
click at [546, 263] on label "No" at bounding box center [621, 268] width 224 height 21
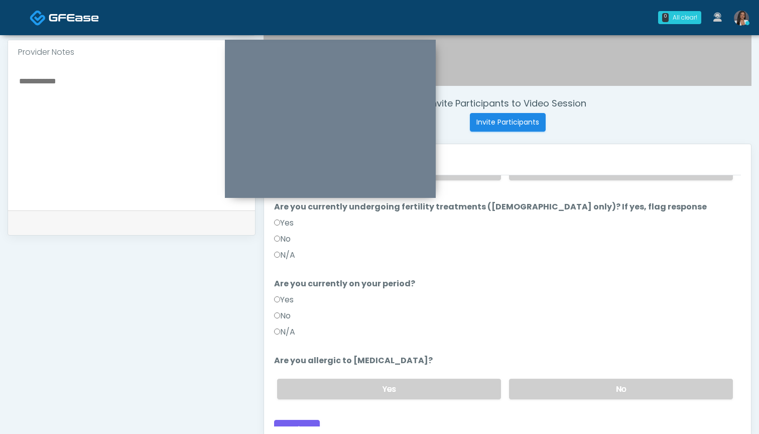
scroll to position [335, 0]
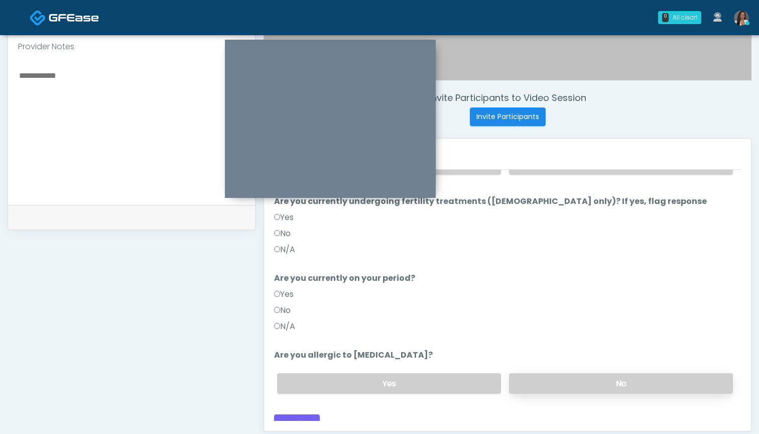
click at [524, 373] on label "No" at bounding box center [621, 383] width 224 height 21
click at [309, 414] on button "Continue" at bounding box center [297, 423] width 46 height 19
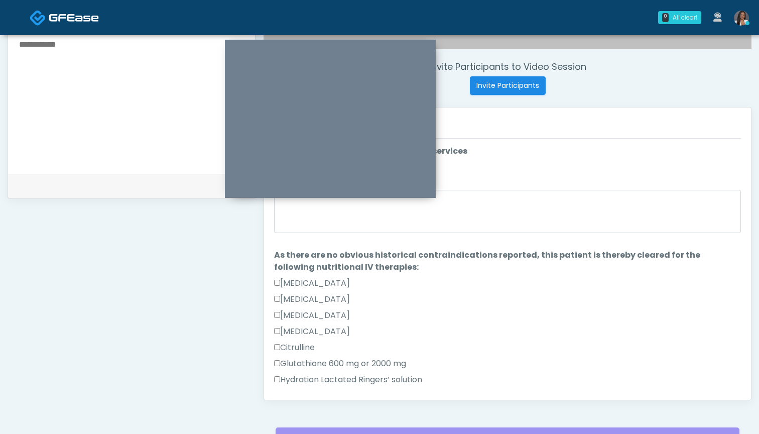
scroll to position [300, 0]
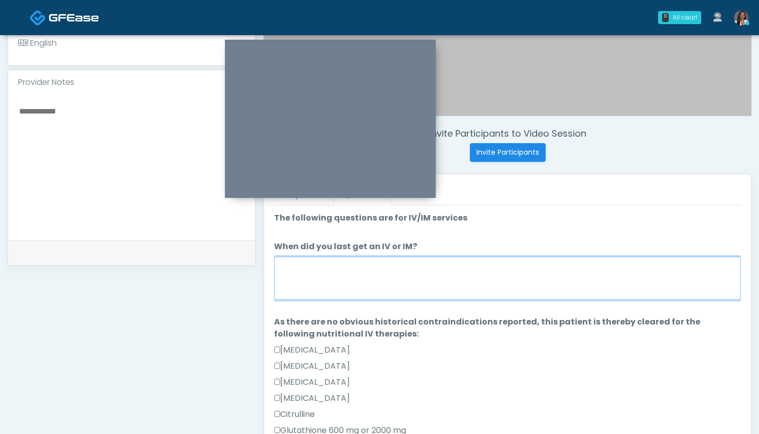
click at [503, 266] on textarea "When did you last get an IV or IM?" at bounding box center [507, 277] width 467 height 43
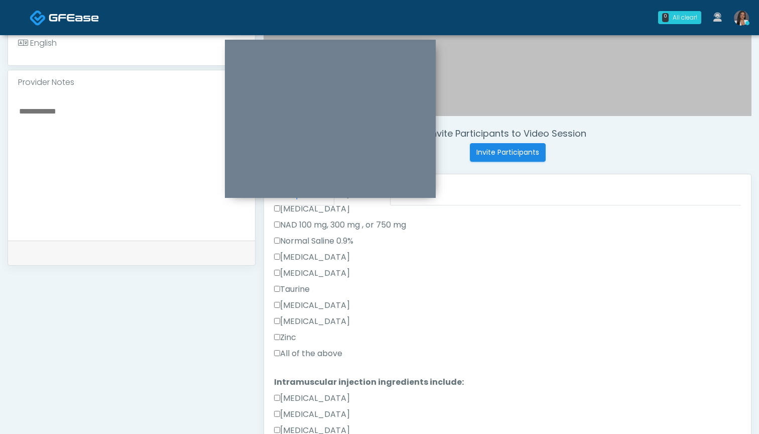
scroll to position [370, 0]
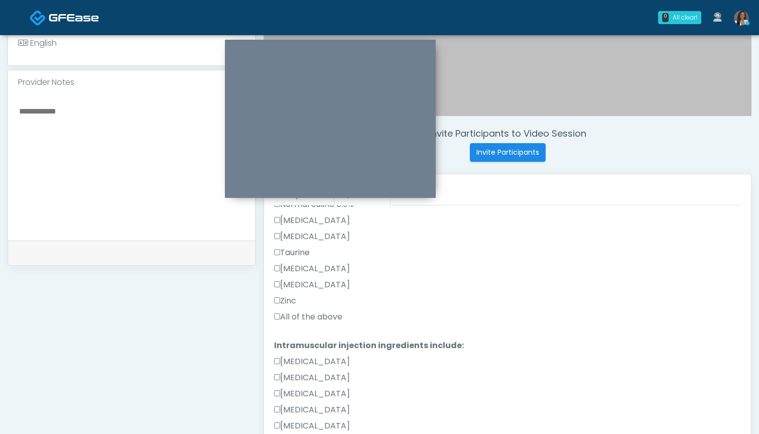
type textarea "********"
click at [336, 318] on label "All of the above" at bounding box center [308, 317] width 68 height 12
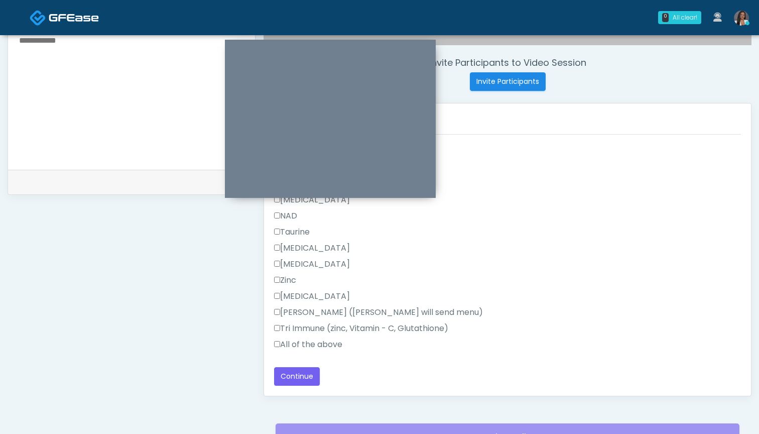
scroll to position [376, 0]
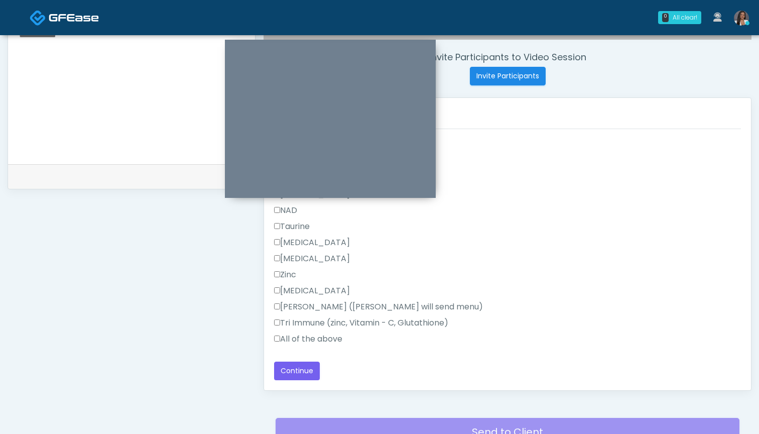
click at [318, 337] on label "All of the above" at bounding box center [308, 339] width 68 height 12
click at [302, 369] on button "Continue" at bounding box center [297, 370] width 46 height 19
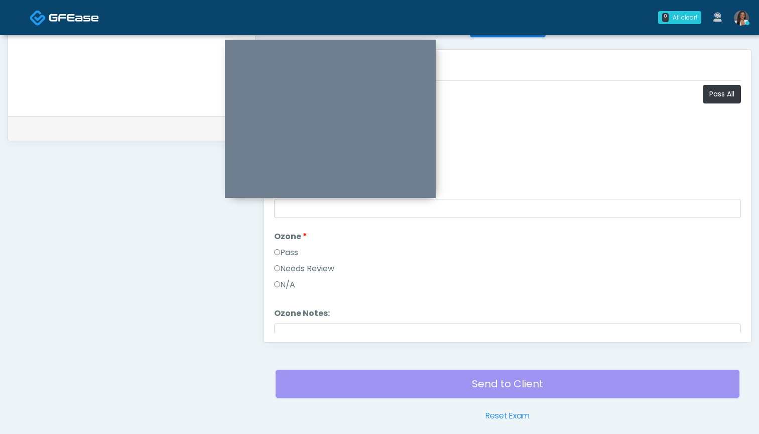
scroll to position [319, 0]
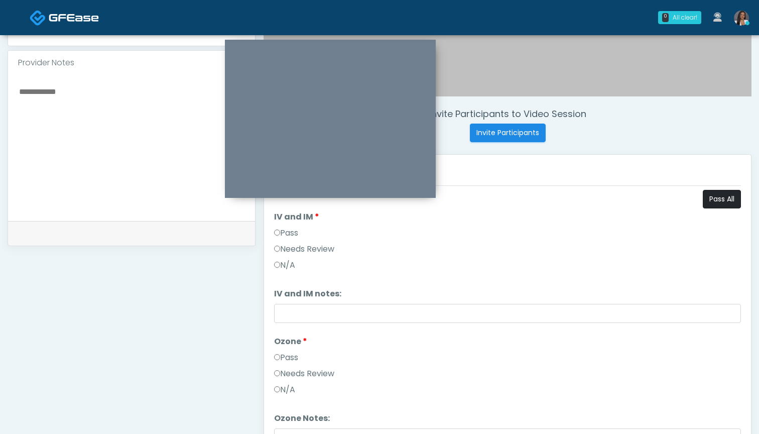
click at [716, 200] on button "Pass All" at bounding box center [722, 199] width 38 height 19
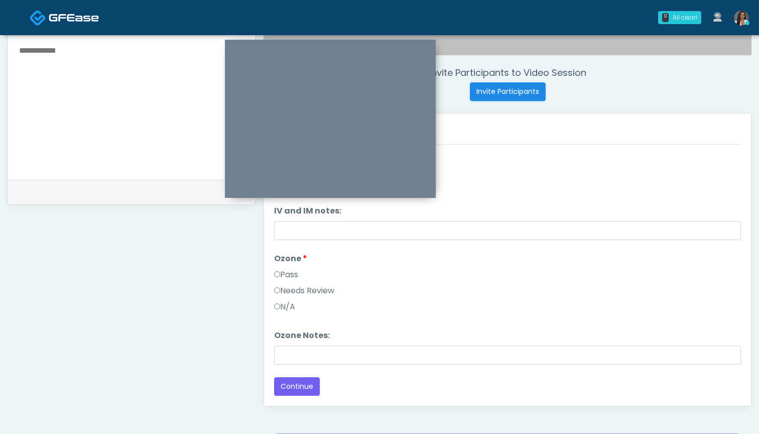
scroll to position [374, 0]
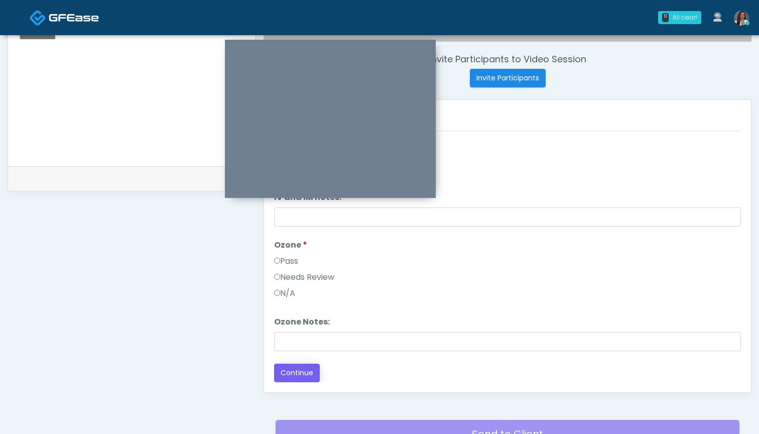
click at [310, 374] on button "Continue" at bounding box center [297, 372] width 46 height 19
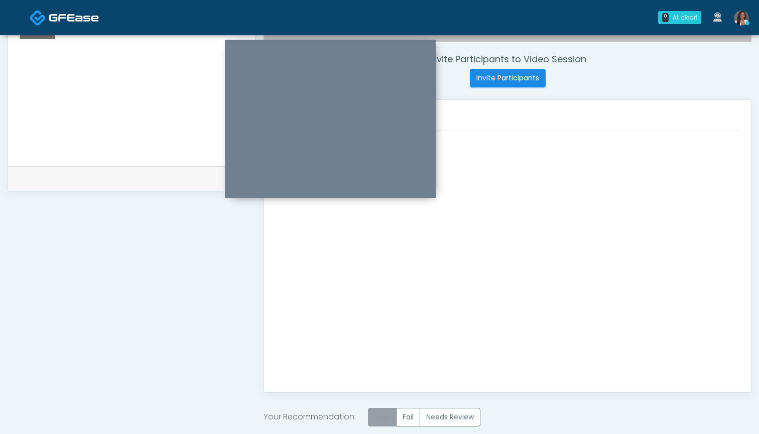
click at [384, 415] on label "Pass" at bounding box center [382, 416] width 29 height 19
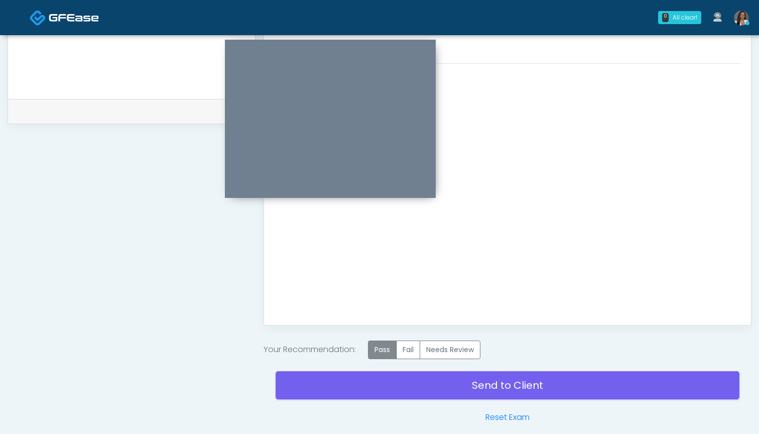
scroll to position [443, 0]
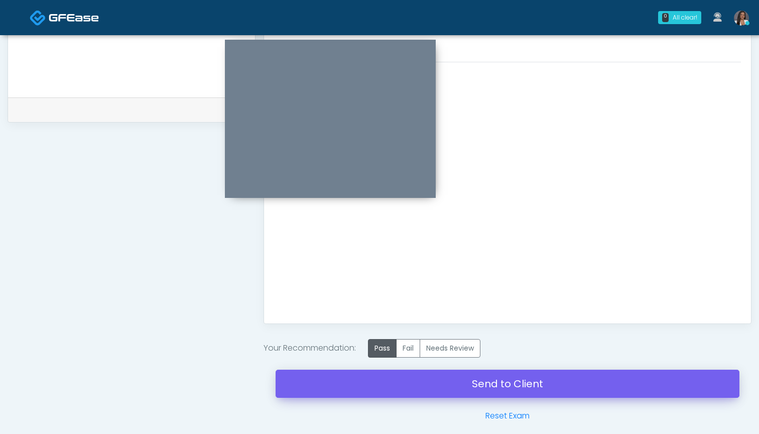
click at [408, 380] on link "Send to Client" at bounding box center [507, 383] width 464 height 28
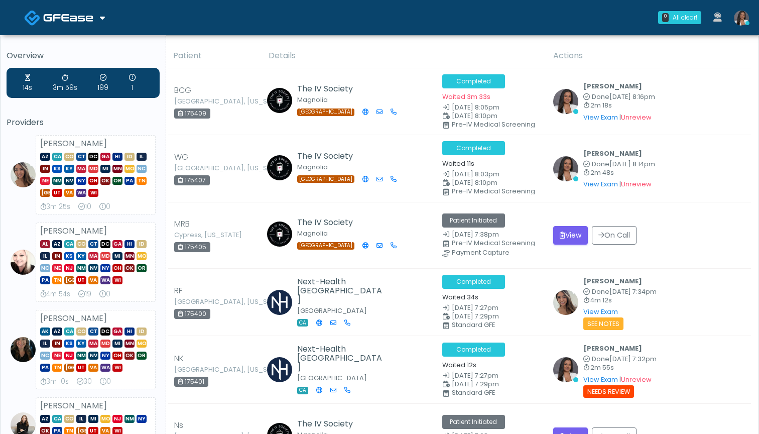
click at [467, 52] on th "Details" at bounding box center [404, 56] width 285 height 25
click at [317, 49] on th "Details" at bounding box center [404, 56] width 285 height 25
click at [363, 47] on th "Details" at bounding box center [404, 56] width 285 height 25
click at [414, 48] on th "Details" at bounding box center [404, 56] width 285 height 25
click at [469, 51] on th "Details" at bounding box center [404, 56] width 285 height 25
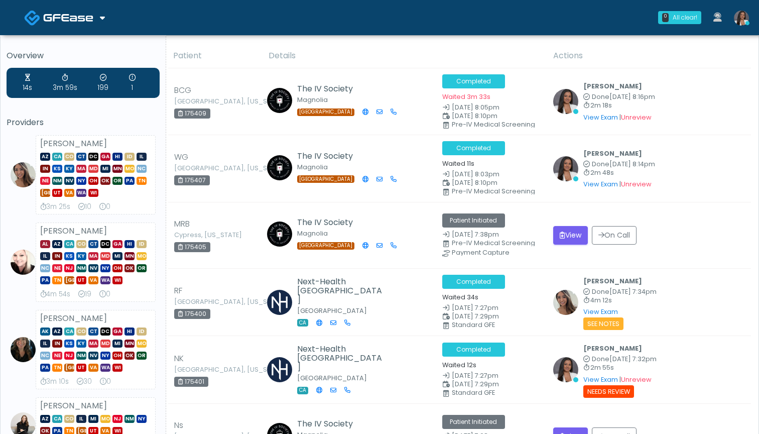
click at [469, 51] on th "Details" at bounding box center [404, 56] width 285 height 25
click at [126, 16] on div "0 All clear! All clear! Samantha Ly AZ CA CO CT DC GA HI ID IL IN KS KY MA MD M…" at bounding box center [439, 17] width 630 height 33
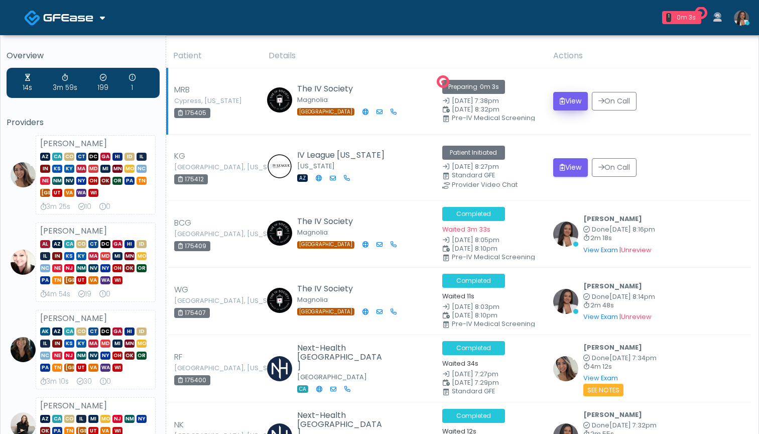
click at [562, 100] on button "View" at bounding box center [570, 101] width 35 height 19
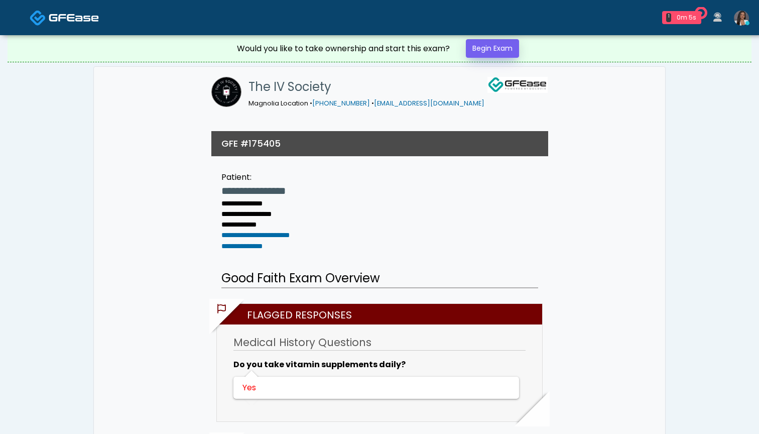
click at [481, 50] on link "Begin Exam" at bounding box center [492, 48] width 53 height 19
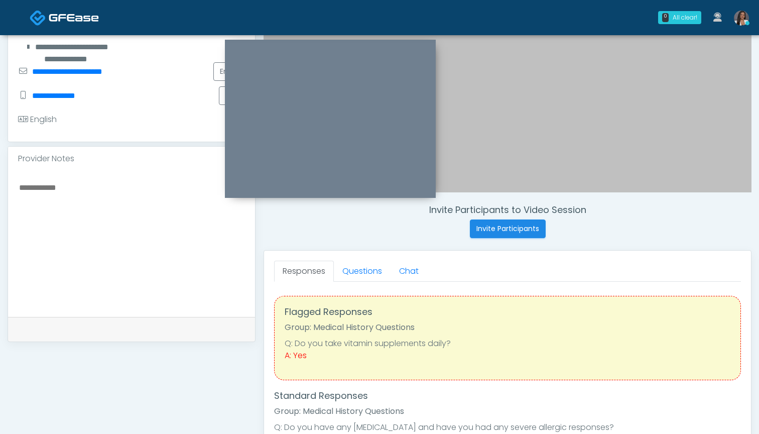
scroll to position [221, 0]
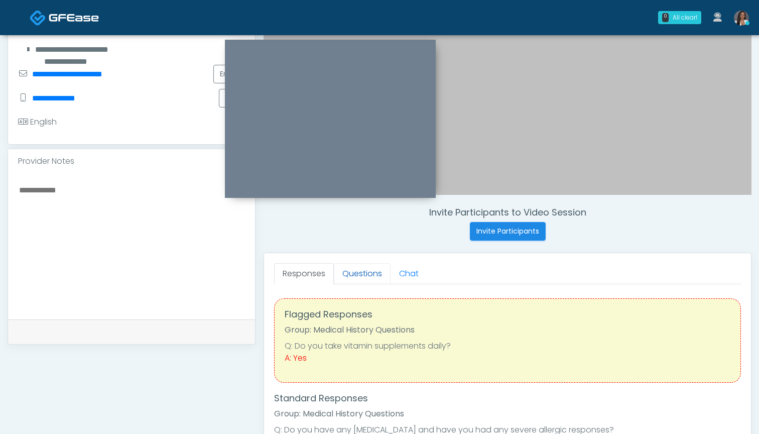
click at [346, 280] on link "Questions" at bounding box center [362, 273] width 57 height 21
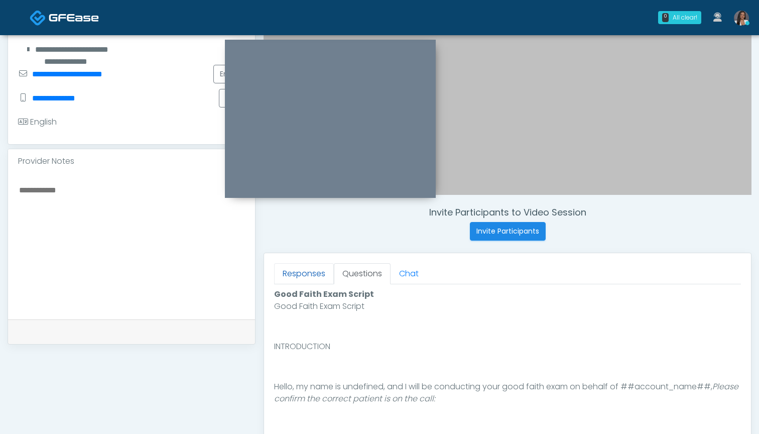
click at [309, 274] on link "Responses" at bounding box center [304, 273] width 60 height 21
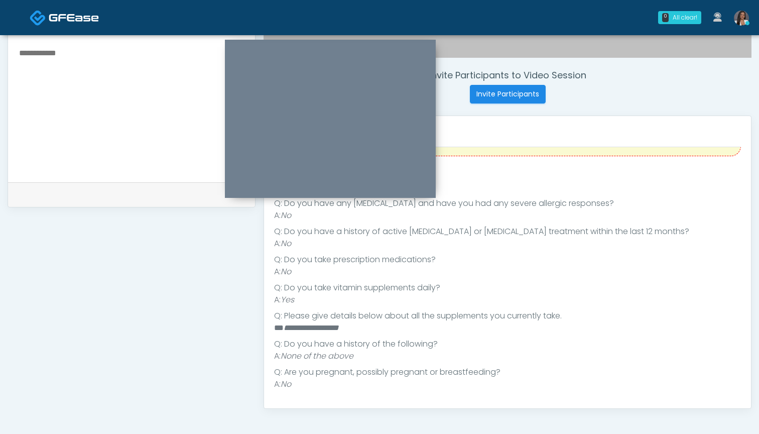
scroll to position [415, 0]
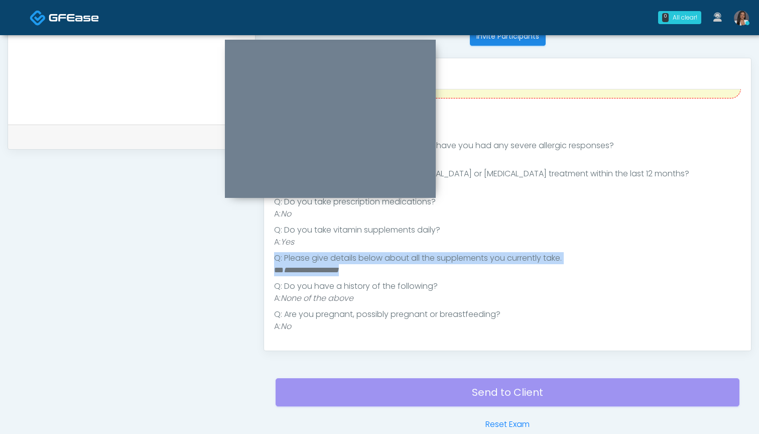
drag, startPoint x: 359, startPoint y: 270, endPoint x: 272, endPoint y: 260, distance: 87.3
click at [272, 260] on div "Responses Questions Chat Good Faith Exam Script Good Faith Exam Script INTRODUC…" at bounding box center [507, 204] width 487 height 292
copy ul "**********"
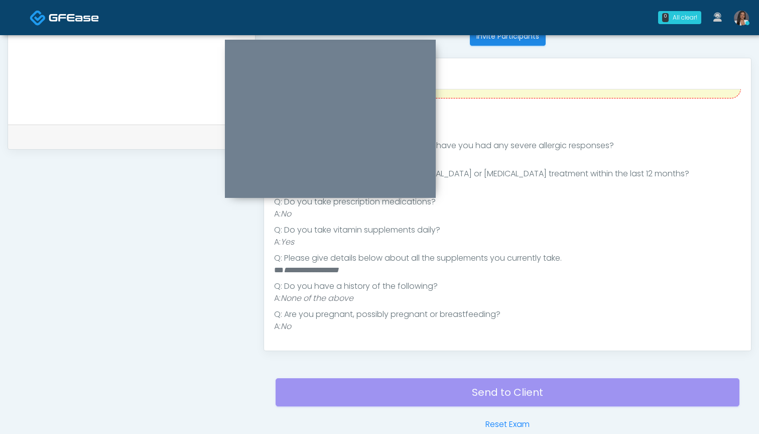
click at [406, 277] on ul "**********" at bounding box center [507, 235] width 467 height 193
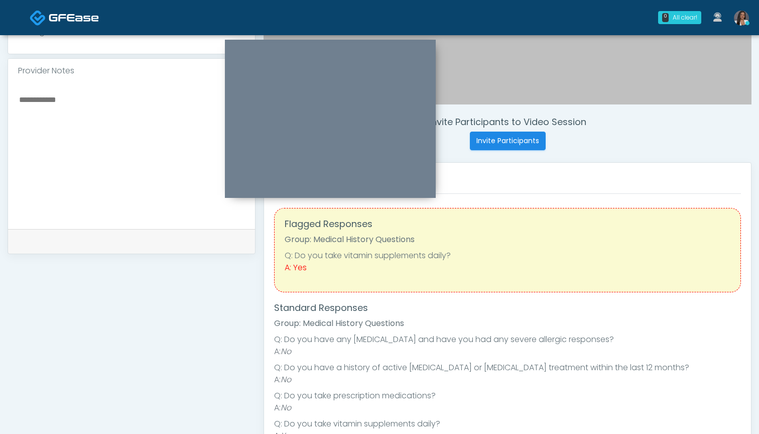
scroll to position [281, 0]
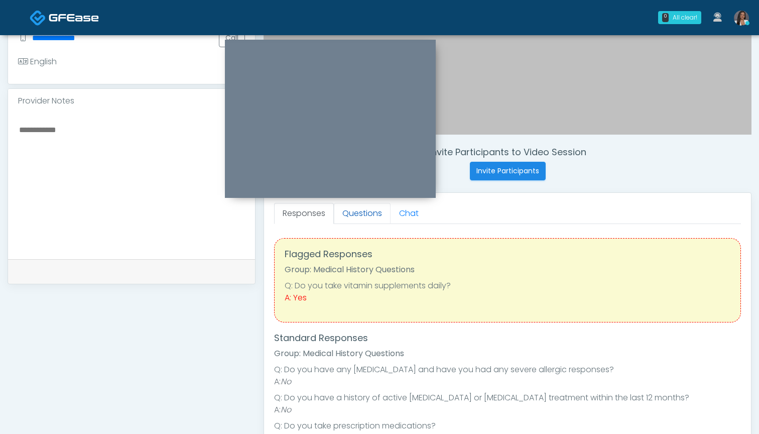
click at [366, 216] on link "Questions" at bounding box center [362, 213] width 57 height 21
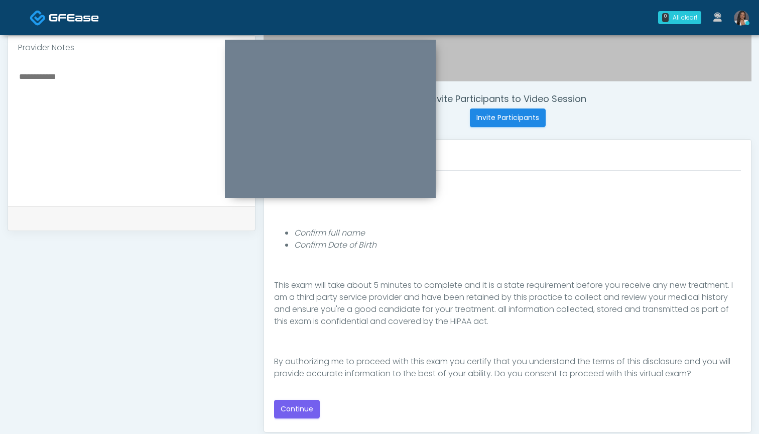
scroll to position [333, 0]
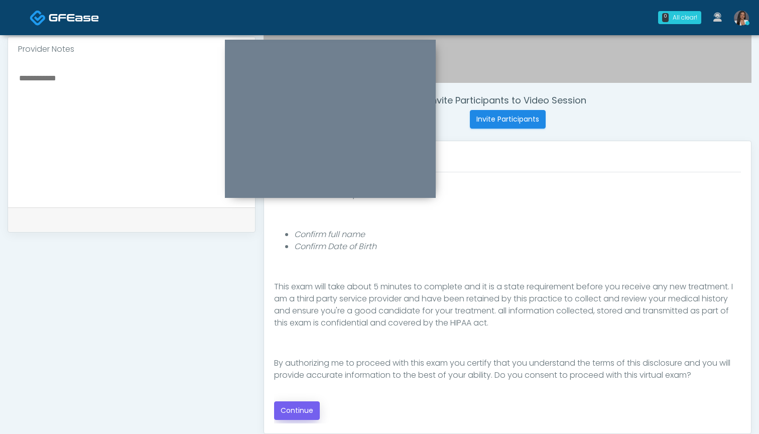
click at [302, 414] on button "Continue" at bounding box center [297, 410] width 46 height 19
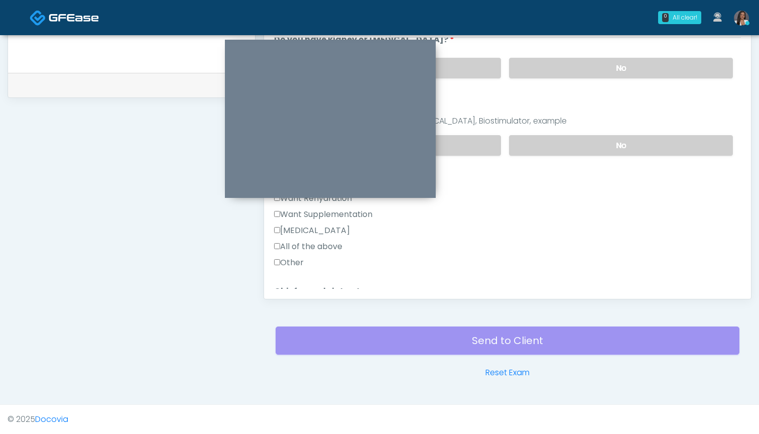
scroll to position [124, 0]
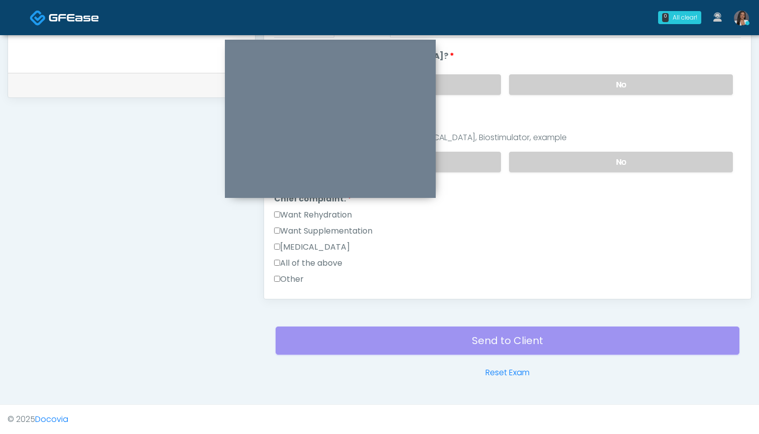
click at [344, 213] on label "Want Rehydration" at bounding box center [313, 215] width 78 height 12
click at [352, 233] on label "Want Supplementation" at bounding box center [323, 231] width 98 height 12
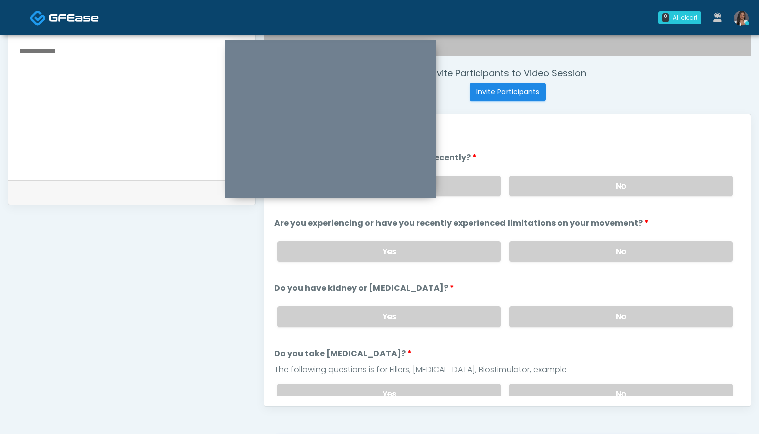
scroll to position [350, 0]
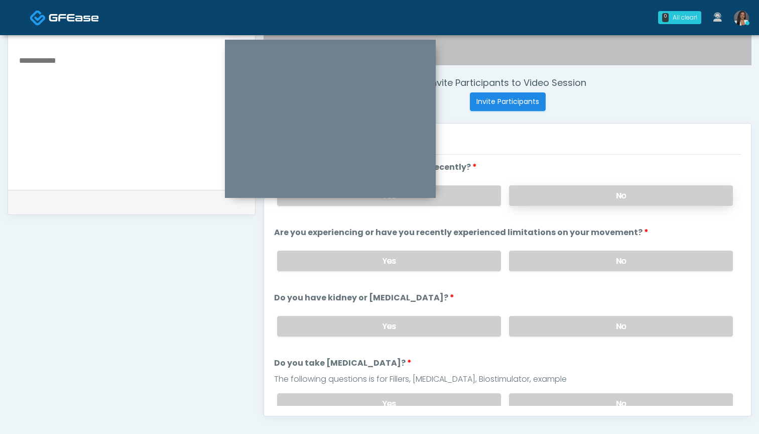
click at [566, 201] on label "No" at bounding box center [621, 195] width 224 height 21
click at [548, 263] on label "No" at bounding box center [621, 260] width 224 height 21
click at [542, 328] on label "No" at bounding box center [621, 326] width 224 height 21
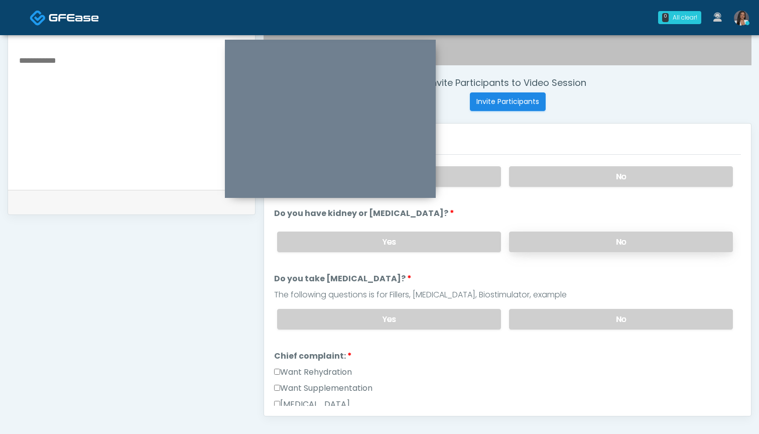
scroll to position [85, 0]
click at [539, 317] on label "No" at bounding box center [621, 318] width 224 height 21
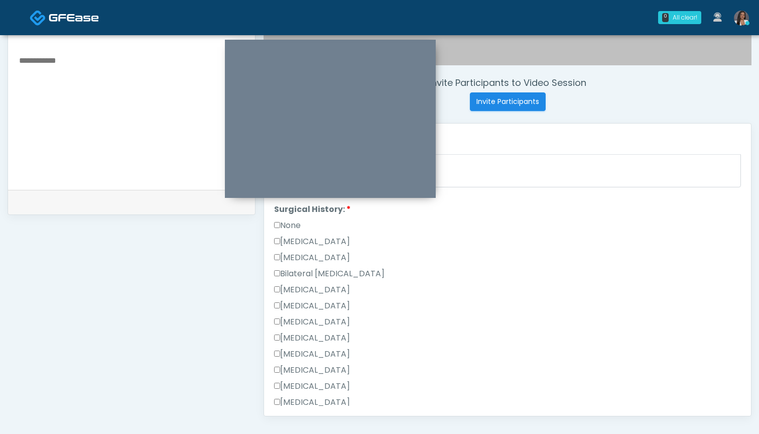
scroll to position [422, 0]
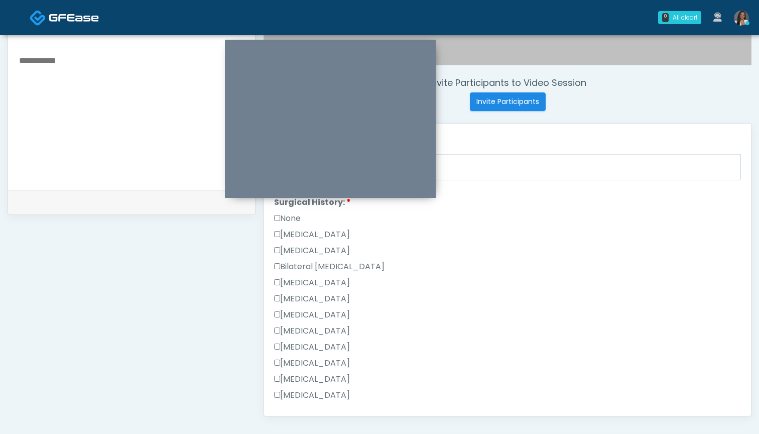
click at [292, 220] on label "None" at bounding box center [287, 218] width 27 height 12
click at [285, 221] on label "None" at bounding box center [287, 218] width 27 height 12
click at [308, 391] on label "Tonsillectomy" at bounding box center [312, 395] width 76 height 12
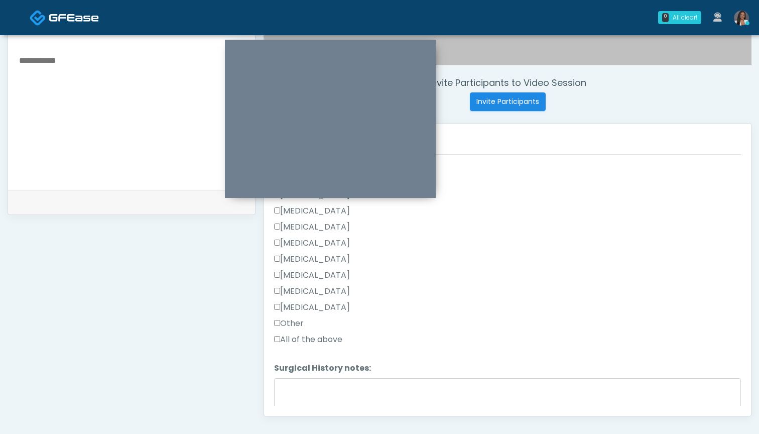
scroll to position [542, 0]
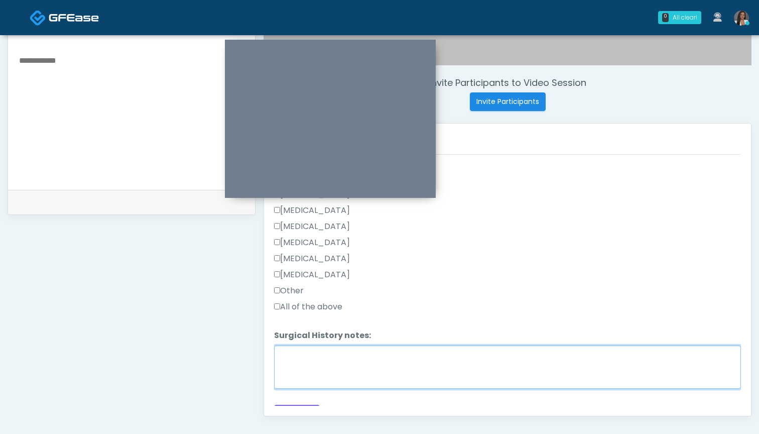
click at [319, 372] on textarea "Surgical History notes:" at bounding box center [507, 366] width 467 height 43
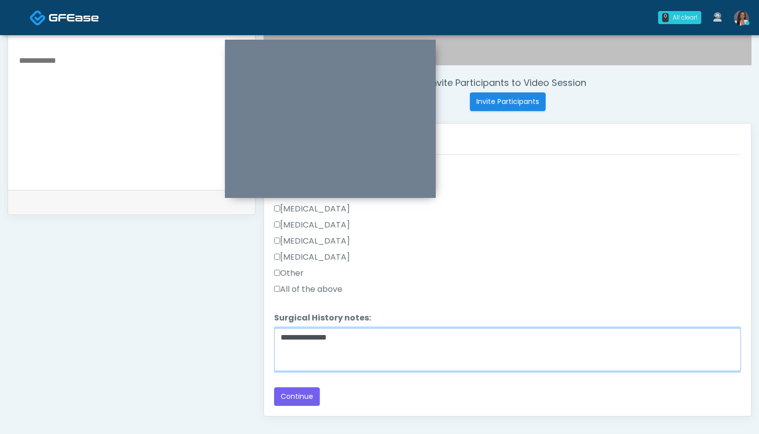
scroll to position [560, 0]
type textarea "**********"
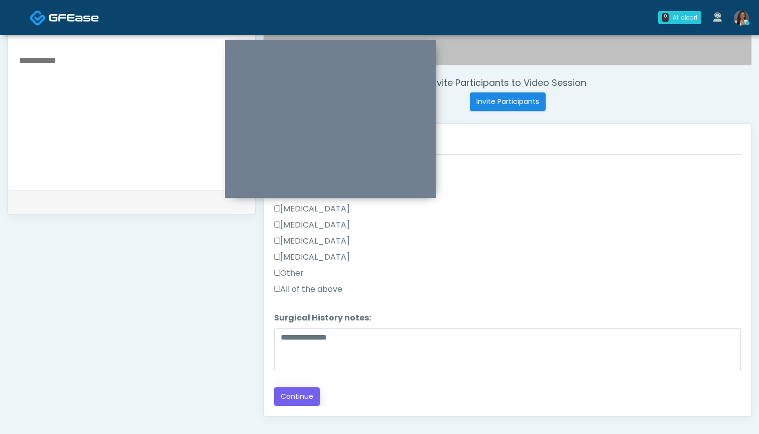
click at [302, 398] on button "Continue" at bounding box center [297, 396] width 46 height 19
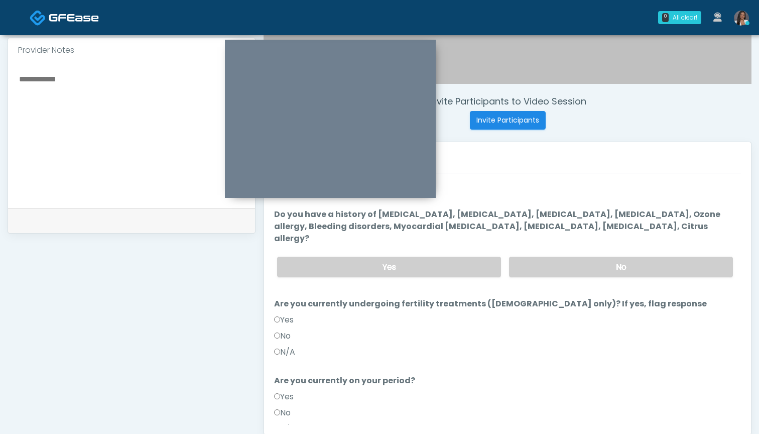
scroll to position [321, 0]
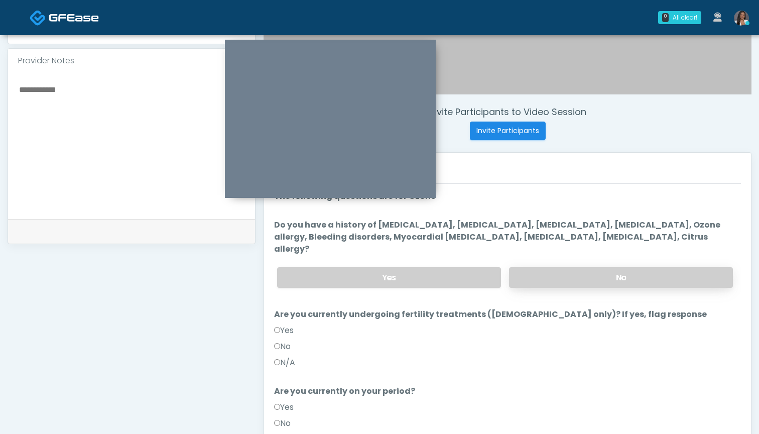
click at [551, 271] on label "No" at bounding box center [621, 277] width 224 height 21
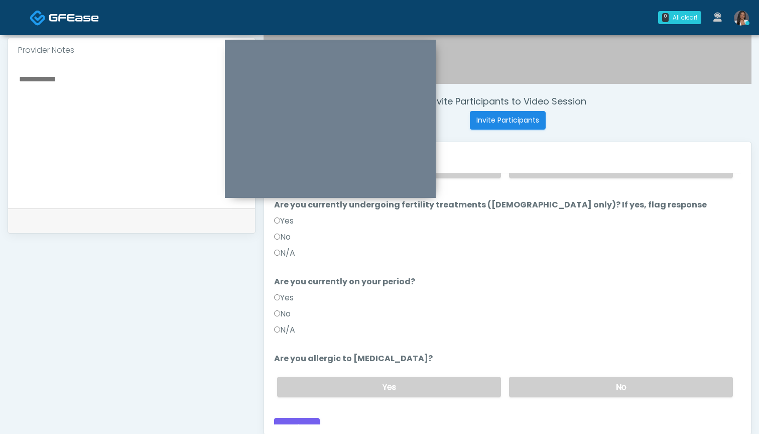
scroll to position [333, 0]
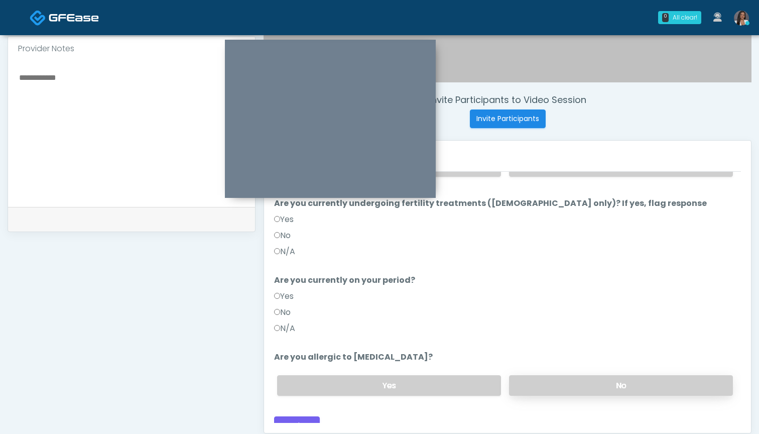
click at [534, 375] on label "No" at bounding box center [621, 385] width 224 height 21
click at [295, 416] on button "Continue" at bounding box center [297, 425] width 46 height 19
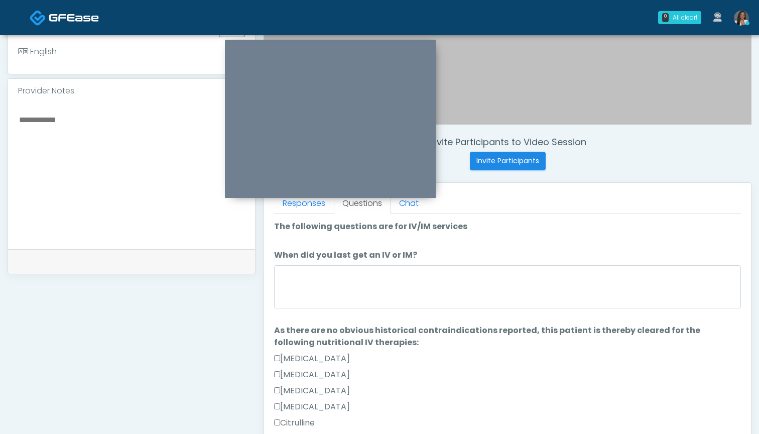
scroll to position [268, 0]
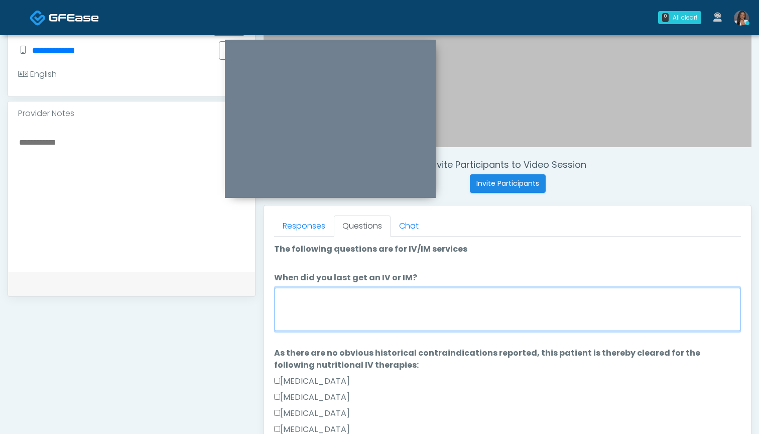
click at [501, 302] on textarea "When did you last get an IV or IM?" at bounding box center [507, 309] width 467 height 43
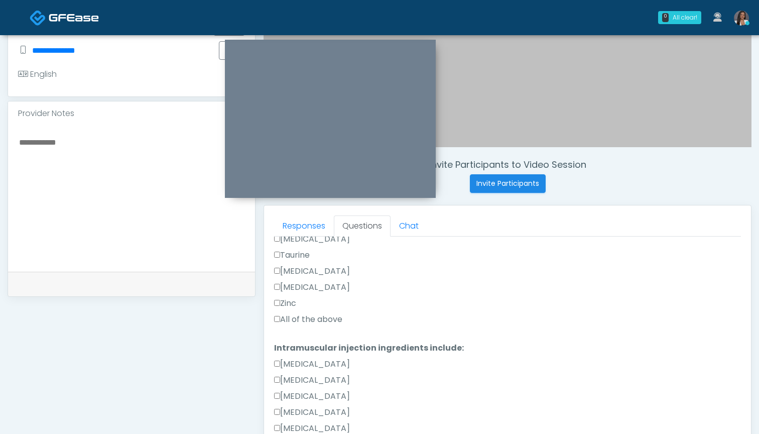
scroll to position [402, 0]
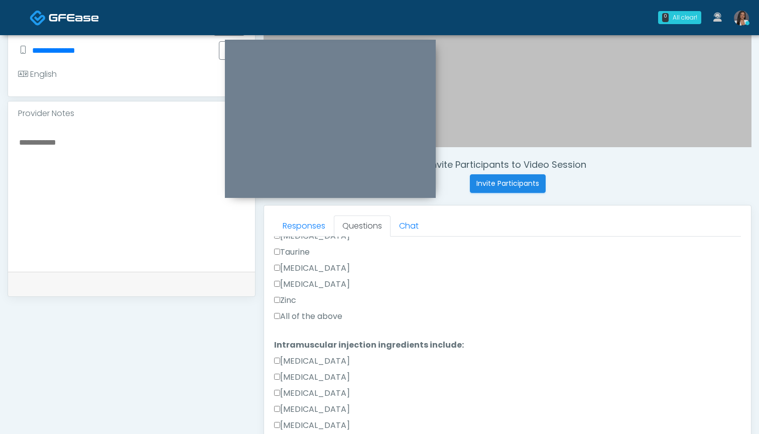
type textarea "*******"
click at [311, 320] on label "All of the above" at bounding box center [308, 316] width 68 height 12
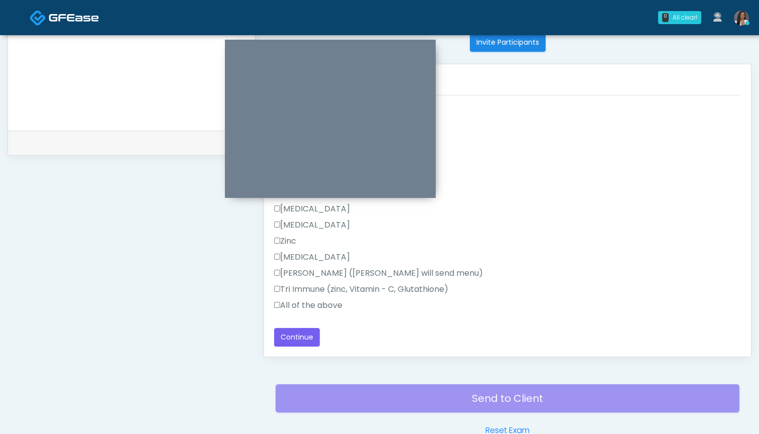
scroll to position [418, 0]
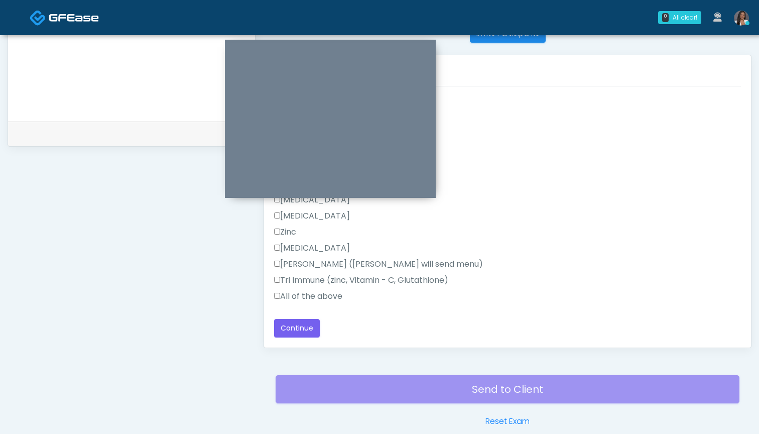
click at [317, 295] on label "All of the above" at bounding box center [308, 296] width 68 height 12
click at [296, 326] on button "Continue" at bounding box center [297, 328] width 46 height 19
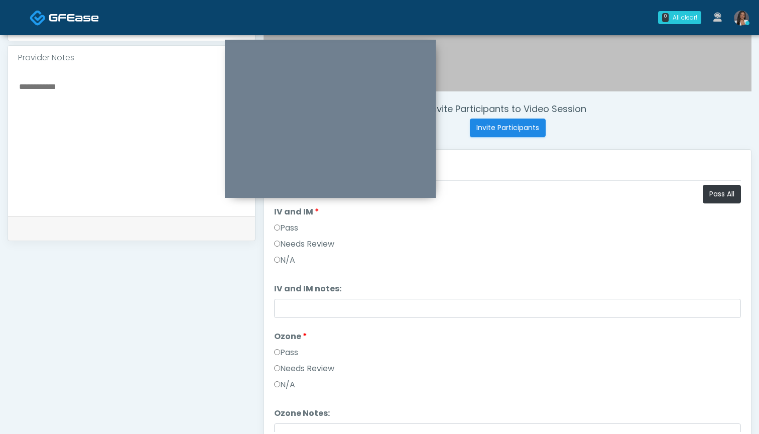
scroll to position [304, 0]
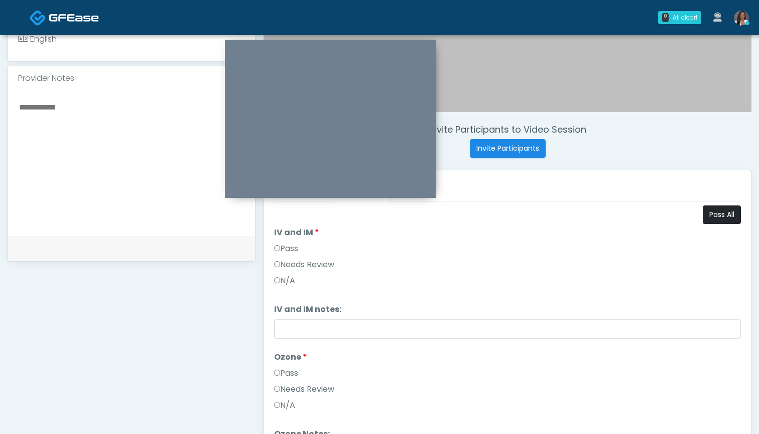
click at [722, 218] on button "Pass All" at bounding box center [722, 214] width 38 height 19
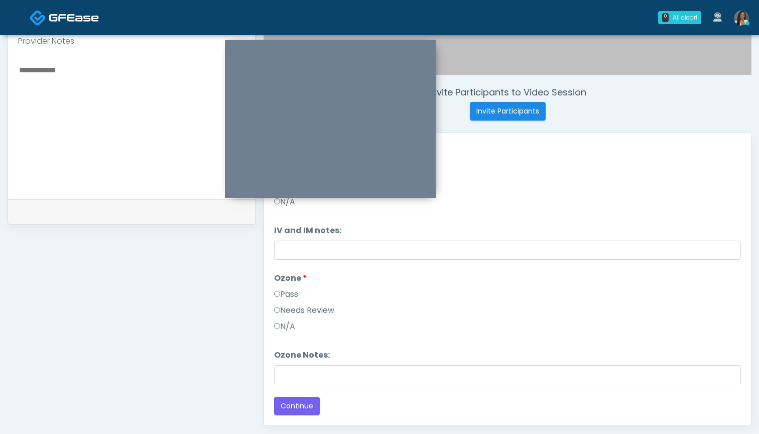
scroll to position [361, 0]
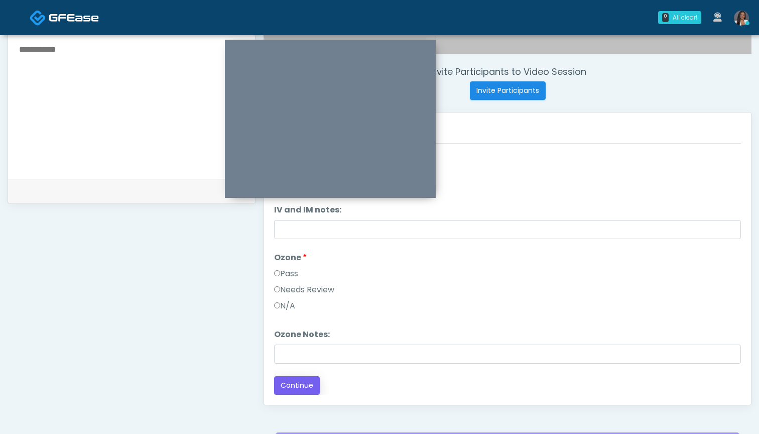
click at [309, 385] on button "Continue" at bounding box center [297, 385] width 46 height 19
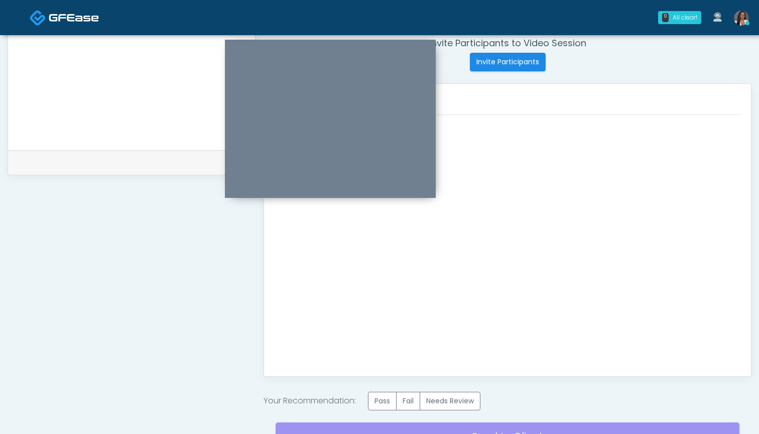
scroll to position [433, 0]
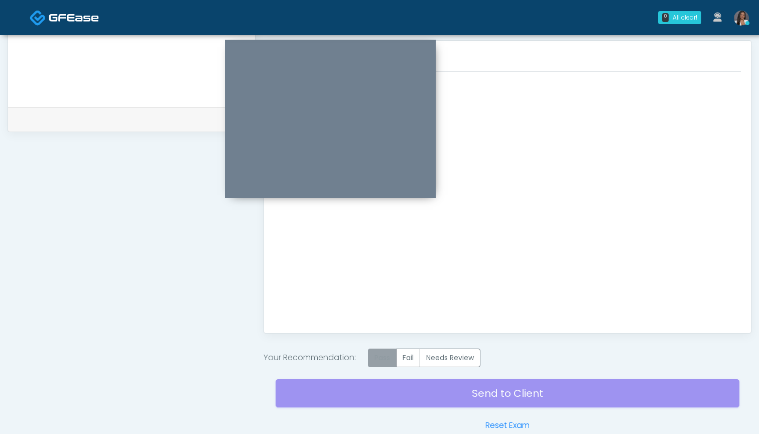
click at [396, 360] on label "Pass" at bounding box center [382, 357] width 29 height 19
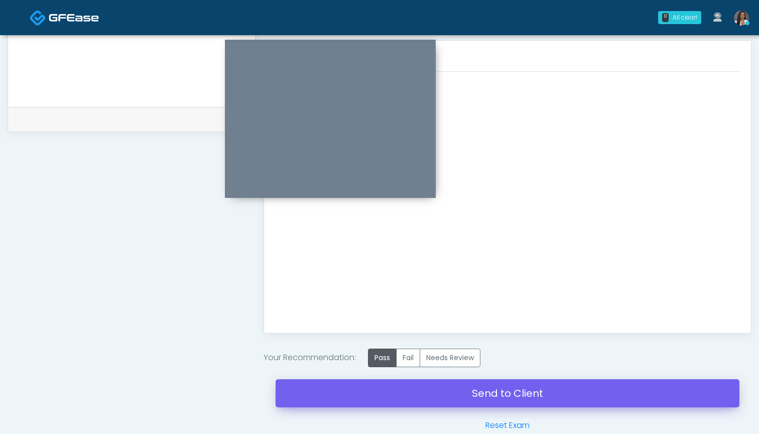
click at [475, 392] on link "Send to Client" at bounding box center [507, 393] width 464 height 28
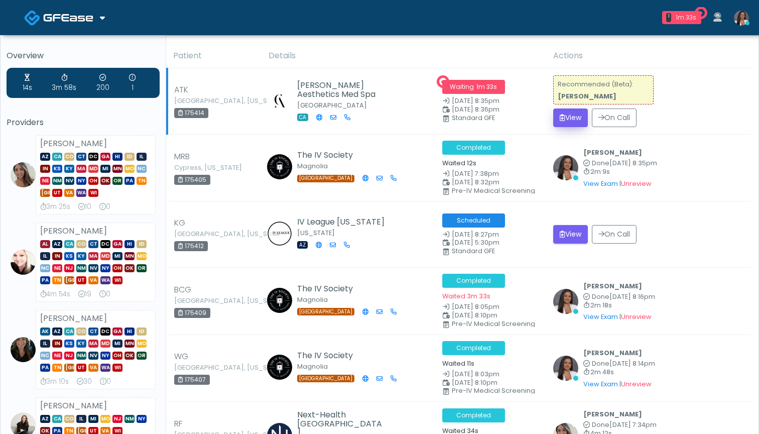
click at [560, 118] on icon "submit" at bounding box center [563, 117] width 6 height 7
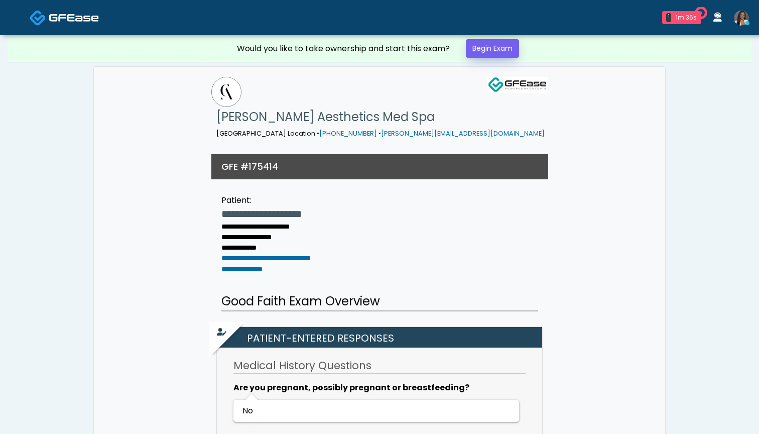
click at [506, 50] on link "Begin Exam" at bounding box center [492, 48] width 53 height 19
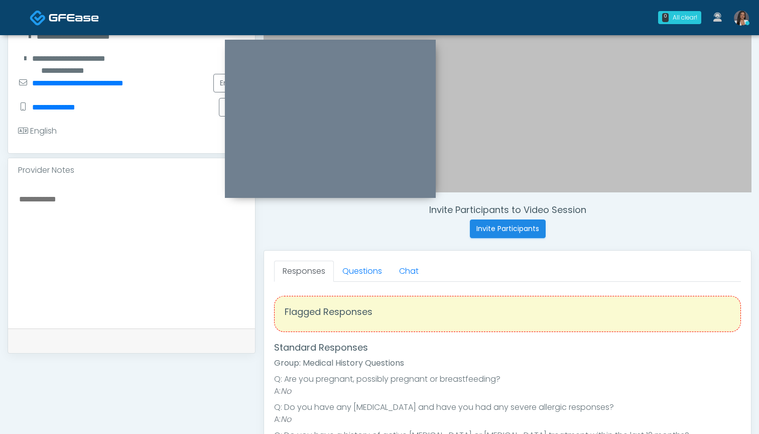
scroll to position [222, 0]
click at [363, 273] on link "Questions" at bounding box center [362, 271] width 57 height 21
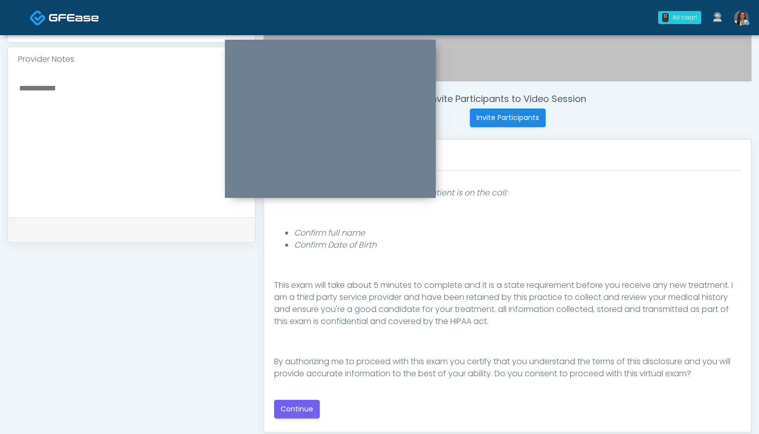
scroll to position [335, 0]
click at [305, 405] on button "Continue" at bounding box center [297, 408] width 46 height 19
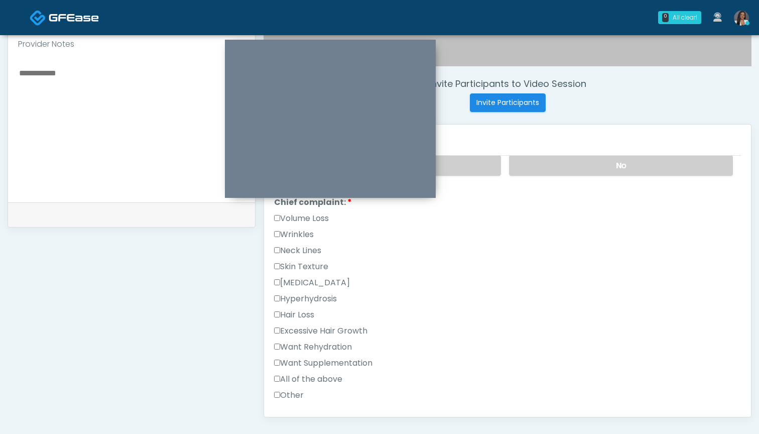
scroll to position [244, 0]
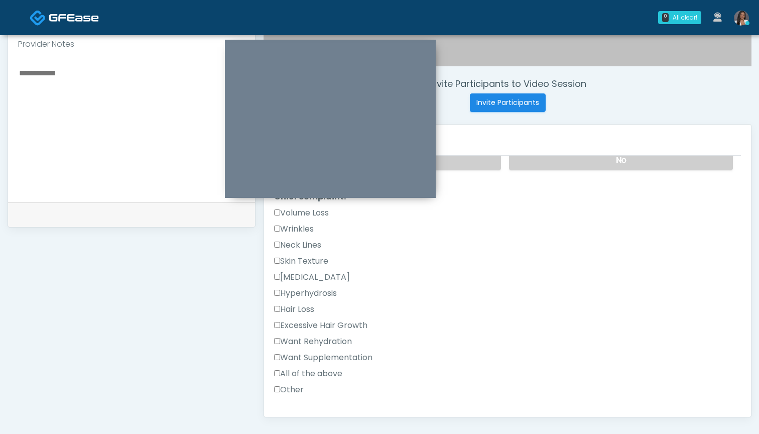
click at [315, 344] on label "Want Rehydration" at bounding box center [313, 341] width 78 height 12
click at [315, 357] on label "Want Supplementation" at bounding box center [323, 357] width 98 height 12
click at [314, 357] on label "Want Supplementation" at bounding box center [323, 357] width 98 height 12
click at [314, 339] on label "Want Rehydration" at bounding box center [313, 341] width 78 height 12
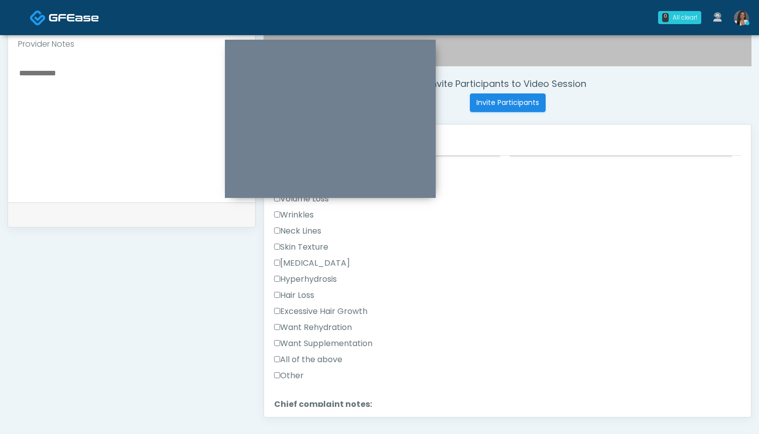
scroll to position [266, 0]
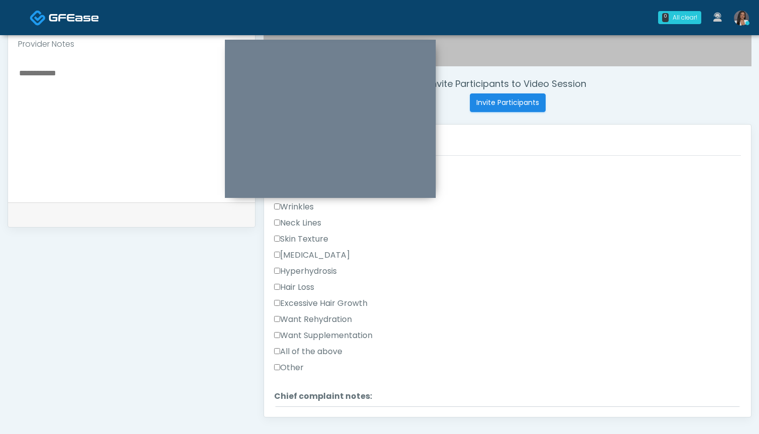
click at [305, 290] on label "Hair Loss" at bounding box center [294, 287] width 40 height 12
click at [306, 286] on label "Hair Loss" at bounding box center [294, 287] width 40 height 12
click at [329, 302] on label "Excessive Hair Growth" at bounding box center [320, 303] width 93 height 12
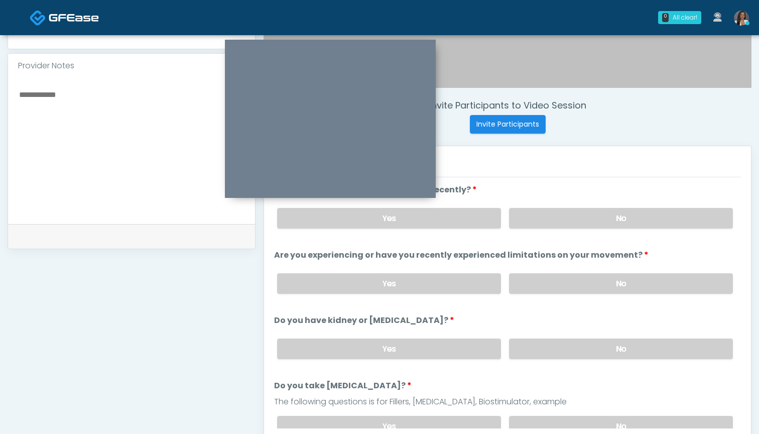
scroll to position [324, 0]
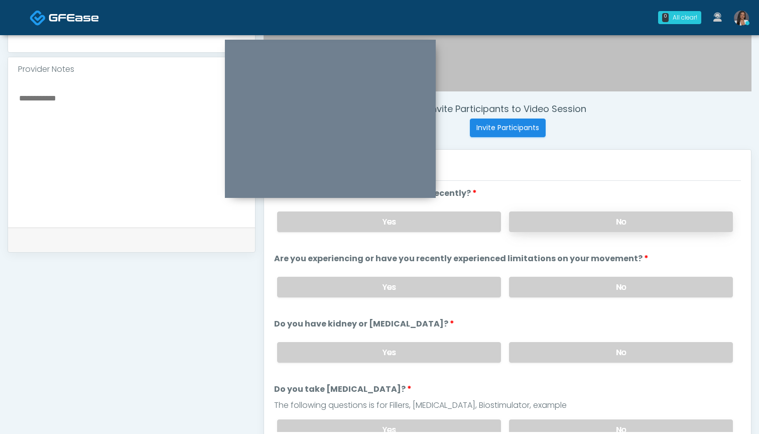
click at [550, 223] on label "No" at bounding box center [621, 221] width 224 height 21
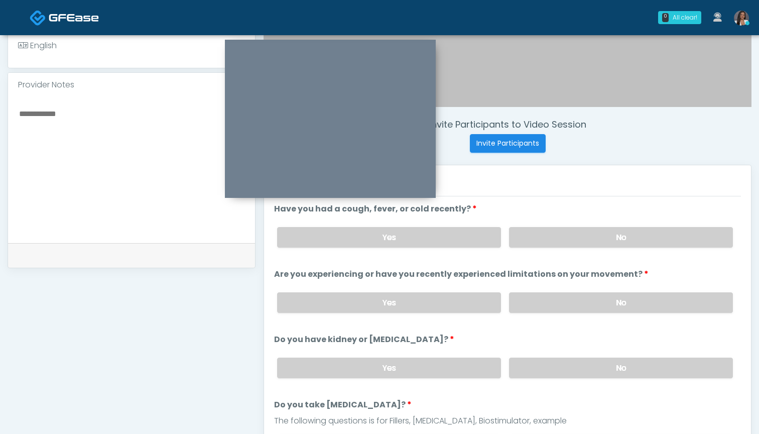
scroll to position [299, 0]
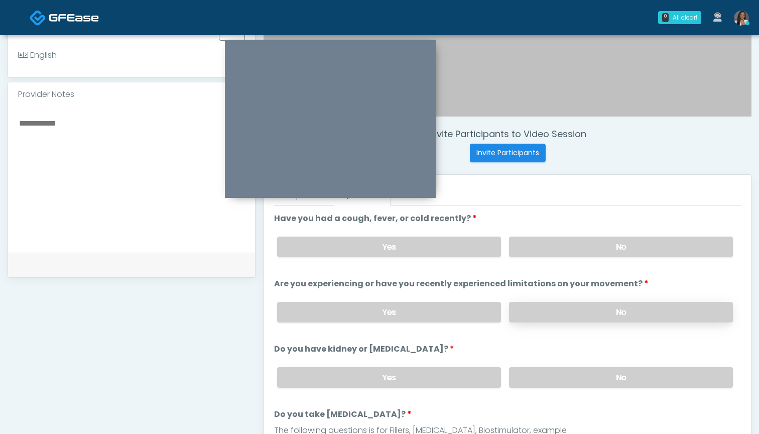
click at [535, 308] on label "No" at bounding box center [621, 312] width 224 height 21
click at [543, 378] on label "No" at bounding box center [621, 377] width 224 height 21
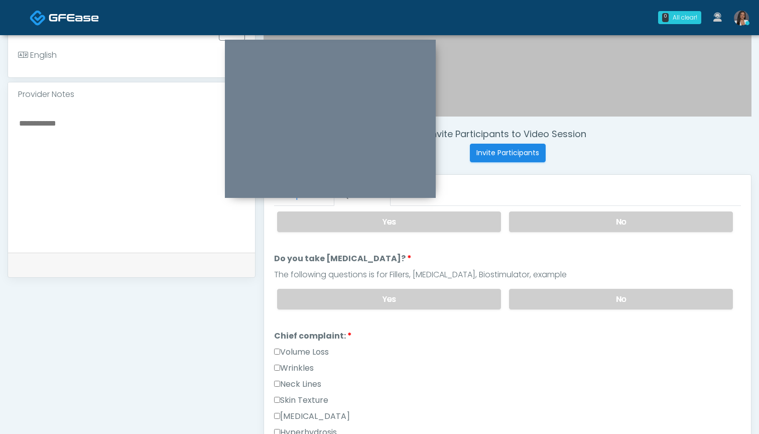
scroll to position [155, 0]
click at [535, 301] on label "No" at bounding box center [621, 299] width 224 height 21
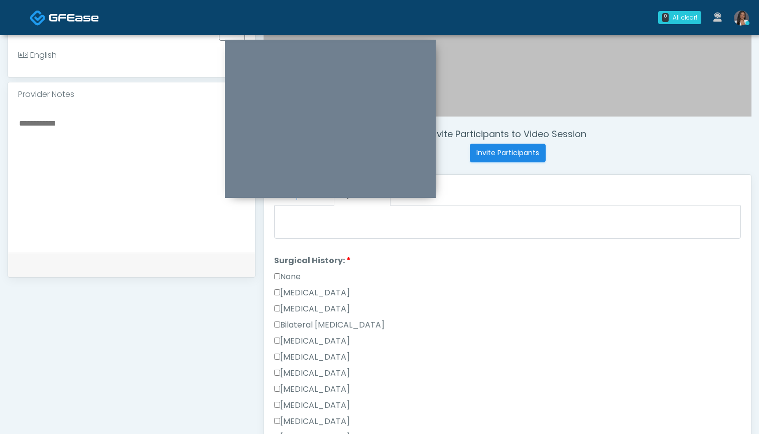
scroll to position [534, 0]
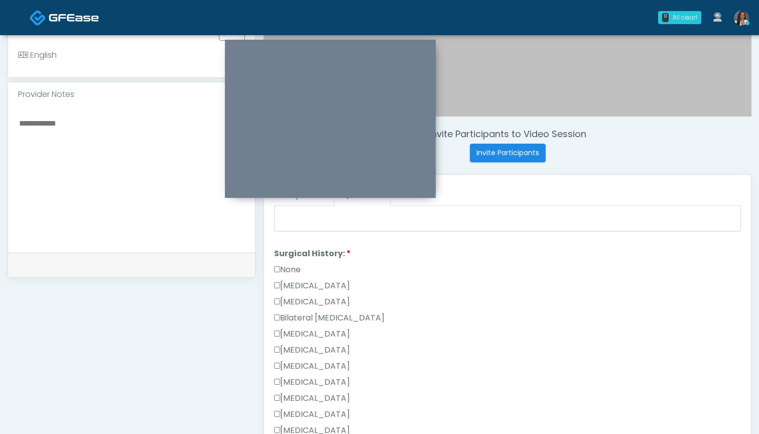
click at [291, 269] on label "None" at bounding box center [287, 269] width 27 height 12
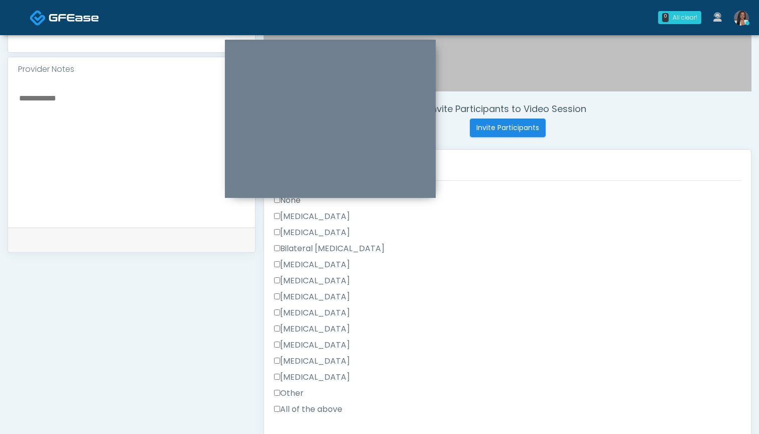
scroll to position [573, 0]
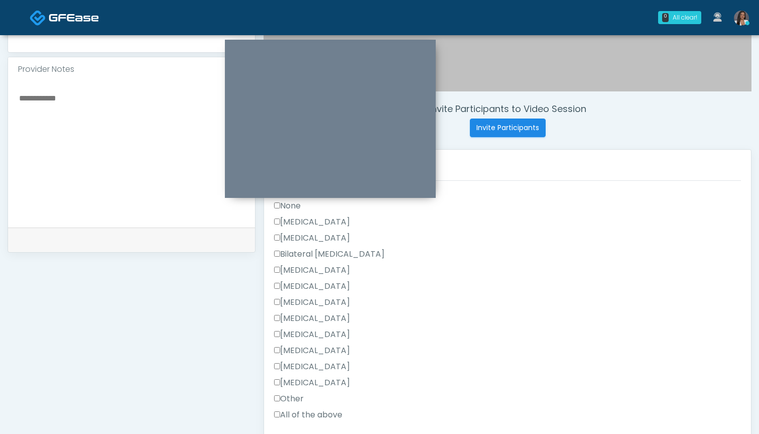
click at [293, 208] on label "None" at bounding box center [287, 206] width 27 height 12
click at [303, 337] on label "Vasectomy" at bounding box center [312, 334] width 76 height 12
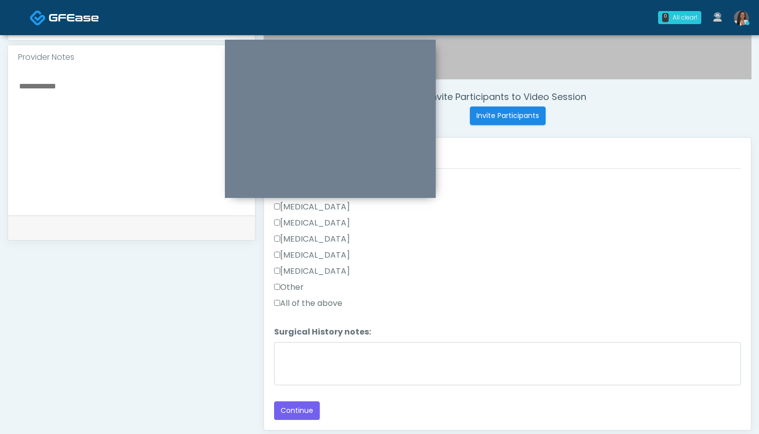
scroll to position [353, 0]
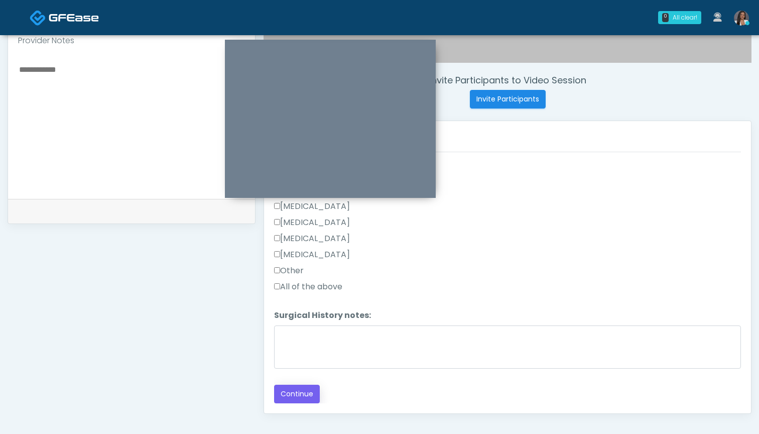
click at [284, 396] on button "Continue" at bounding box center [297, 393] width 46 height 19
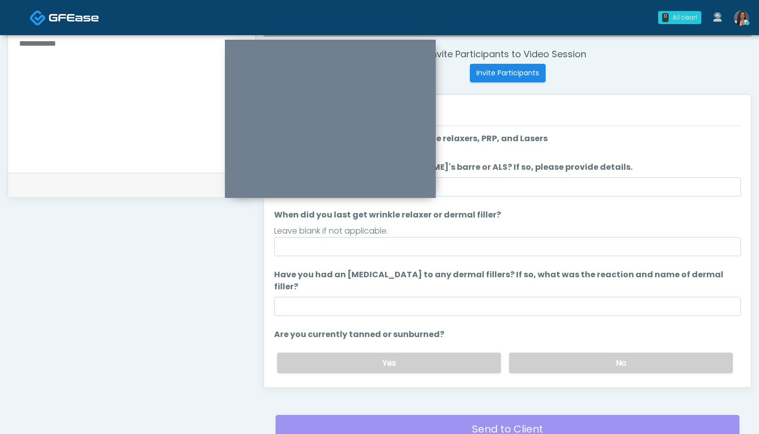
scroll to position [0, 0]
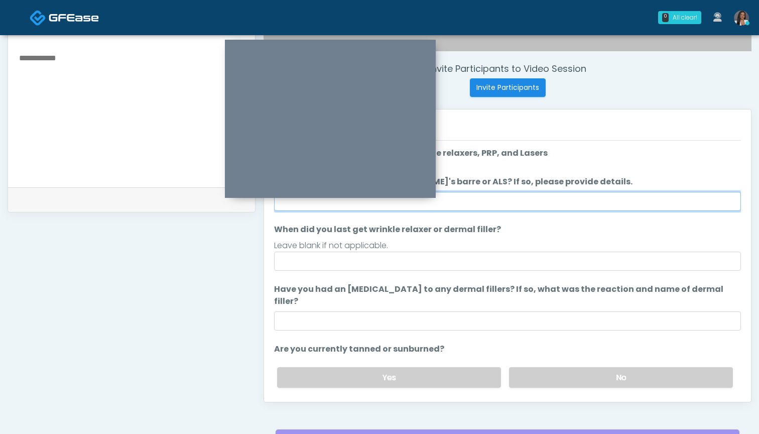
click at [539, 203] on input "Do you have a history of Guillain's barre or ALS? If so, please provide details." at bounding box center [507, 201] width 467 height 19
type input "**"
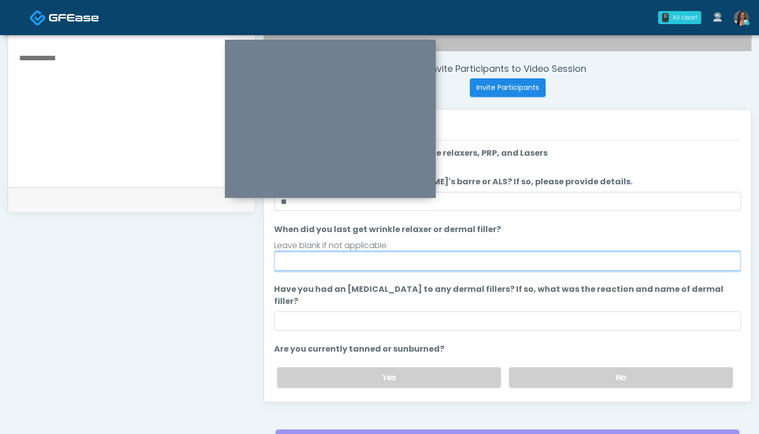
click at [512, 266] on input "When did you last get wrinkle relaxer or dermal filler?" at bounding box center [507, 260] width 467 height 19
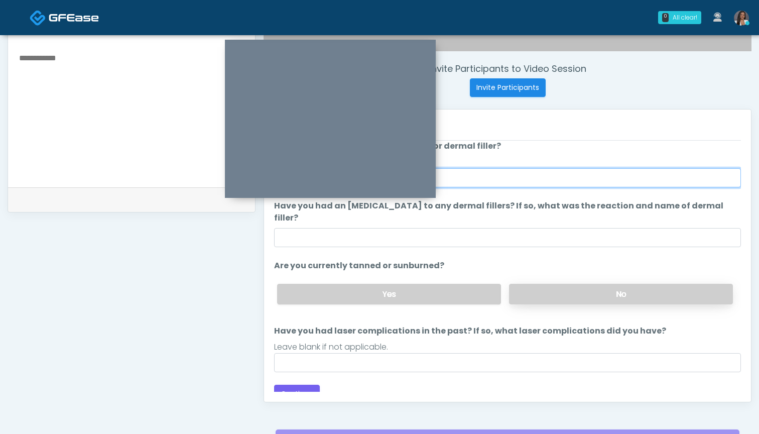
scroll to position [83, 0]
type input "***"
click at [530, 284] on label "No" at bounding box center [621, 294] width 224 height 21
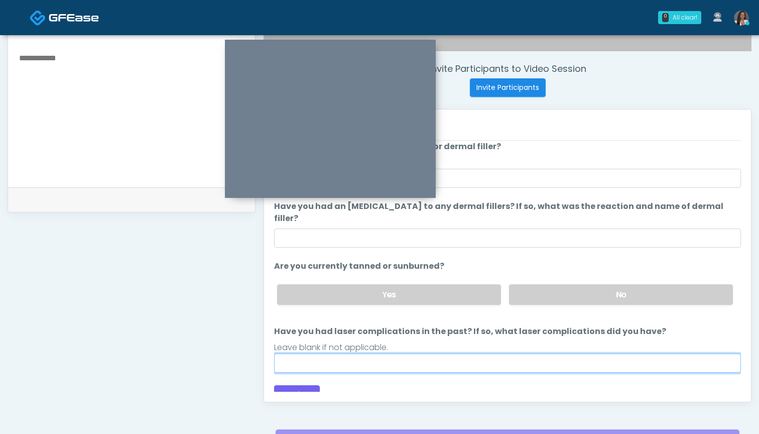
click at [480, 353] on input "Have you had laser complications in the past? If so, what laser complications d…" at bounding box center [507, 362] width 467 height 19
type input "**********"
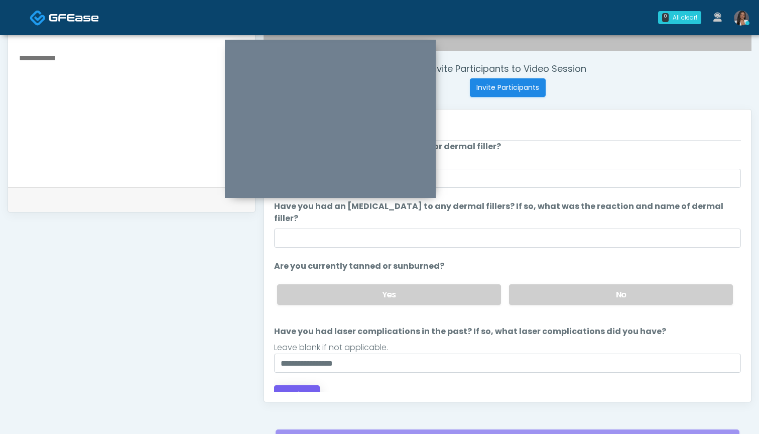
drag, startPoint x: 480, startPoint y: 351, endPoint x: 297, endPoint y: 380, distance: 185.5
click at [297, 385] on button "Continue" at bounding box center [297, 394] width 46 height 19
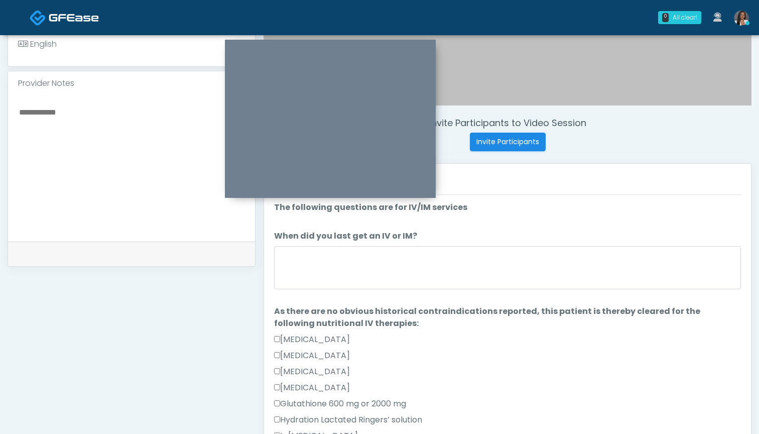
scroll to position [294, 0]
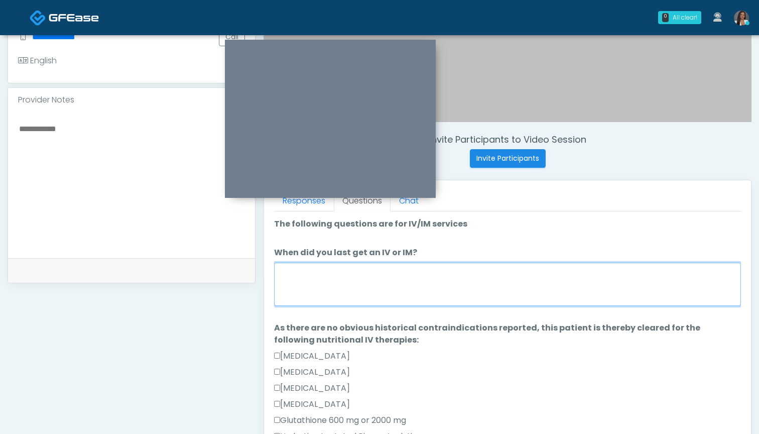
click at [484, 279] on textarea "When did you last get an IV or IM?" at bounding box center [507, 283] width 467 height 43
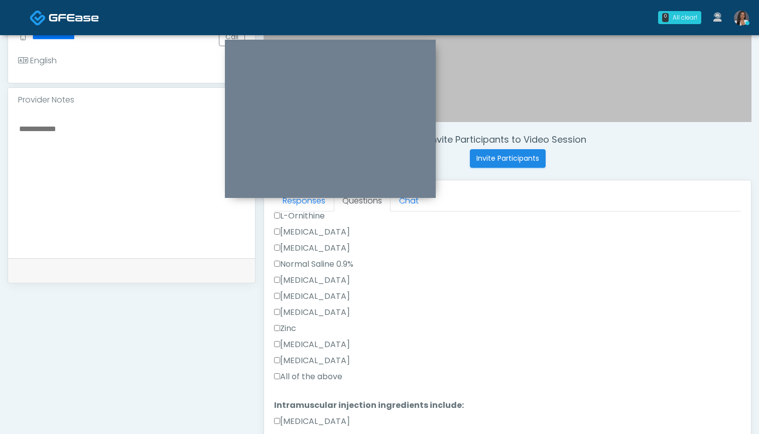
scroll to position [285, 0]
type textarea "***"
click at [320, 374] on label "All of the above" at bounding box center [308, 376] width 68 height 12
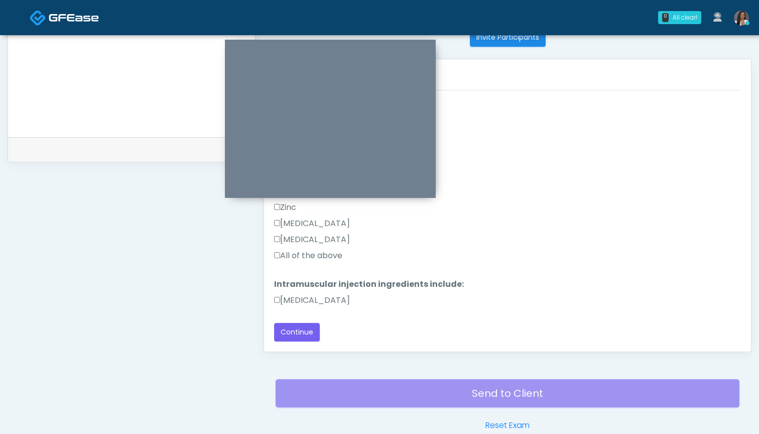
scroll to position [438, 0]
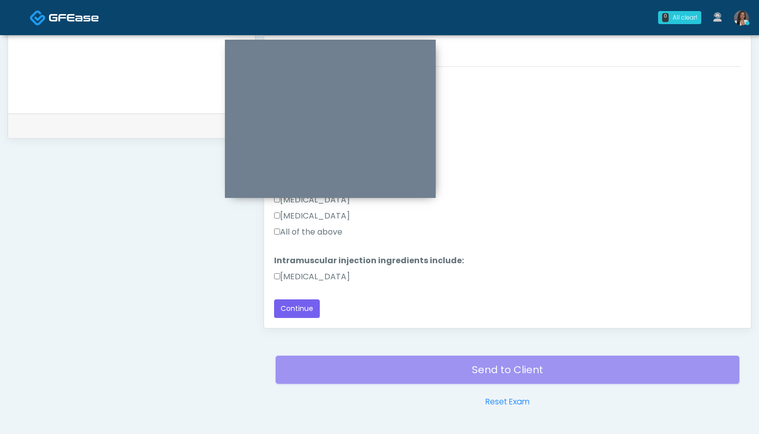
click at [312, 281] on label "Methylcobalamin" at bounding box center [312, 276] width 76 height 12
click at [293, 313] on button "Continue" at bounding box center [297, 308] width 46 height 19
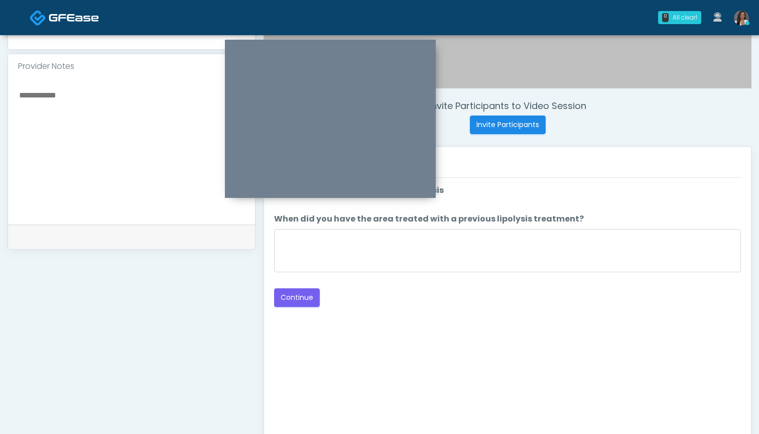
scroll to position [325, 0]
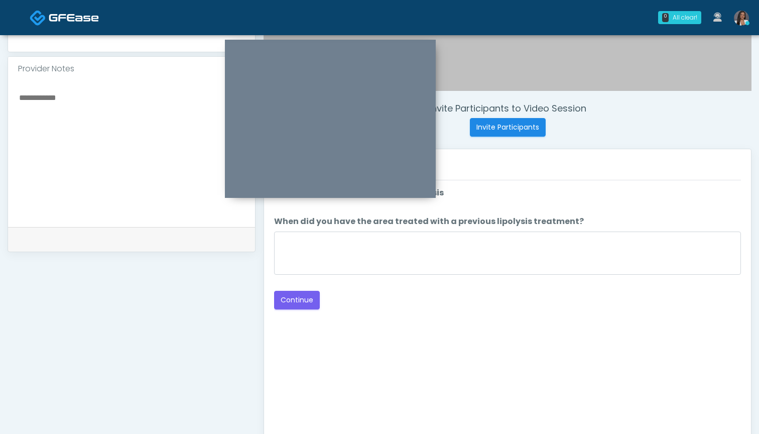
click at [494, 290] on div "Loading... Connecting to your agent... Please wait while we prepare your person…" at bounding box center [507, 248] width 467 height 122
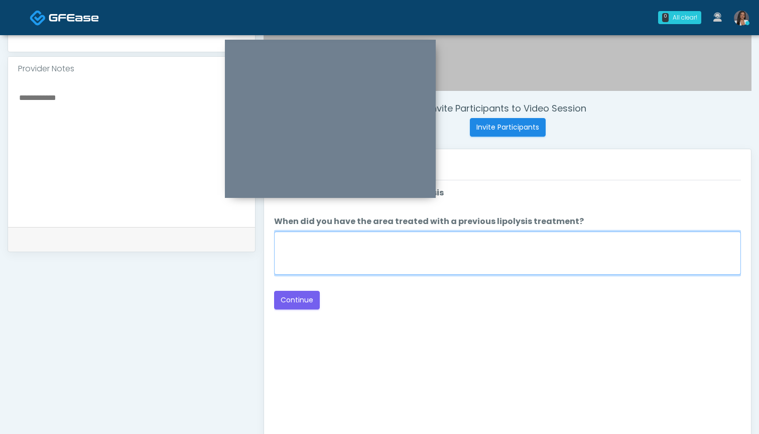
click at [499, 251] on textarea "When did you have the area treated with a previous lipolysis treatment?" at bounding box center [507, 252] width 467 height 43
type textarea "***"
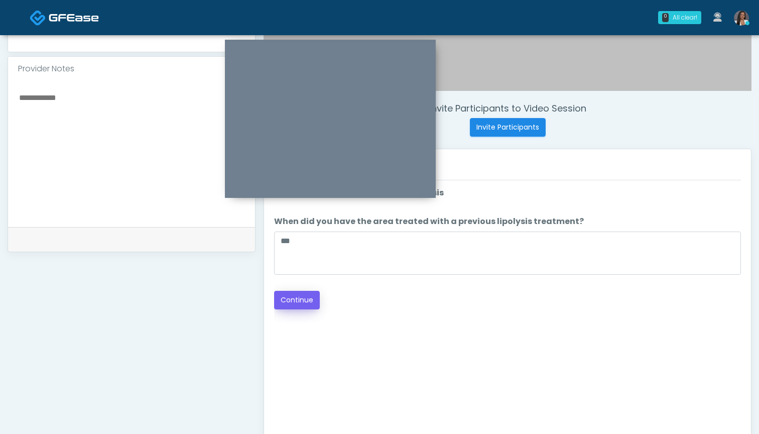
click at [291, 298] on button "Continue" at bounding box center [297, 300] width 46 height 19
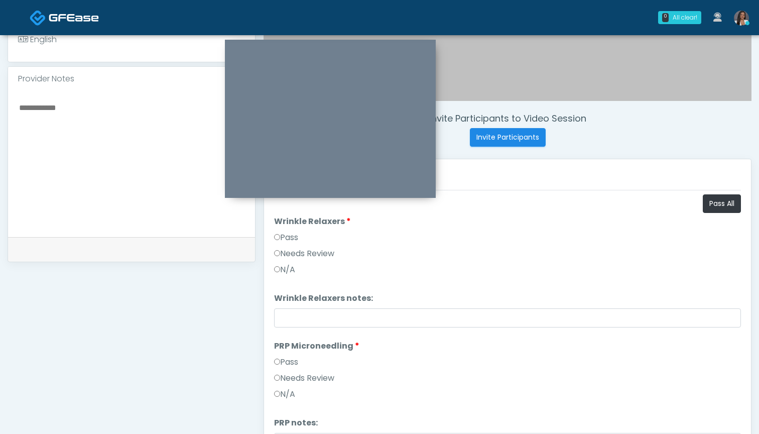
scroll to position [304, 0]
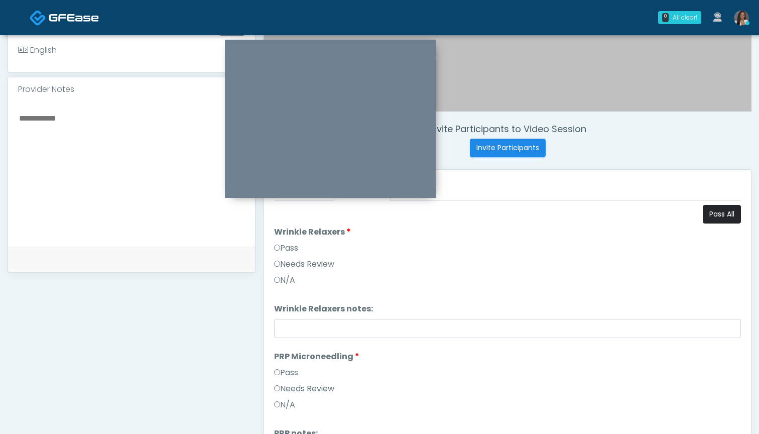
click at [706, 219] on button "Pass All" at bounding box center [722, 214] width 38 height 19
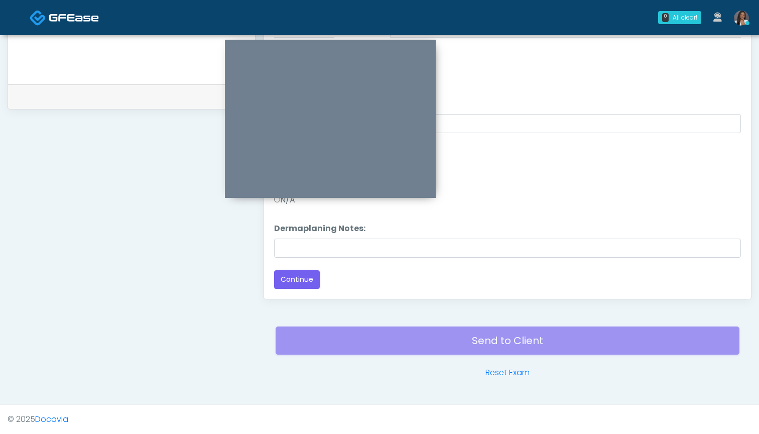
scroll to position [467, 0]
click at [284, 277] on button "Continue" at bounding box center [297, 279] width 46 height 19
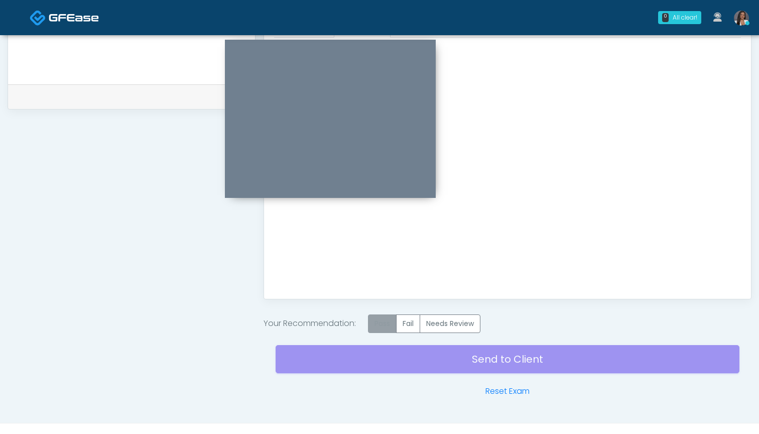
click at [384, 317] on label "Pass" at bounding box center [382, 323] width 29 height 19
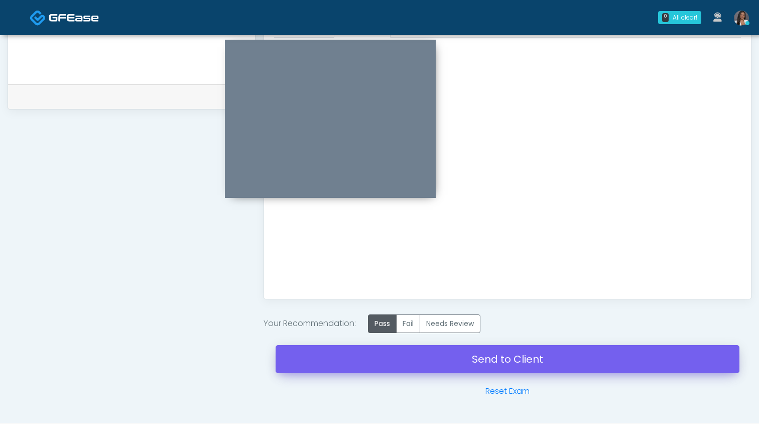
click at [493, 356] on link "Send to Client" at bounding box center [507, 359] width 464 height 28
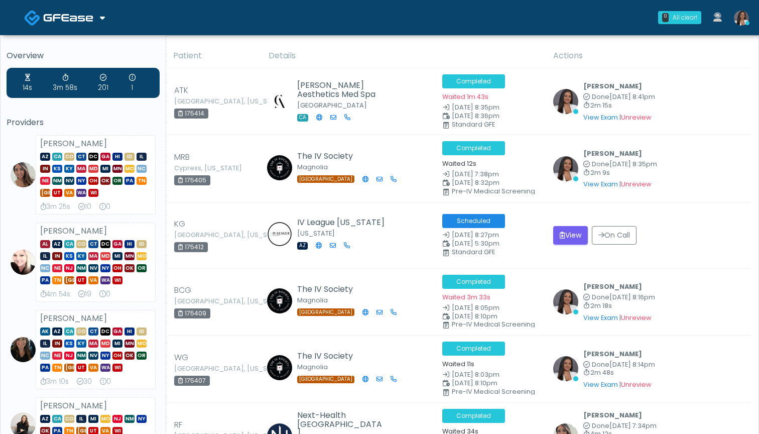
click at [365, 47] on th "Details" at bounding box center [404, 56] width 285 height 25
click at [275, 50] on th "Details" at bounding box center [404, 56] width 285 height 25
click at [335, 46] on th "Details" at bounding box center [404, 56] width 285 height 25
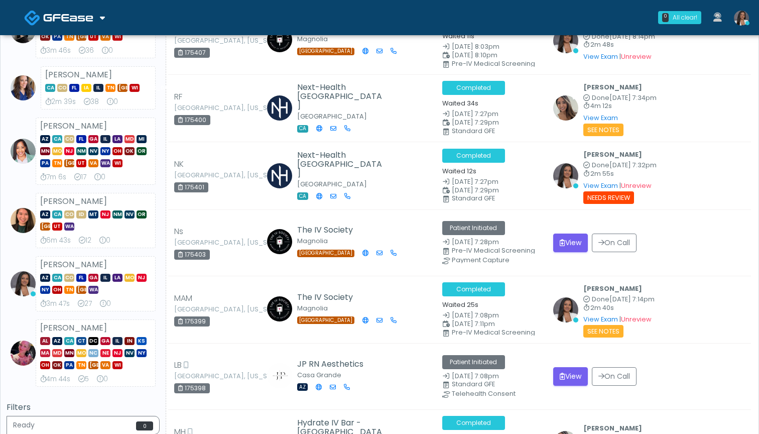
scroll to position [395, 0]
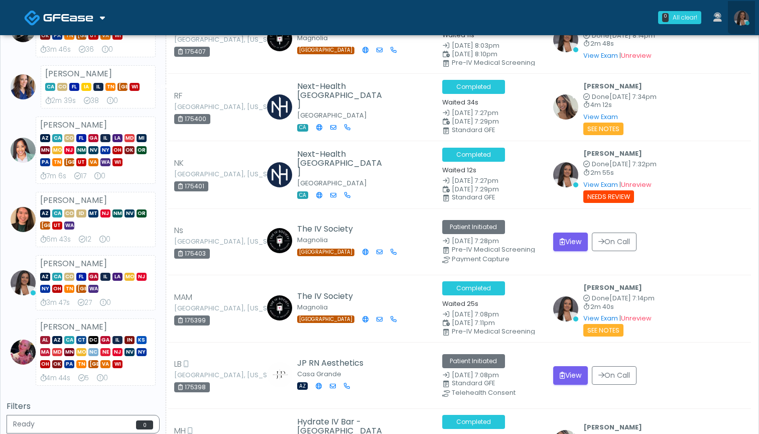
click at [745, 11] on img at bounding box center [741, 18] width 15 height 15
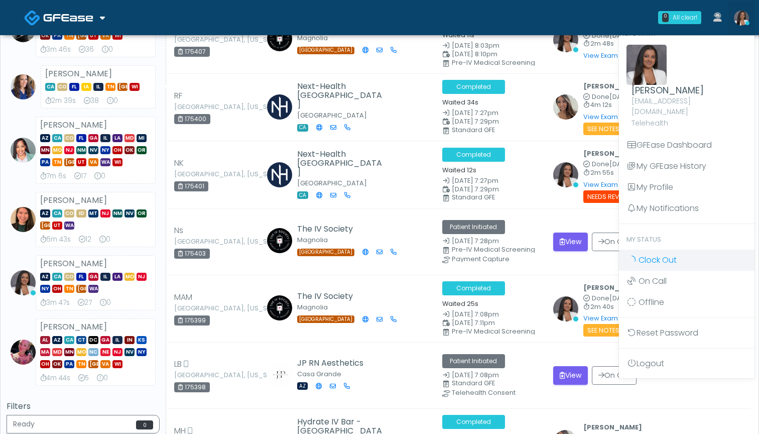
click at [673, 254] on span "Clock Out" at bounding box center [657, 260] width 38 height 12
